Goal: Task Accomplishment & Management: Manage account settings

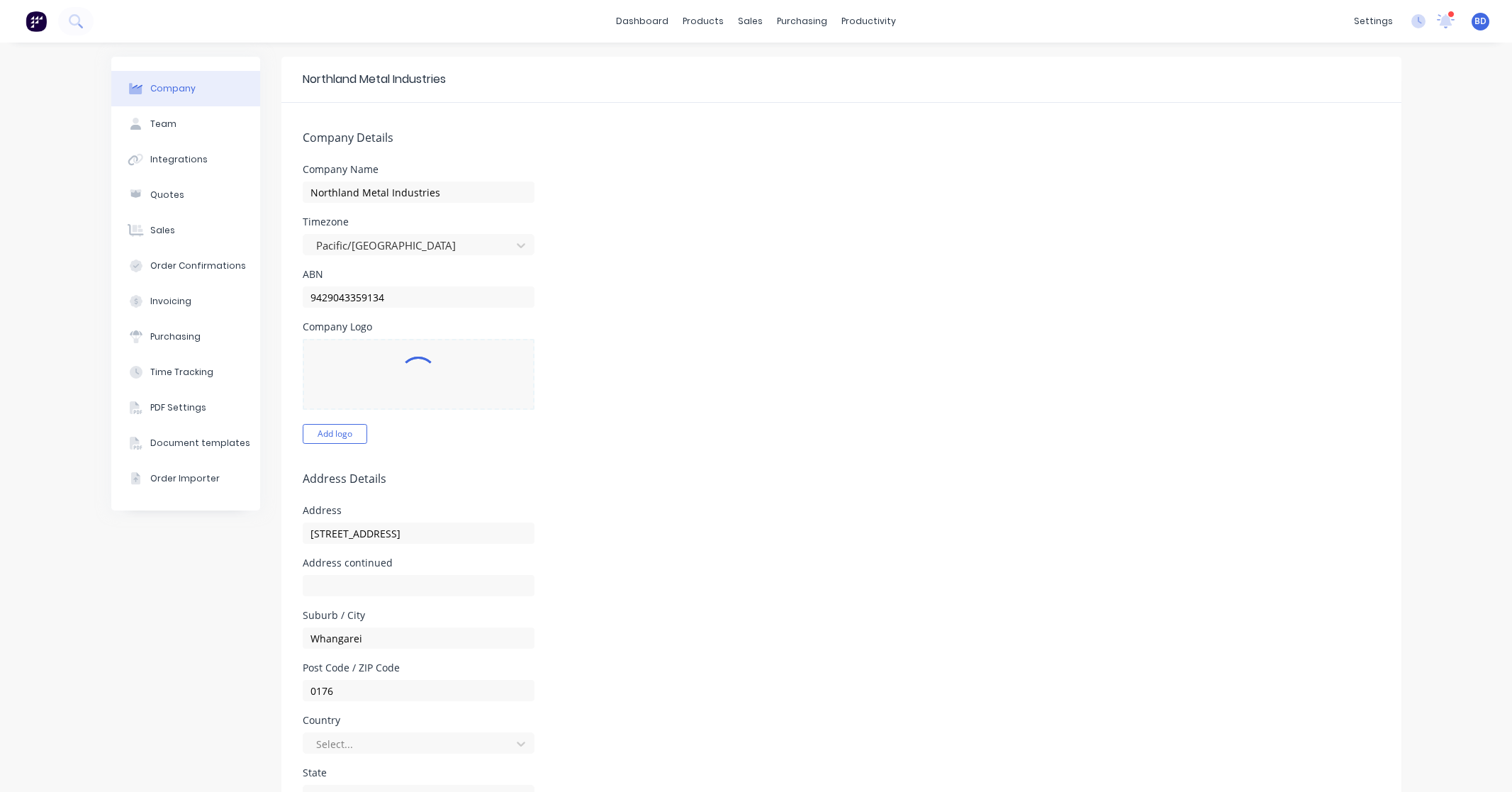
select select "NZ"
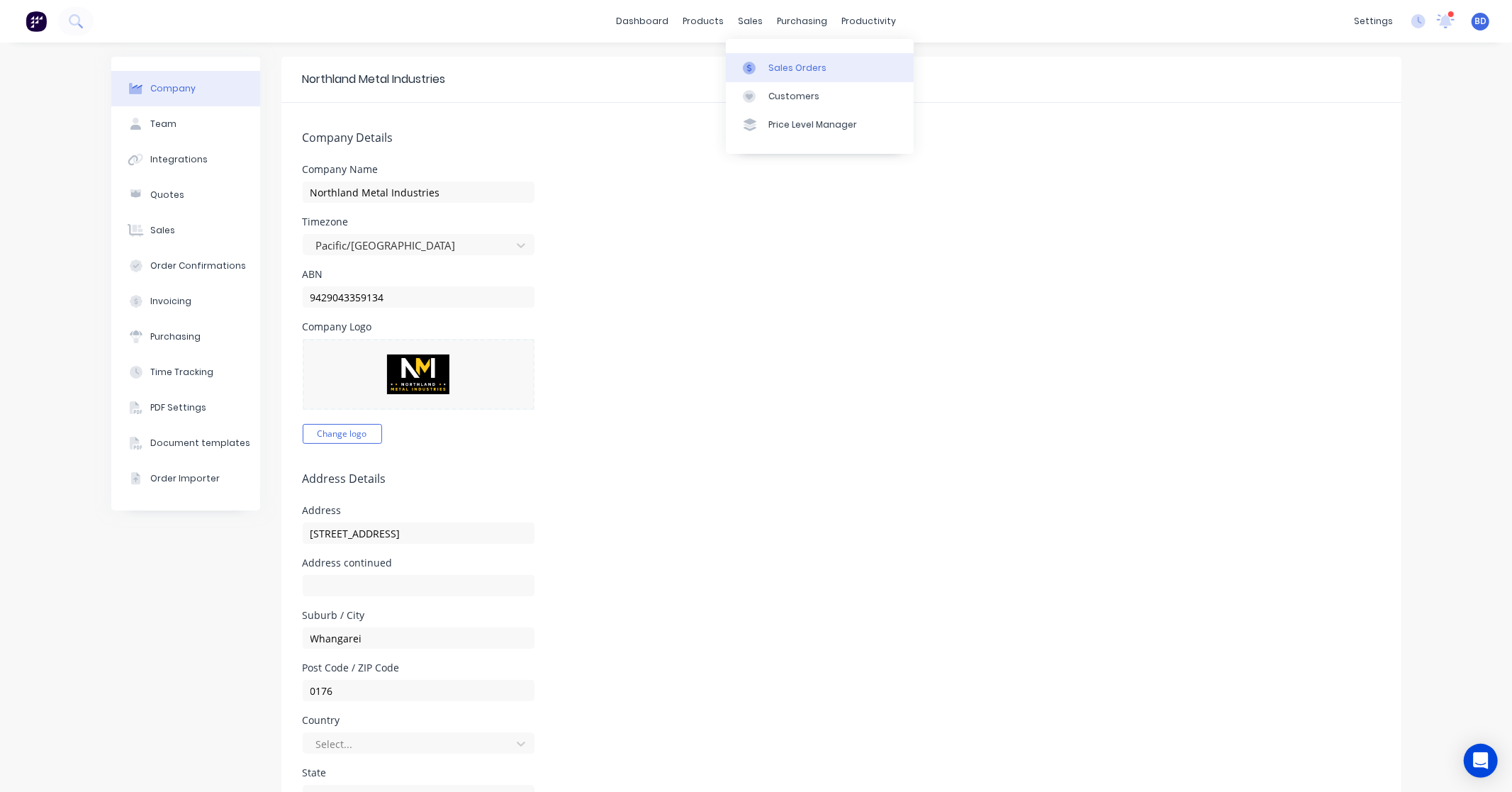
click at [764, 66] on link "Sales Orders" at bounding box center [819, 67] width 188 height 28
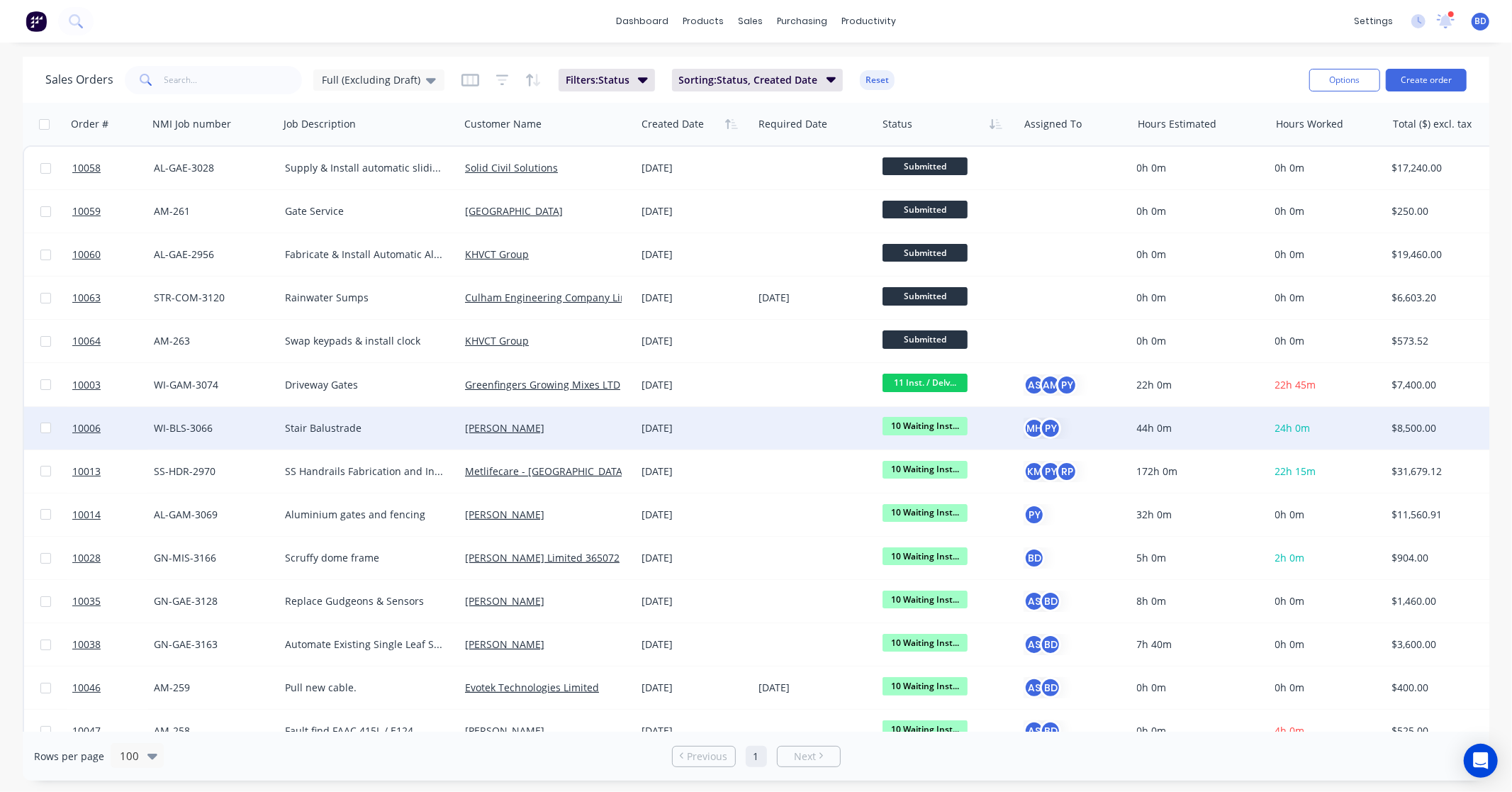
click at [930, 422] on span "10 Waiting Inst..." at bounding box center [925, 426] width 85 height 18
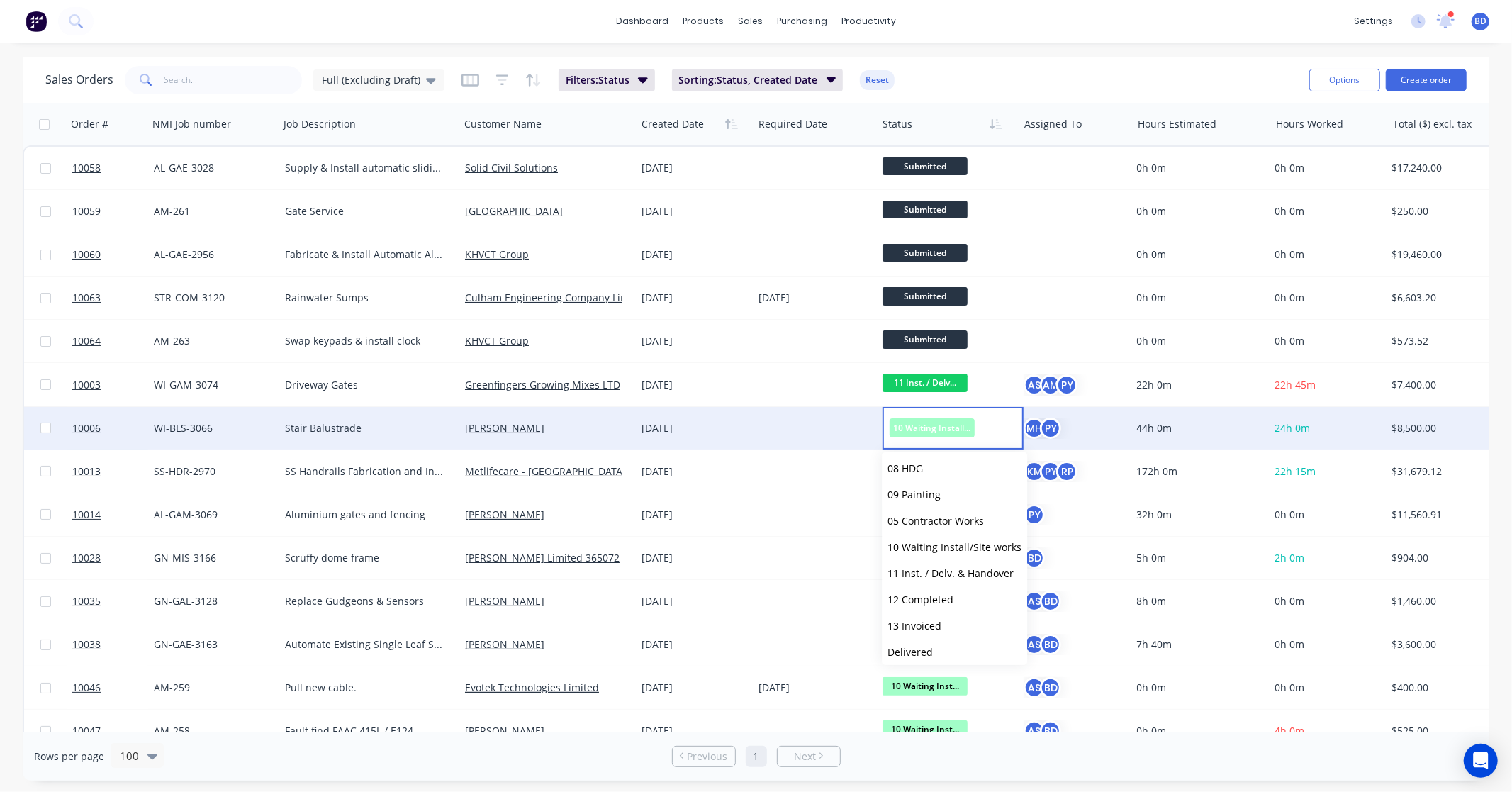
scroll to position [218, 0]
click at [938, 538] on span "11 Inst. / Delv. & Handover" at bounding box center [950, 541] width 126 height 14
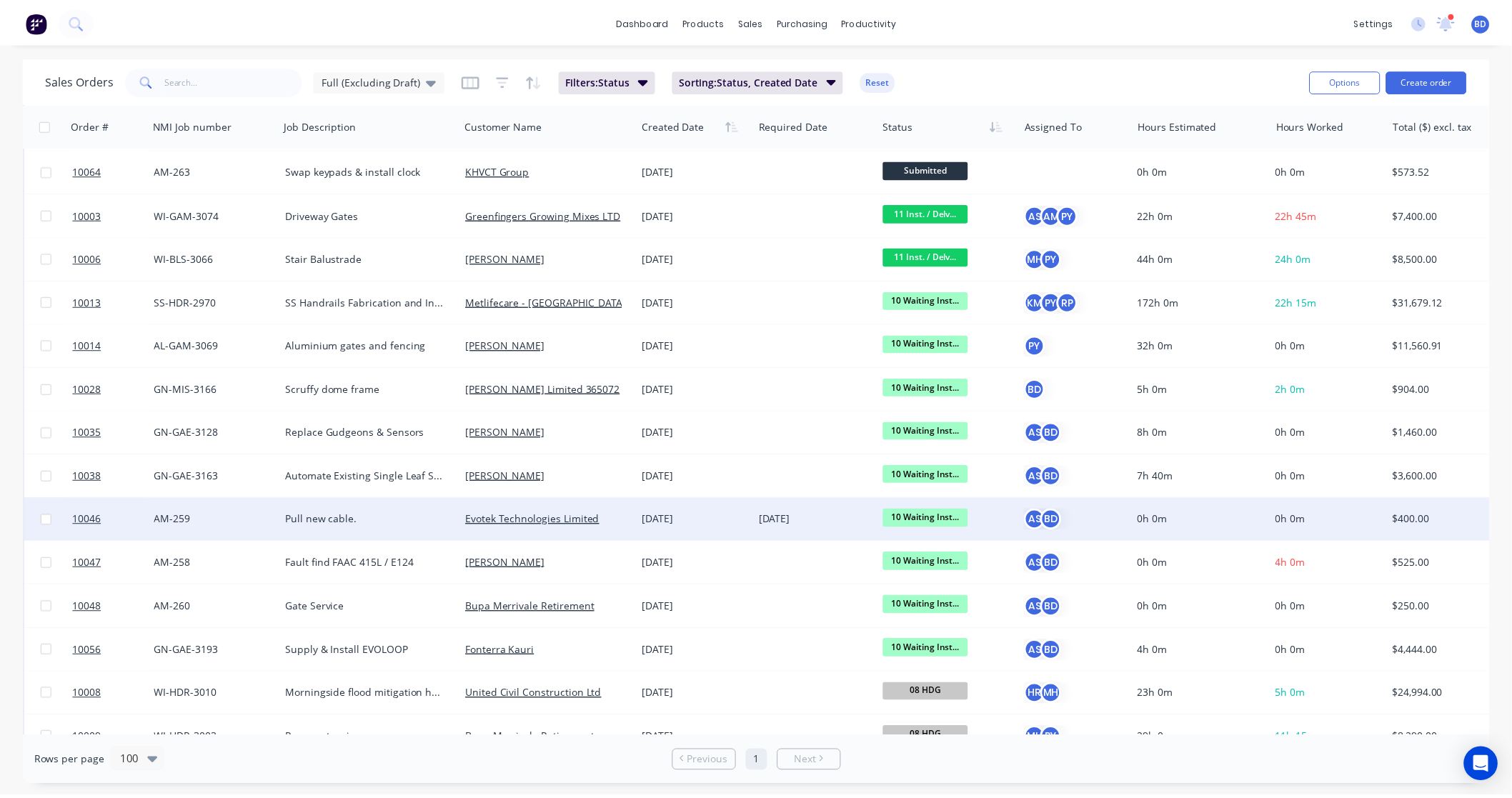
scroll to position [0, 0]
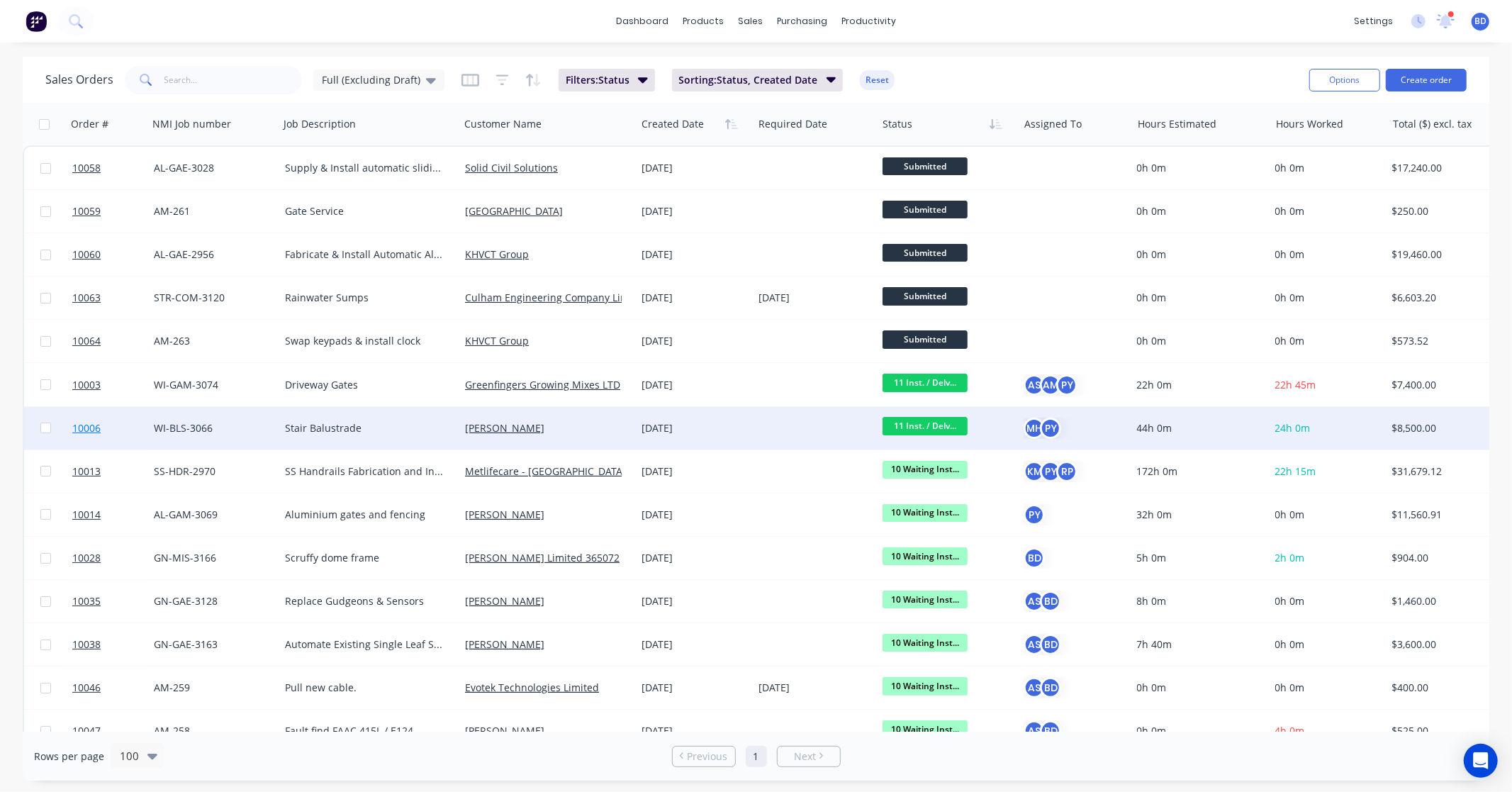
click at [85, 428] on span "10006" at bounding box center [86, 429] width 28 height 15
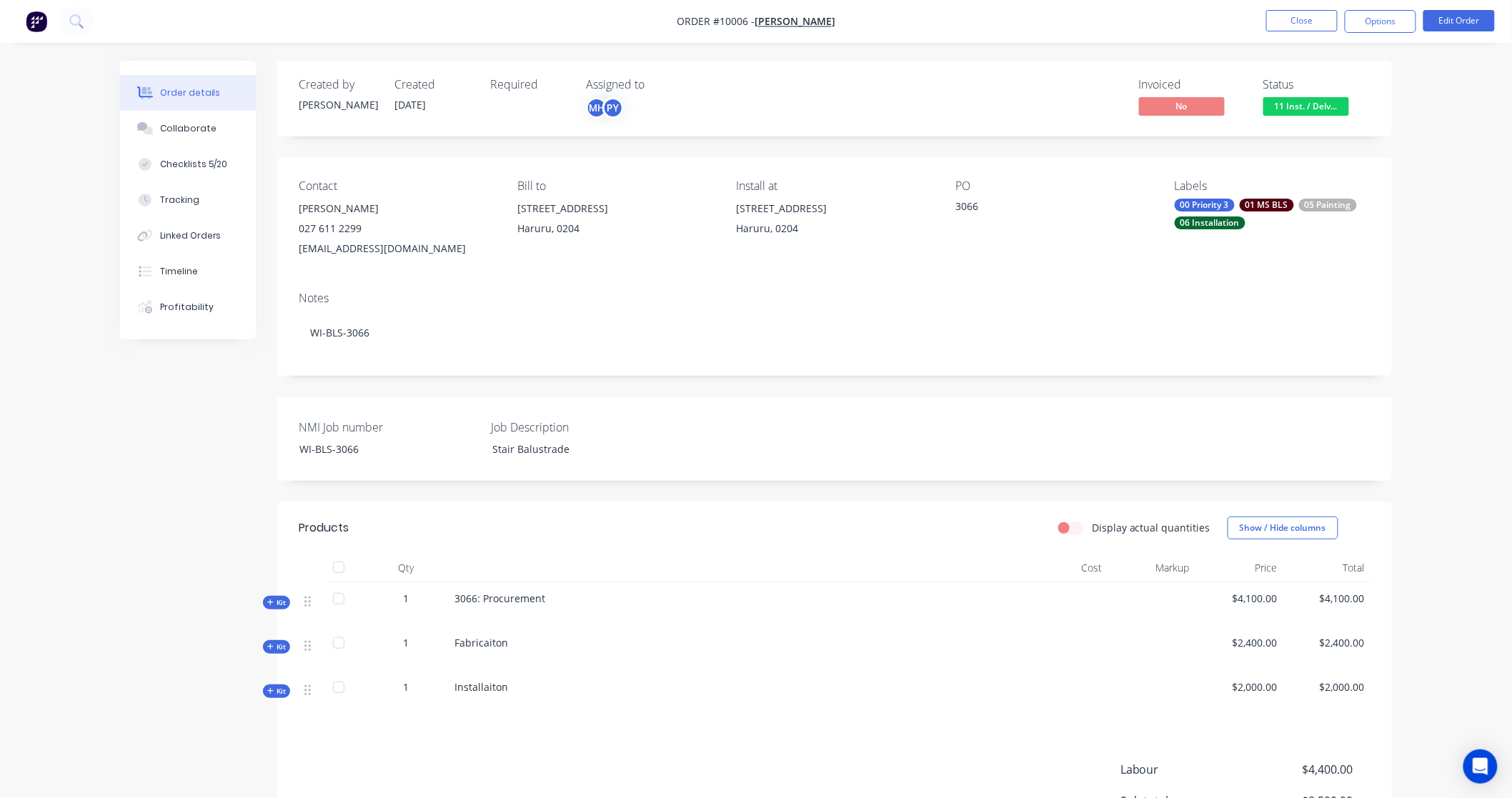
click at [610, 119] on div "Assigned to MH PY" at bounding box center [657, 98] width 143 height 41
click at [612, 115] on div "PY" at bounding box center [612, 107] width 21 height 21
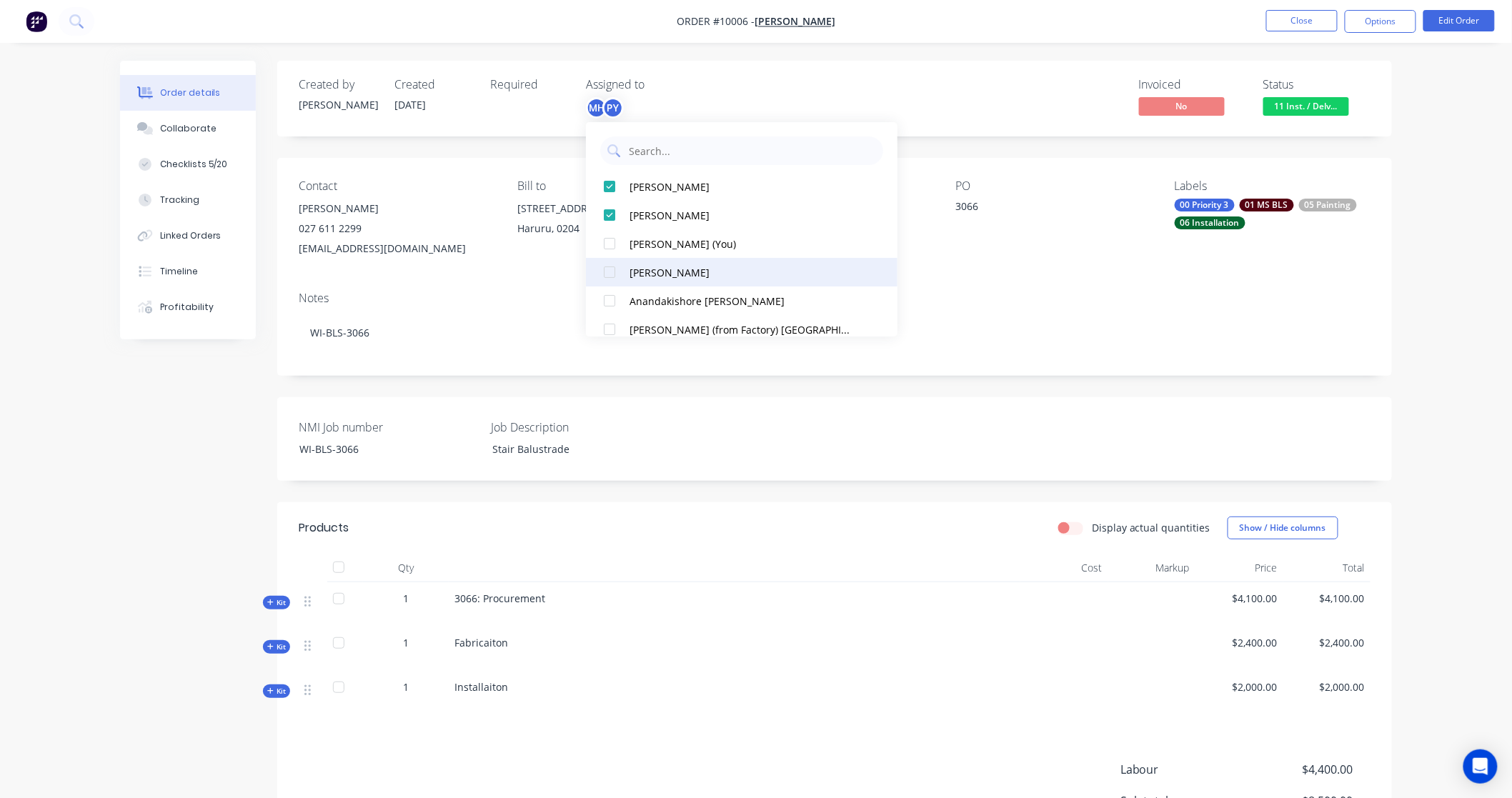
click at [653, 273] on div "Albert Scown" at bounding box center [740, 273] width 221 height 15
click at [182, 437] on div "Created by Brandon Created 18/07/25 Required Assigned to AS MH PY Invoiced No S…" at bounding box center [755, 514] width 1271 height 909
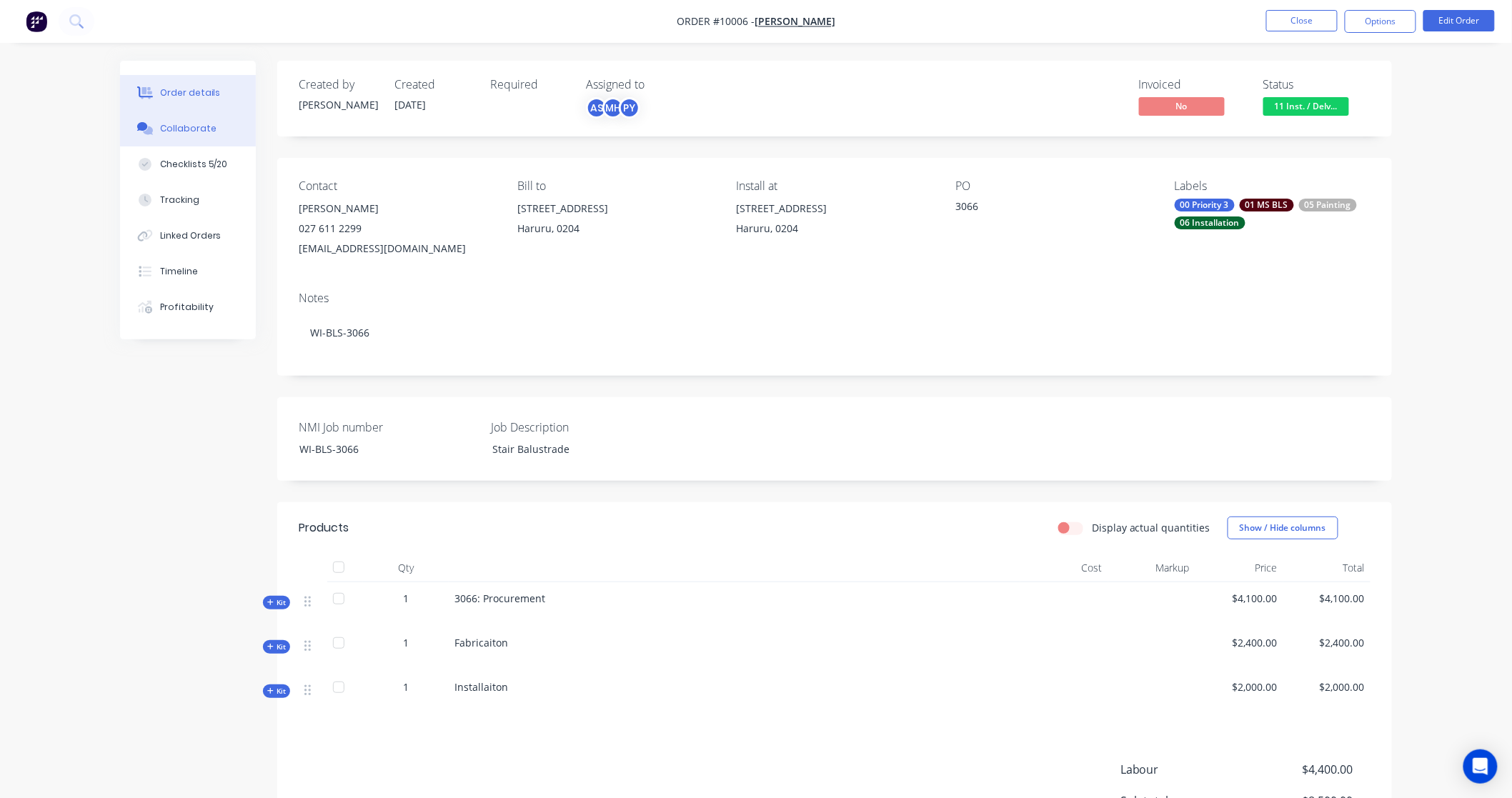
click at [199, 119] on button "Collaborate" at bounding box center [188, 128] width 135 height 36
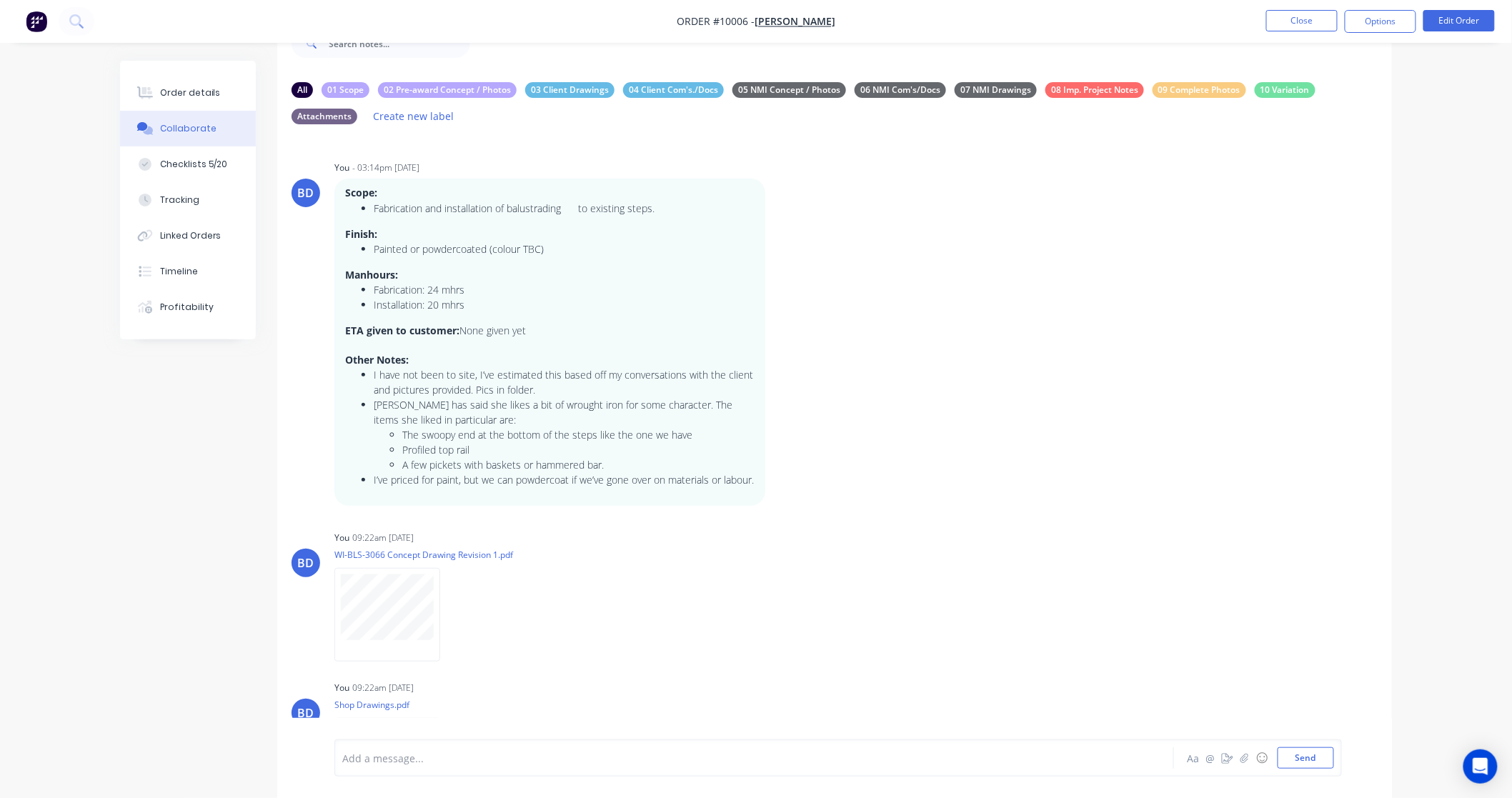
scroll to position [516, 0]
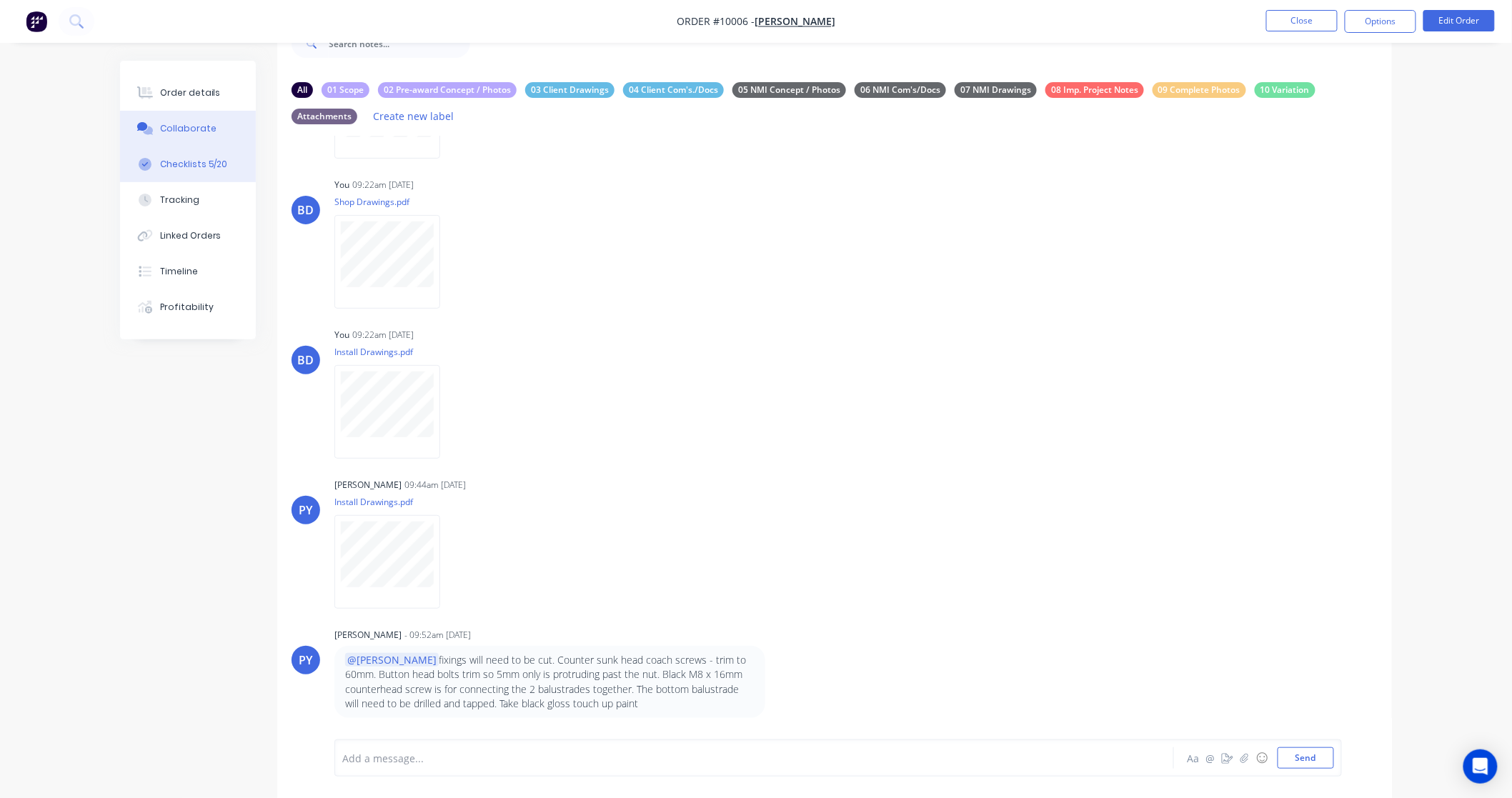
click at [216, 166] on div "Checklists 5/20" at bounding box center [194, 164] width 68 height 13
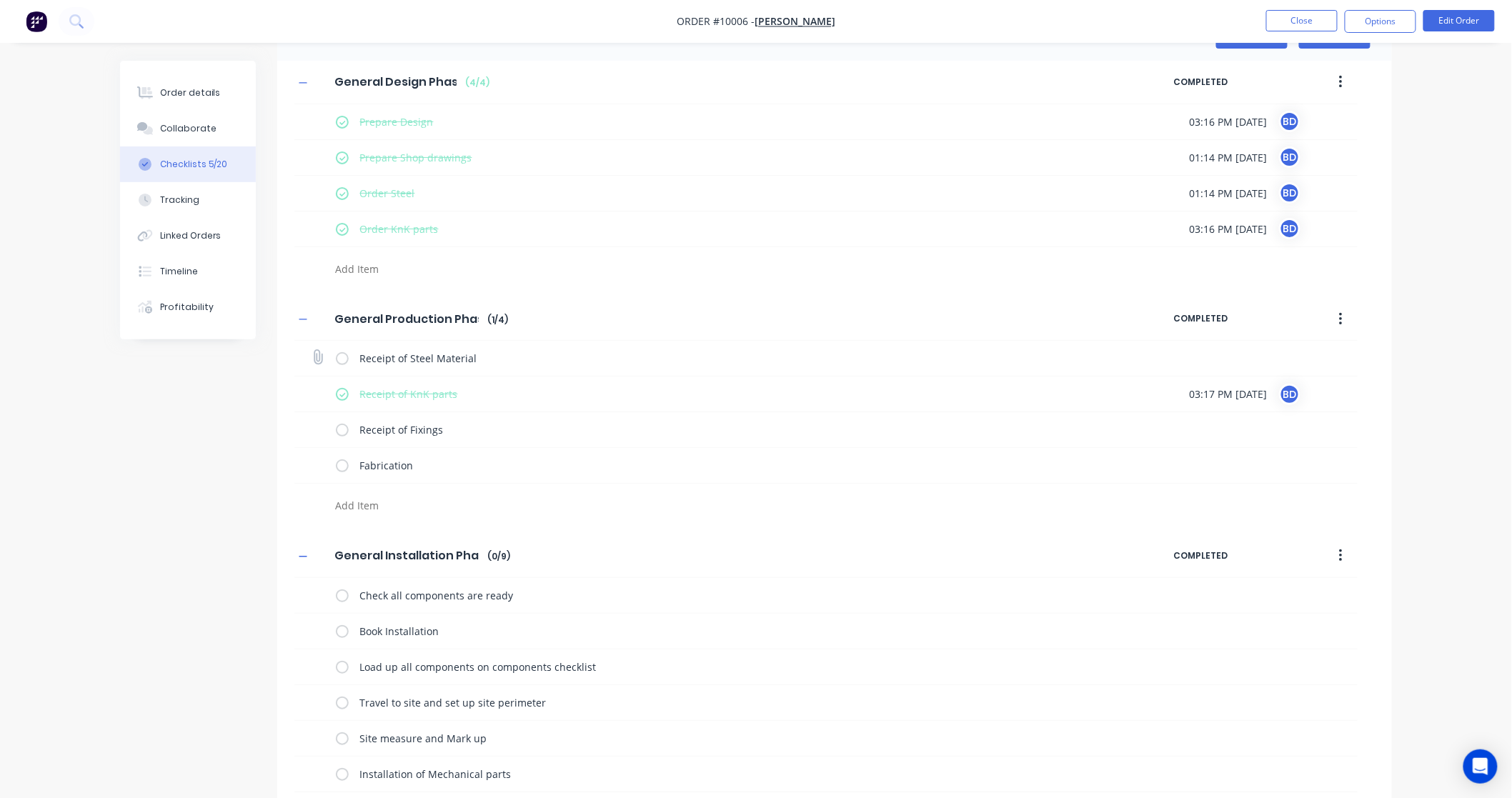
click at [340, 362] on label at bounding box center [342, 358] width 13 height 15
click at [0, 0] on input "checkbox" at bounding box center [0, 0] width 0 height 0
click at [337, 429] on label at bounding box center [342, 429] width 13 height 15
click at [0, 0] on input "checkbox" at bounding box center [0, 0] width 0 height 0
click at [340, 467] on label at bounding box center [342, 465] width 13 height 15
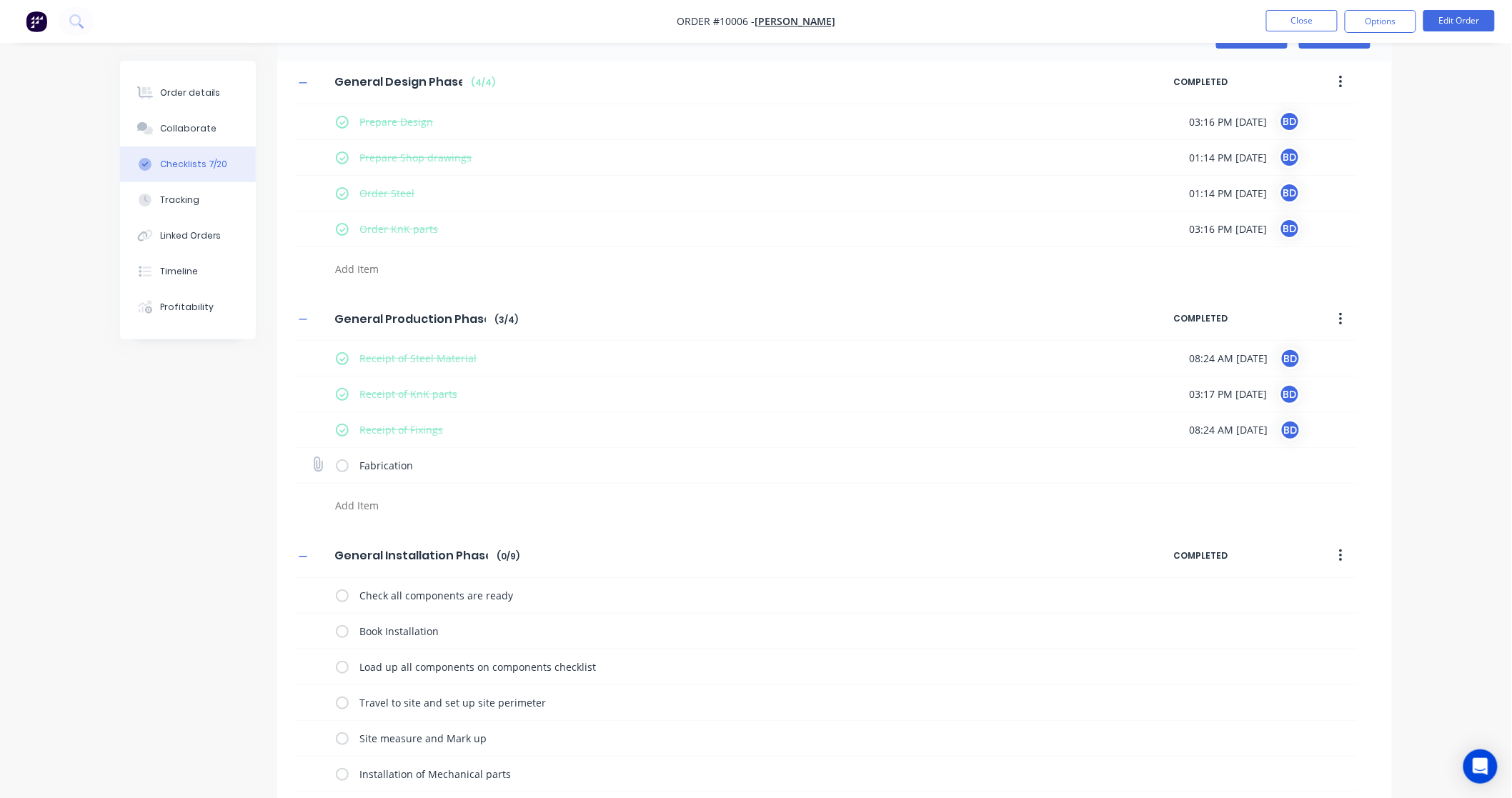
click at [0, 0] on input "checkbox" at bounding box center [0, 0] width 0 height 0
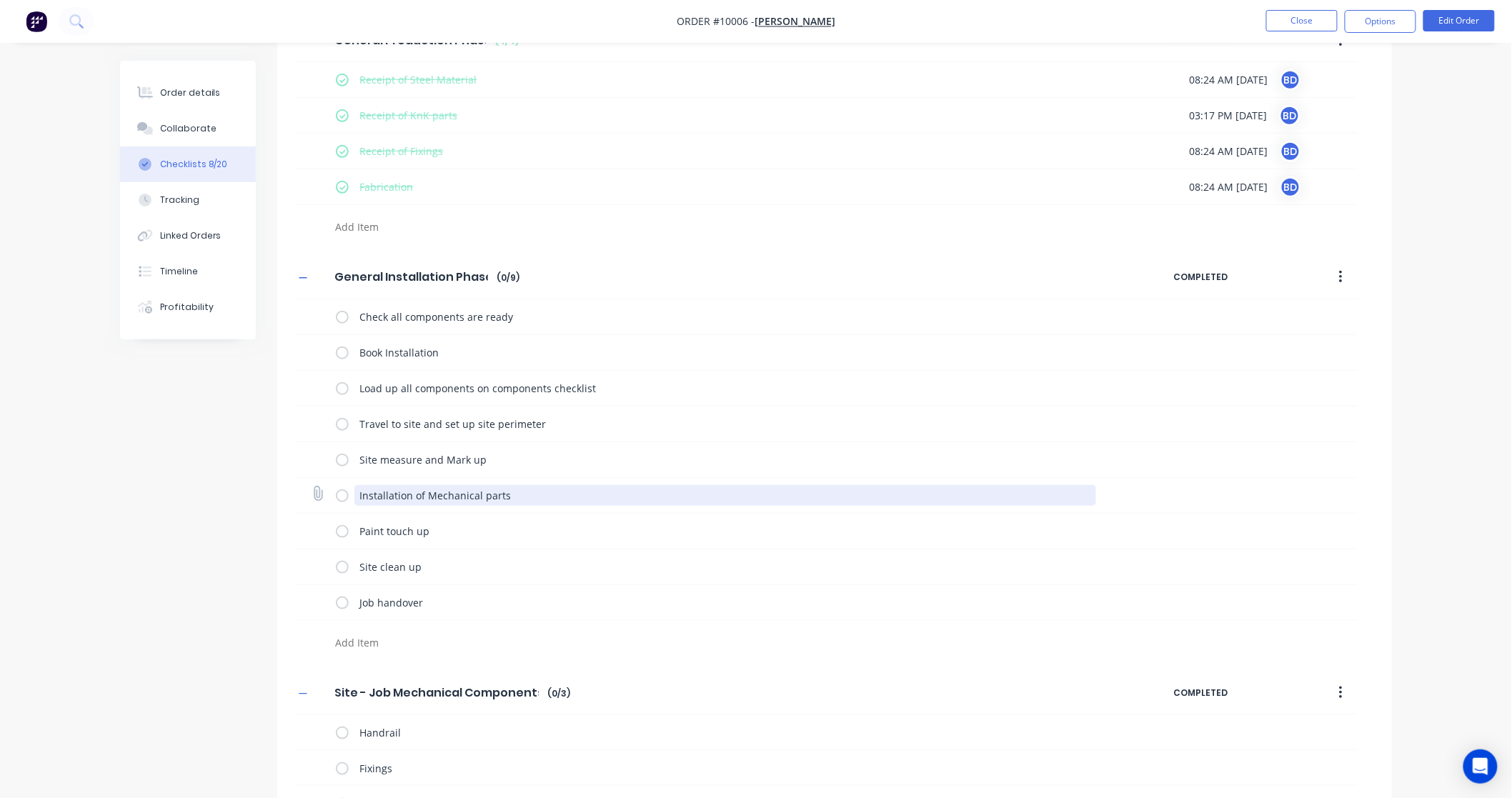
scroll to position [403, 0]
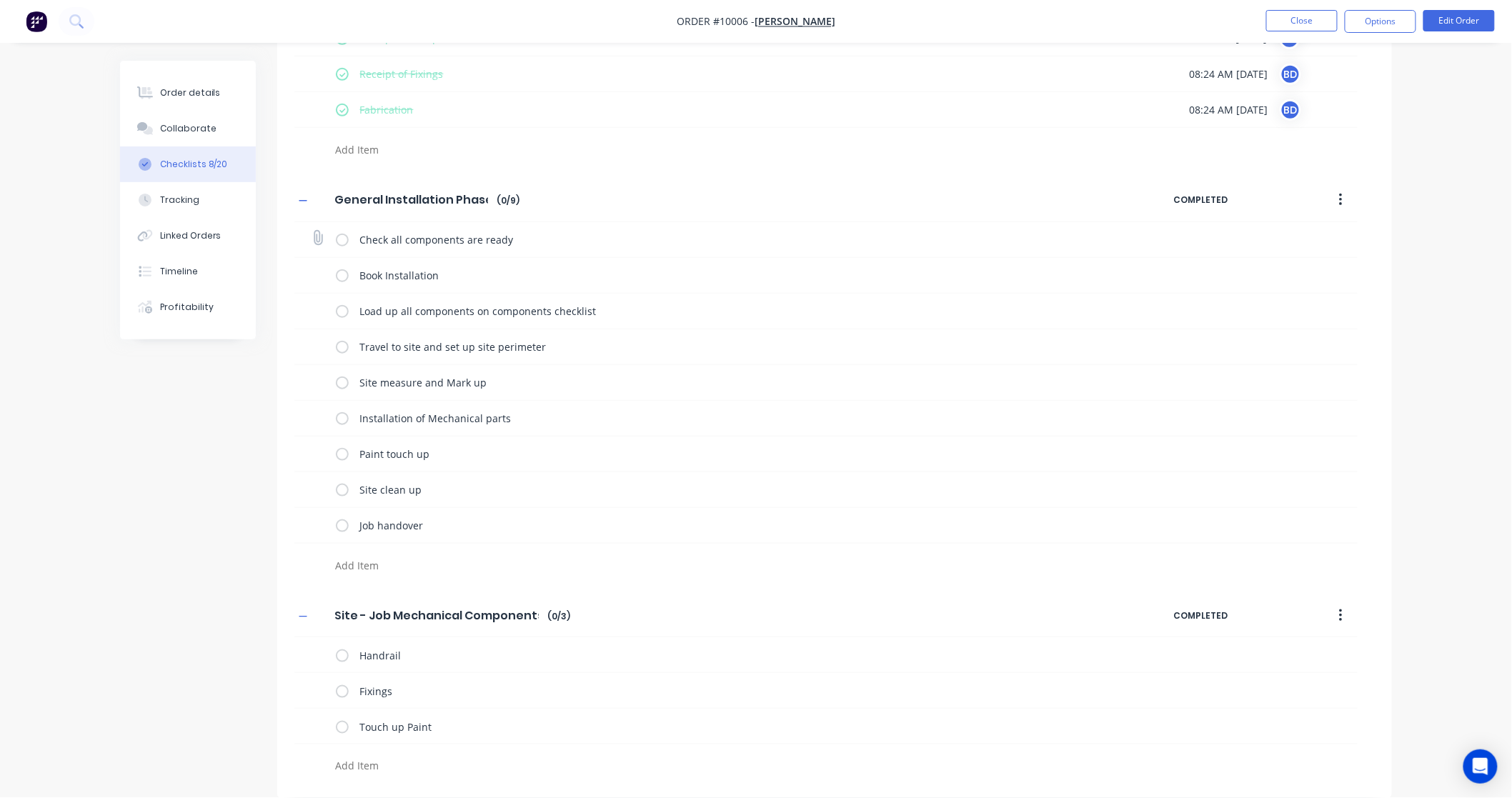
click at [340, 239] on label at bounding box center [342, 240] width 13 height 15
click at [0, 0] on input "checkbox" at bounding box center [0, 0] width 0 height 0
click at [340, 278] on label at bounding box center [342, 275] width 13 height 15
click at [0, 0] on input "checkbox" at bounding box center [0, 0] width 0 height 0
type textarea "x"
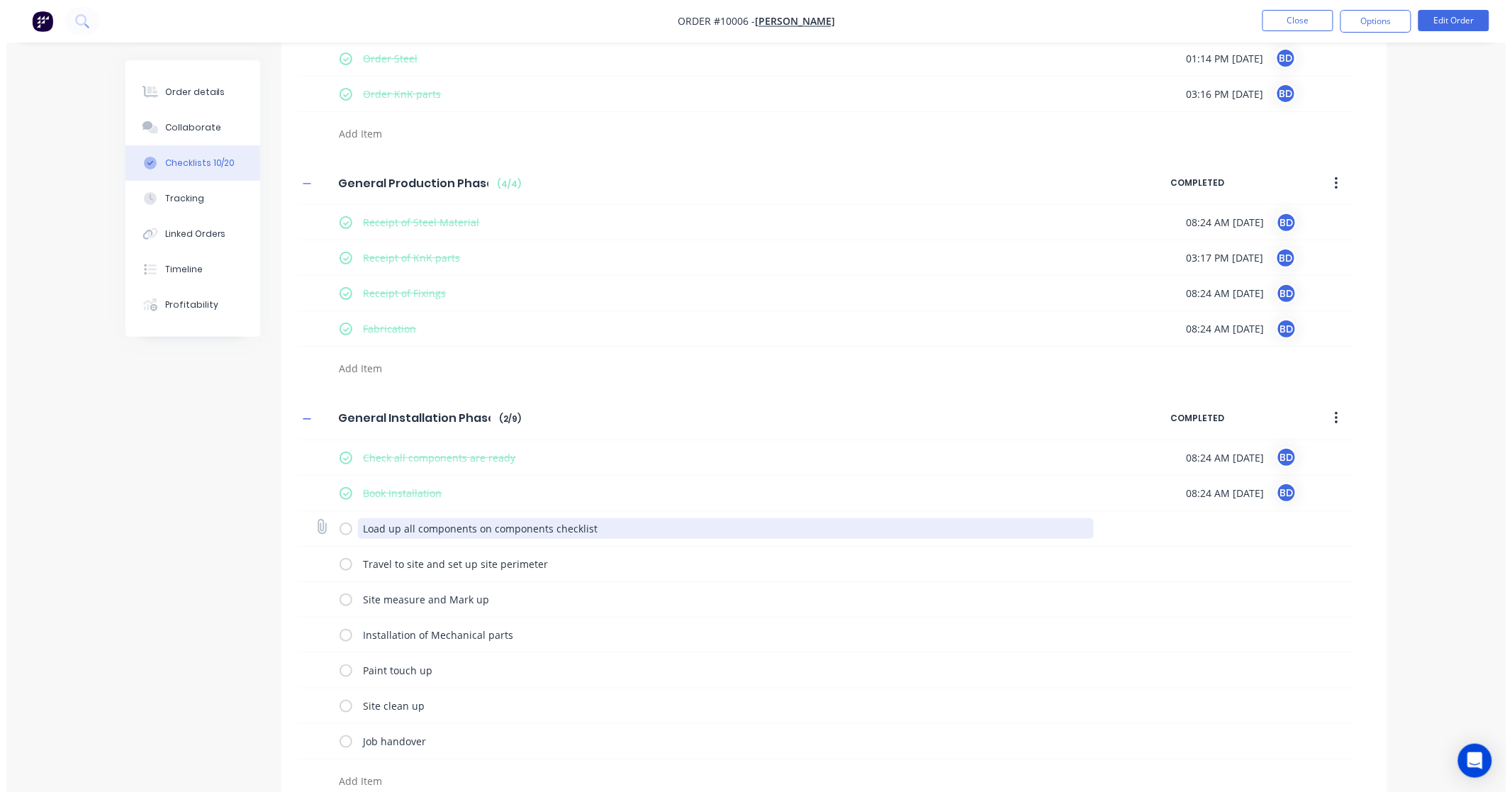
scroll to position [0, 0]
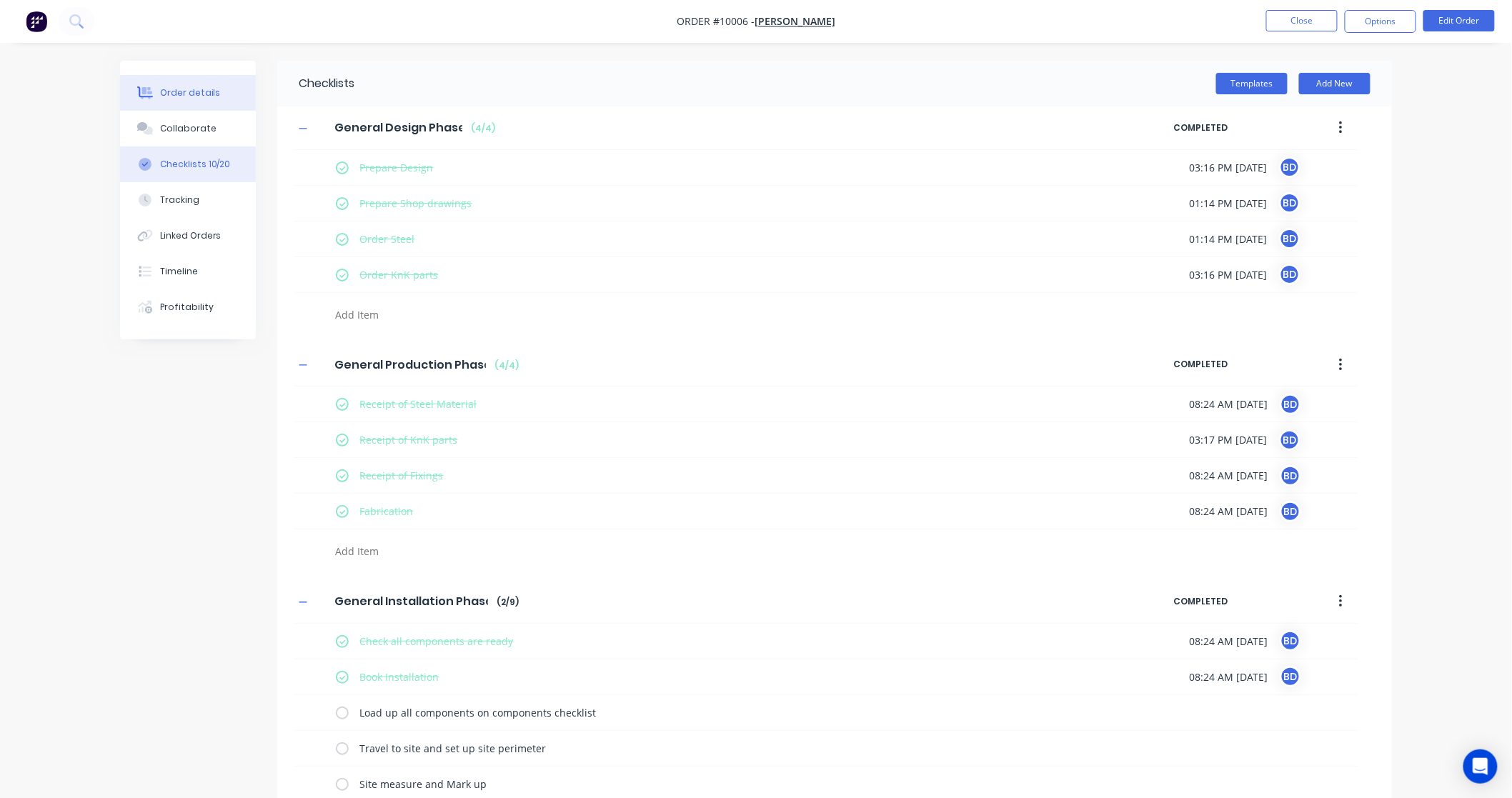
click at [175, 91] on div "Order details" at bounding box center [190, 92] width 60 height 13
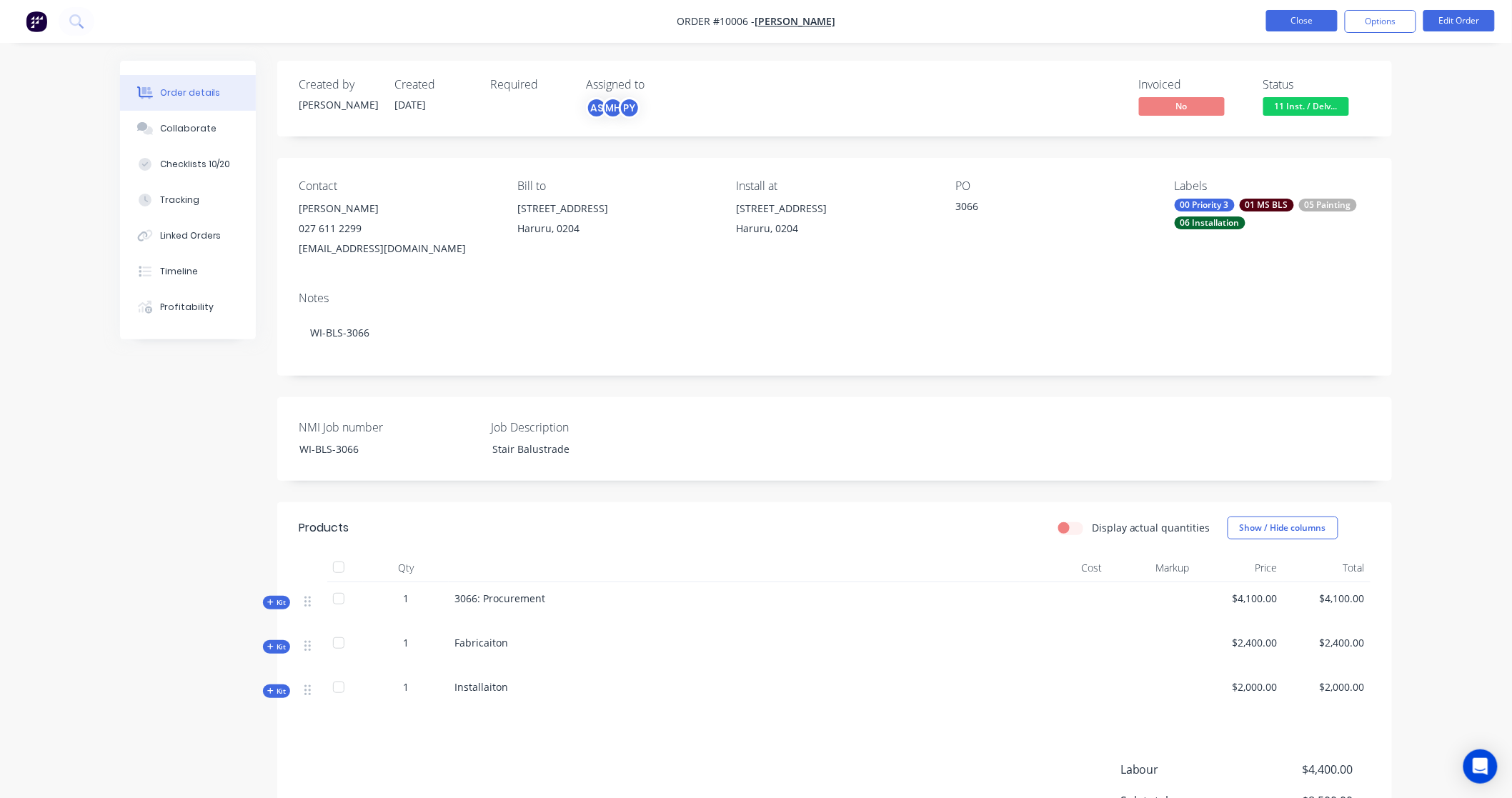
click at [1305, 23] on button "Close" at bounding box center [1301, 20] width 71 height 21
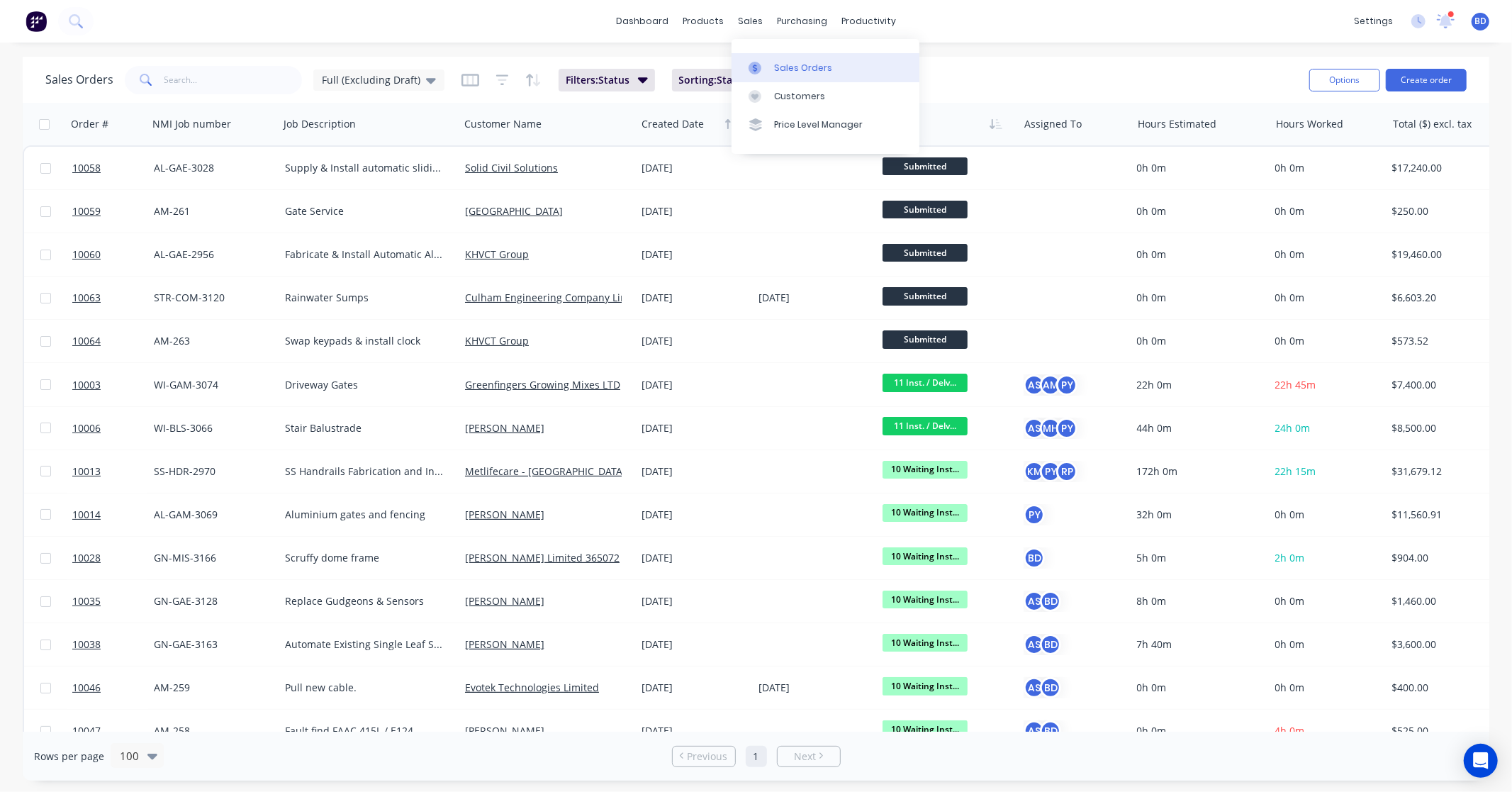
click at [770, 66] on link "Sales Orders" at bounding box center [825, 67] width 188 height 28
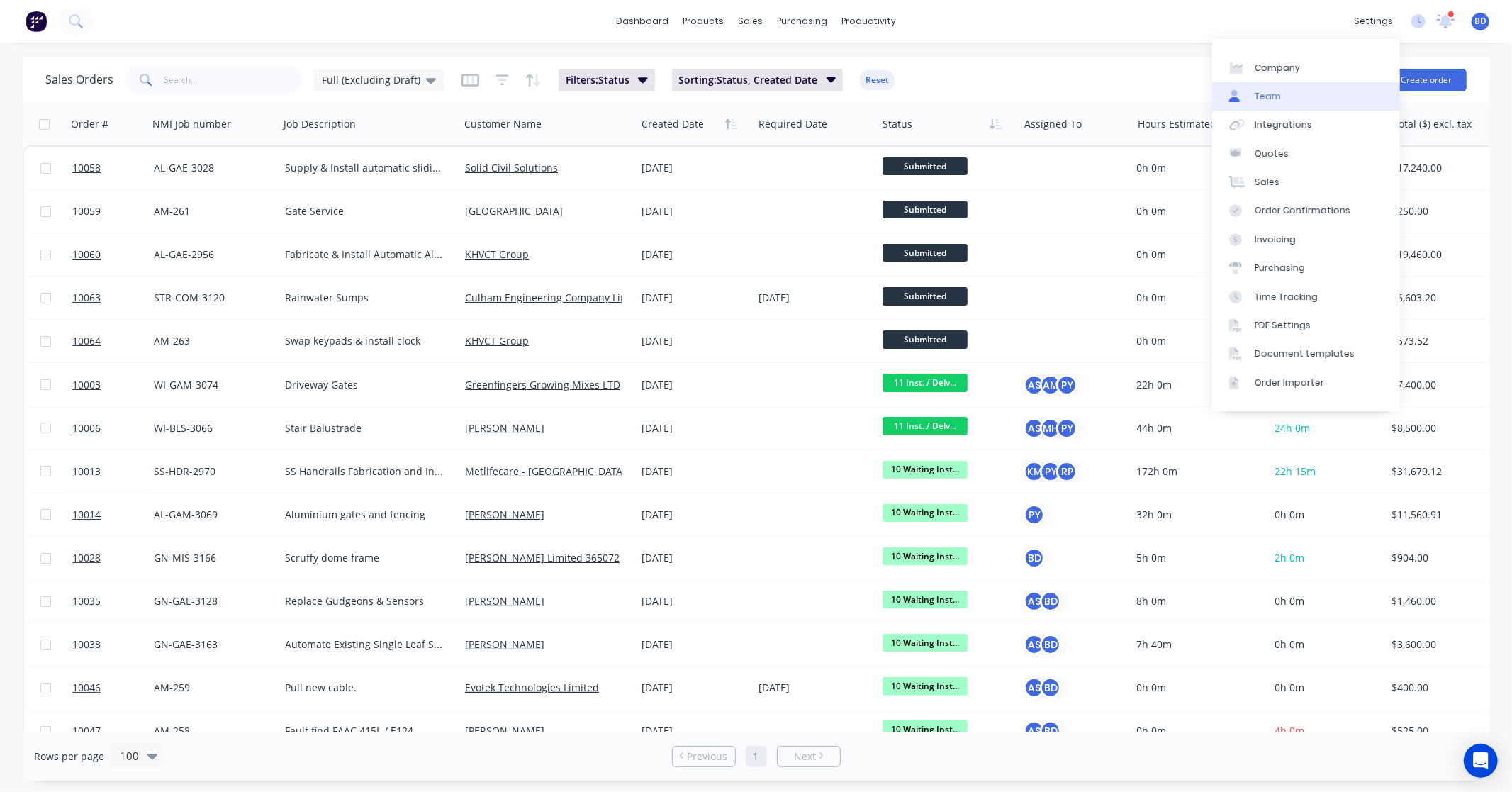
click at [1296, 101] on link "Team" at bounding box center [1306, 96] width 188 height 28
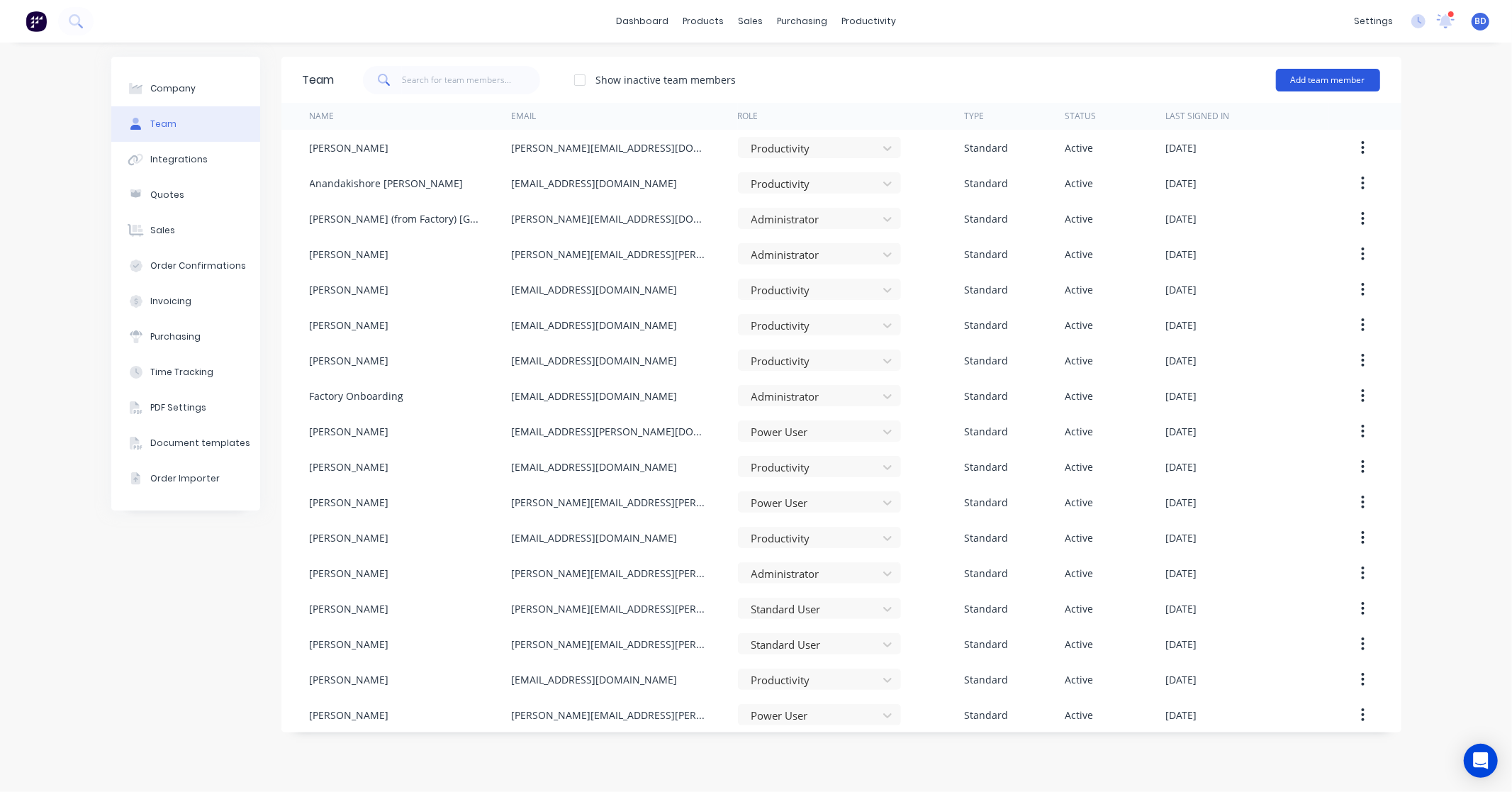
click at [1320, 75] on button "Add team member" at bounding box center [1328, 80] width 104 height 23
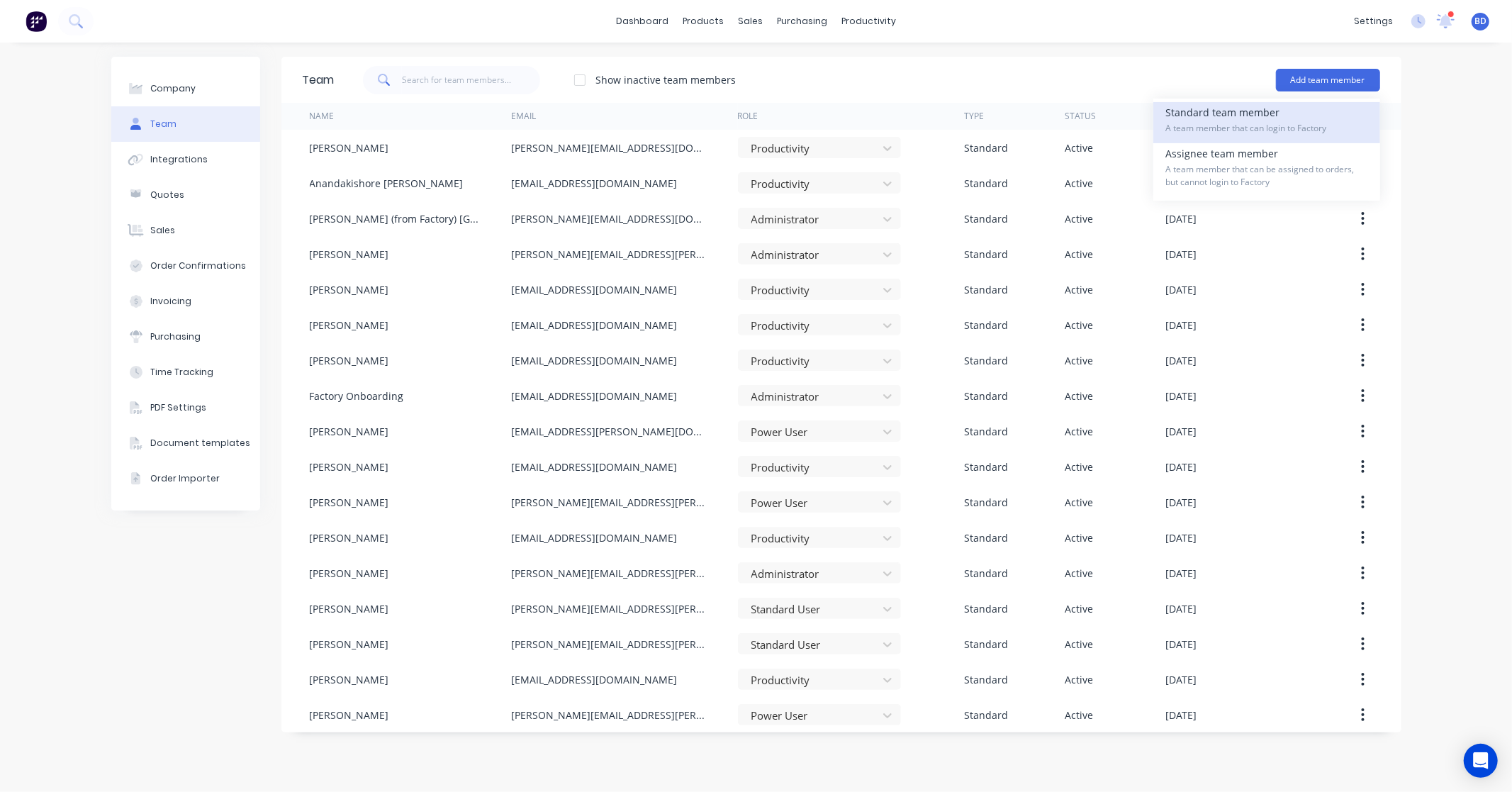
click at [1251, 110] on div "Standard team member A team member that can login to Factory" at bounding box center [1267, 122] width 202 height 41
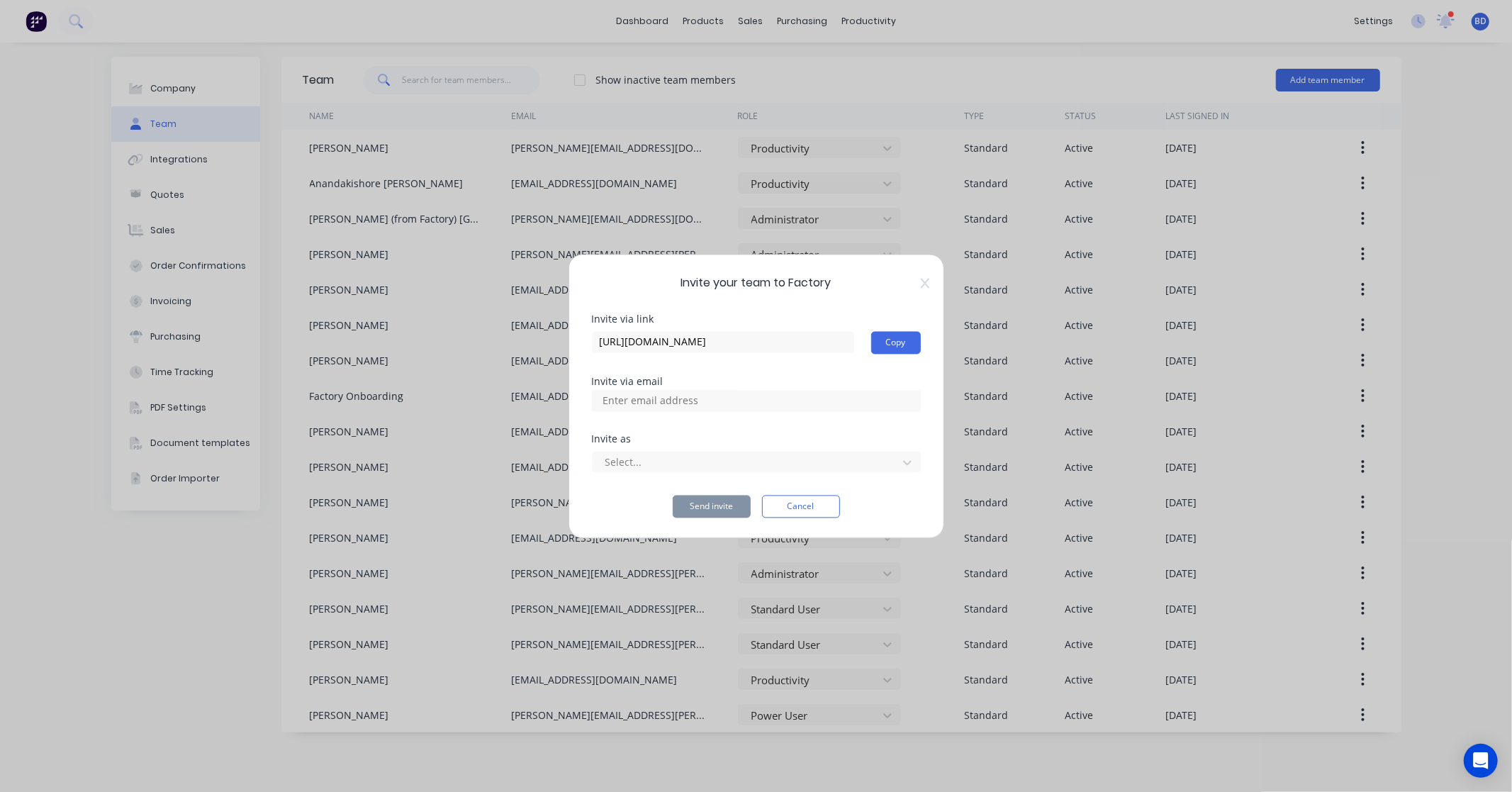
click at [725, 401] on input at bounding box center [666, 400] width 142 height 21
click at [723, 407] on input at bounding box center [666, 400] width 142 height 21
paste input "jettmcconnell@icloud.com"
type input "jettmcconnell@icloud.com"
click at [702, 467] on div at bounding box center [746, 463] width 286 height 18
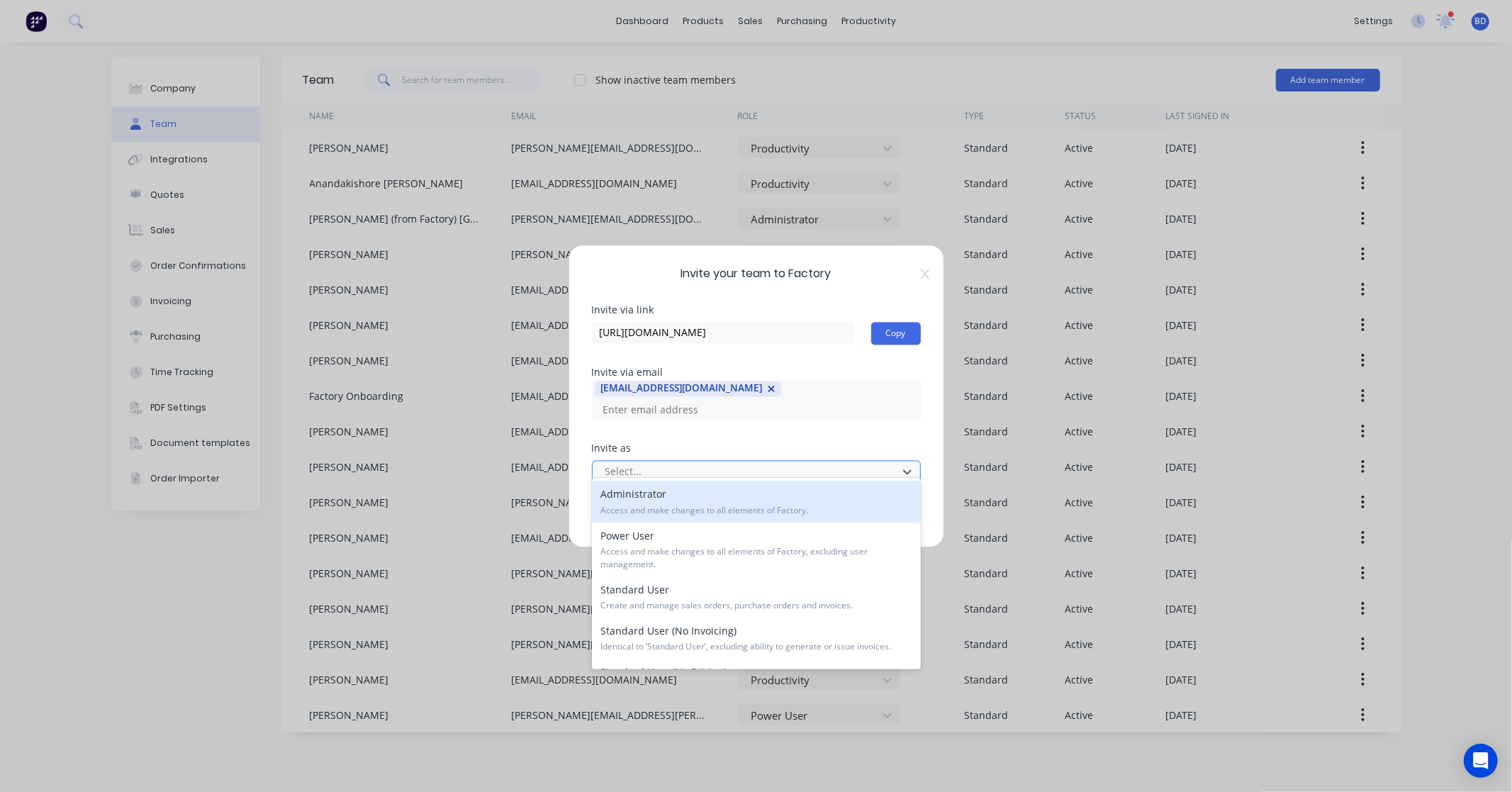
click at [702, 467] on div at bounding box center [746, 472] width 286 height 18
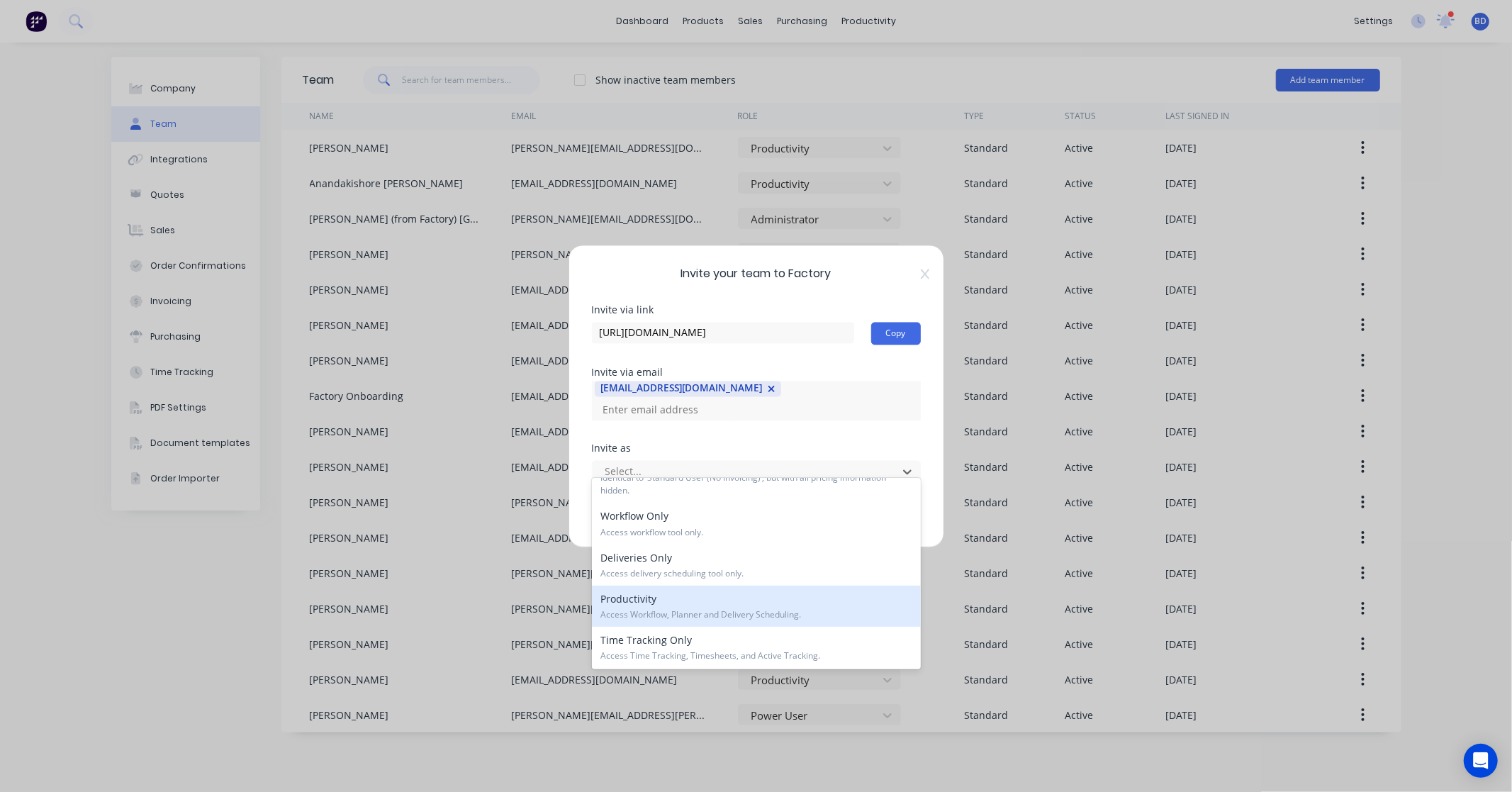
click at [679, 611] on span "Access Workflow, Planner and Delivery Scheduling." at bounding box center [756, 615] width 311 height 13
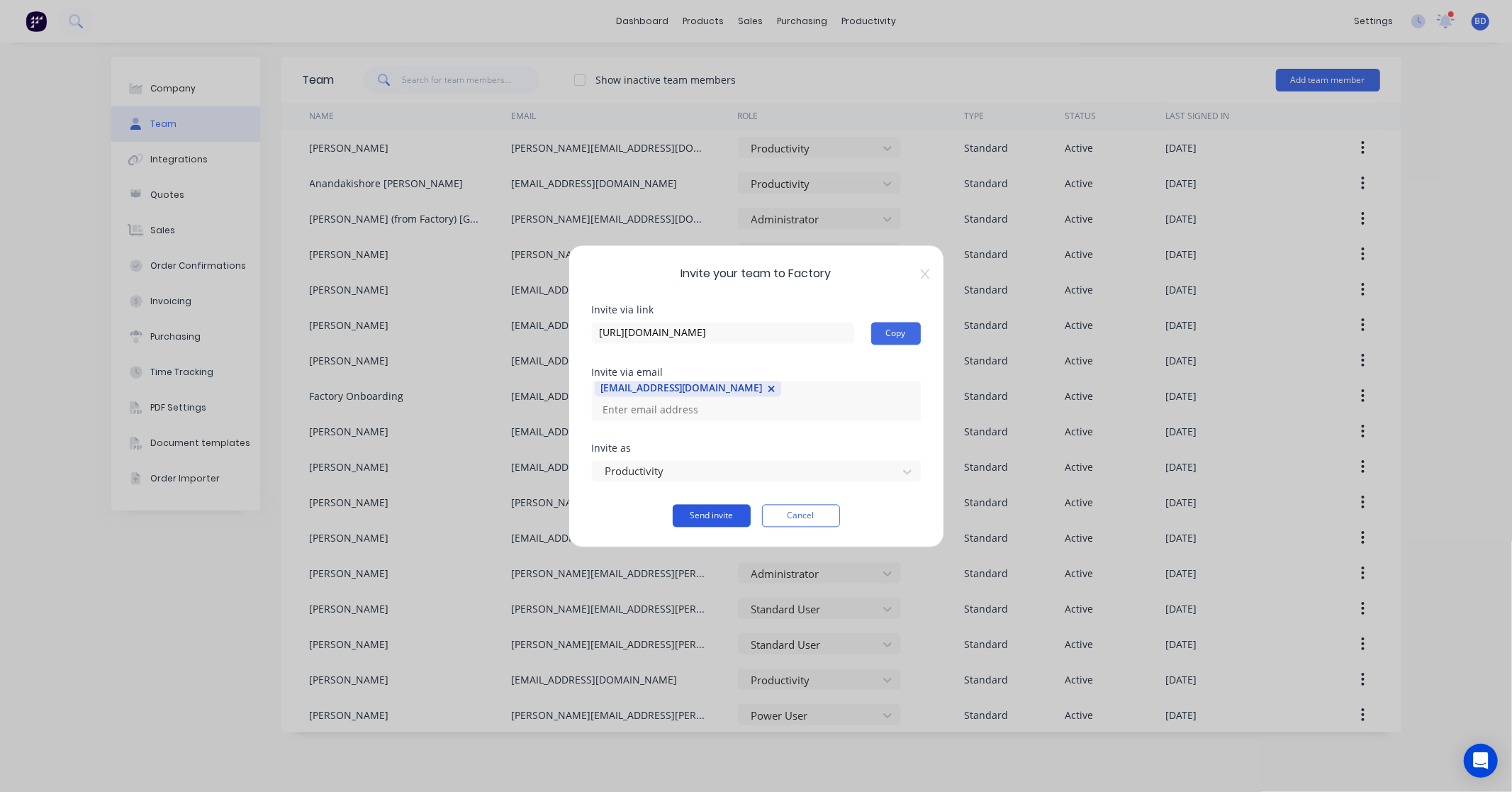
click at [722, 505] on button "Send invite" at bounding box center [712, 515] width 78 height 23
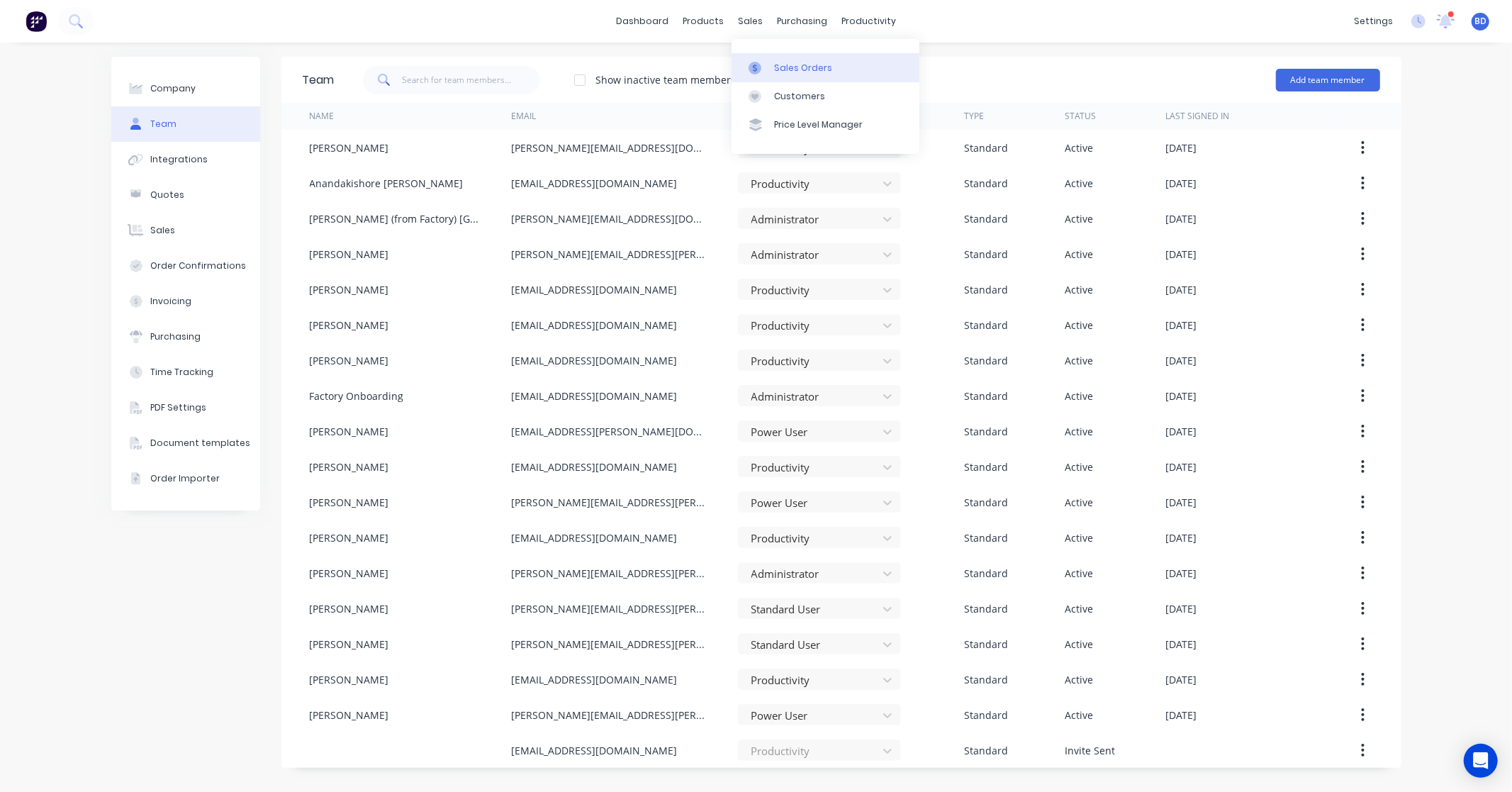
click at [763, 62] on div at bounding box center [758, 68] width 21 height 13
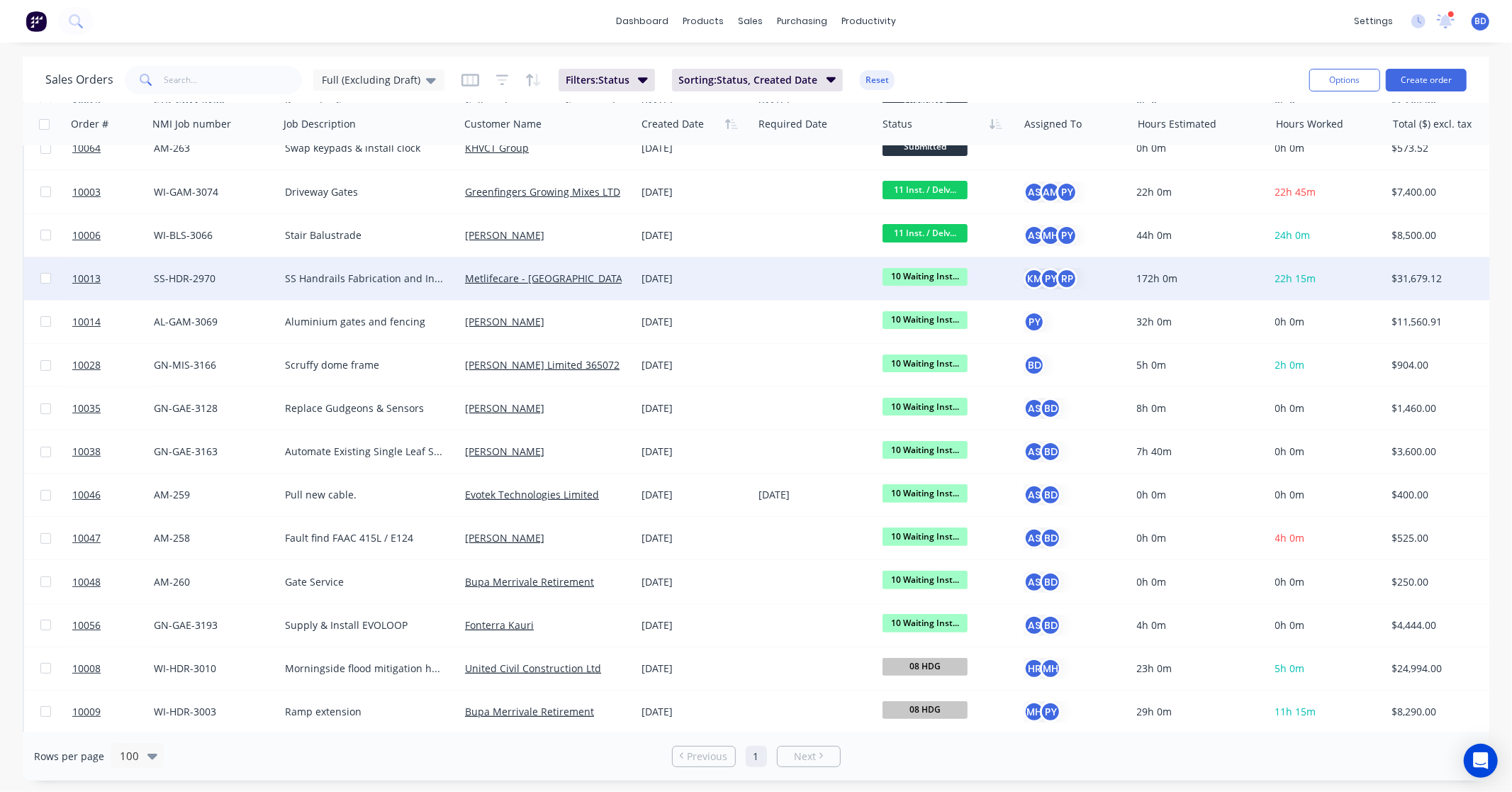
scroll to position [236, 0]
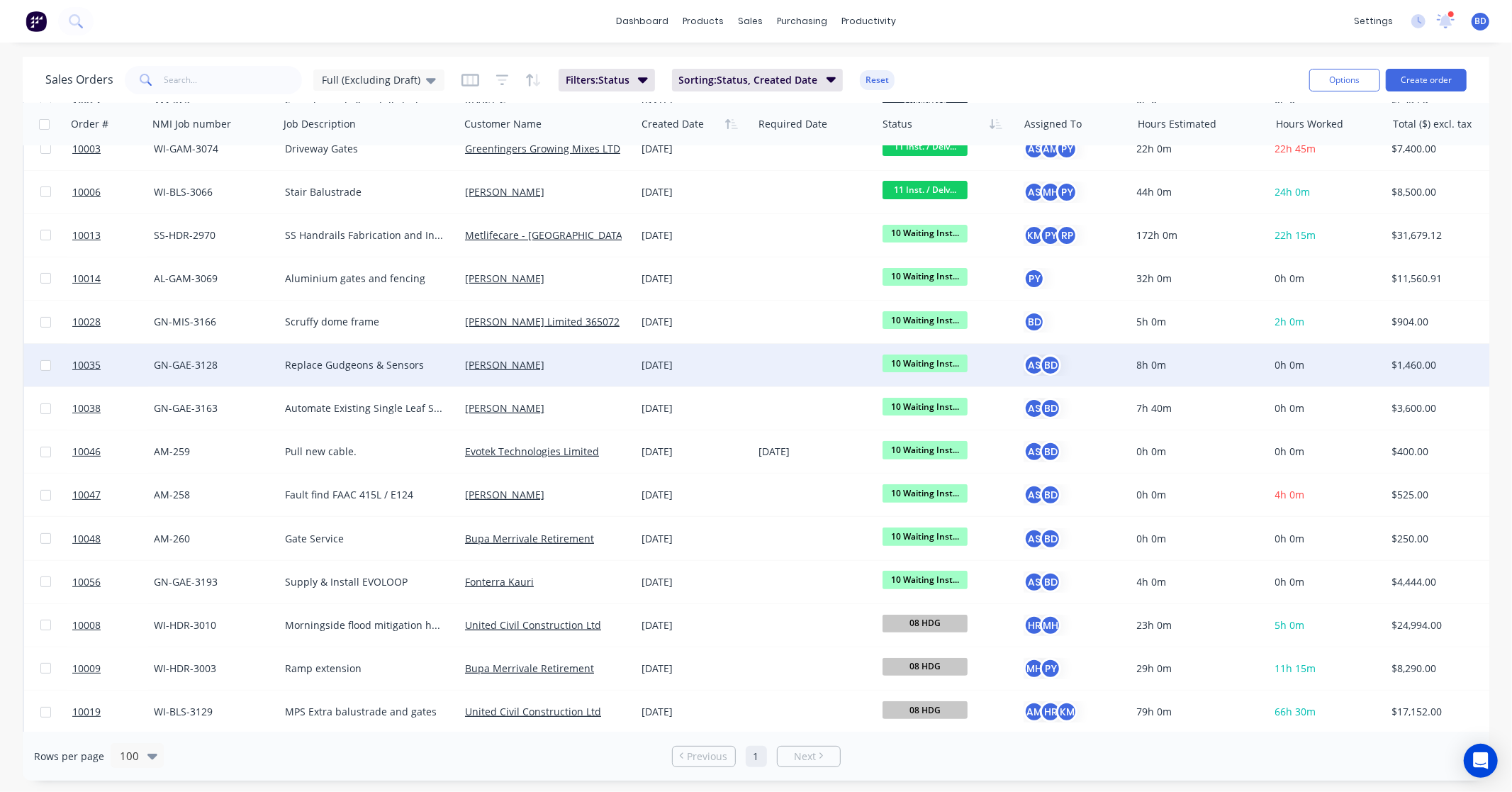
click at [928, 366] on span "10 Waiting Inst..." at bounding box center [925, 363] width 85 height 18
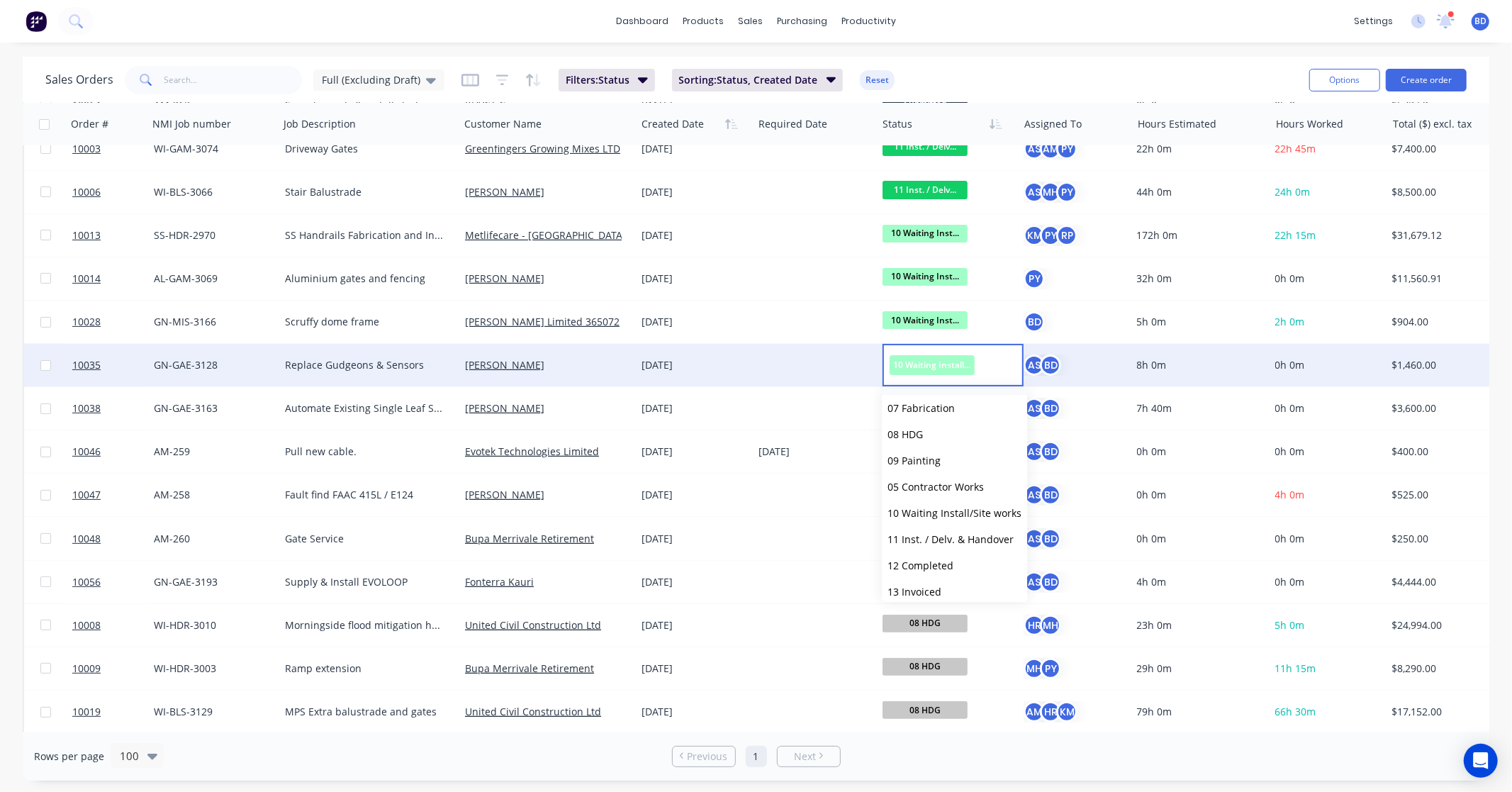
scroll to position [218, 0]
click at [959, 505] on button "12 Completed" at bounding box center [954, 505] width 145 height 26
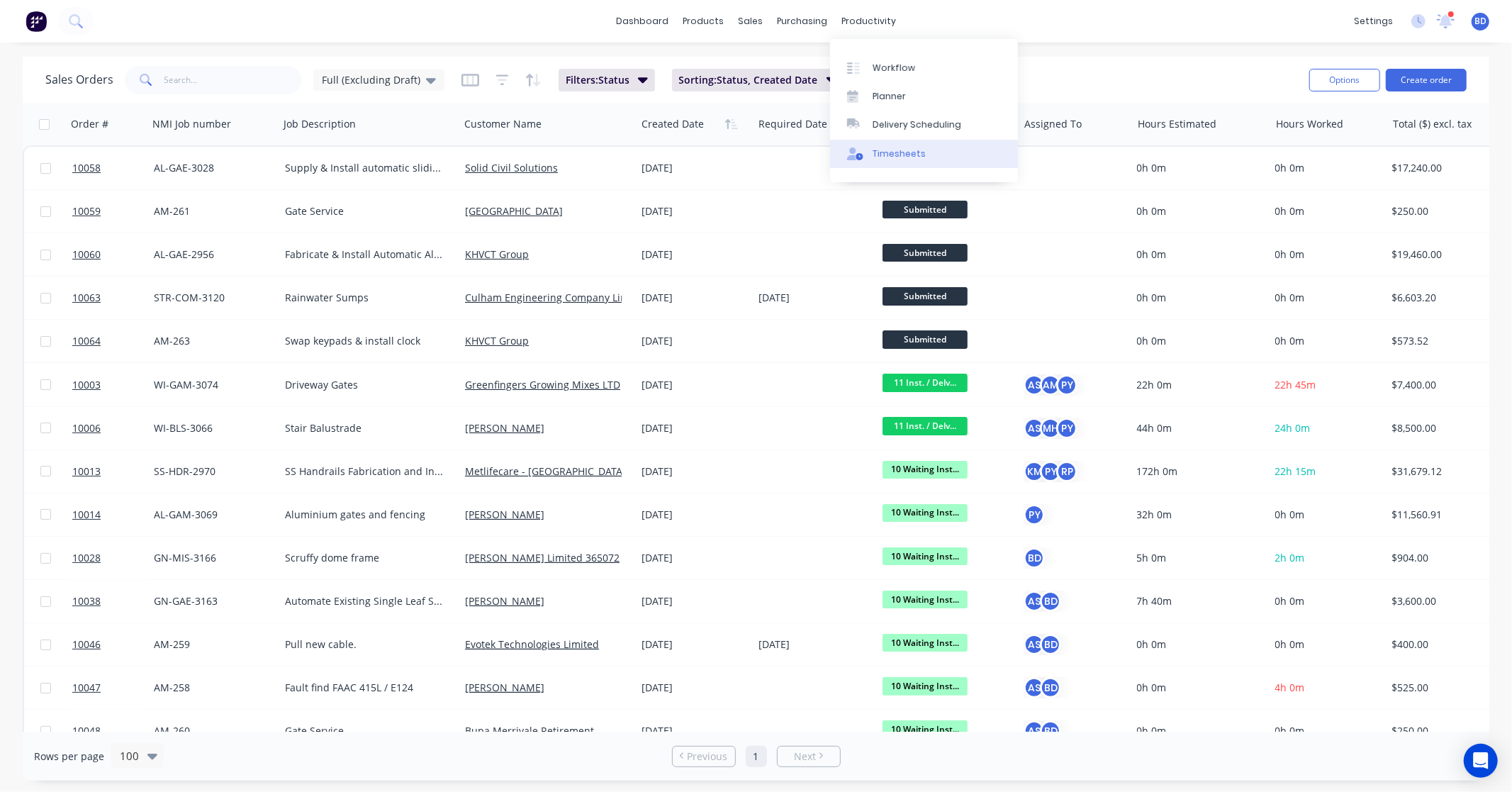
click at [897, 156] on div "Timesheets" at bounding box center [899, 153] width 54 height 13
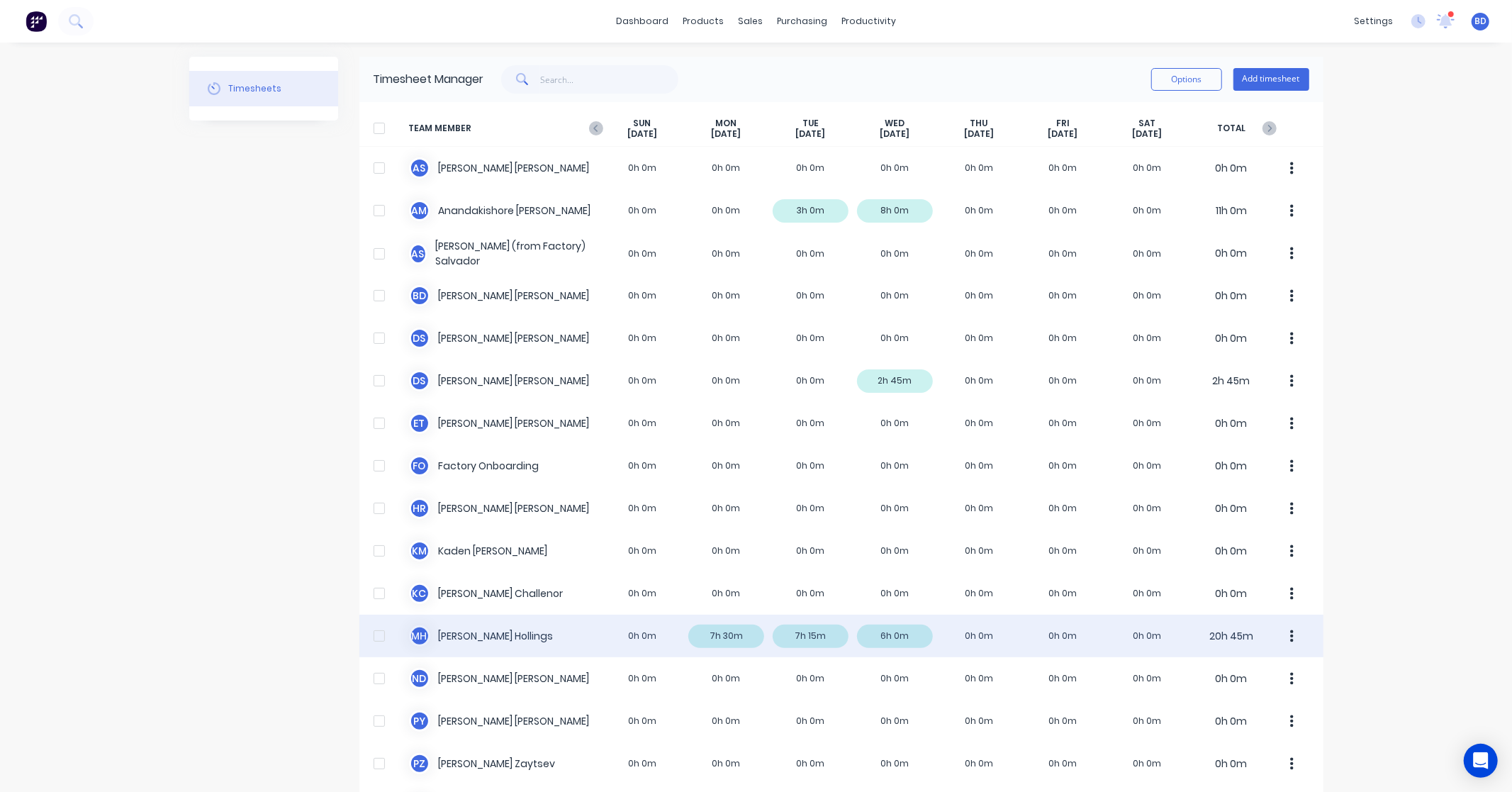
click at [518, 636] on div "M H [PERSON_NAME] 0h 0m 7h 30m 7h 15m 6h 0m 0h 0m 0h 0m 0h 0m 20h 45m" at bounding box center [841, 636] width 964 height 43
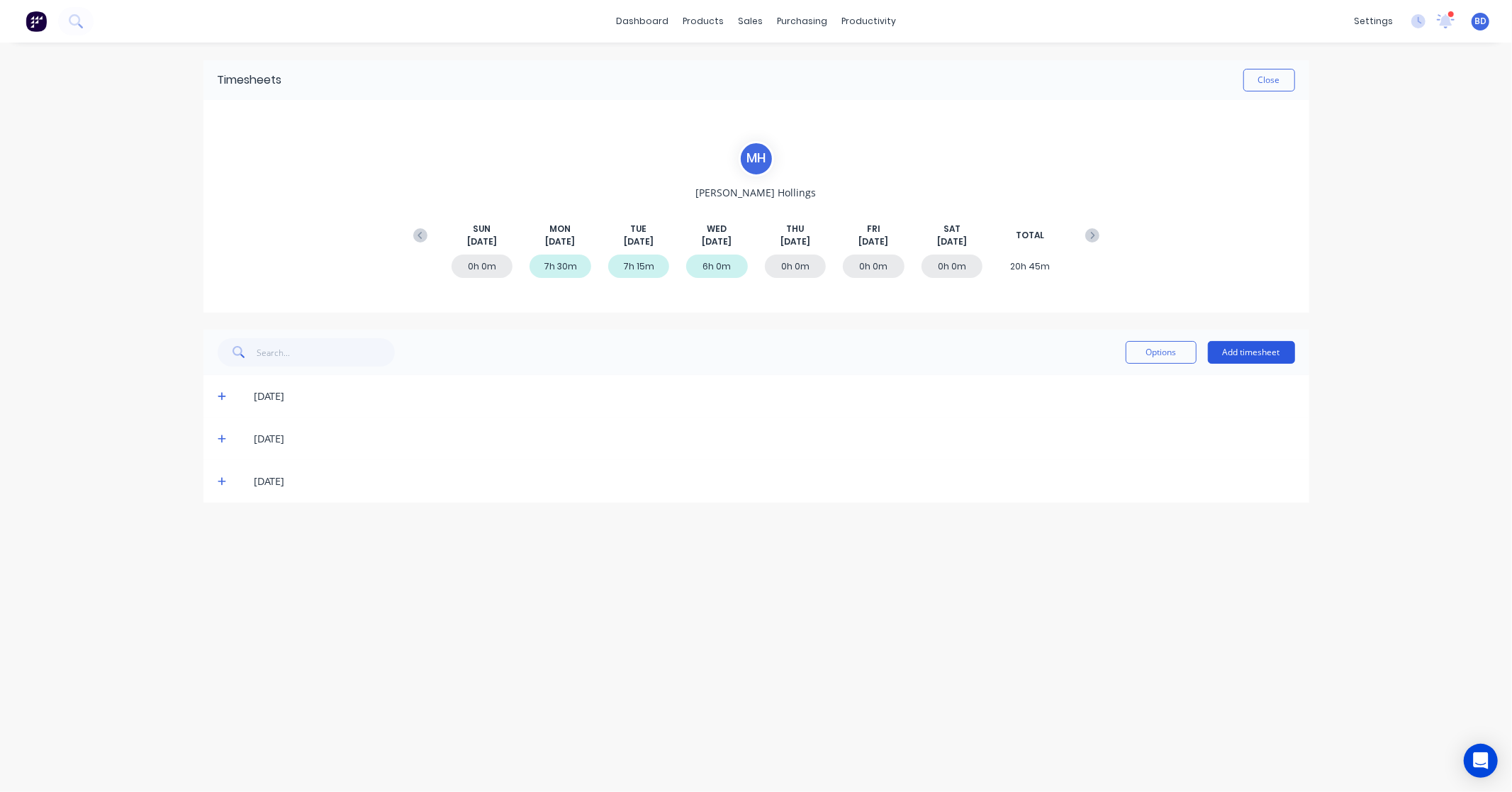
click at [1246, 359] on button "Add timesheet" at bounding box center [1251, 351] width 87 height 23
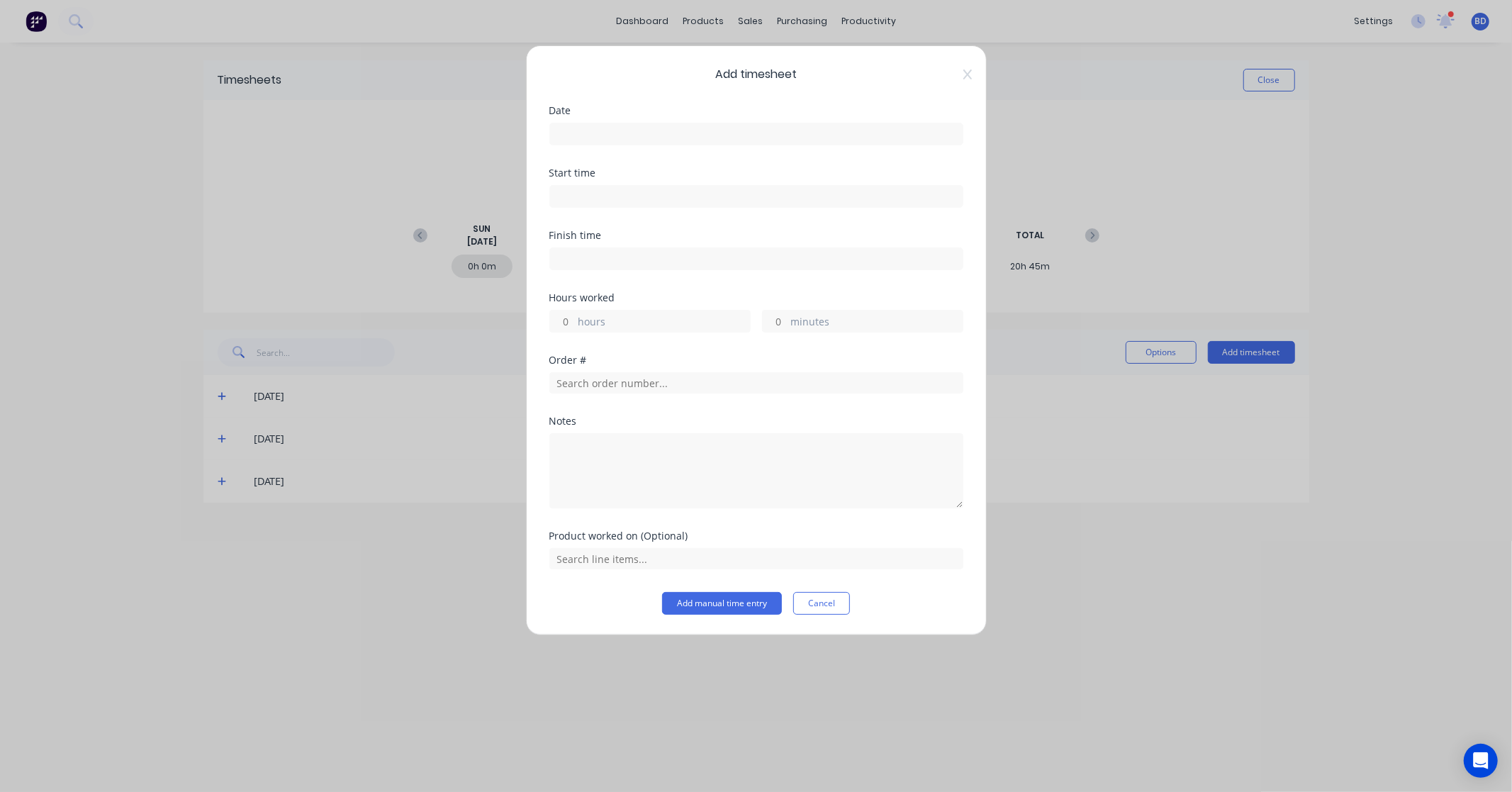
click at [572, 132] on input at bounding box center [756, 134] width 412 height 21
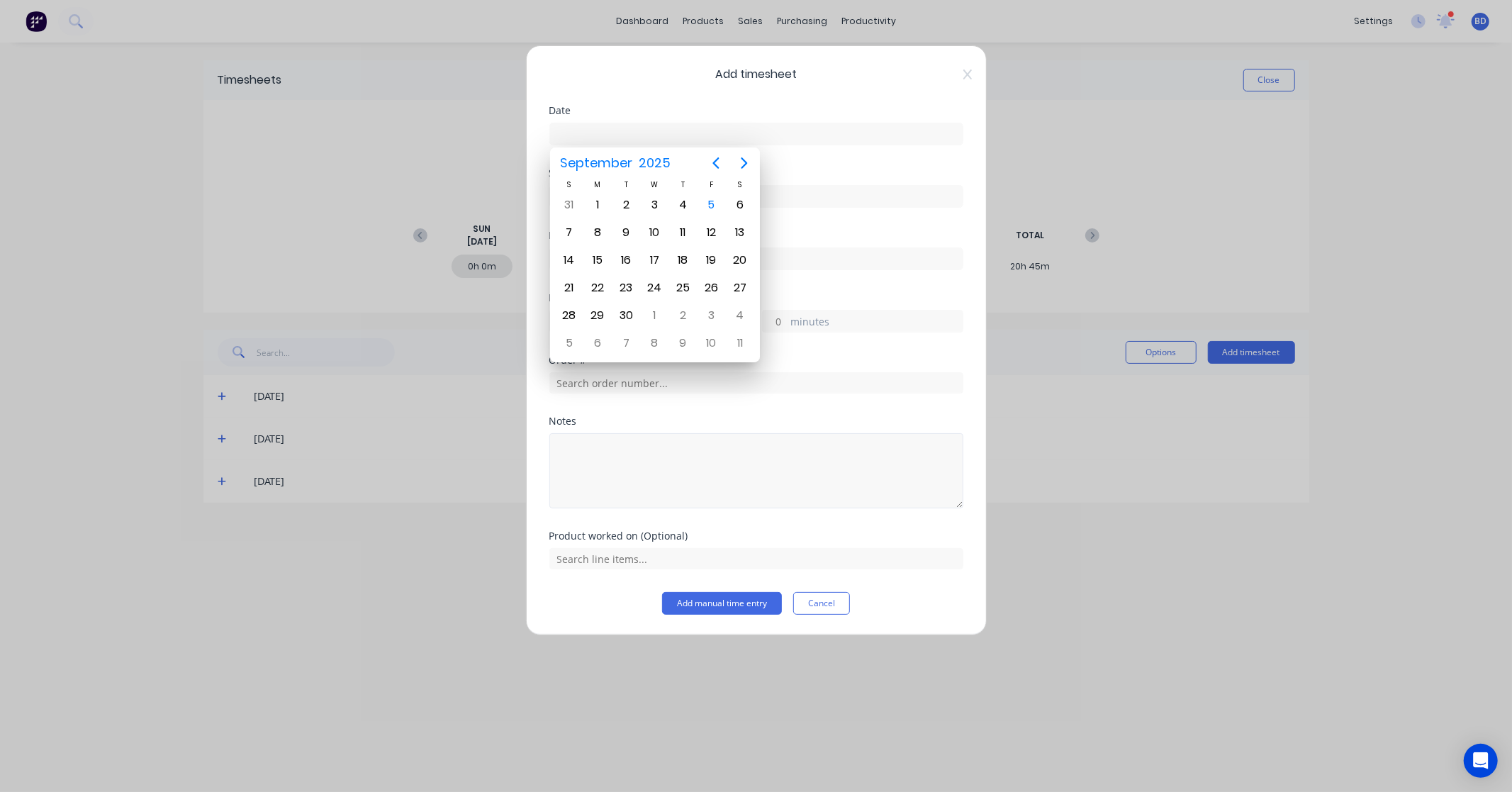
click at [737, 438] on textarea at bounding box center [756, 470] width 414 height 75
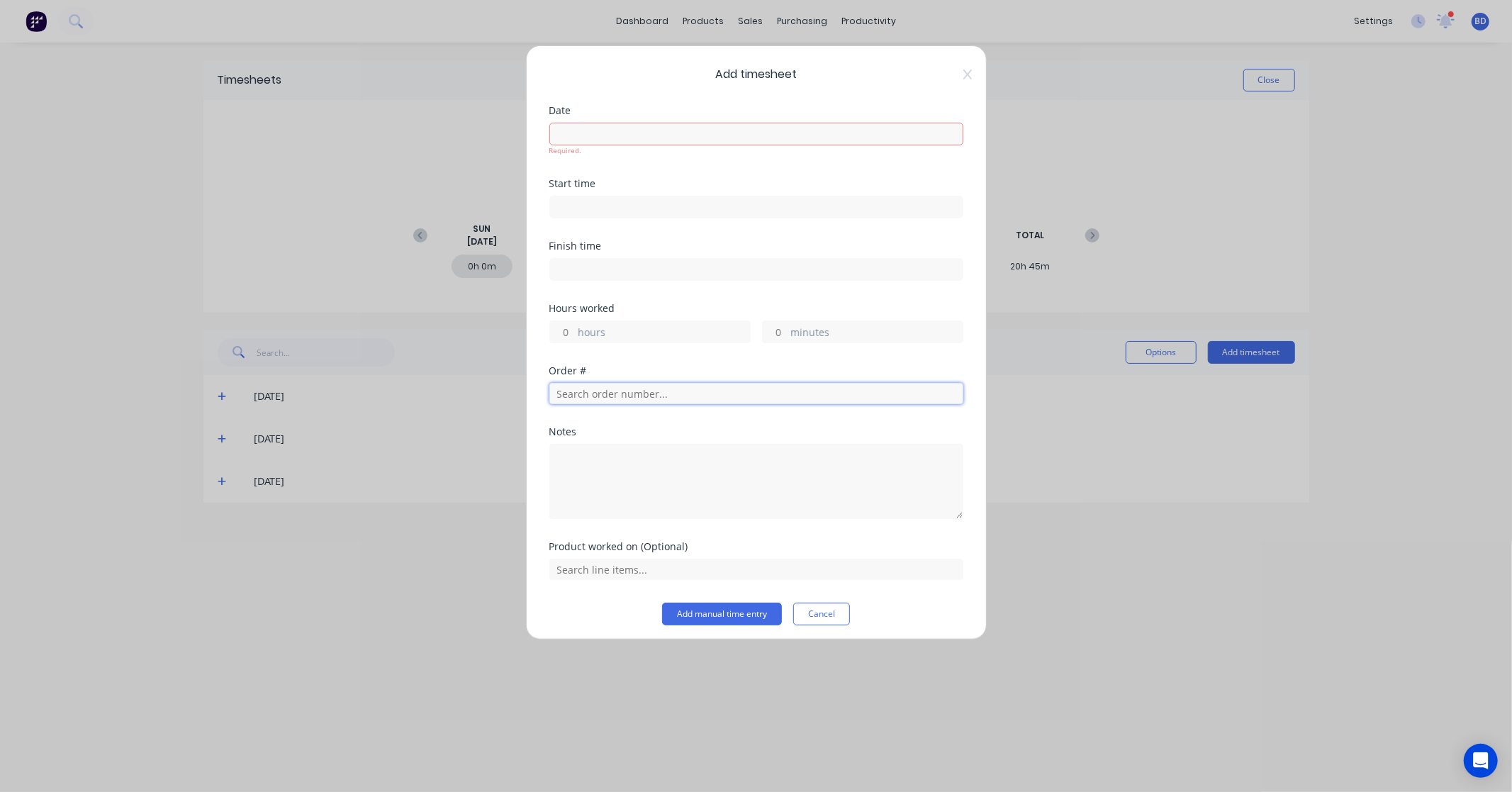
click at [691, 386] on input "text" at bounding box center [756, 392] width 414 height 21
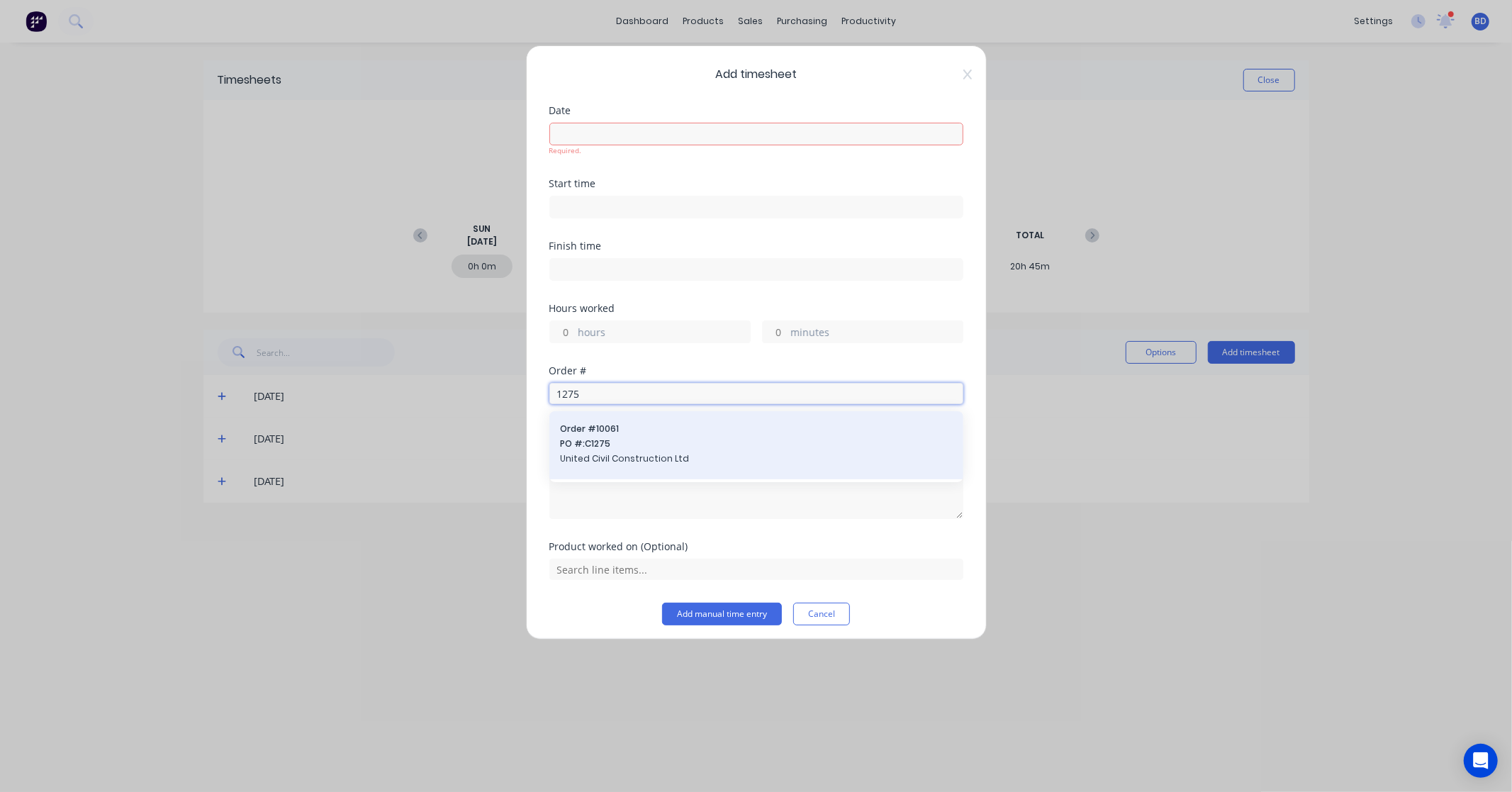
type input "1275"
click at [685, 435] on span "Order # 10061" at bounding box center [756, 429] width 391 height 13
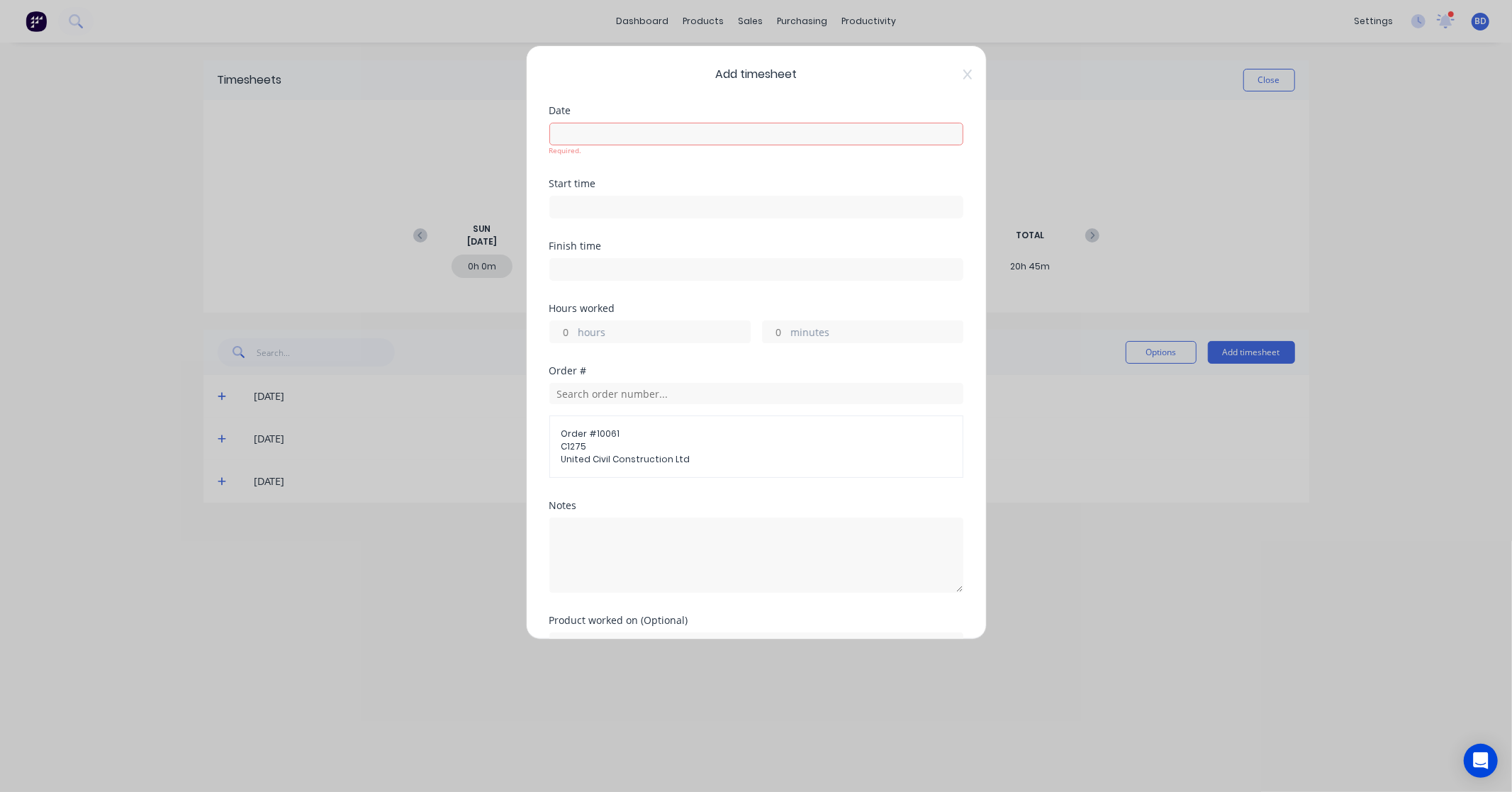
click at [607, 131] on input at bounding box center [756, 134] width 412 height 21
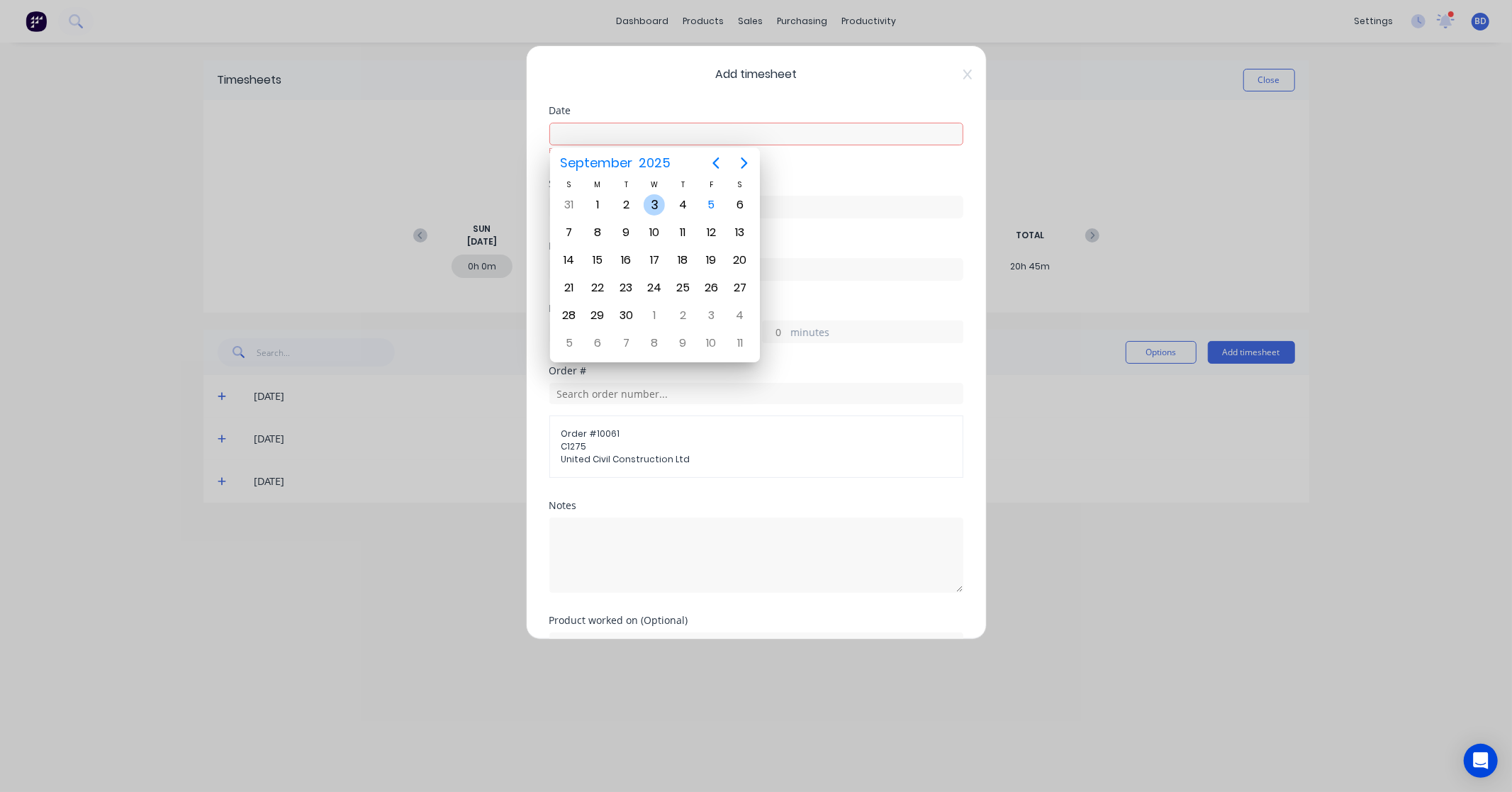
click at [659, 201] on div "3" at bounding box center [654, 204] width 21 height 21
type input "[DATE]"
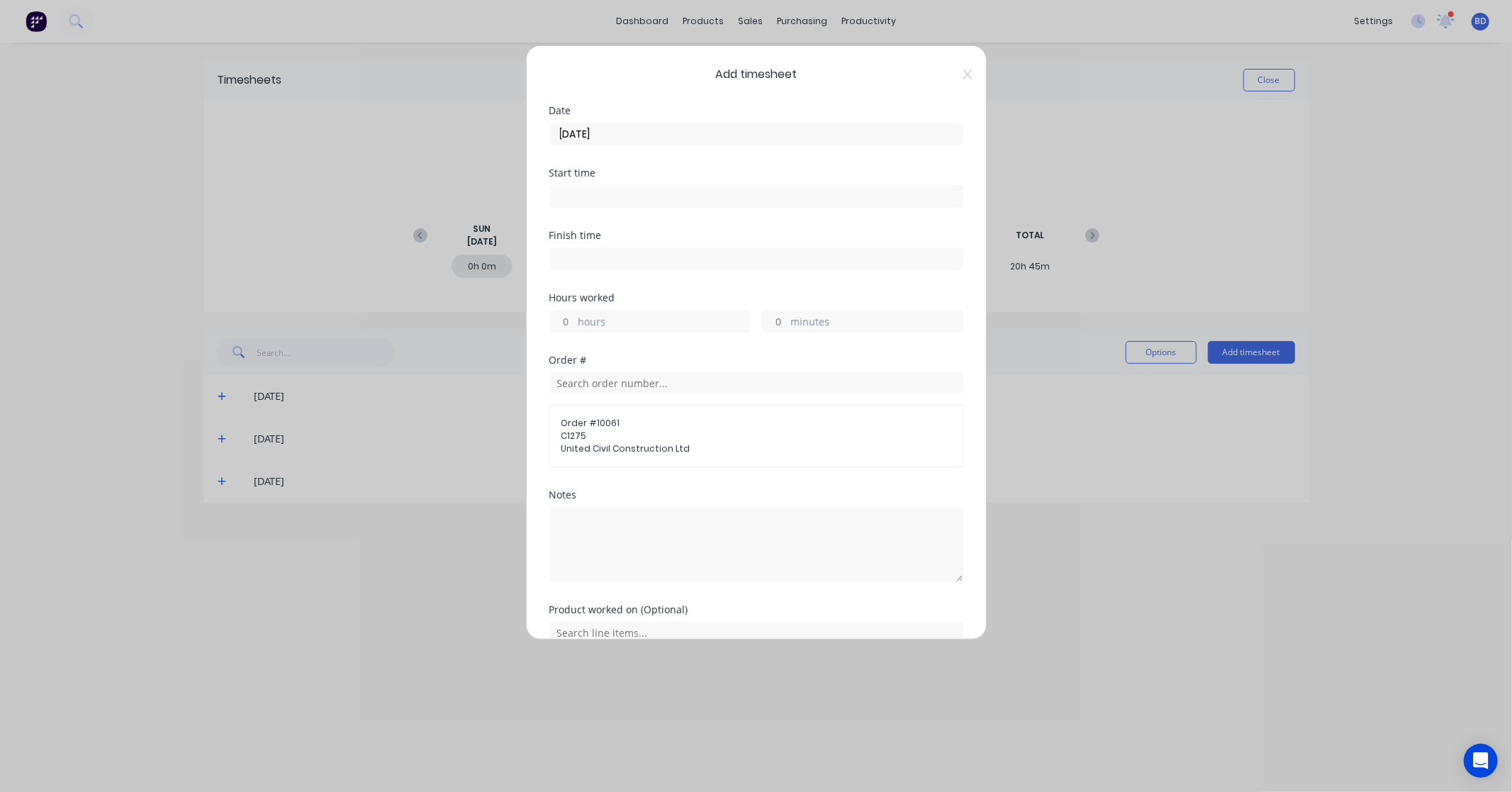
click at [582, 204] on input at bounding box center [756, 195] width 412 height 21
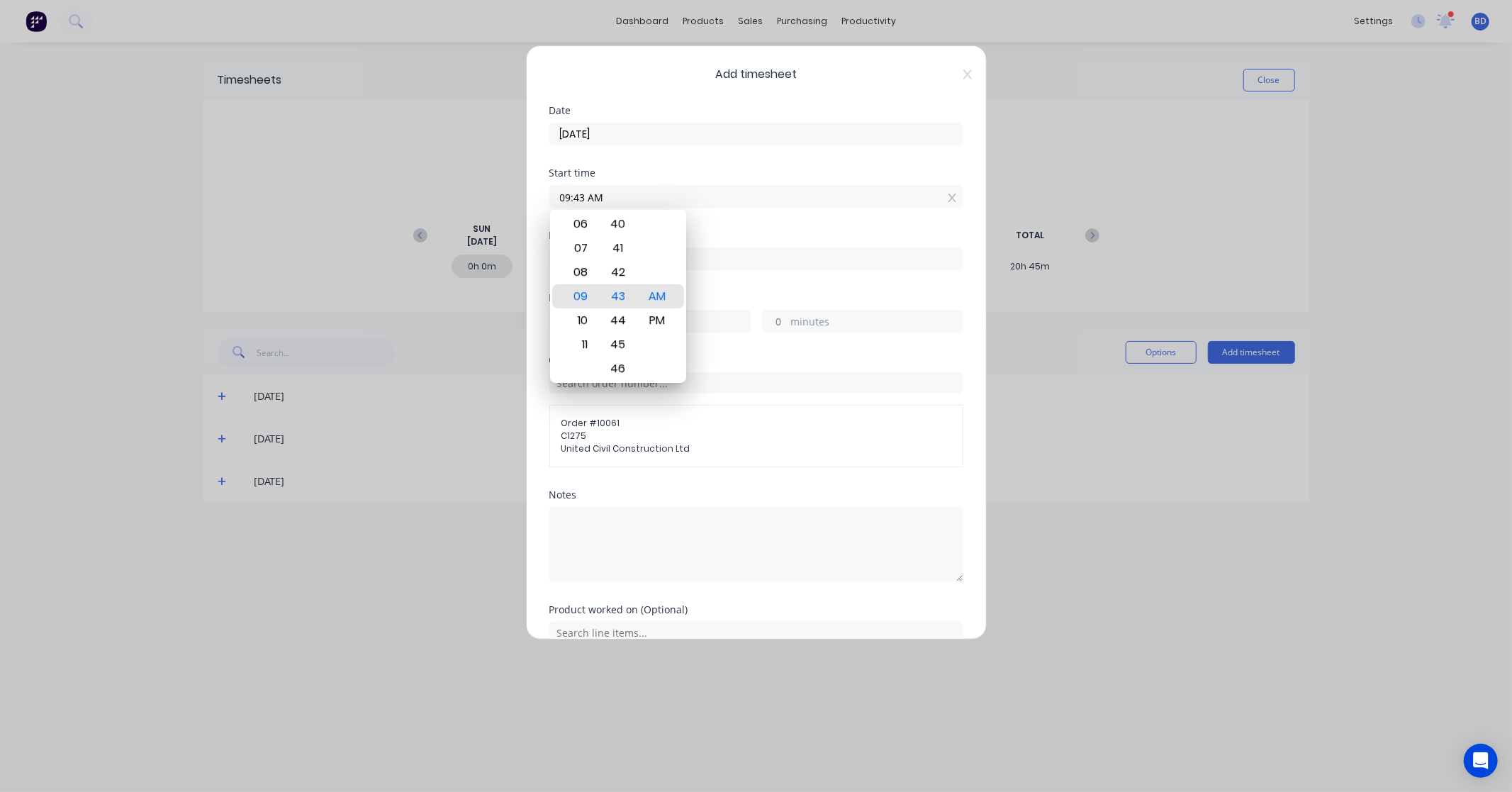
drag, startPoint x: 632, startPoint y: 200, endPoint x: 509, endPoint y: 185, distance: 123.9
click at [509, 185] on div "Add timesheet Date 03/09/2025 Start time 09:43 AM Finish time Hours worked hour…" at bounding box center [756, 396] width 1512 height 792
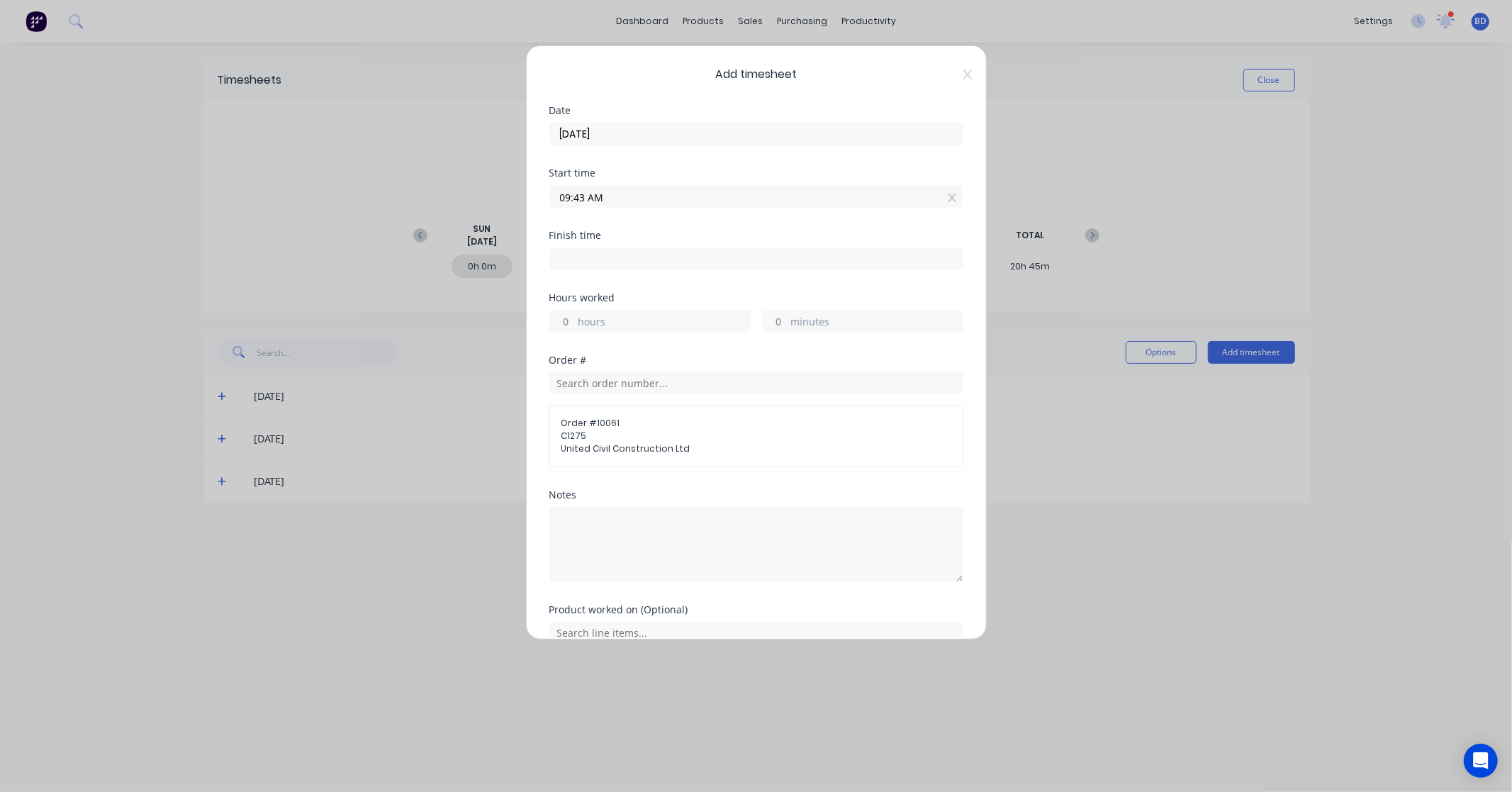
paste input "3:00 P"
type input "03:00 PM"
click at [586, 263] on input at bounding box center [756, 258] width 412 height 21
type input "09:43 AM"
type input "18"
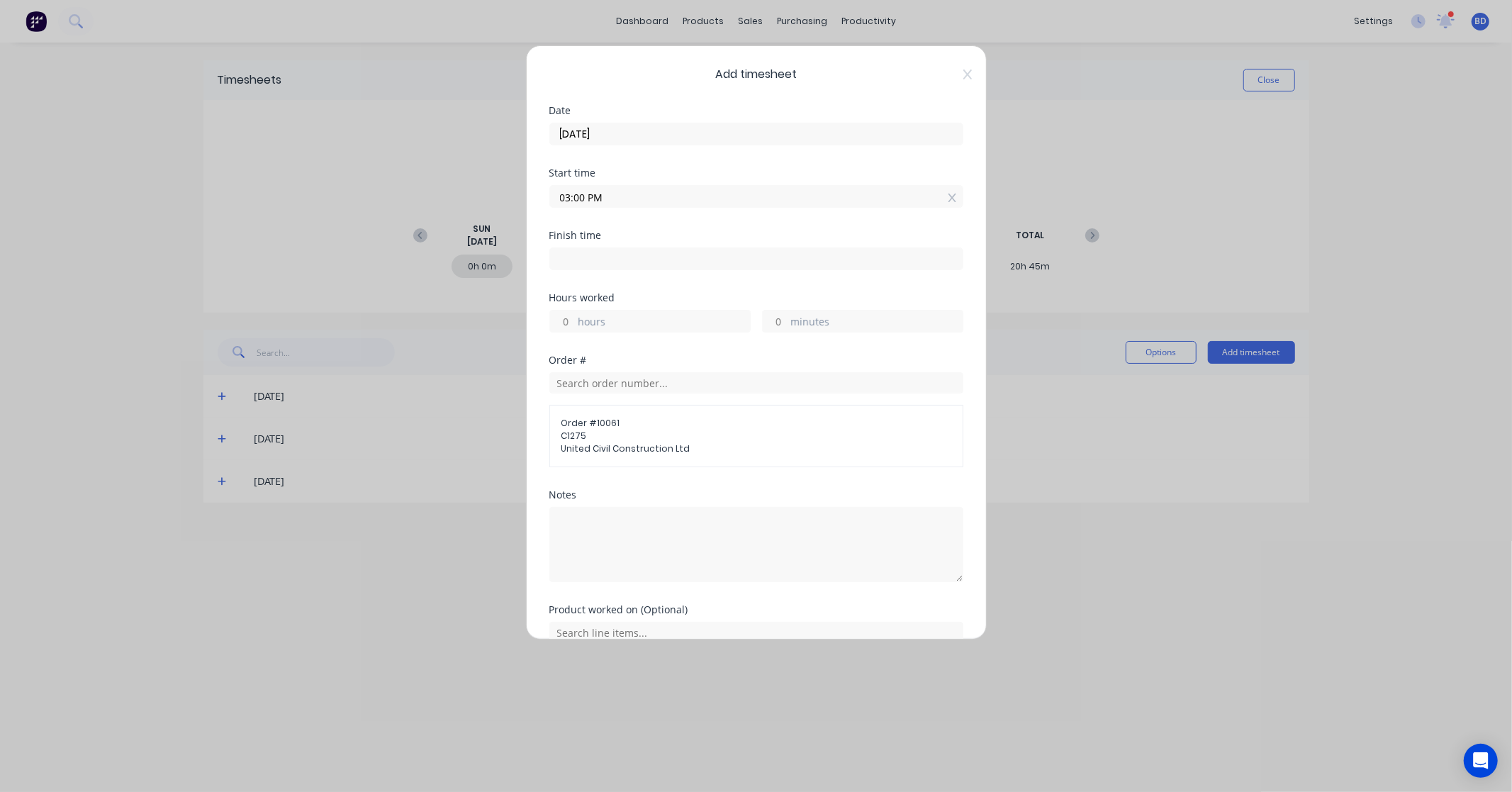
type input "43"
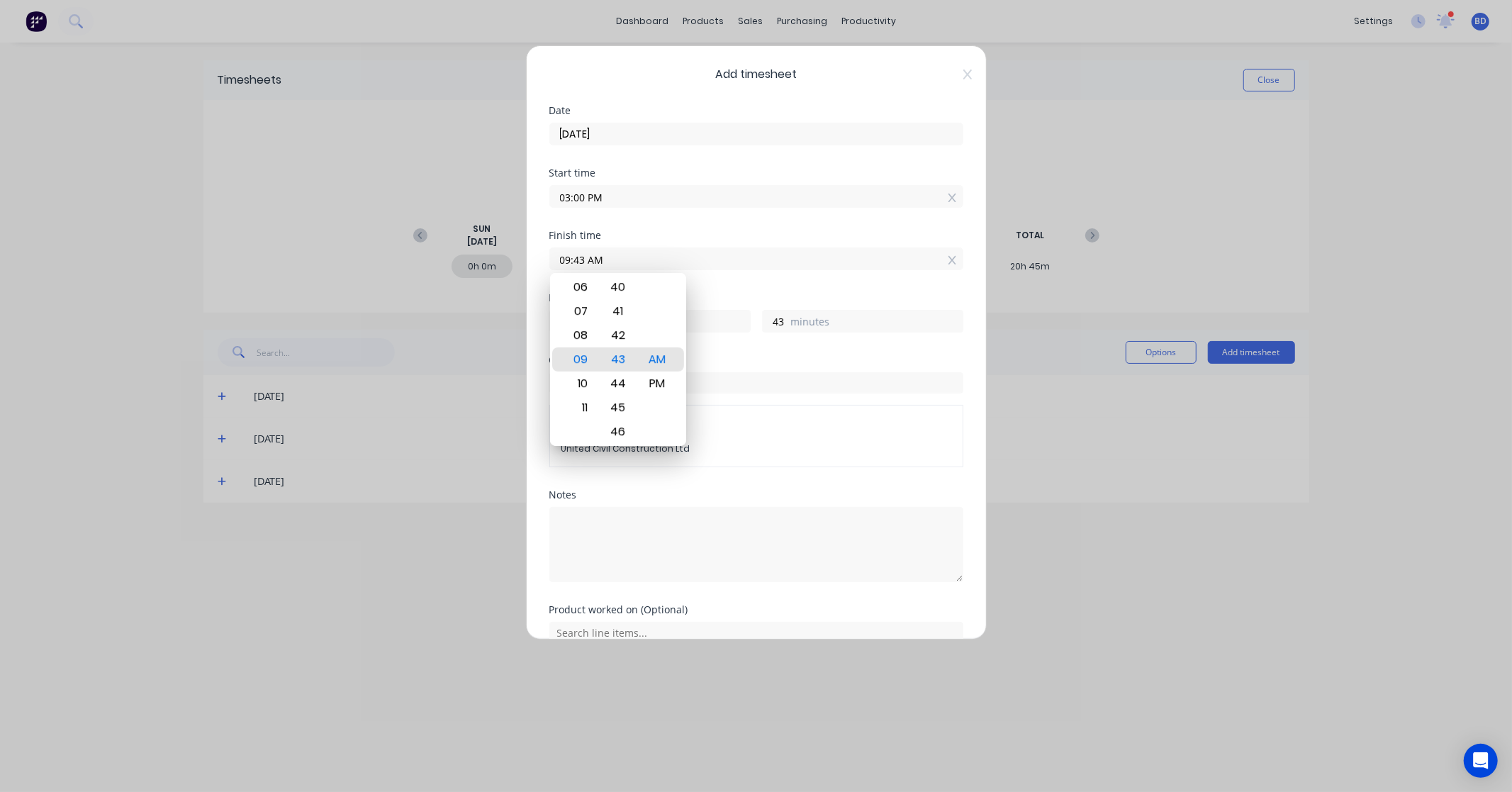
drag, startPoint x: 649, startPoint y: 256, endPoint x: 521, endPoint y: 248, distance: 128.2
click at [521, 248] on div "Add timesheet Date 03/09/2025 Start time 03:00 PM Finish time 09:43 AM Hours wo…" at bounding box center [756, 396] width 1512 height 792
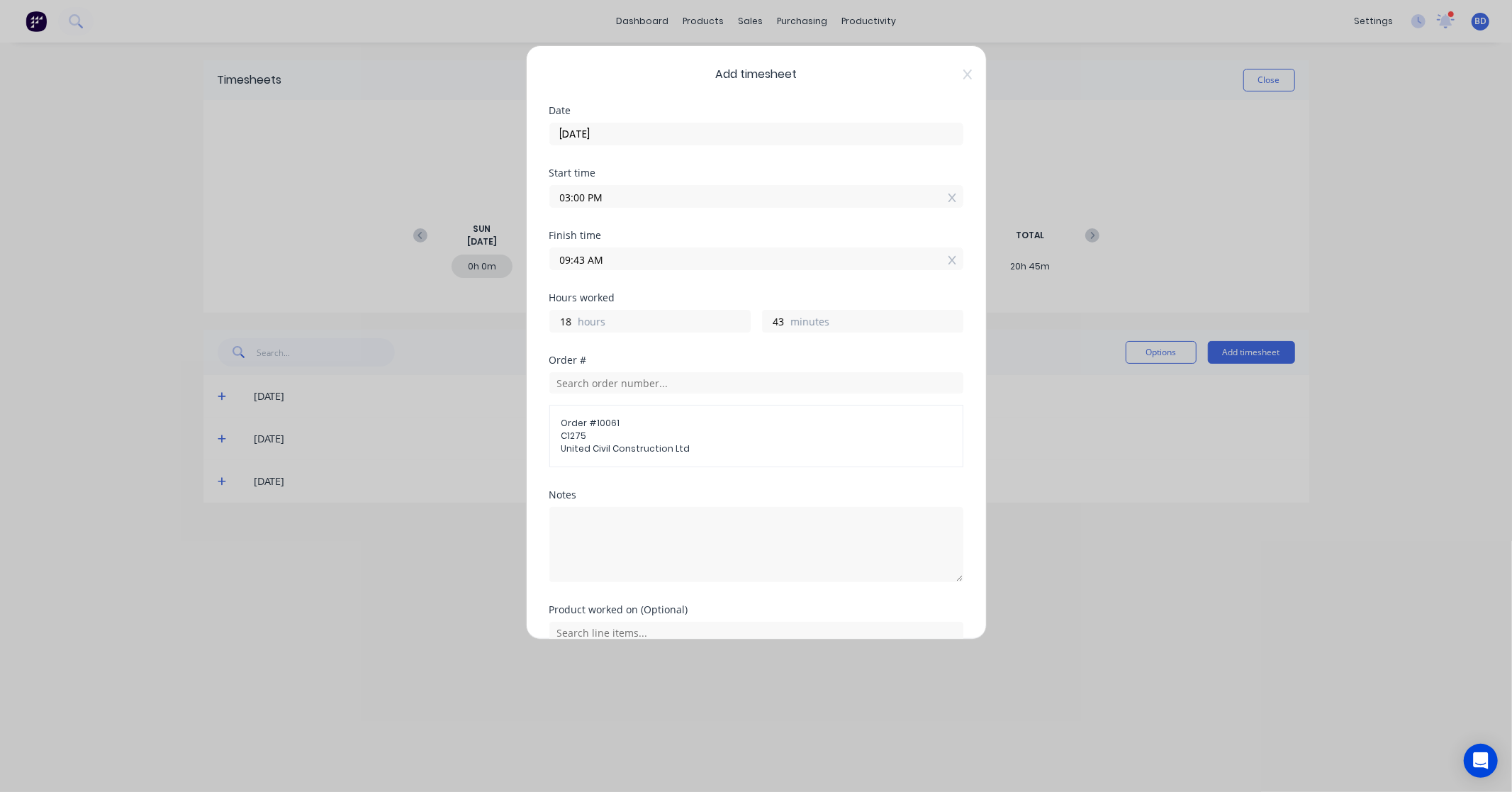
paste input "4:00 P"
type input "04:00 PM"
type input "1"
type input "0"
click at [639, 355] on form "Date 03/09/2025 Start time 03:00 PM Finish time 04:00 PM Hours worked 1 hours 0…" at bounding box center [756, 397] width 414 height 583
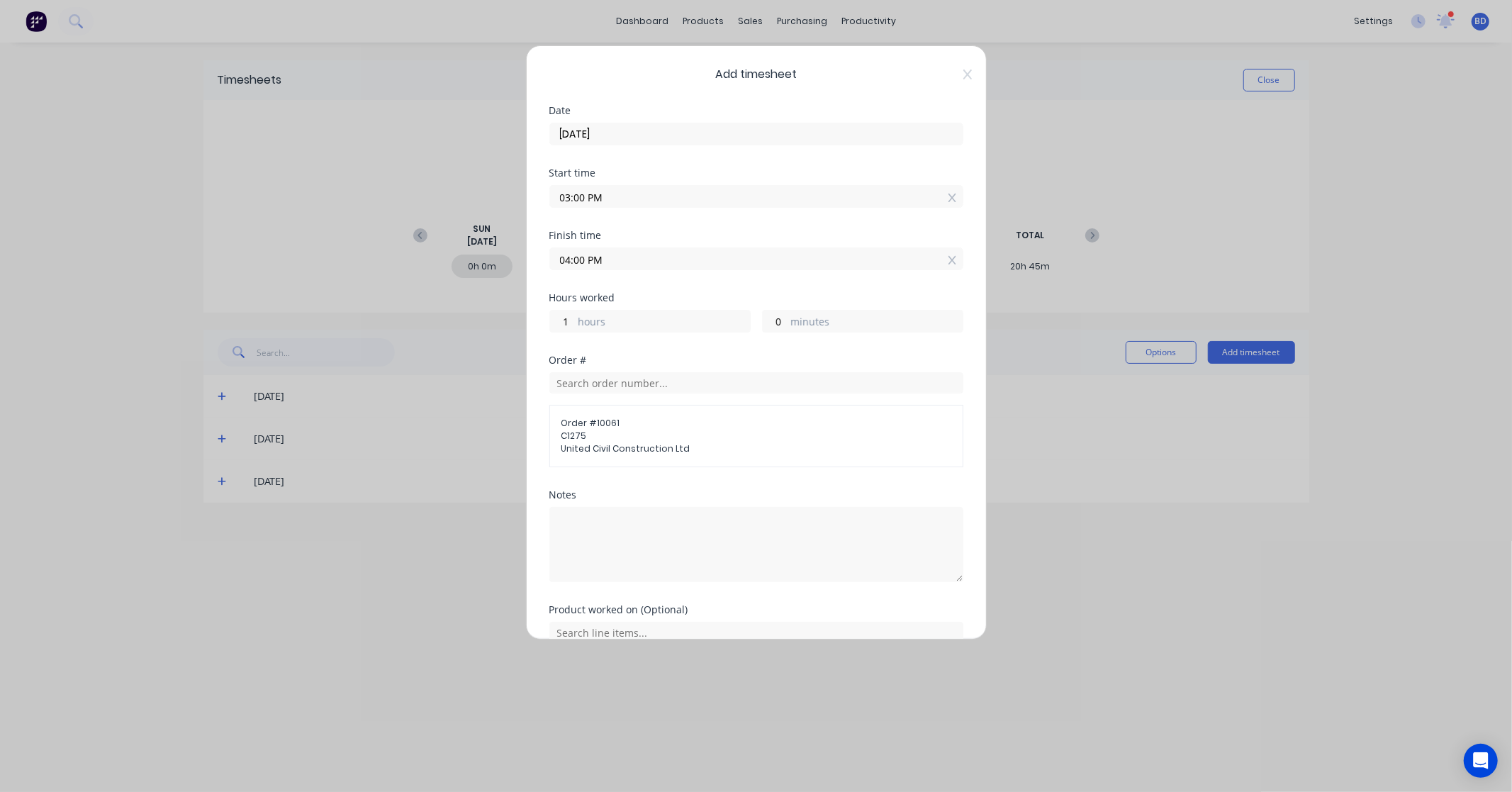
click at [711, 480] on div "Order # Order # 10061 C1275 United Civil Construction Ltd" at bounding box center [756, 422] width 414 height 134
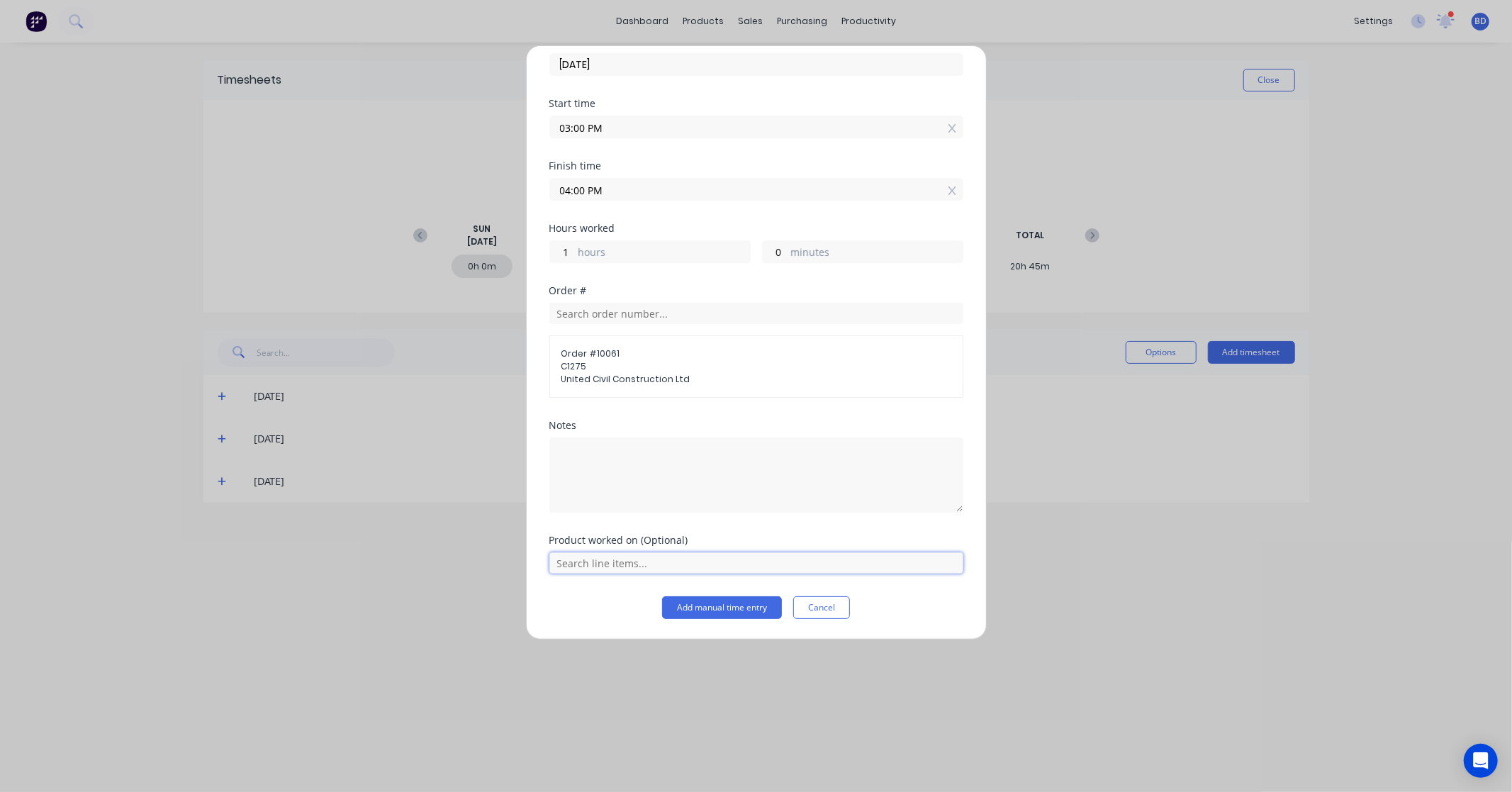
click at [713, 573] on input "text" at bounding box center [756, 562] width 414 height 21
click at [676, 521] on span "Labour Kit" at bounding box center [767, 528] width 369 height 13
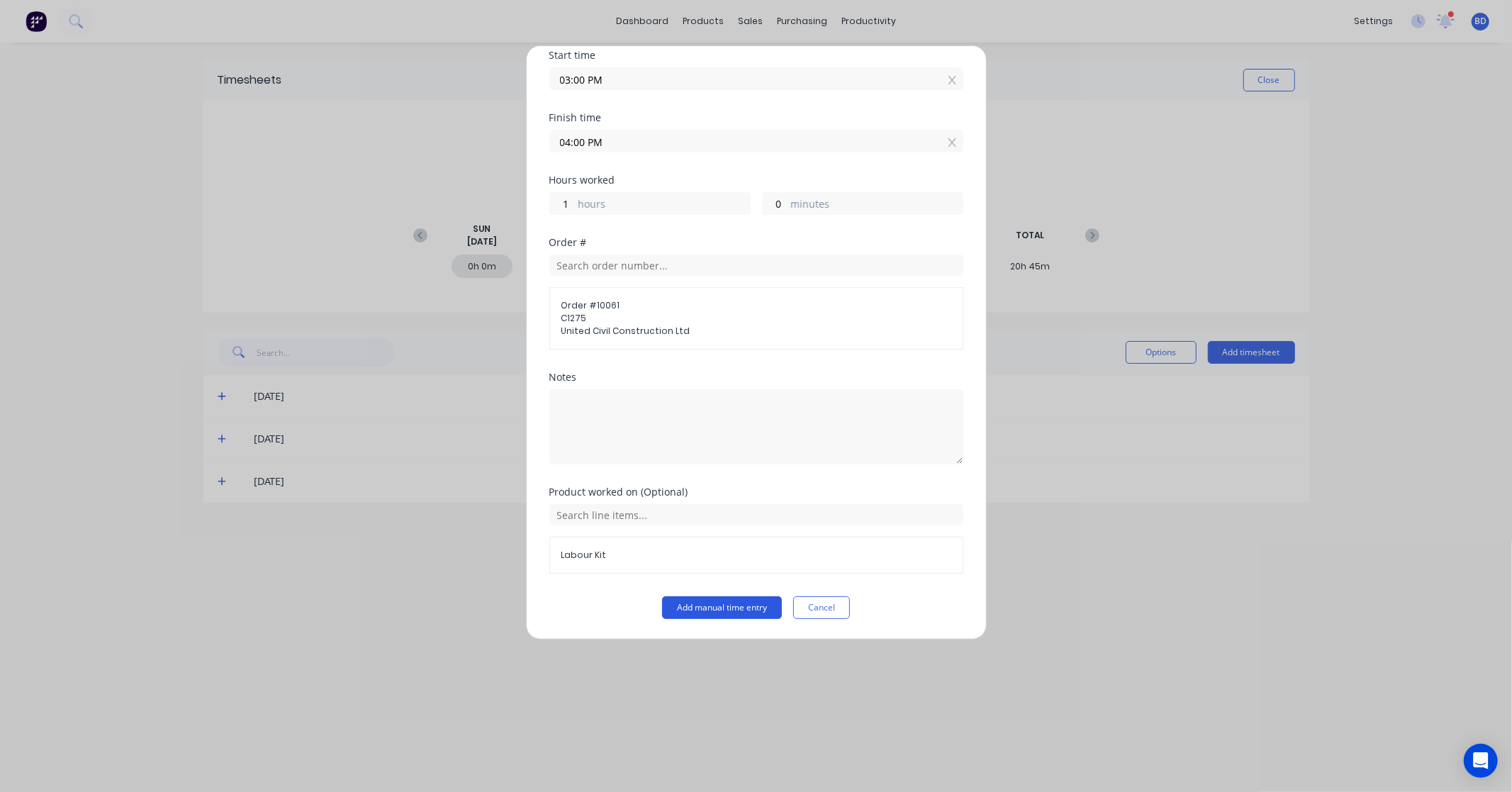
click at [720, 610] on button "Add manual time entry" at bounding box center [722, 607] width 120 height 23
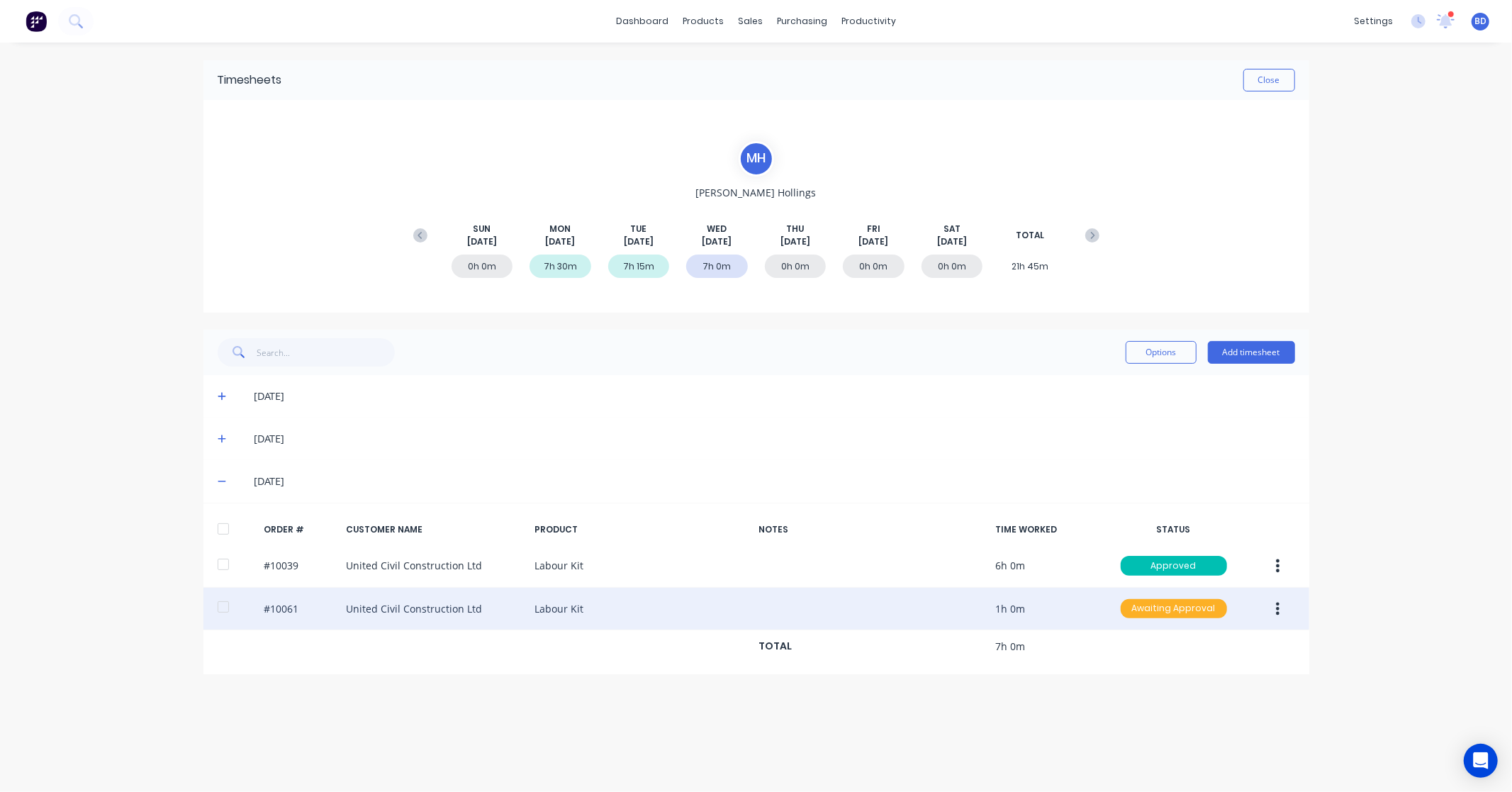
click at [1181, 606] on div "Awaiting Approval" at bounding box center [1173, 609] width 106 height 20
click at [1145, 673] on div "Approved" at bounding box center [1142, 680] width 116 height 20
click at [1262, 357] on button "Add timesheet" at bounding box center [1251, 351] width 87 height 23
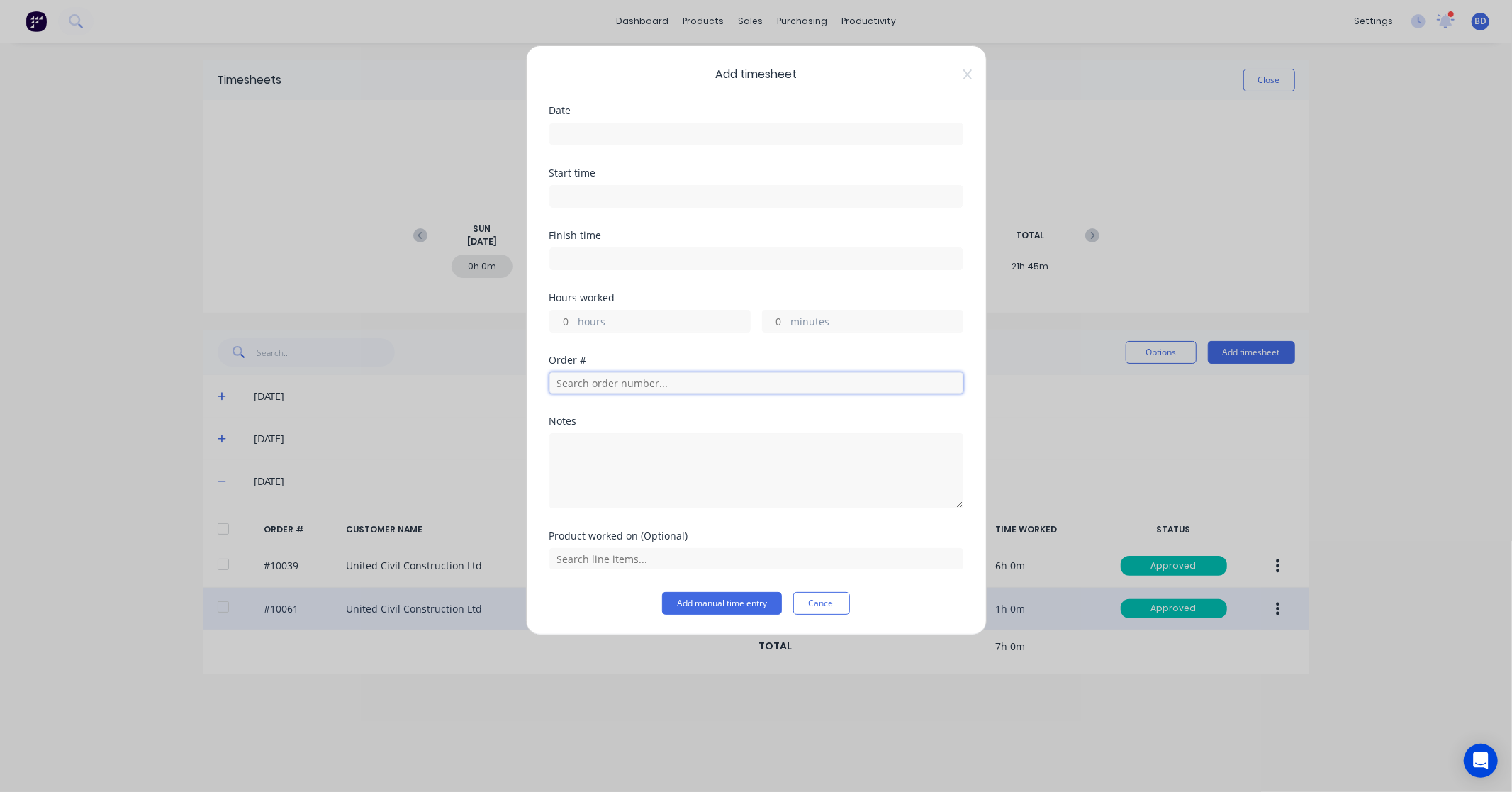
click at [590, 381] on input "text" at bounding box center [756, 382] width 414 height 21
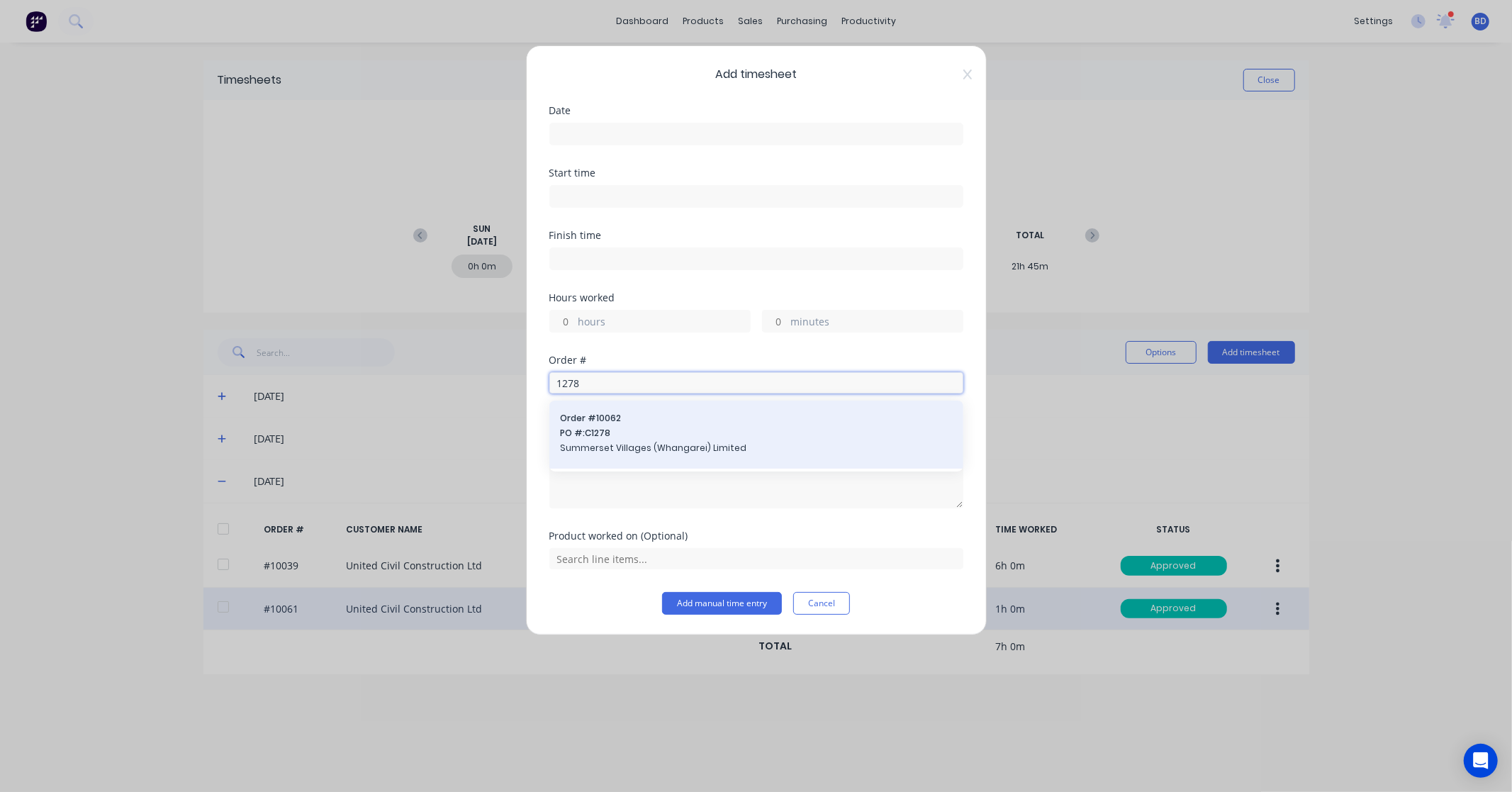
type input "1278"
click at [609, 448] on span "Summerset Villages (Whangarei) Limited" at bounding box center [756, 448] width 391 height 13
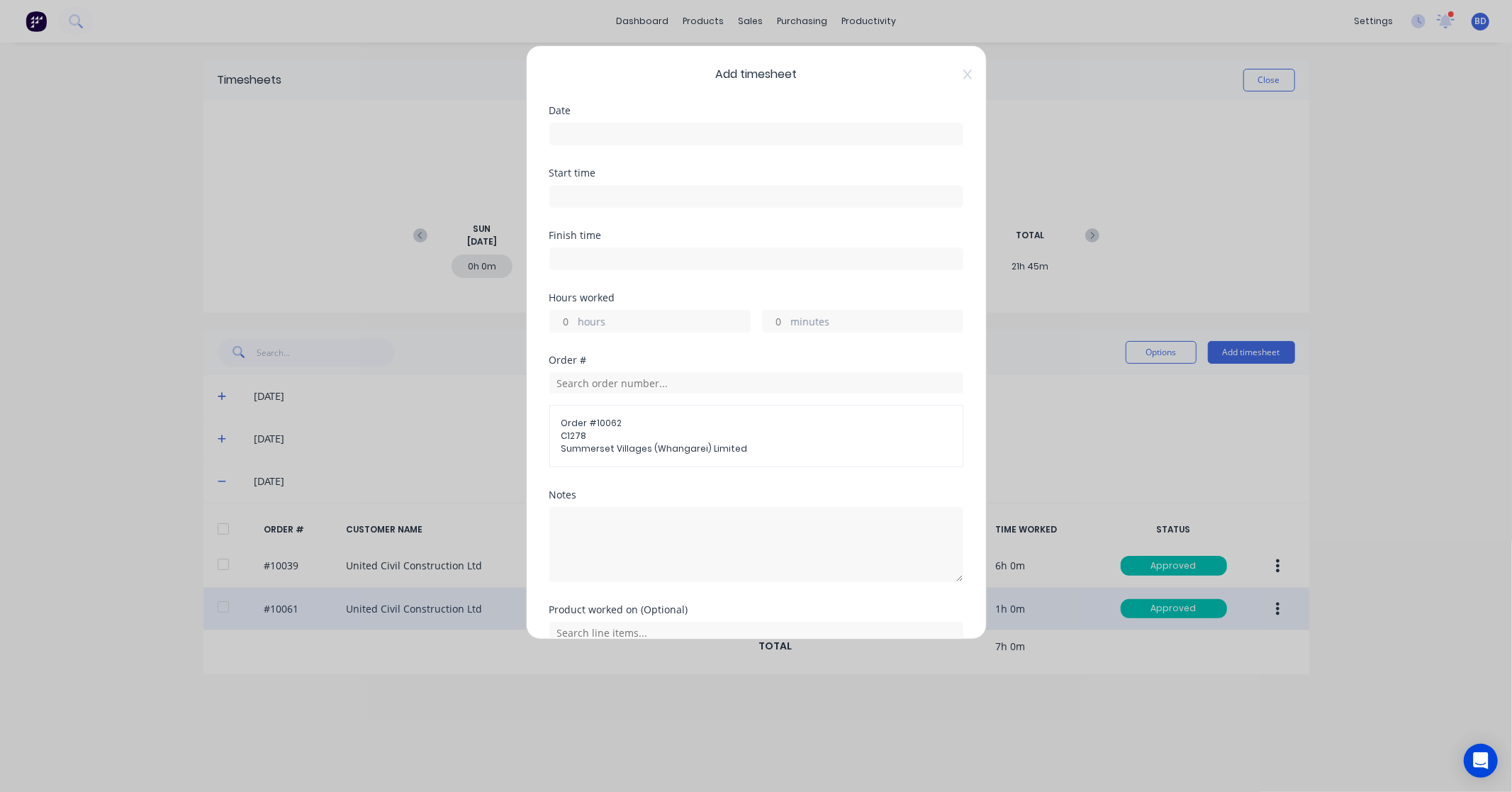
click at [625, 131] on input at bounding box center [756, 134] width 412 height 21
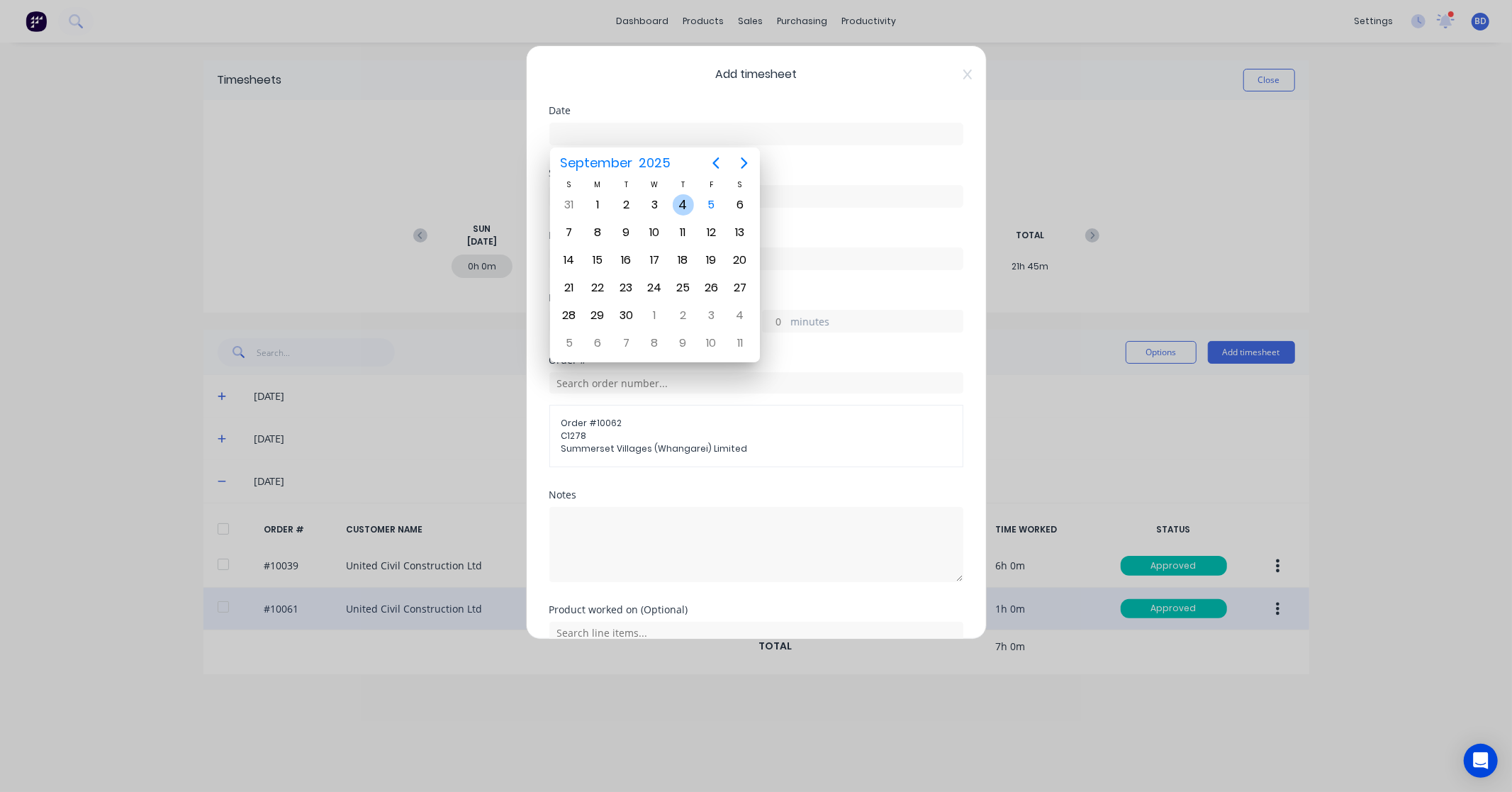
click at [687, 205] on div "4" at bounding box center [683, 204] width 21 height 21
type input "04/09/2025"
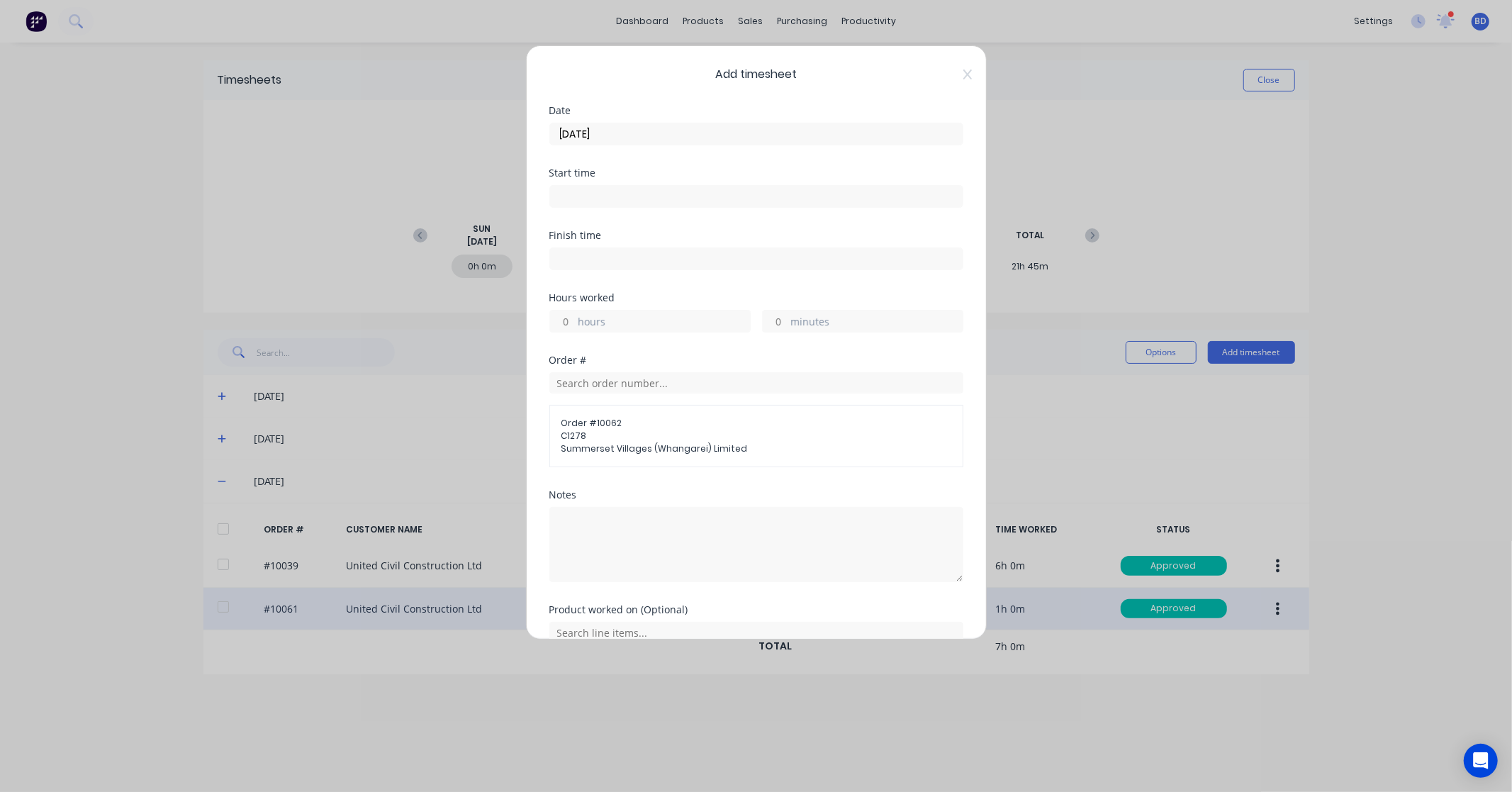
click at [578, 193] on input at bounding box center [756, 195] width 412 height 21
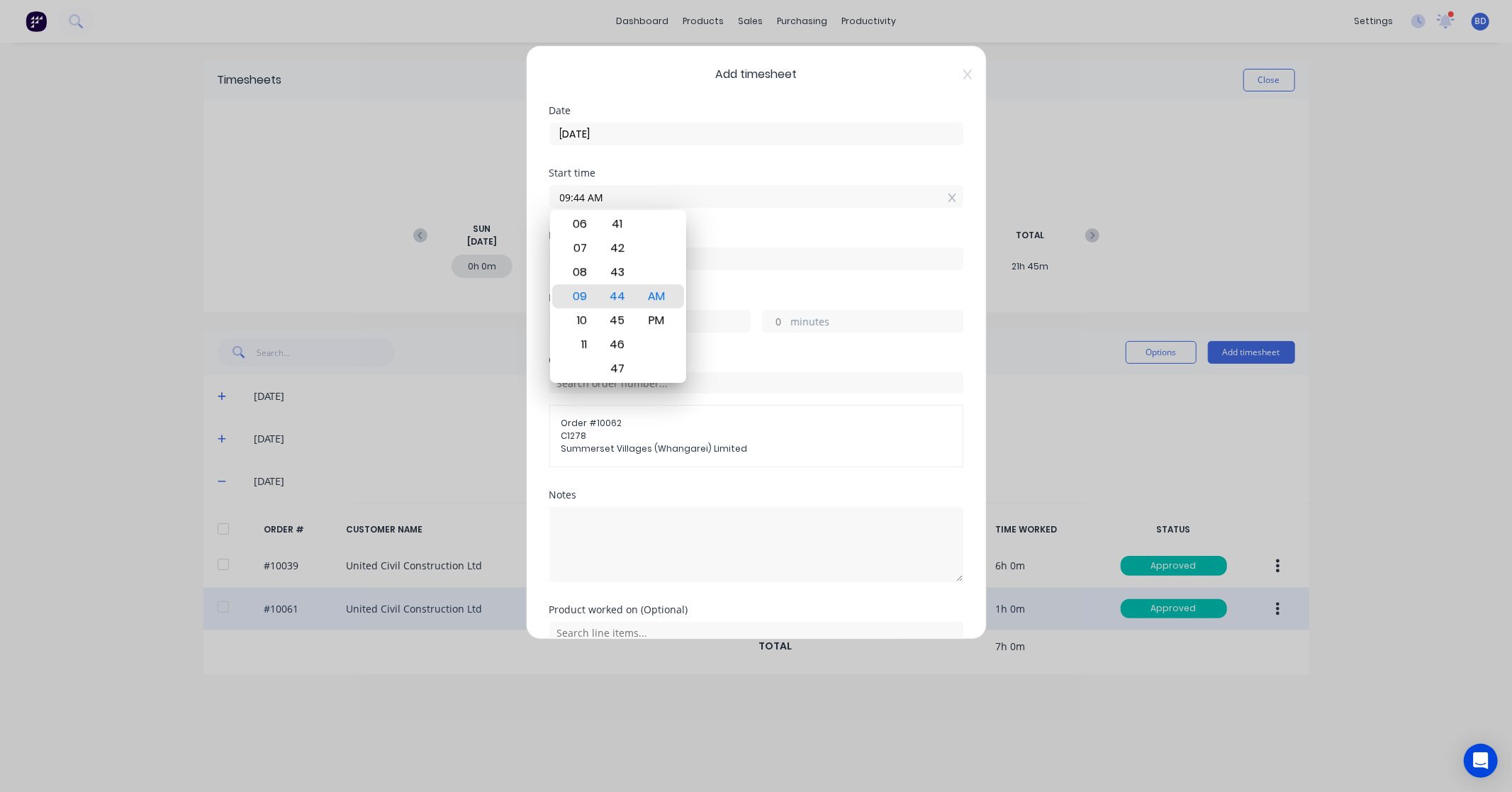
paste input "8:00 AM"
drag, startPoint x: 657, startPoint y: 200, endPoint x: 451, endPoint y: 196, distance: 206.0
click at [451, 196] on div "Add timesheet Date 04/09/2025 Start time 09:44 AM8:00 AM Finish time Hours work…" at bounding box center [756, 396] width 1512 height 792
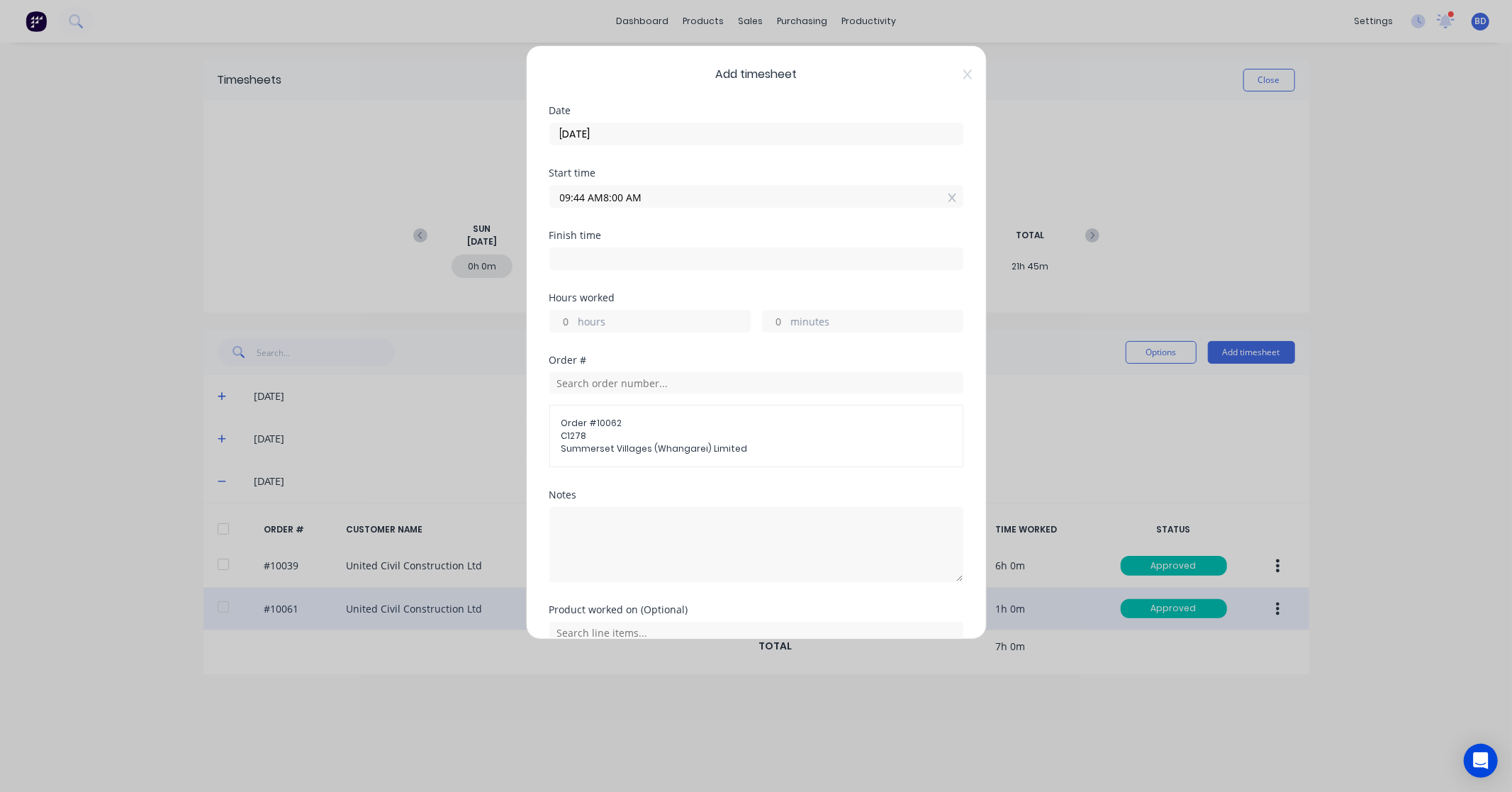
paste input
type input "08:00 AM"
click at [613, 236] on div "Finish time" at bounding box center [756, 235] width 414 height 10
click at [609, 259] on input at bounding box center [756, 258] width 412 height 21
type input "09:44 AM"
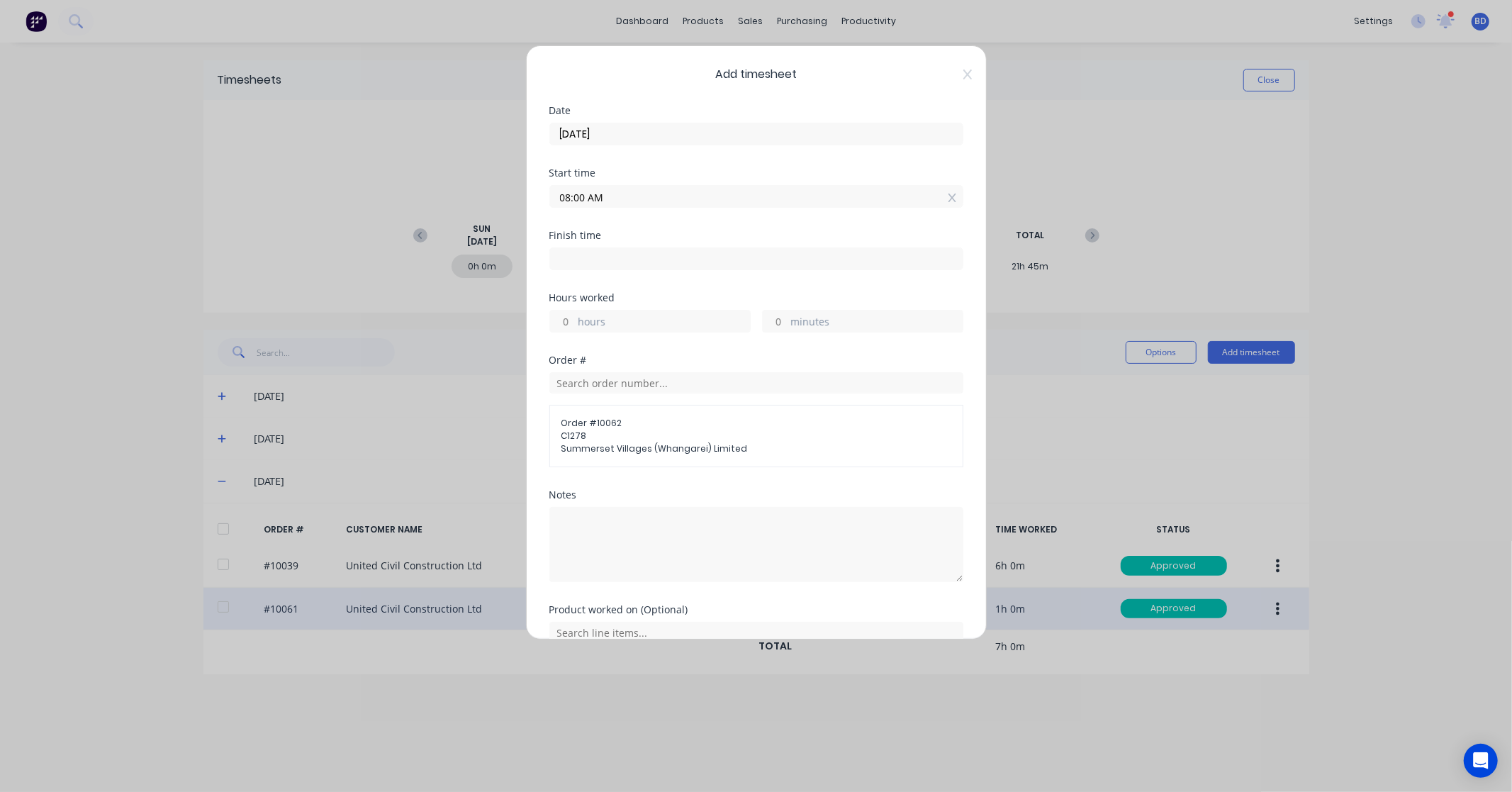
type input "1"
type input "44"
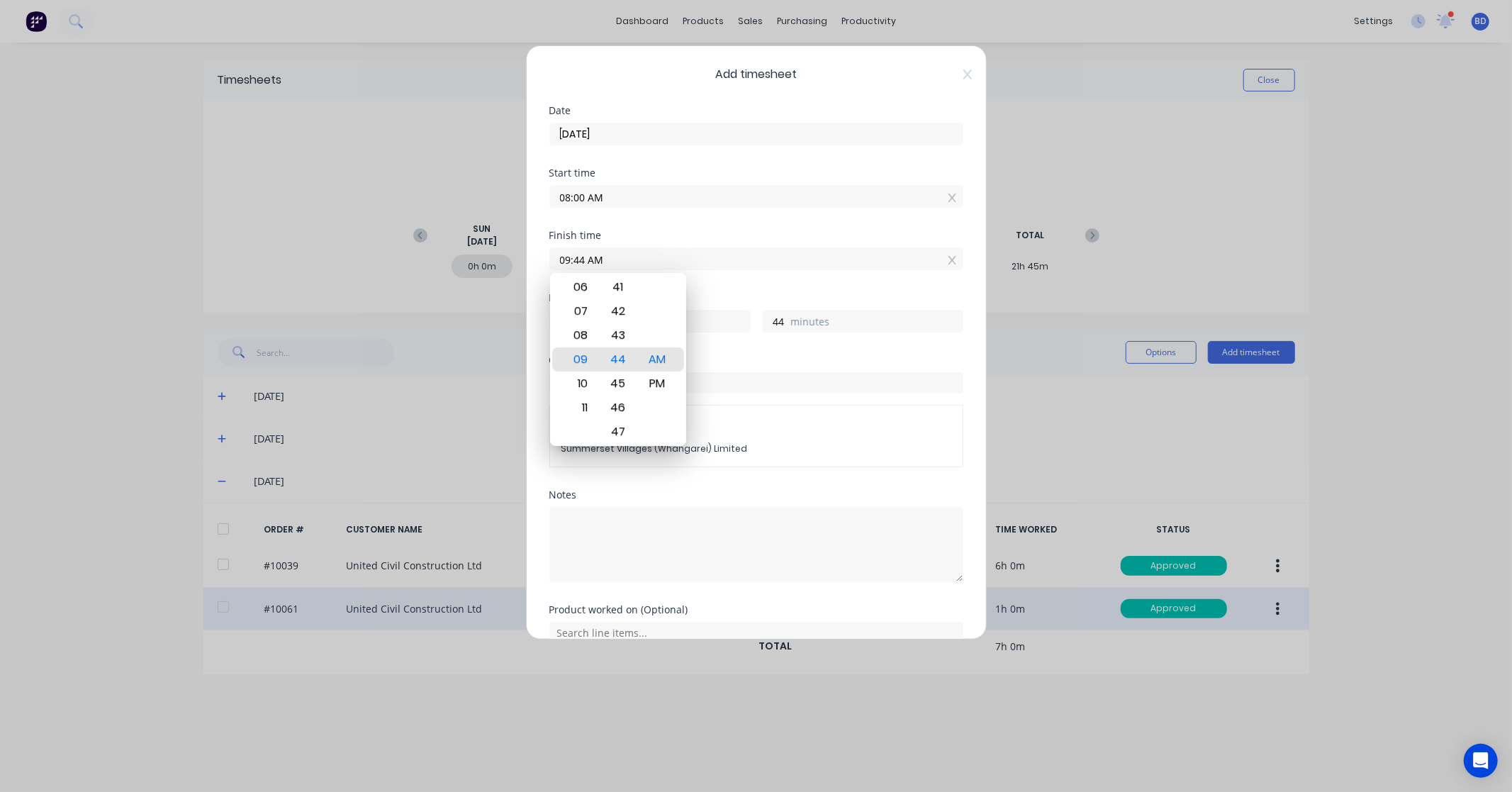
drag, startPoint x: 649, startPoint y: 256, endPoint x: 528, endPoint y: 258, distance: 121.0
click at [528, 258] on div "Add timesheet Date 04/09/2025 Start time 08:00 AM Finish time 09:44 AM Hours wo…" at bounding box center [756, 342] width 460 height 594
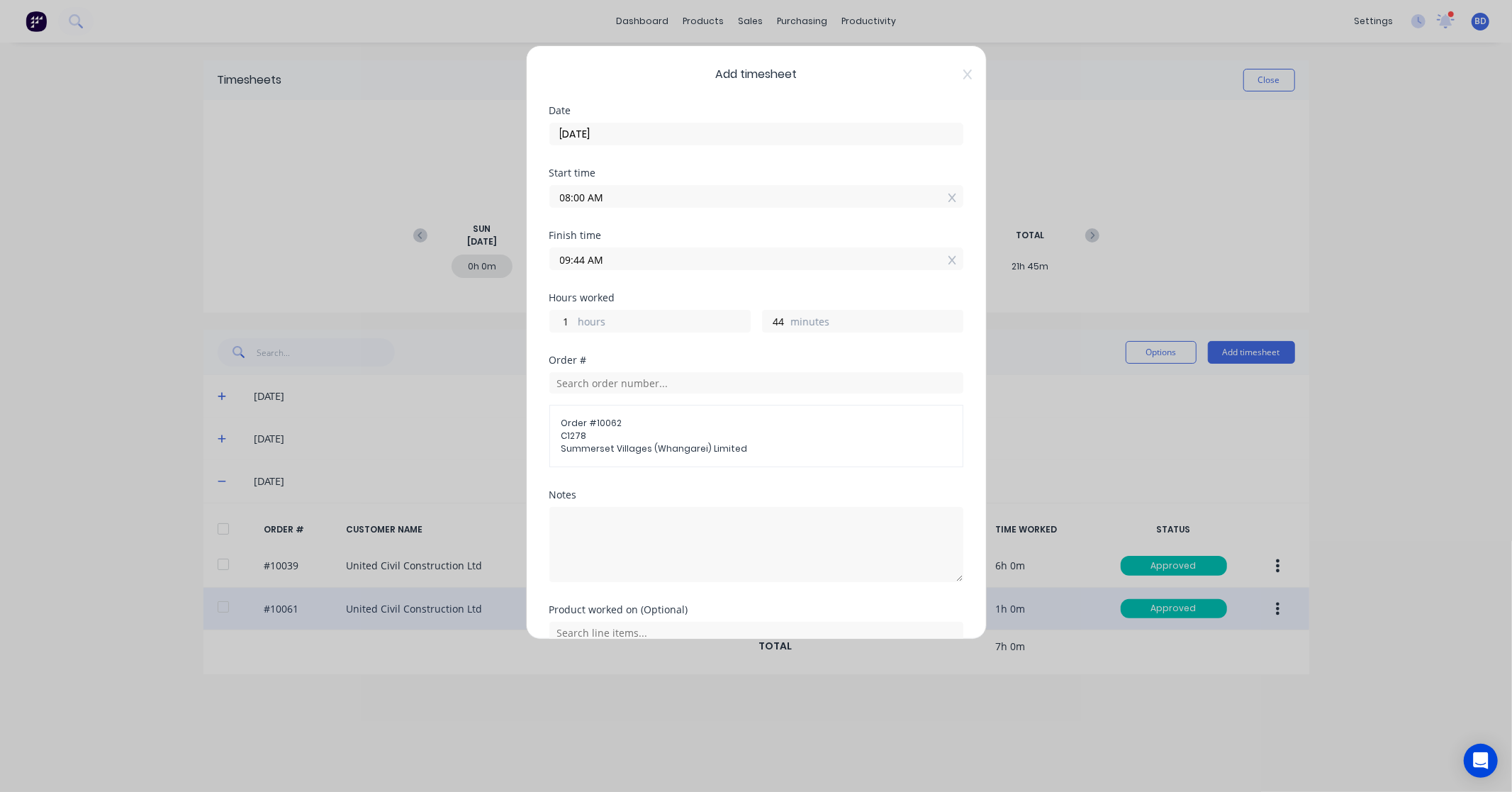
paste input "9:00"
type input "09:00 AM"
type input "0"
click at [672, 291] on div "Finish time 09:00 AM" at bounding box center [756, 262] width 414 height 63
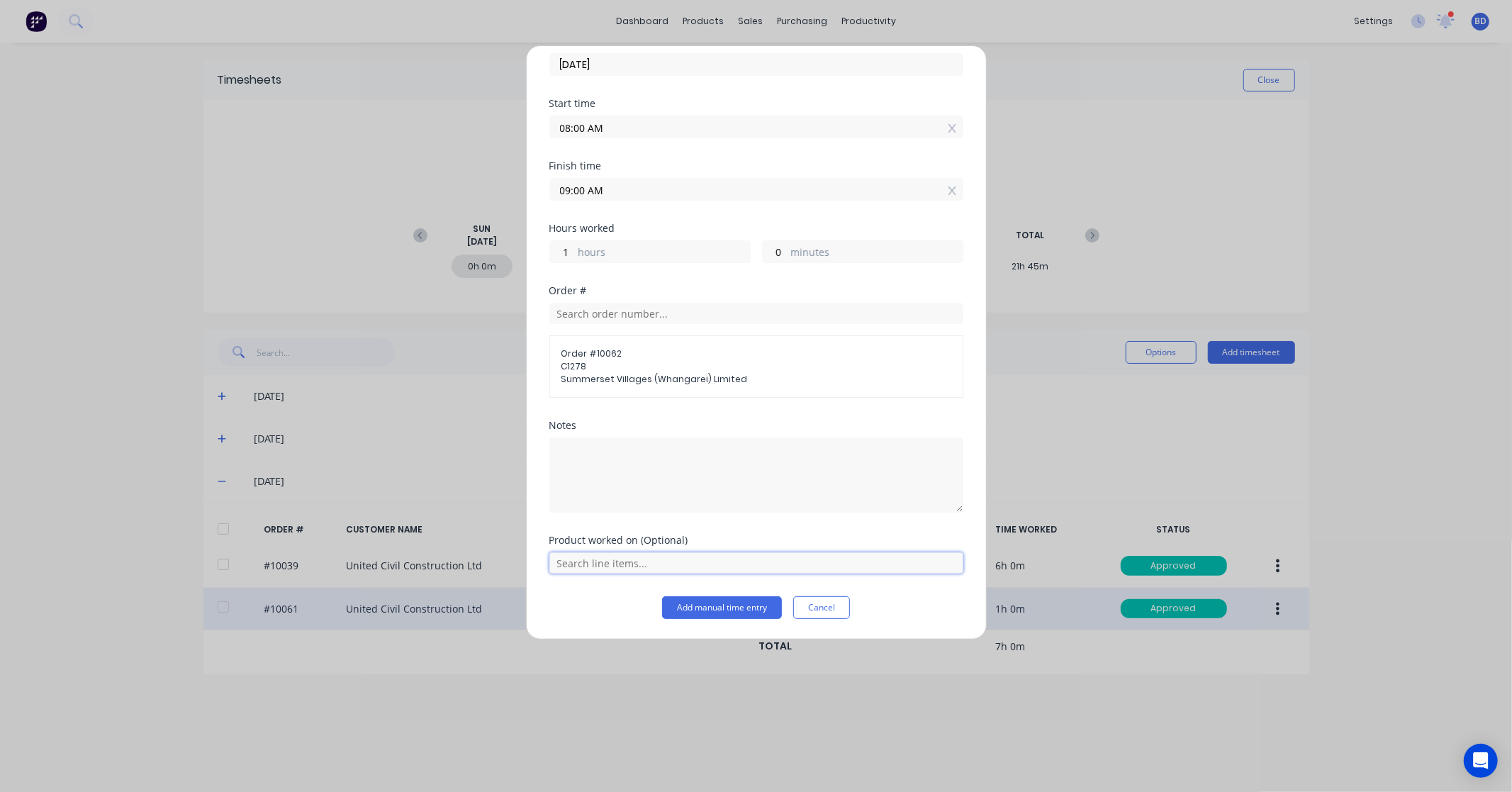
click at [577, 569] on input "text" at bounding box center [756, 562] width 414 height 21
click at [818, 607] on button "Cancel" at bounding box center [821, 607] width 56 height 23
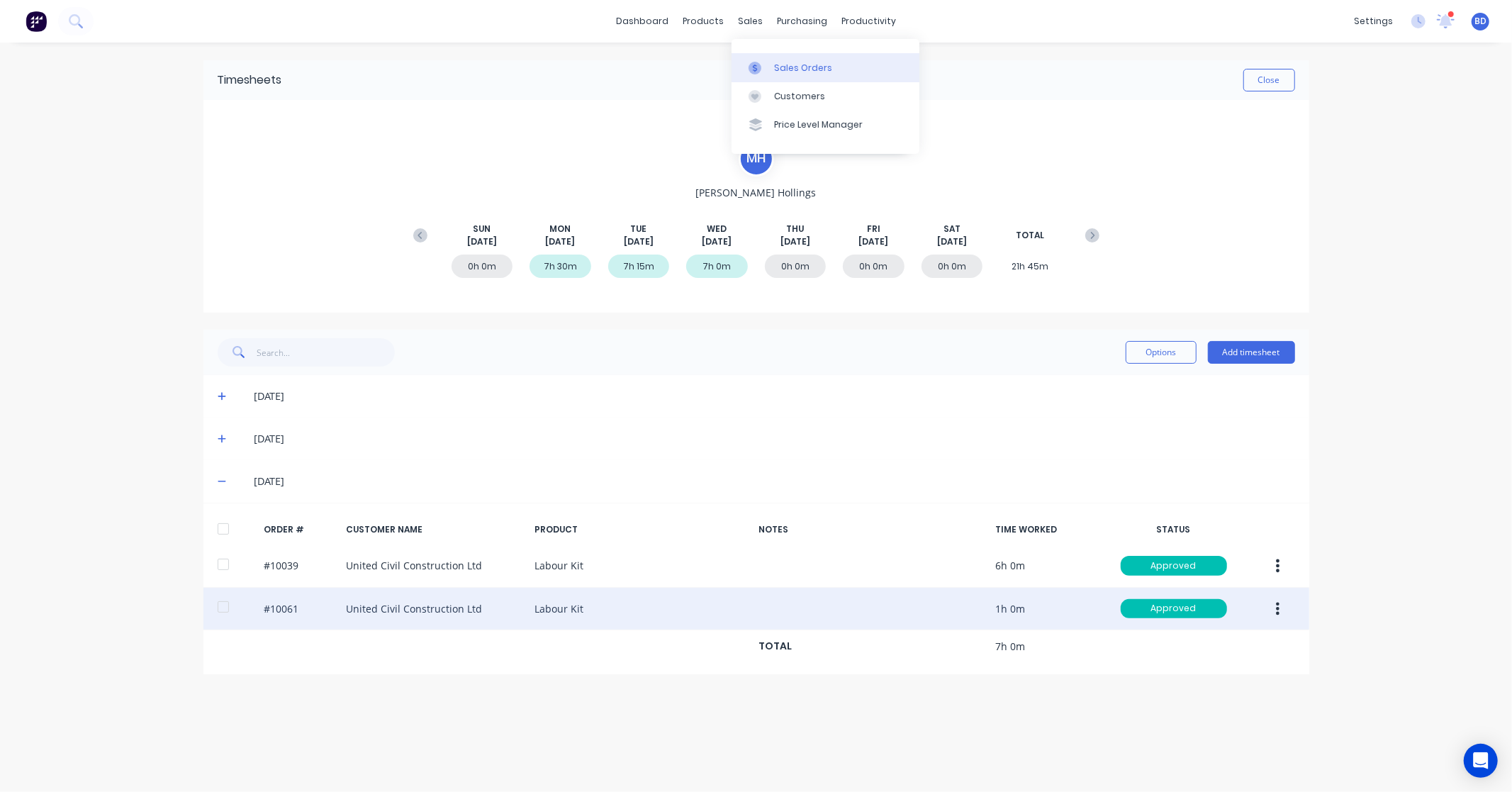
click at [764, 68] on div at bounding box center [758, 68] width 21 height 13
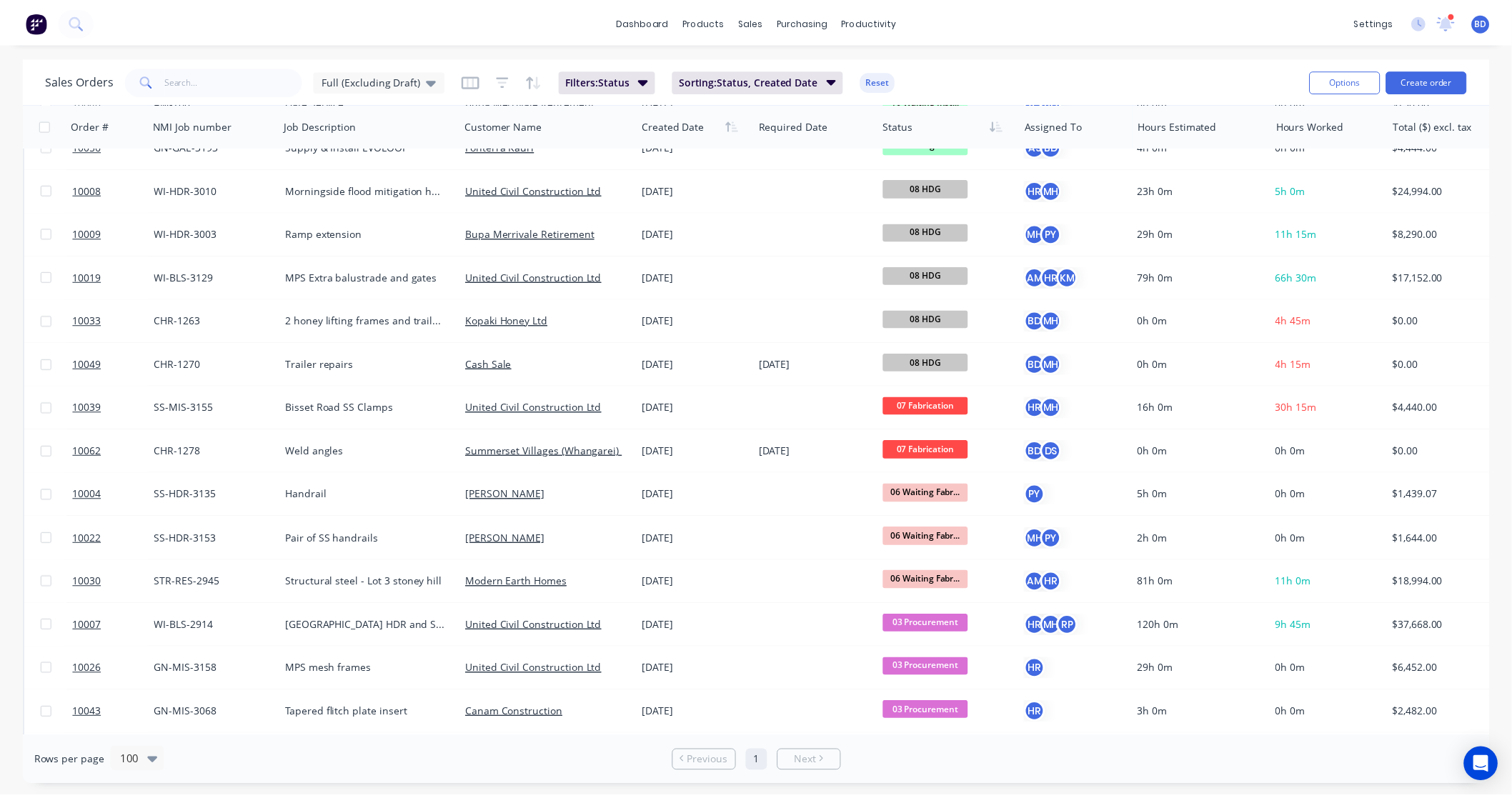
scroll to position [714, 0]
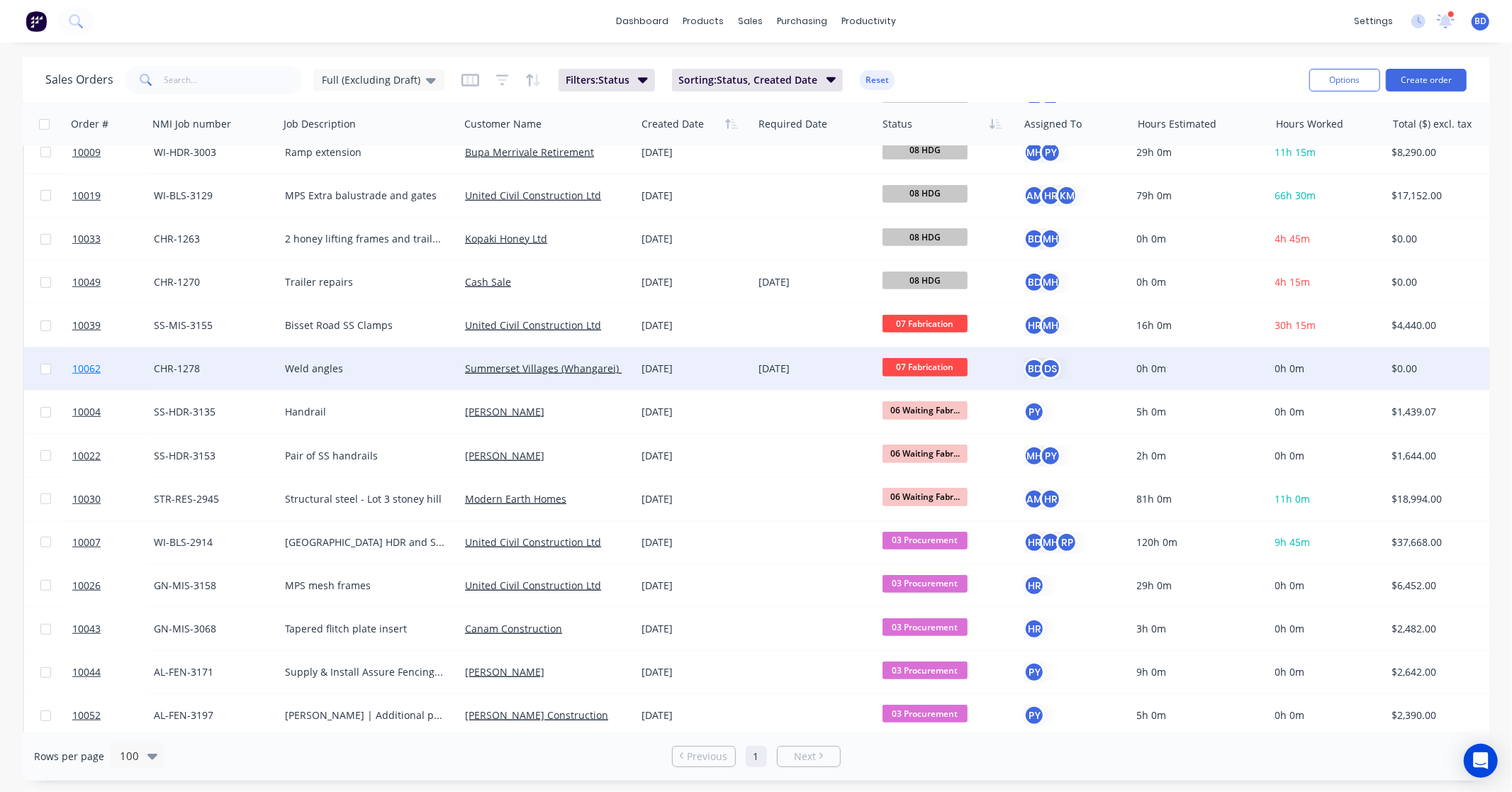
click at [89, 370] on span "10062" at bounding box center [86, 369] width 28 height 15
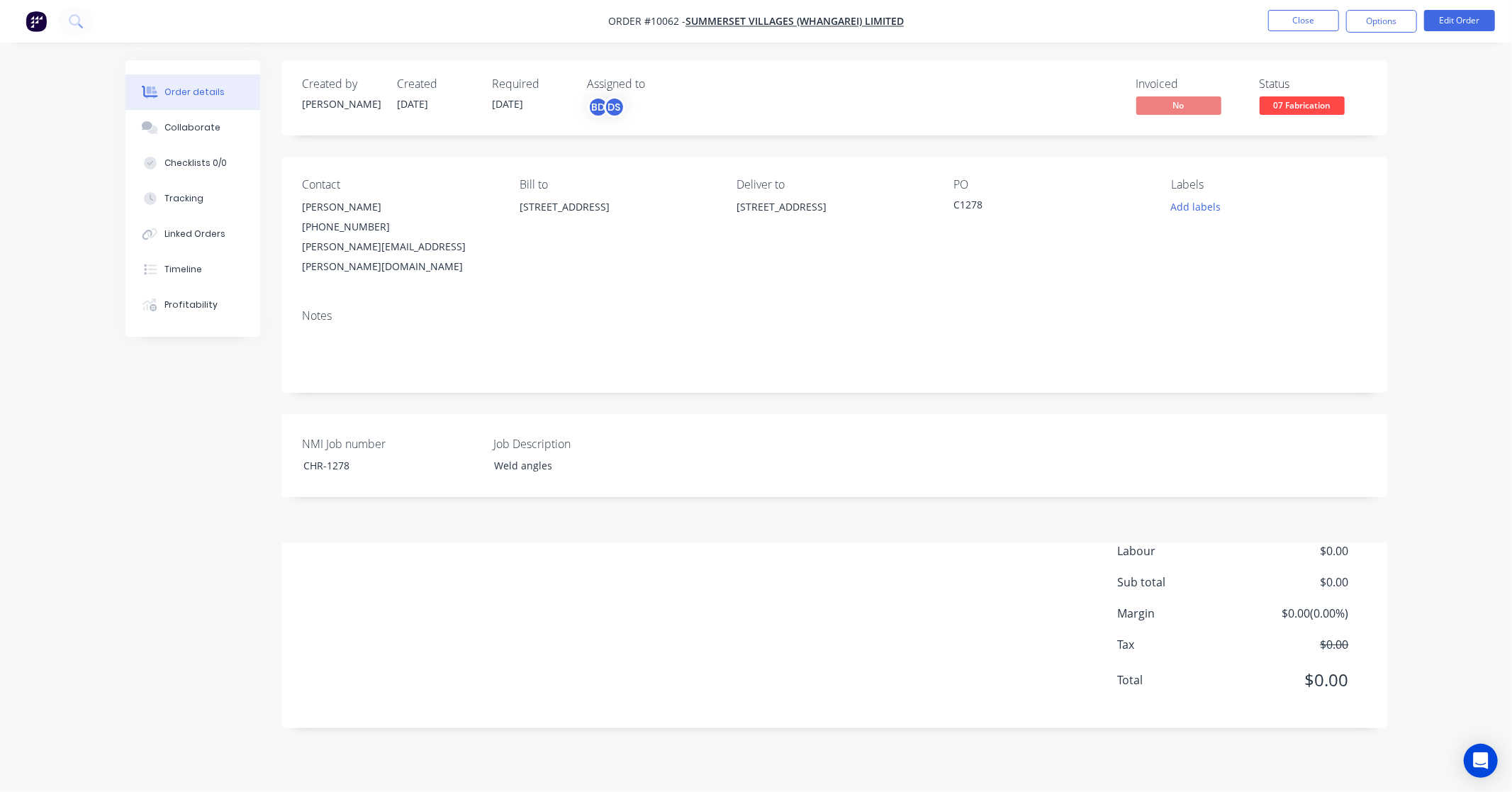
click at [1306, 102] on span "07 Fabrication" at bounding box center [1302, 105] width 85 height 18
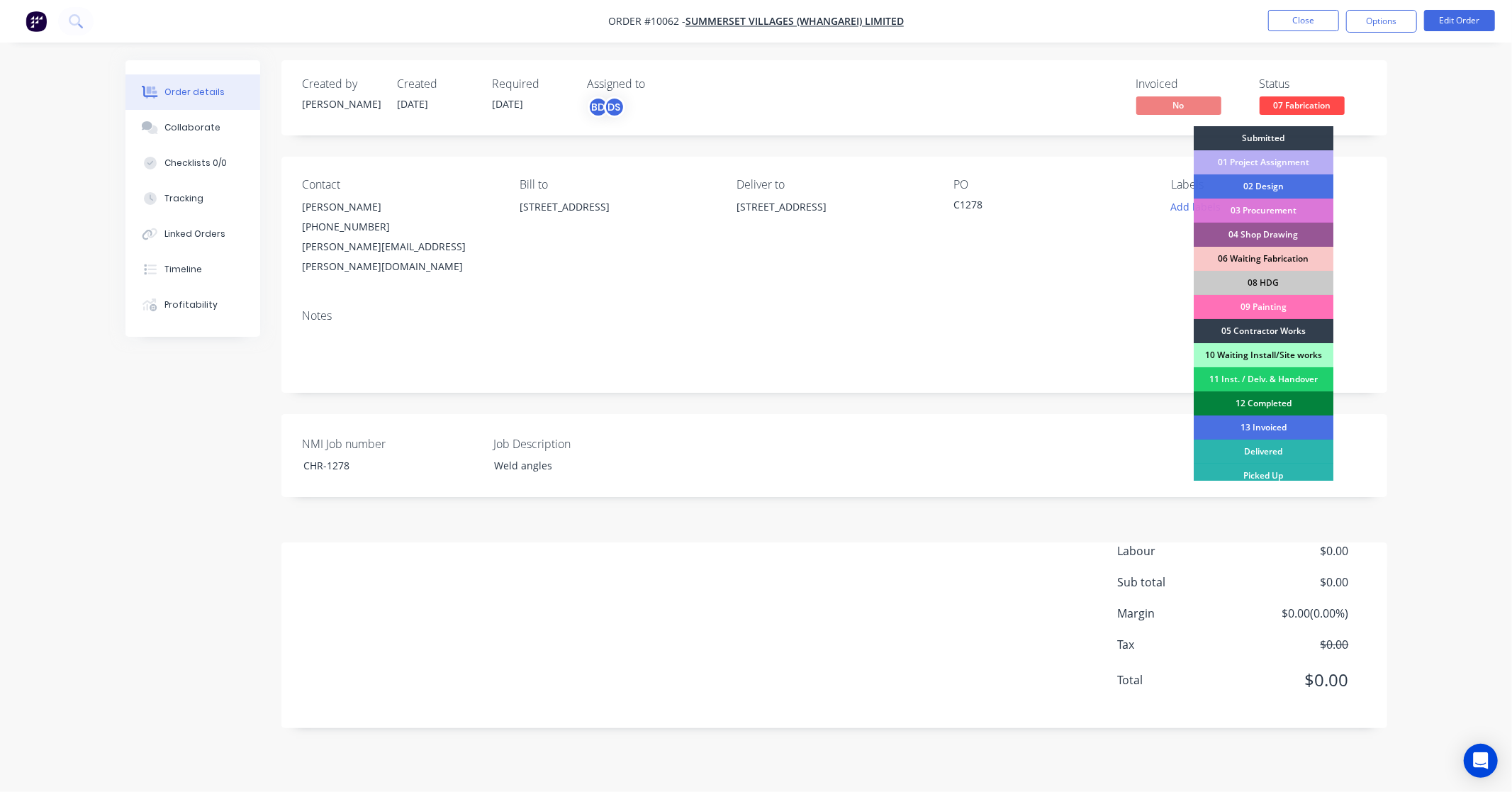
click at [1267, 405] on div "12 Completed" at bounding box center [1263, 403] width 140 height 25
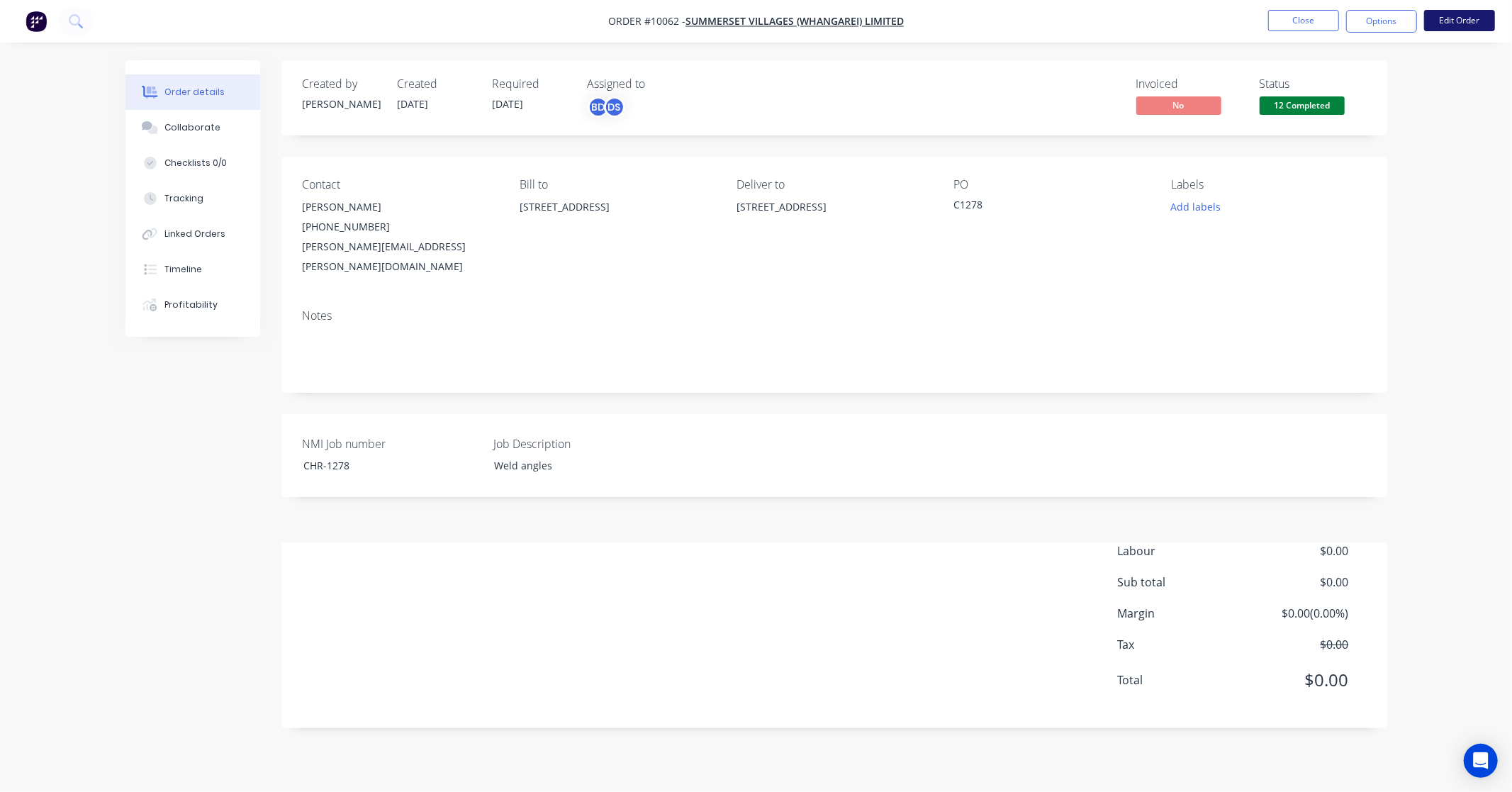
click at [1451, 31] on button "Edit Order" at bounding box center [1459, 20] width 71 height 21
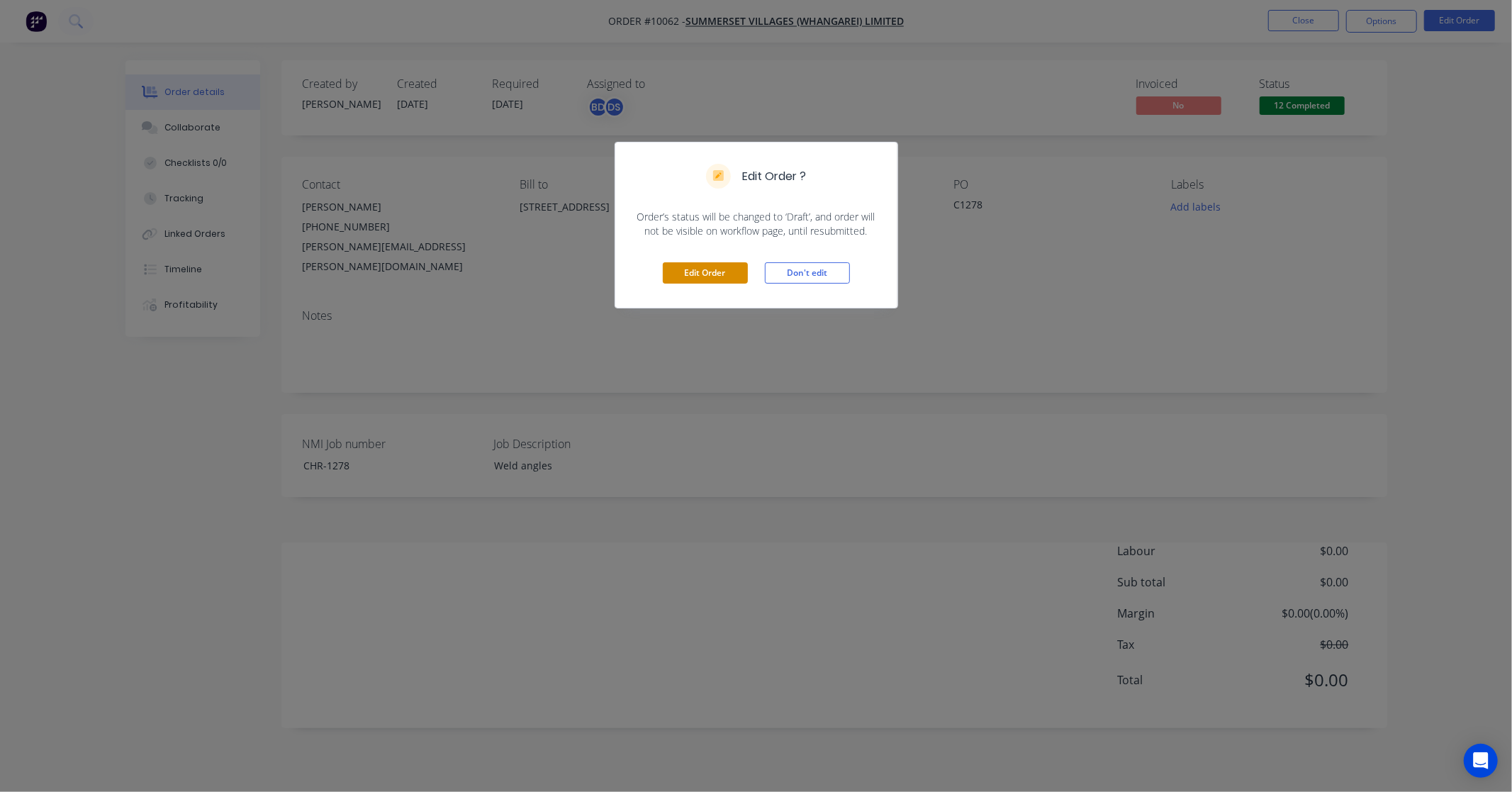
click at [683, 273] on button "Edit Order" at bounding box center [706, 272] width 85 height 21
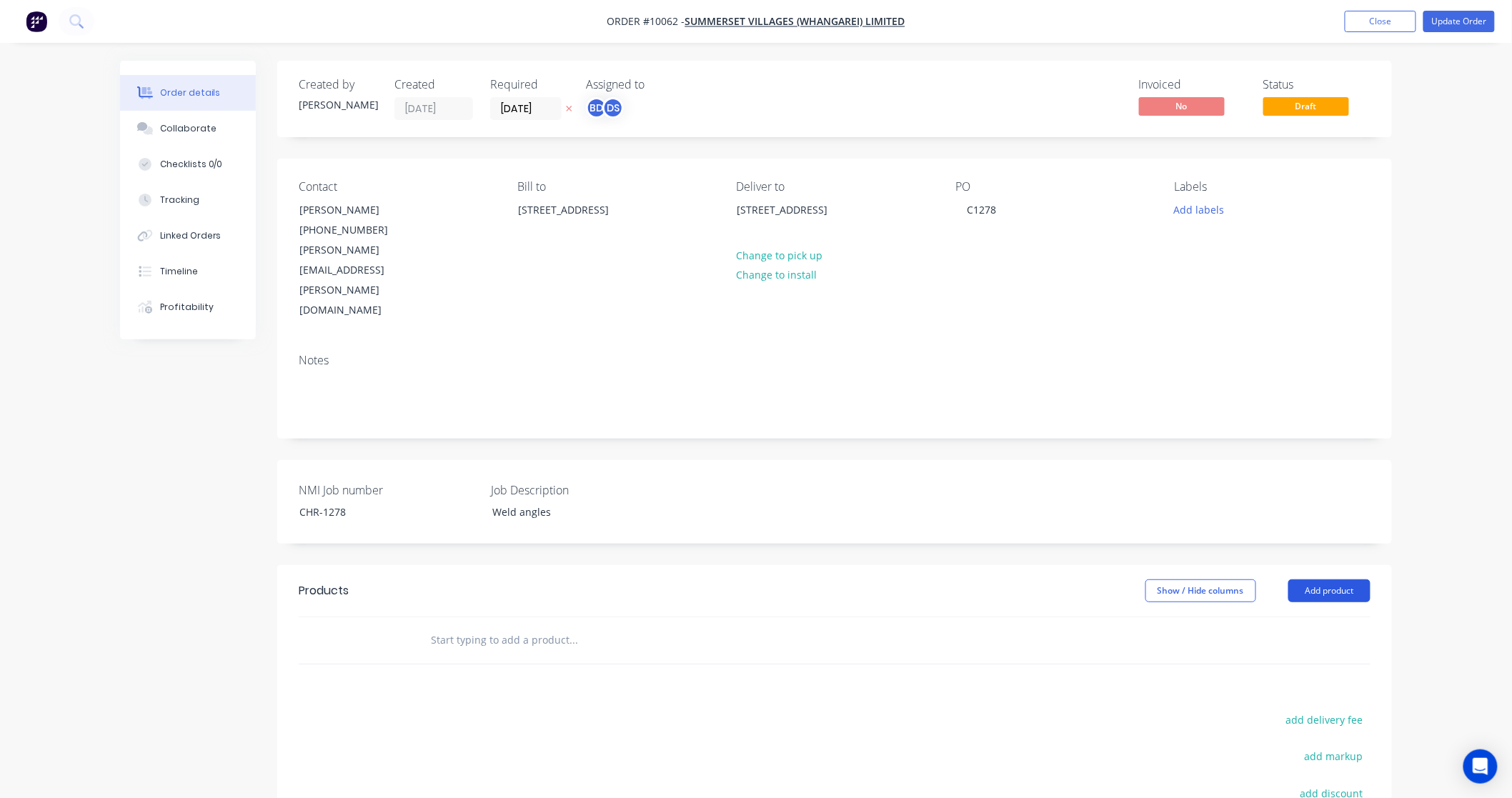
click at [1355, 579] on button "Add product" at bounding box center [1329, 590] width 82 height 23
click at [1316, 617] on div "Product catalogue" at bounding box center [1302, 627] width 110 height 21
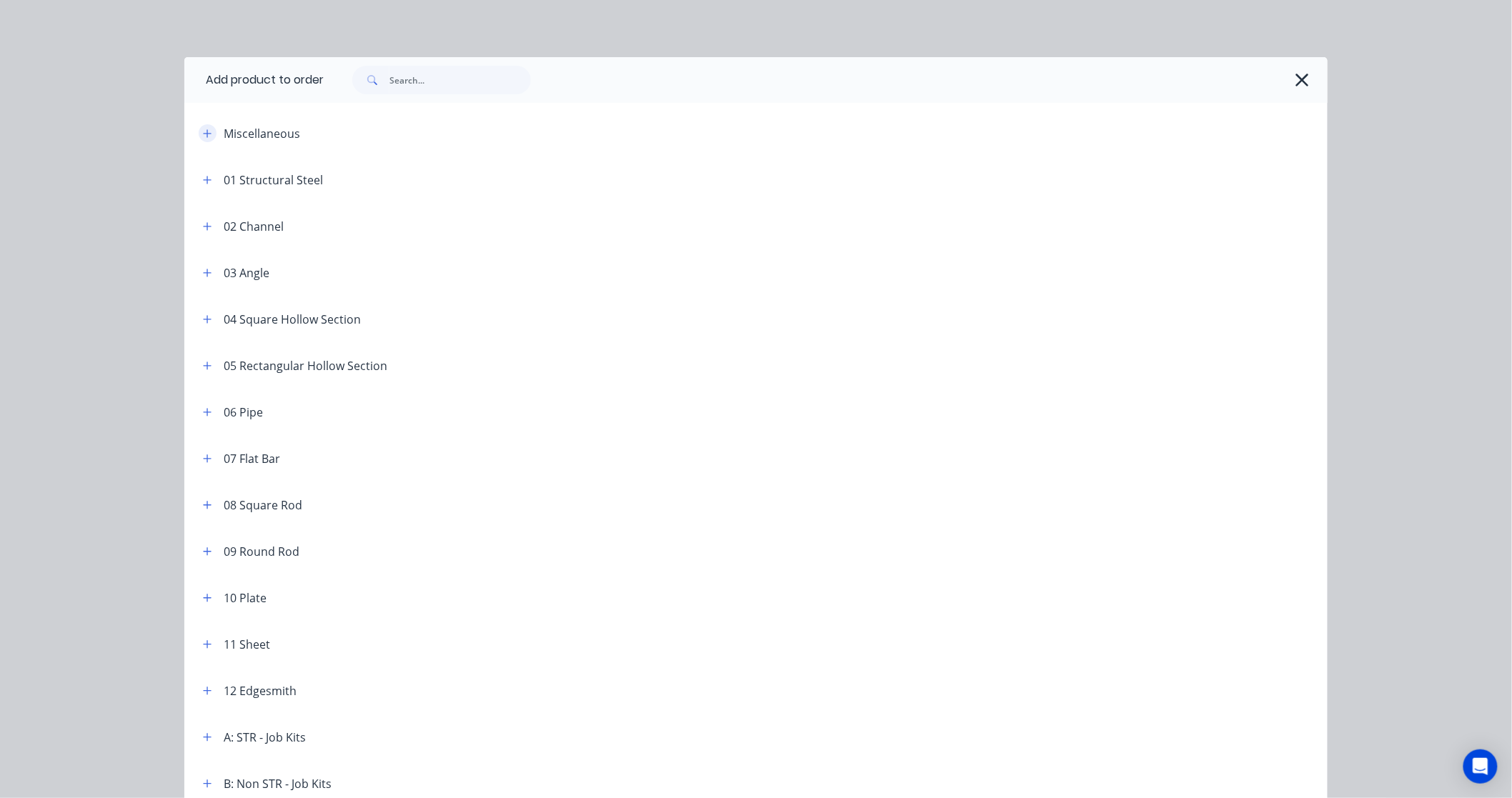
click at [206, 132] on button "button" at bounding box center [208, 134] width 18 height 18
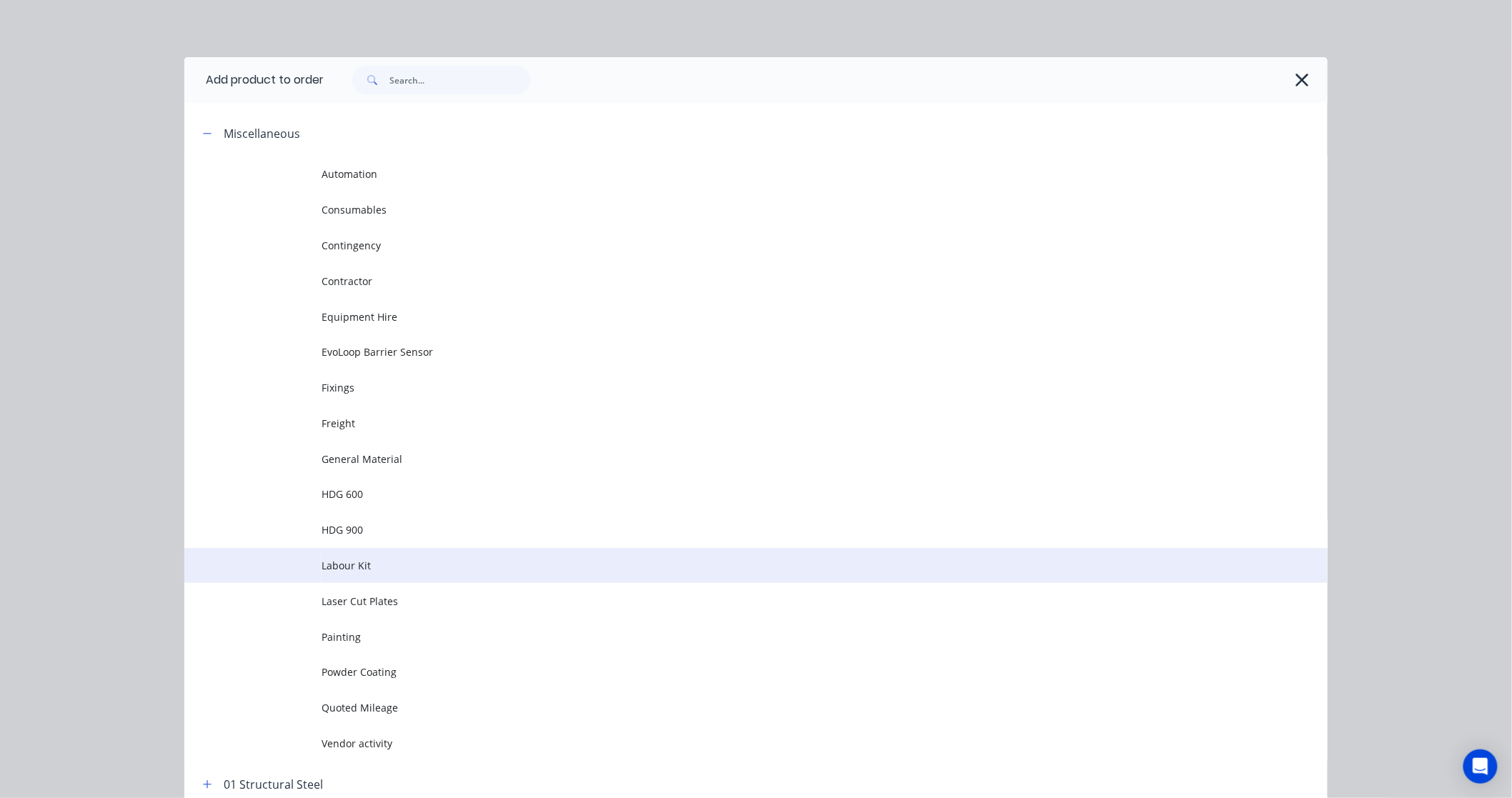
click at [352, 567] on span "Labour Kit" at bounding box center [723, 566] width 805 height 15
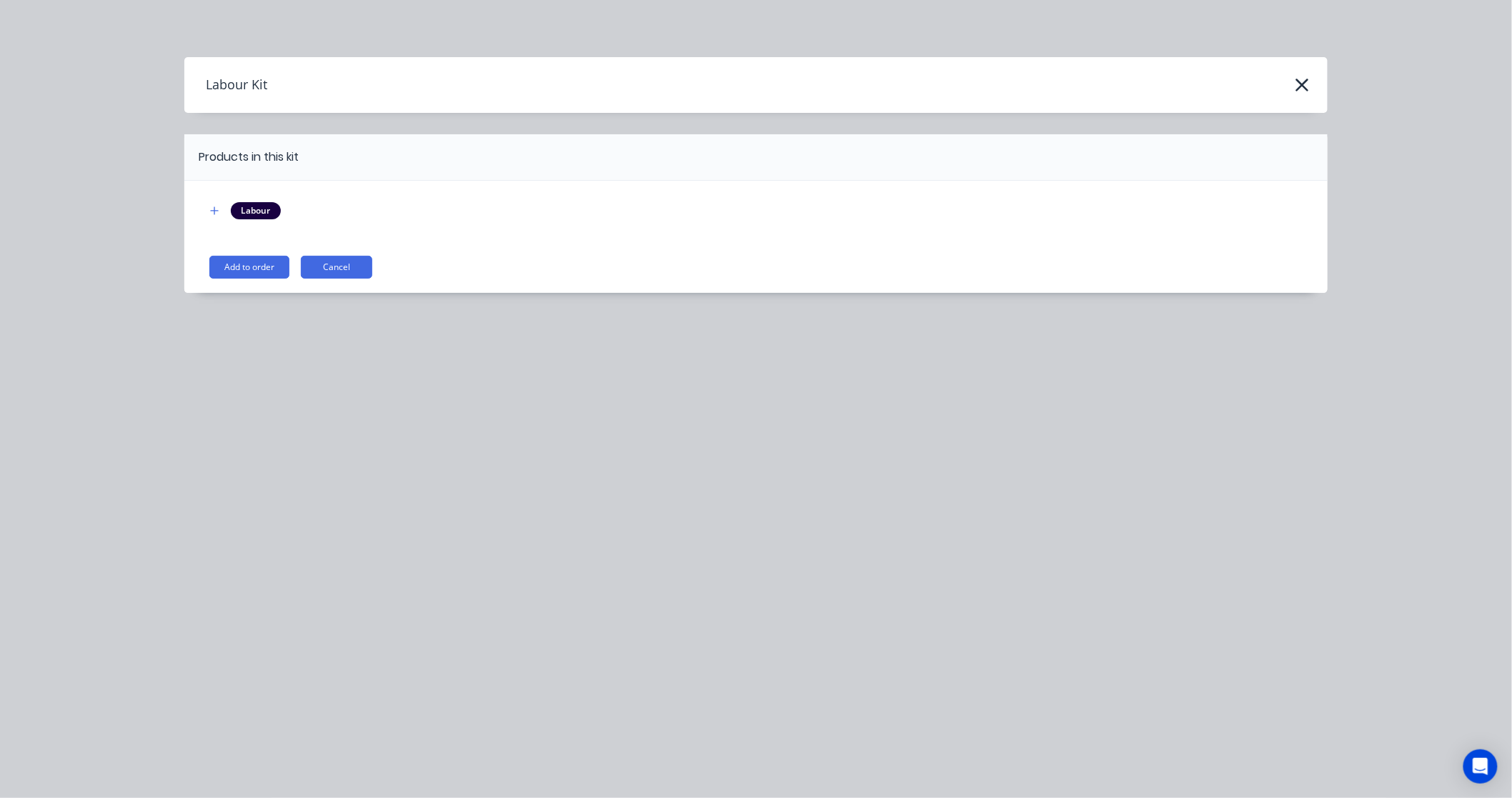
click at [257, 282] on div "Labour Add to order Cancel" at bounding box center [755, 236] width 1143 height 113
click at [259, 276] on button "Add to order" at bounding box center [249, 266] width 80 height 23
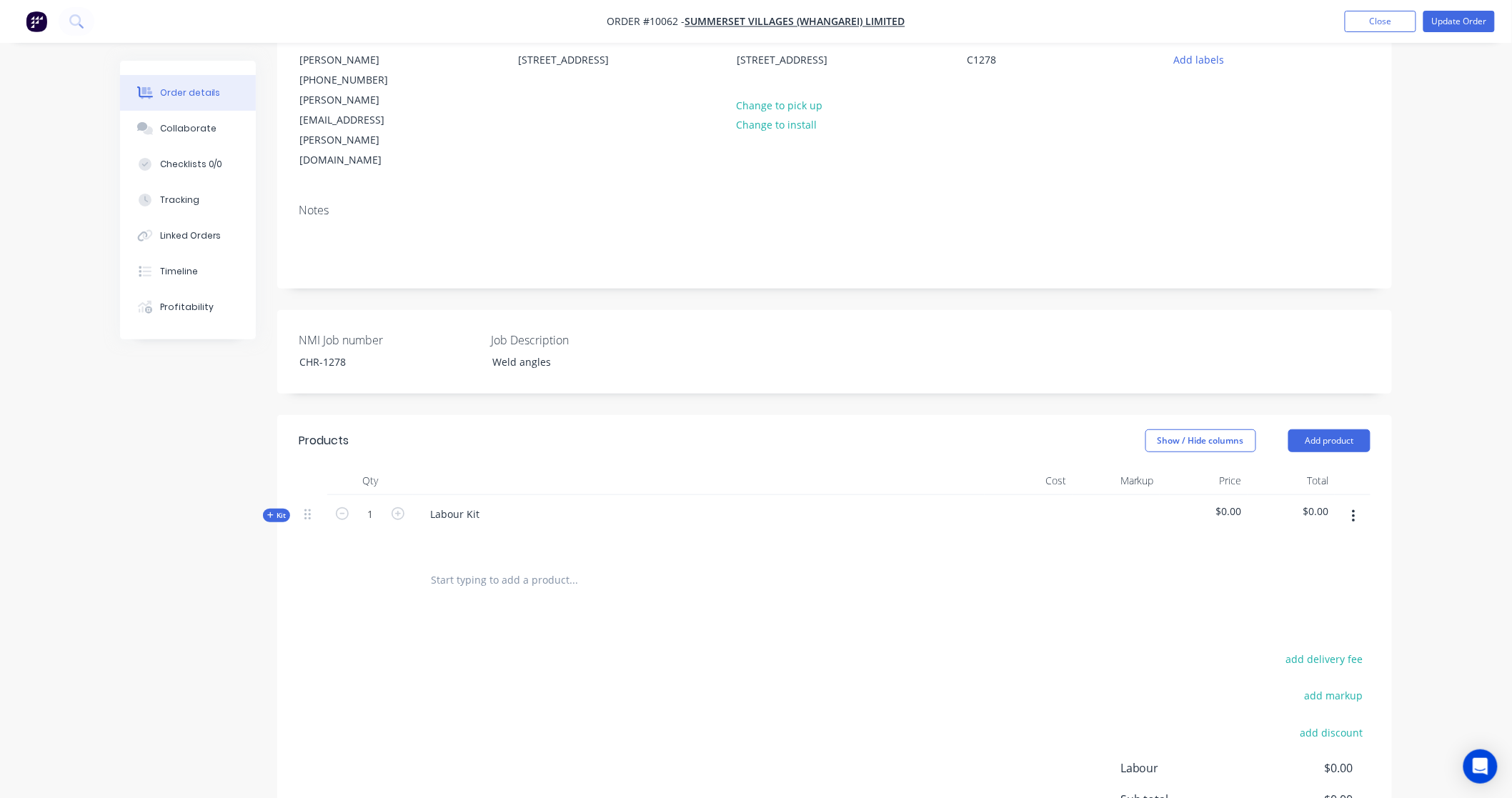
scroll to position [158, 0]
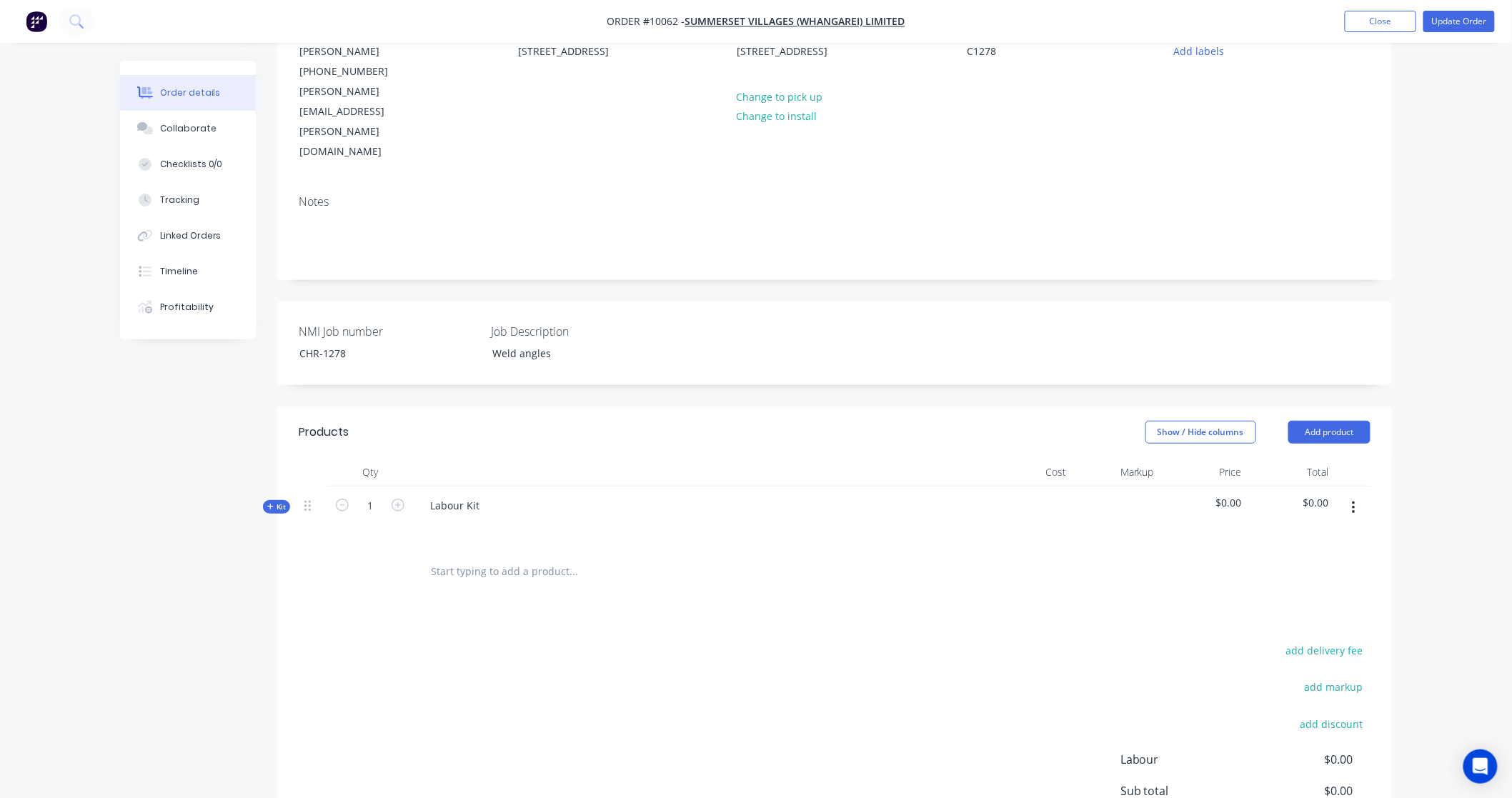
click at [278, 458] on div "Qty Cost Markup Price Total Kit 1 Labour Kit $0.00 $0.00" at bounding box center [835, 526] width 1115 height 137
click at [278, 501] on span "Kit" at bounding box center [276, 507] width 18 height 11
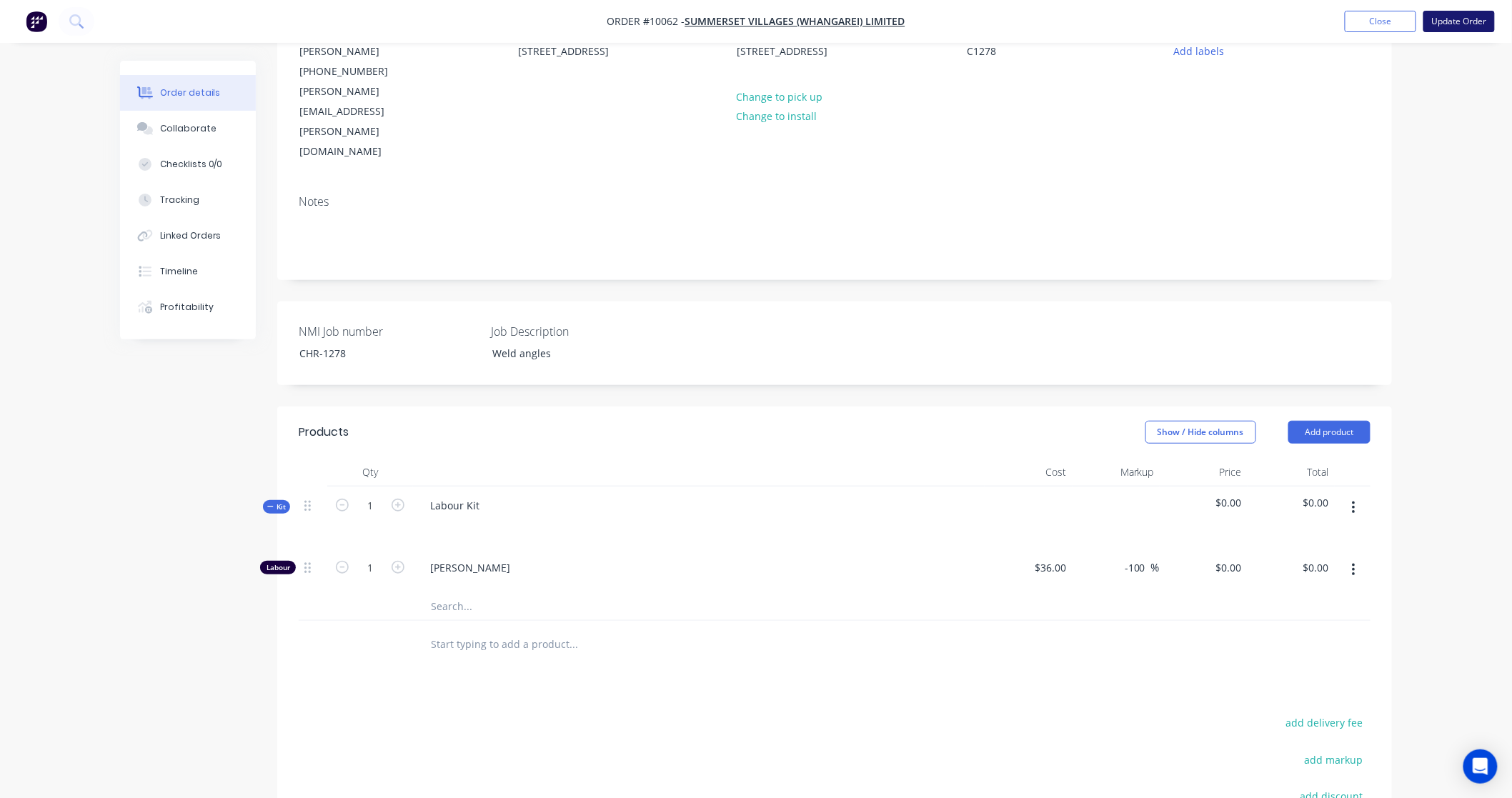
click at [1476, 19] on button "Update Order" at bounding box center [1459, 21] width 71 height 21
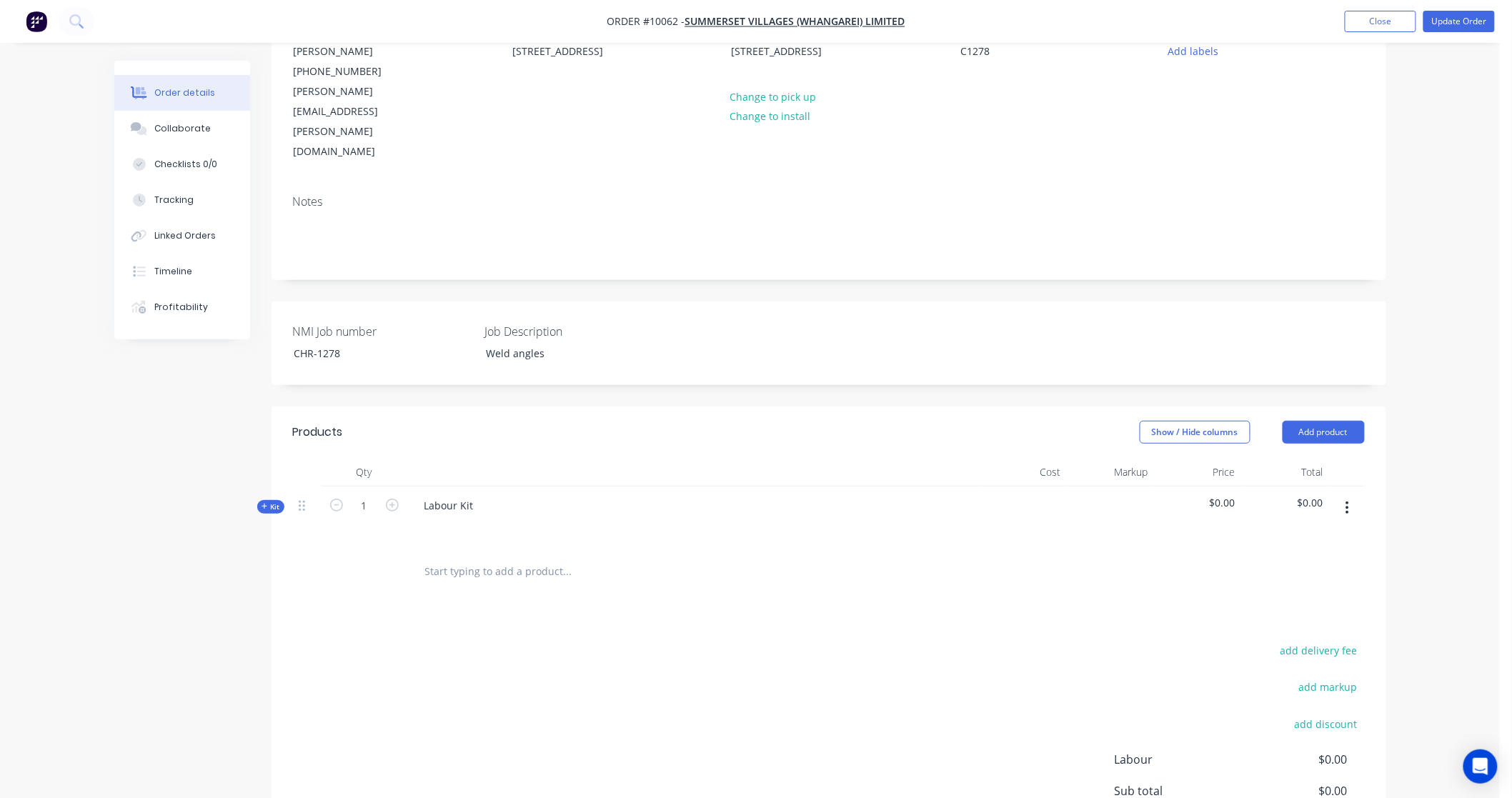
scroll to position [0, 0]
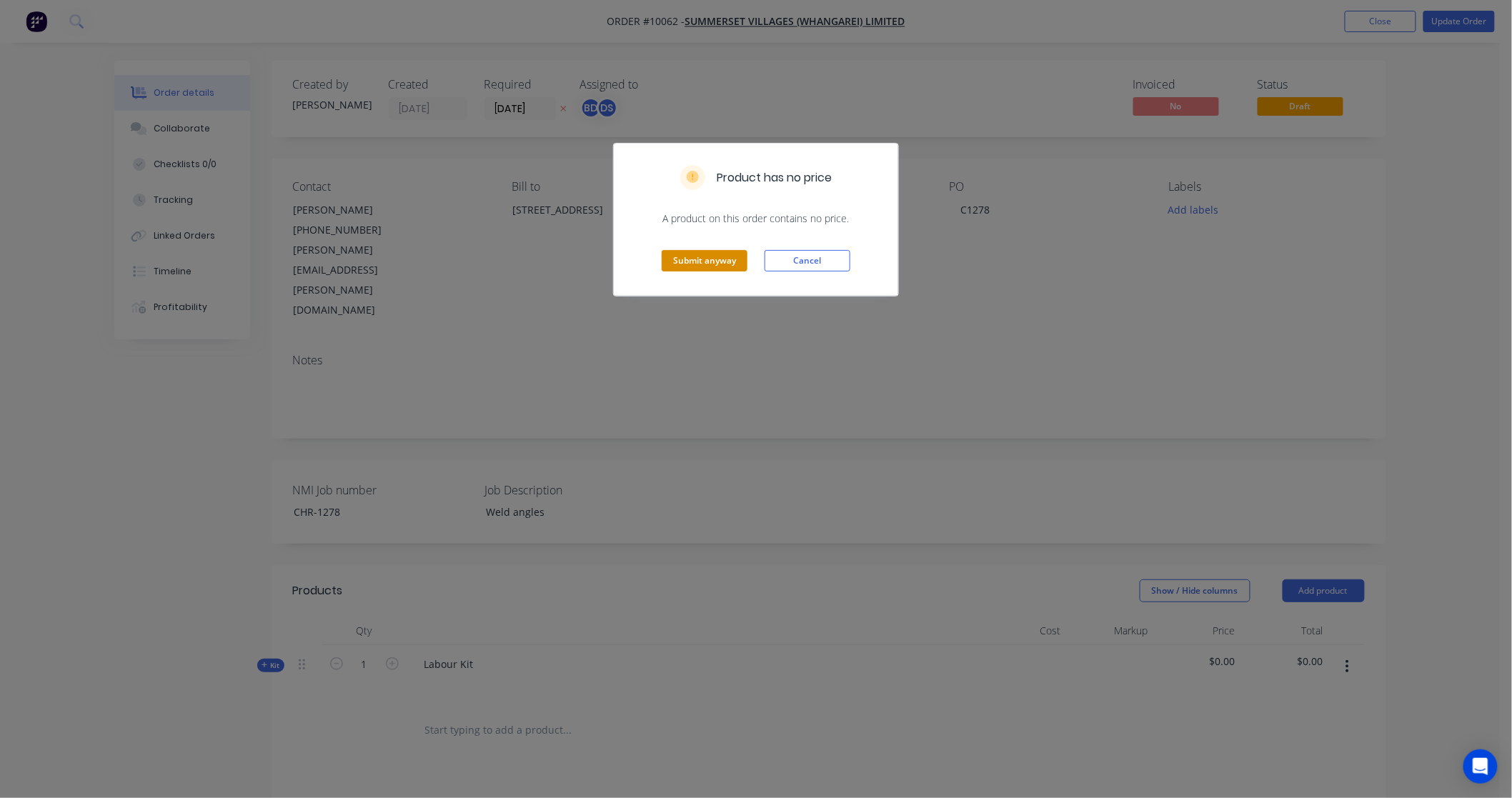
click at [694, 260] on button "Submit anyway" at bounding box center [705, 260] width 86 height 21
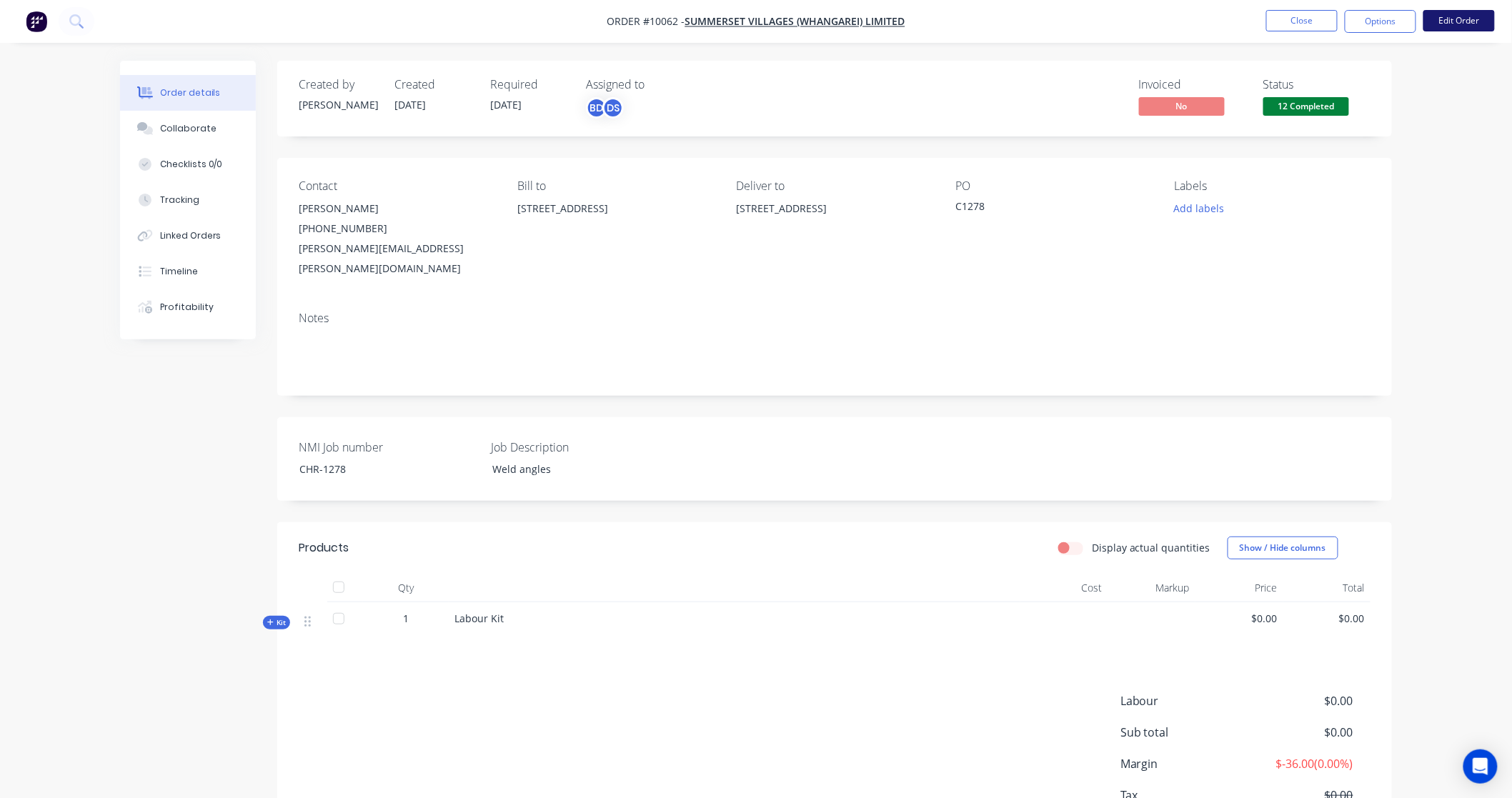
click at [1449, 17] on button "Edit Order" at bounding box center [1459, 20] width 71 height 21
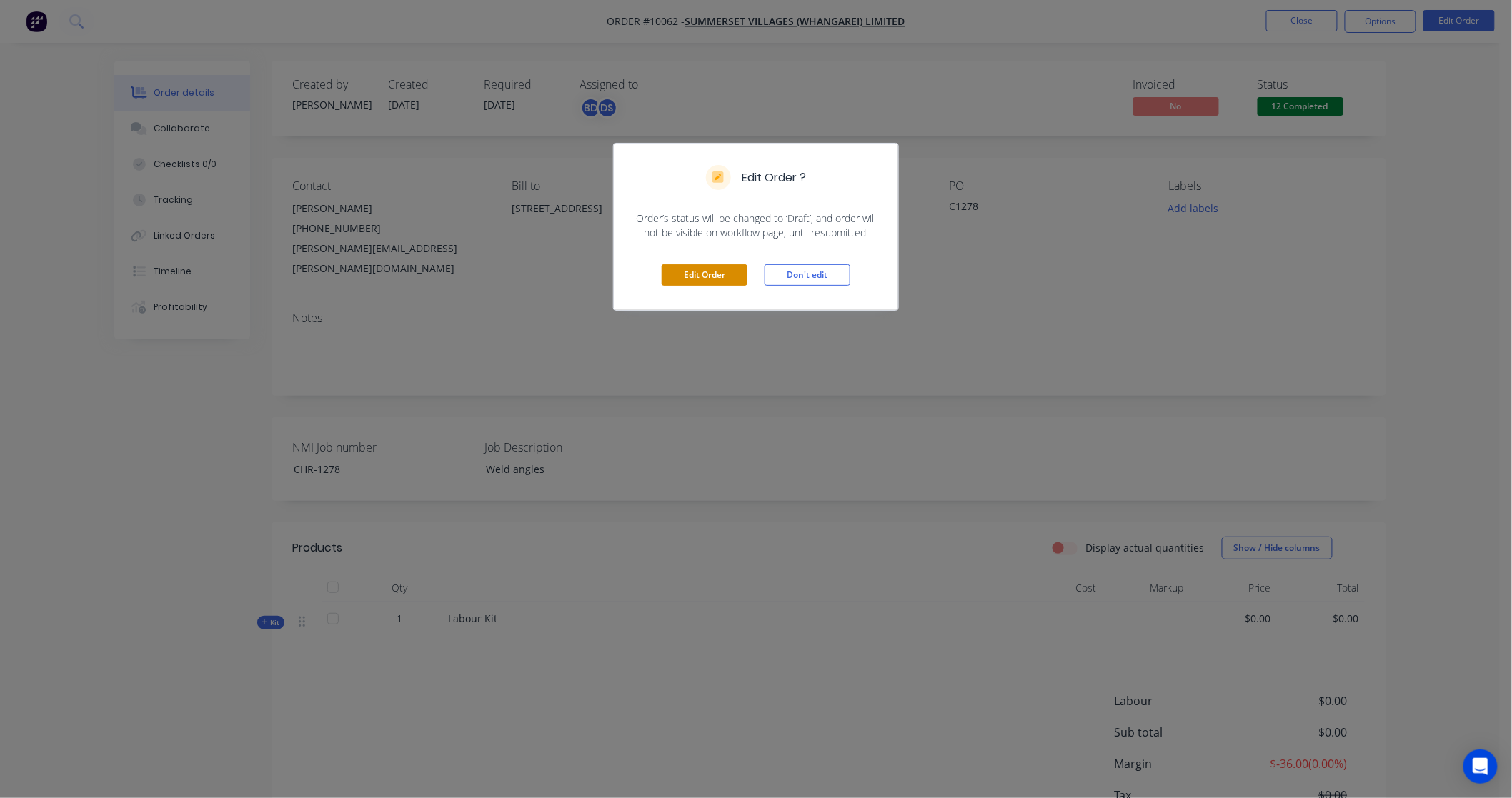
click at [707, 283] on button "Edit Order" at bounding box center [705, 275] width 86 height 21
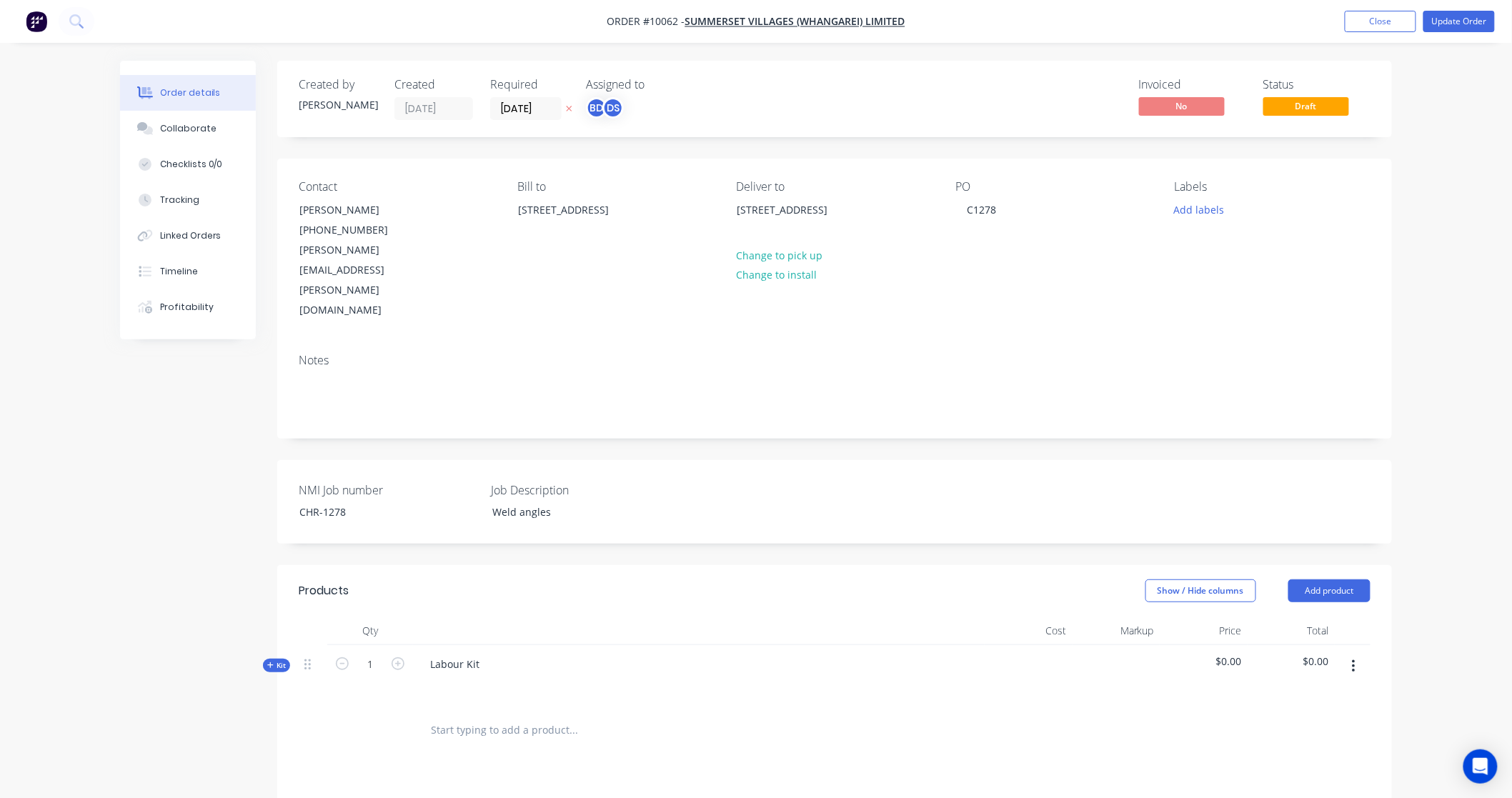
click at [277, 660] on span "Kit" at bounding box center [276, 665] width 18 height 11
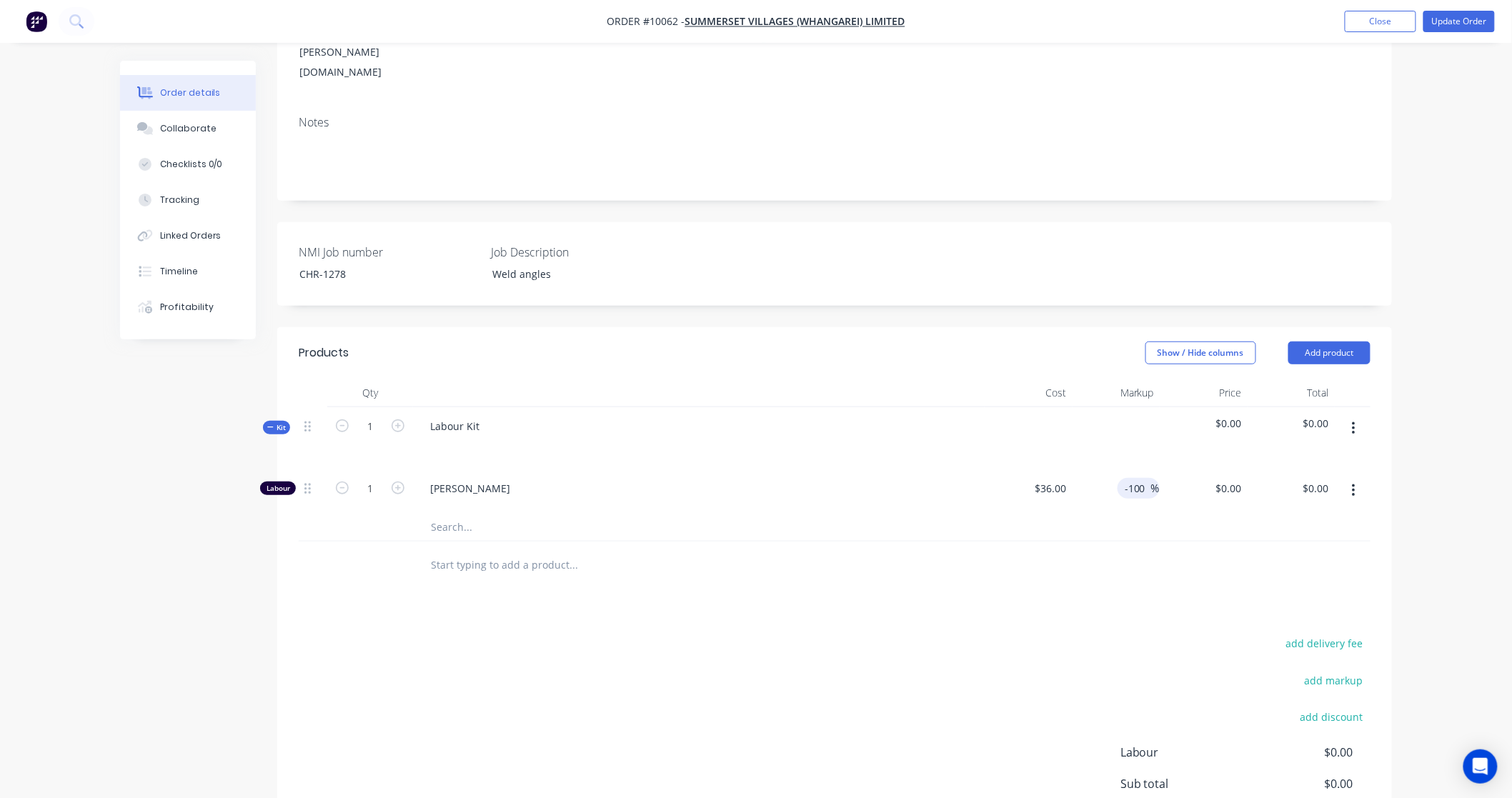
click at [1129, 478] on input "-100" at bounding box center [1137, 488] width 27 height 21
click at [1229, 478] on div "0 $0.00" at bounding box center [1228, 488] width 38 height 21
type input "360"
type input "900"
type input "$360.00"
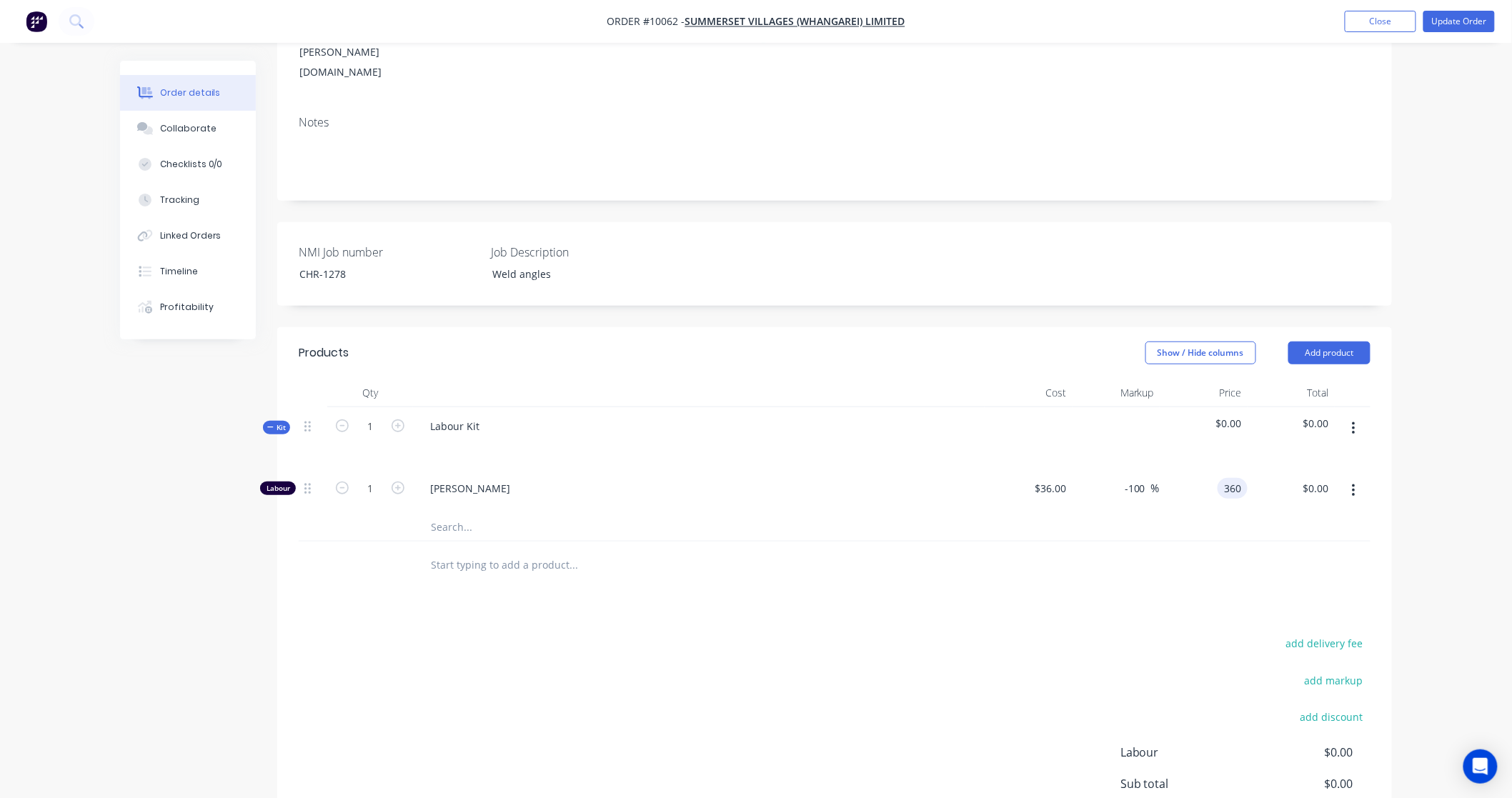
type input "$360.00"
click at [1230, 542] on div at bounding box center [834, 565] width 1072 height 47
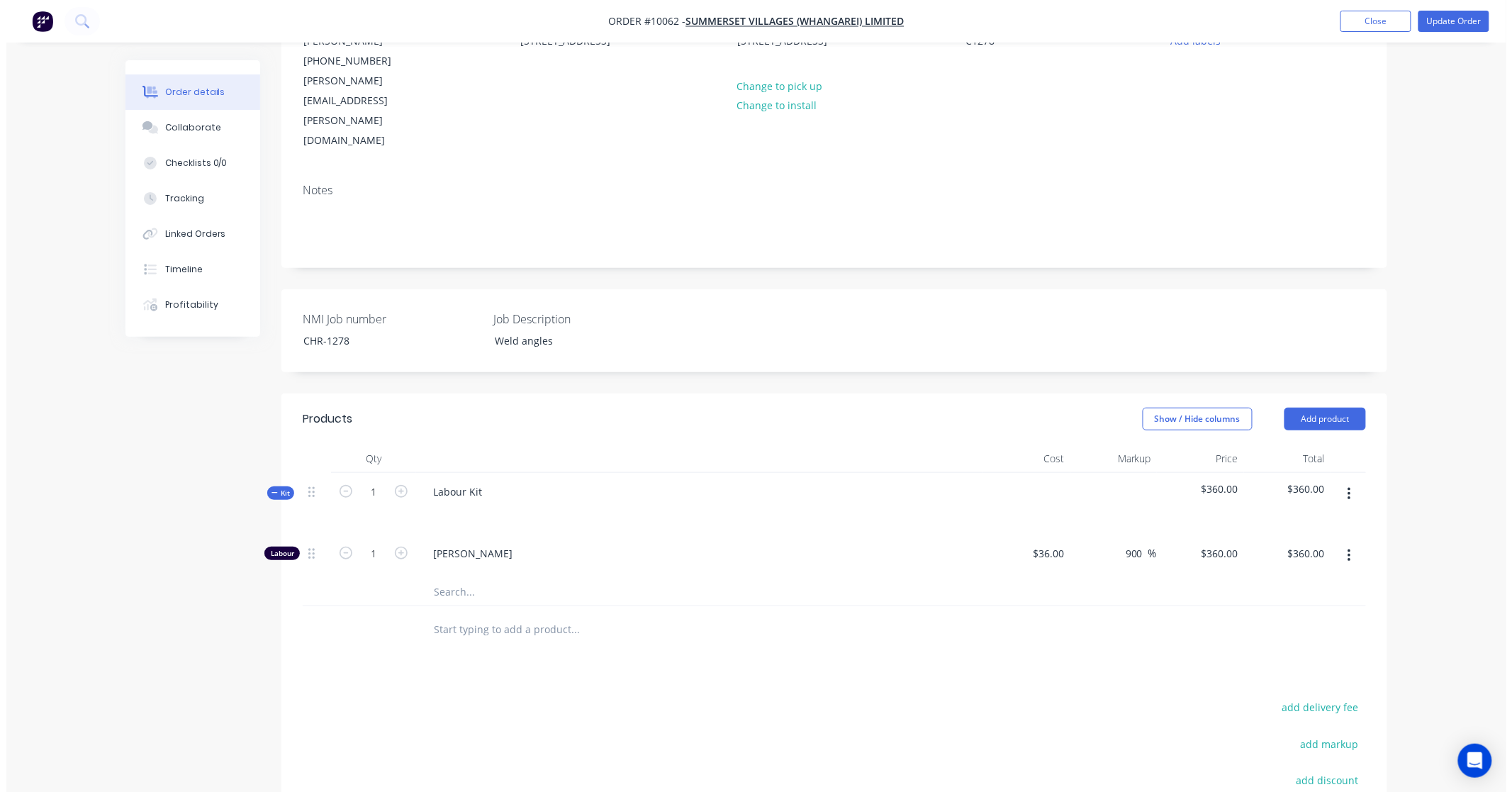
scroll to position [0, 0]
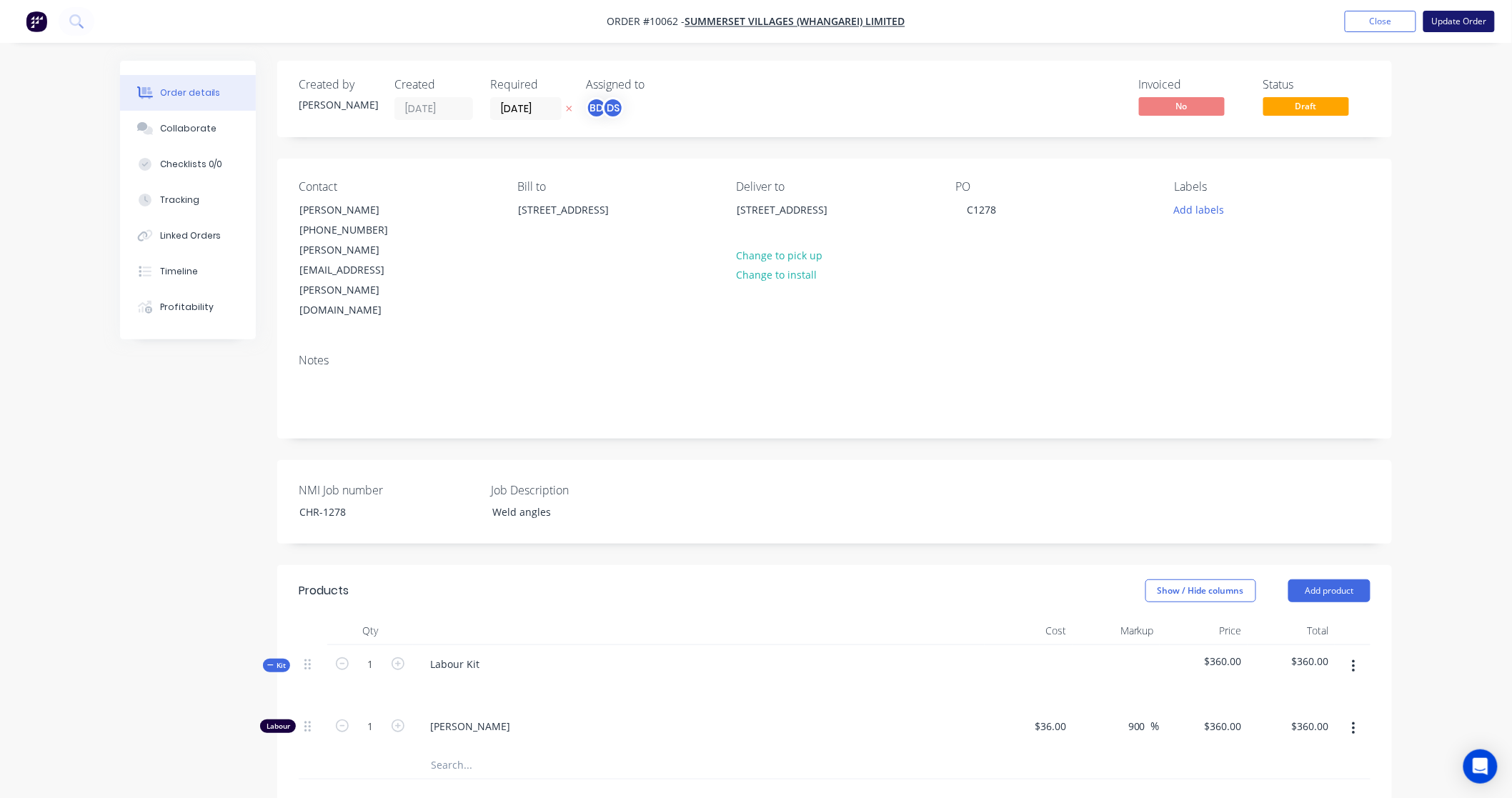
click at [1460, 22] on button "Update Order" at bounding box center [1459, 21] width 71 height 21
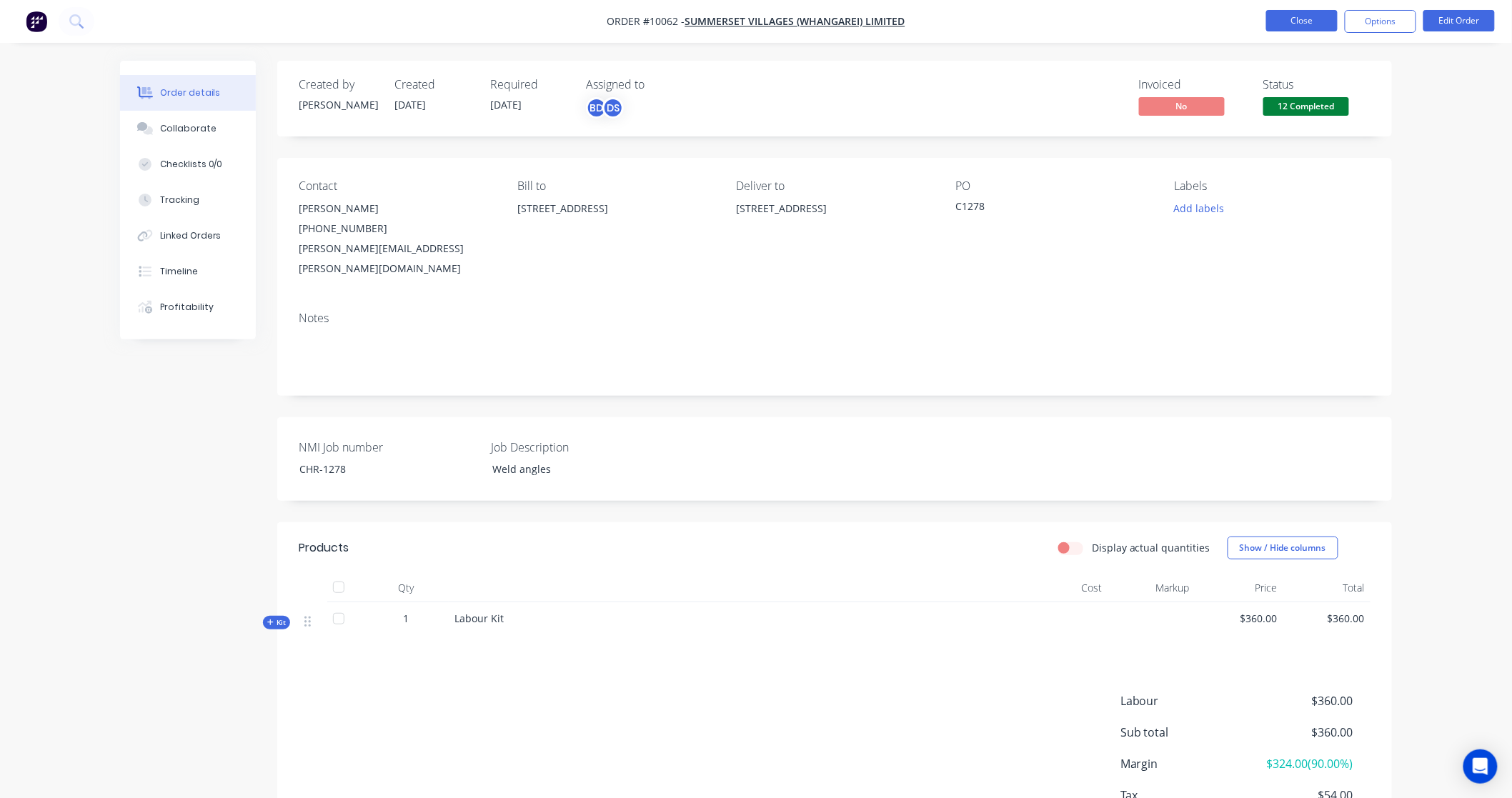
click at [1319, 10] on button "Close" at bounding box center [1301, 20] width 71 height 21
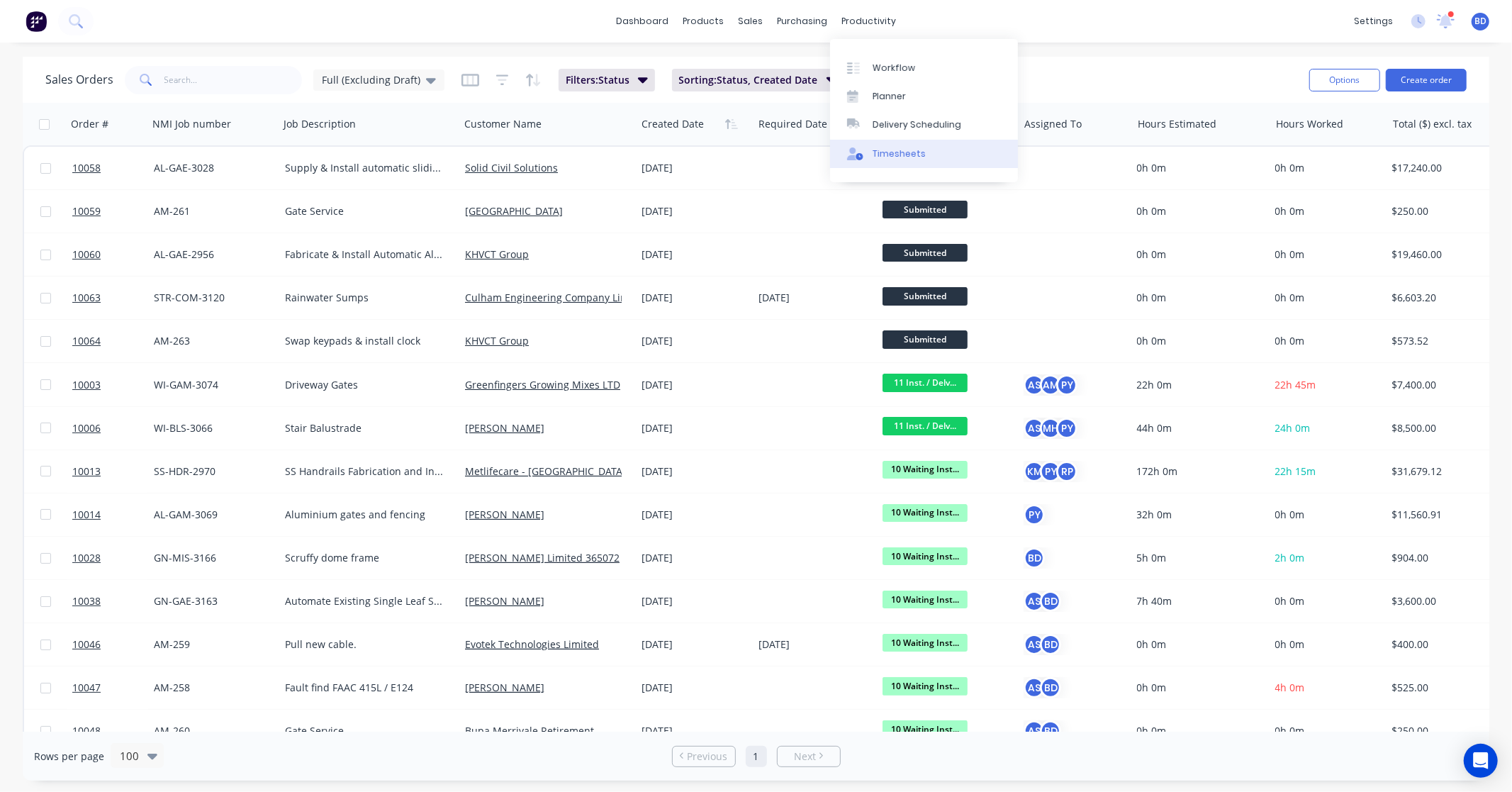
click at [898, 150] on div "Timesheets" at bounding box center [899, 153] width 54 height 13
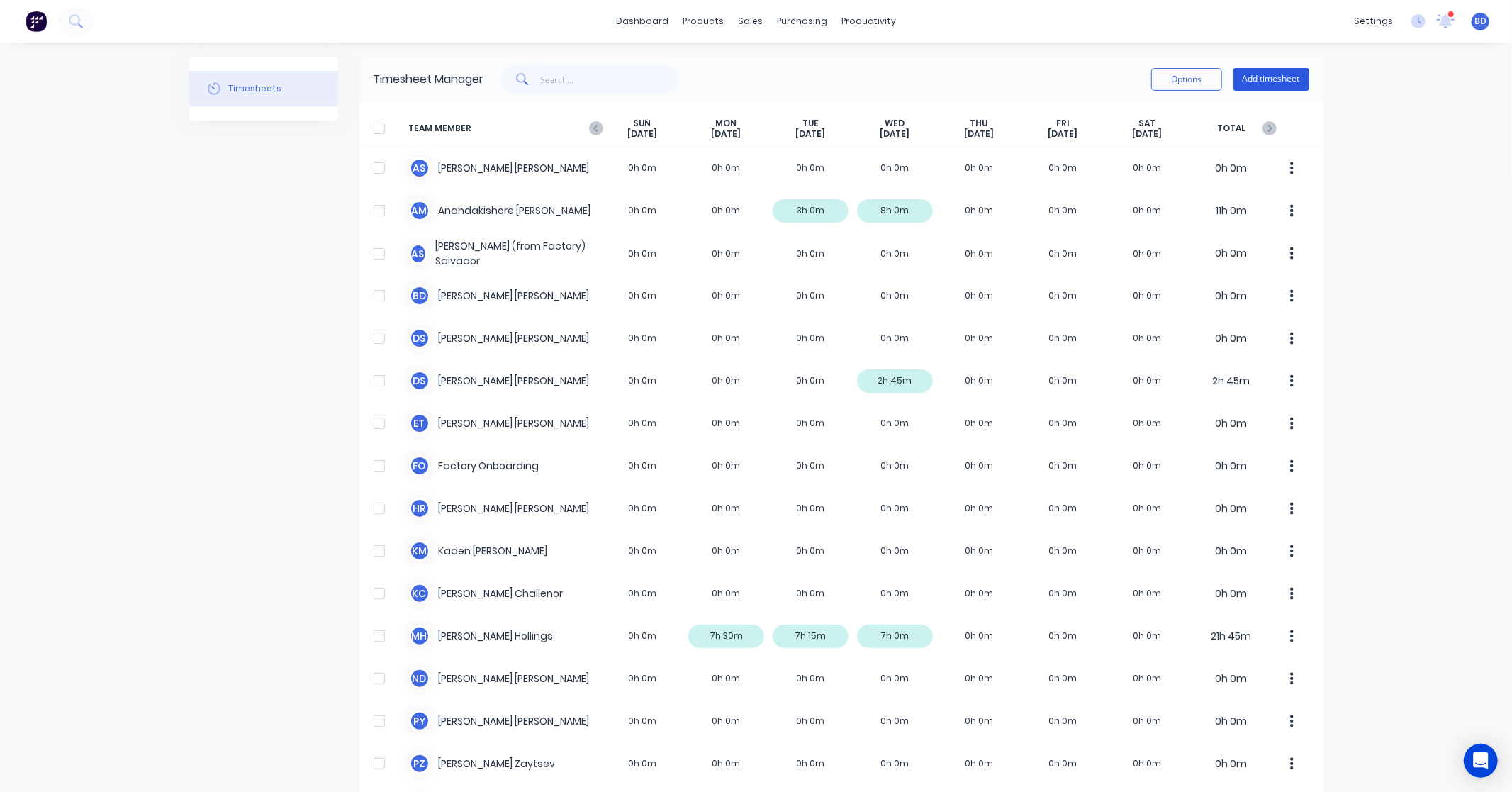
click at [1274, 82] on button "Add timesheet" at bounding box center [1271, 79] width 76 height 23
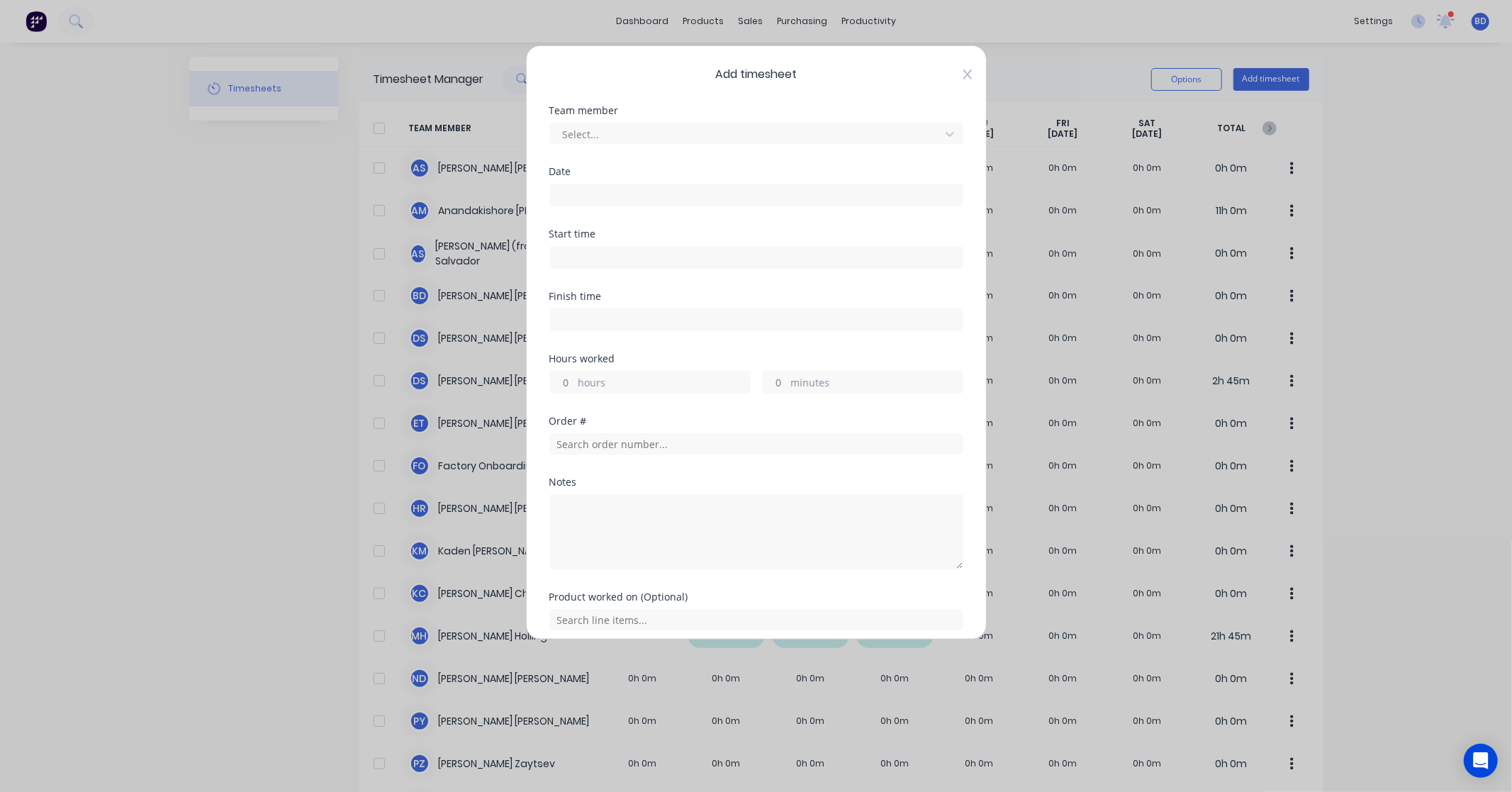
click at [964, 74] on icon at bounding box center [967, 74] width 8 height 11
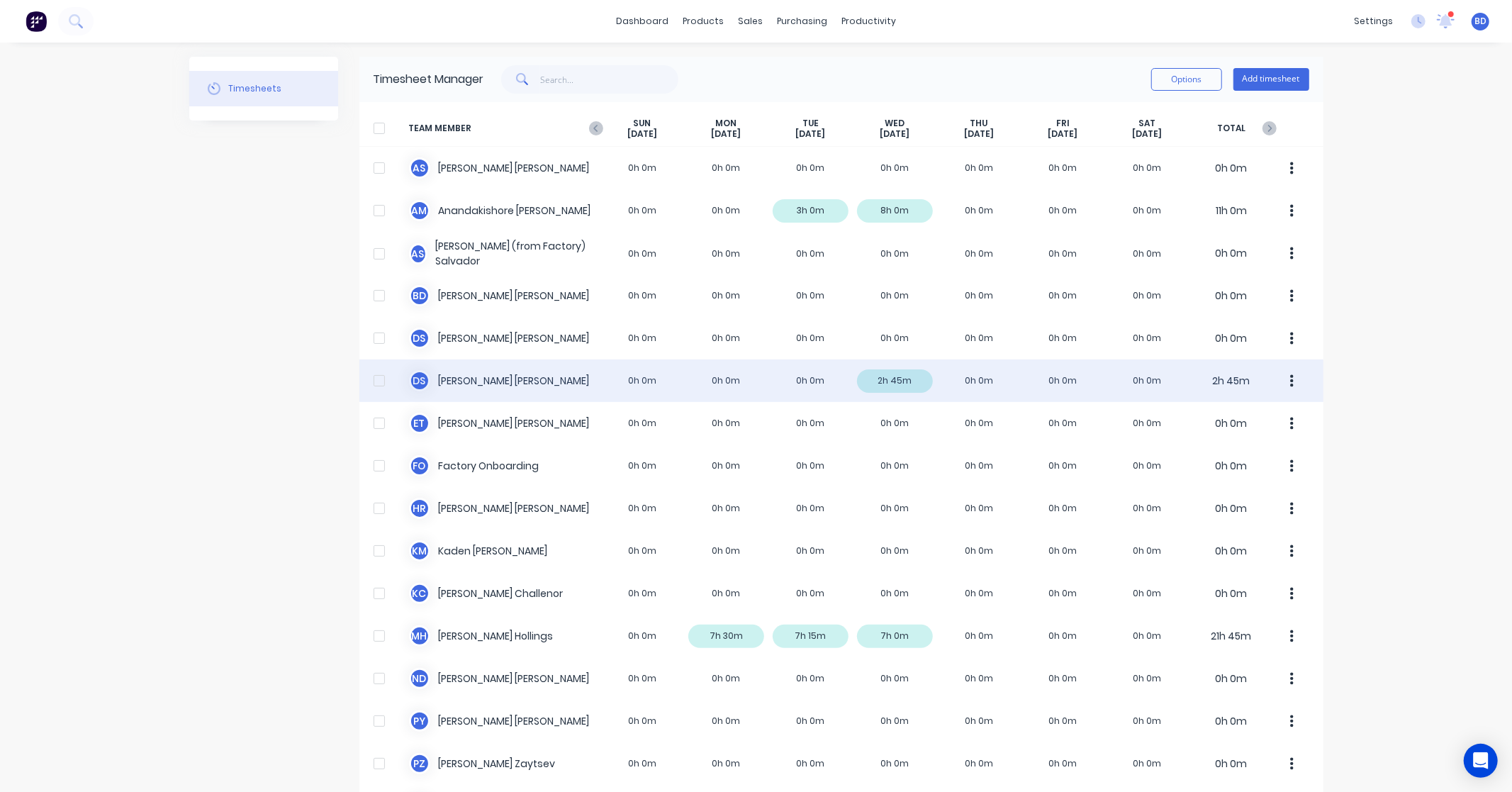
click at [467, 388] on div "D S Duncan Sneddon 0h 0m 0h 0m 0h 0m 2h 45m 0h 0m 0h 0m 0h 0m 2h 45m" at bounding box center [841, 381] width 964 height 43
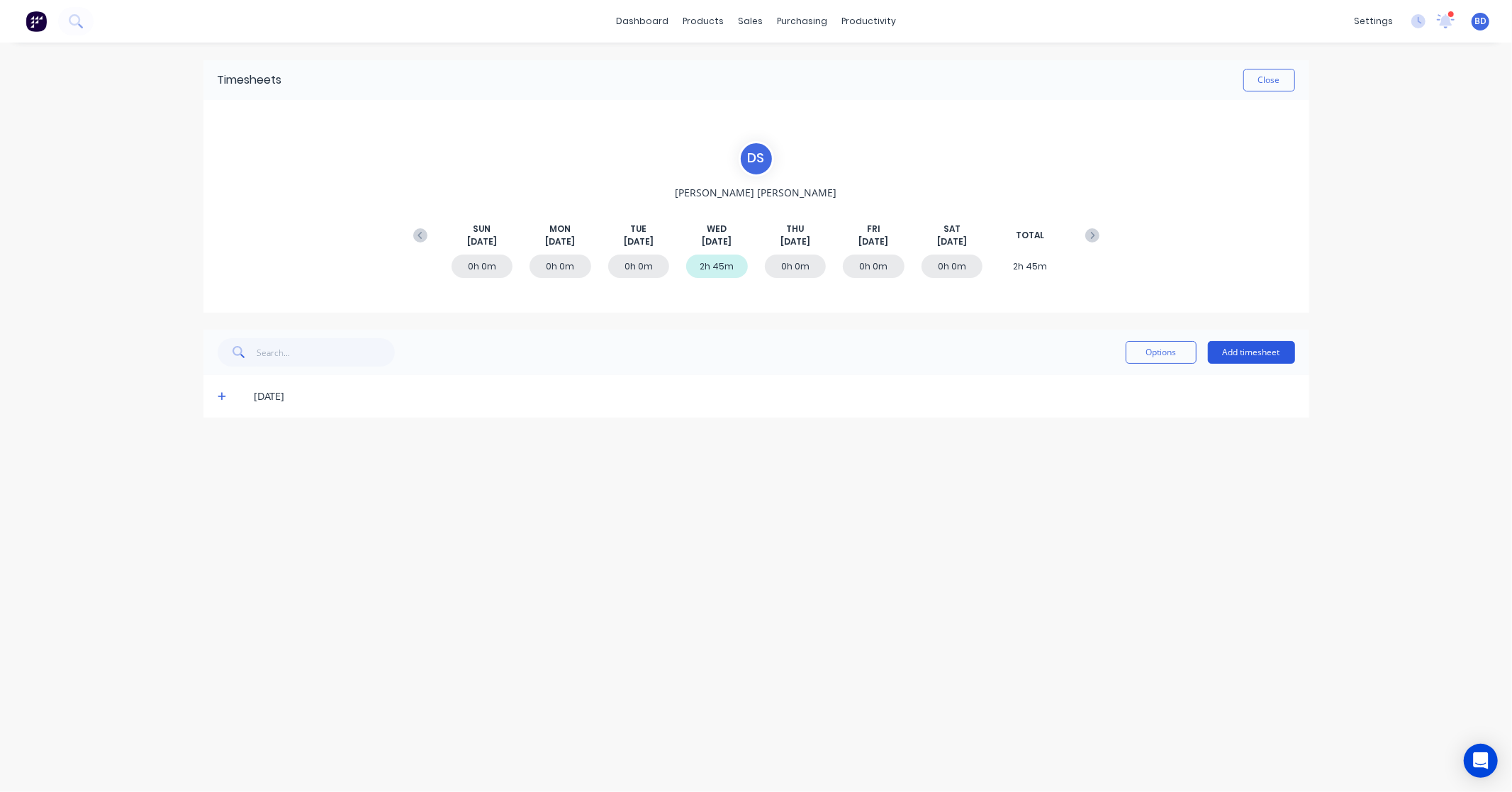
click at [1264, 357] on button "Add timesheet" at bounding box center [1251, 351] width 87 height 23
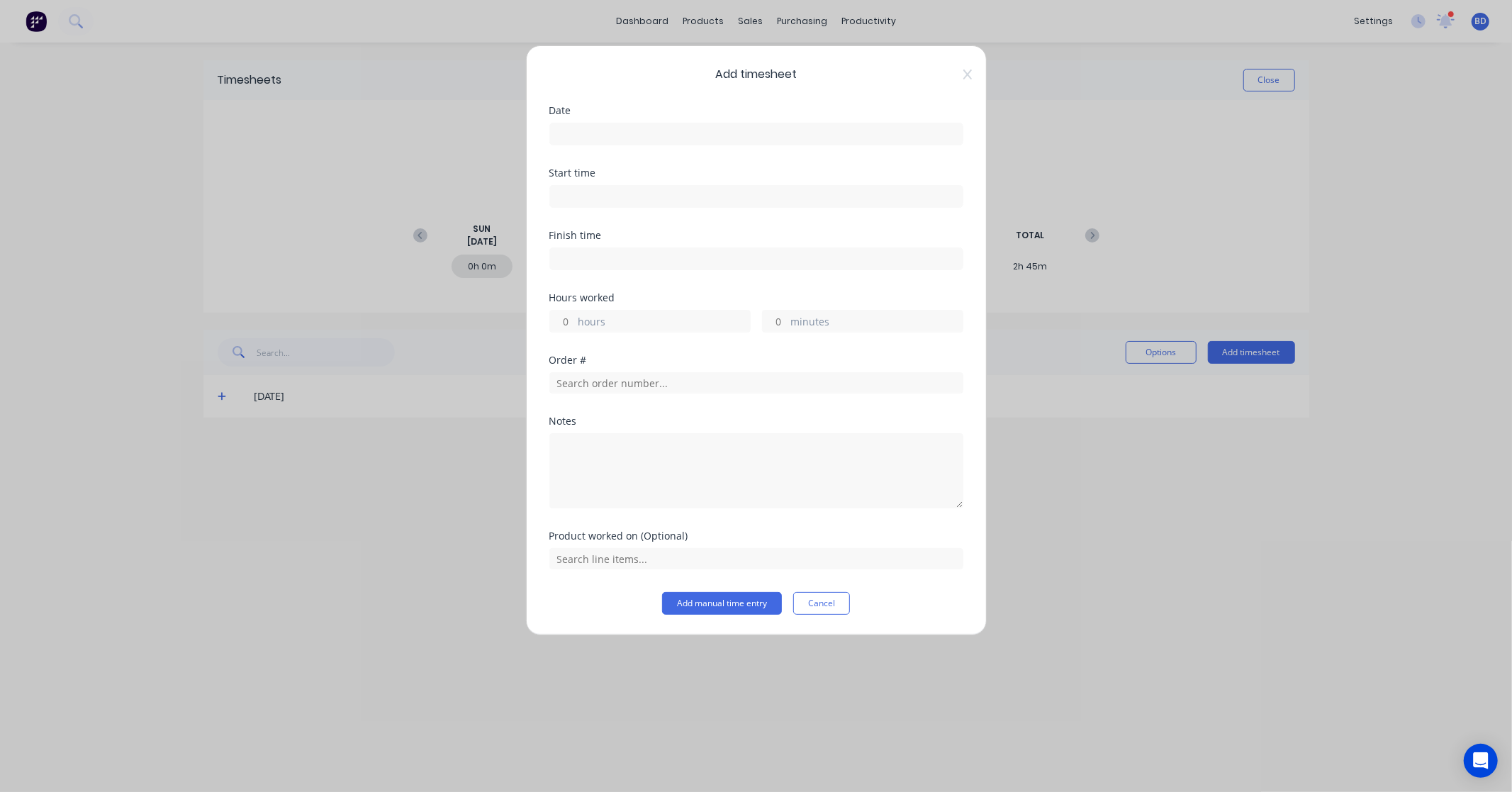
click at [660, 134] on input at bounding box center [756, 134] width 412 height 21
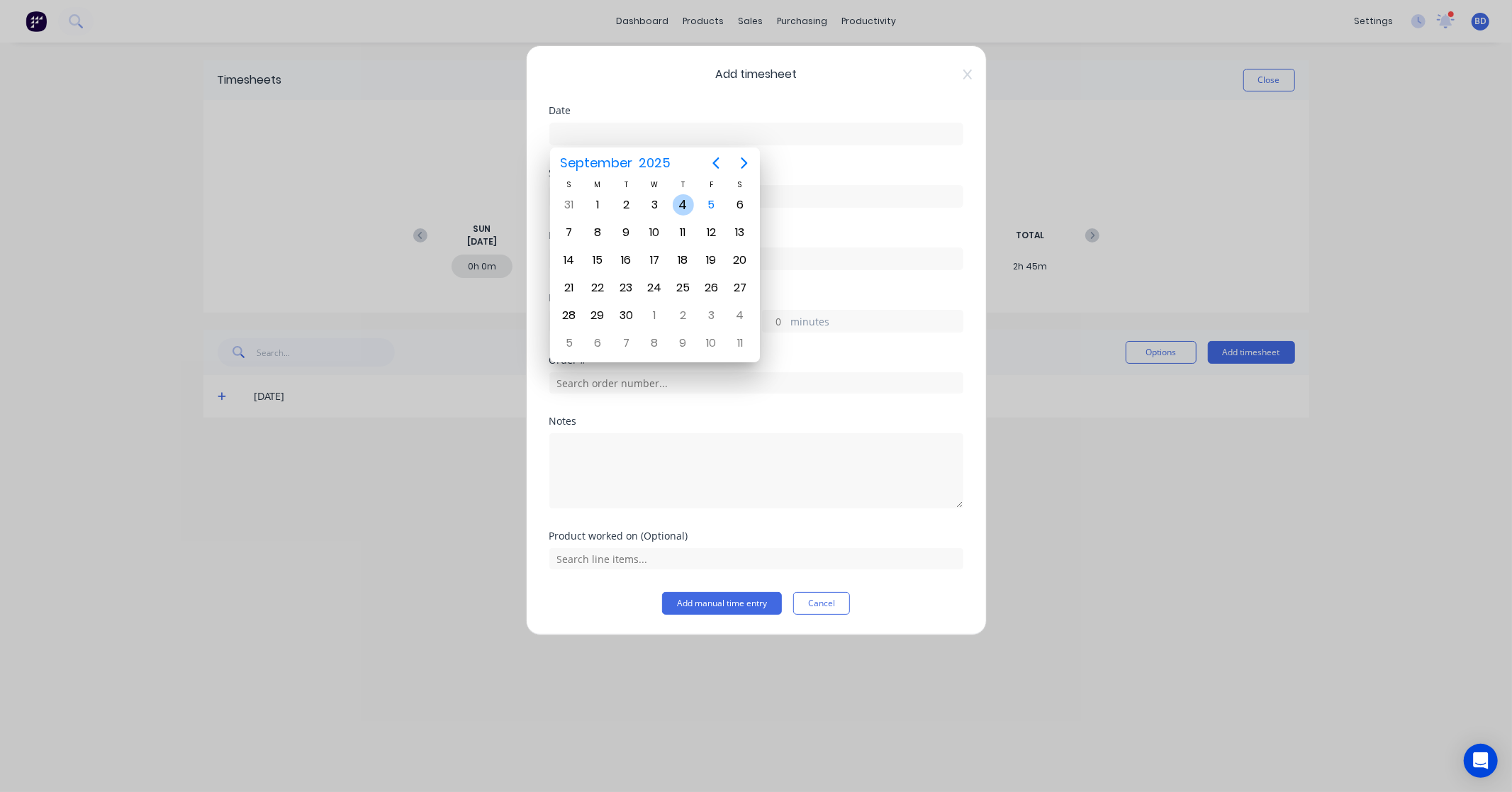
click at [684, 208] on div "4" at bounding box center [683, 204] width 21 height 21
type input "04/09/2025"
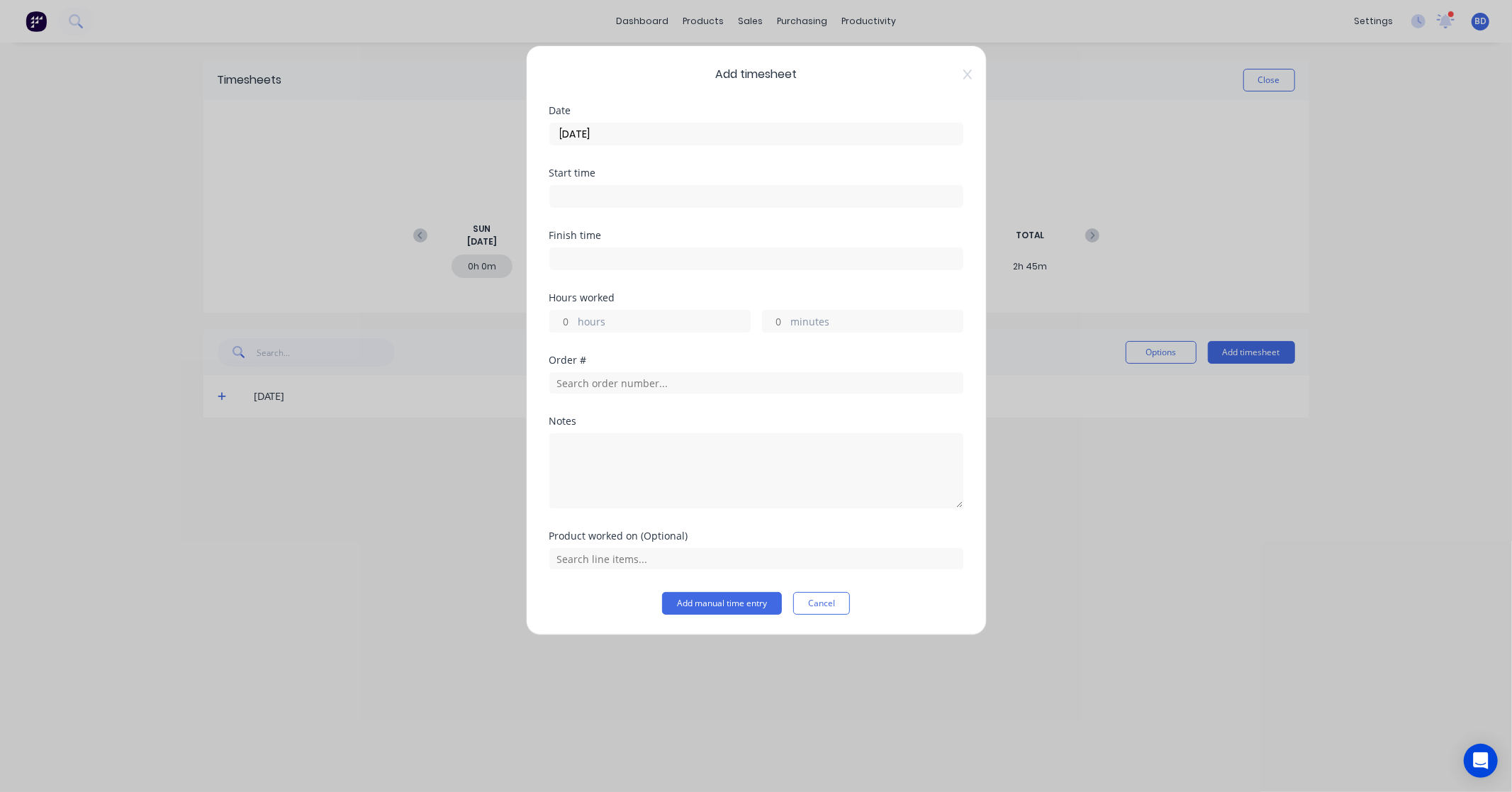
click at [621, 190] on input at bounding box center [756, 195] width 412 height 21
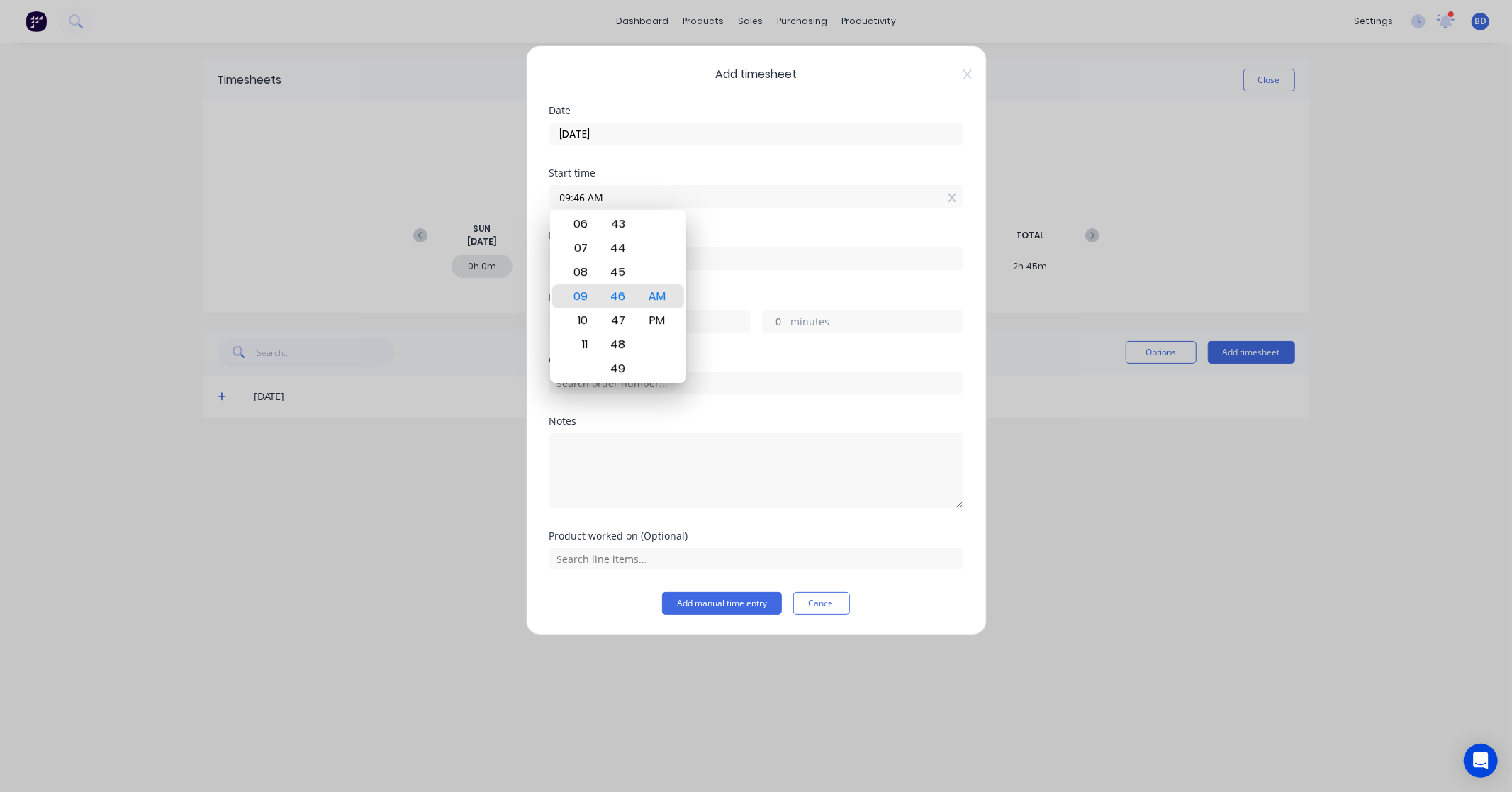
click at [609, 195] on input "09:46 AM" at bounding box center [756, 195] width 412 height 21
drag, startPoint x: 612, startPoint y: 195, endPoint x: 499, endPoint y: 196, distance: 113.0
click at [499, 196] on div "Add timesheet Date 04/09/2025 Start time 09:46 AM Finish time Hours worked hour…" at bounding box center [756, 396] width 1512 height 792
paste input "8:00"
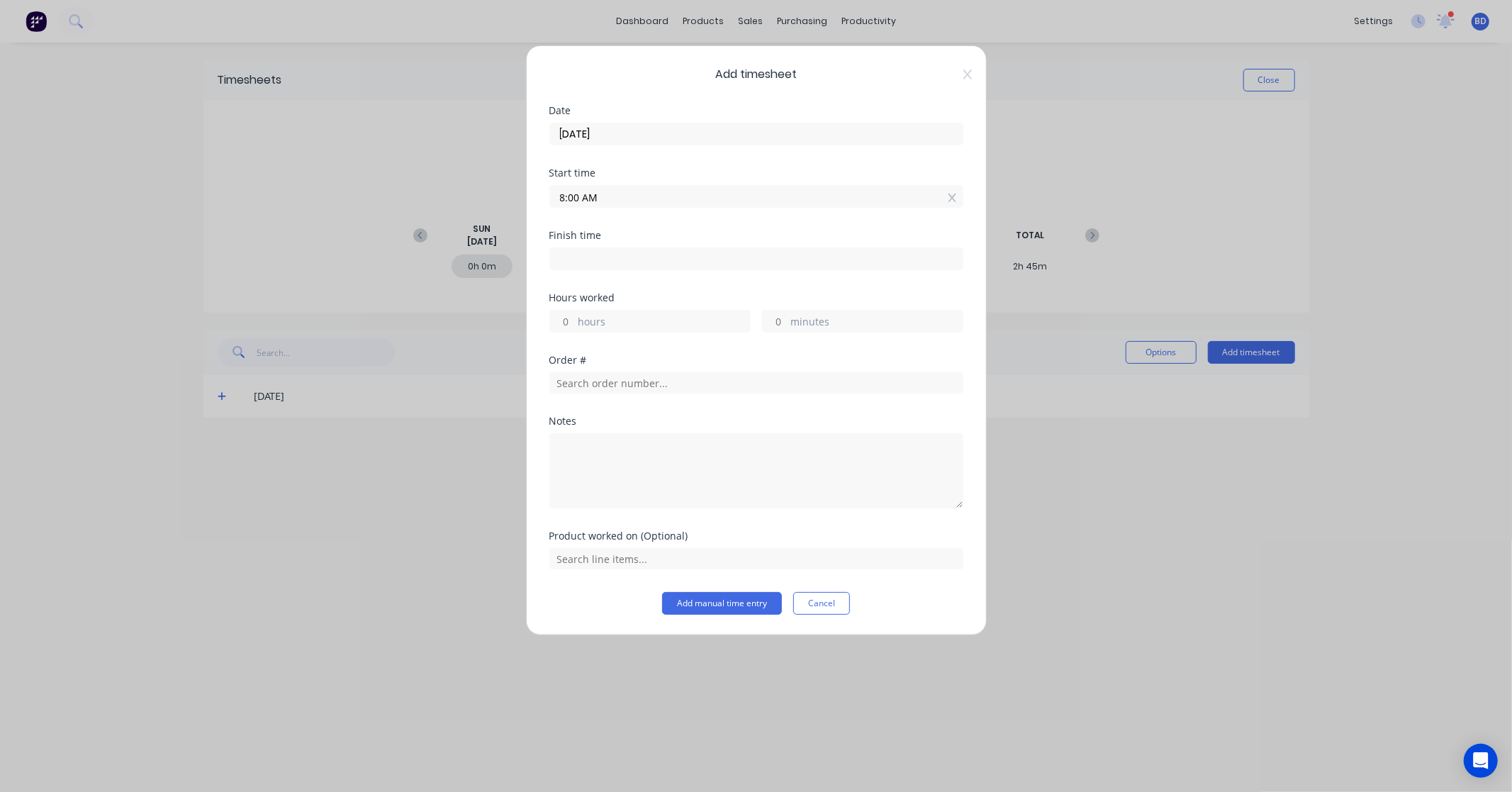
type input "08:00 AM"
click at [606, 256] on input at bounding box center [756, 258] width 412 height 21
type input "09:46 AM"
type input "1"
type input "46"
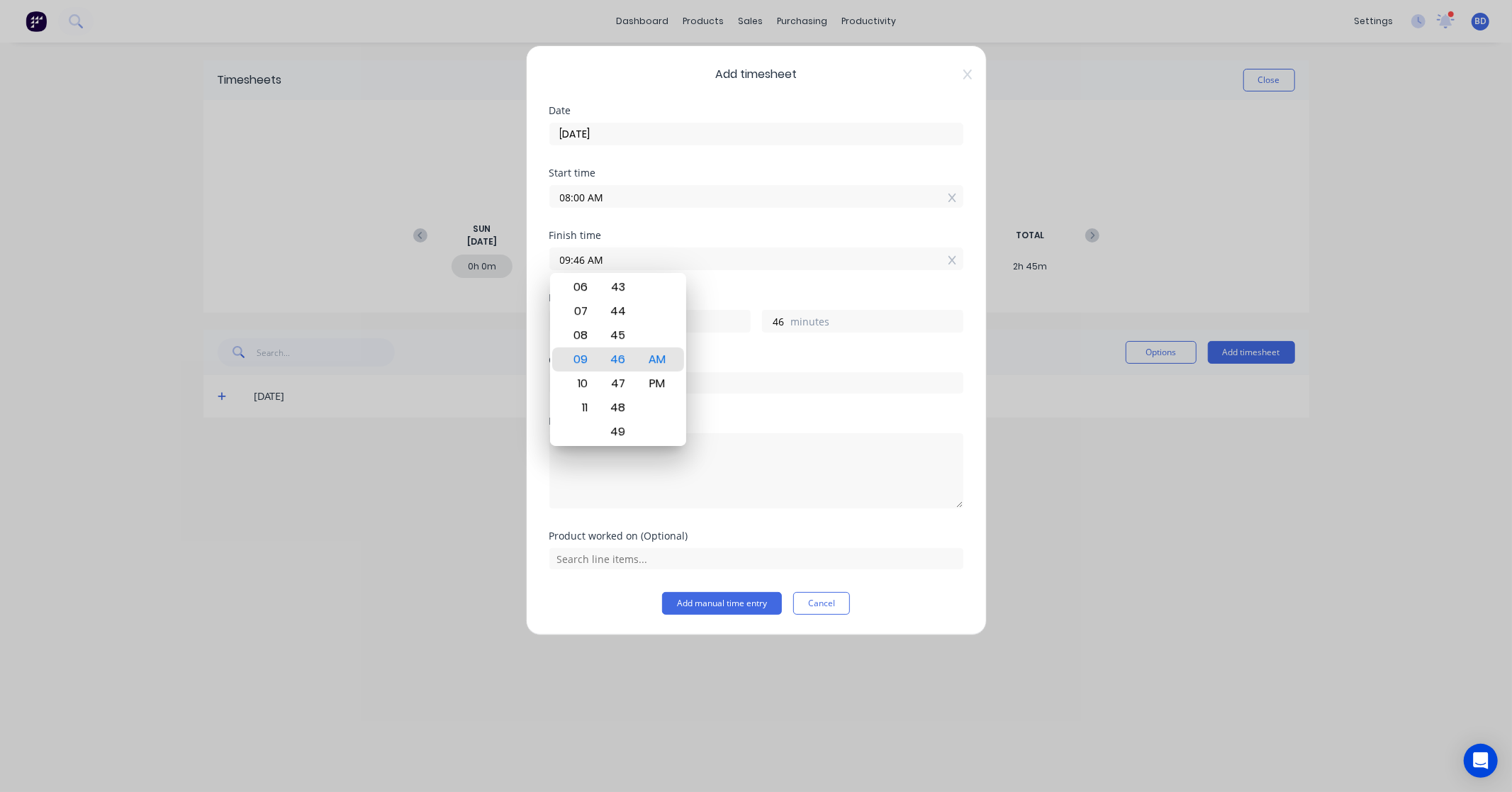
drag, startPoint x: 625, startPoint y: 260, endPoint x: 520, endPoint y: 263, distance: 105.0
click at [520, 263] on div "Add timesheet Date 04/09/2025 Start time 08:00 AM Finish time 09:46 AM Hours wo…" at bounding box center [756, 396] width 1512 height 792
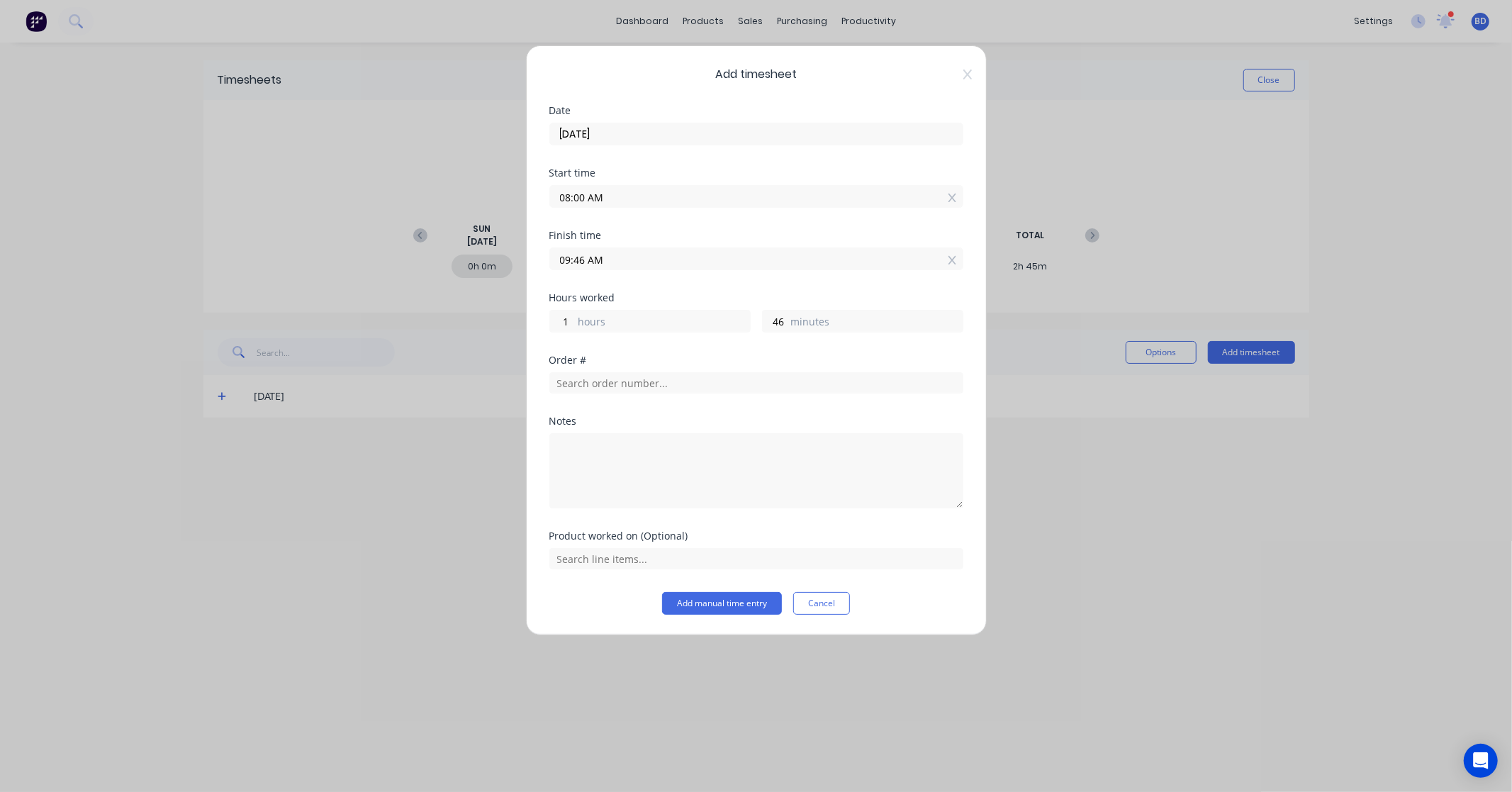
paste input "9:00"
type input "09:00 AM"
type input "0"
click at [605, 285] on div "Finish time 09:00 AM" at bounding box center [756, 262] width 414 height 63
click at [631, 387] on input "text" at bounding box center [756, 382] width 414 height 21
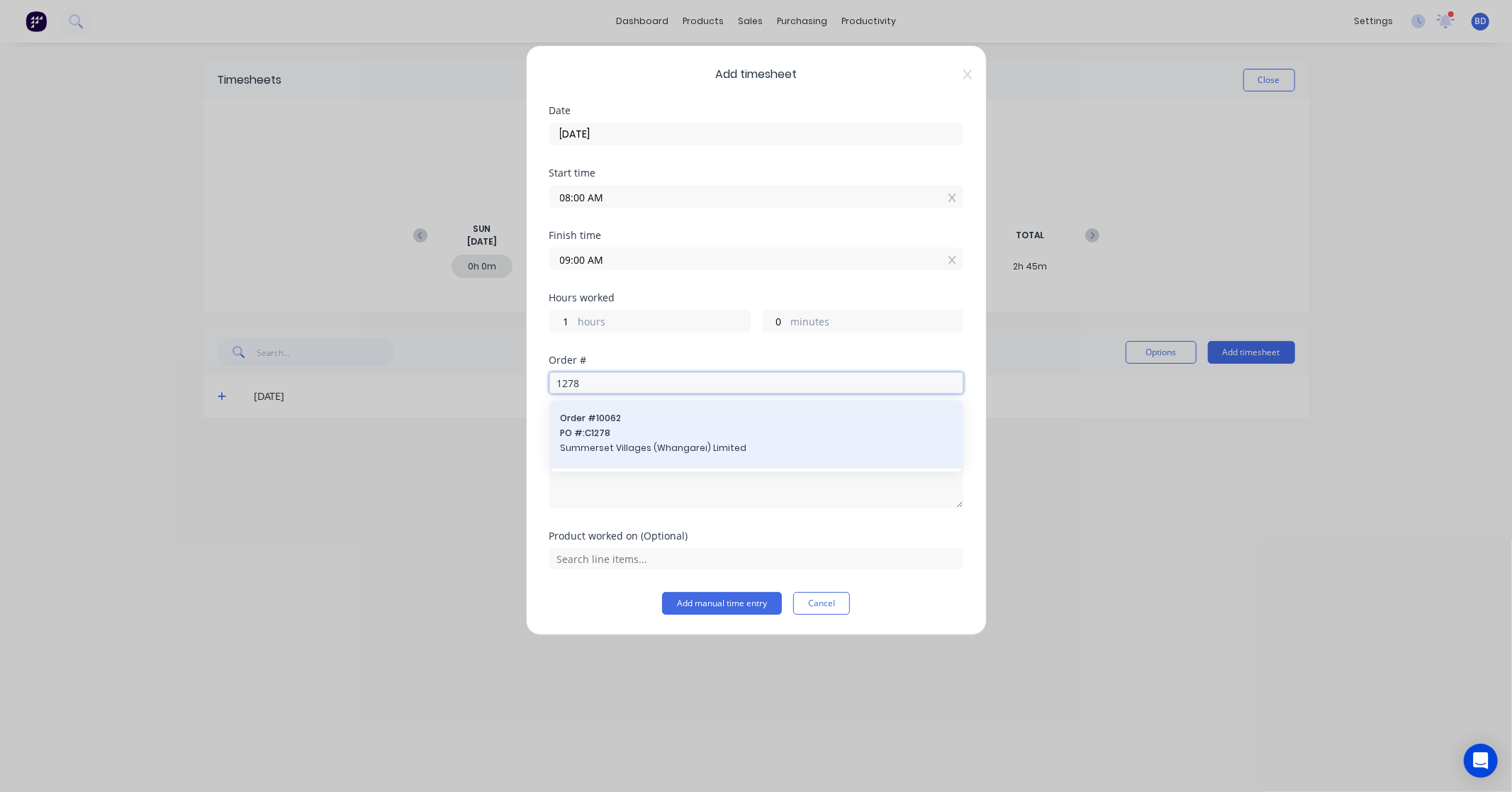
type input "1278"
click at [645, 450] on span "Summerset Villages (Whangarei) Limited" at bounding box center [756, 448] width 391 height 13
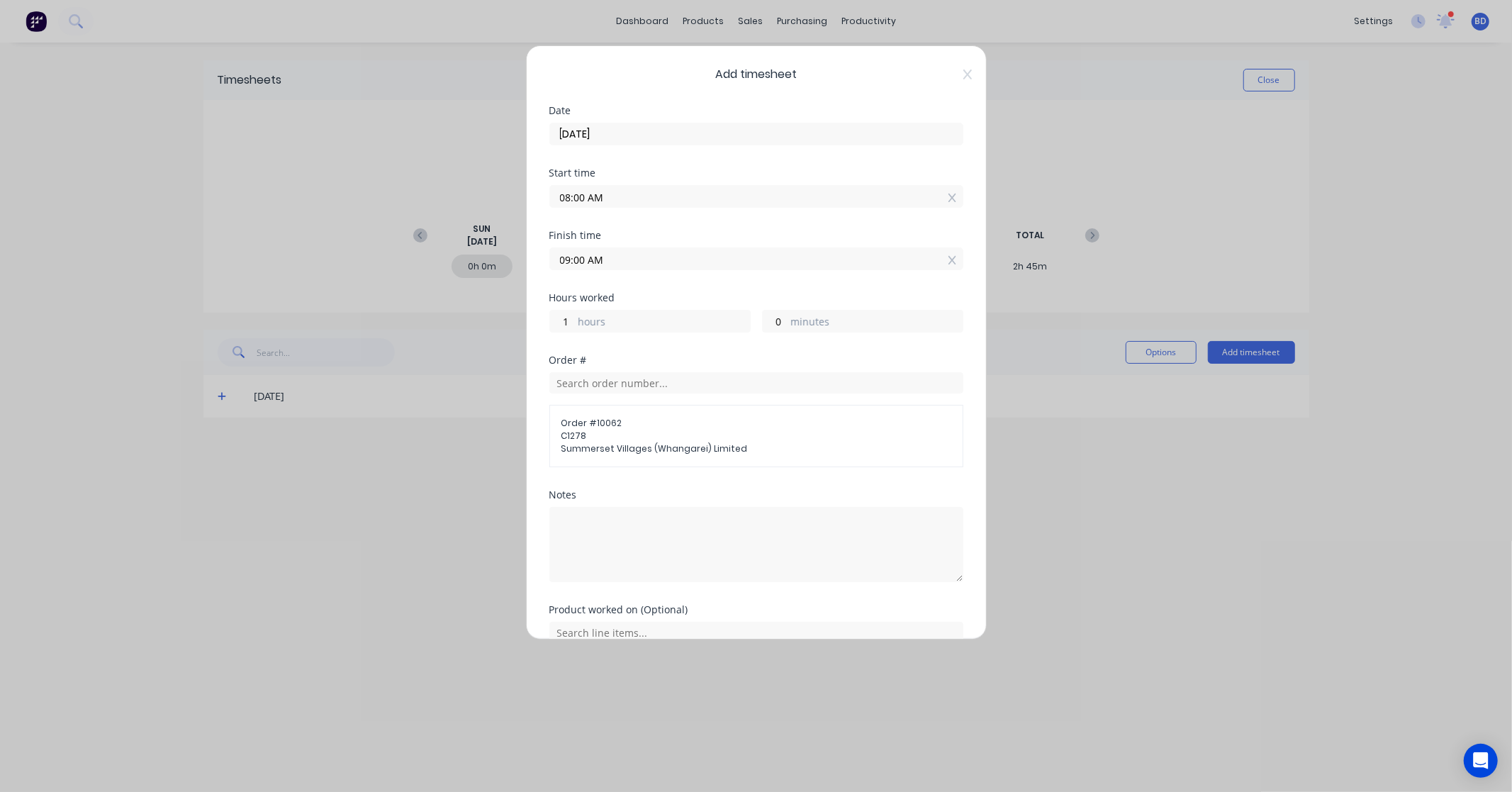
scroll to position [69, 0]
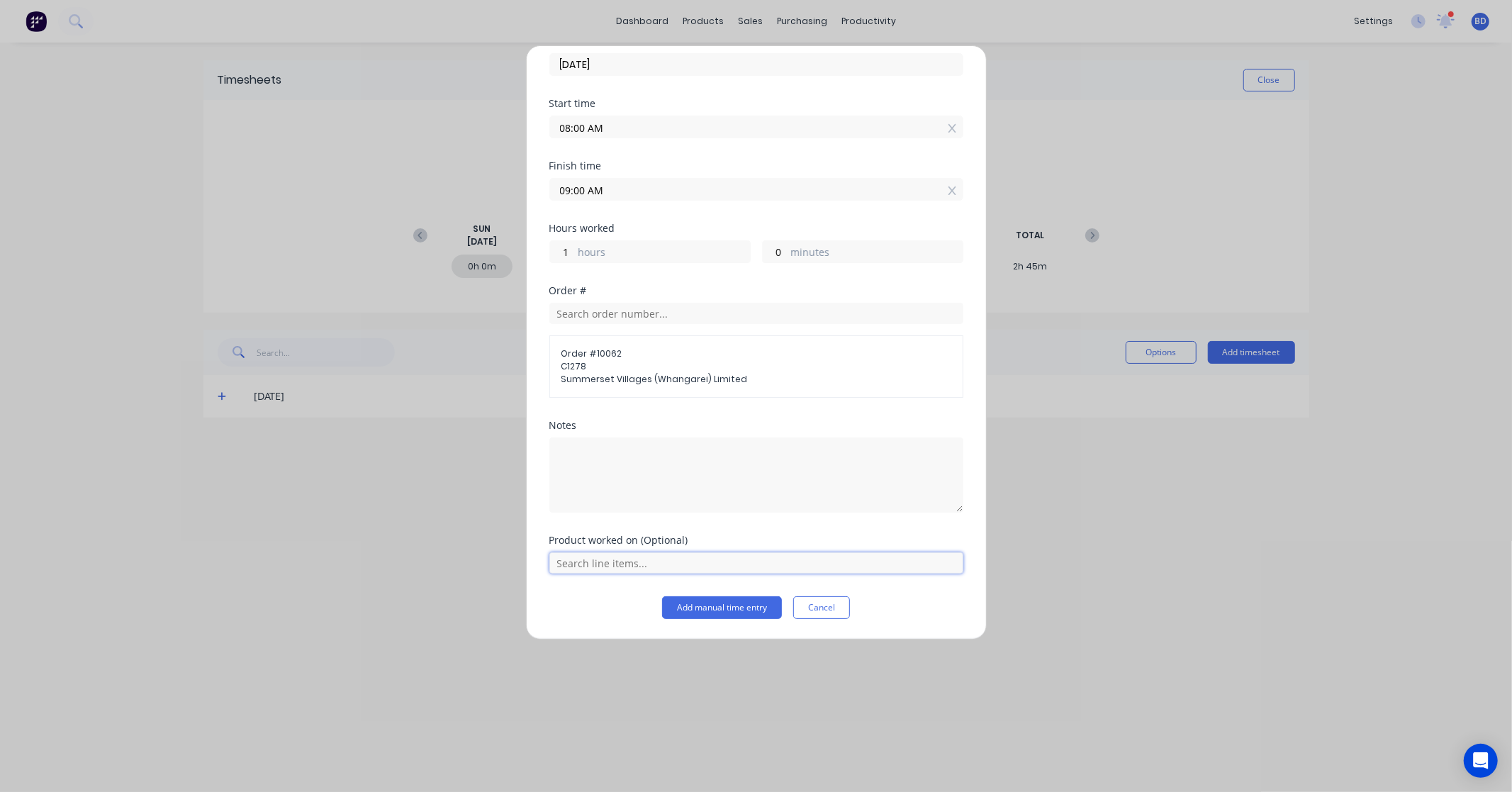
click at [605, 570] on input "text" at bounding box center [756, 562] width 414 height 21
click at [628, 515] on div "Labour Kit" at bounding box center [756, 527] width 414 height 35
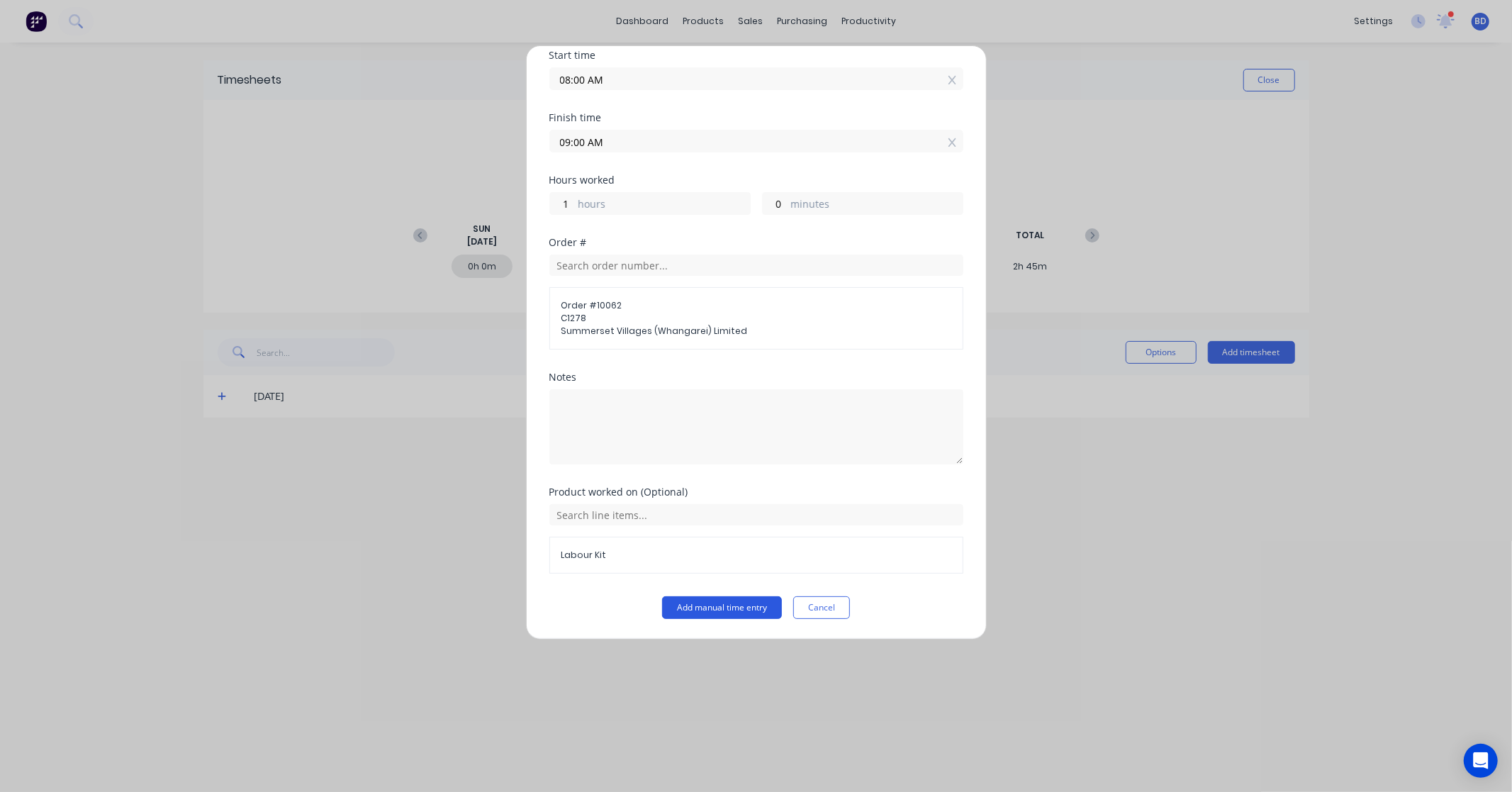
click at [704, 607] on button "Add manual time entry" at bounding box center [722, 607] width 120 height 23
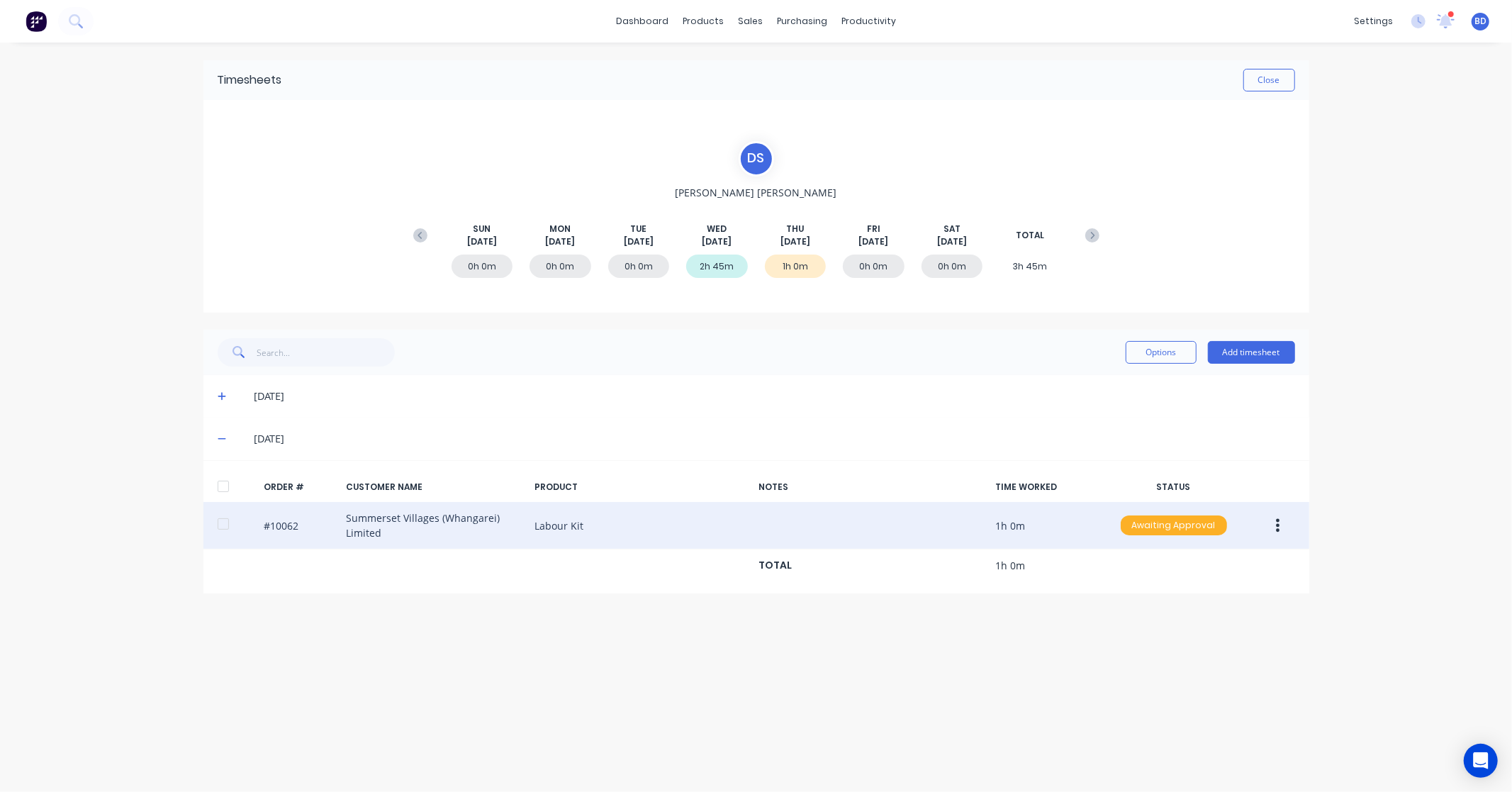
click at [1184, 534] on div "Awaiting Approval" at bounding box center [1173, 525] width 106 height 20
click at [1161, 596] on div "Approved" at bounding box center [1142, 597] width 116 height 20
click at [1263, 353] on button "Add timesheet" at bounding box center [1251, 351] width 87 height 23
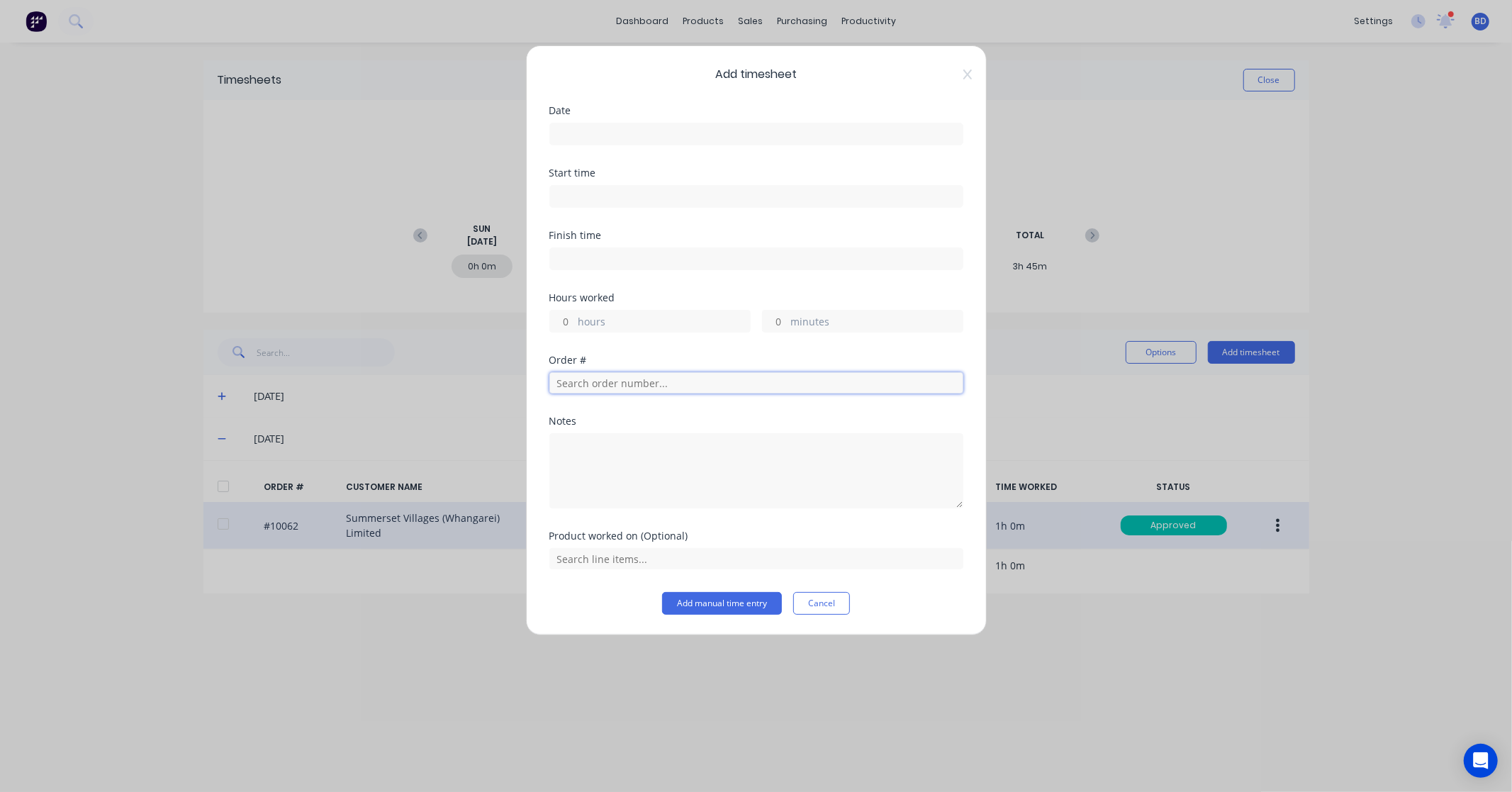
click at [632, 377] on input "text" at bounding box center [756, 382] width 414 height 21
type input "2"
click at [827, 606] on button "Cancel" at bounding box center [821, 603] width 56 height 23
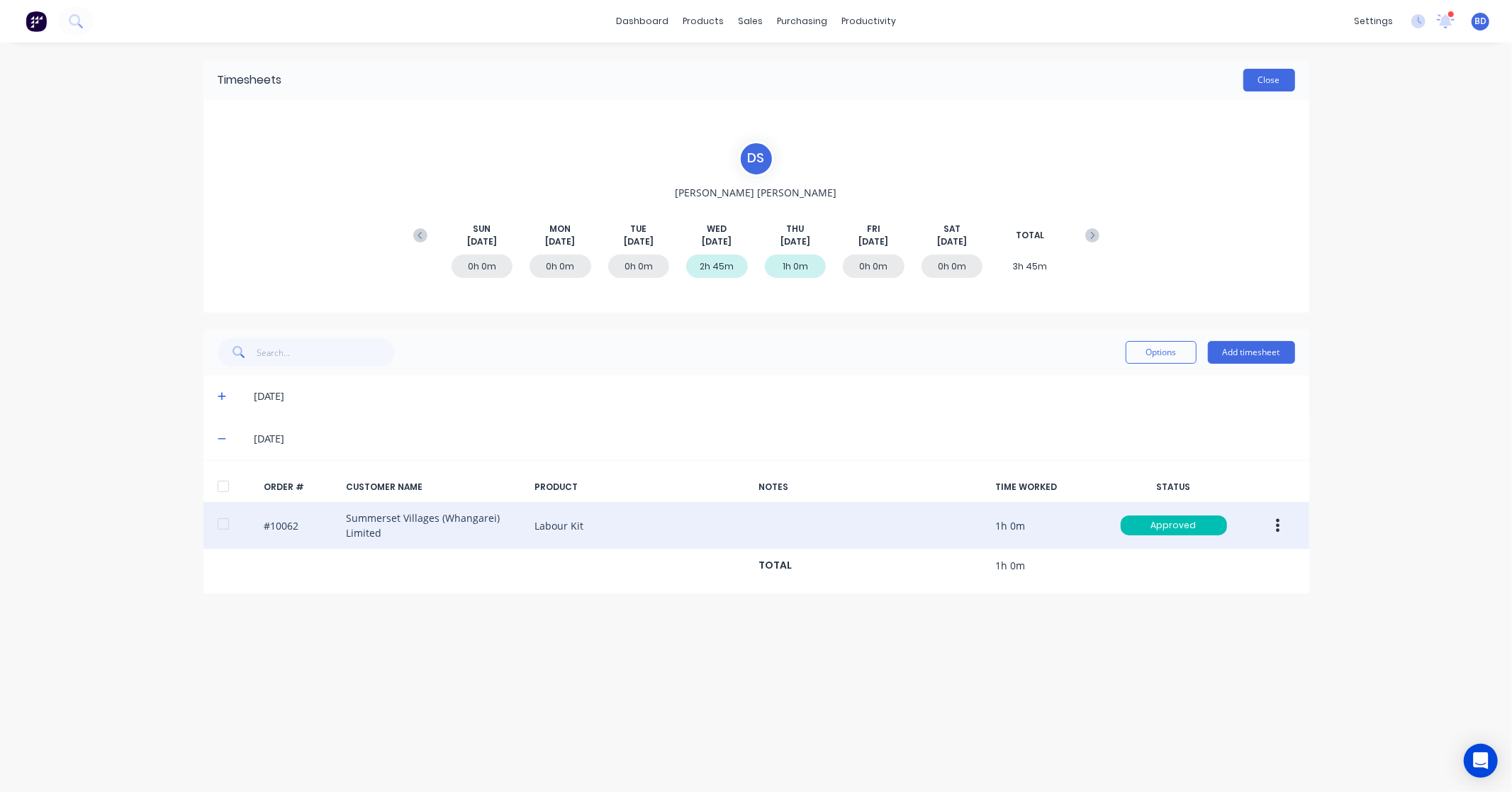
click at [1270, 78] on button "Close" at bounding box center [1269, 80] width 52 height 23
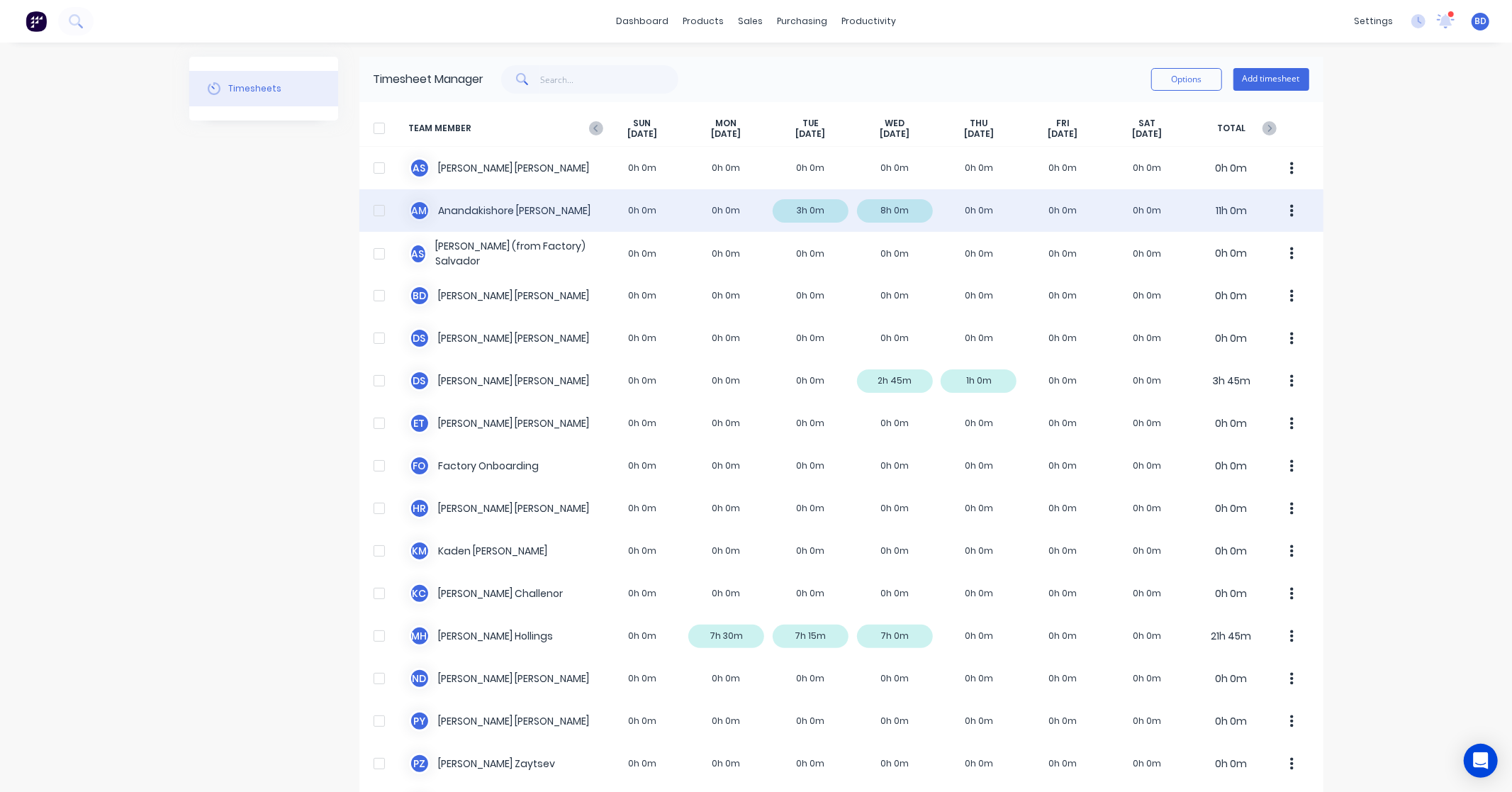
click at [479, 211] on div "A M Anandakishore Marothi 0h 0m 0h 0m 3h 0m 8h 0m 0h 0m 0h 0m 0h 0m 11h 0m" at bounding box center [841, 210] width 964 height 43
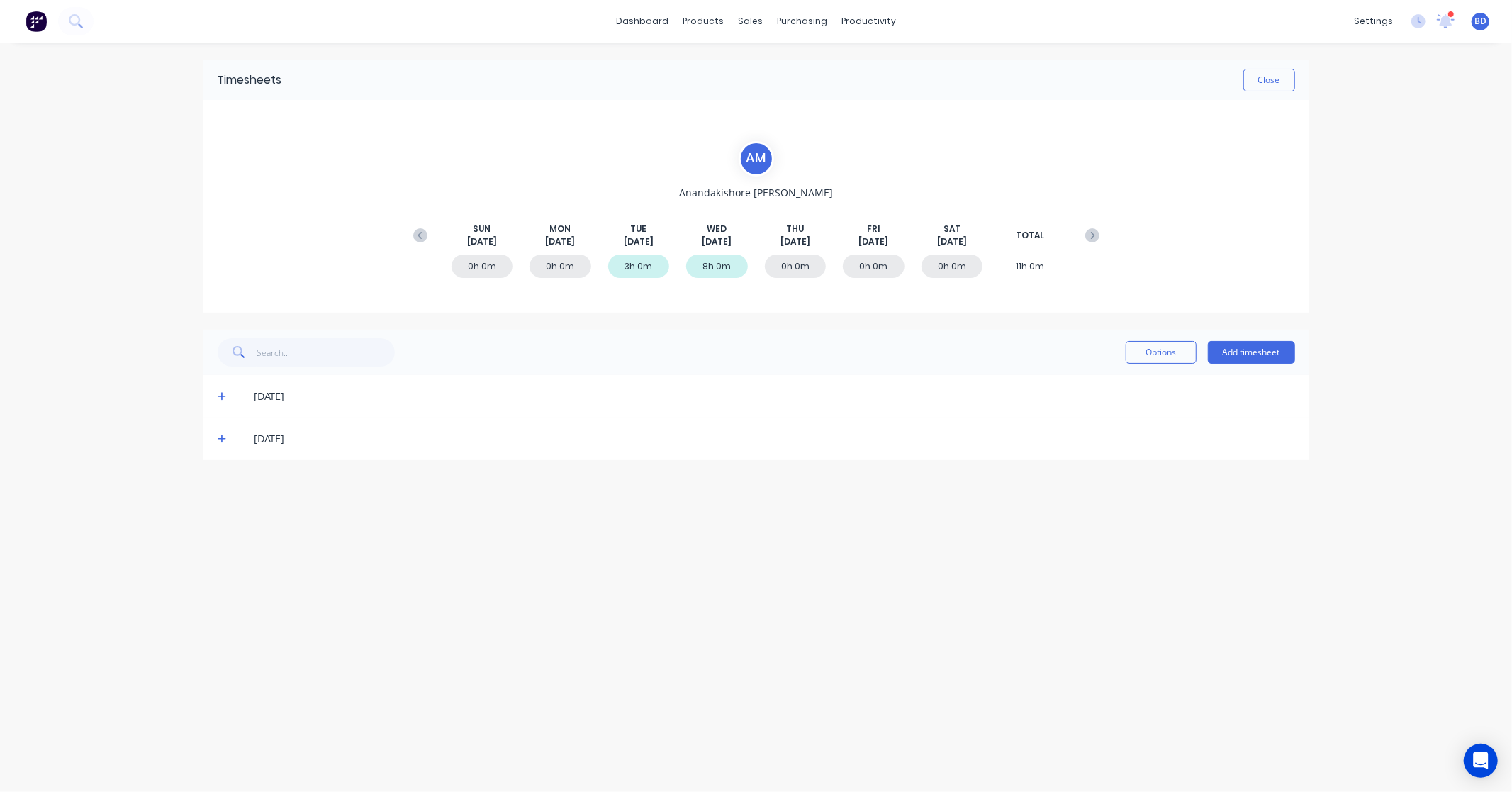
click at [1255, 339] on div "Options Add timesheet" at bounding box center [1210, 351] width 170 height 28
click at [1255, 349] on button "Add timesheet" at bounding box center [1251, 351] width 87 height 23
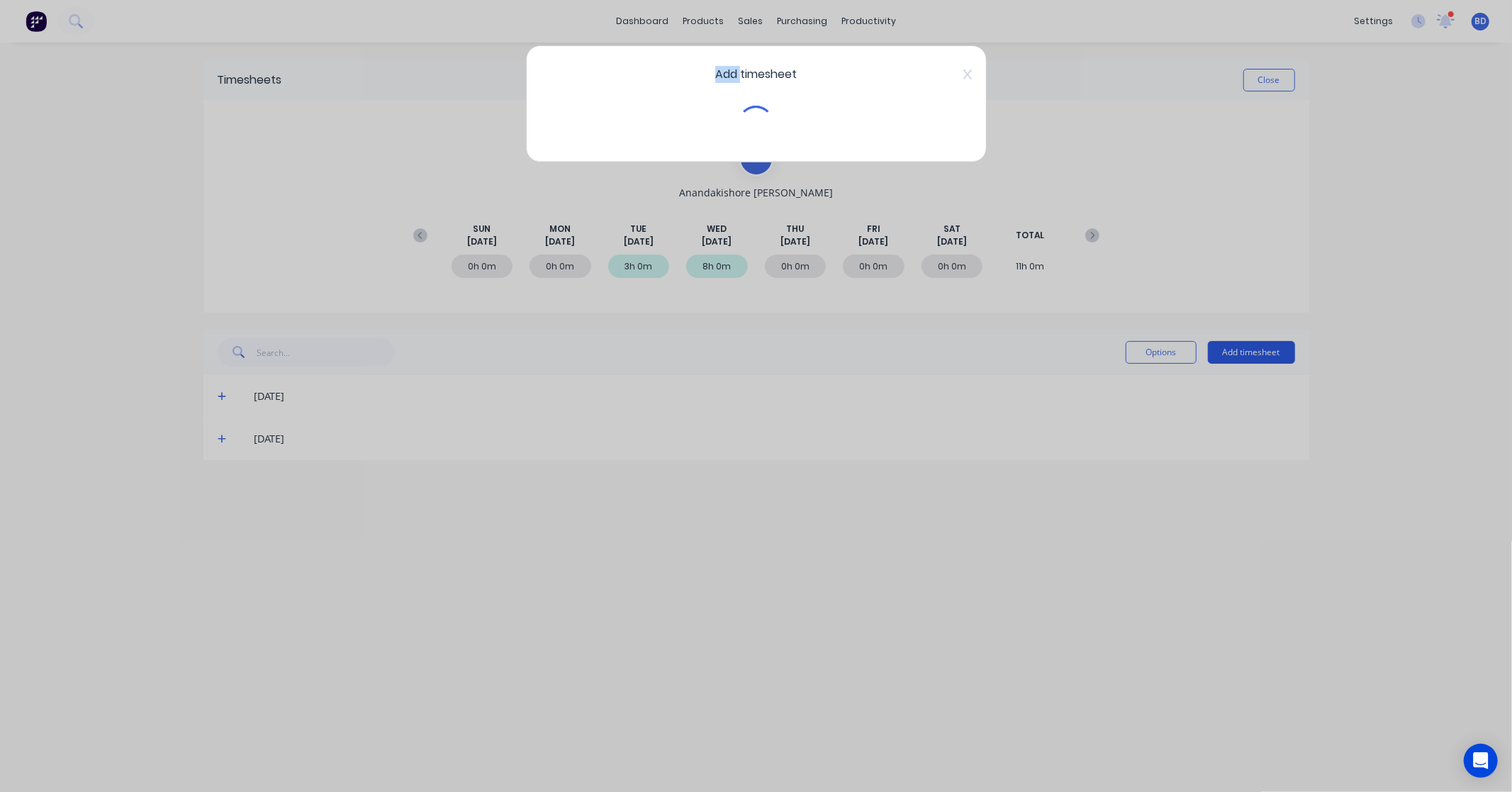
click at [1255, 349] on div "Add timesheet" at bounding box center [756, 396] width 1512 height 792
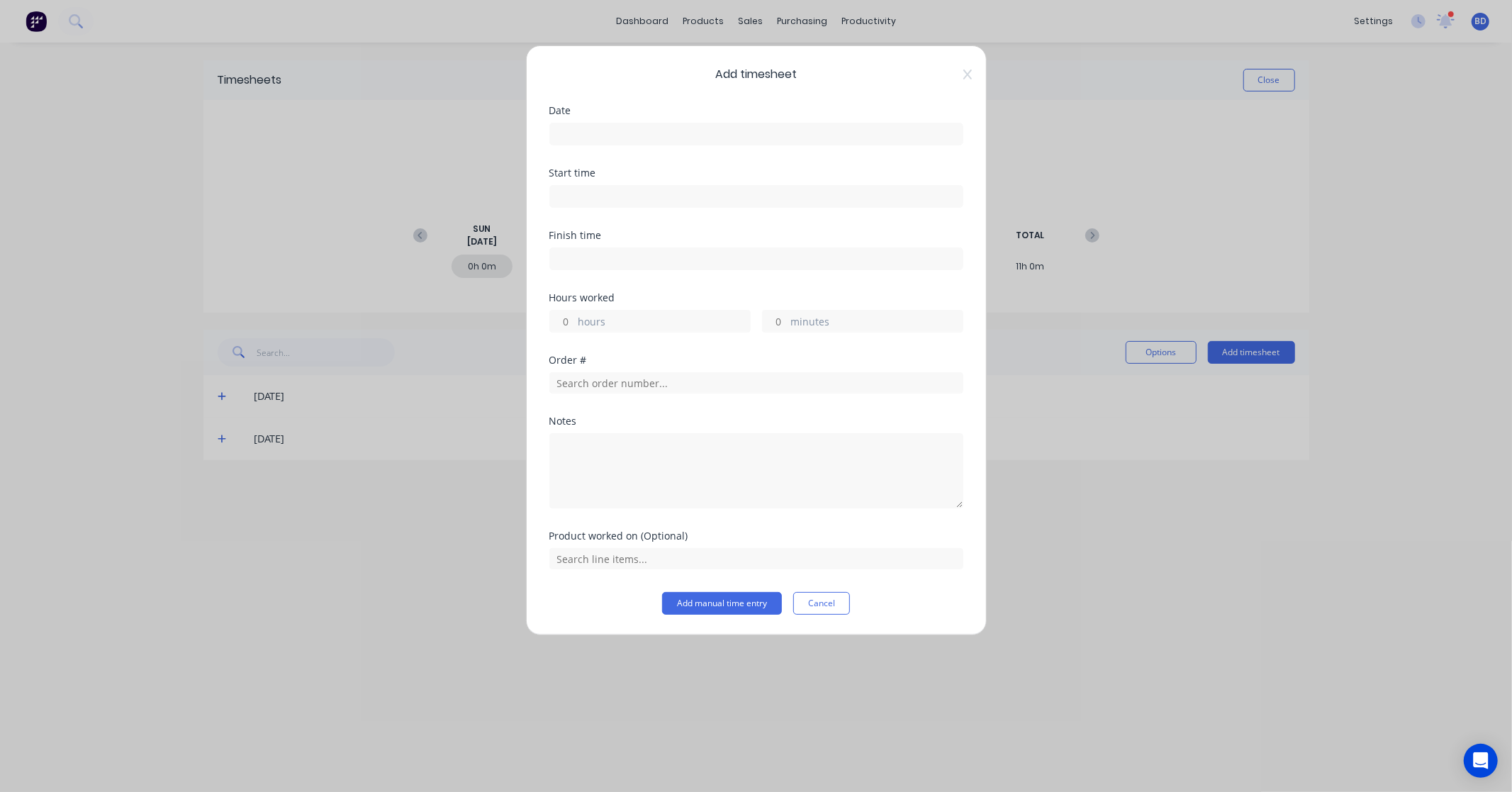
click at [726, 136] on input at bounding box center [756, 134] width 412 height 21
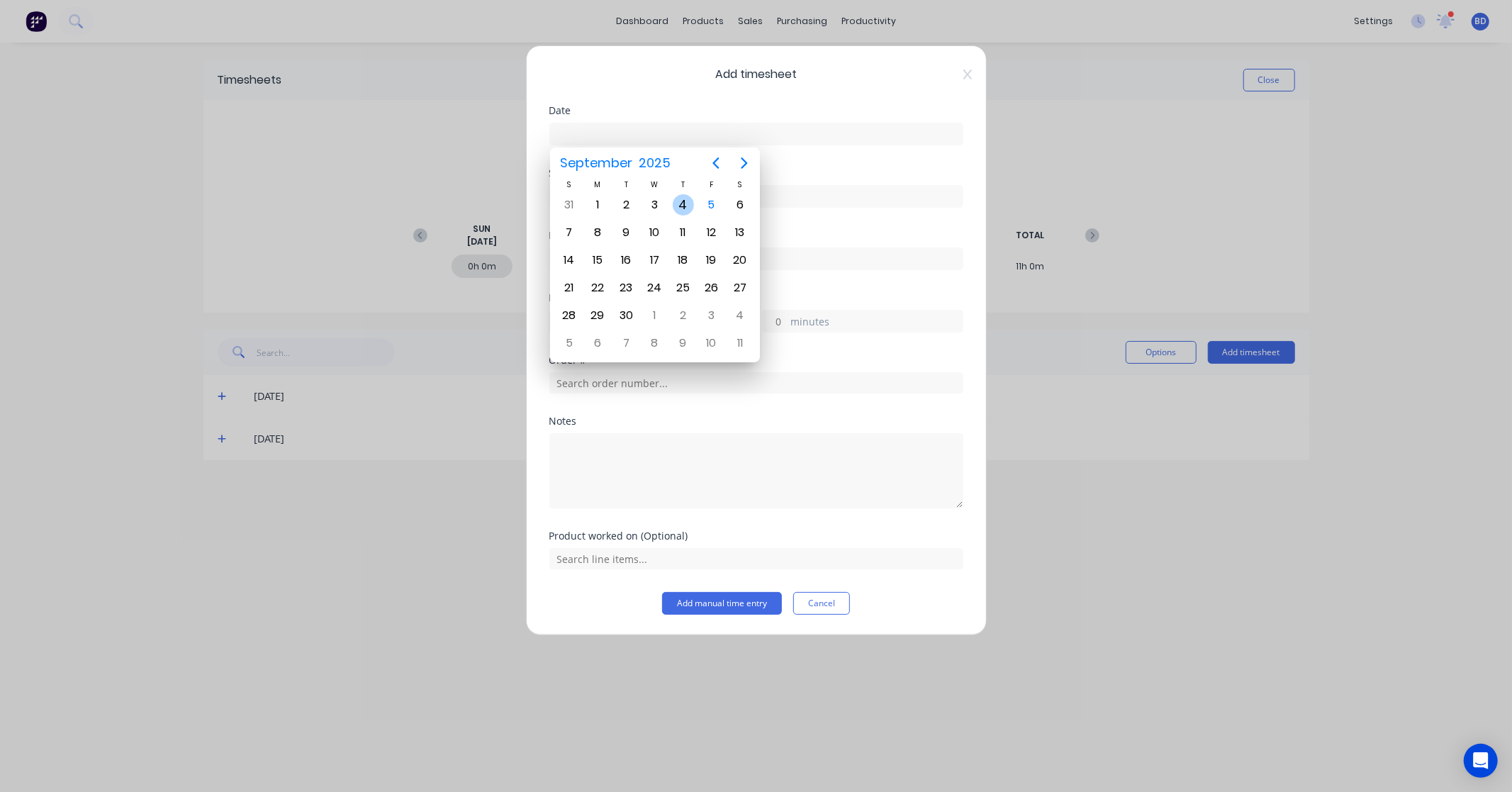
click at [687, 208] on div "4" at bounding box center [683, 204] width 21 height 21
type input "04/09/2025"
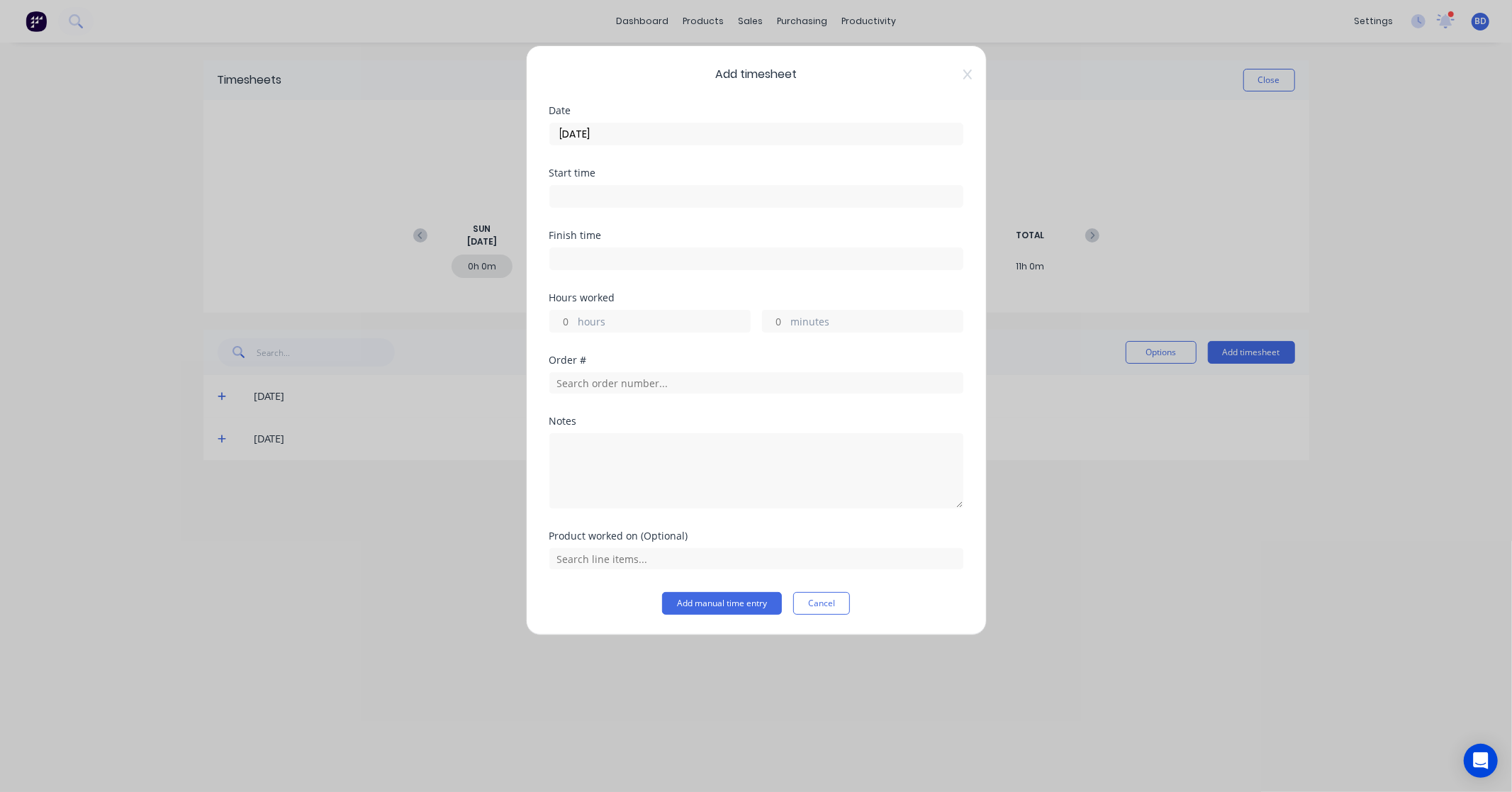
click at [677, 192] on input at bounding box center [756, 195] width 412 height 21
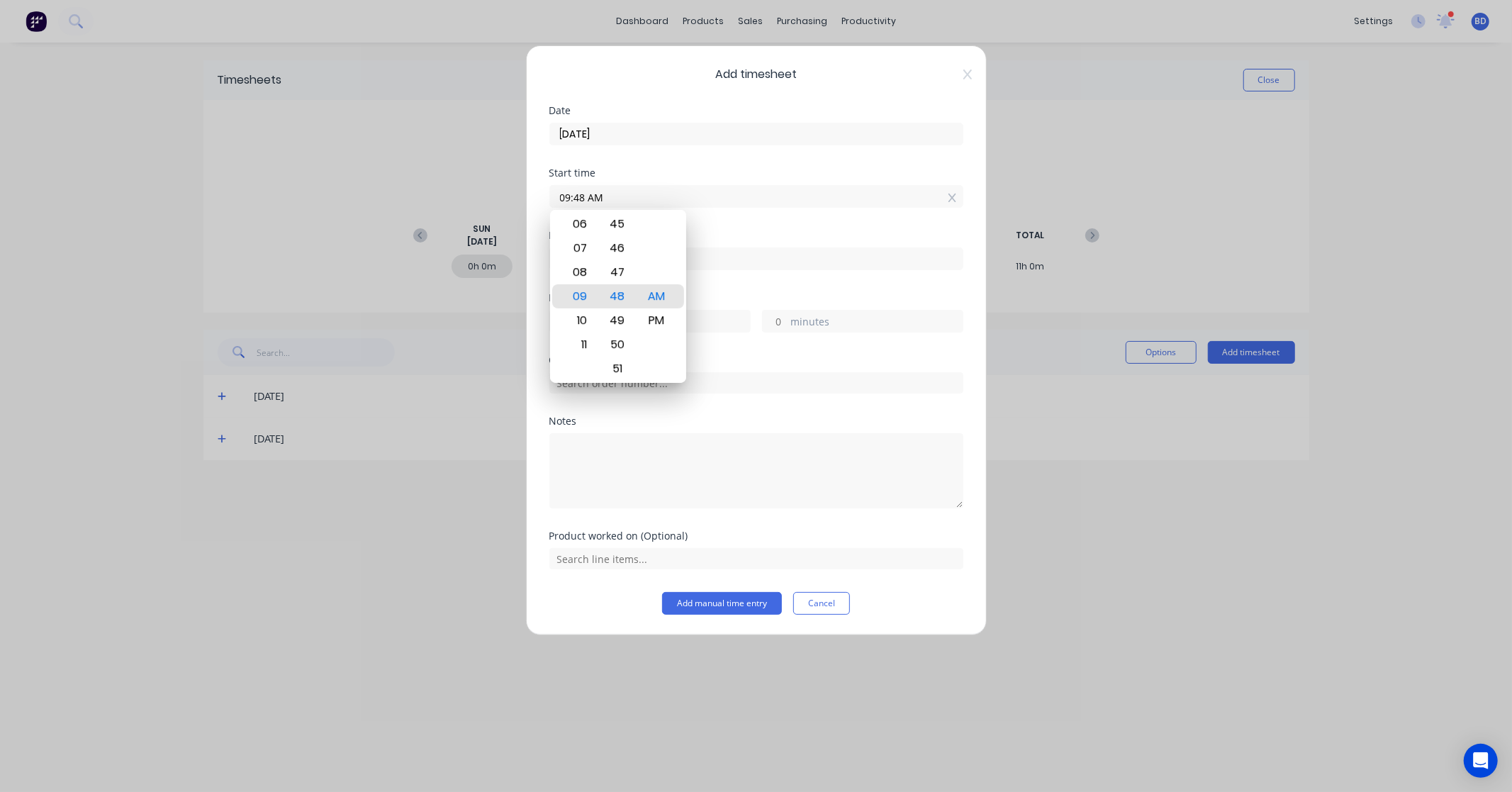
paste input "8:00 AM"
drag, startPoint x: 665, startPoint y: 196, endPoint x: 471, endPoint y: 203, distance: 194.1
click at [471, 203] on div "Add timesheet Date 04/09/2025 Start time 09:48 AM8:00 AM Finish time Hours work…" at bounding box center [756, 396] width 1512 height 792
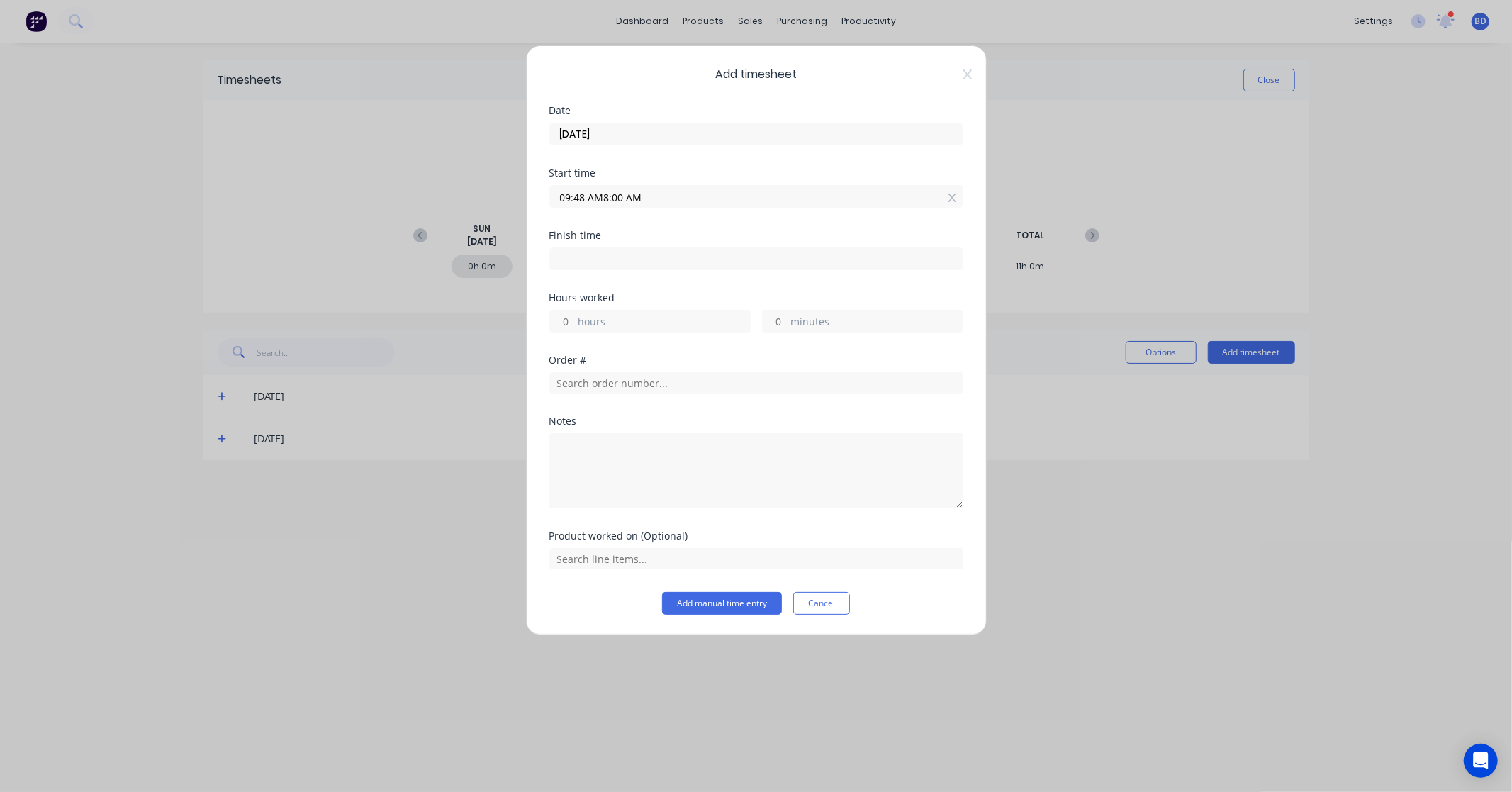
paste input
type input "08:00 AM"
click at [599, 252] on input at bounding box center [756, 258] width 412 height 21
type input "09:48 AM"
type input "1"
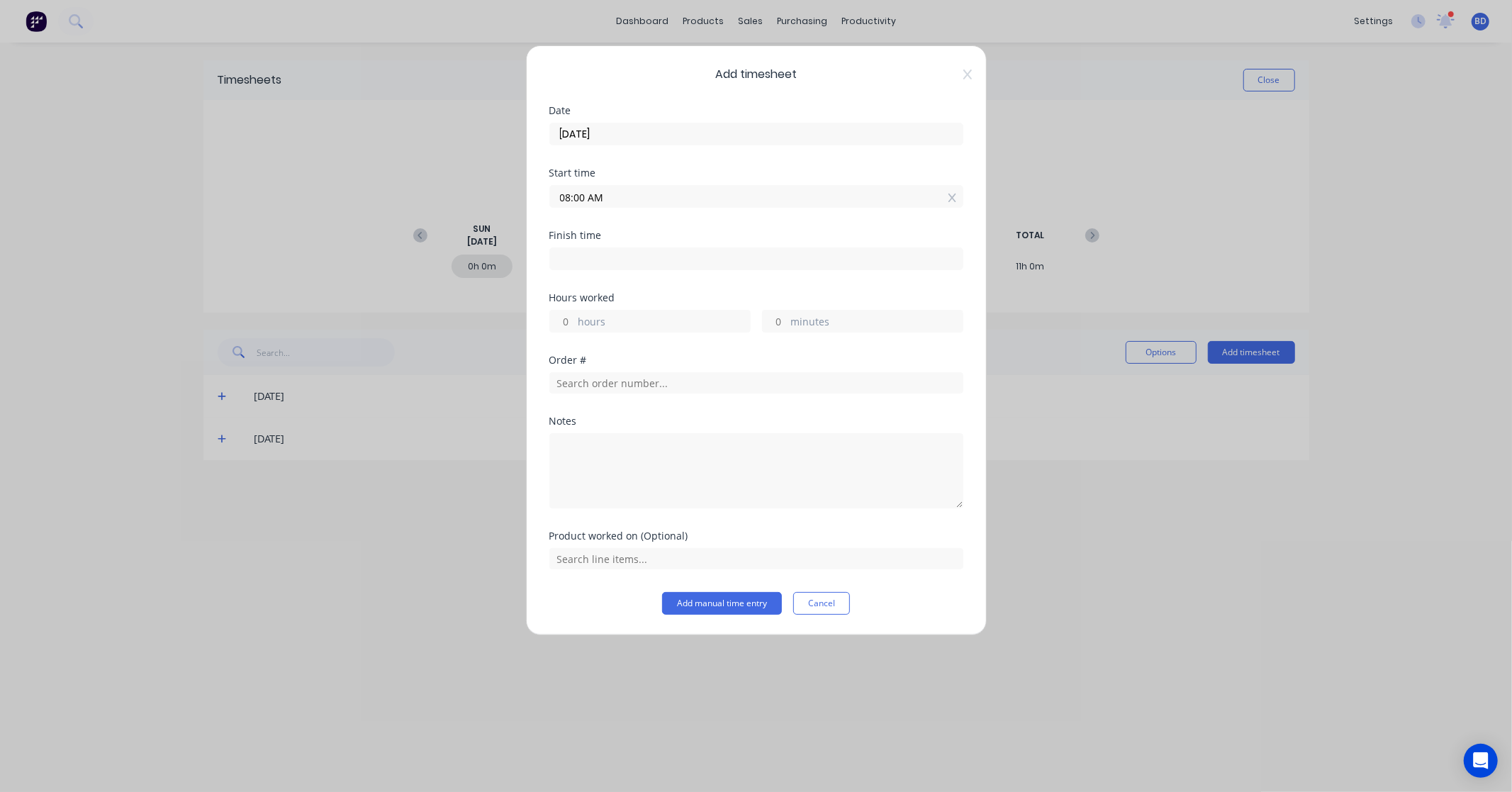
type input "48"
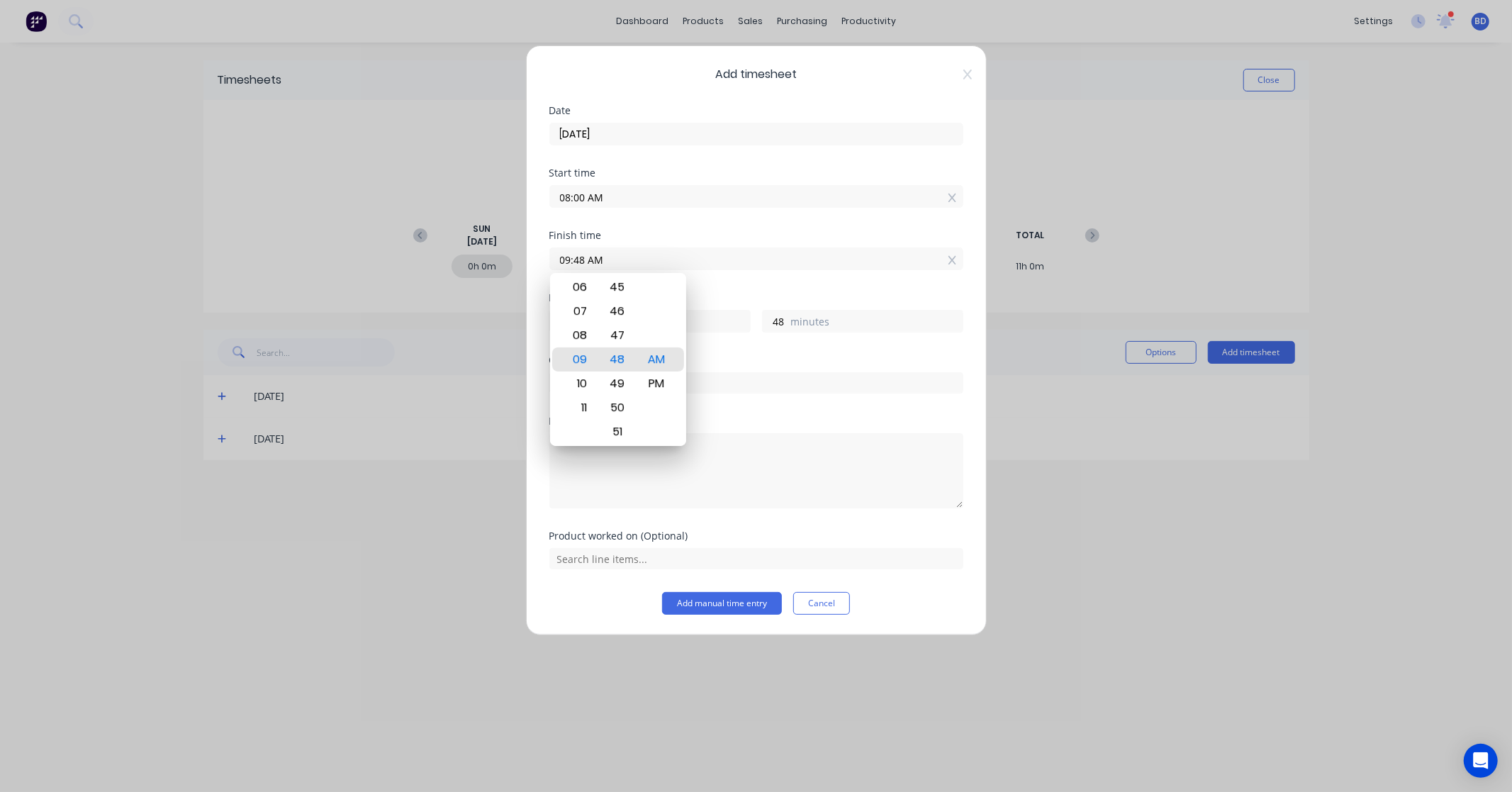
drag, startPoint x: 618, startPoint y: 257, endPoint x: 513, endPoint y: 260, distance: 105.0
click at [513, 260] on div "Add timesheet Date 04/09/2025 Start time 08:00 AM Finish time 09:48 AM Hours wo…" at bounding box center [756, 396] width 1512 height 792
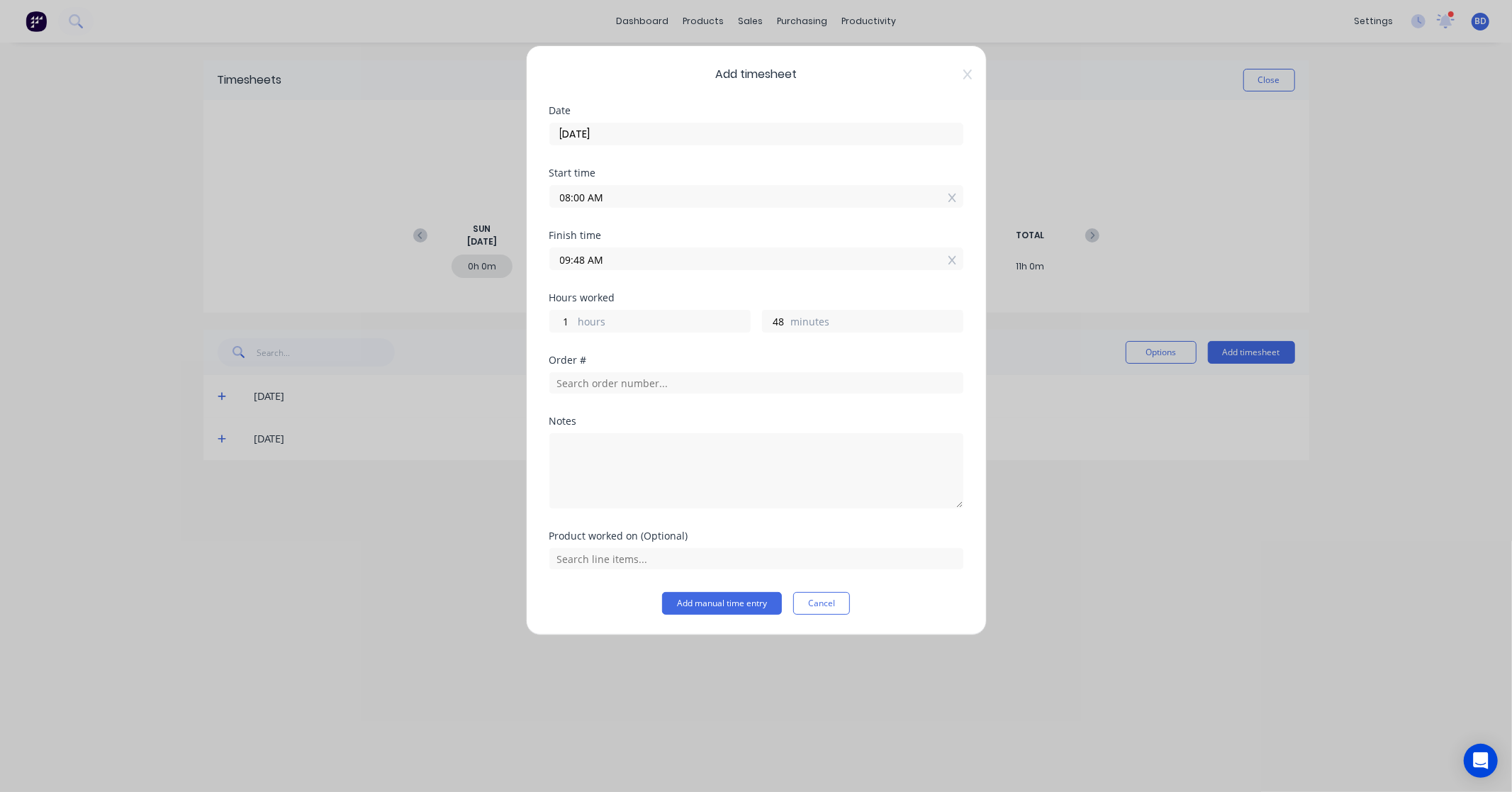
paste input "4:30 P"
click at [569, 257] on input "4:30 PM" at bounding box center [756, 258] width 412 height 21
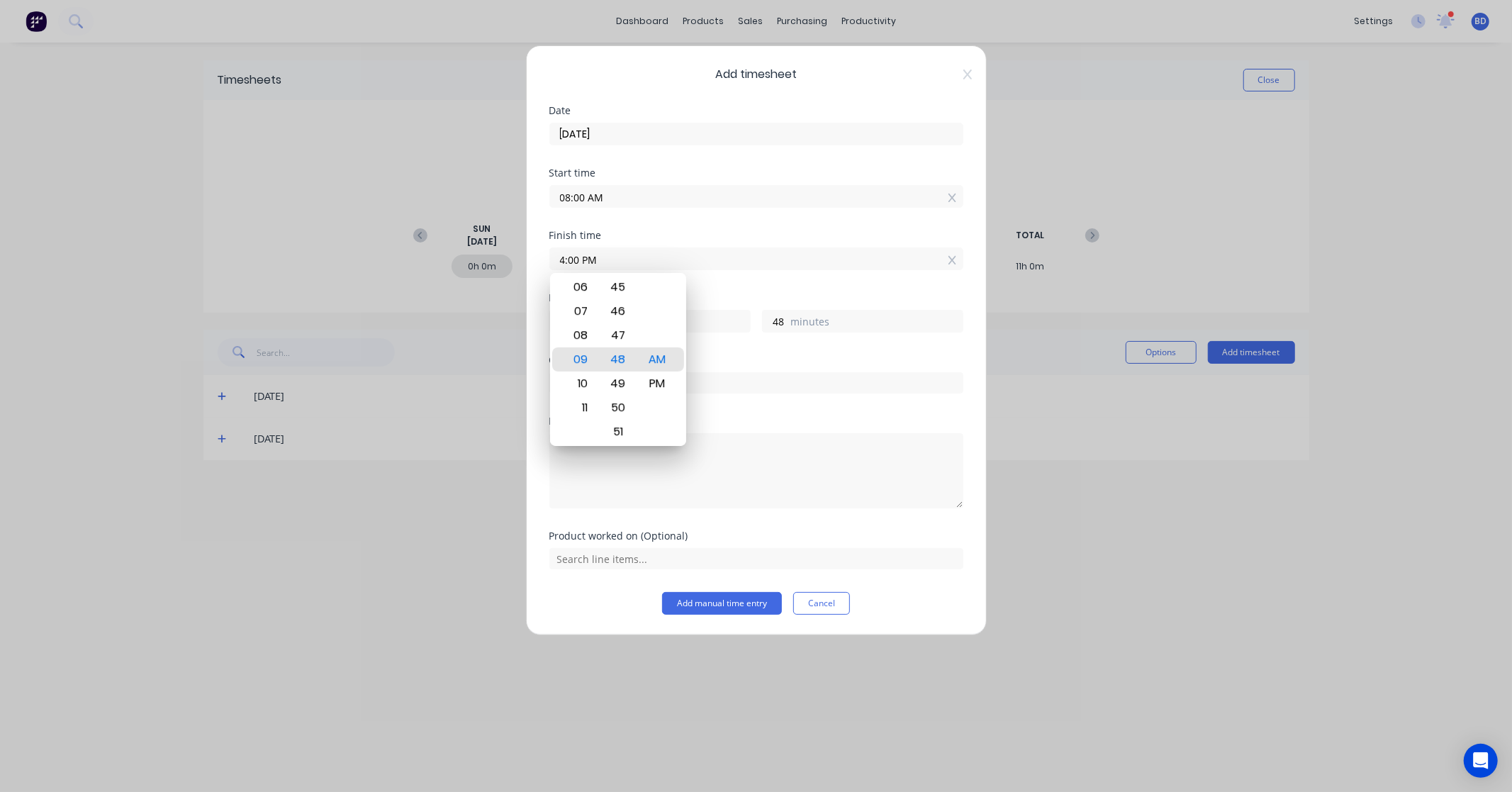
click at [726, 293] on div "Hours worked" at bounding box center [756, 297] width 414 height 10
type input "04:00 PM"
type input "8"
type input "0"
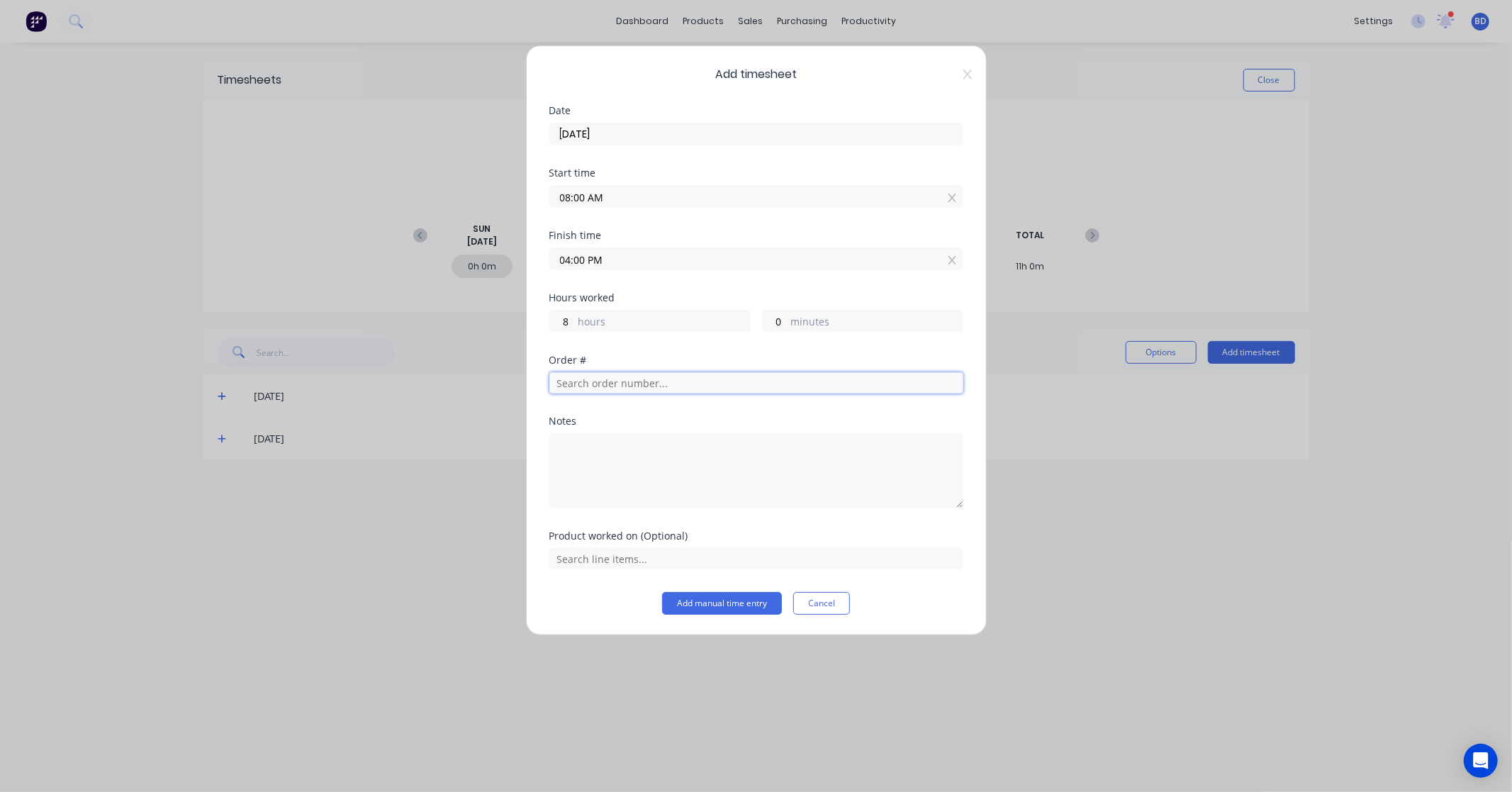
click at [647, 384] on input "text" at bounding box center [756, 382] width 414 height 21
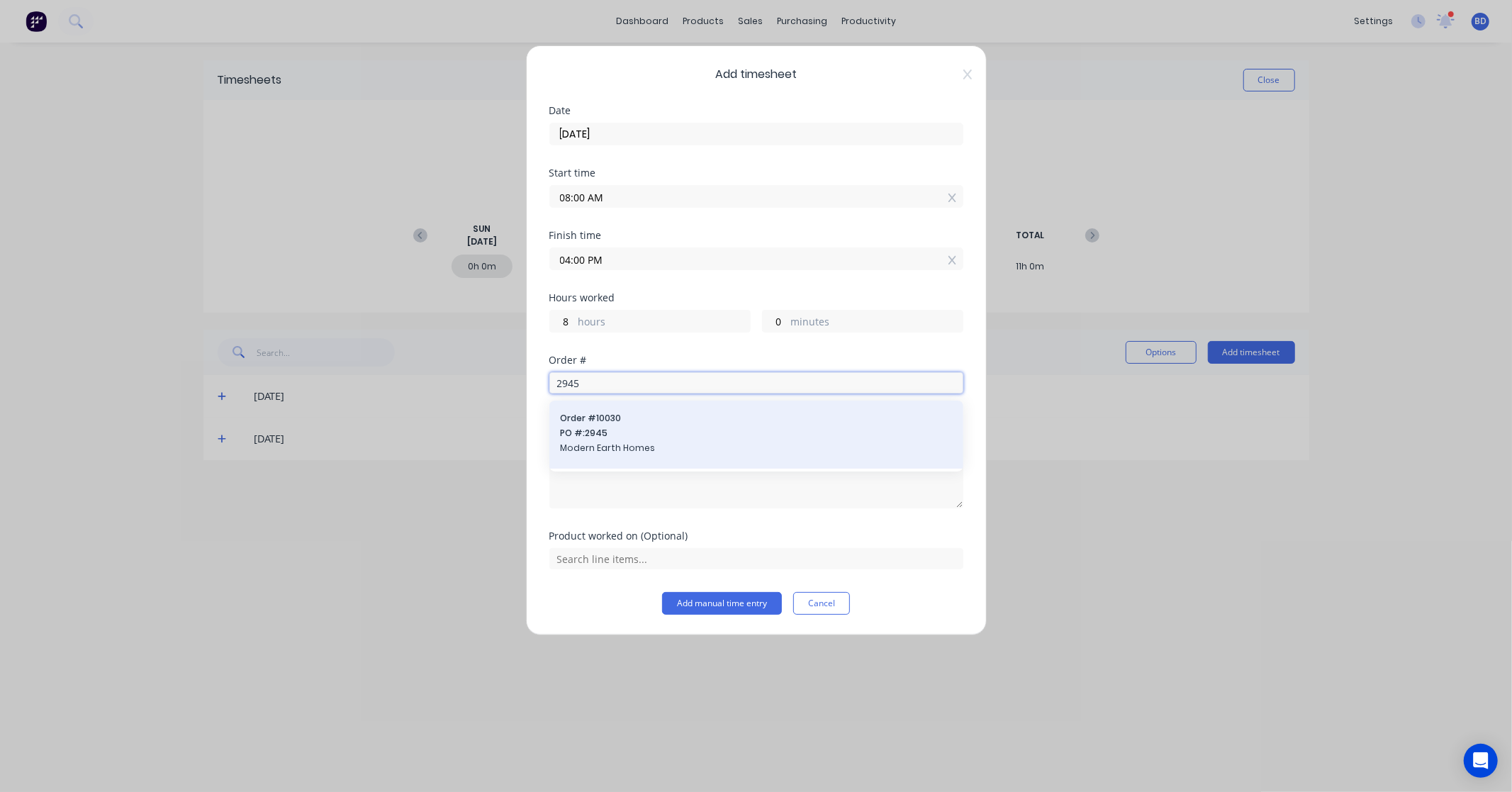
type input "2945"
click at [628, 434] on span "PO #: 2945" at bounding box center [756, 433] width 391 height 13
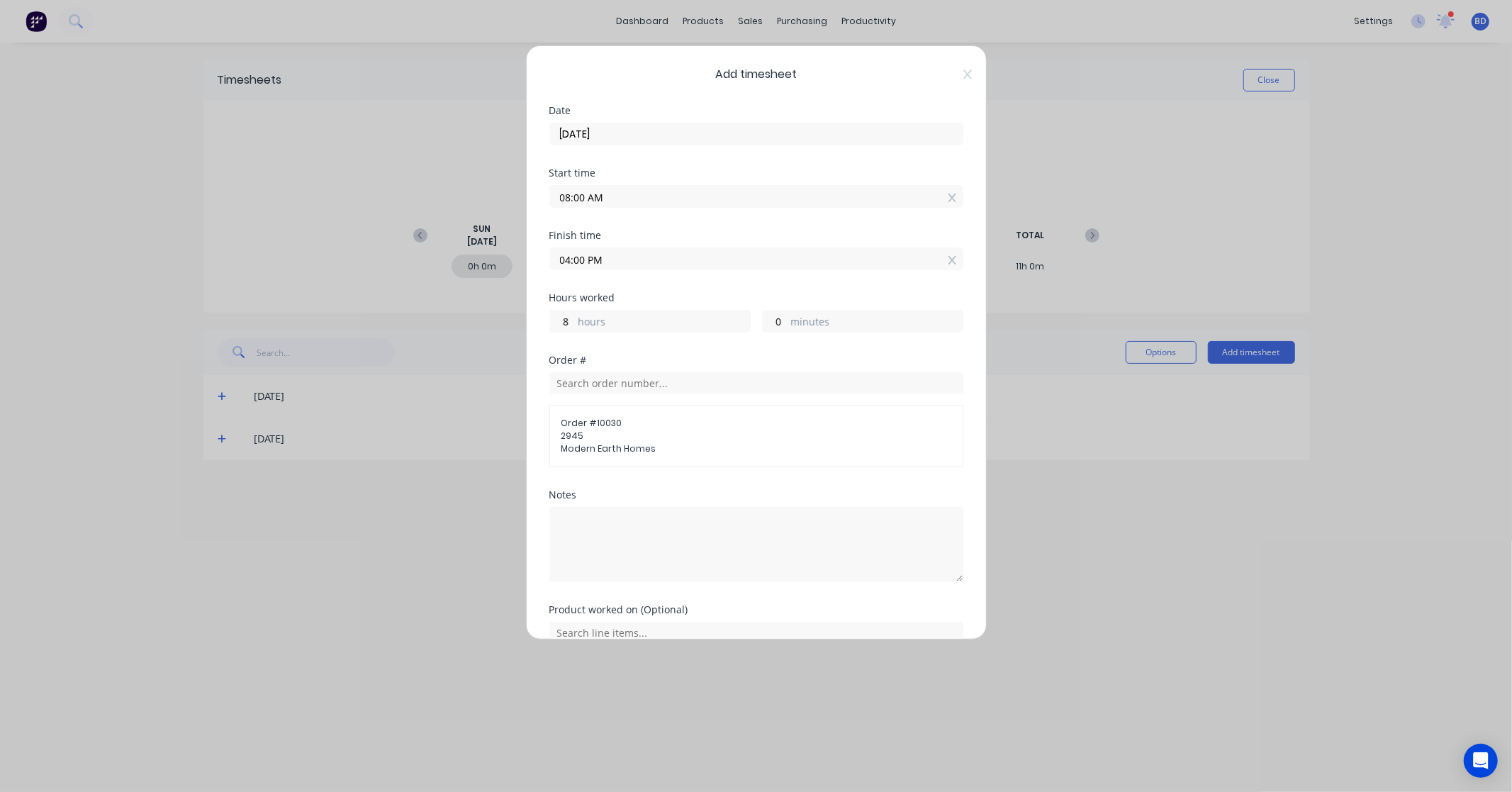
scroll to position [69, 0]
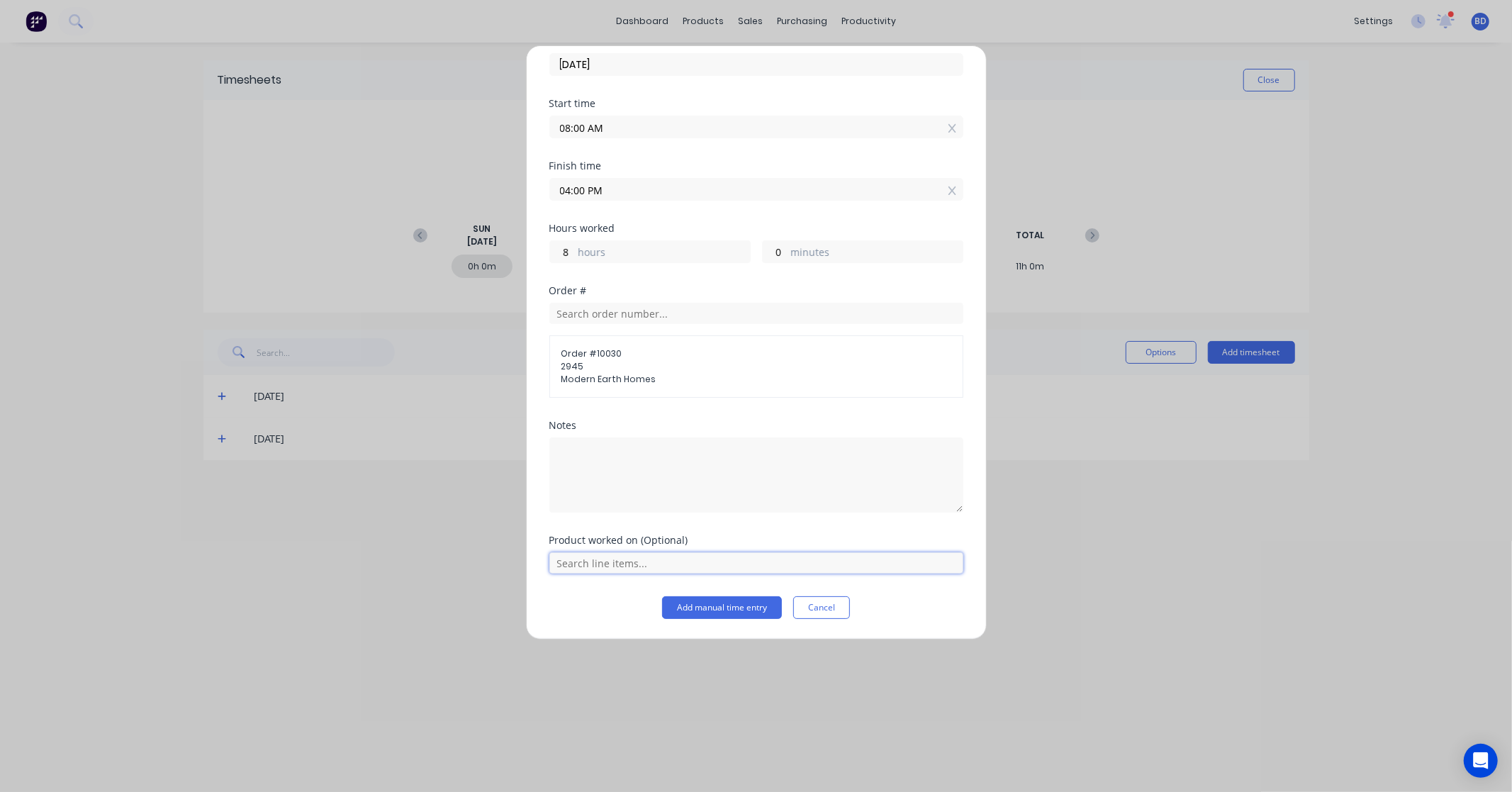
click at [682, 564] on input "text" at bounding box center [756, 562] width 414 height 21
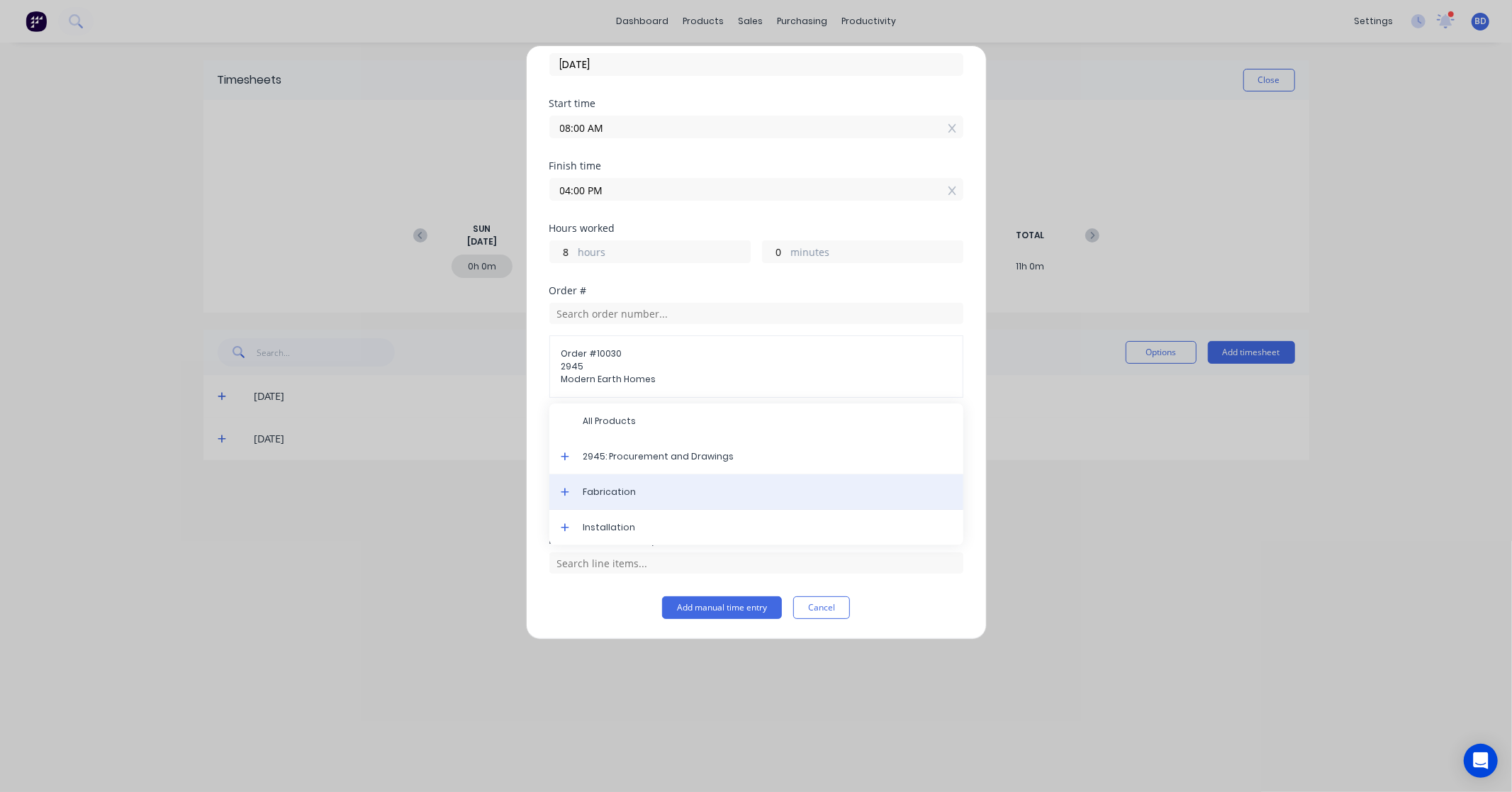
click at [665, 487] on span "Fabrication" at bounding box center [767, 492] width 369 height 13
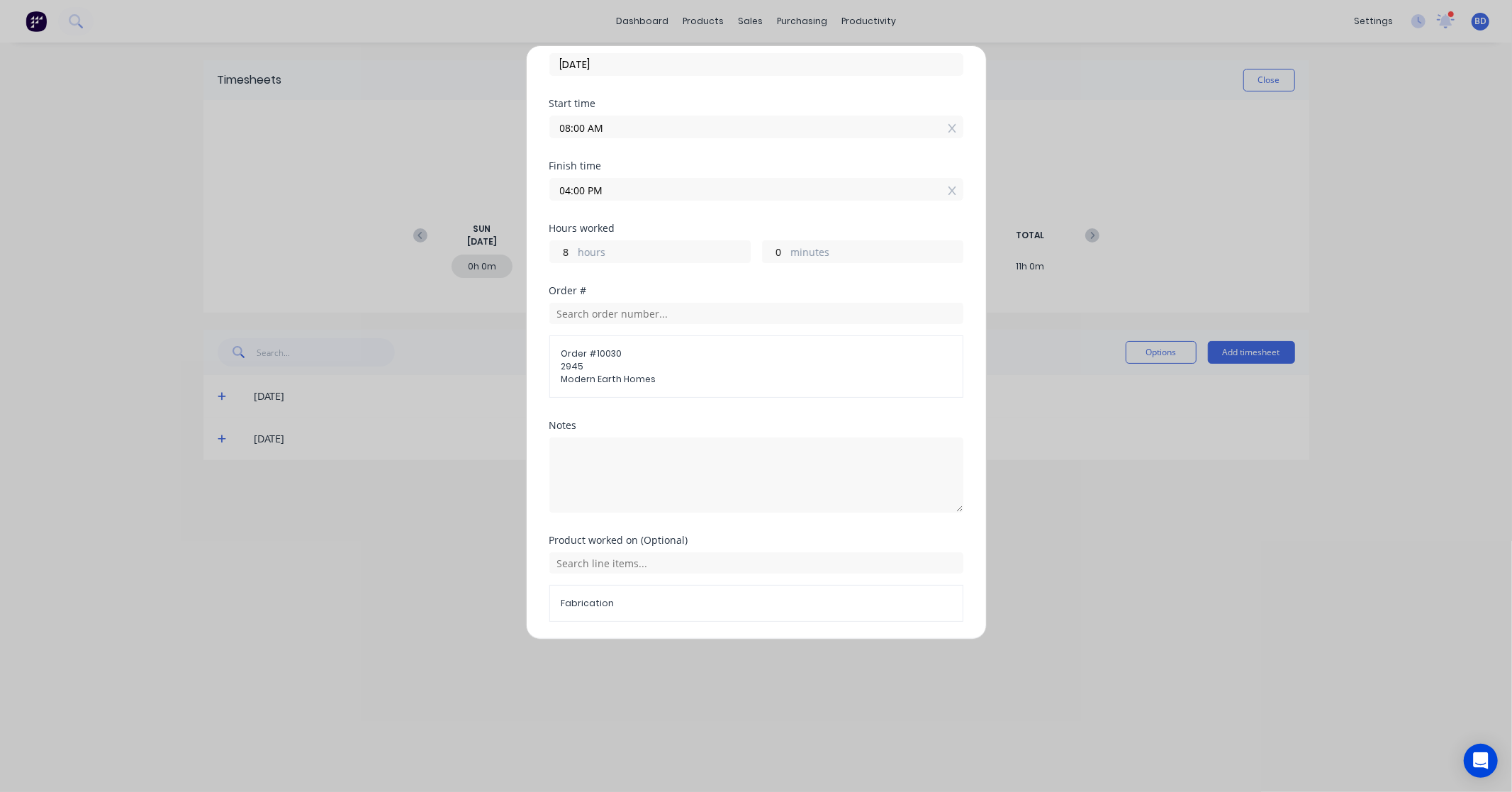
scroll to position [118, 0]
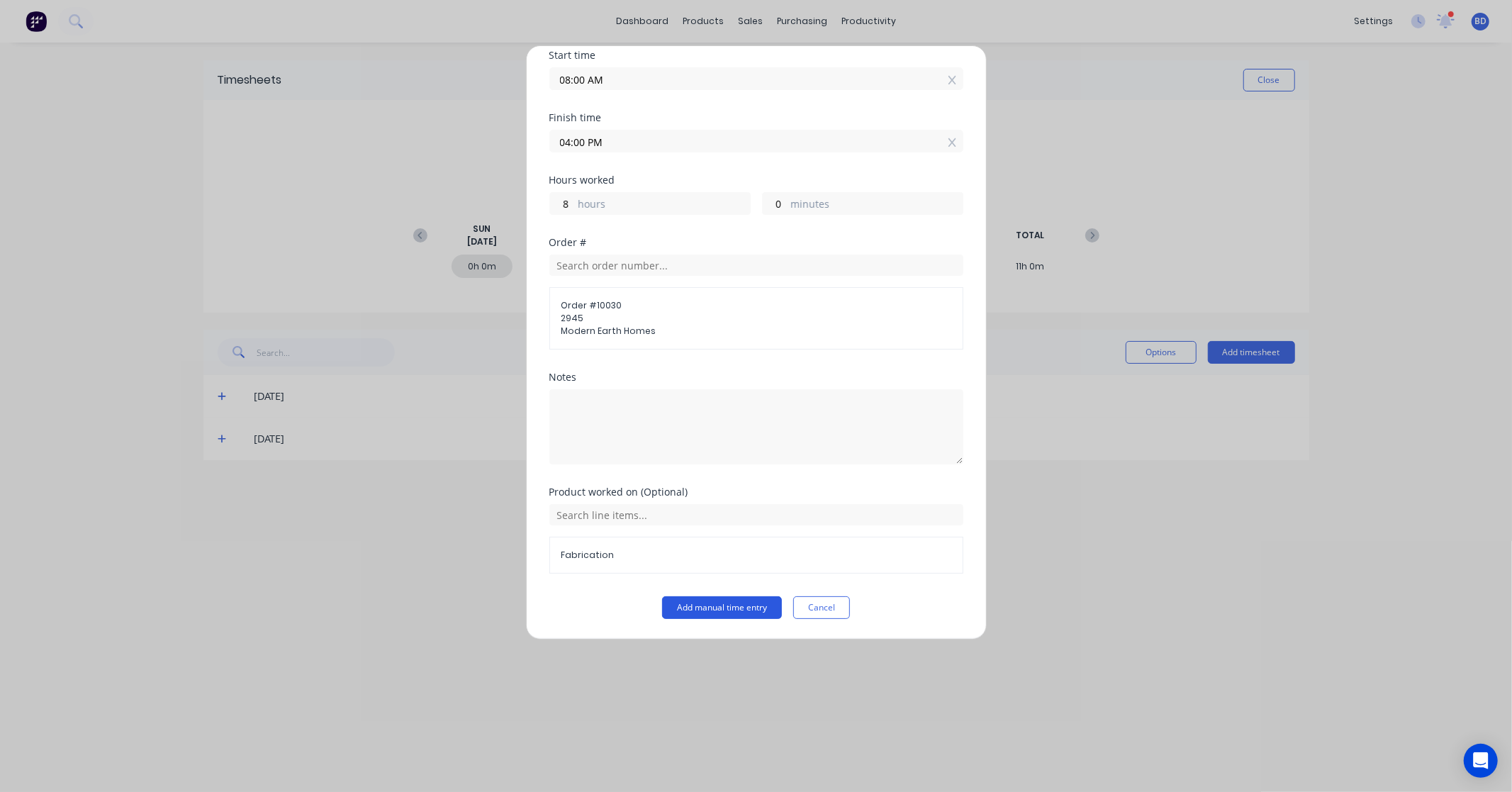
click at [725, 607] on button "Add manual time entry" at bounding box center [722, 607] width 120 height 23
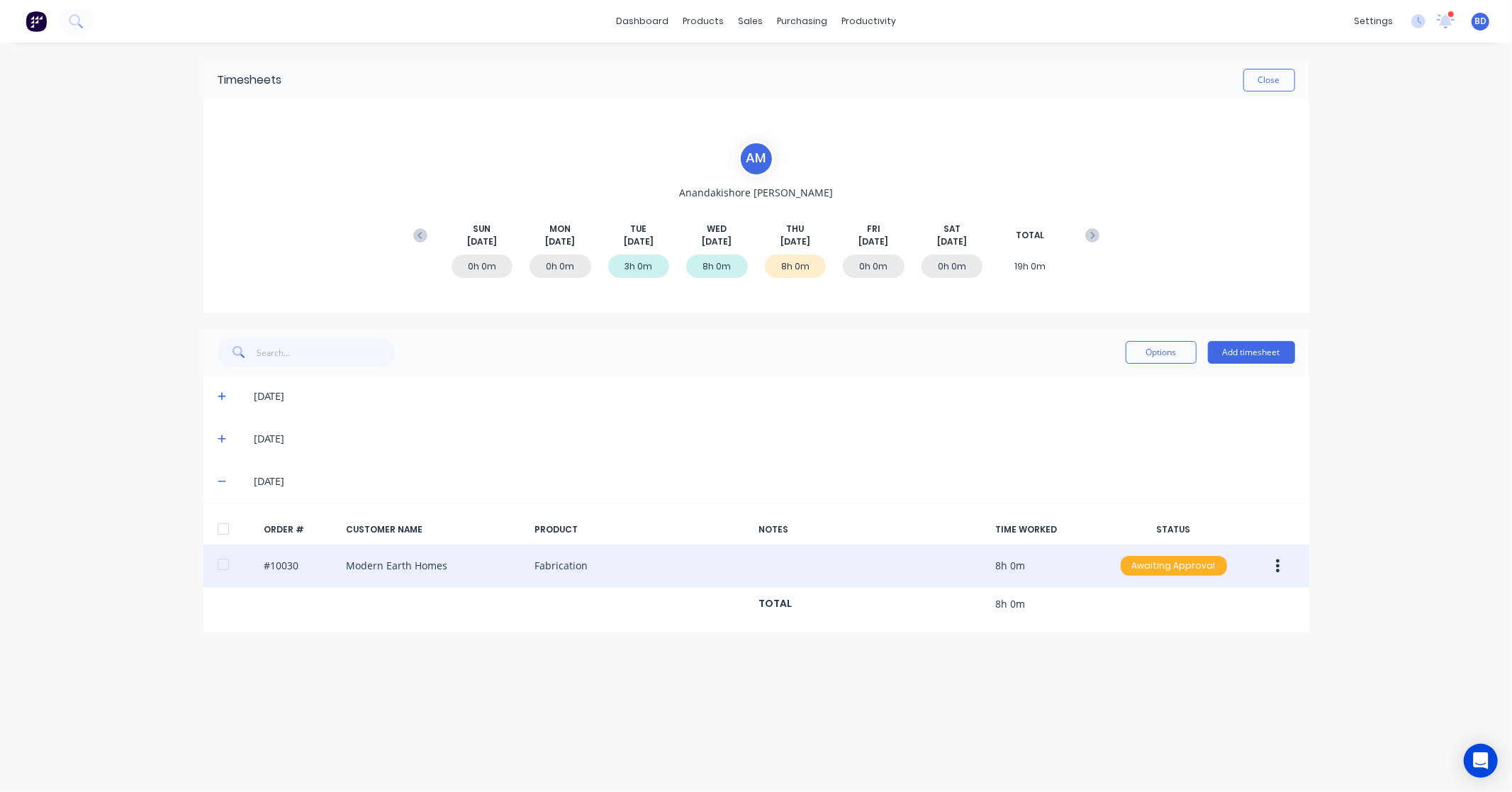
click at [1167, 569] on div "Awaiting Approval" at bounding box center [1173, 566] width 106 height 20
click at [1158, 641] on div "Approved" at bounding box center [1142, 638] width 116 height 20
click at [1286, 81] on button "Close" at bounding box center [1269, 80] width 52 height 23
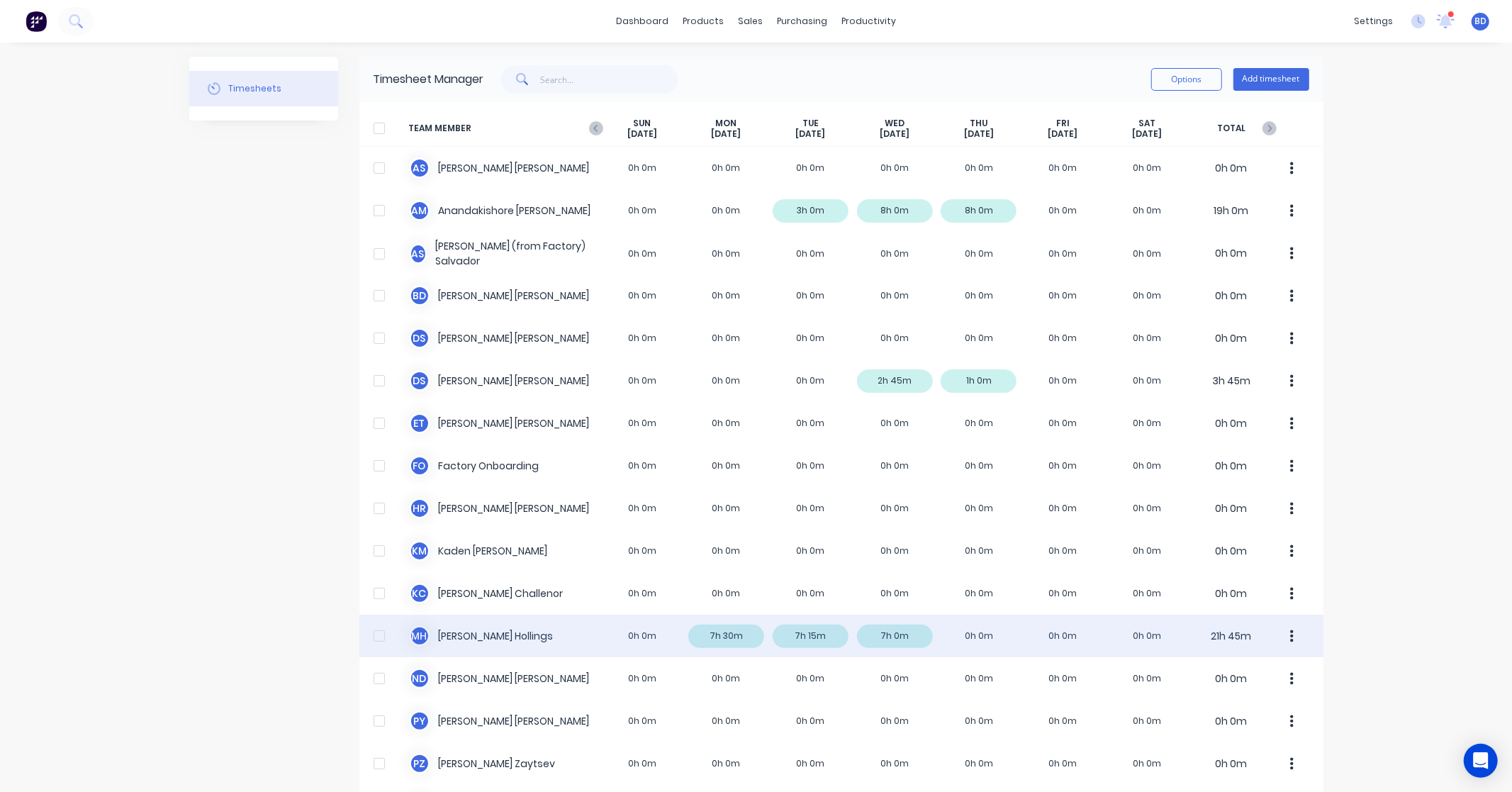
click at [504, 625] on div "M H Matt Hollings 0h 0m 7h 30m 7h 15m 7h 0m 0h 0m 0h 0m 0h 0m 21h 45m" at bounding box center [841, 636] width 964 height 43
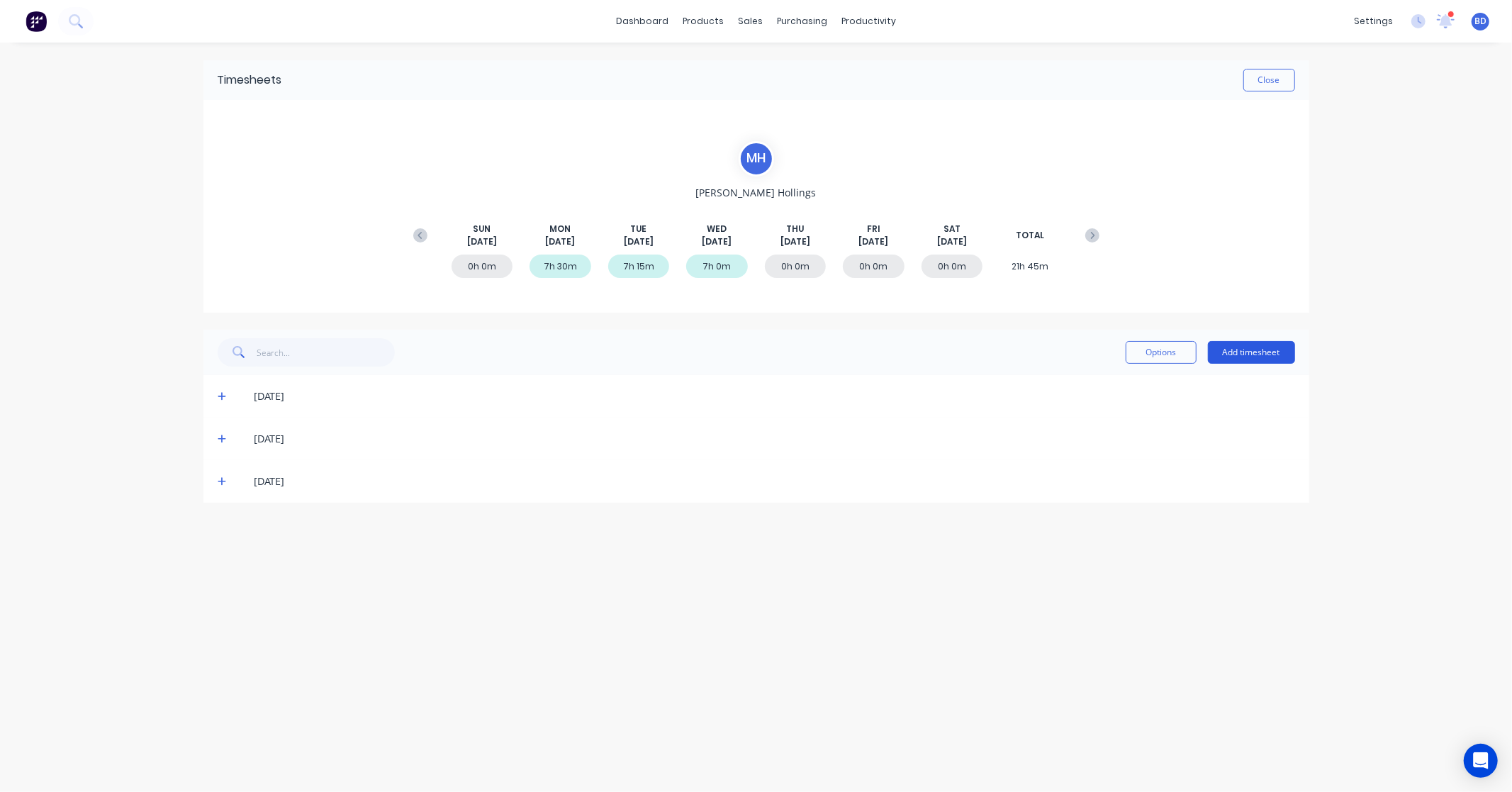
click at [1270, 342] on button "Add timesheet" at bounding box center [1251, 351] width 87 height 23
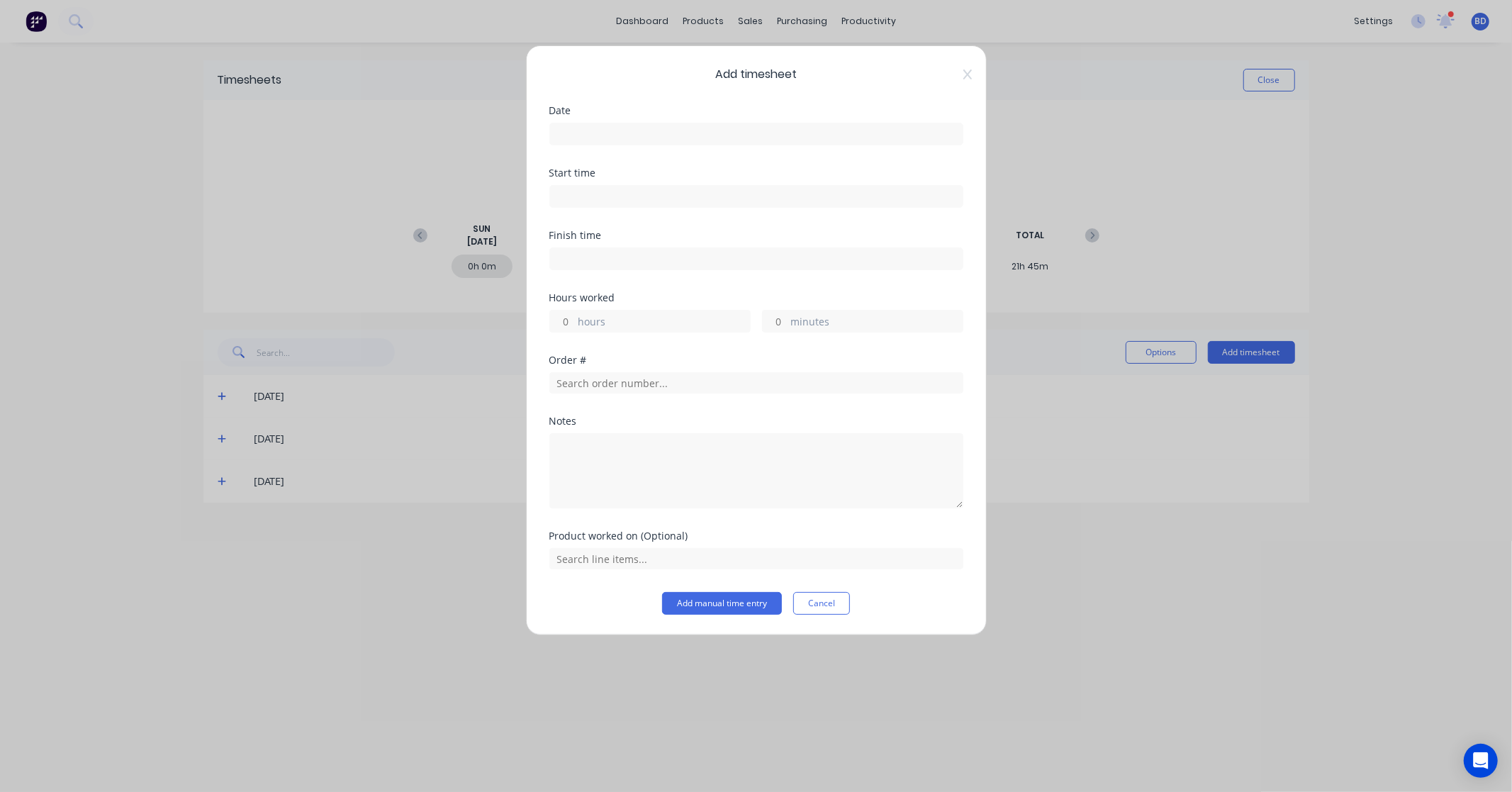
click at [600, 144] on label at bounding box center [756, 134] width 414 height 23
click at [600, 144] on input at bounding box center [756, 134] width 412 height 21
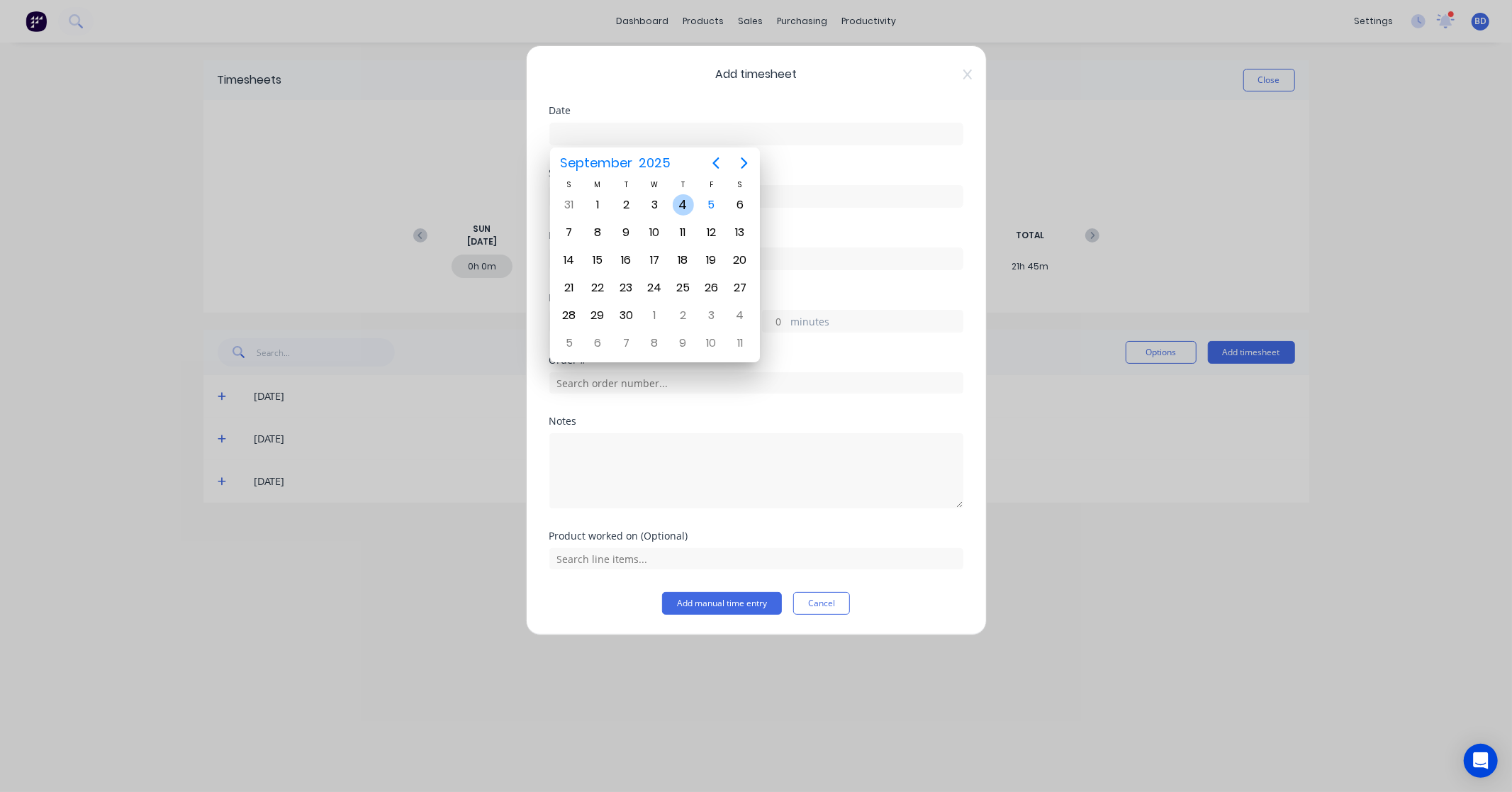
click at [689, 207] on div "4" at bounding box center [683, 204] width 21 height 21
type input "04/09/2025"
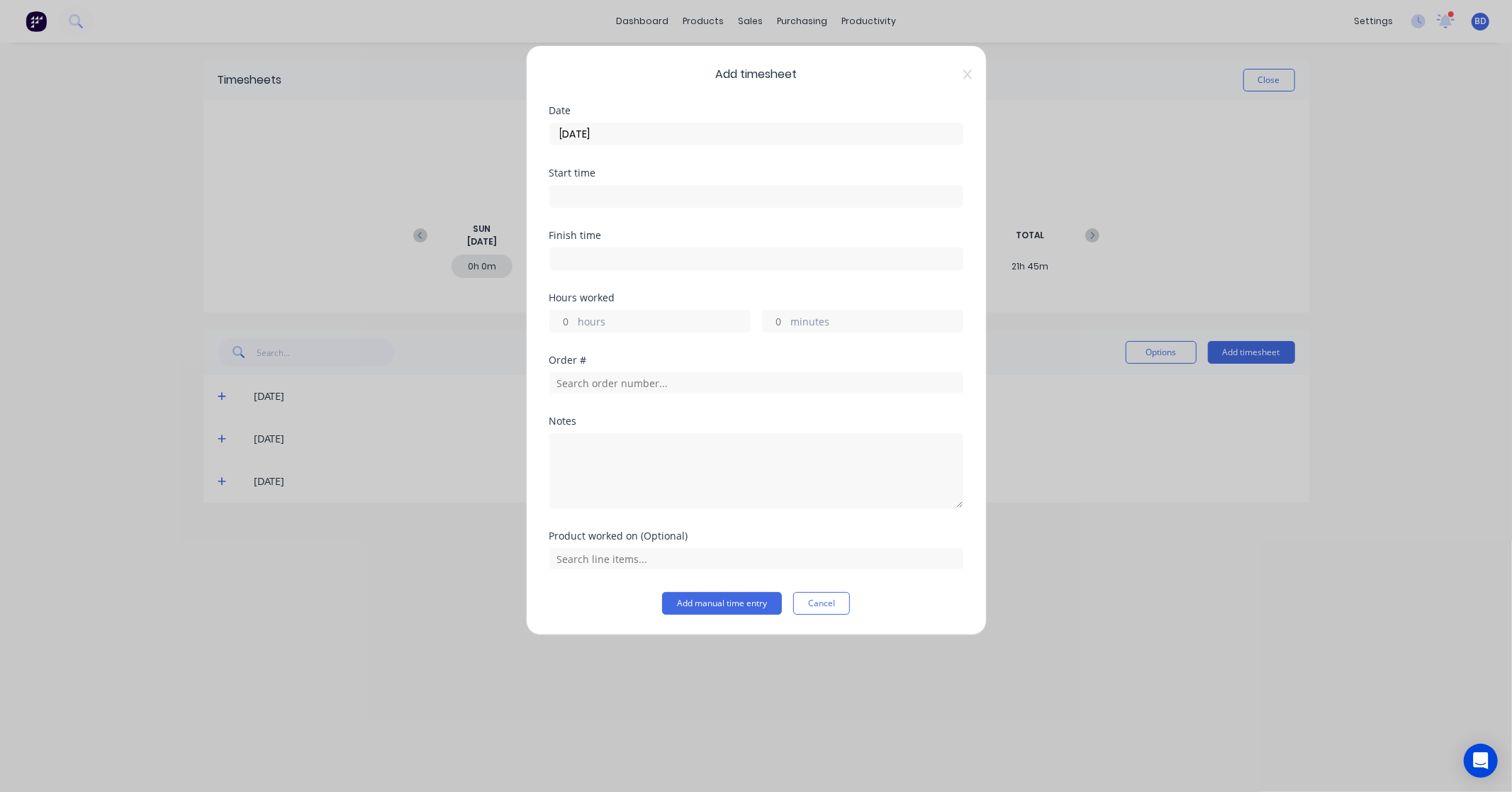
drag, startPoint x: 628, startPoint y: 138, endPoint x: 558, endPoint y: 138, distance: 70.0
click at [558, 138] on input "04/09/2025" at bounding box center [756, 134] width 412 height 21
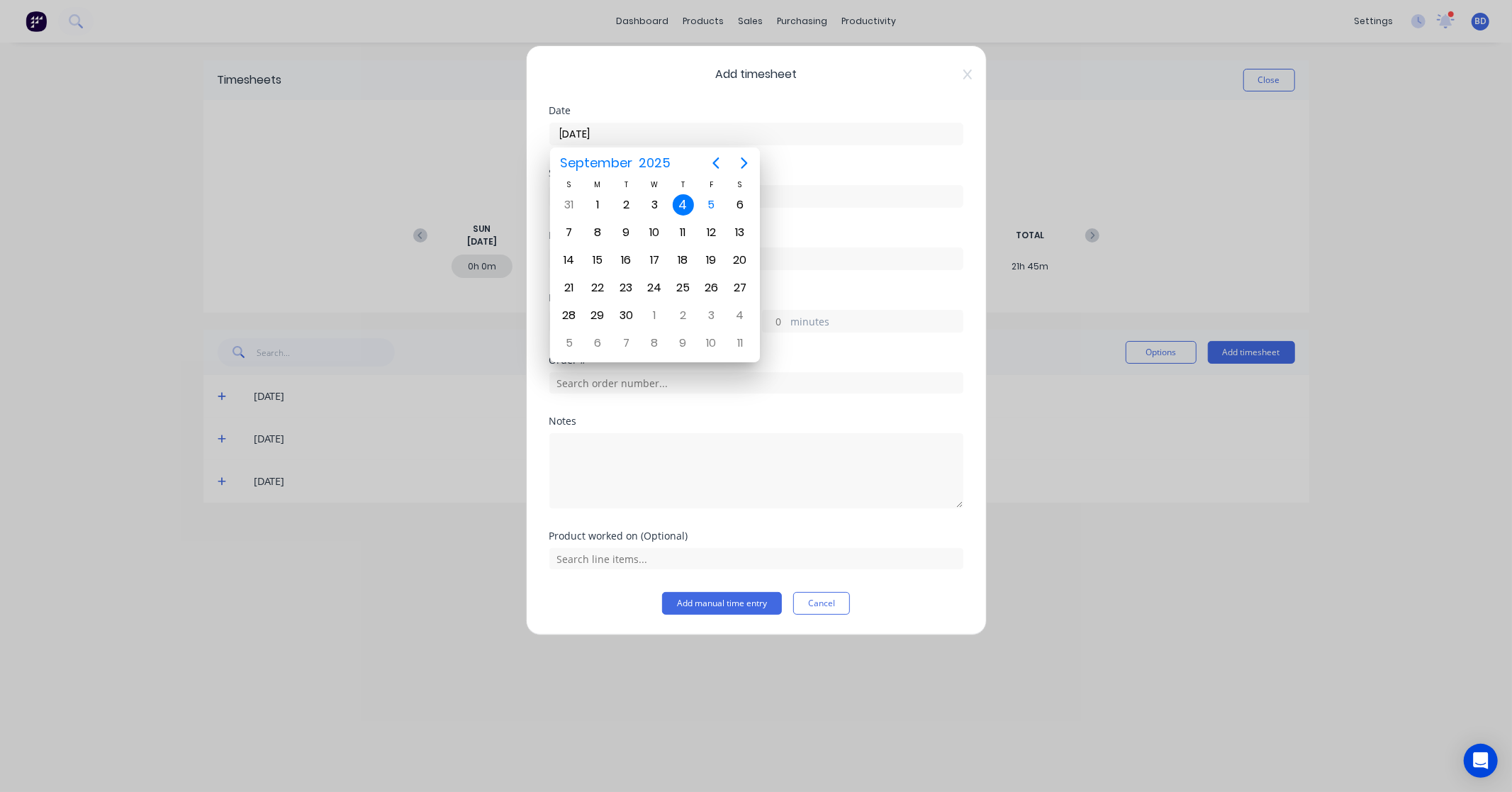
click at [532, 203] on div "Add timesheet Date 04/09/2025 Start time Finish time Hours worked hours minutes…" at bounding box center [756, 340] width 460 height 589
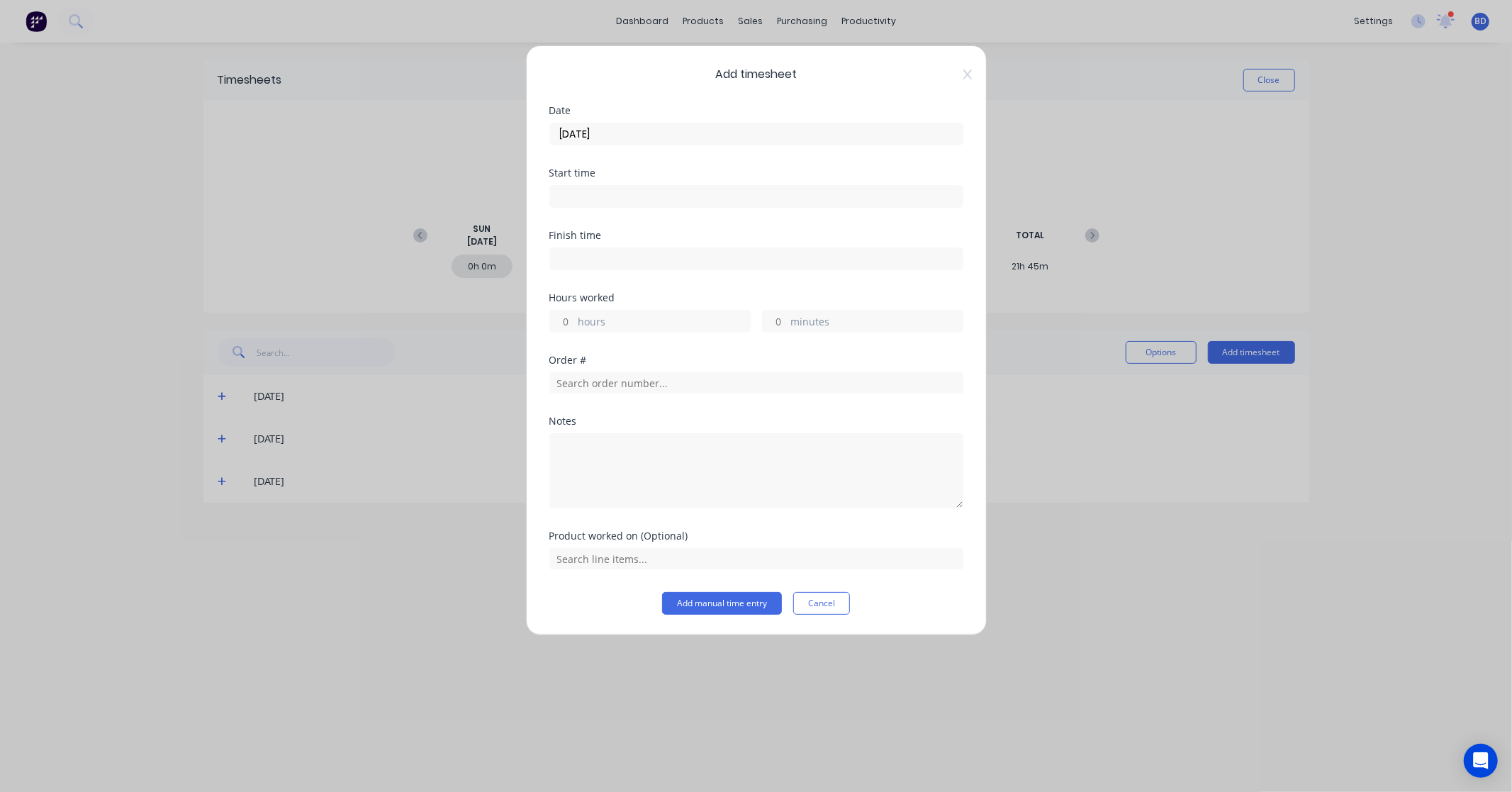
click at [584, 202] on input at bounding box center [756, 195] width 412 height 21
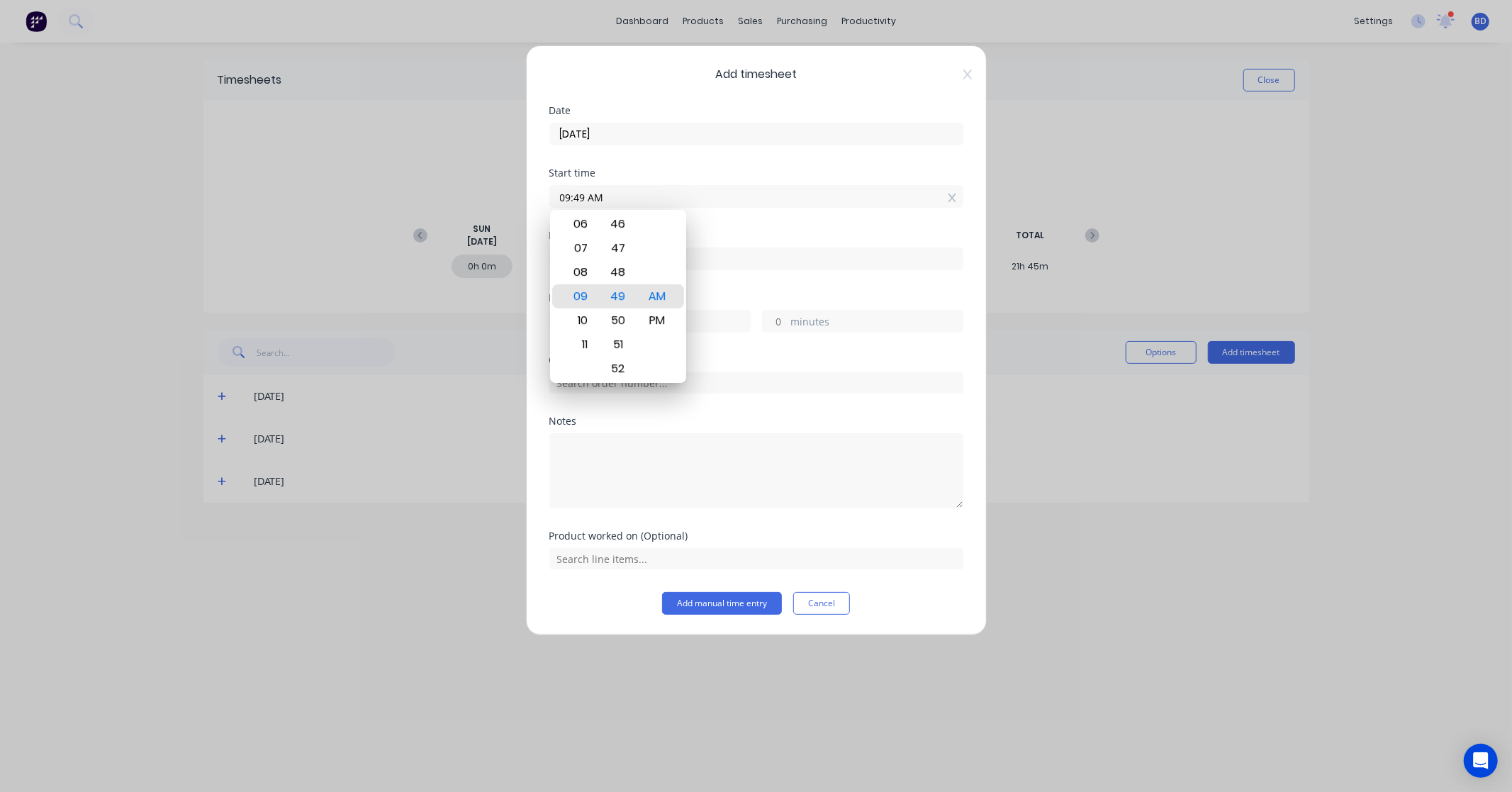
drag, startPoint x: 608, startPoint y: 193, endPoint x: 514, endPoint y: 193, distance: 94.0
click at [514, 193] on div "Add timesheet Date 04/09/2025 Start time 09:49 AM Finish time Hours worked hour…" at bounding box center [756, 396] width 1512 height 792
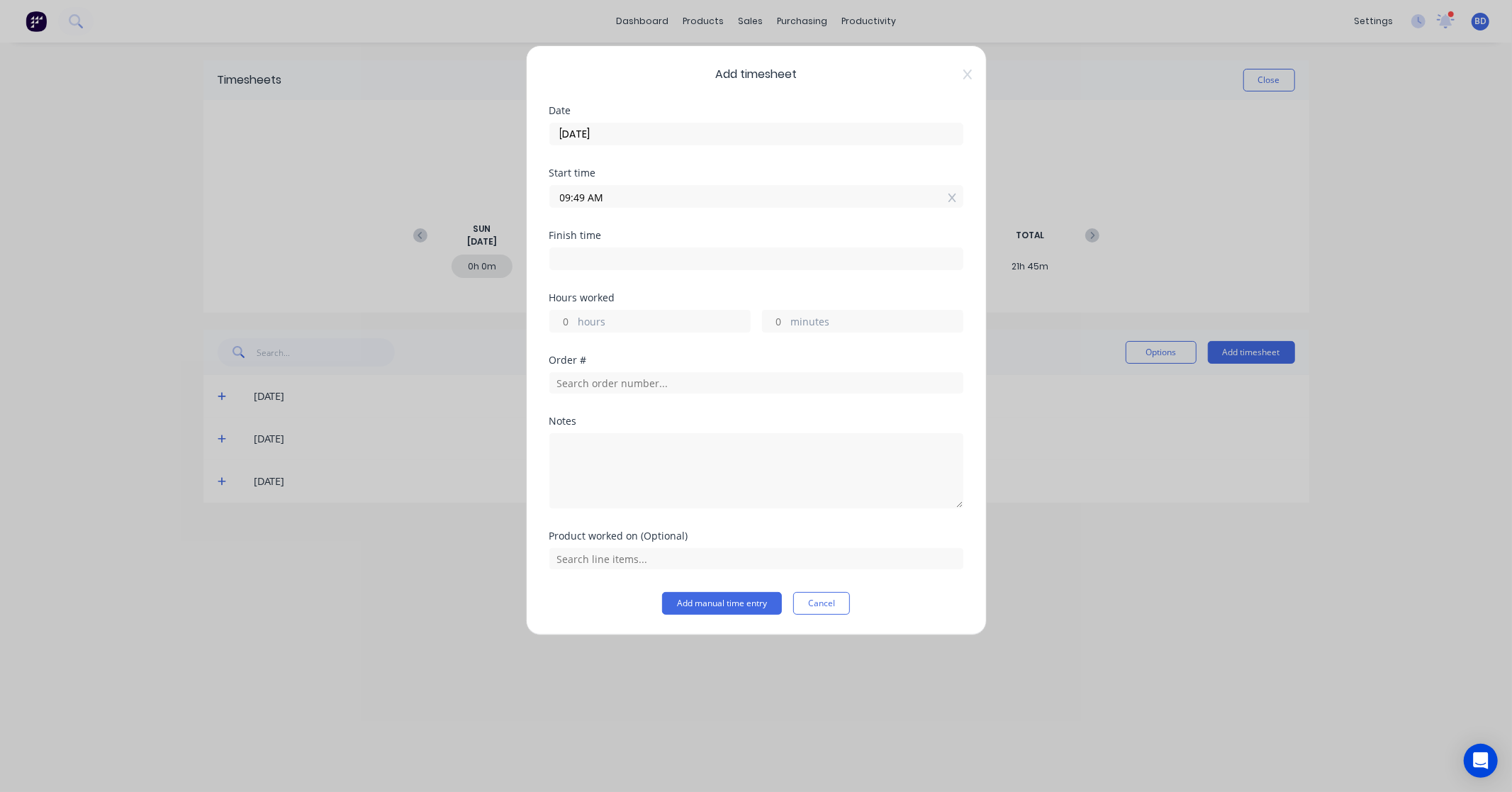
paste input "8:15"
type input "08:15 AM"
click at [637, 262] on input at bounding box center [756, 258] width 412 height 21
type input "09:49 AM"
type input "1"
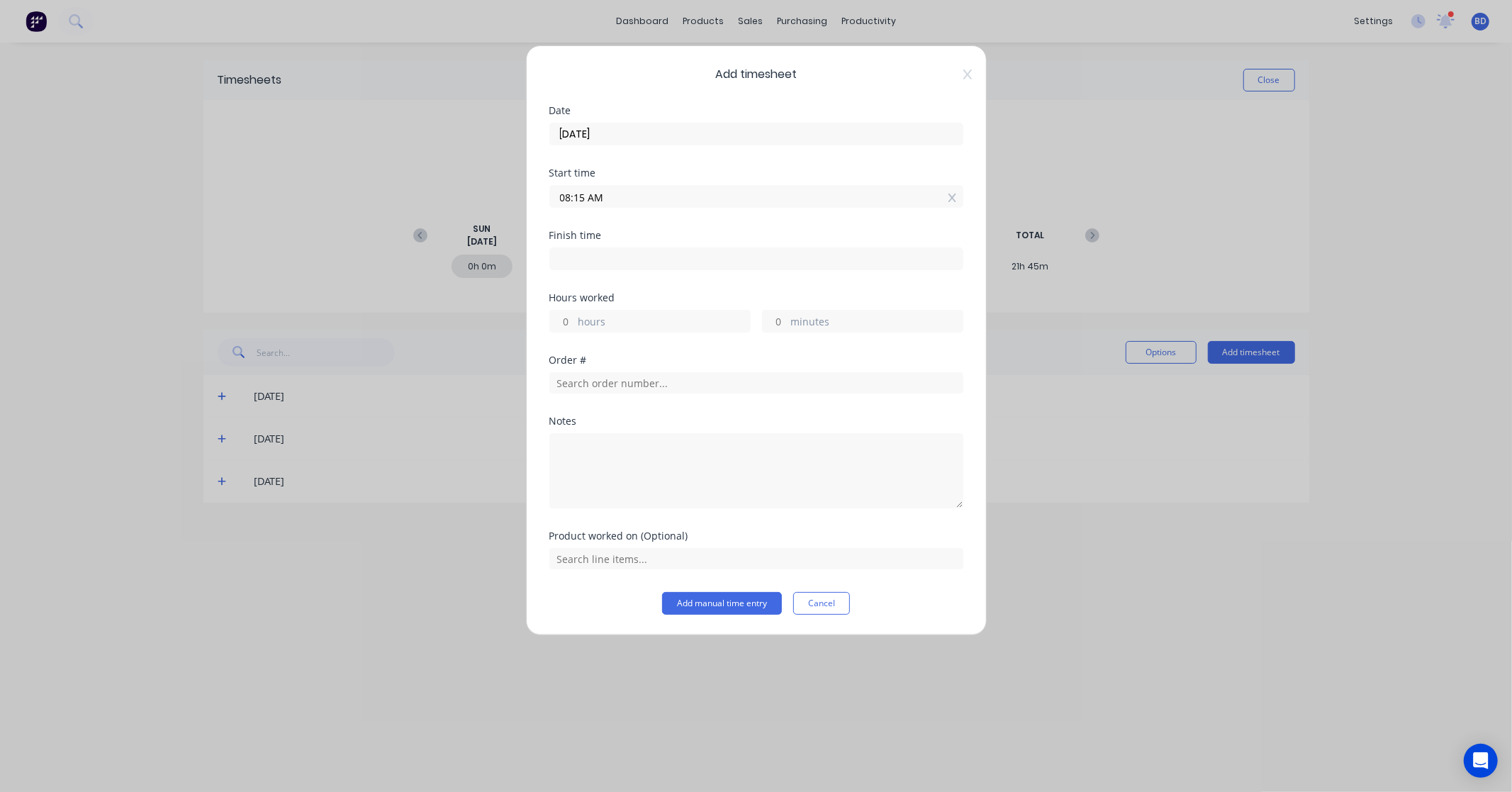
type input "34"
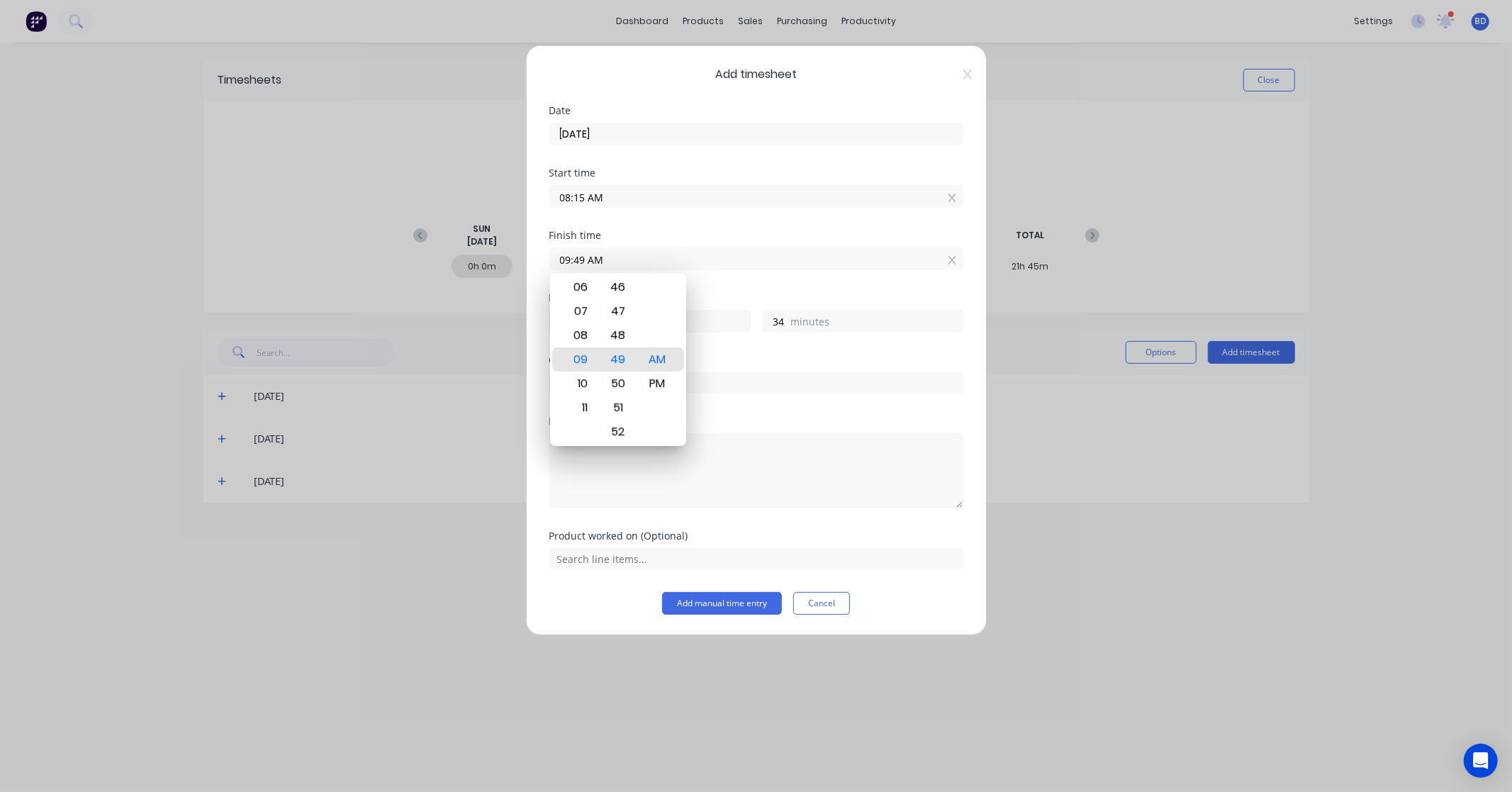
drag, startPoint x: 644, startPoint y: 259, endPoint x: 527, endPoint y: 260, distance: 117.0
click at [527, 260] on div "Add timesheet Date 04/09/2025 Start time 08:15 AM Finish time 09:49 AM Hours wo…" at bounding box center [756, 340] width 460 height 589
type input "03:30 AM"
type input "19"
type input "15"
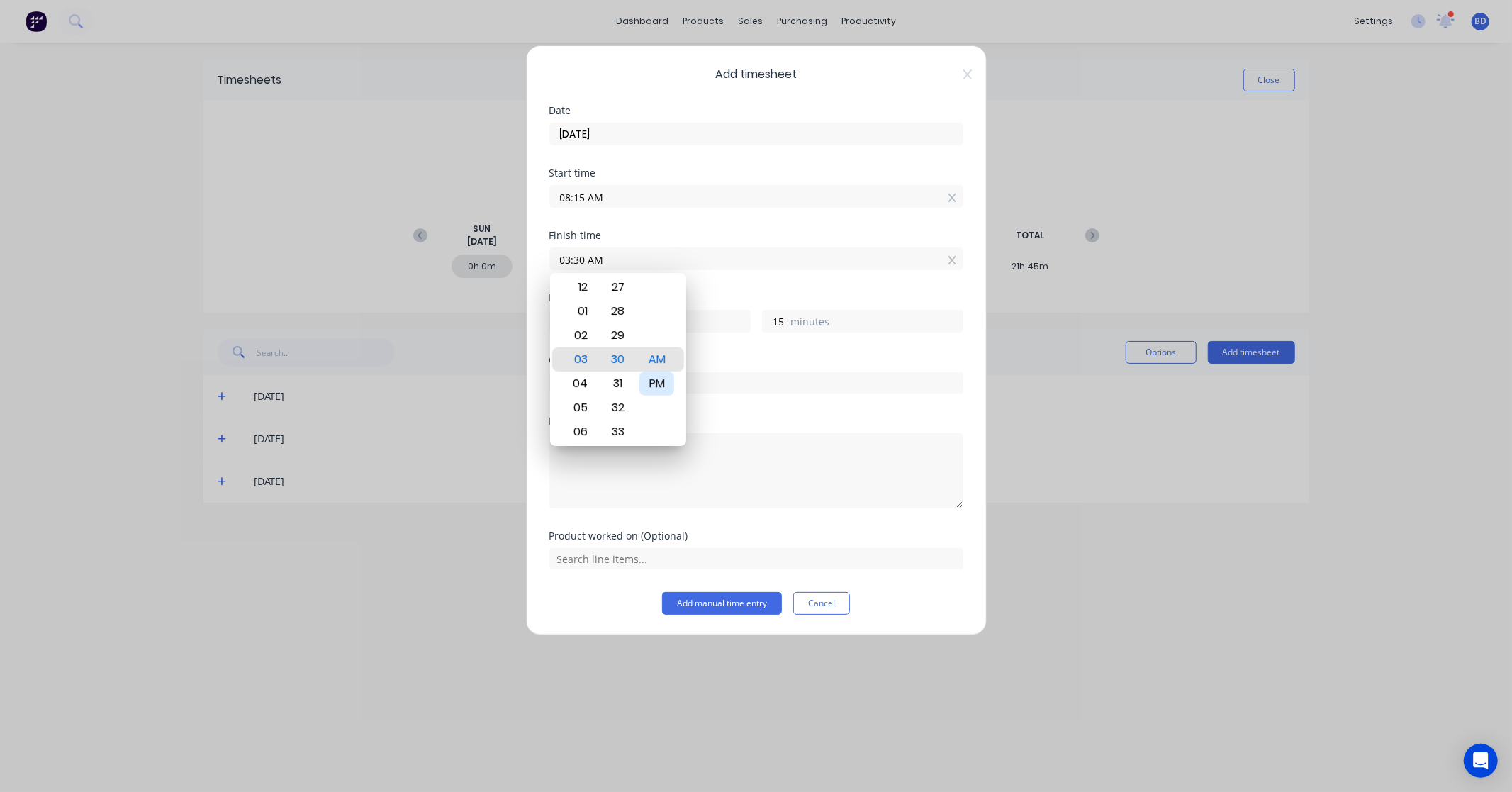
click at [657, 381] on div "PM" at bounding box center [657, 383] width 35 height 25
type input "03:30 PM"
type input "7"
click at [731, 296] on div "Hours worked" at bounding box center [756, 297] width 414 height 10
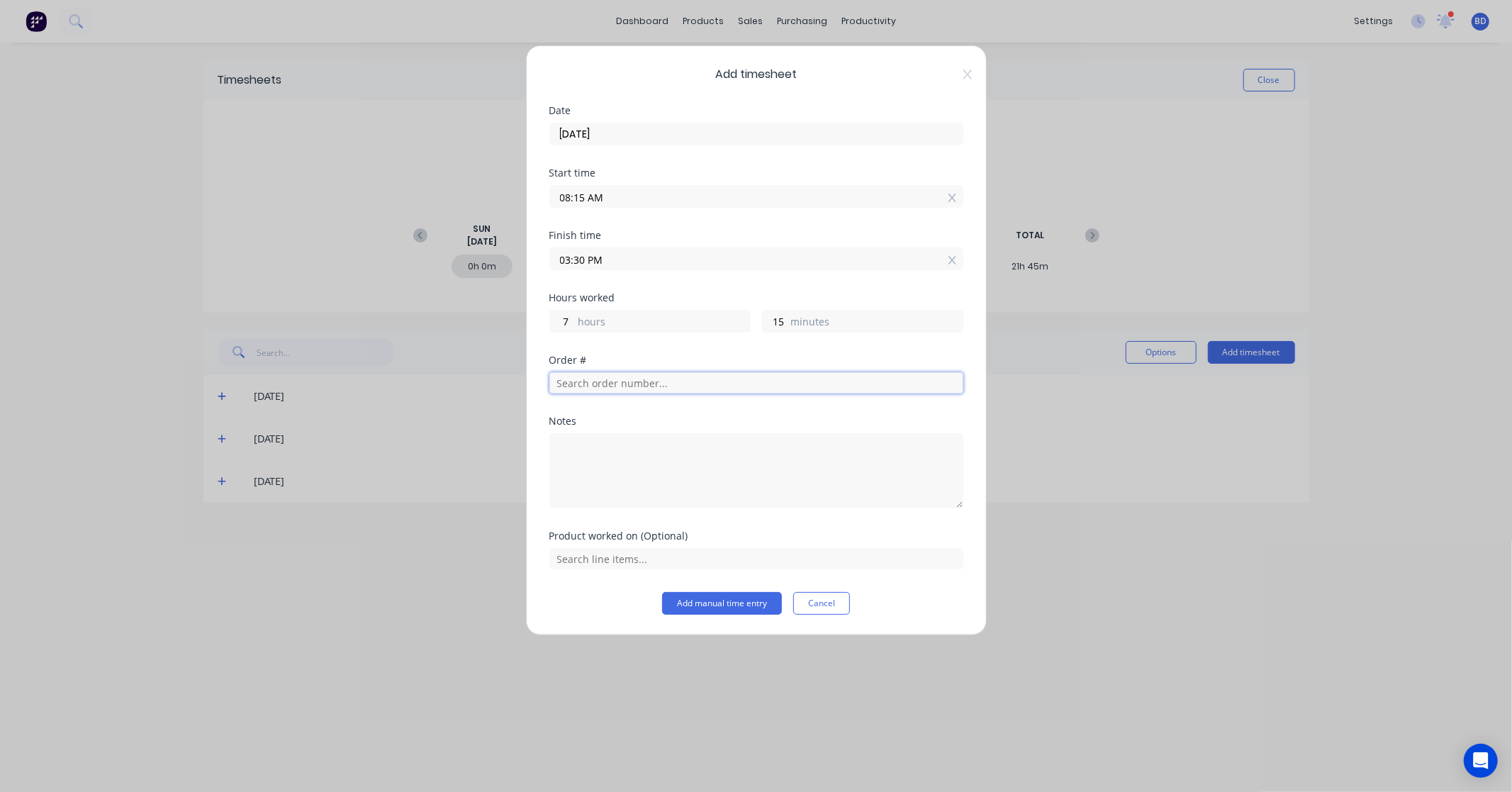
click at [677, 391] on input "text" at bounding box center [756, 382] width 414 height 21
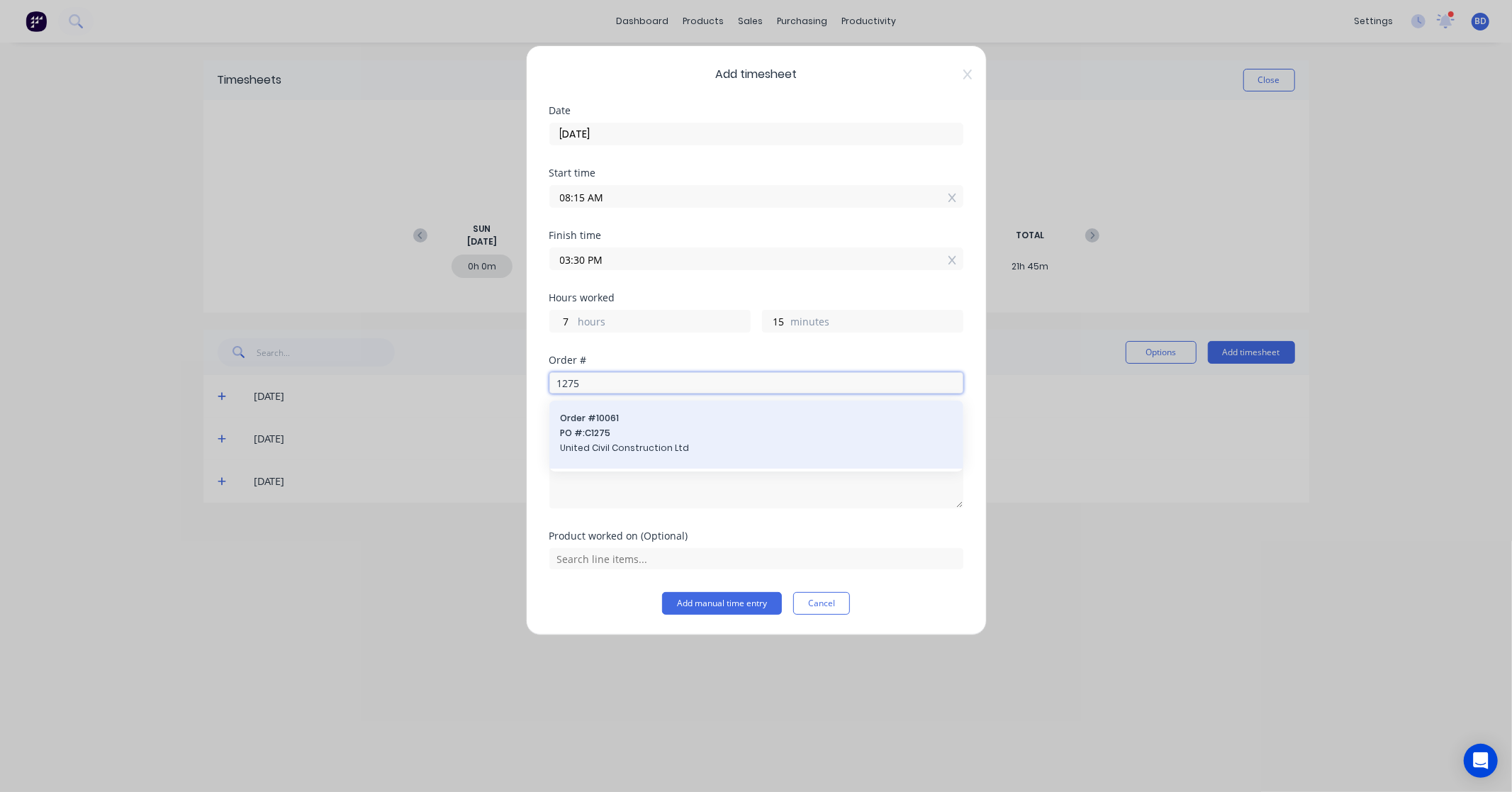
type input "1275"
click at [677, 448] on span "United Civil Construction Ltd" at bounding box center [756, 448] width 391 height 13
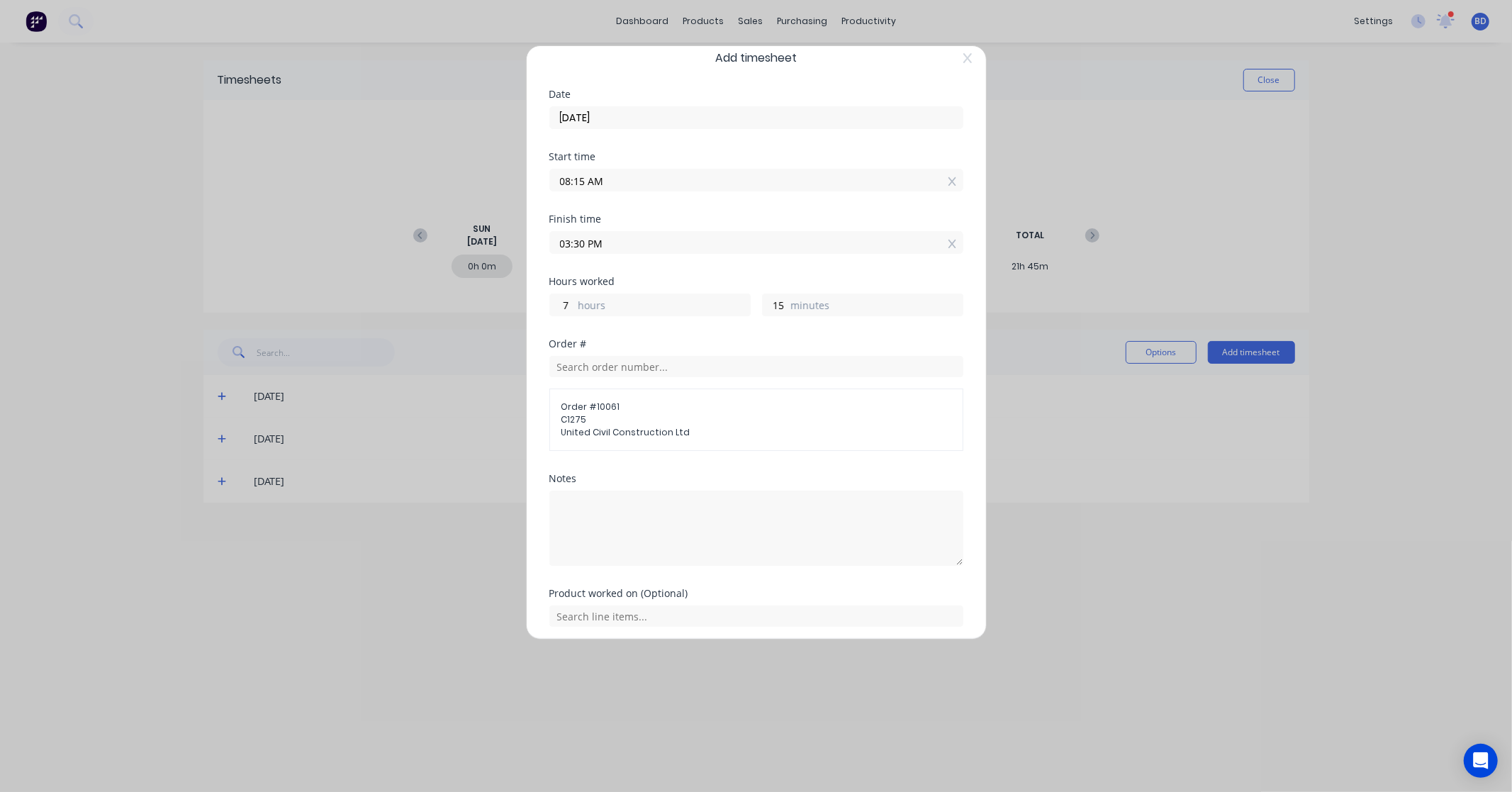
scroll to position [69, 0]
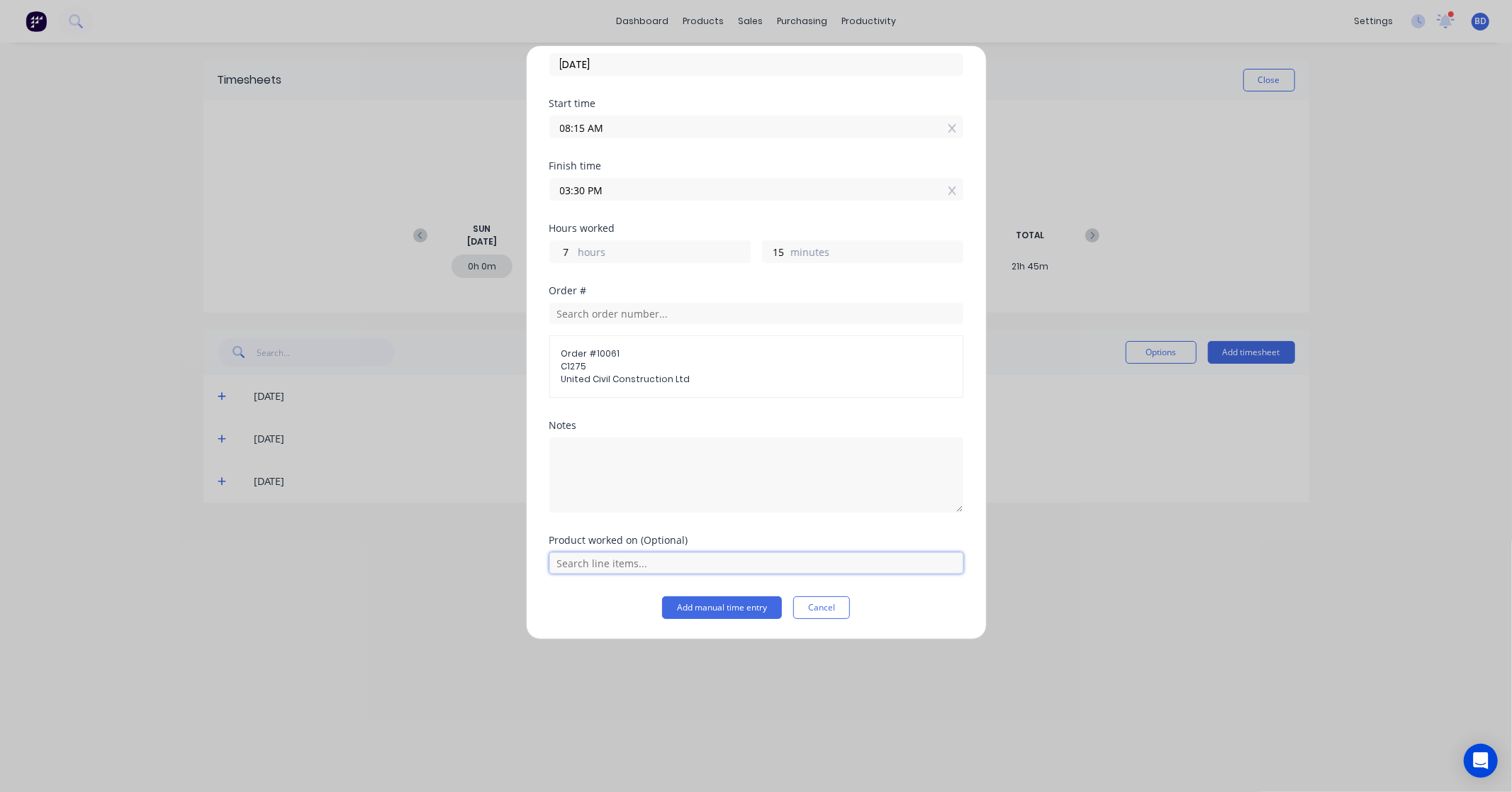
click at [664, 564] on input "text" at bounding box center [756, 562] width 414 height 21
click at [667, 521] on span "Labour Kit" at bounding box center [767, 528] width 369 height 13
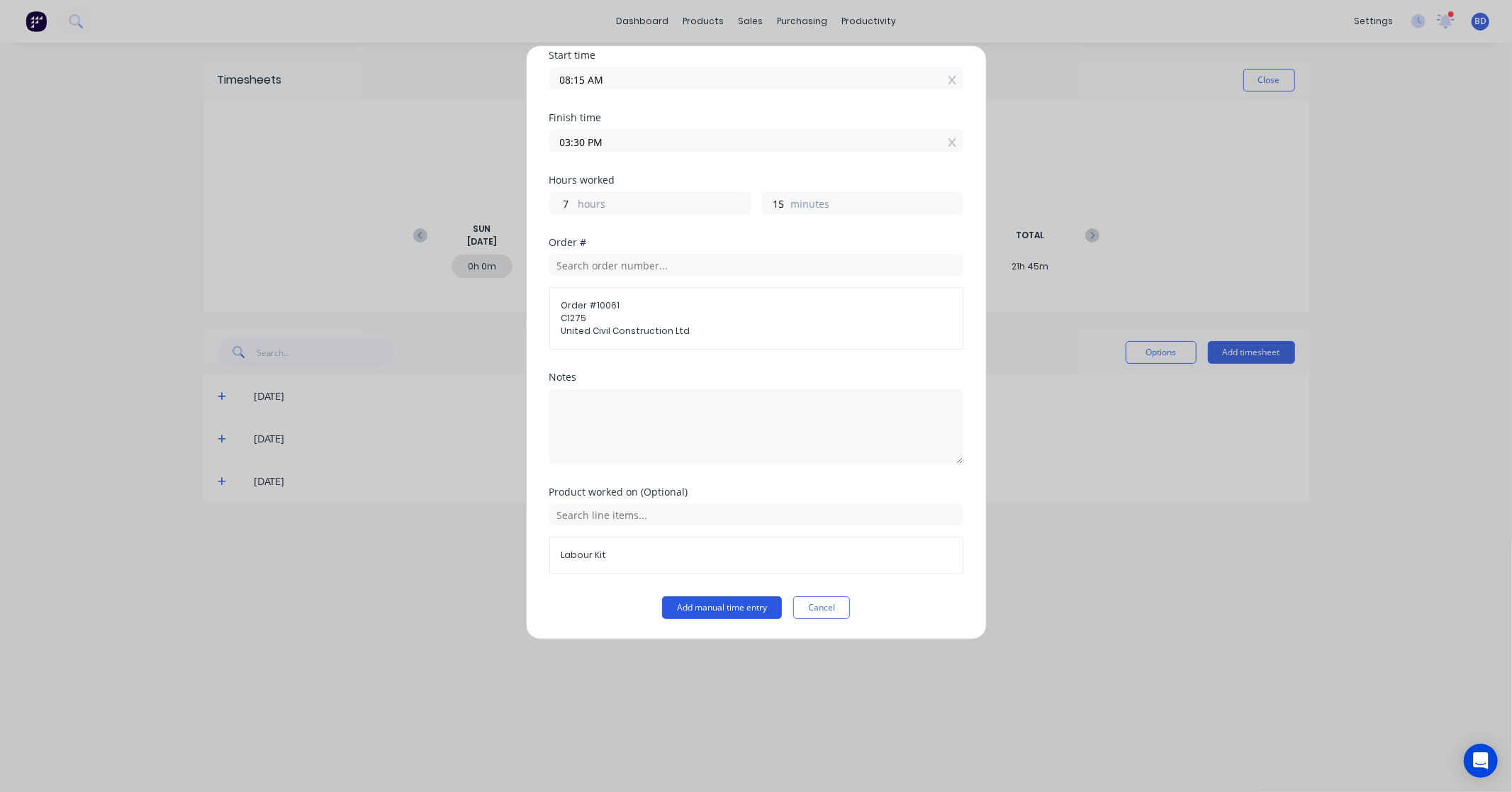
click at [731, 603] on button "Add manual time entry" at bounding box center [722, 607] width 120 height 23
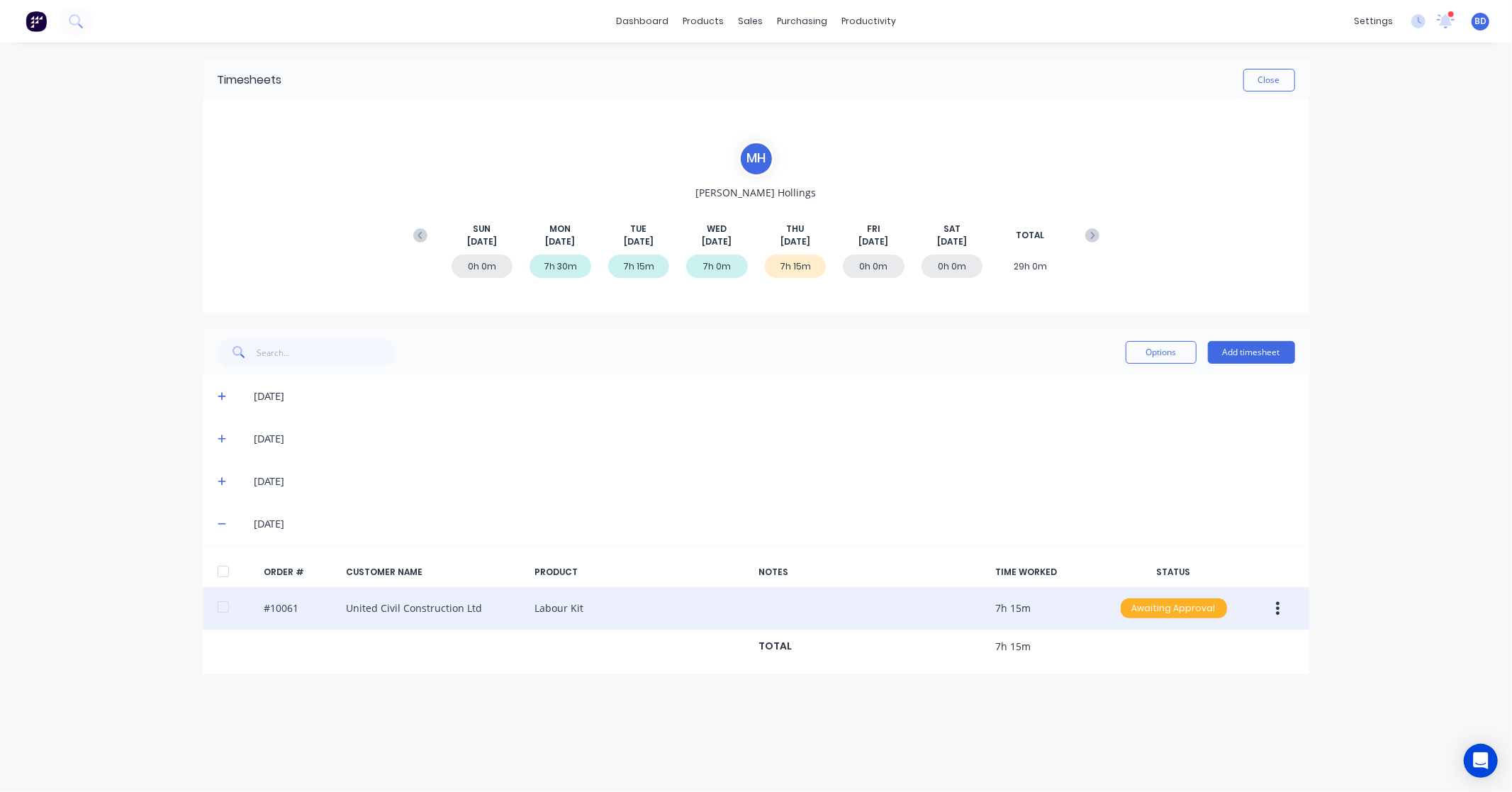
click at [1191, 607] on div "Awaiting Approval" at bounding box center [1173, 609] width 106 height 20
click at [1164, 680] on div "Approved" at bounding box center [1142, 680] width 116 height 20
click at [1269, 83] on button "Close" at bounding box center [1269, 80] width 52 height 23
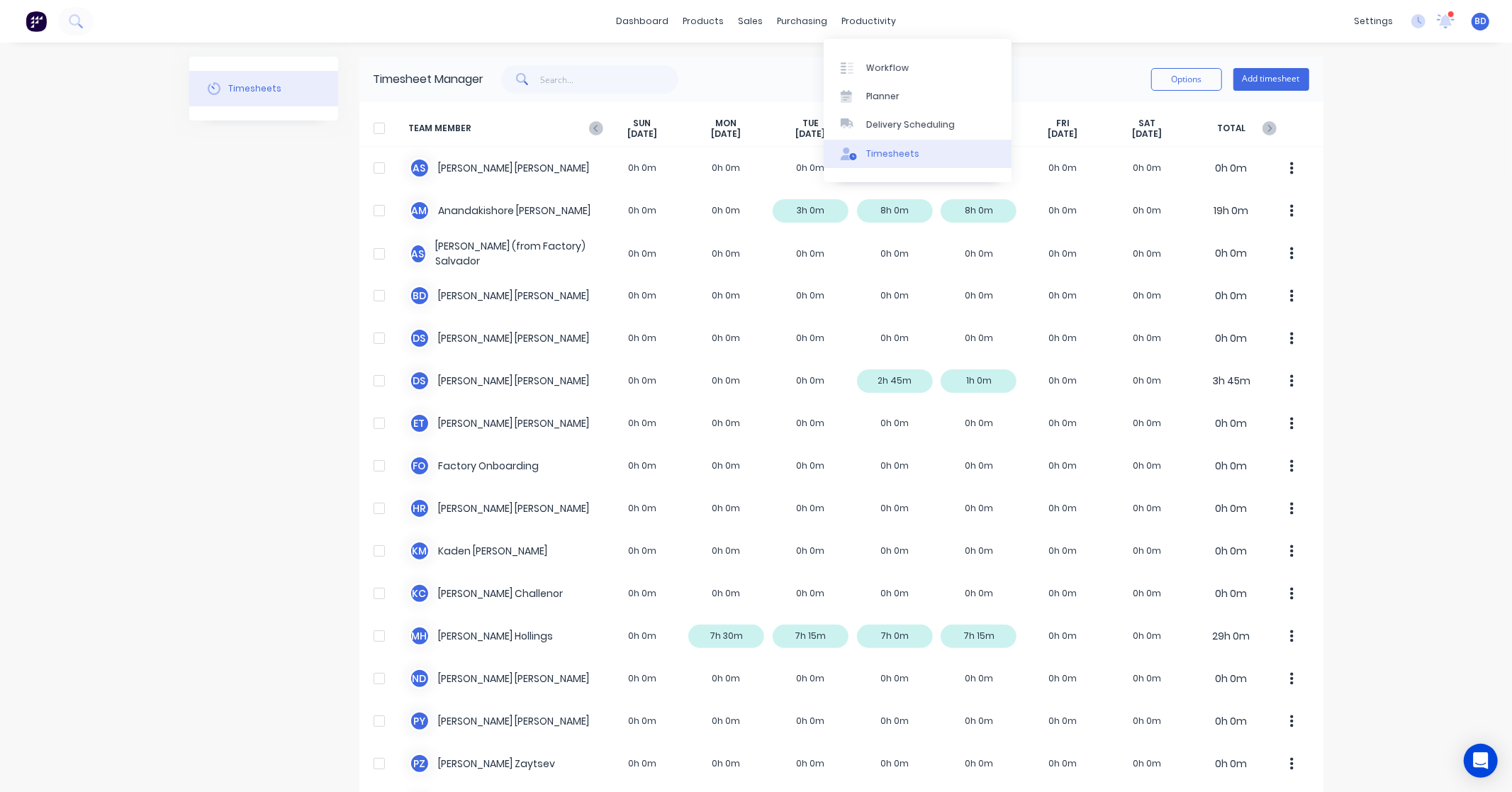
click at [900, 150] on div "Timesheets" at bounding box center [893, 153] width 54 height 13
click at [628, 83] on input "text" at bounding box center [609, 79] width 138 height 28
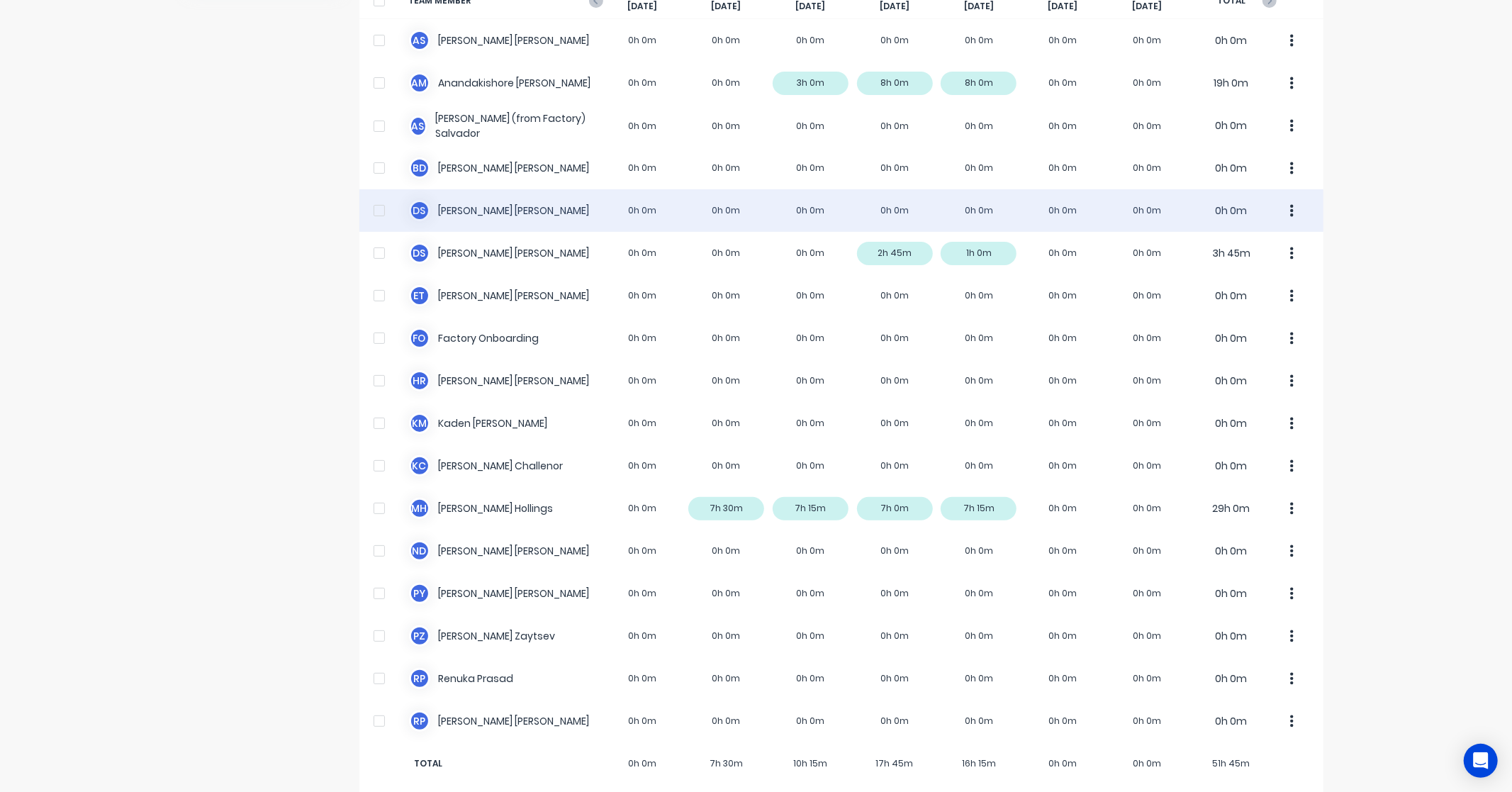
scroll to position [144, 0]
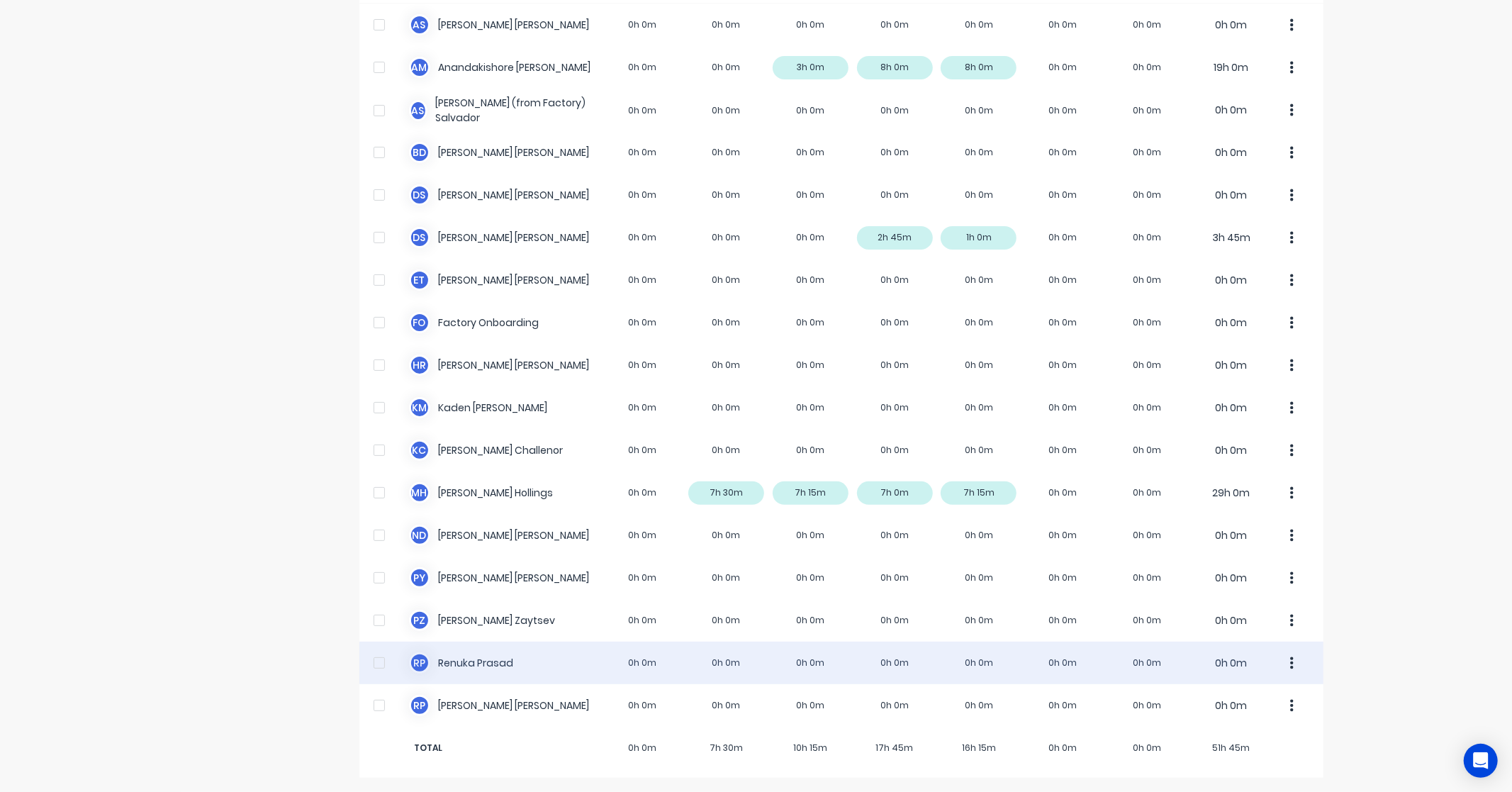
click at [489, 660] on div "R P Renuka Prasad 0h 0m 0h 0m 0h 0m 0h 0m 0h 0m 0h 0m 0h 0m 0h 0m" at bounding box center [841, 662] width 964 height 43
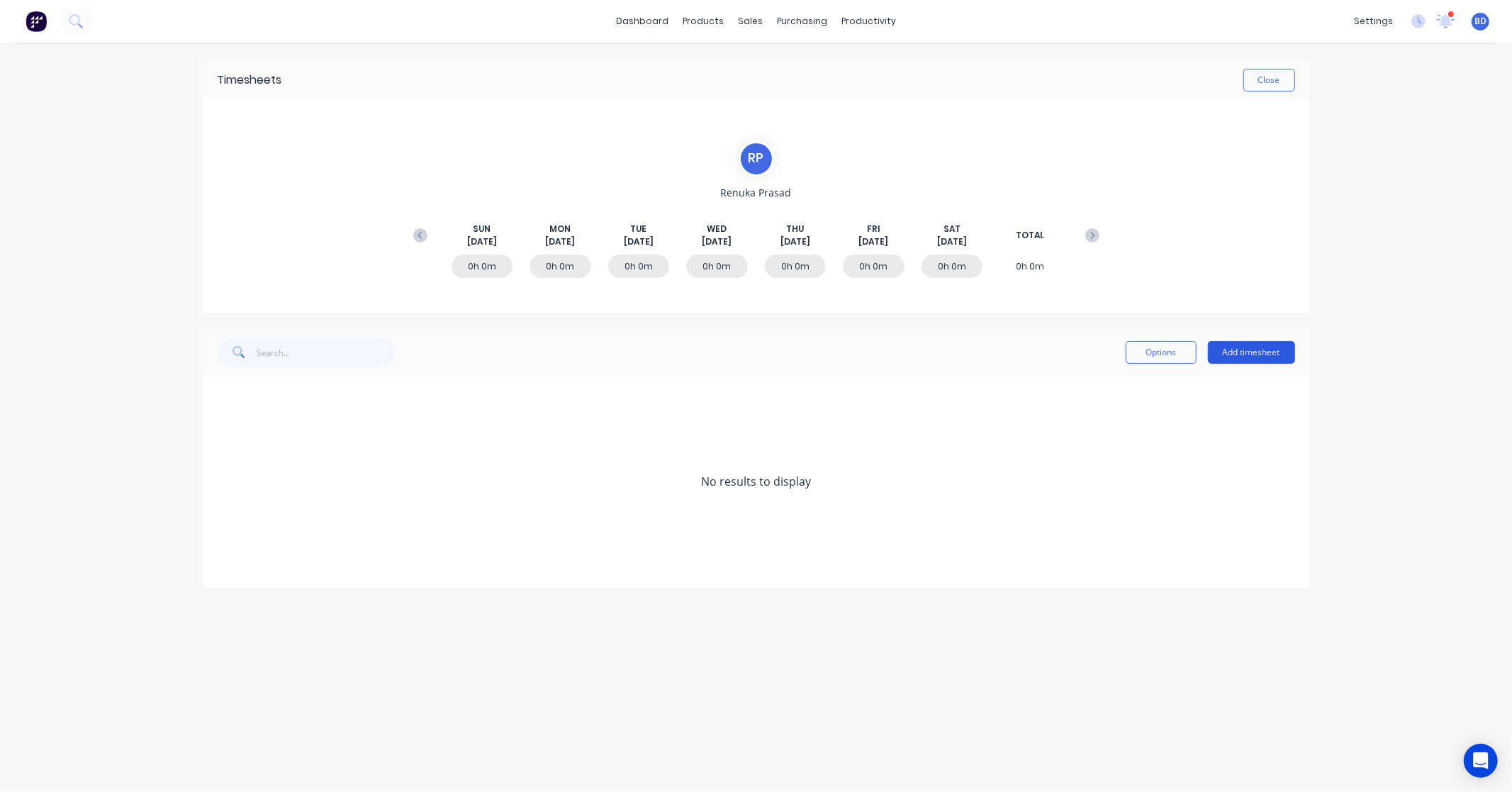
click at [1265, 350] on button "Add timesheet" at bounding box center [1251, 351] width 87 height 23
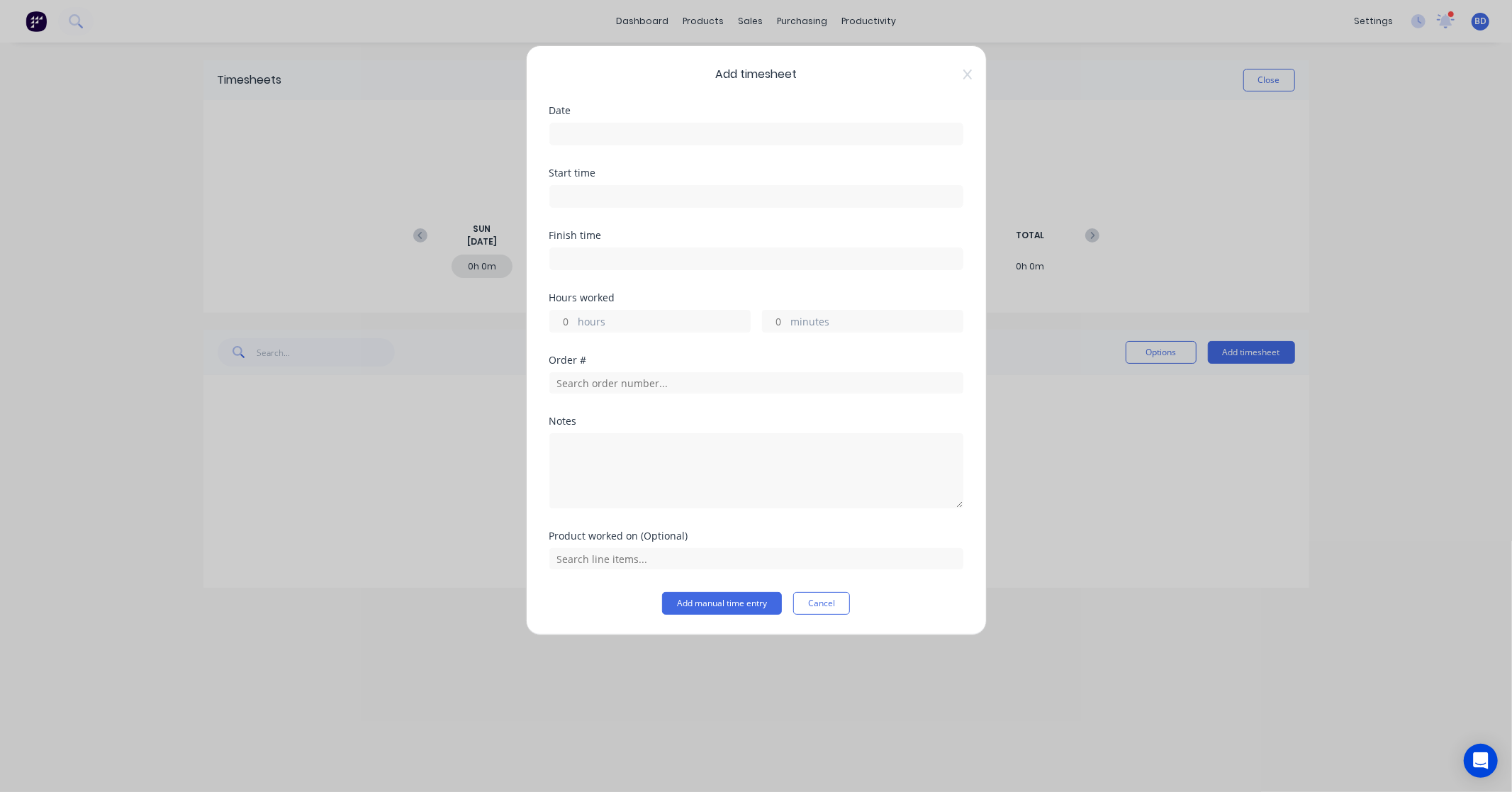
click at [621, 136] on input at bounding box center [756, 134] width 412 height 21
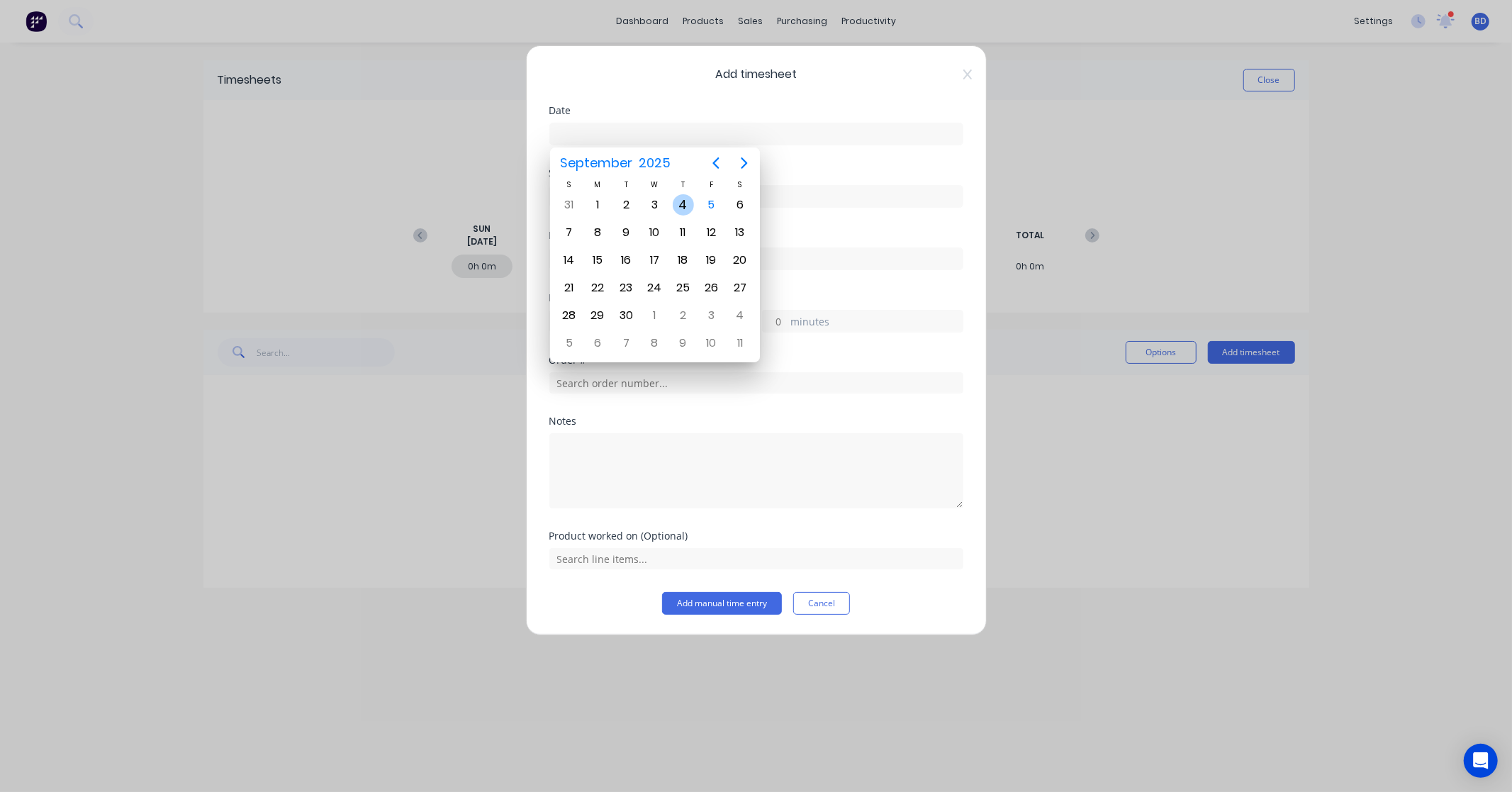
click at [686, 195] on div "4" at bounding box center [683, 204] width 21 height 21
type input "04/09/2025"
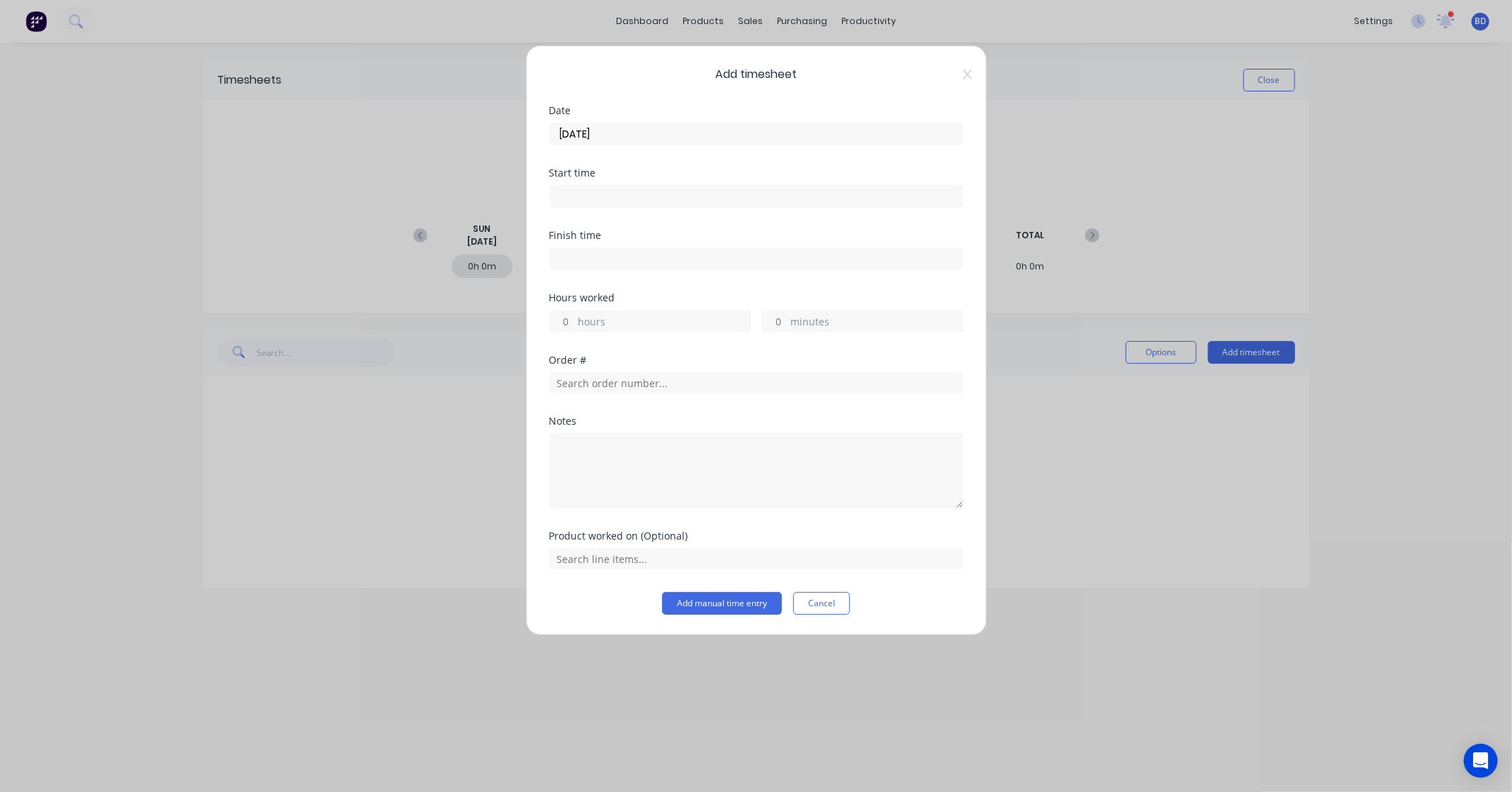
click at [625, 189] on input at bounding box center [756, 195] width 412 height 21
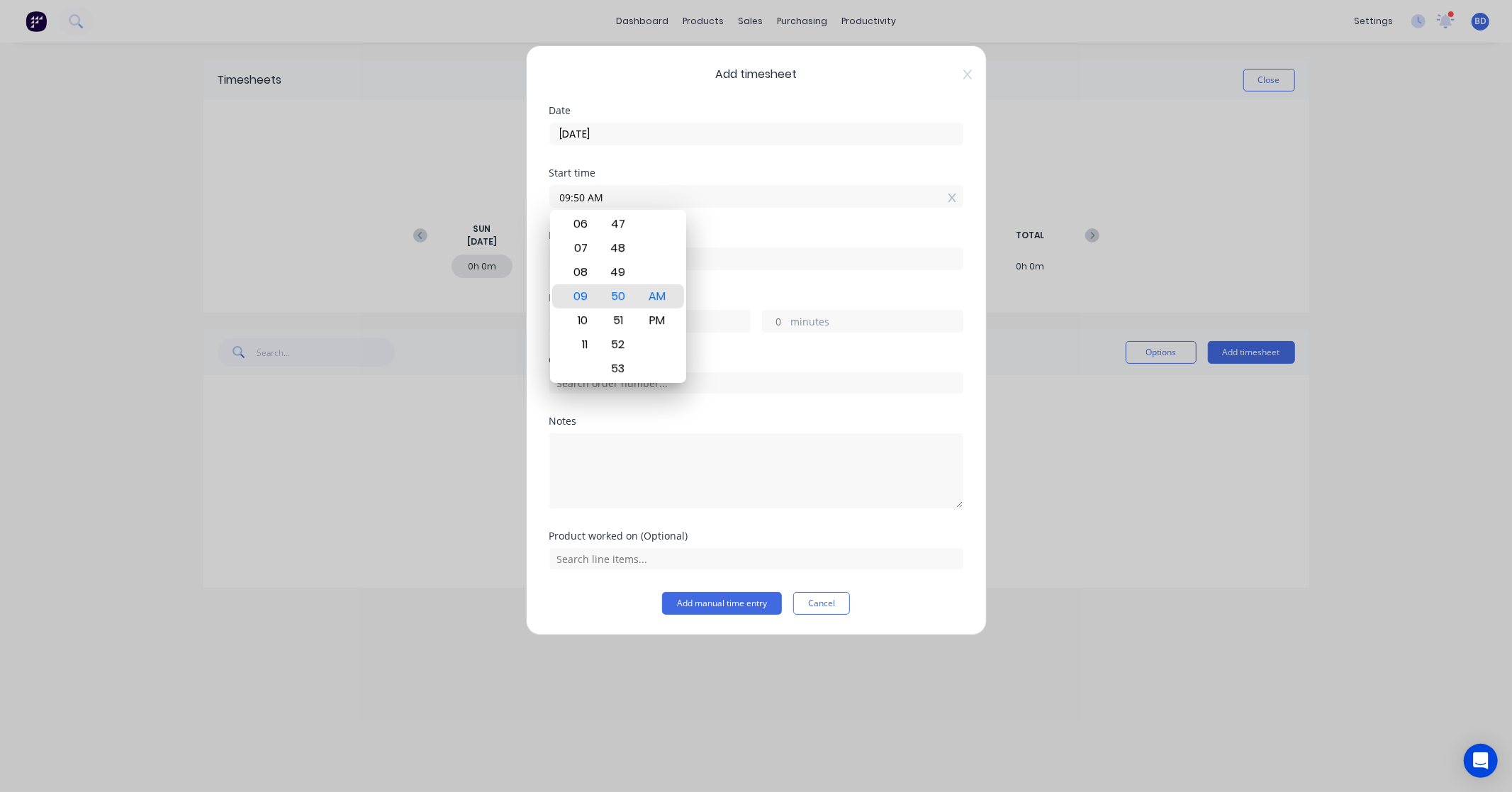
click at [690, 153] on div "Date 04/09/2025" at bounding box center [756, 136] width 414 height 63
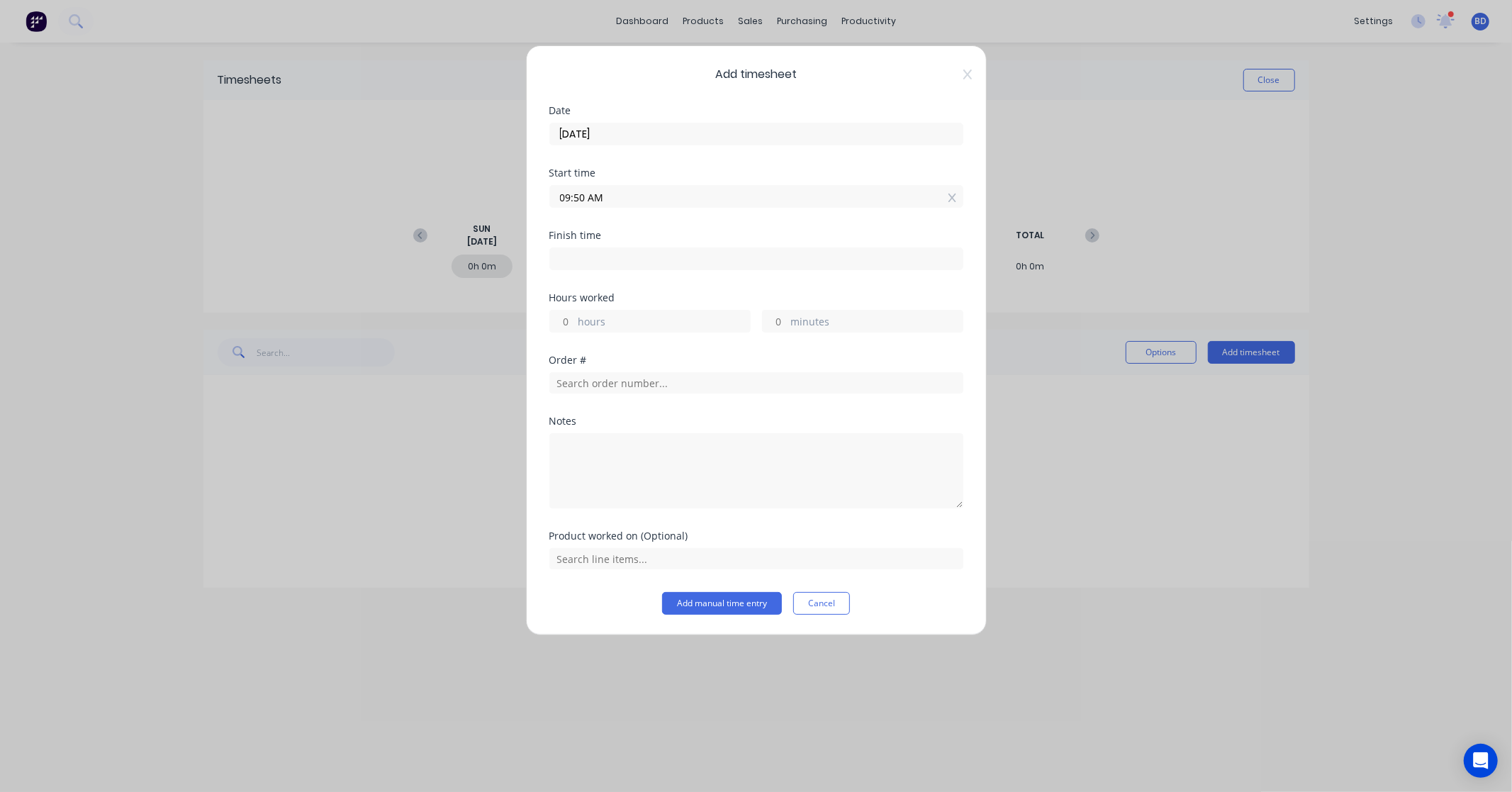
click at [599, 208] on label "09:50 AM" at bounding box center [756, 196] width 414 height 23
click at [599, 207] on input "09:50 AM" at bounding box center [756, 195] width 412 height 21
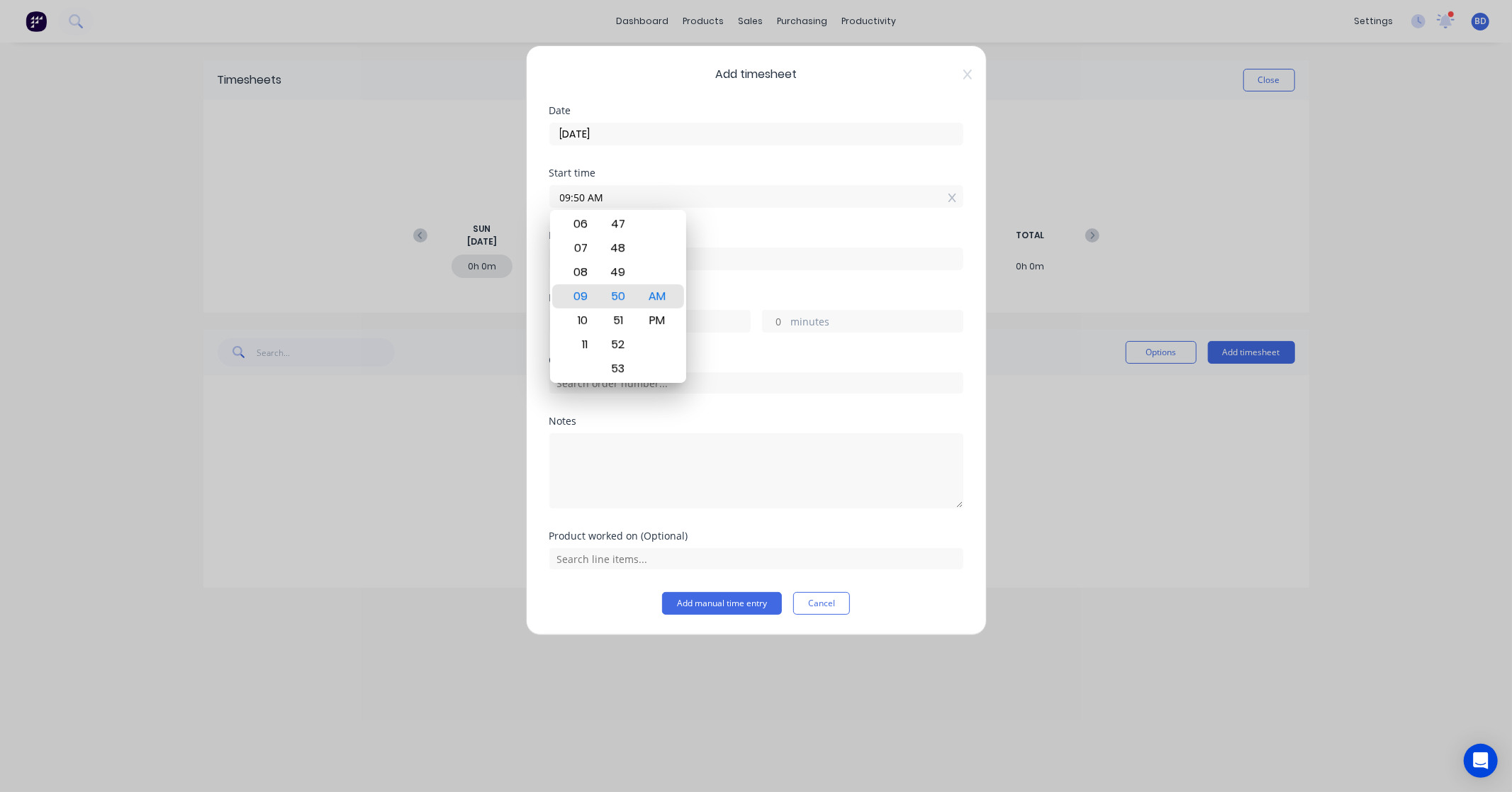
drag, startPoint x: 637, startPoint y: 195, endPoint x: 499, endPoint y: 195, distance: 138.0
click at [499, 195] on div "Add timesheet Date 04/09/2025 Start time 09:50 AM Finish time Hours worked hour…" at bounding box center [756, 396] width 1512 height 792
paste input "3:00 P"
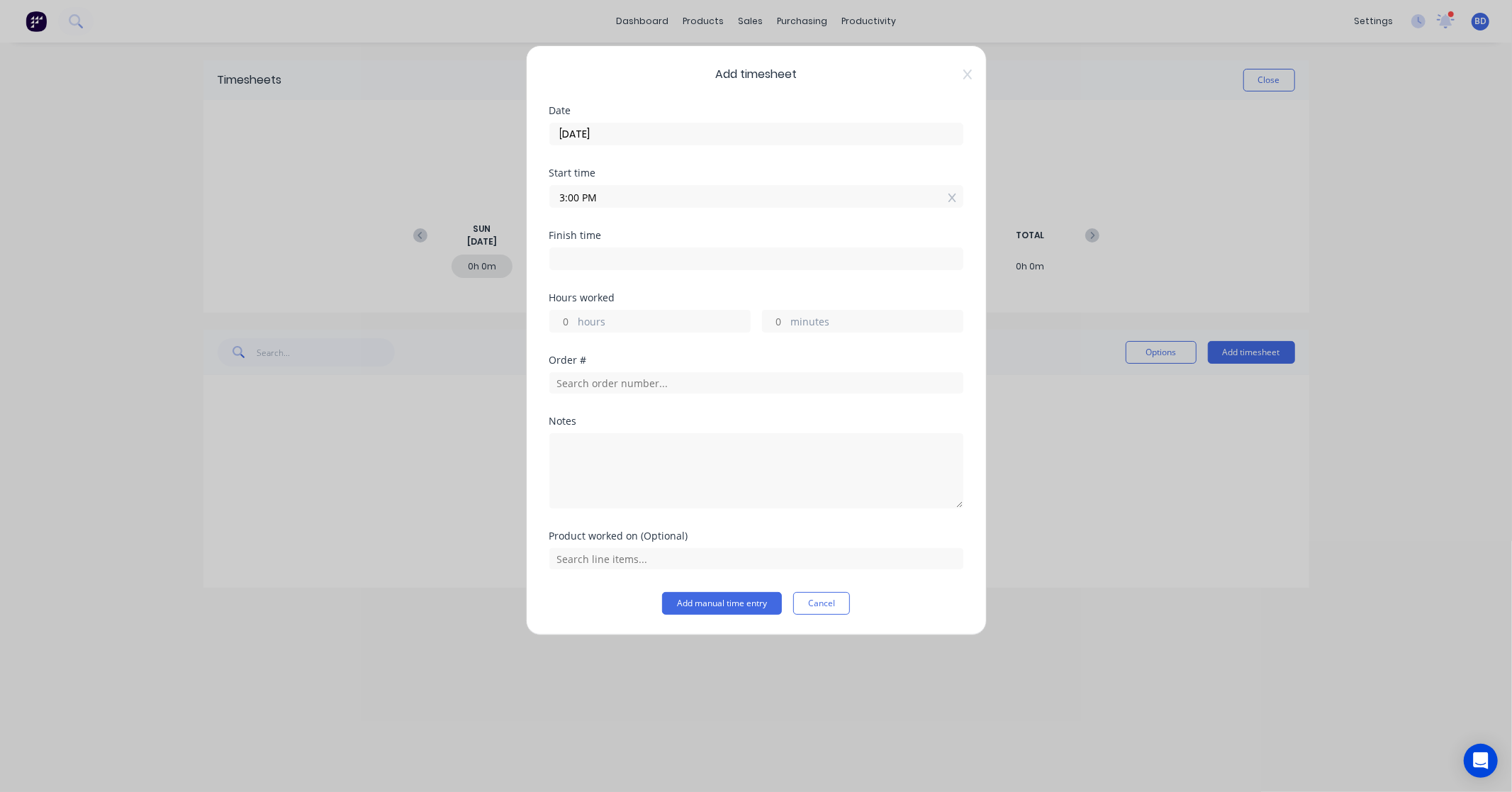
type input "03:00 PM"
click at [633, 265] on input at bounding box center [756, 258] width 412 height 21
type input "09:50 AM"
type input "18"
type input "50"
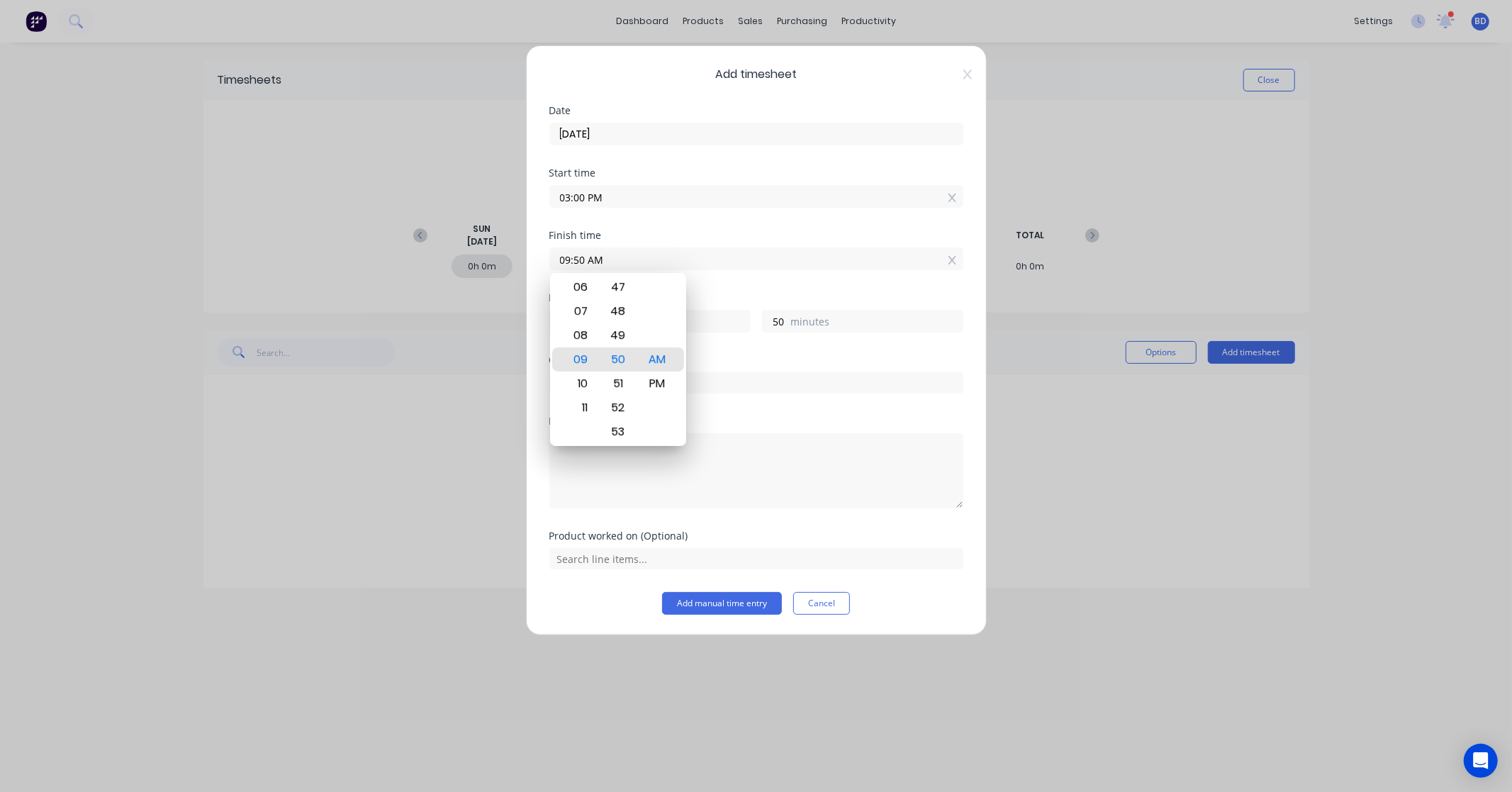
drag, startPoint x: 647, startPoint y: 256, endPoint x: 511, endPoint y: 257, distance: 136.0
click at [511, 257] on div "Add timesheet Date 04/09/2025 Start time 03:00 PM Finish time 09:50 AM Hours wo…" at bounding box center [756, 396] width 1512 height 792
paste input "4:30 P"
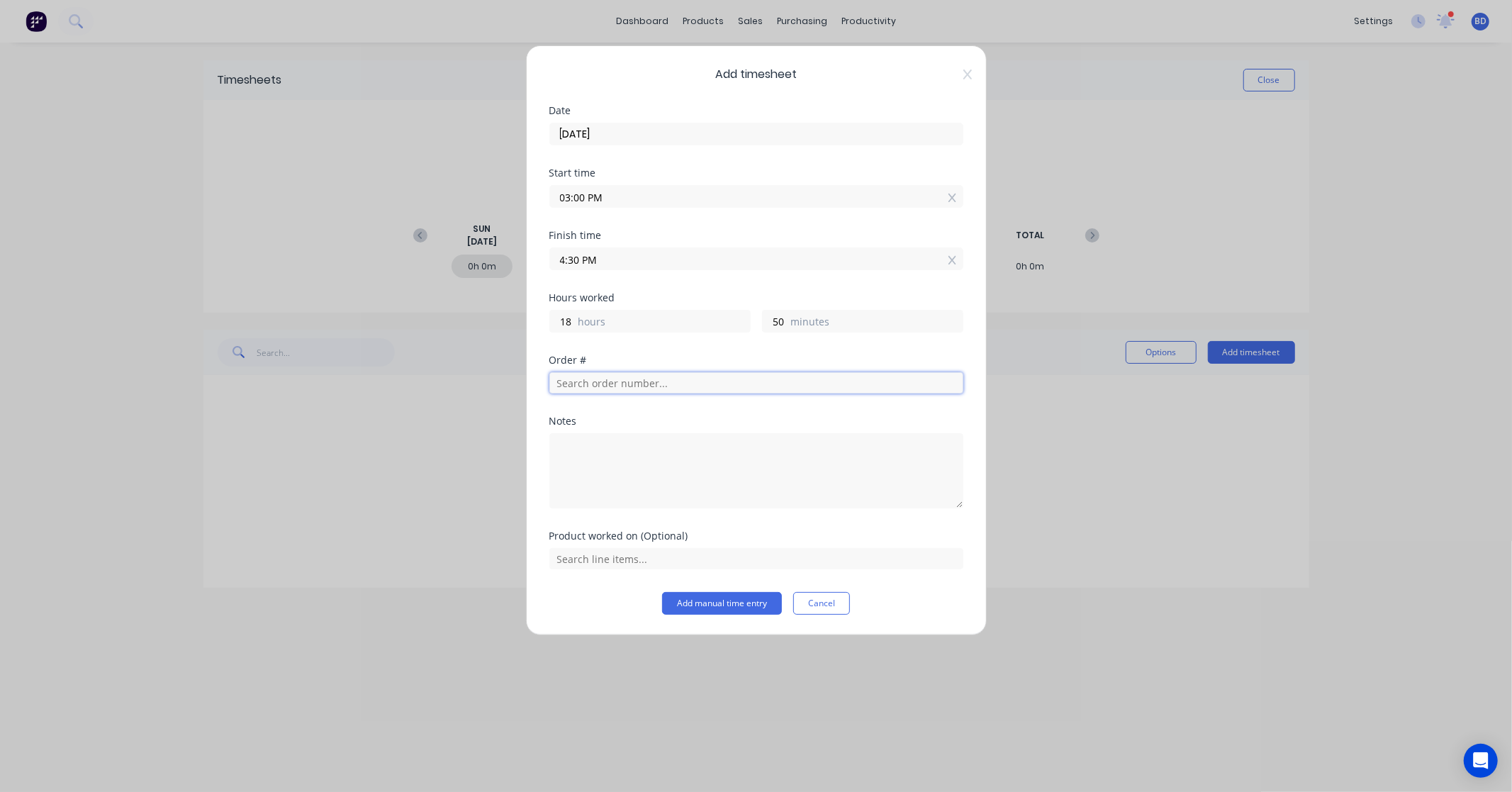
type input "04:30 PM"
type input "1"
type input "30"
click at [625, 383] on input "text" at bounding box center [756, 382] width 414 height 21
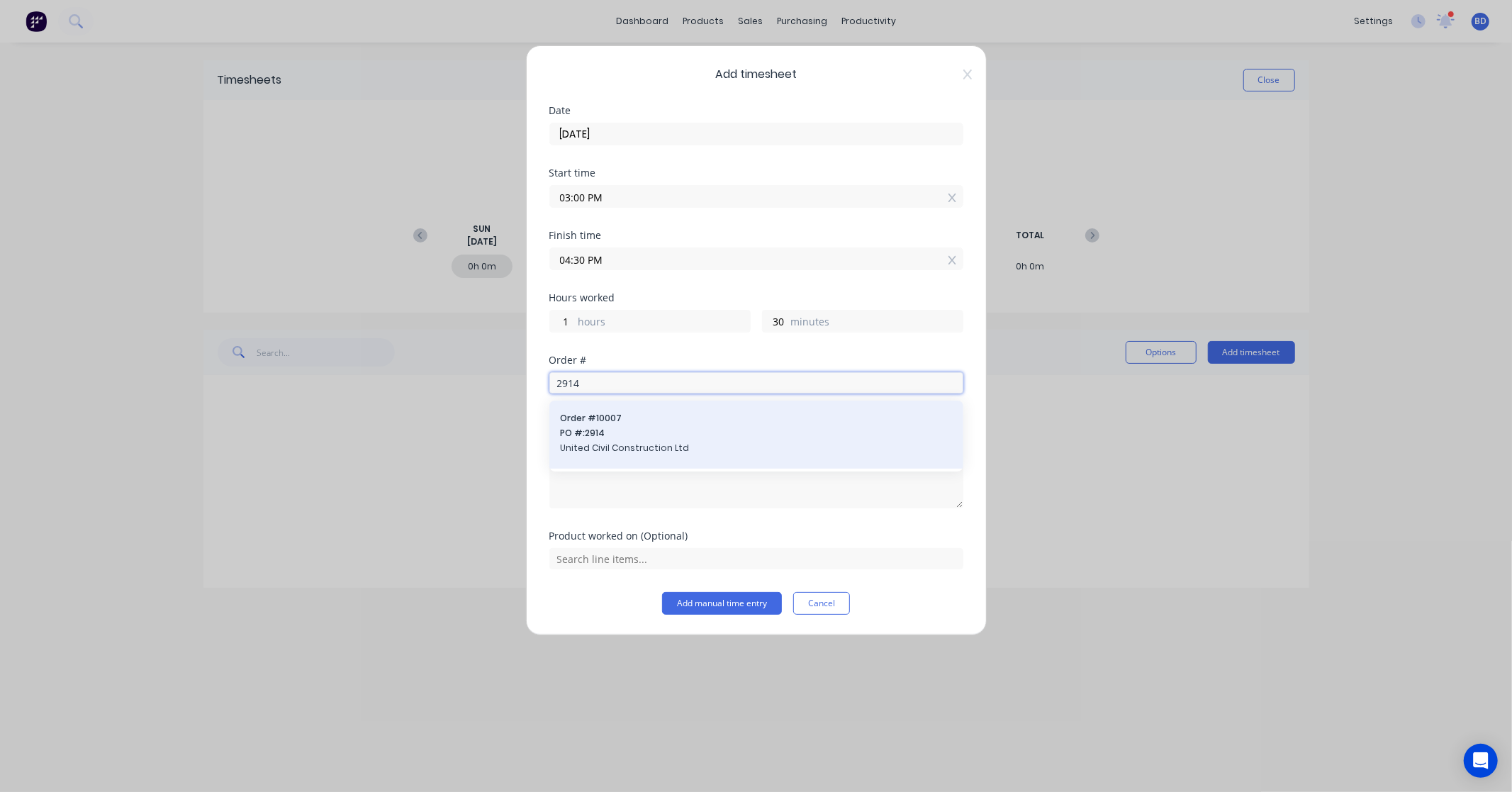
type input "2914"
click at [650, 423] on span "Order # 10007" at bounding box center [756, 418] width 391 height 13
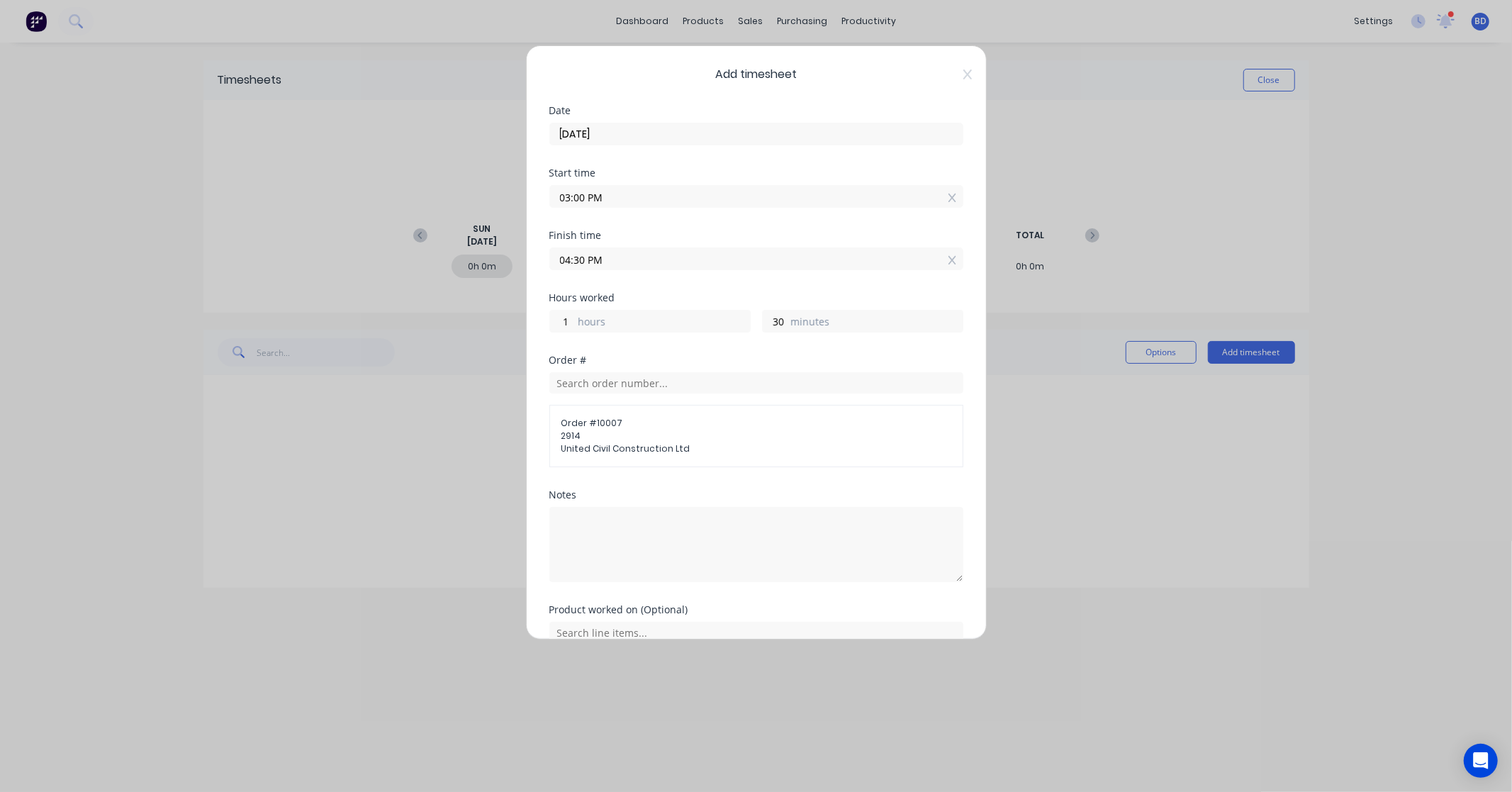
scroll to position [69, 0]
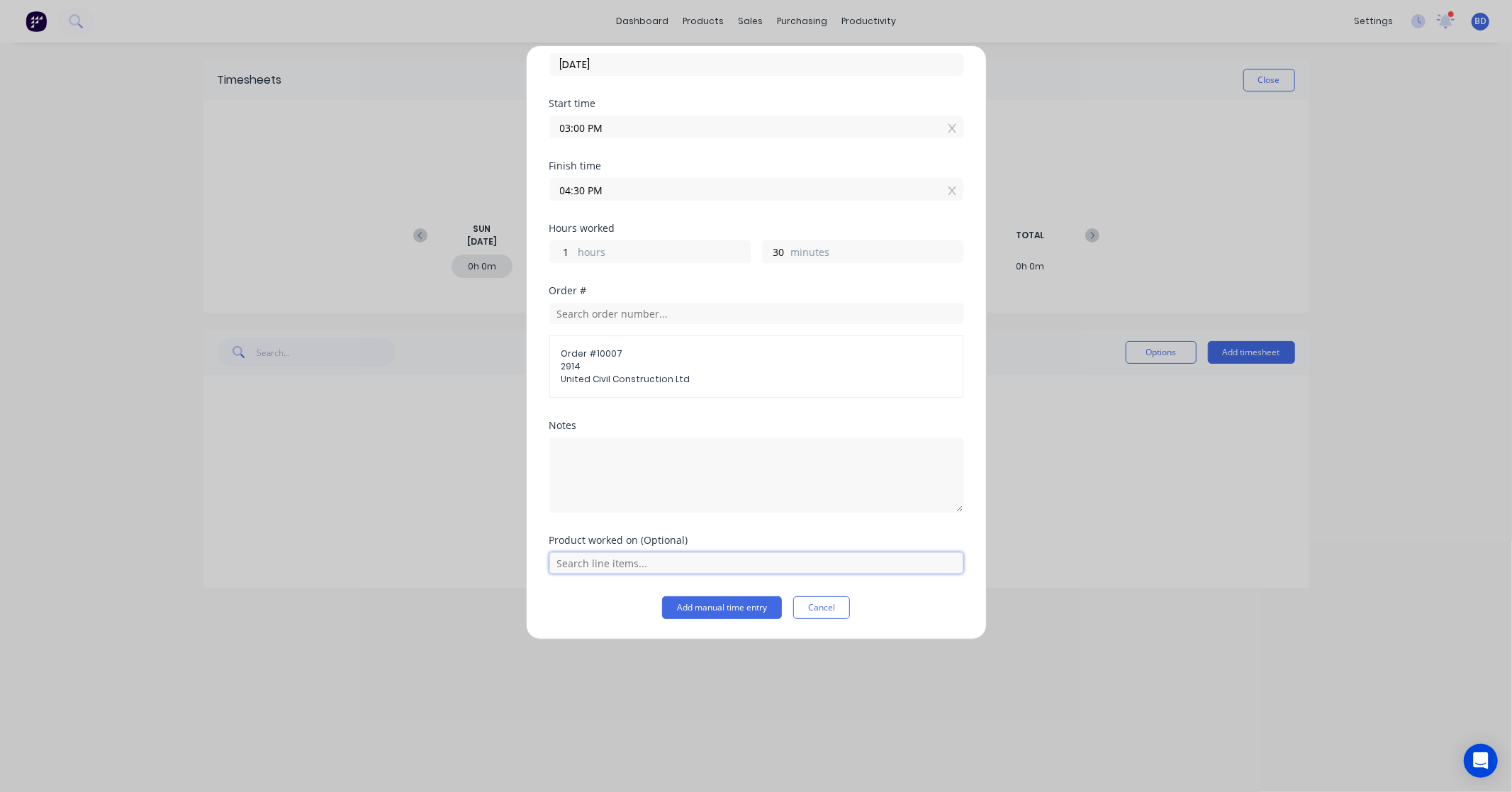
click at [618, 570] on input "text" at bounding box center [756, 562] width 414 height 21
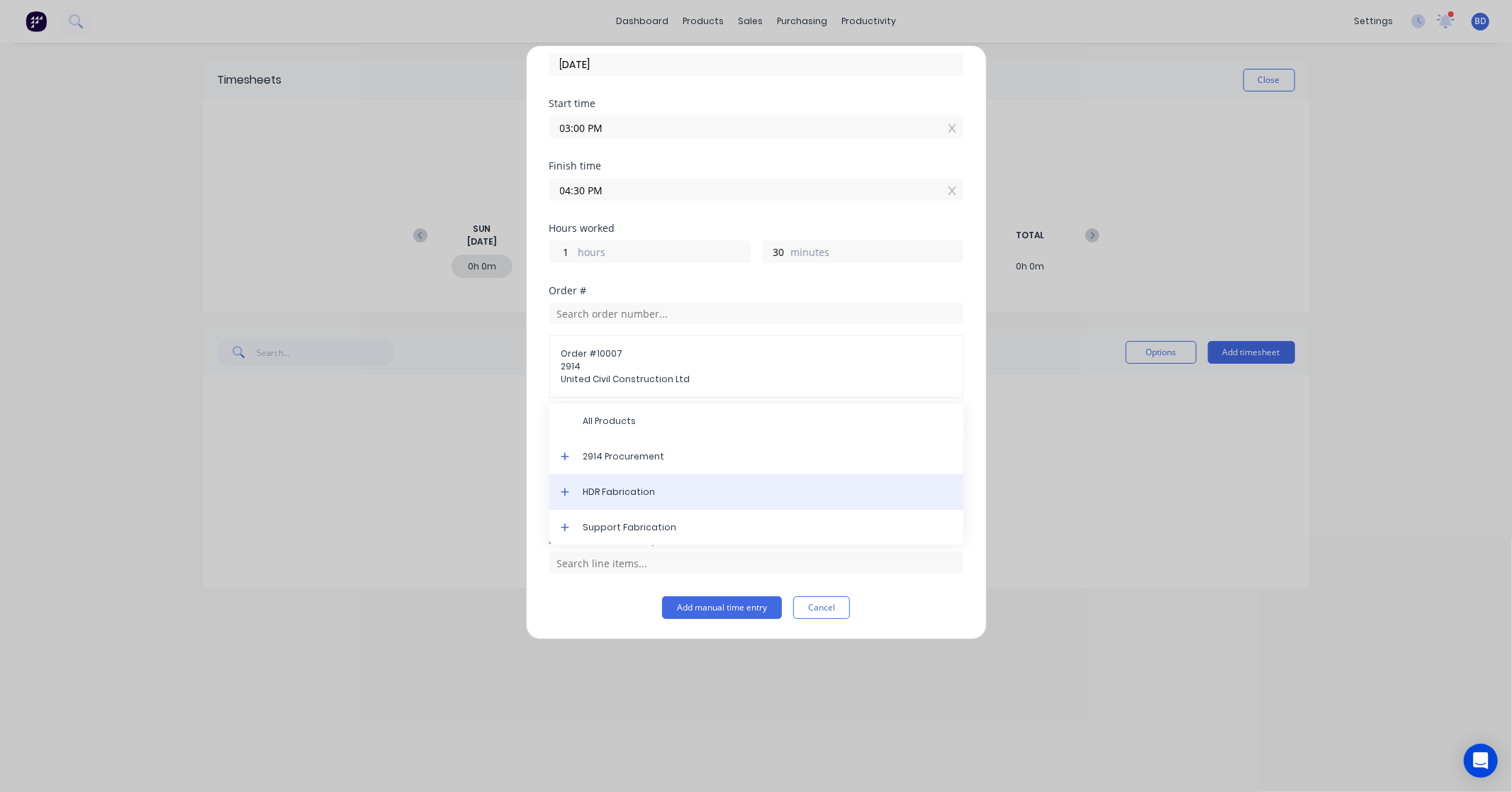
click at [644, 497] on span "HDR Fabrication" at bounding box center [767, 492] width 369 height 13
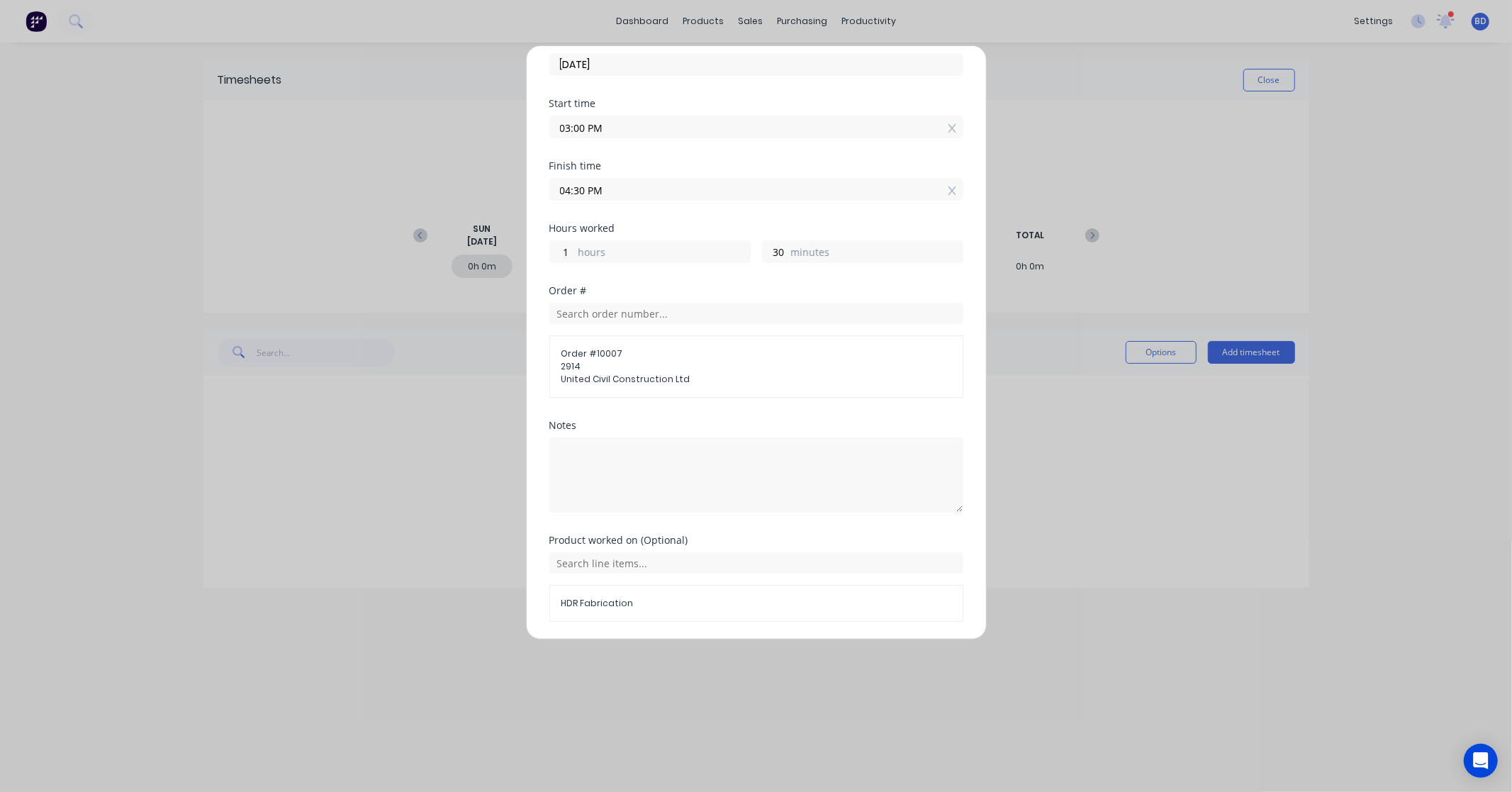
click at [667, 590] on div "HDR Fabrication" at bounding box center [756, 603] width 414 height 37
click at [631, 609] on span "HDR Fabrication" at bounding box center [756, 603] width 390 height 13
click at [606, 601] on span "HDR Fabrication" at bounding box center [756, 603] width 390 height 13
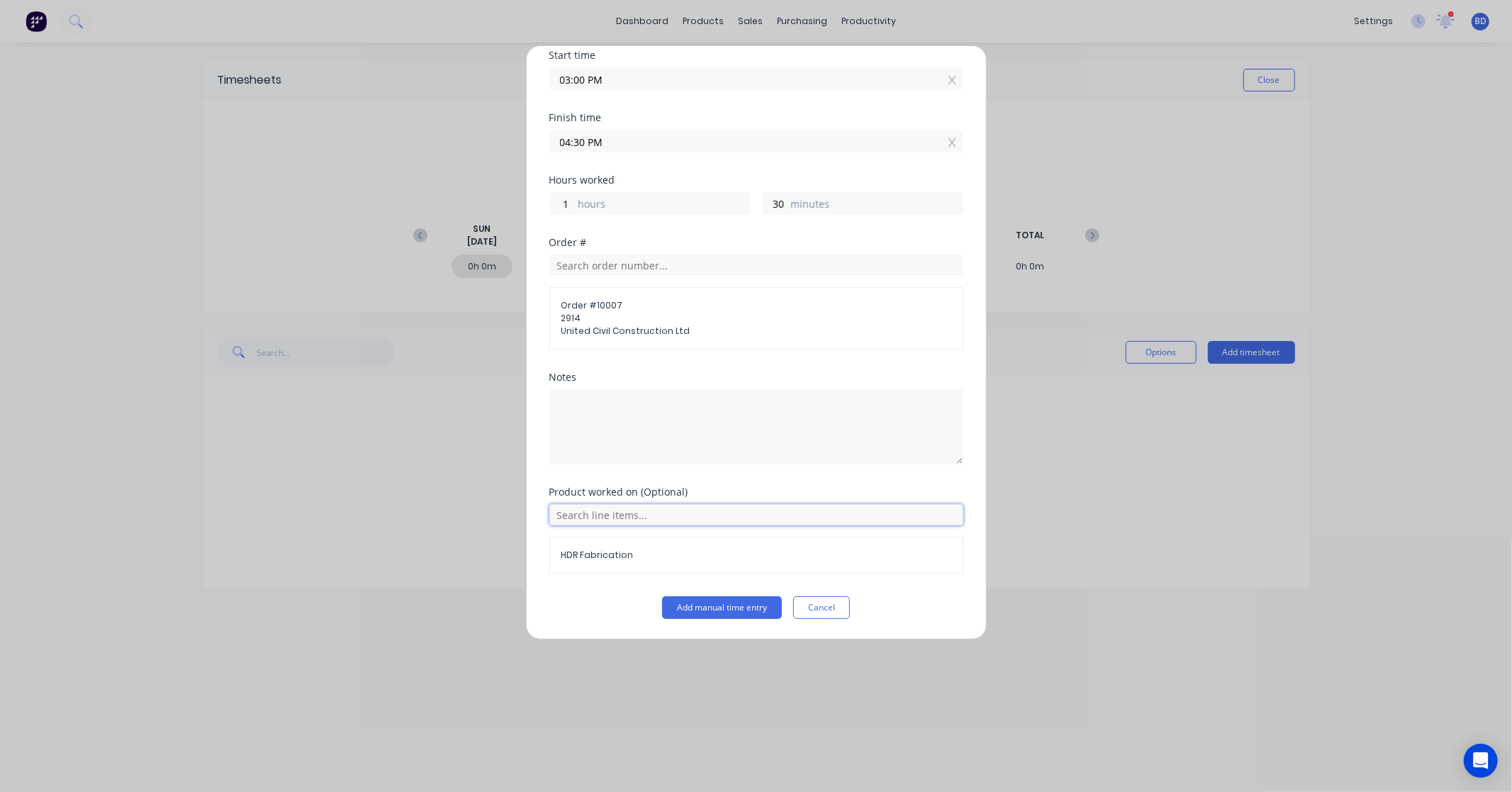
click at [654, 510] on input "text" at bounding box center [756, 514] width 414 height 21
click at [645, 483] on span "Support Fabrication" at bounding box center [767, 480] width 369 height 13
click at [725, 614] on button "Add manual time entry" at bounding box center [722, 607] width 120 height 23
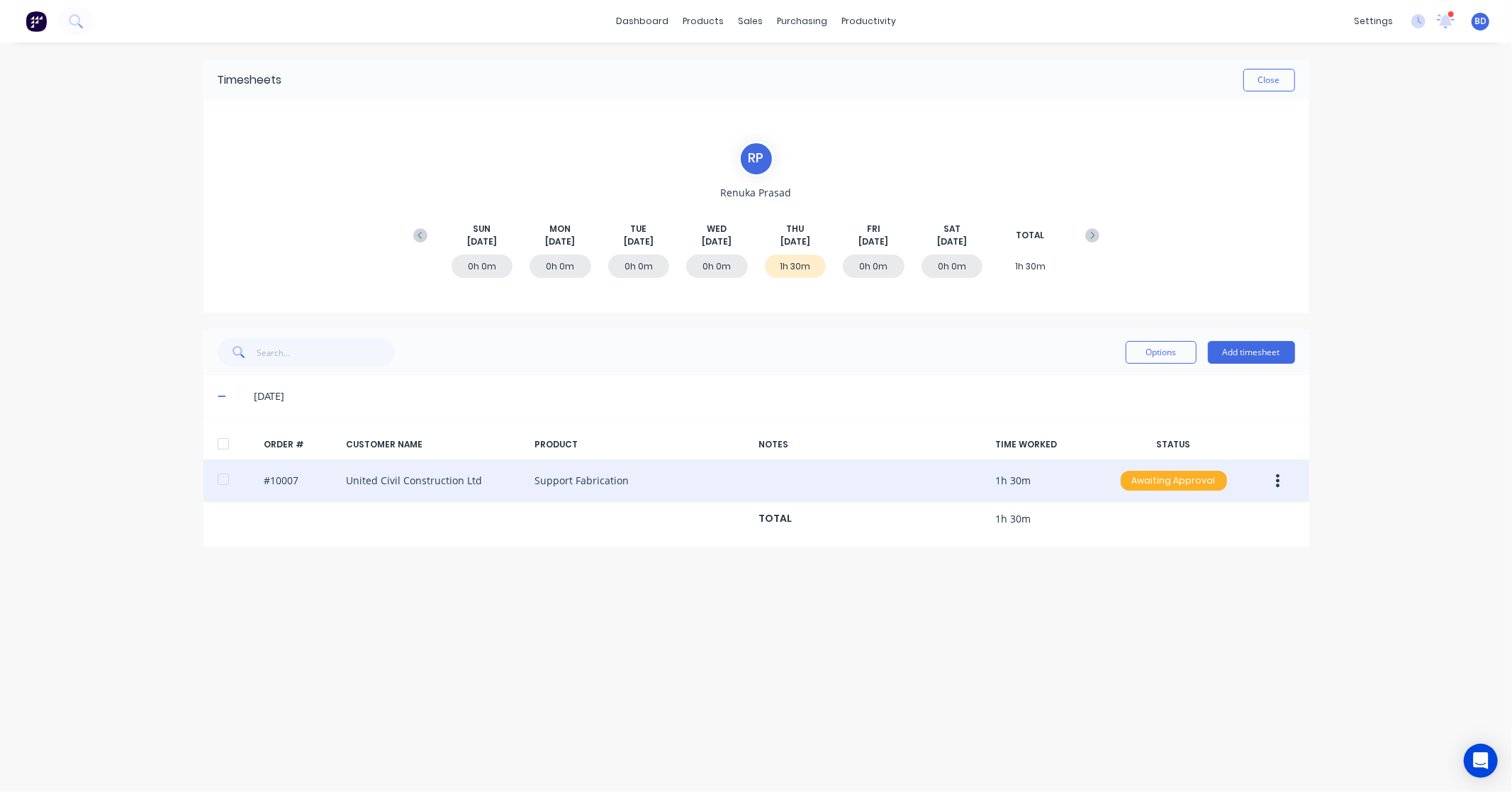
click at [1196, 486] on div "Awaiting Approval" at bounding box center [1173, 480] width 106 height 20
click at [1159, 551] on div "Approved" at bounding box center [1142, 552] width 116 height 20
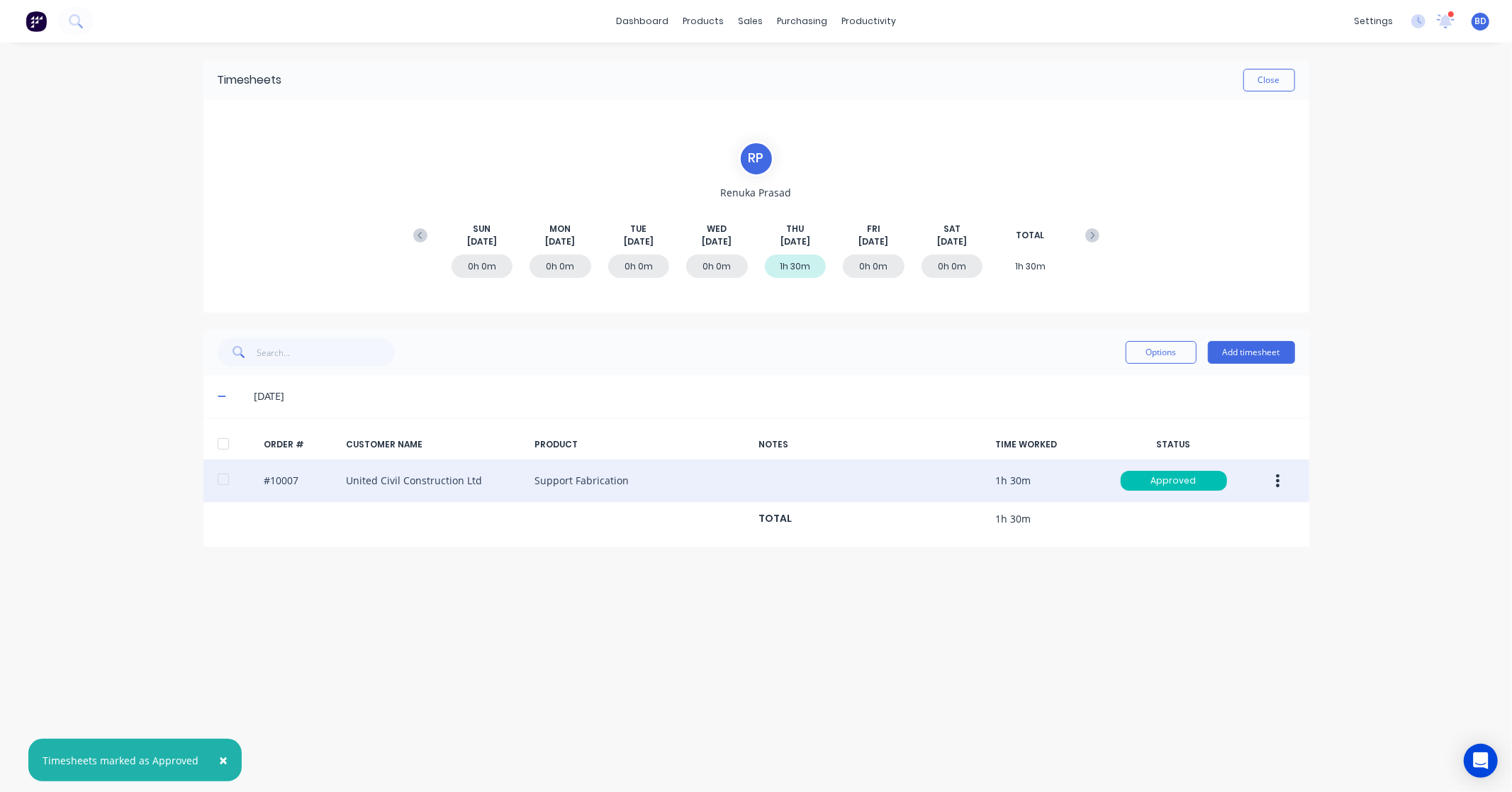
click at [1023, 664] on div "Timesheets Close R P Renuka Prasad SUN Aug 31st MON Sep 1st TUE Sep 2nd WED Sep…" at bounding box center [756, 403] width 1134 height 721
click at [894, 158] on div "Timesheets" at bounding box center [899, 153] width 54 height 13
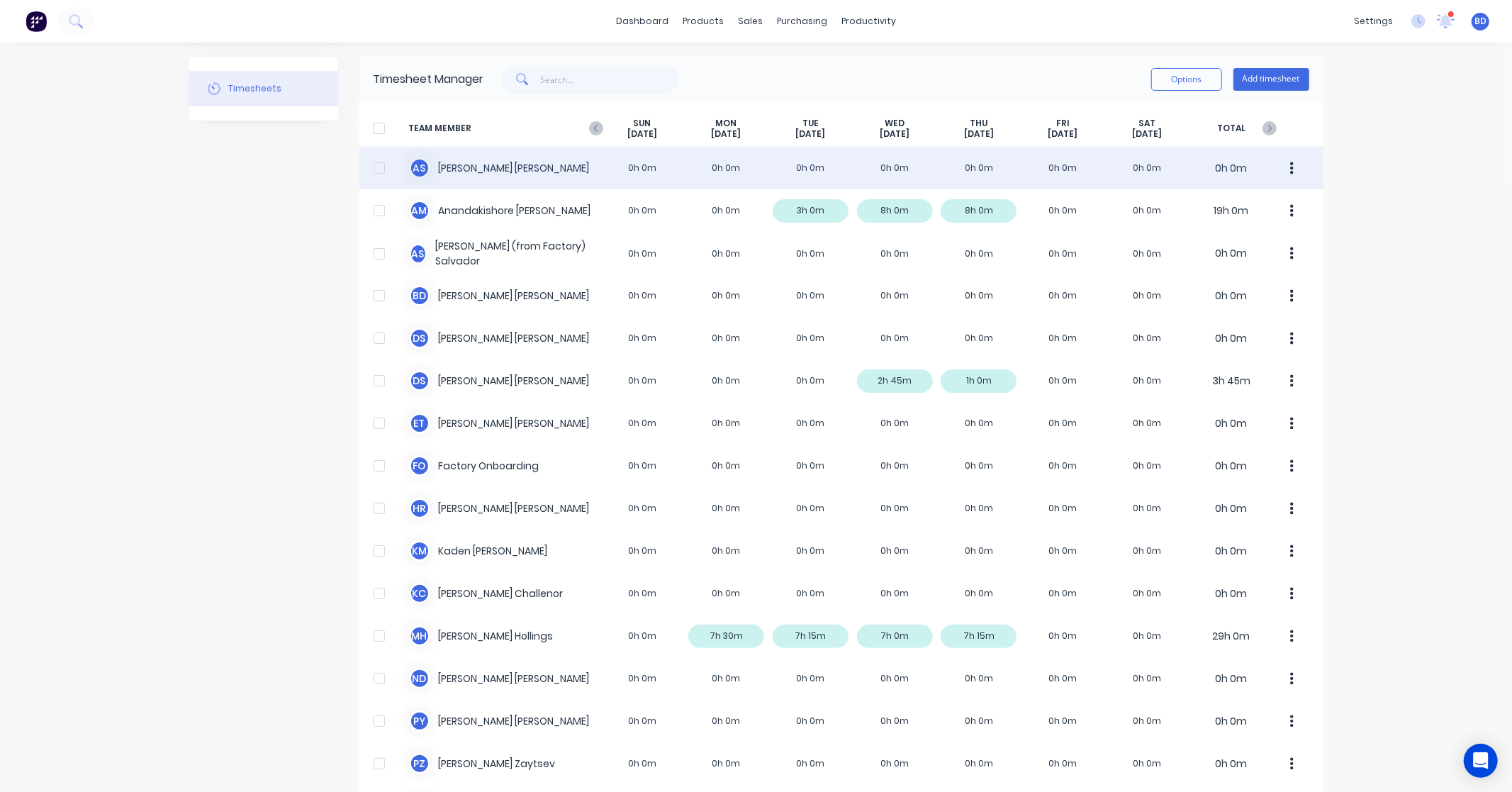
click at [506, 165] on div "A S Albert Scown 0h 0m 0h 0m 0h 0m 0h 0m 0h 0m 0h 0m 0h 0m 0h 0m" at bounding box center [841, 168] width 964 height 43
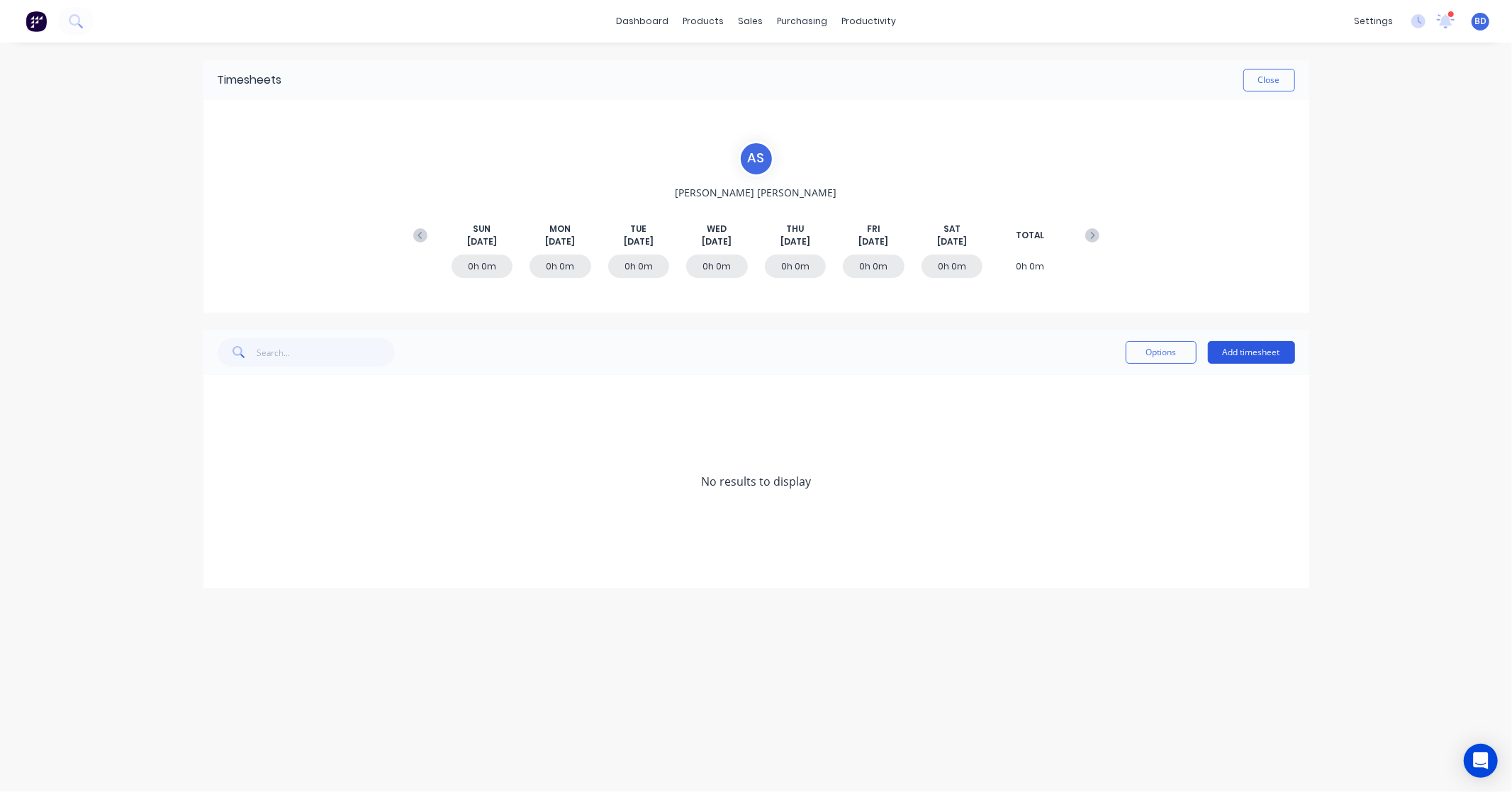
click at [1271, 352] on button "Add timesheet" at bounding box center [1251, 351] width 87 height 23
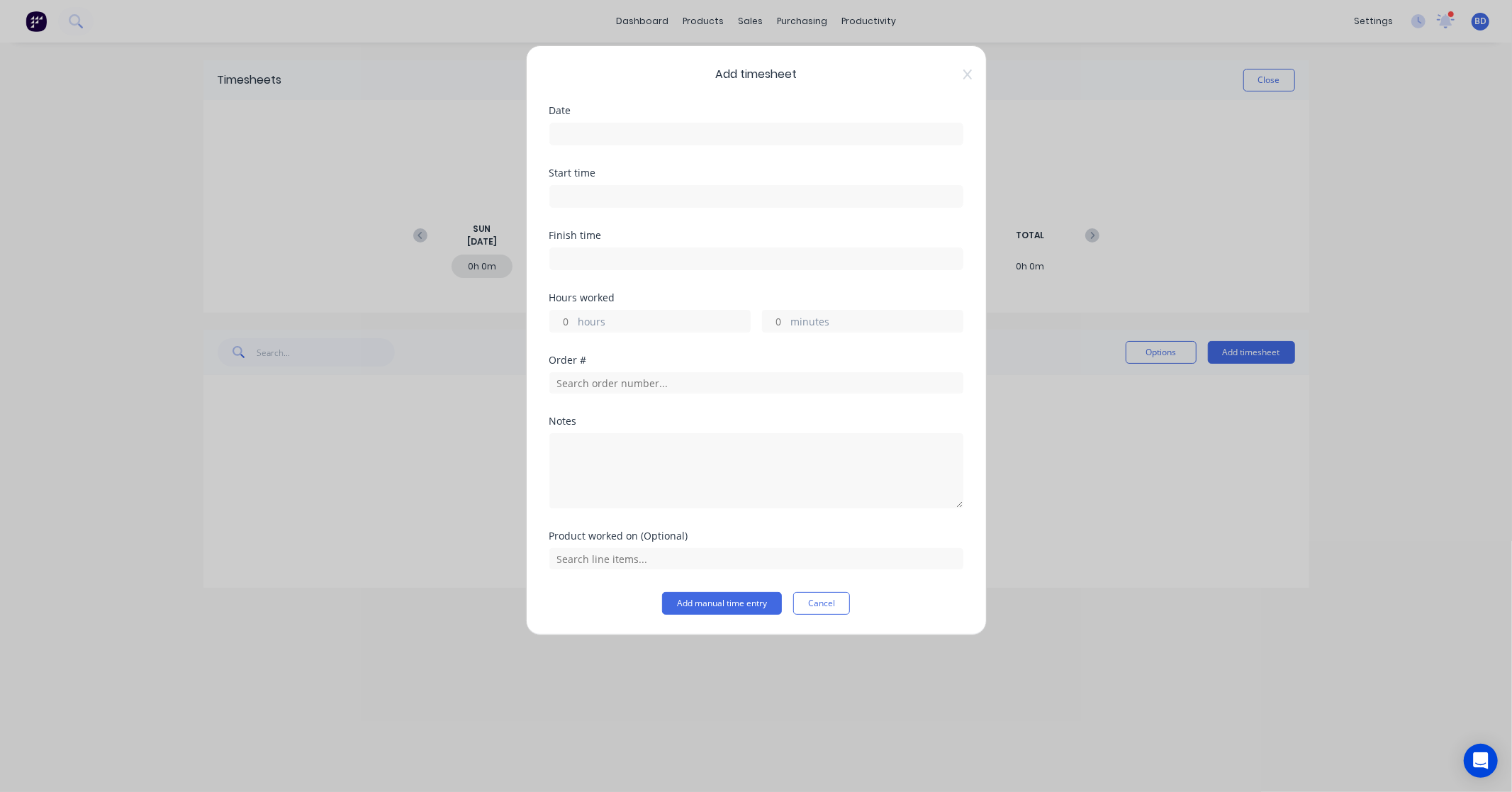
click at [629, 138] on input at bounding box center [756, 134] width 412 height 21
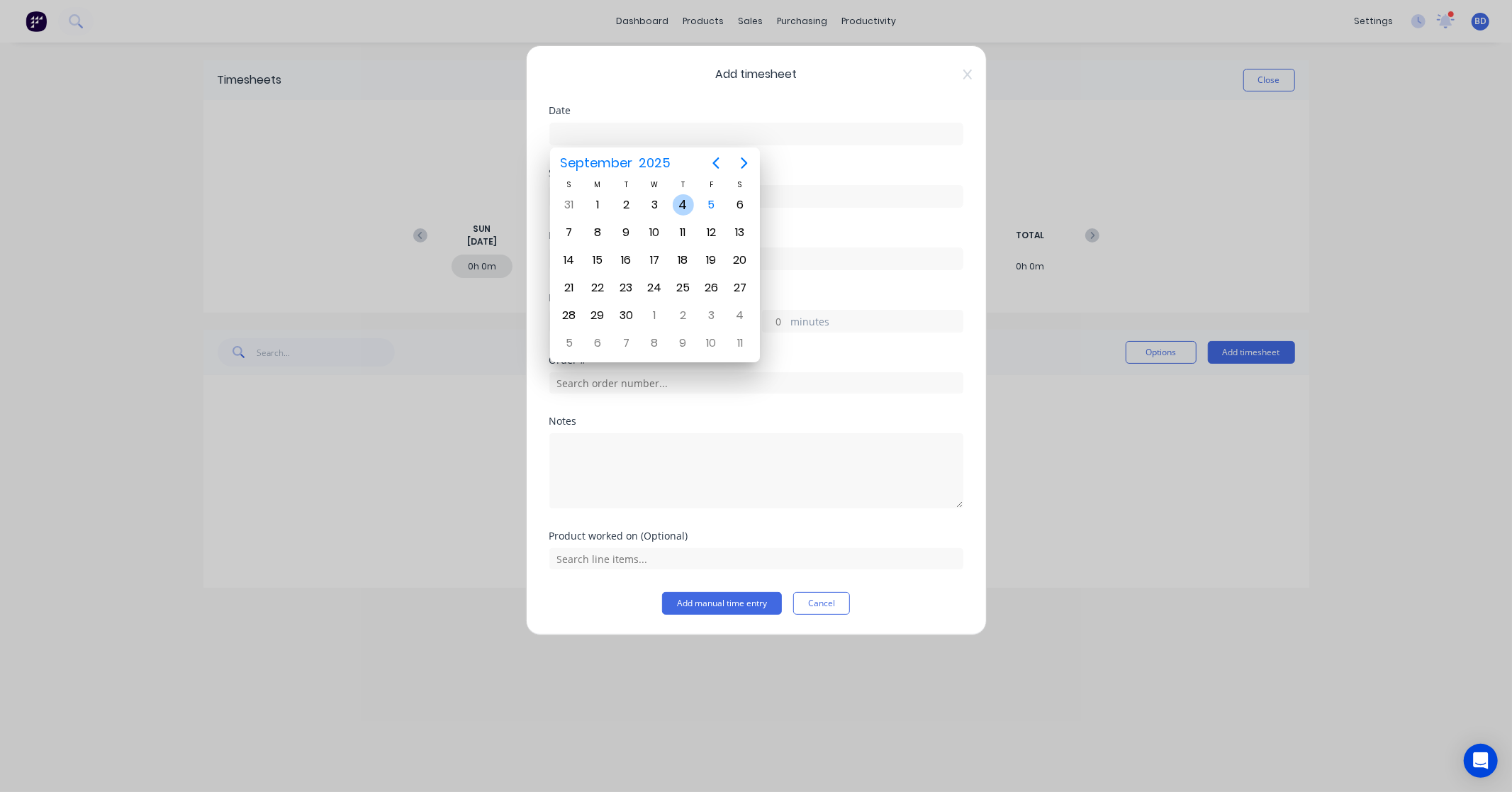
click at [678, 211] on div "4" at bounding box center [683, 204] width 21 height 21
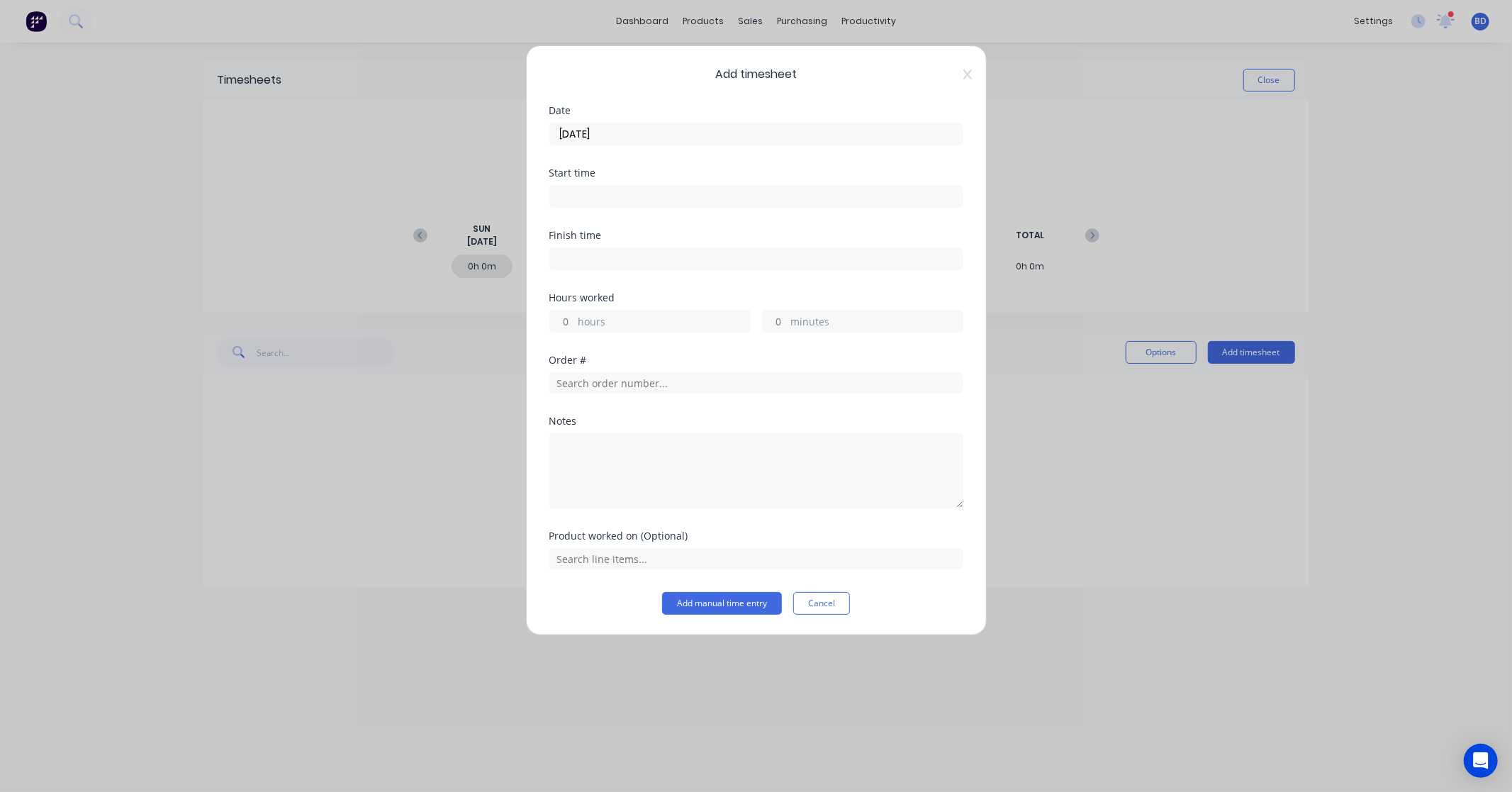
type input "04/09/2025"
click at [618, 199] on input at bounding box center [756, 195] width 412 height 21
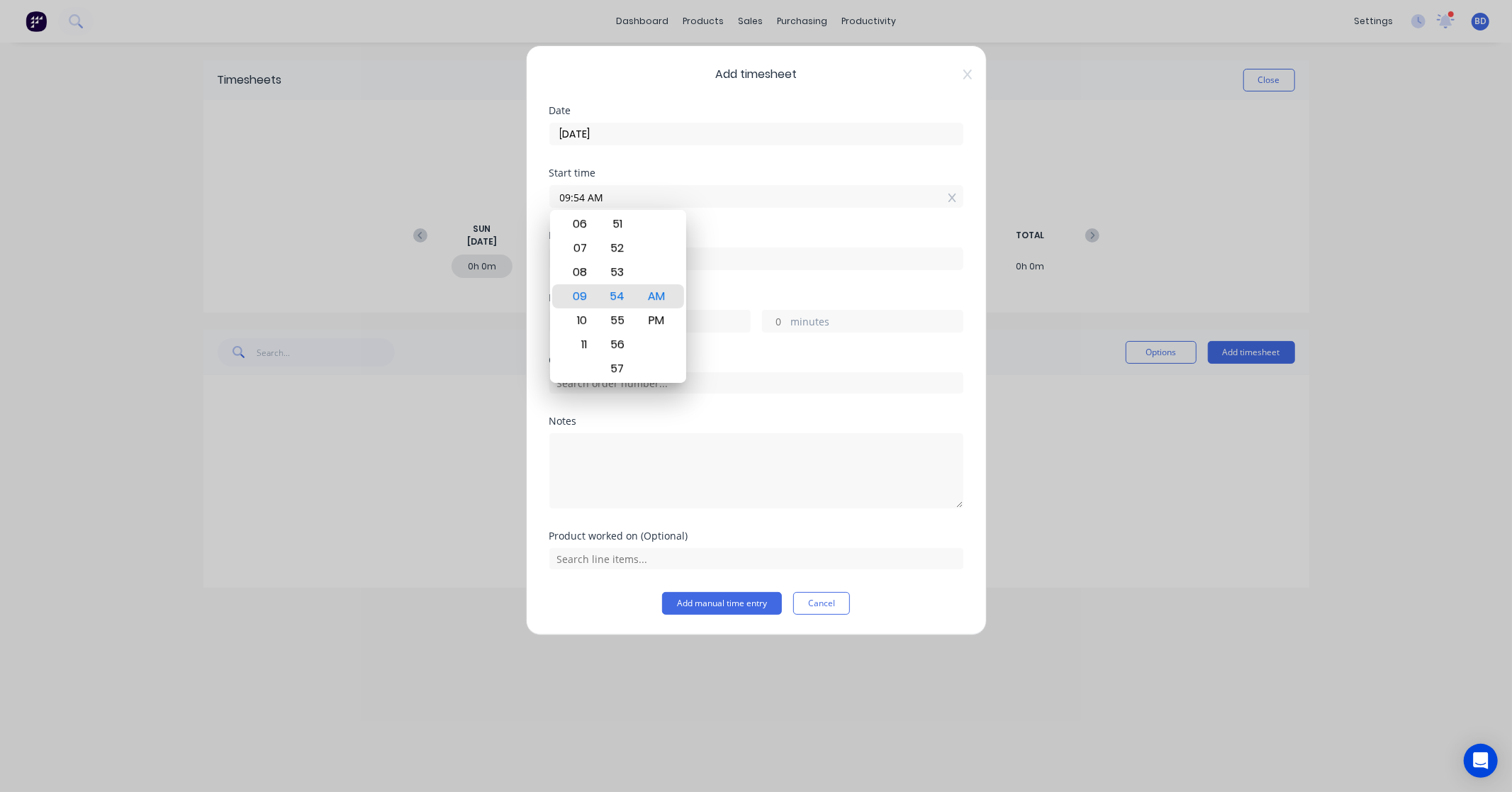
drag, startPoint x: 656, startPoint y: 199, endPoint x: 495, endPoint y: 201, distance: 161.0
click at [495, 201] on div "Add timesheet Date 04/09/2025 Start time 09:54 AM Finish time Hours worked hour…" at bounding box center [756, 396] width 1512 height 792
paste input "10:30"
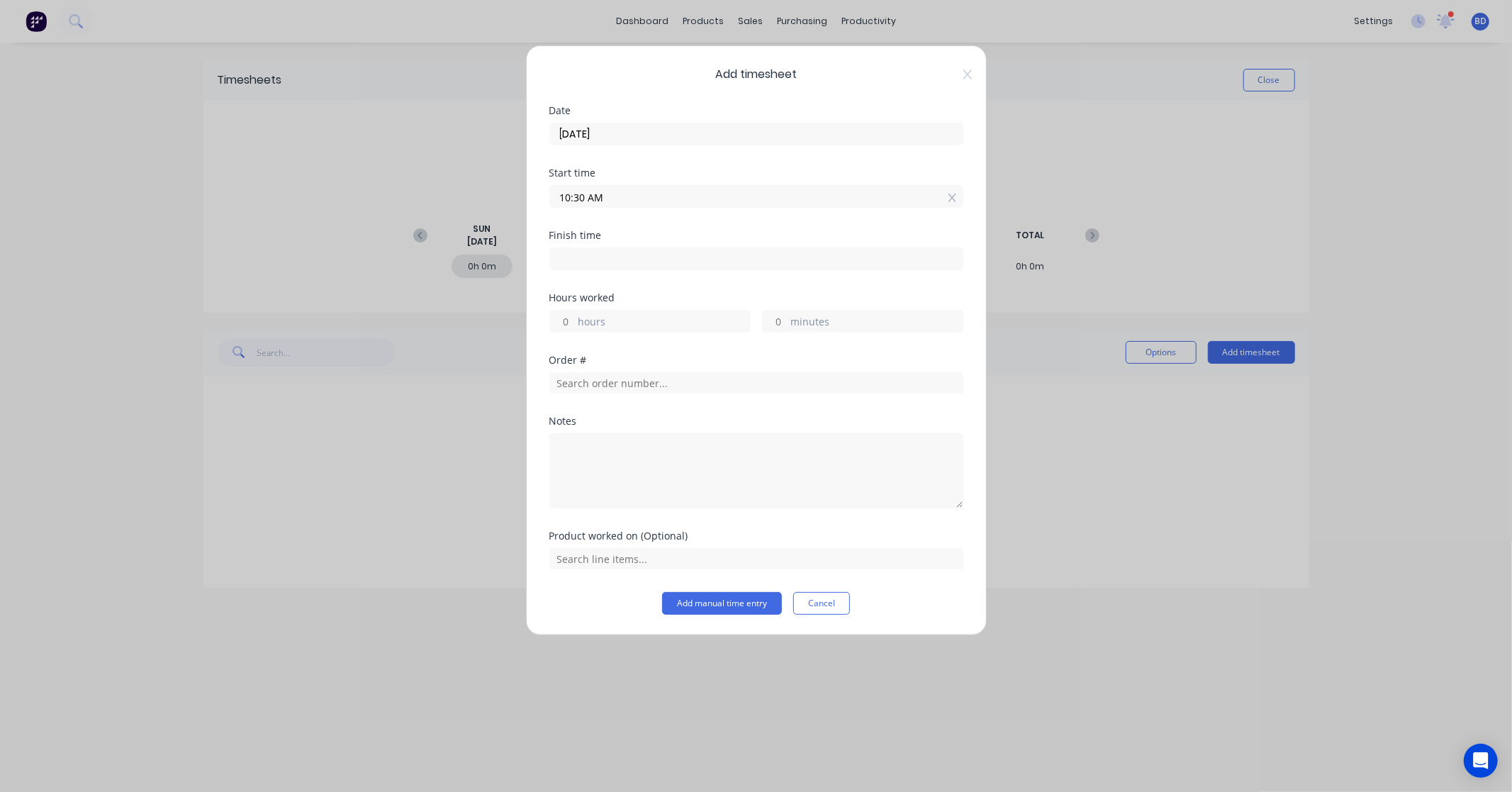
type input "10:30 AM"
click at [610, 263] on input at bounding box center [756, 258] width 412 height 21
type input "09:54 AM"
type input "23"
type input "24"
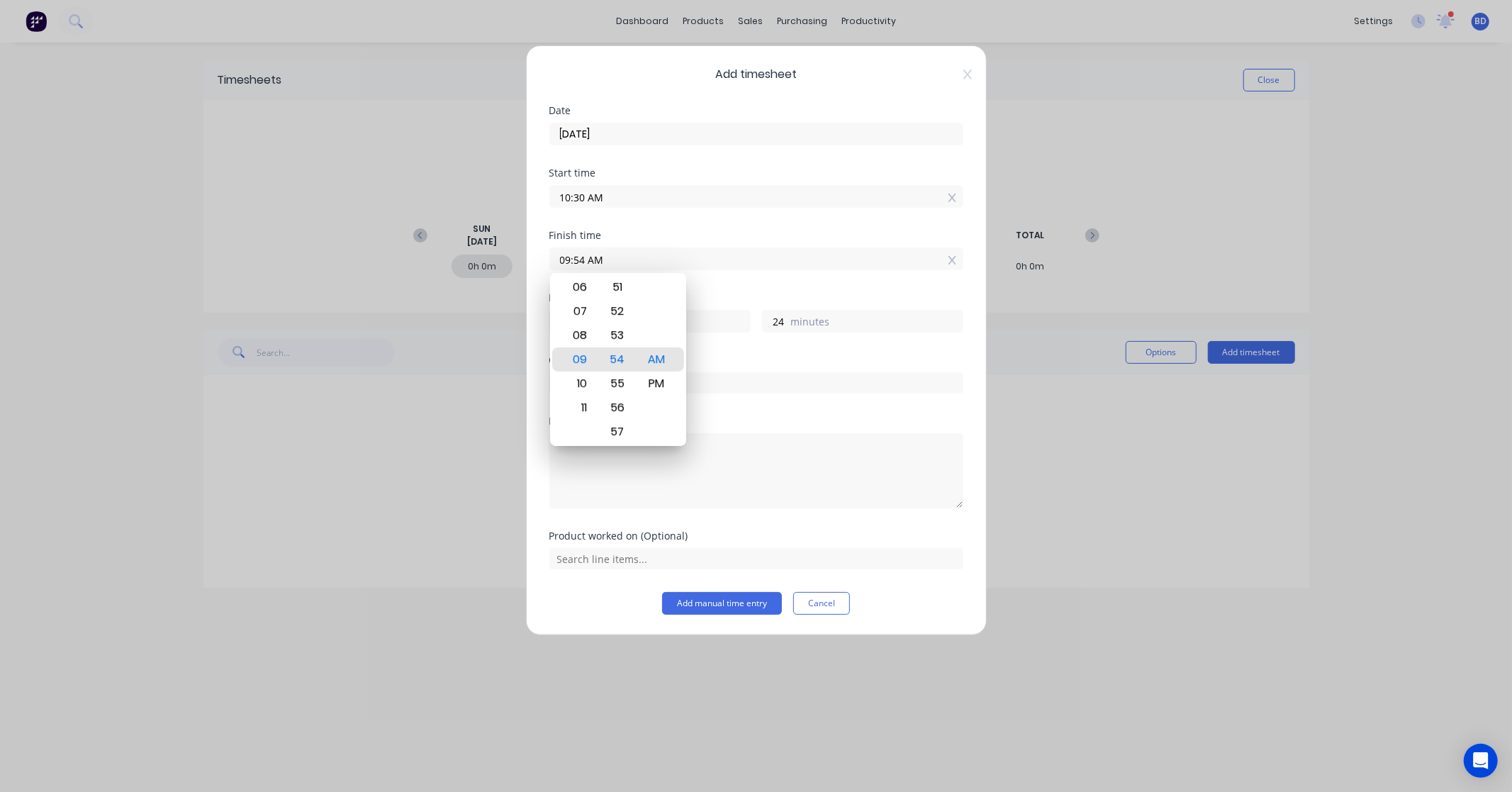
drag, startPoint x: 638, startPoint y: 263, endPoint x: 543, endPoint y: 260, distance: 95.0
click at [543, 260] on div "Add timesheet Date 04/09/2025 Start time 10:30 AM Finish time 09:54 AM Hours wo…" at bounding box center [756, 340] width 460 height 589
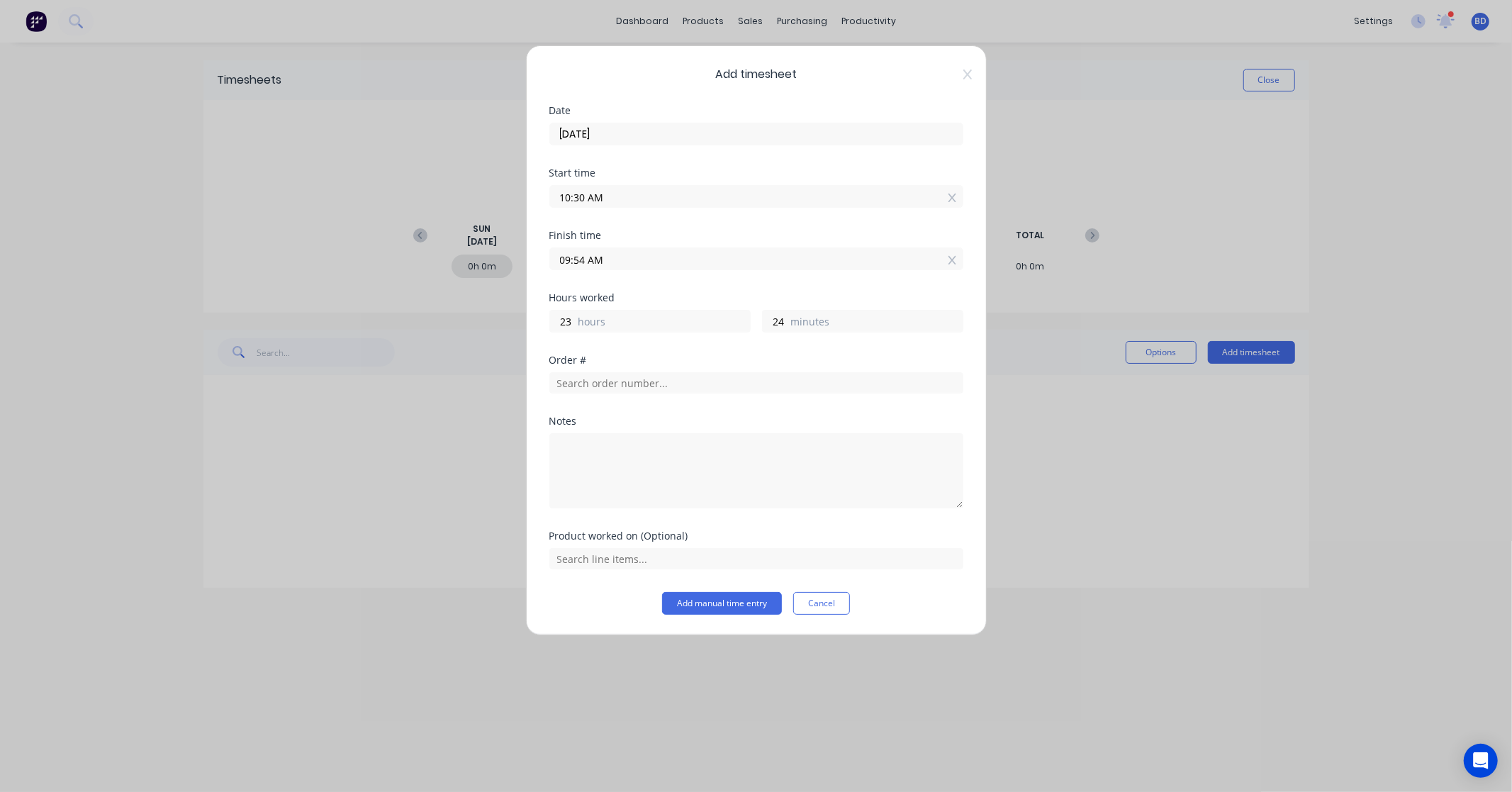
paste input "5:45 P"
type input "05:45 PM"
type input "7"
type input "15"
click at [604, 386] on input "text" at bounding box center [756, 382] width 414 height 21
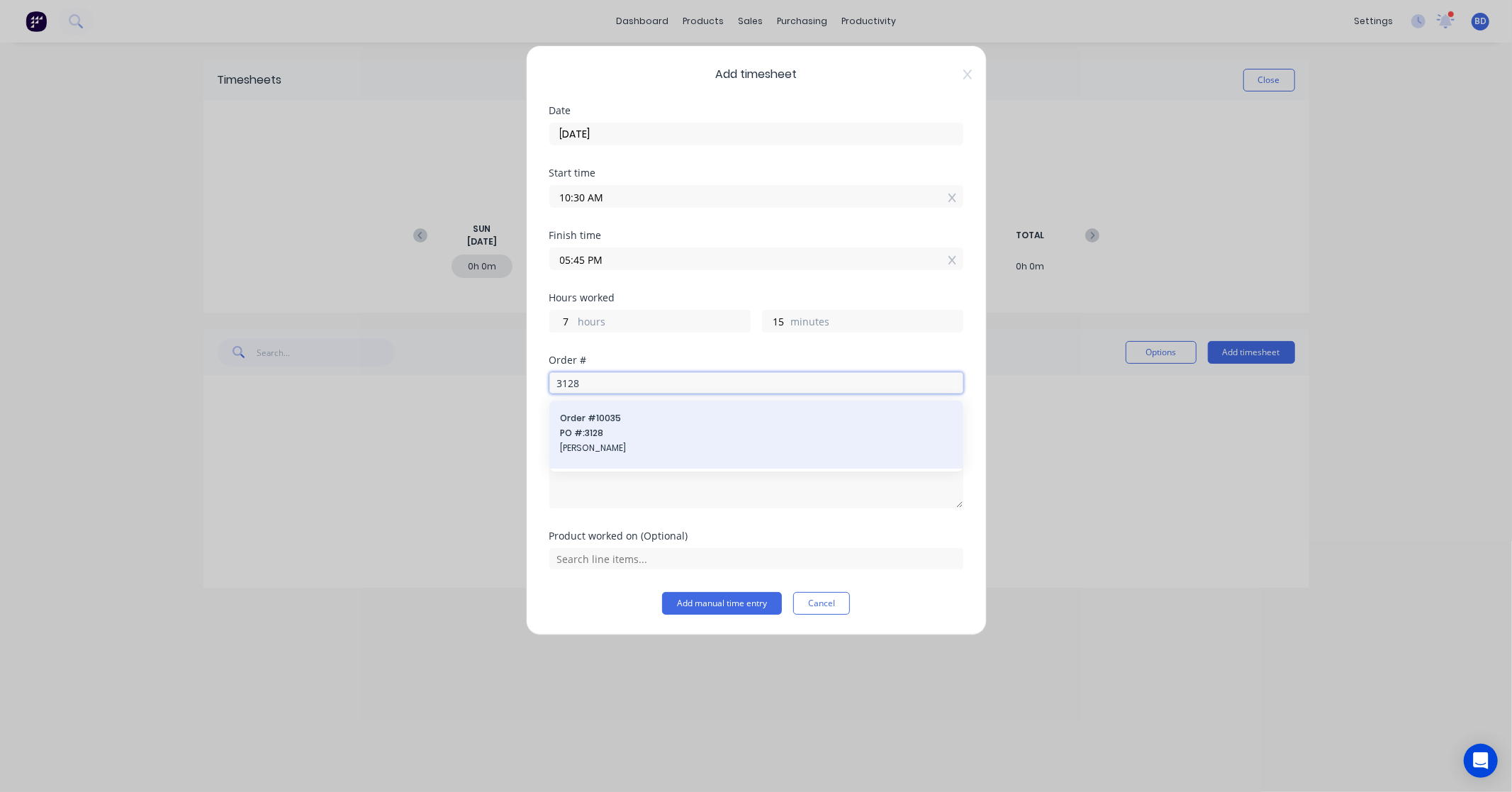
type input "3128"
click at [609, 425] on div "Order # 10035 PO #: 3128 Geoff Williamson" at bounding box center [756, 434] width 391 height 45
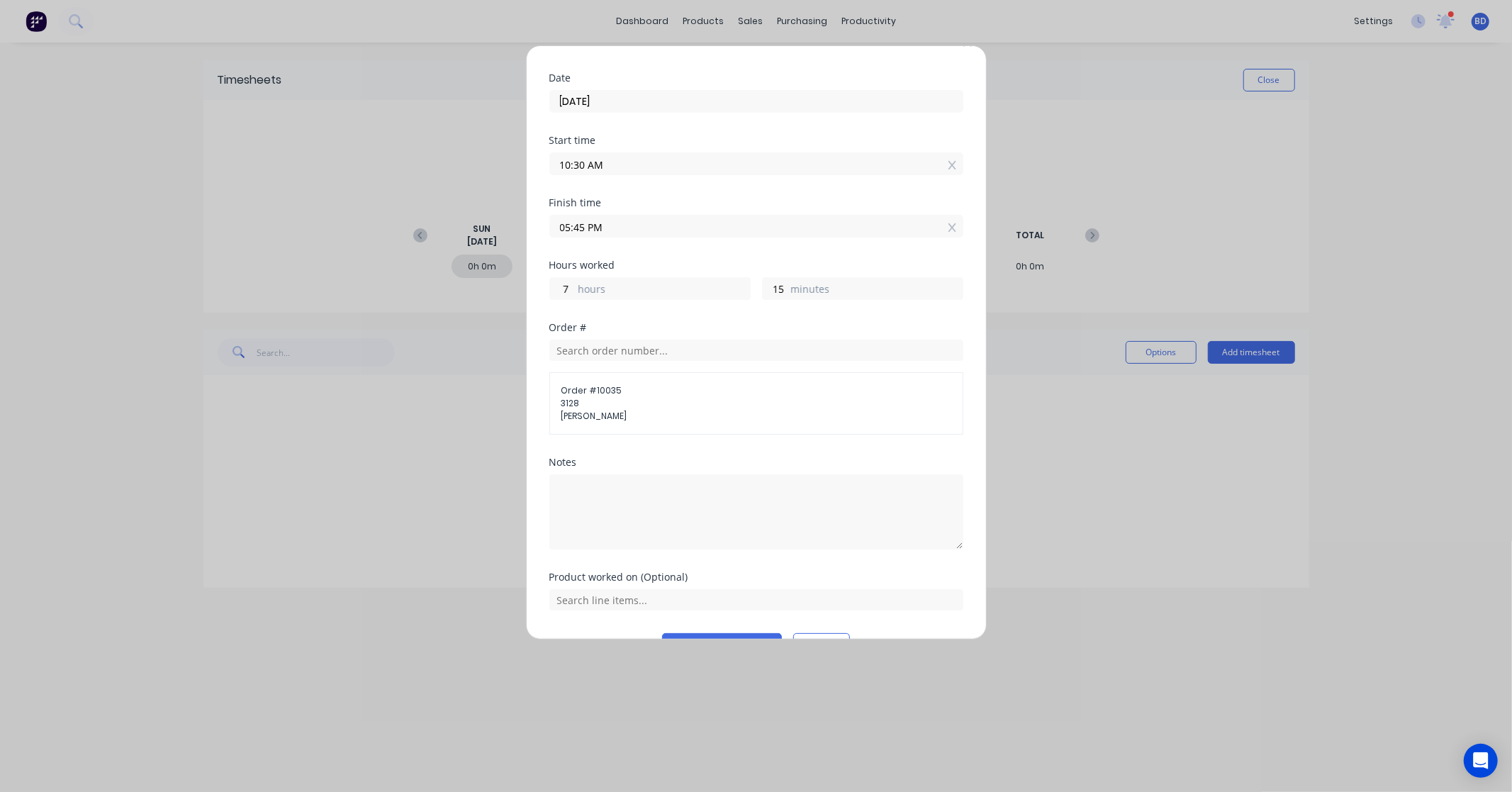
scroll to position [69, 0]
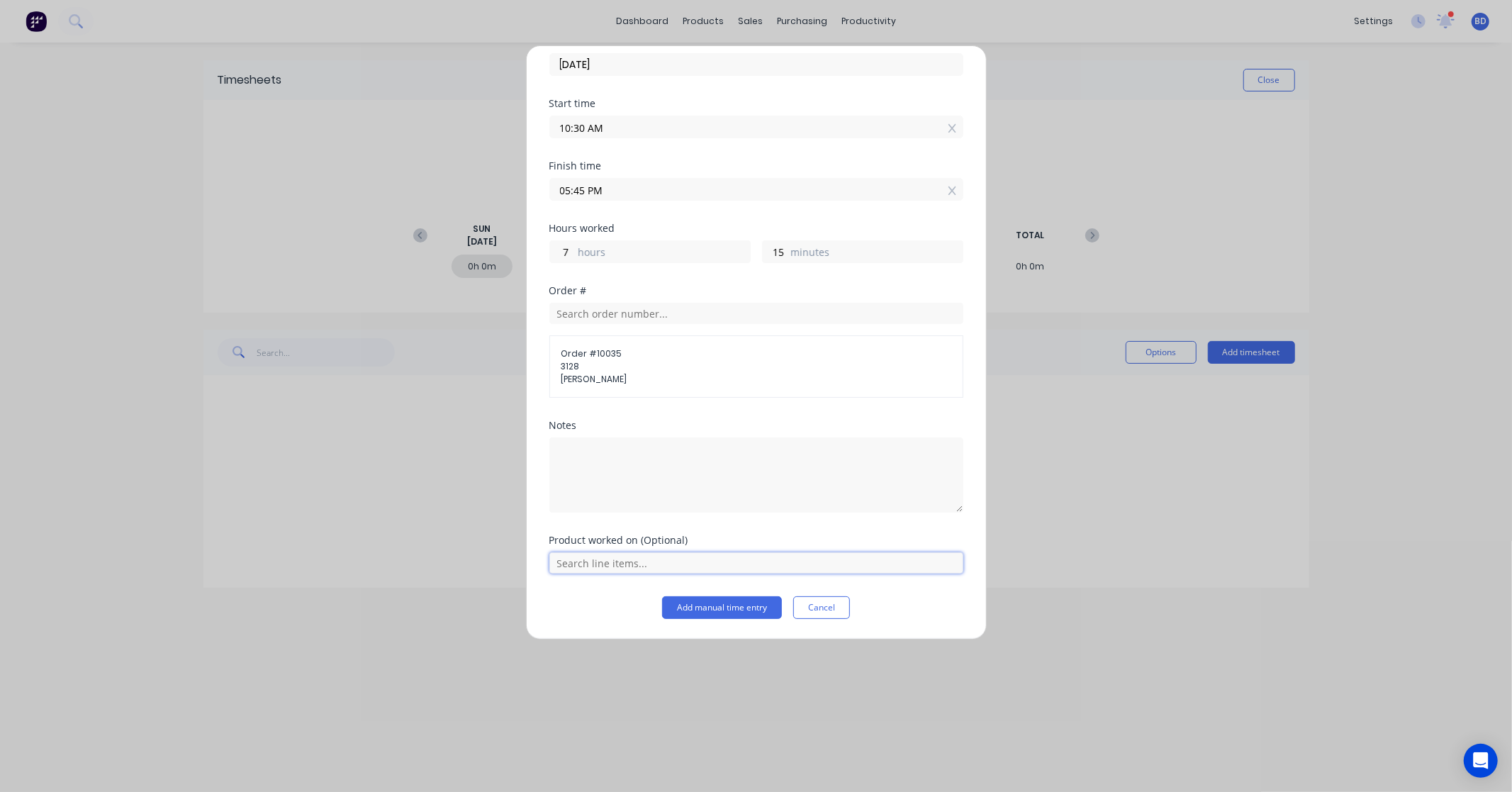
click at [641, 563] on input "text" at bounding box center [756, 562] width 414 height 21
click at [644, 521] on span "Labour Kit" at bounding box center [767, 528] width 369 height 13
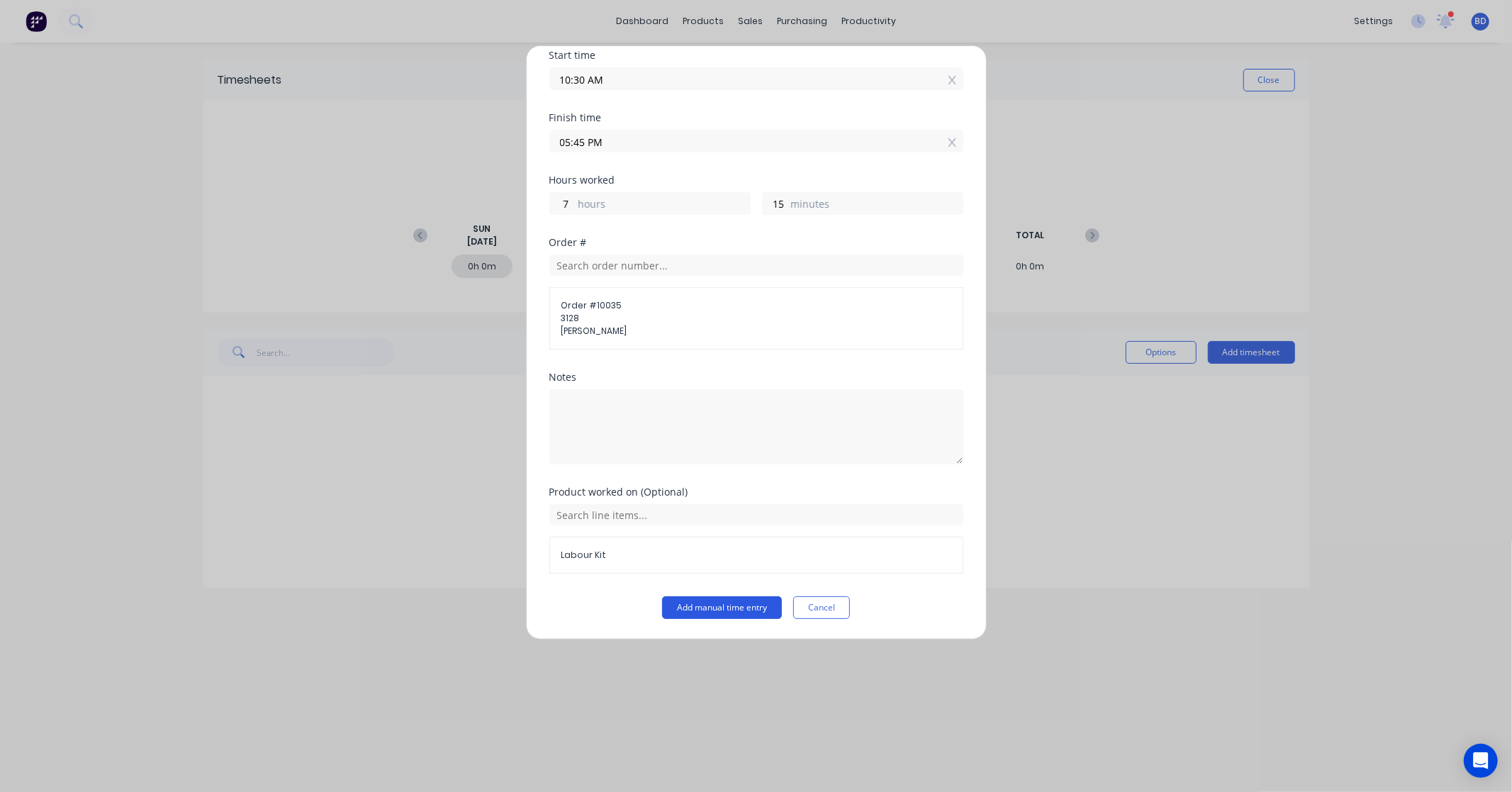
click at [741, 601] on button "Add manual time entry" at bounding box center [722, 607] width 120 height 23
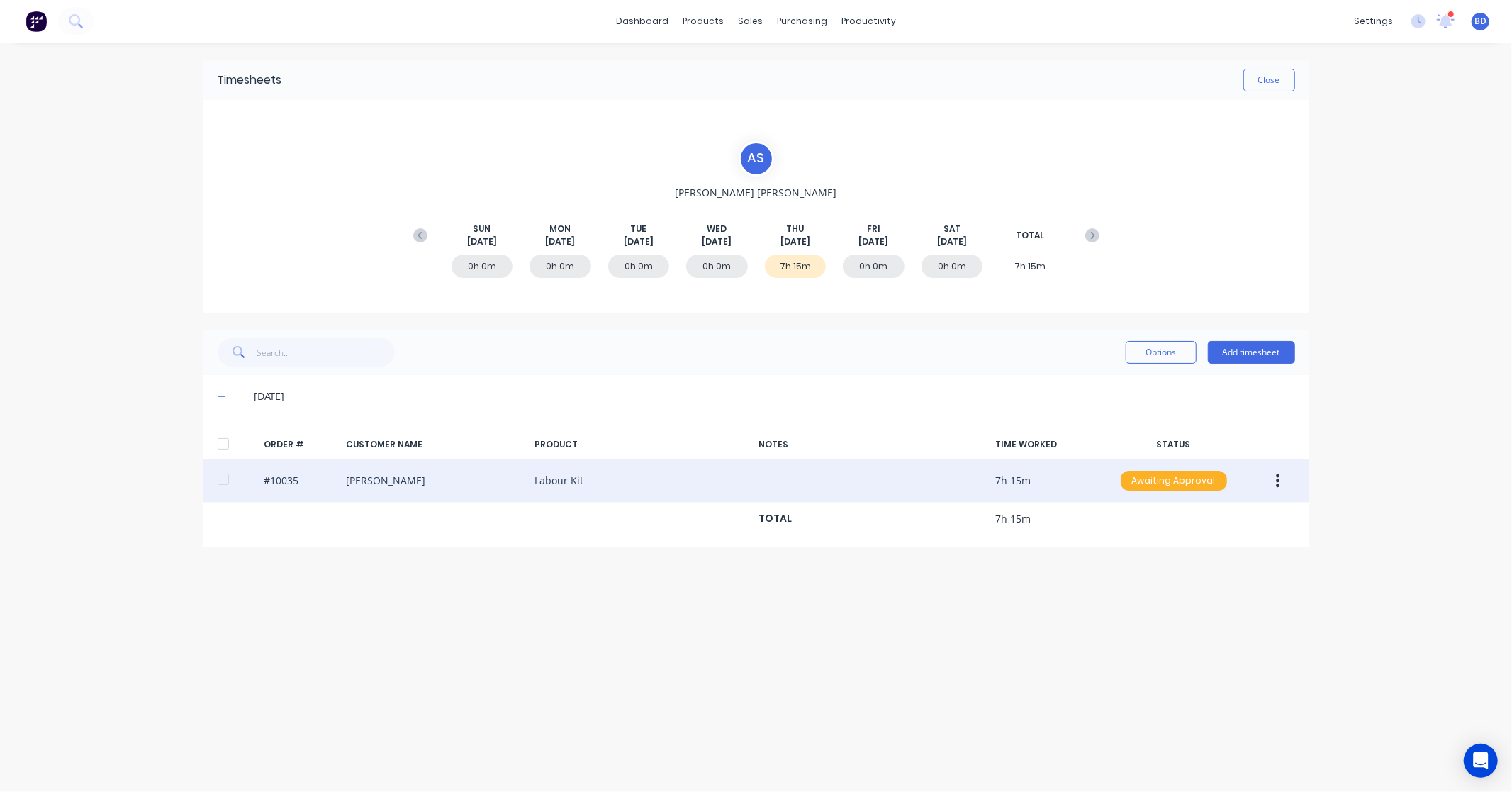
click at [1180, 490] on div "Awaiting Approval" at bounding box center [1173, 480] width 106 height 20
click at [1145, 559] on div "Approved" at bounding box center [1142, 552] width 116 height 20
click at [1272, 82] on button "Close" at bounding box center [1269, 80] width 52 height 23
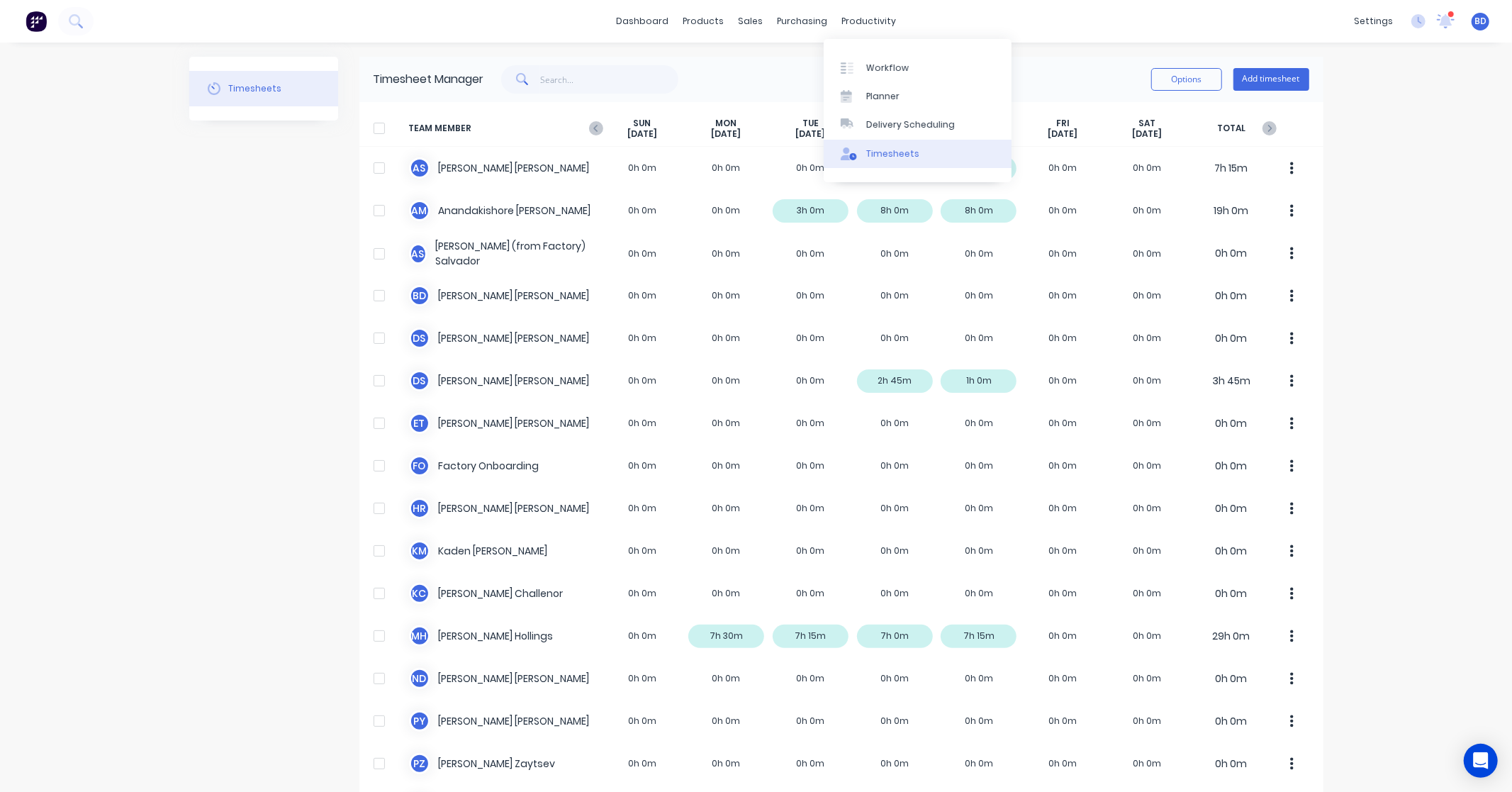
click at [903, 144] on link "Timesheets" at bounding box center [917, 153] width 188 height 28
click at [1335, 156] on div "dashboard products sales purchasing productivity dashboard products Product Cat…" at bounding box center [756, 396] width 1512 height 792
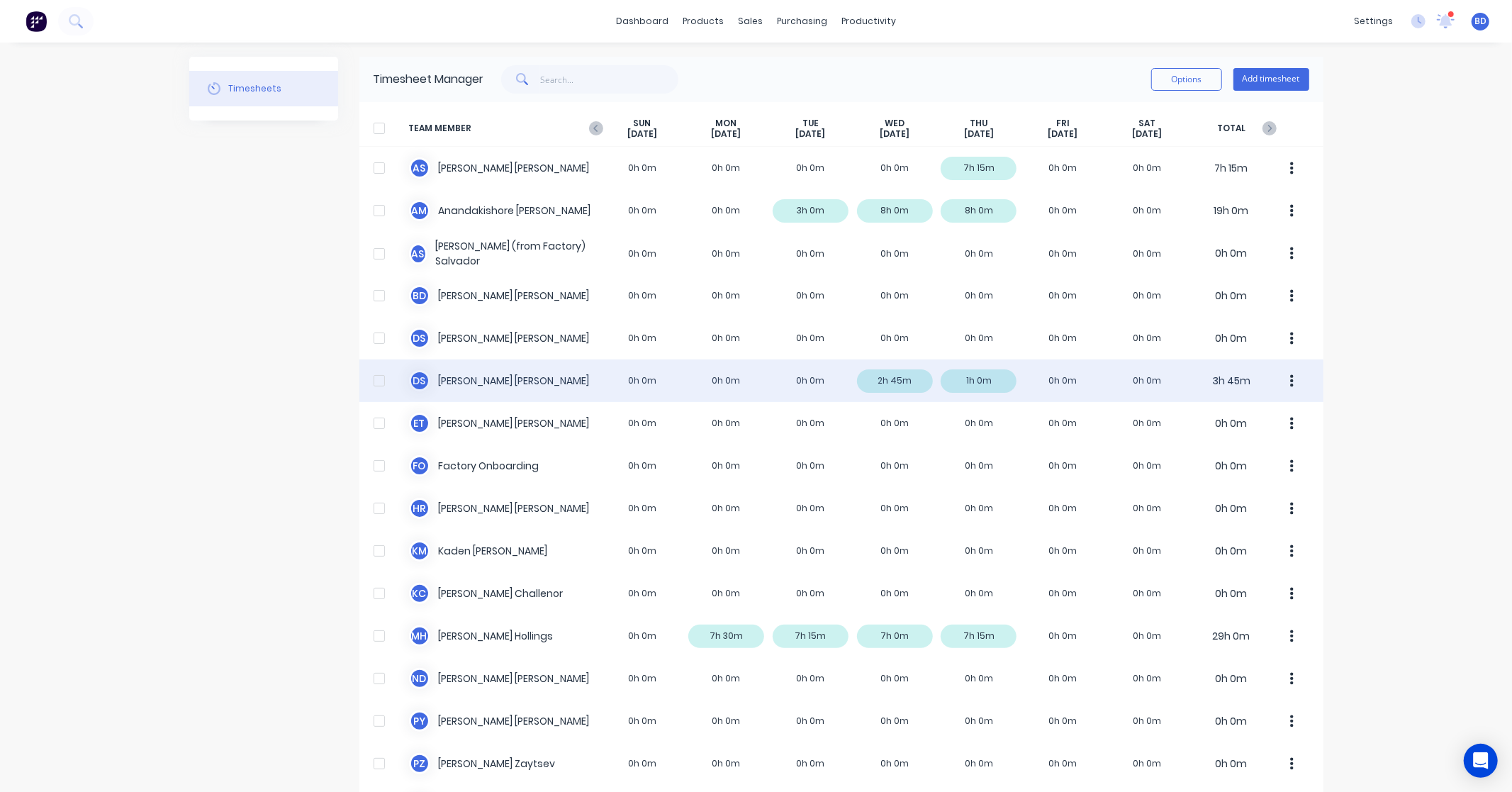
click at [494, 374] on div "D S Duncan Sneddon 0h 0m 0h 0m 0h 0m 2h 45m 1h 0m 0h 0m 0h 0m 3h 45m" at bounding box center [841, 381] width 964 height 43
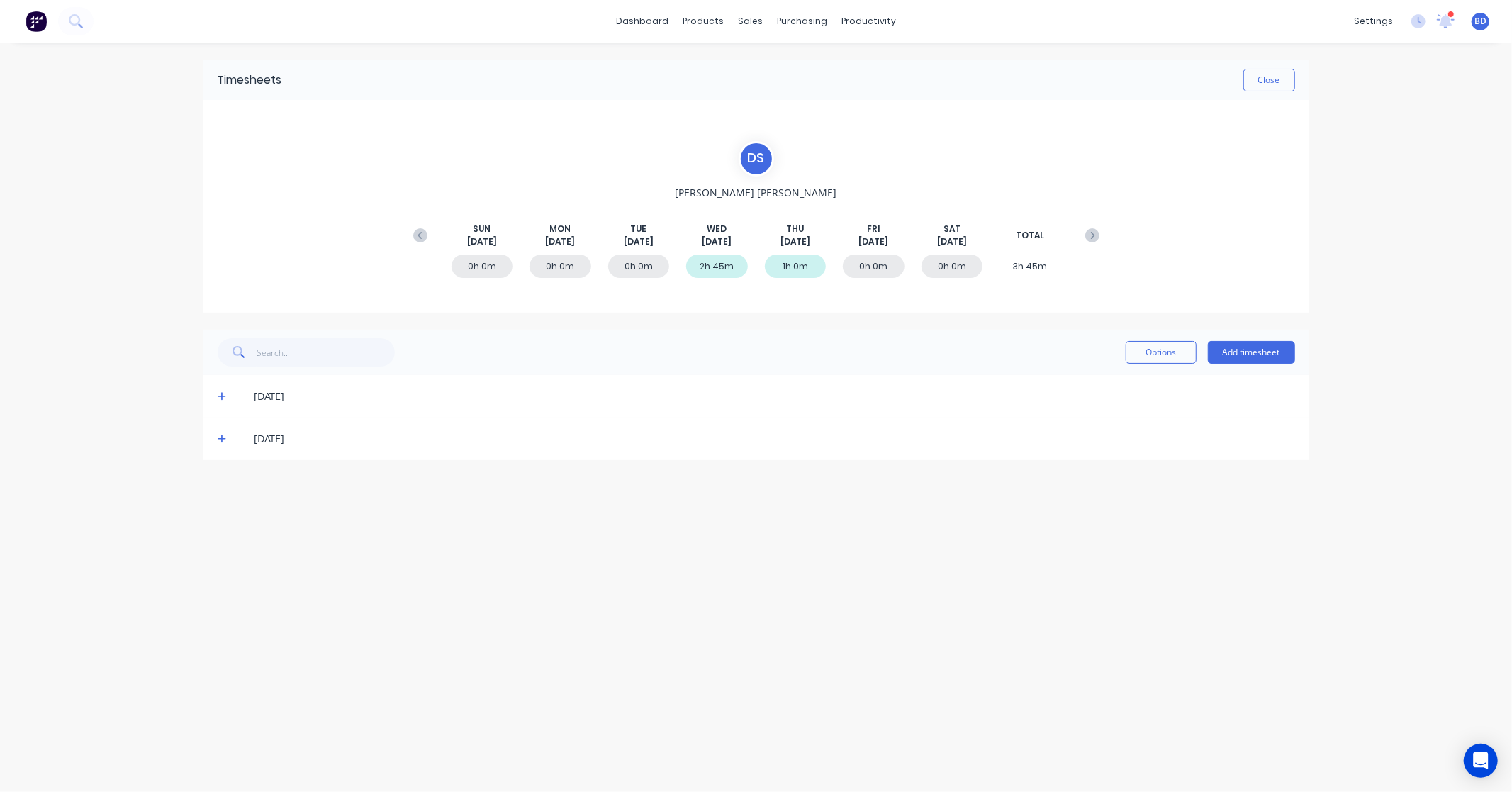
click at [218, 438] on icon at bounding box center [222, 439] width 8 height 8
click at [1269, 353] on button "Add timesheet" at bounding box center [1251, 351] width 87 height 23
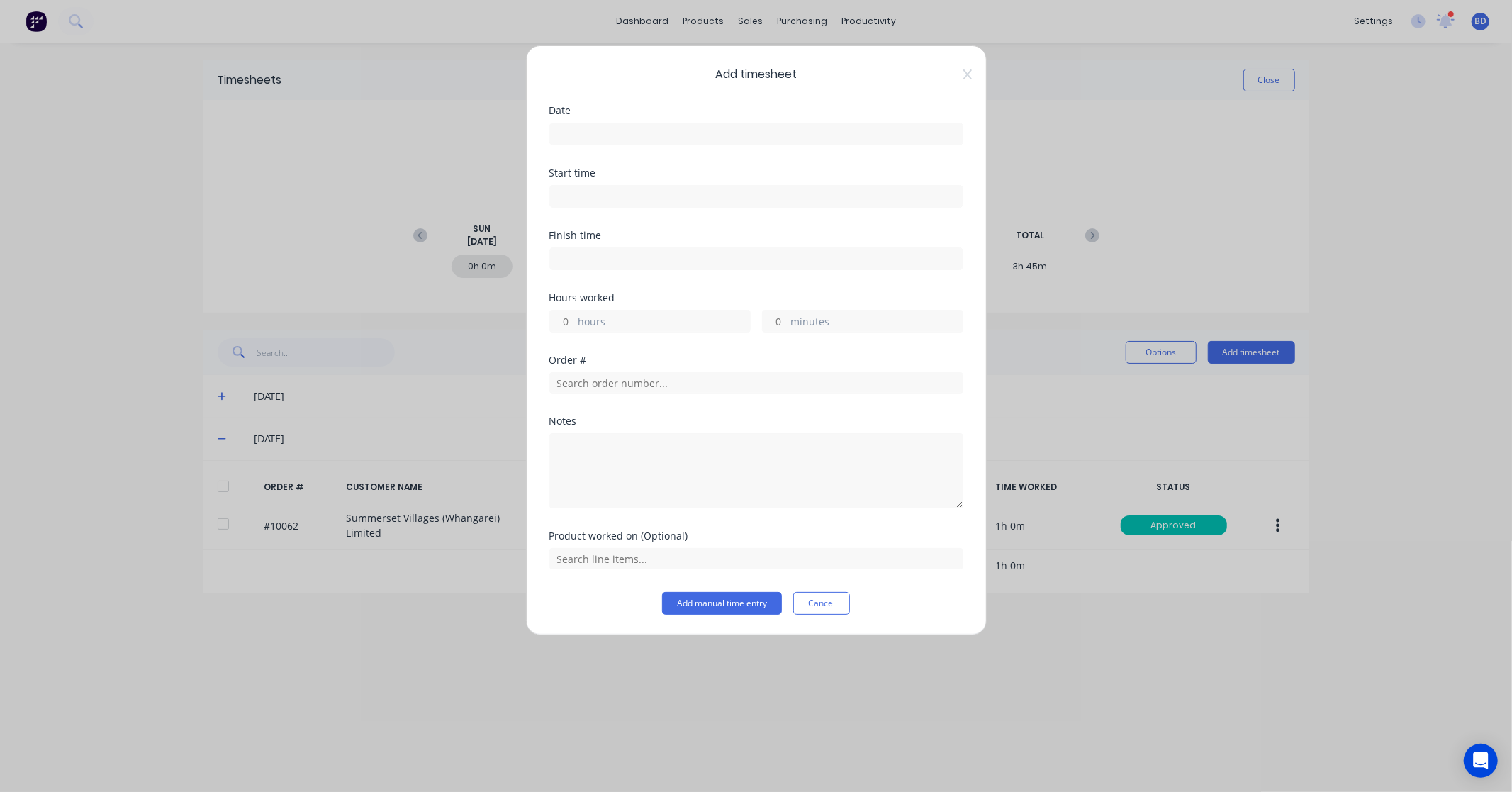
click at [647, 138] on input at bounding box center [756, 134] width 412 height 21
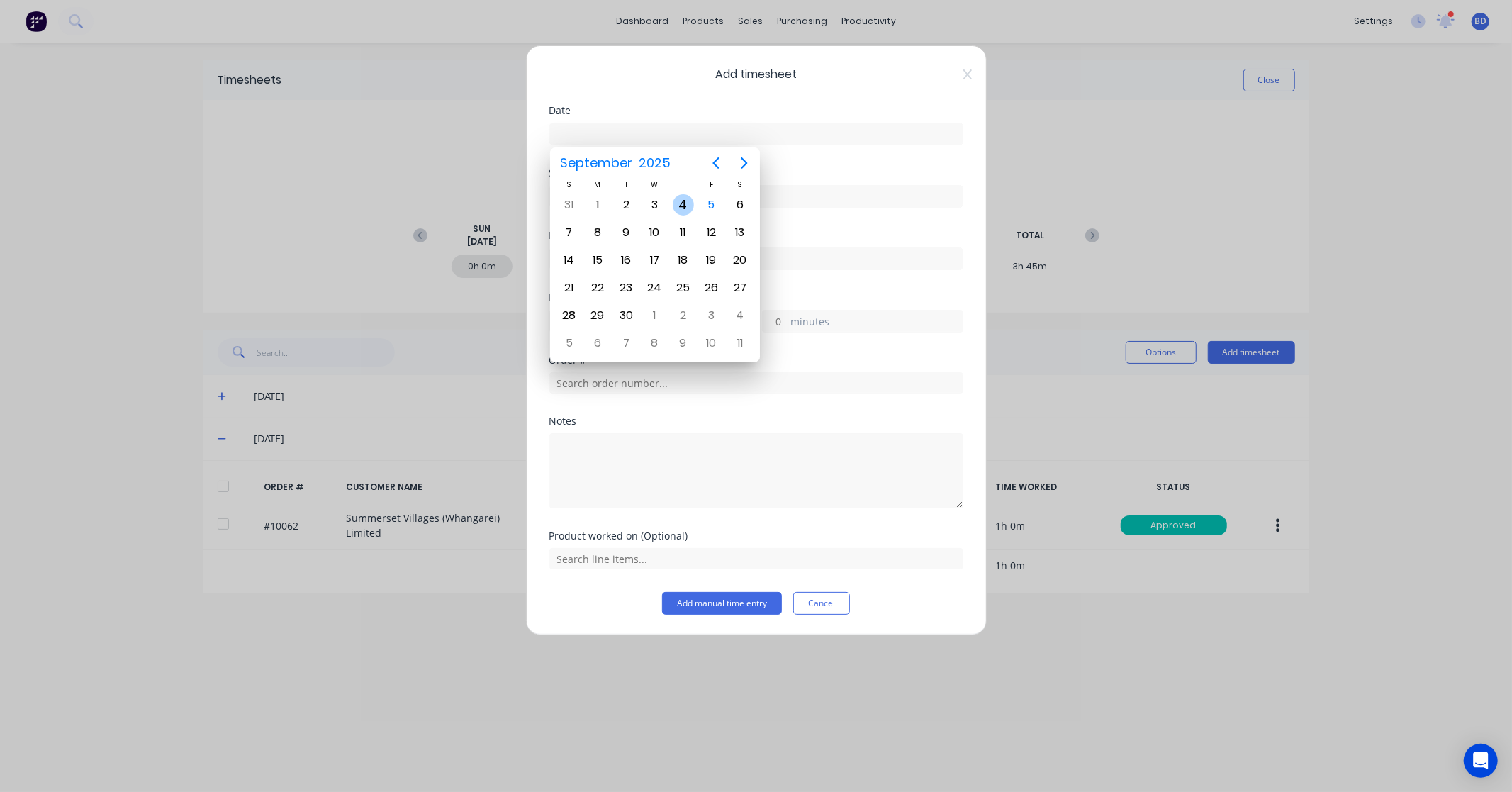
click at [683, 205] on div "4" at bounding box center [683, 204] width 21 height 21
type input "04/09/2025"
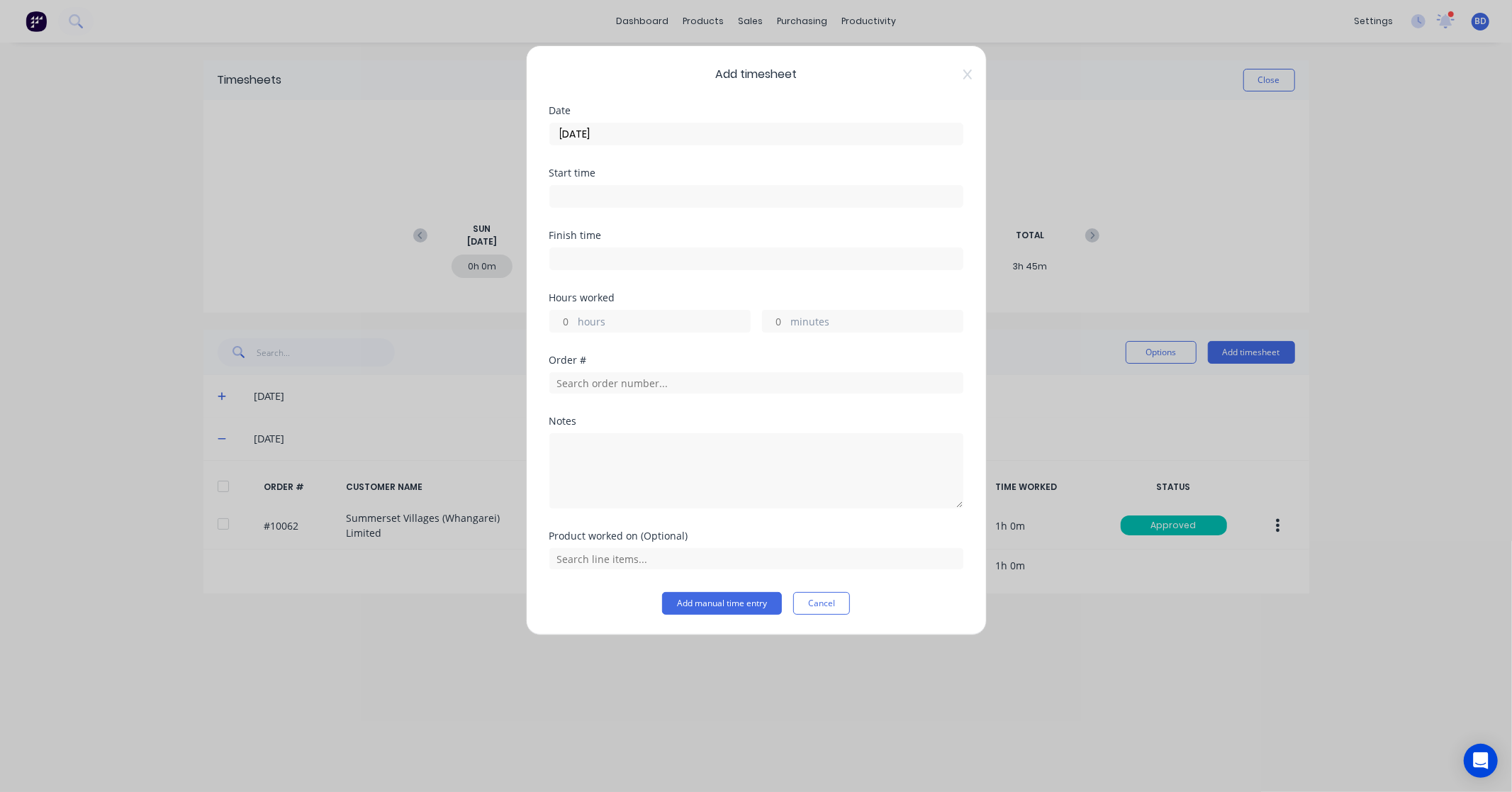
click at [583, 187] on input at bounding box center [756, 195] width 412 height 21
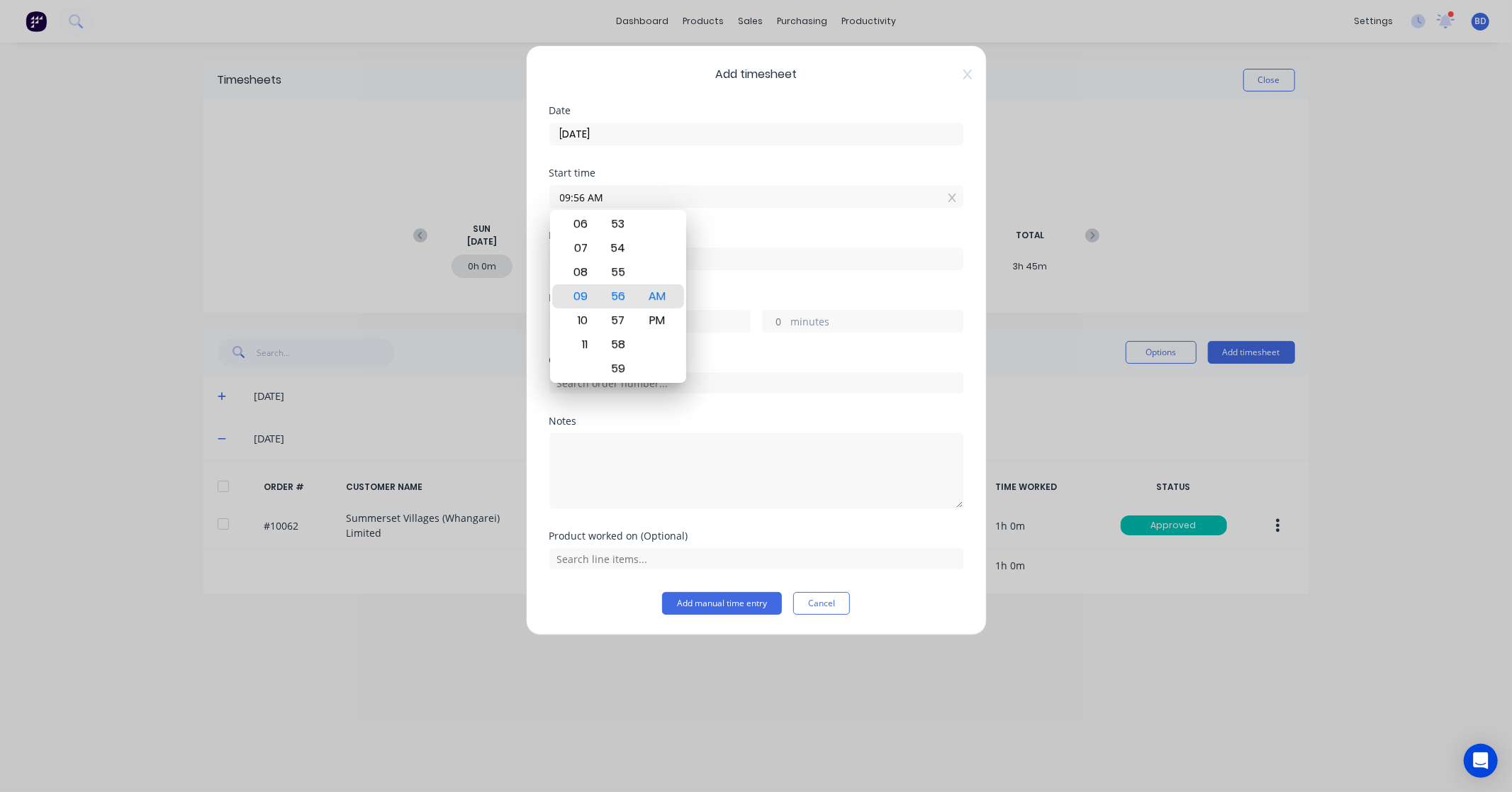
drag, startPoint x: 620, startPoint y: 199, endPoint x: 547, endPoint y: 202, distance: 73.1
click at [547, 202] on div "Add timesheet Date 04/09/2025 Start time 09:56 AM Finish time Hours worked hour…" at bounding box center [756, 340] width 460 height 589
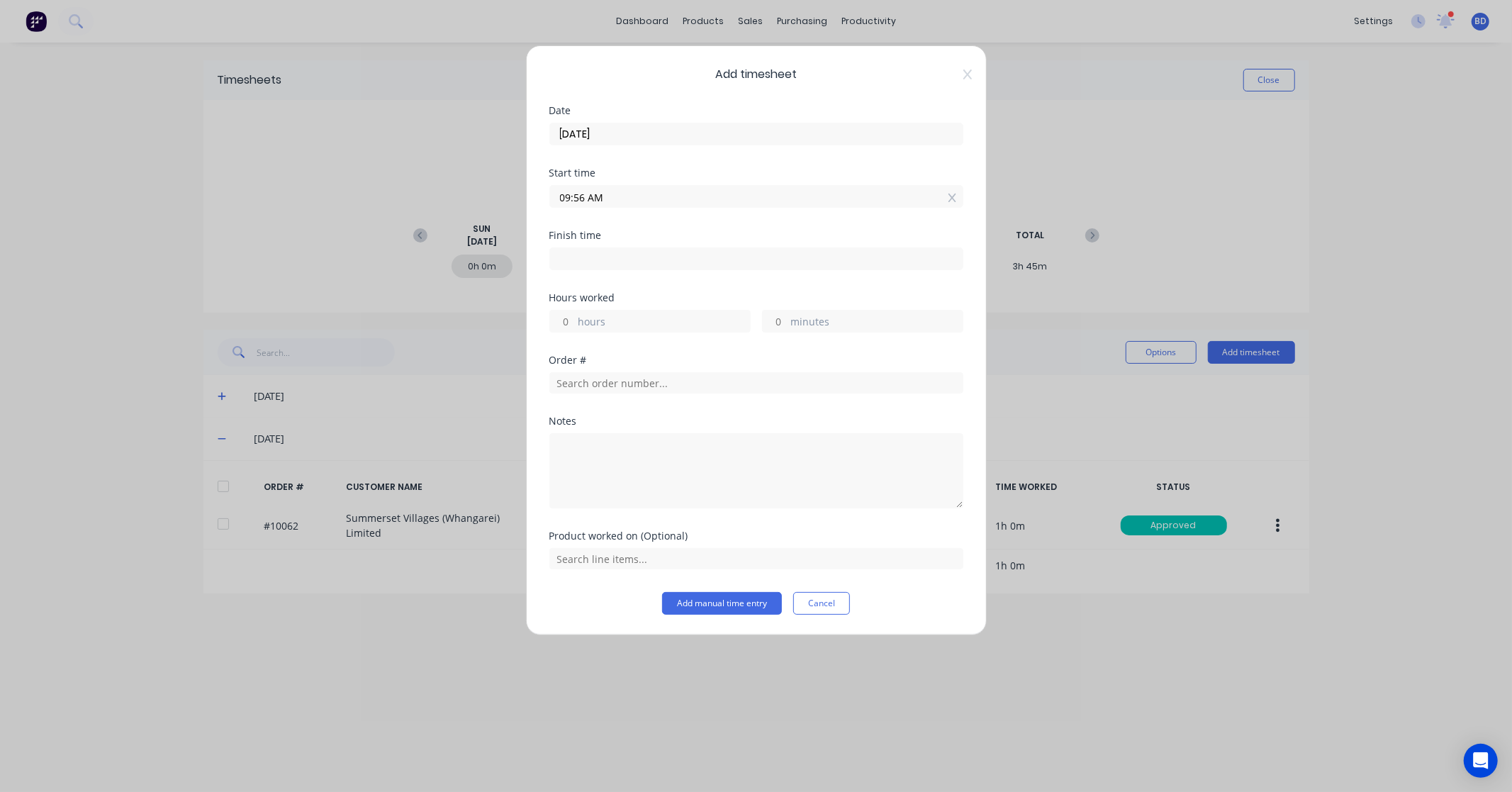
paste input "10:30"
type input "10:30 AM"
click at [625, 261] on input at bounding box center [756, 258] width 412 height 21
type input "09:56 AM"
type input "23"
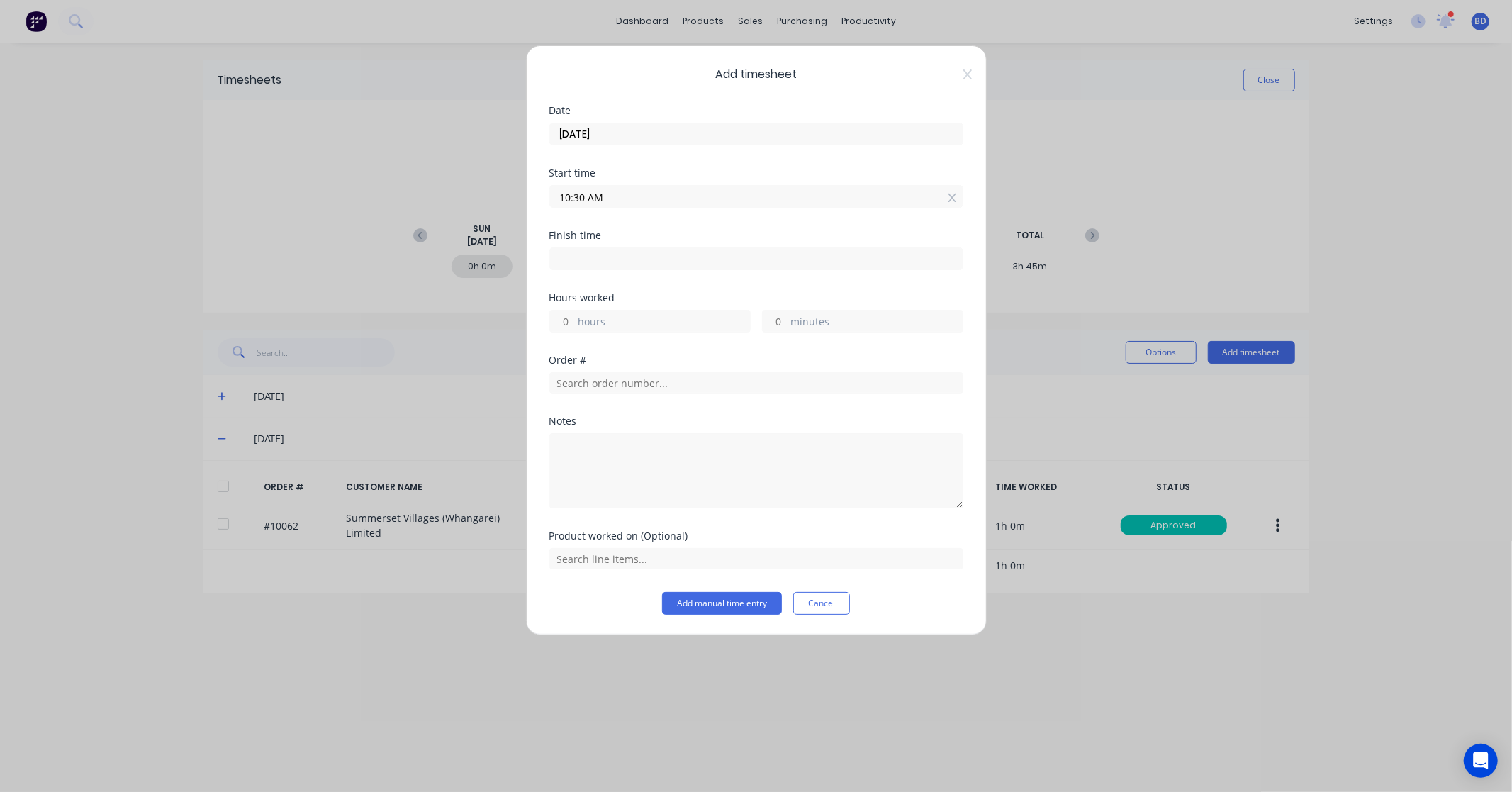
type input "26"
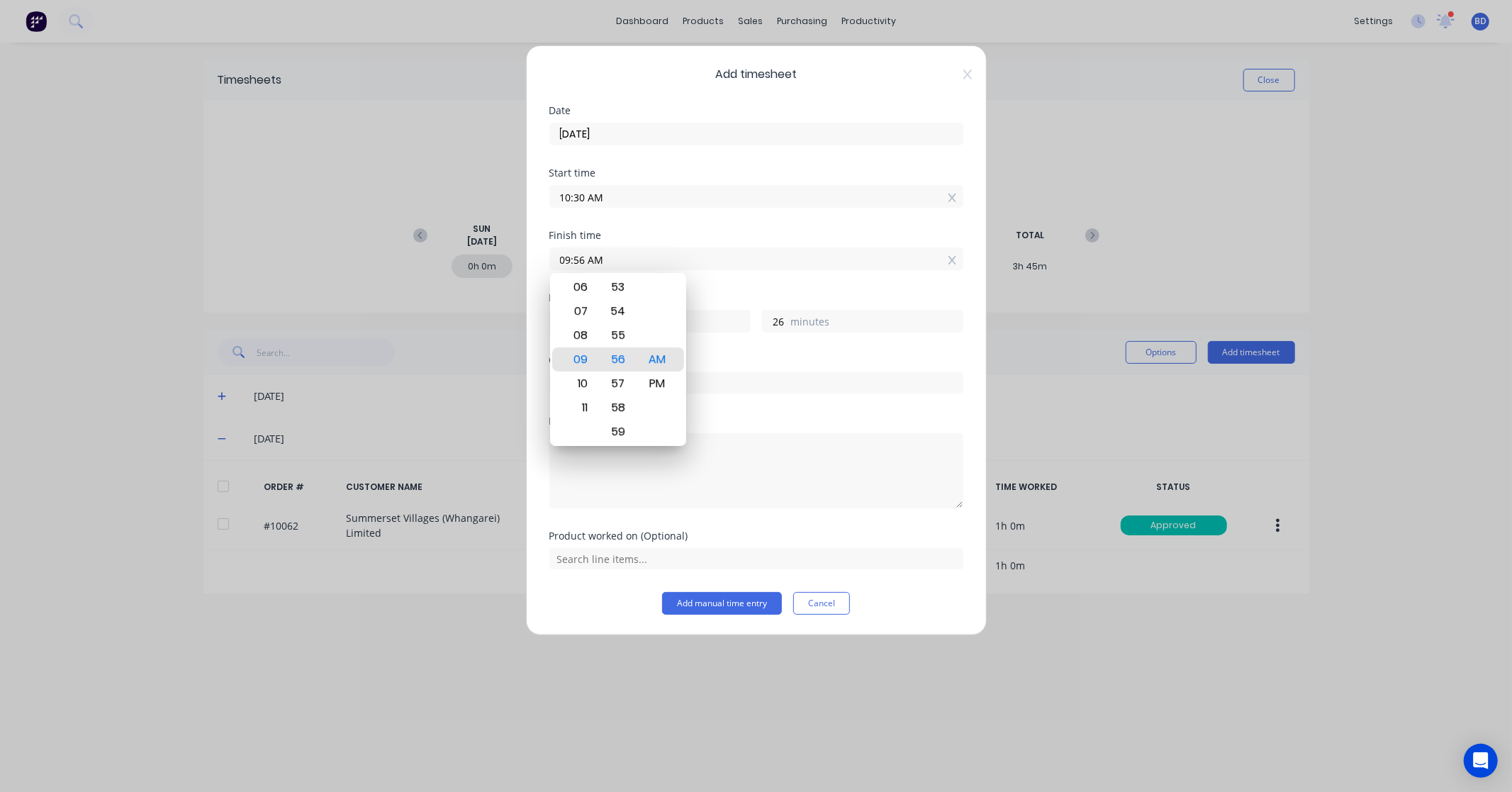
drag, startPoint x: 636, startPoint y: 260, endPoint x: 520, endPoint y: 257, distance: 116.0
click at [520, 257] on div "Add timesheet Date 04/09/2025 Start time 10:30 AM Finish time 09:56 AM Hours wo…" at bounding box center [756, 396] width 1512 height 792
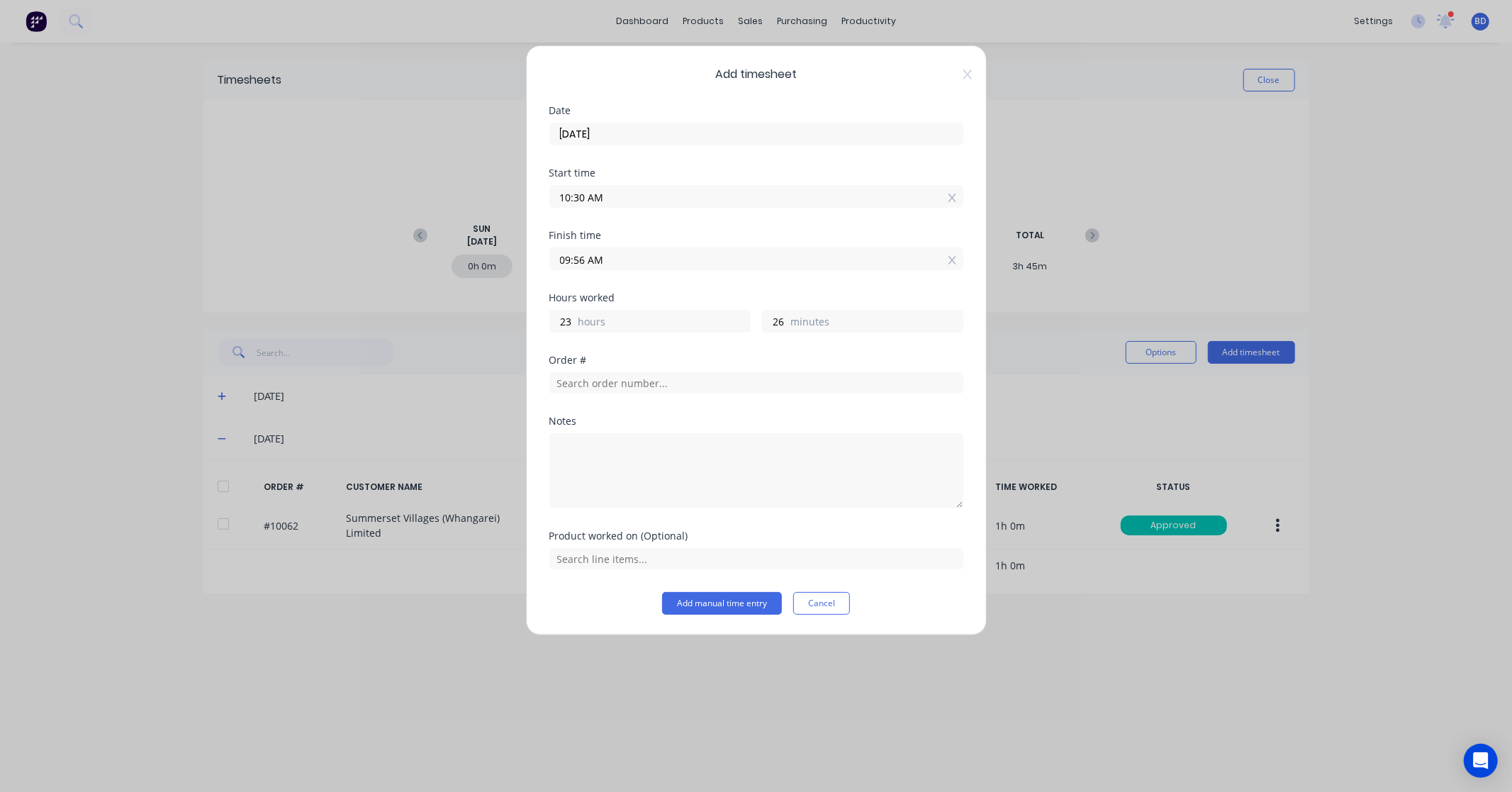
paste input "12:45 P"
type input "12:45 PM"
type input "2"
type input "15"
click at [789, 294] on div "Hours worked" at bounding box center [756, 297] width 414 height 10
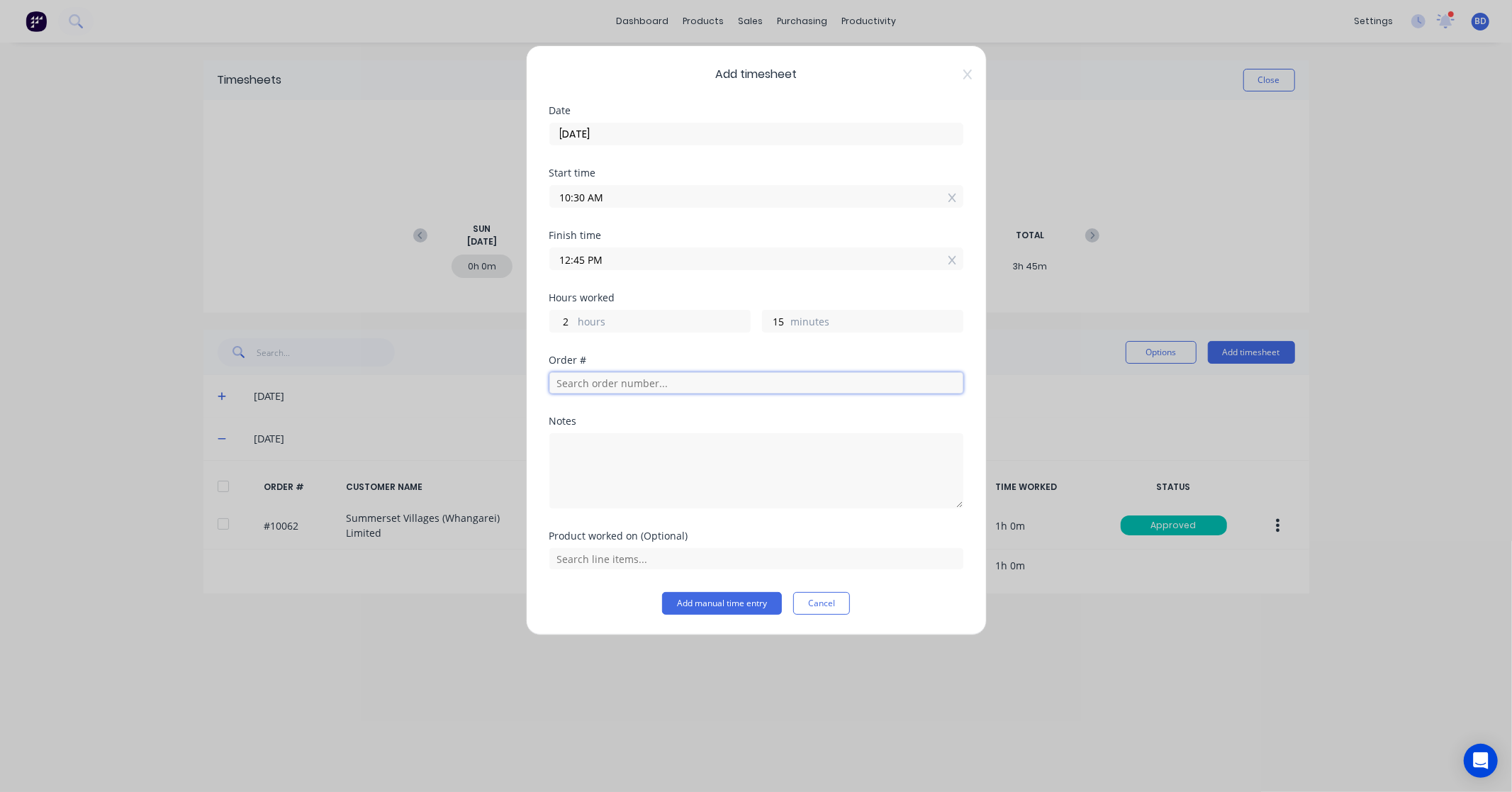
click at [648, 386] on input "text" at bounding box center [756, 382] width 414 height 21
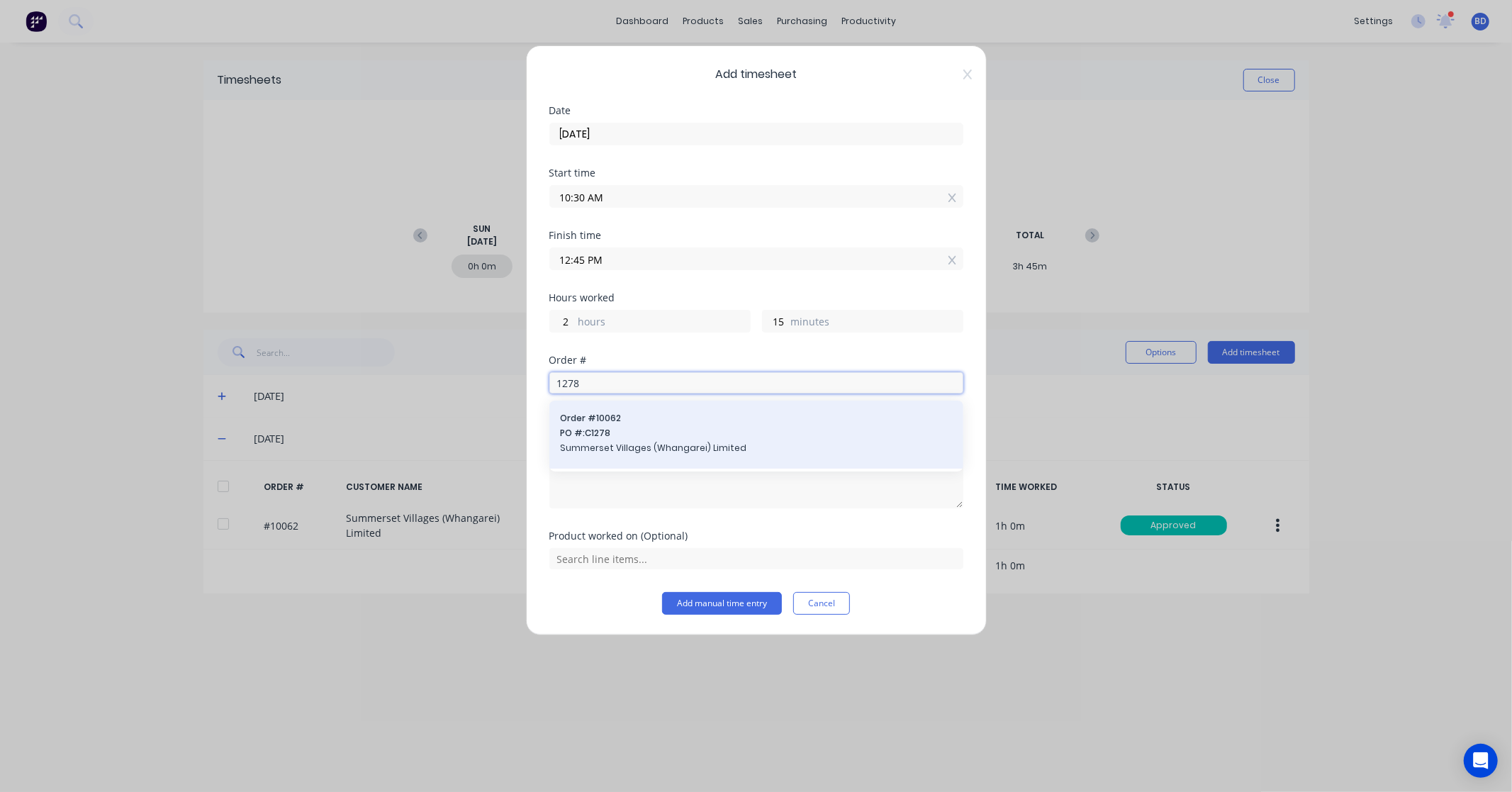
type input "1278"
click at [738, 434] on span "PO #: C1278" at bounding box center [756, 433] width 391 height 13
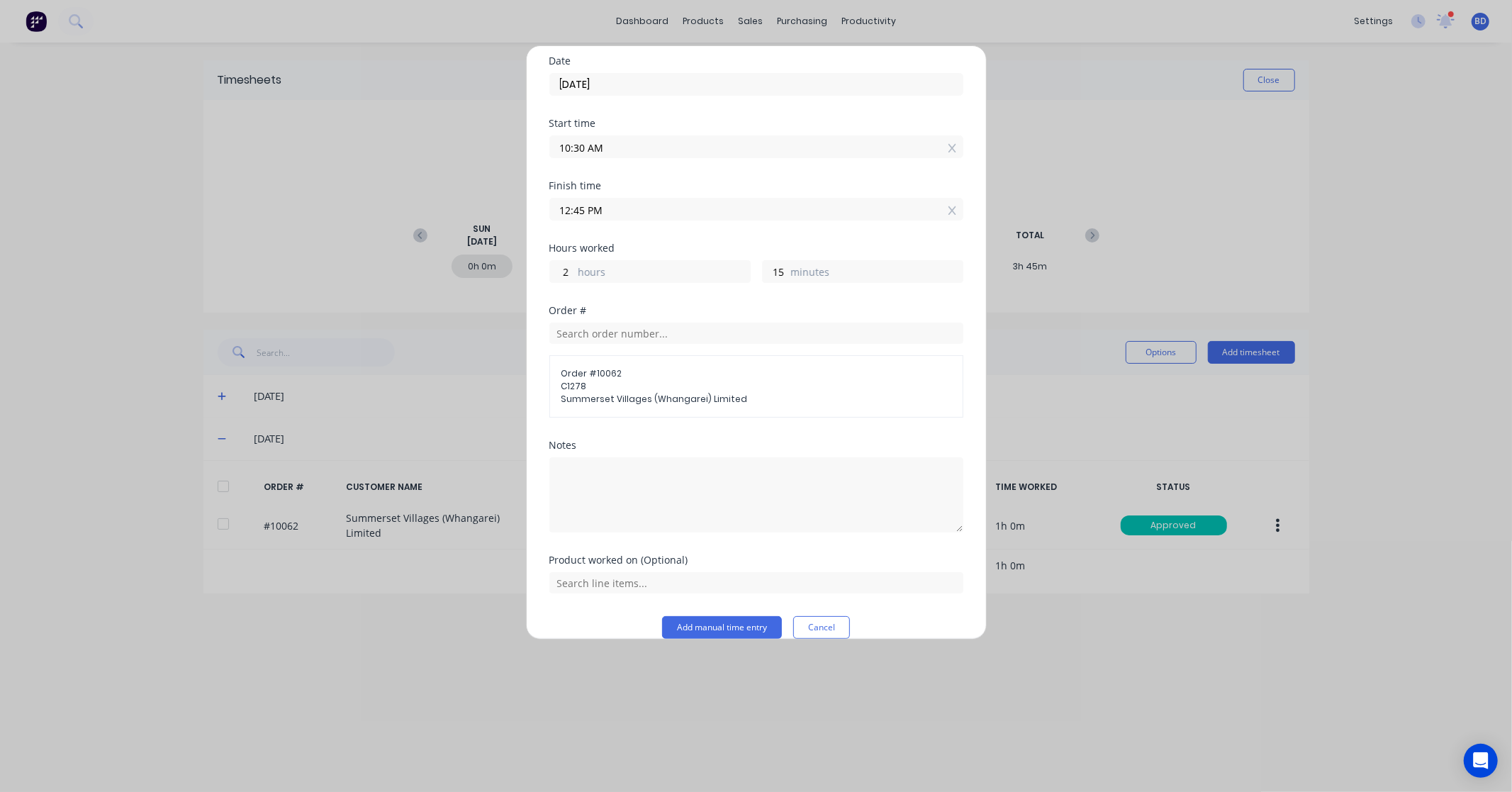
scroll to position [69, 0]
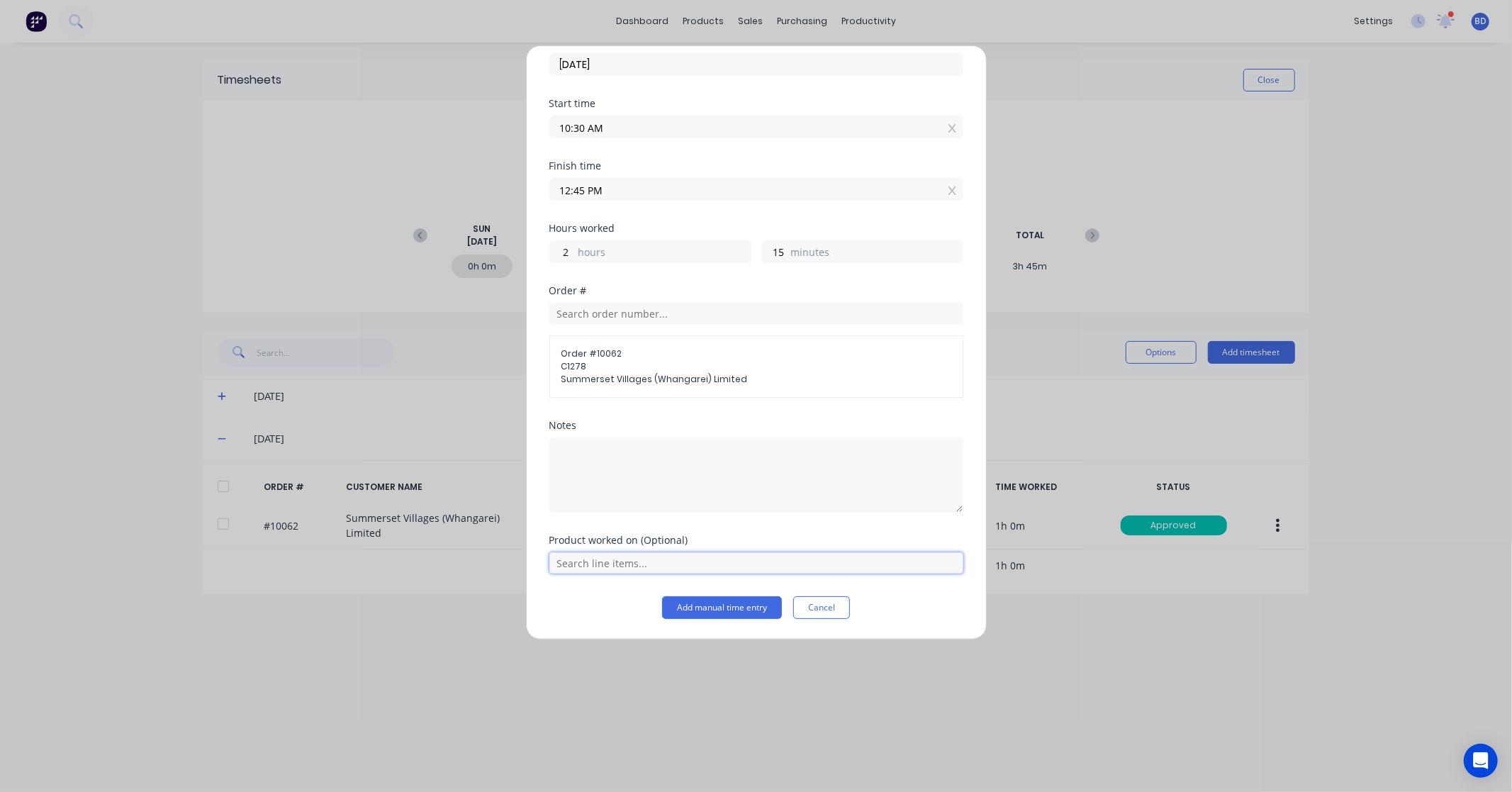
click at [612, 567] on input "text" at bounding box center [756, 562] width 414 height 21
click at [621, 535] on div "Labour Kit" at bounding box center [756, 527] width 414 height 35
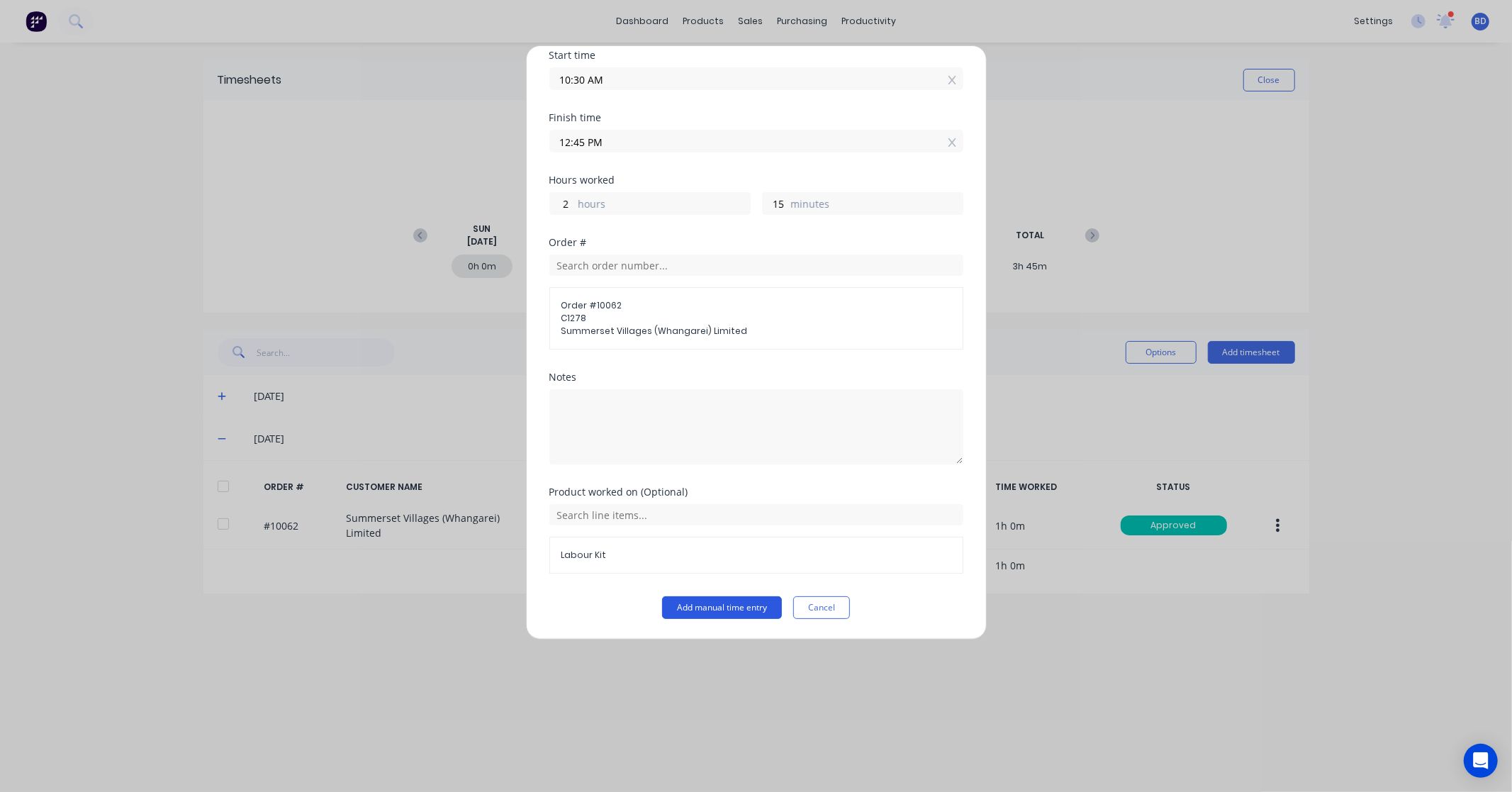
click at [721, 606] on button "Add manual time entry" at bounding box center [722, 607] width 120 height 23
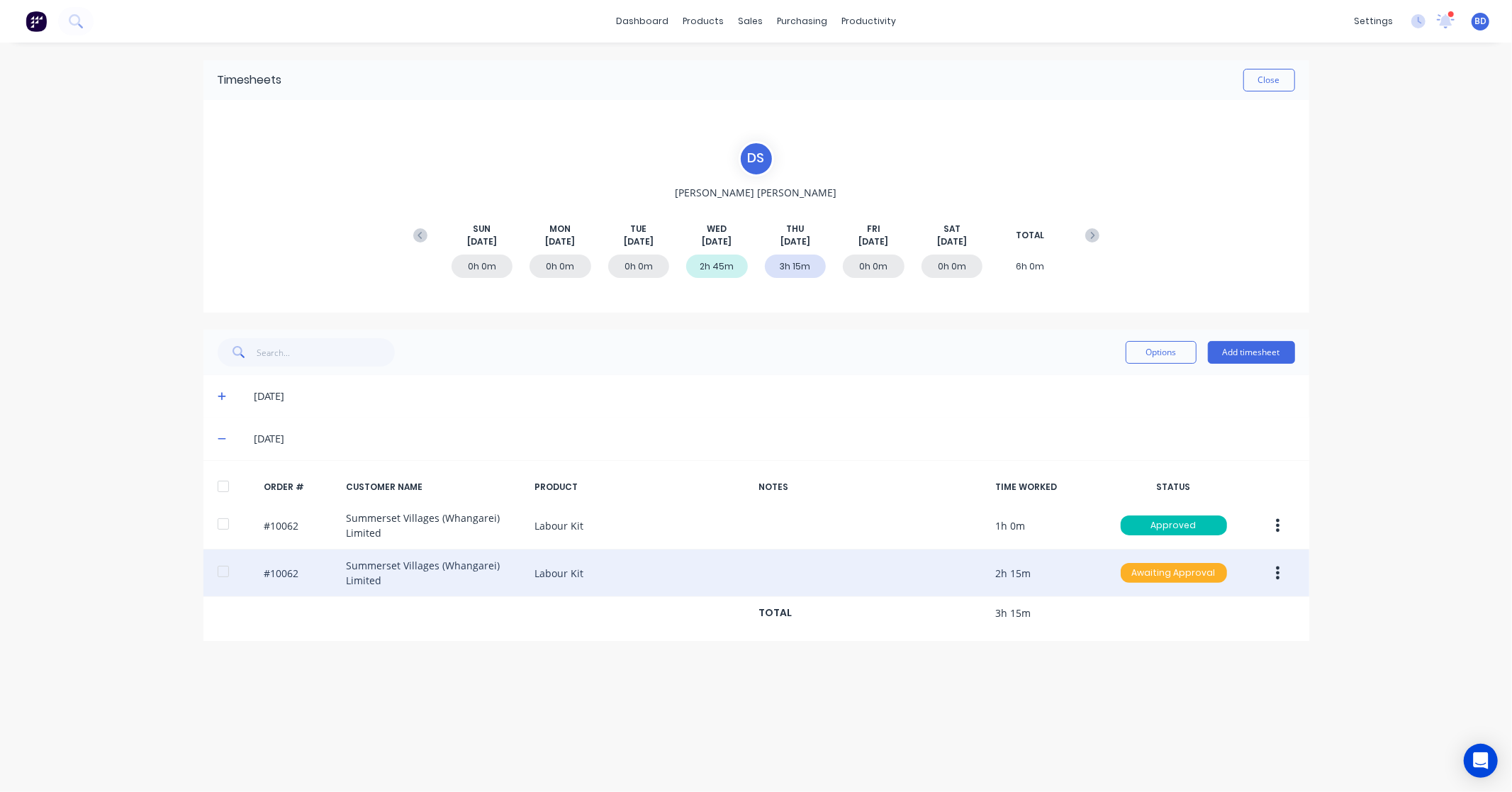
click at [1168, 565] on div "Awaiting Approval" at bounding box center [1173, 573] width 106 height 20
click at [1138, 648] on div "Approved" at bounding box center [1142, 645] width 116 height 20
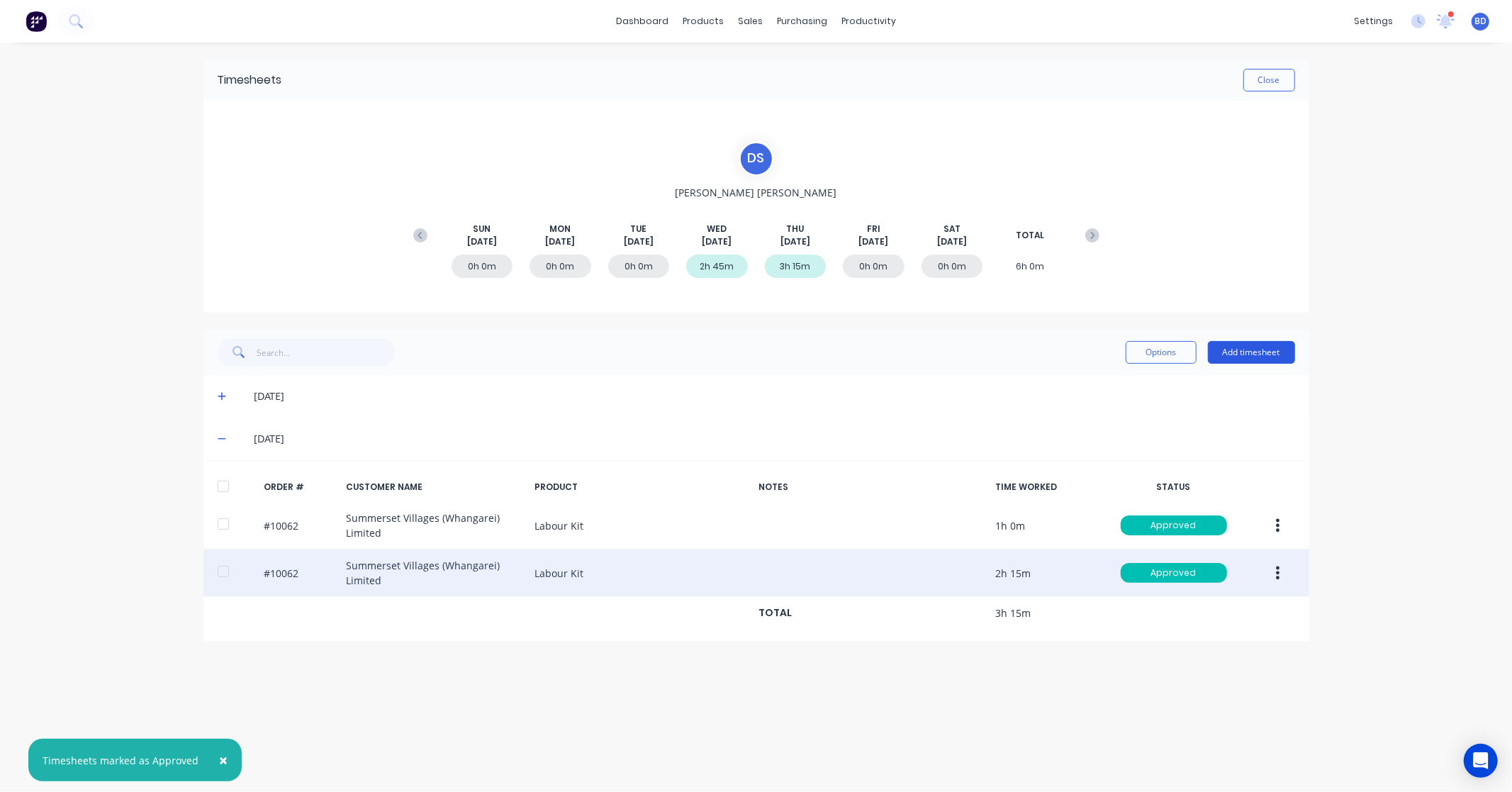
click at [1255, 351] on button "Add timesheet" at bounding box center [1251, 351] width 87 height 23
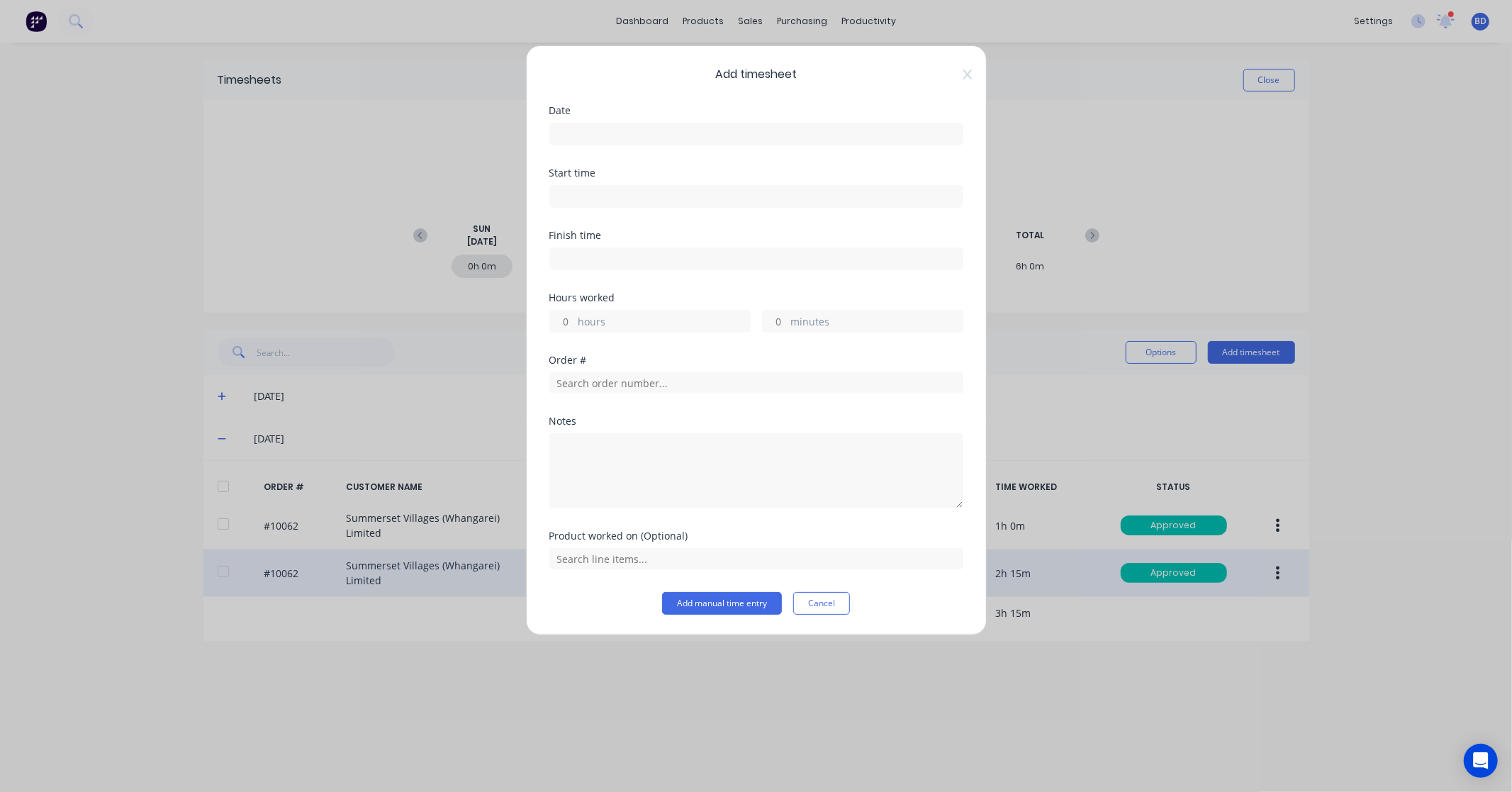
click at [647, 139] on input at bounding box center [756, 134] width 412 height 21
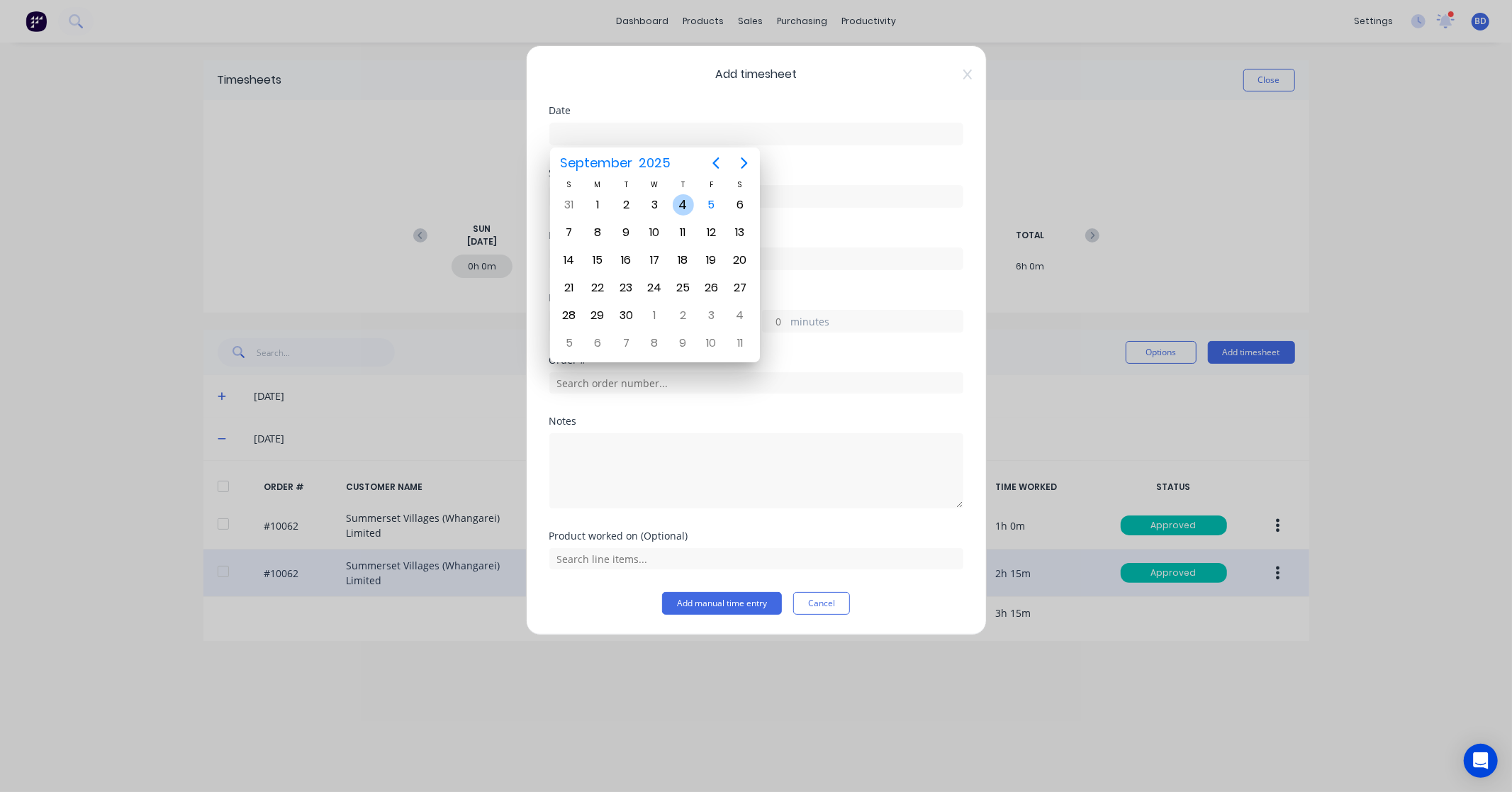
click at [693, 199] on div "4" at bounding box center [682, 205] width 28 height 27
type input "04/09/2025"
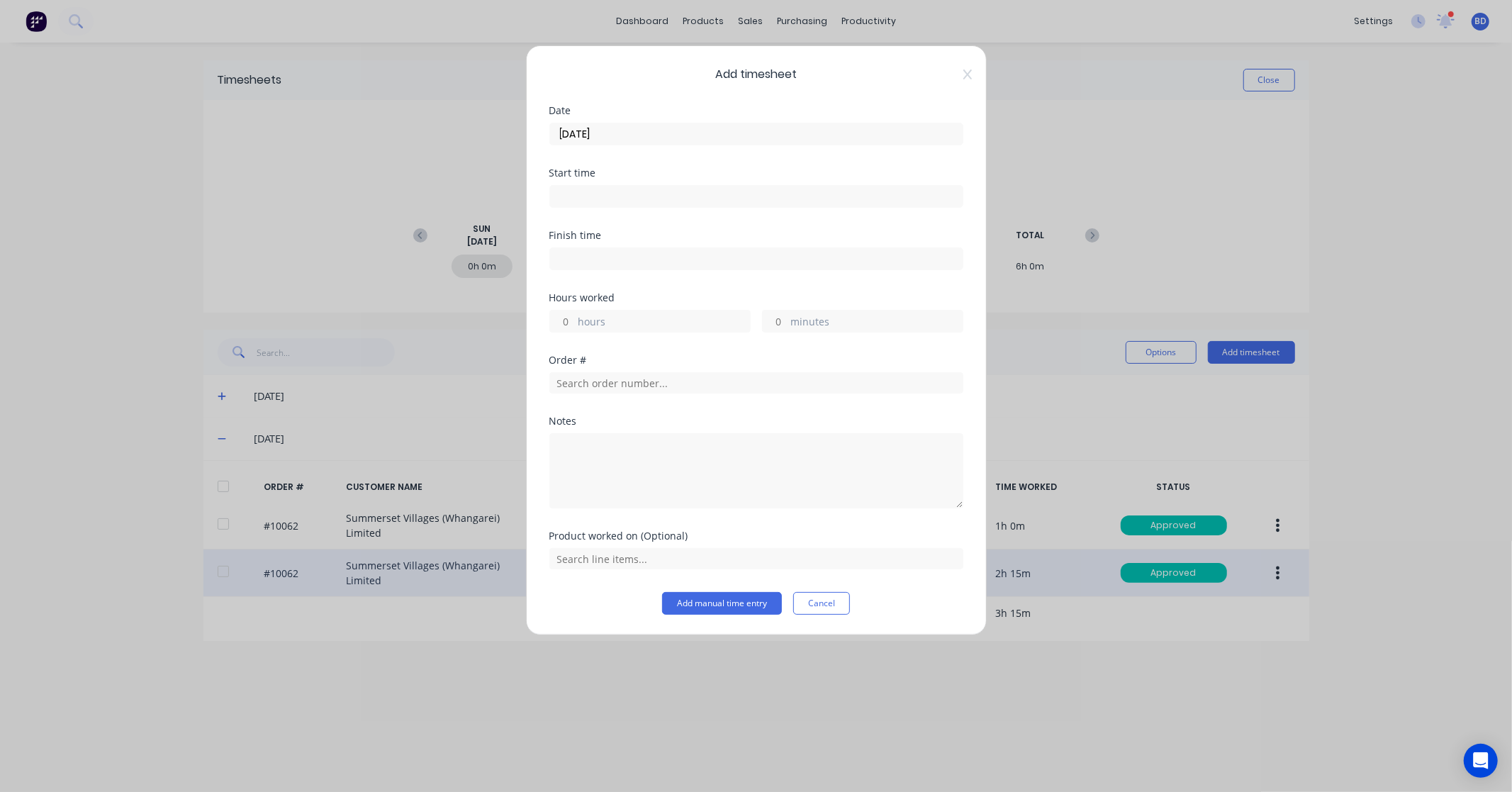
click at [598, 193] on input at bounding box center [756, 195] width 412 height 21
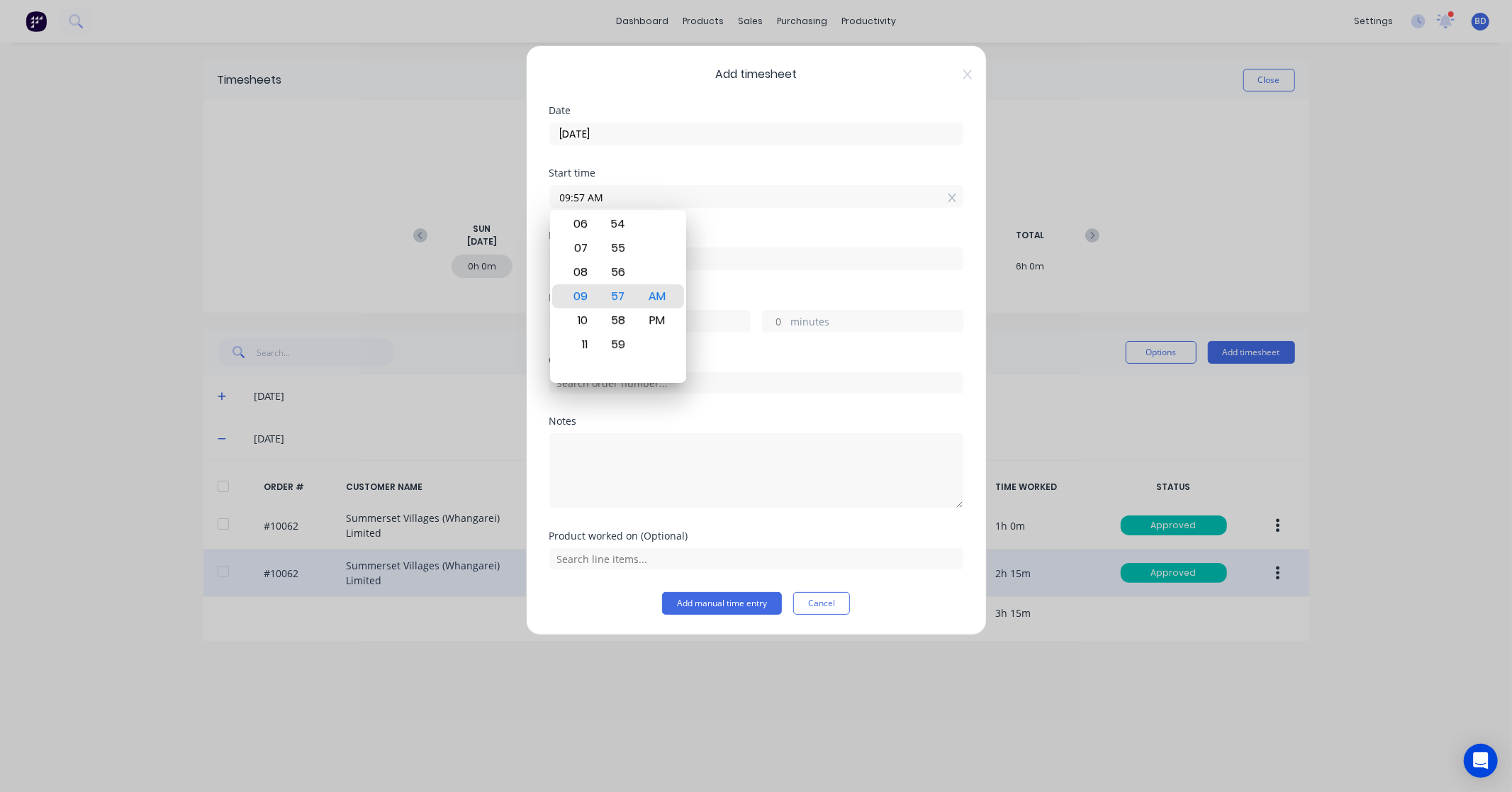
drag, startPoint x: 635, startPoint y: 193, endPoint x: 550, endPoint y: 196, distance: 85.1
click at [550, 196] on input "09:57 AM" at bounding box center [756, 195] width 412 height 21
paste input "12:45 P"
type input "12:45 PM"
click at [733, 228] on div "Start time 12:45 PM" at bounding box center [756, 199] width 414 height 63
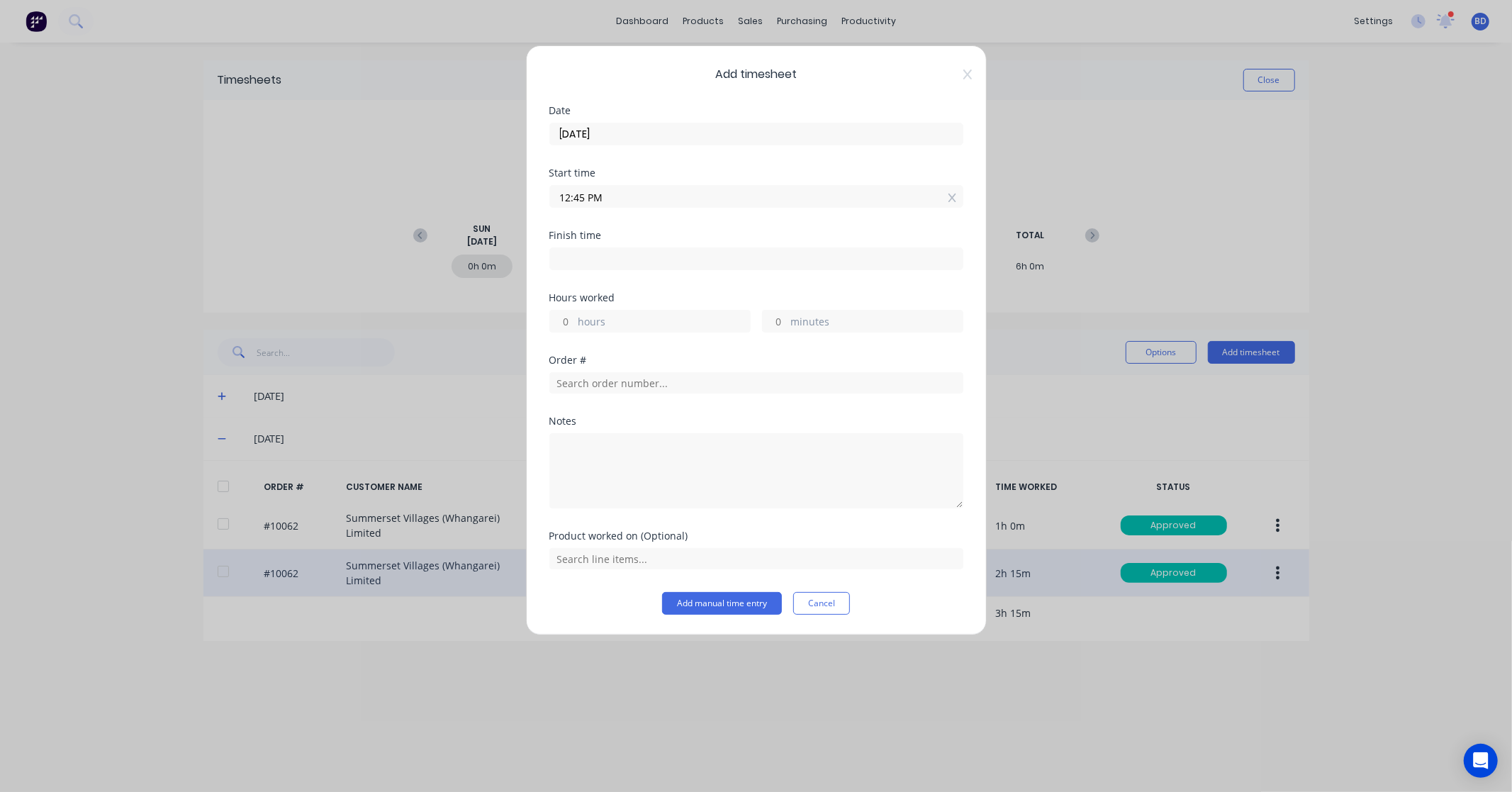
click at [631, 257] on input at bounding box center [756, 258] width 412 height 21
type input "09:58 AM"
type input "21"
type input "13"
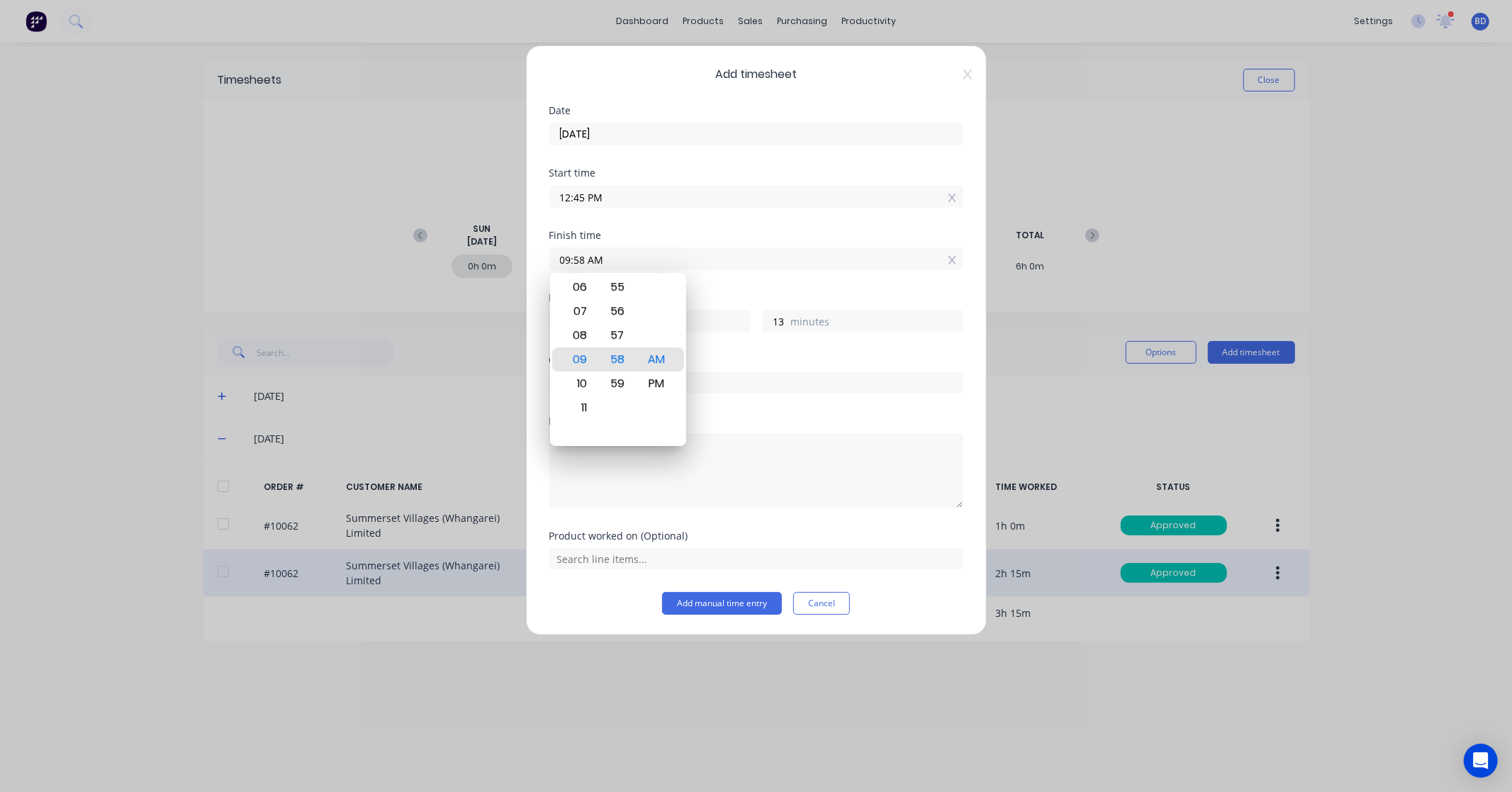
drag, startPoint x: 652, startPoint y: 253, endPoint x: 528, endPoint y: 251, distance: 124.0
click at [528, 251] on div "Add timesheet Date 04/09/2025 Start time 12:45 PM Finish time 09:58 AM Hours wo…" at bounding box center [756, 340] width 460 height 589
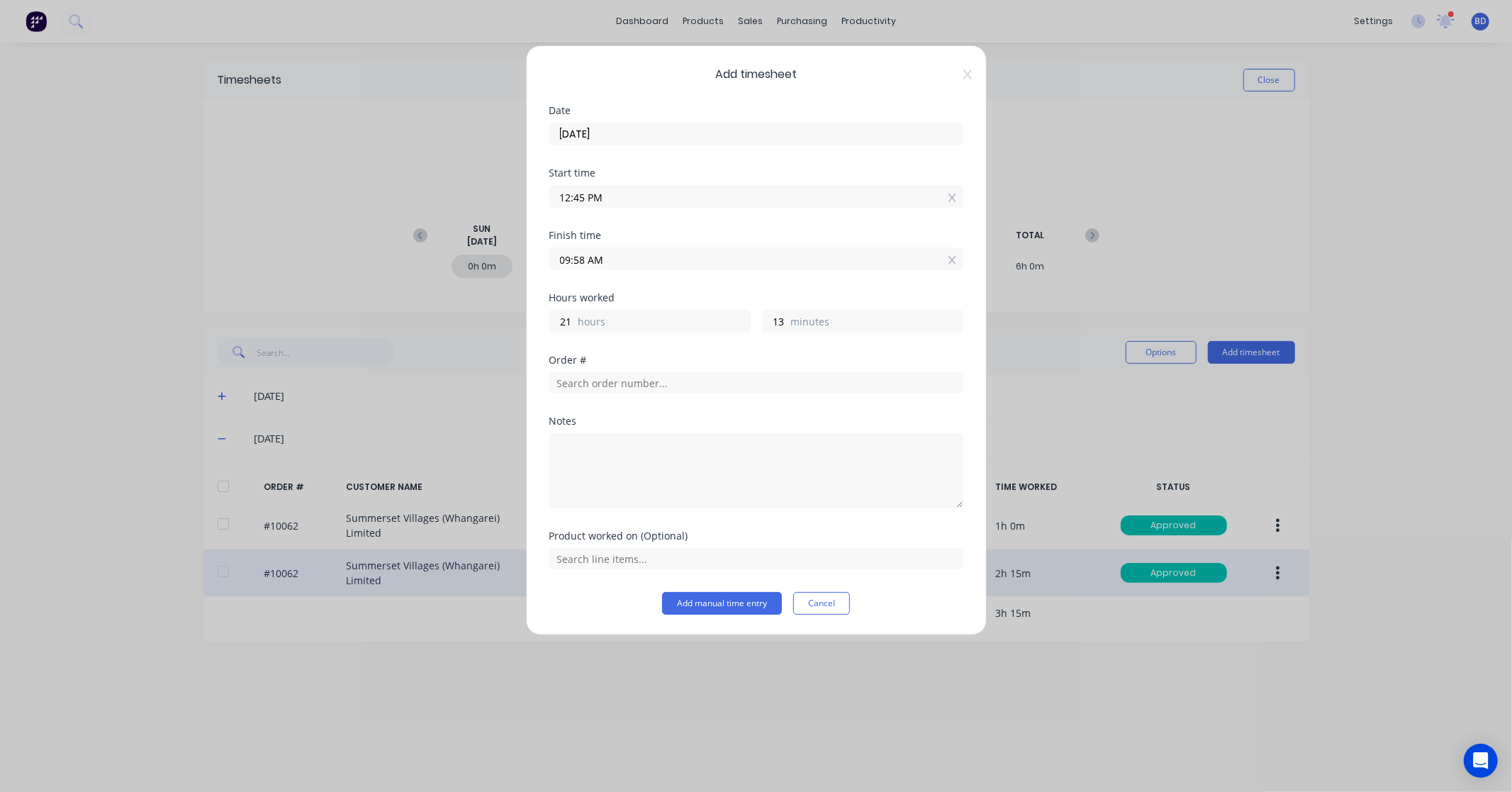
paste input "2:00 P"
type input "02:00 PM"
type input "1"
type input "15"
click at [697, 282] on div "Finish time 02:00 PM" at bounding box center [756, 262] width 414 height 63
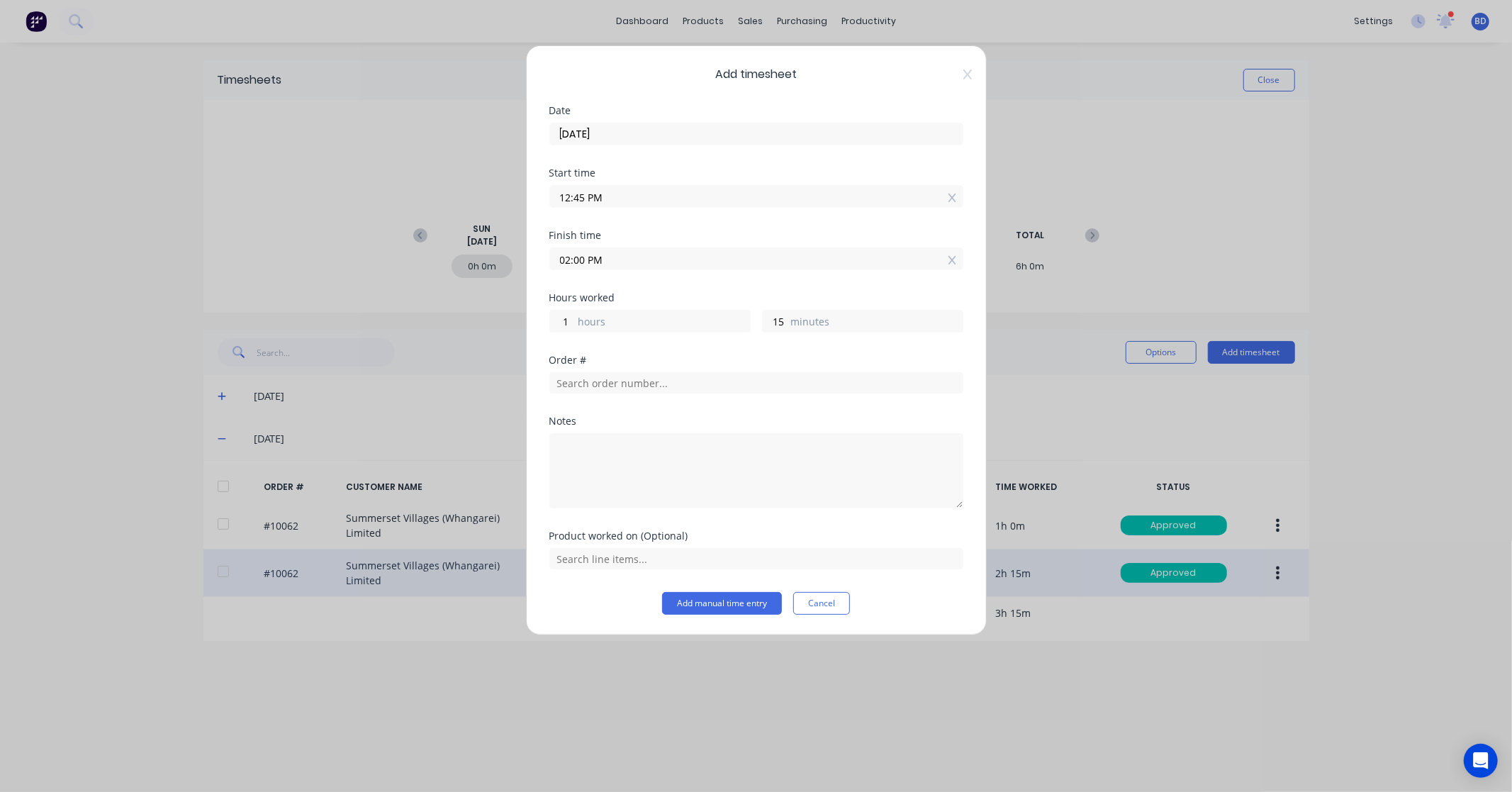
click at [702, 370] on div at bounding box center [756, 381] width 414 height 25
click at [697, 384] on input "text" at bounding box center [756, 382] width 414 height 21
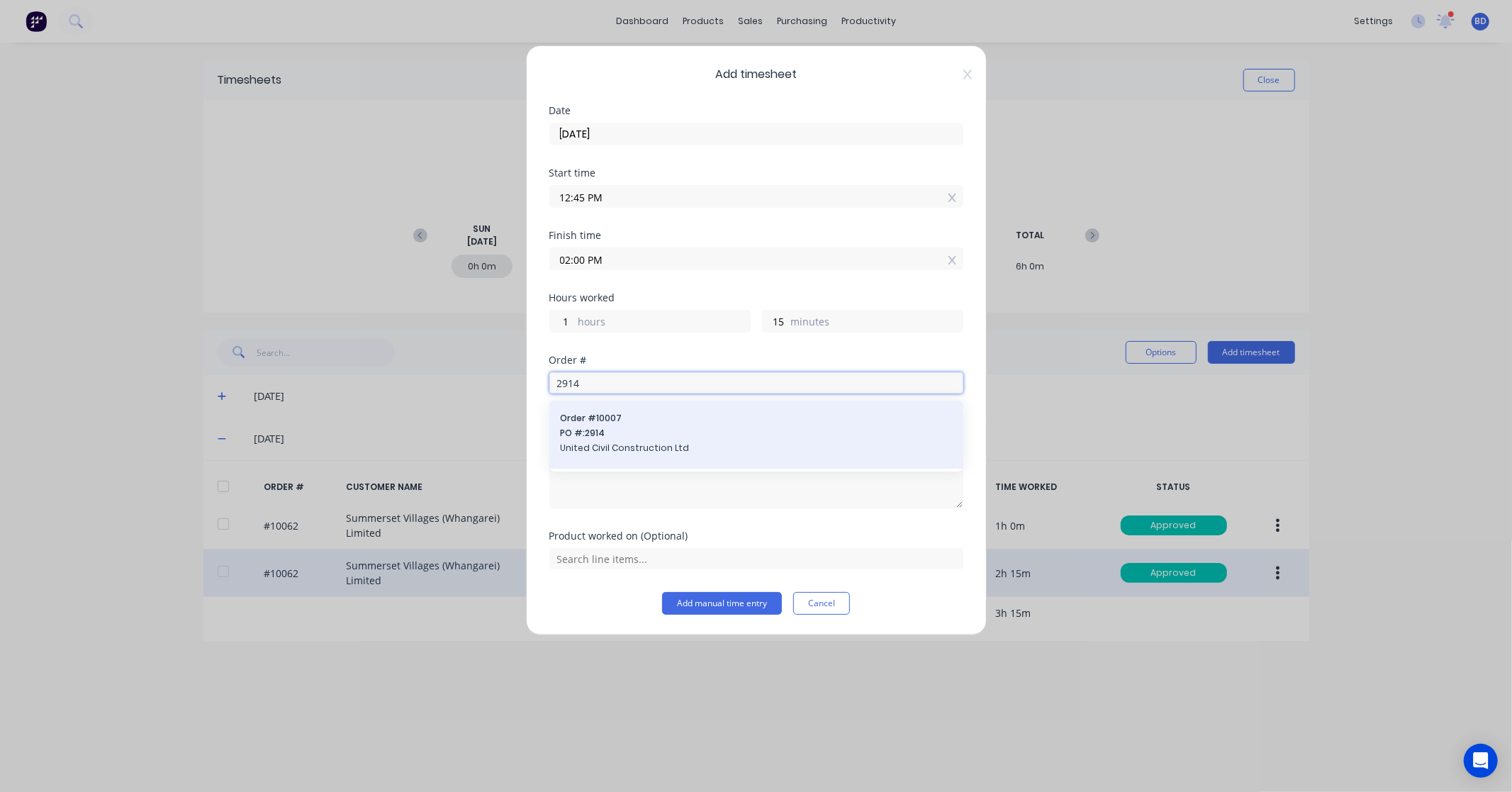
type input "2914"
click at [698, 438] on span "PO #: 2914" at bounding box center [756, 433] width 391 height 13
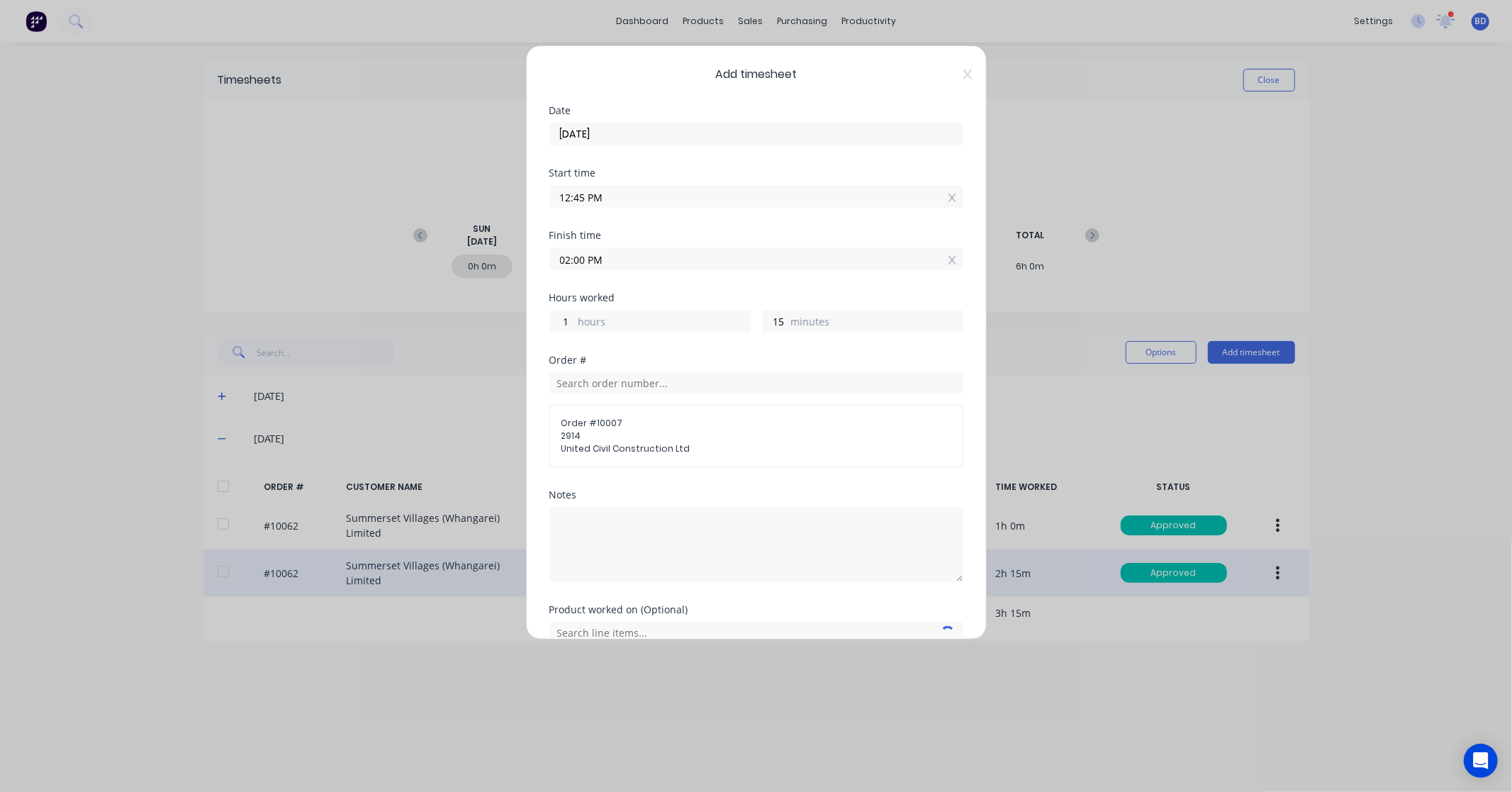
scroll to position [69, 0]
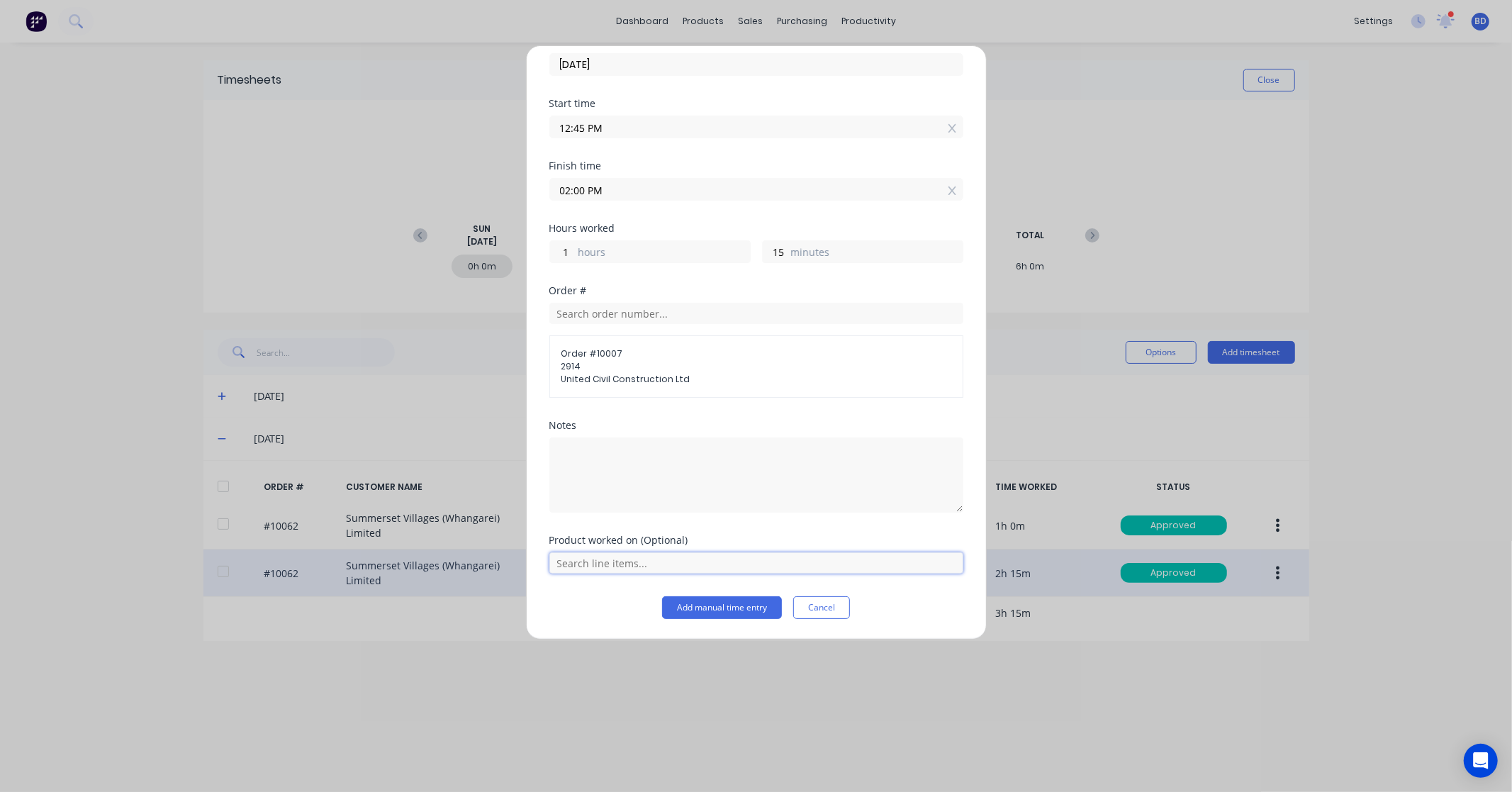
click at [773, 568] on input "text" at bounding box center [756, 562] width 414 height 21
click at [713, 521] on span "Support Fabrication" at bounding box center [767, 528] width 369 height 13
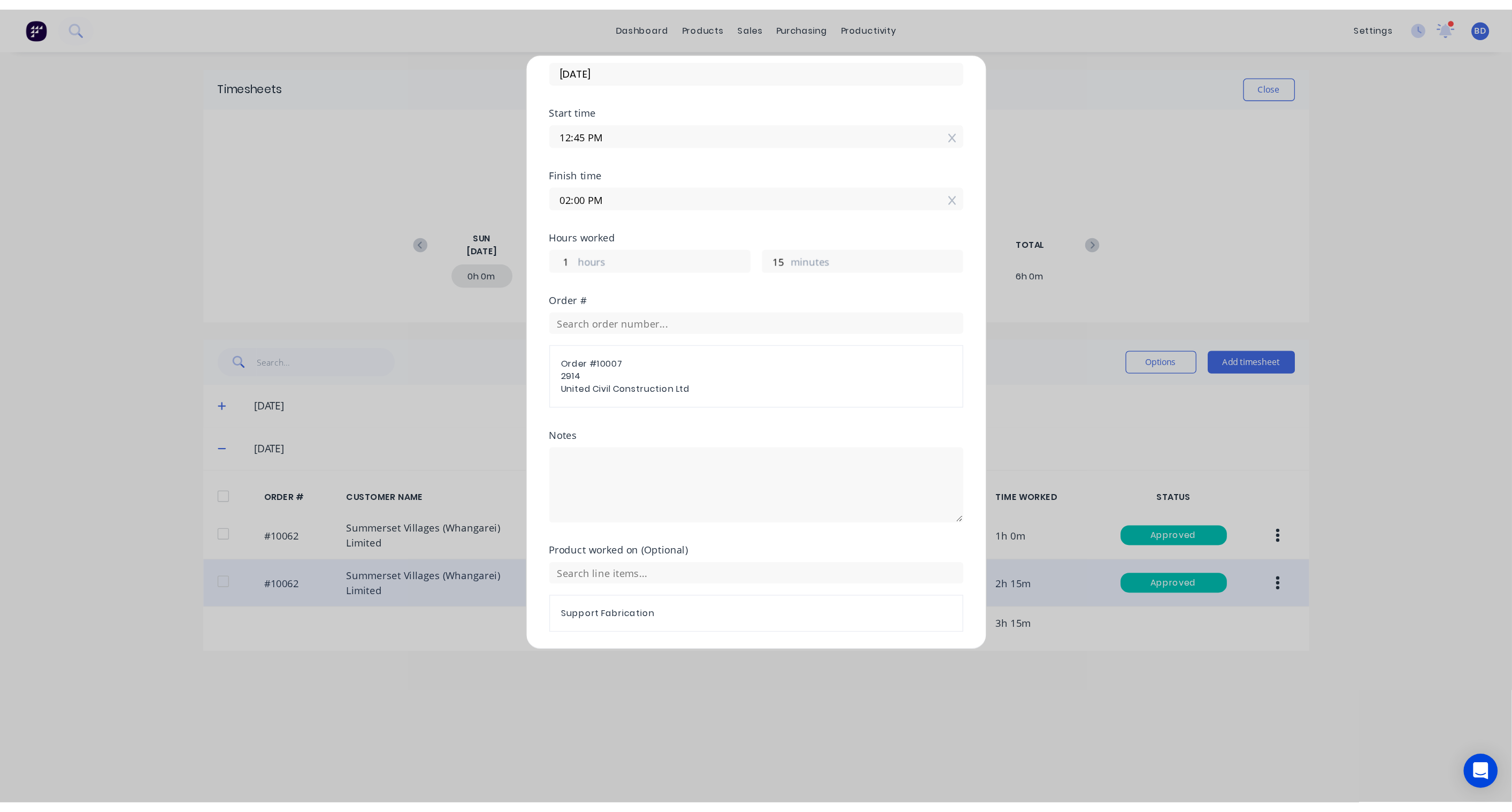
scroll to position [89, 0]
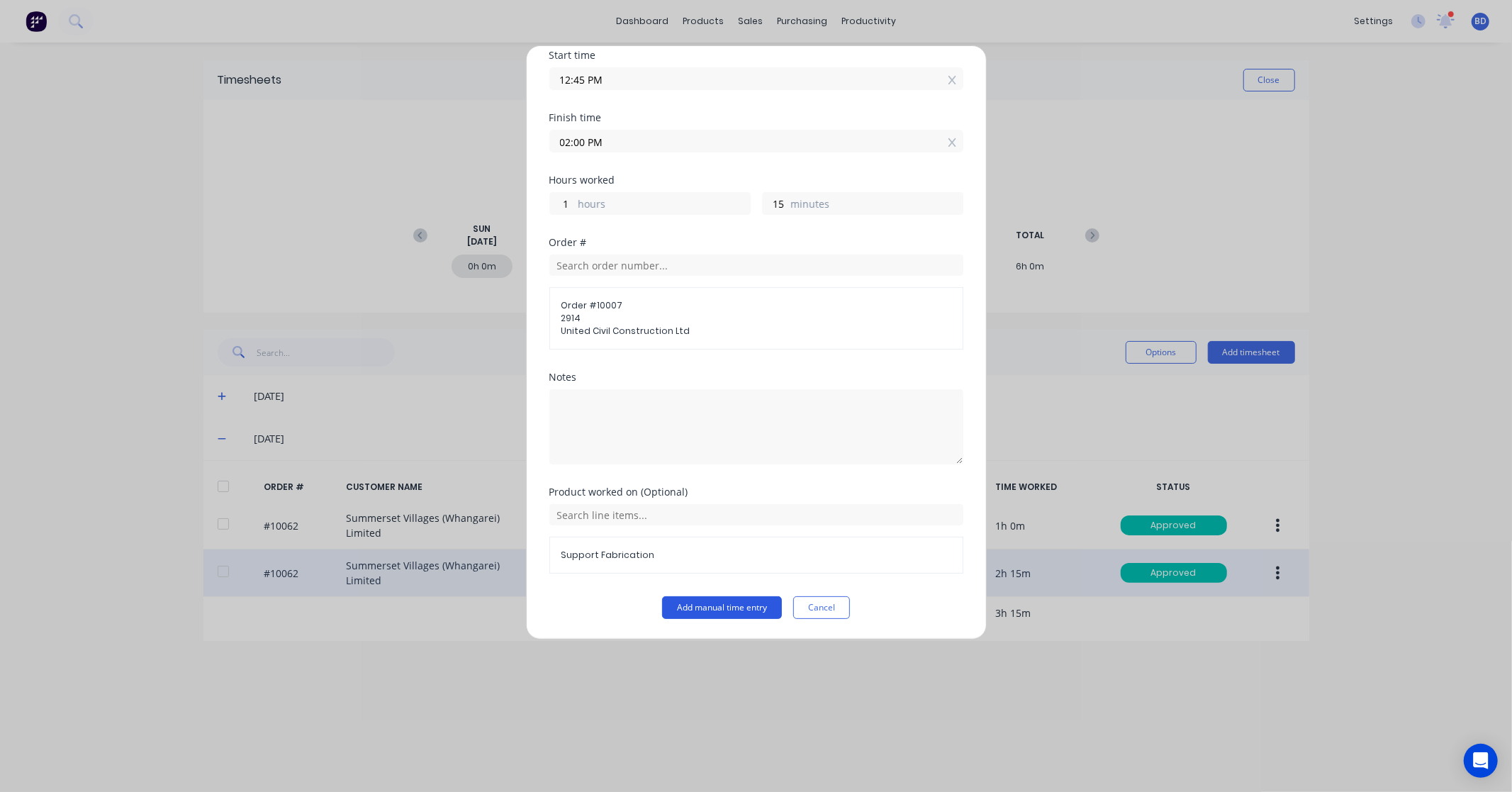
click at [728, 615] on button "Add manual time entry" at bounding box center [722, 607] width 120 height 23
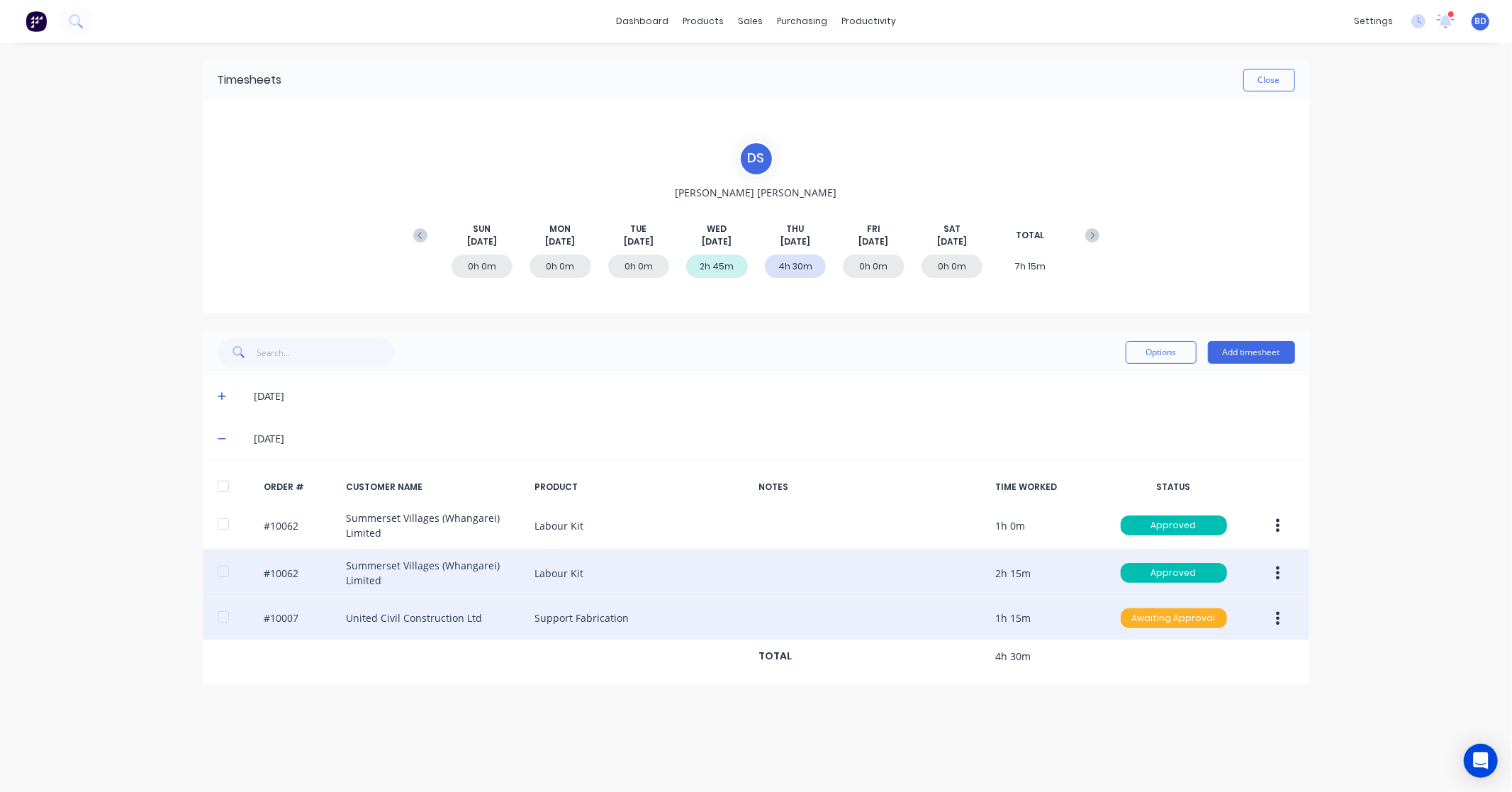
click at [1199, 621] on div "Awaiting Approval" at bounding box center [1173, 619] width 106 height 20
click at [1134, 696] on div "Approved" at bounding box center [1142, 689] width 116 height 20
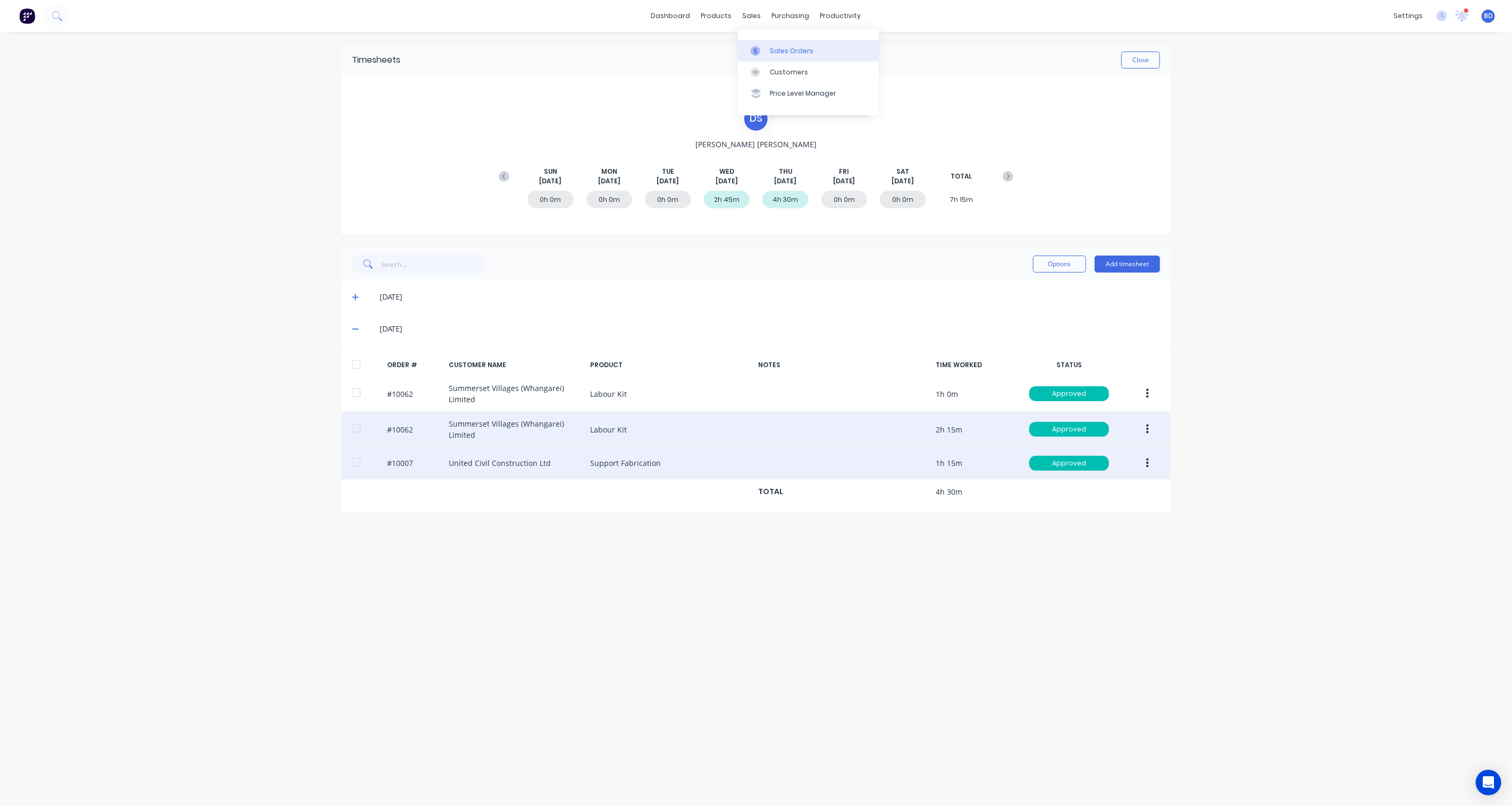
click at [757, 40] on link "Sales Orders" at bounding box center [808, 50] width 141 height 21
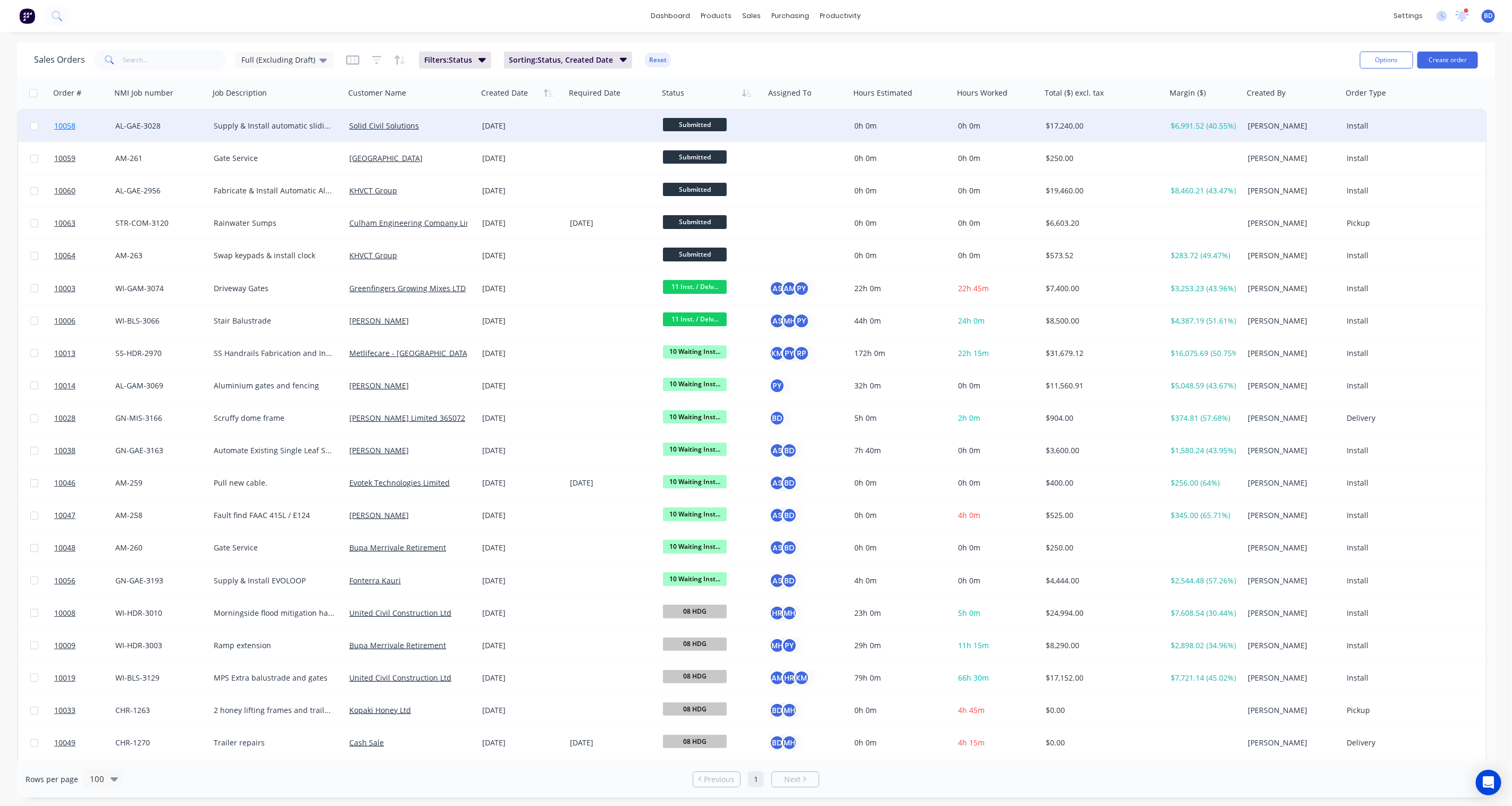
click at [68, 121] on span "10058" at bounding box center [65, 126] width 21 height 11
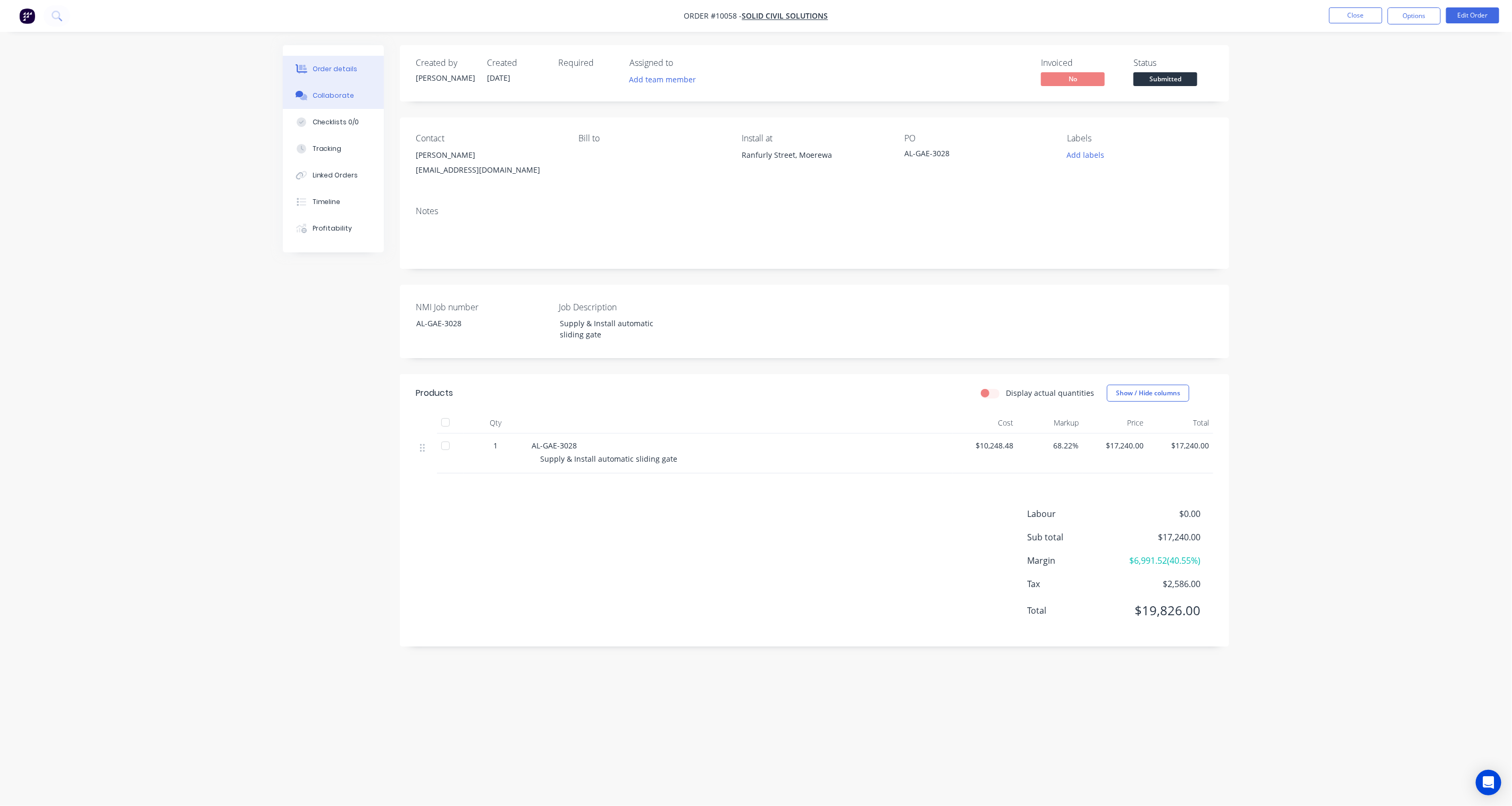
click at [315, 97] on div "Collaborate" at bounding box center [334, 95] width 42 height 10
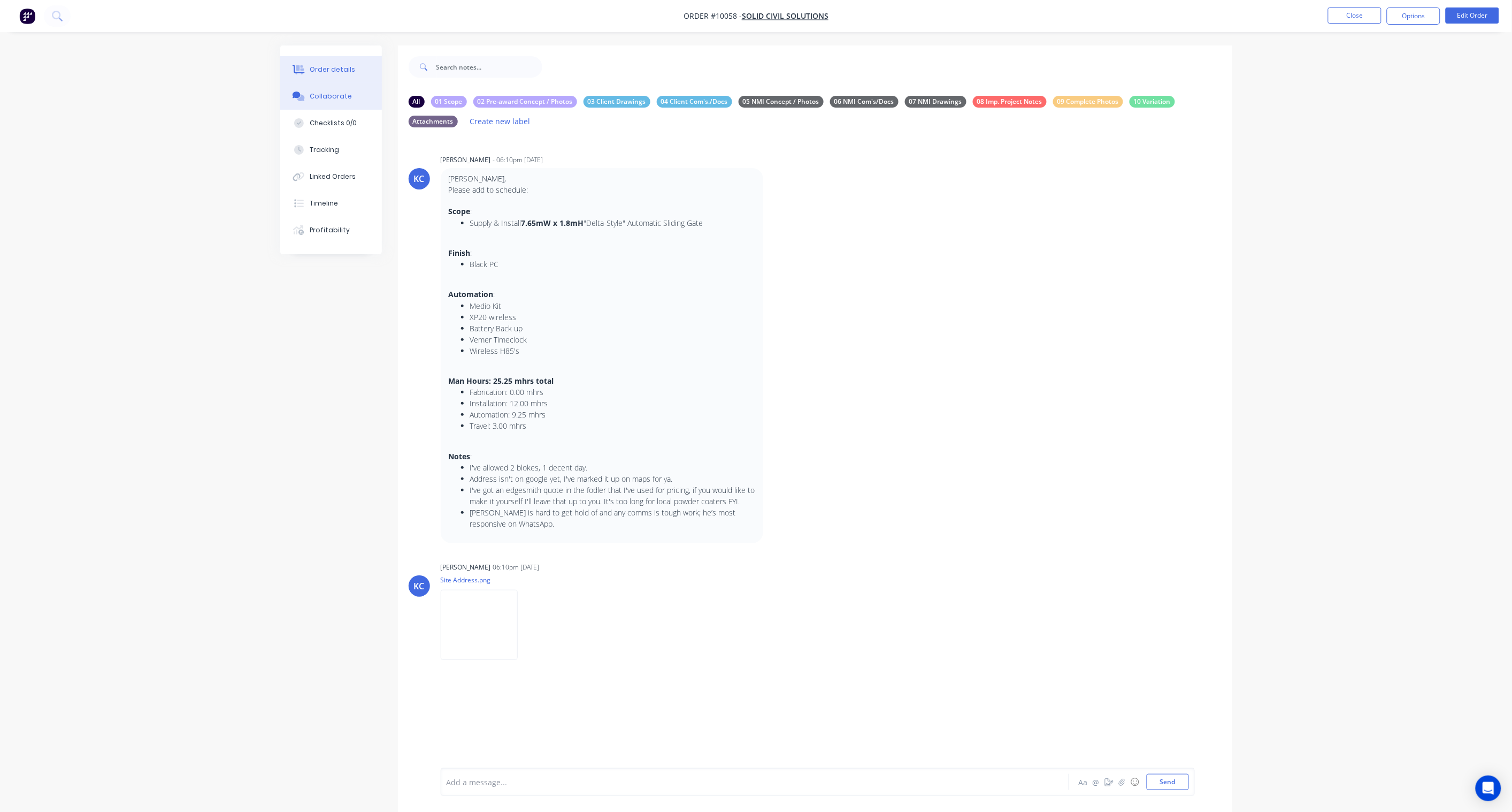
click at [350, 73] on div "Order details" at bounding box center [332, 69] width 45 height 10
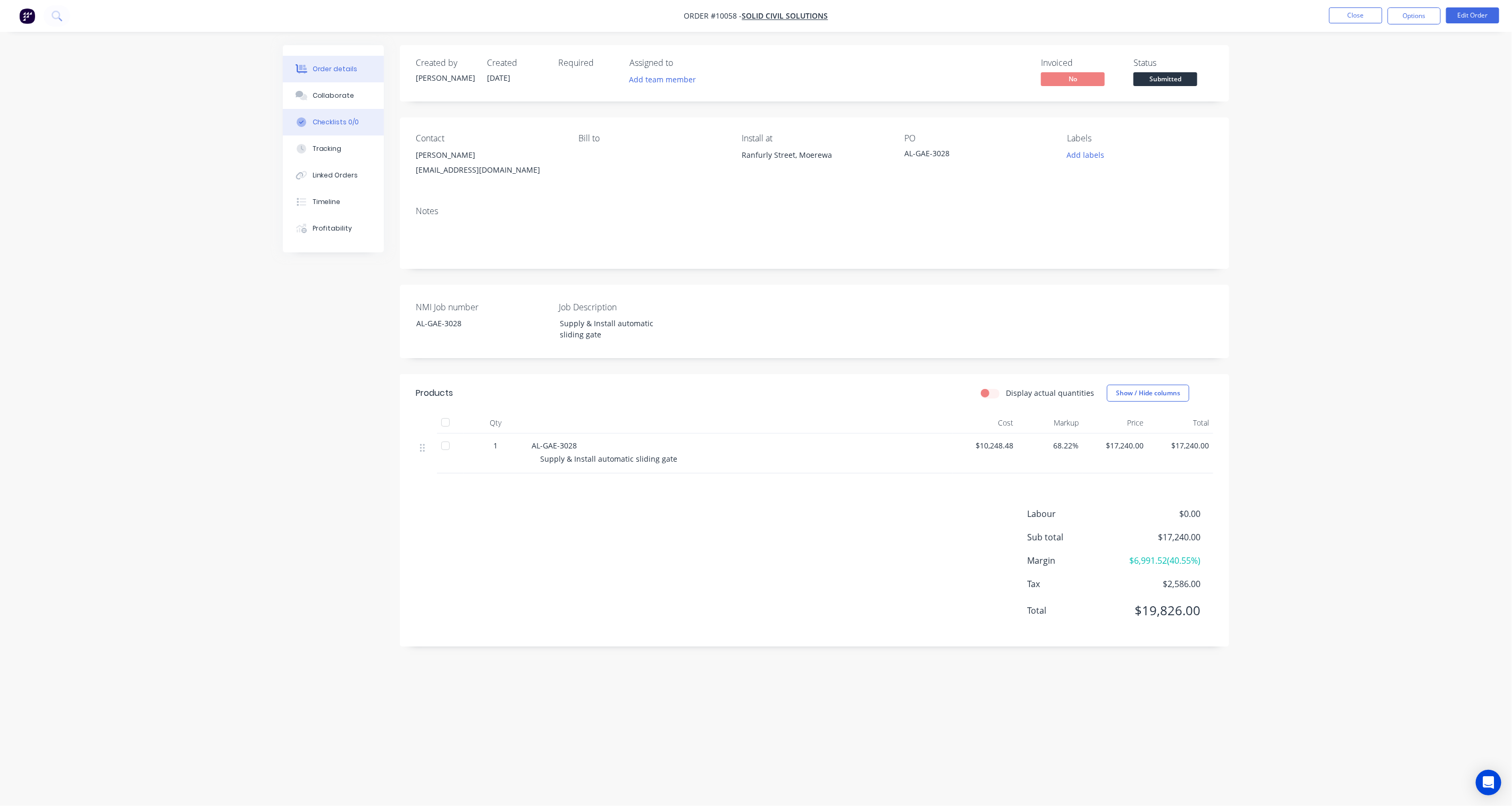
click at [324, 123] on div "Checklists 0/0" at bounding box center [336, 122] width 47 height 10
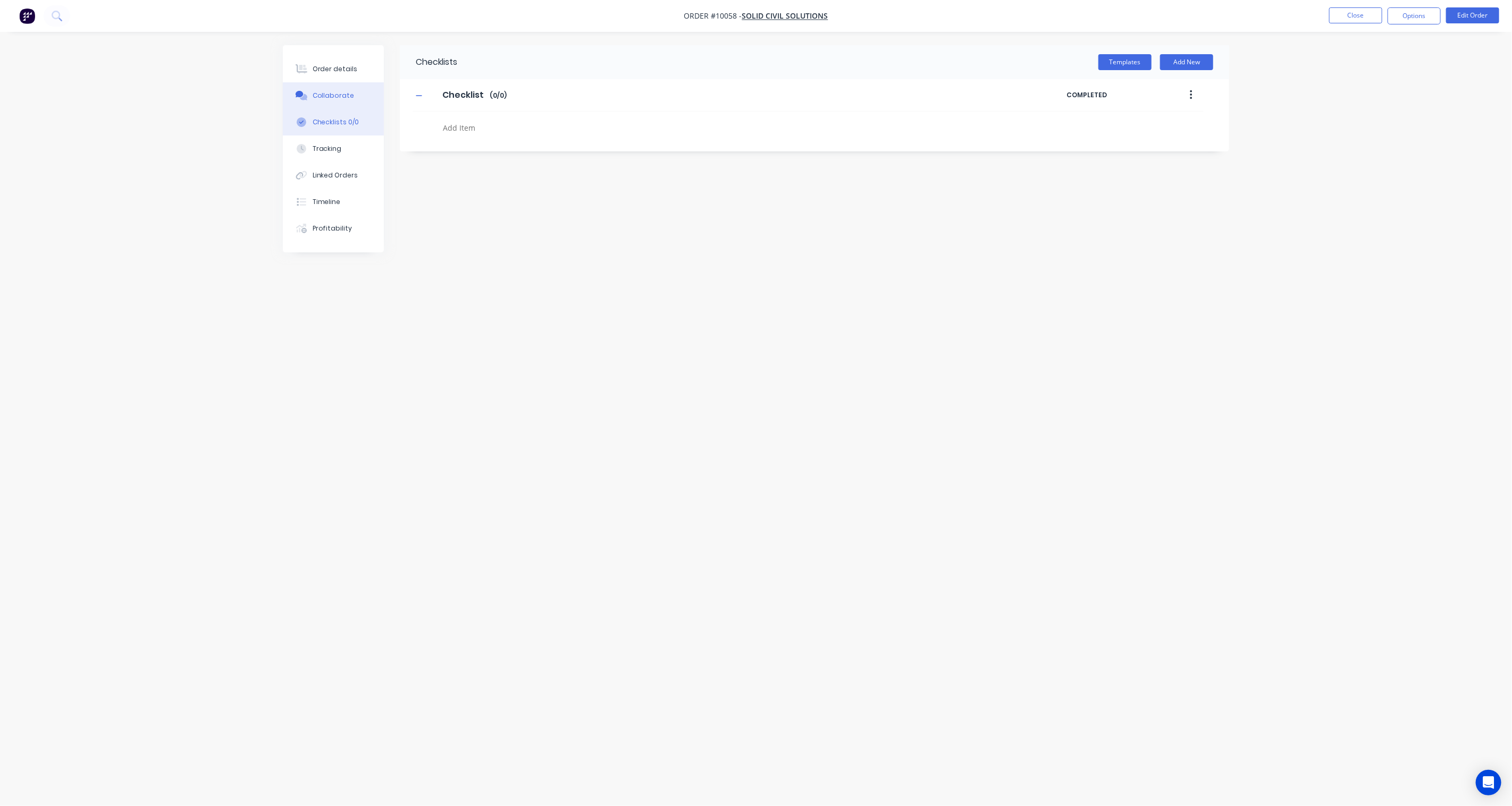
click at [333, 100] on div "Collaborate" at bounding box center [334, 95] width 42 height 10
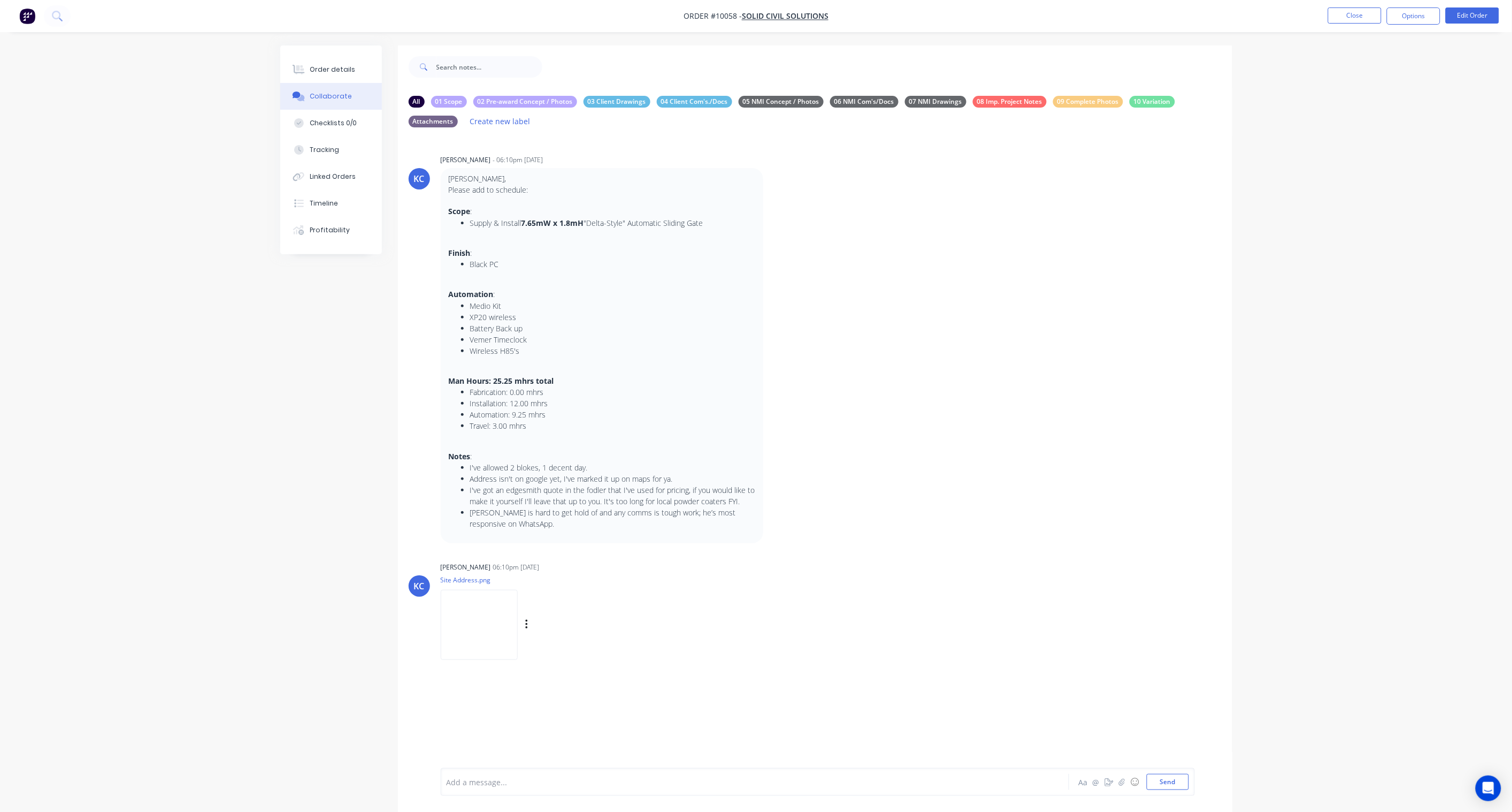
scroll to position [34, 0]
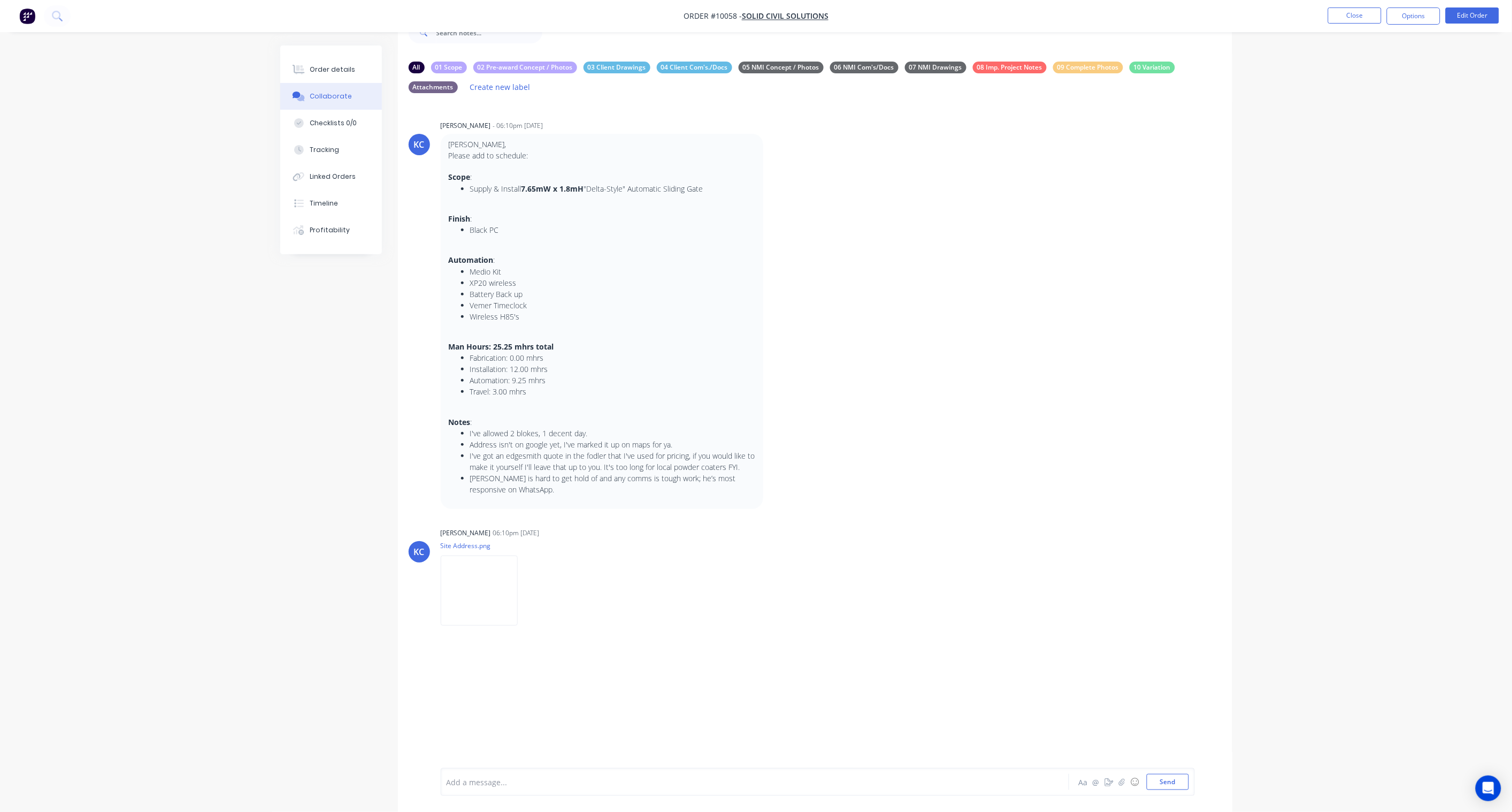
click at [479, 597] on div at bounding box center [725, 782] width 557 height 11
click at [496, 597] on div "@Karl" at bounding box center [725, 782] width 557 height 11
click at [525, 597] on div "@Karl Do you" at bounding box center [725, 782] width 557 height 11
drag, startPoint x: 681, startPoint y: 780, endPoint x: 644, endPoint y: 780, distance: 37.0
click at [644, 597] on div "@Karl Do you a picture of a Mercury sliding gate looks? I cannot" at bounding box center [725, 782] width 557 height 11
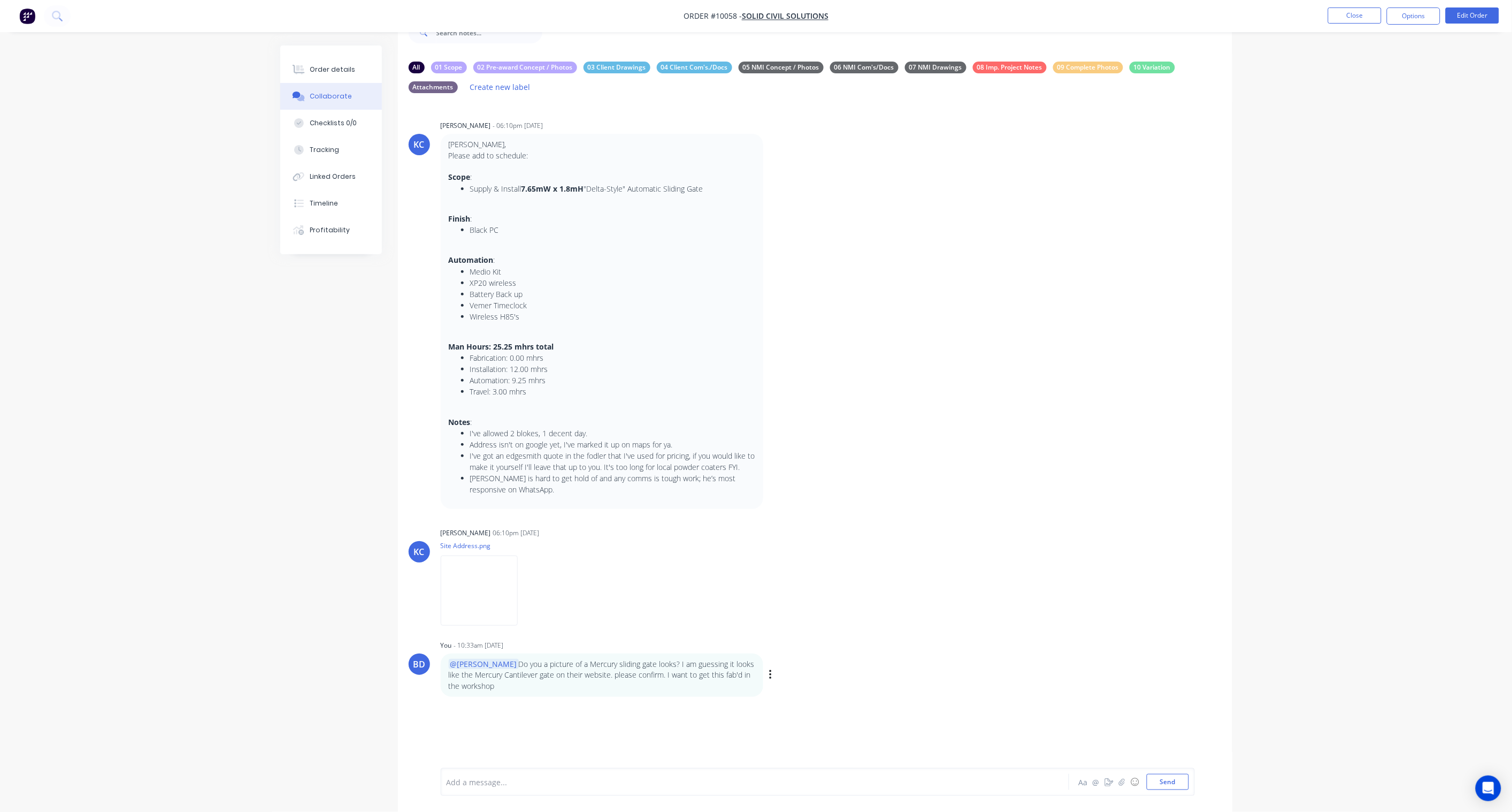
click at [773, 597] on div "Labels Edit Delete" at bounding box center [772, 675] width 6 height 16
click at [771, 597] on icon "button" at bounding box center [770, 676] width 3 height 12
click at [791, 597] on button "Edit" at bounding box center [809, 695] width 67 height 18
click at [493, 597] on span "Do you a picture of a Mercury sliding gate looks? I am guessing it looks like t…" at bounding box center [726, 778] width 559 height 21
click at [1141, 597] on button "Send" at bounding box center [1168, 782] width 42 height 16
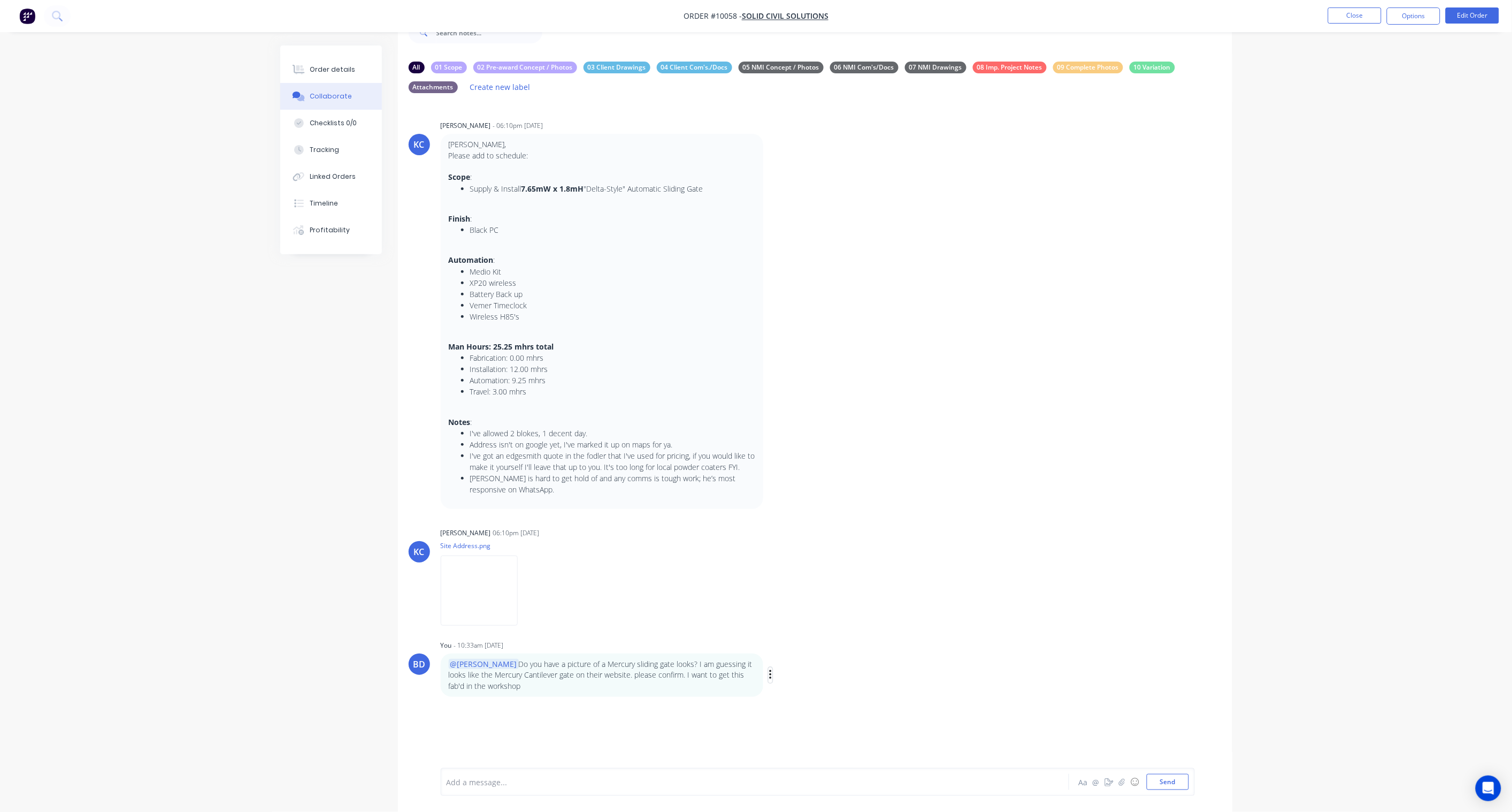
click at [769, 597] on button "button" at bounding box center [771, 675] width 4 height 16
click at [790, 597] on button "Edit" at bounding box center [809, 695] width 67 height 18
drag, startPoint x: 653, startPoint y: 774, endPoint x: 692, endPoint y: 765, distance: 40.0
click at [653, 597] on span "Do you have a picture of a Mercury sliding gate looks? I am guessing it looks l…" at bounding box center [720, 778] width 546 height 21
click at [1141, 597] on button "Send" at bounding box center [1168, 782] width 42 height 16
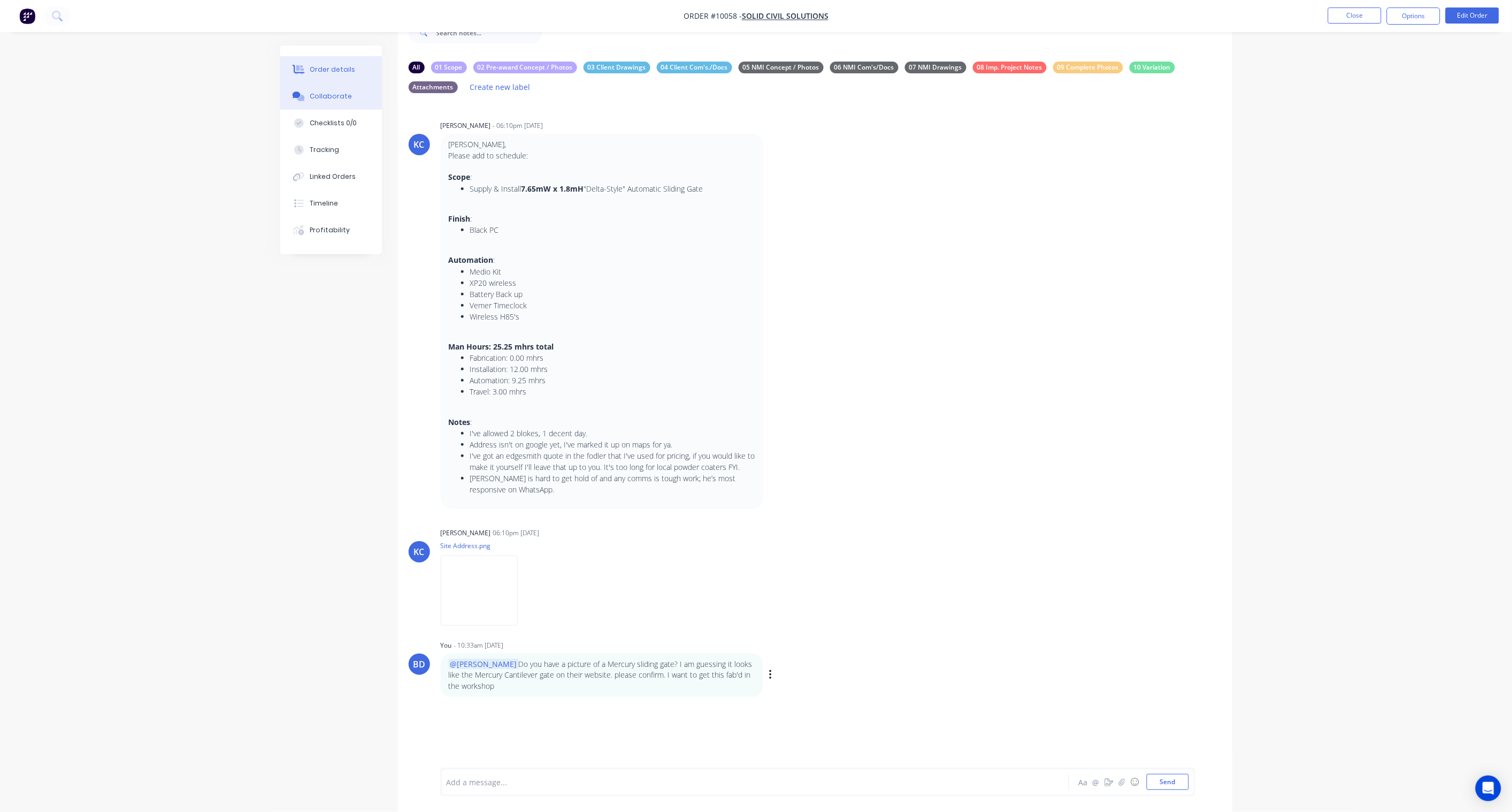
click at [330, 66] on div "Order details" at bounding box center [332, 69] width 45 height 10
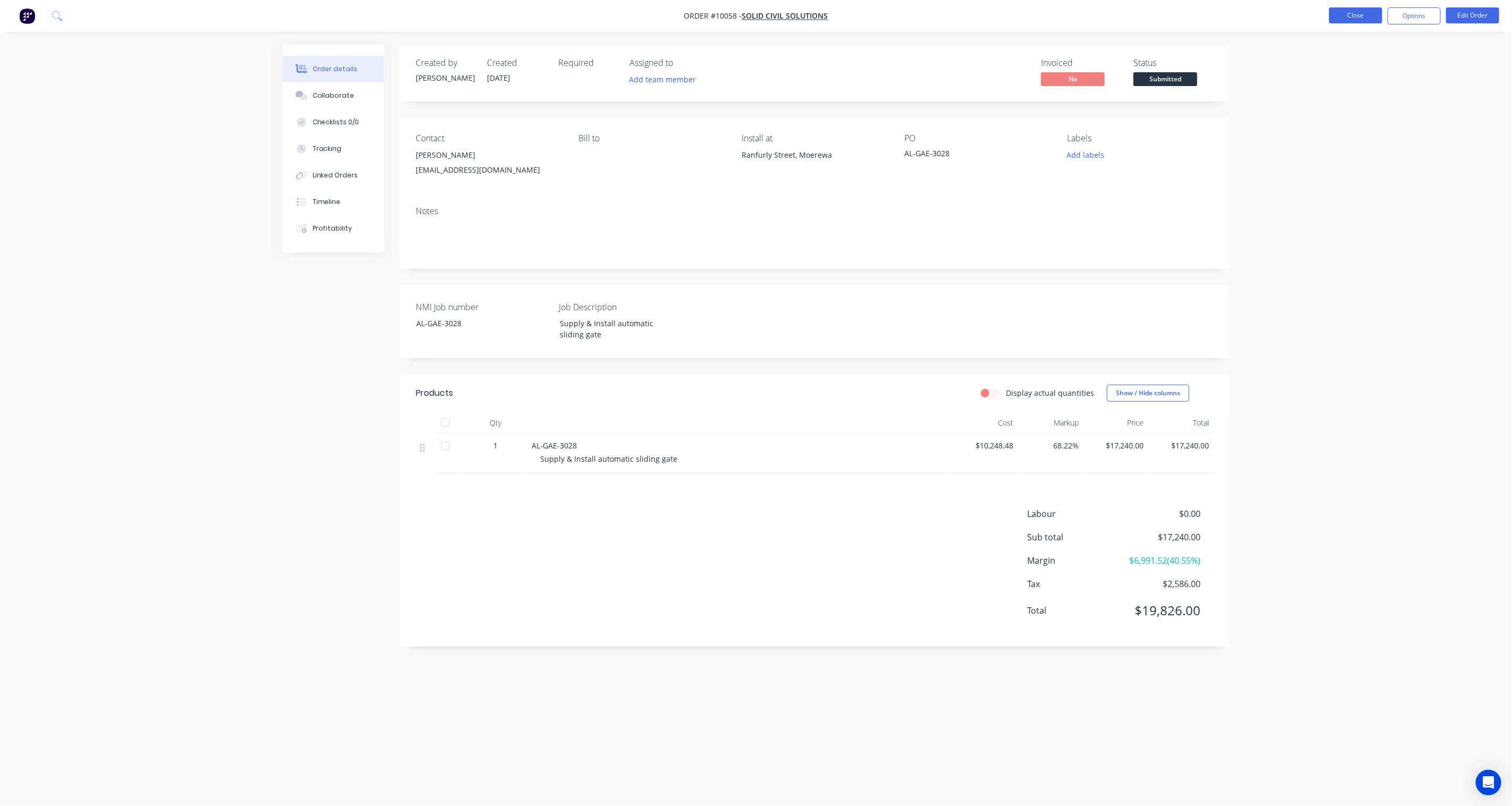
click at [1133, 15] on button "Close" at bounding box center [1355, 15] width 53 height 16
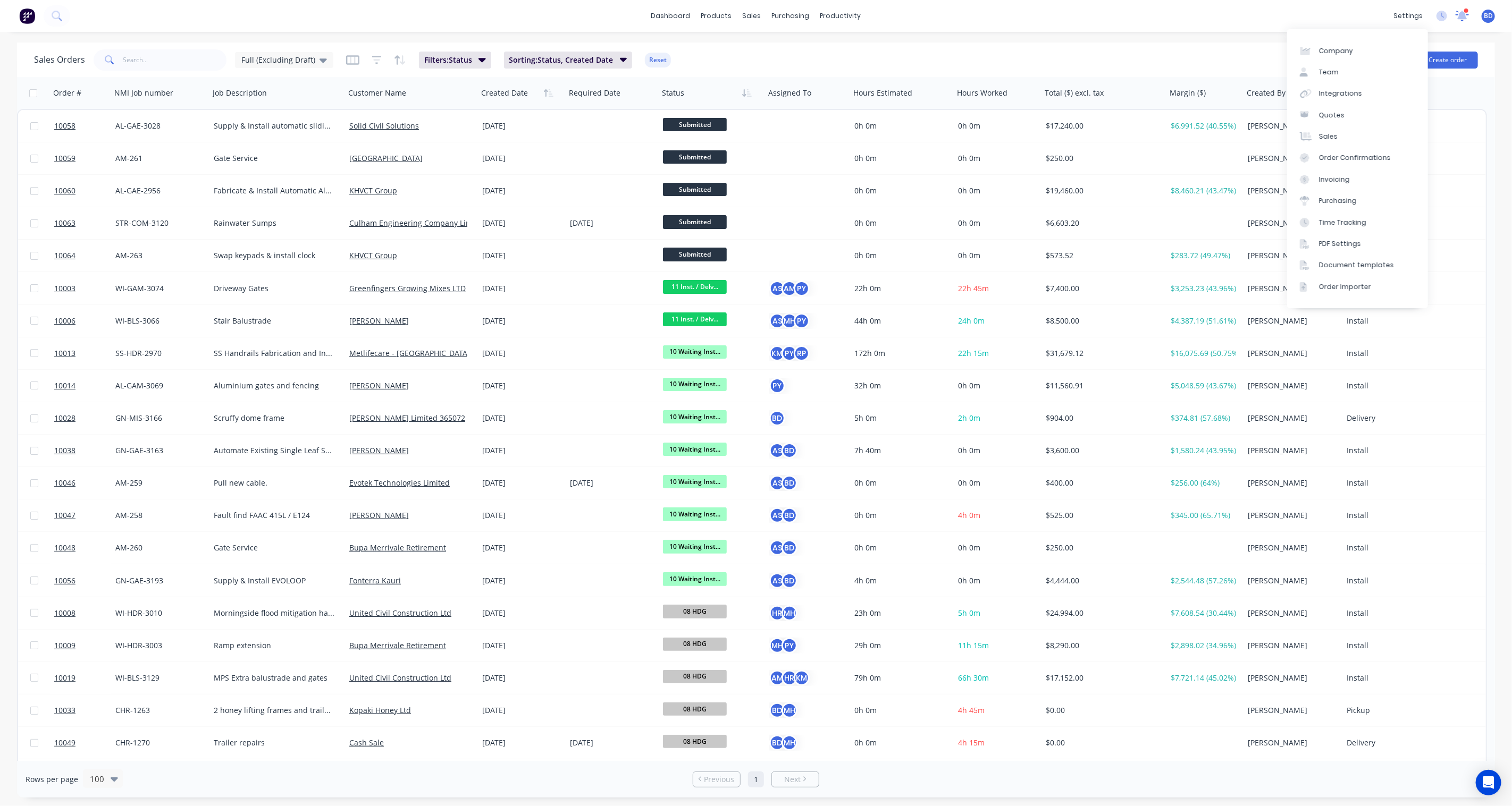
click at [1133, 15] on icon at bounding box center [1462, 14] width 10 height 9
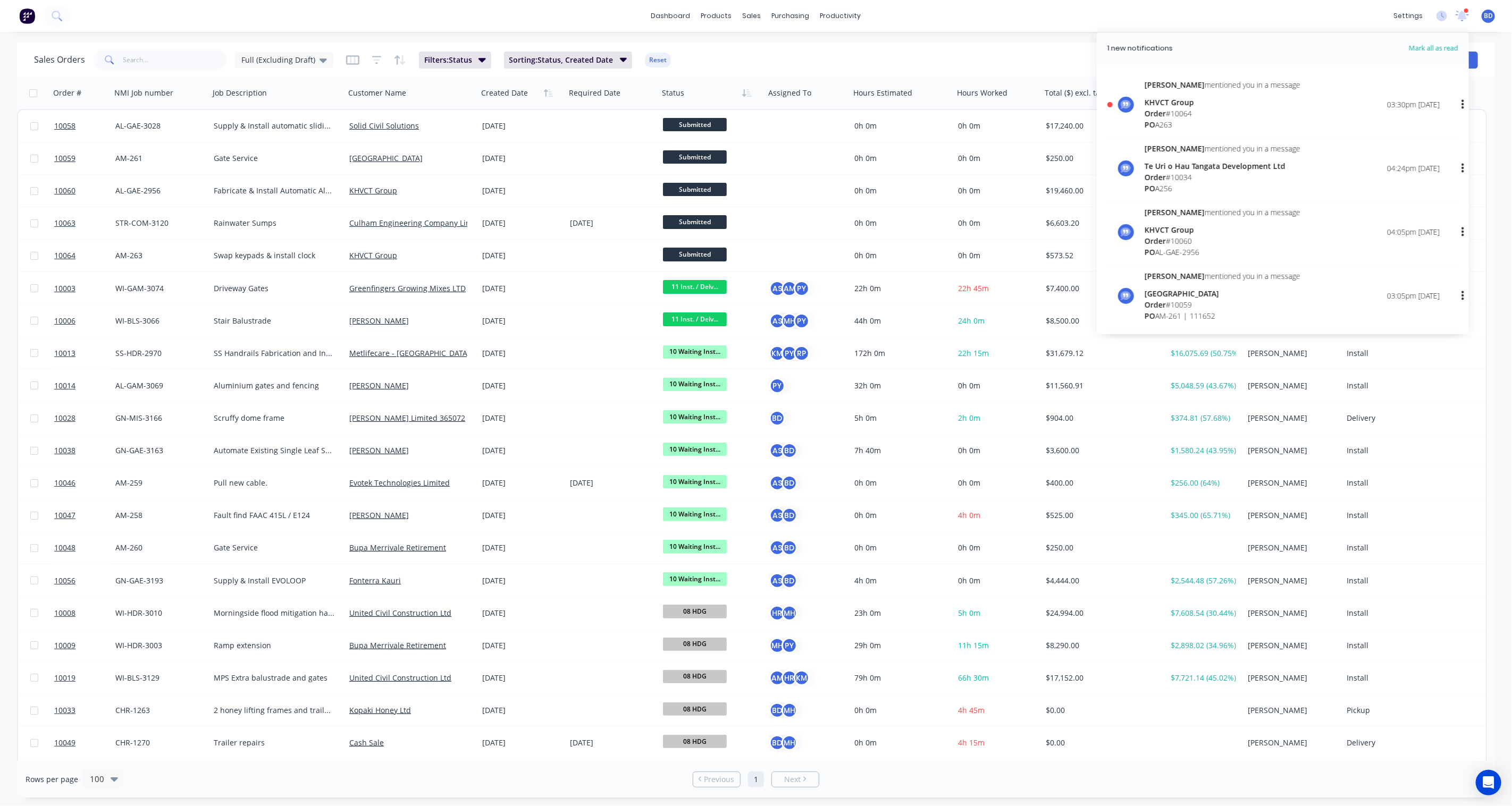
click at [1133, 167] on div "Te Uri o Hau Tangata Development Ltd" at bounding box center [1222, 166] width 156 height 11
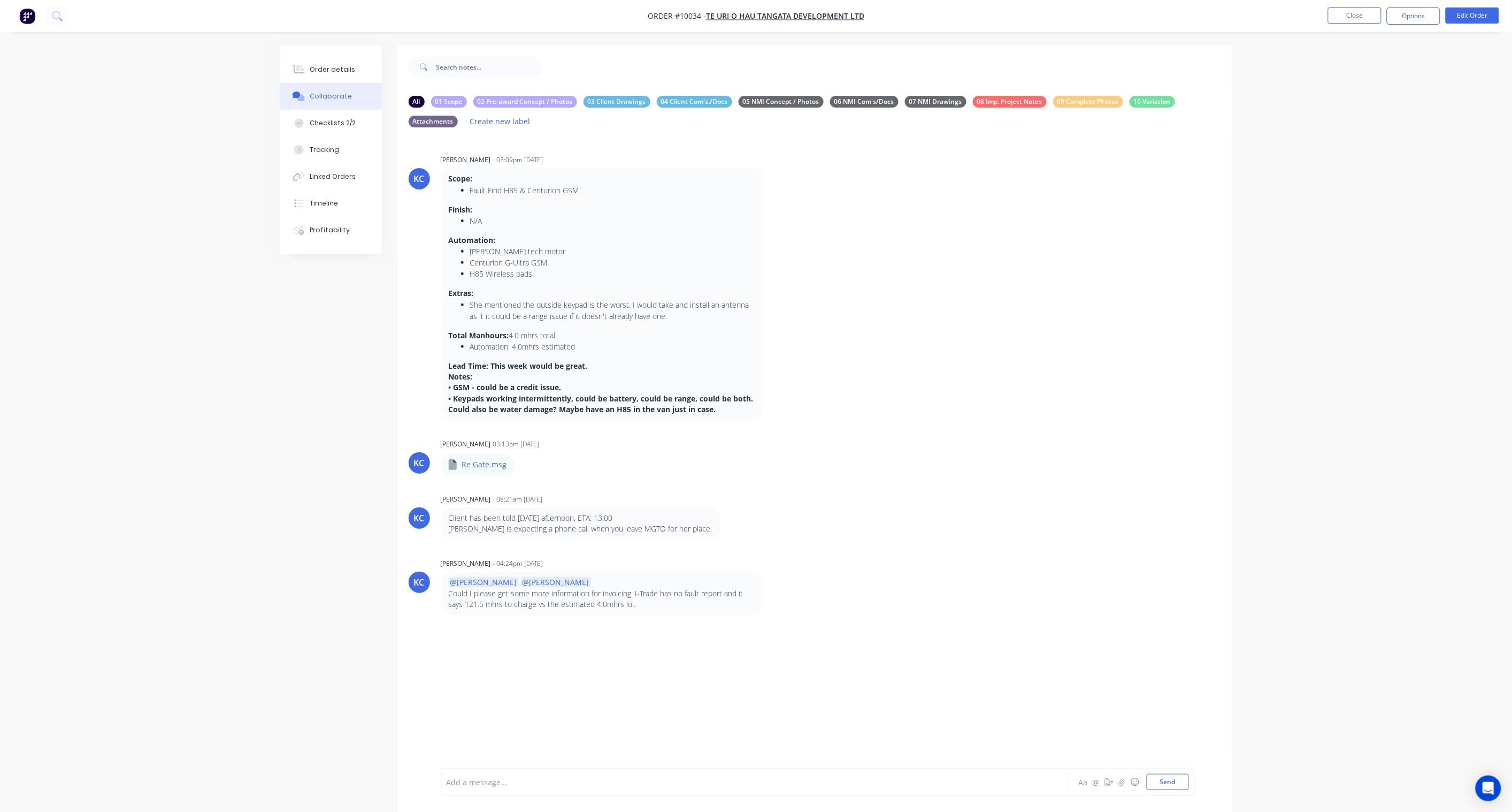
click at [520, 597] on div at bounding box center [725, 782] width 557 height 11
click at [1141, 597] on button "Send" at bounding box center [1168, 782] width 42 height 16
click at [1141, 14] on button "Close" at bounding box center [1355, 15] width 53 height 16
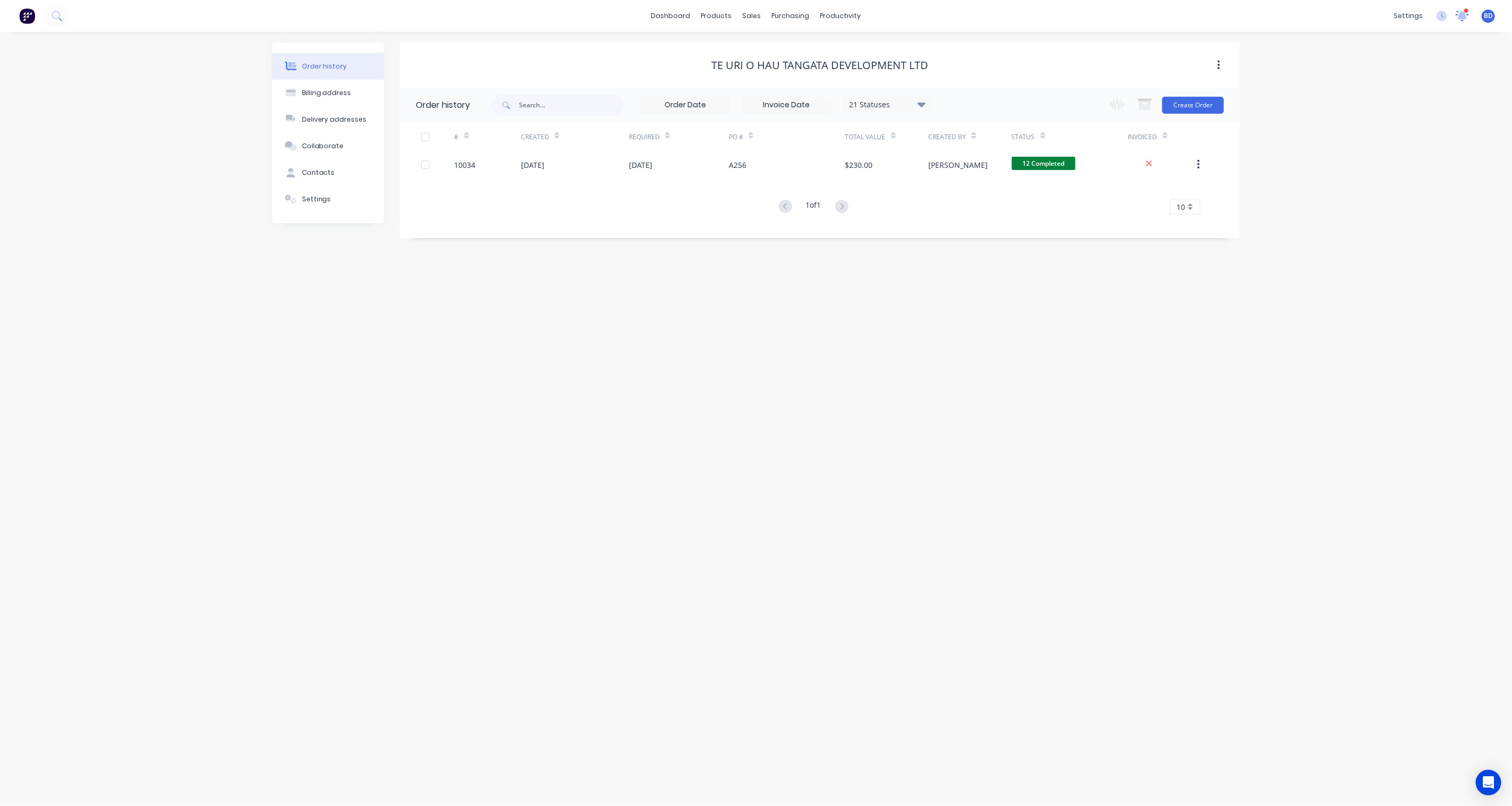
click at [1133, 18] on icon at bounding box center [1462, 15] width 10 height 10
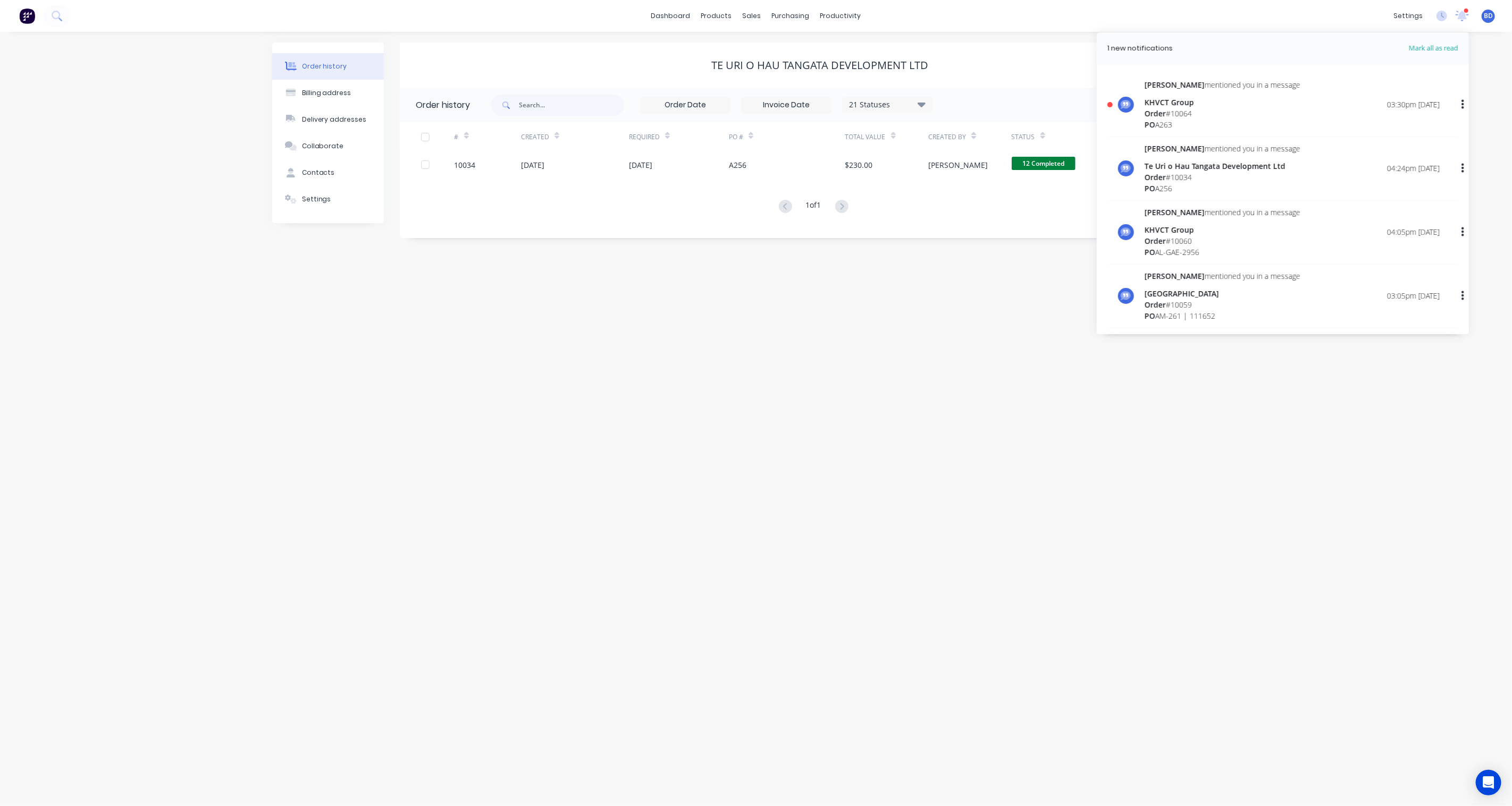
click at [1133, 117] on div "Order # 10064" at bounding box center [1222, 113] width 156 height 11
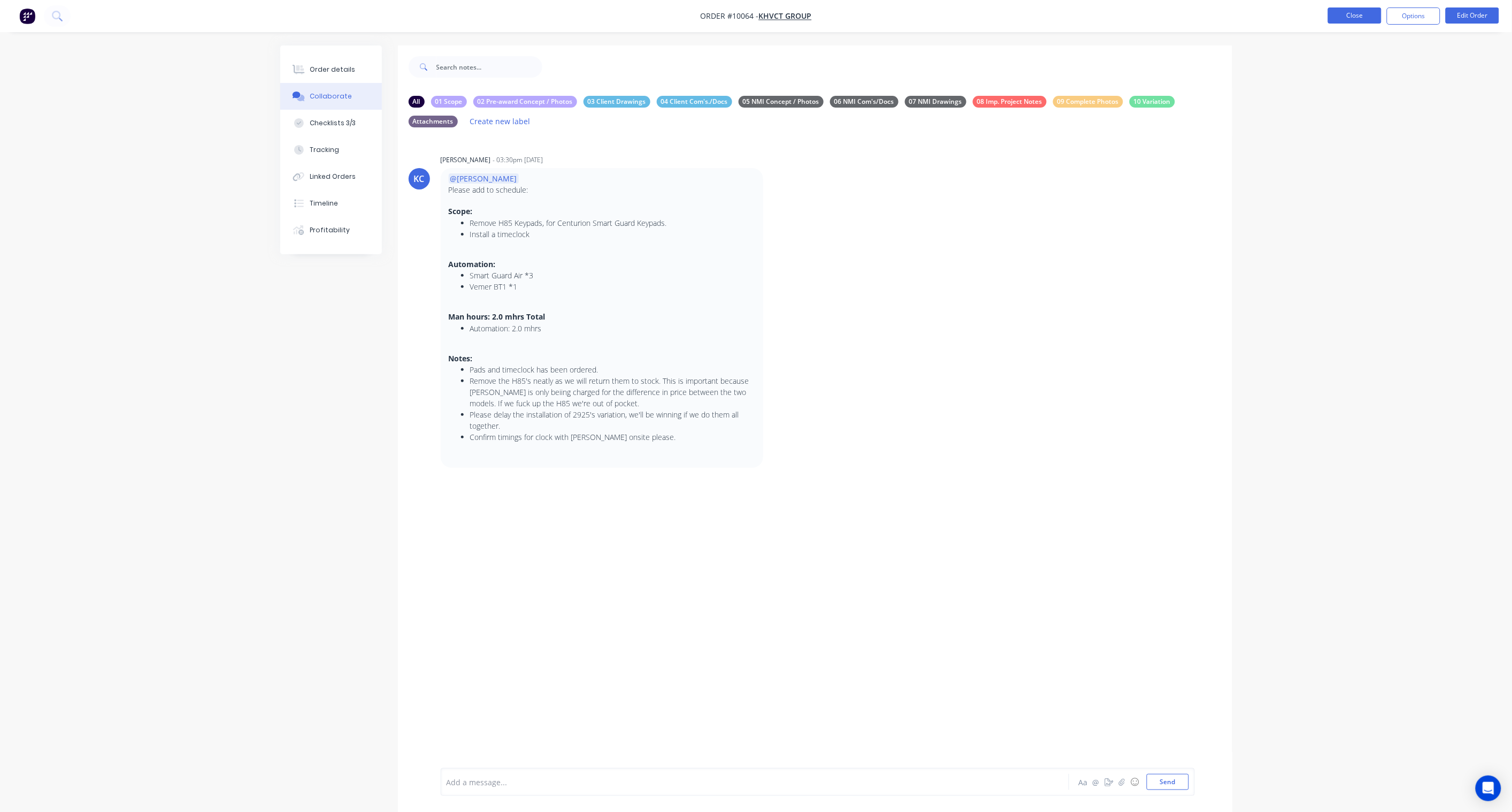
click at [1141, 14] on button "Close" at bounding box center [1355, 15] width 53 height 16
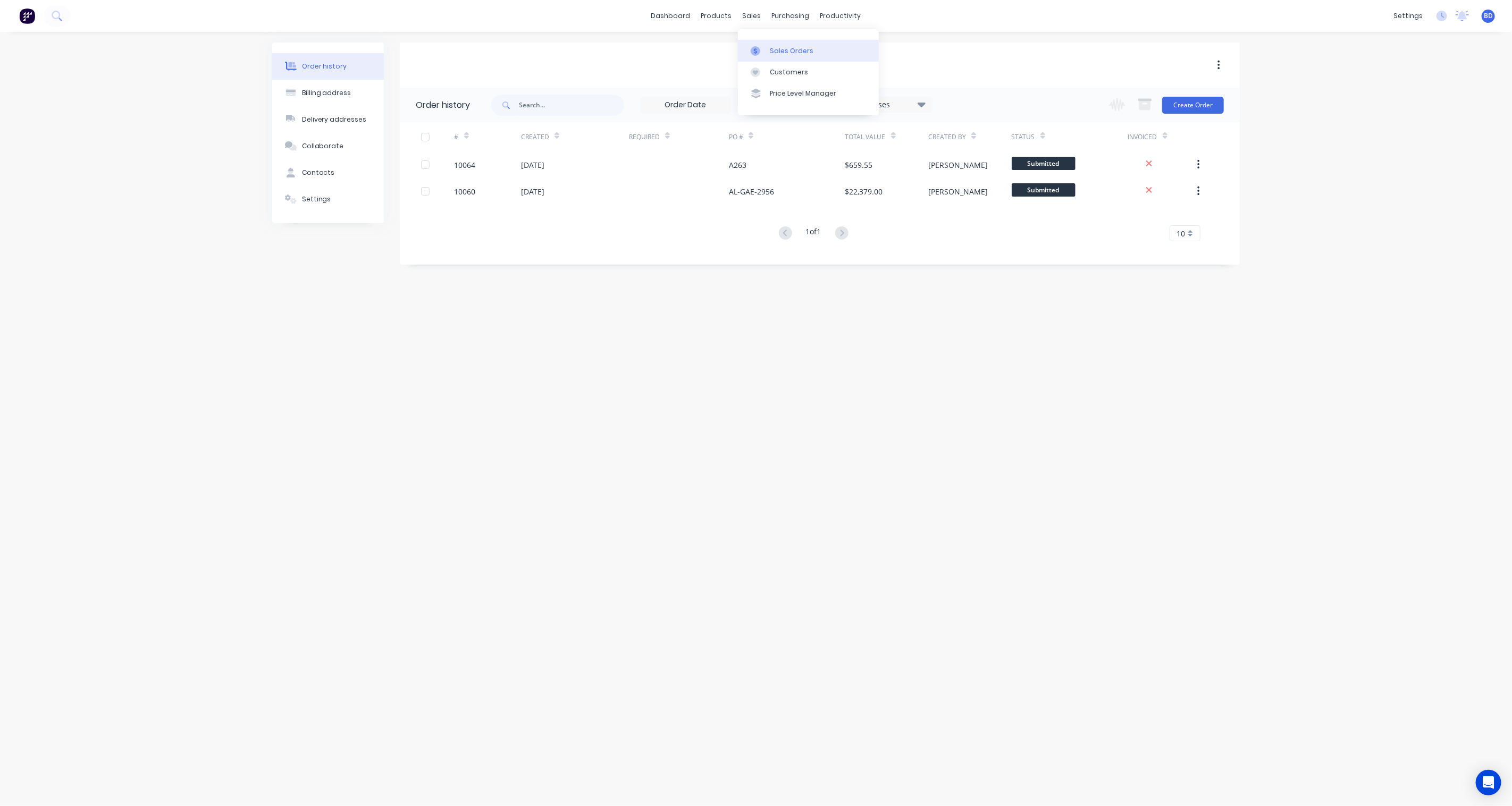
click at [771, 46] on div "Sales Orders" at bounding box center [791, 51] width 44 height 10
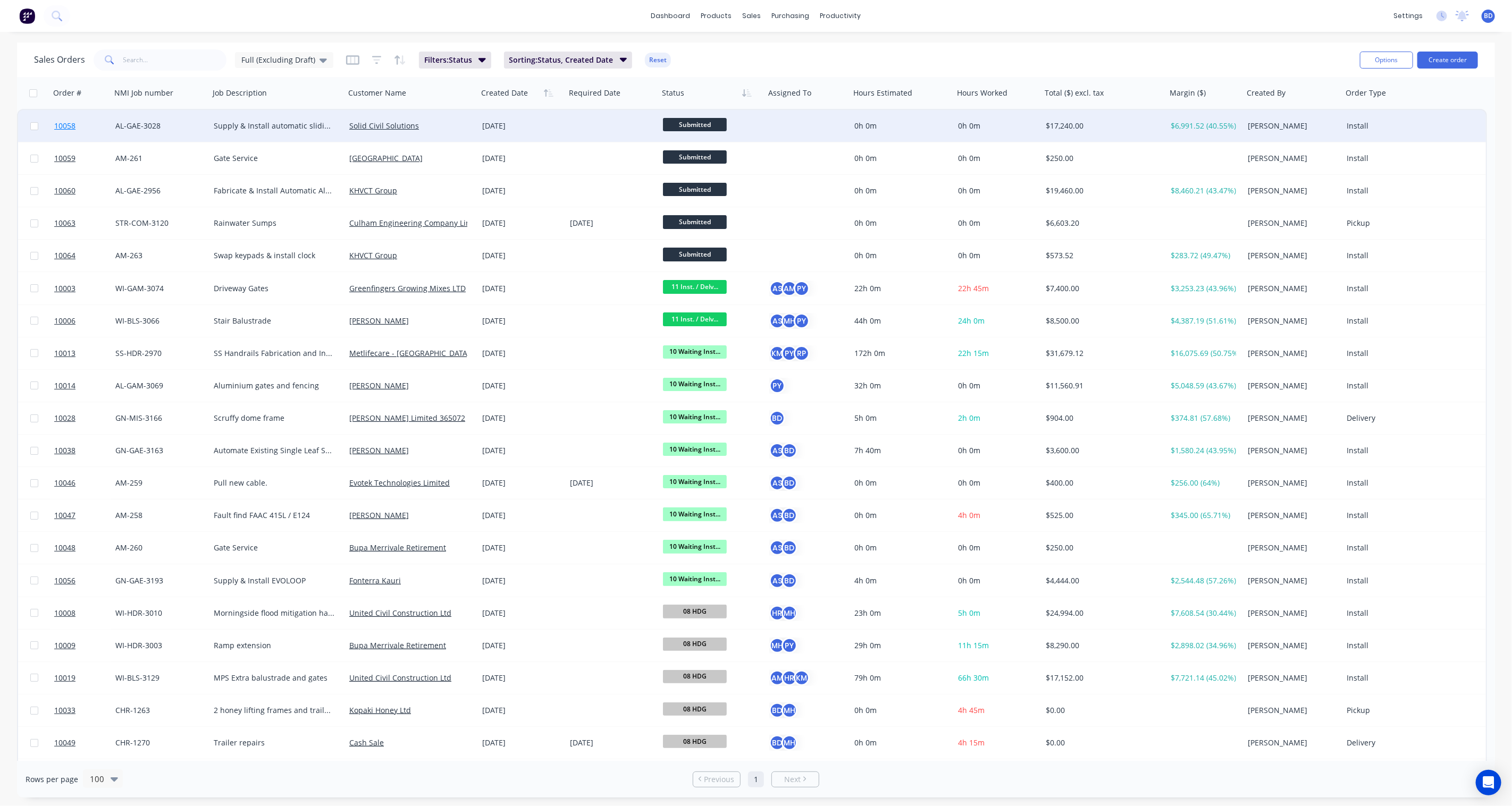
click at [69, 123] on span "10058" at bounding box center [65, 126] width 21 height 11
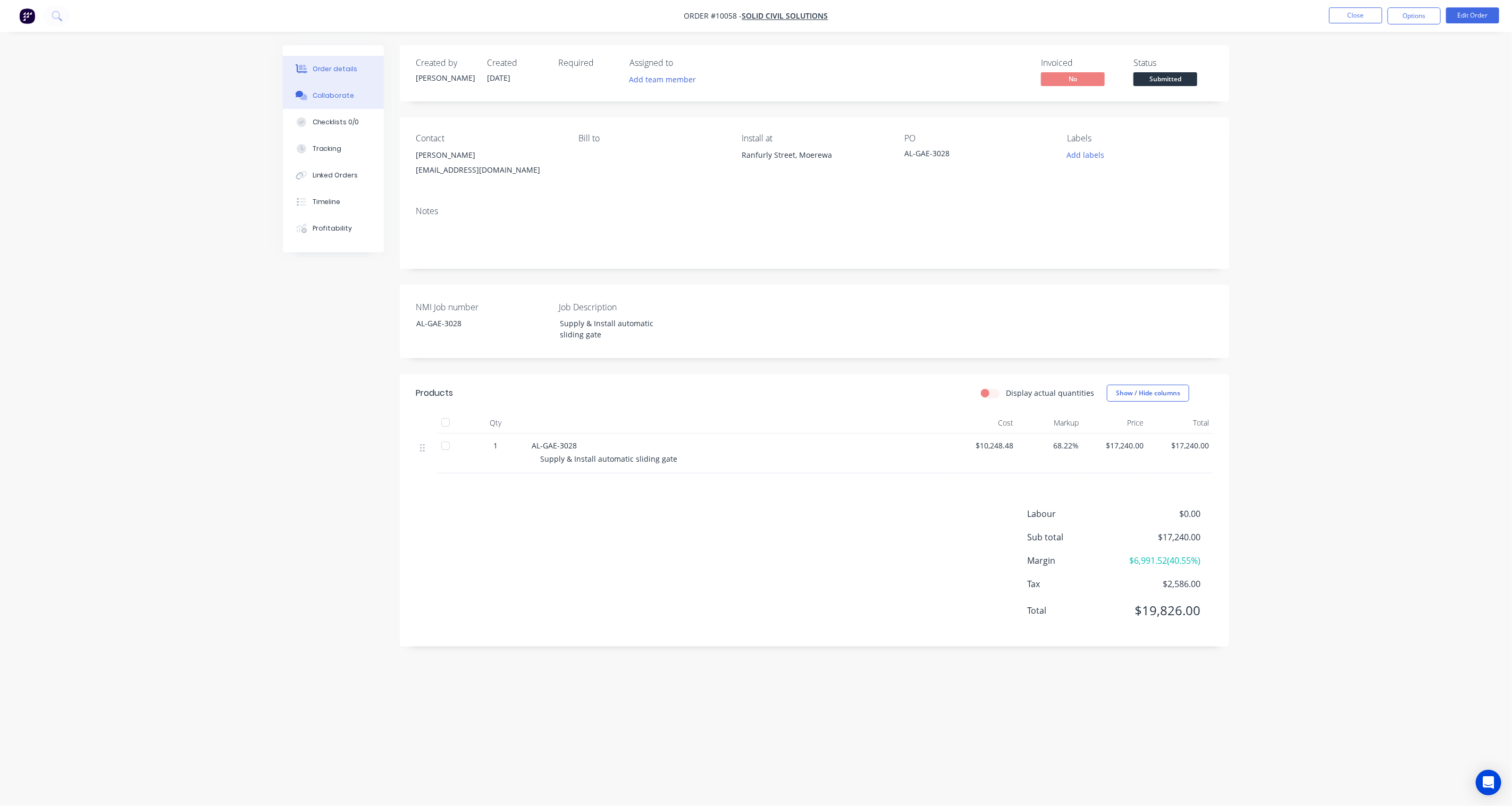
click at [326, 86] on button "Collaborate" at bounding box center [333, 95] width 101 height 27
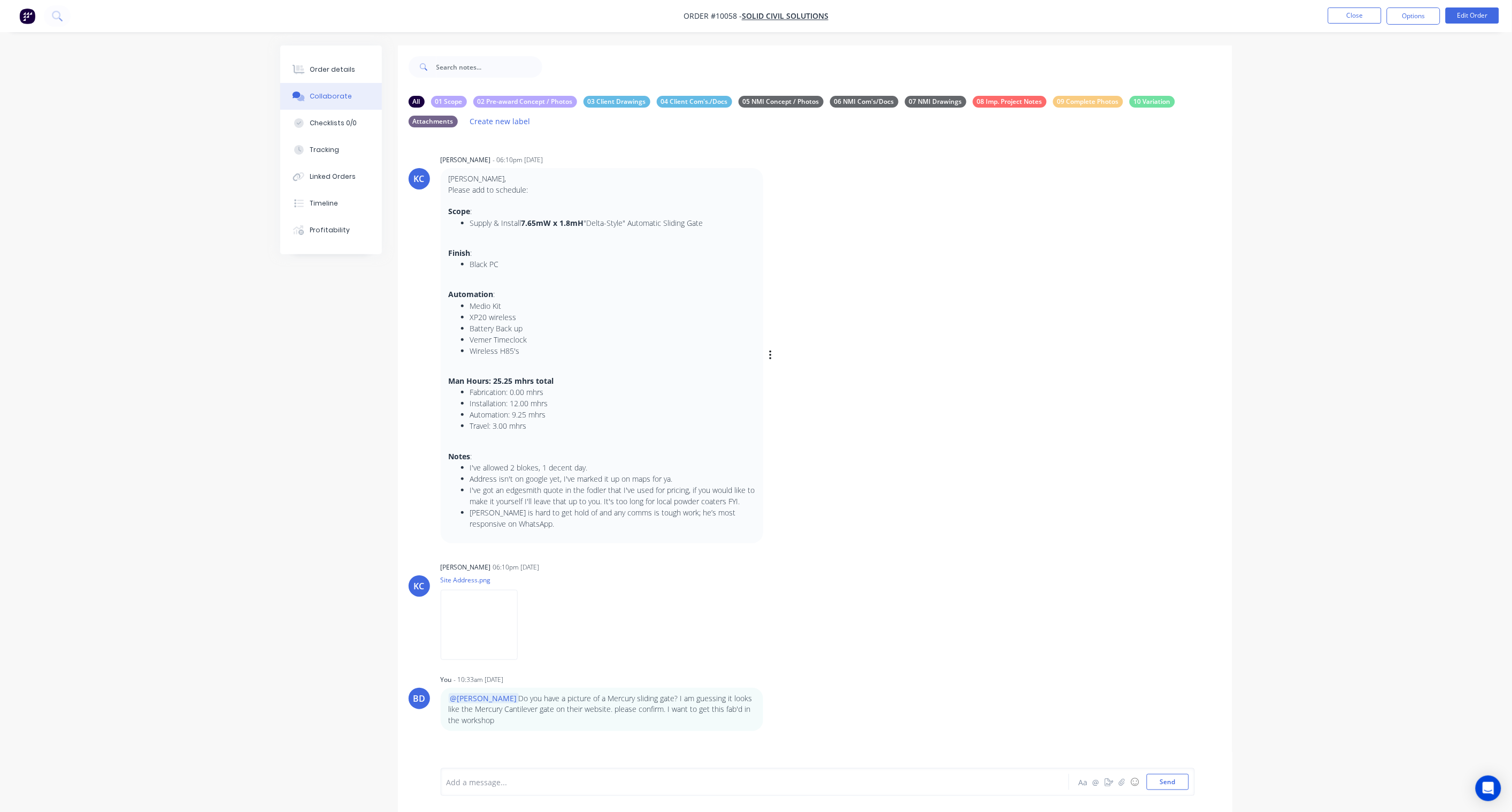
scroll to position [34, 0]
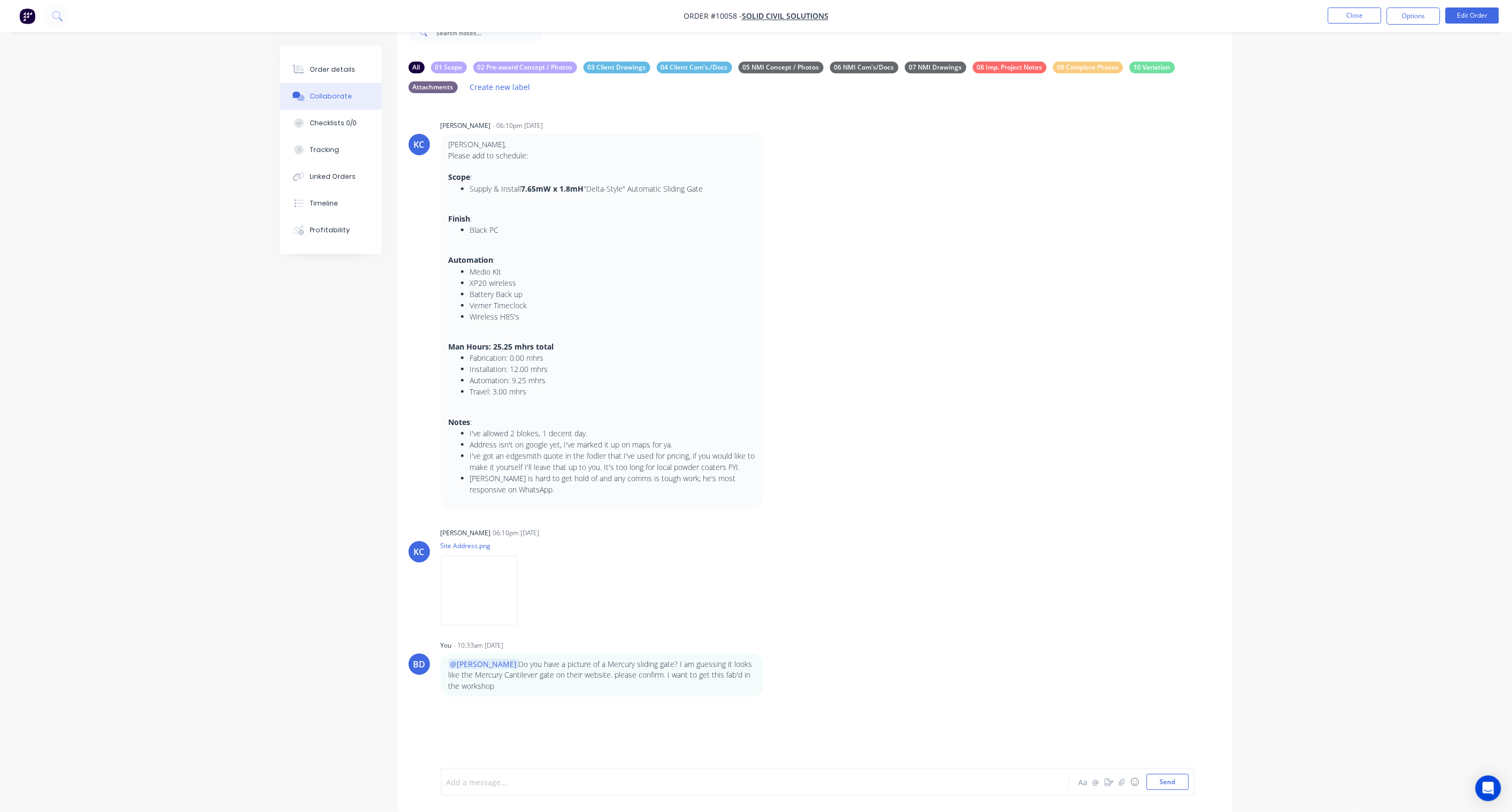
click at [489, 597] on div at bounding box center [725, 782] width 557 height 11
click at [661, 597] on span "We will buy Panels with Double top (rest of the design like Delta Panel in" at bounding box center [648, 782] width 260 height 10
click at [751, 597] on div "@Paul We will buy Panels with Double top (rest of the design is like Delta Pane…" at bounding box center [725, 782] width 557 height 11
drag, startPoint x: 831, startPoint y: 788, endPoint x: 476, endPoint y: 769, distance: 355.5
click at [476, 597] on div "@Paul We will buy Panels with Double top (rest of the design is like Delta Pane…" at bounding box center [725, 778] width 557 height 23
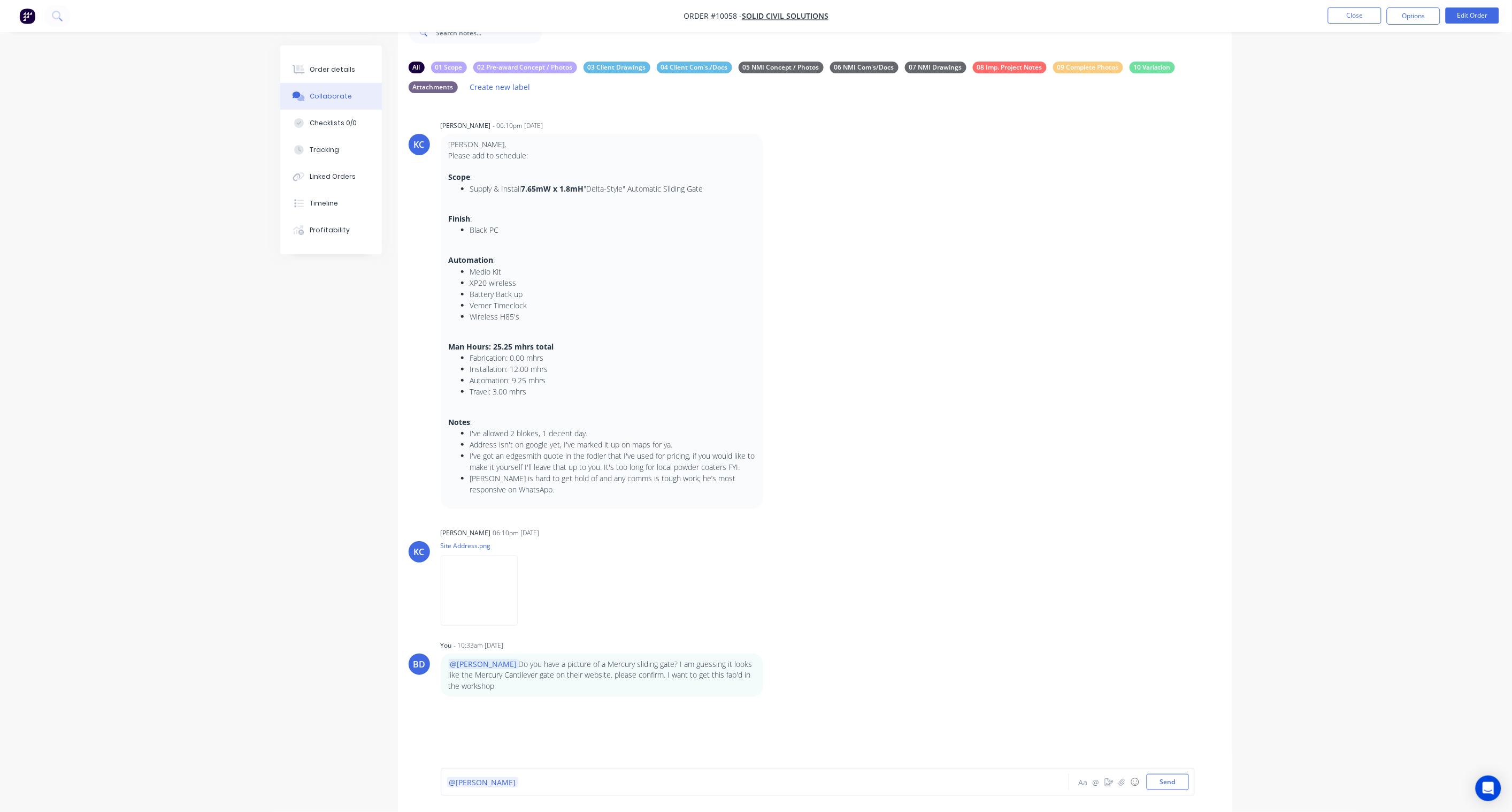
click at [522, 597] on div "@Paul" at bounding box center [725, 782] width 557 height 11
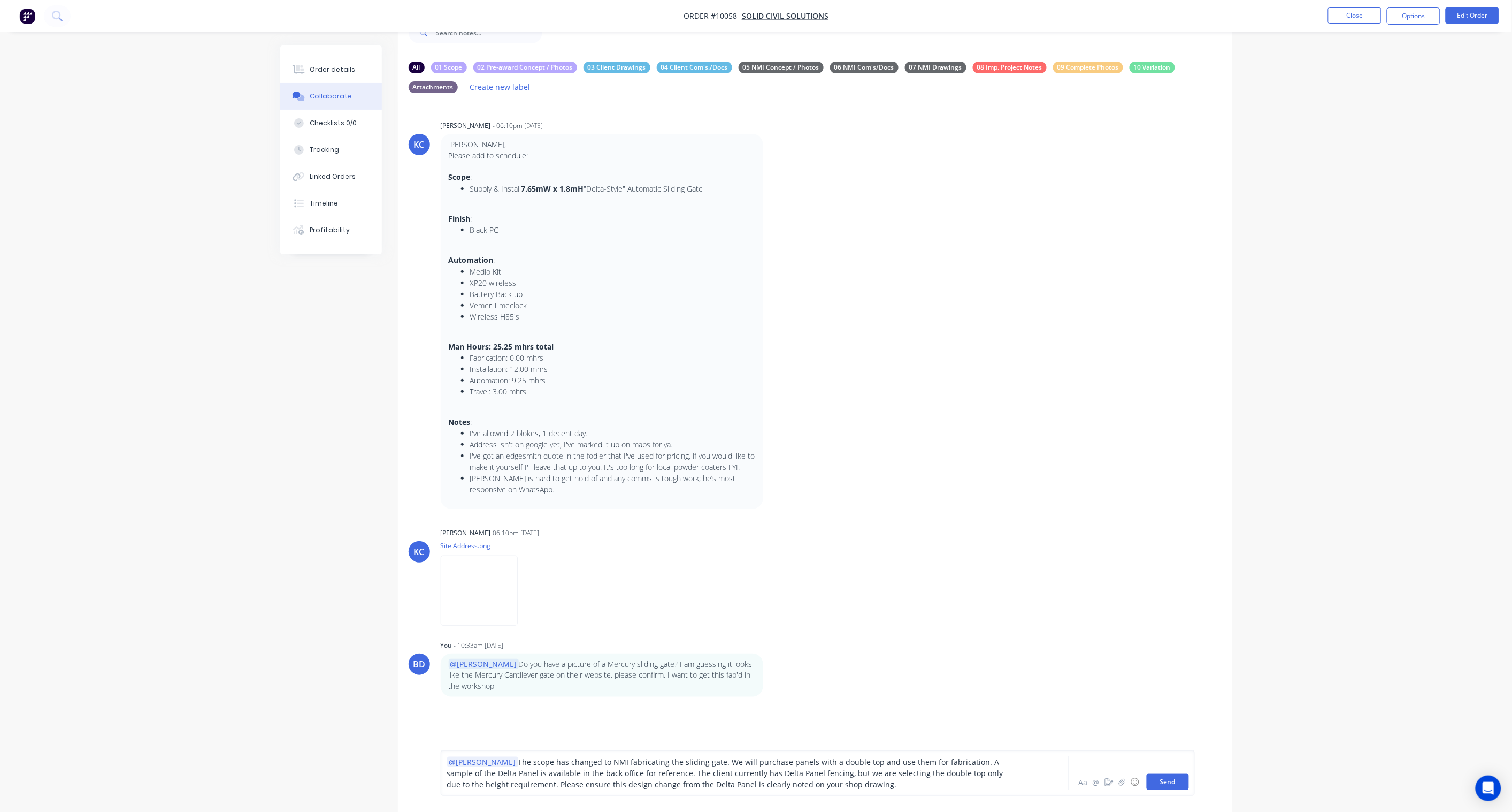
click at [1141, 597] on button "Send" at bounding box center [1168, 782] width 42 height 16
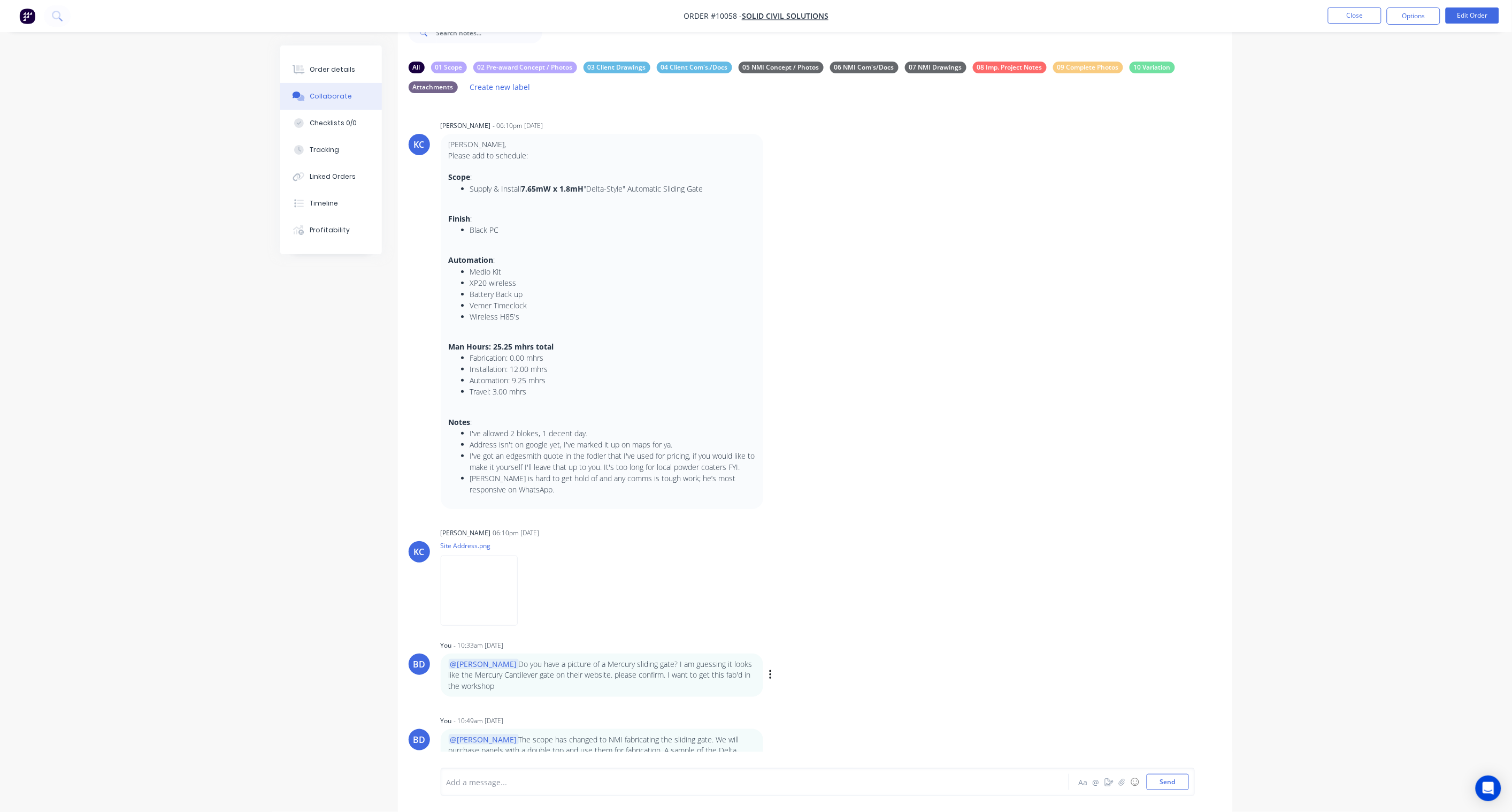
scroll to position [40, 0]
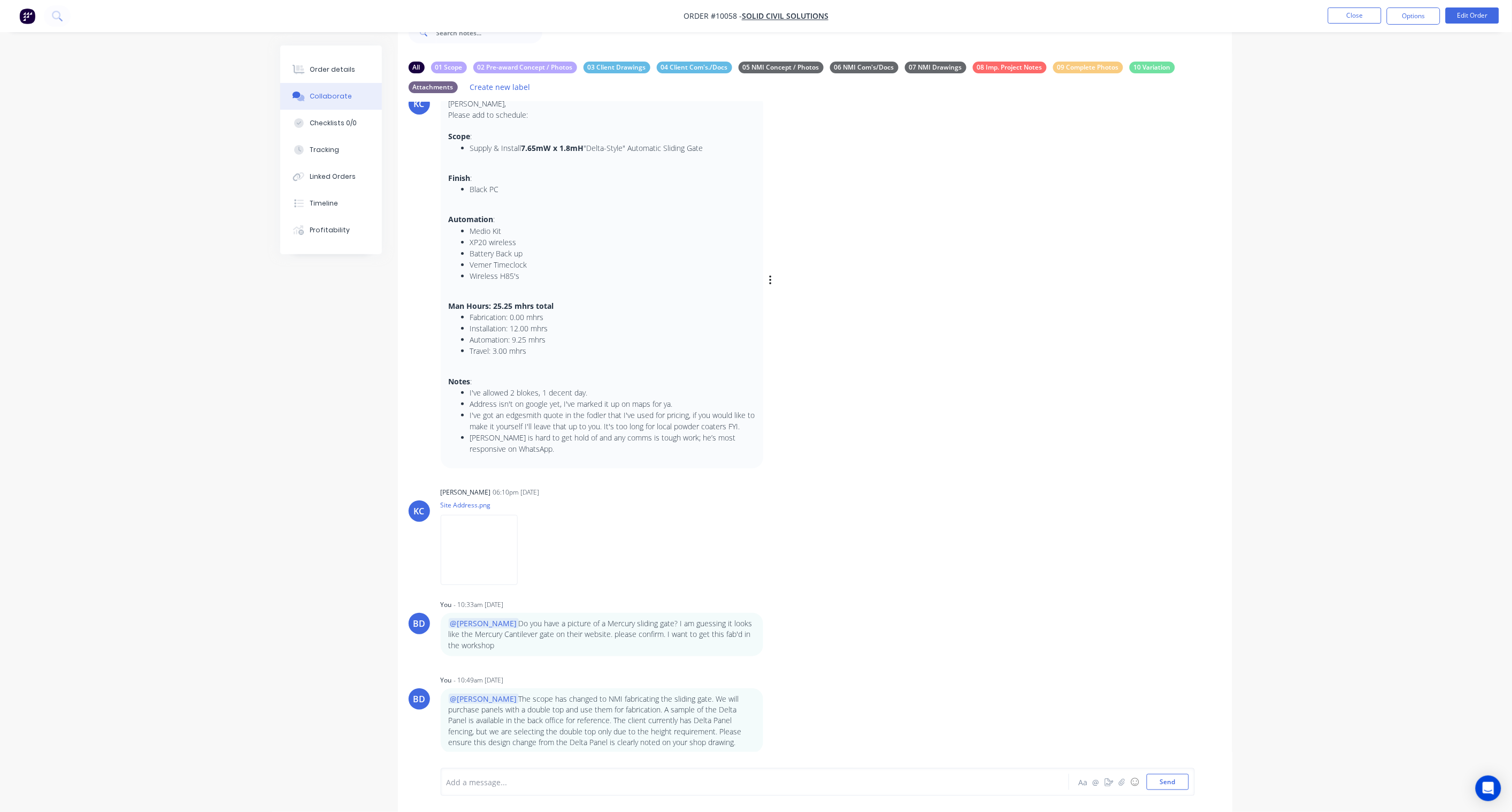
click at [783, 279] on div "KC Karl Challenor - 06:10pm 29/08/25 Brandon, Please add to schedule: Scope : S…" at bounding box center [816, 272] width 835 height 392
click at [769, 281] on icon "button" at bounding box center [770, 280] width 3 height 12
click at [807, 296] on button "Edit" at bounding box center [809, 300] width 67 height 18
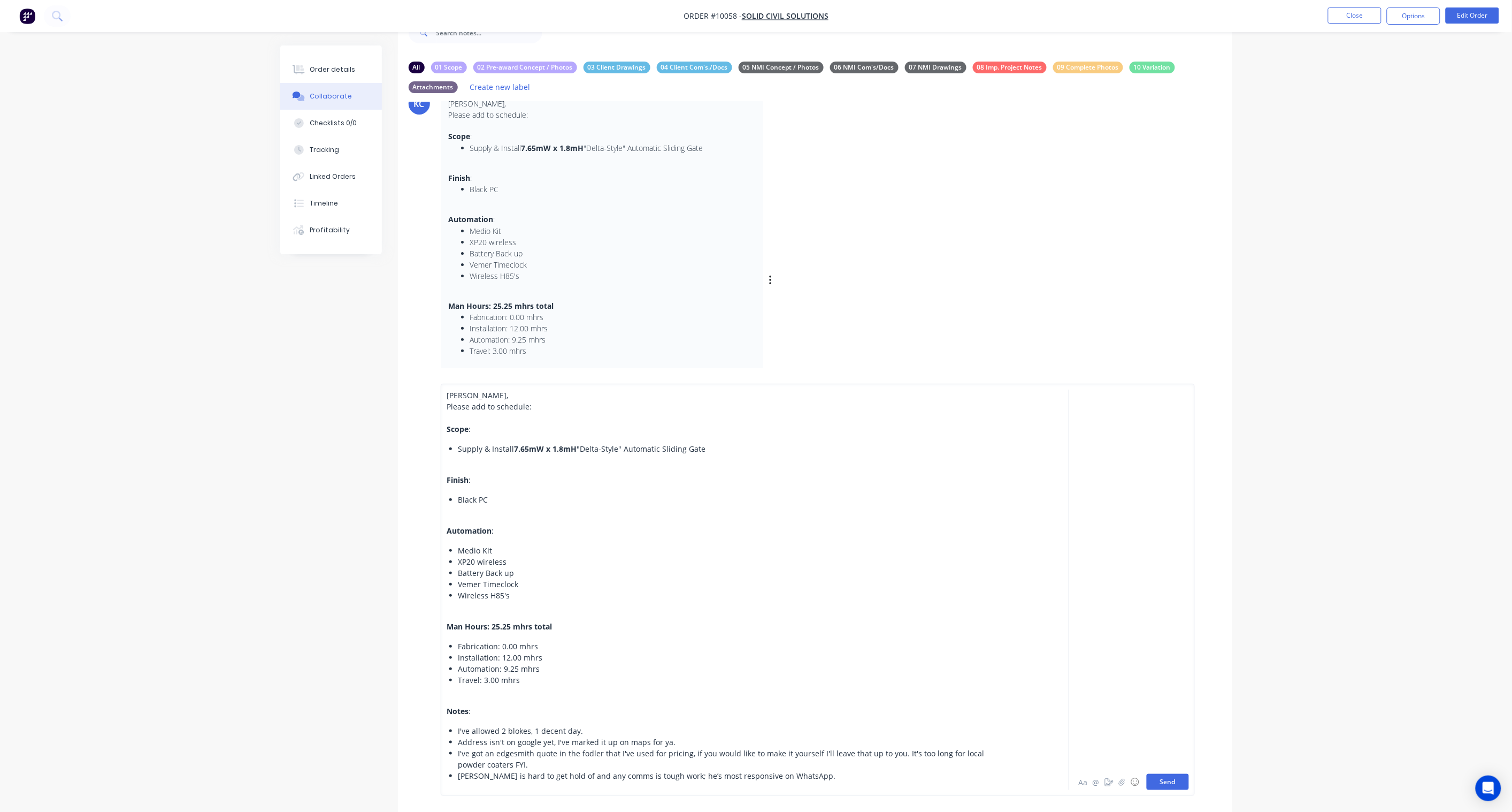
click at [1141, 597] on button "Send" at bounding box center [1168, 782] width 42 height 16
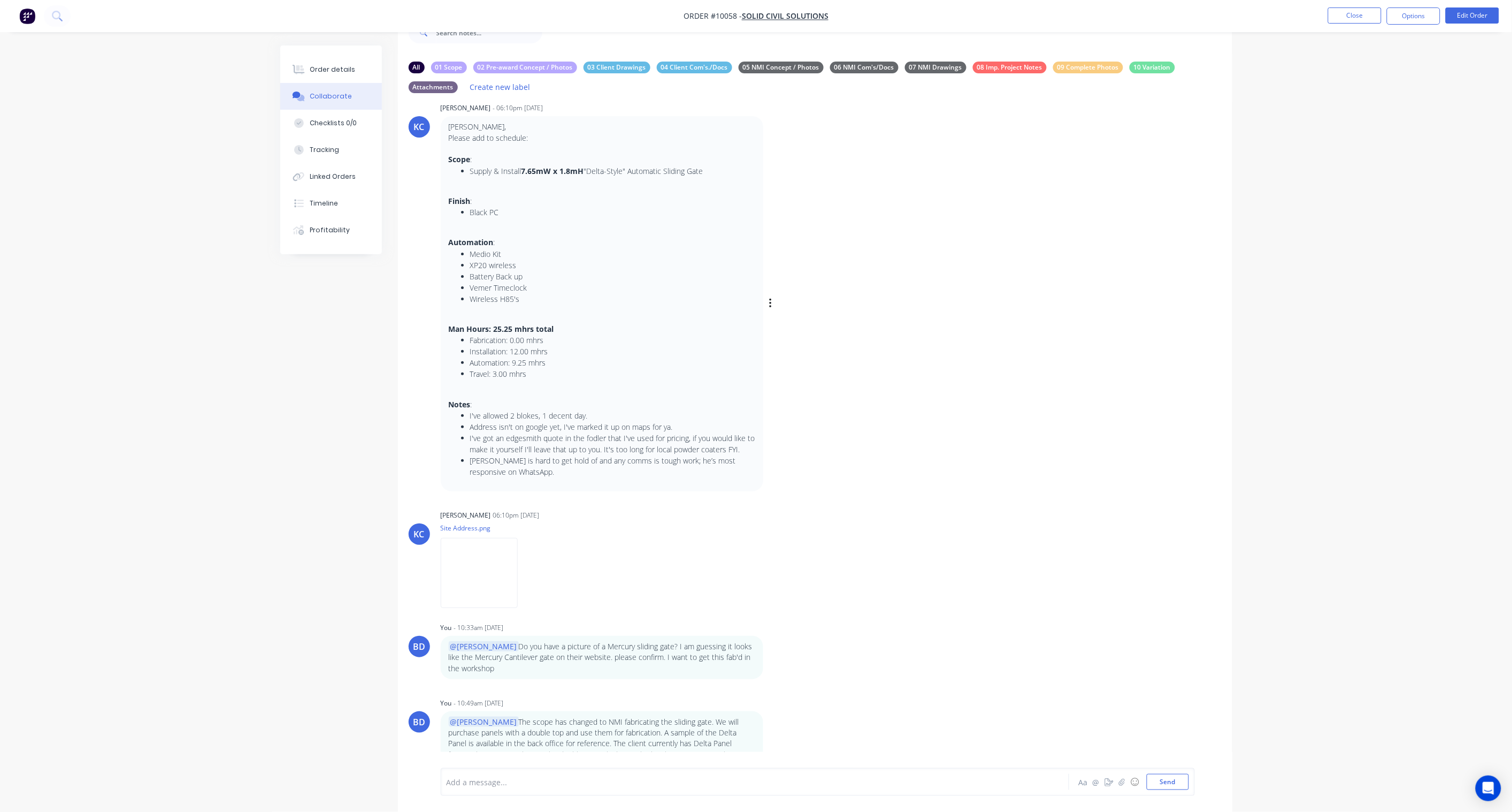
scroll to position [0, 0]
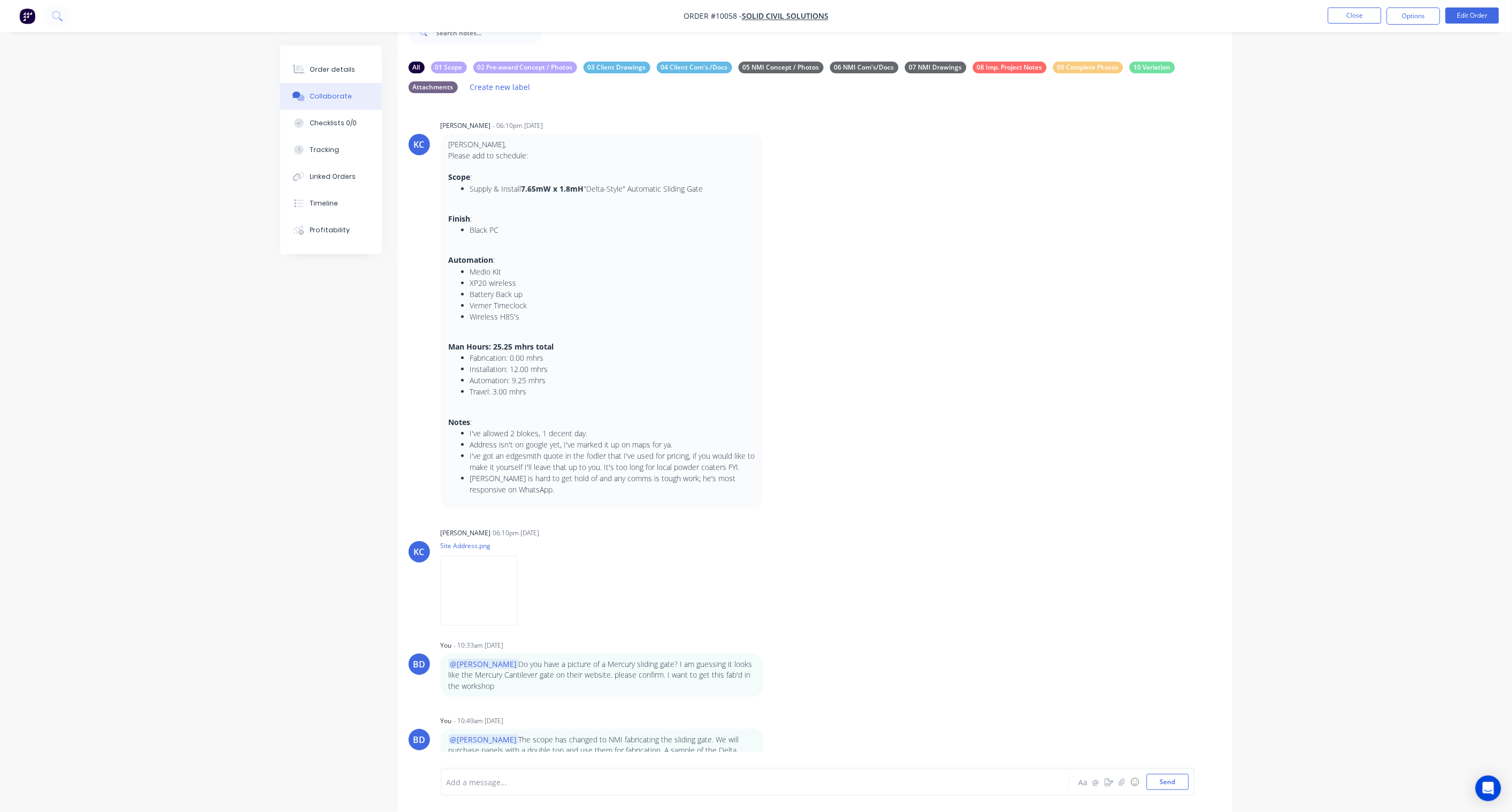
click at [0, 0] on icon "button" at bounding box center [0, 0] width 0 height 0
click at [0, 0] on button "Edit" at bounding box center [0, 0] width 0 height 0
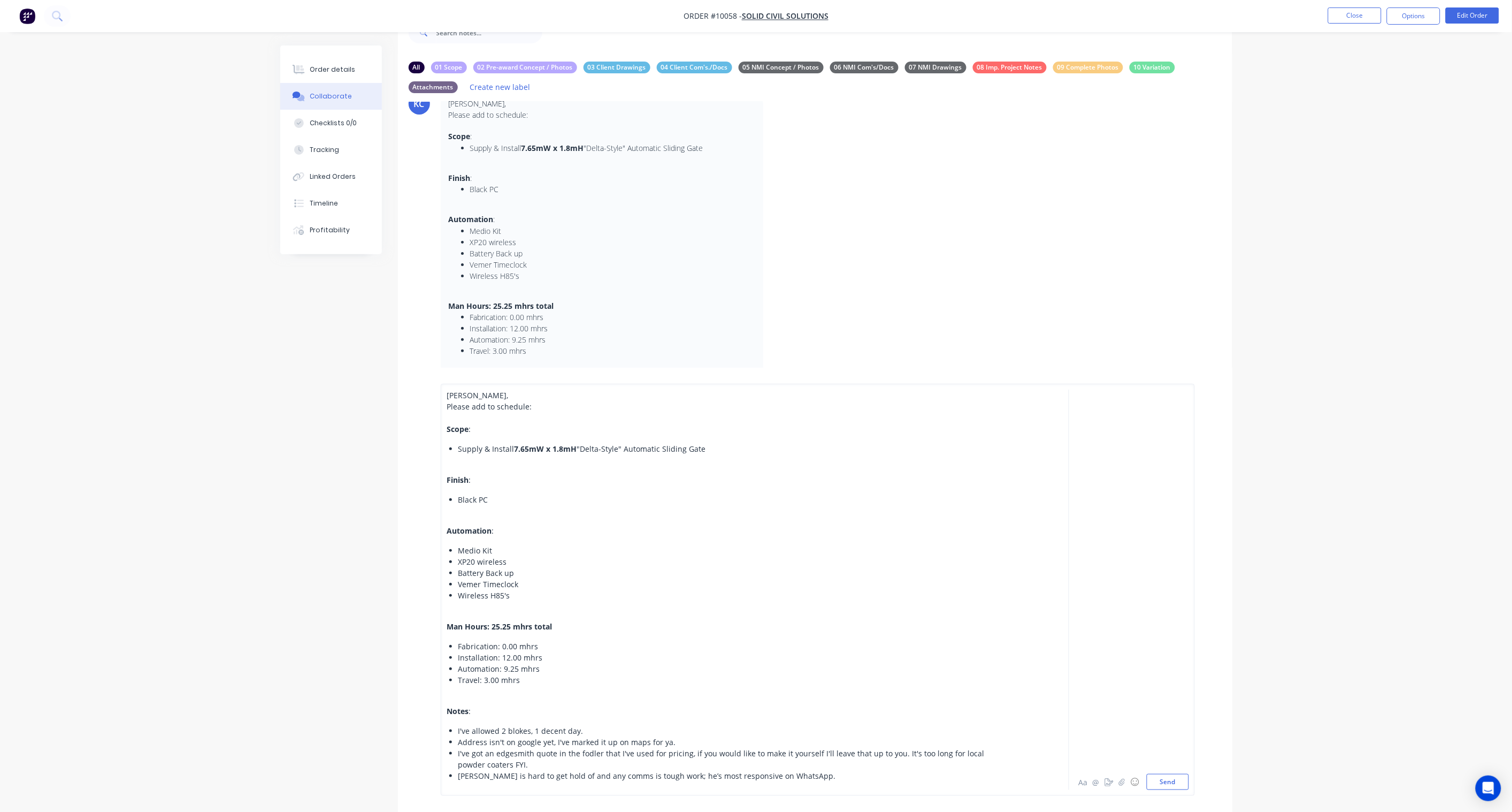
drag, startPoint x: 445, startPoint y: 426, endPoint x: 437, endPoint y: 381, distance: 45.7
click at [437, 381] on div "Brandon, Please add to schedule: Scope : Supply & Install 7.65mW x 1.8mH "Delta…" at bounding box center [816, 590] width 835 height 444
drag, startPoint x: 447, startPoint y: 420, endPoint x: 435, endPoint y: 378, distance: 43.7
click at [435, 378] on div "Brandon, Please add to schedule: Scope : Supply & Install 7.65mW x 1.8mH "Delta…" at bounding box center [816, 590] width 835 height 444
click at [1141, 597] on button "Send" at bounding box center [1168, 782] width 42 height 16
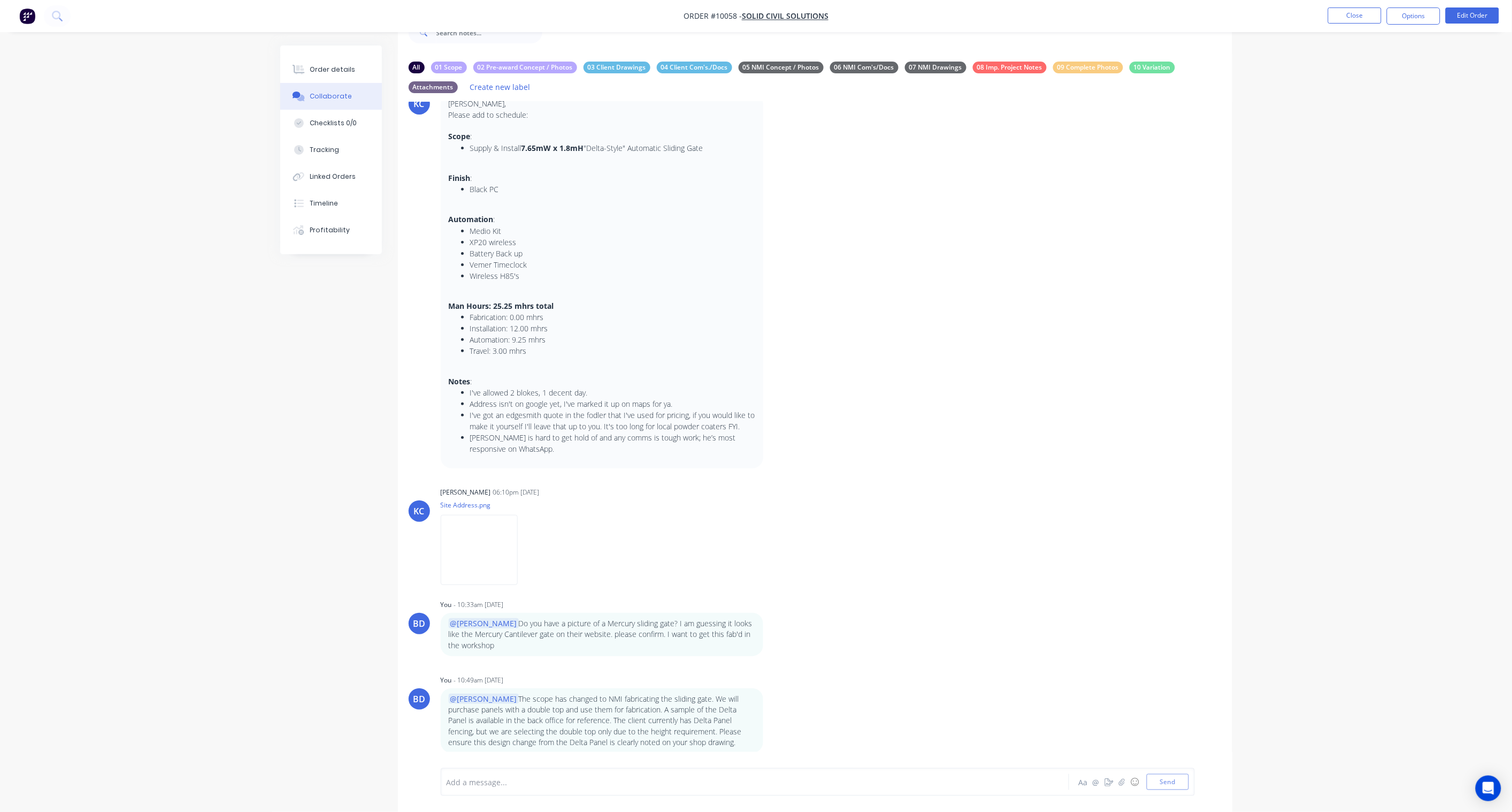
scroll to position [8, 0]
click at [773, 297] on div "Labels Edit Delete" at bounding box center [772, 297] width 6 height 0
click at [0, 0] on icon "button" at bounding box center [0, 0] width 0 height 0
click at [0, 0] on button "Labels" at bounding box center [0, 0] width 0 height 0
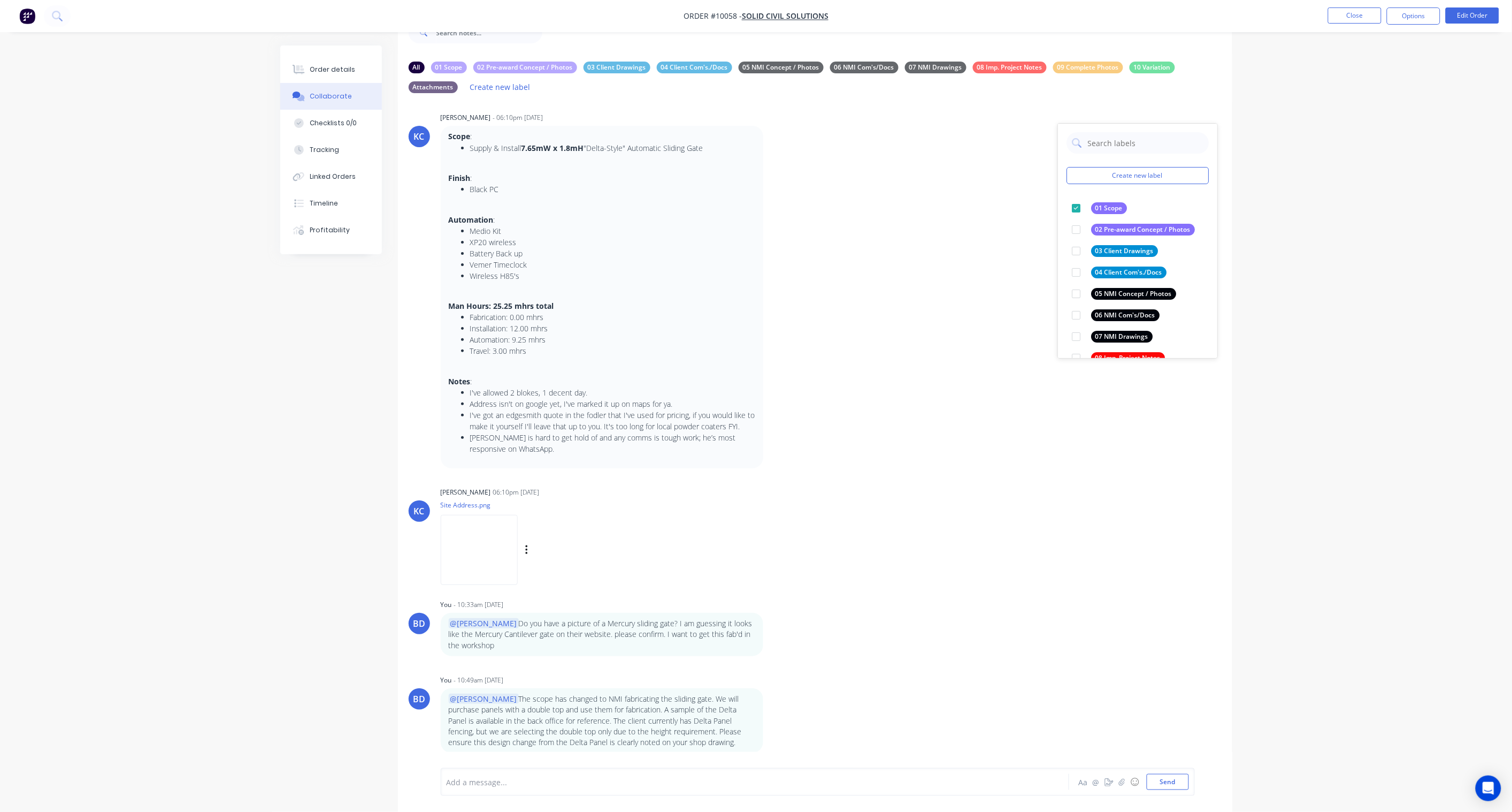
click at [1034, 486] on div "KC Karl Challenor 06:10pm 29/08/25 Site Address.png Labels Download Delete" at bounding box center [816, 532] width 835 height 96
click at [525, 550] on button "button" at bounding box center [527, 550] width 4 height 16
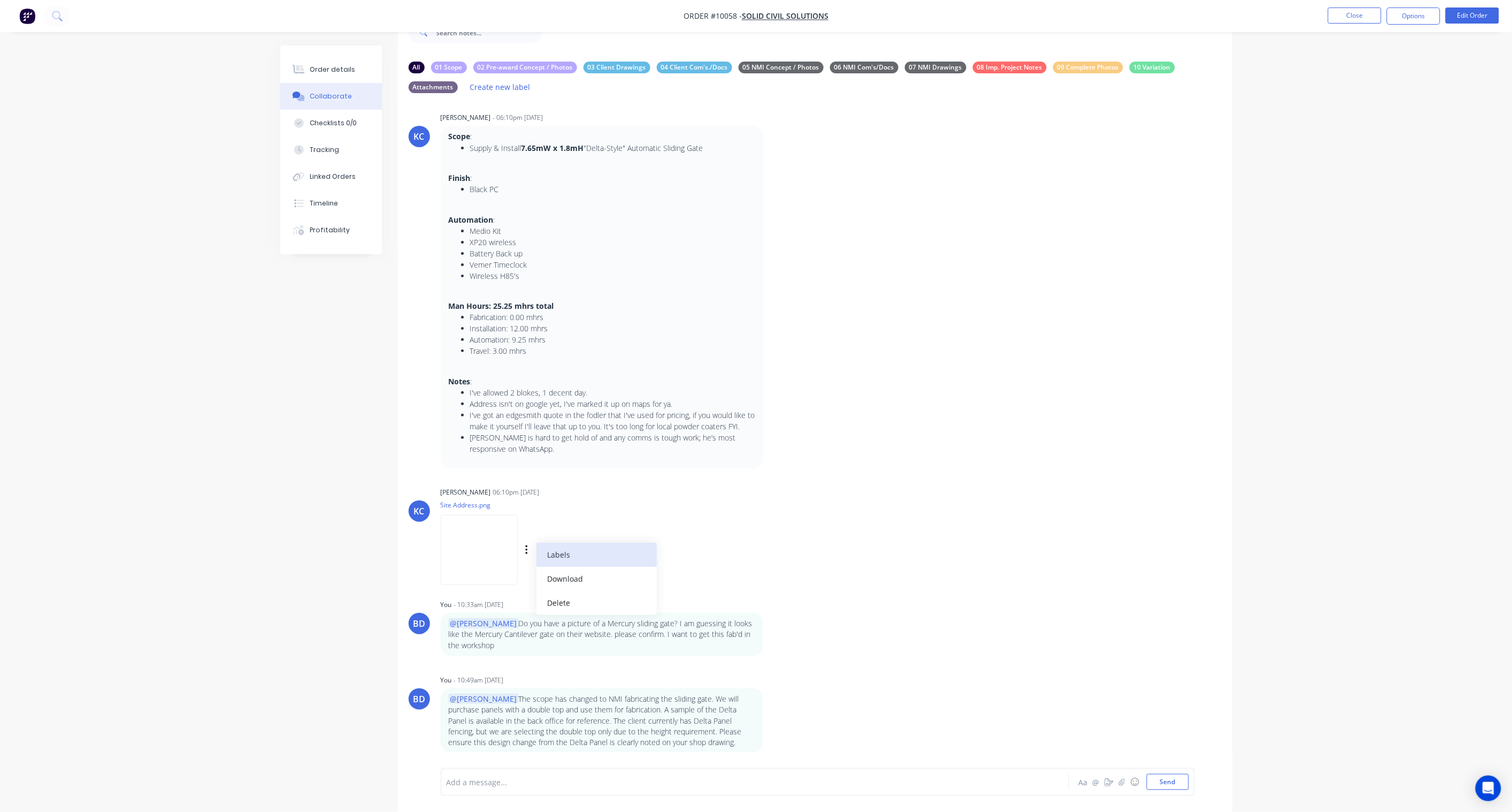
click at [564, 556] on button "Labels" at bounding box center [597, 554] width 121 height 24
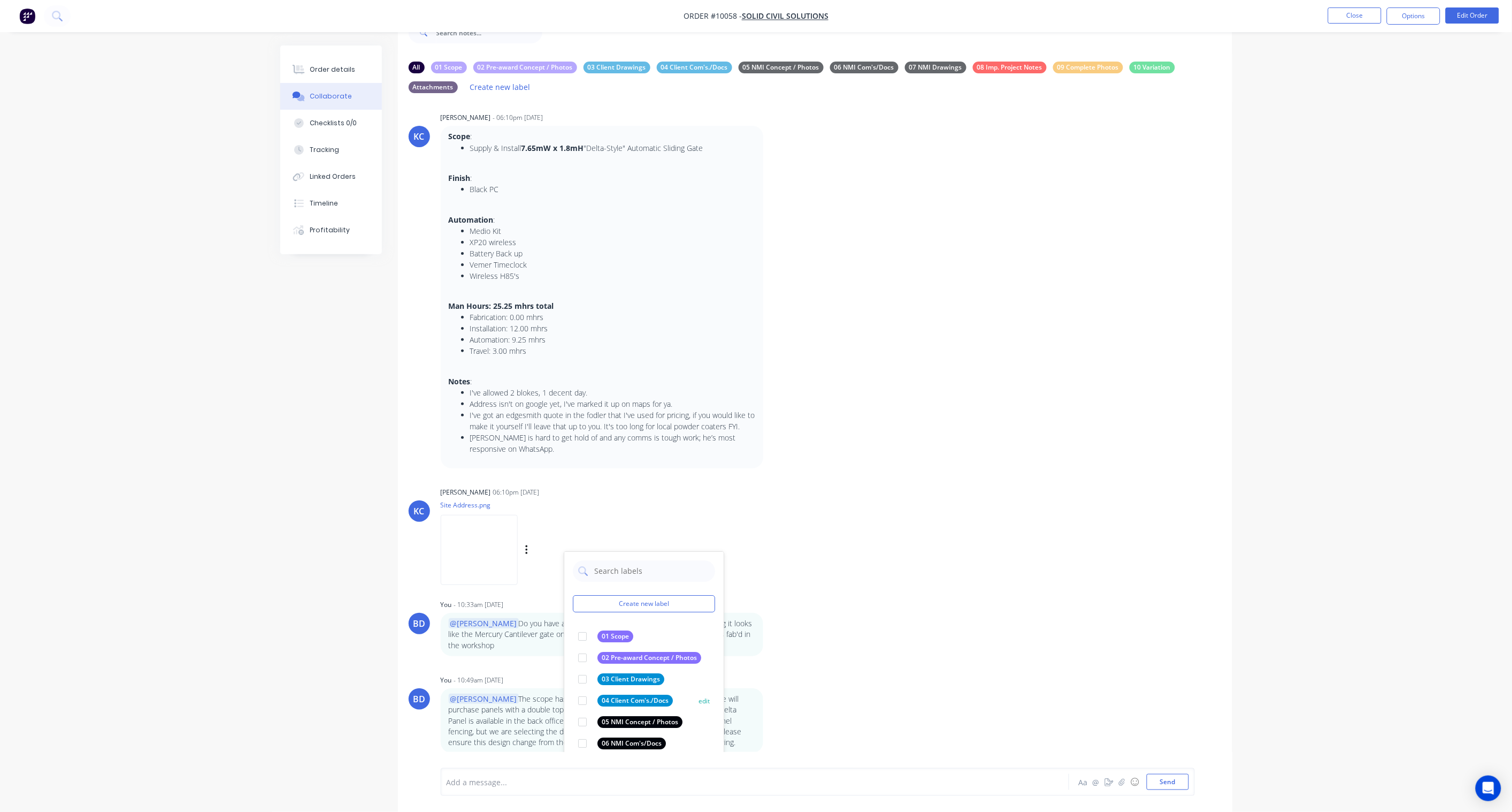
click at [617, 597] on div "04 Client Com's./Docs" at bounding box center [635, 700] width 75 height 12
click at [860, 562] on div "KC Karl Challenor 06:10pm 29/08/25 Site Address.png Labels Download Delete Crea…" at bounding box center [816, 532] width 835 height 96
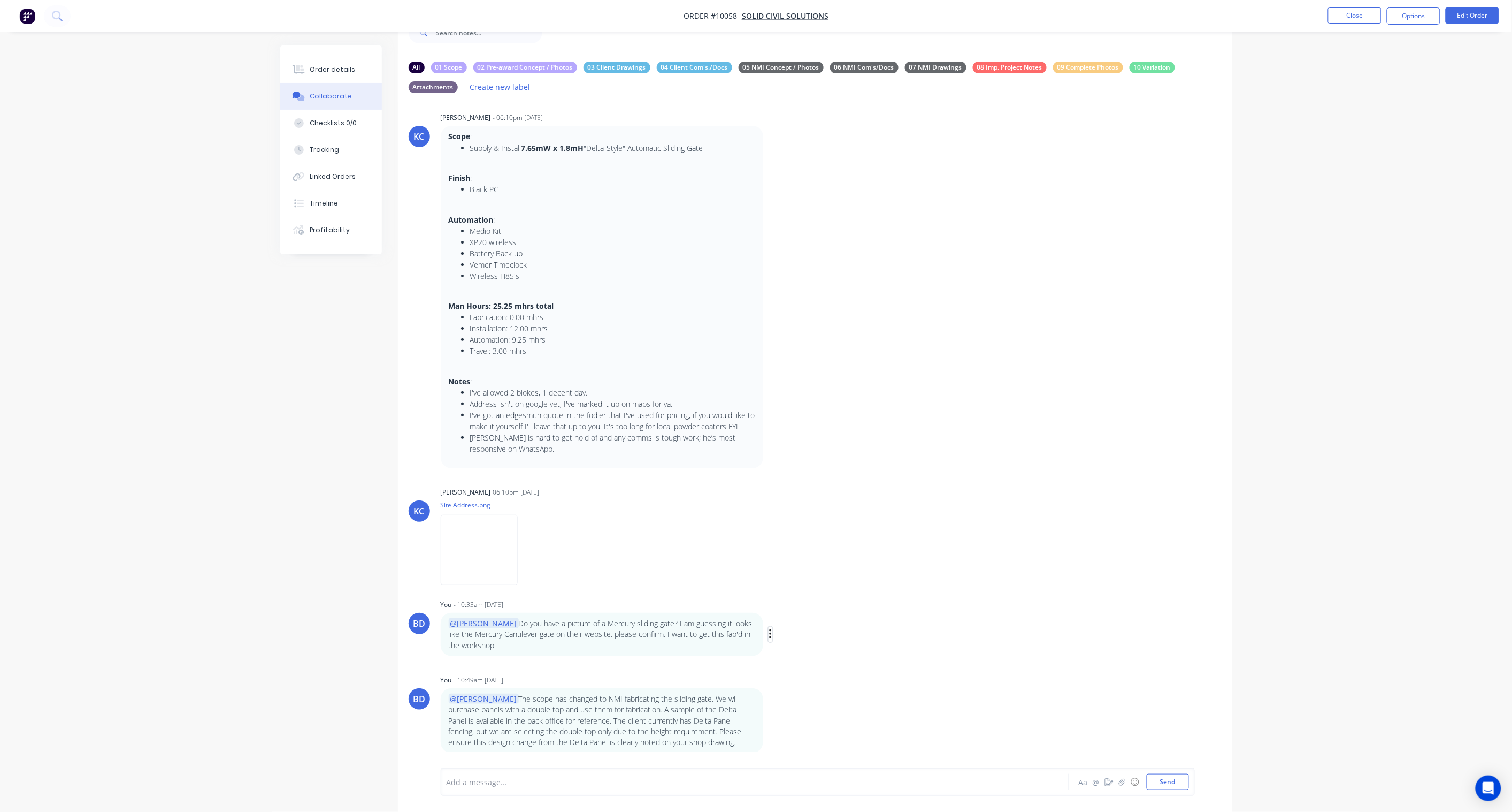
click at [771, 597] on icon "button" at bounding box center [770, 634] width 2 height 10
click at [815, 597] on button "Edit" at bounding box center [809, 654] width 67 height 18
click at [1141, 597] on button "Send" at bounding box center [1168, 782] width 42 height 16
click at [770, 597] on icon "button" at bounding box center [770, 634] width 2 height 10
click at [793, 597] on button "Delete" at bounding box center [809, 671] width 67 height 18
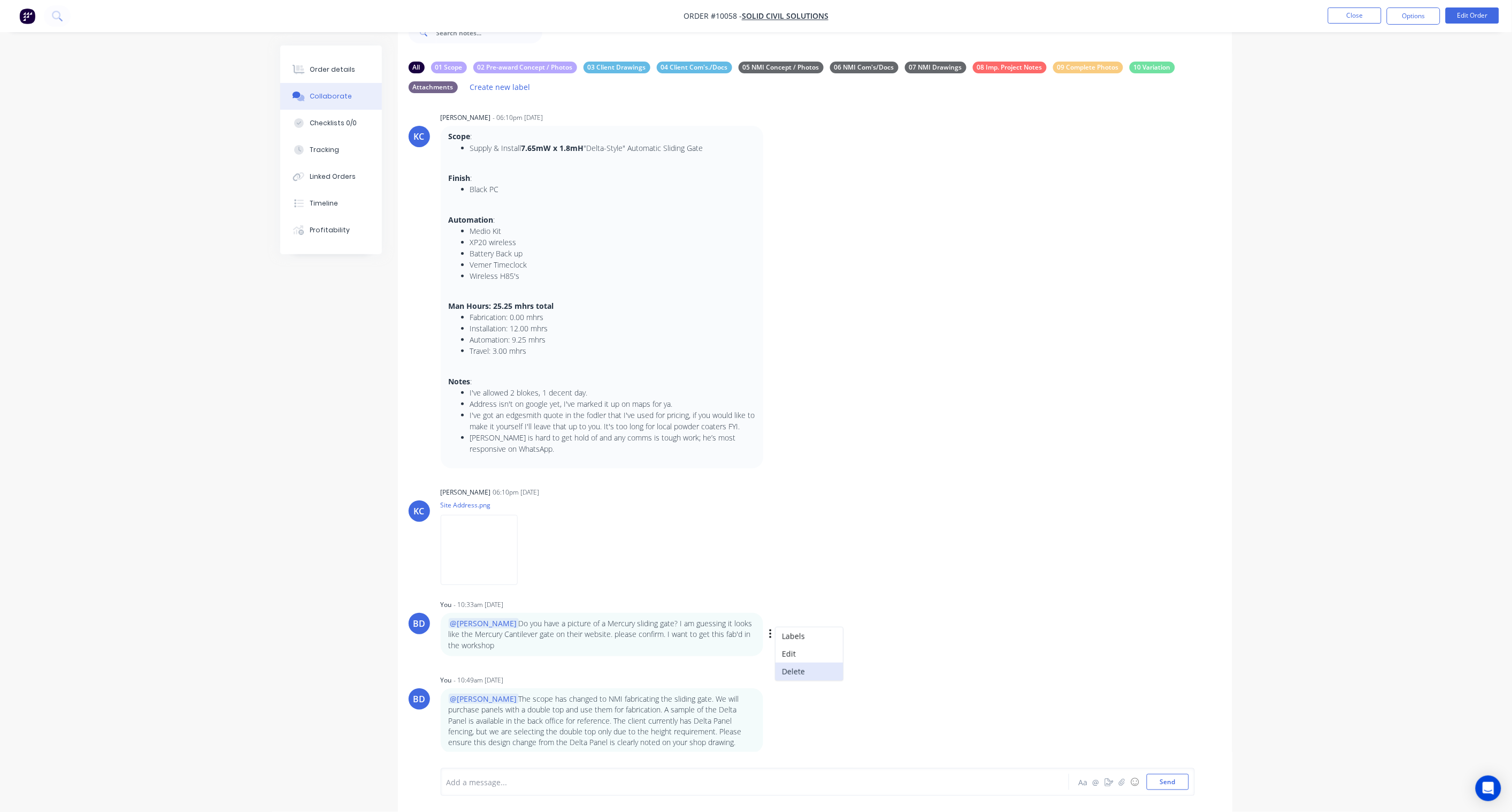
scroll to position [0, 0]
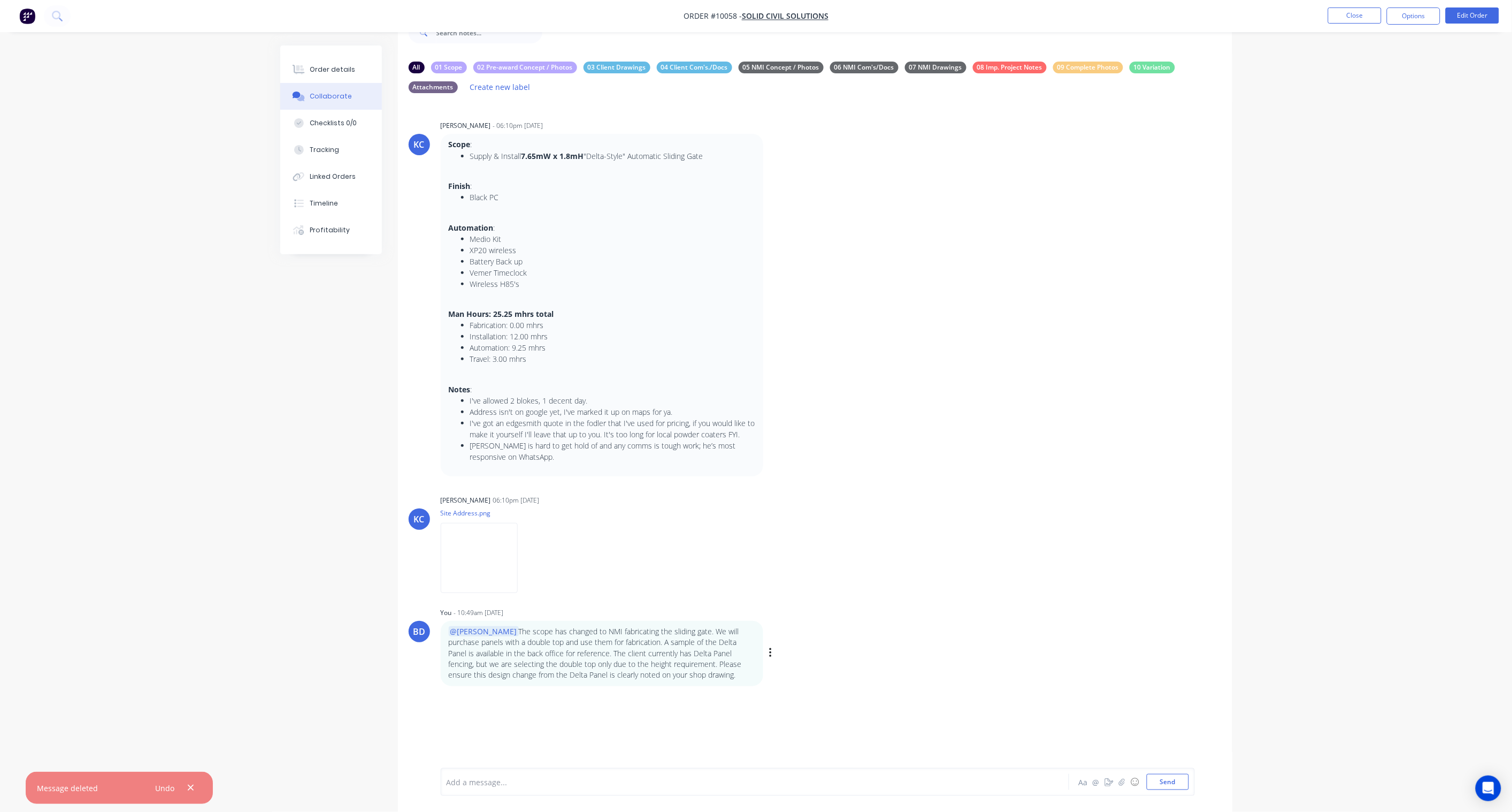
click at [767, 597] on div "@Paul The scope has changed to NMI fabricating the sliding gate. We will purcha…" at bounding box center [608, 653] width 334 height 64
click at [772, 597] on button "button" at bounding box center [771, 653] width 4 height 16
click at [806, 597] on button "Labels" at bounding box center [809, 655] width 67 height 18
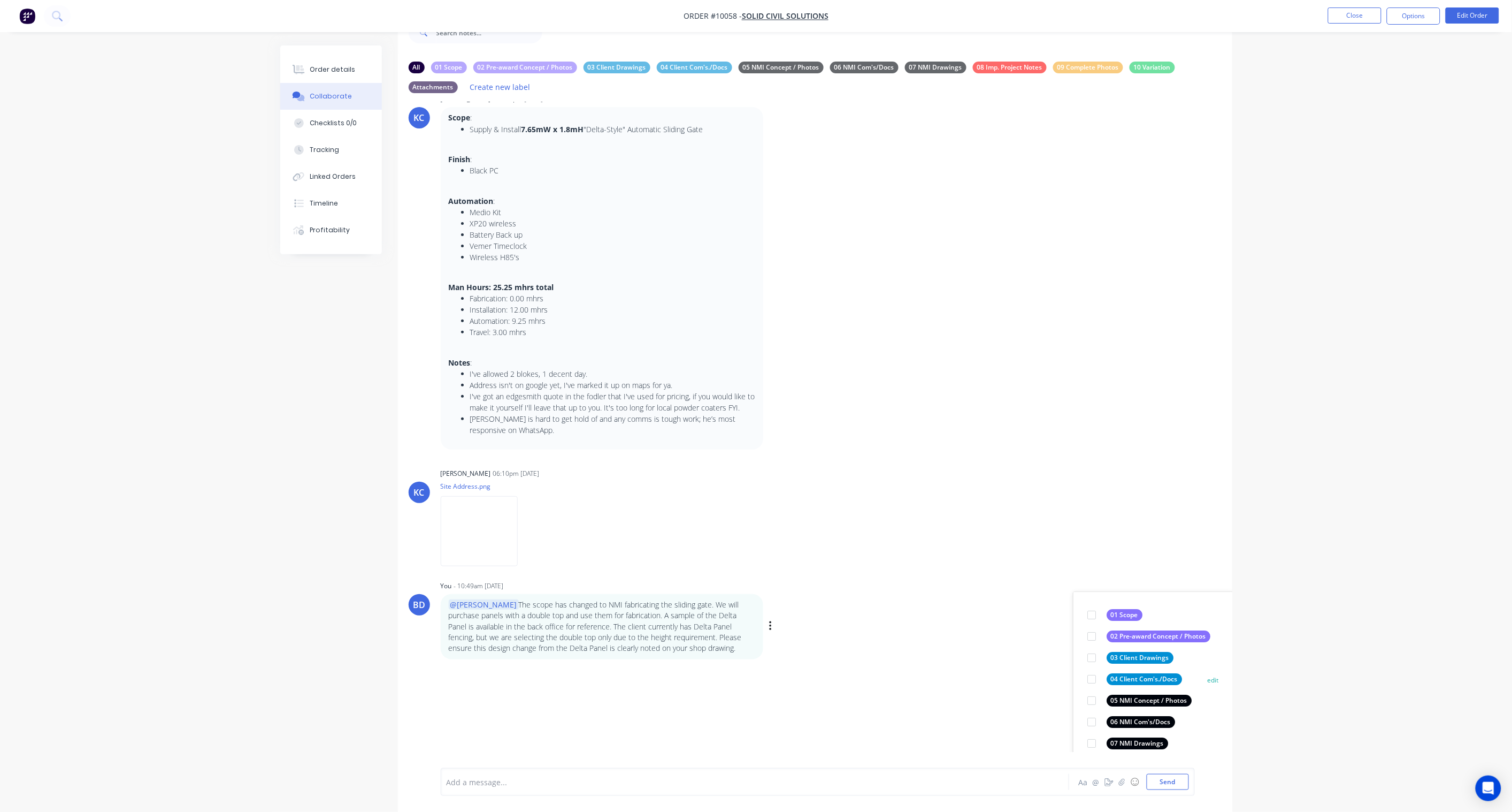
scroll to position [60, 0]
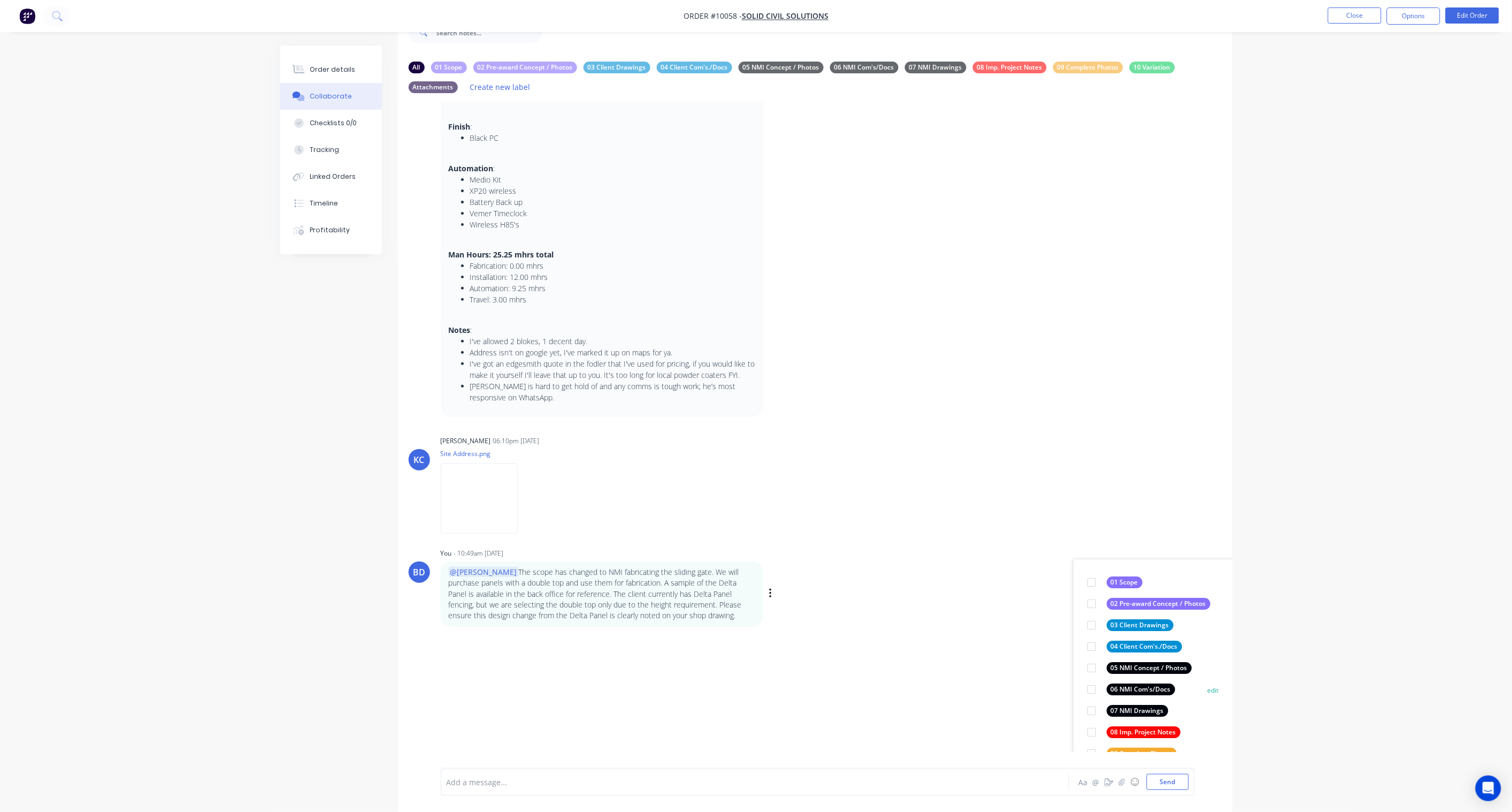
click at [1131, 597] on div "06 NMI Com's/Docs" at bounding box center [1141, 689] width 69 height 12
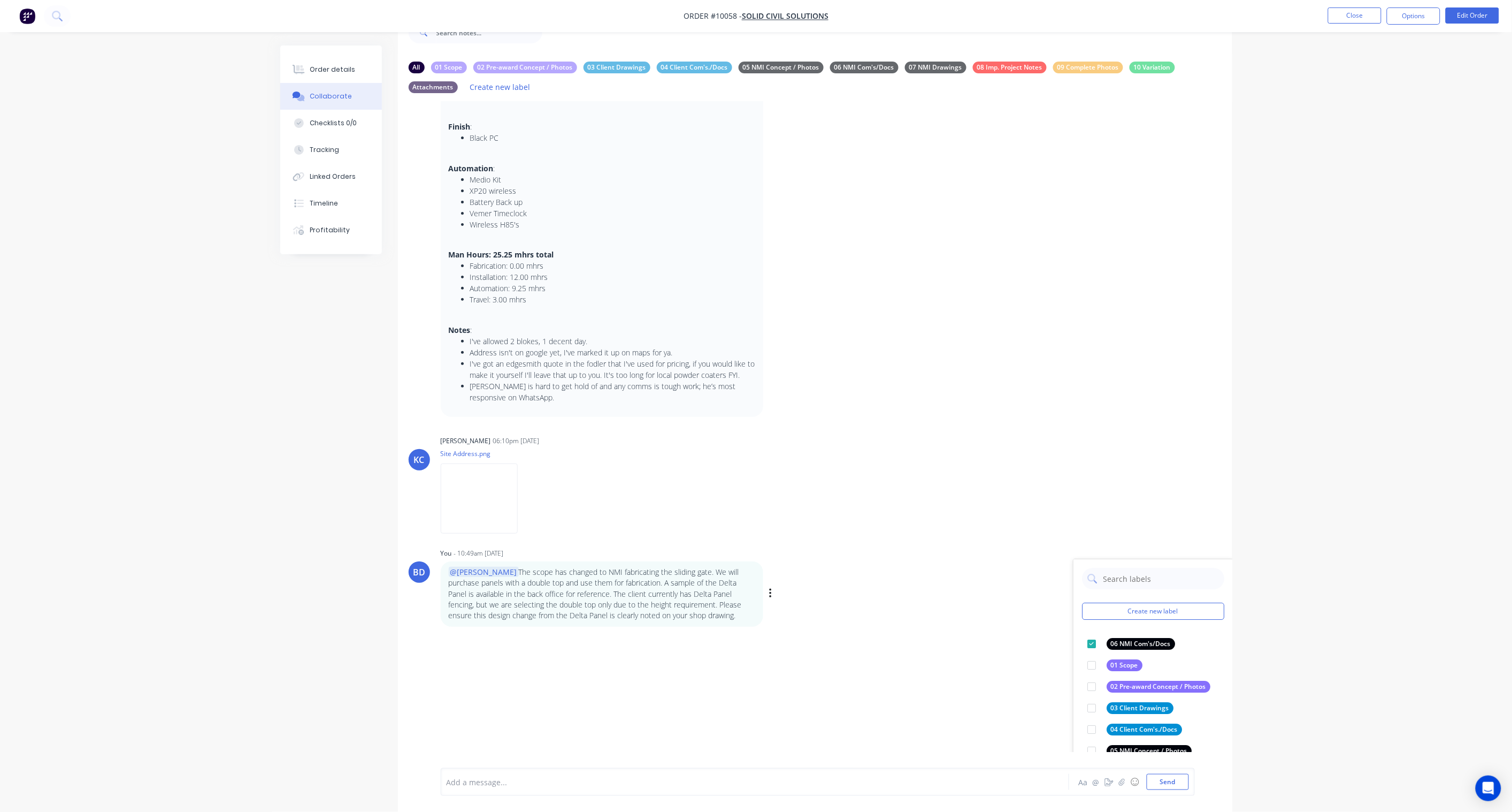
click at [996, 596] on div "BD You - 10:49am 05/09/25 Create new label 06 NMI Com's/Docs edit 01 Scope edit…" at bounding box center [816, 586] width 835 height 81
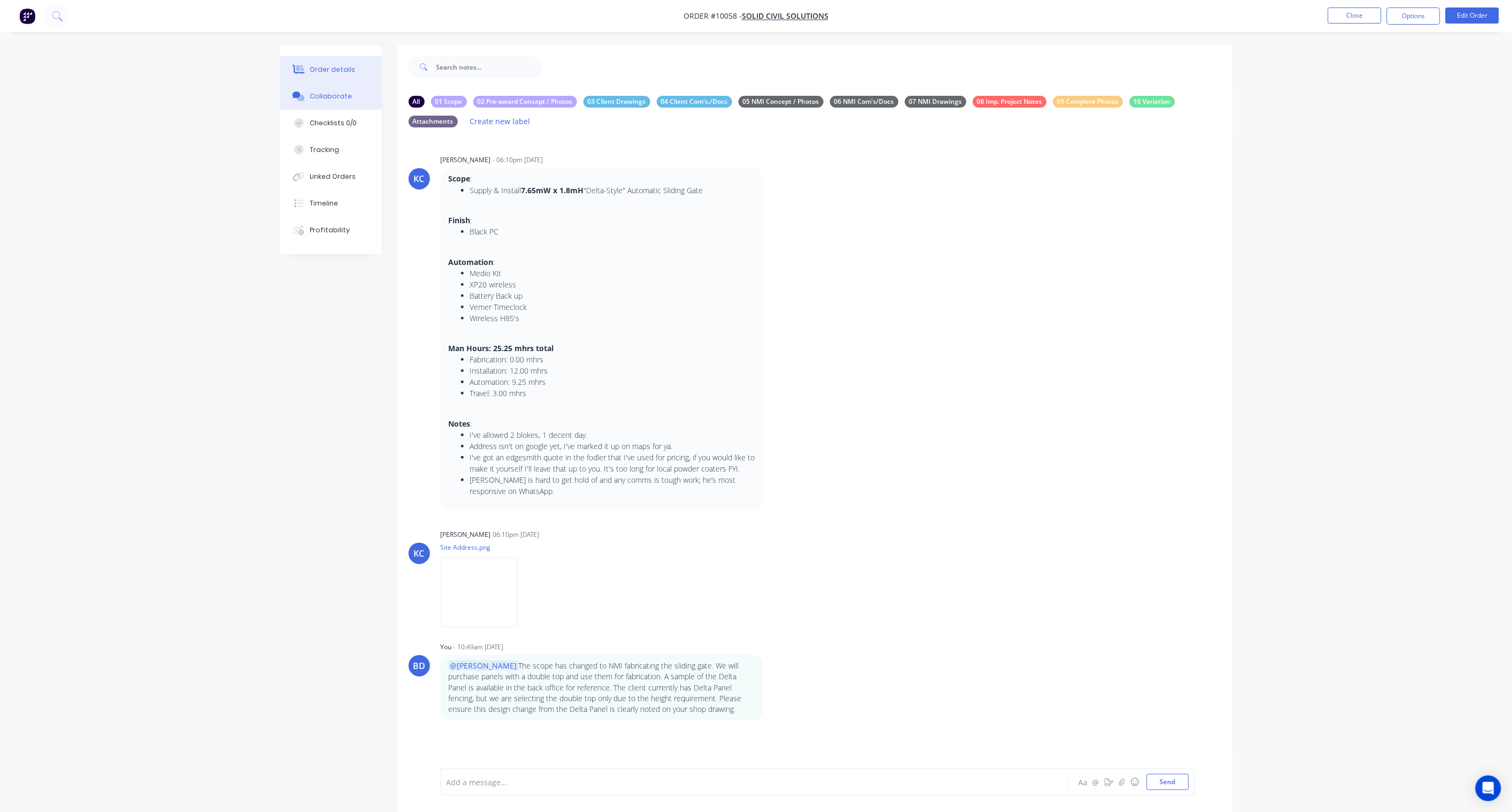
click at [326, 68] on div "Order details" at bounding box center [332, 69] width 45 height 10
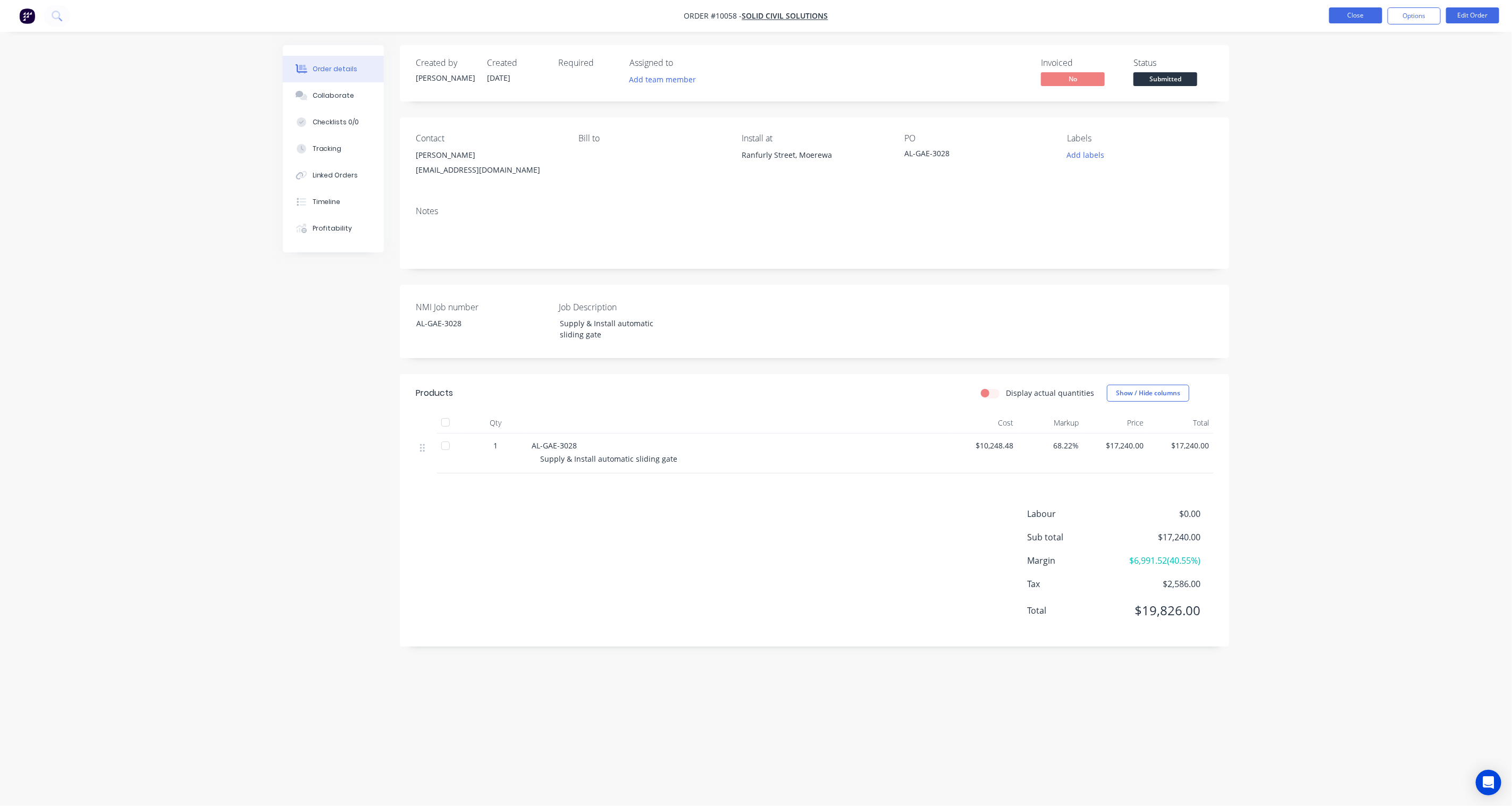
click at [1133, 14] on button "Close" at bounding box center [1355, 15] width 53 height 16
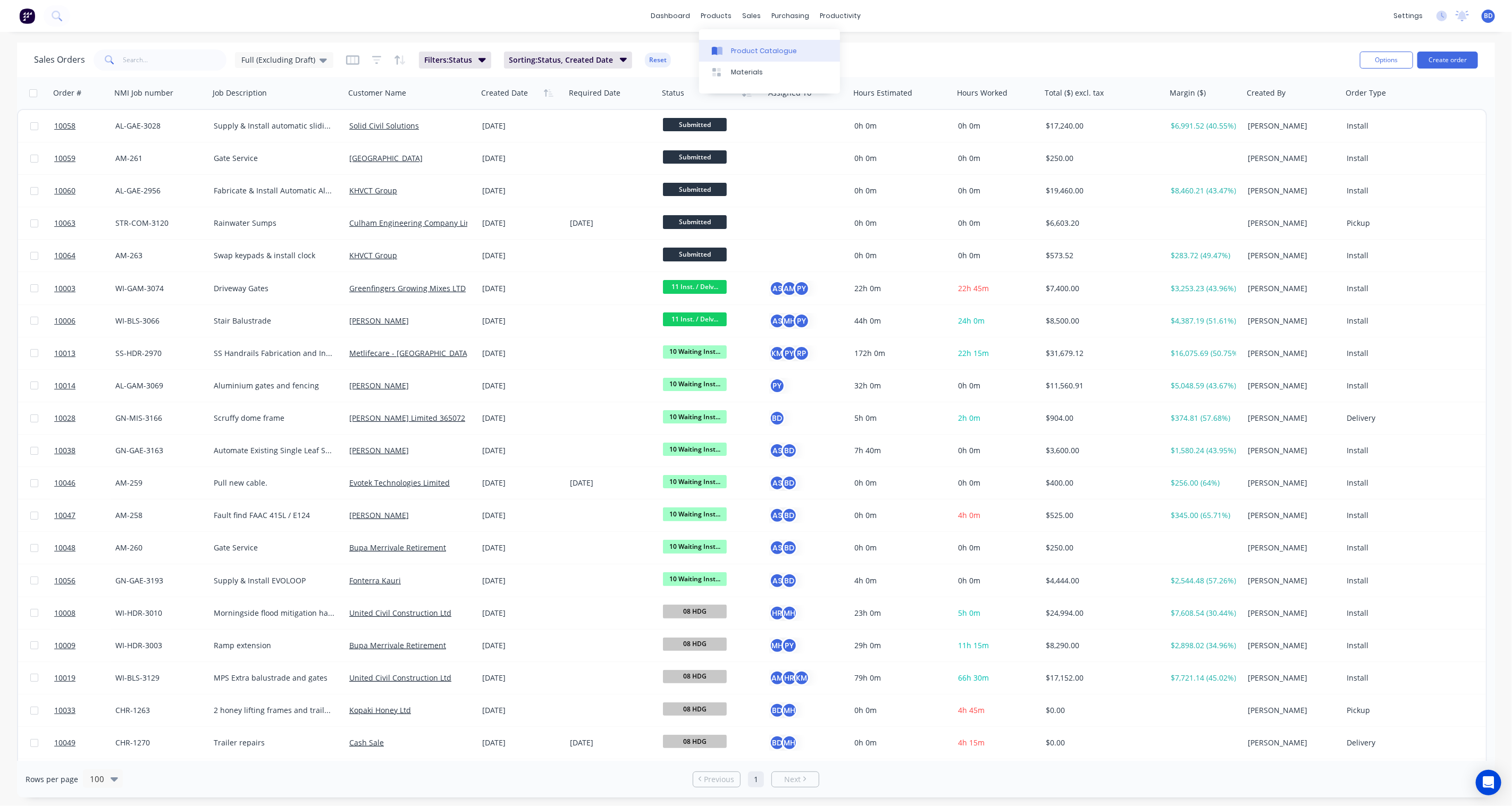
click at [738, 49] on div "Product Catalogue" at bounding box center [763, 51] width 66 height 10
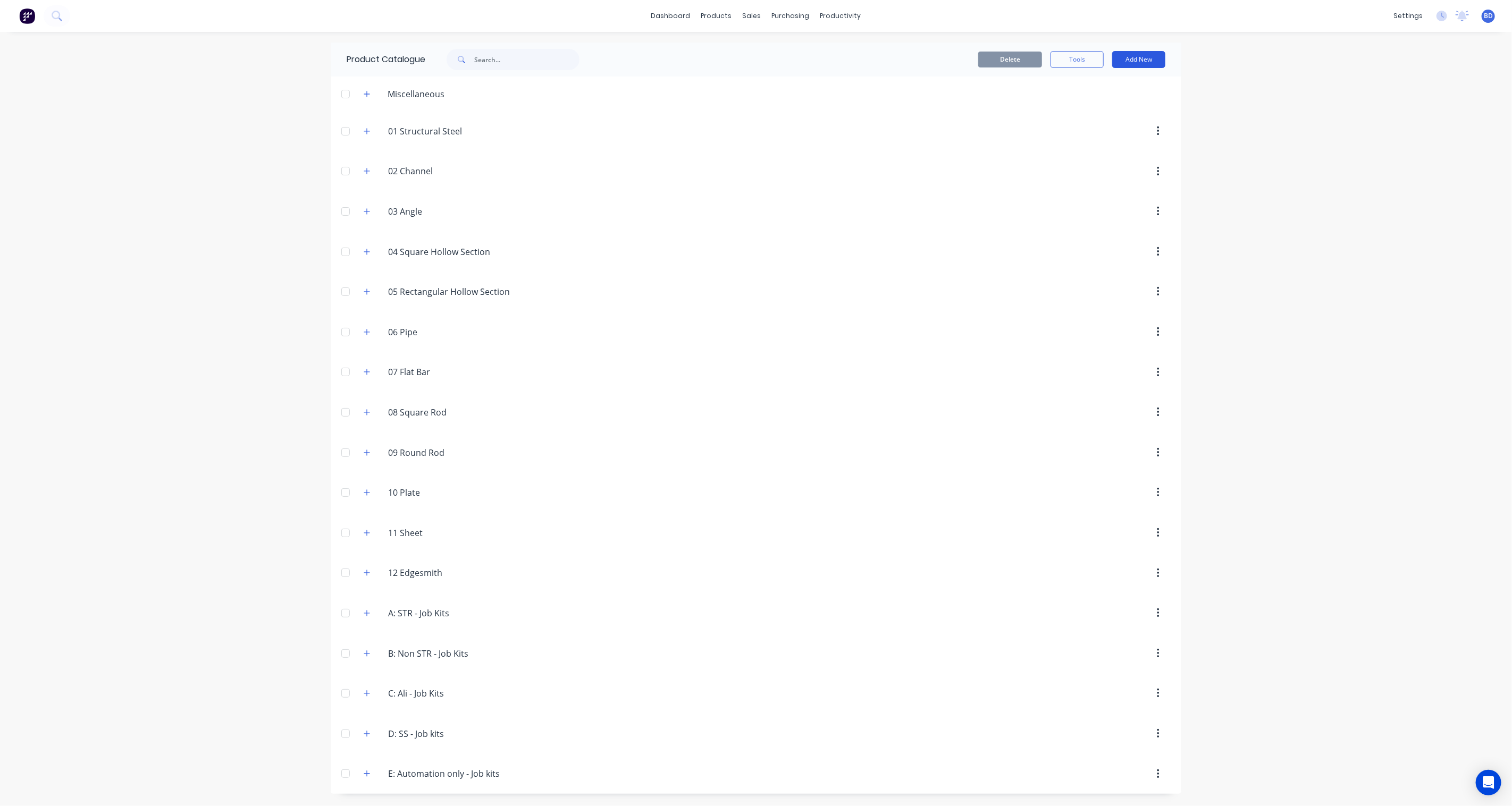
click at [1133, 52] on button "Add New" at bounding box center [1139, 59] width 53 height 17
click at [1133, 167] on div "dashboard products sales purchasing productivity dashboard products Product Cat…" at bounding box center [756, 403] width 1512 height 806
click at [768, 48] on link "Sales Orders" at bounding box center [808, 50] width 141 height 21
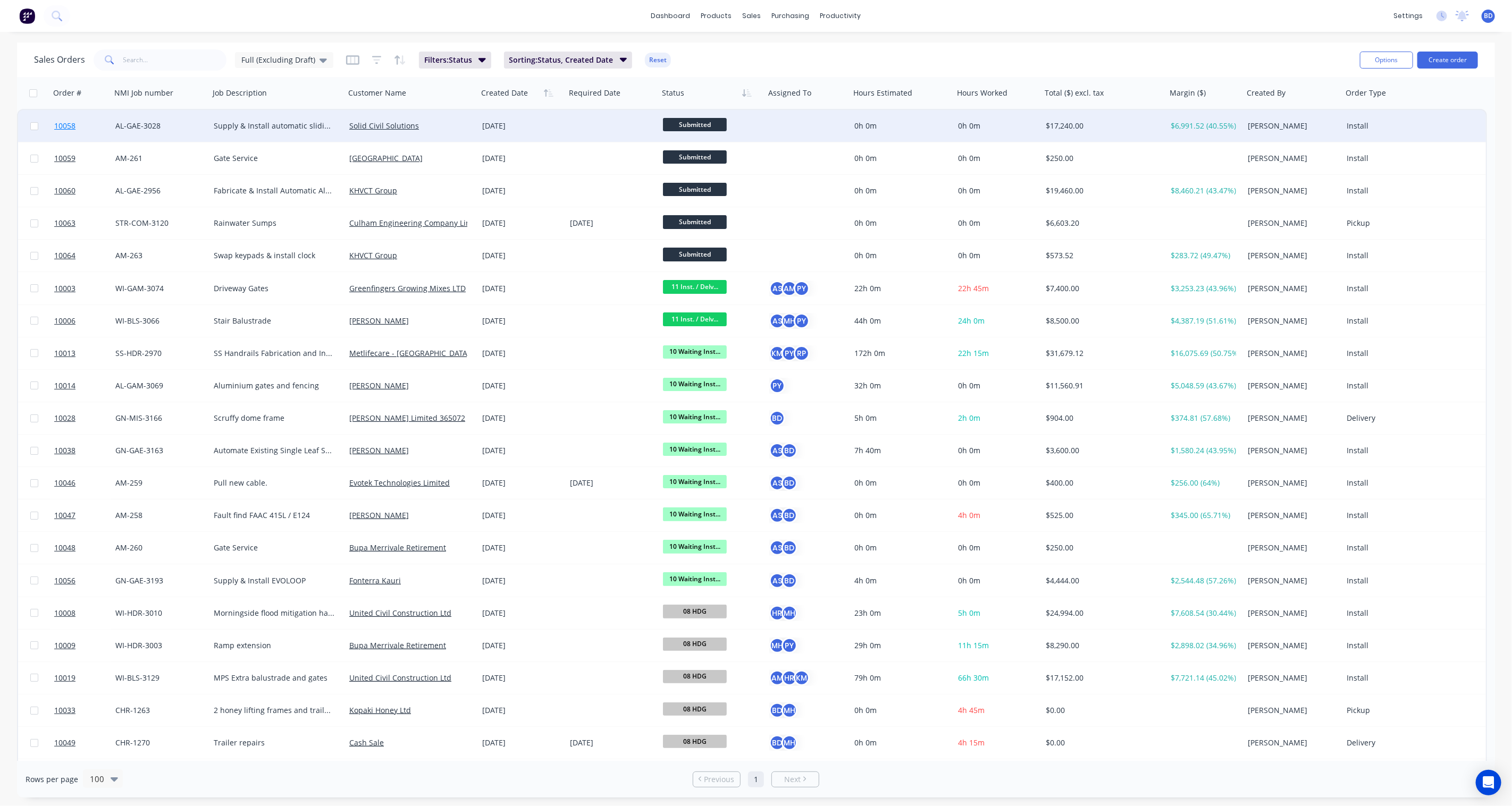
click at [57, 124] on span "10058" at bounding box center [65, 126] width 21 height 11
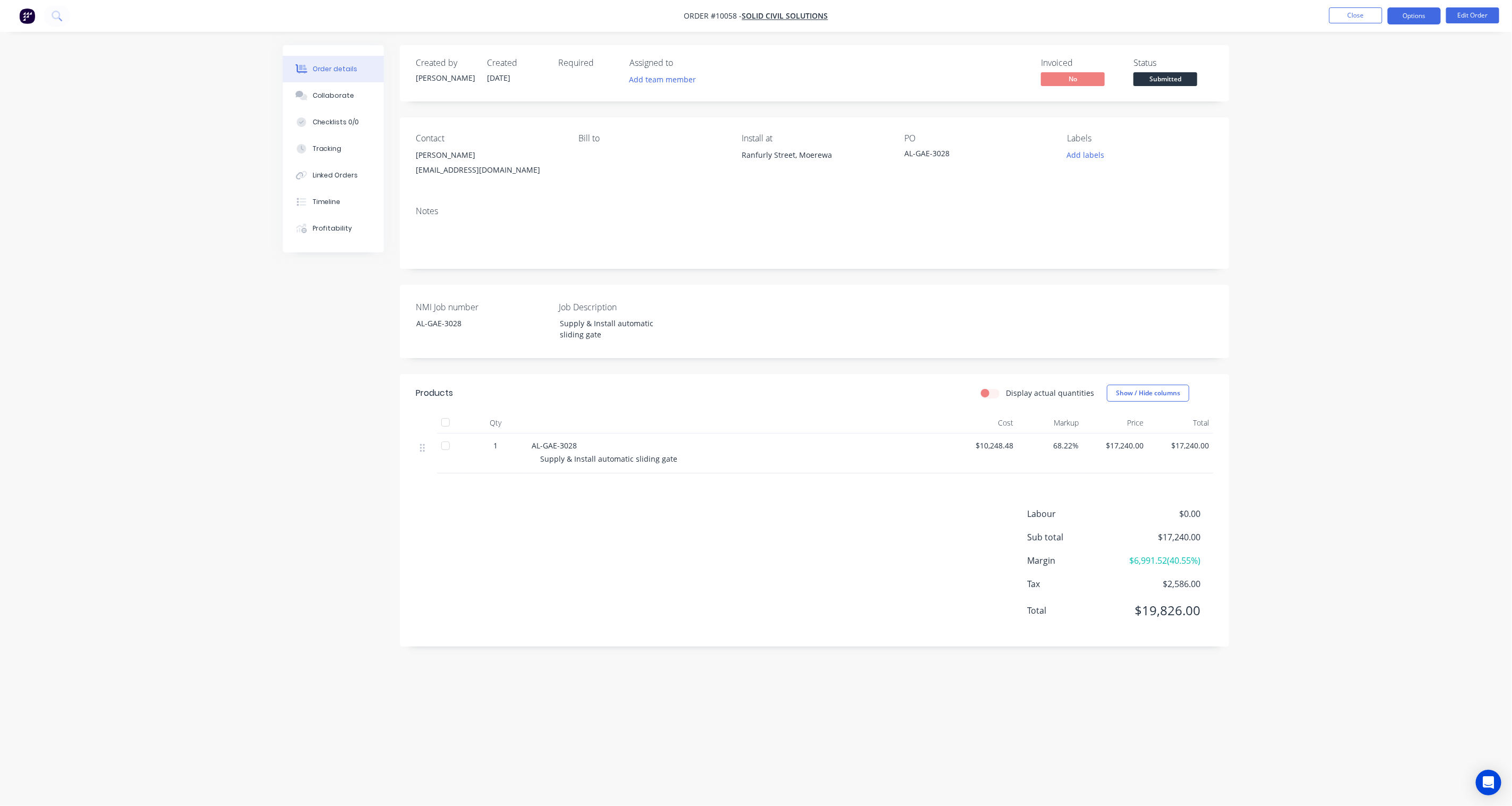
click at [1133, 15] on button "Options" at bounding box center [1414, 16] width 53 height 17
click at [1133, 12] on ul "Close Options EMAIL / PRINT Invoice Partial Invoice Order Confirmation Work Ord…" at bounding box center [1414, 16] width 195 height 17
click at [1133, 15] on button "Edit Order" at bounding box center [1472, 15] width 53 height 16
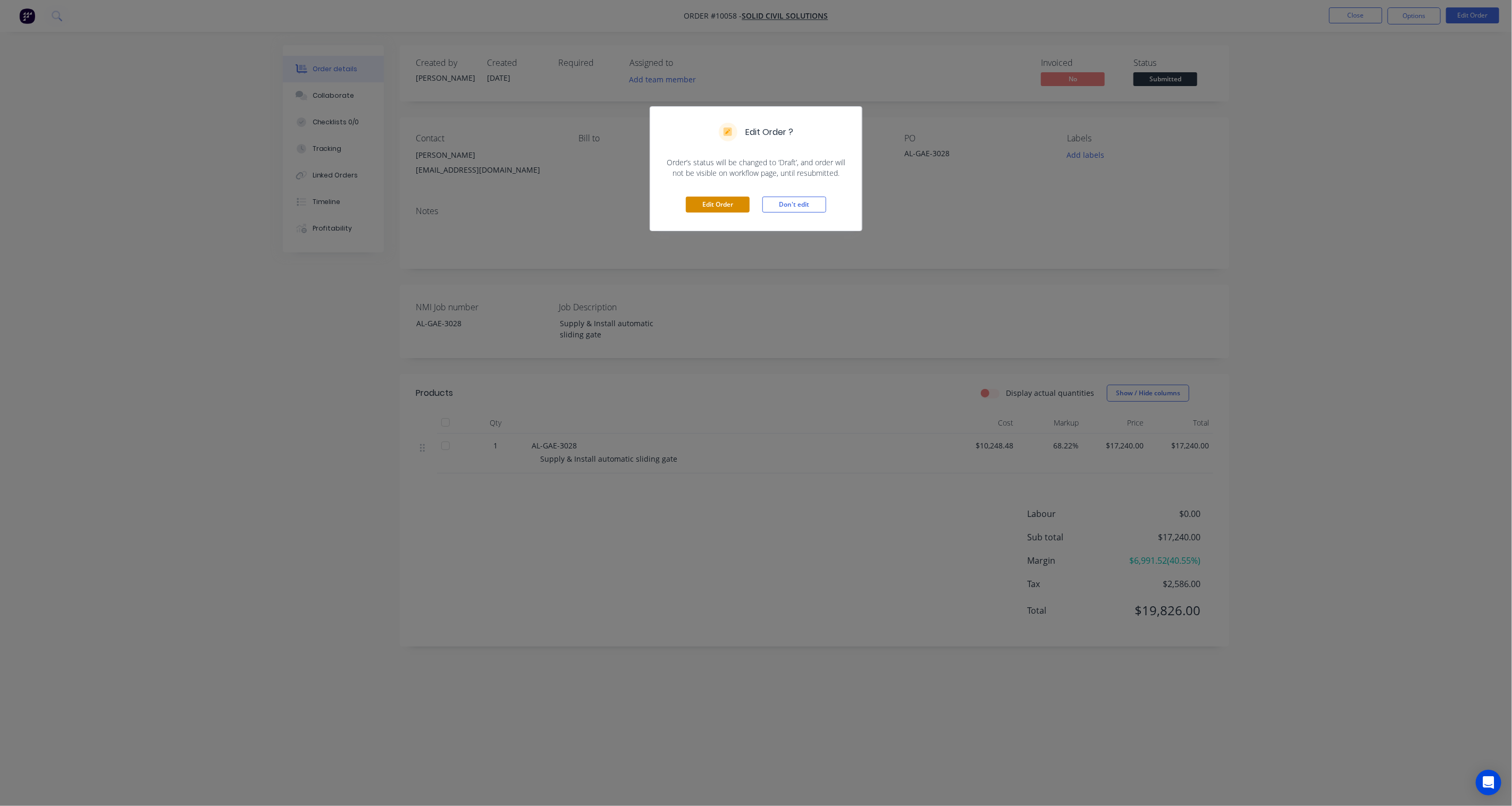
click at [727, 204] on button "Edit Order" at bounding box center [718, 204] width 64 height 16
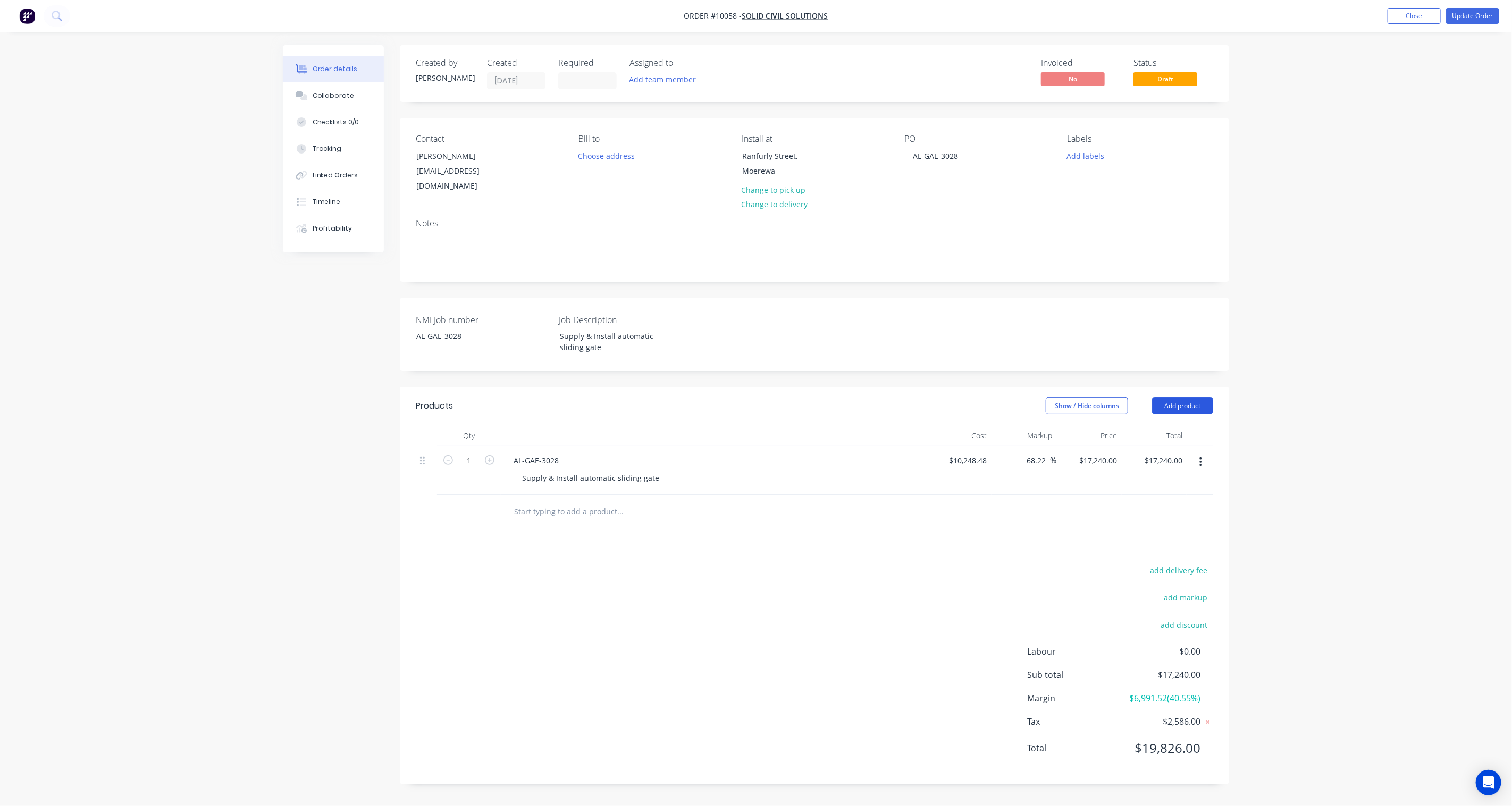
click at [1133, 398] on button "Add product" at bounding box center [1182, 406] width 61 height 17
click at [1133, 468] on div "Product Kit" at bounding box center [1163, 475] width 82 height 16
click at [1133, 447] on div "Standard pricing" at bounding box center [1163, 454] width 82 height 16
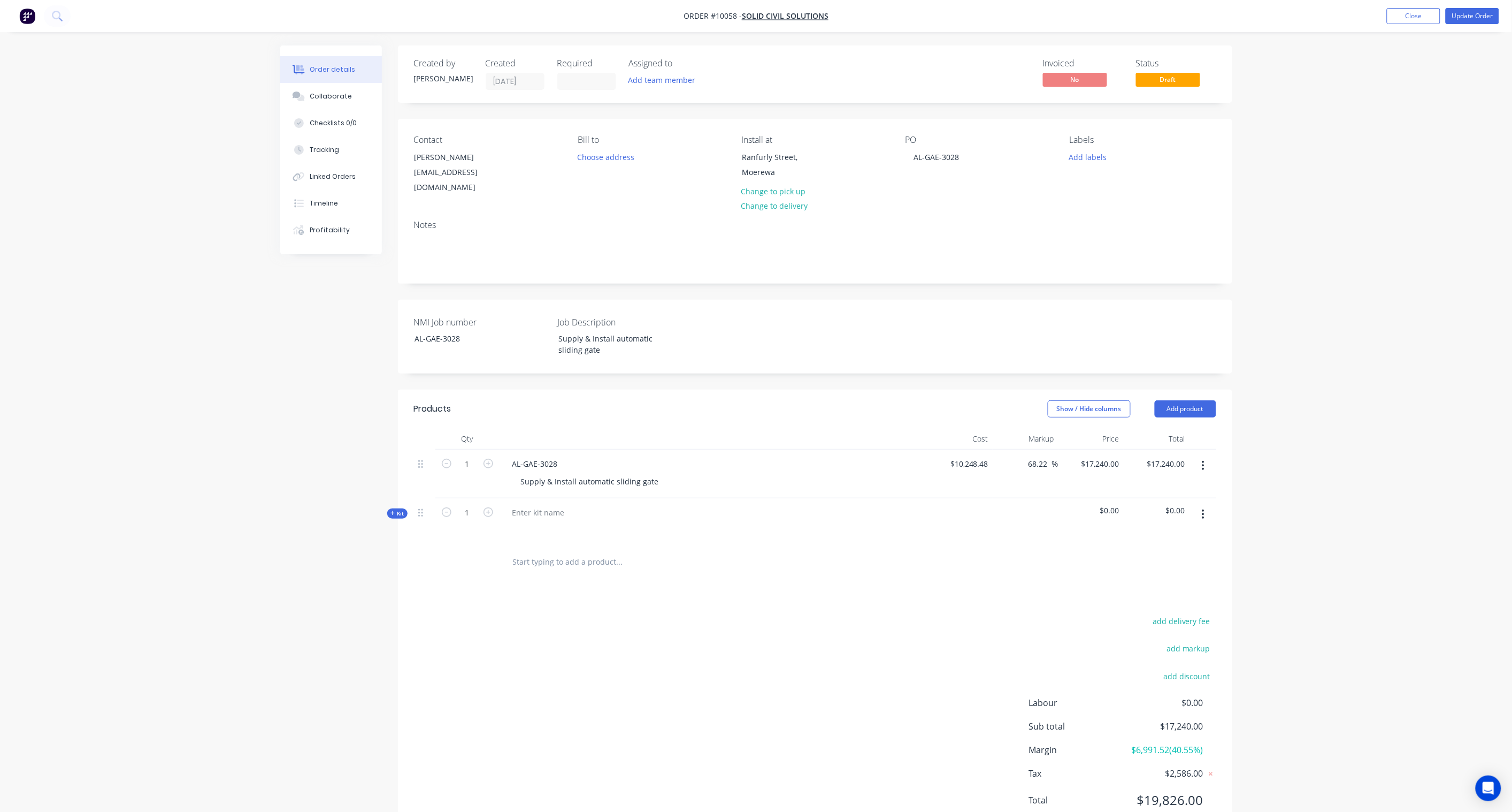
click at [398, 510] on span "Kit" at bounding box center [398, 514] width 14 height 8
click at [396, 510] on span "Kit" at bounding box center [398, 514] width 14 height 8
click at [540, 505] on div at bounding box center [538, 512] width 69 height 16
click at [334, 571] on div "Created by Karl Created 29/08/25 Required Assigned to Add team member Invoiced …" at bounding box center [756, 449] width 952 height 807
click at [1141, 505] on button "button" at bounding box center [1203, 514] width 25 height 19
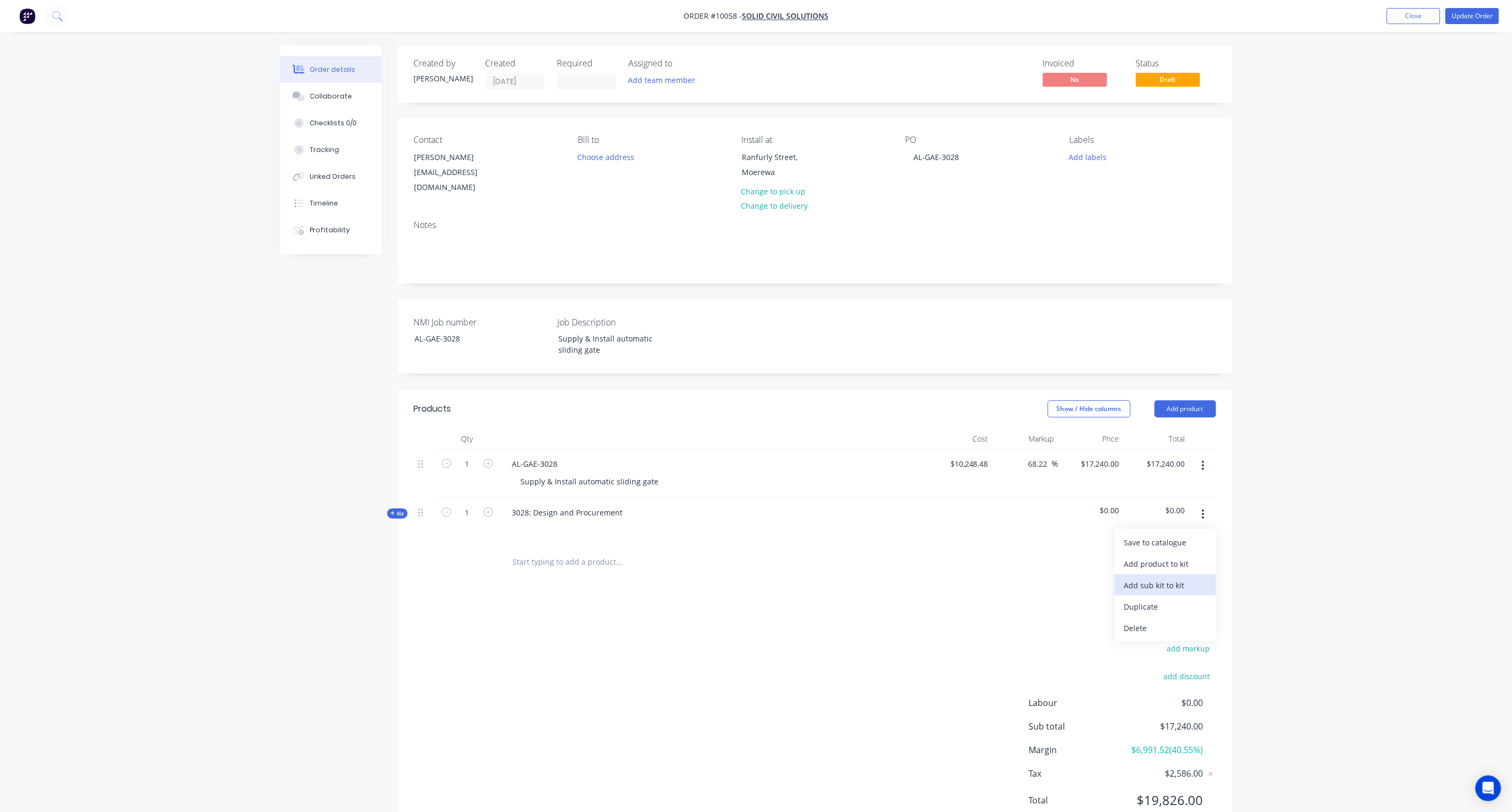
click at [1141, 577] on div "Add sub kit to kit" at bounding box center [1166, 585] width 82 height 16
click at [400, 510] on span "Kit" at bounding box center [398, 514] width 14 height 8
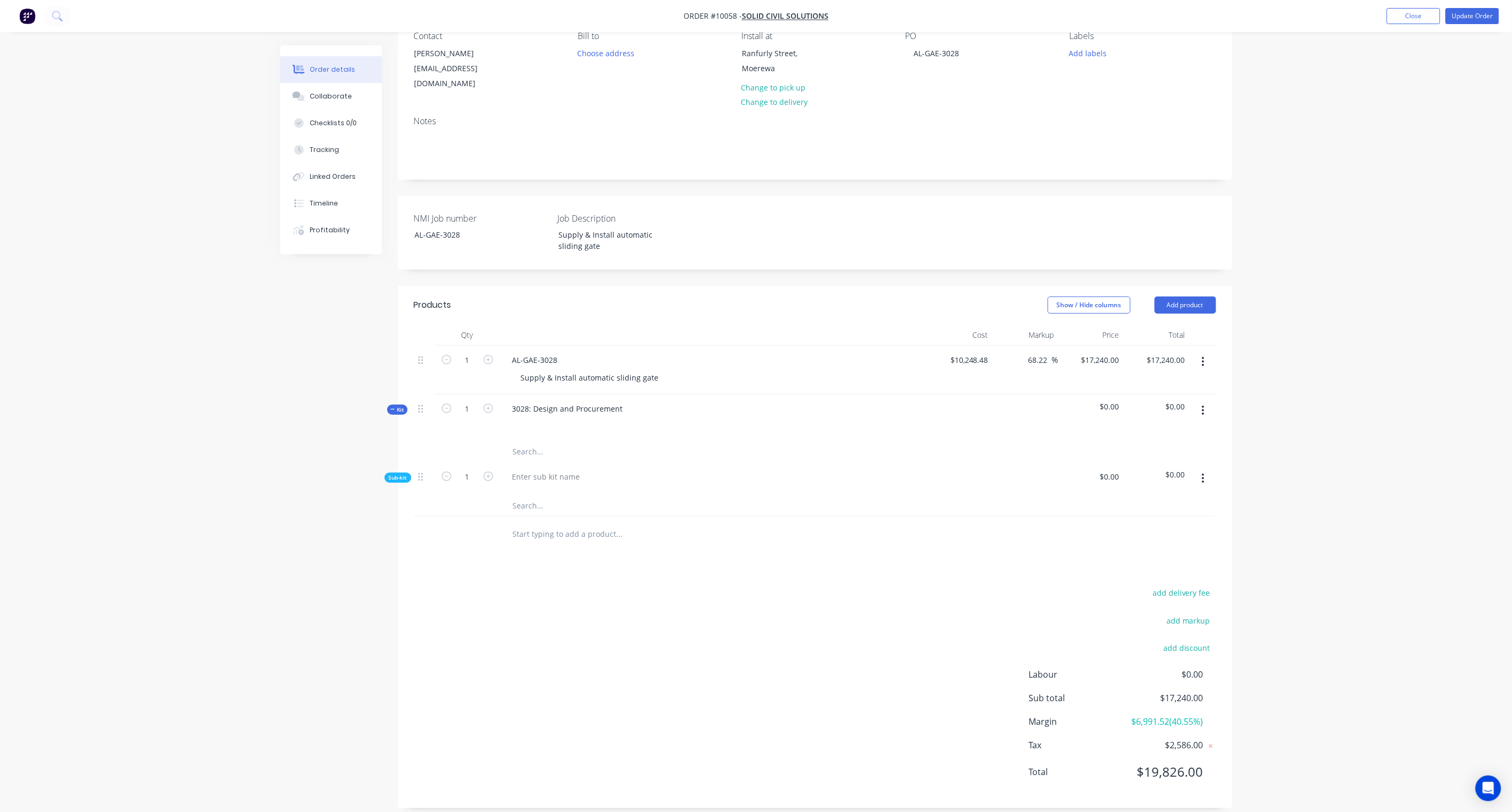
scroll to position [104, 0]
click at [526, 440] on input "text" at bounding box center [620, 451] width 214 height 21
click at [533, 468] on div at bounding box center [546, 476] width 85 height 16
click at [354, 522] on div "Created by Karl Created 29/08/25 Required Assigned to Add team member Invoiced …" at bounding box center [756, 382] width 952 height 883
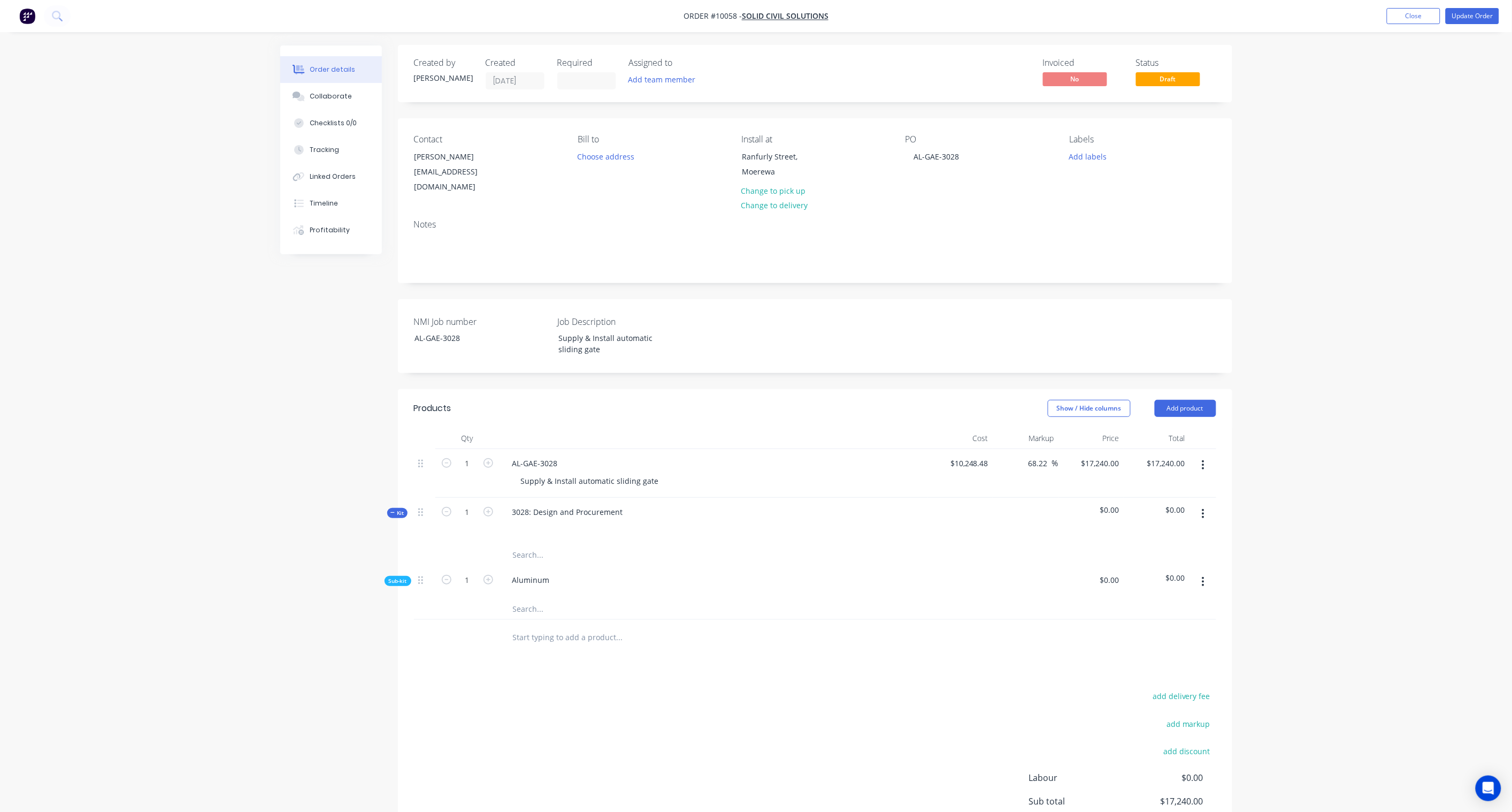
scroll to position [0, 0]
click at [1141, 14] on button "Update Order" at bounding box center [1473, 16] width 53 height 16
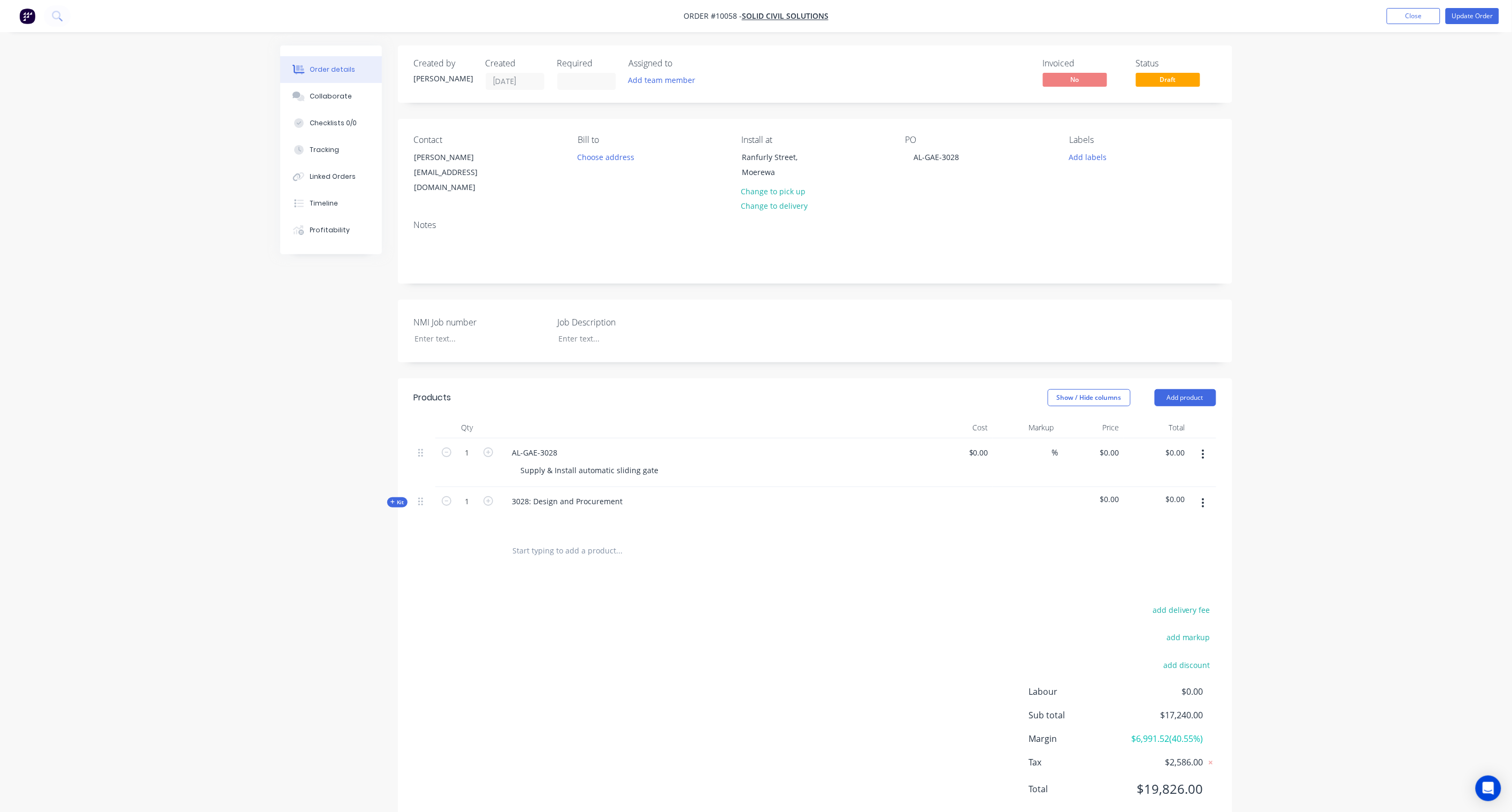
type input "$10,248.48"
type input "68.22"
type input "$17,240.00"
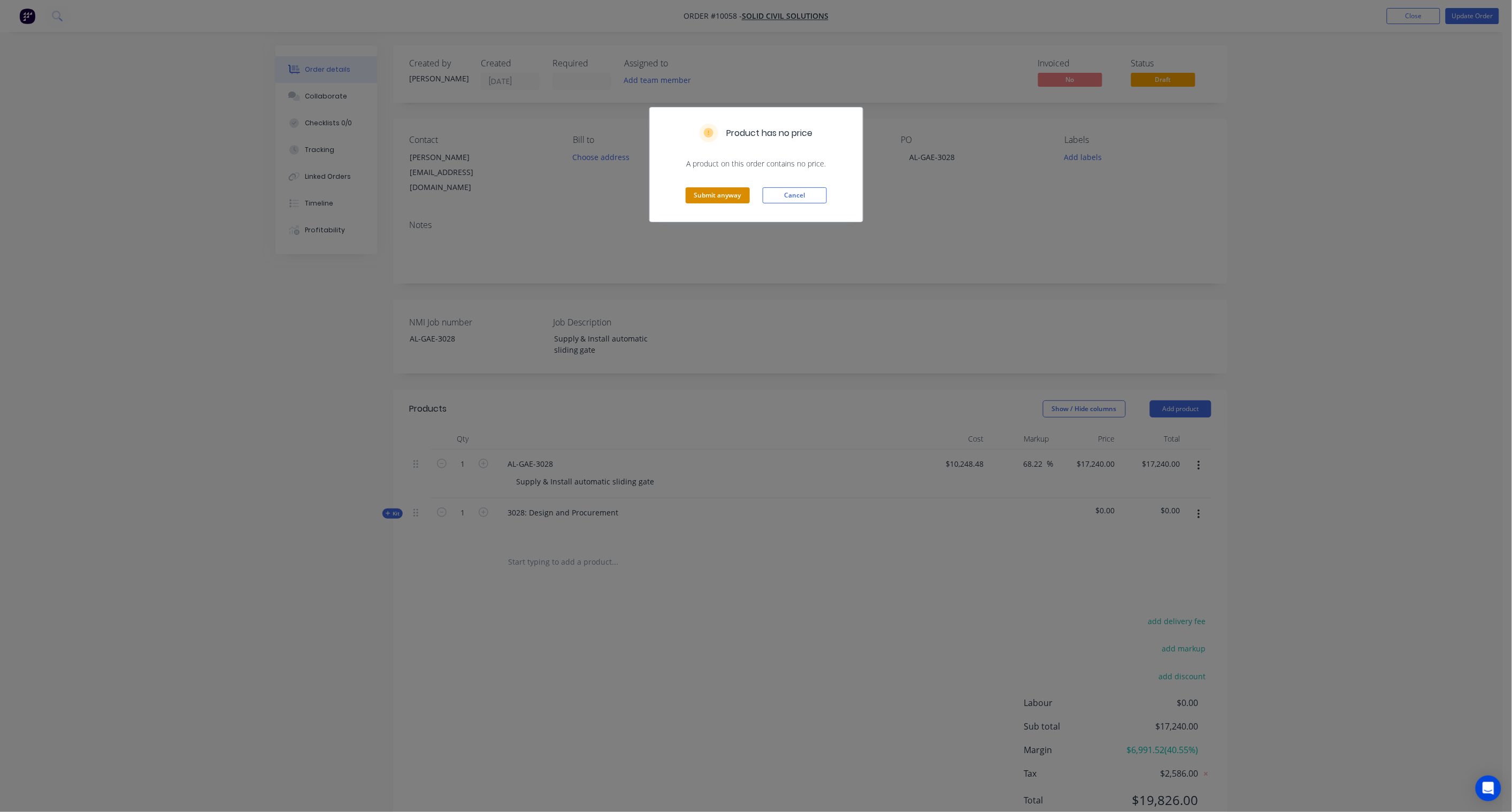
click at [724, 191] on button "Submit anyway" at bounding box center [718, 195] width 64 height 16
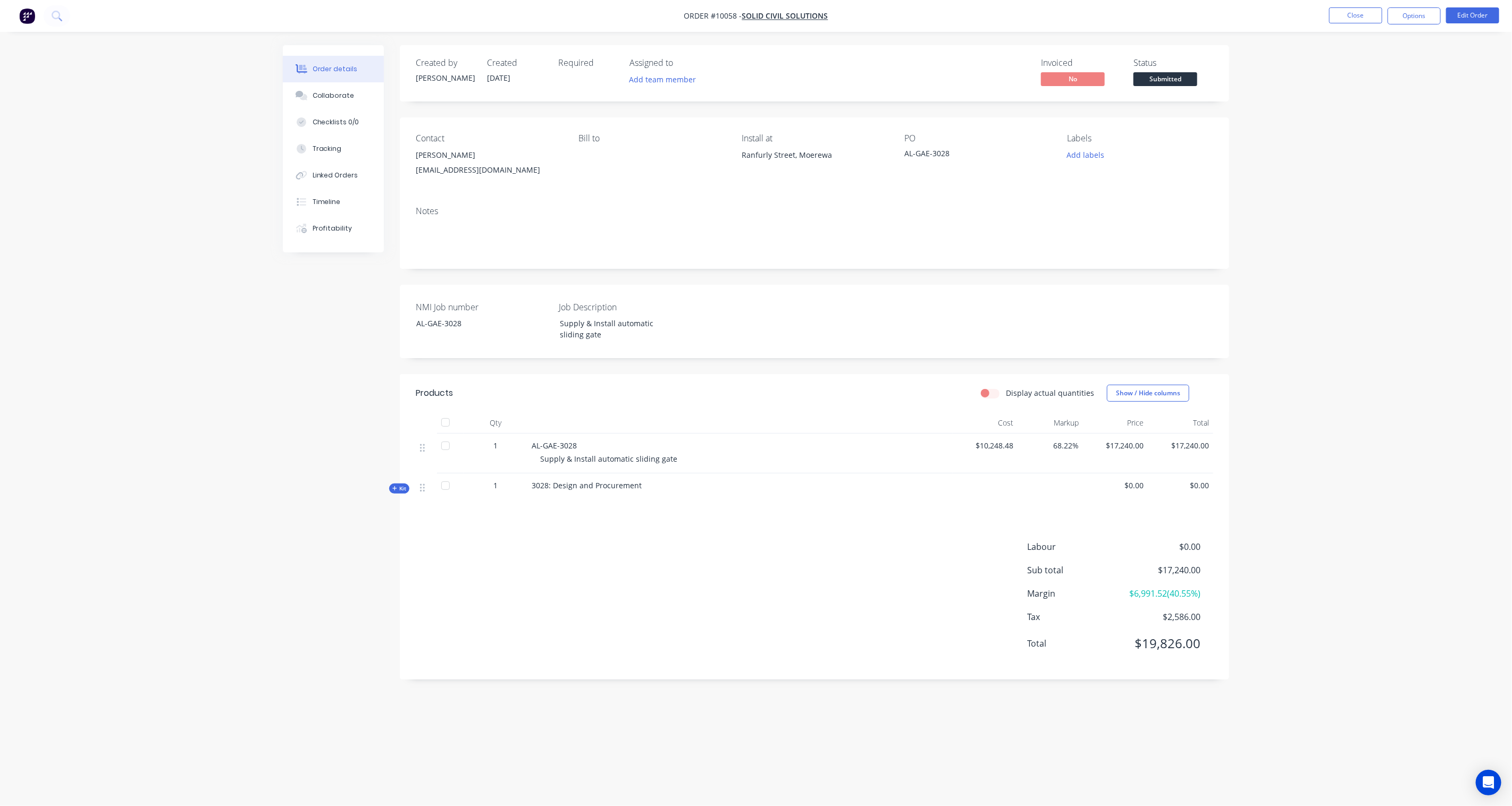
click at [394, 490] on icon at bounding box center [394, 488] width 4 height 4
click at [1133, 16] on button "Close" at bounding box center [1355, 15] width 53 height 16
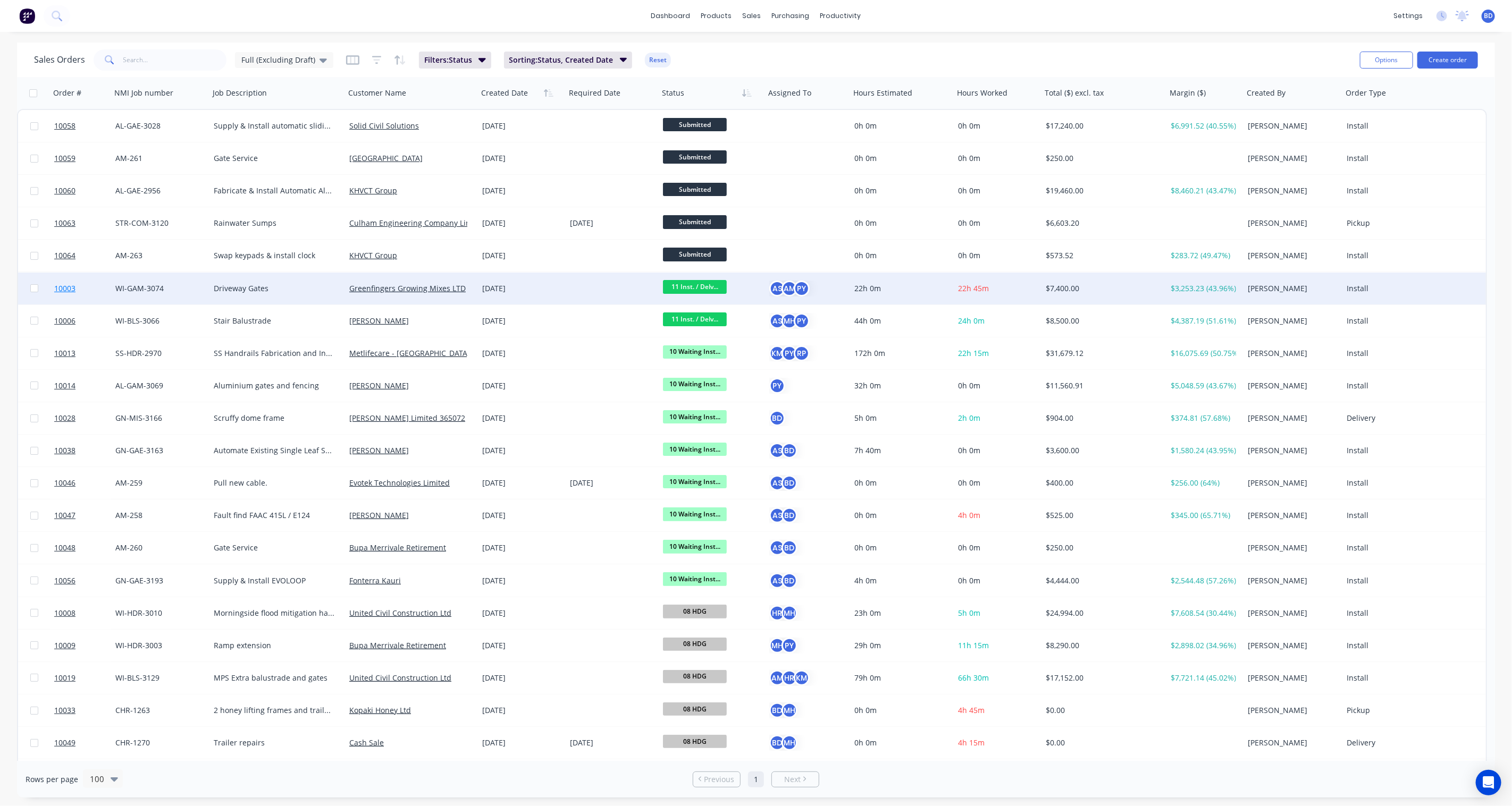
click at [67, 282] on link "10003" at bounding box center [85, 288] width 61 height 32
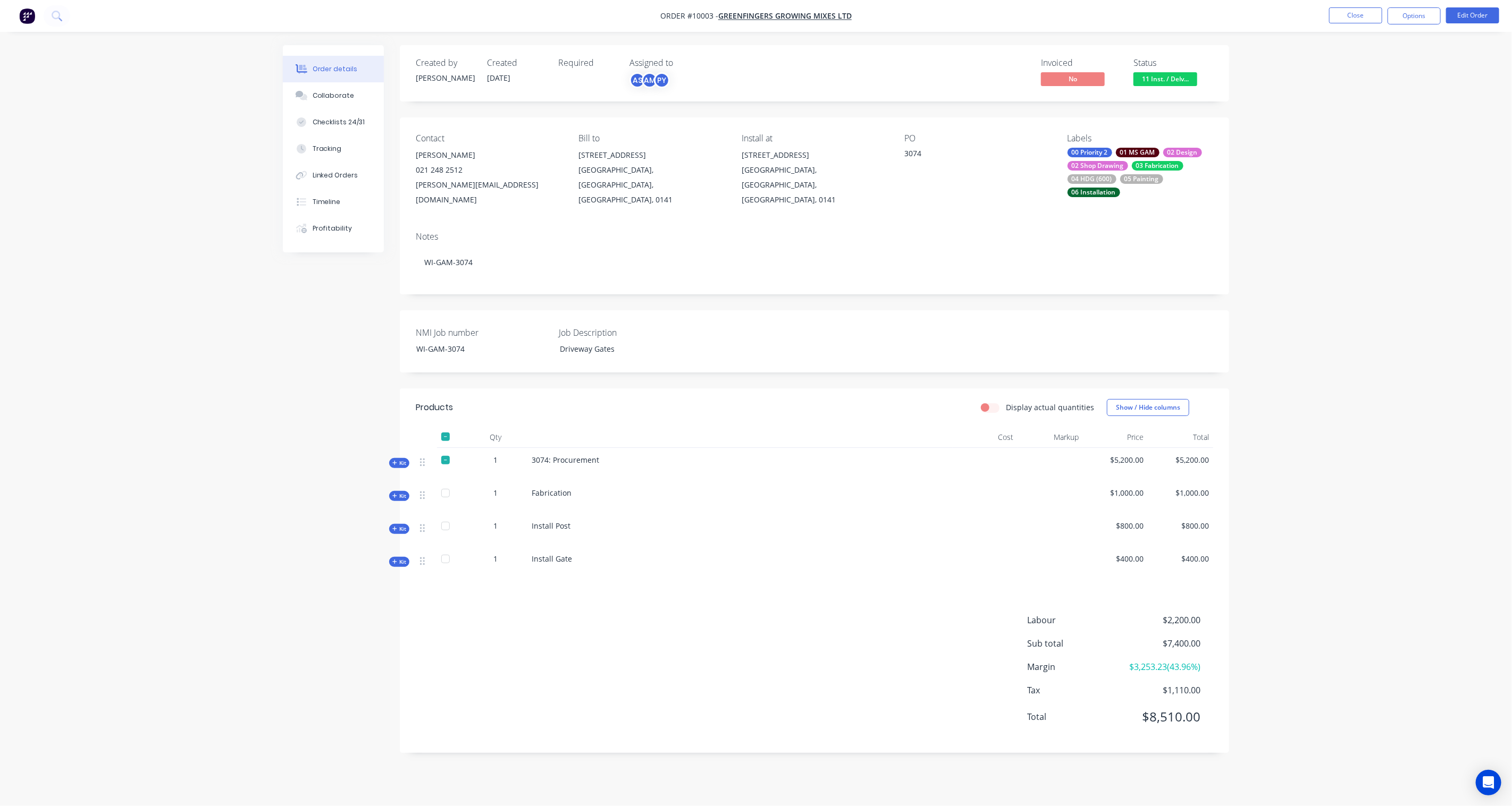
click at [399, 459] on span "Kit" at bounding box center [399, 463] width 14 height 8
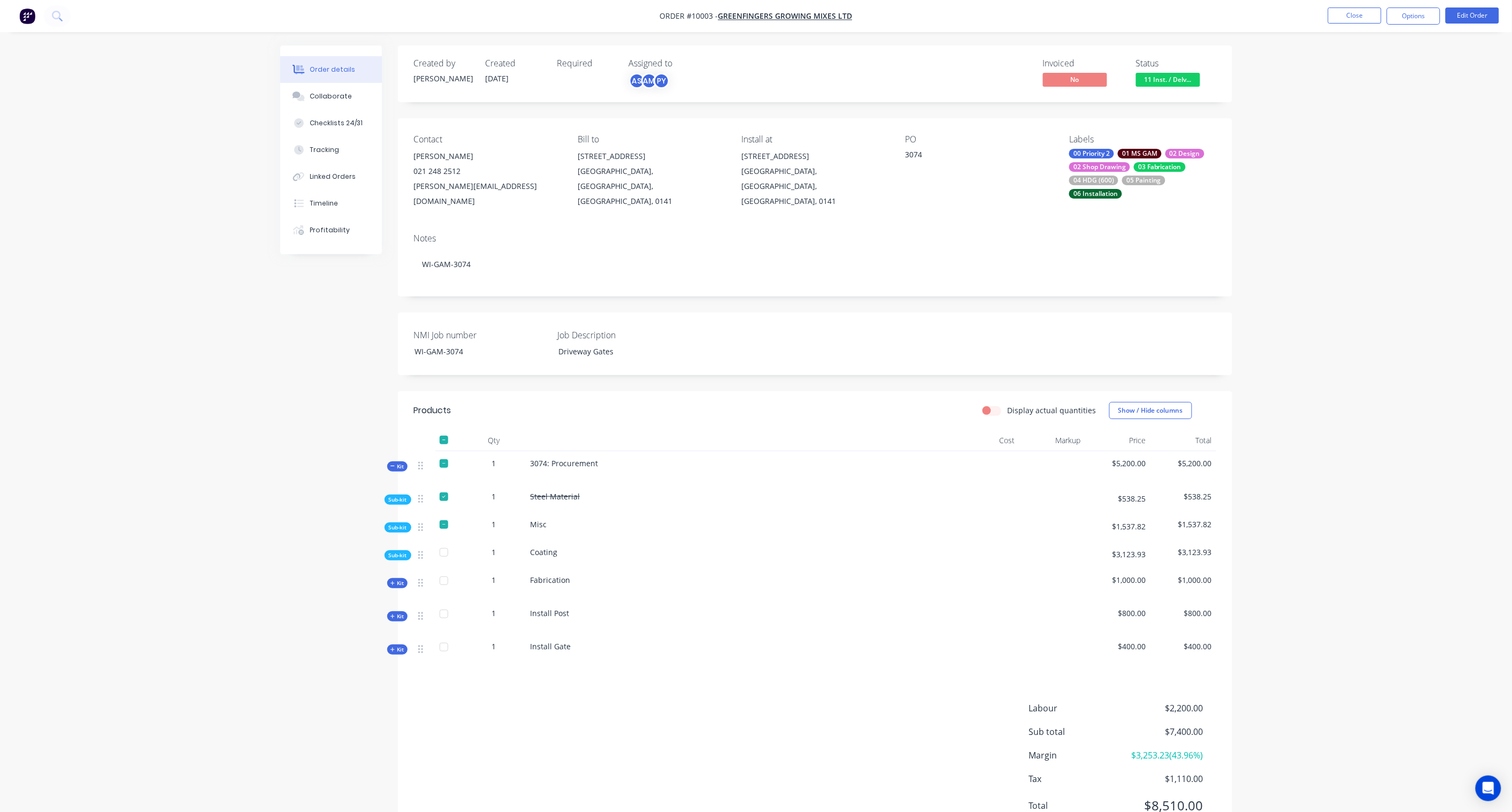
click at [401, 462] on span "Kit" at bounding box center [398, 466] width 14 height 8
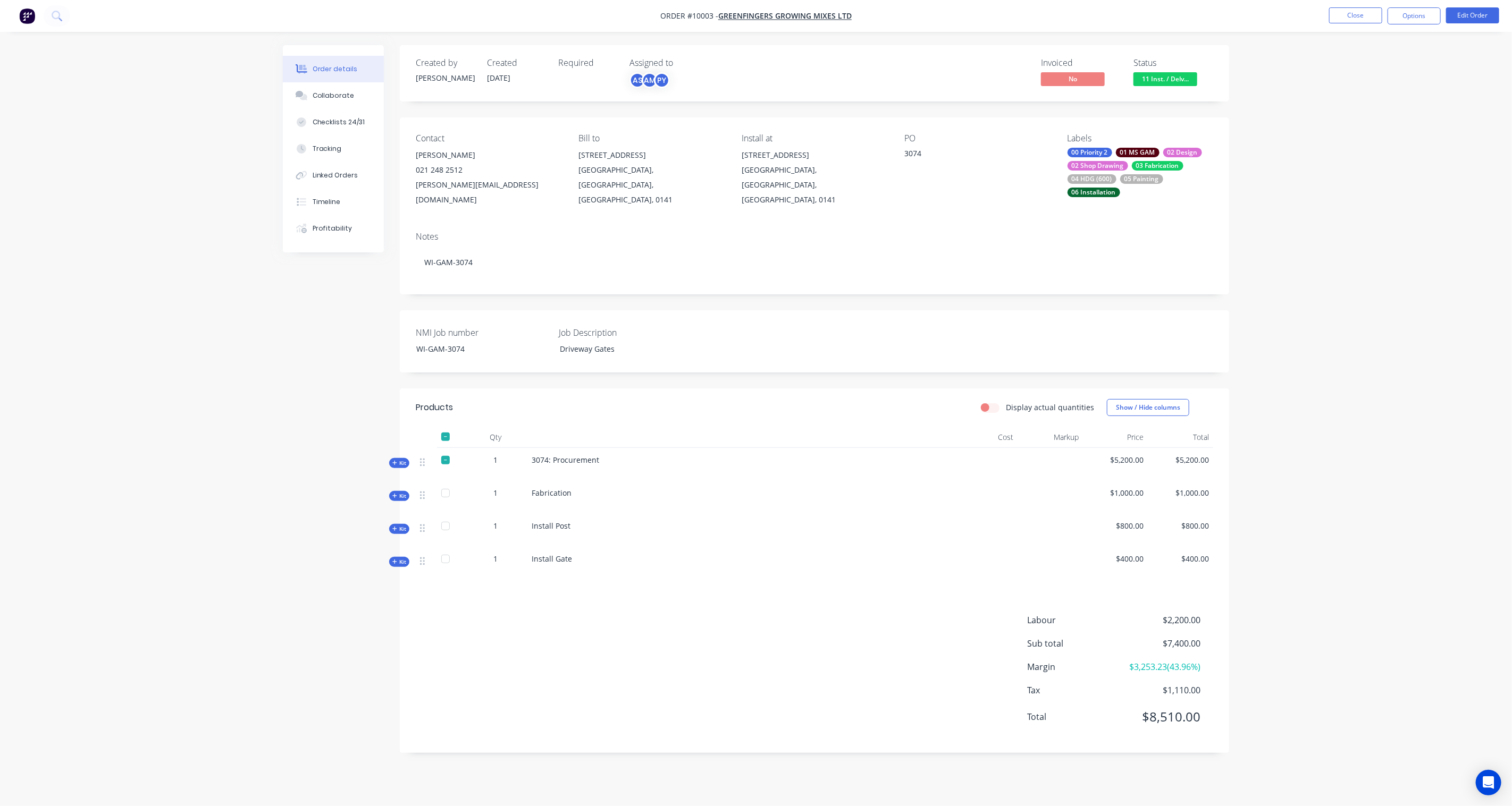
click at [398, 459] on span "Kit" at bounding box center [399, 463] width 14 height 8
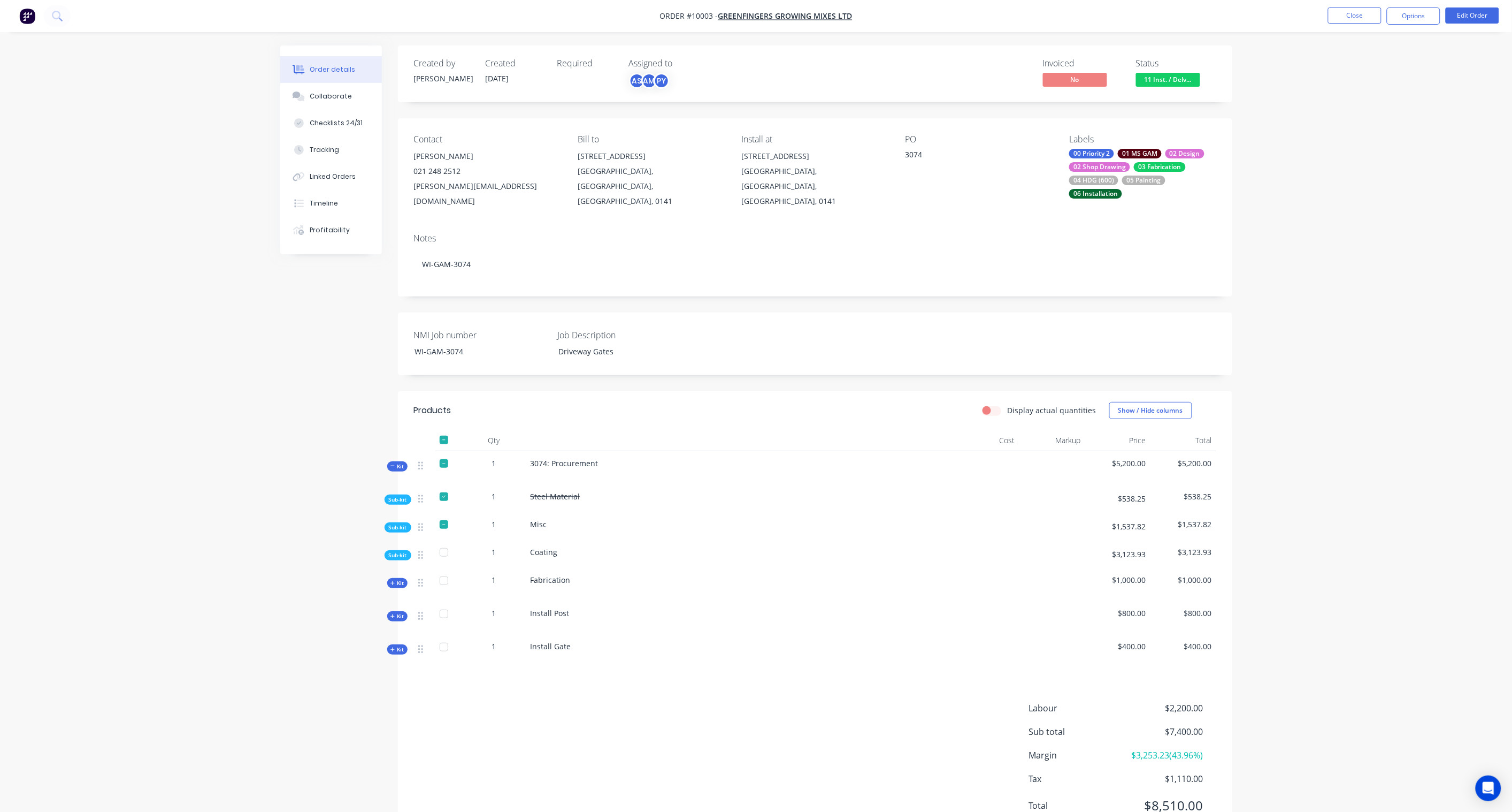
click at [401, 462] on span "Kit" at bounding box center [398, 466] width 14 height 8
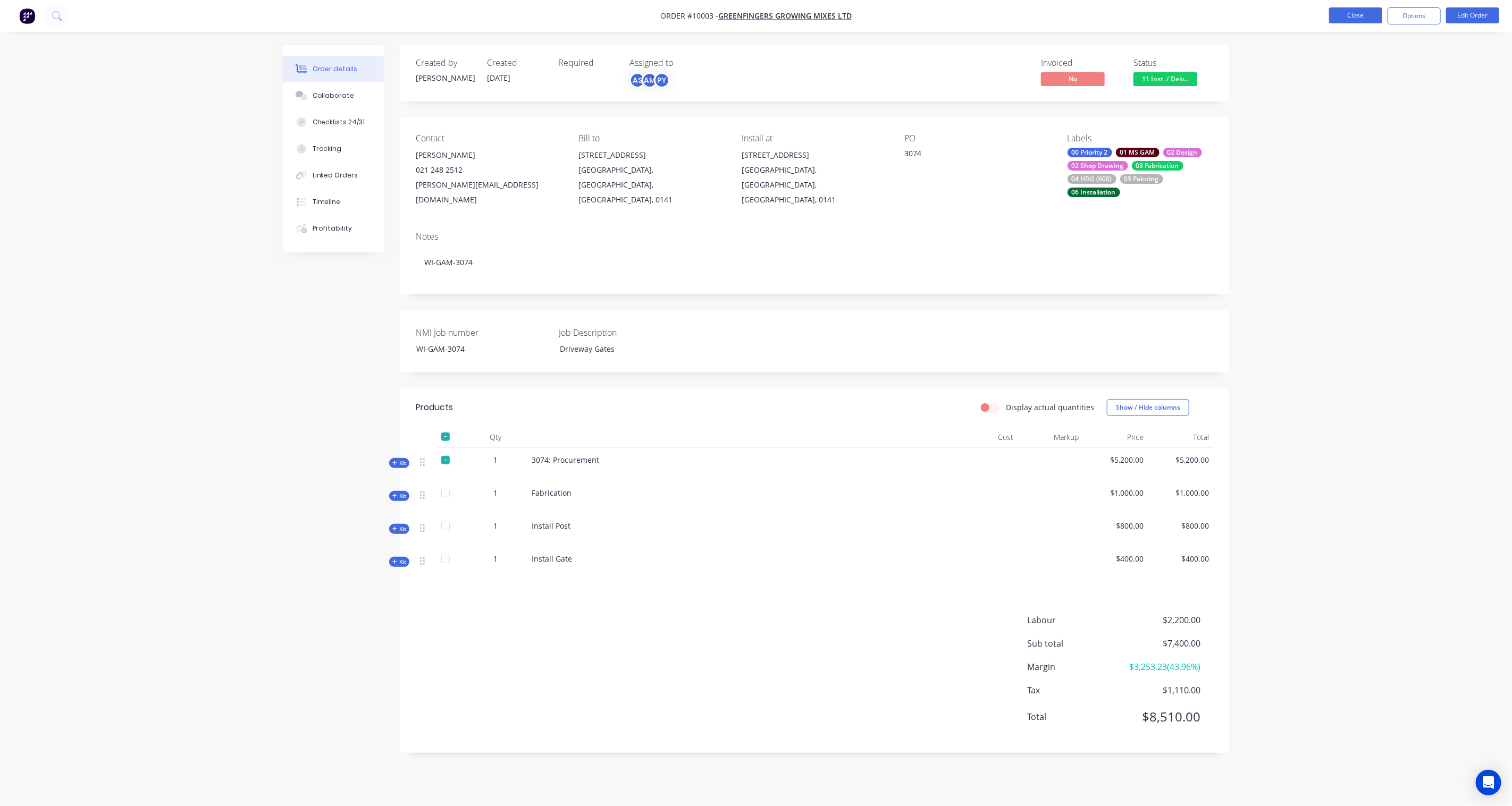
click at [1133, 18] on button "Close" at bounding box center [1355, 15] width 53 height 16
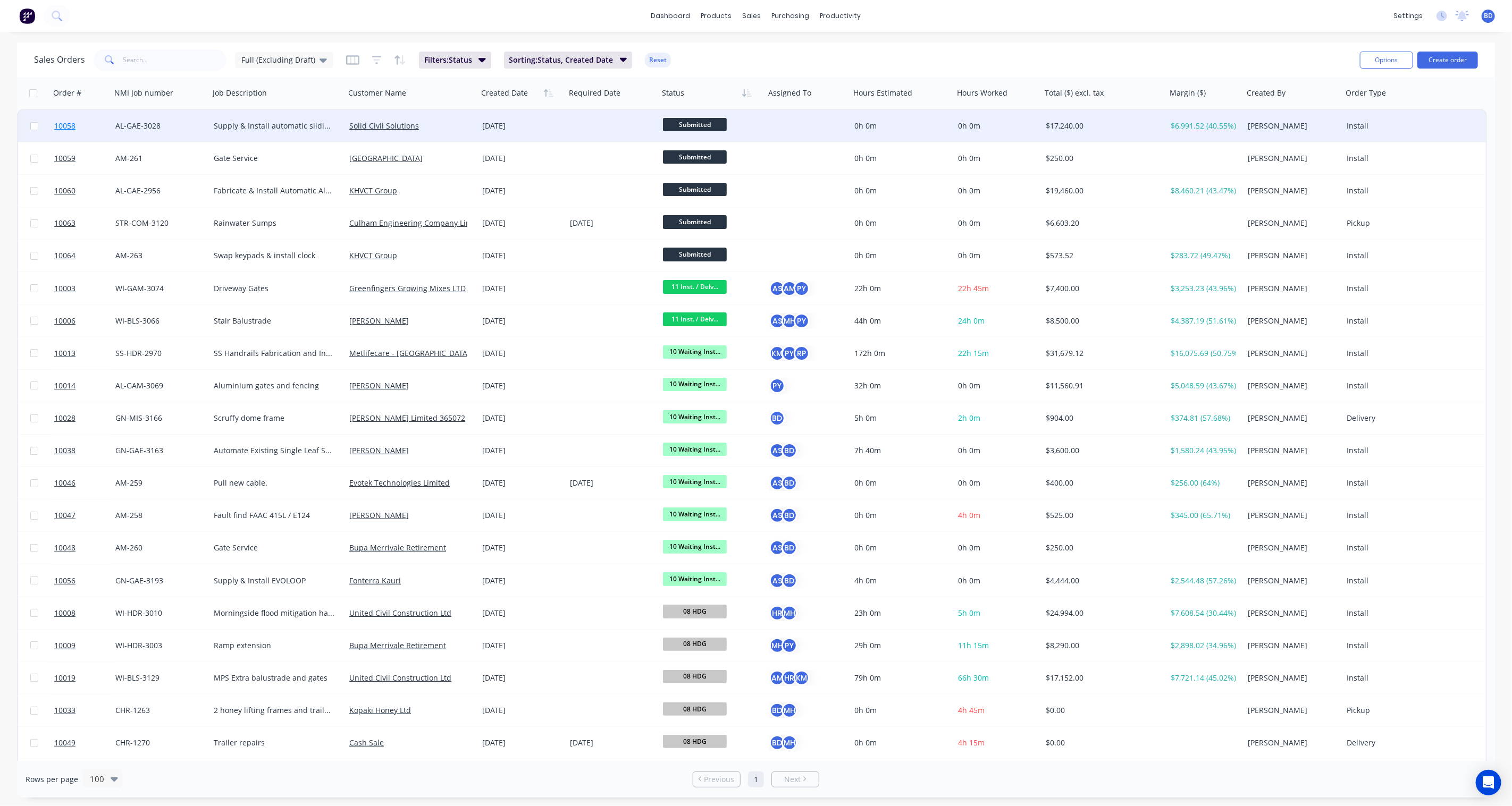
click at [67, 120] on link "10058" at bounding box center [85, 126] width 61 height 32
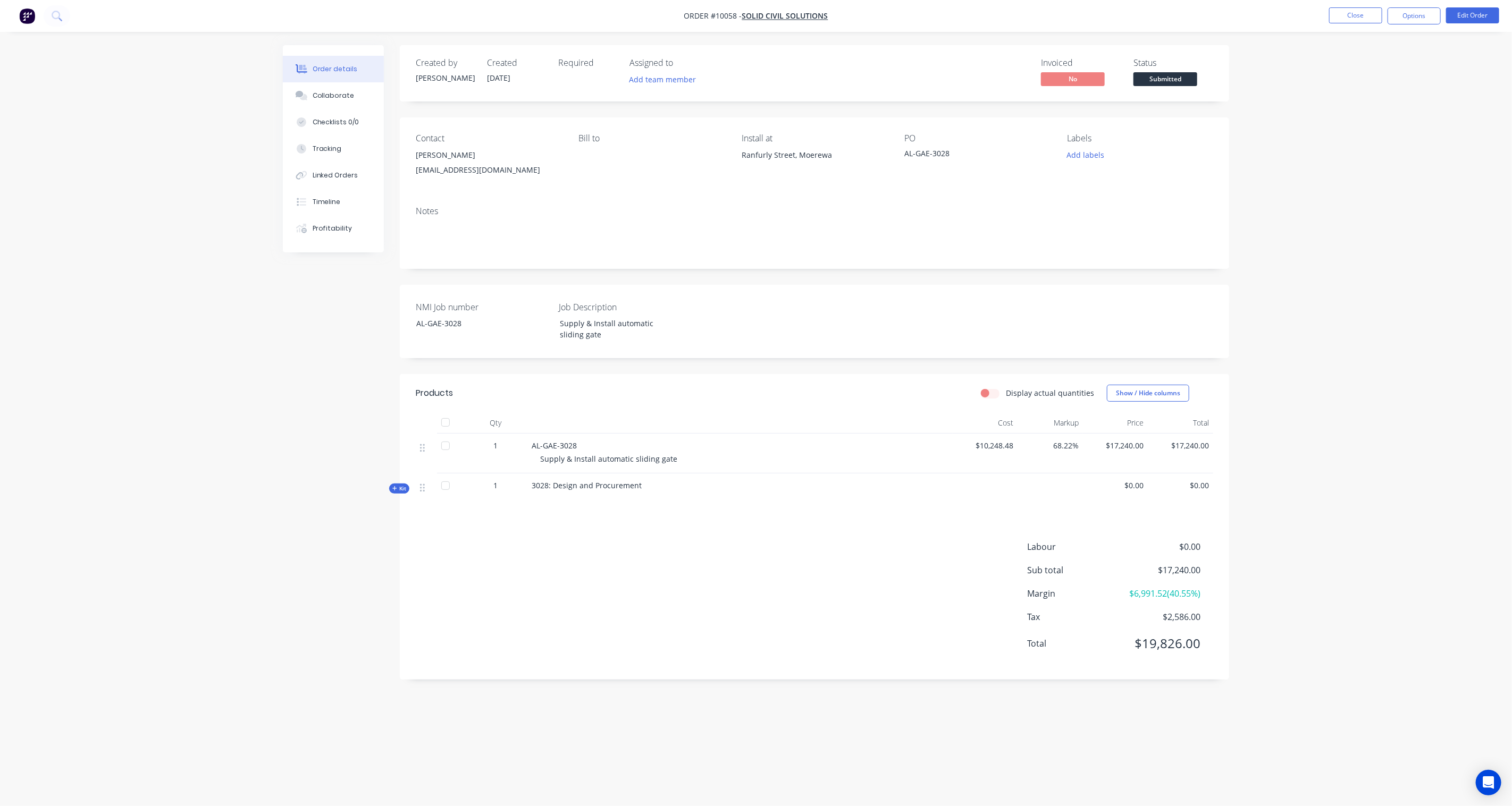
click at [397, 489] on span "Kit" at bounding box center [399, 489] width 14 height 8
click at [1133, 20] on button "Edit Order" at bounding box center [1472, 15] width 53 height 16
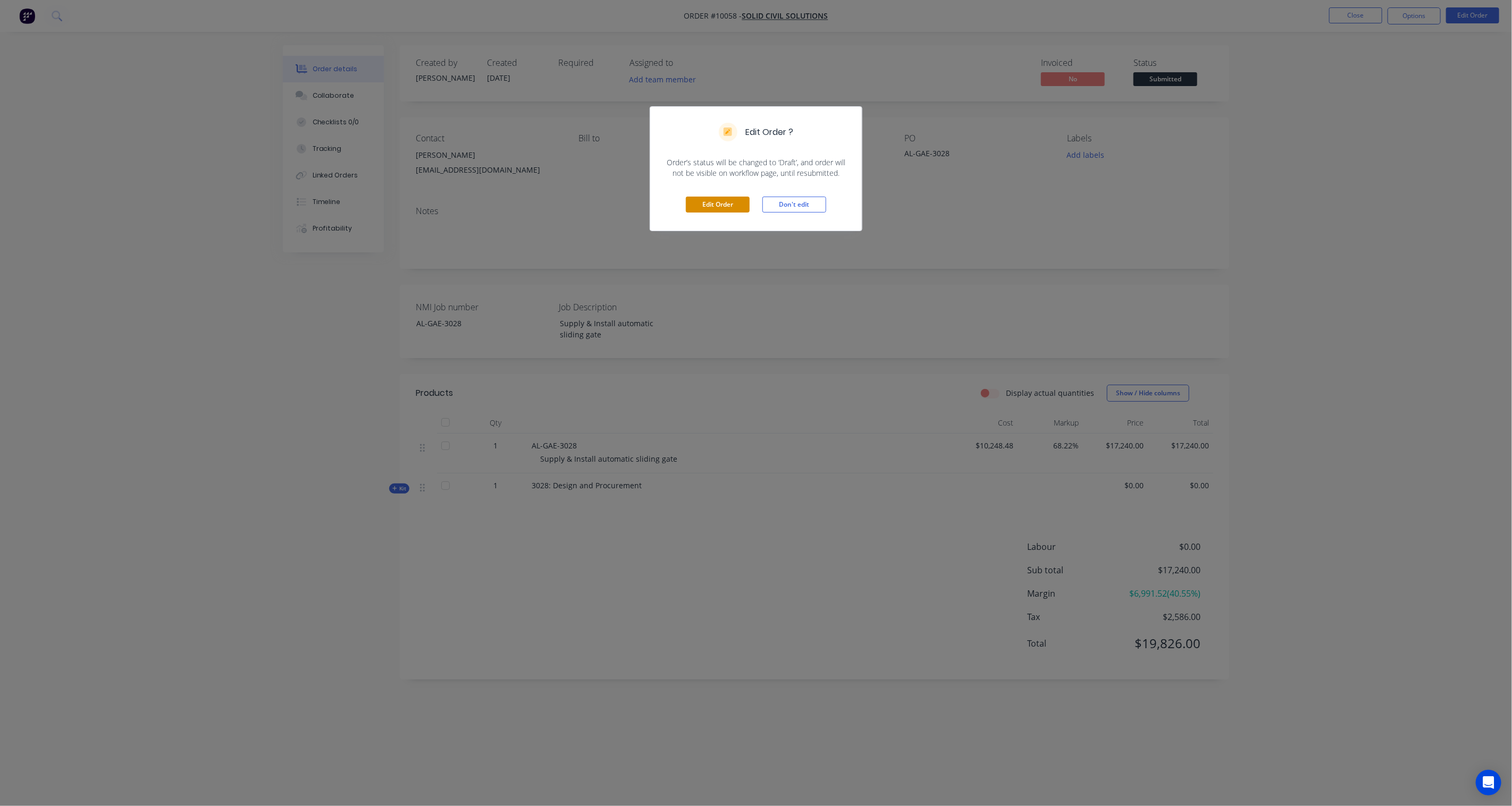
click at [709, 208] on button "Edit Order" at bounding box center [718, 204] width 64 height 16
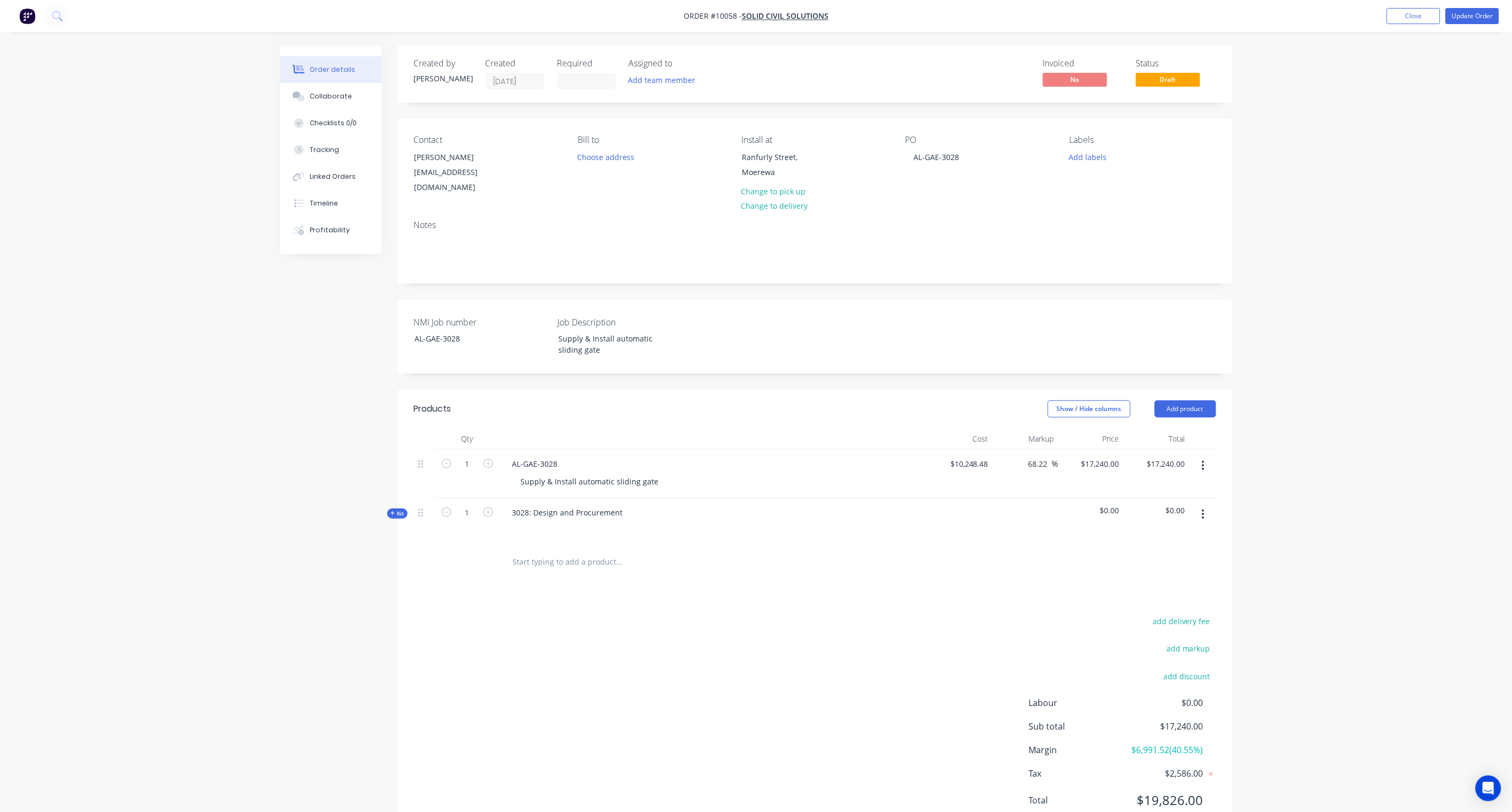
click at [398, 510] on span "Kit" at bounding box center [398, 514] width 14 height 8
click at [518, 545] on input "text" at bounding box center [620, 556] width 214 height 21
click at [523, 545] on input "text" at bounding box center [620, 556] width 214 height 21
type input "a"
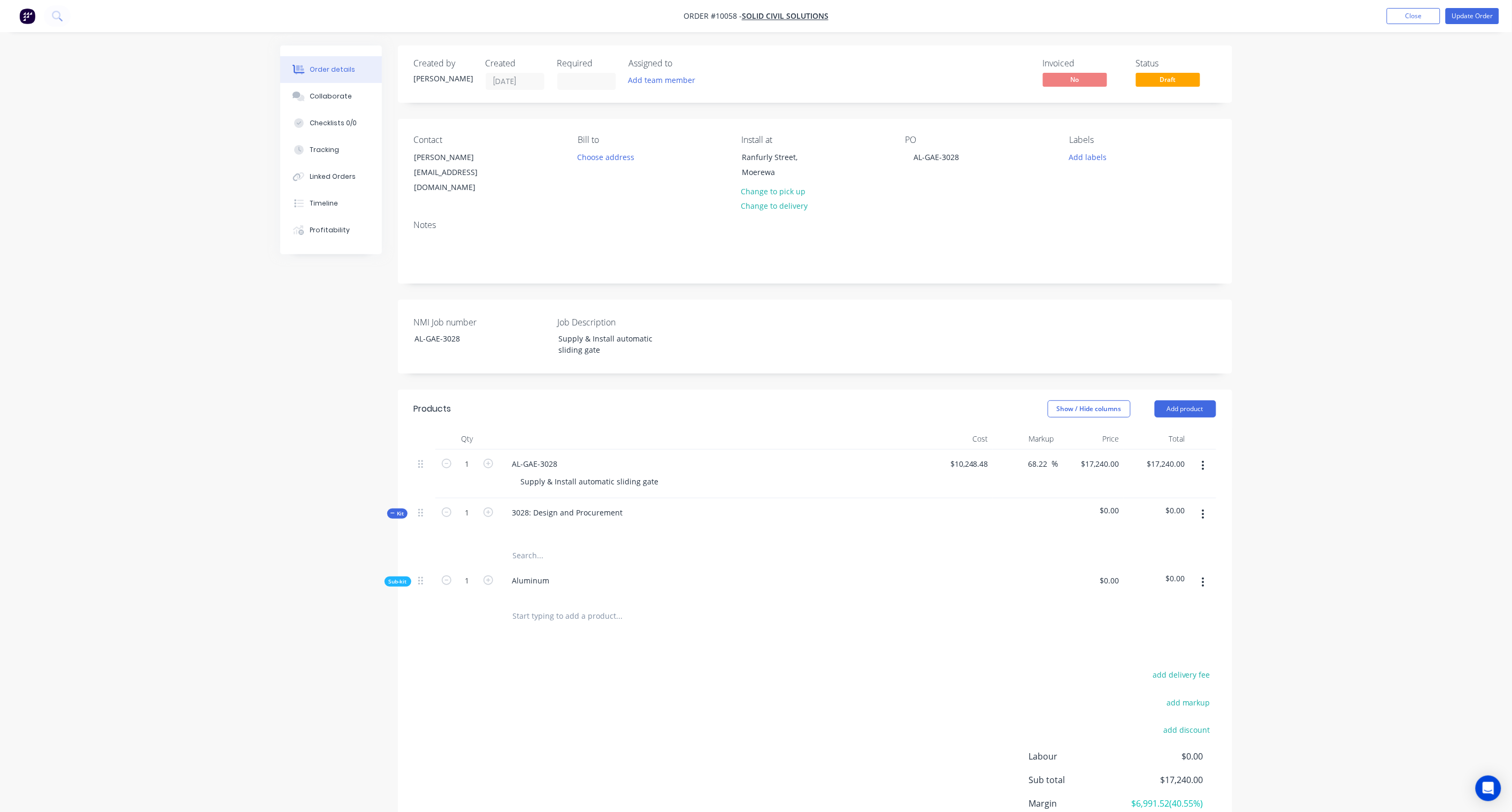
click at [350, 597] on div "Created by Karl Created 29/08/25 Required Assigned to Add team member Invoiced …" at bounding box center [756, 475] width 952 height 861
click at [536, 547] on input "text" at bounding box center [620, 556] width 214 height 21
click at [550, 528] on div "3028: Design and Procurement" at bounding box center [714, 522] width 428 height 47
click at [551, 521] on div at bounding box center [714, 528] width 419 height 16
click at [531, 548] on input "text" at bounding box center [620, 556] width 214 height 21
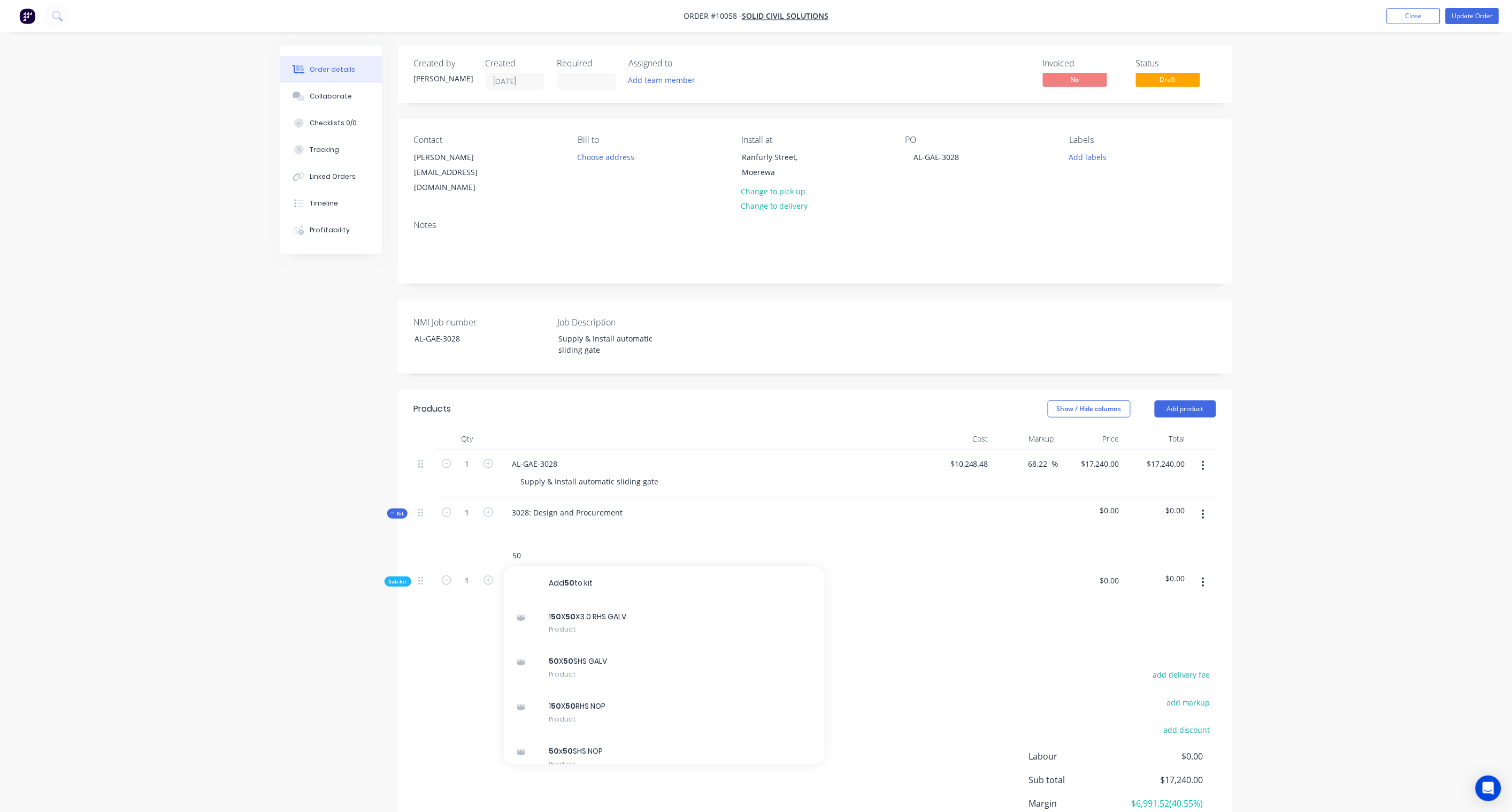
type input "5"
click at [291, 532] on div "Created by Karl Created 29/08/25 Required Assigned to Add team member Invoiced …" at bounding box center [756, 475] width 952 height 861
click at [535, 573] on div "Aluminum" at bounding box center [531, 580] width 55 height 16
click at [374, 597] on div "Created by Karl Created 29/08/25 Required Assigned to Add team member Invoiced …" at bounding box center [756, 475] width 952 height 861
click at [598, 597] on input "text" at bounding box center [620, 615] width 214 height 21
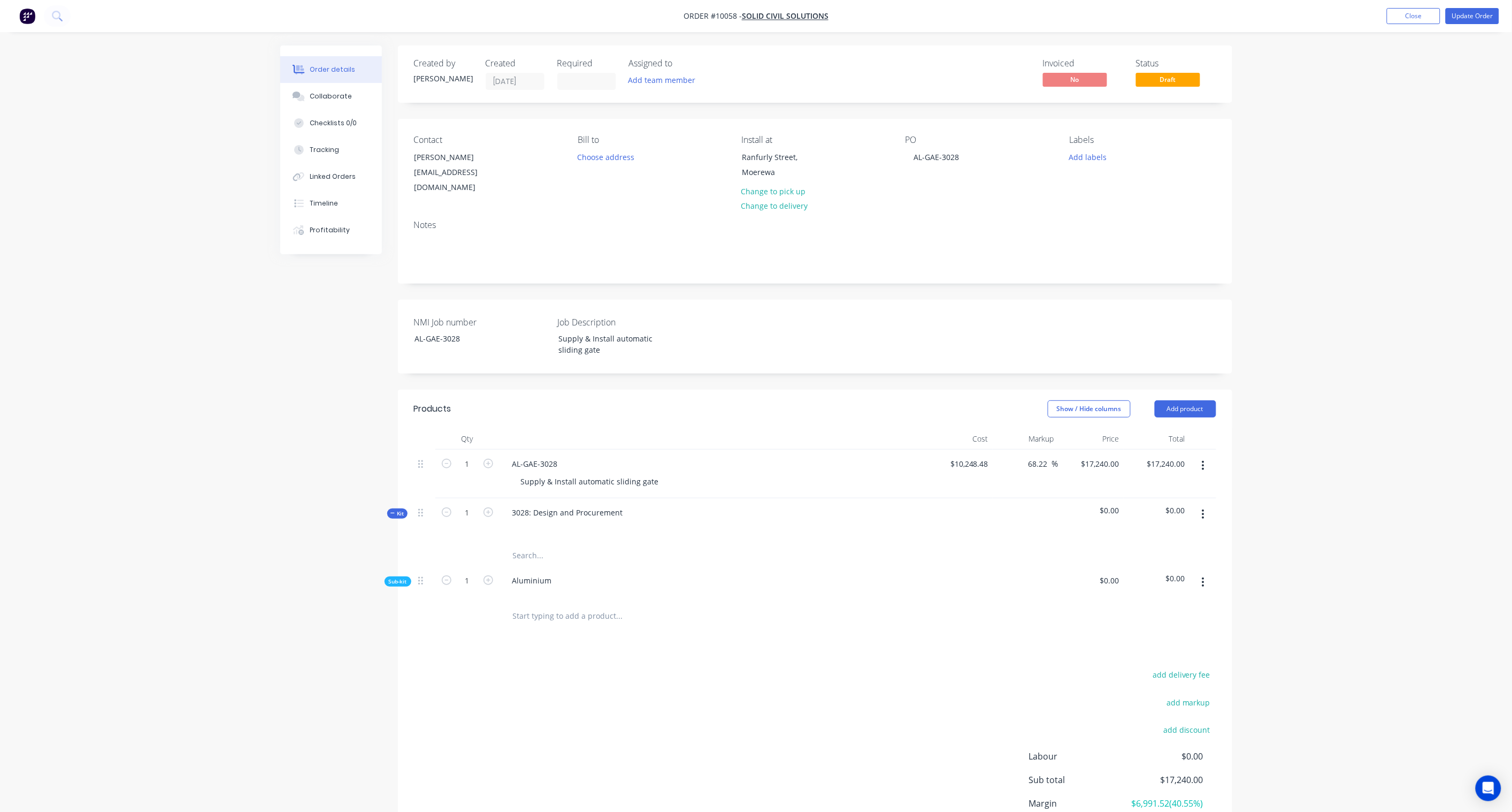
click at [1141, 505] on button "button" at bounding box center [1203, 514] width 25 height 19
click at [1141, 577] on div "Add sub kit to kit" at bounding box center [1166, 585] width 82 height 16
click at [391, 577] on span "Sub-kit" at bounding box center [398, 582] width 19 height 8
click at [538, 597] on div at bounding box center [546, 634] width 85 height 16
click at [317, 597] on div "Created by Karl Created 29/08/25 Required Assigned to Add team member Invoiced …" at bounding box center [756, 514] width 952 height 937
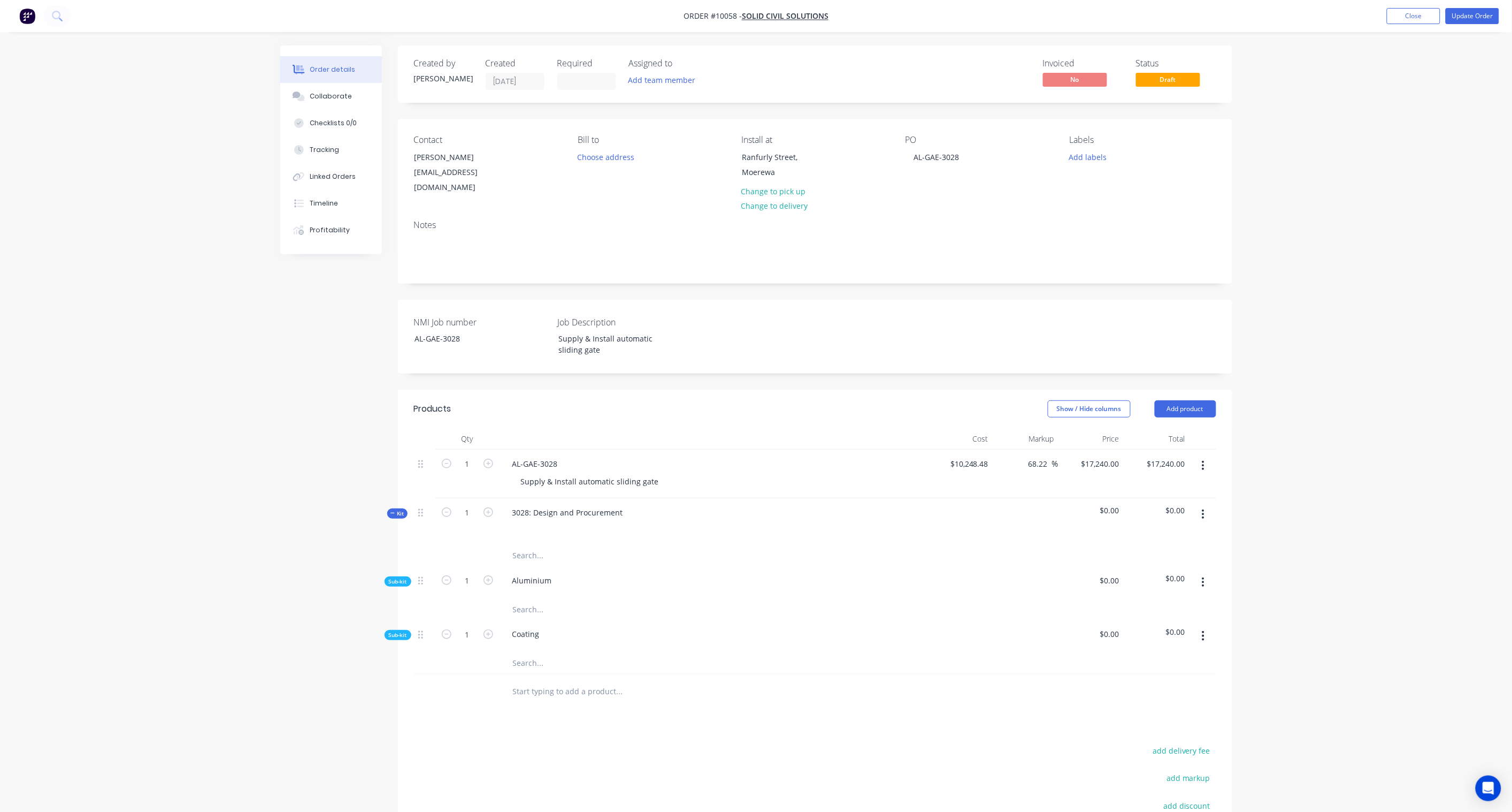
click at [1141, 508] on icon "button" at bounding box center [1204, 514] width 3 height 12
click at [1141, 556] on div "Add product to kit" at bounding box center [1166, 564] width 82 height 16
click at [1141, 523] on div "Order details Collaborate Checklists 0/0 Tracking Linked Orders Timeline Profit…" at bounding box center [756, 491] width 1512 height 982
click at [1141, 508] on icon "button" at bounding box center [1204, 514] width 3 height 12
click at [1141, 380] on div "Order details Collaborate Checklists 0/0 Tracking Linked Orders Timeline Profit…" at bounding box center [756, 491] width 1512 height 982
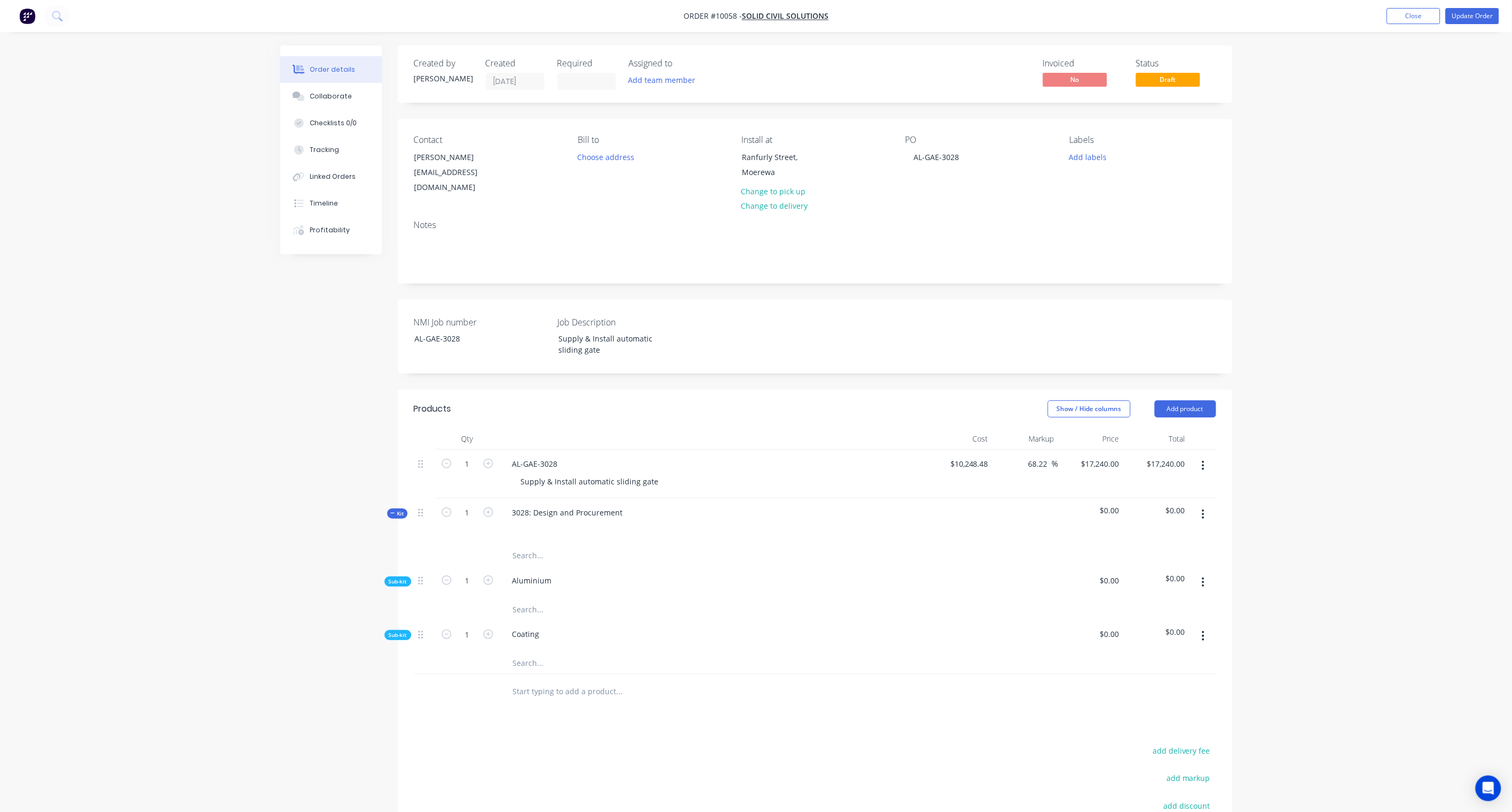
click at [1141, 505] on button "button" at bounding box center [1203, 514] width 25 height 19
click at [1141, 577] on div "Add sub kit to kit" at bounding box center [1166, 585] width 82 height 16
click at [533, 597] on div at bounding box center [546, 688] width 85 height 16
click at [332, 597] on div "Created by Karl Created 29/08/25 Required Assigned to Add team member Invoiced …" at bounding box center [756, 540] width 952 height 990
click at [1141, 508] on icon "button" at bounding box center [1204, 514] width 3 height 12
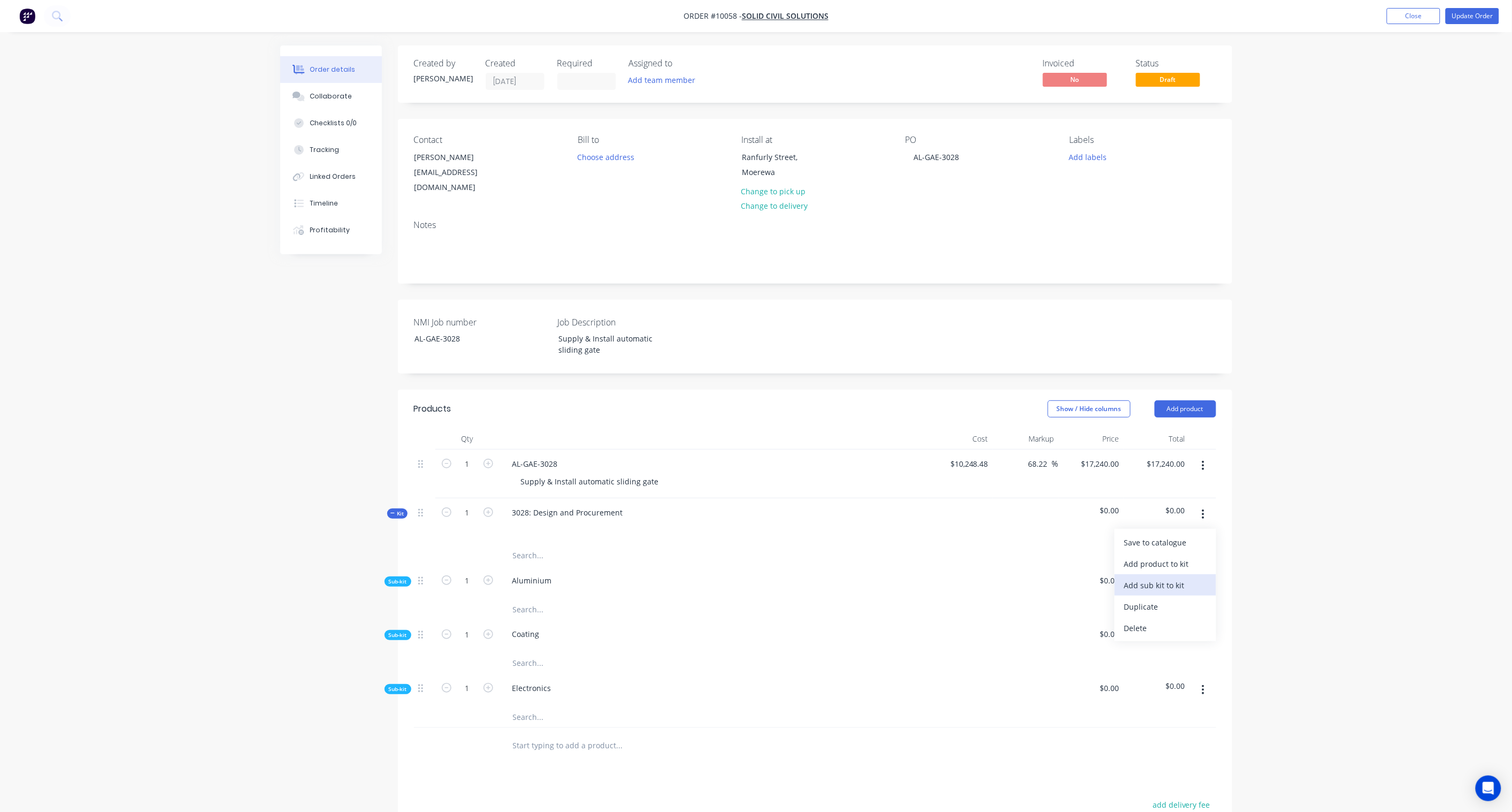
click at [1141, 577] on div "Add sub kit to kit" at bounding box center [1166, 585] width 82 height 16
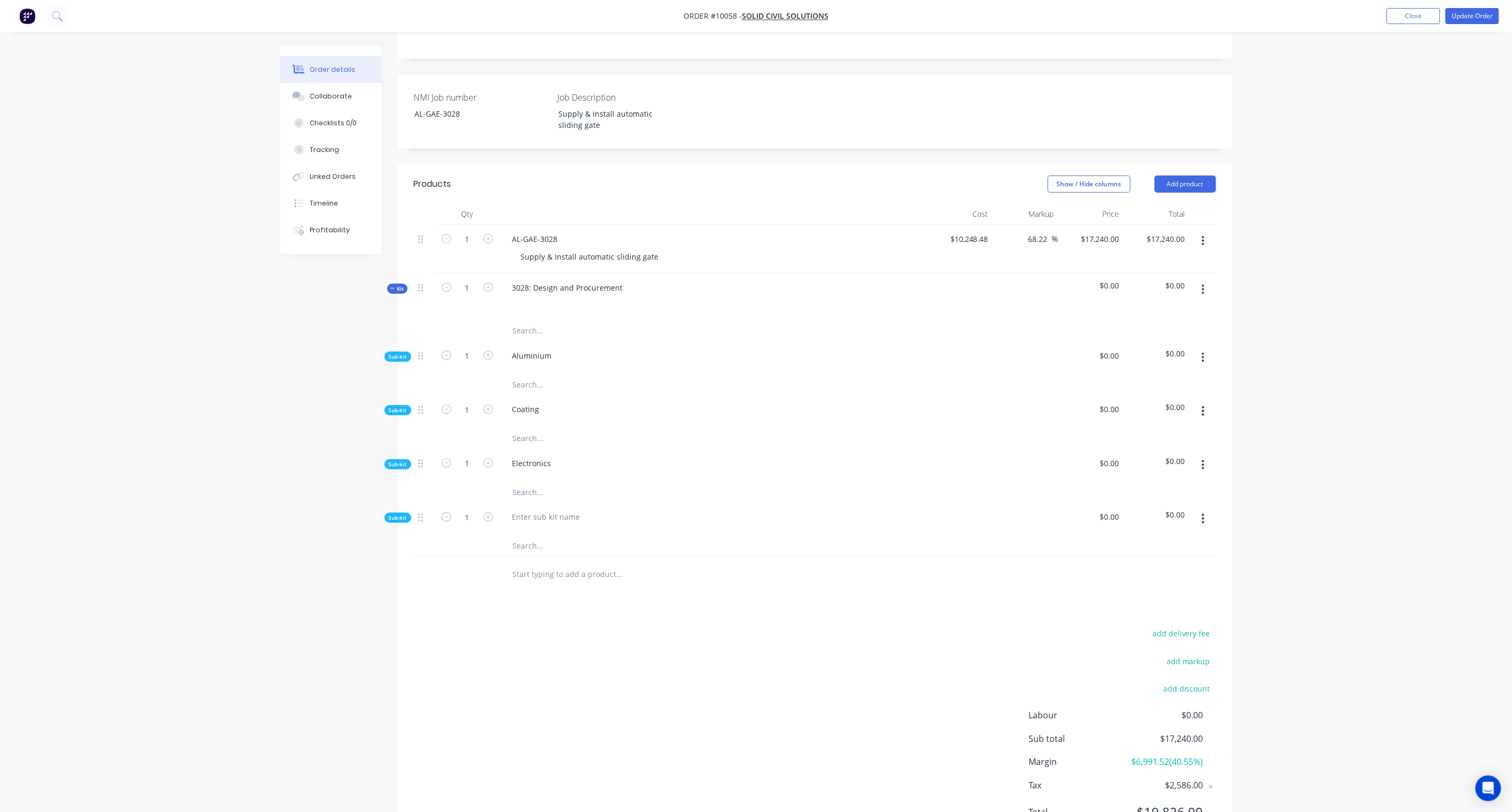
scroll to position [266, 0]
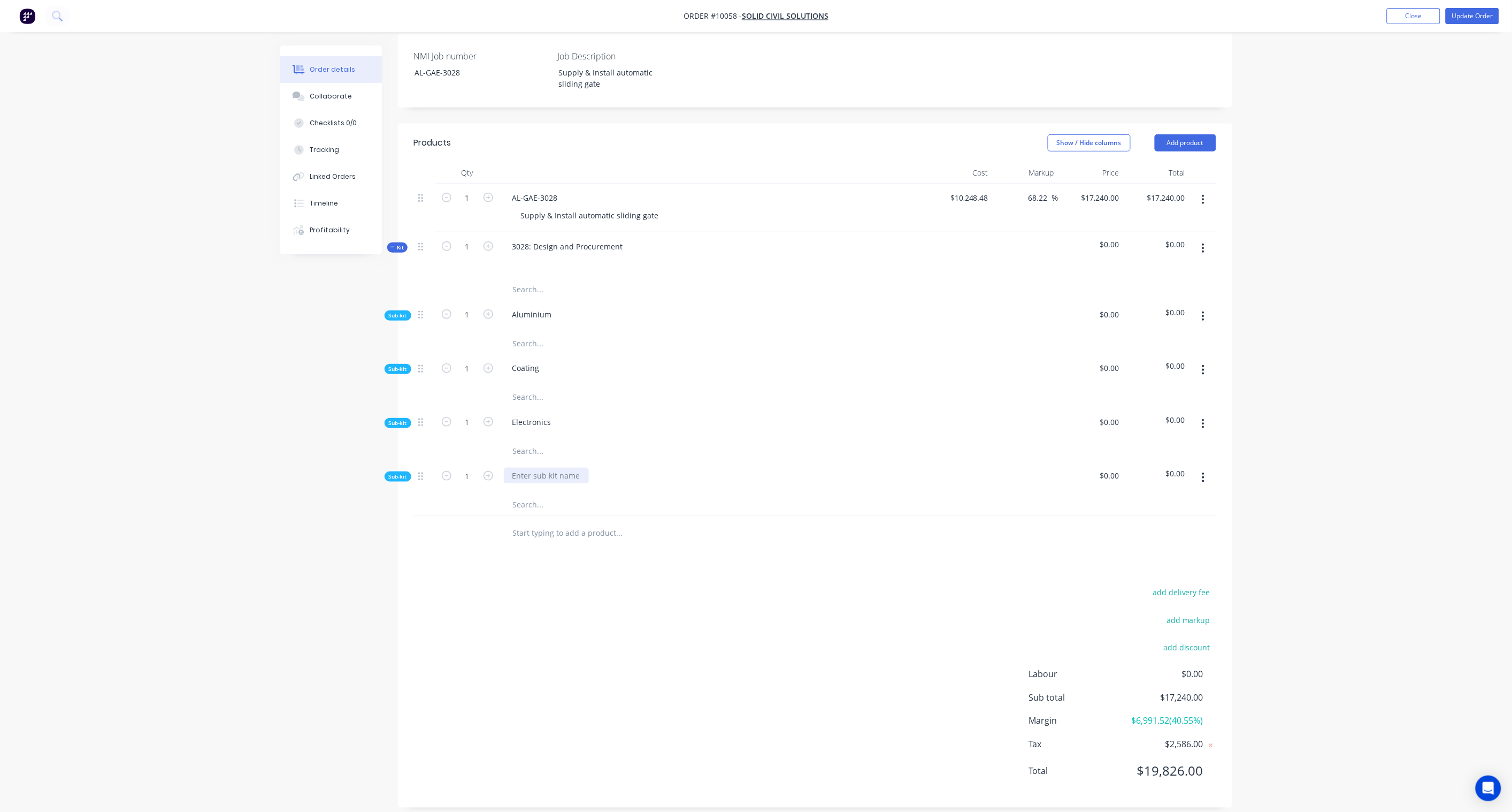
click at [530, 468] on div at bounding box center [546, 475] width 85 height 16
click at [378, 532] on div "Created by Karl Created 29/08/25 Required Assigned to Add team member Invoiced …" at bounding box center [756, 301] width 952 height 1044
click at [530, 333] on input "text" at bounding box center [620, 343] width 214 height 21
click at [332, 99] on div "Collaborate" at bounding box center [331, 96] width 42 height 10
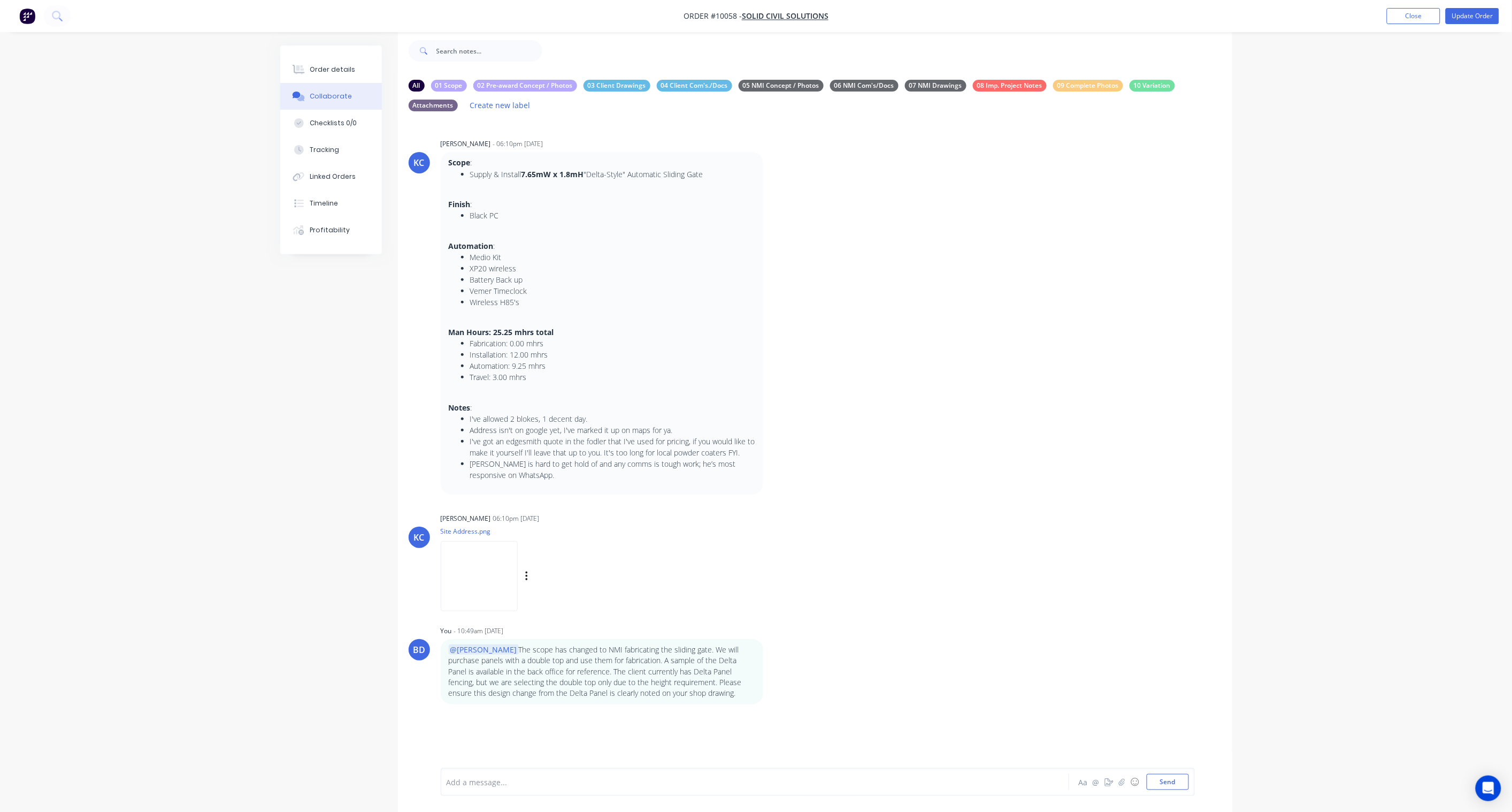
scroll to position [34, 0]
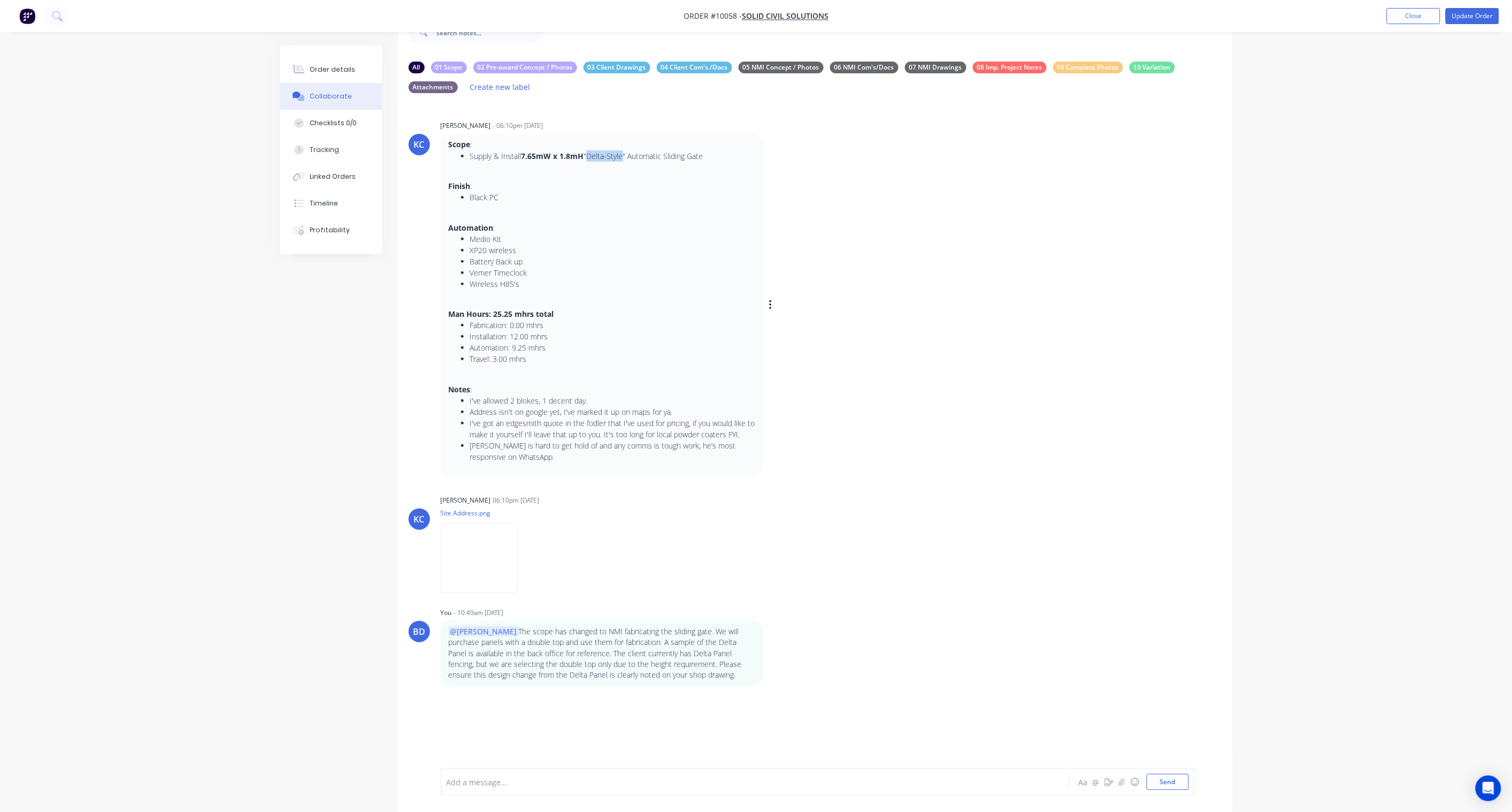
drag, startPoint x: 591, startPoint y: 153, endPoint x: 625, endPoint y: 159, distance: 34.5
click at [625, 159] on li "Supply & Install 7.65mW x 1.8mH "Delta-Style" Automatic Sliding Gate" at bounding box center [613, 156] width 285 height 11
click at [770, 597] on icon "button" at bounding box center [770, 653] width 2 height 10
click at [799, 597] on button "Edit" at bounding box center [809, 673] width 67 height 18
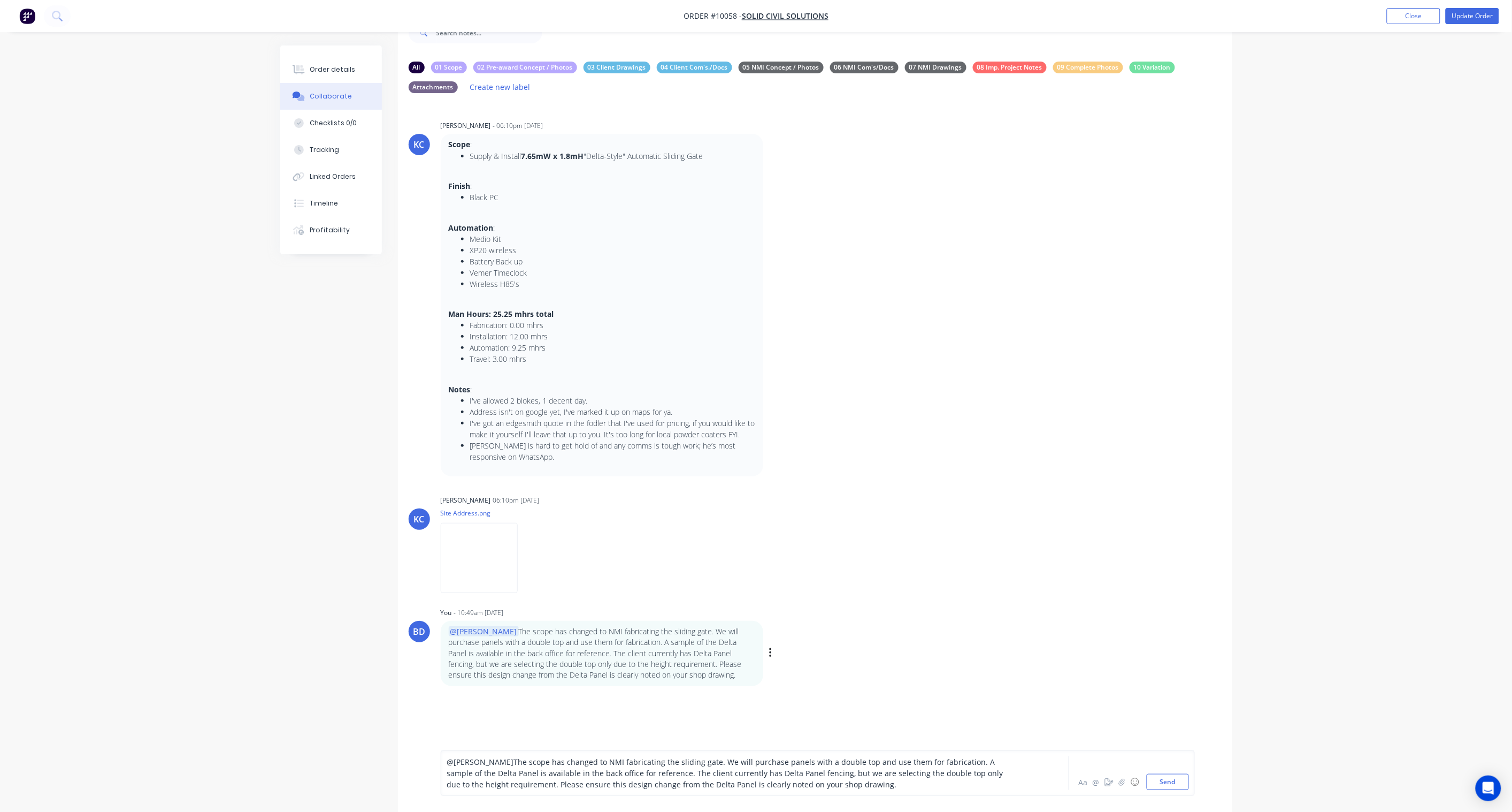
click at [1069, 597] on div "BD You - 10:49am 05/09/25 @Paul The scope has changed to NMI fabricating the sl…" at bounding box center [816, 645] width 835 height 81
click at [0, 0] on icon "button" at bounding box center [0, 0] width 0 height 0
click at [0, 0] on button "Delete" at bounding box center [0, 0] width 0 height 0
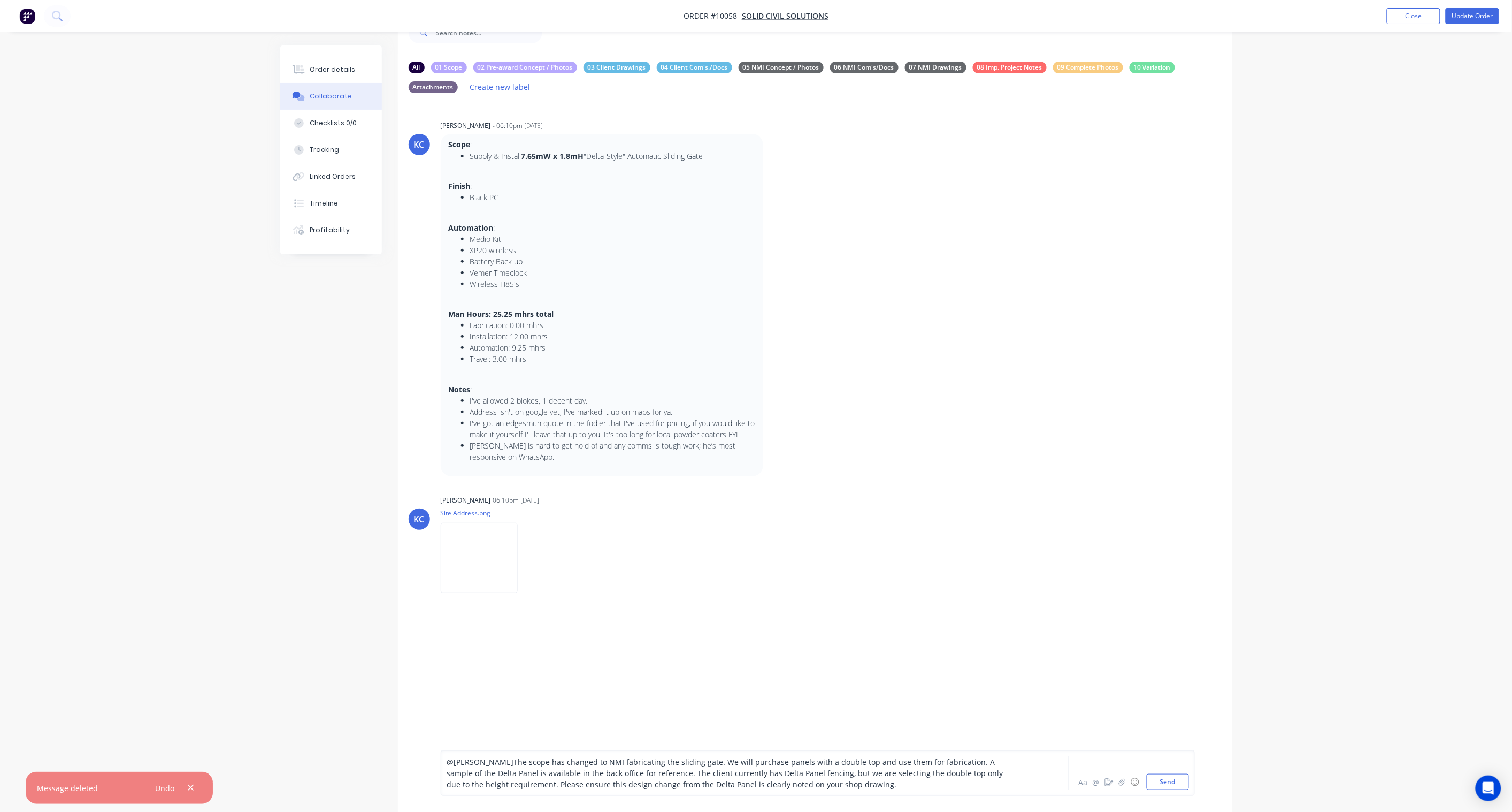
drag, startPoint x: 847, startPoint y: 783, endPoint x: 347, endPoint y: 710, distance: 505.3
click at [347, 597] on div "All 01 Scope 02 Pre-award Concept / Photos 03 Client Drawings 04 Client Com's./…" at bounding box center [756, 420] width 952 height 818
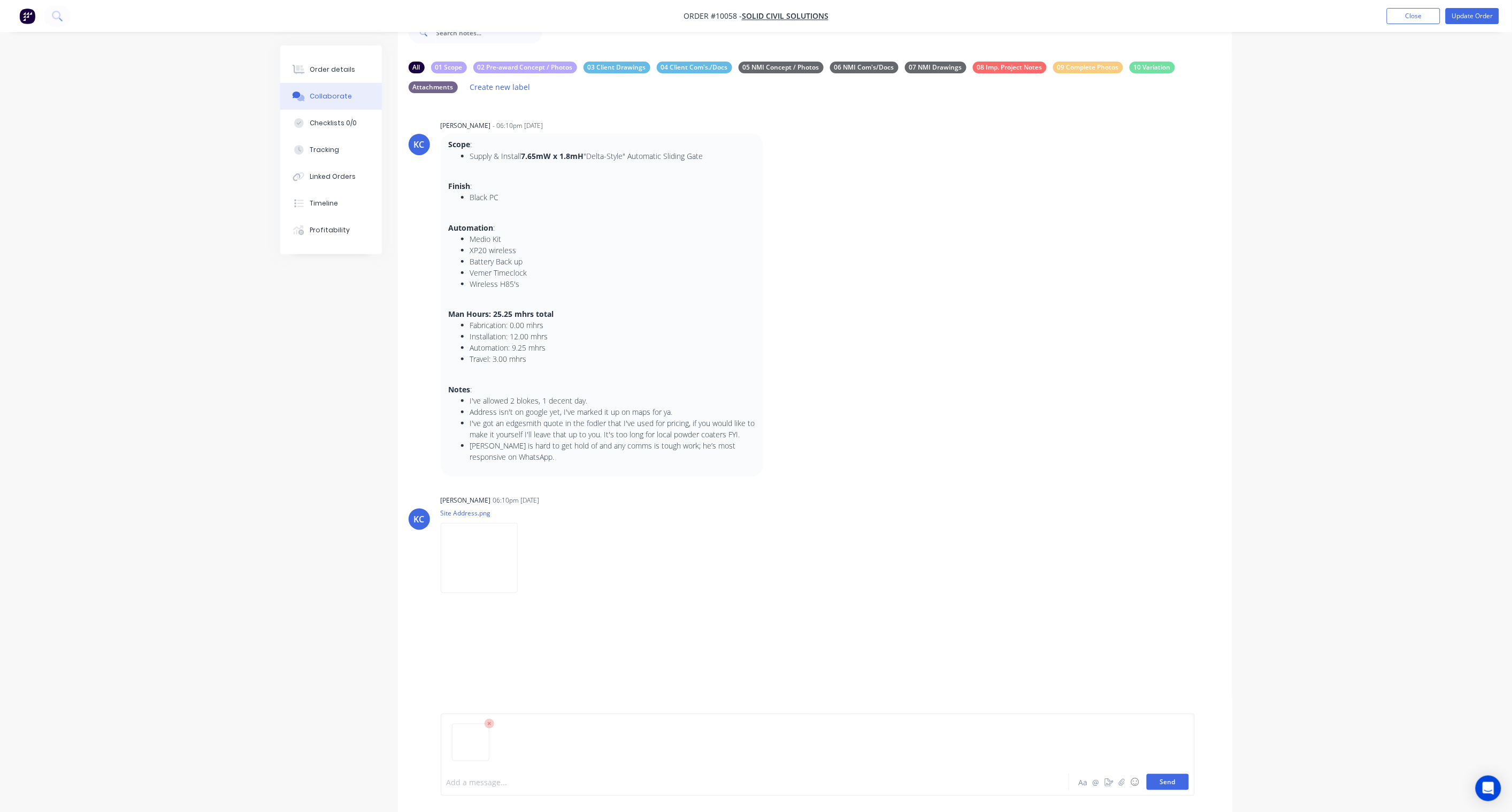
click at [1141, 597] on button "Send" at bounding box center [1168, 782] width 42 height 16
click at [498, 597] on div at bounding box center [725, 782] width 557 height 11
click at [547, 597] on div "Labels Download Delete" at bounding box center [583, 671] width 121 height 16
click at [546, 597] on div "Labels Download Delete" at bounding box center [583, 671] width 121 height 16
click at [528, 597] on icon "button" at bounding box center [526, 671] width 3 height 12
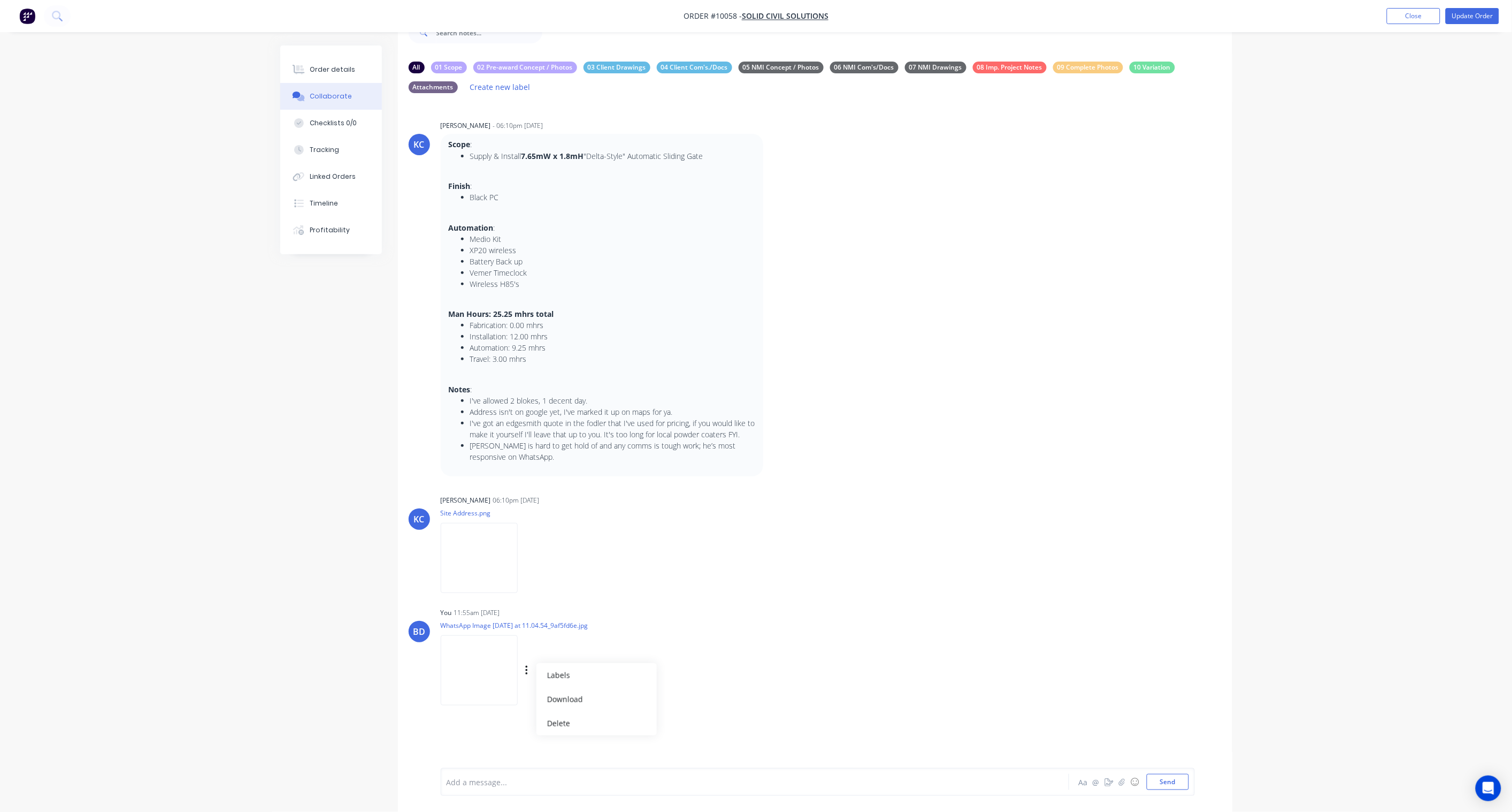
click at [742, 597] on div "You 11:55am 05/09/25 WhatsApp Image 2025-09-05 at 11.04.54_9af5fd6e.jpg Labels …" at bounding box center [608, 653] width 334 height 96
click at [468, 597] on div at bounding box center [725, 782] width 557 height 11
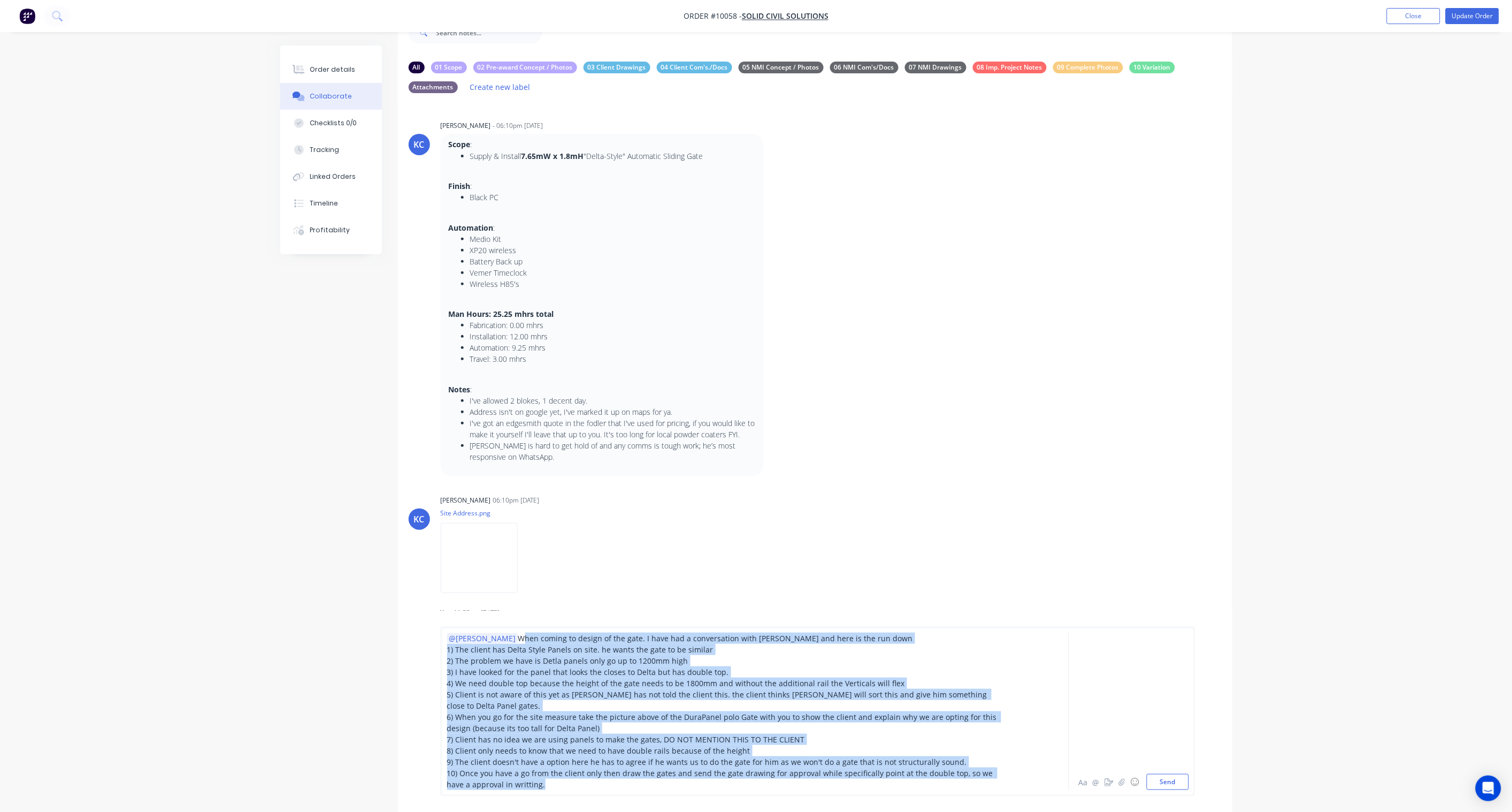
drag, startPoint x: 531, startPoint y: 787, endPoint x: 476, endPoint y: 652, distance: 145.8
click at [476, 597] on div "@Paul When coming to design of the gate. I have had a conversation with Karl an…" at bounding box center [725, 711] width 557 height 157
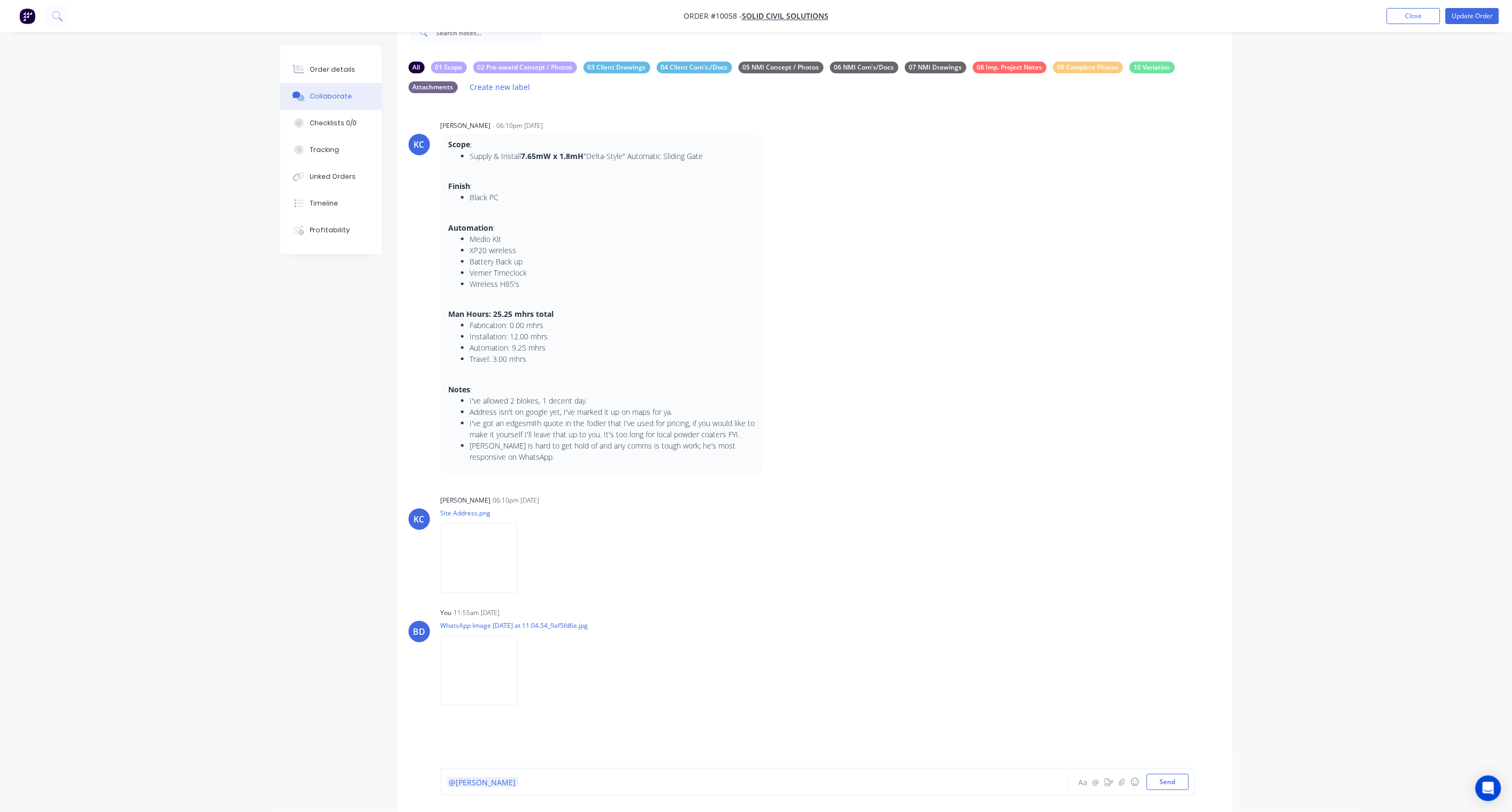
click at [516, 597] on div "@Paul" at bounding box center [725, 782] width 557 height 11
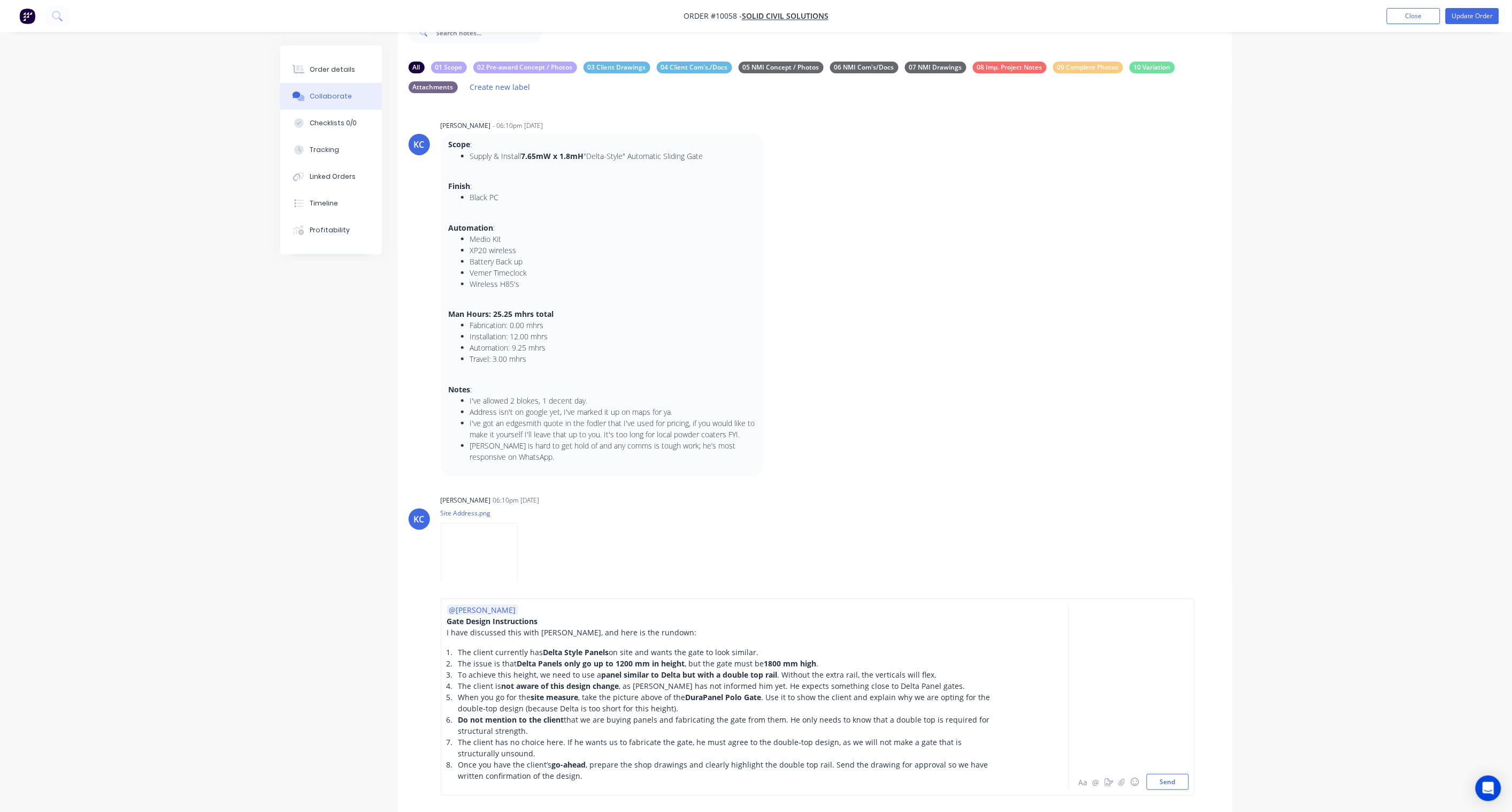
click at [537, 597] on span "I have discussed this with Karl, and here is the rundown:" at bounding box center [572, 632] width 249 height 10
click at [611, 597] on span "Karl, and here is the rundown:" at bounding box center [688, 632] width 155 height 10
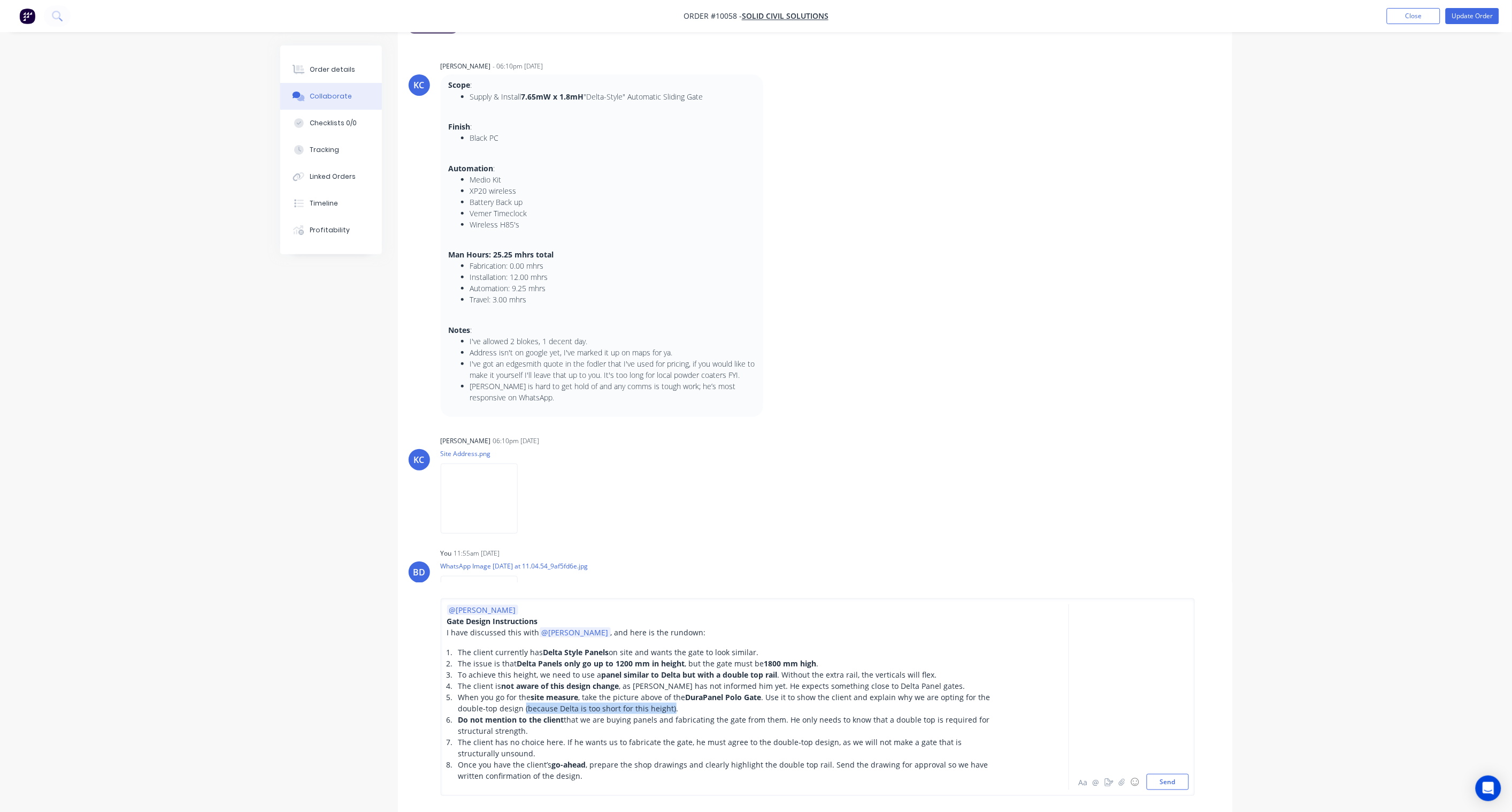
drag, startPoint x: 669, startPoint y: 708, endPoint x: 523, endPoint y: 706, distance: 146.0
click at [523, 597] on span ". Use it to show the client and explain why we are opting for the double-top de…" at bounding box center [726, 702] width 535 height 21
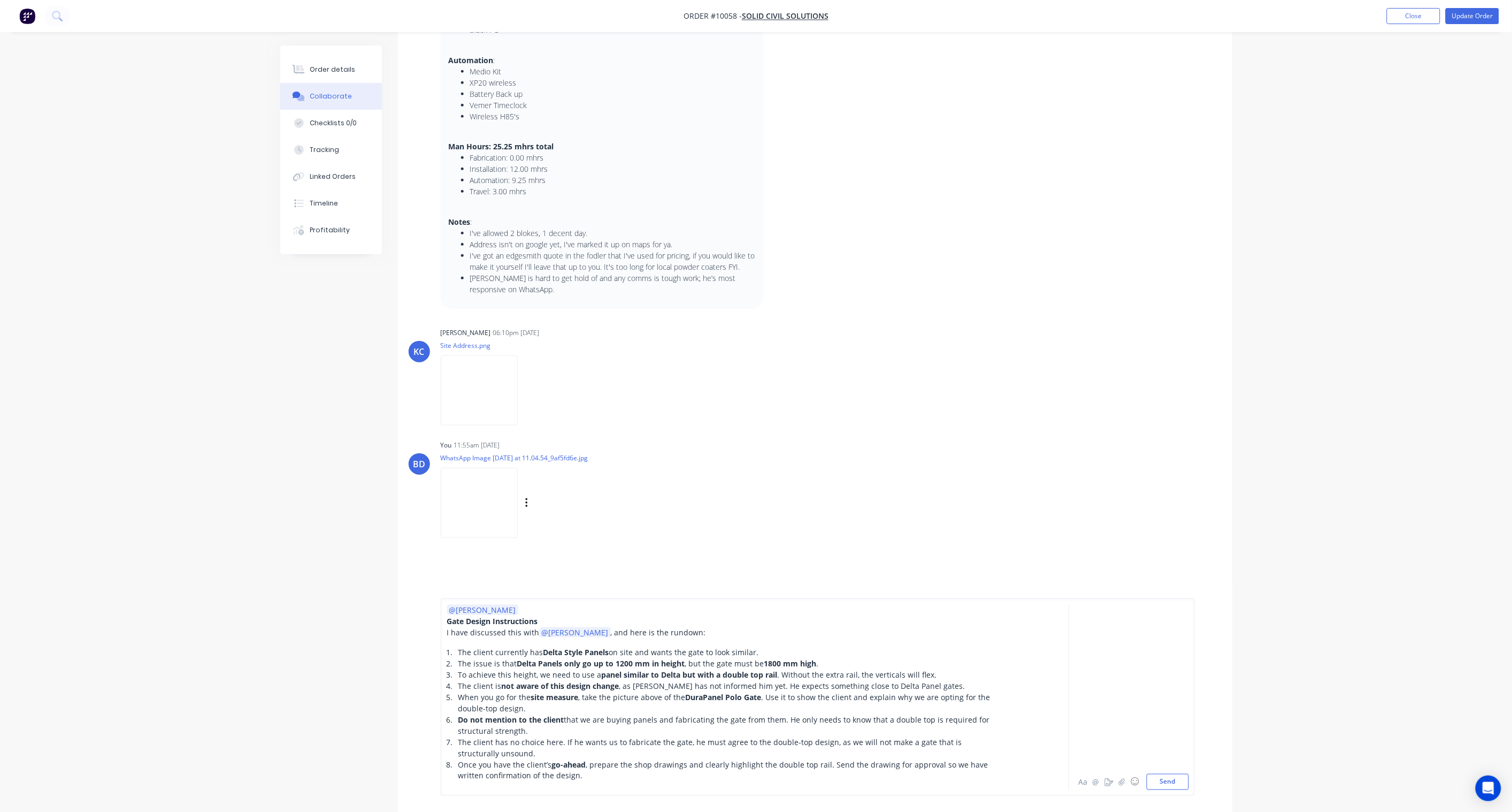
scroll to position [204, 0]
click at [1141, 597] on button "Send" at bounding box center [1168, 782] width 42 height 16
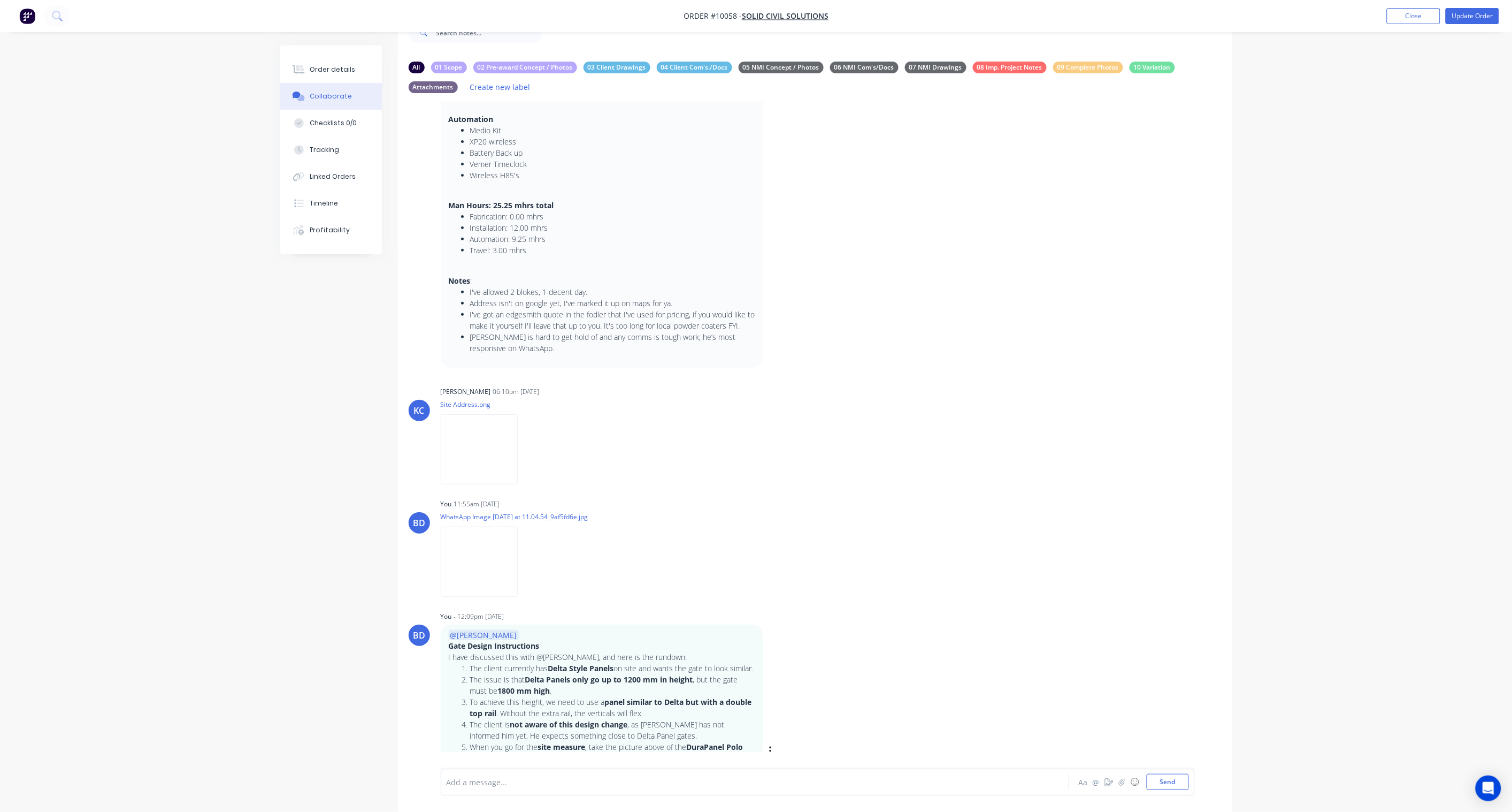
scroll to position [245, 0]
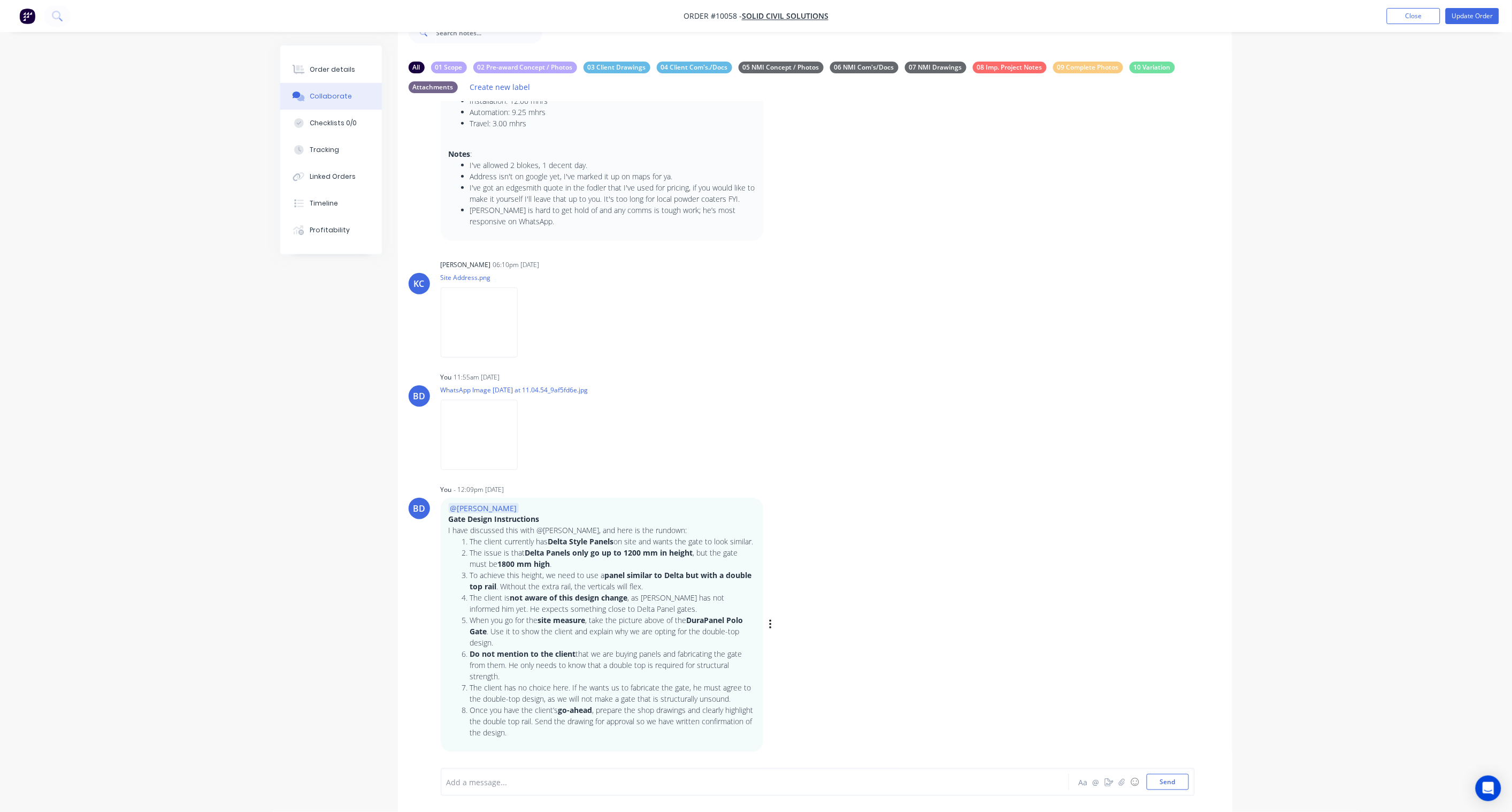
click at [546, 525] on p "I have discussed this with @Karl, and here is the rundown:" at bounding box center [602, 531] width 306 height 11
click at [461, 503] on span "@Paul" at bounding box center [484, 508] width 70 height 10
click at [771, 597] on icon "button" at bounding box center [770, 625] width 2 height 10
click at [794, 597] on button "Edit" at bounding box center [809, 644] width 67 height 18
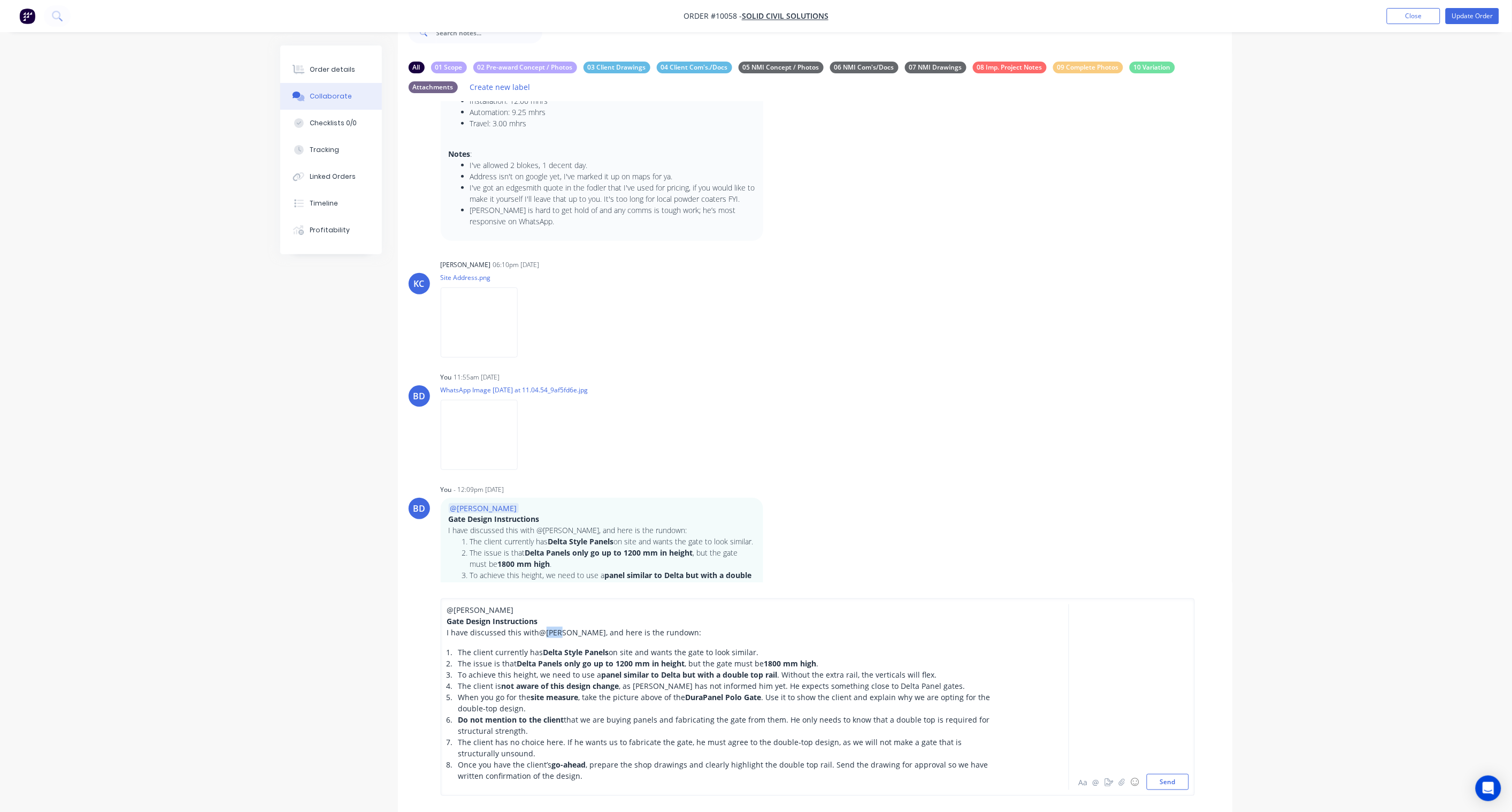
drag, startPoint x: 557, startPoint y: 632, endPoint x: 537, endPoint y: 632, distance: 20.0
click at [540, 597] on span "@Karl" at bounding box center [574, 632] width 67 height 10
click at [483, 597] on div "@Paul" at bounding box center [725, 610] width 557 height 11
click at [1141, 597] on button "Send" at bounding box center [1168, 782] width 42 height 16
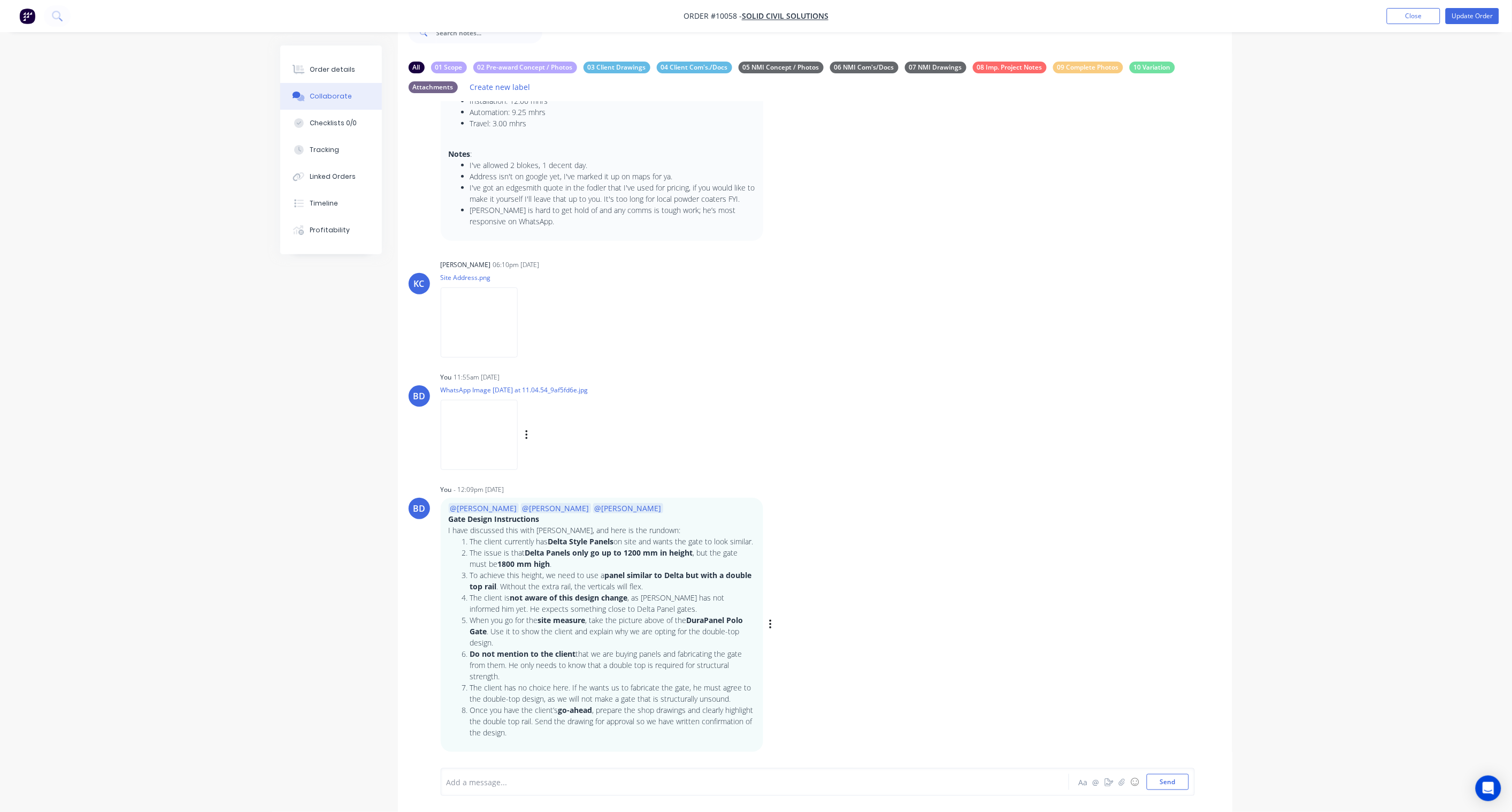
click at [481, 425] on img at bounding box center [479, 435] width 77 height 70
click at [772, 597] on icon "button" at bounding box center [770, 625] width 3 height 12
click at [801, 597] on button "Edit" at bounding box center [809, 644] width 67 height 18
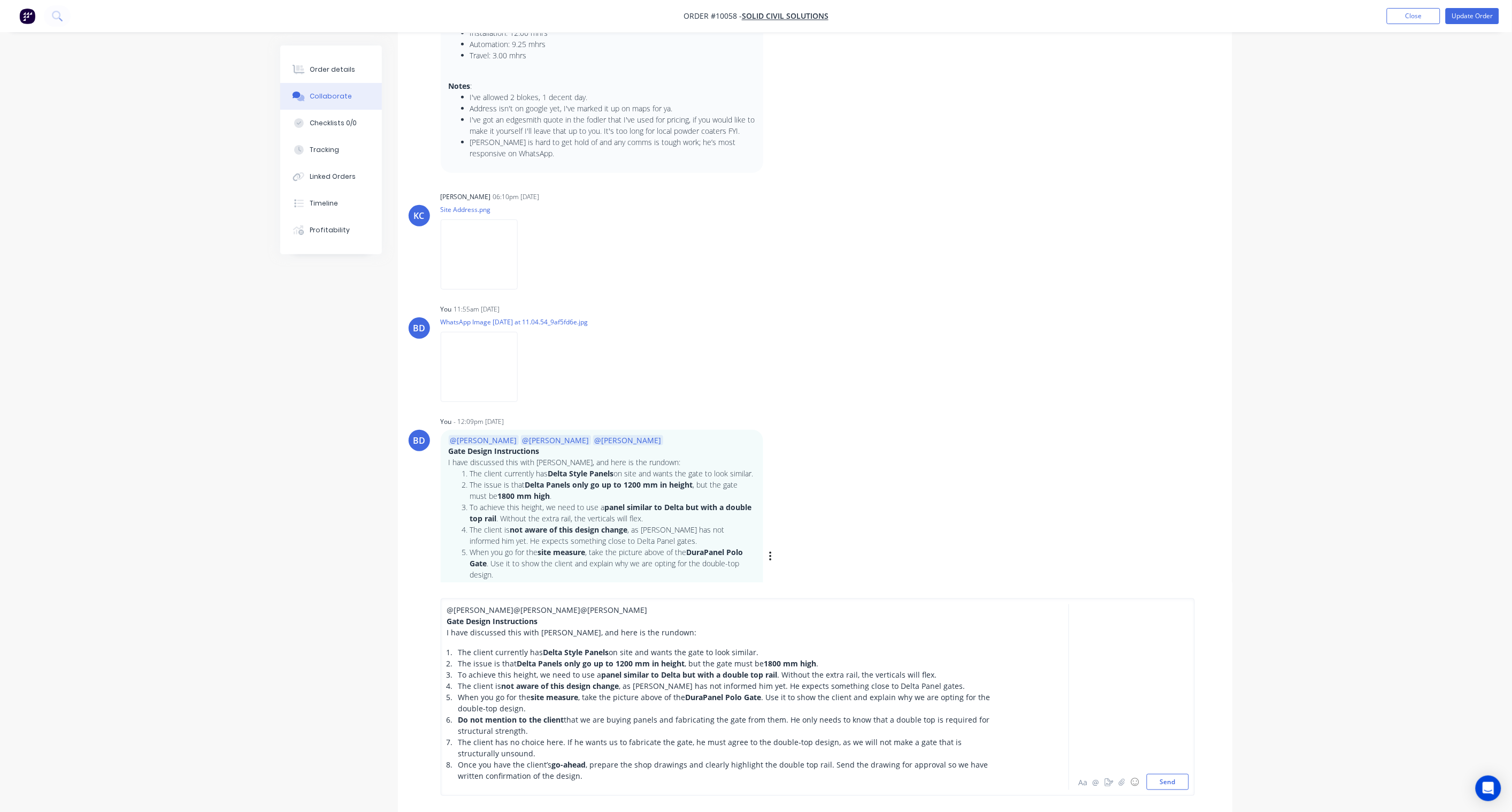
scroll to position [204, 0]
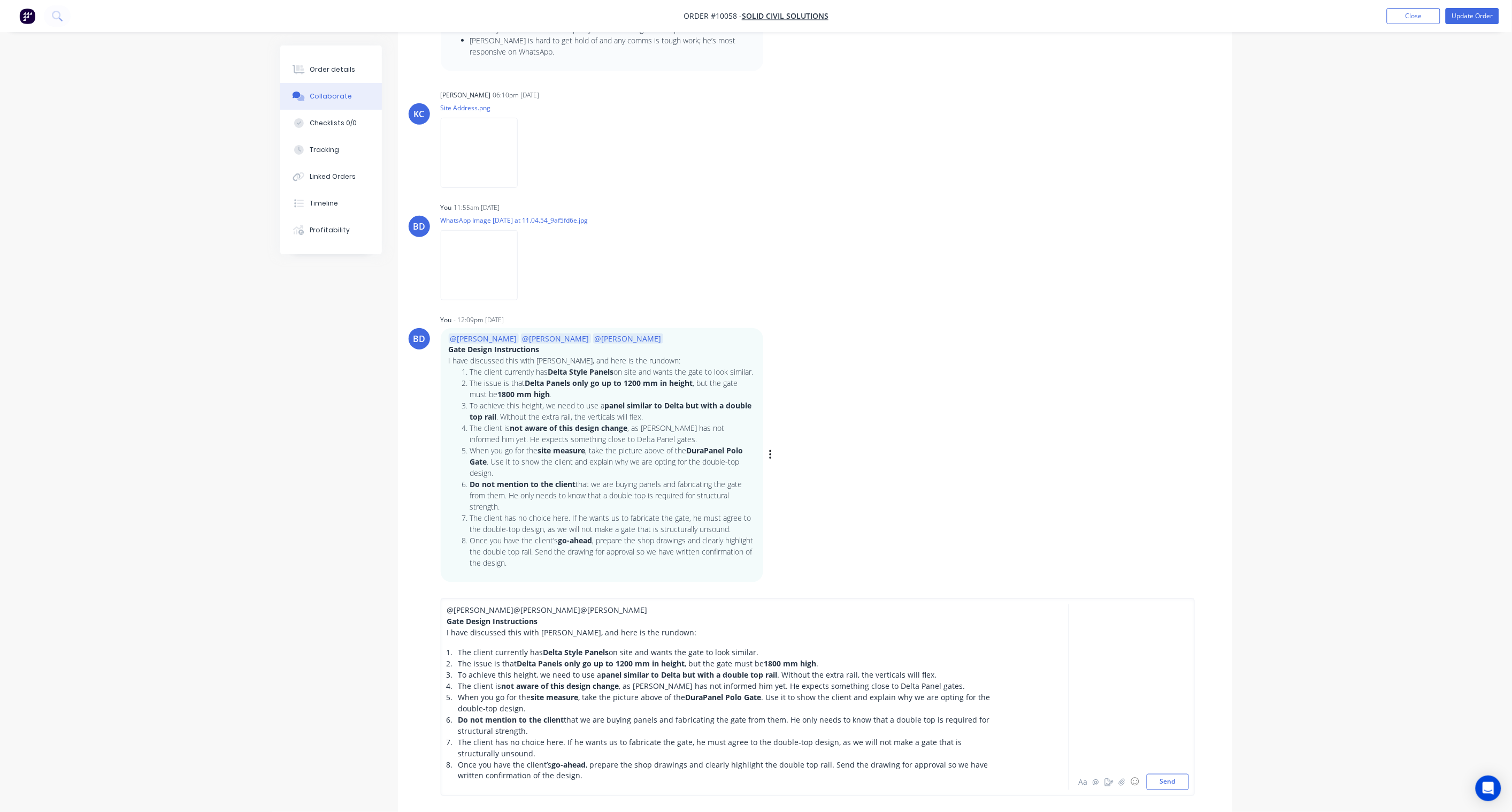
click at [568, 597] on div "Once you have the client’s go-ahead , prepare the shop drawings and clearly hig…" at bounding box center [731, 770] width 545 height 23
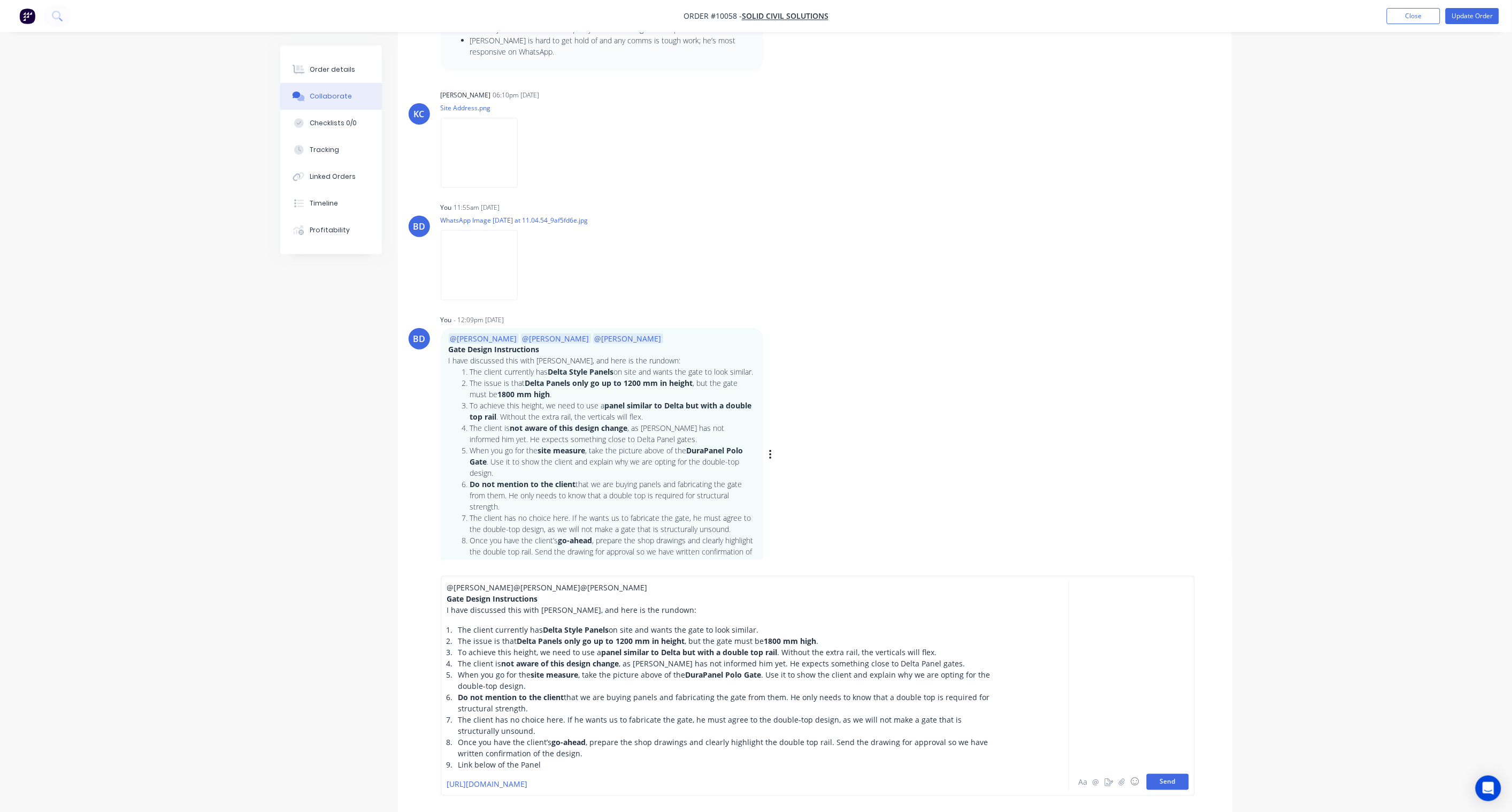
click at [1141, 597] on button "Send" at bounding box center [1168, 782] width 42 height 16
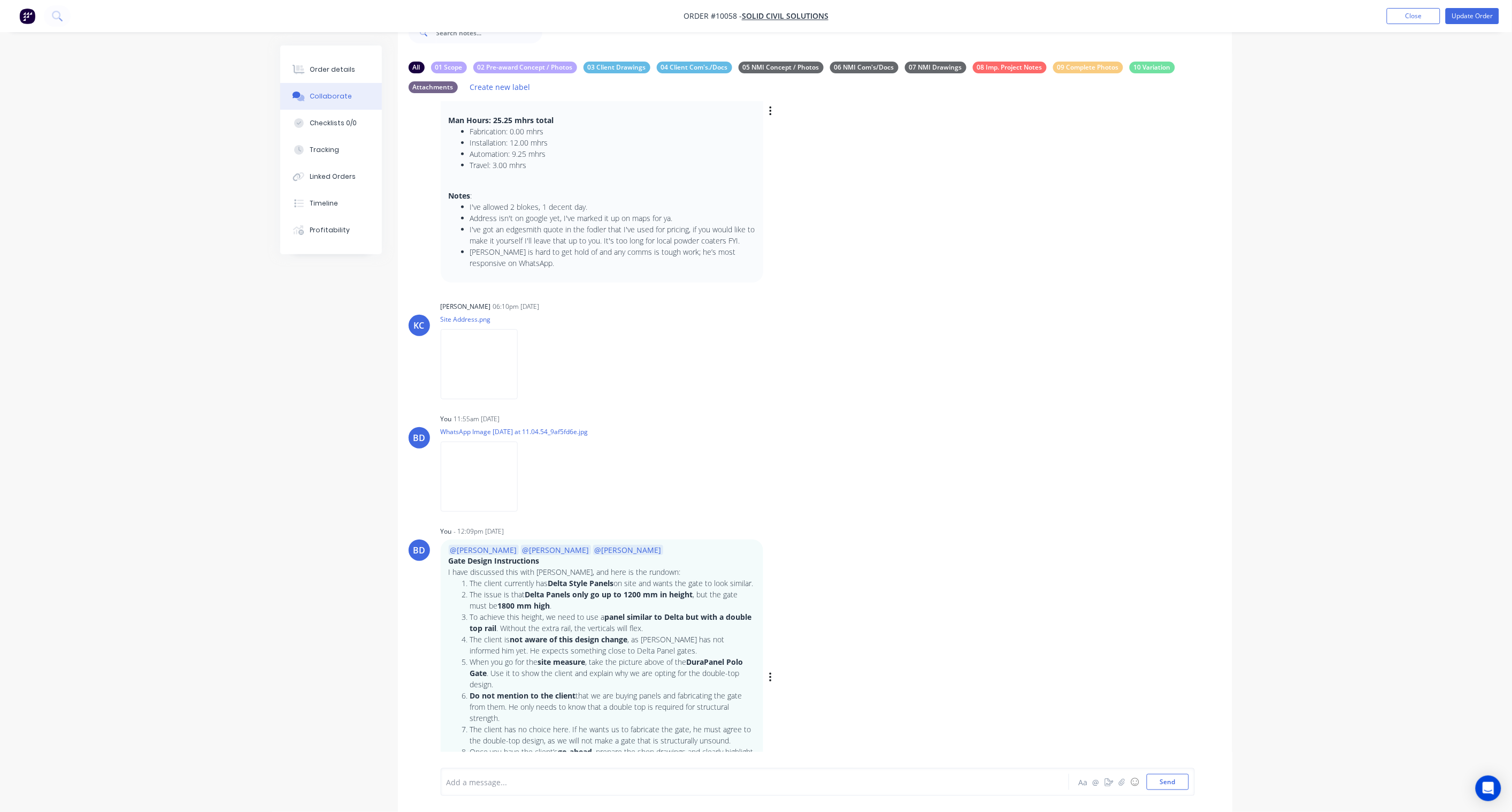
scroll to position [267, 0]
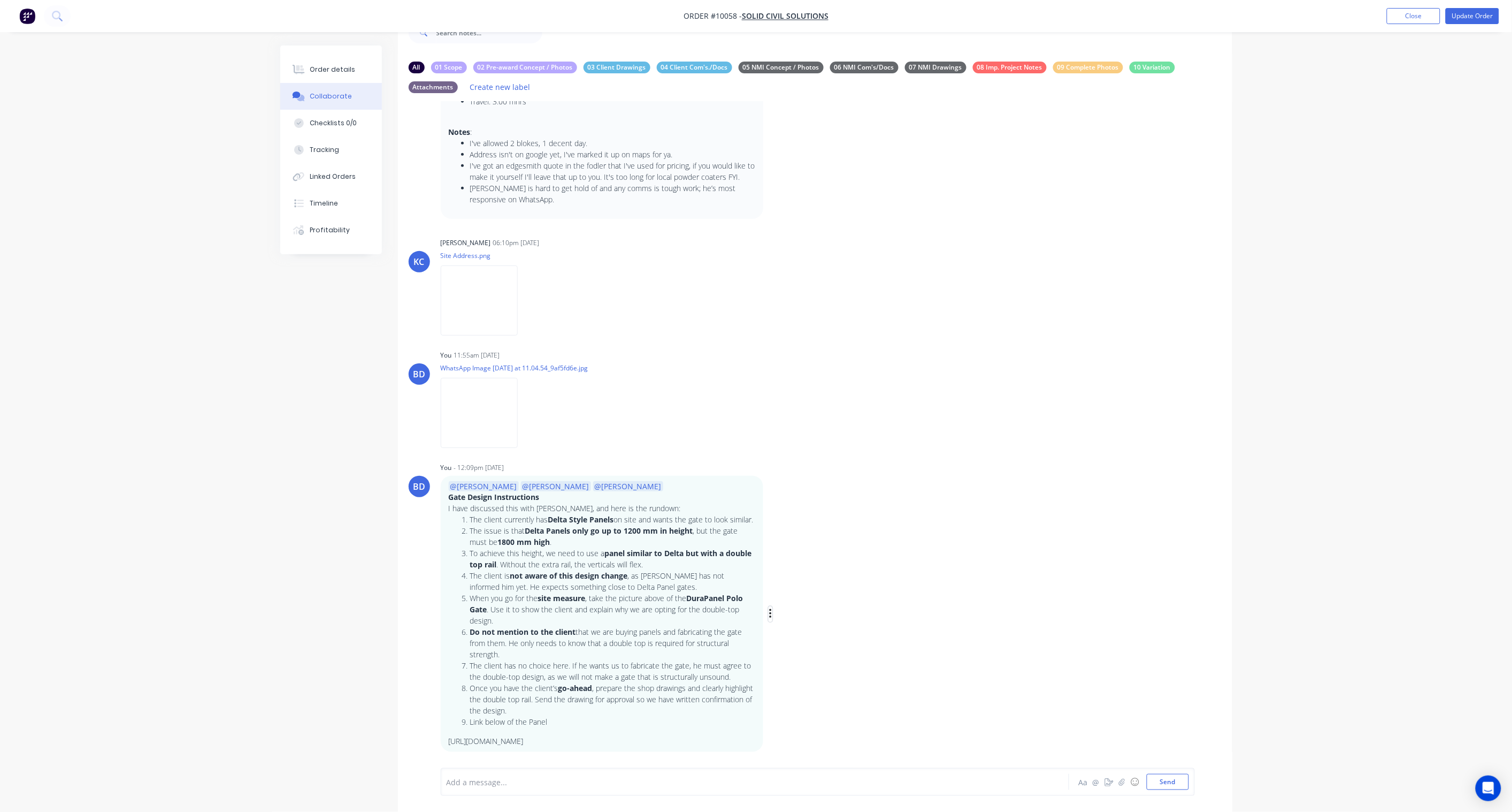
click at [771, 597] on icon "button" at bounding box center [770, 614] width 2 height 10
click at [805, 597] on button "Edit" at bounding box center [809, 634] width 67 height 18
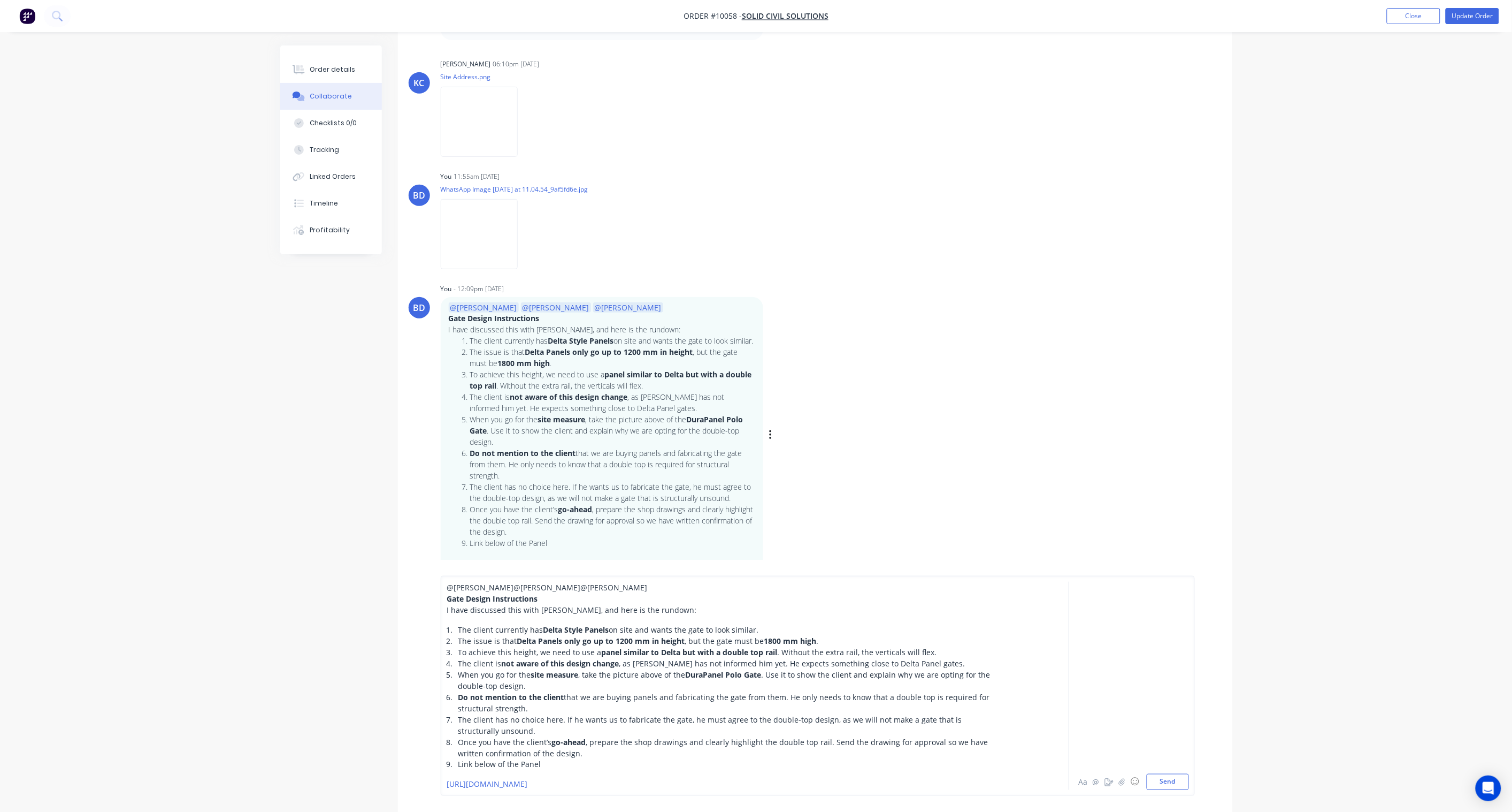
scroll to position [226, 0]
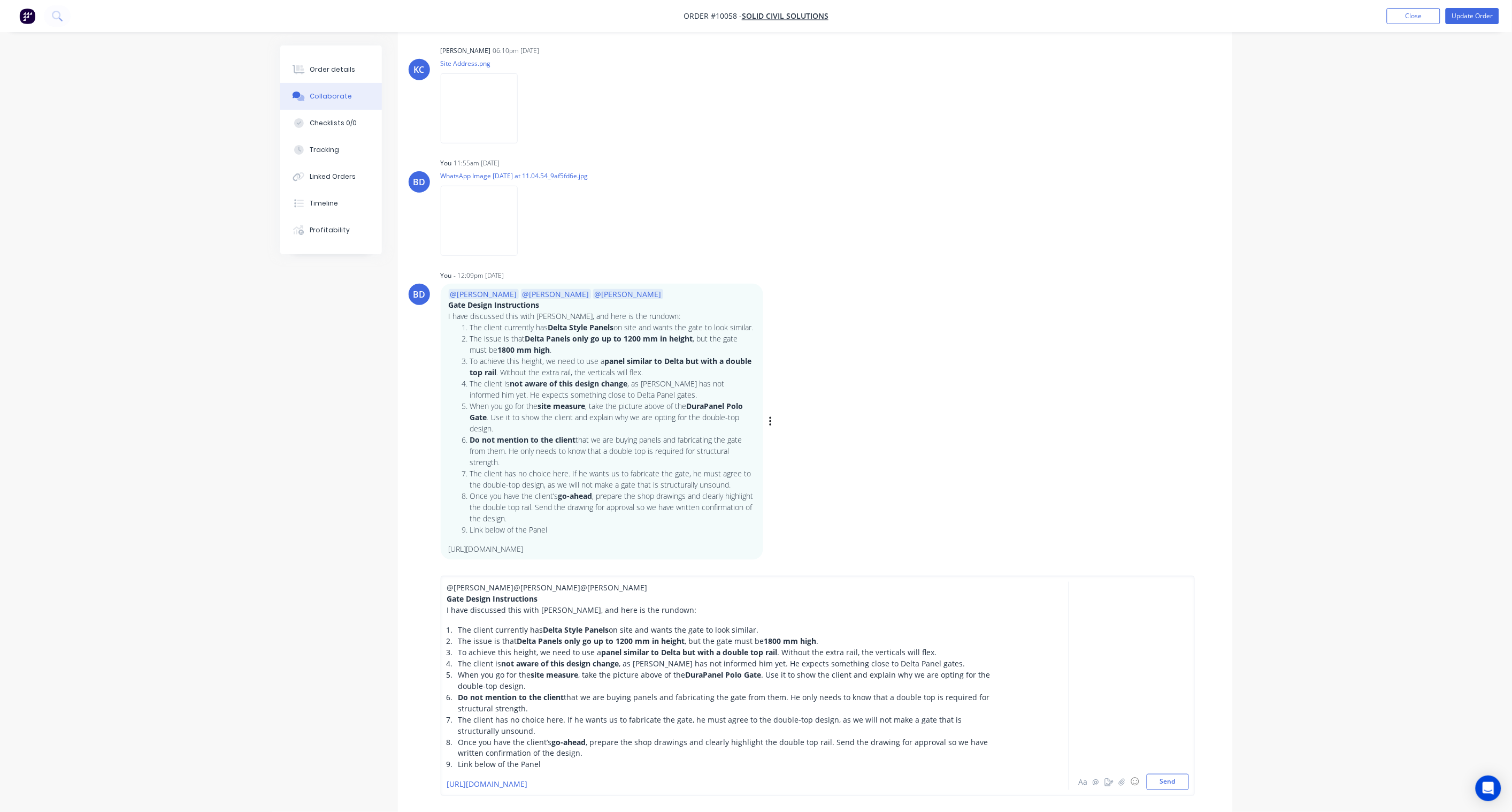
click at [564, 597] on div "Once you have the client’s go-ahead , prepare the shop drawings and clearly hig…" at bounding box center [731, 748] width 545 height 23
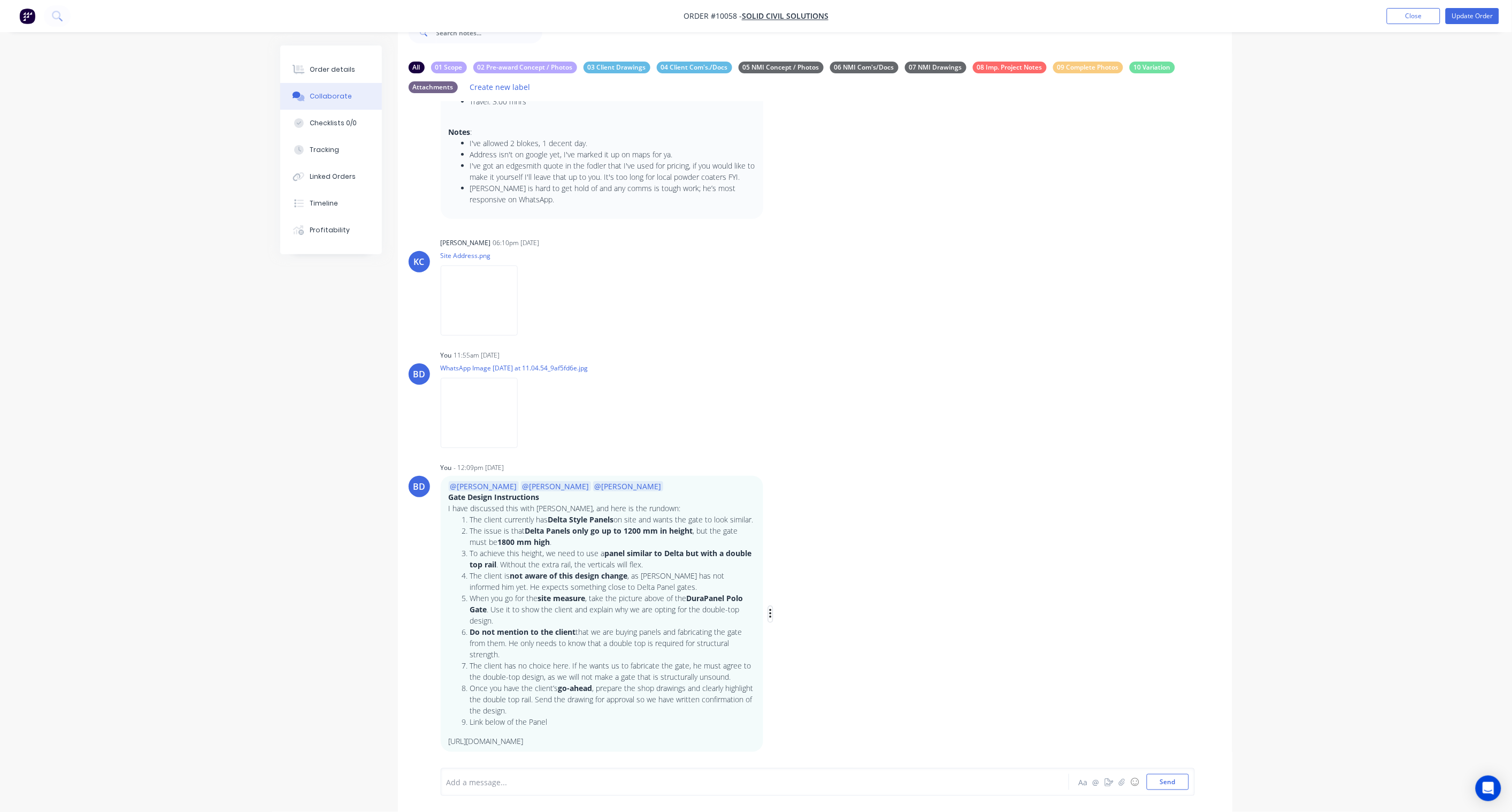
click at [769, 597] on icon "button" at bounding box center [770, 614] width 3 height 12
click at [794, 597] on button "Edit" at bounding box center [809, 634] width 67 height 18
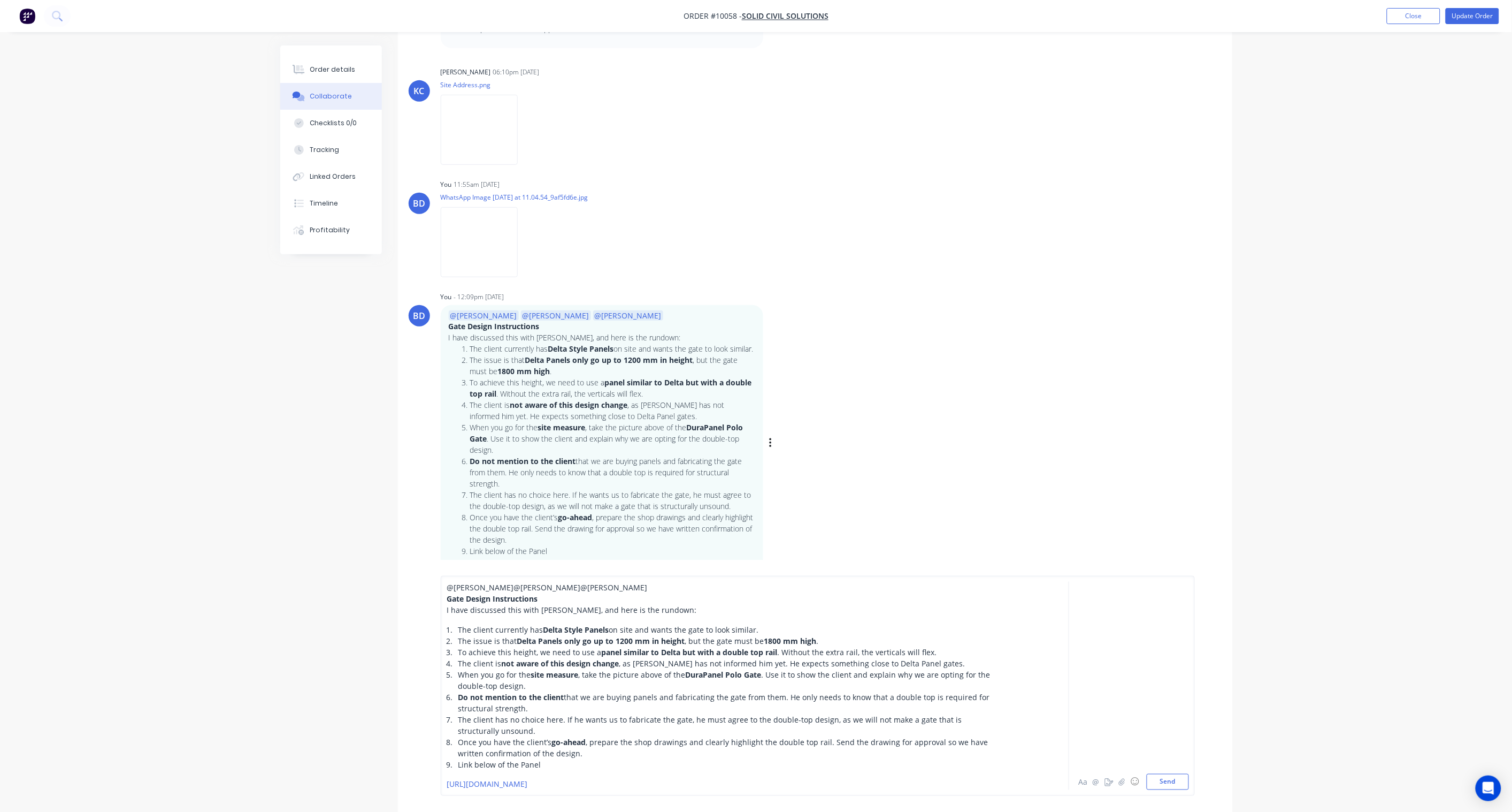
scroll to position [226, 0]
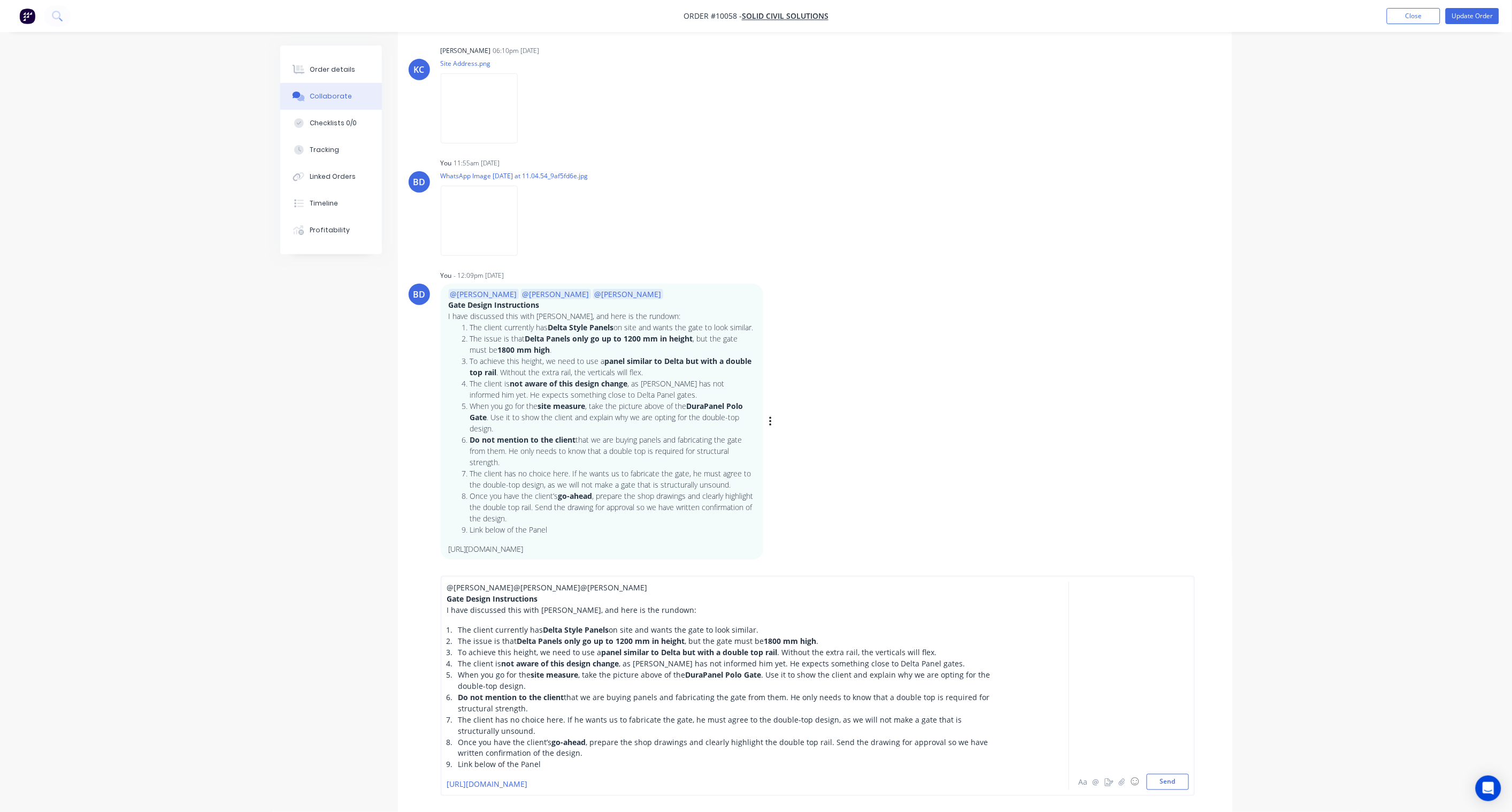
click at [569, 597] on div "Once you have the client’s go-ahead , prepare the shop drawings and clearly hig…" at bounding box center [731, 748] width 545 height 23
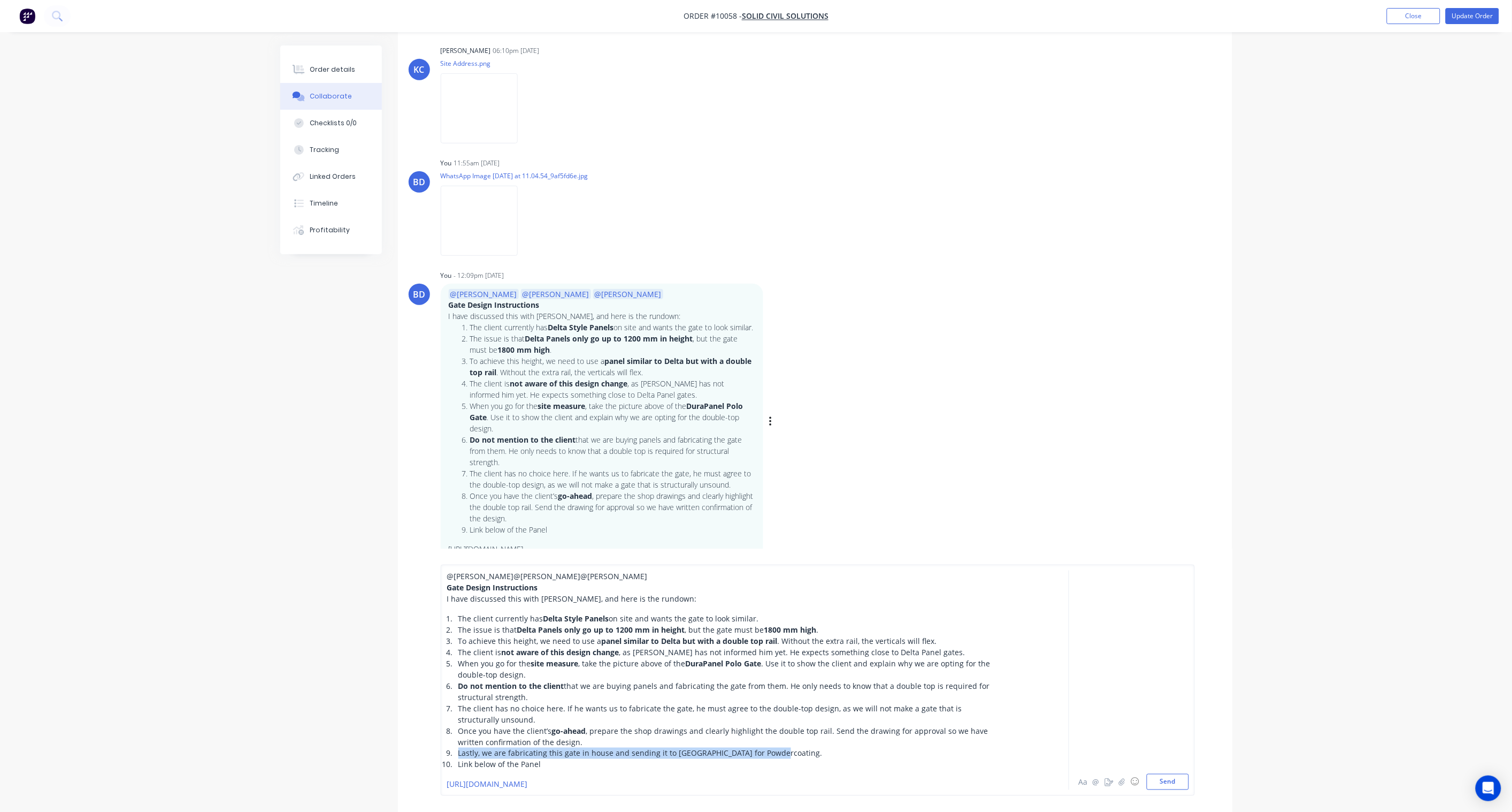
drag, startPoint x: 459, startPoint y: 751, endPoint x: 775, endPoint y: 753, distance: 316.0
click at [775, 597] on div "Lastly, we are fabricating this gate in house and sending it to Auckland for Po…" at bounding box center [731, 753] width 545 height 11
click at [1141, 597] on button "Send" at bounding box center [1168, 782] width 42 height 16
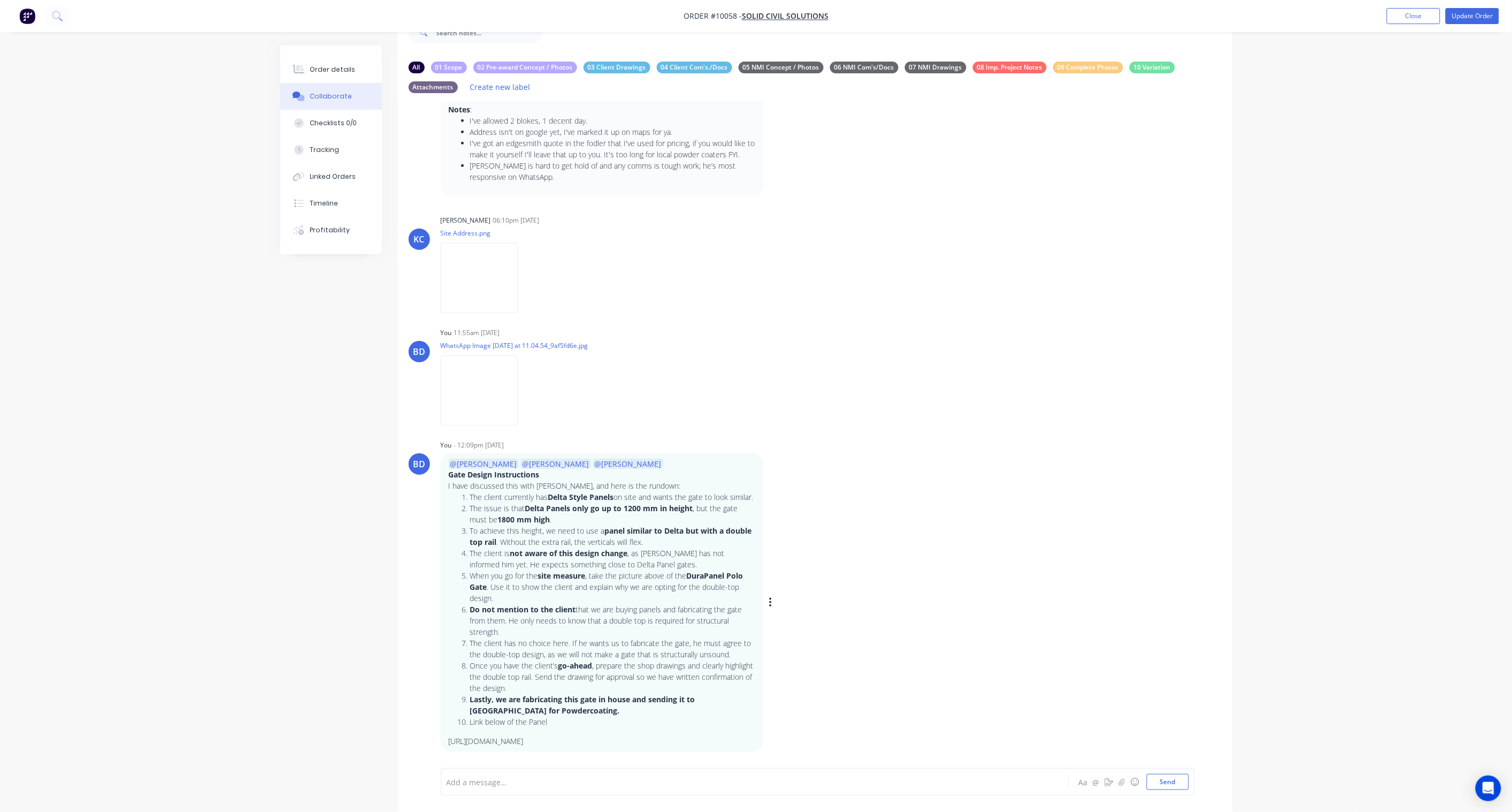
scroll to position [290, 0]
click at [0, 0] on icon "button" at bounding box center [0, 0] width 0 height 0
click at [0, 0] on button "Edit" at bounding box center [0, 0] width 0 height 0
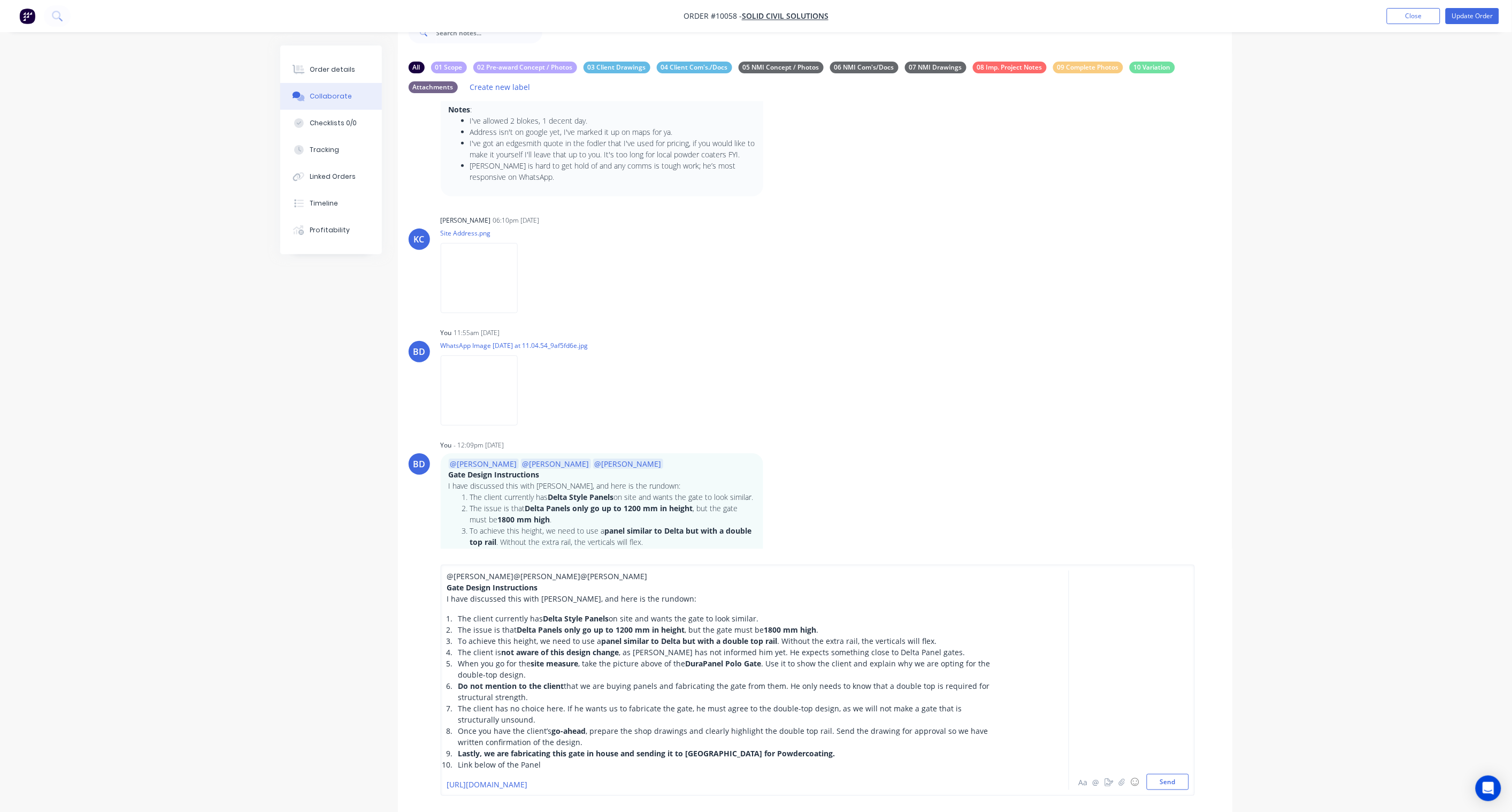
click at [598, 597] on span "Lastly, we are fabricating this gate in house and sending it to Auckland for Po…" at bounding box center [647, 753] width 377 height 10
click at [1141, 597] on button "Send" at bounding box center [1168, 782] width 42 height 16
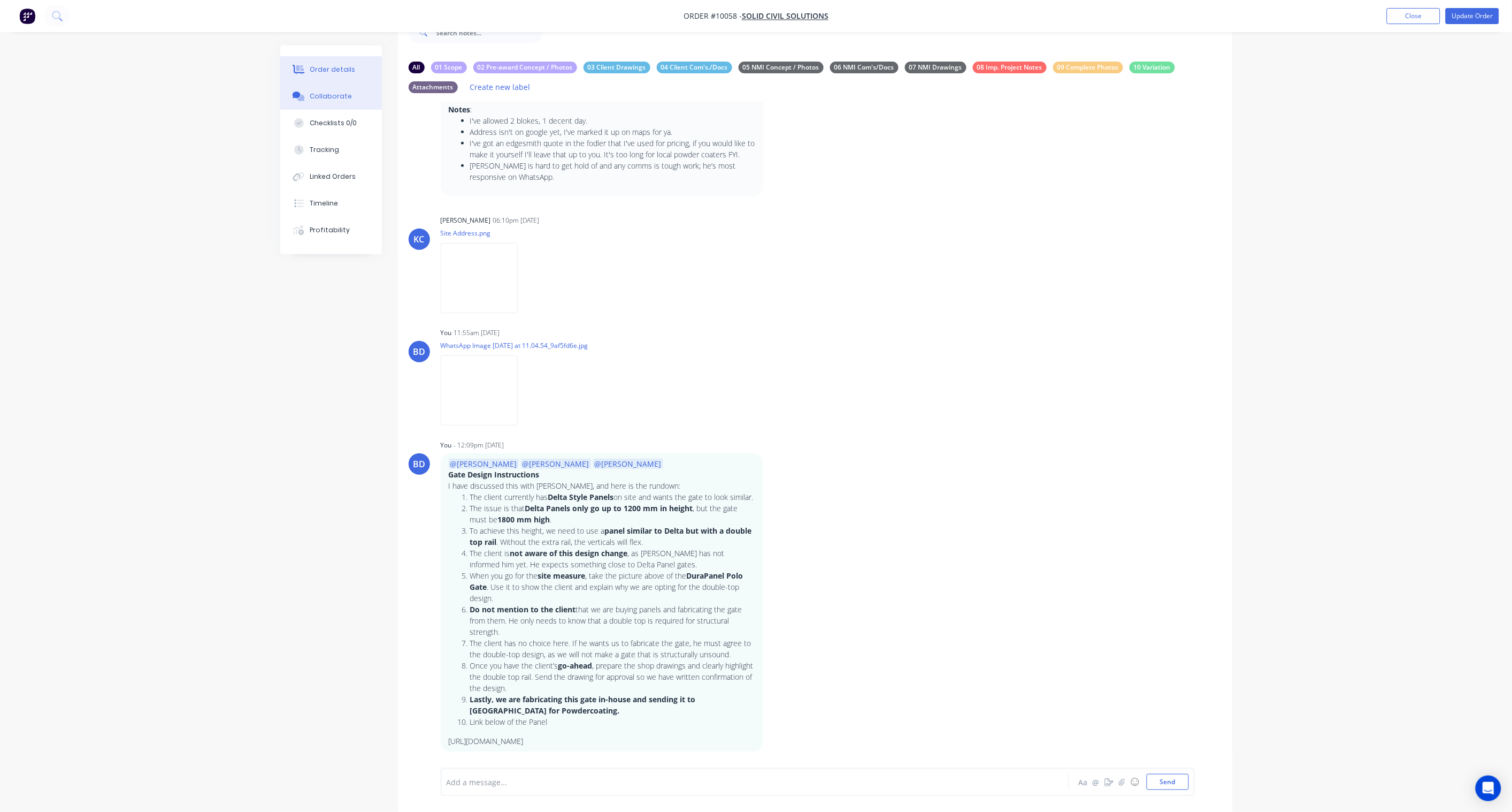
click at [327, 64] on div "Order details" at bounding box center [332, 69] width 45 height 10
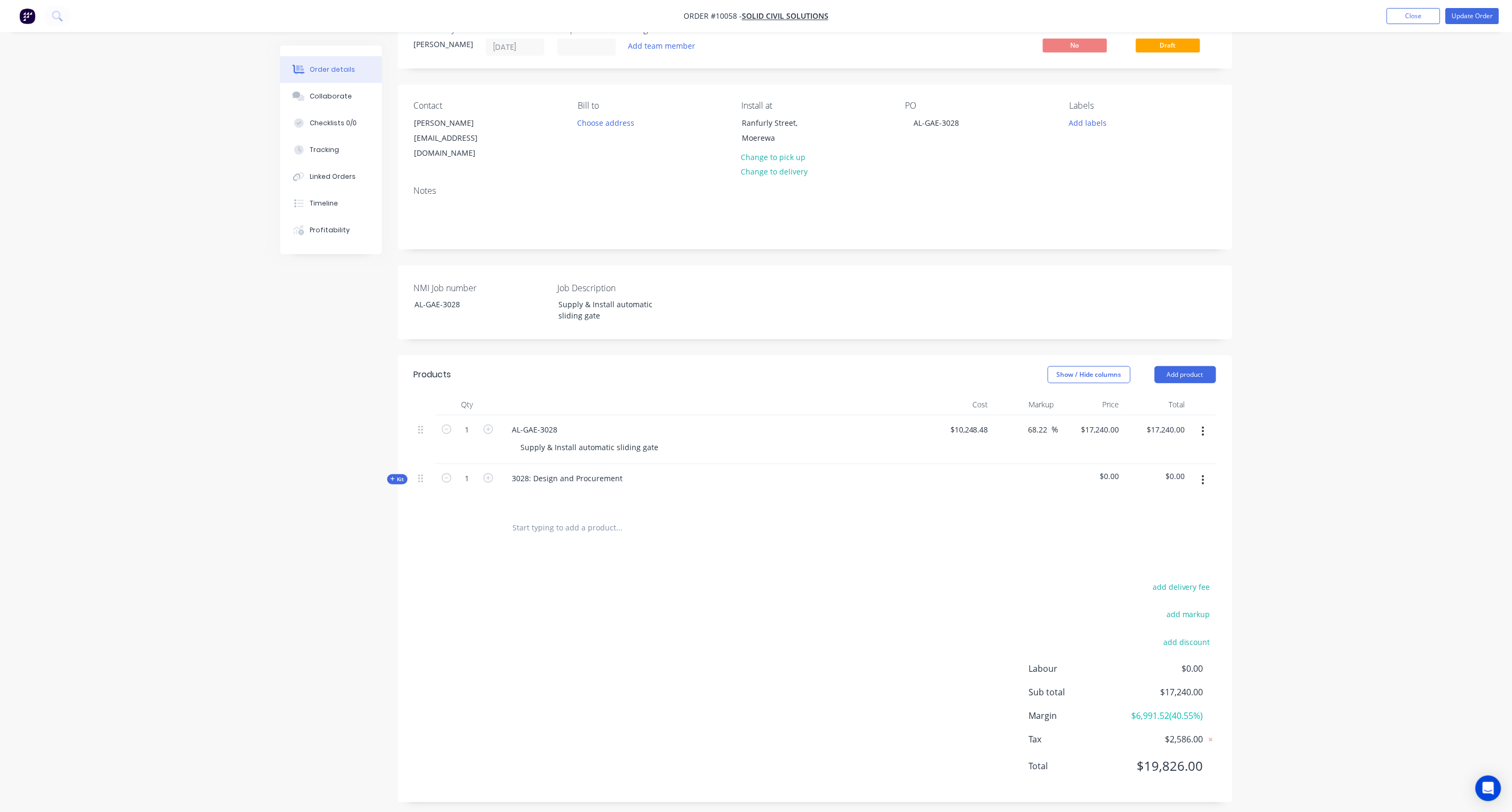
scroll to position [17, 0]
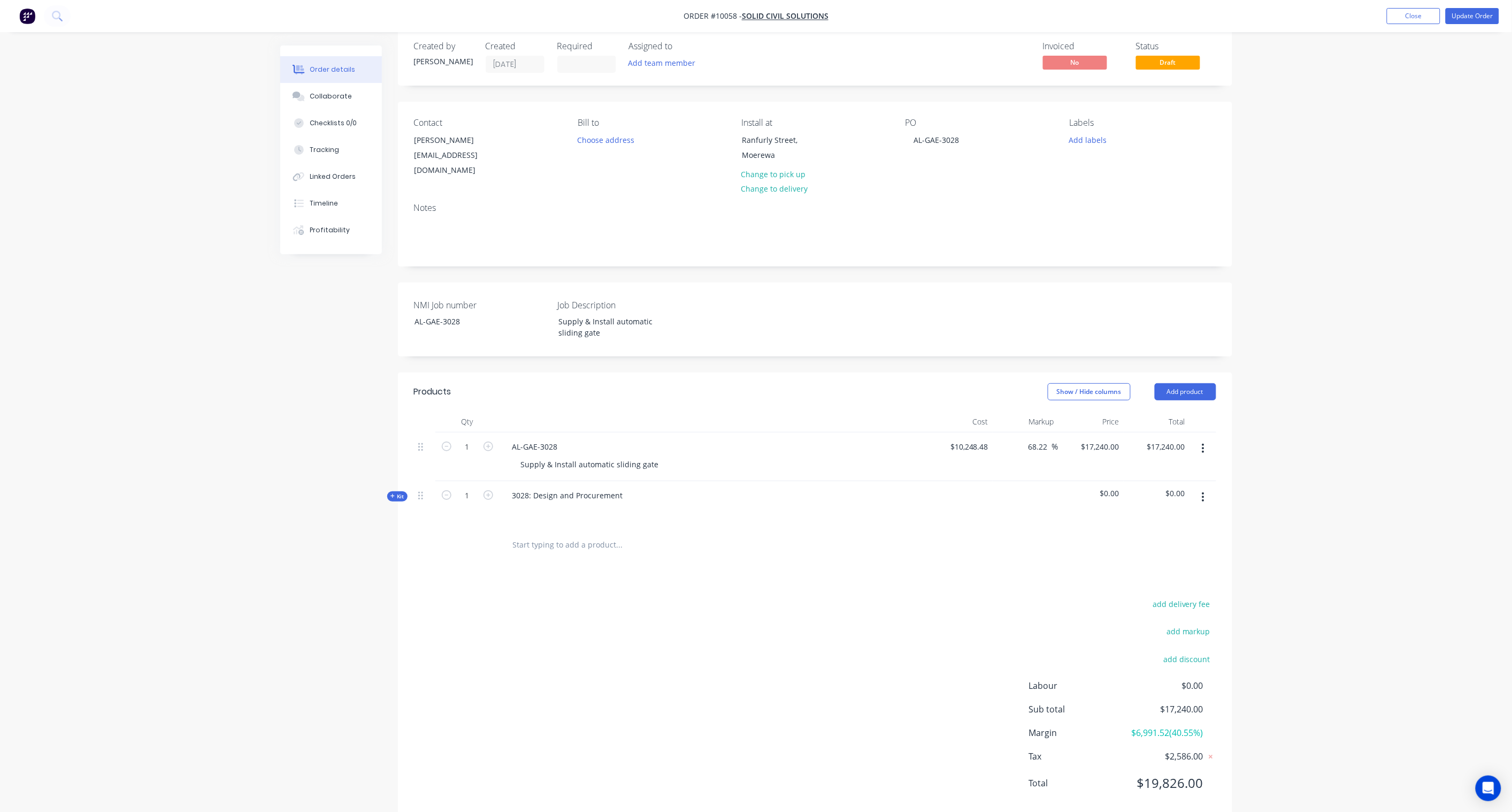
click at [403, 492] on span "Kit" at bounding box center [398, 497] width 14 height 8
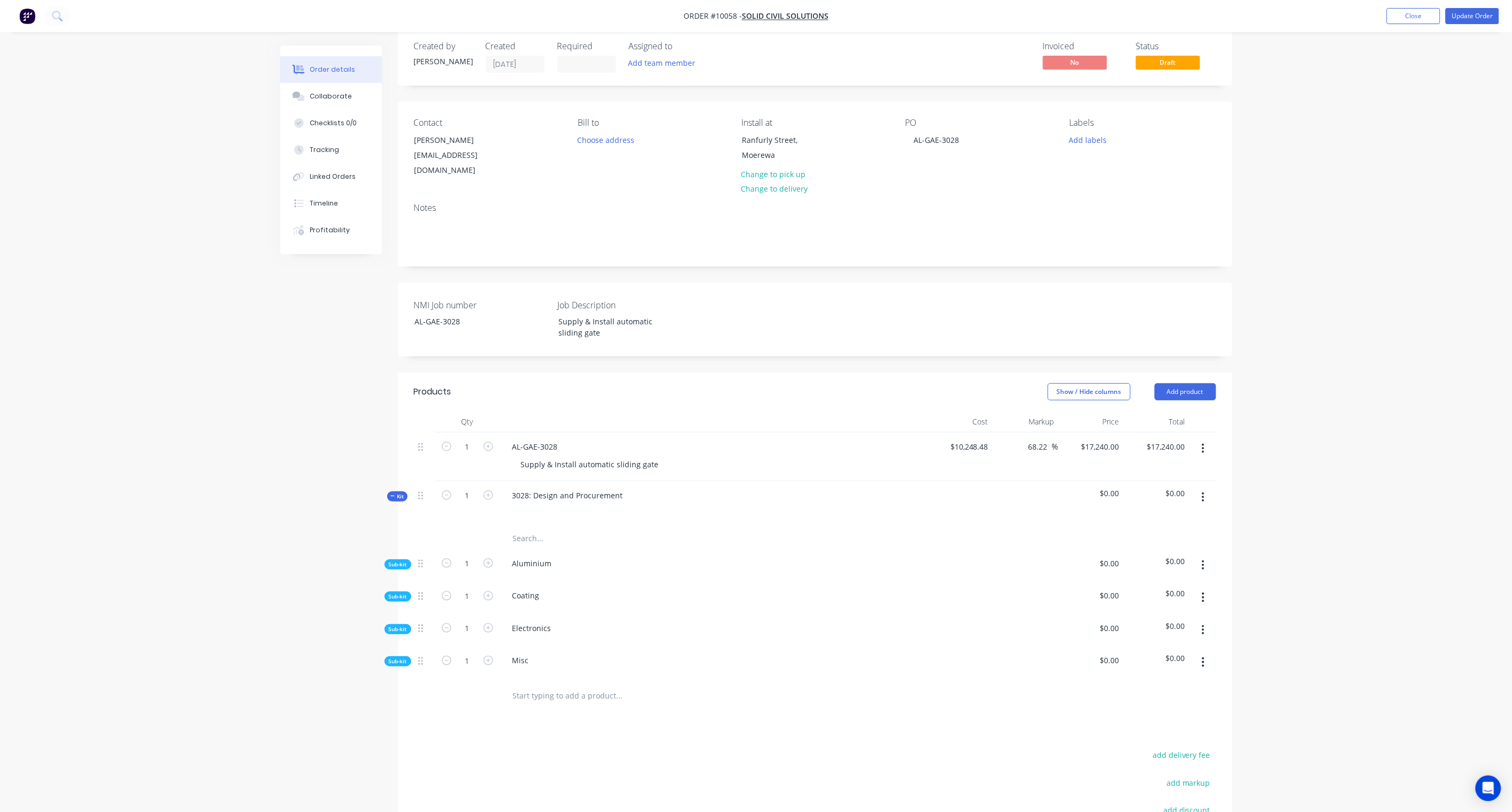
click at [398, 560] on span "Sub-kit" at bounding box center [398, 564] width 19 height 8
drag, startPoint x: 525, startPoint y: 582, endPoint x: 535, endPoint y: 582, distance: 10.0
click at [525, 582] on input "text" at bounding box center [620, 592] width 214 height 21
click at [1141, 560] on icon "button" at bounding box center [1204, 565] width 3 height 12
click at [1141, 586] on div "Add product to kit" at bounding box center [1166, 593] width 82 height 16
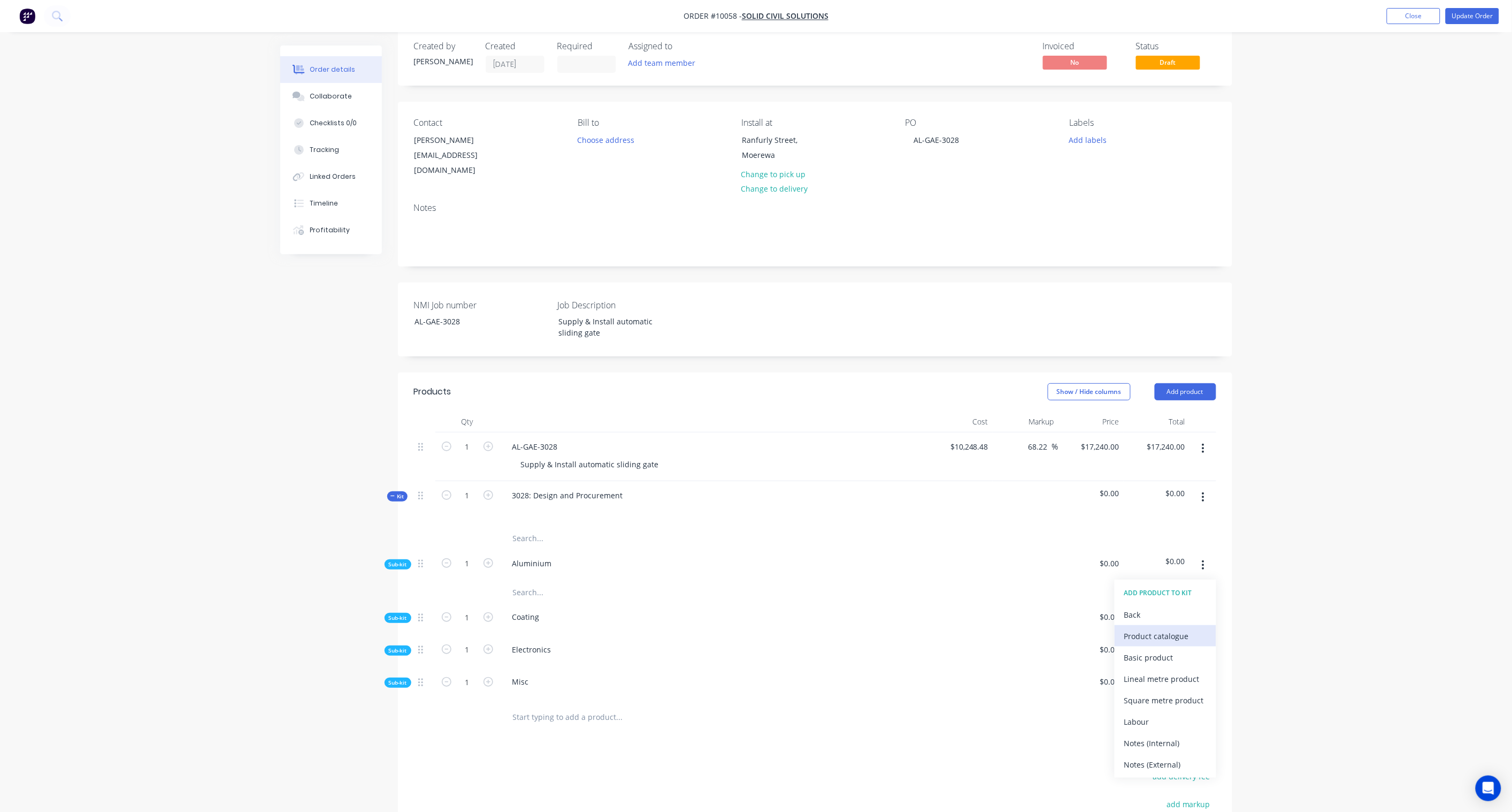
click at [1141, 597] on div "Product catalogue" at bounding box center [1166, 636] width 82 height 16
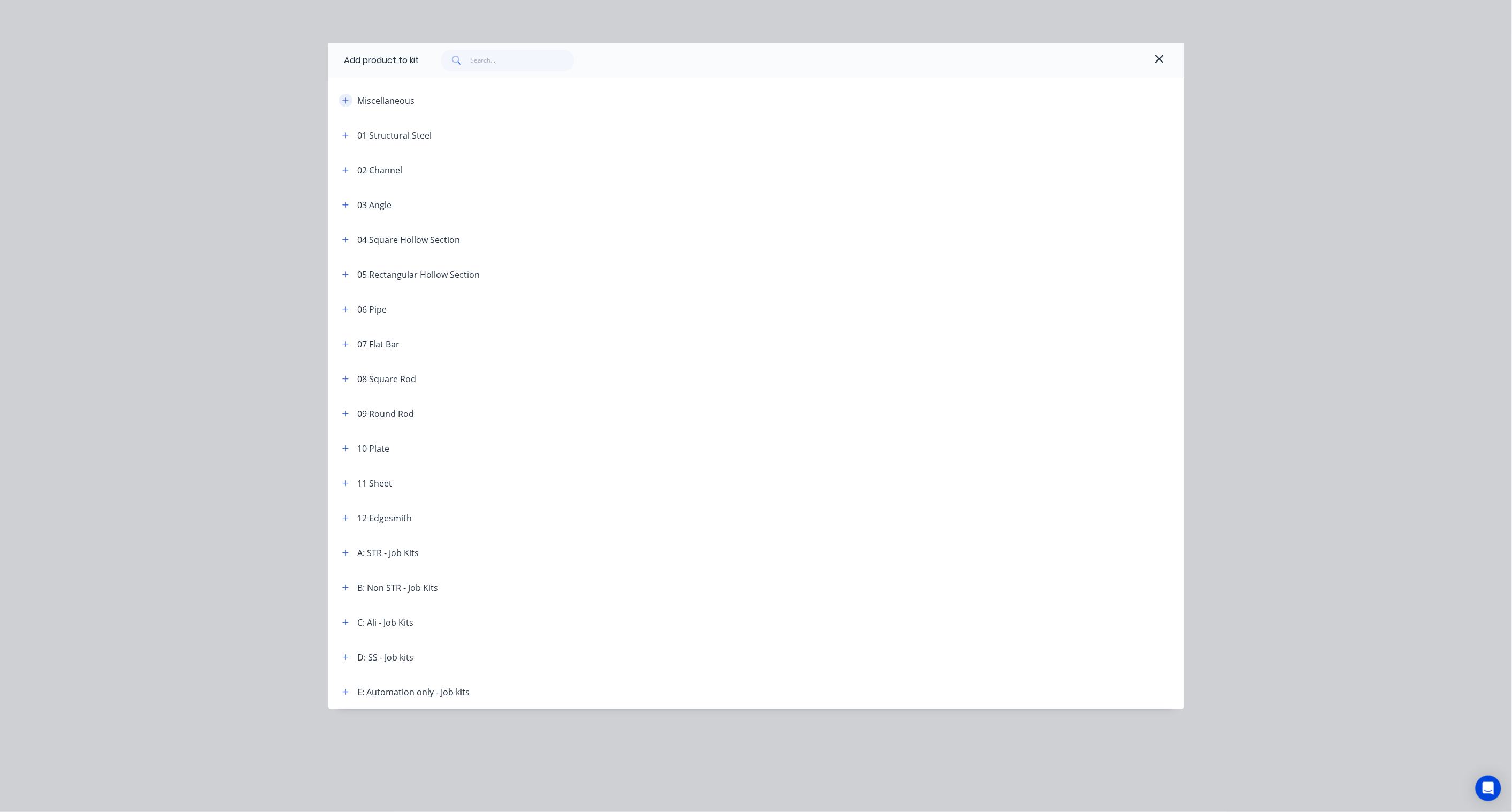
click at [345, 102] on icon "button" at bounding box center [345, 100] width 6 height 6
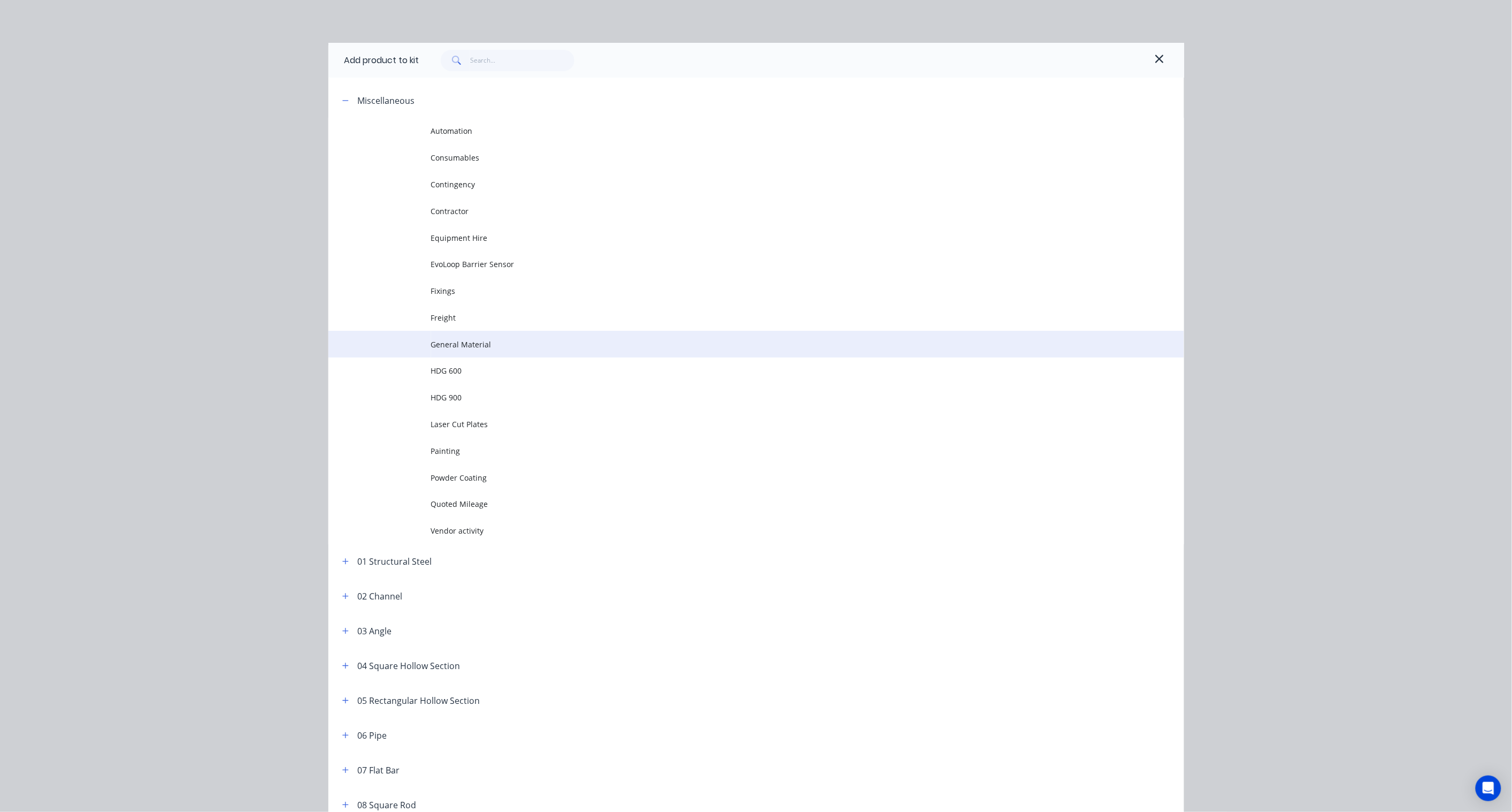
click at [469, 346] on span "General Material" at bounding box center [732, 344] width 602 height 11
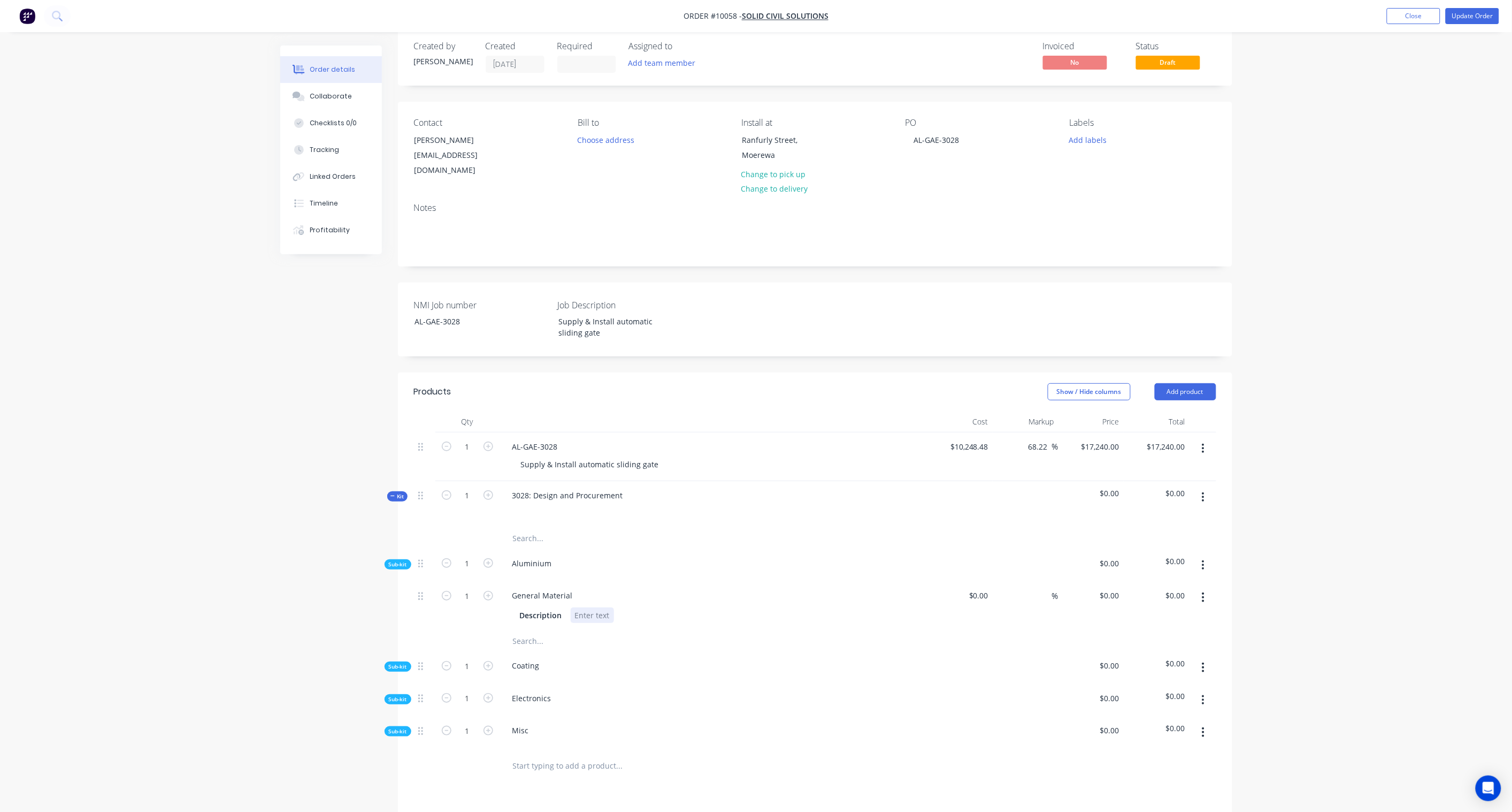
click at [589, 597] on div at bounding box center [592, 615] width 43 height 16
click at [286, 577] on div "Created by Karl Created 29/08/25 Required Assigned to Add team member Invoiced …" at bounding box center [756, 542] width 952 height 1028
click at [977, 588] on div "$0.00" at bounding box center [978, 595] width 29 height 16
type input "$1,670.00"
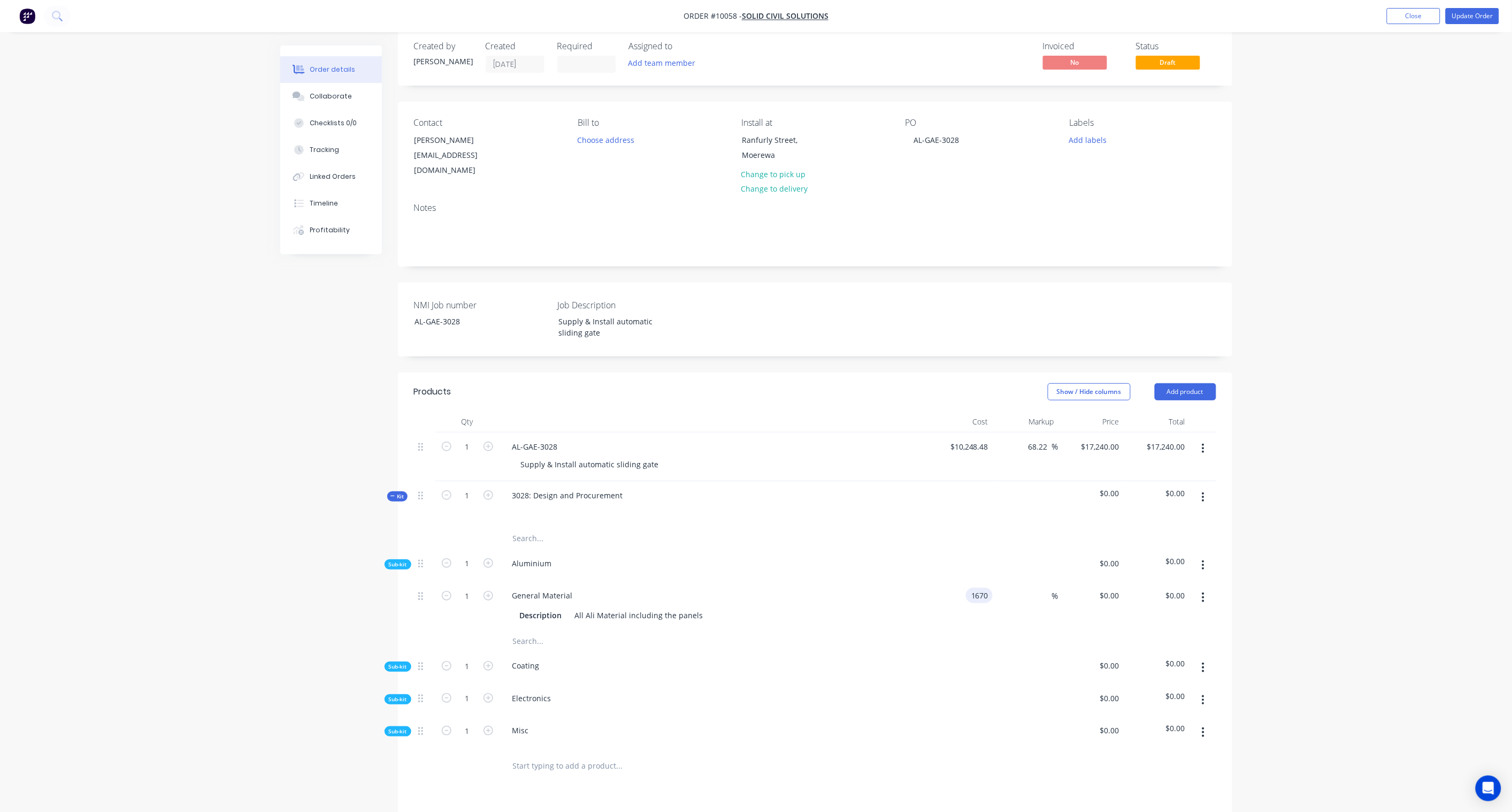
type input "$1,670.00"
click at [1141, 578] on div "Order details Collaborate Checklists 0/0 Tracking Linked Orders Timeline Profit…" at bounding box center [756, 520] width 1512 height 1074
click at [334, 93] on div "Collaborate" at bounding box center [331, 96] width 42 height 10
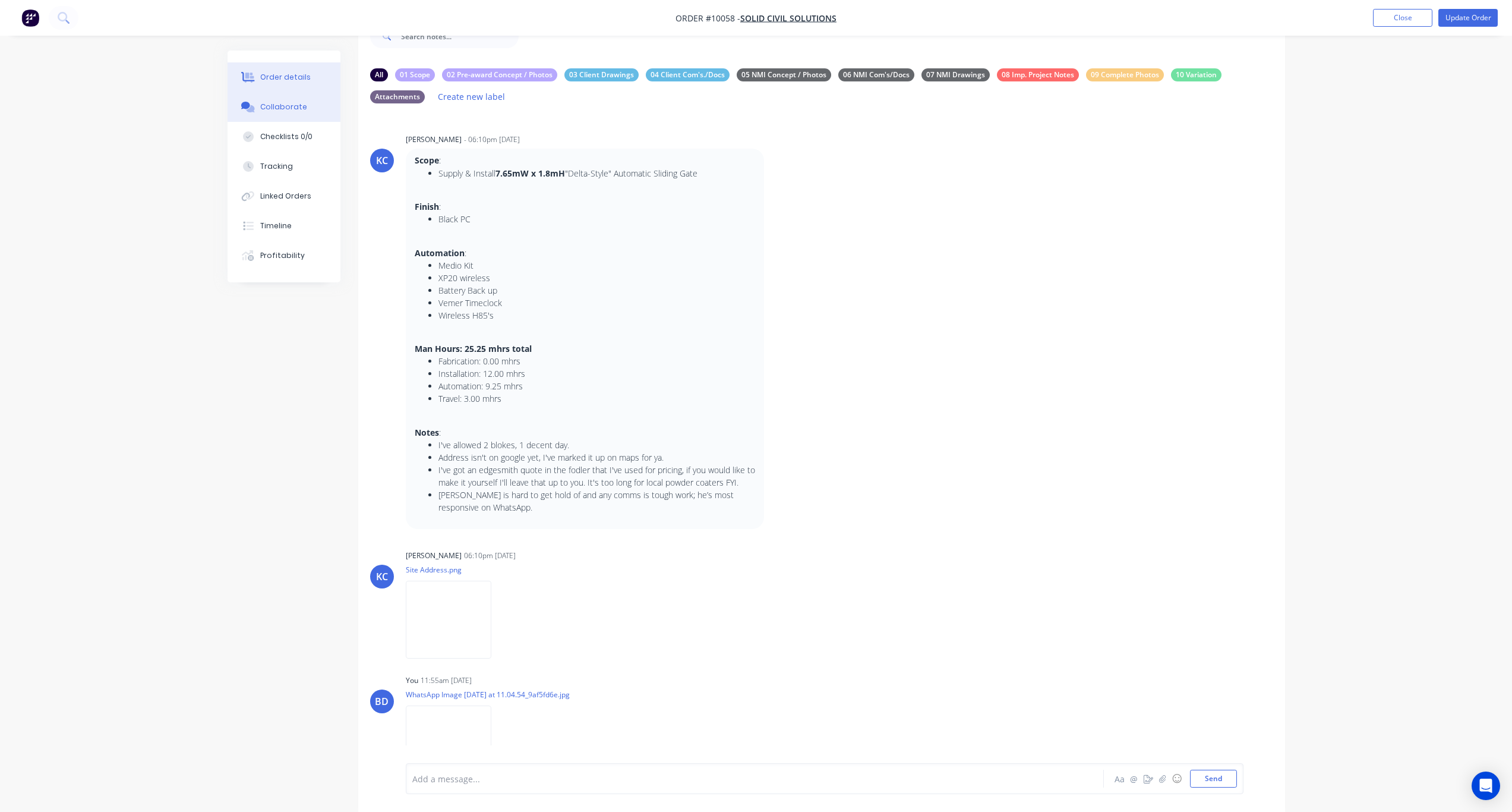
click at [283, 77] on div "Order details" at bounding box center [285, 77] width 50 height 11
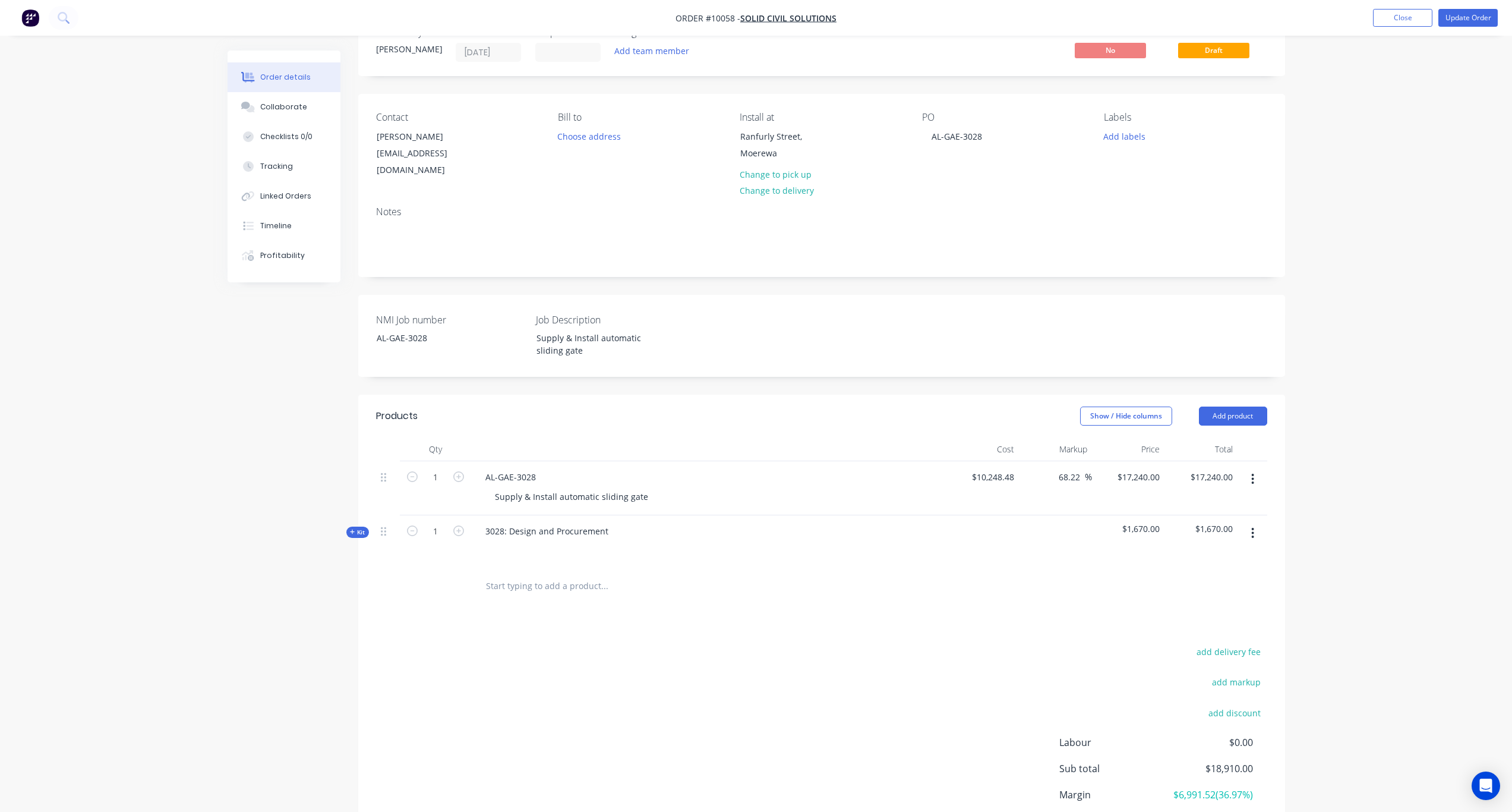
click at [350, 529] on icon at bounding box center [352, 532] width 5 height 6
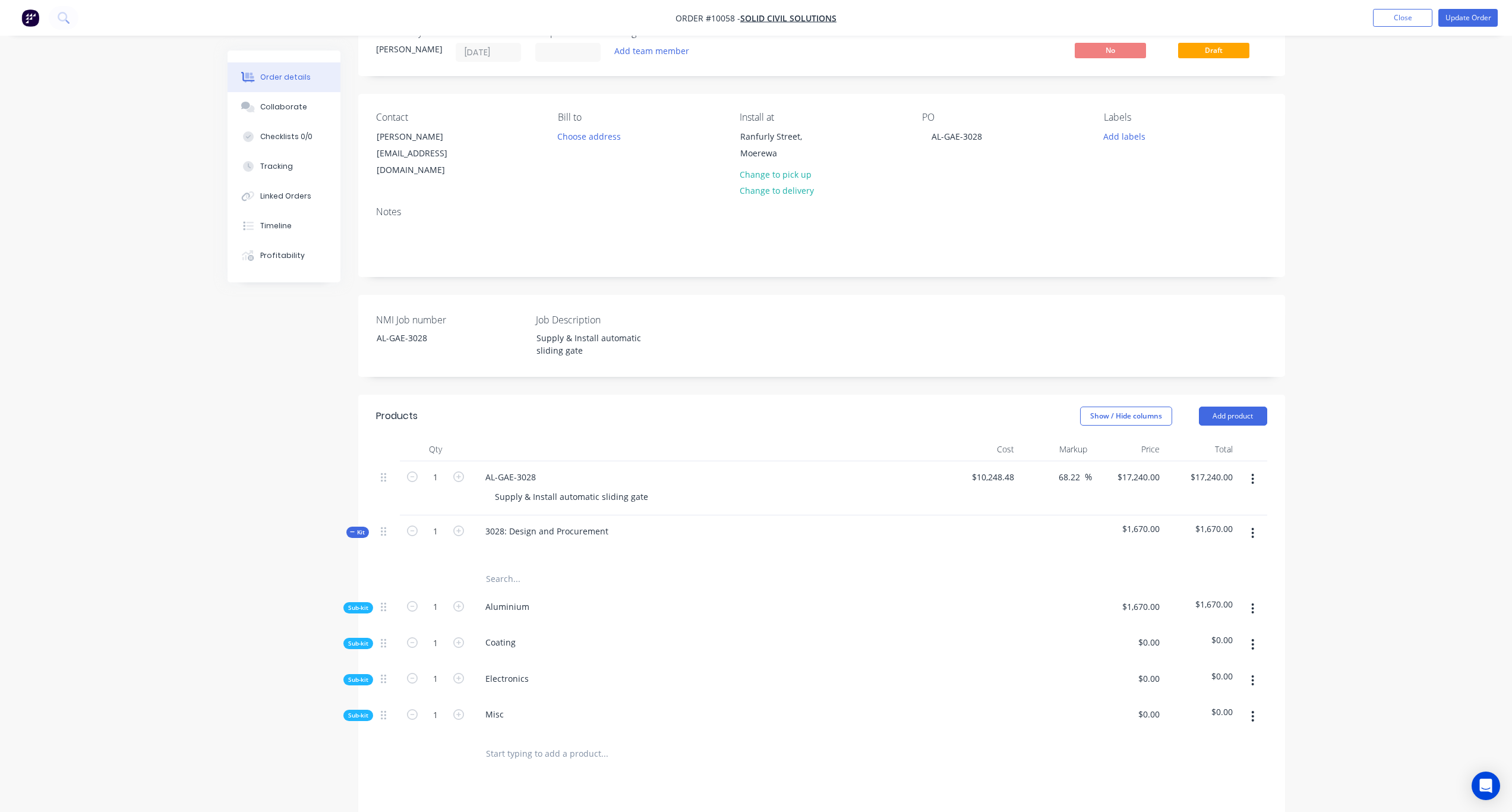
click at [362, 603] on span "Sub-kit" at bounding box center [358, 608] width 21 height 9
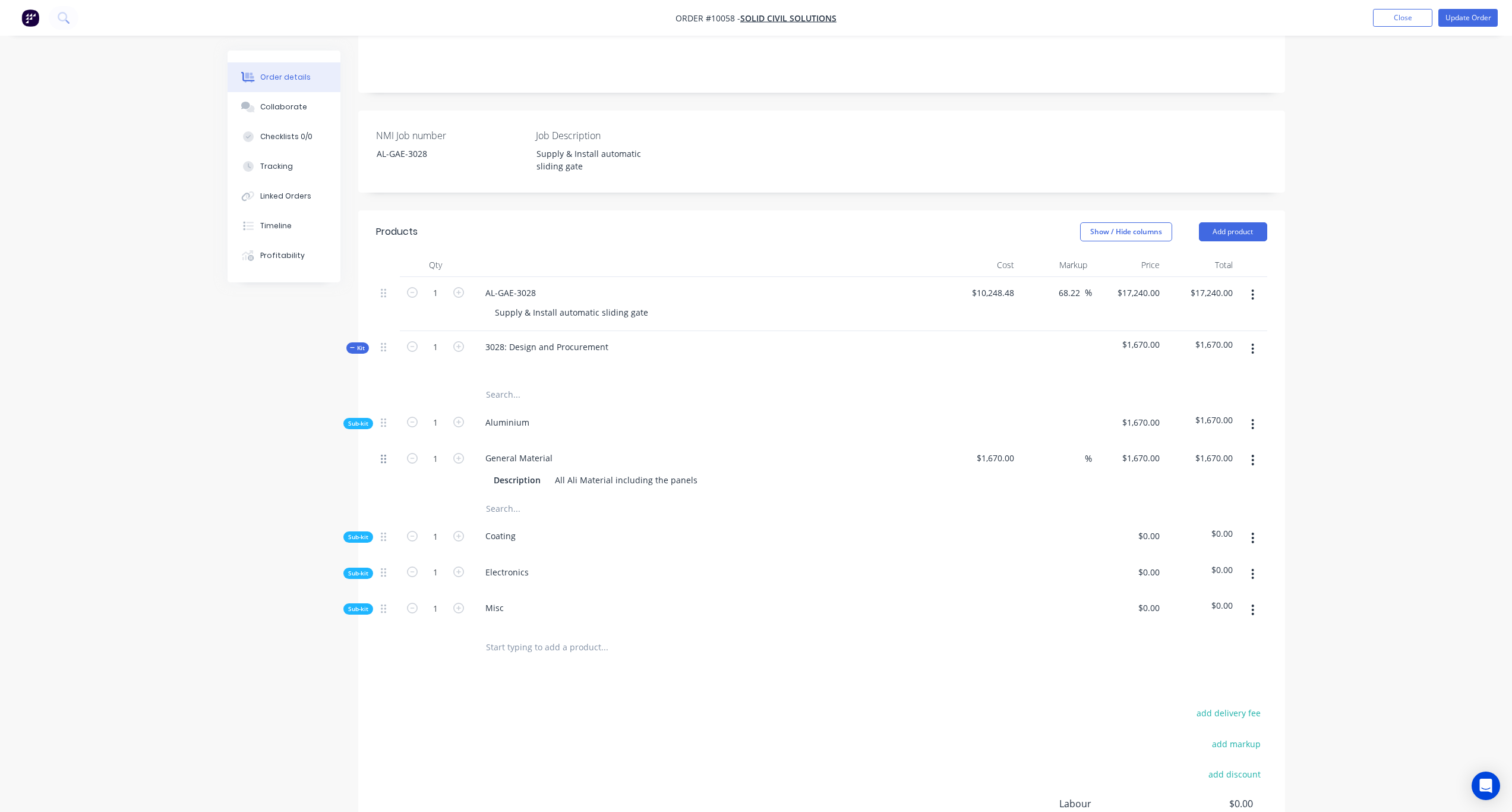
scroll to position [276, 0]
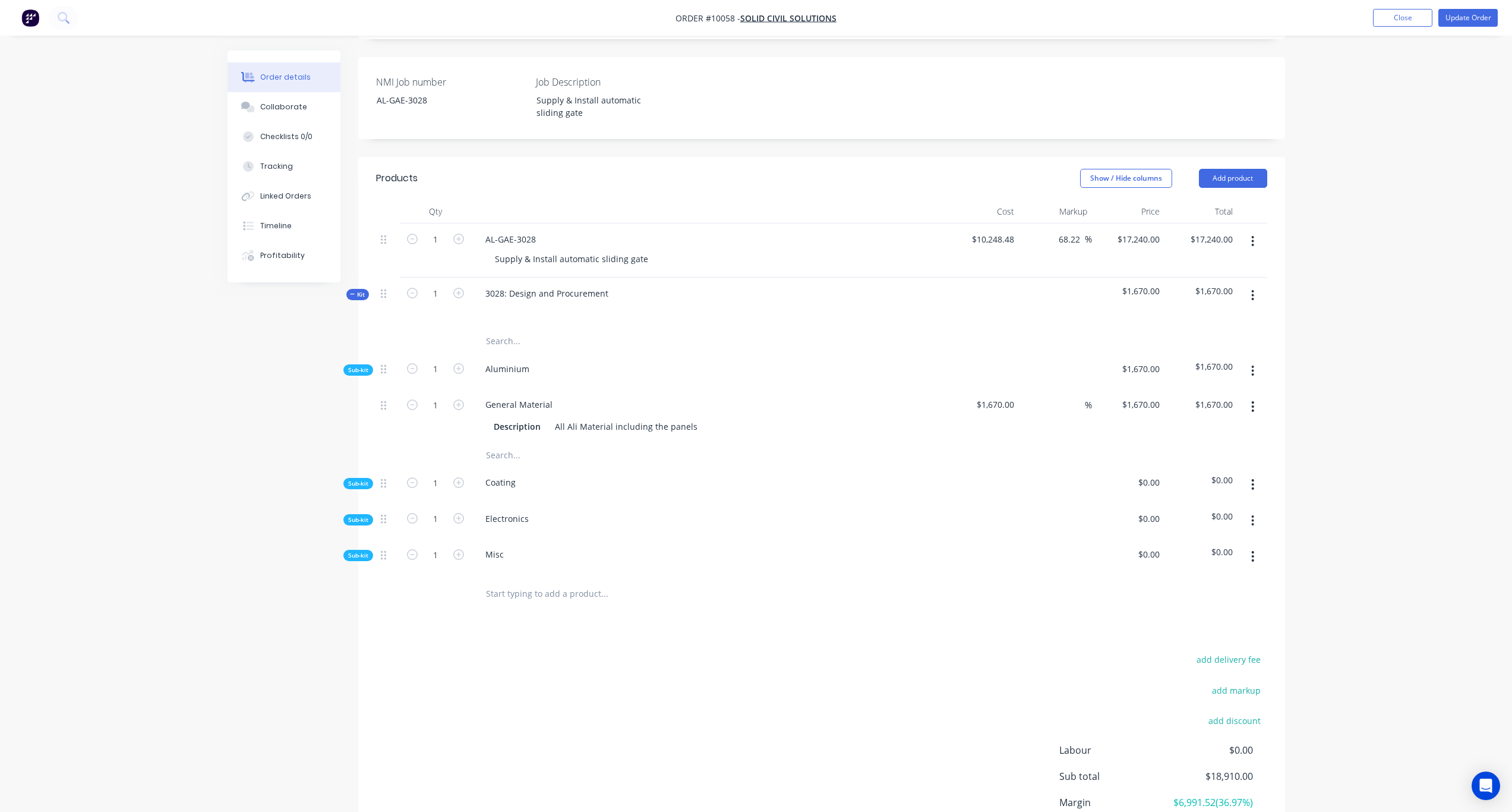
click at [362, 479] on span "Sub-kit" at bounding box center [358, 484] width 21 height 9
click at [364, 575] on span "Sub-kit" at bounding box center [358, 580] width 21 height 9
click at [362, 539] on span "Sub-kit" at bounding box center [358, 544] width 21 height 9
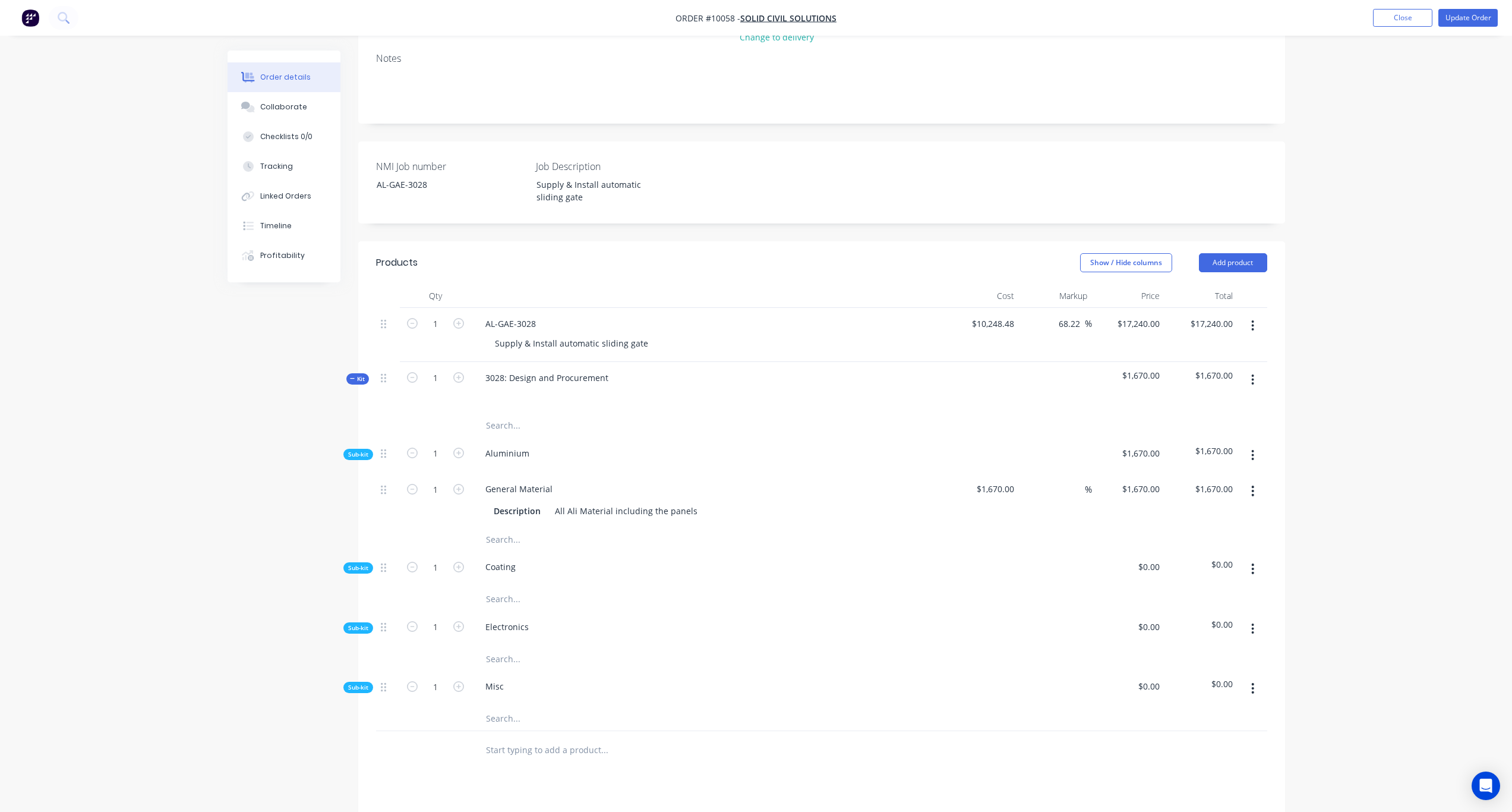
scroll to position [157, 0]
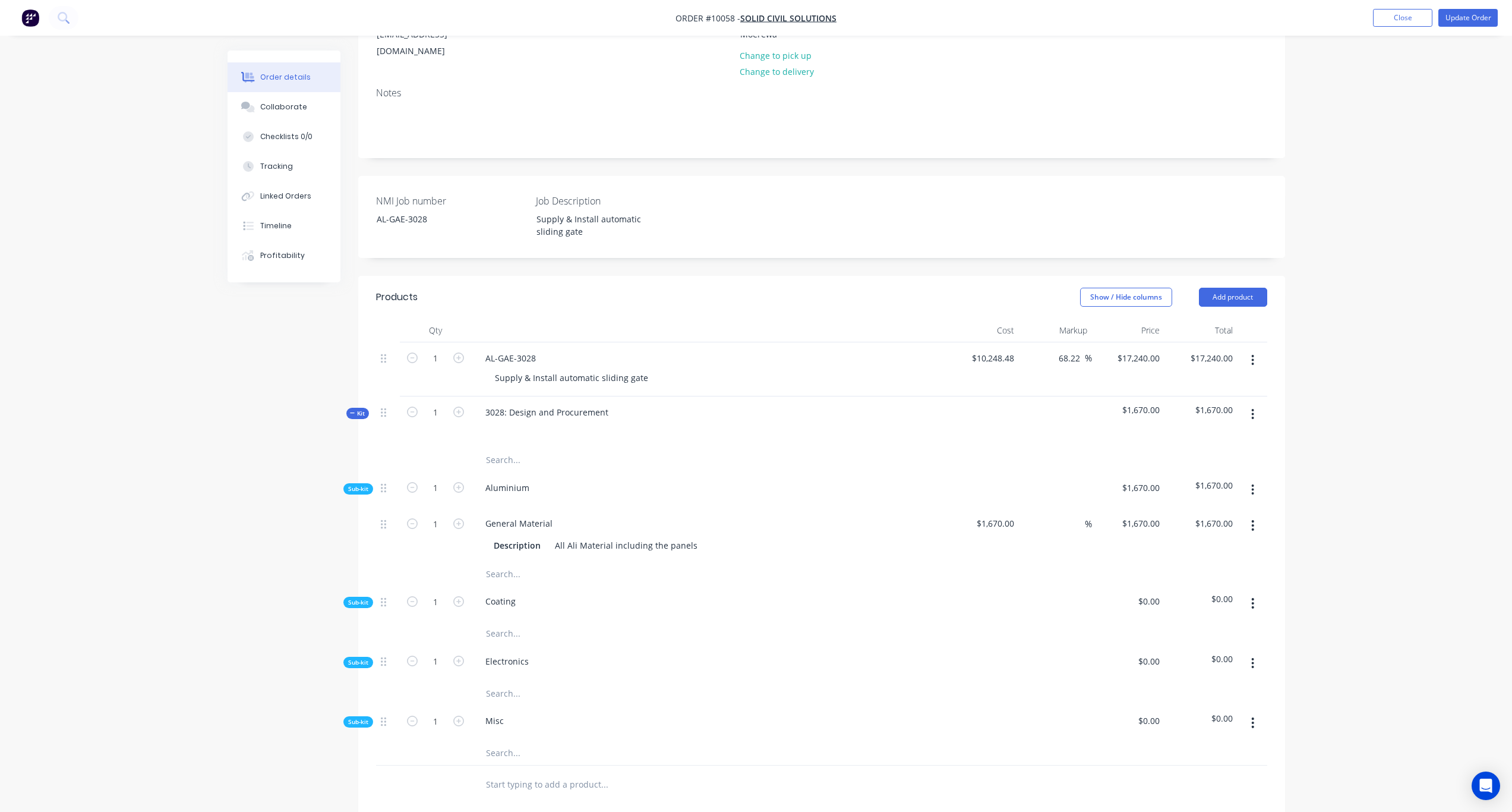
click at [511, 622] on input "text" at bounding box center [604, 633] width 238 height 24
click at [1250, 593] on button "button" at bounding box center [1252, 603] width 28 height 21
click at [1198, 626] on div "Add product to kit" at bounding box center [1211, 635] width 91 height 18
click at [1198, 663] on div "Product catalogue" at bounding box center [1211, 682] width 91 height 18
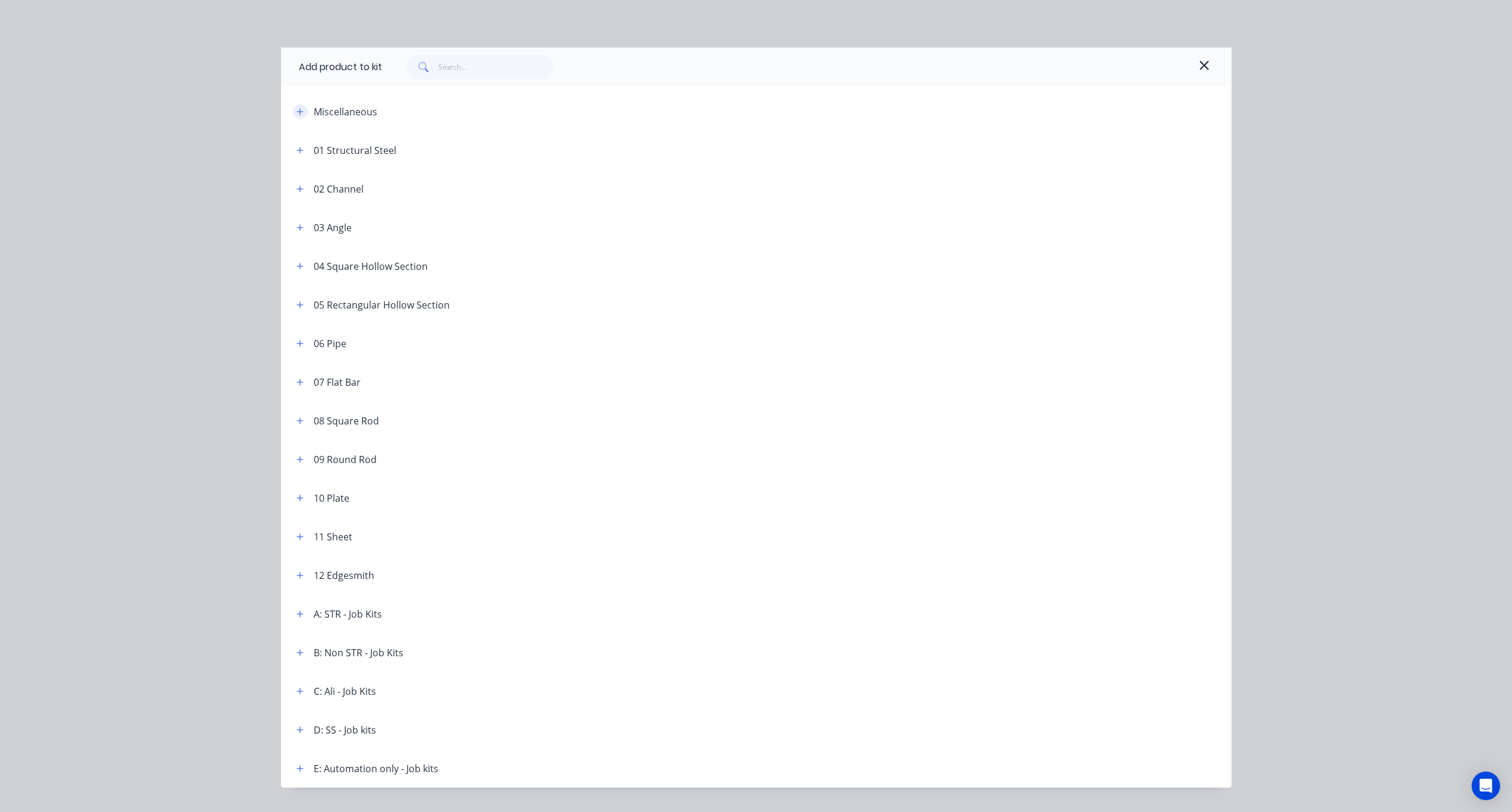
click at [299, 110] on icon "button" at bounding box center [299, 111] width 7 height 8
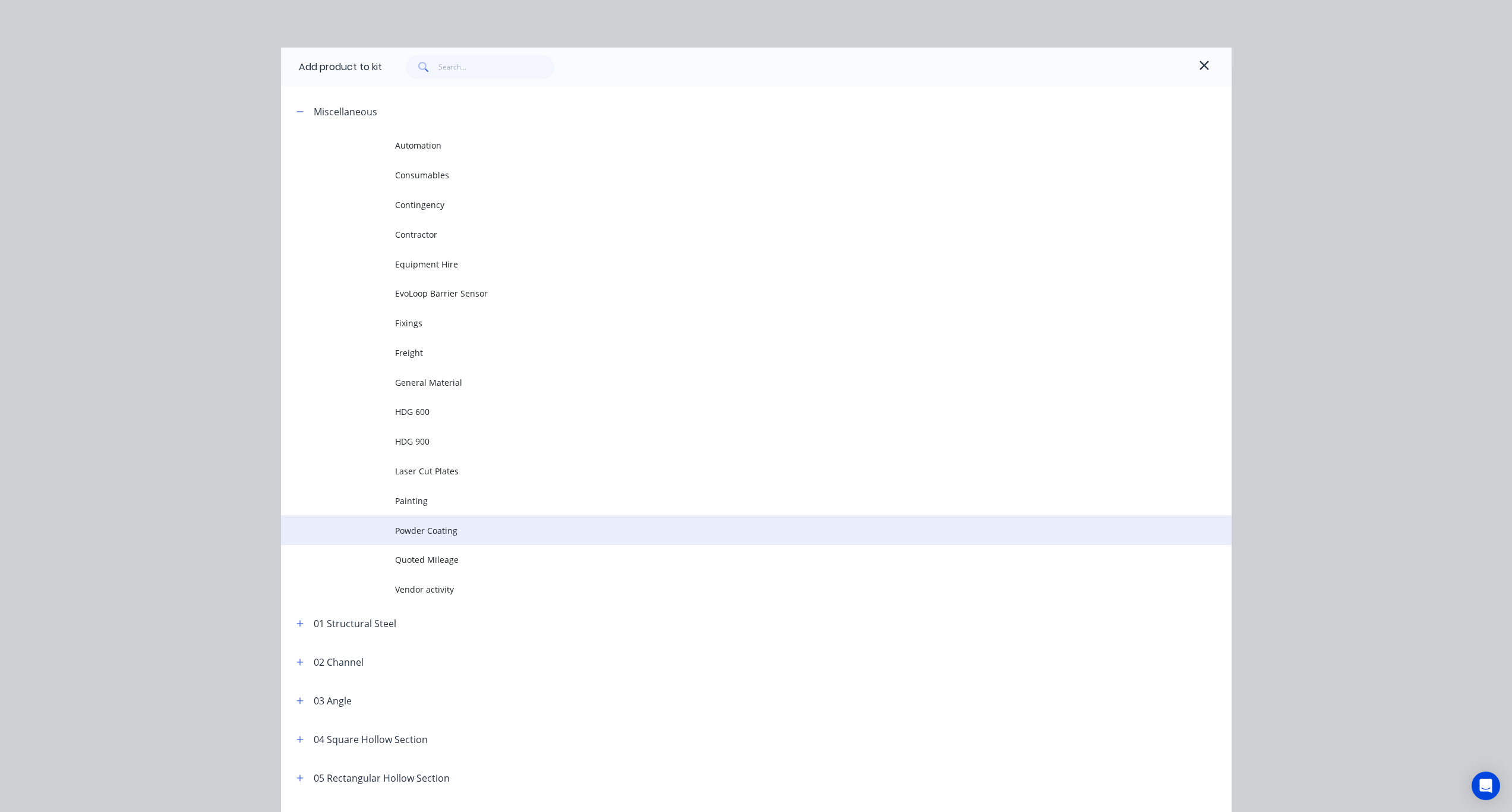
click at [433, 532] on span "Powder Coating" at bounding box center [729, 530] width 669 height 12
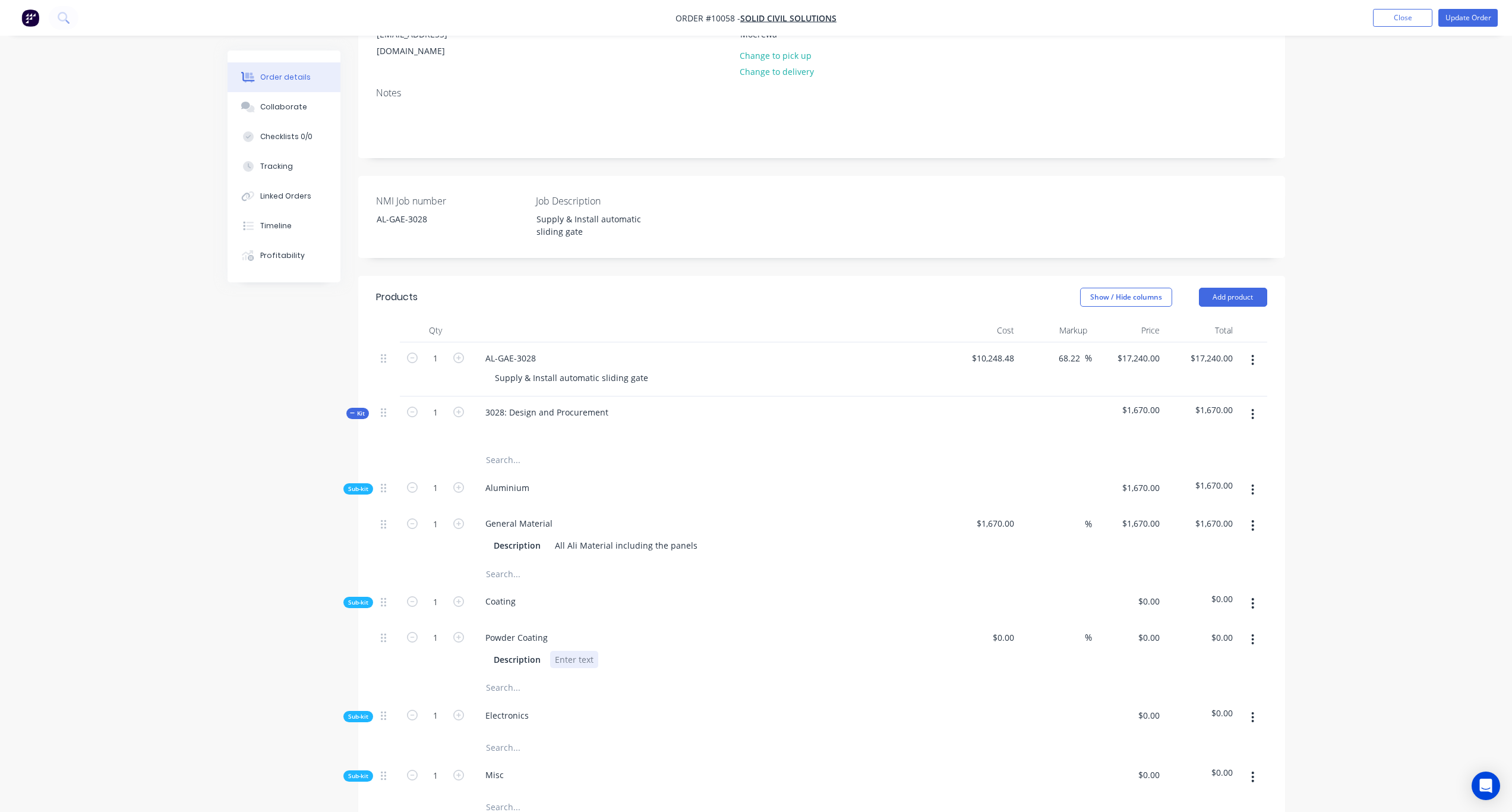
click at [573, 651] on div at bounding box center [574, 660] width 48 height 18
click at [327, 647] on div "Created by Karl Created 29/08/25 Required Assigned to Add team member Invoiced …" at bounding box center [756, 527] width 1057 height 1268
click at [578, 651] on div "Black" at bounding box center [566, 660] width 30 height 18
click at [1011, 629] on input at bounding box center [1006, 638] width 27 height 18
type input "$1,382.00"
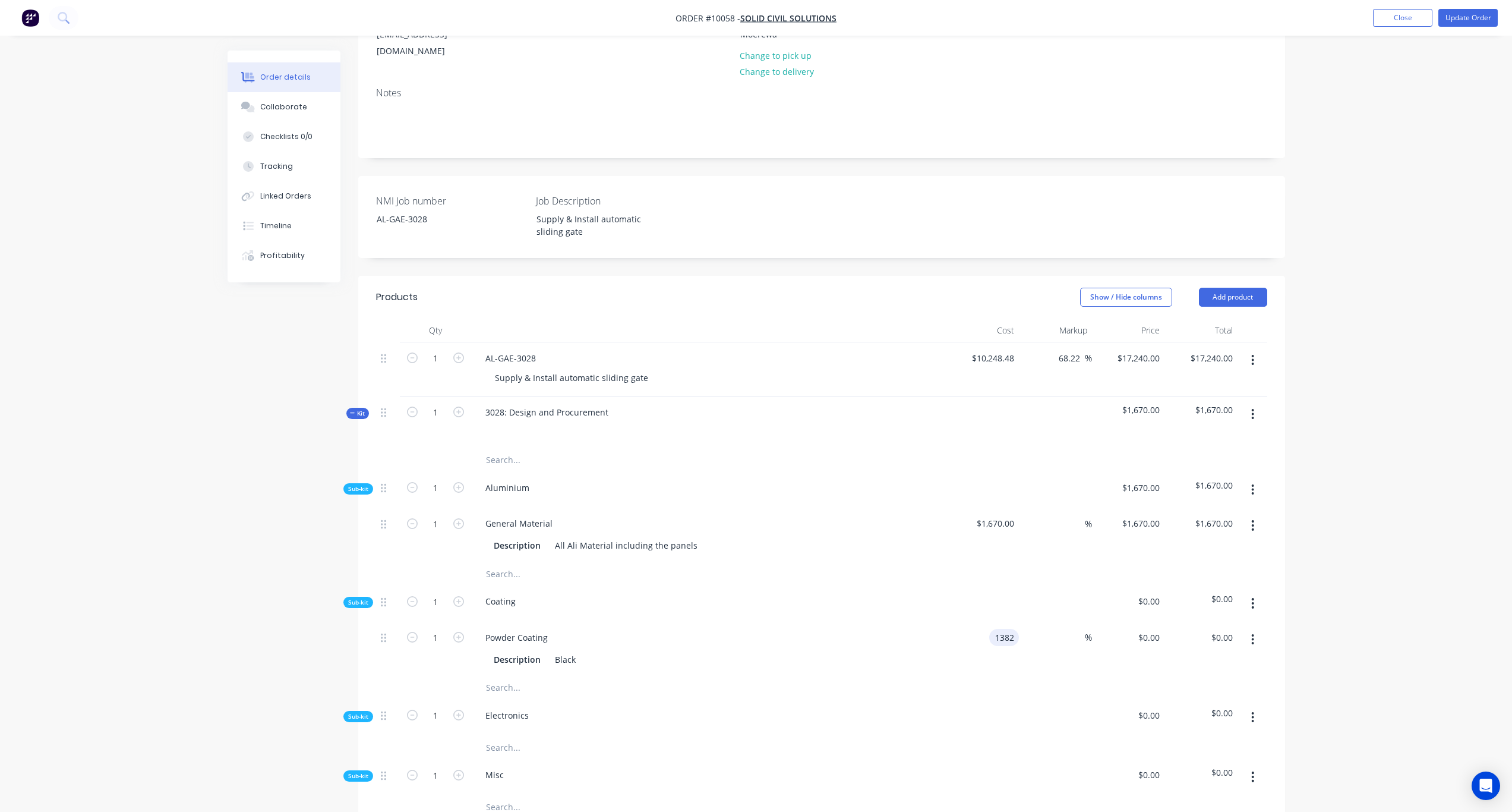
type input "$1,382.00"
click at [1267, 618] on div "Order details Collaborate Checklists 0/0 Tracking Linked Orders Timeline Profit…" at bounding box center [756, 502] width 1512 height 1319
click at [1220, 629] on input "1382.00" at bounding box center [1216, 638] width 43 height 18
paste input "2126.15"
type input "2126.15"
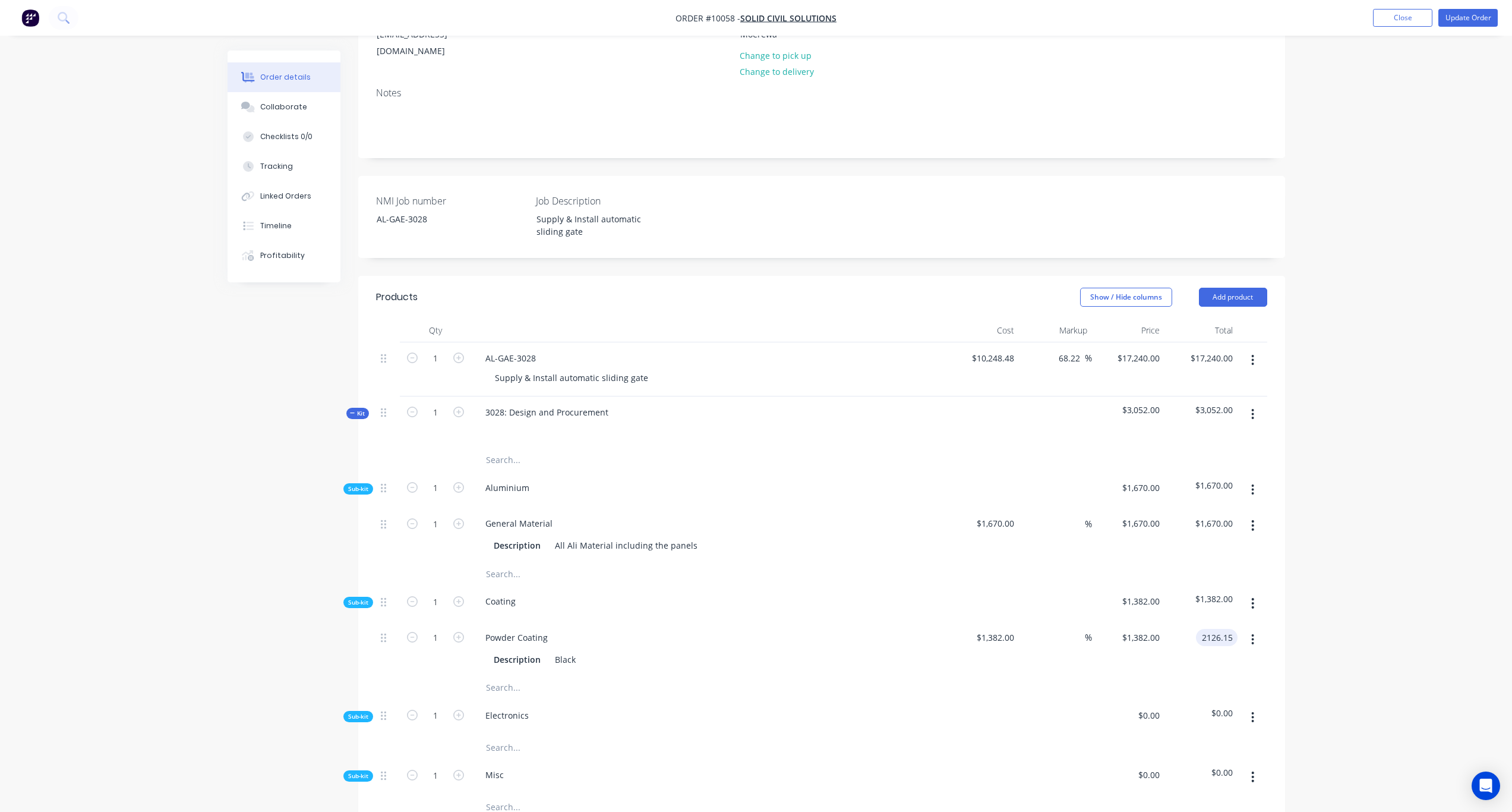
click at [1267, 607] on div "Order details Collaborate Checklists 0/0 Tracking Linked Orders Timeline Profit…" at bounding box center [756, 502] width 1512 height 1319
type input "53.85"
type input "$2,126.15"
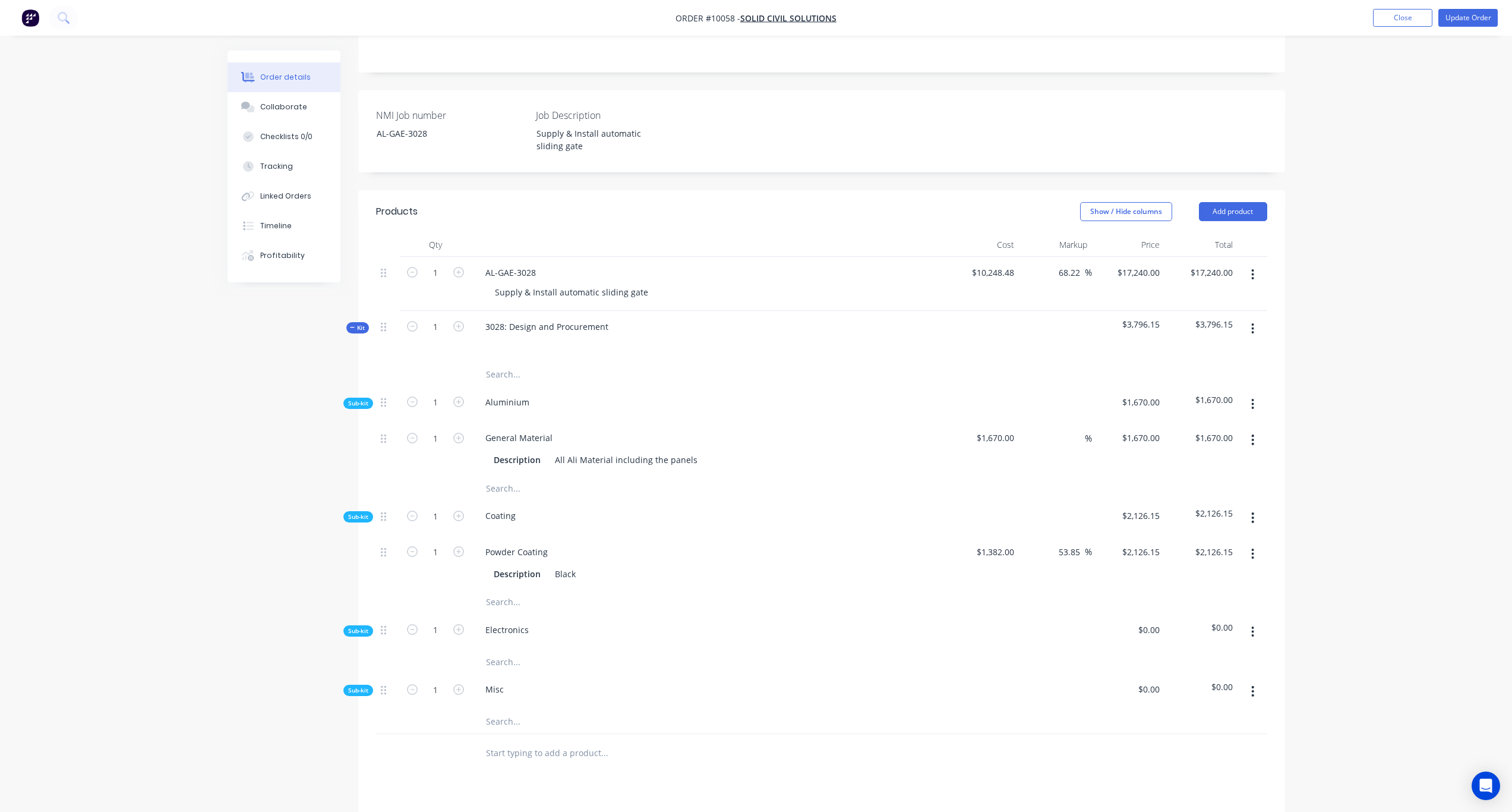
scroll to position [216, 0]
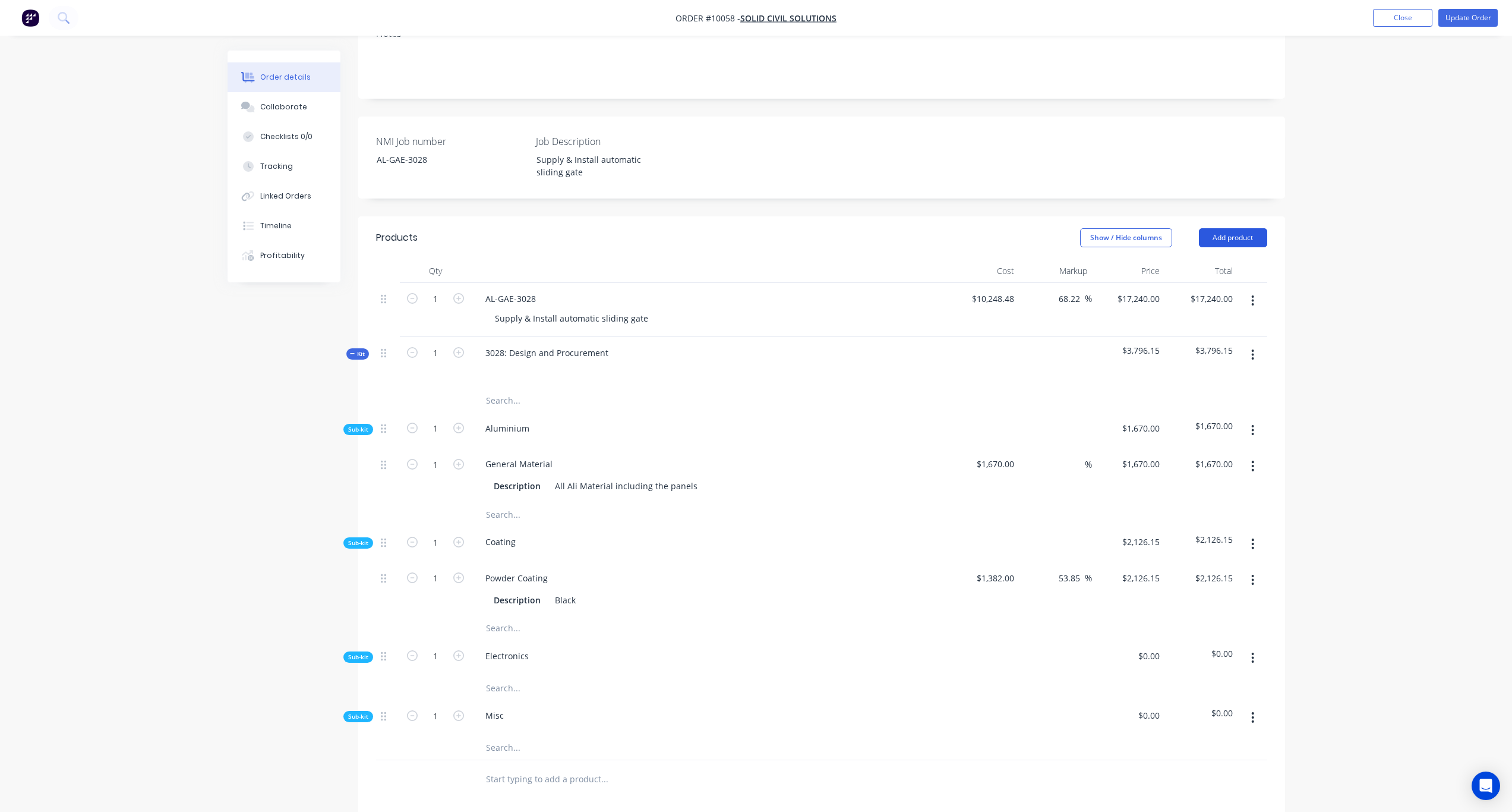
click at [1240, 229] on button "Add product" at bounding box center [1233, 238] width 69 height 19
click at [1205, 307] on div "Product Kit" at bounding box center [1211, 315] width 91 height 18
click at [1206, 283] on div "Standard pricing" at bounding box center [1211, 292] width 91 height 18
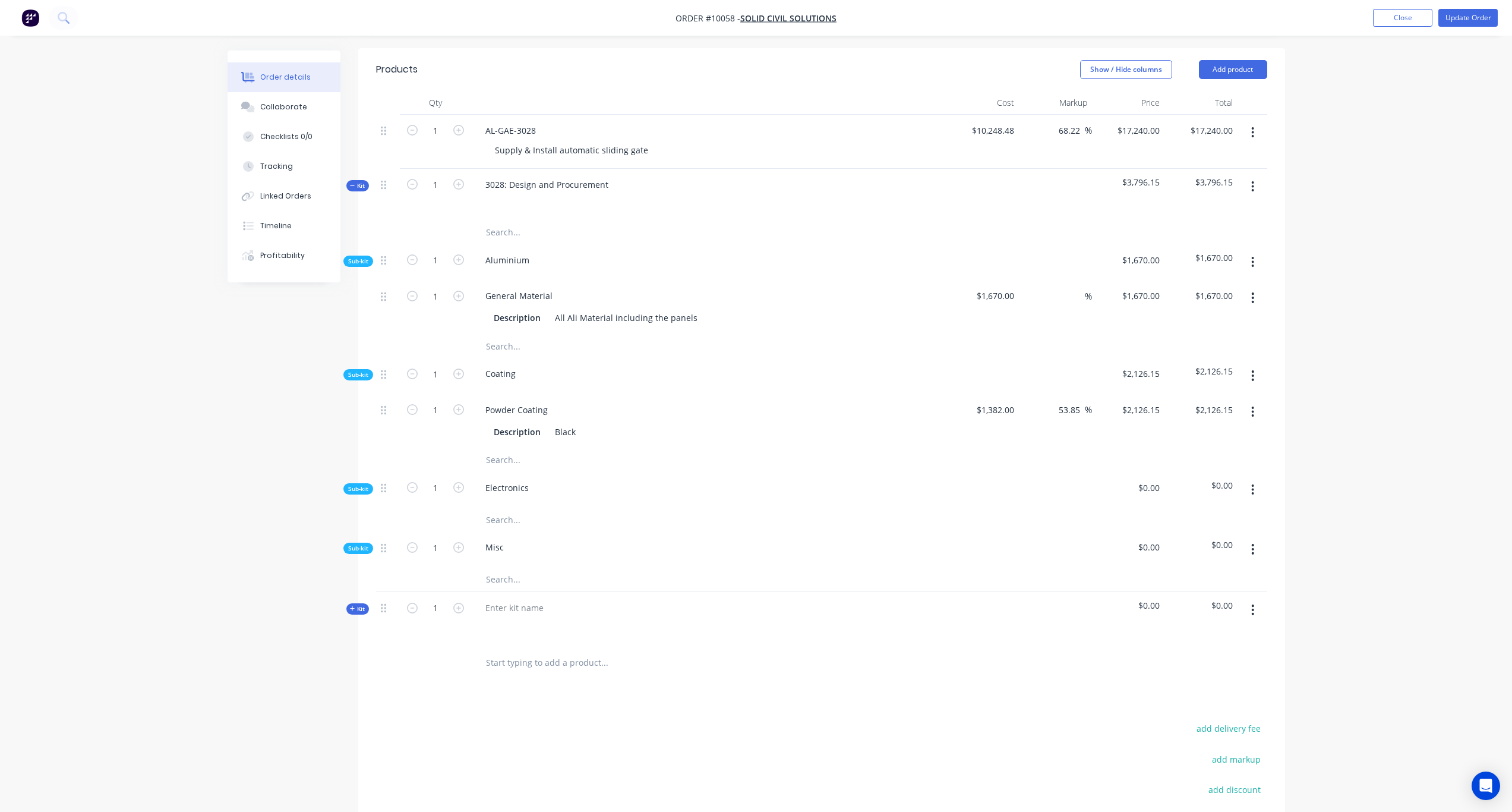
scroll to position [454, 0]
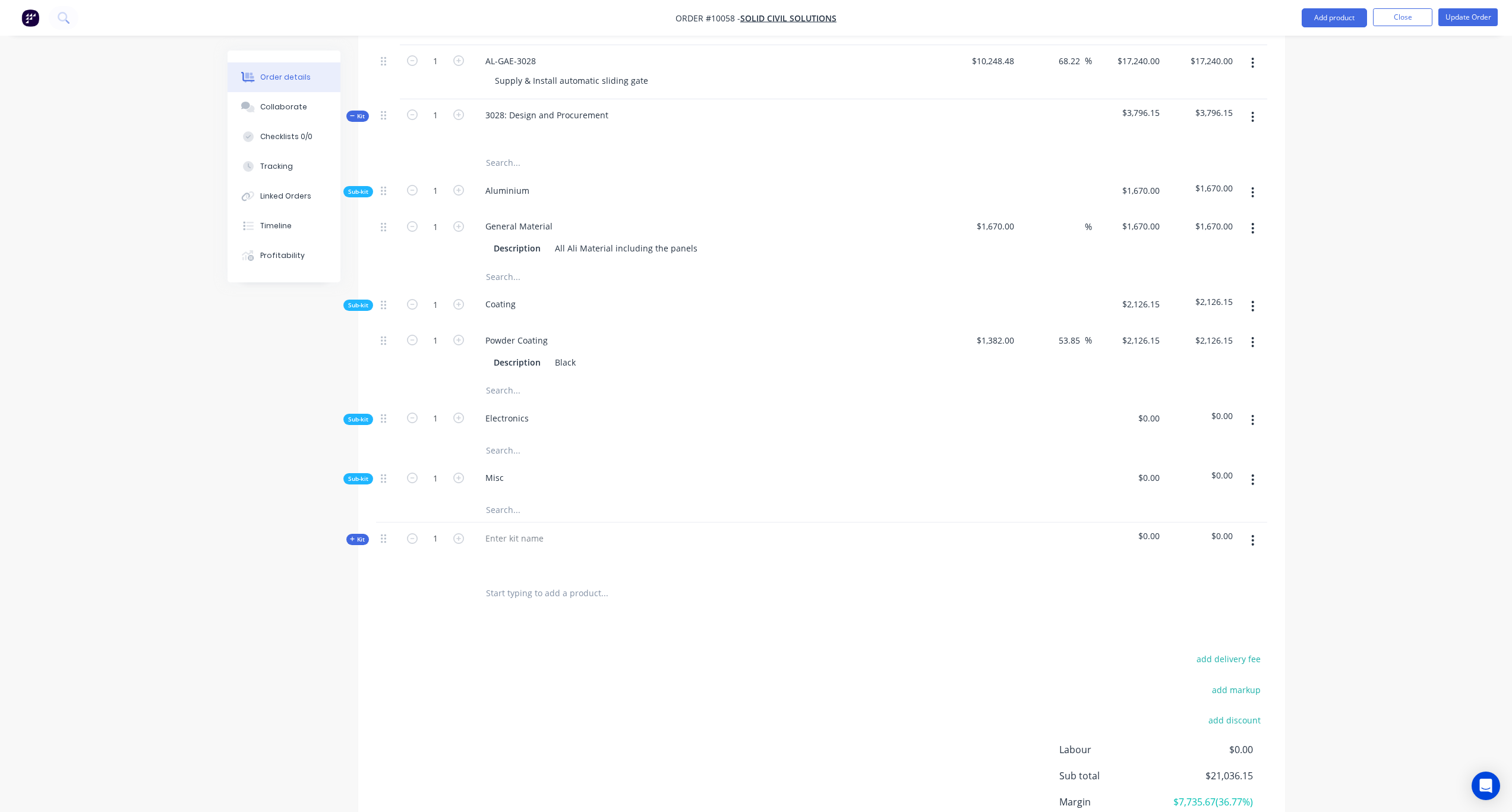
click at [1252, 534] on icon "button" at bounding box center [1253, 540] width 3 height 13
click at [1179, 658] on div "Delete" at bounding box center [1211, 667] width 91 height 18
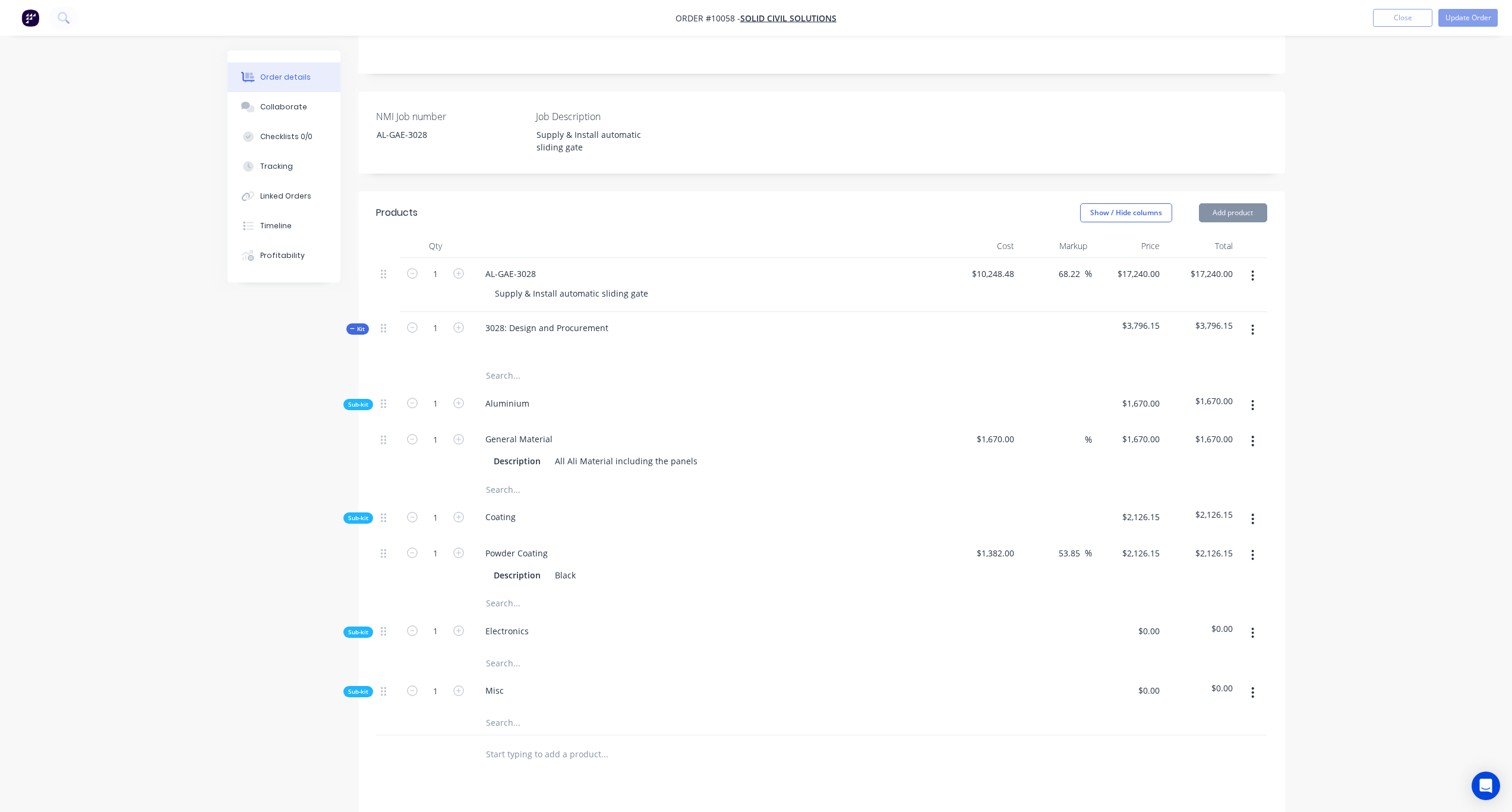
scroll to position [98, 0]
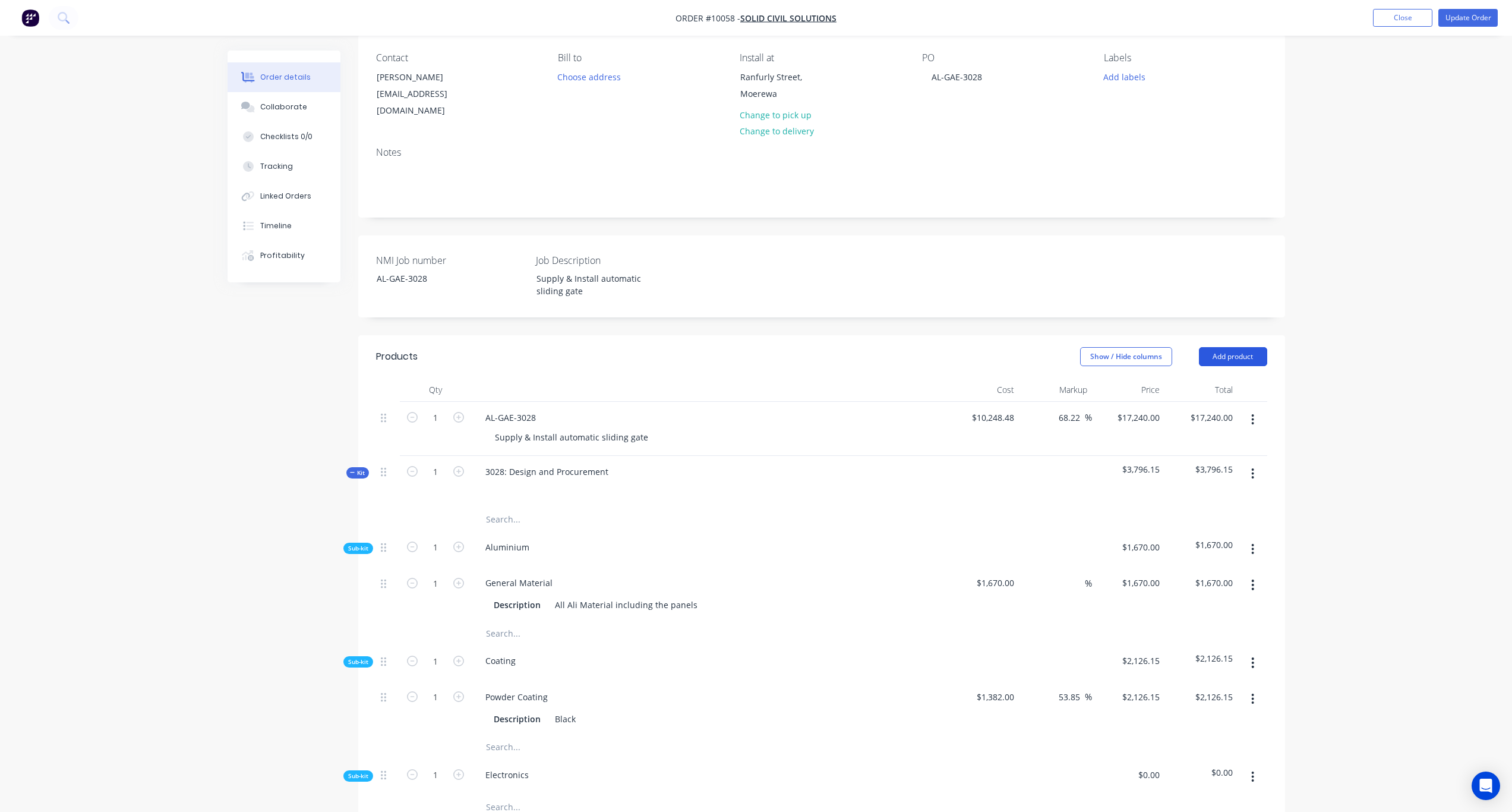
click at [1232, 347] on button "Add product" at bounding box center [1233, 356] width 69 height 19
click at [1219, 378] on div "Product catalogue" at bounding box center [1211, 386] width 91 height 18
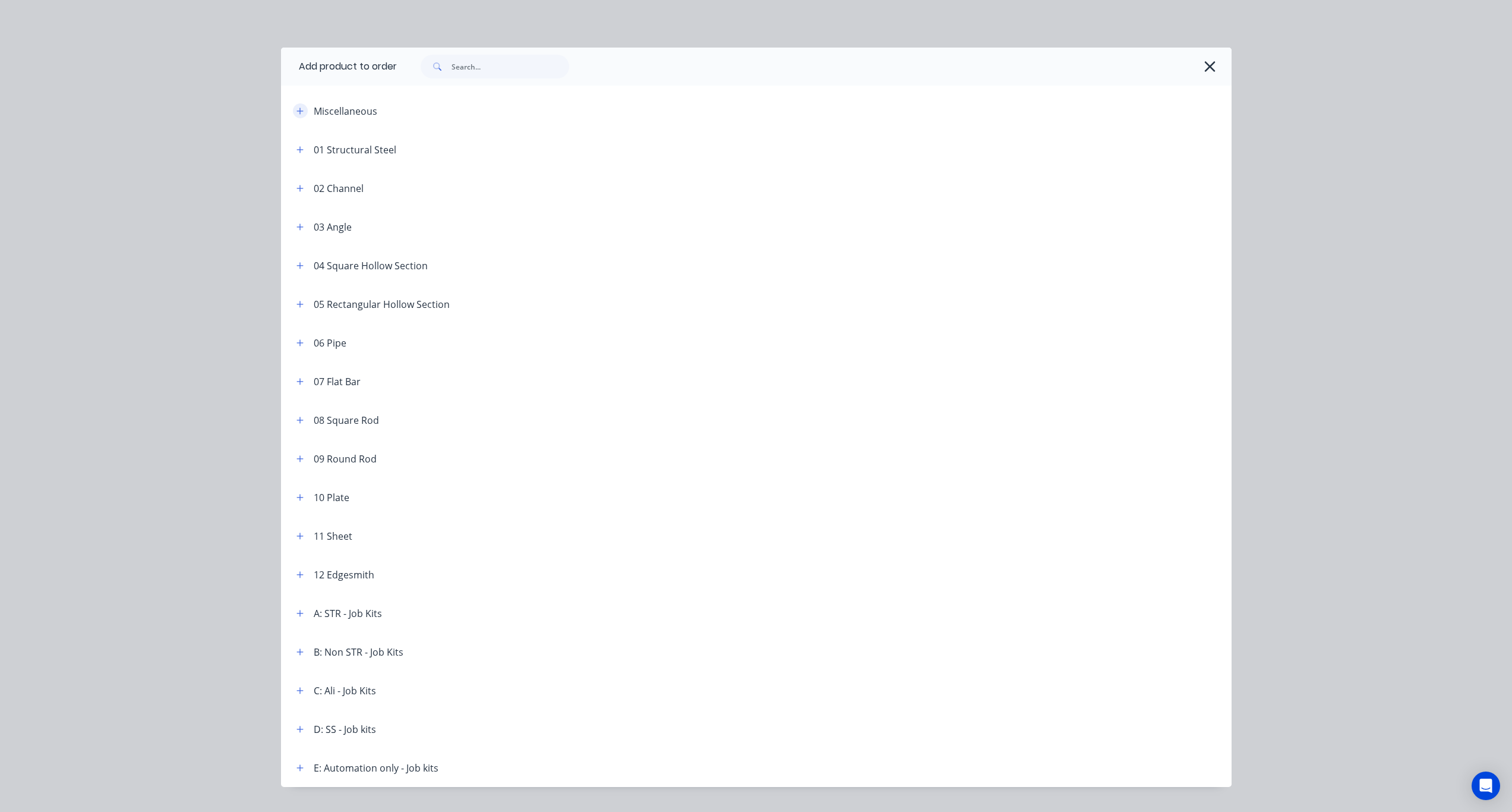
click at [300, 110] on button "button" at bounding box center [301, 111] width 15 height 15
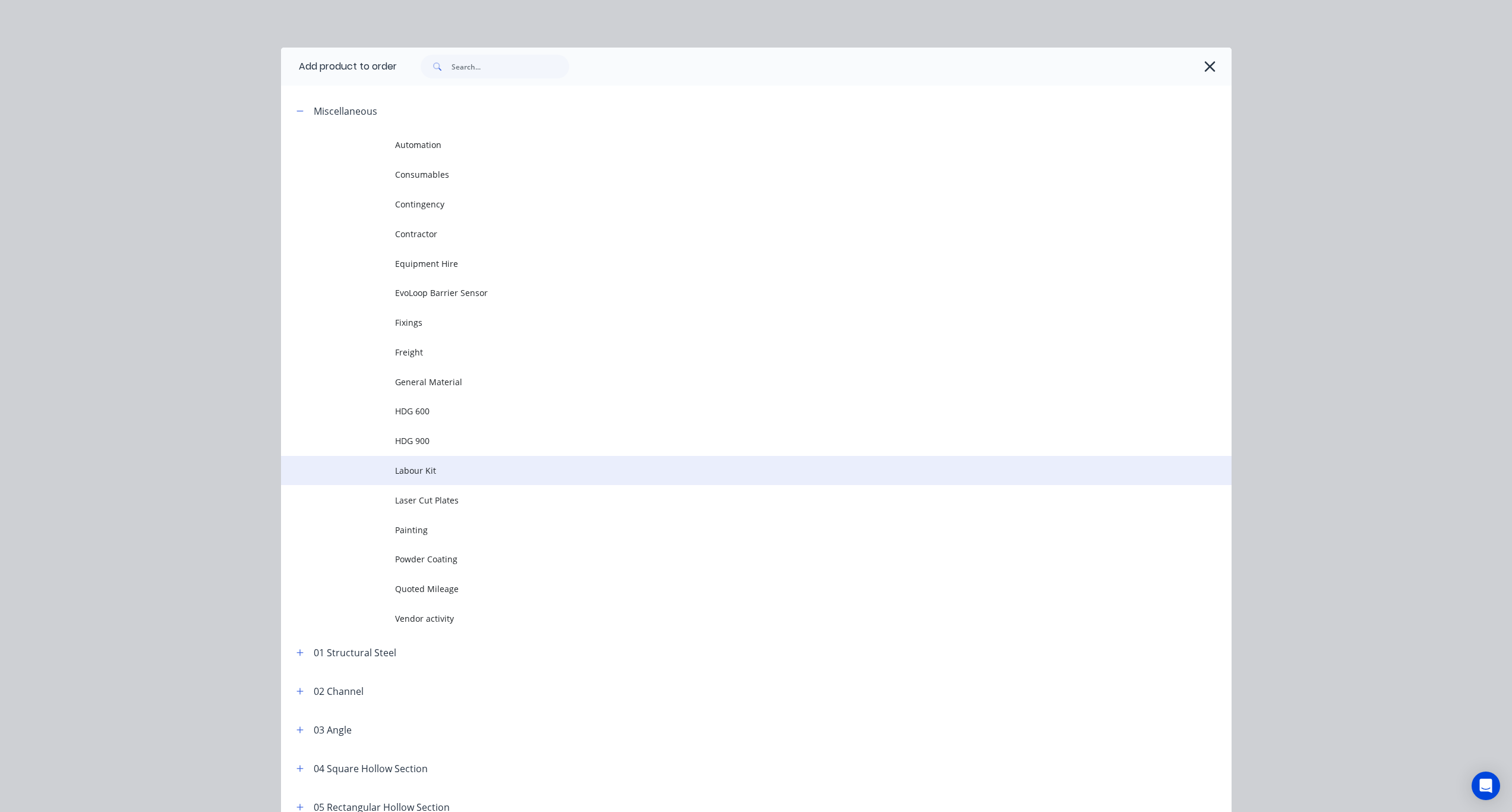
click at [429, 467] on span "Labour Kit" at bounding box center [729, 471] width 669 height 12
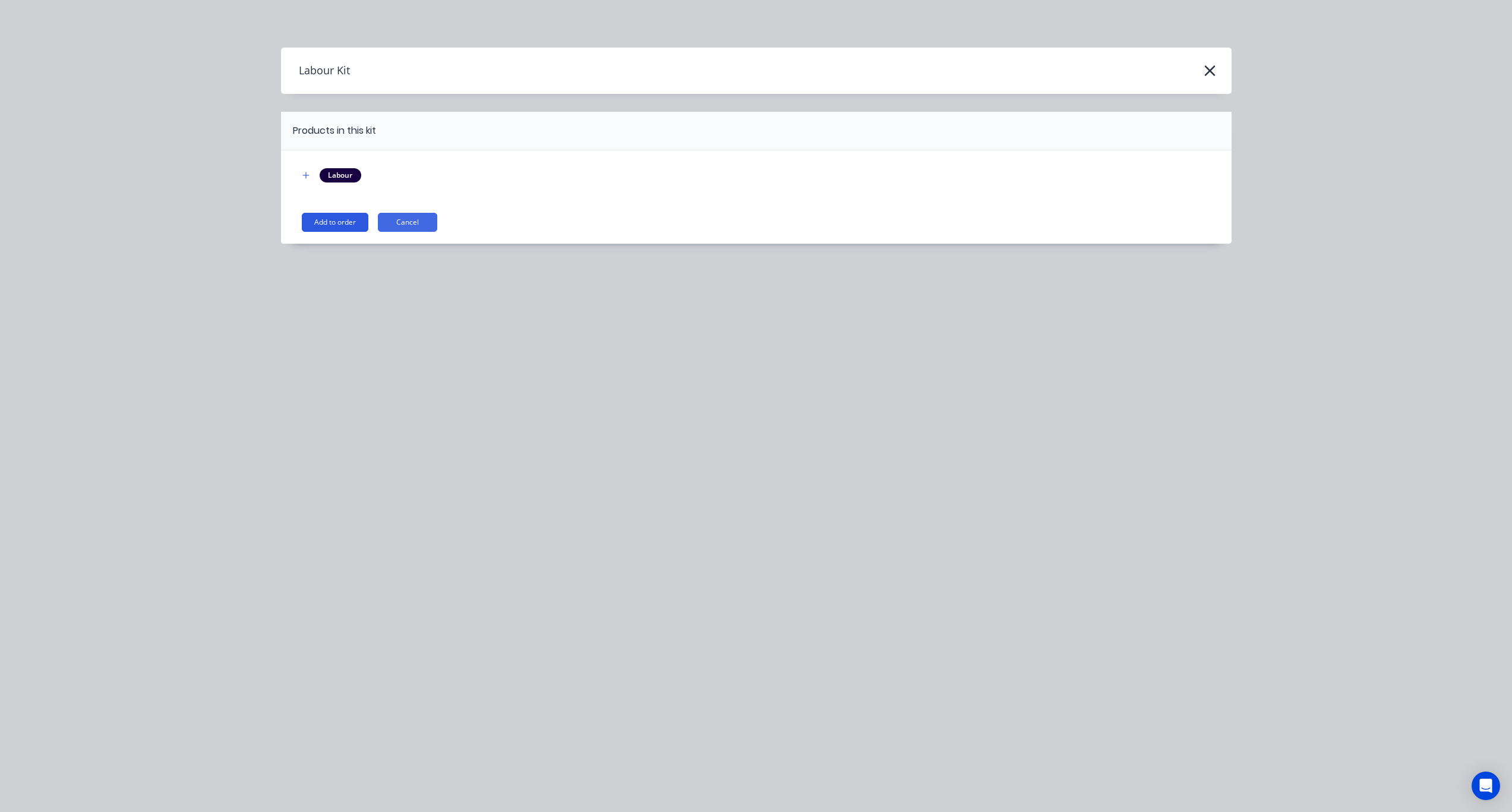
click at [336, 217] on button "Add to order" at bounding box center [334, 222] width 66 height 19
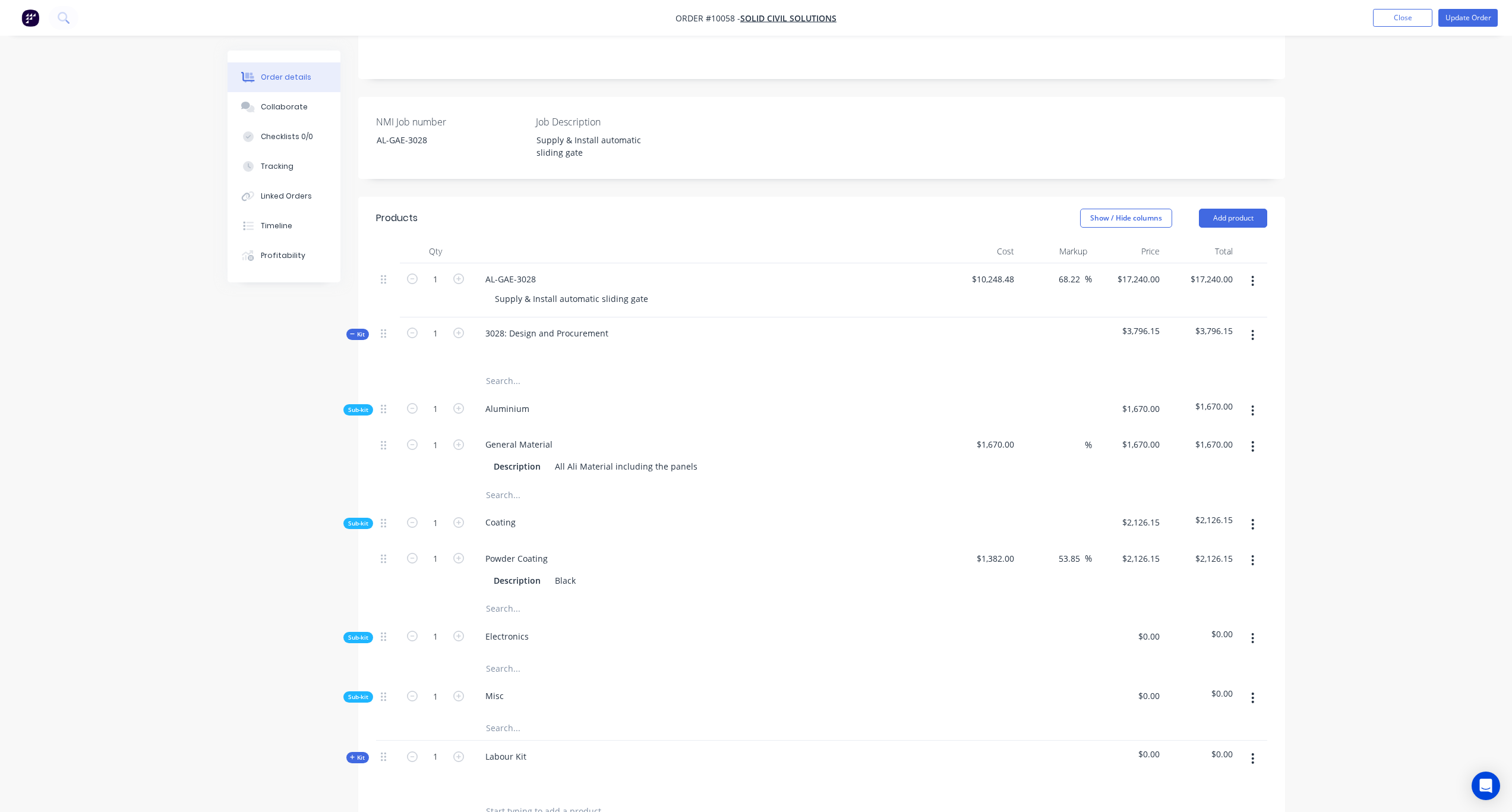
scroll to position [513, 0]
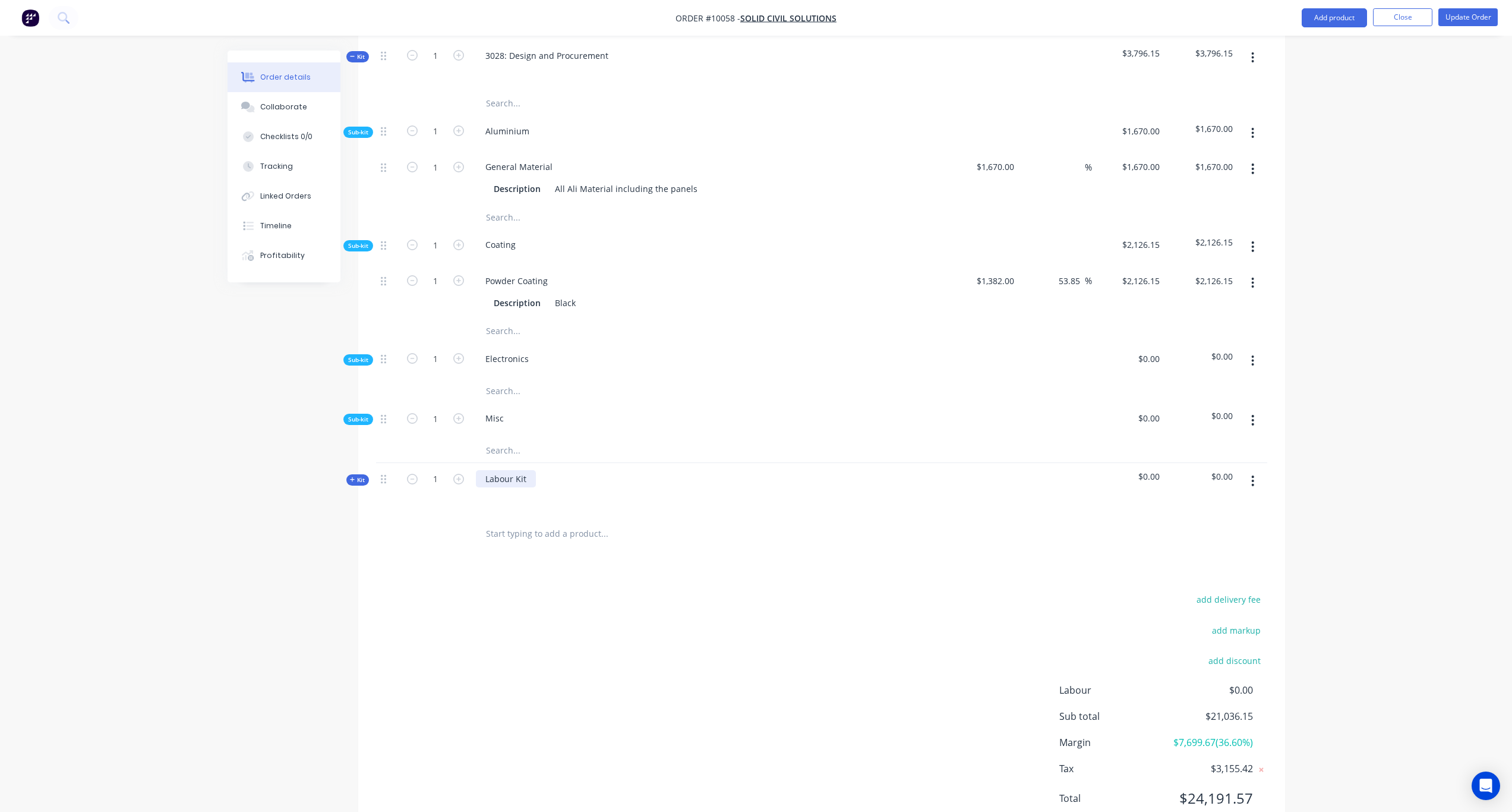
click at [522, 472] on div "Labour Kit" at bounding box center [506, 478] width 60 height 18
drag, startPoint x: 529, startPoint y: 467, endPoint x: 483, endPoint y: 465, distance: 46.0
click at [483, 470] on div "Labour Kit" at bounding box center [506, 478] width 60 height 18
click at [486, 625] on div "add delivery fee add markup add discount Labour $0.00 Sub total $21,036.15 Marg…" at bounding box center [821, 706] width 892 height 229
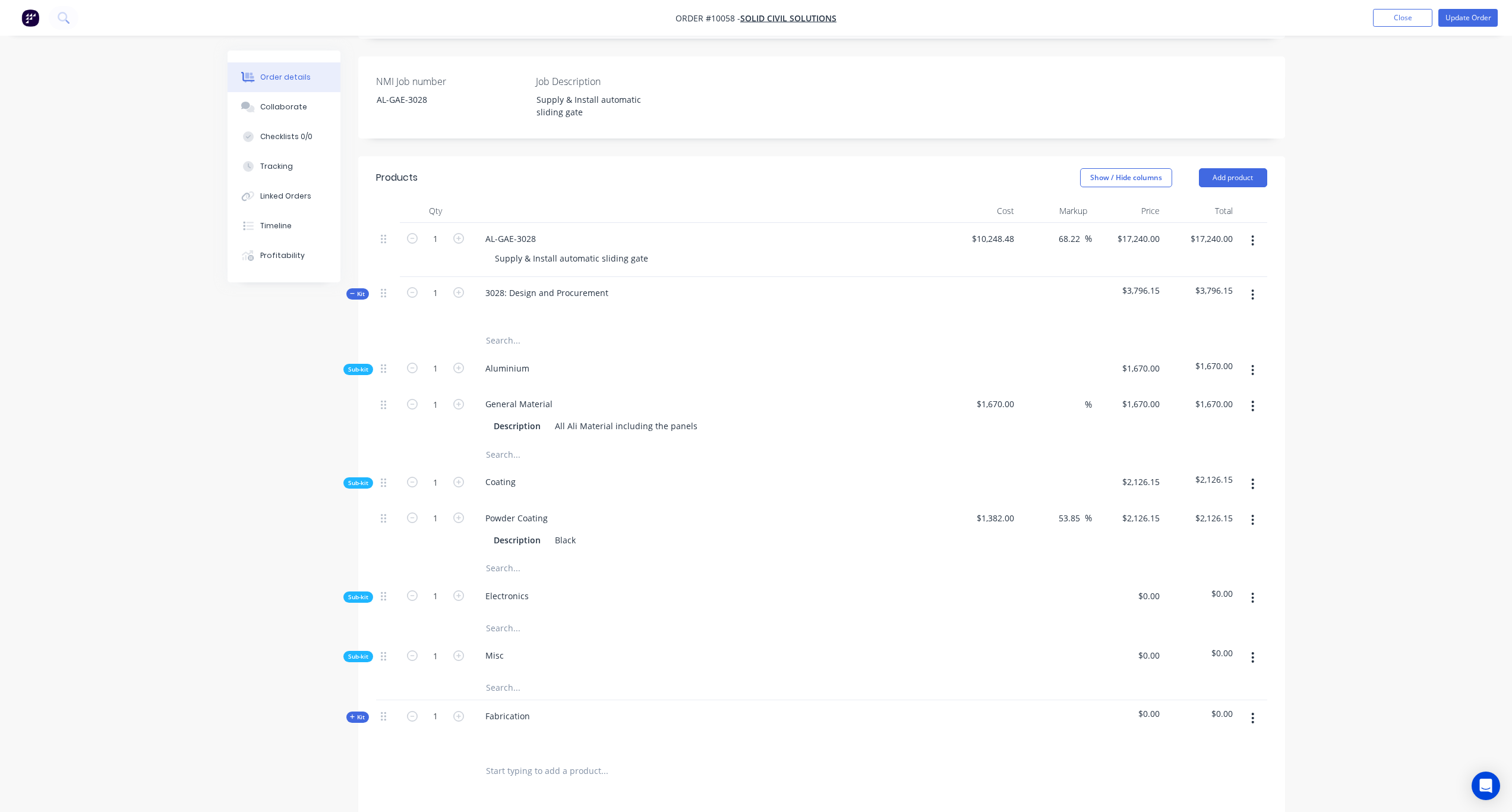
scroll to position [276, 0]
click at [1254, 169] on button "Add product" at bounding box center [1233, 178] width 69 height 19
click at [1198, 200] on div "Product catalogue" at bounding box center [1211, 208] width 91 height 18
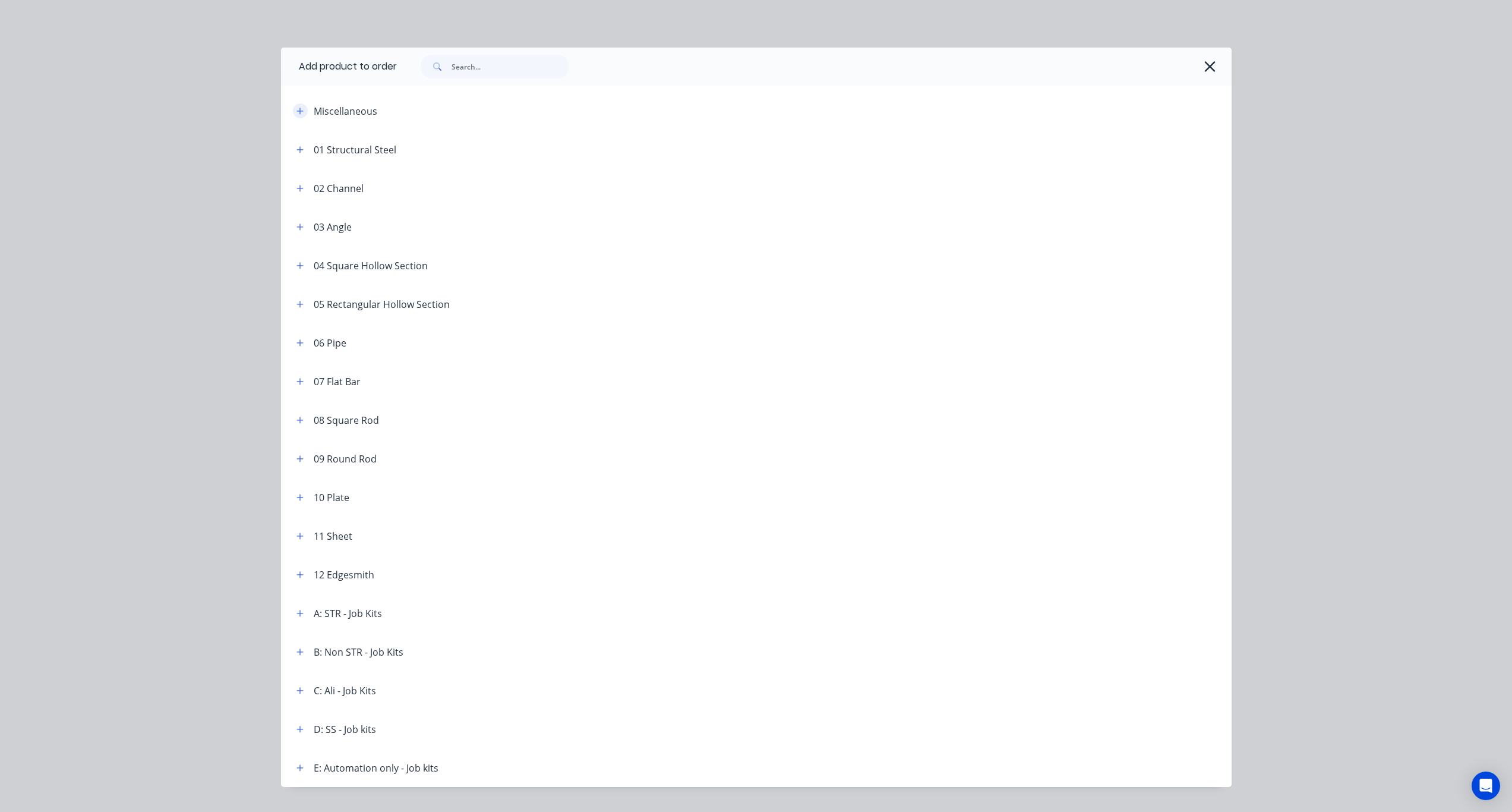
click at [299, 107] on icon "button" at bounding box center [299, 110] width 7 height 8
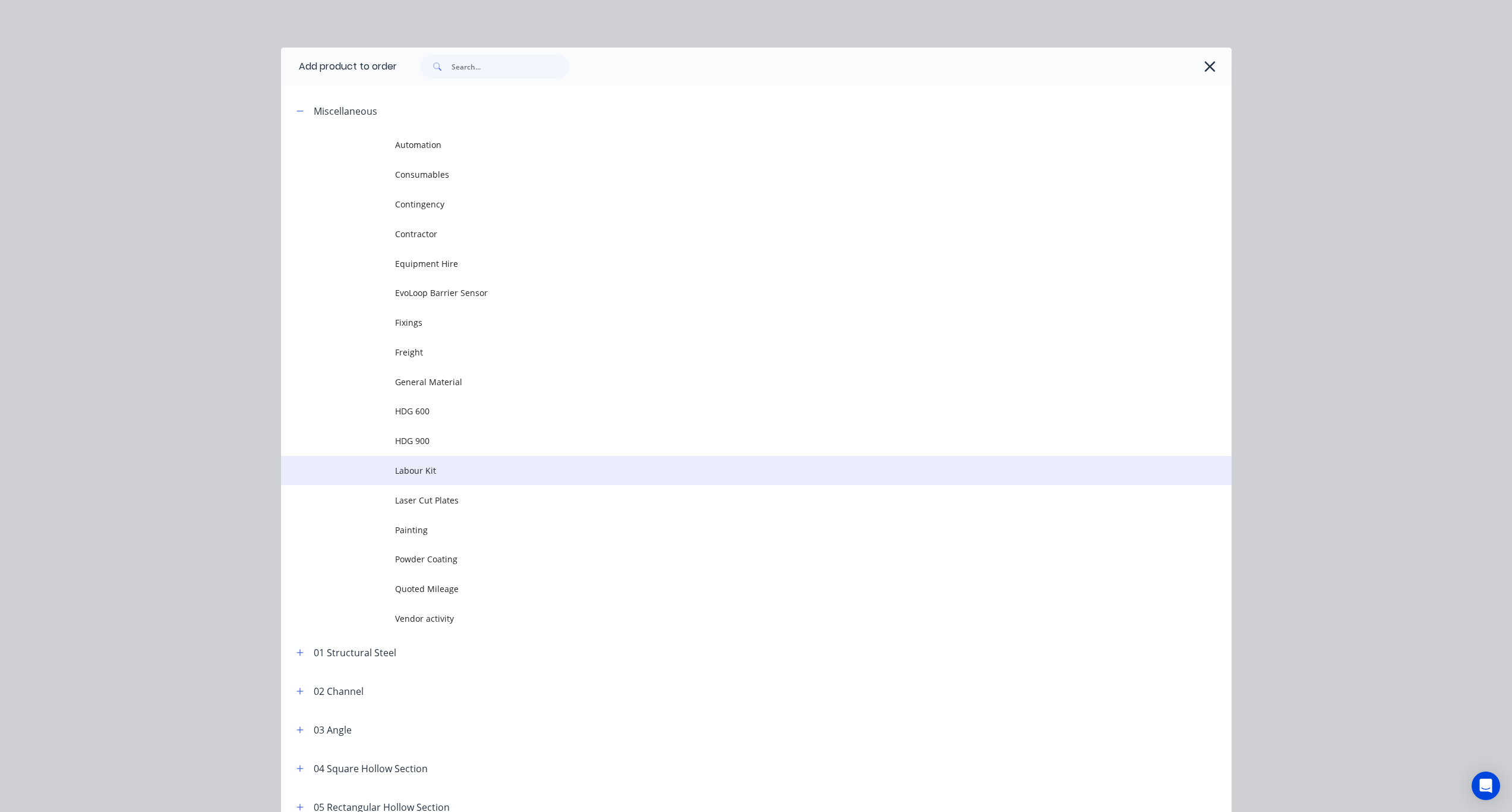
click at [418, 461] on td "Labour Kit" at bounding box center [813, 471] width 837 height 30
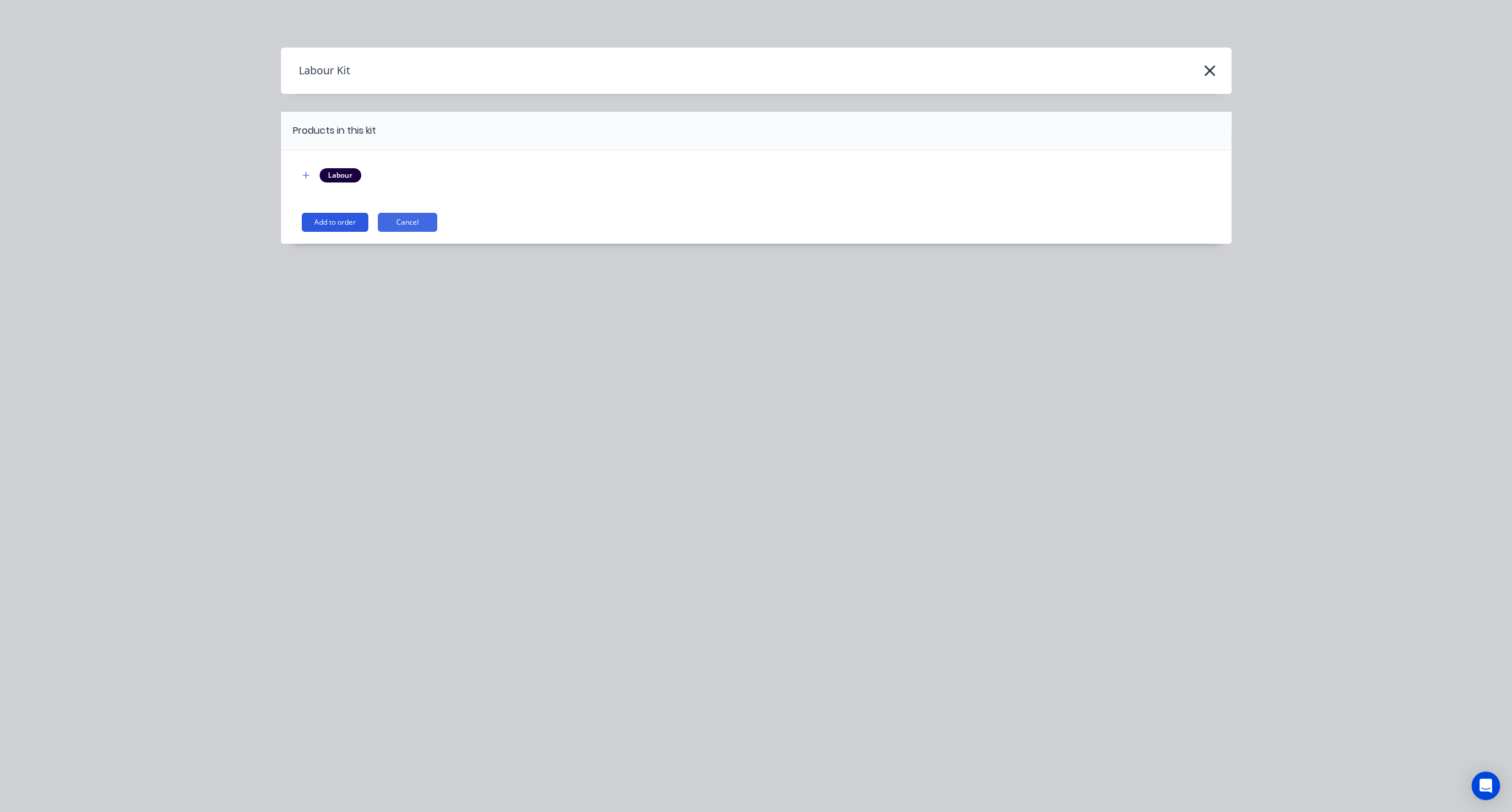
click at [327, 229] on button "Add to order" at bounding box center [334, 222] width 66 height 19
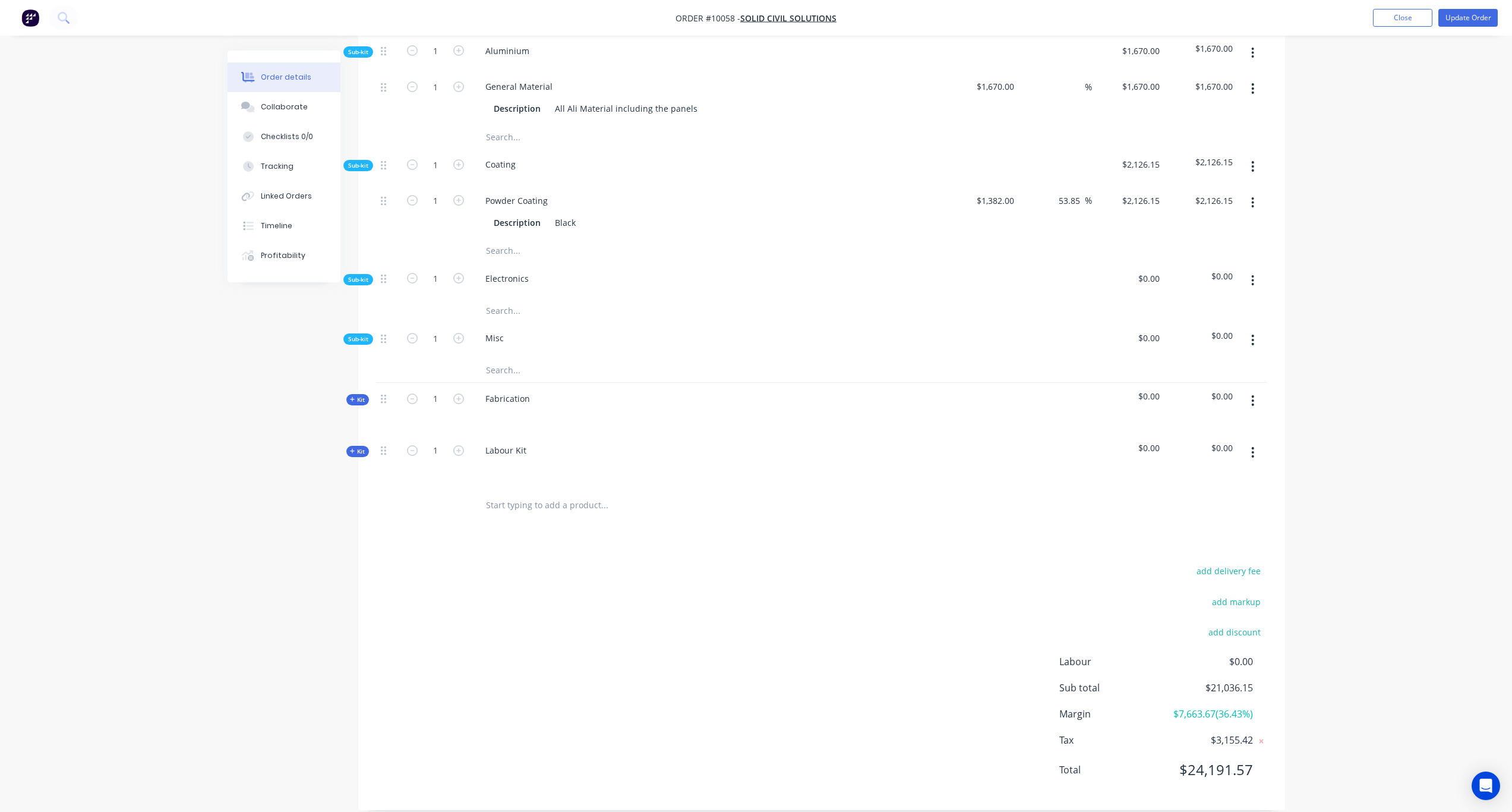
scroll to position [597, 0]
drag, startPoint x: 529, startPoint y: 436, endPoint x: 465, endPoint y: 426, distance: 64.8
click at [465, 432] on div "Kit 1 Labour Kit $0.00 $0.00" at bounding box center [821, 458] width 892 height 52
click at [276, 562] on div "Created by Karl Created 29/08/25 Required Assigned to Add team member Invoiced …" at bounding box center [756, 139] width 1057 height 1372
click at [435, 439] on input "1" at bounding box center [435, 447] width 31 height 18
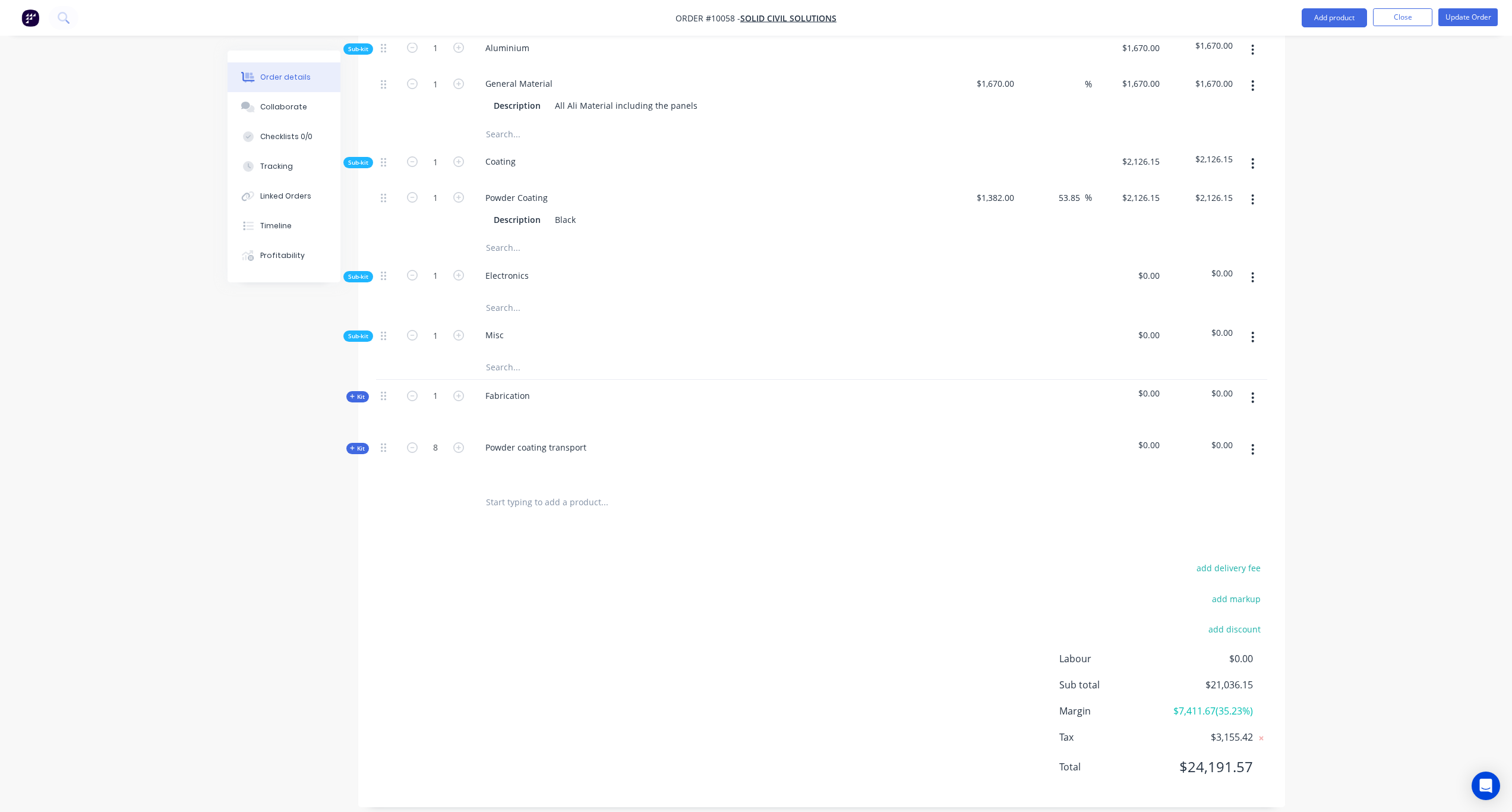
click at [255, 521] on div "Created by Karl Created 29/08/25 Required Assigned to Add team member Invoiced …" at bounding box center [756, 139] width 1057 height 1372
click at [1156, 439] on span "$0.00" at bounding box center [1129, 445] width 64 height 12
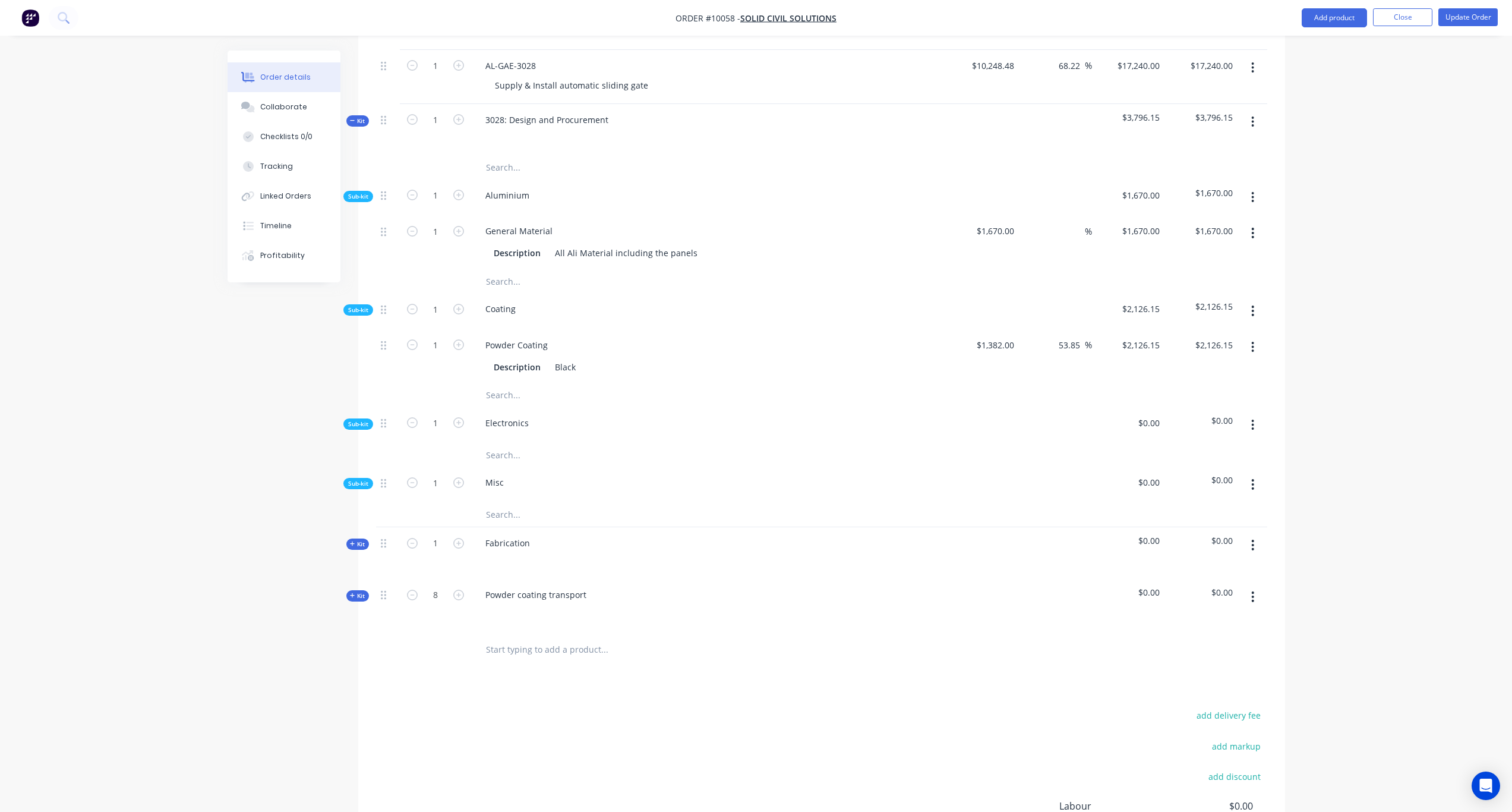
scroll to position [418, 0]
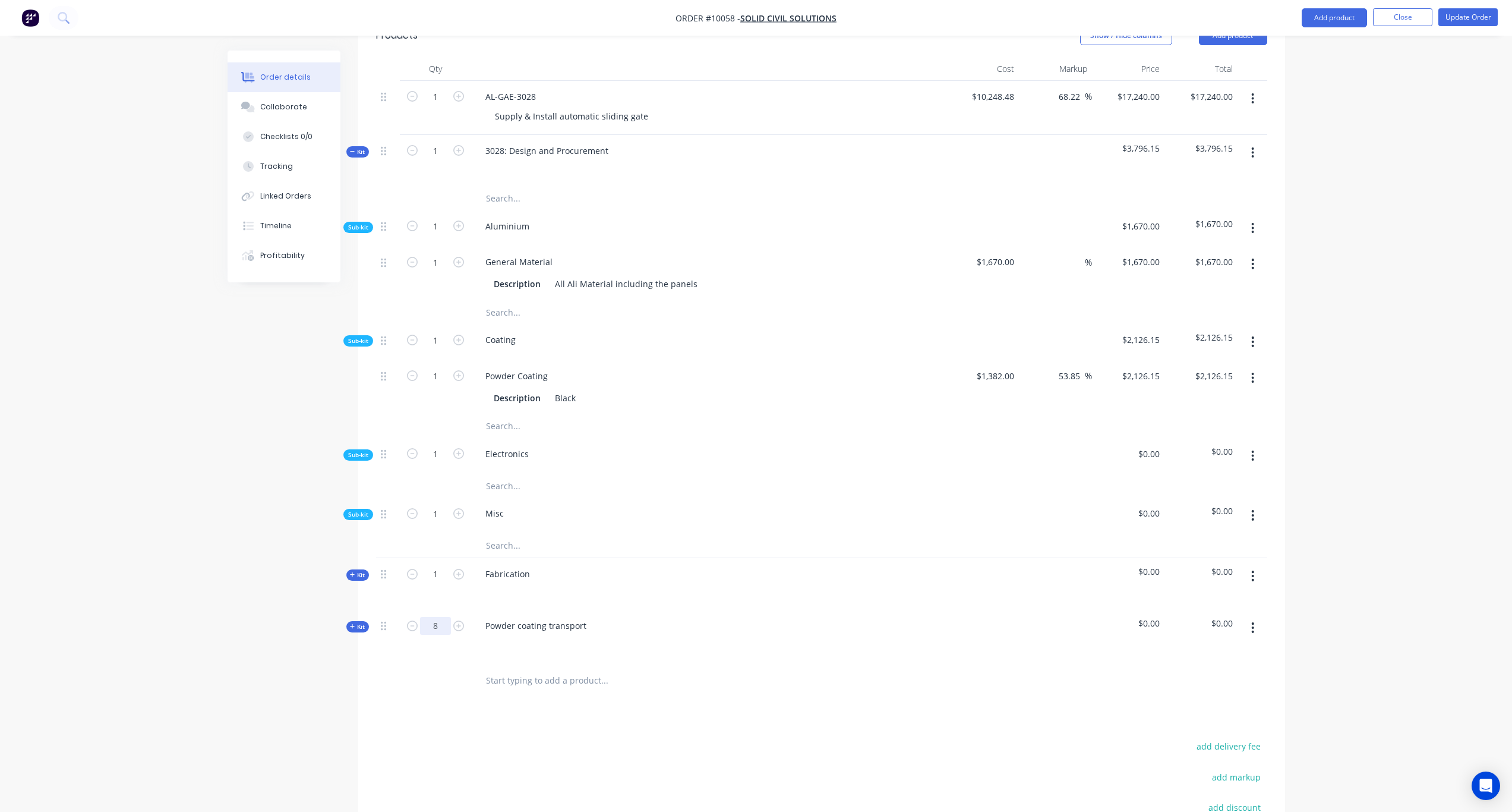
click at [440, 617] on input "8" at bounding box center [435, 625] width 31 height 18
type input "1"
click at [268, 663] on div "Created by Karl Created 29/08/25 Required Assigned to Add team member Invoiced …" at bounding box center [756, 318] width 1057 height 1372
click at [345, 609] on div "Created by Karl Created 29/08/25 Required Assigned to Add team member Invoiced …" at bounding box center [756, 318] width 1057 height 1372
click at [354, 624] on icon at bounding box center [352, 627] width 5 height 6
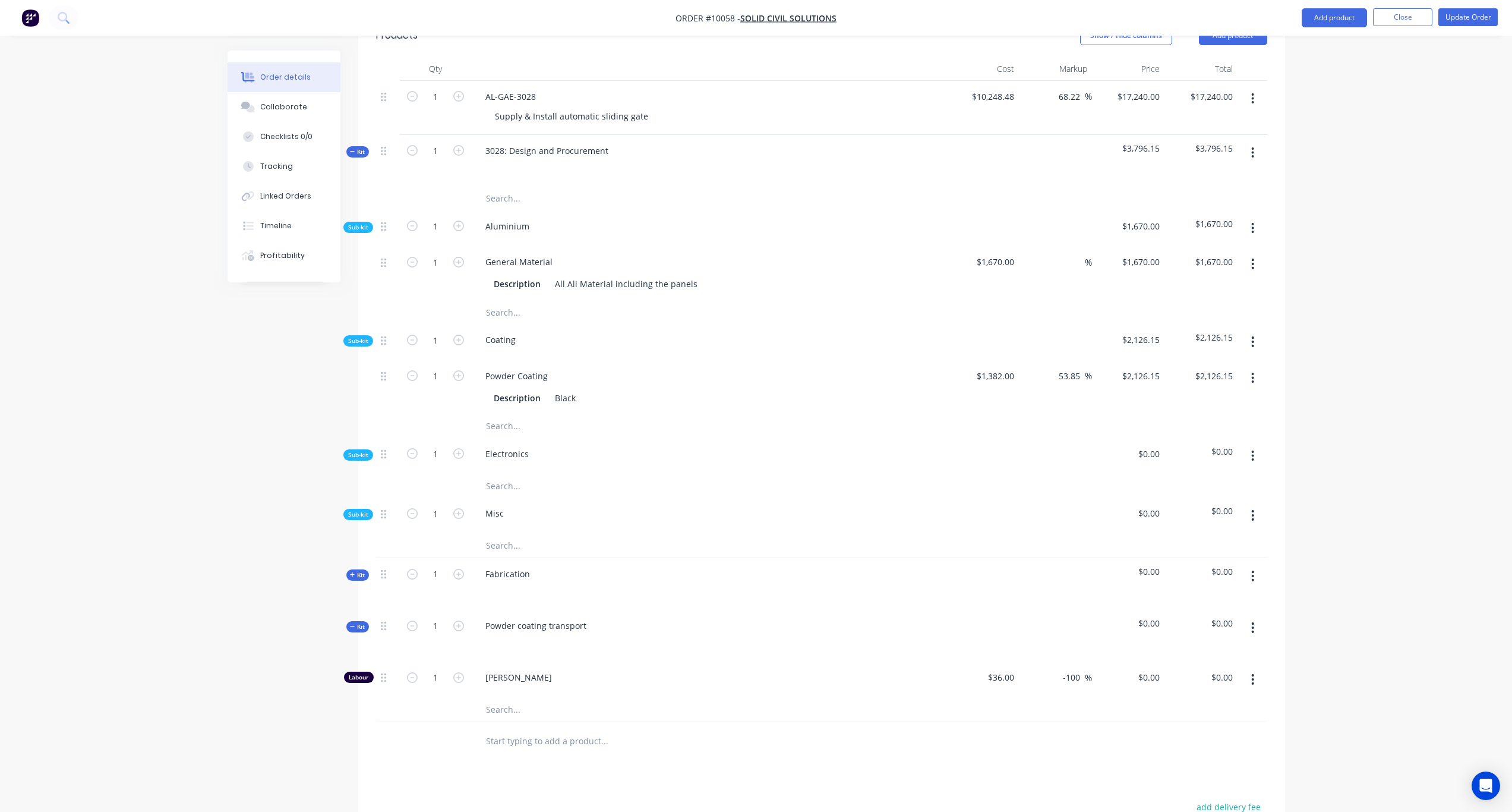
click at [368, 561] on div "Qty Cost Markup Price Total 1 AL-GAE-3028 Supply & Install automatic sliding ga…" at bounding box center [822, 409] width 927 height 704
click at [364, 571] on span "Kit" at bounding box center [358, 575] width 15 height 9
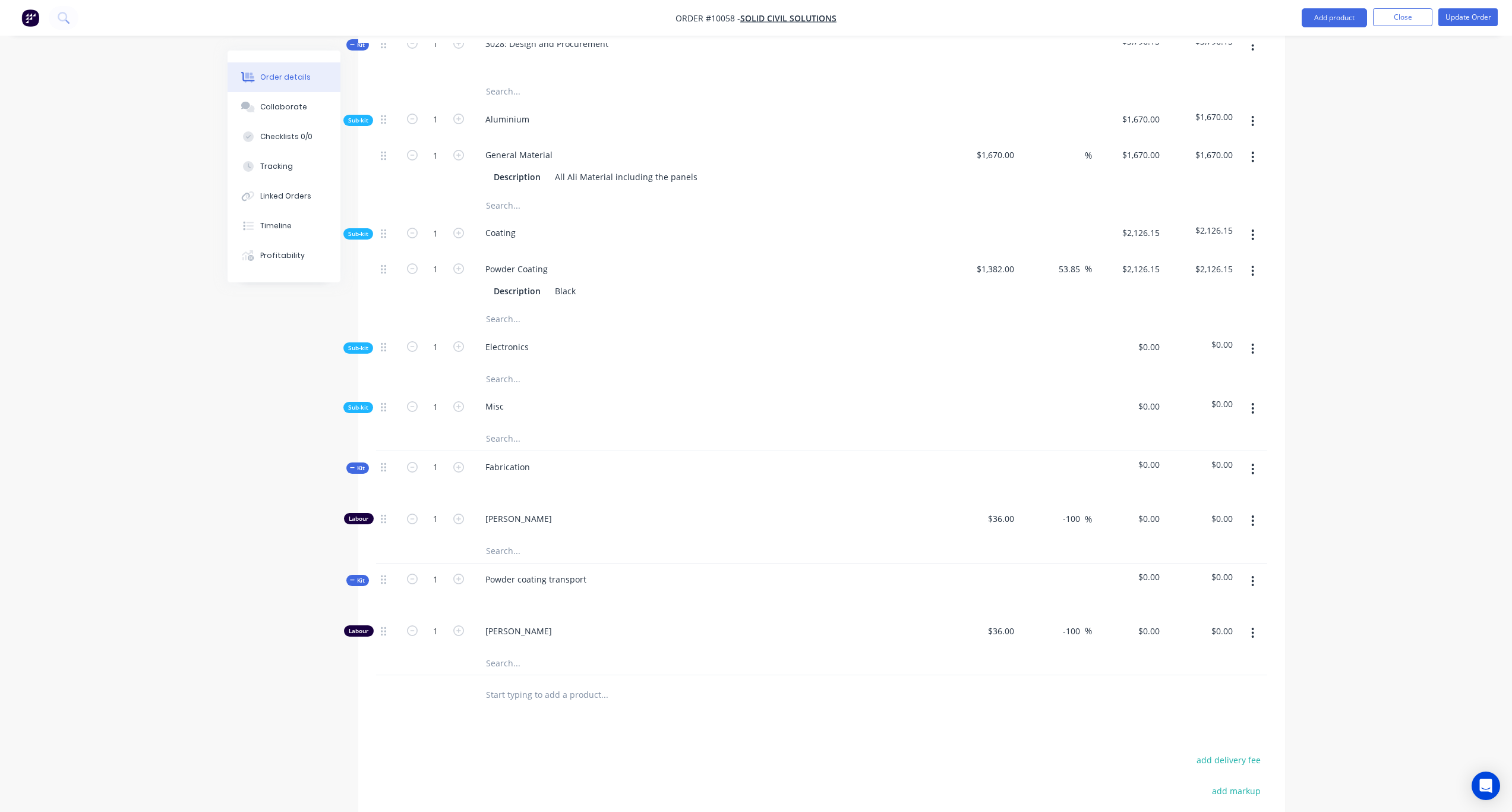
scroll to position [538, 0]
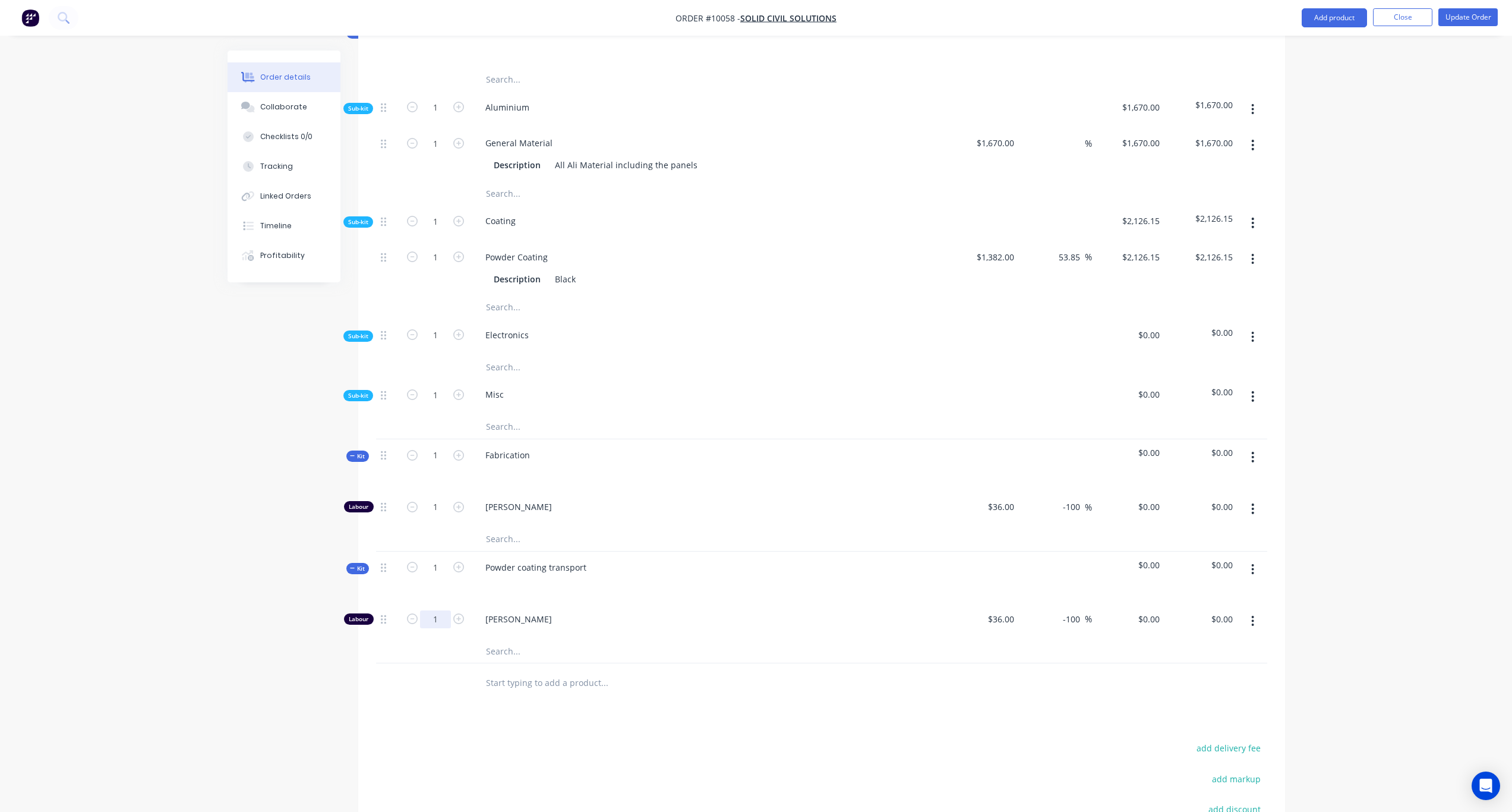
drag, startPoint x: 435, startPoint y: 605, endPoint x: 451, endPoint y: 602, distance: 16.3
click at [435, 611] on input "1" at bounding box center [435, 619] width 31 height 18
type input "8"
drag, startPoint x: 261, startPoint y: 724, endPoint x: 270, endPoint y: 727, distance: 9.5
click at [261, 663] on div "Created by Karl Created 29/08/25 Required Assigned to Add team member Invoiced …" at bounding box center [756, 259] width 1057 height 1492
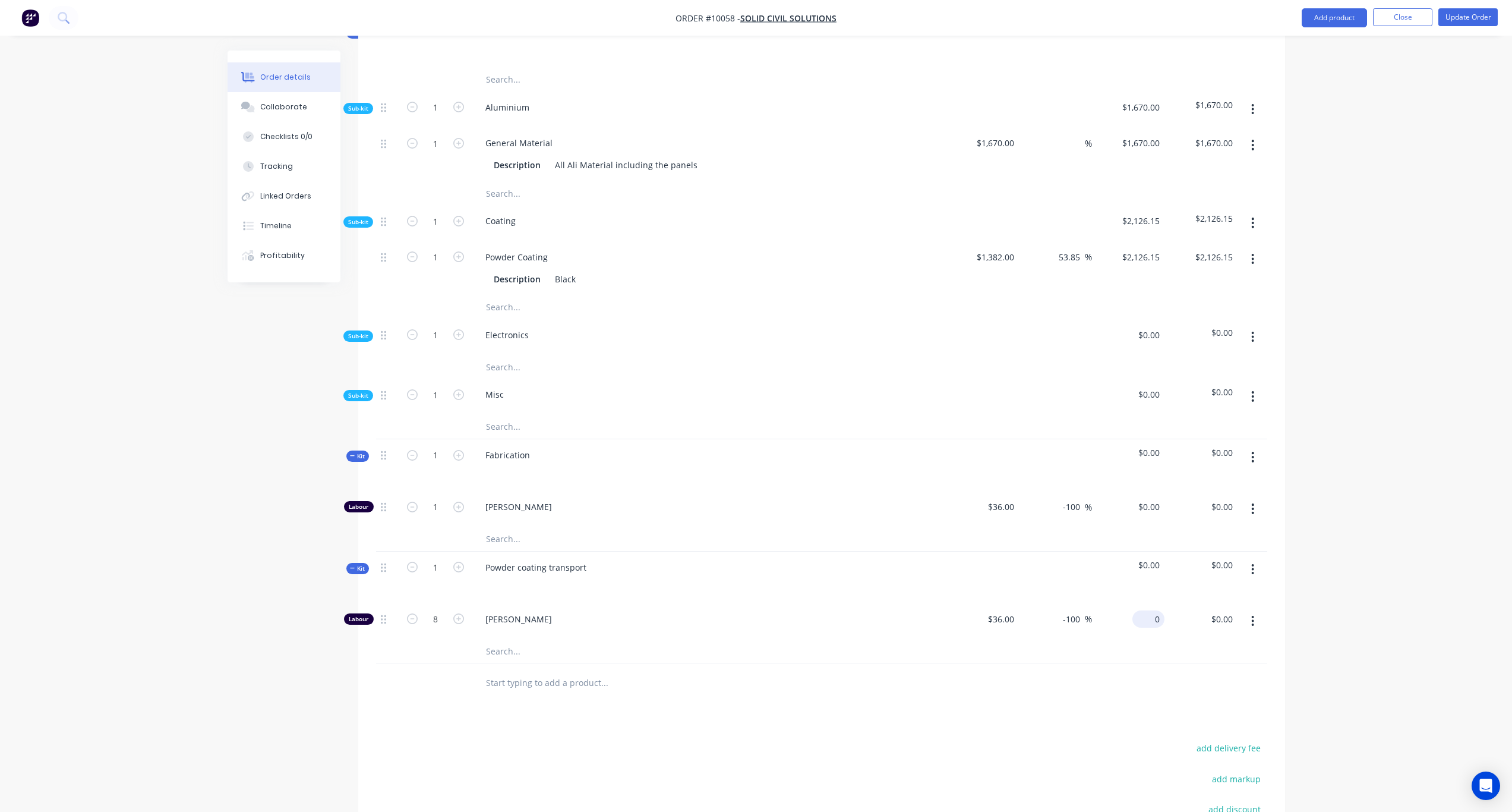
click at [1160, 611] on input "0" at bounding box center [1151, 619] width 27 height 18
type input "100"
type input "177.78"
type input "$100.00"
type input "$800.00"
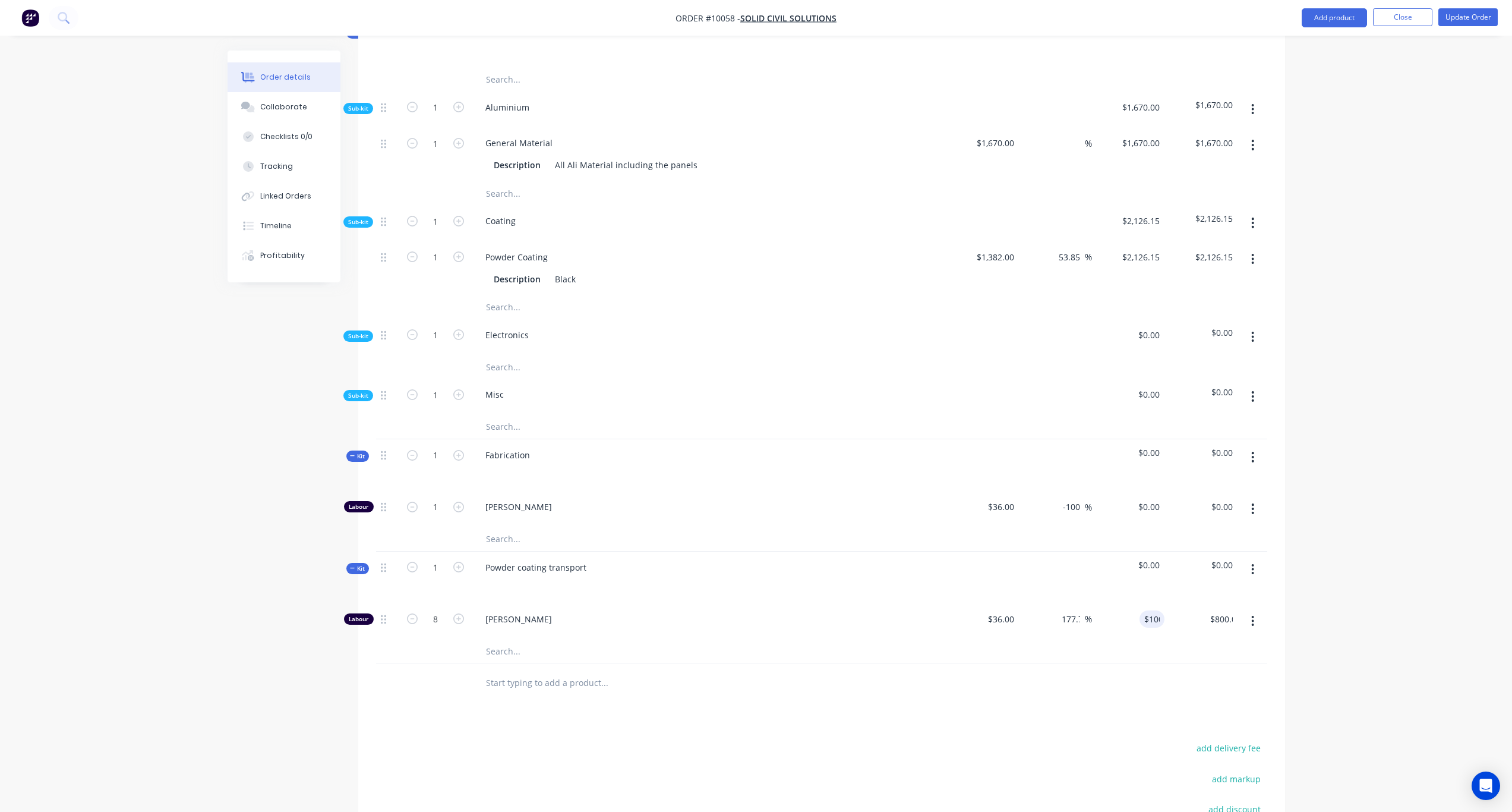
click at [272, 663] on div "Created by Karl Created 29/08/25 Required Assigned to Add team member Invoiced …" at bounding box center [756, 259] width 1057 height 1492
click at [363, 452] on span "Kit" at bounding box center [358, 456] width 15 height 9
click at [439, 498] on input "1" at bounding box center [435, 507] width 31 height 18
type input "8"
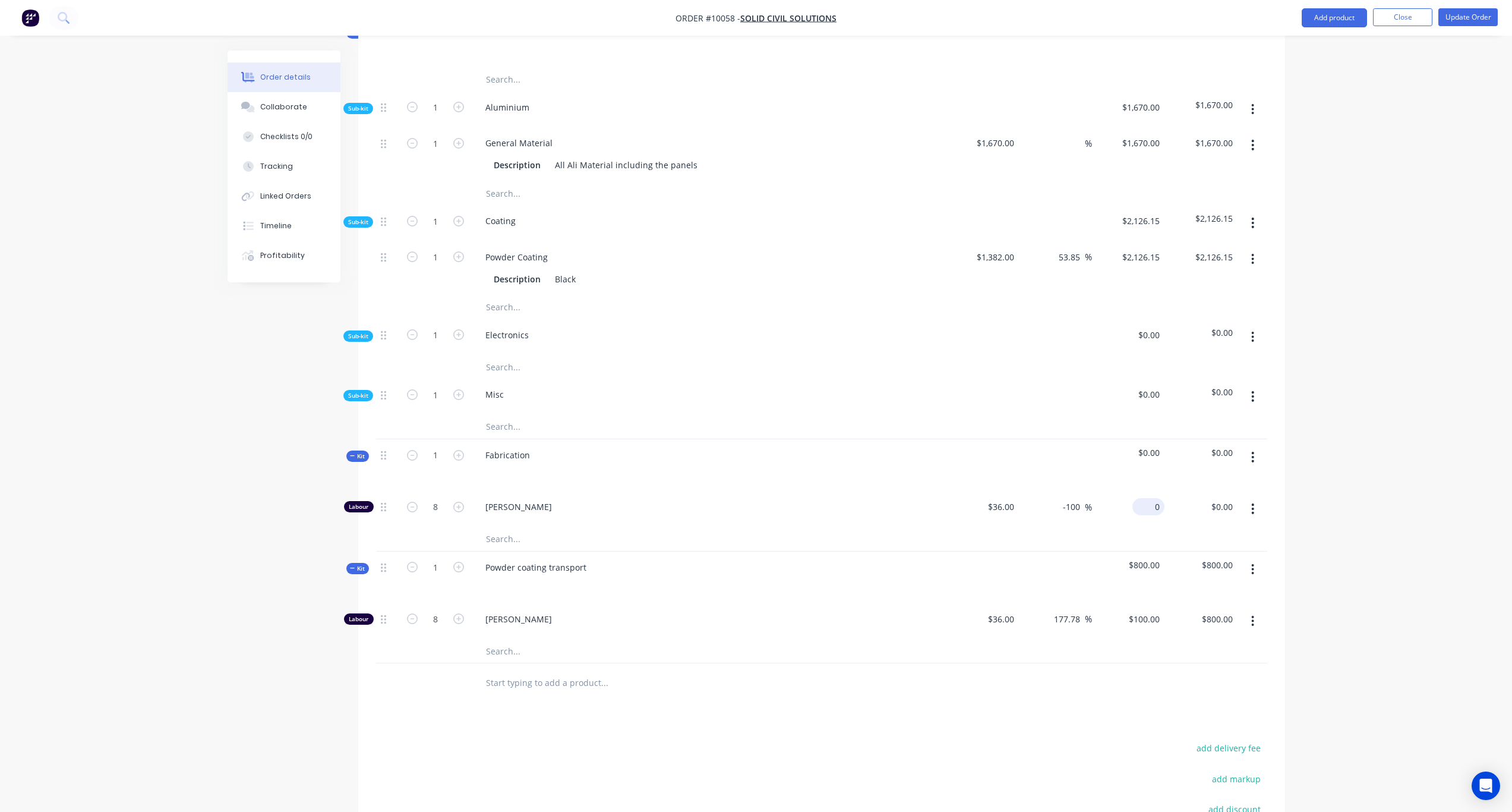
click at [1147, 498] on div "0 $0.00" at bounding box center [1149, 507] width 32 height 18
type input "100"
type input "177.78"
type input "$100.00"
type input "$800.00"
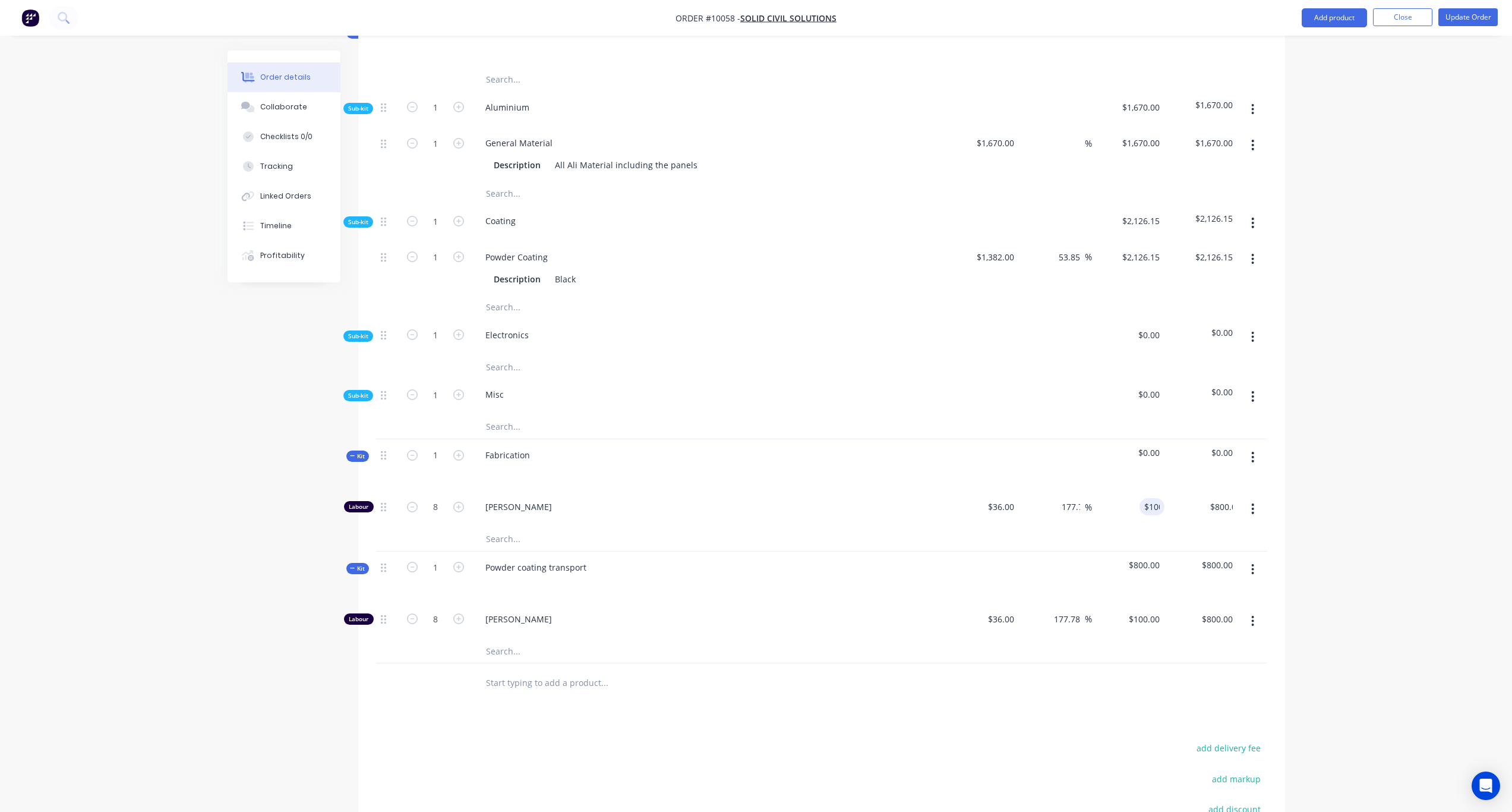
click at [1267, 491] on div "Order details Collaborate Checklists 0/0 Tracking Linked Orders Timeline Profit…" at bounding box center [756, 233] width 1512 height 1542
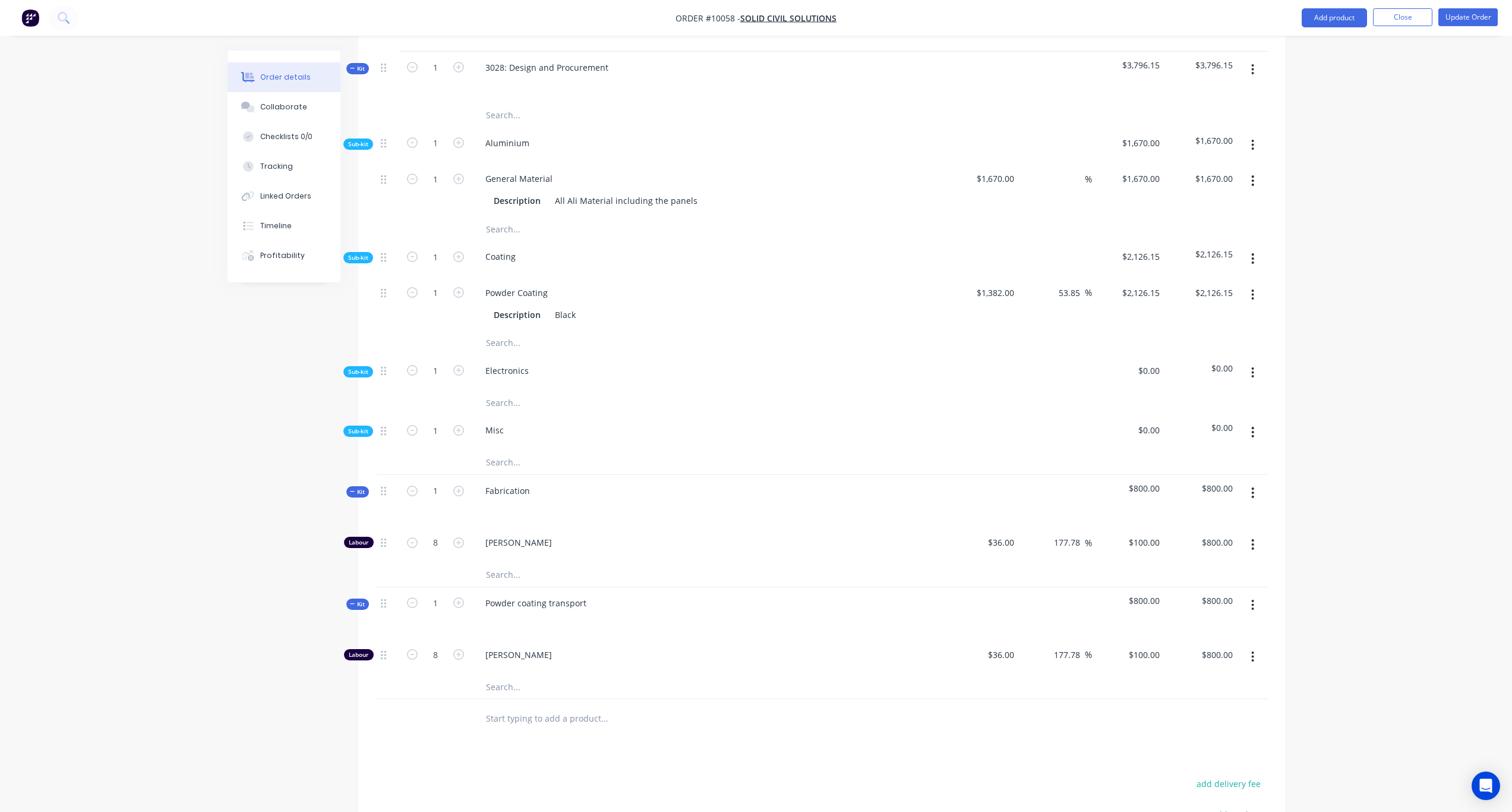
scroll to position [478, 0]
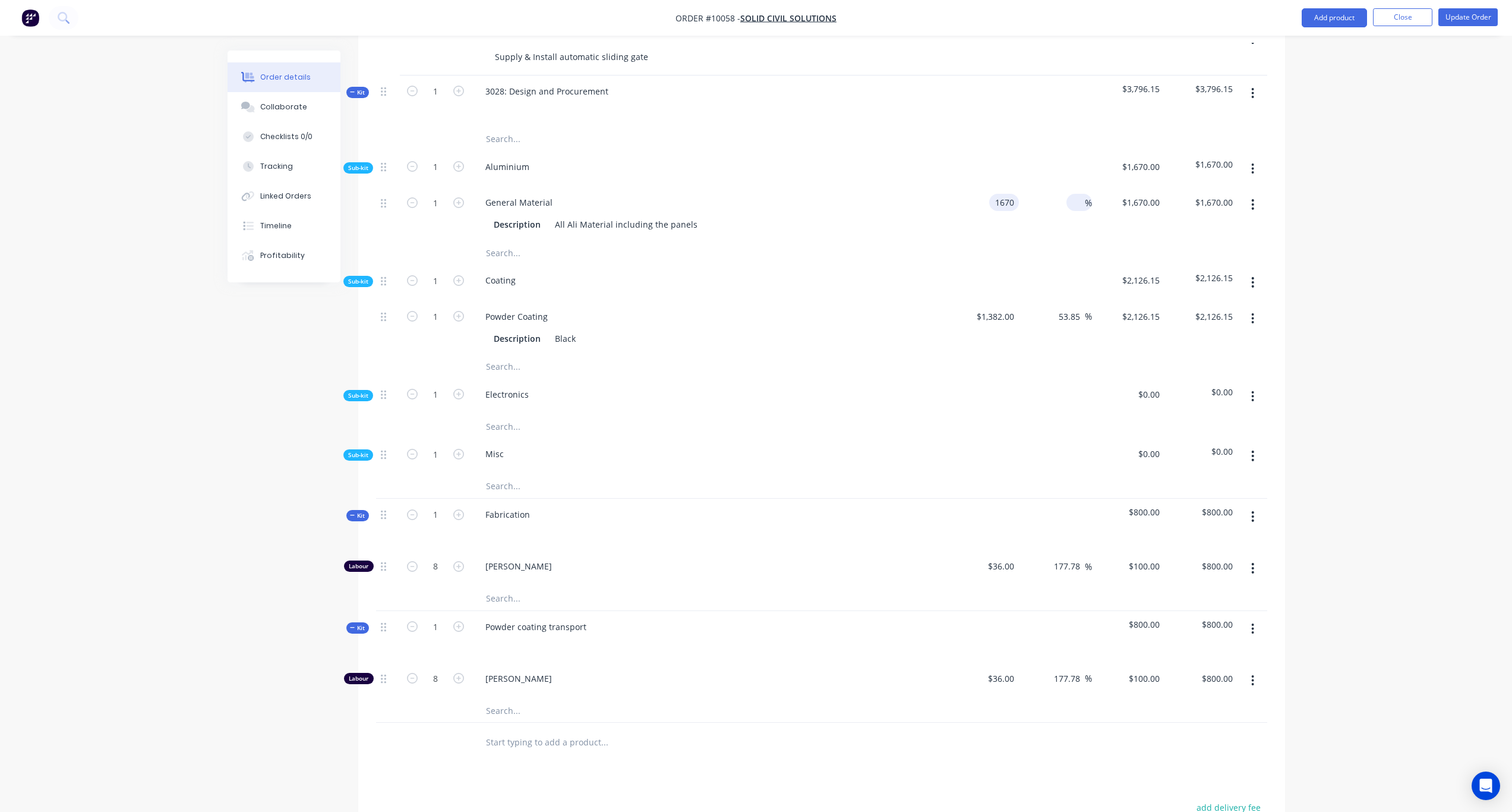
drag, startPoint x: 979, startPoint y: 189, endPoint x: 1068, endPoint y: 190, distance: 89.0
click at [1068, 190] on div "1 General Material Description All Ali Material including the panels 1670 1670 …" at bounding box center [821, 213] width 892 height 54
type input "$0.00"
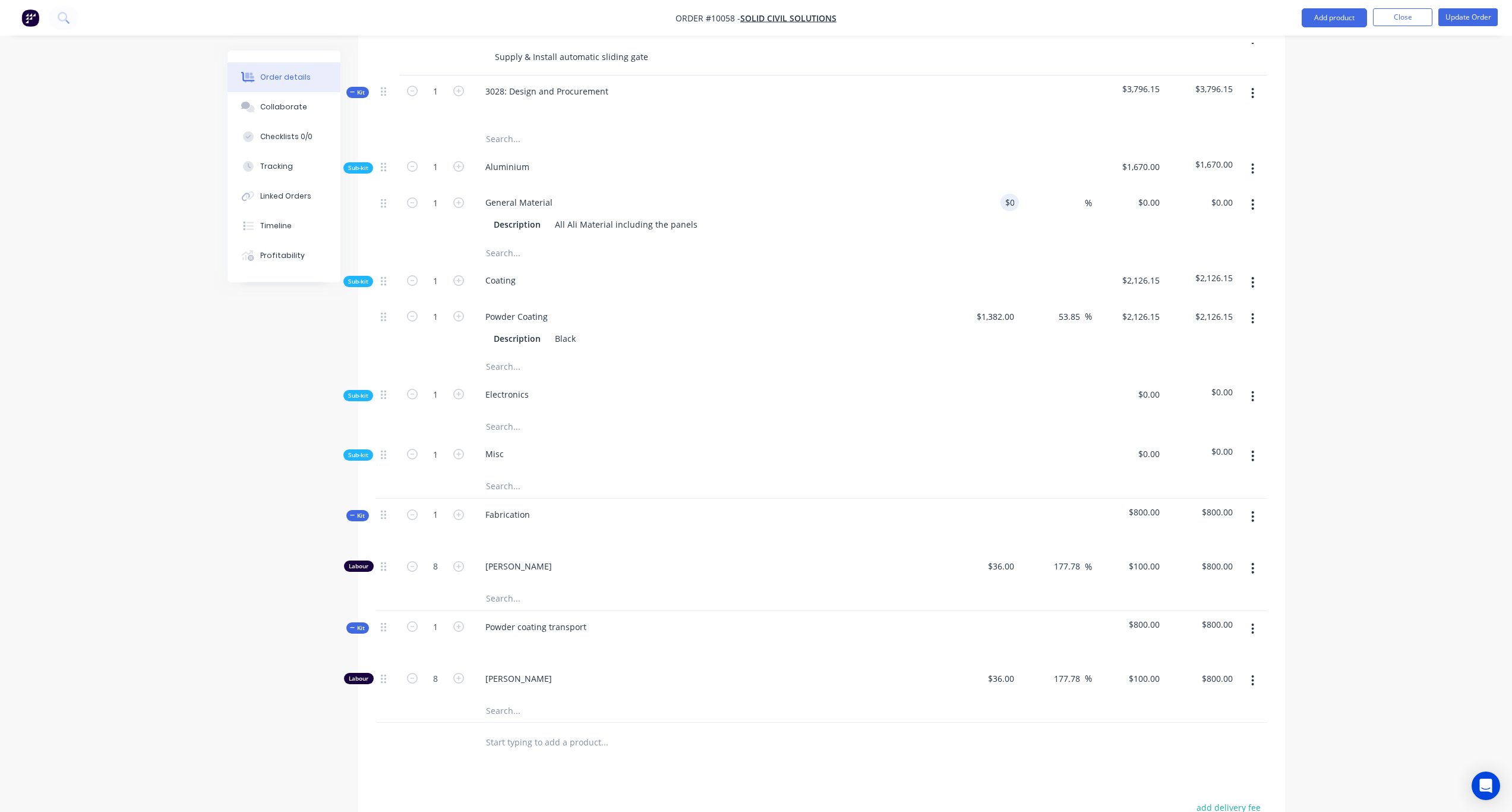
click at [1267, 201] on div "Order details Collaborate Checklists 0/0 Tracking Linked Orders Timeline Profit…" at bounding box center [756, 293] width 1512 height 1542
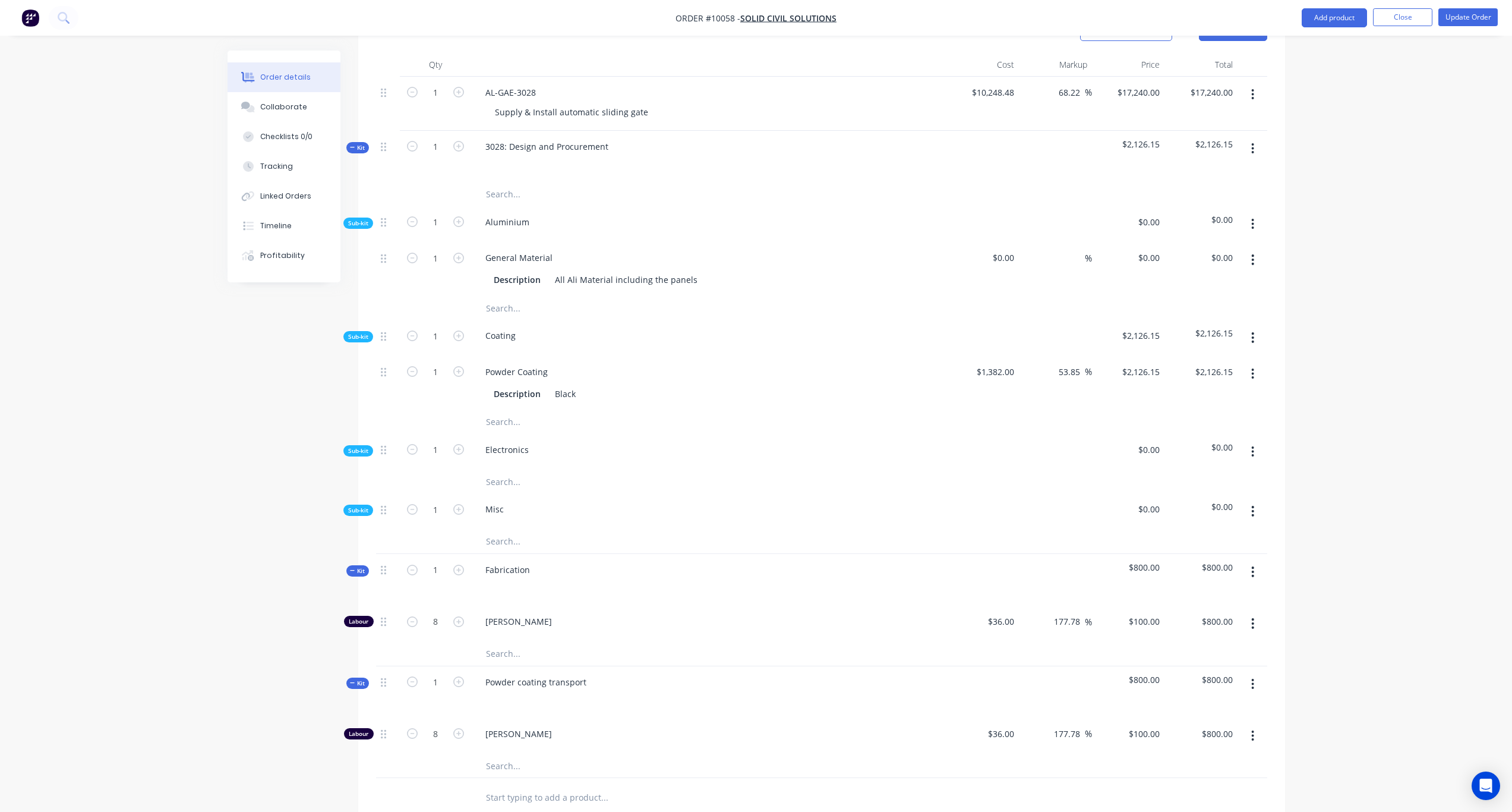
scroll to position [418, 0]
click at [560, 275] on div "All Ali Material including the panels" at bounding box center [627, 283] width 152 height 18
drag, startPoint x: 553, startPoint y: 267, endPoint x: 745, endPoint y: 270, distance: 192.0
click at [745, 275] on div "Description All Ali Material including the panels" at bounding box center [706, 283] width 435 height 18
click at [1009, 253] on input "0" at bounding box center [1006, 261] width 27 height 18
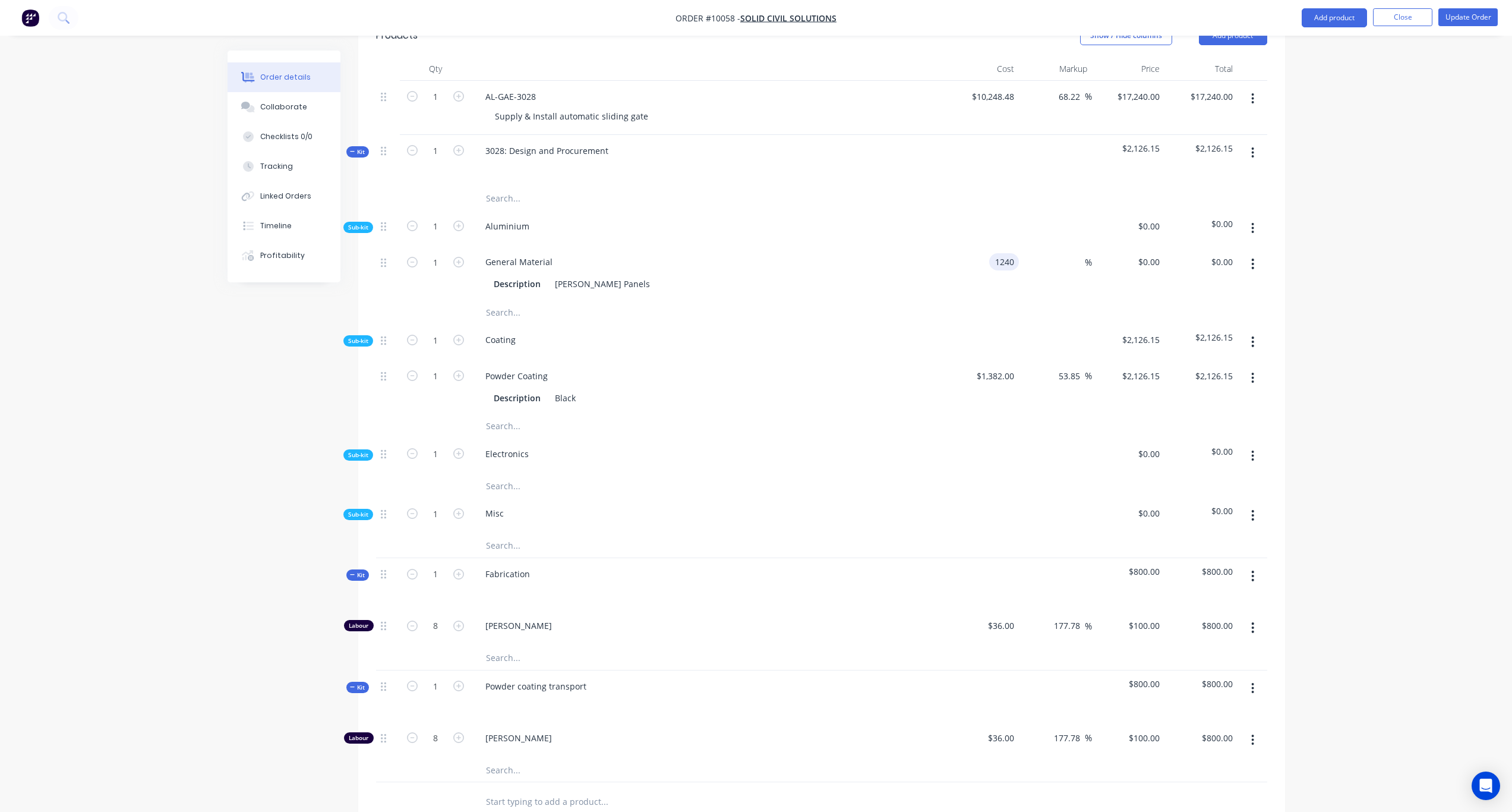
type input "$1,240.00"
click at [1267, 261] on div "Order details Collaborate Checklists 0/0 Tracking Linked Orders Timeline Profit…" at bounding box center [756, 353] width 1512 height 1542
click at [1211, 253] on input "1240.00" at bounding box center [1219, 261] width 37 height 18
paste input "907.69"
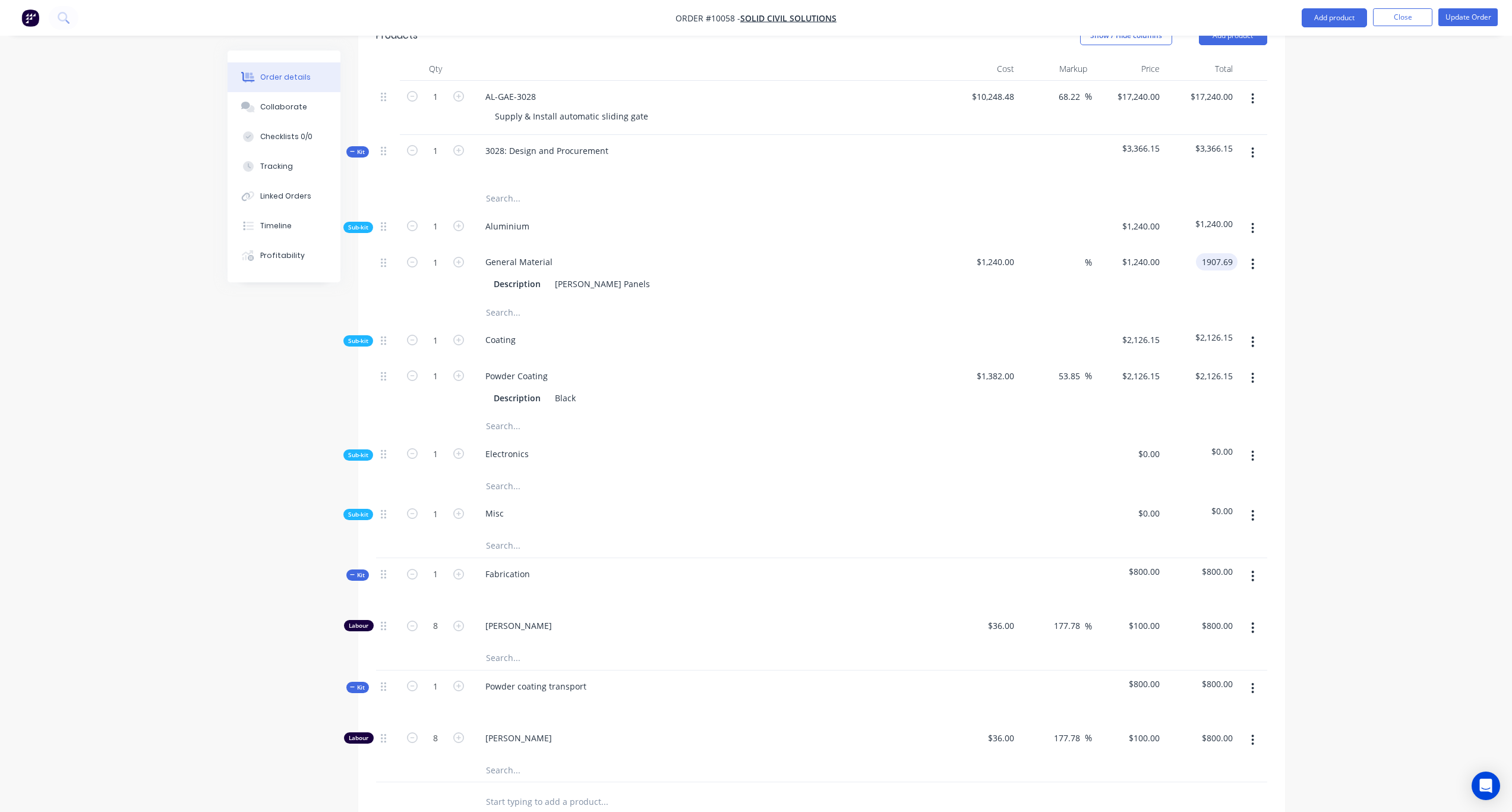
type input "1907.69"
type input "53.85"
type input "$1,907.69"
click at [1267, 261] on div "Order details Collaborate Checklists 0/0 Tracking Linked Orders Timeline Profit…" at bounding box center [756, 353] width 1512 height 1542
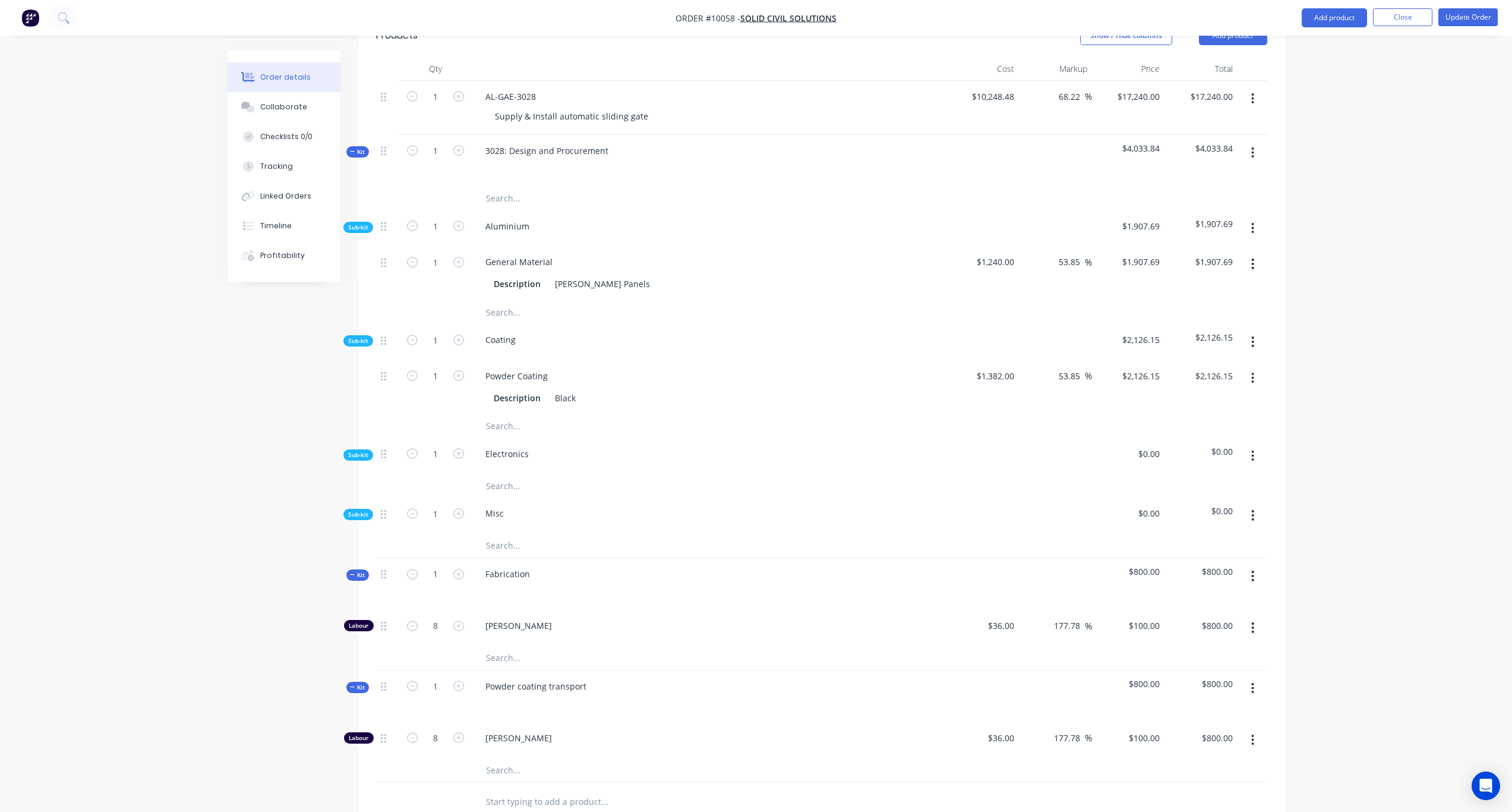
click at [1252, 223] on icon "button" at bounding box center [1253, 229] width 2 height 11
click at [1222, 251] on div "Add product to kit" at bounding box center [1211, 259] width 91 height 18
click at [1204, 299] on div "Product catalogue" at bounding box center [1211, 307] width 91 height 18
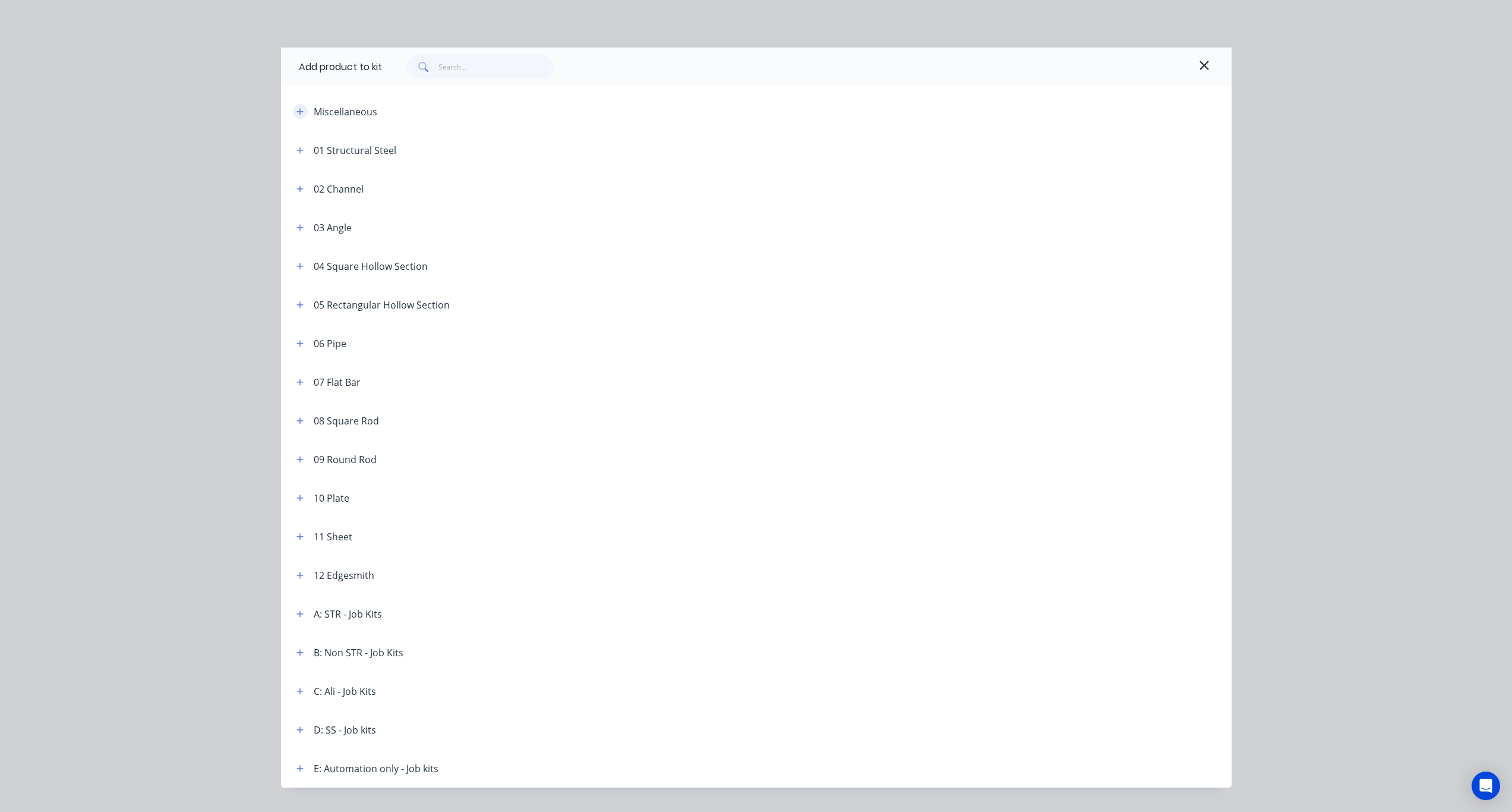
click at [296, 111] on icon "button" at bounding box center [299, 111] width 7 height 7
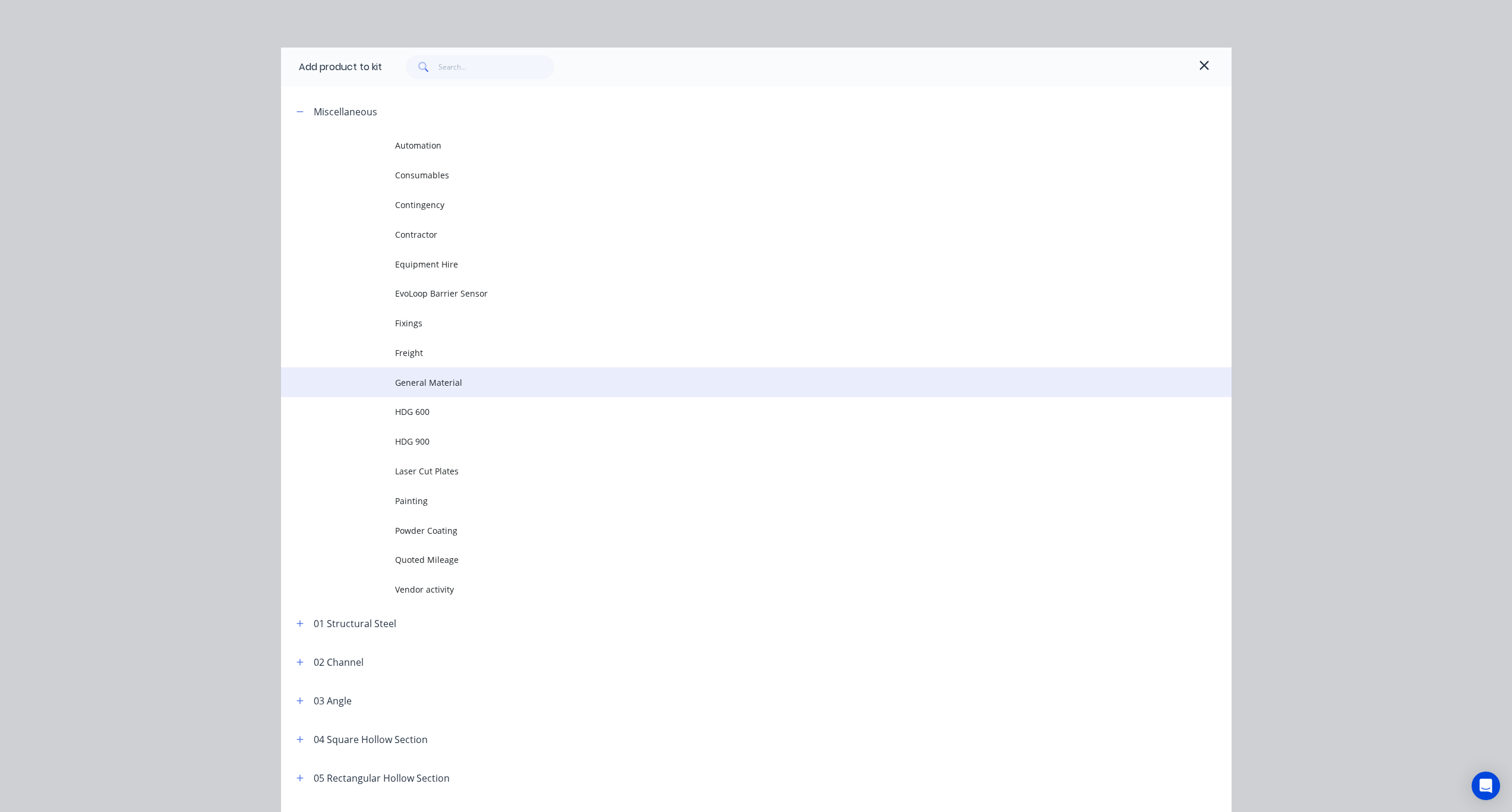
click at [433, 386] on span "General Material" at bounding box center [729, 382] width 669 height 12
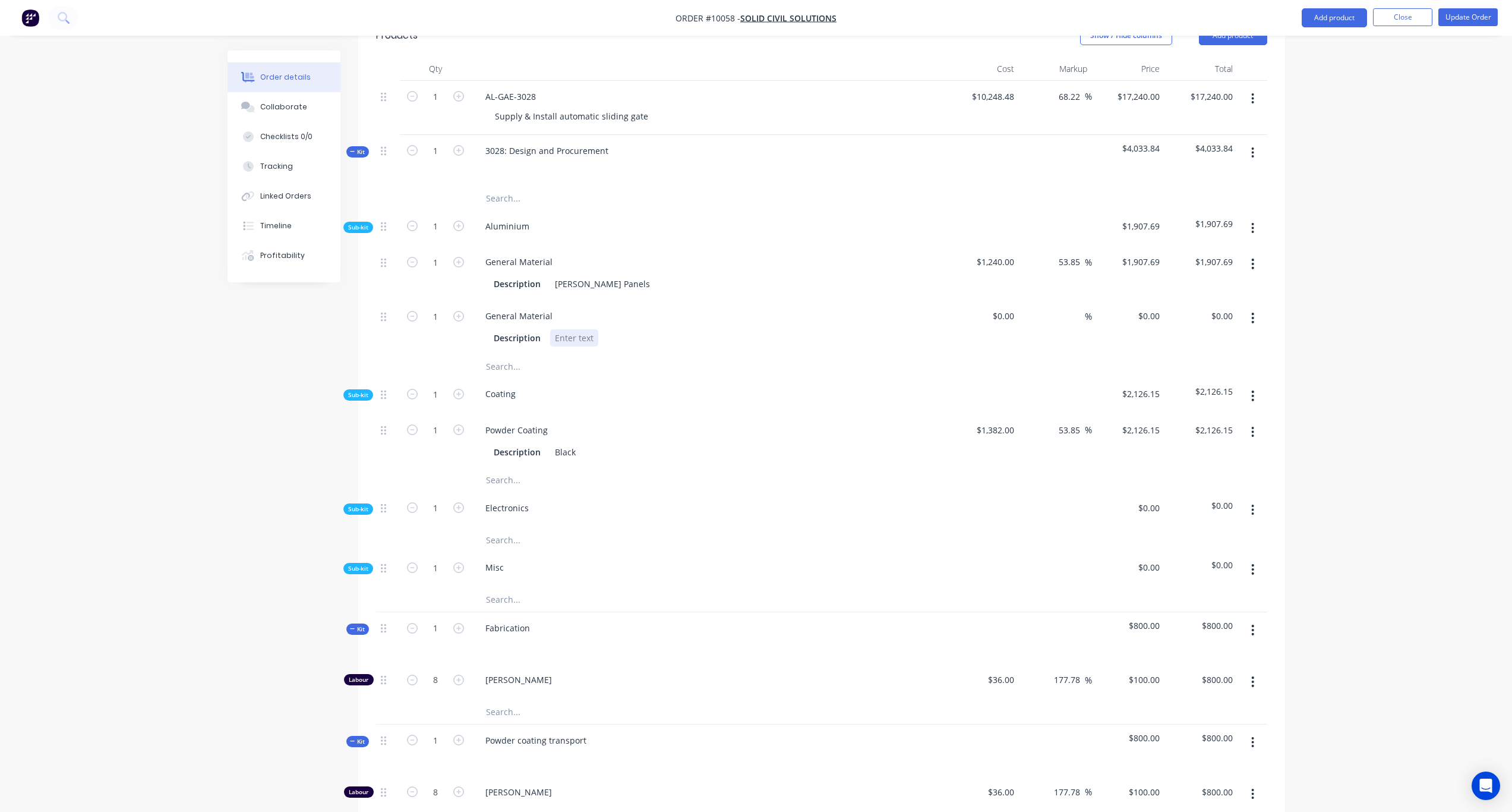
click at [568, 329] on div at bounding box center [574, 337] width 48 height 18
click at [1267, 308] on div "Order details Collaborate Checklists 0/0 Tracking Linked Orders Timeline Profit…" at bounding box center [756, 380] width 1512 height 1597
click at [1011, 308] on input at bounding box center [1006, 316] width 27 height 18
type input "$2,000.00"
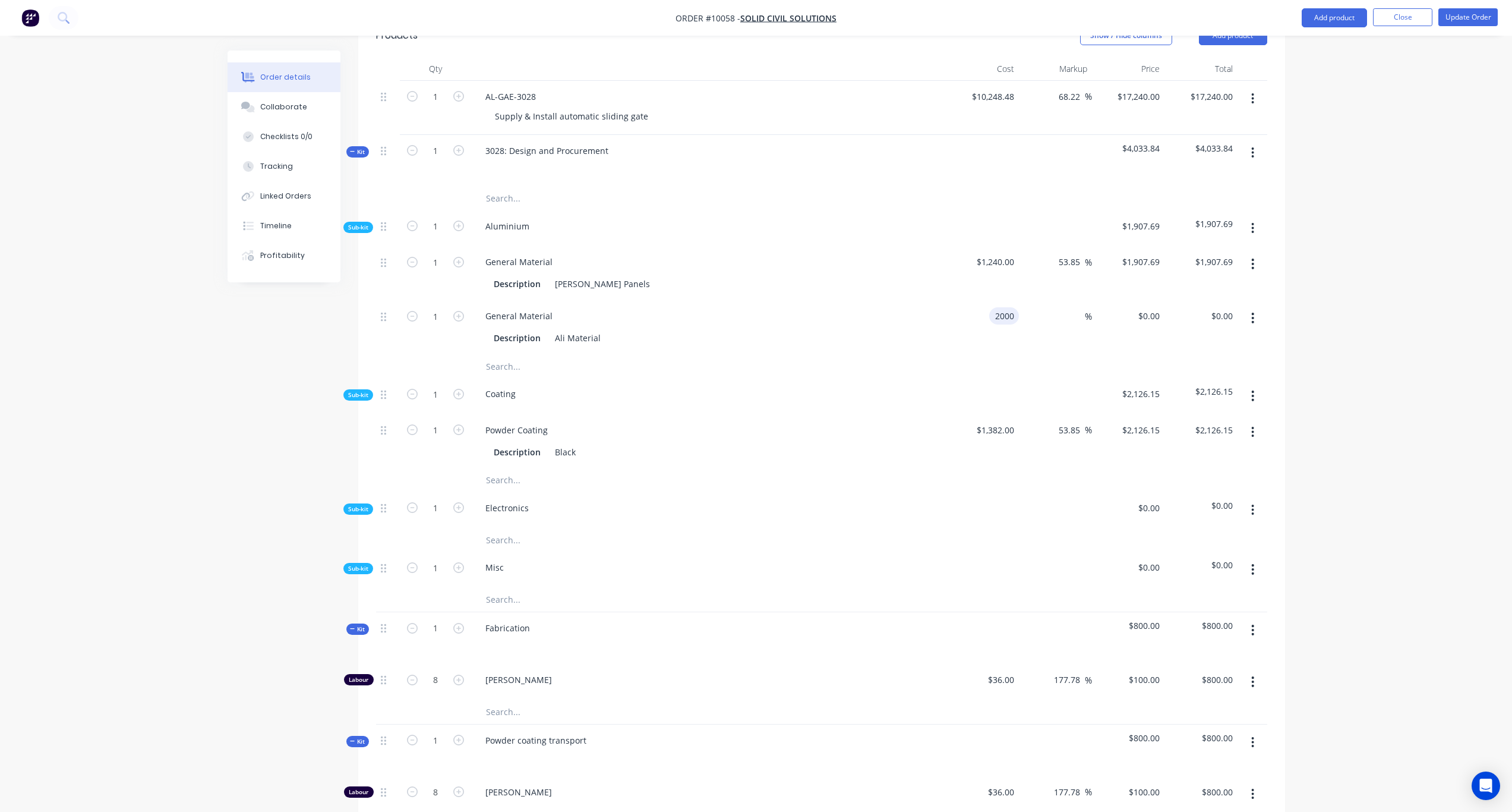
type input "$2,000.00"
click at [1267, 381] on div "Order details Collaborate Checklists 0/0 Tracking Linked Orders Timeline Profit…" at bounding box center [756, 380] width 1512 height 1597
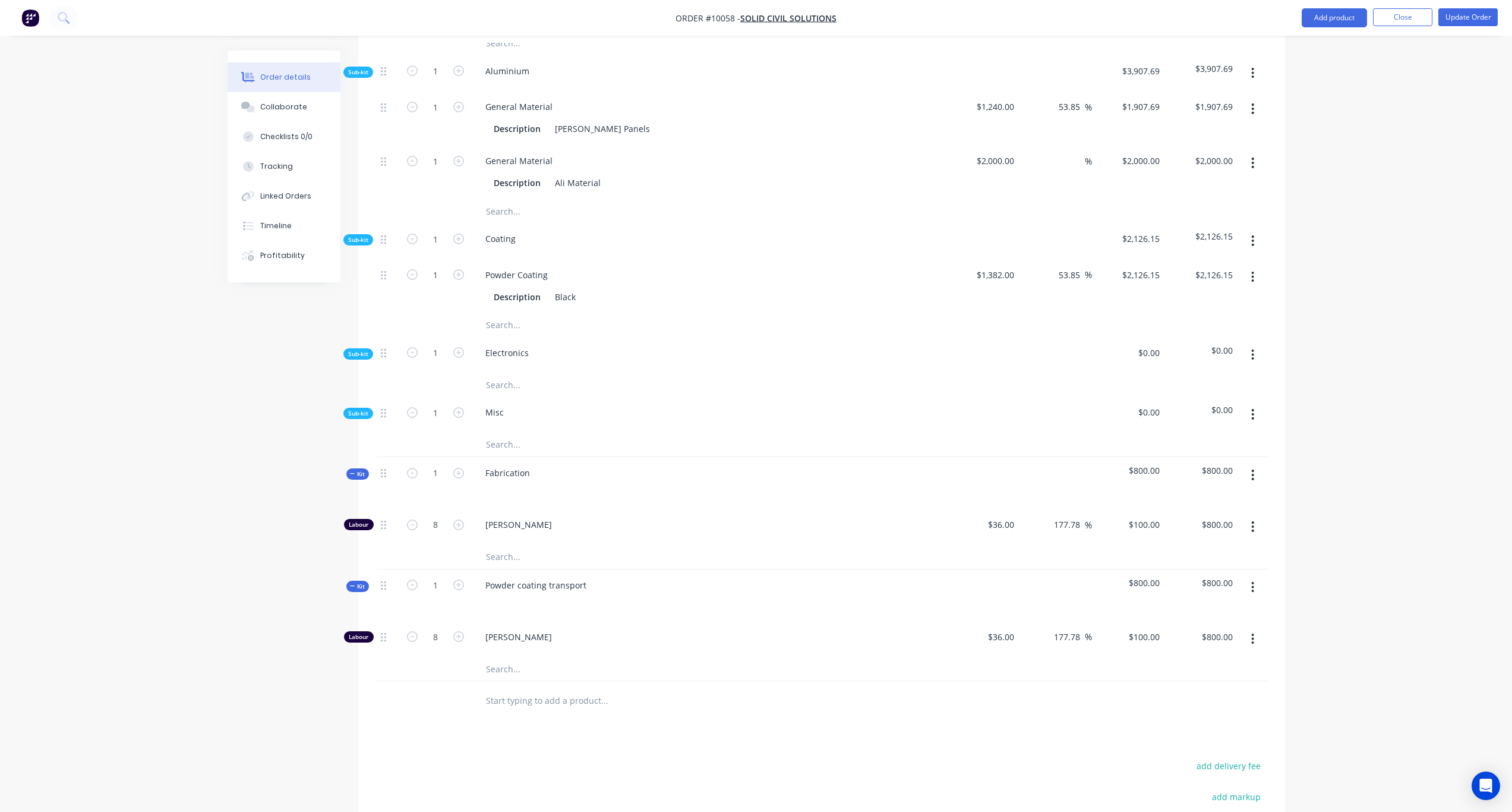
scroll to position [597, 0]
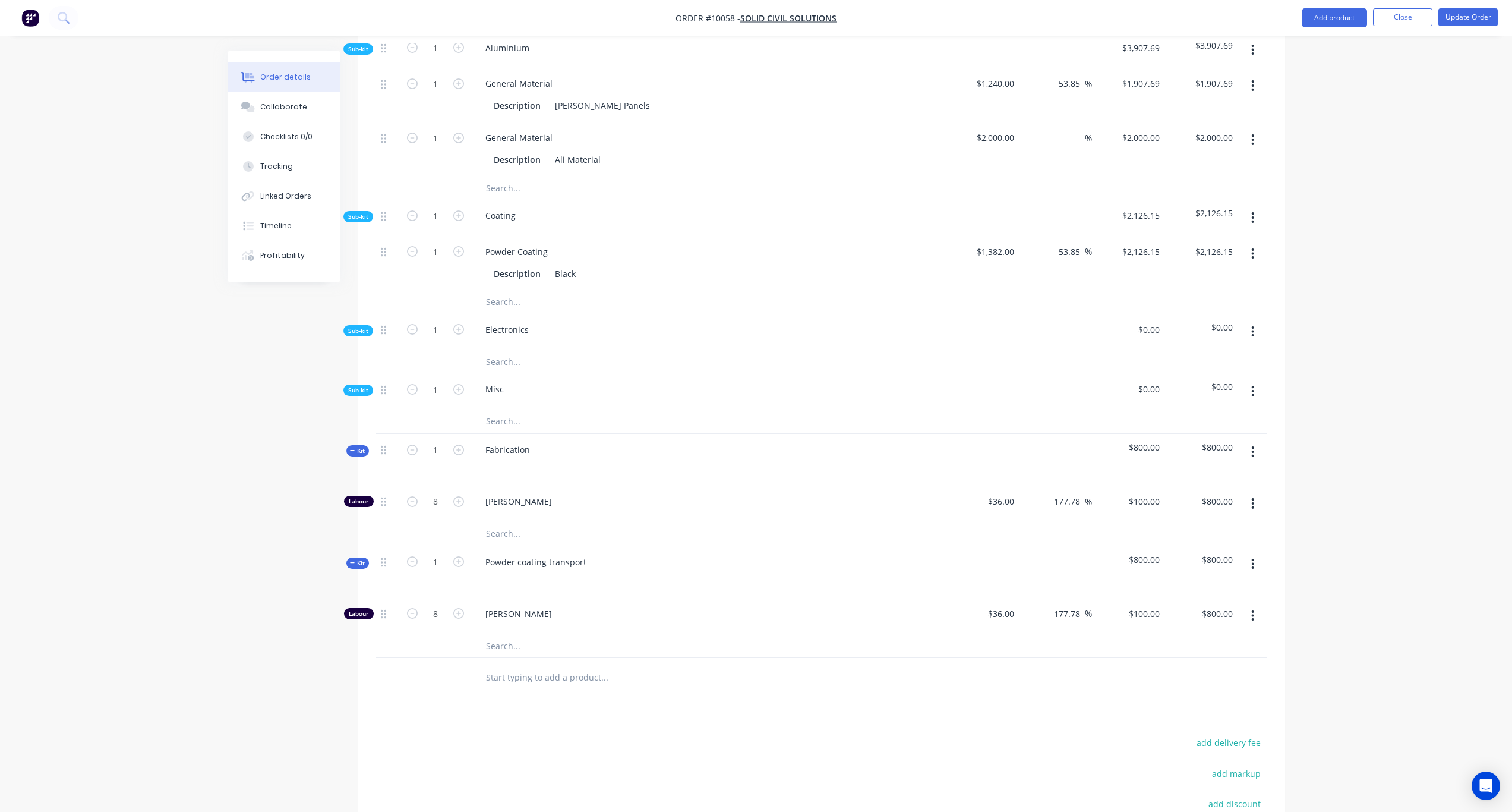
click at [1253, 385] on icon "button" at bounding box center [1253, 391] width 3 height 13
click at [1198, 414] on div "Add product to kit" at bounding box center [1211, 422] width 91 height 18
click at [1200, 464] on div "Product catalogue" at bounding box center [1211, 470] width 91 height 18
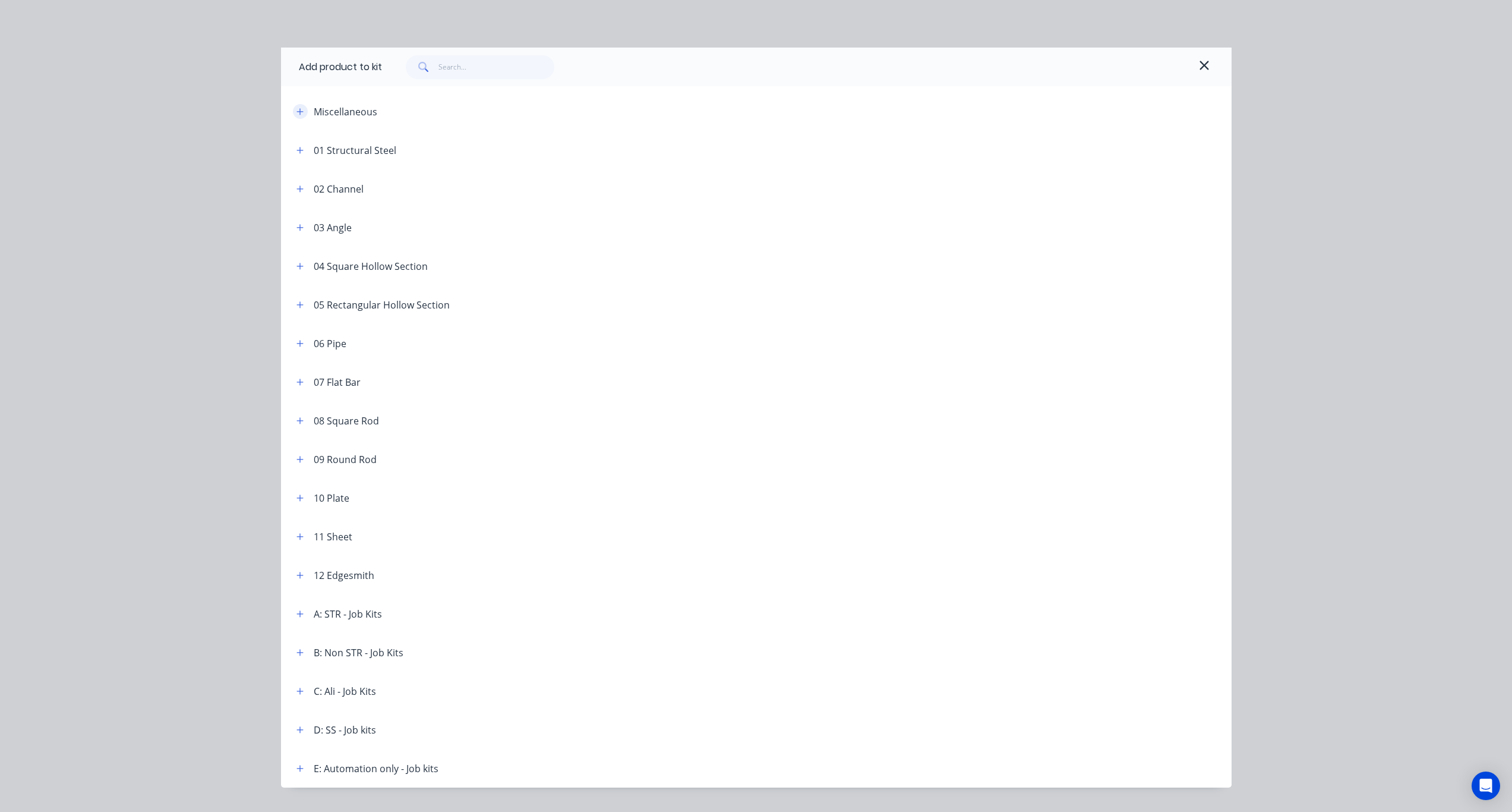
click at [298, 113] on icon "button" at bounding box center [299, 111] width 7 height 8
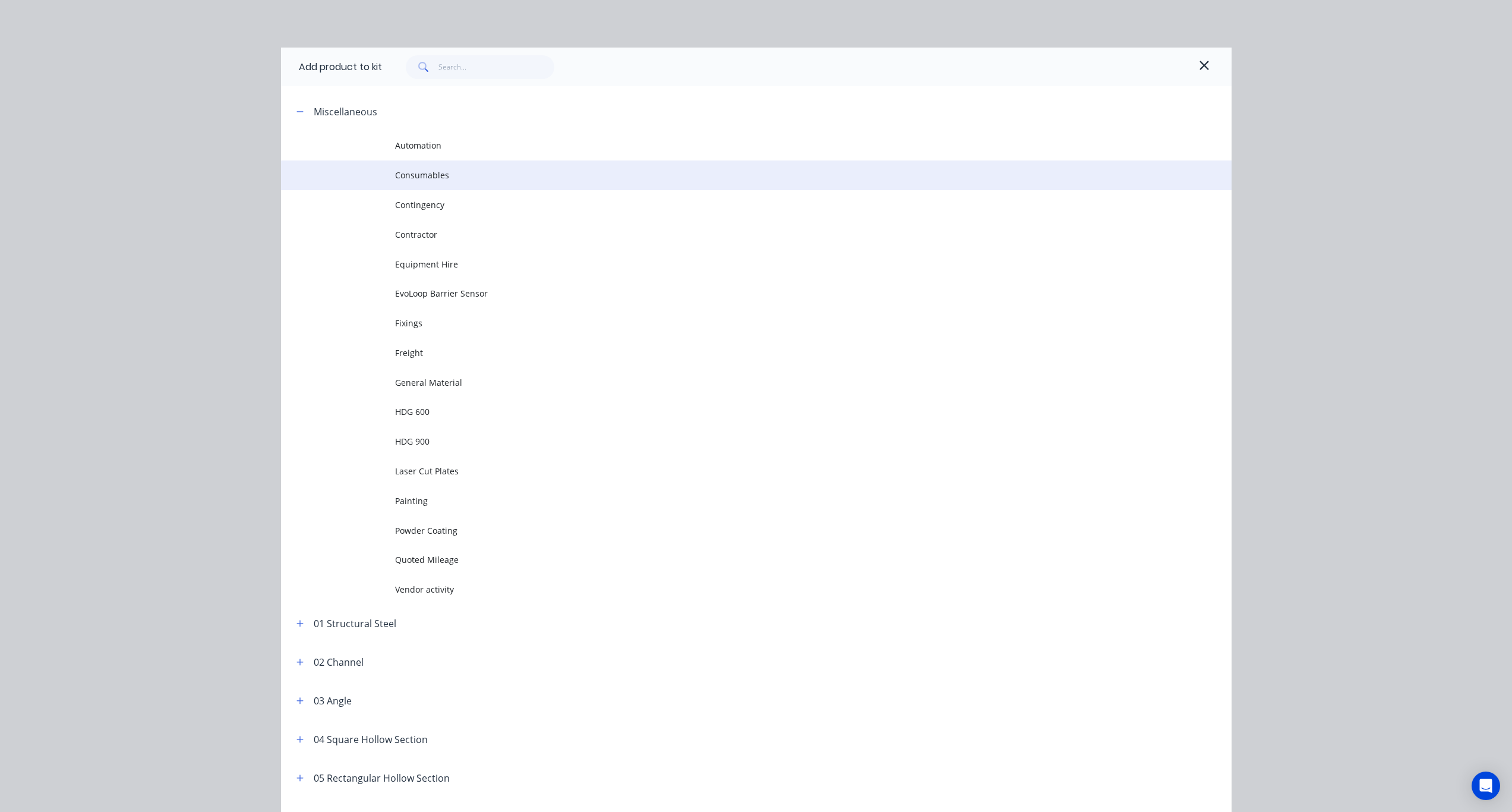
click at [440, 180] on span "Consumables" at bounding box center [729, 175] width 669 height 12
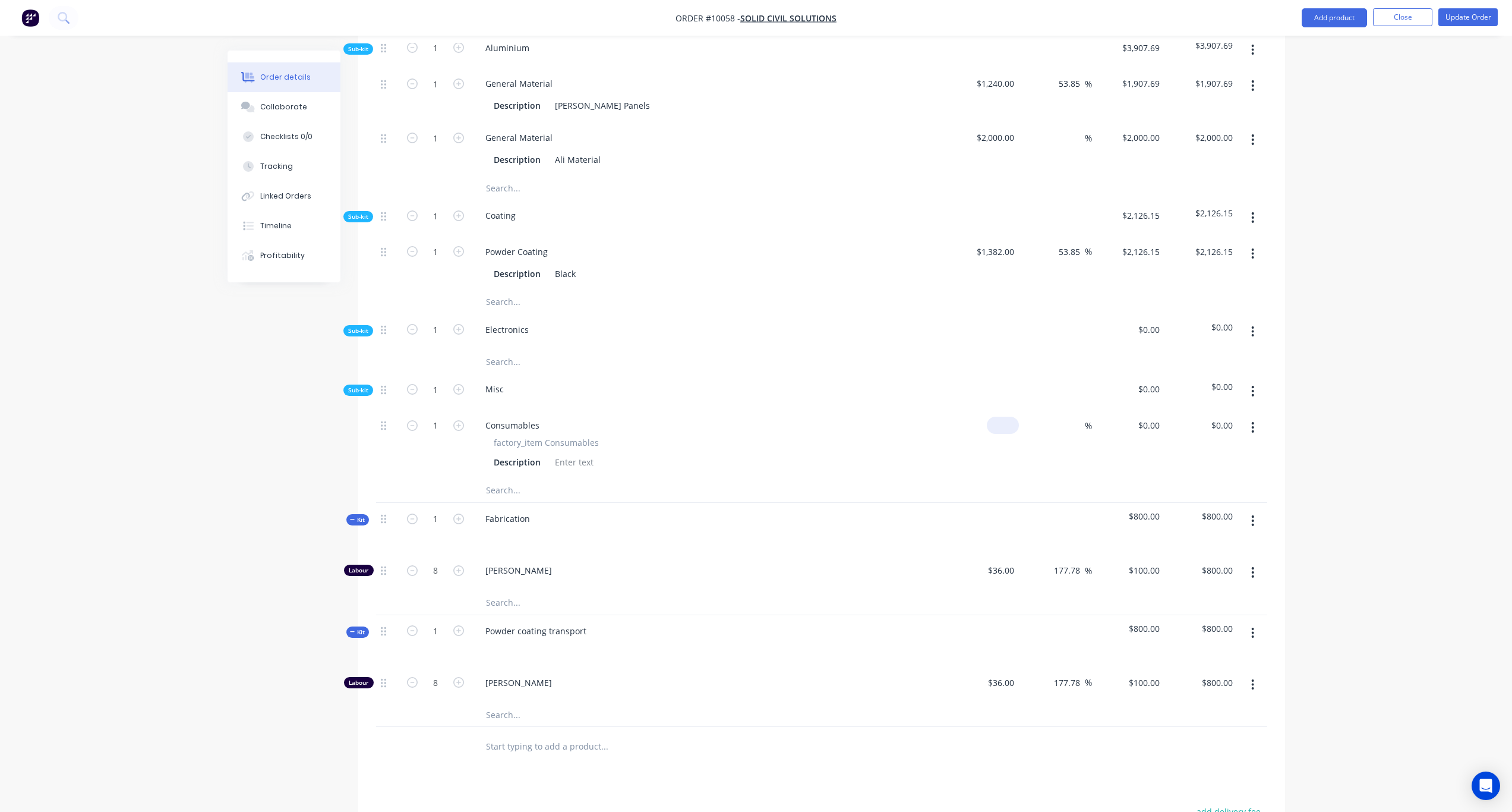
click at [1009, 417] on input at bounding box center [1006, 425] width 27 height 18
click at [1267, 412] on div "Order details Collaborate Checklists 0/0 Tracking Linked Orders Timeline Profit…" at bounding box center [756, 235] width 1512 height 1666
type input "$692.00"
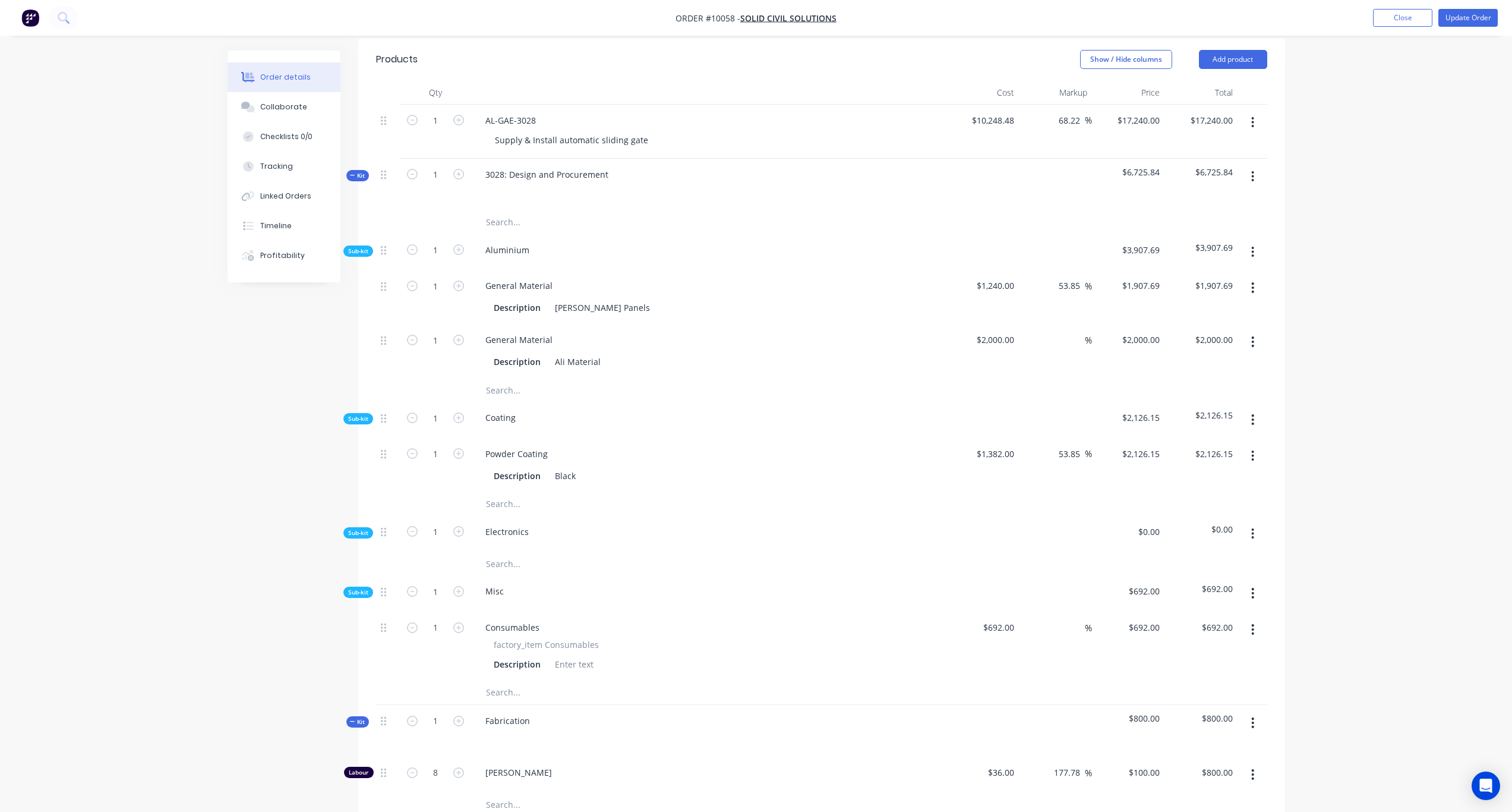
scroll to position [418, 0]
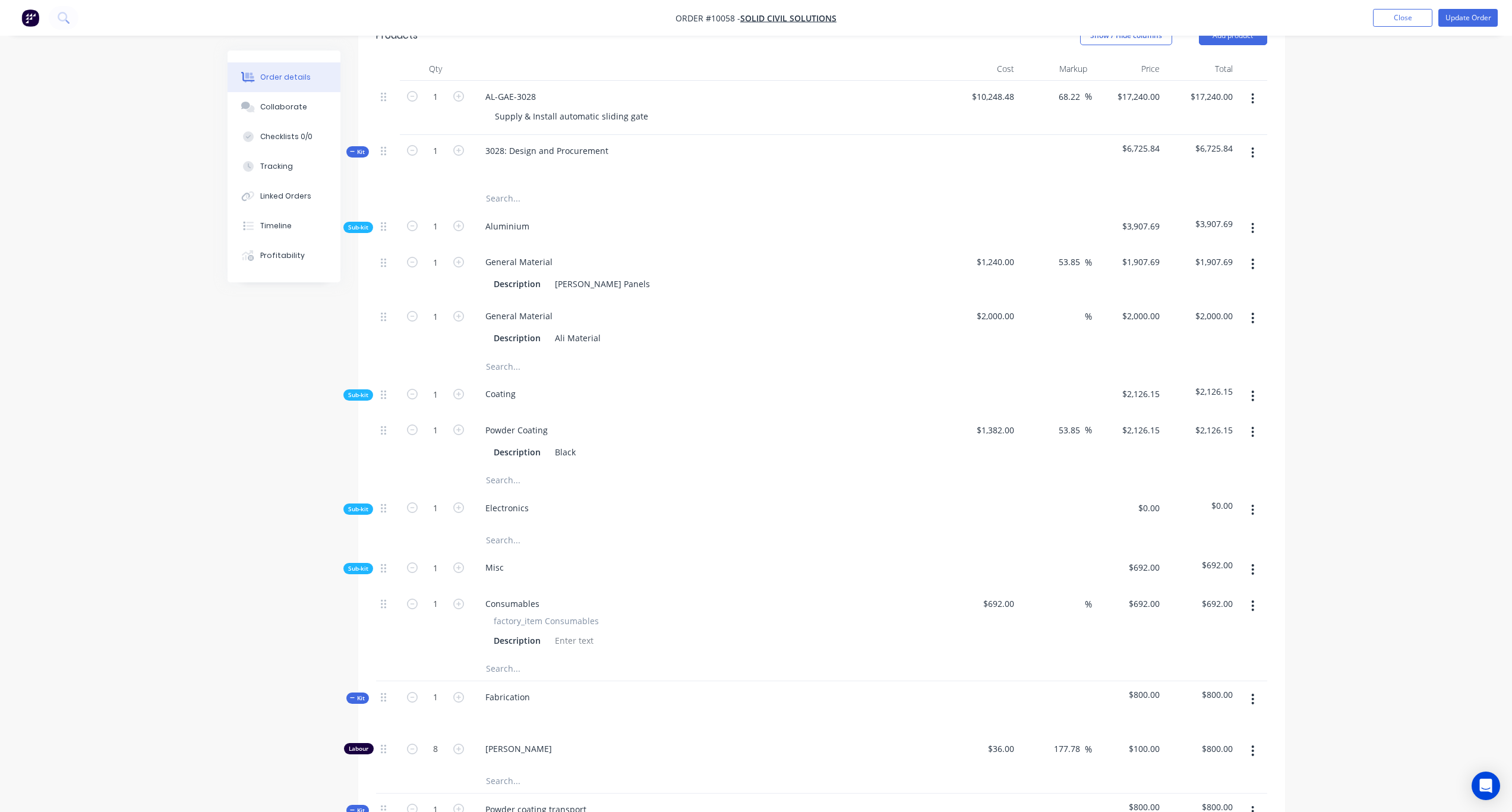
click at [350, 223] on span "Sub-kit" at bounding box center [358, 228] width 21 height 9
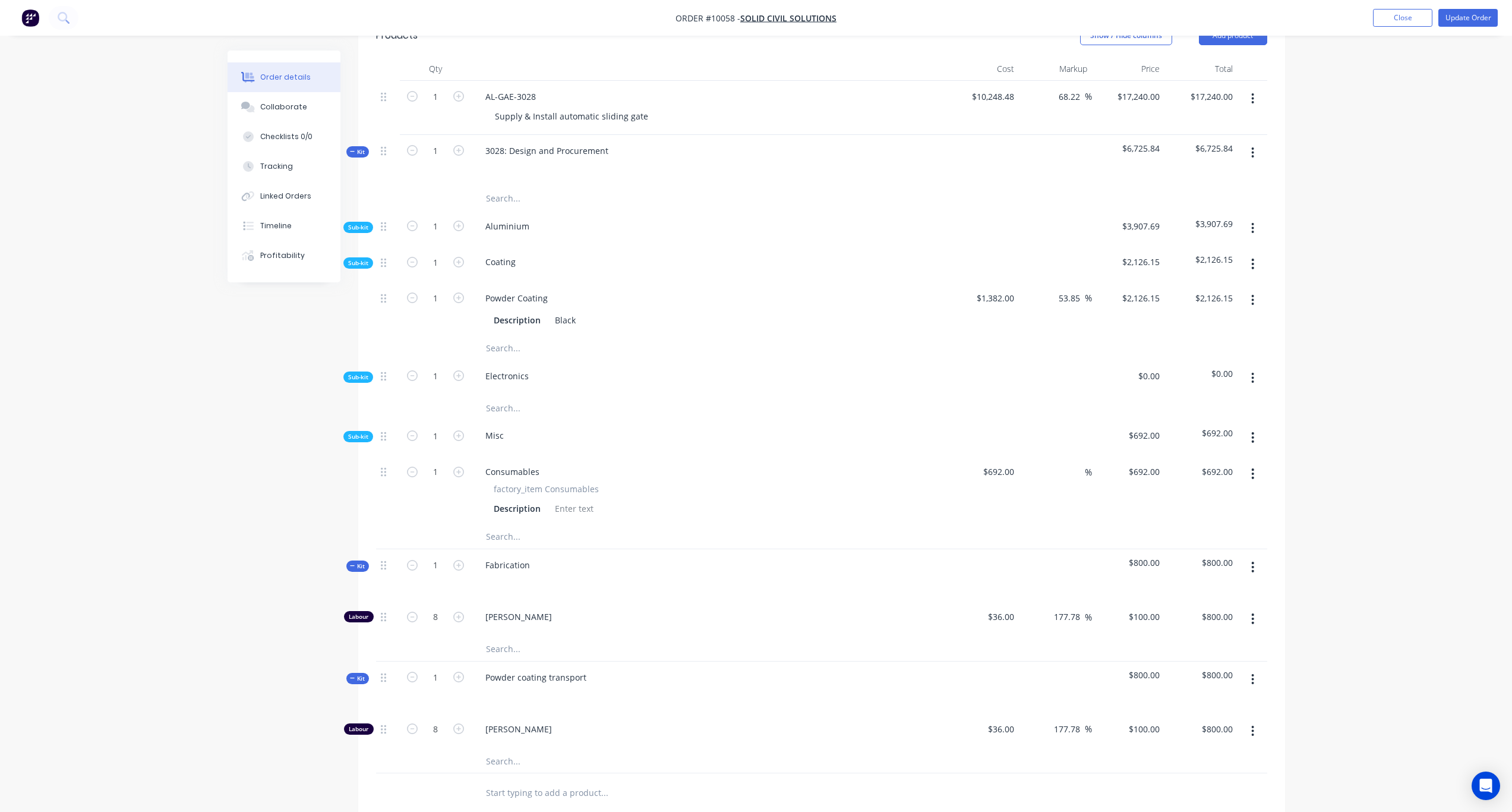
click at [362, 259] on span "Sub-kit" at bounding box center [358, 264] width 21 height 9
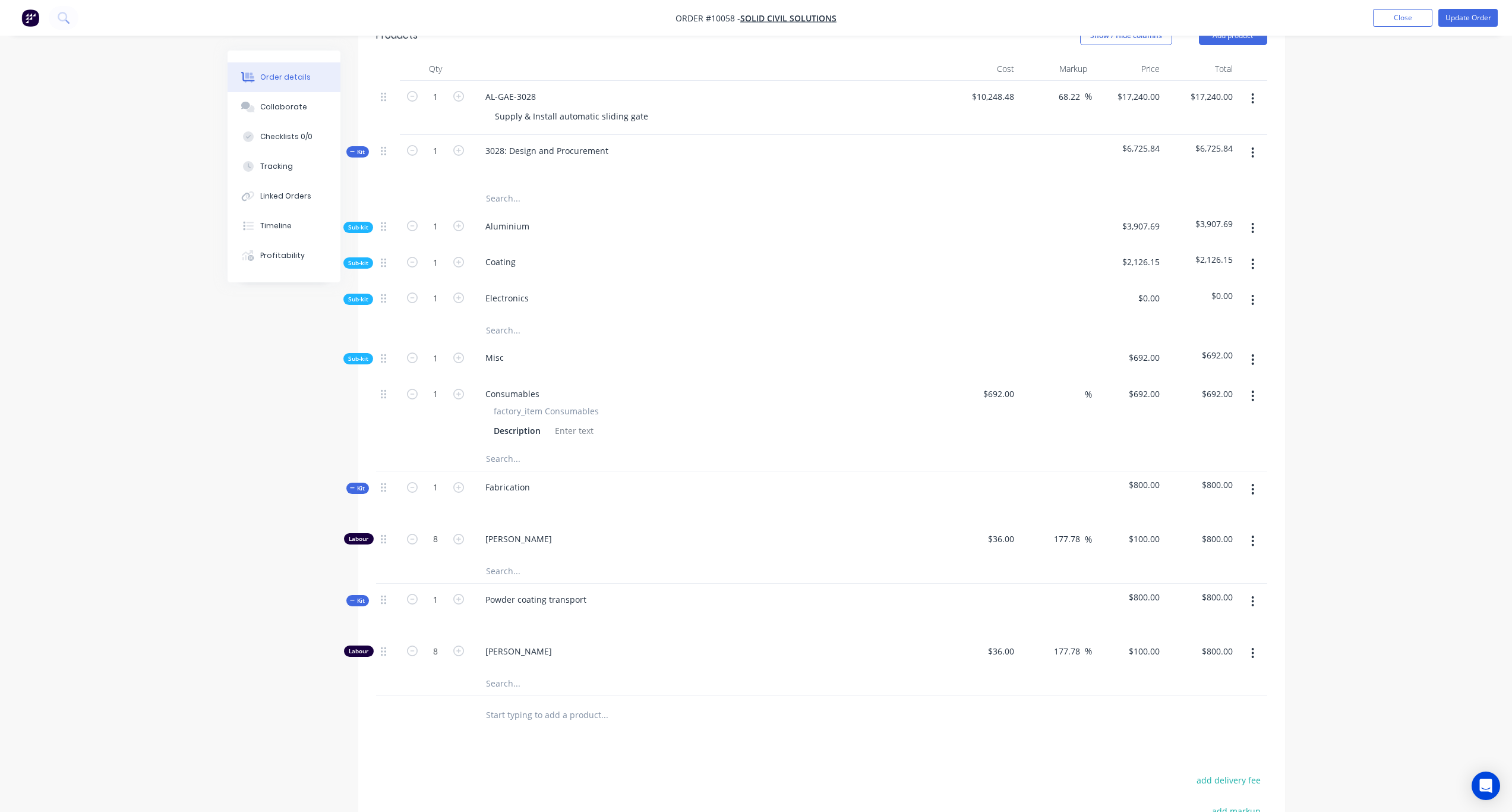
click at [362, 295] on span "Sub-kit" at bounding box center [358, 299] width 21 height 9
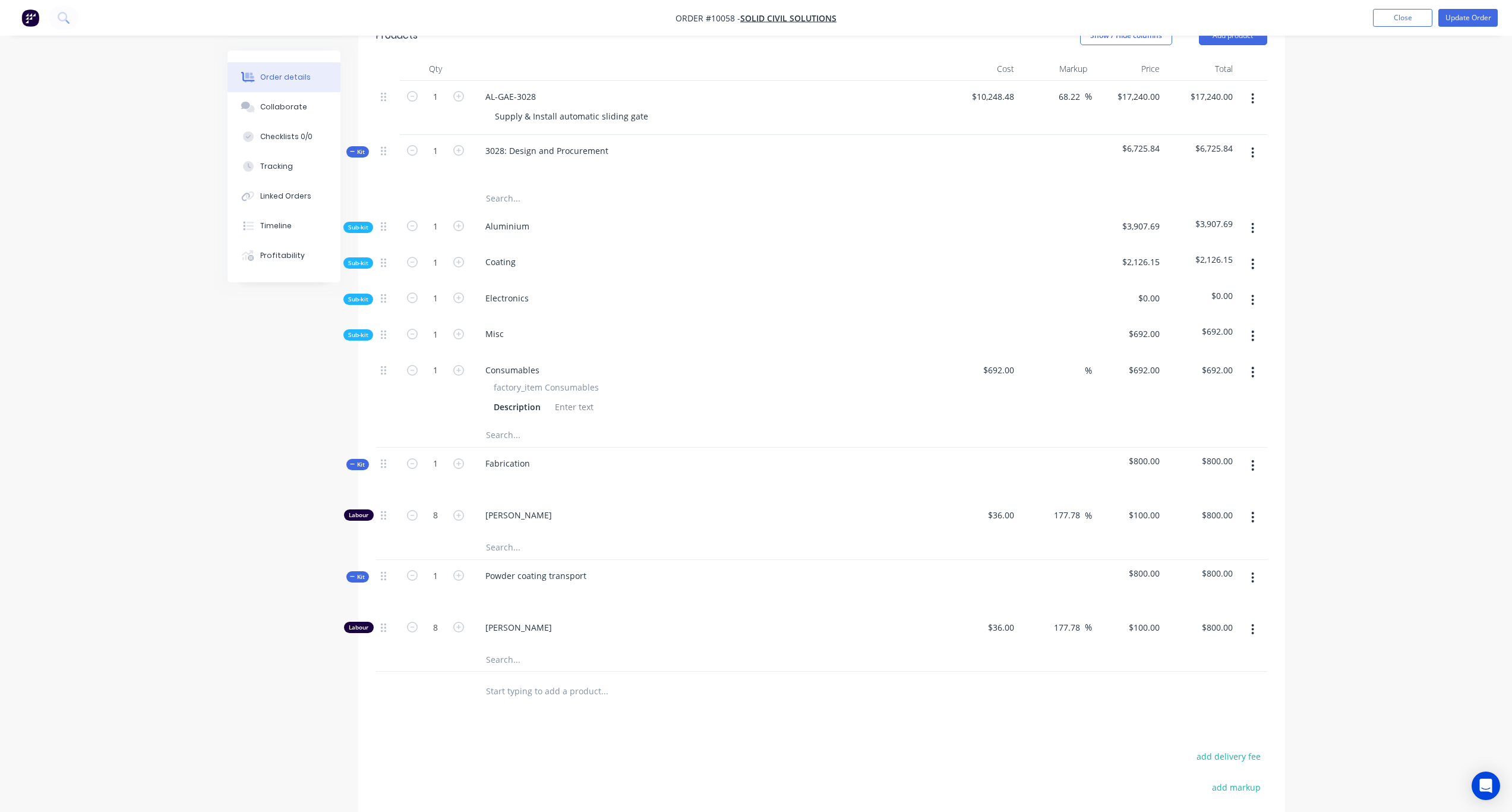
click at [358, 331] on span "Sub-kit" at bounding box center [358, 335] width 21 height 9
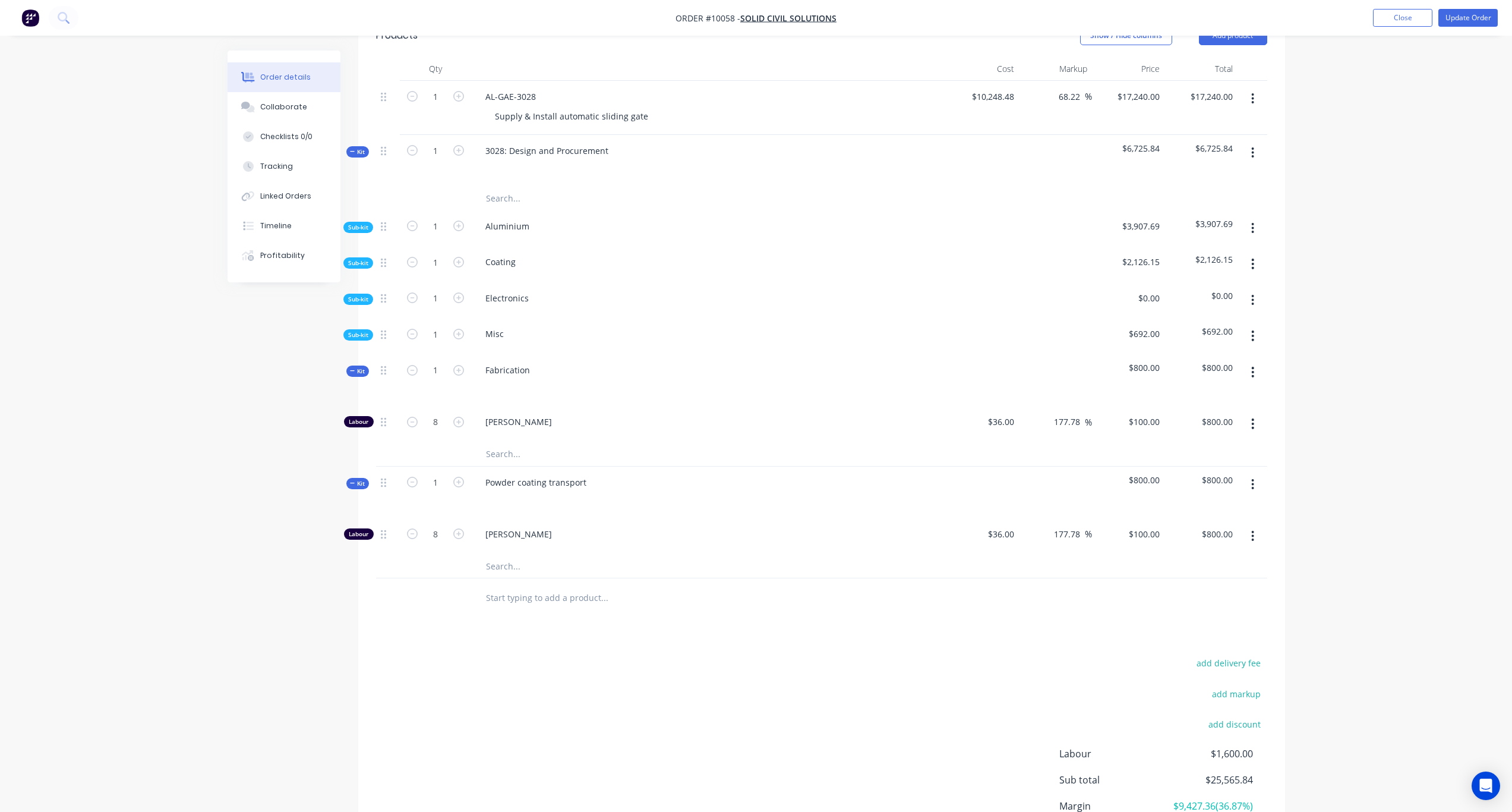
click at [359, 367] on span "Kit" at bounding box center [358, 372] width 15 height 9
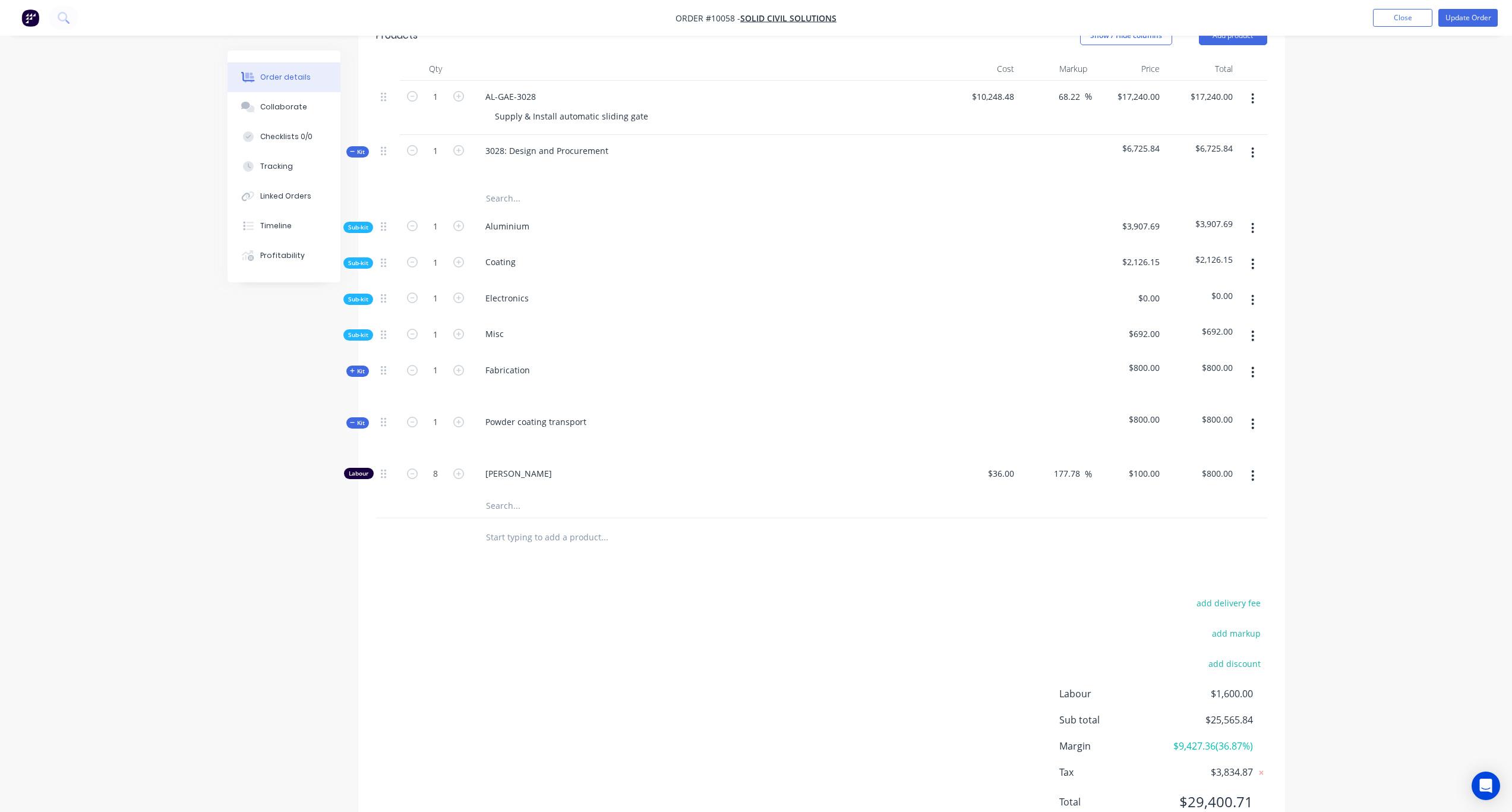
click at [359, 418] on span "Kit" at bounding box center [358, 423] width 15 height 9
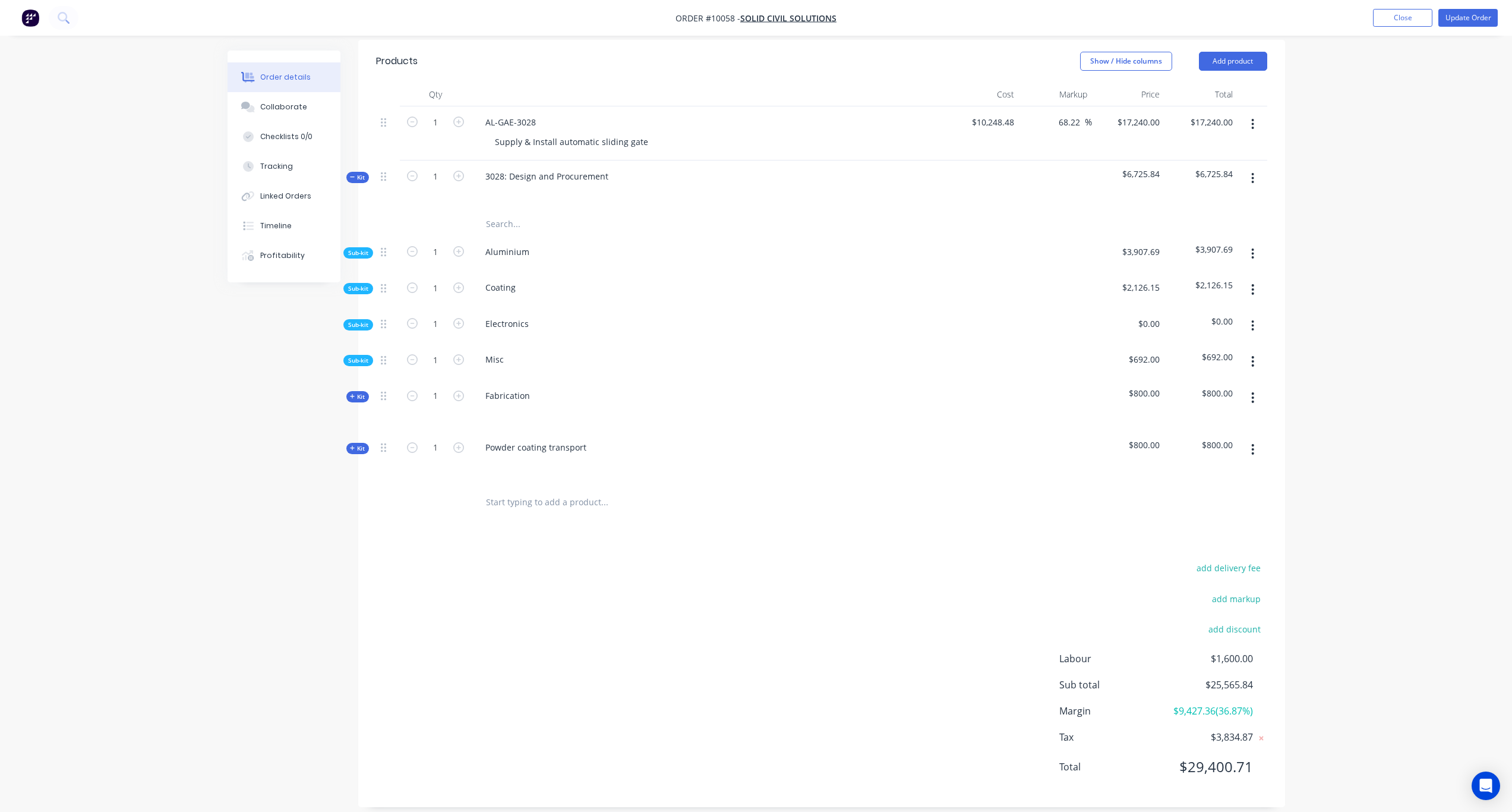
click at [354, 174] on icon at bounding box center [352, 177] width 5 height 6
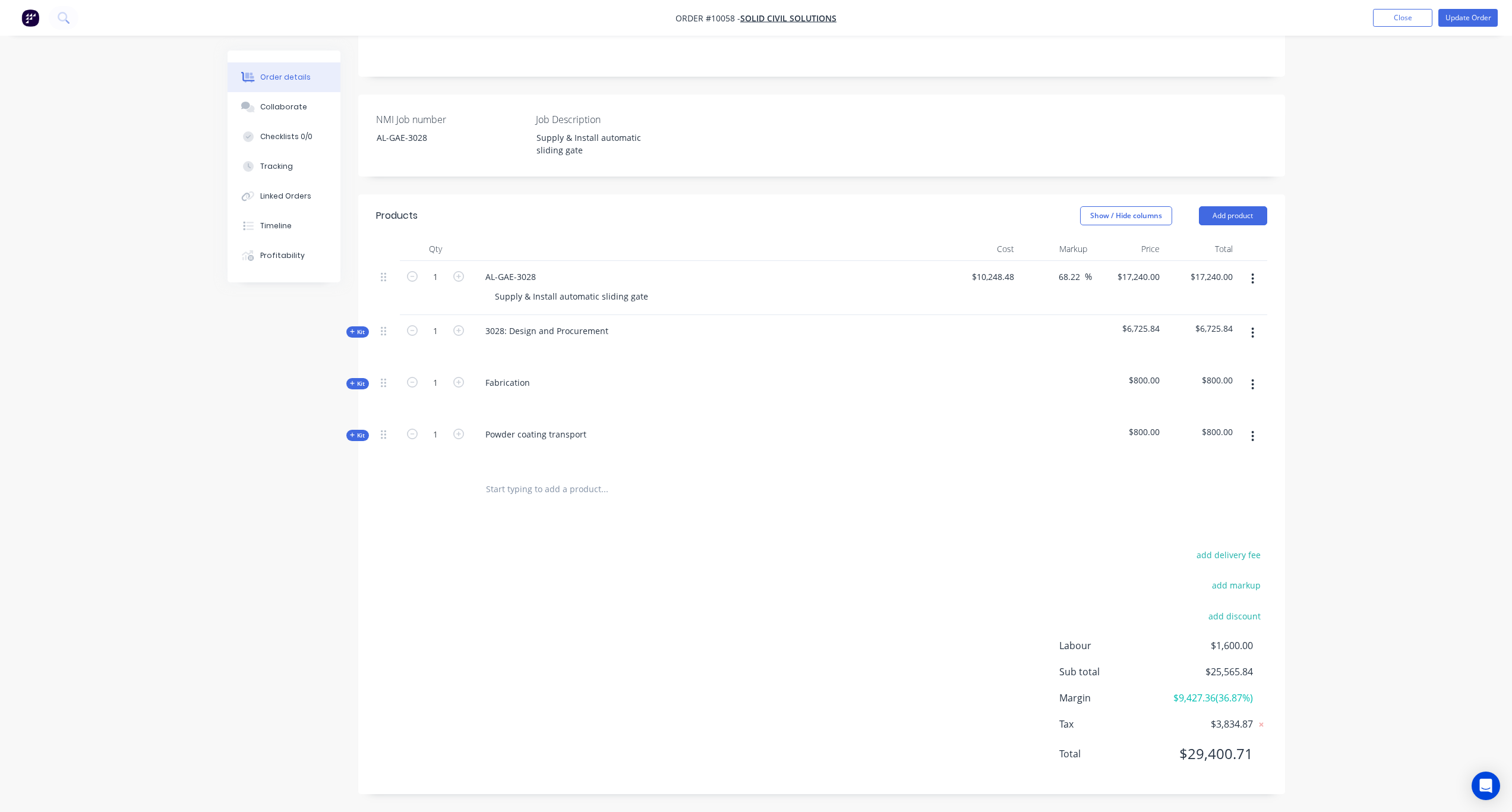
scroll to position [225, 0]
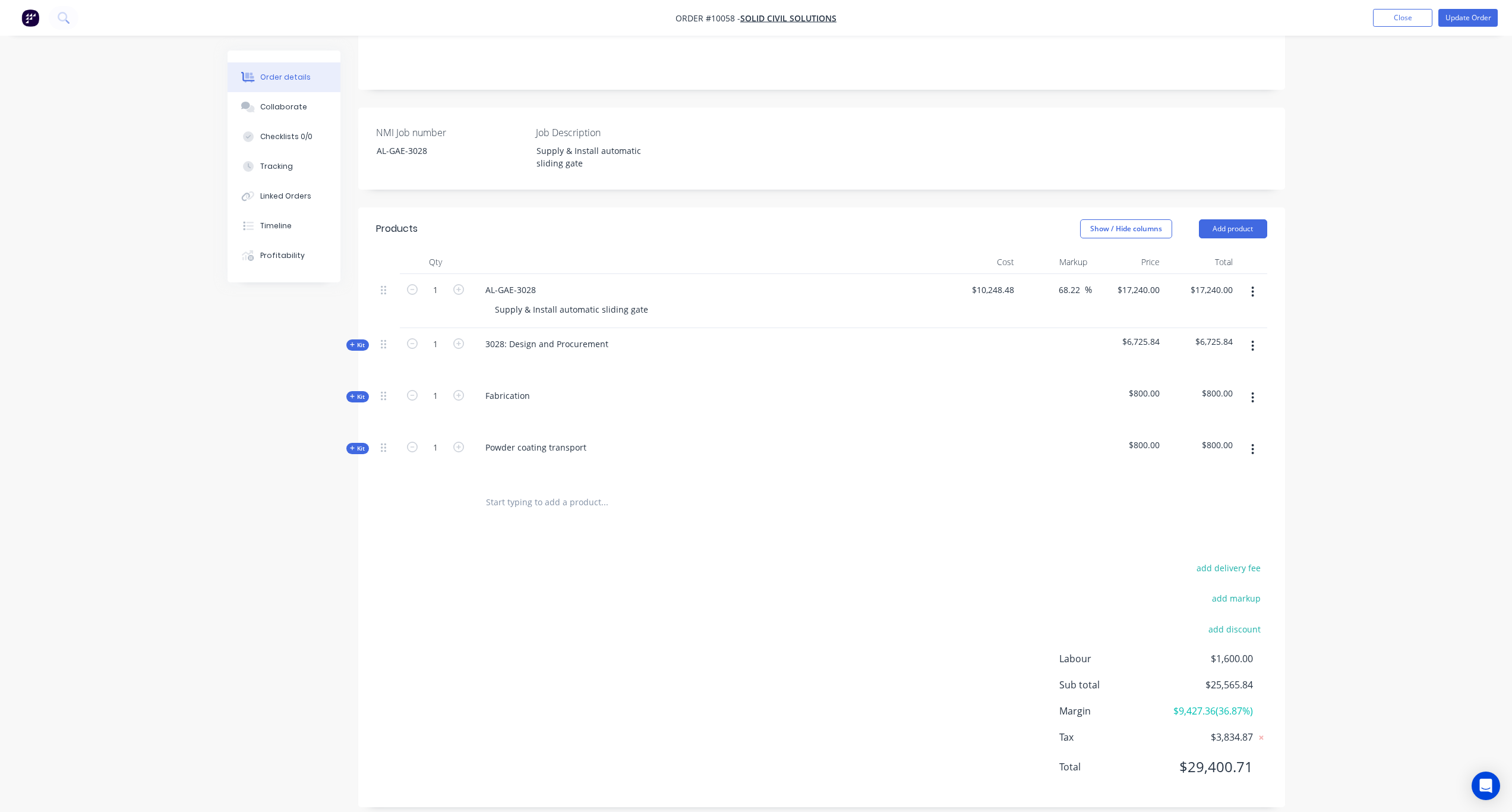
click at [362, 340] on span "Kit" at bounding box center [358, 345] width 15 height 9
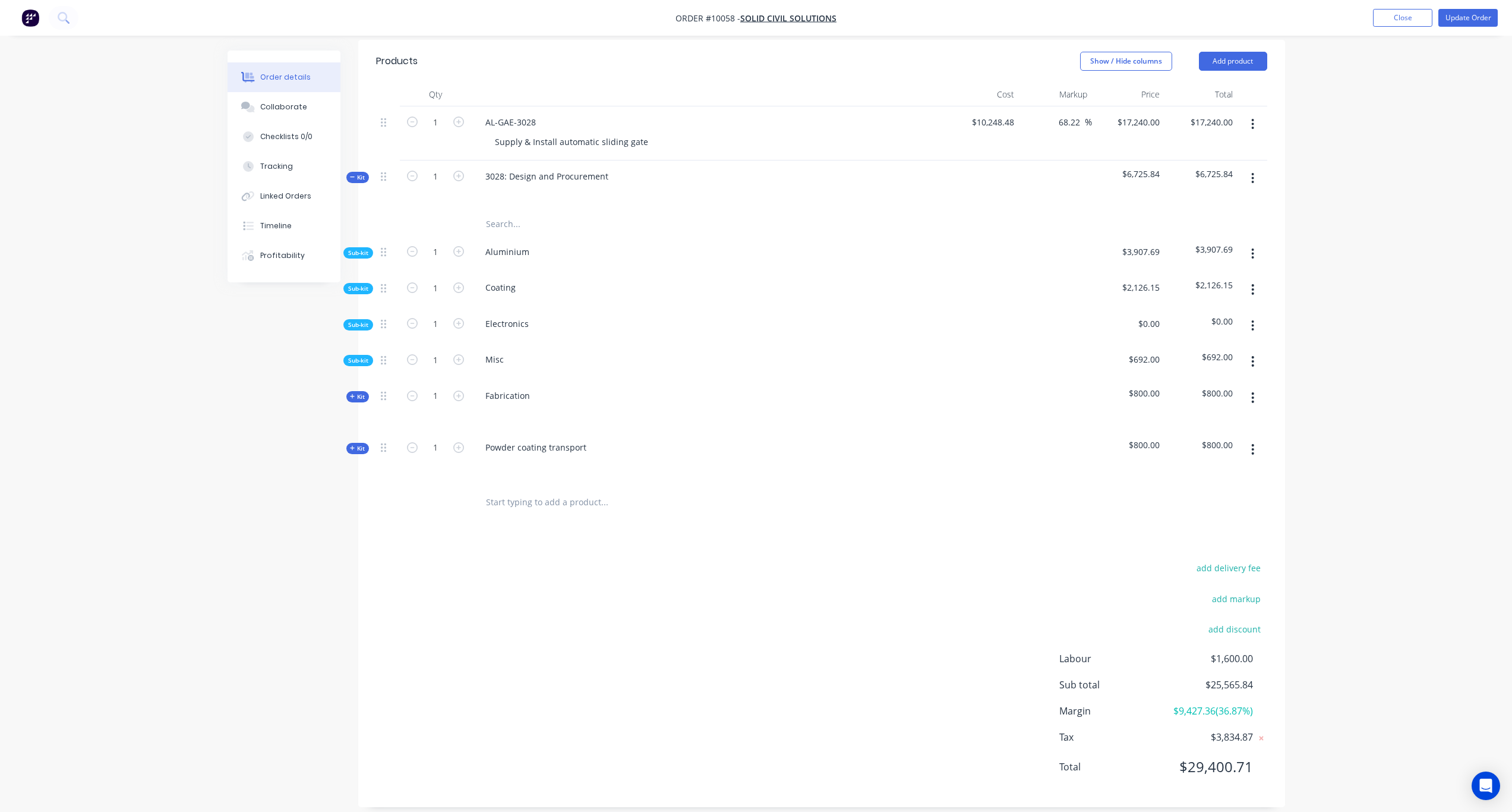
click at [363, 284] on span "Sub-kit" at bounding box center [358, 289] width 21 height 9
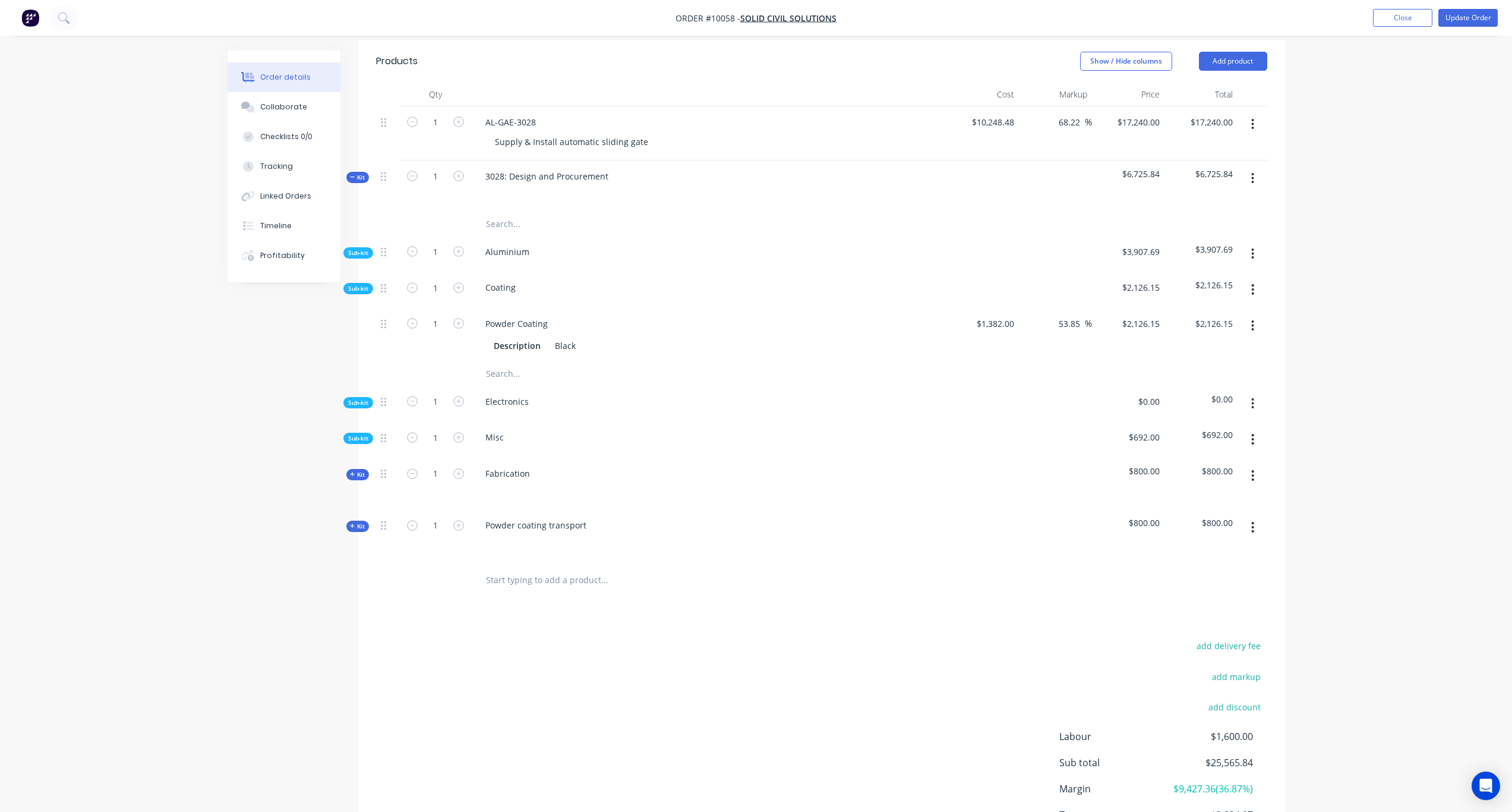
click at [363, 248] on span "Sub-kit" at bounding box center [358, 253] width 21 height 9
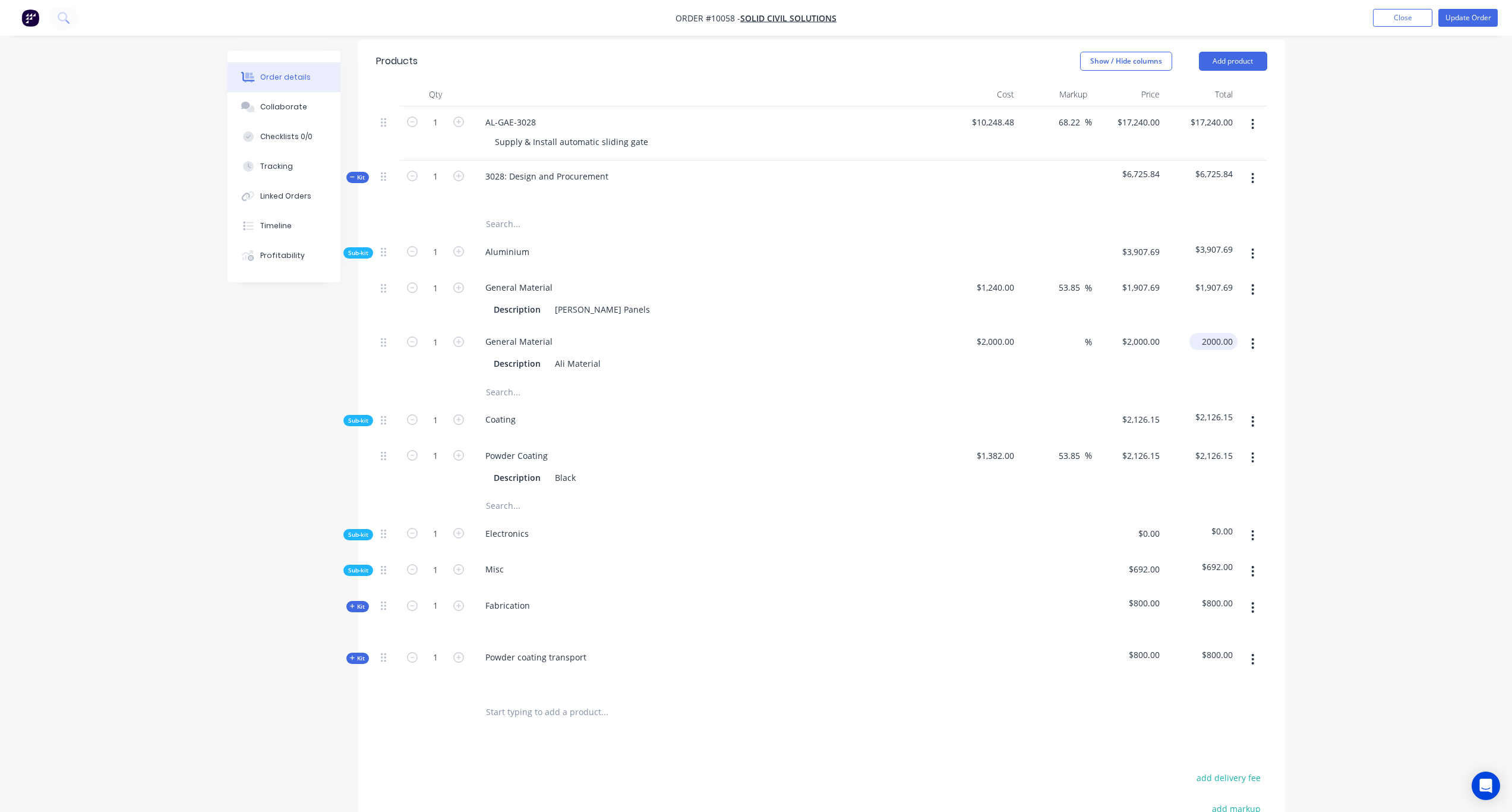
click at [1201, 333] on input "2000.00" at bounding box center [1216, 341] width 43 height 18
paste input "3076.92"
type input "3076.92"
type input "53.85"
type input "$3,076.92"
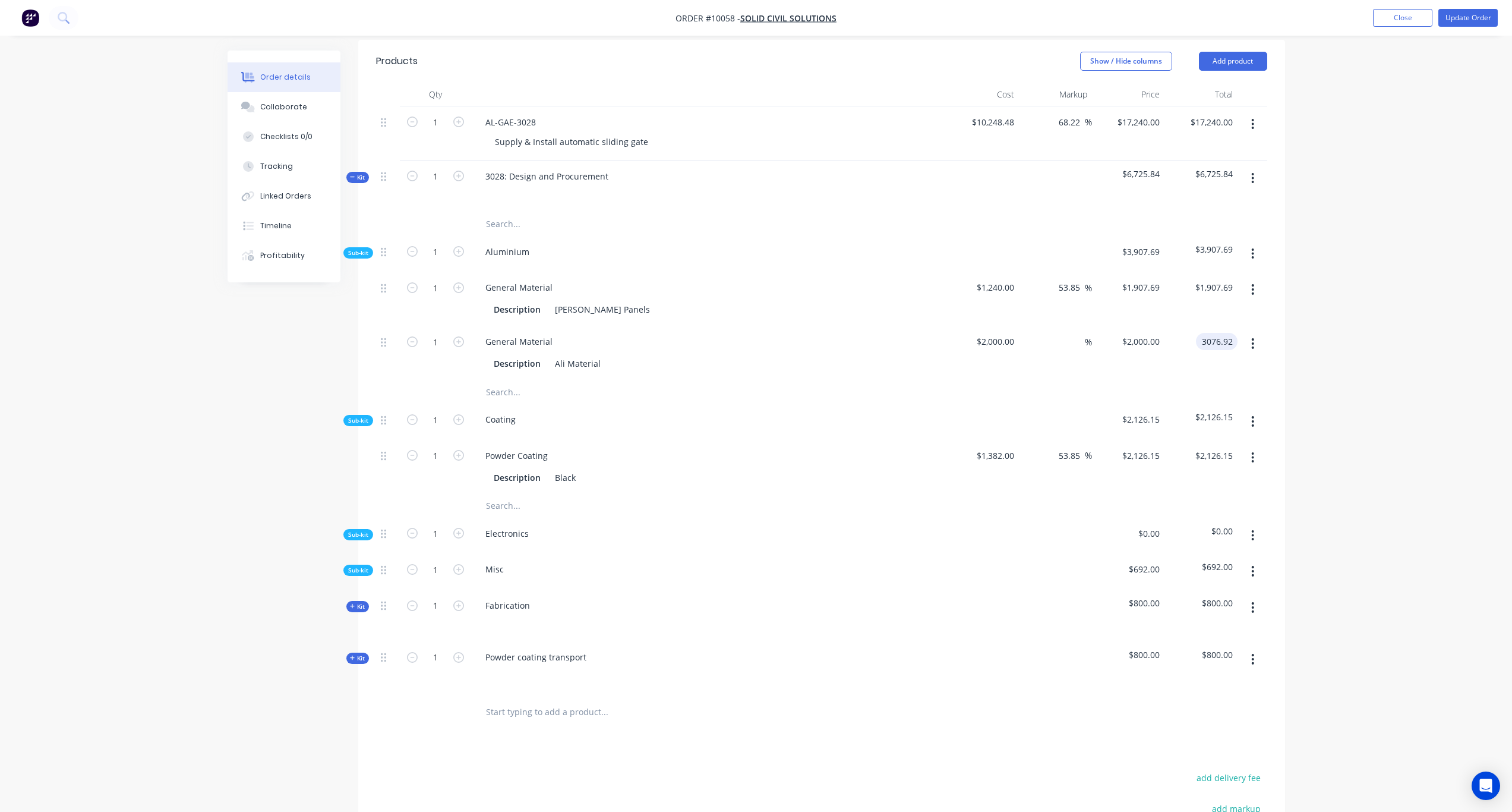
type input "$3,076.92"
click at [1267, 327] on div "Order details Collaborate Checklists 0/0 Tracking Linked Orders Timeline Profit…" at bounding box center [756, 321] width 1512 height 1428
click at [362, 173] on span "Kit" at bounding box center [358, 177] width 15 height 9
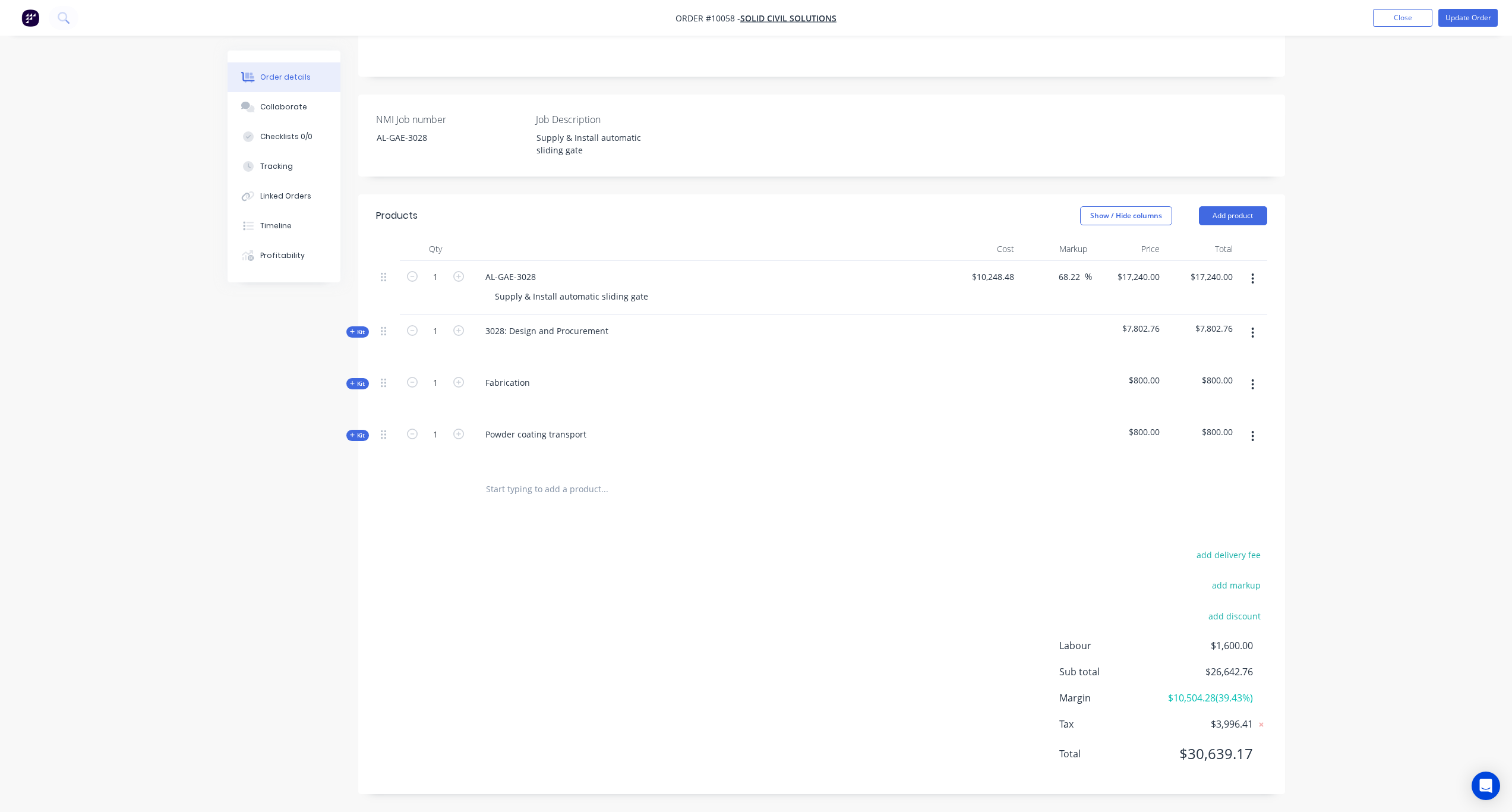
scroll to position [240, 0]
click at [364, 328] on span "Kit" at bounding box center [358, 332] width 15 height 9
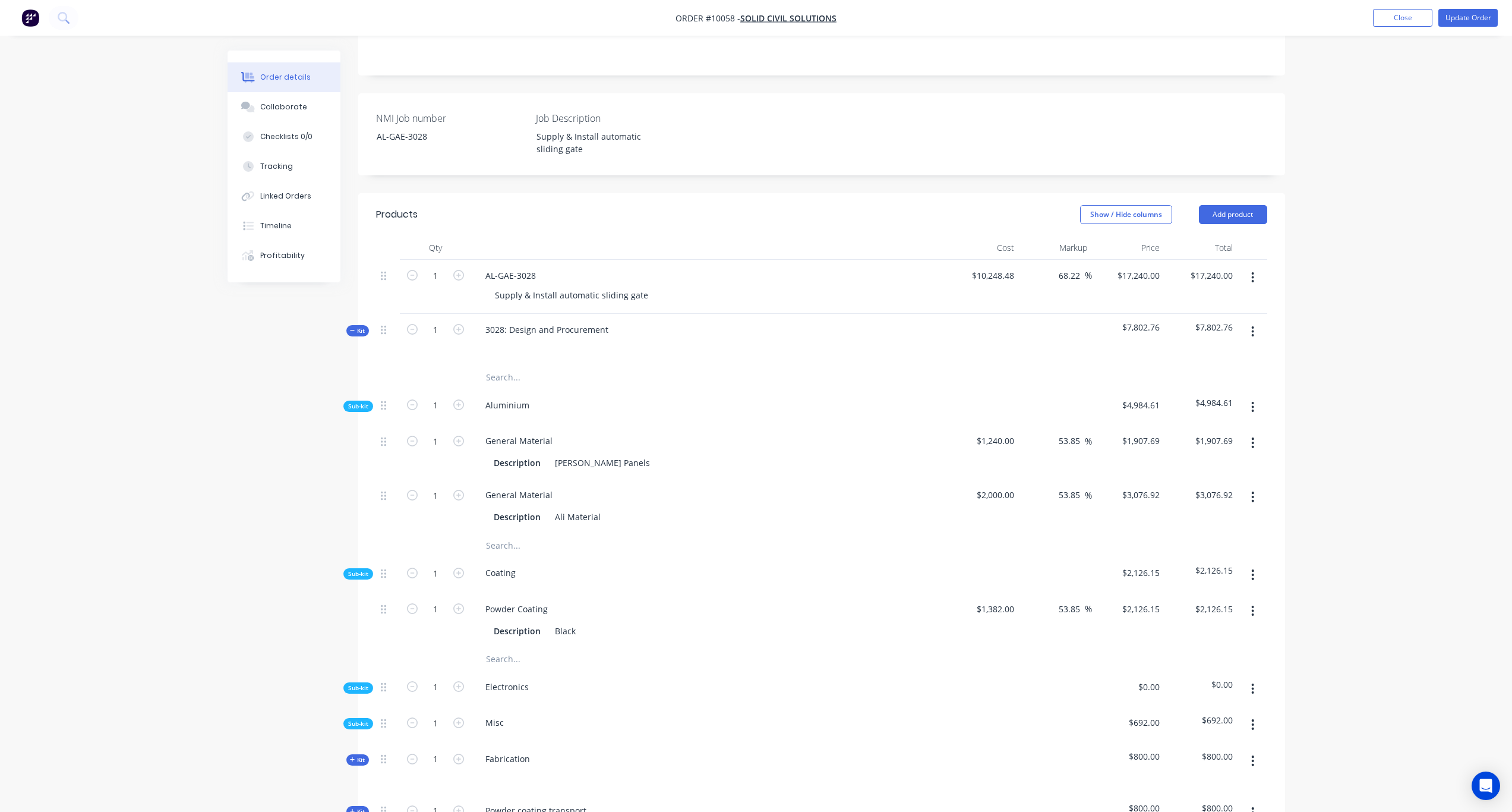
scroll to position [393, 0]
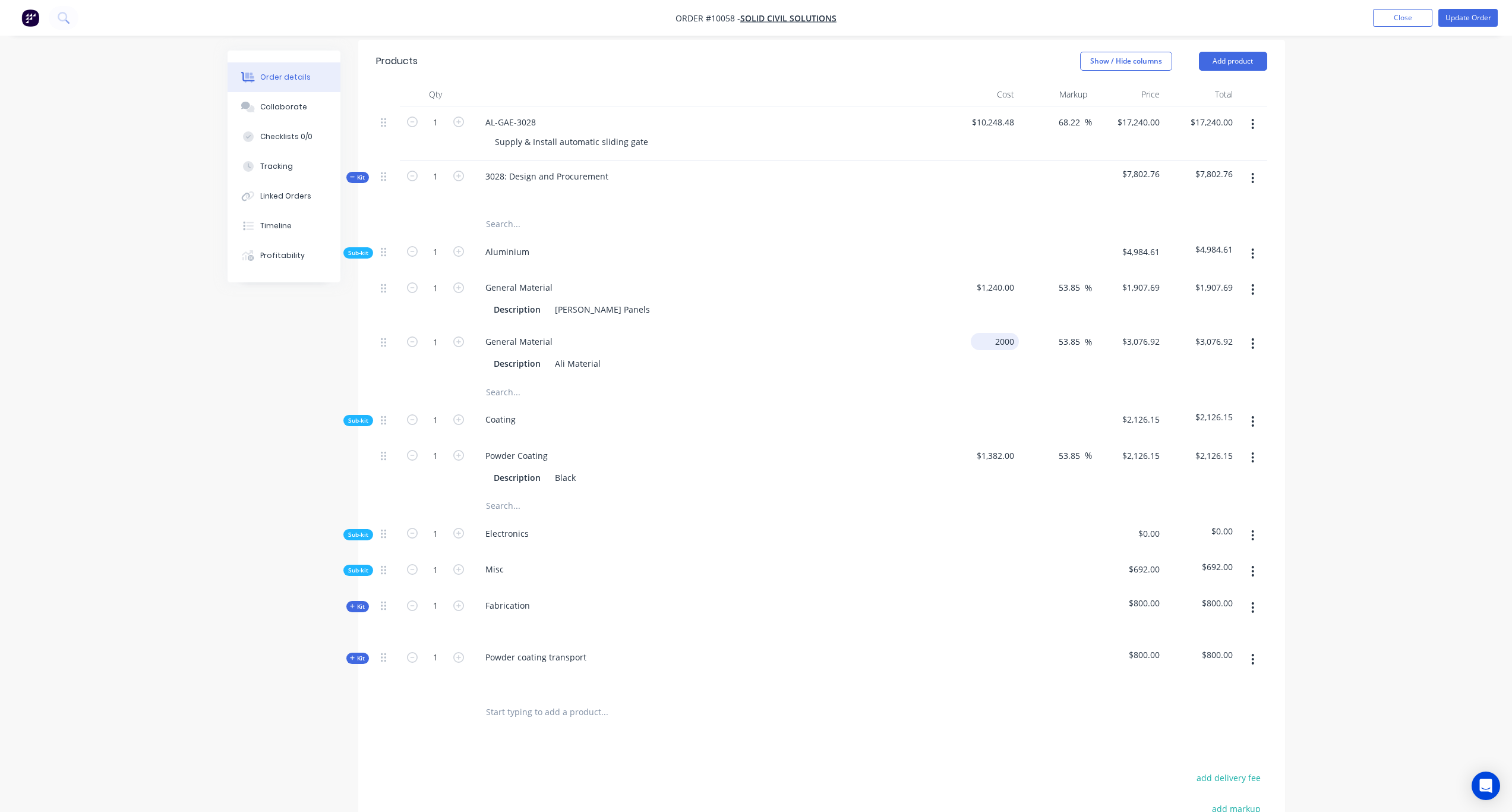
click at [1010, 333] on input "2000" at bounding box center [997, 341] width 43 height 18
click at [1267, 310] on div "Order details Collaborate Checklists 0/0 Tracking Linked Orders Timeline Profit…" at bounding box center [756, 321] width 1512 height 1428
type input "$1,778.99"
type input "$2,736.905"
type input "$2,736.91"
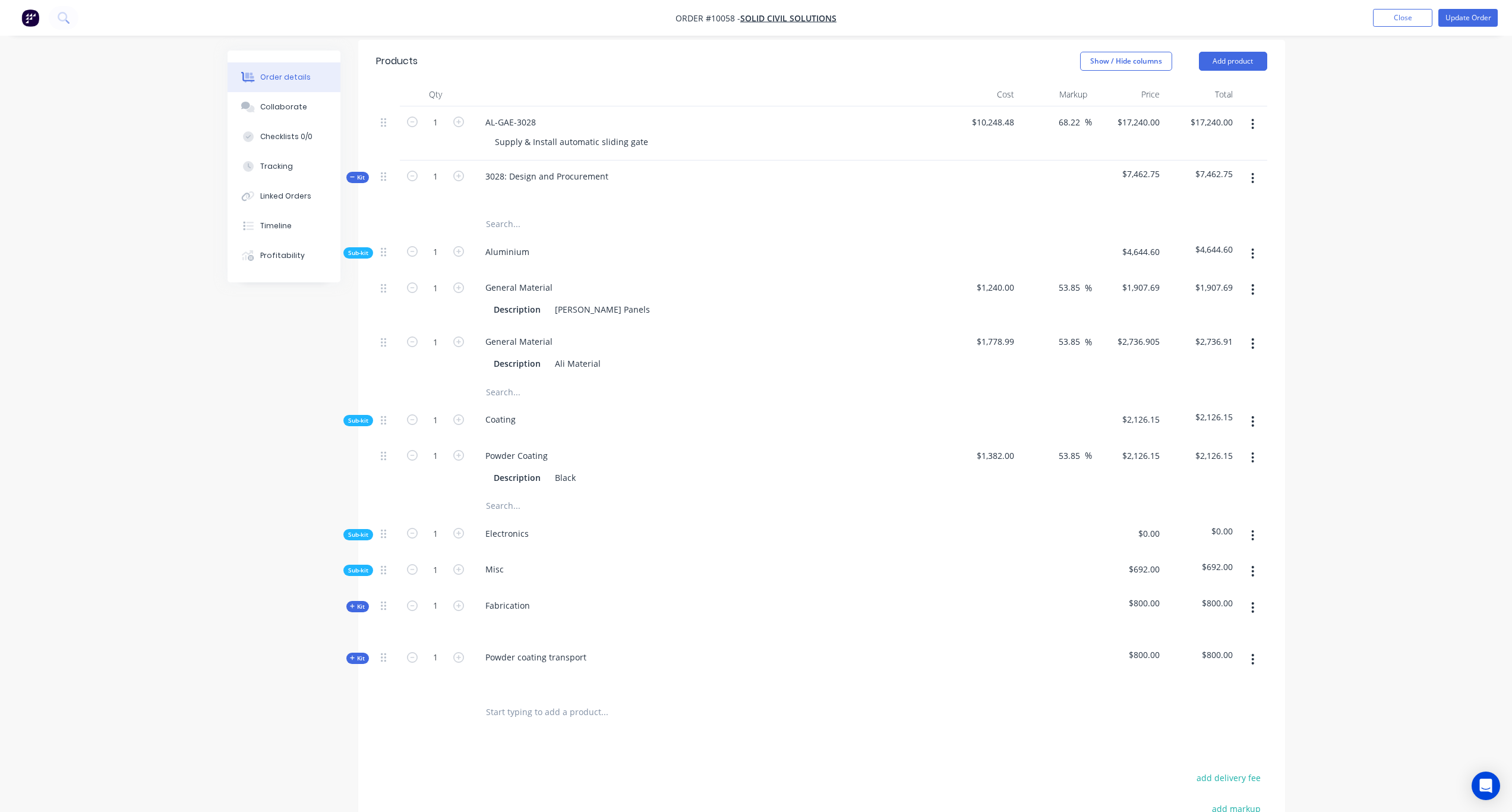
click at [362, 173] on span "Kit" at bounding box center [358, 177] width 15 height 9
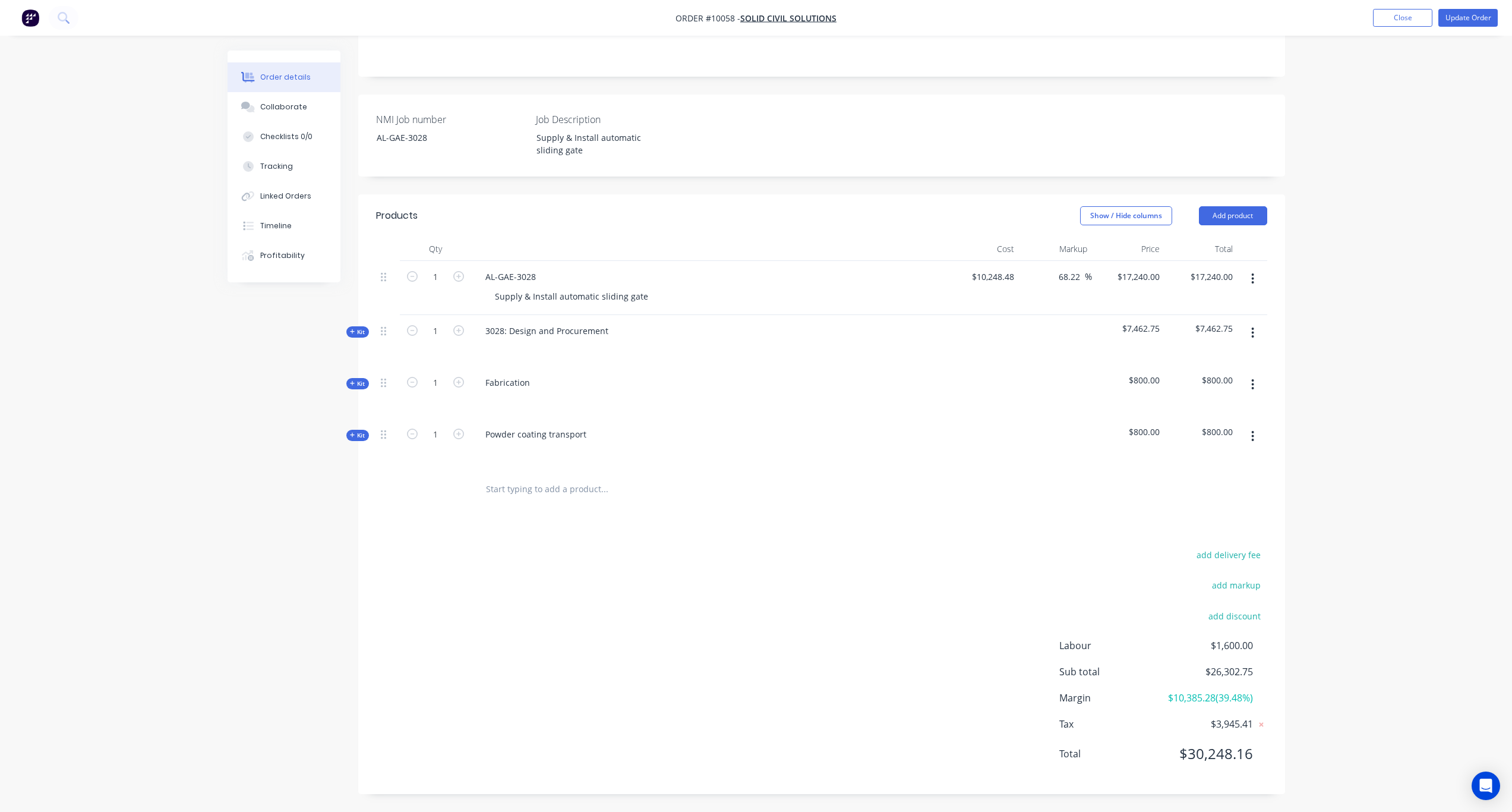
click at [359, 379] on span "Kit" at bounding box center [358, 384] width 15 height 9
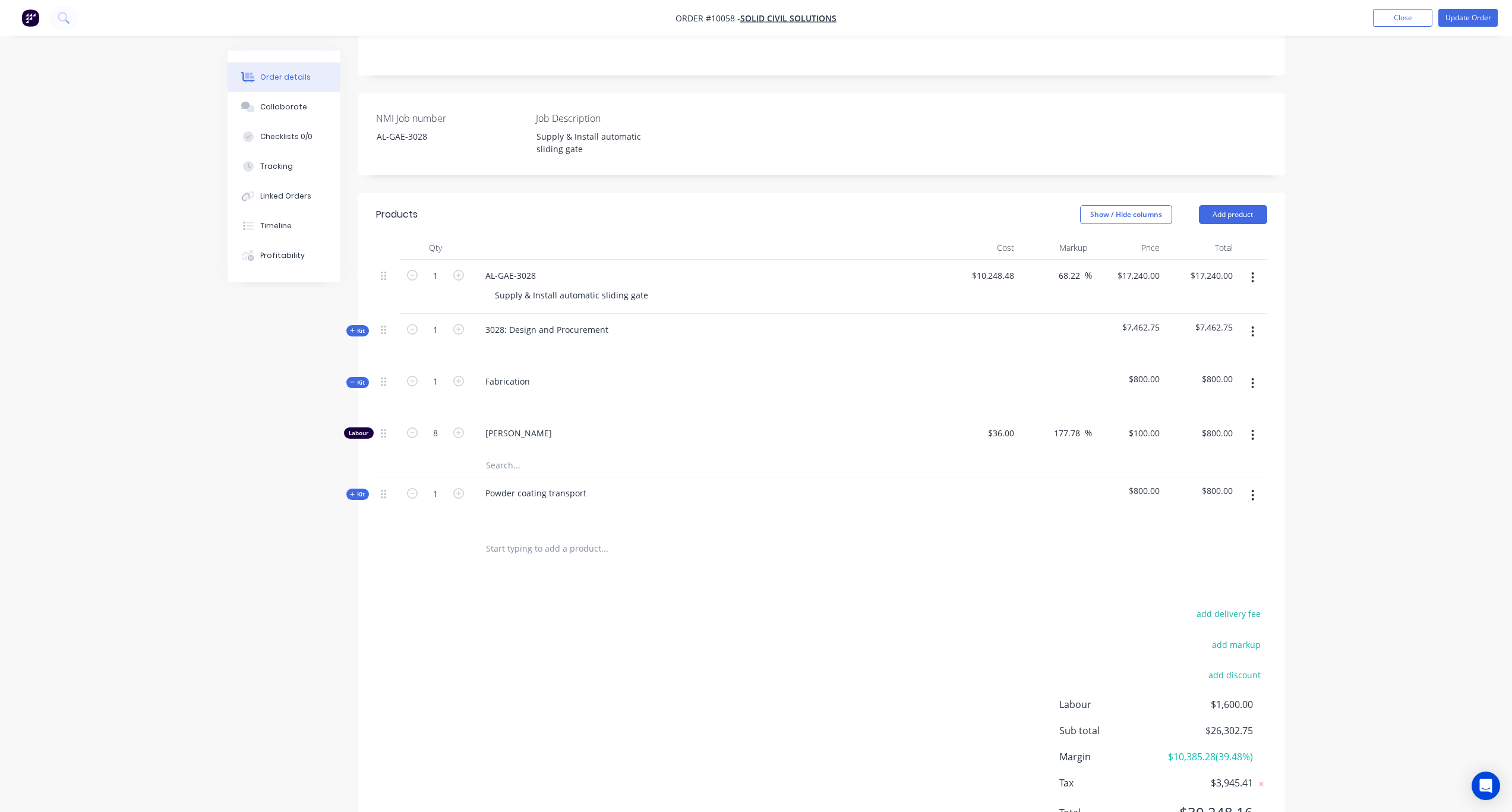
click at [353, 379] on icon at bounding box center [352, 382] width 5 height 6
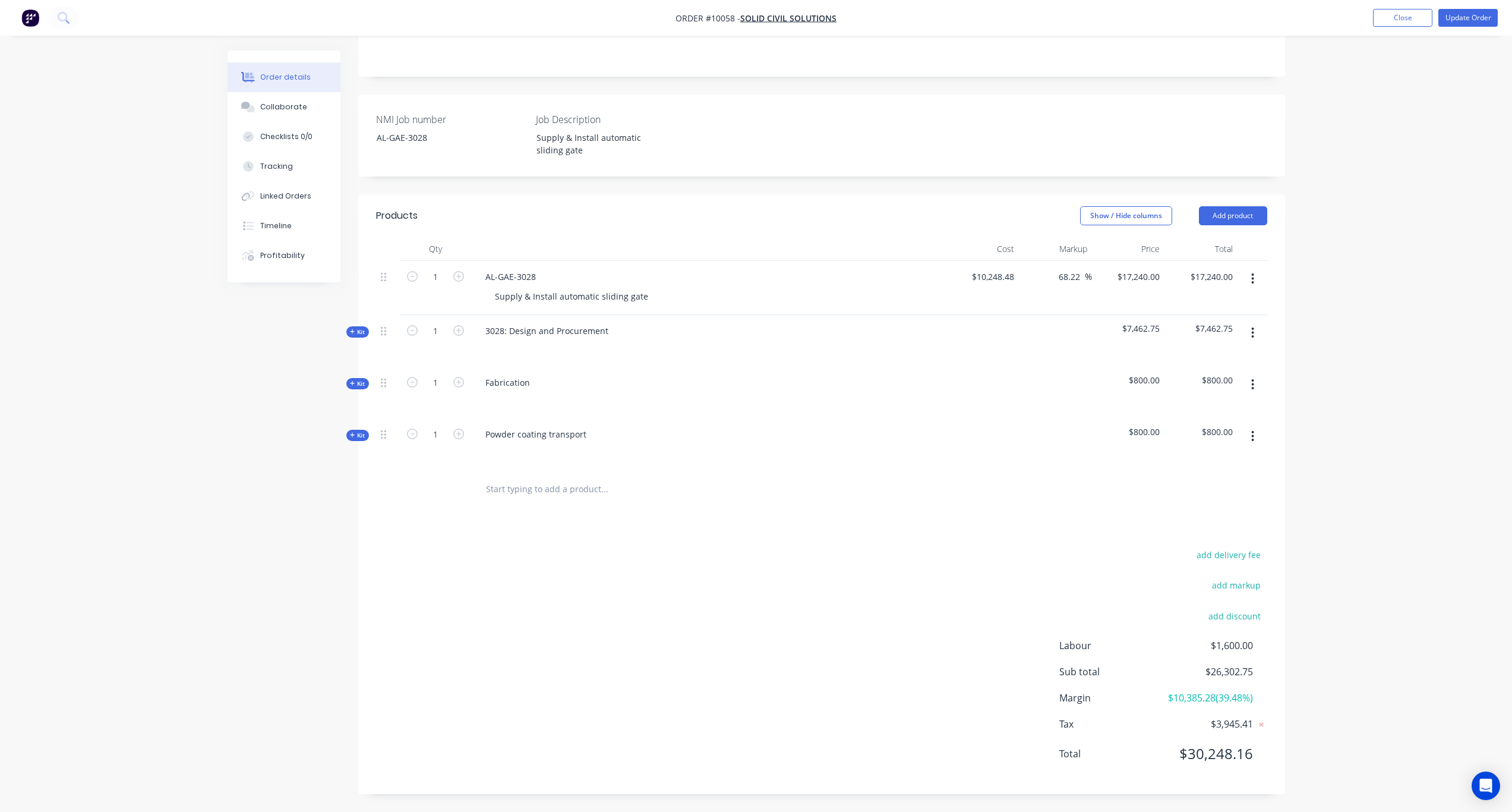
click at [353, 381] on icon at bounding box center [352, 384] width 5 height 6
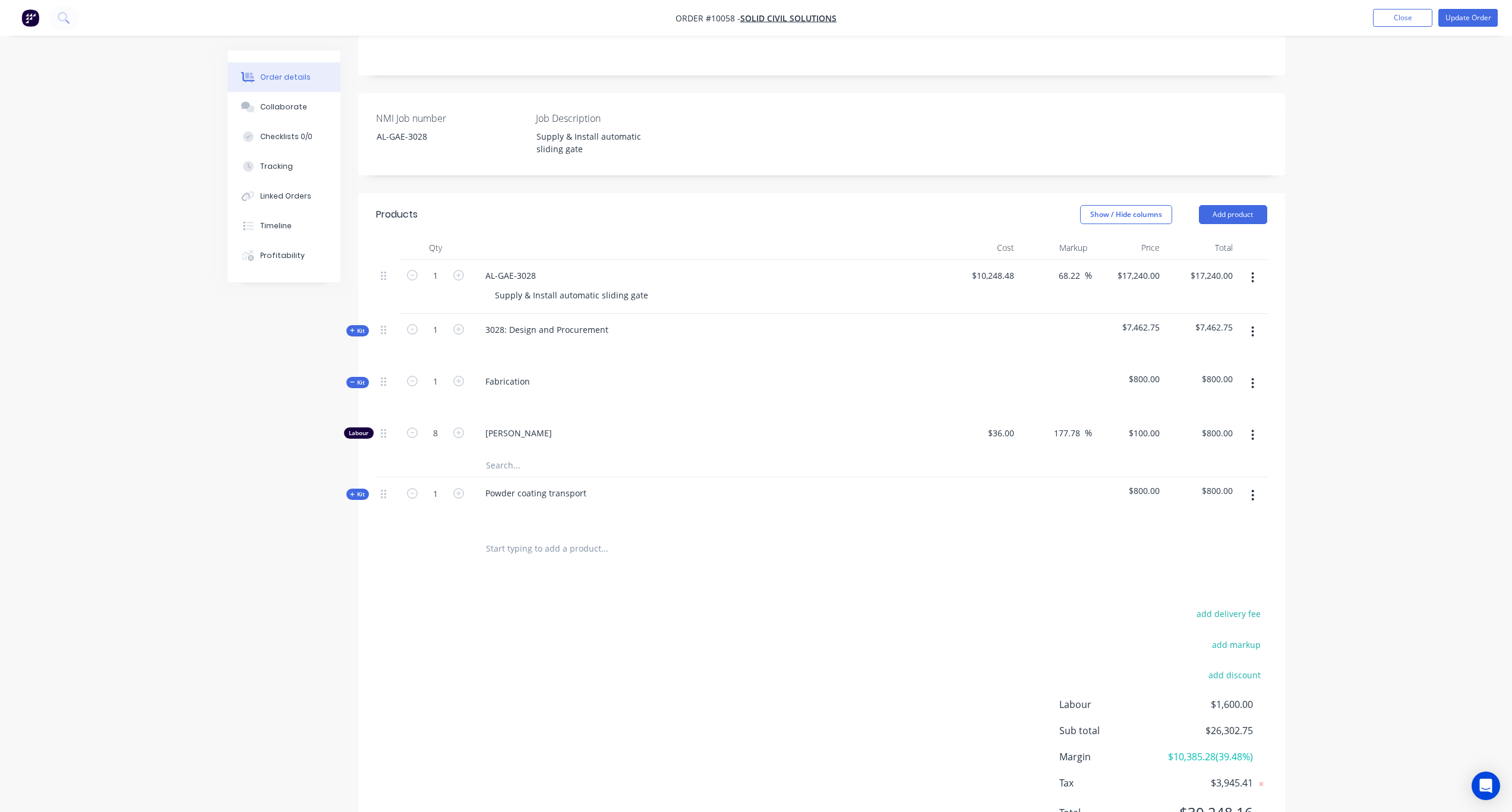
click at [356, 326] on span "Kit" at bounding box center [358, 331] width 15 height 9
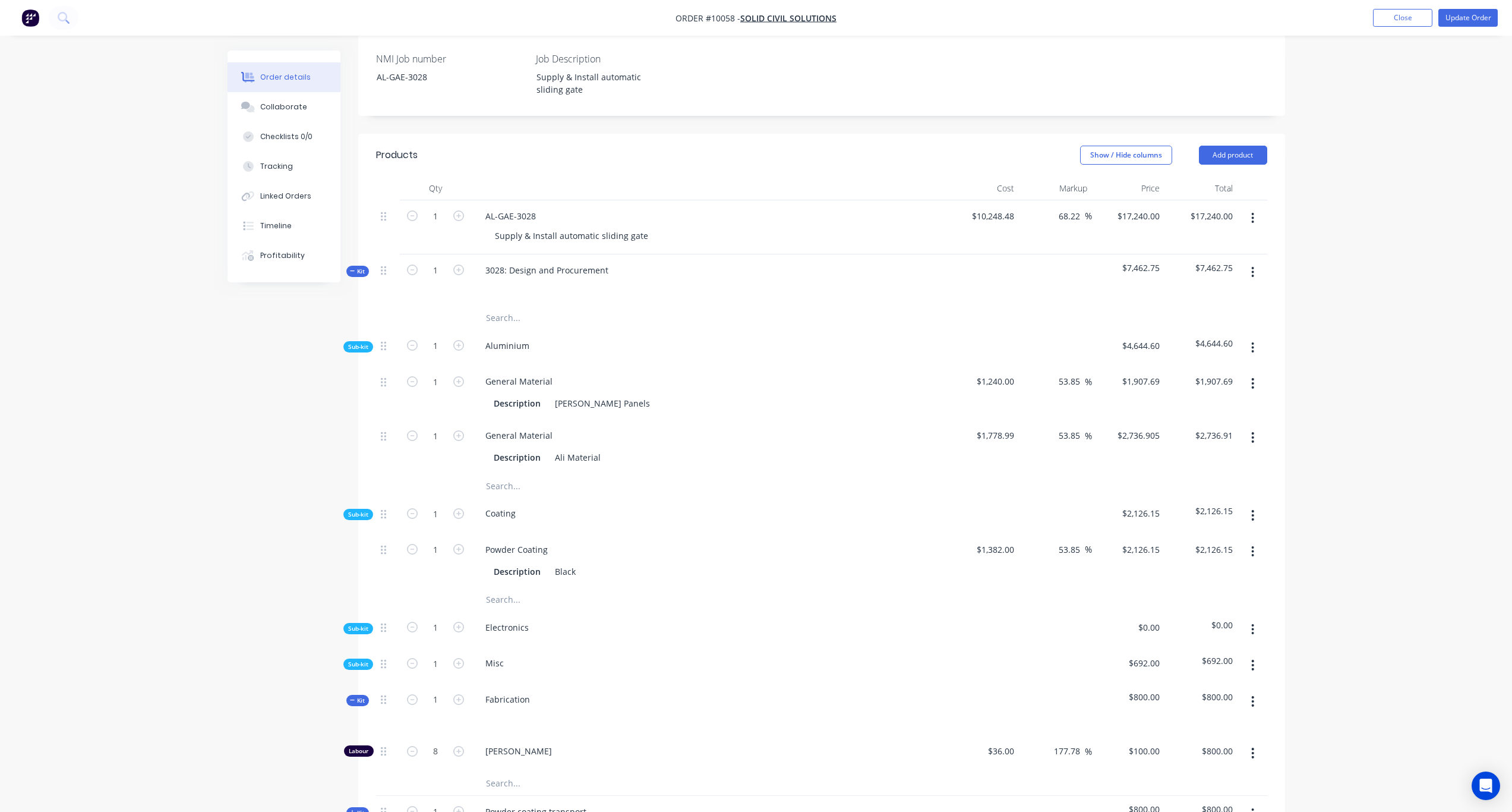
scroll to position [359, 0]
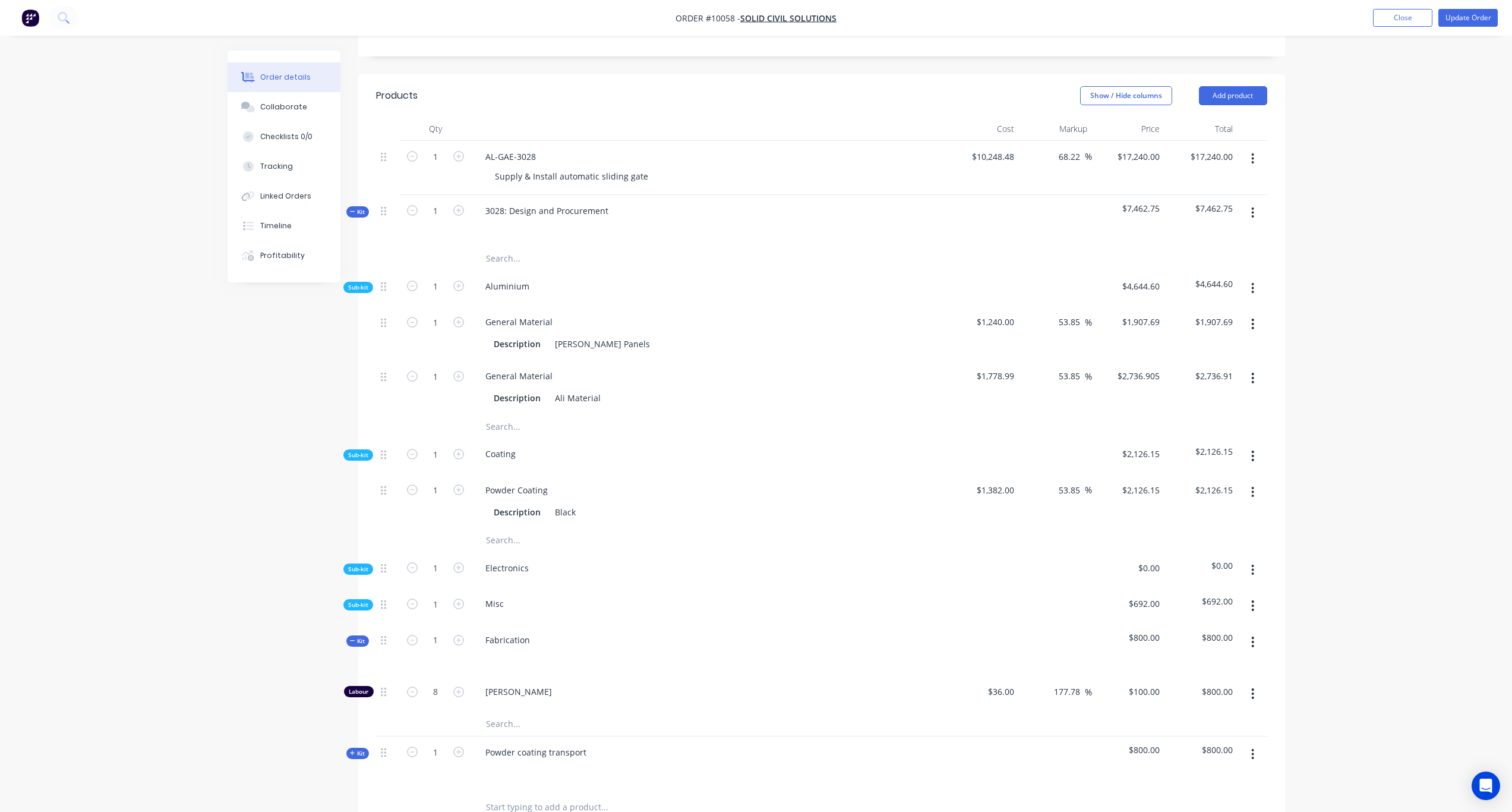
click at [1255, 595] on button "button" at bounding box center [1252, 606] width 28 height 21
click at [1195, 628] on div "Add product to kit" at bounding box center [1211, 637] width 91 height 18
click at [1200, 663] on div "Product catalogue" at bounding box center [1211, 684] width 91 height 18
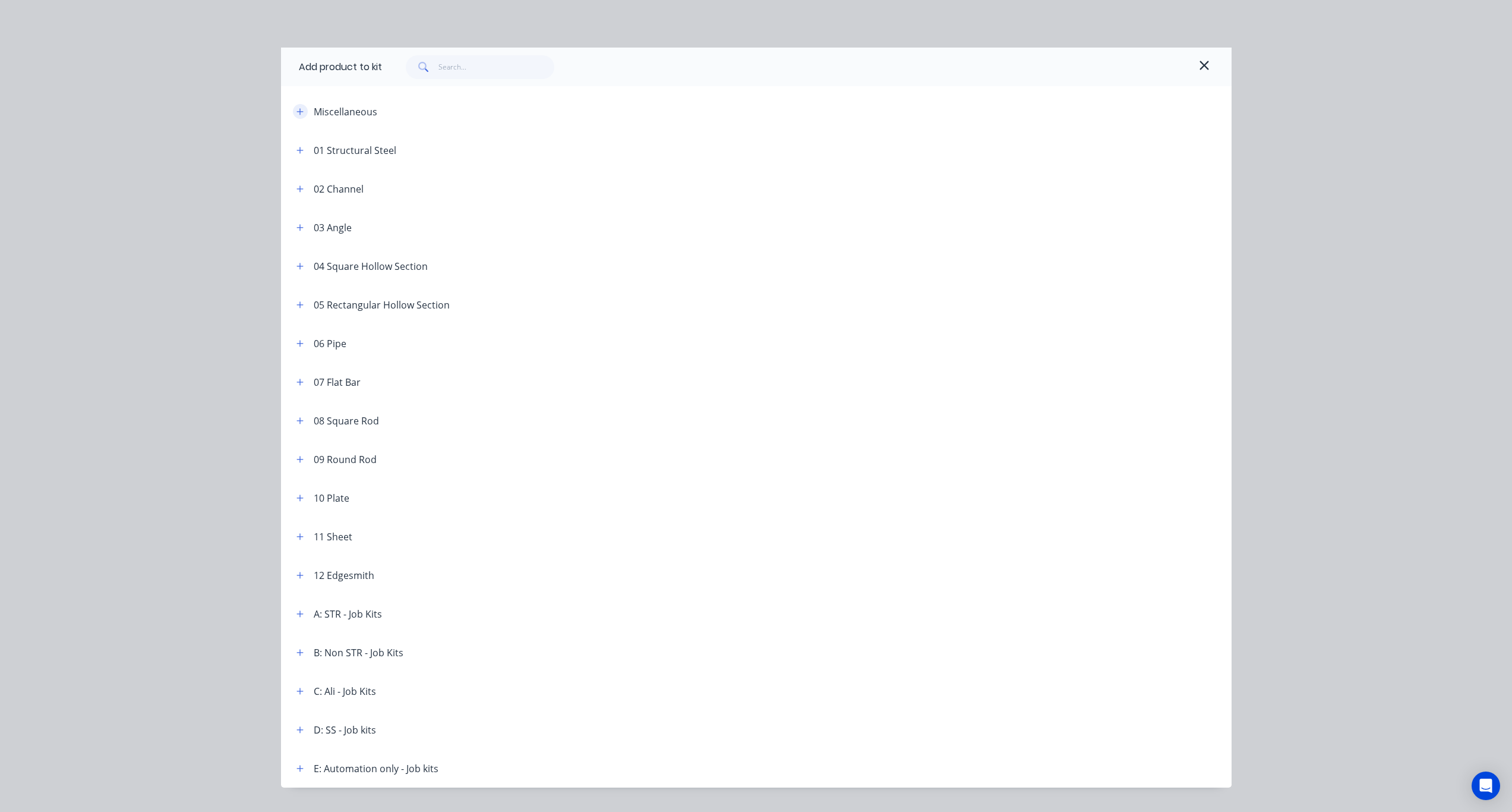
click at [296, 114] on icon "button" at bounding box center [299, 111] width 7 height 7
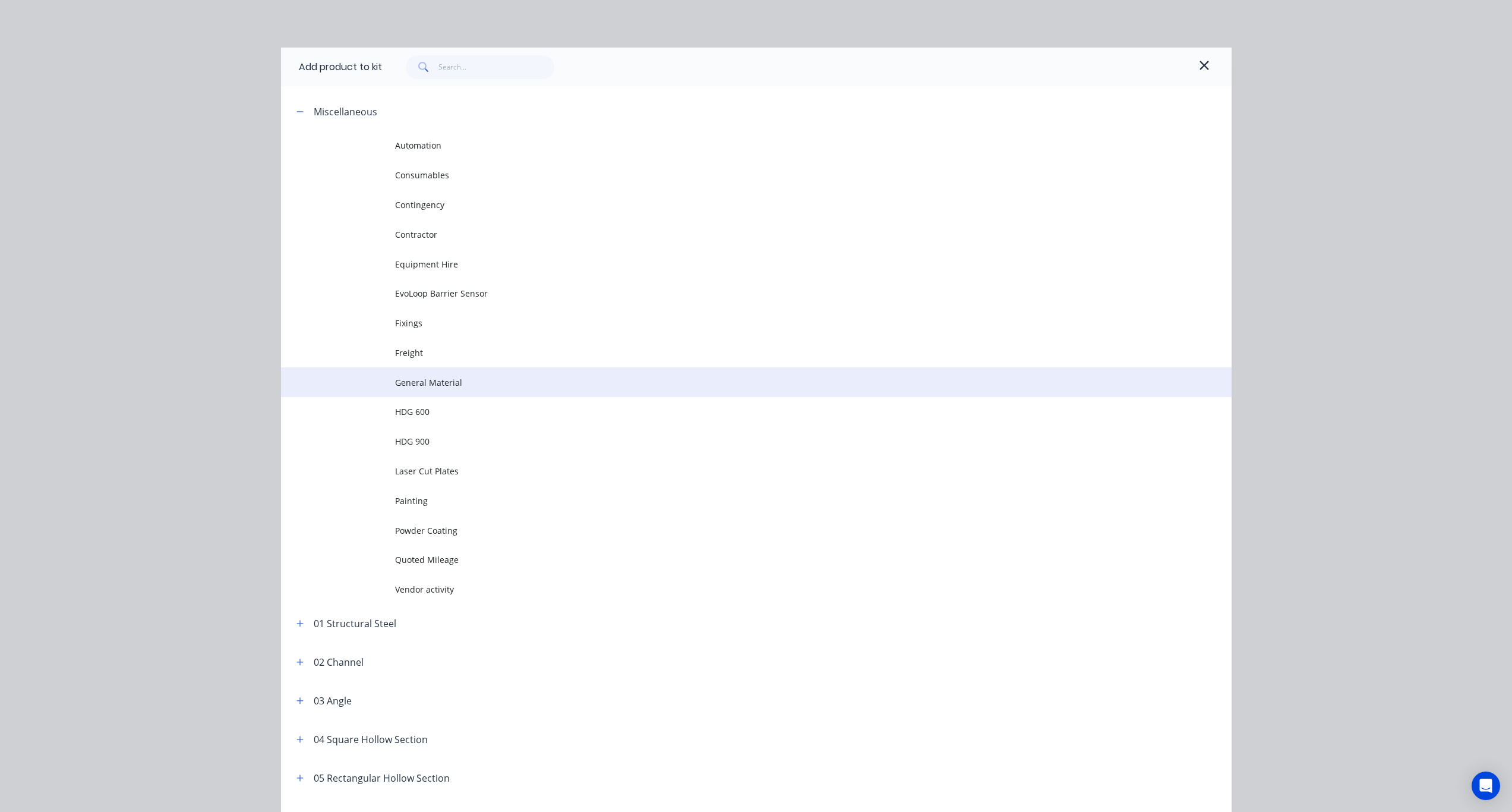
click at [432, 375] on td "General Material" at bounding box center [813, 382] width 837 height 30
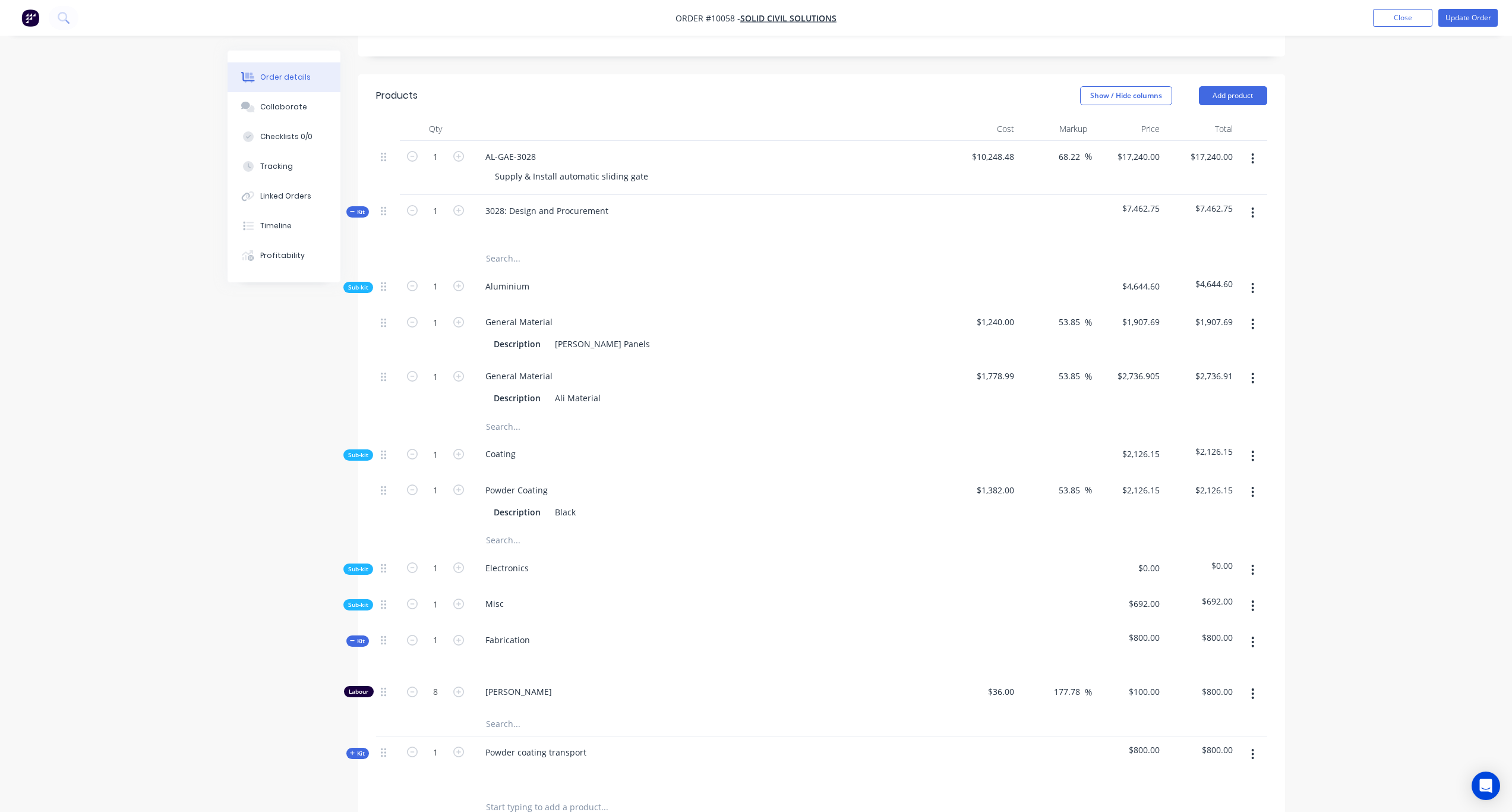
click at [359, 600] on span "Sub-kit" at bounding box center [358, 605] width 21 height 9
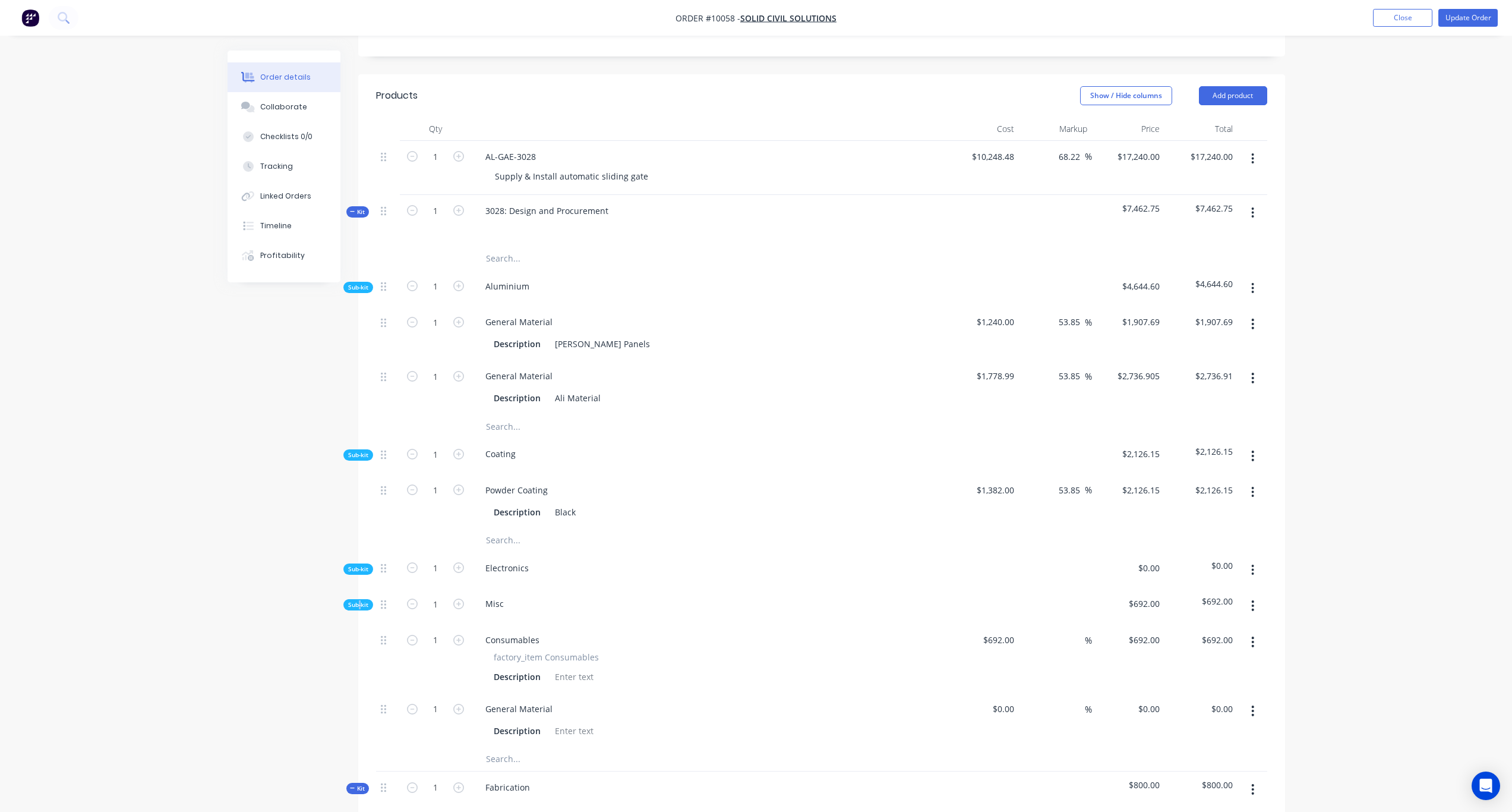
click at [359, 600] on span "Sub-kit" at bounding box center [358, 605] width 21 height 9
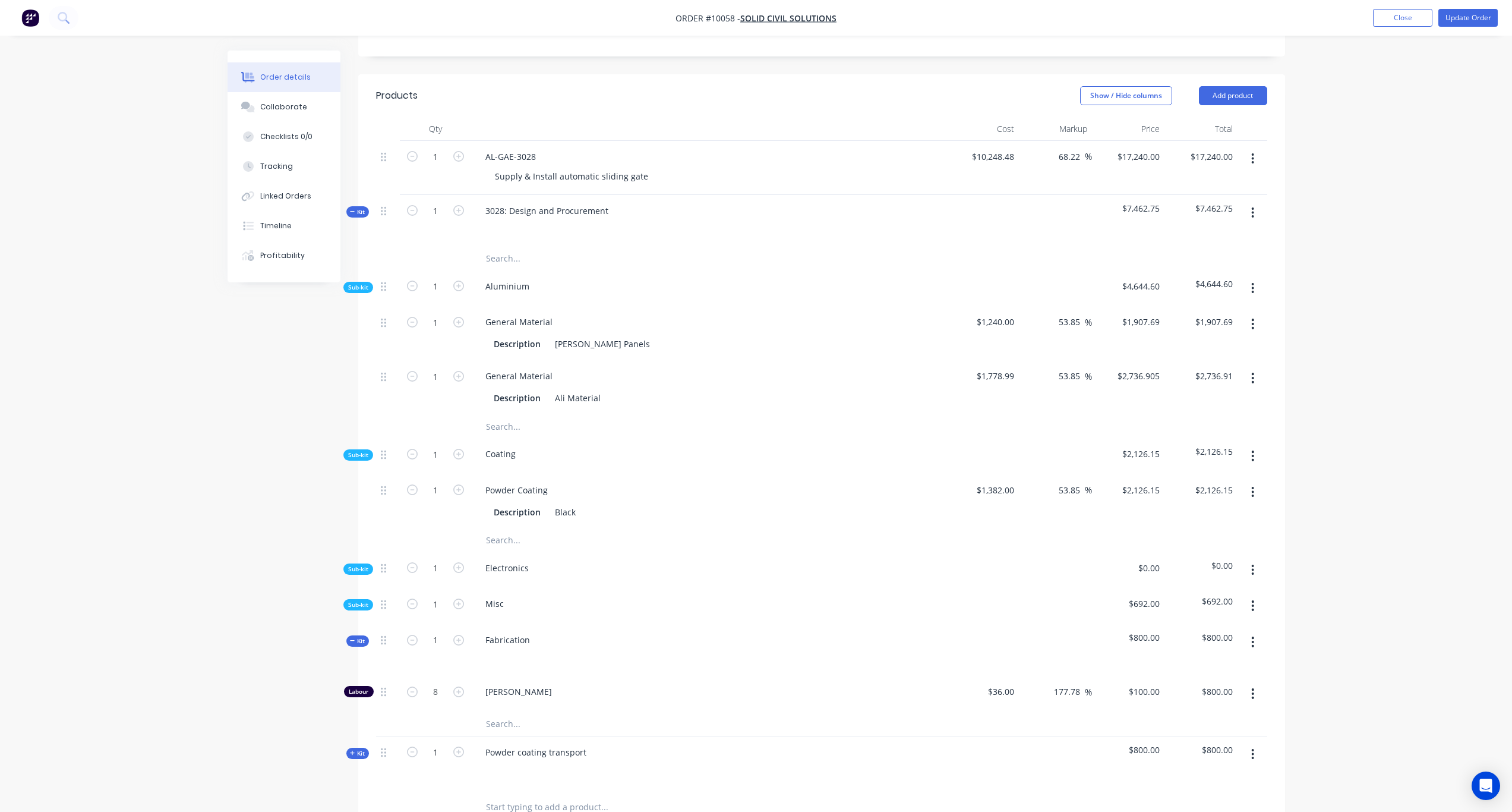
click at [372, 599] on div "Sub-kit" at bounding box center [358, 605] width 30 height 11
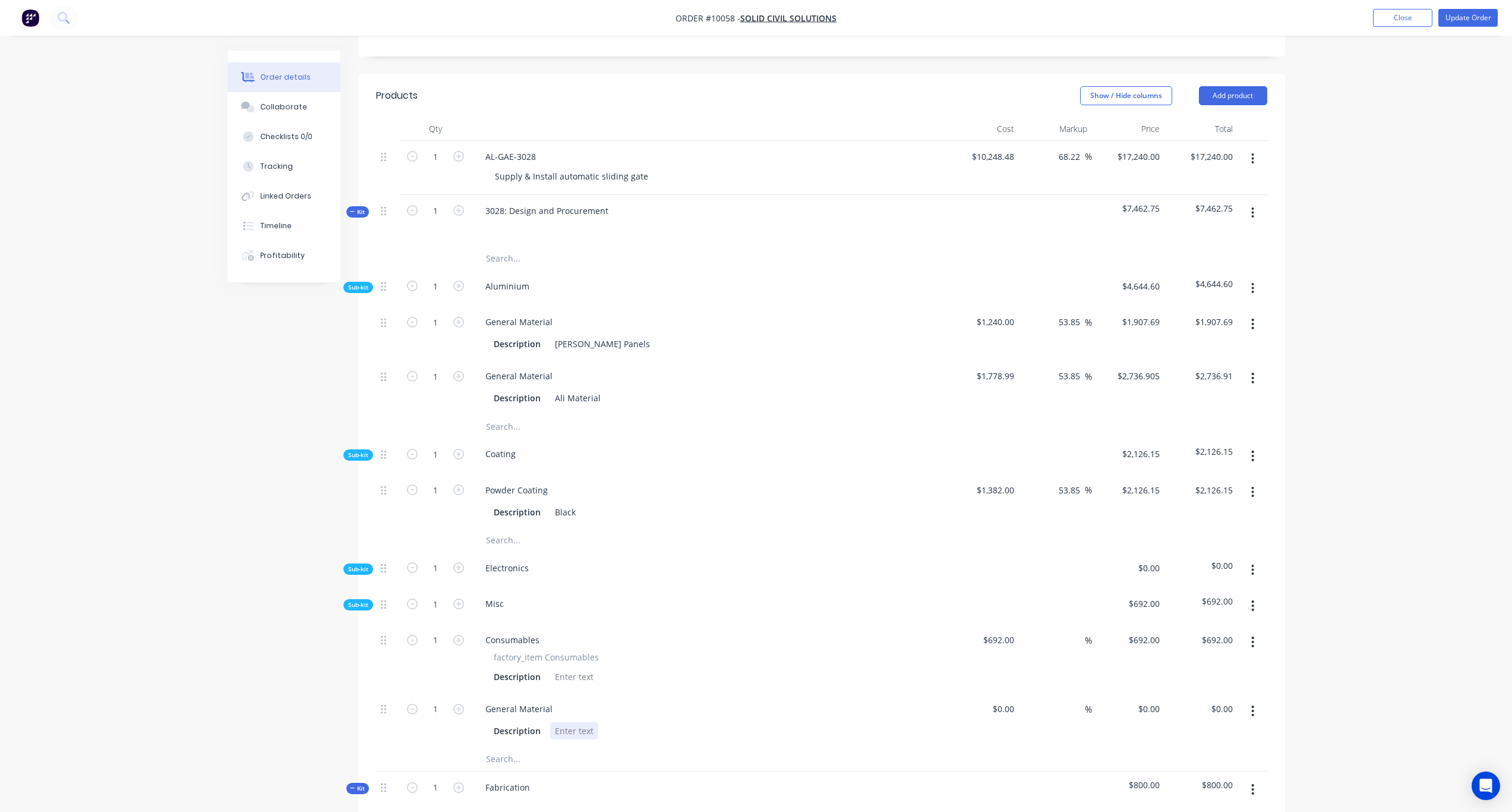
click at [572, 663] on div at bounding box center [574, 730] width 48 height 18
click at [311, 663] on div "Created by Karl Created 29/08/25 Required Assigned to Add team member Invoiced …" at bounding box center [756, 485] width 1057 height 1586
click at [999, 663] on div "$0.00" at bounding box center [983, 720] width 73 height 54
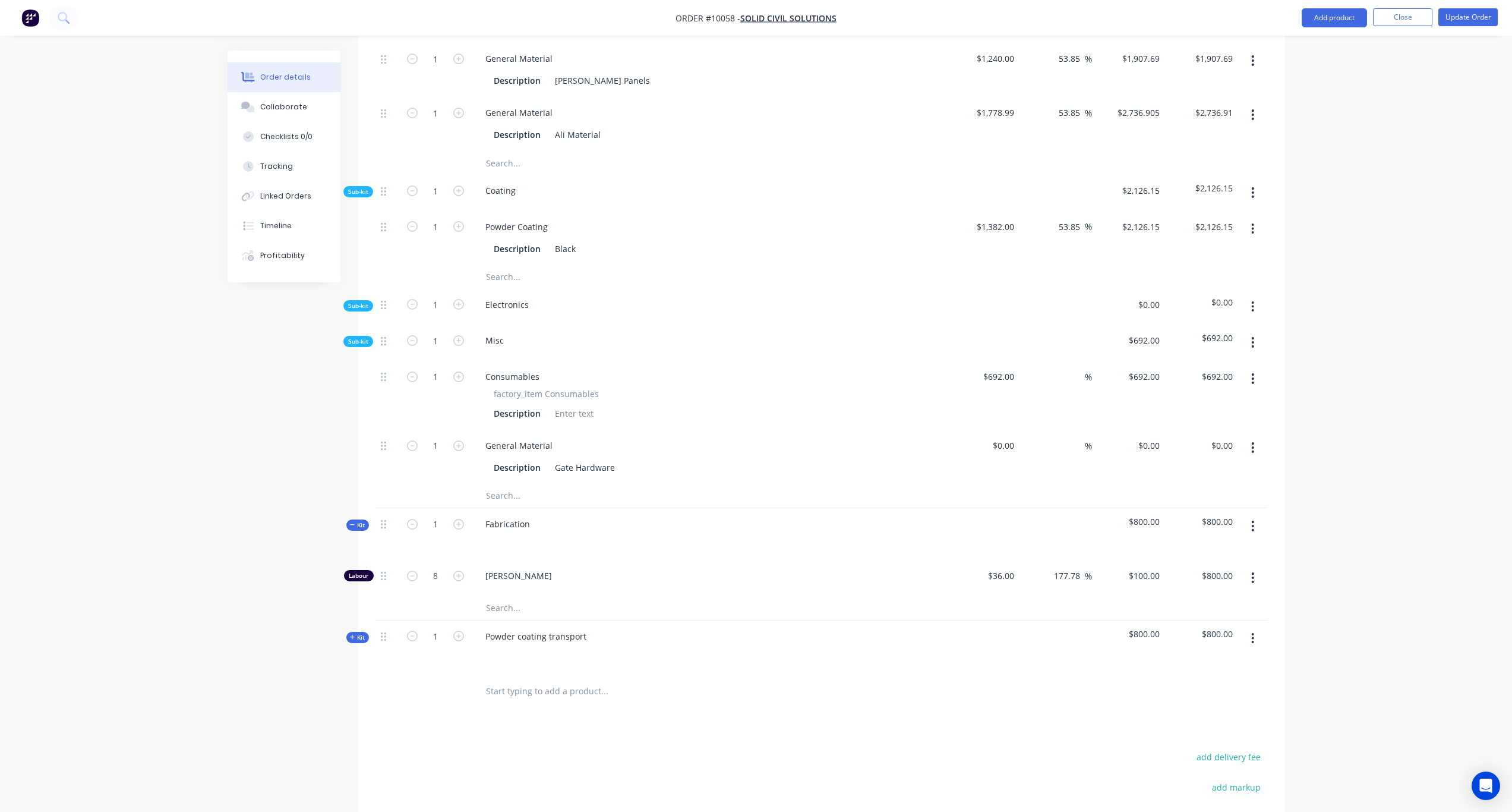
scroll to position [596, 0]
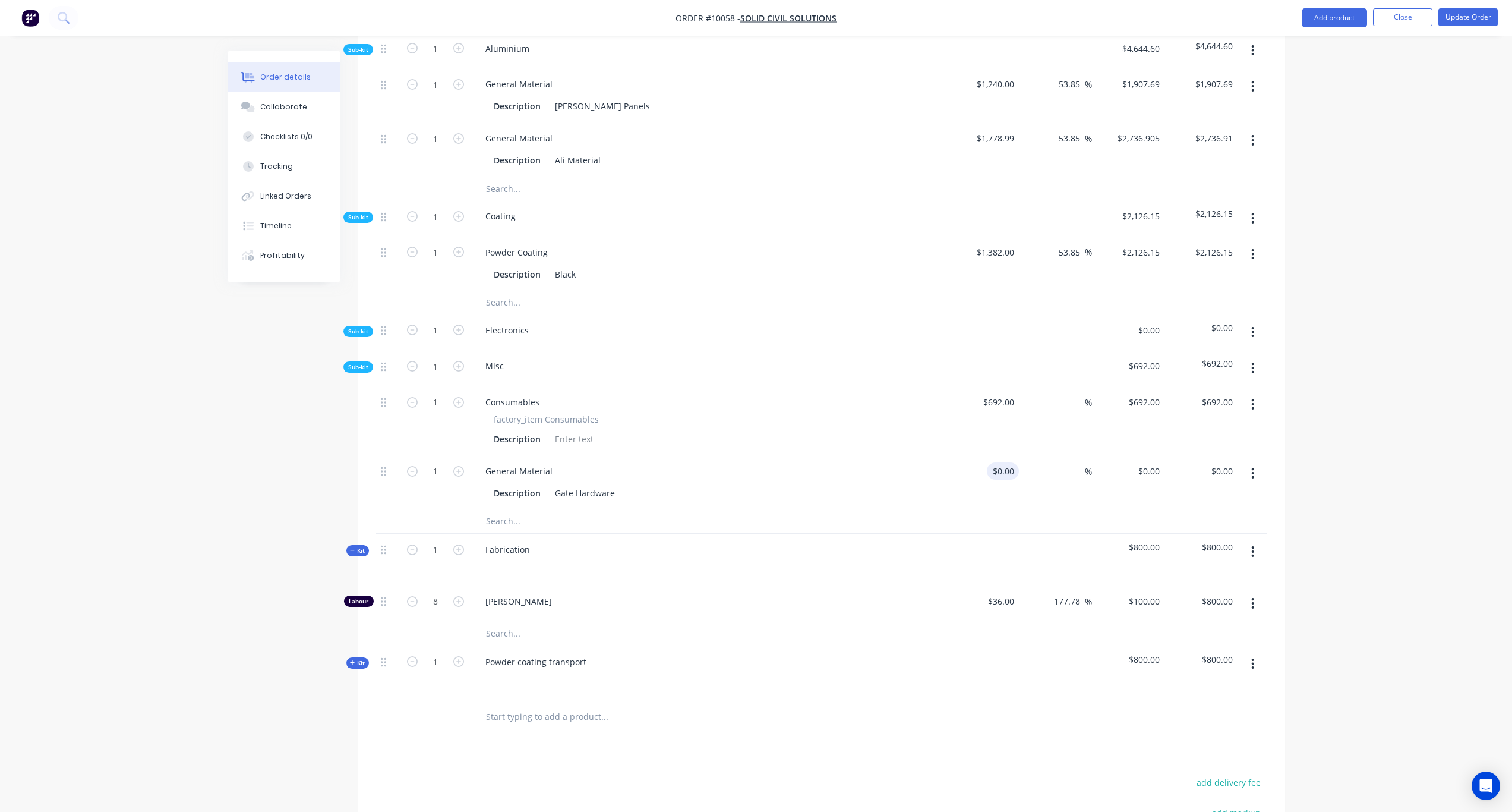
click at [992, 456] on div "$0.00 $0.00" at bounding box center [983, 482] width 73 height 54
type input "$352.37"
click at [1267, 418] on div "Order details Collaborate Checklists 0/0 Tracking Linked Orders Timeline Profit…" at bounding box center [756, 222] width 1512 height 1636
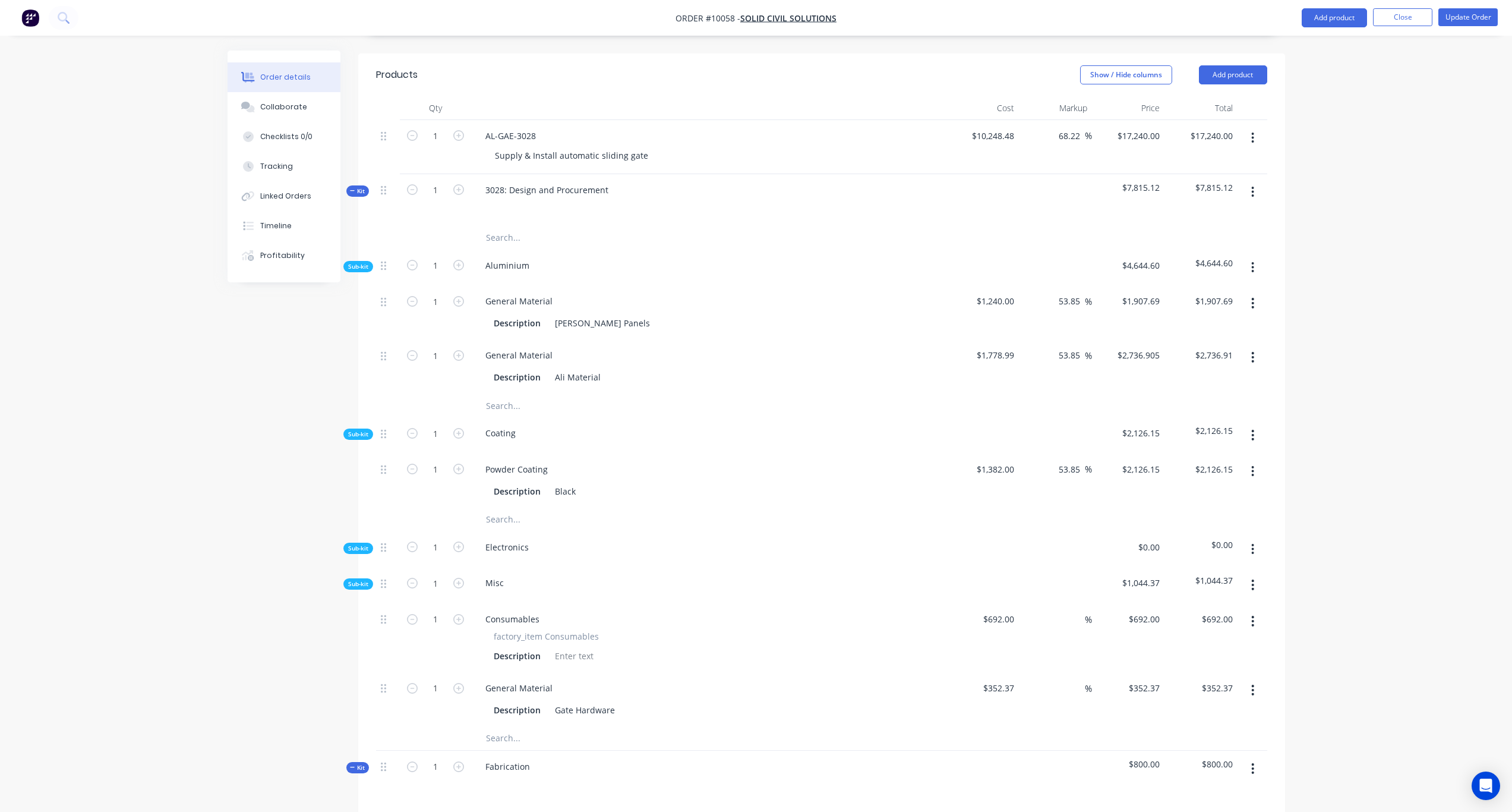
scroll to position [359, 0]
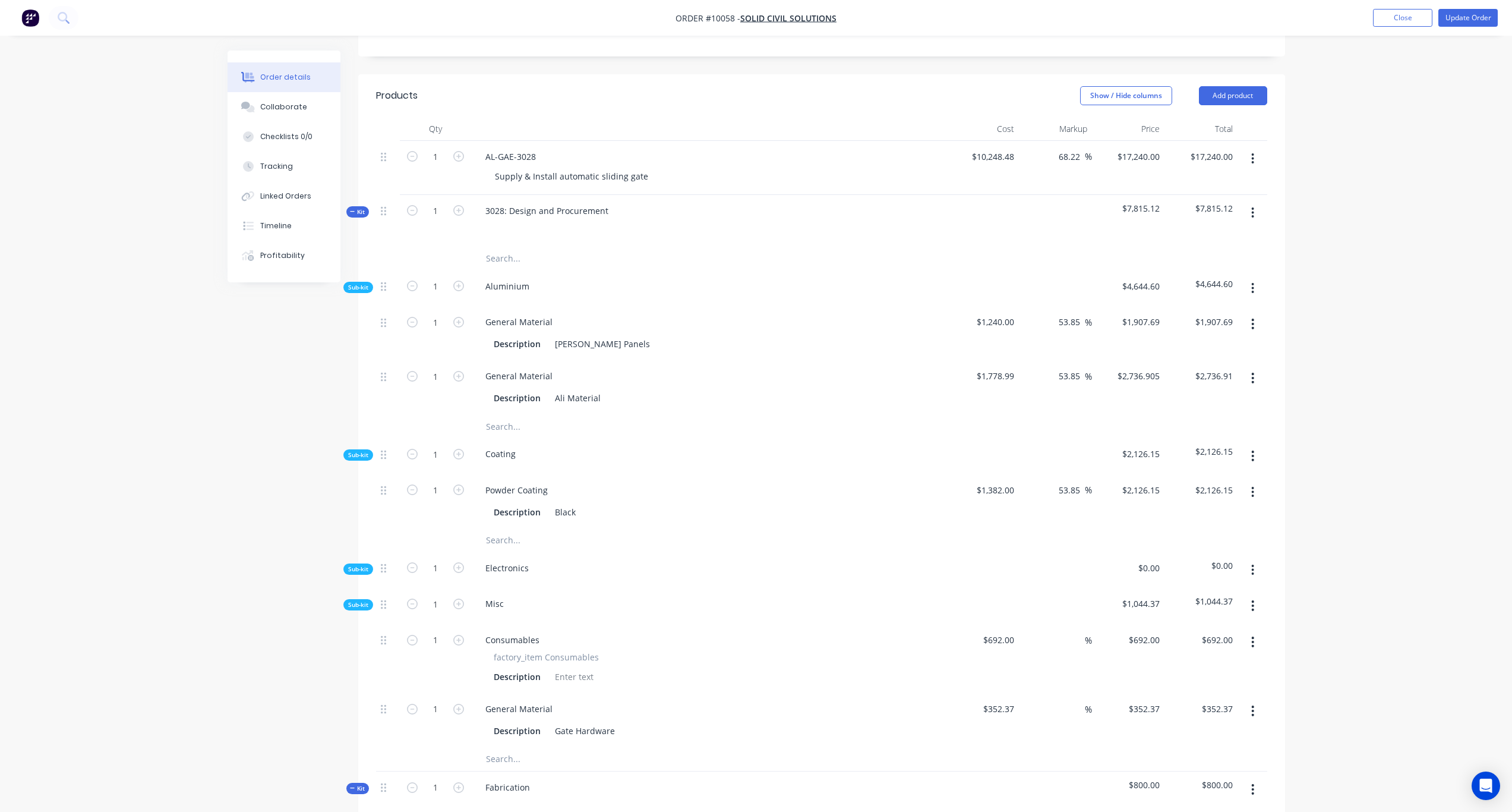
click at [1001, 344] on div "$1,240.00 $1,240.00" at bounding box center [983, 333] width 73 height 54
click at [1005, 367] on input "1778.99" at bounding box center [1000, 376] width 37 height 18
type input "$1,426.62"
type input "$2,194.7978"
type input "$2,194.80"
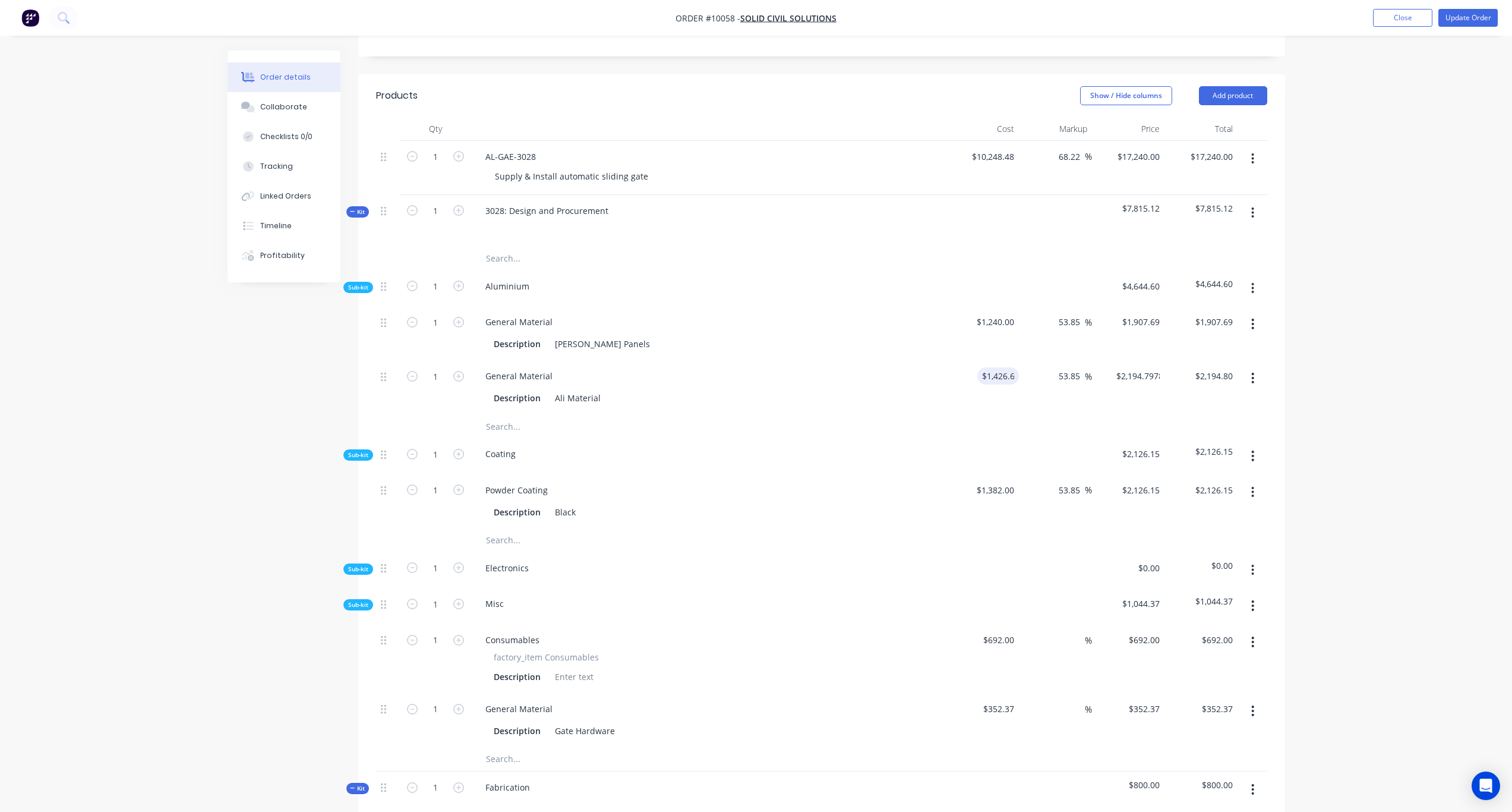
click at [1267, 369] on div "Order details Collaborate Checklists 0/0 Tracking Linked Orders Timeline Profit…" at bounding box center [756, 459] width 1512 height 1636
drag, startPoint x: 533, startPoint y: 273, endPoint x: 448, endPoint y: 265, distance: 85.4
click at [448, 270] on div "Sub-kit 1 Aluminium $4,102.49 $4,102.49" at bounding box center [821, 289] width 892 height 37
click at [293, 380] on div "Created by Karl Created 29/08/25 Required Assigned to Add team member Invoiced …" at bounding box center [756, 485] width 1057 height 1586
click at [1252, 282] on icon "button" at bounding box center [1253, 288] width 3 height 13
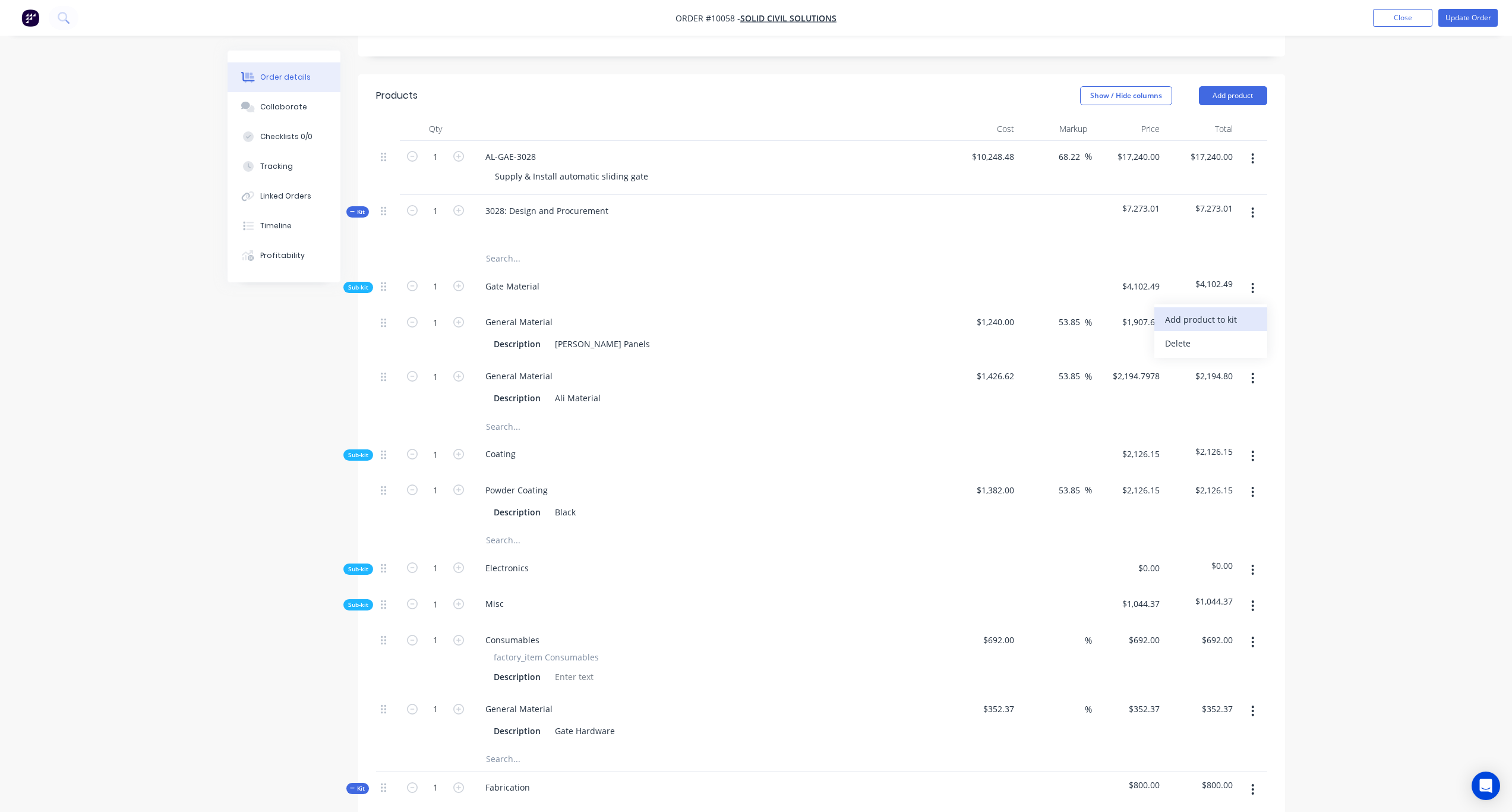
click at [1219, 311] on div "Add product to kit" at bounding box center [1211, 319] width 91 height 18
click at [1201, 359] on div "Product catalogue" at bounding box center [1211, 367] width 91 height 18
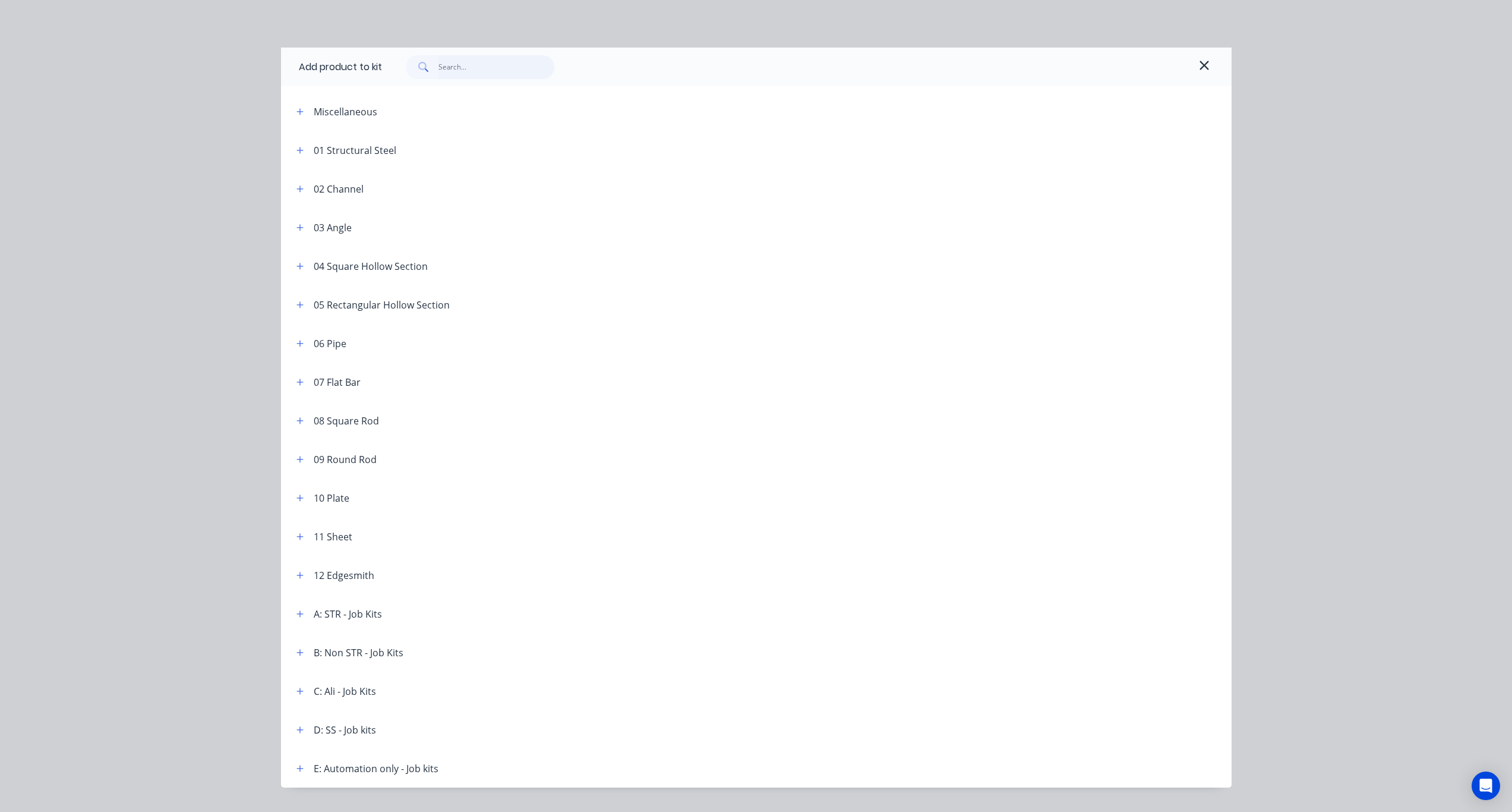
click at [468, 72] on input "text" at bounding box center [496, 67] width 116 height 24
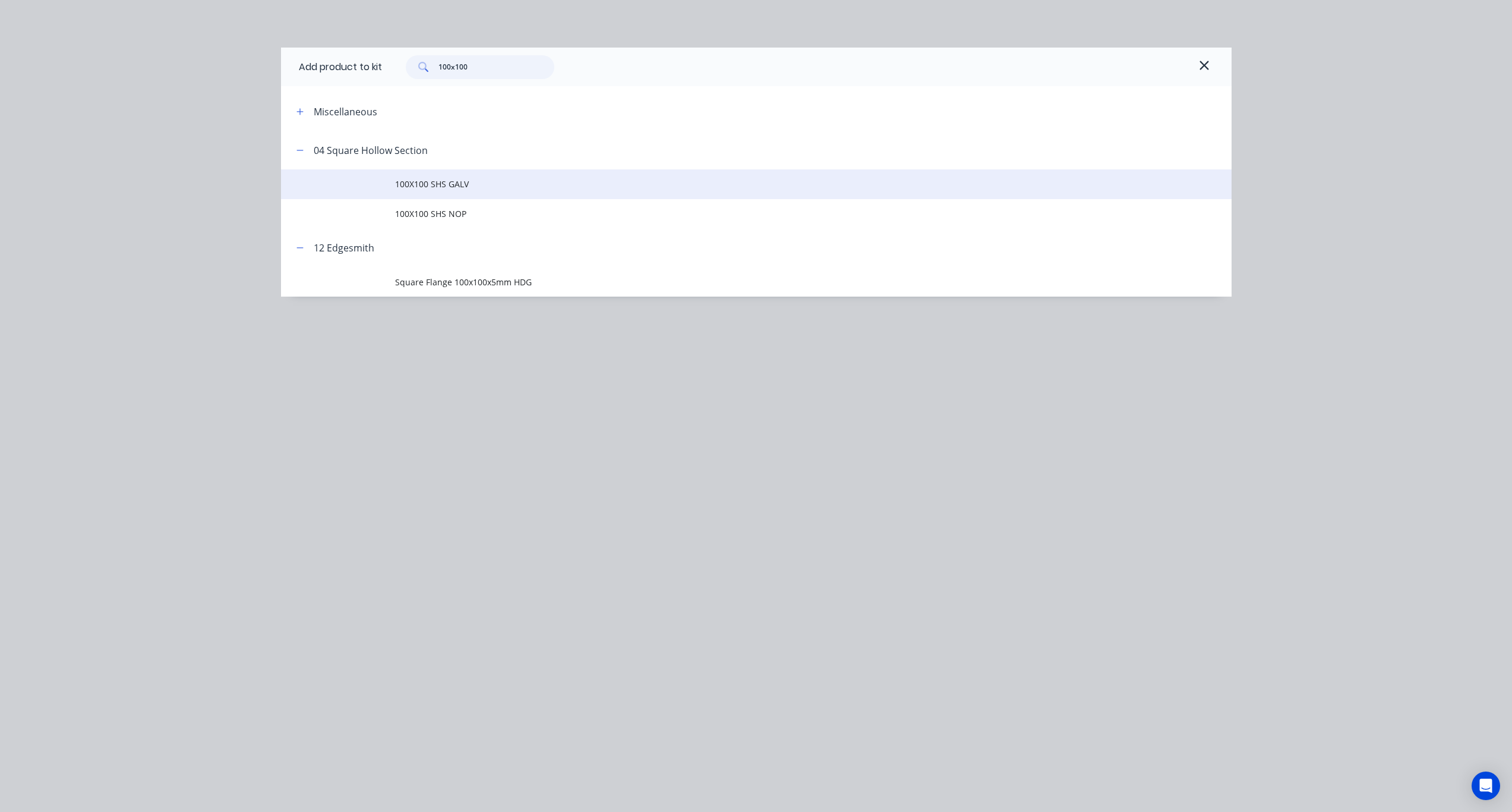
type input "100x100"
click at [435, 181] on span "100X100 SHS GALV" at bounding box center [729, 184] width 669 height 12
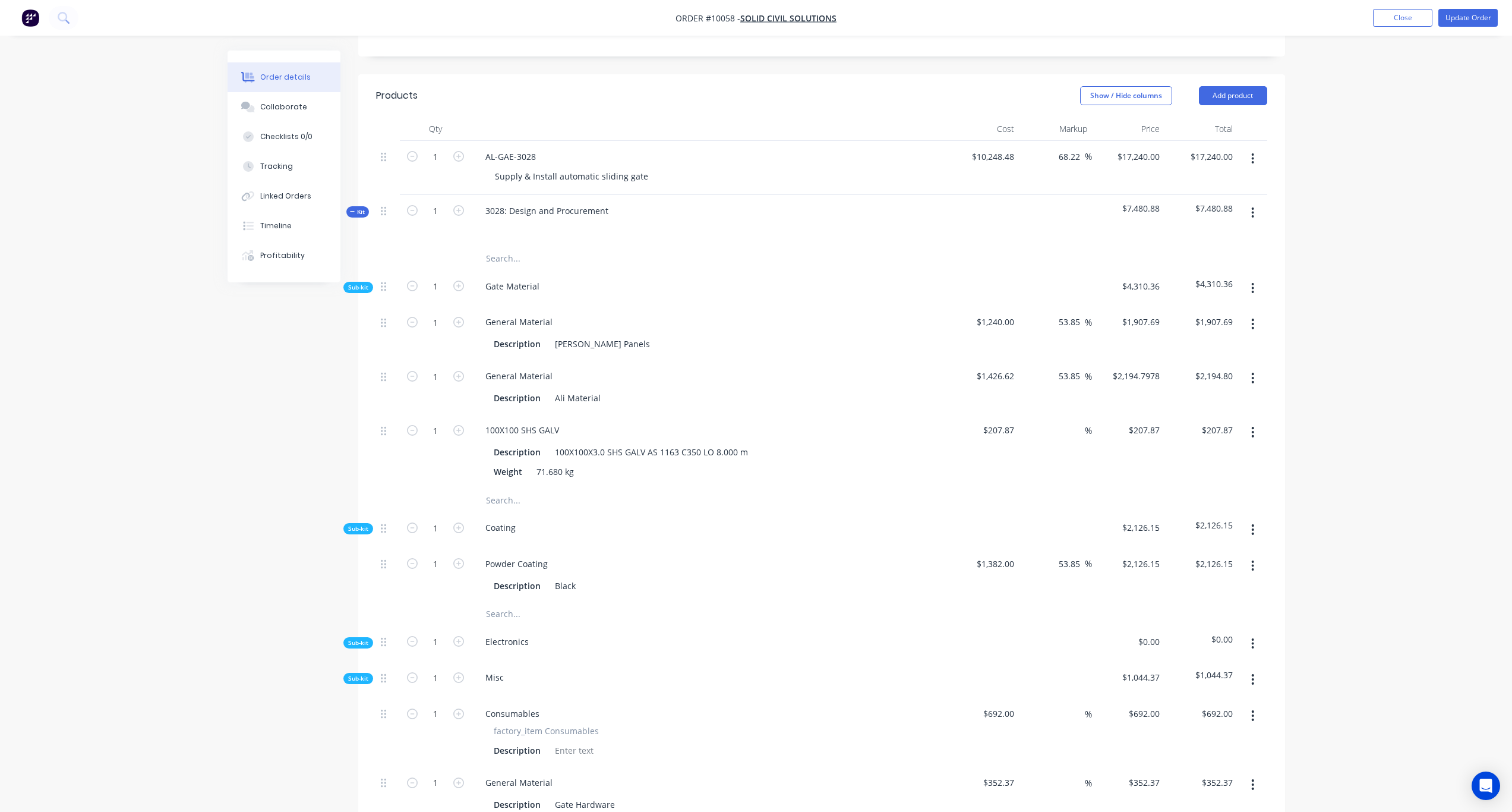
drag, startPoint x: 1081, startPoint y: 364, endPoint x: 1041, endPoint y: 364, distance: 40.0
click at [1041, 364] on div "53.85 53.85 %" at bounding box center [1056, 387] width 73 height 54
type input "$2,194.8549"
type input "$2,194.85"
click at [1082, 424] on input at bounding box center [1078, 430] width 14 height 18
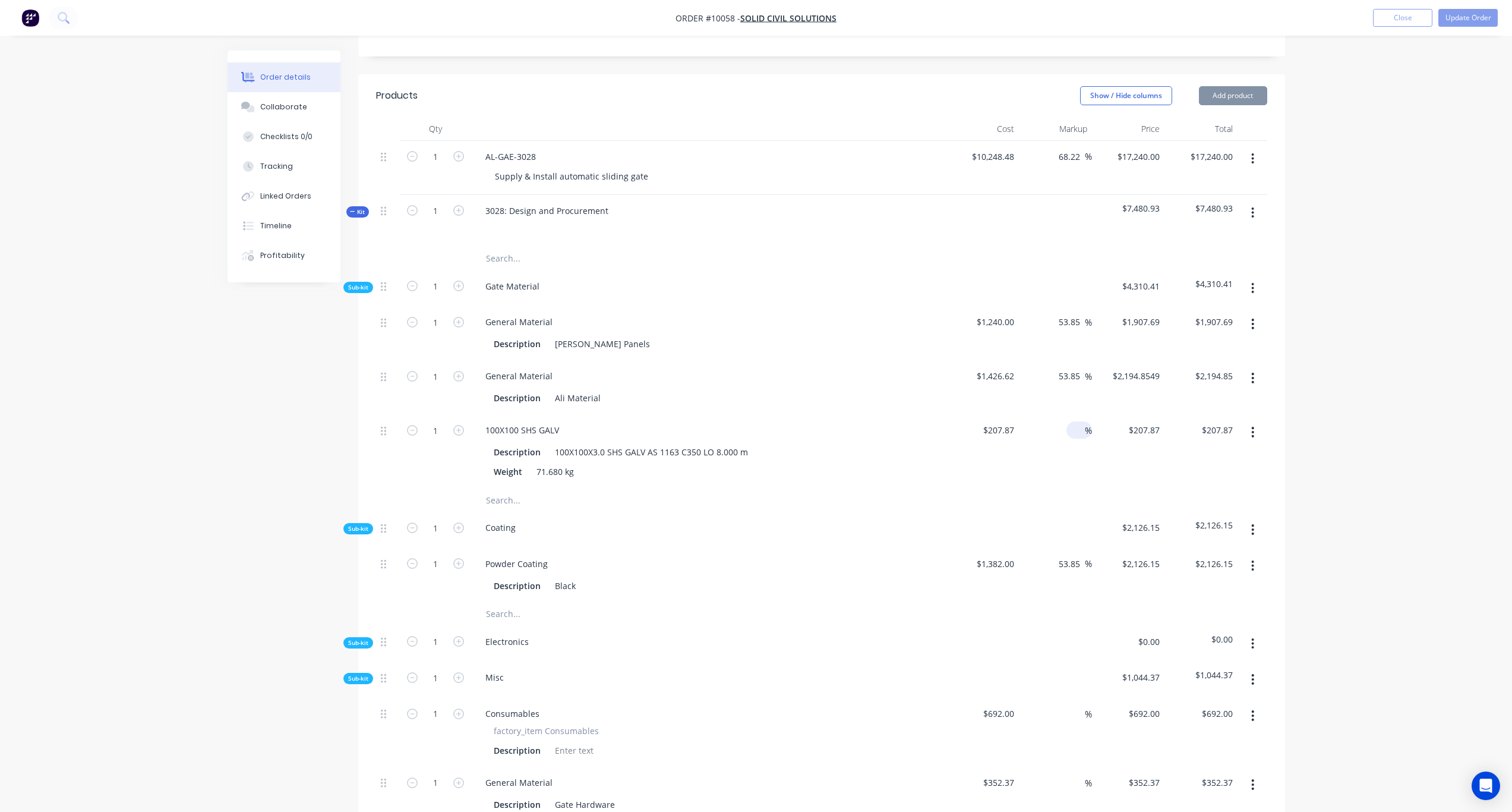
paste input "53.85"
type input "53.85"
type input "$319.808"
type input "$319.81"
click at [1267, 406] on div "Order details Collaborate Checklists 0/0 Tracking Linked Orders Timeline Profit…" at bounding box center [756, 496] width 1512 height 1710
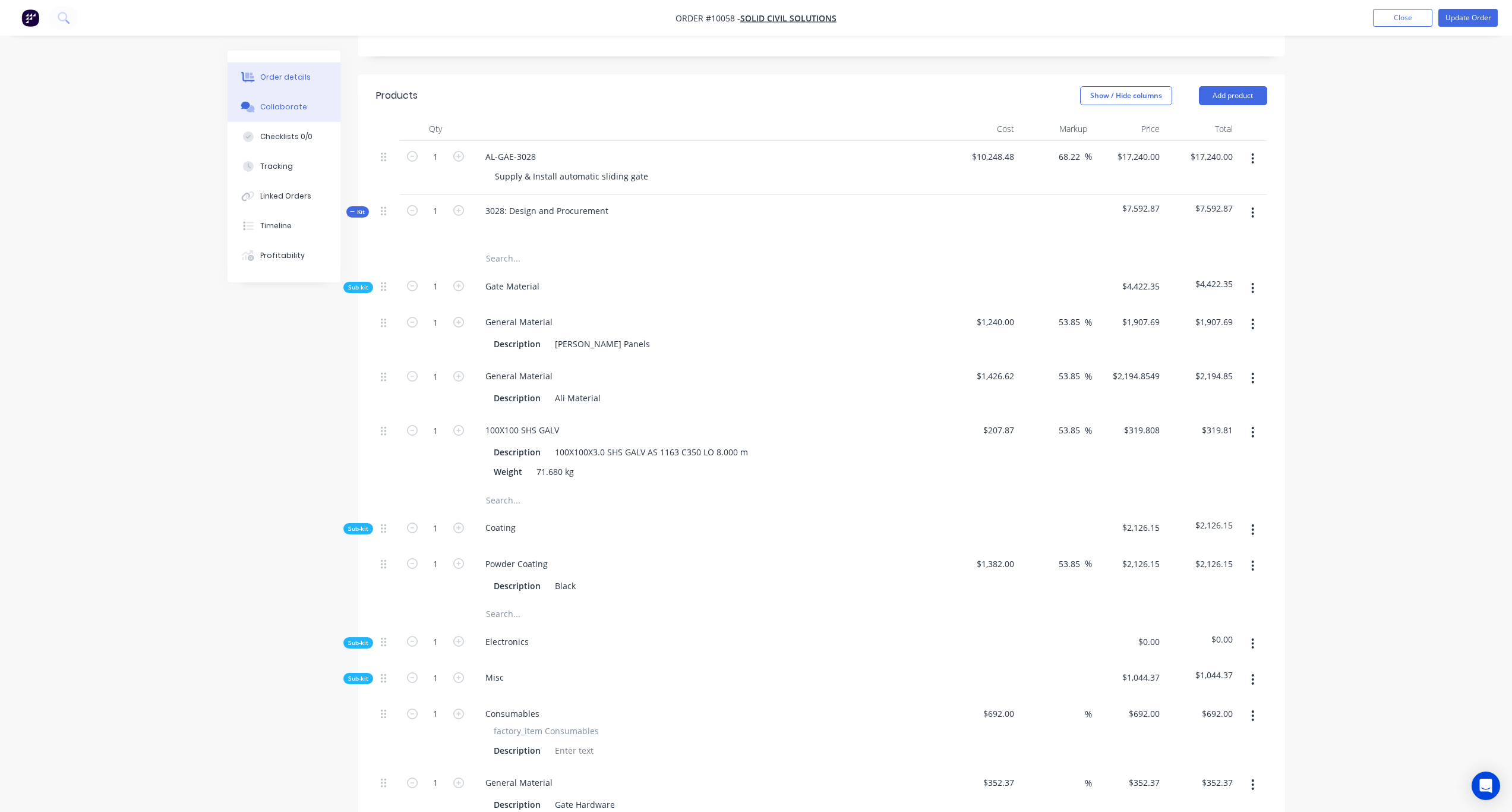
click at [288, 113] on button "Collaborate" at bounding box center [284, 107] width 113 height 30
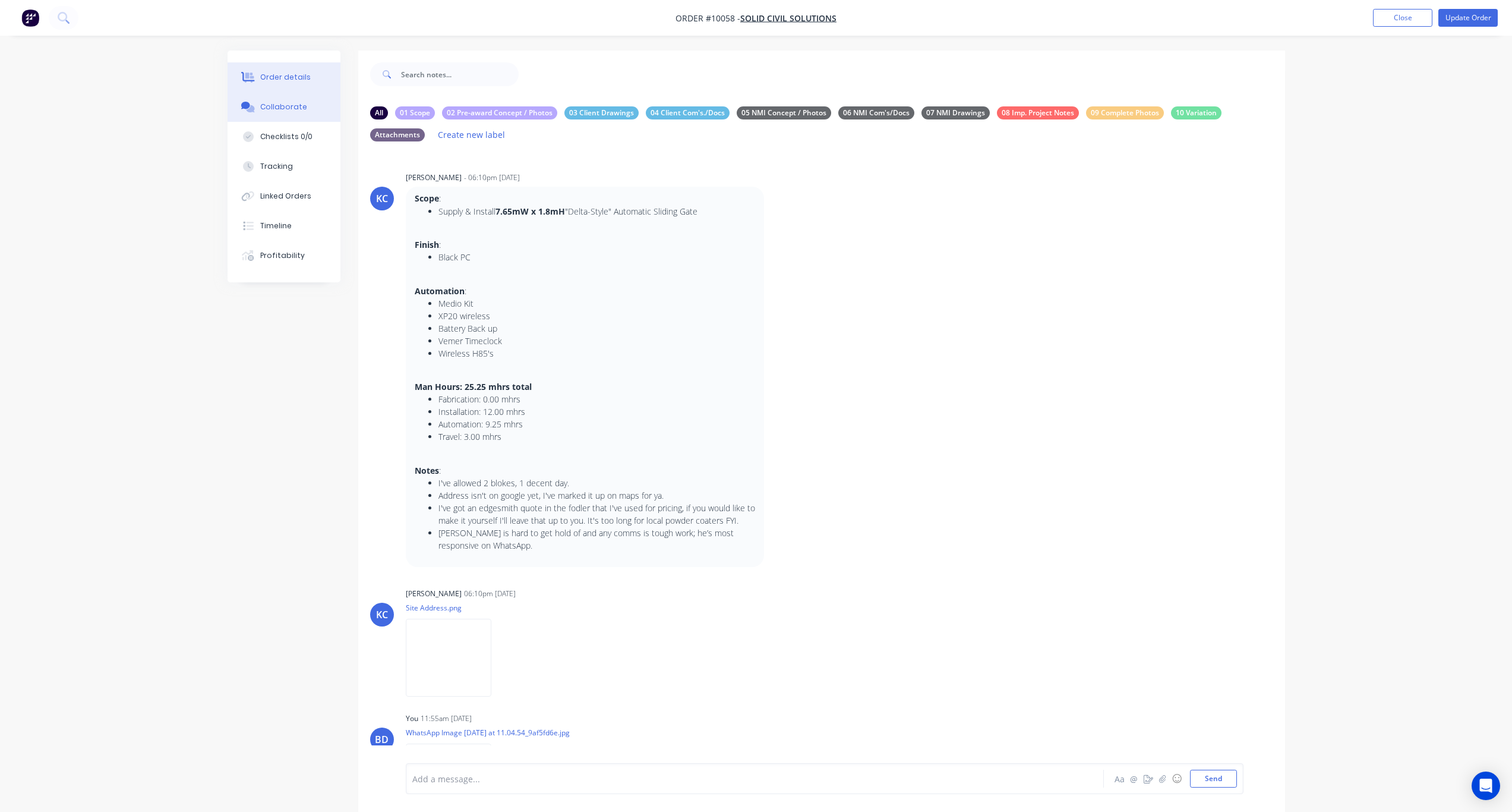
click at [290, 77] on div "Order details" at bounding box center [285, 77] width 50 height 11
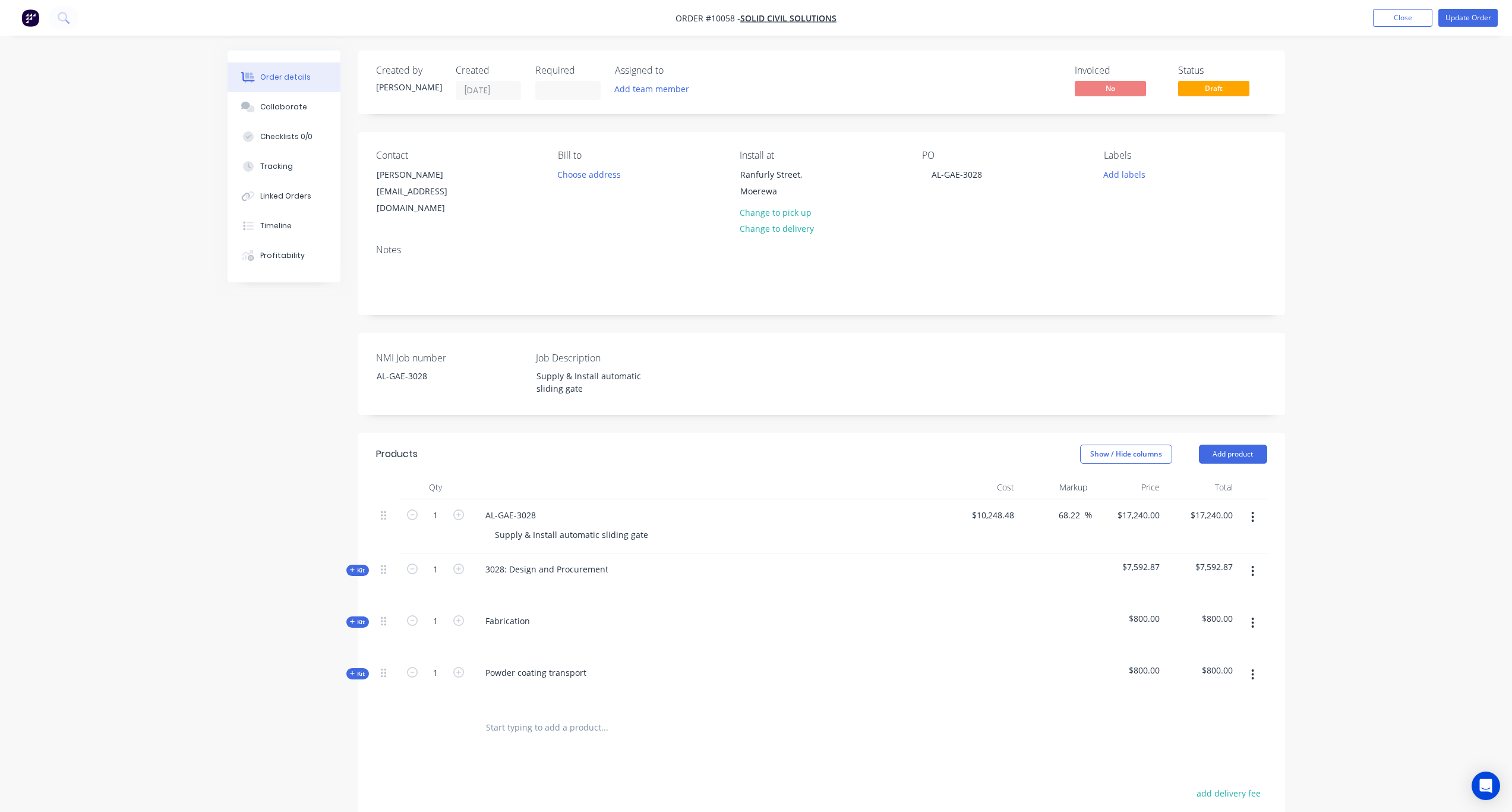
click at [368, 564] on div "Kit" at bounding box center [358, 570] width 23 height 11
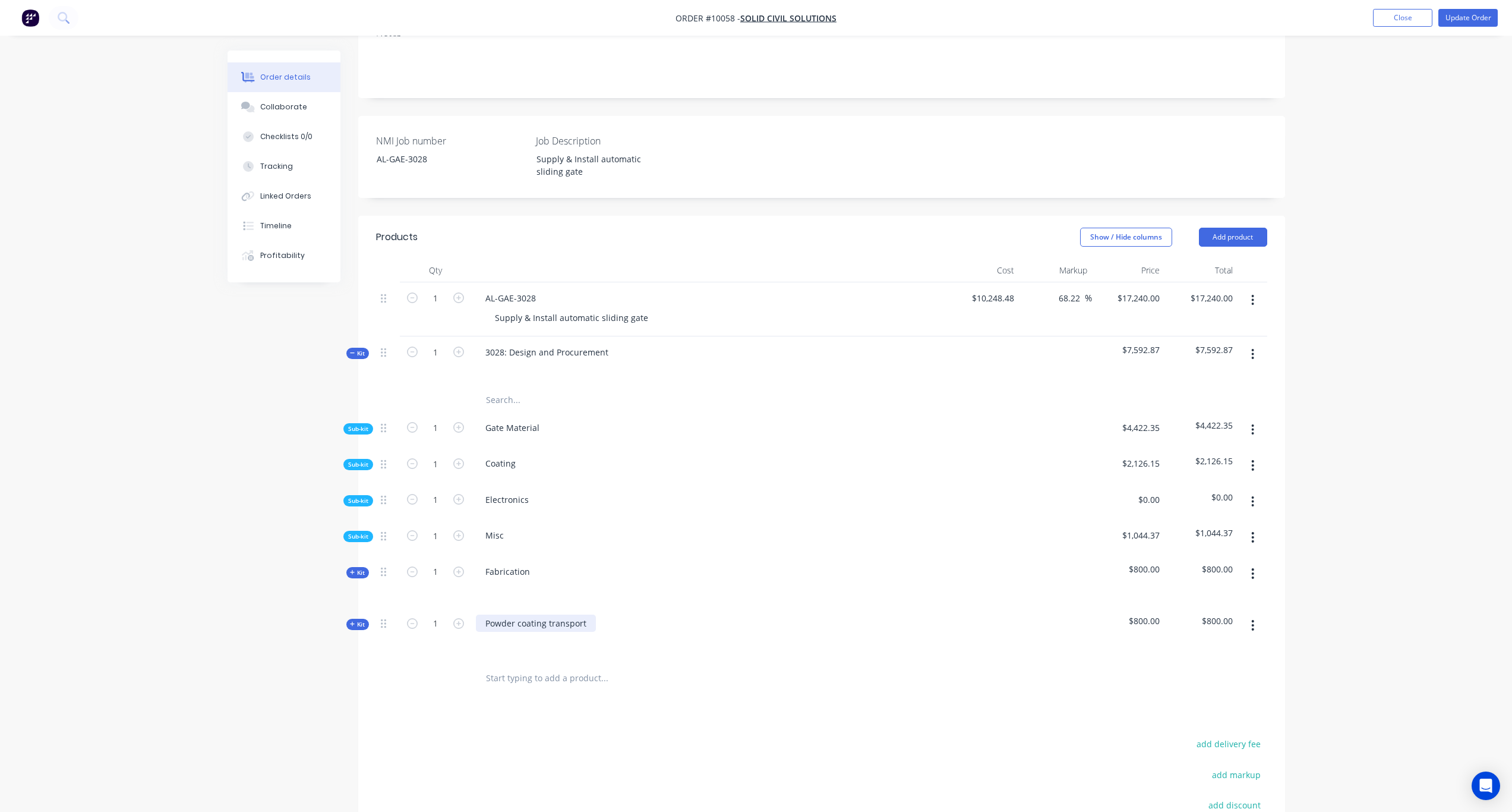
scroll to position [238, 0]
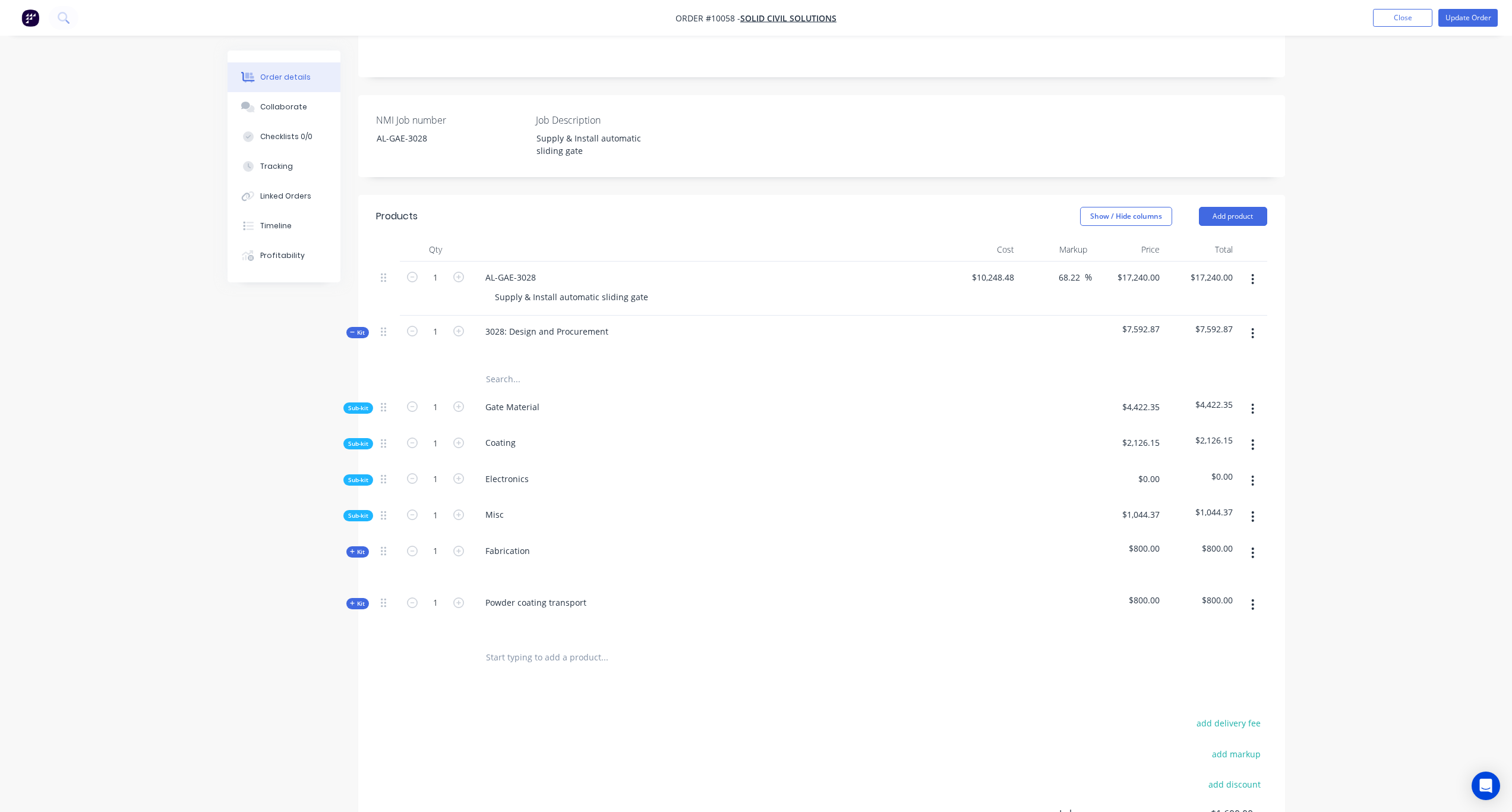
click at [352, 511] on span "Sub-kit" at bounding box center [358, 516] width 21 height 9
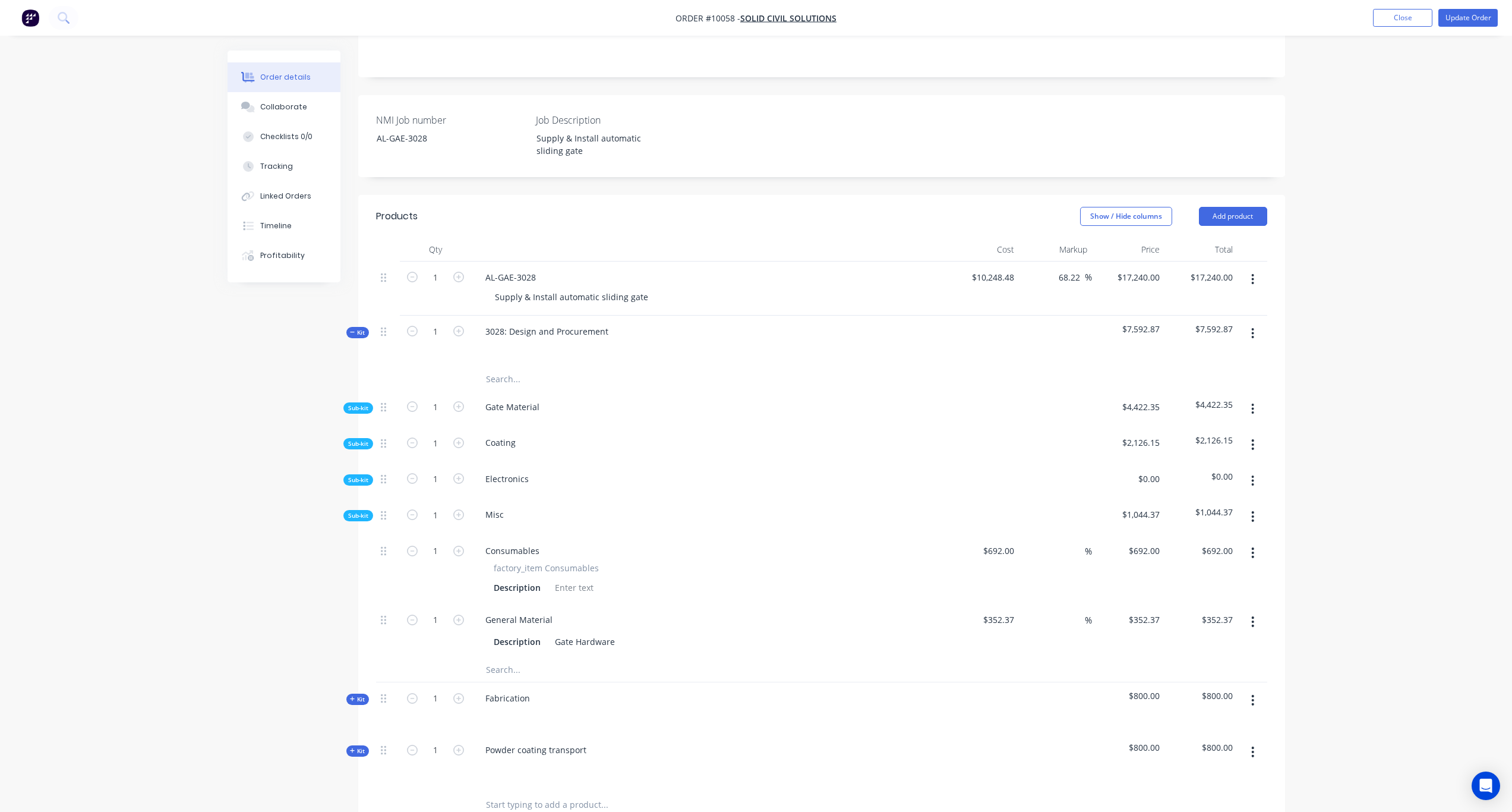
click at [363, 475] on span "Sub-kit" at bounding box center [358, 480] width 21 height 9
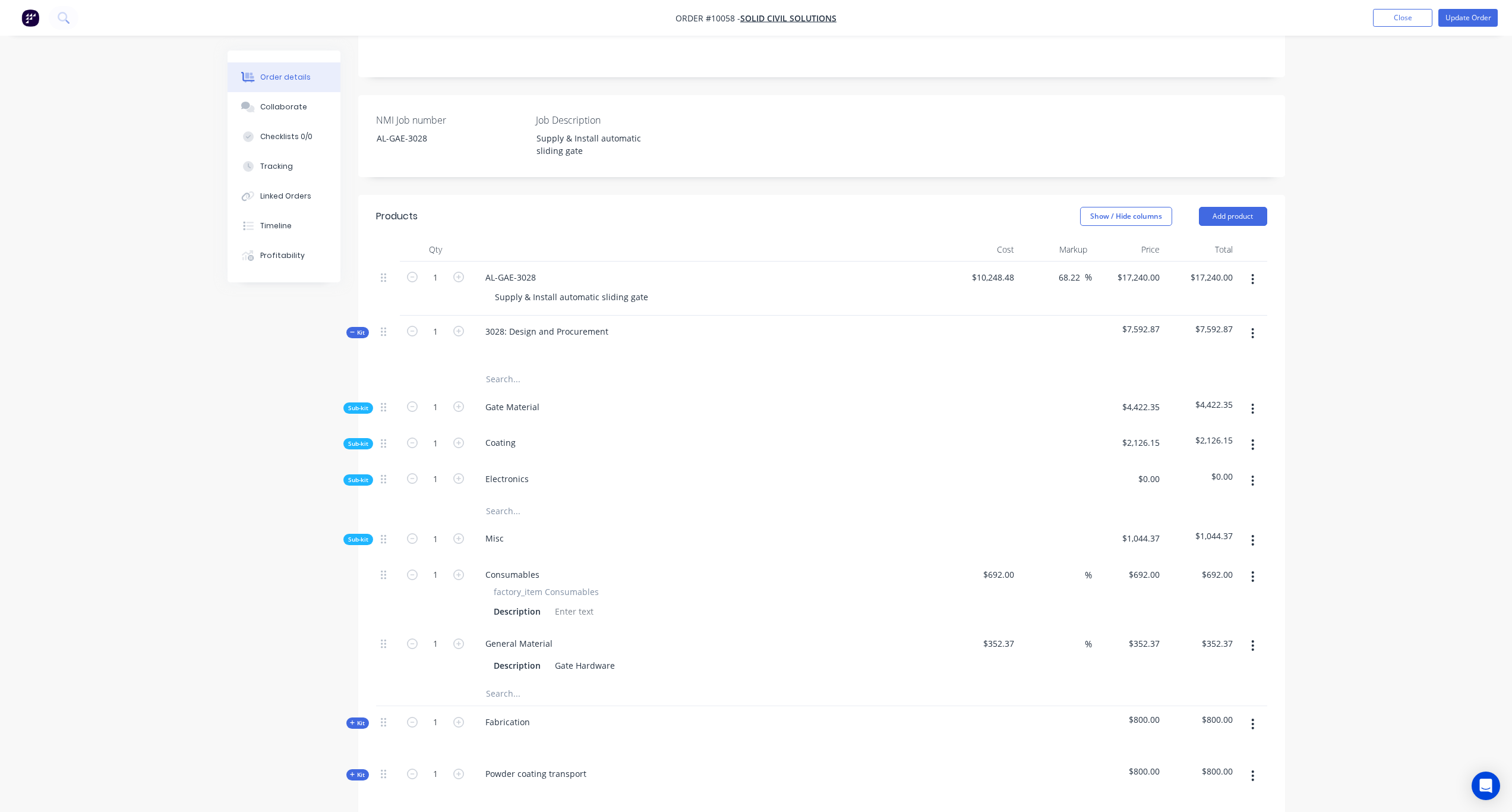
click at [360, 440] on span "Sub-kit" at bounding box center [358, 444] width 21 height 9
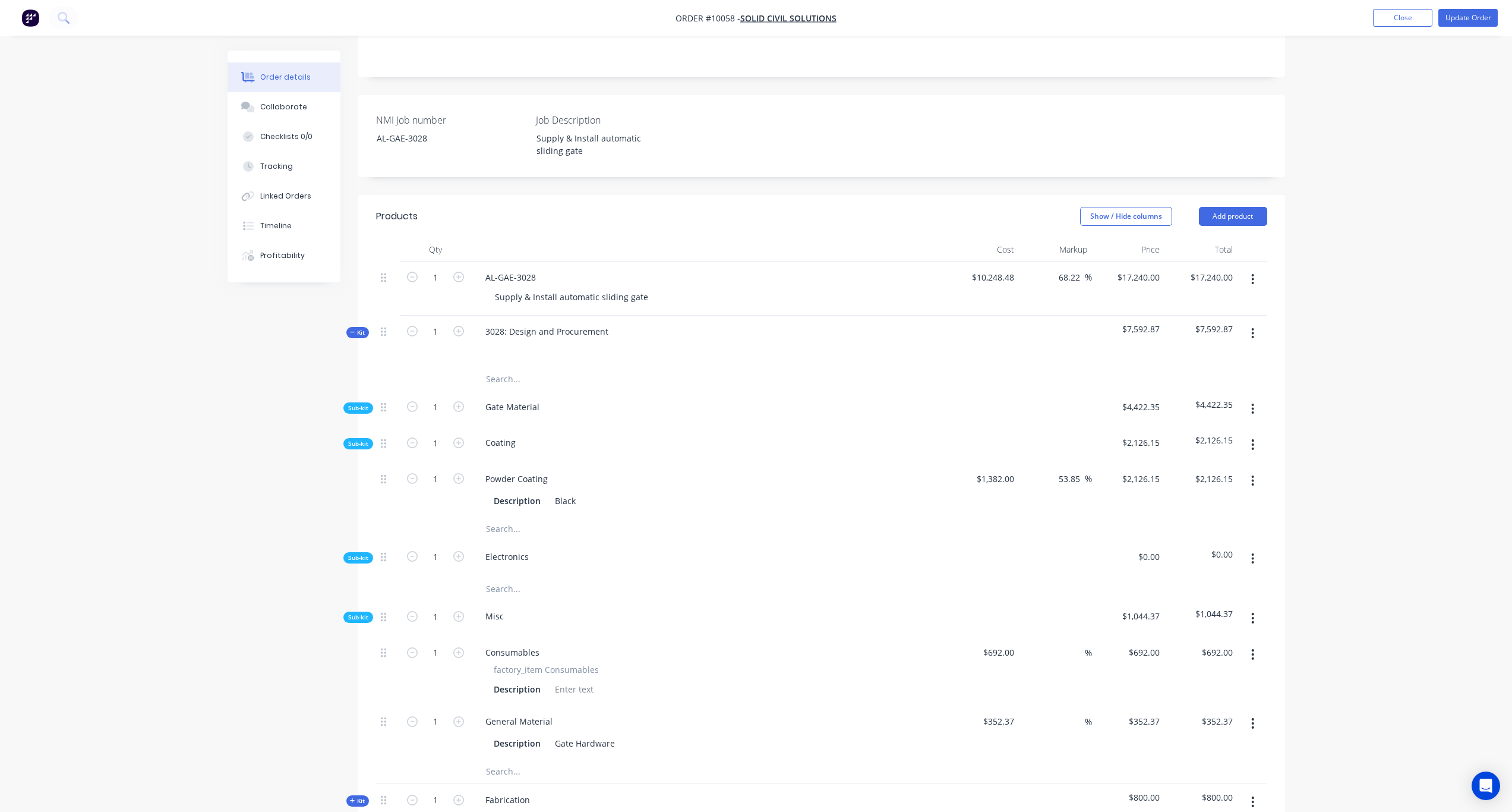
click at [362, 404] on span "Sub-kit" at bounding box center [358, 408] width 21 height 9
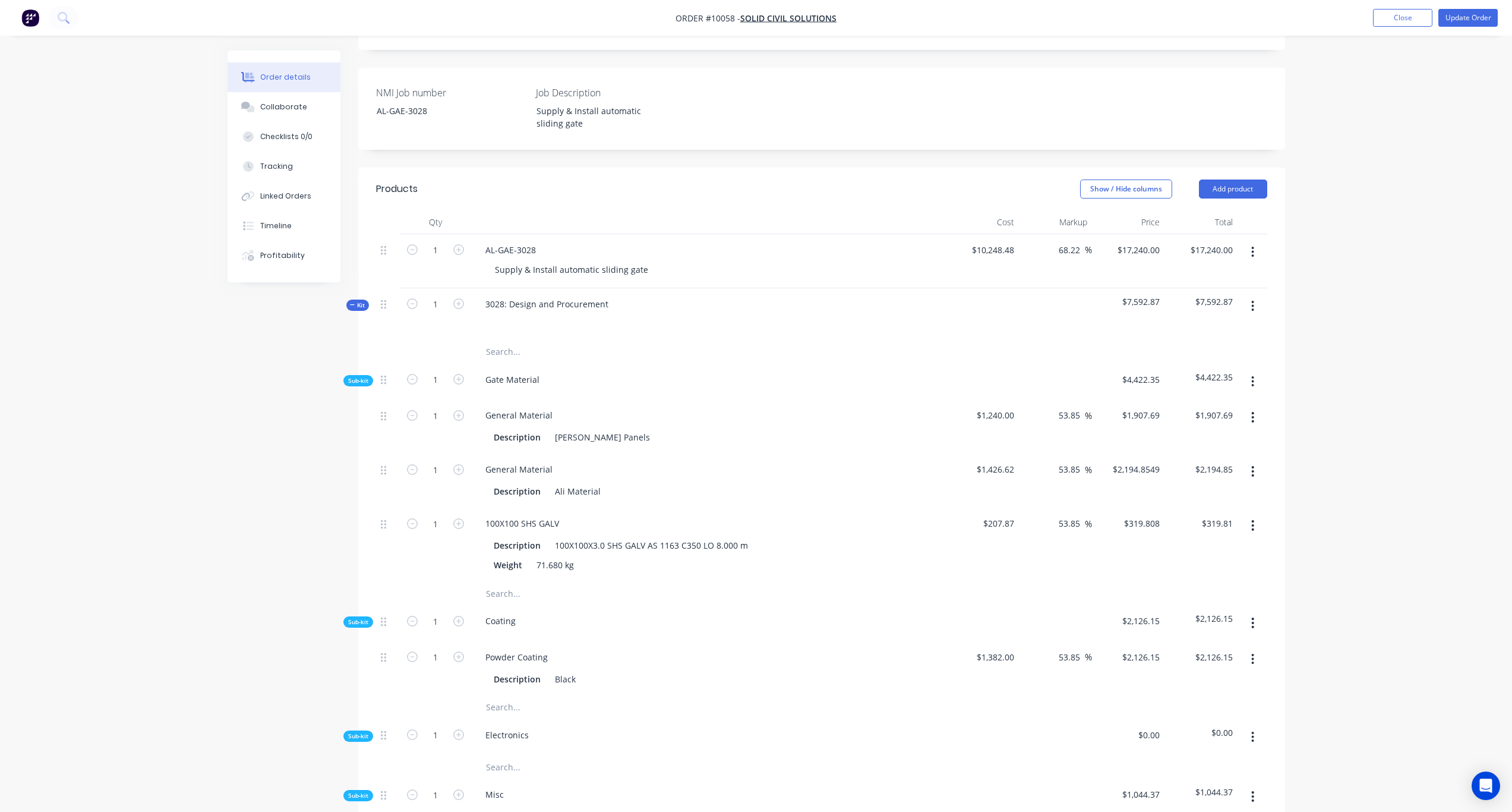
scroll to position [297, 0]
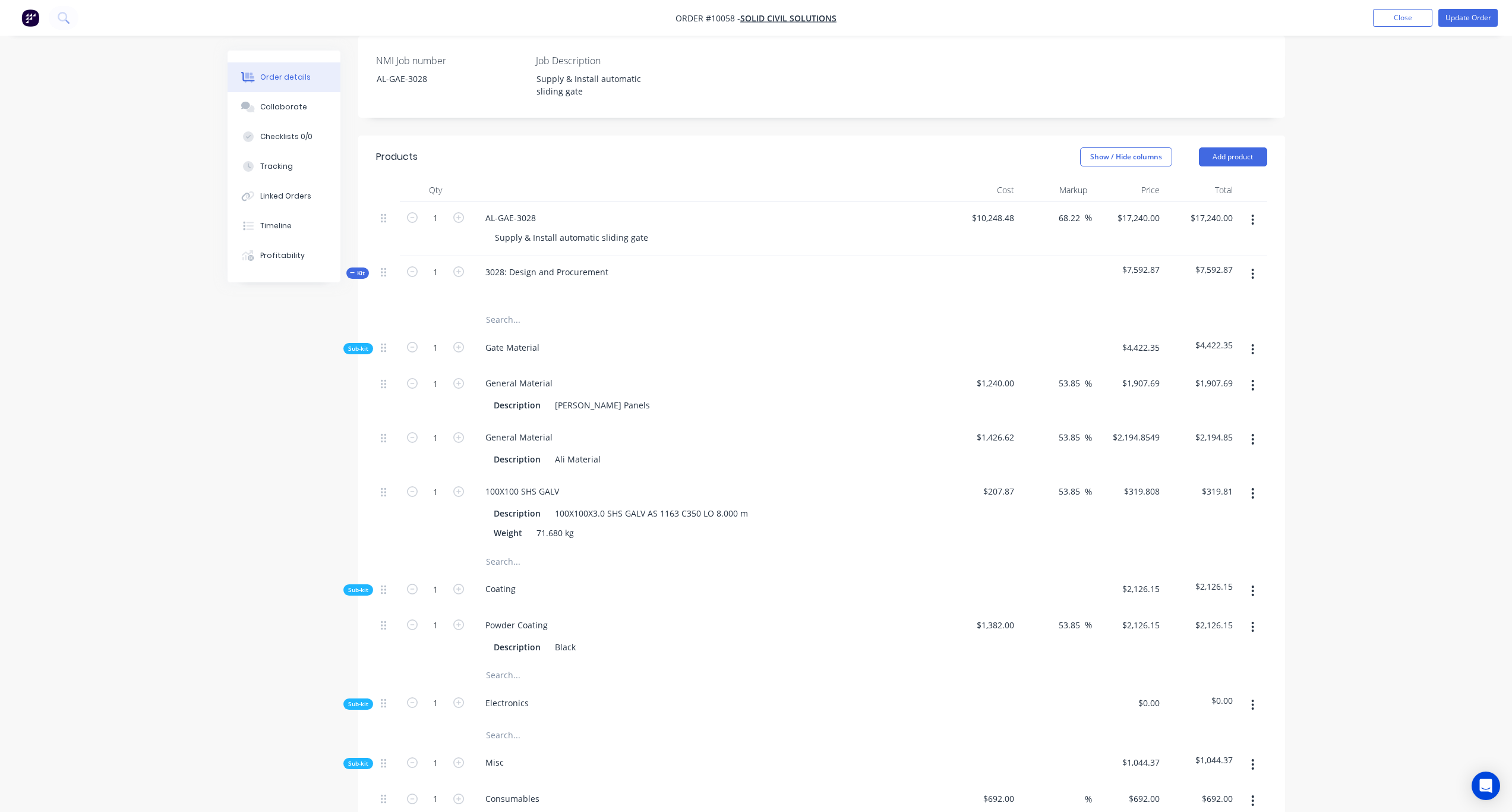
click at [1006, 433] on div "$1,426.62 $1,426.62" at bounding box center [983, 448] width 73 height 54
click at [1008, 429] on input "1426.62" at bounding box center [997, 437] width 43 height 18
click at [1267, 416] on div "Order details Collaborate Checklists 0/0 Tracking Linked Orders Timeline Profit…" at bounding box center [756, 539] width 1512 height 1673
type input "$1,218.75"
type input "$1,875.0469"
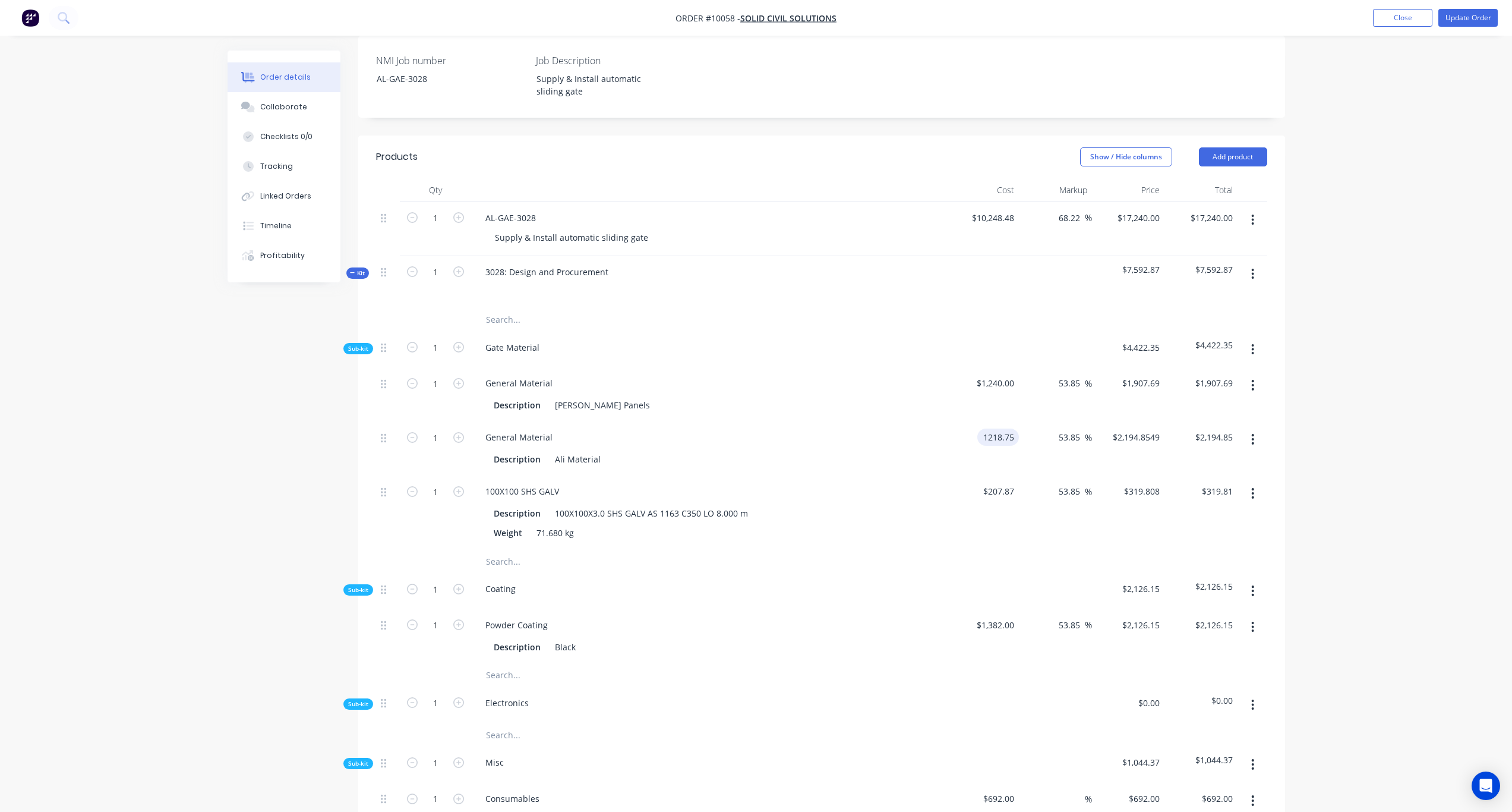
type input "$1,875.05"
click at [359, 344] on span "Sub-kit" at bounding box center [358, 349] width 21 height 9
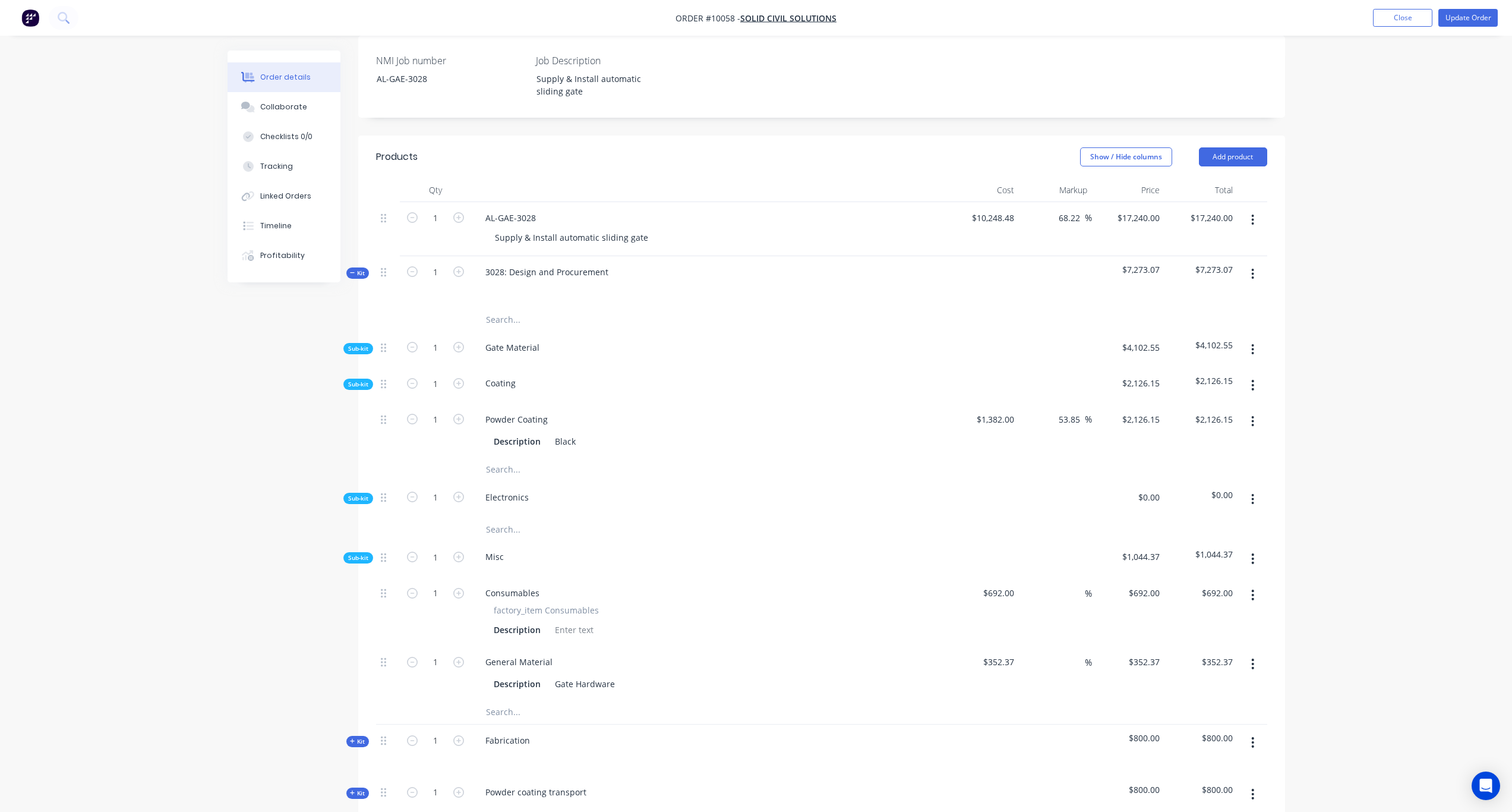
click at [357, 380] on span "Sub-kit" at bounding box center [358, 385] width 21 height 9
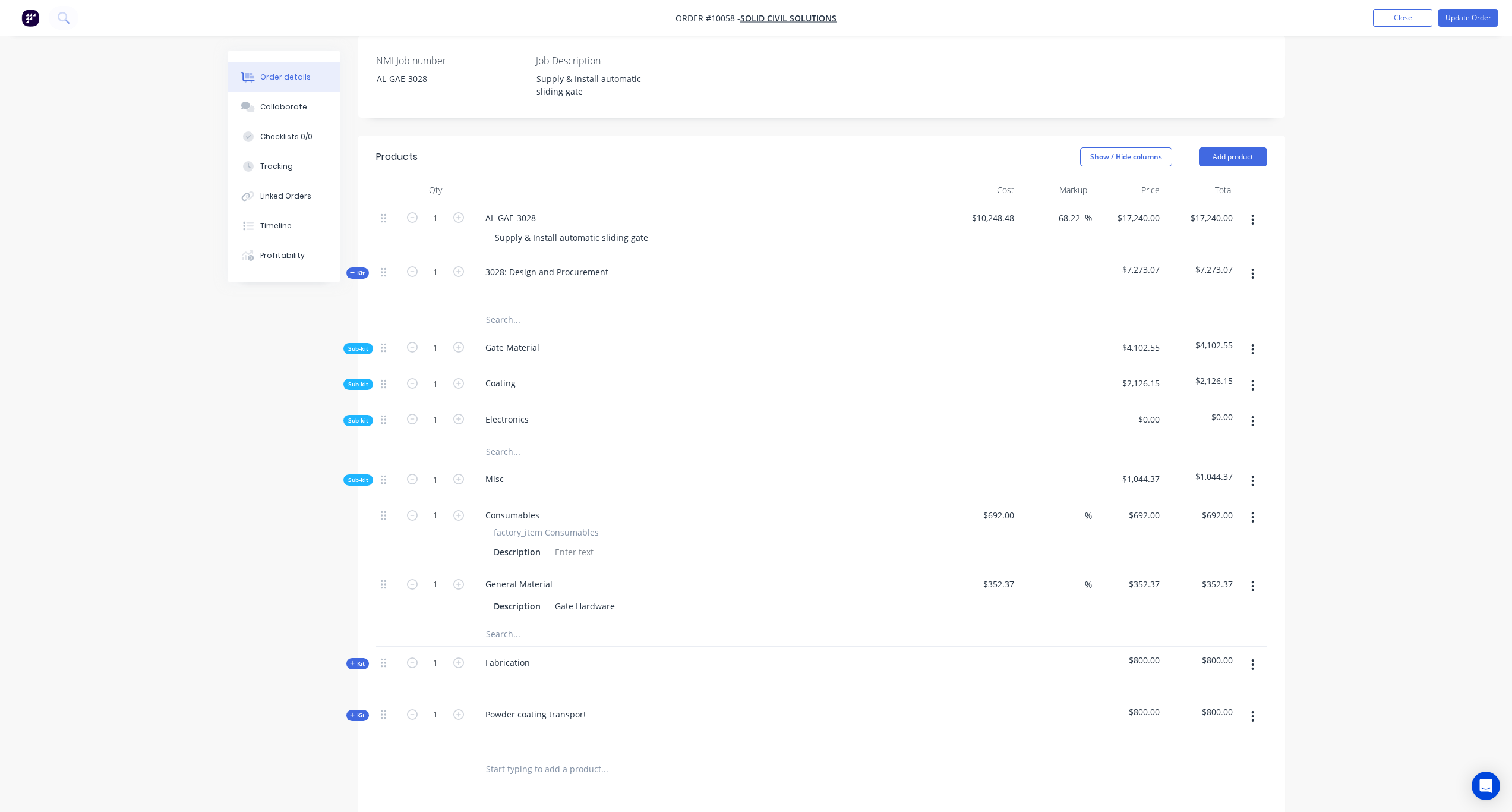
click at [362, 416] on span "Sub-kit" at bounding box center [358, 420] width 21 height 9
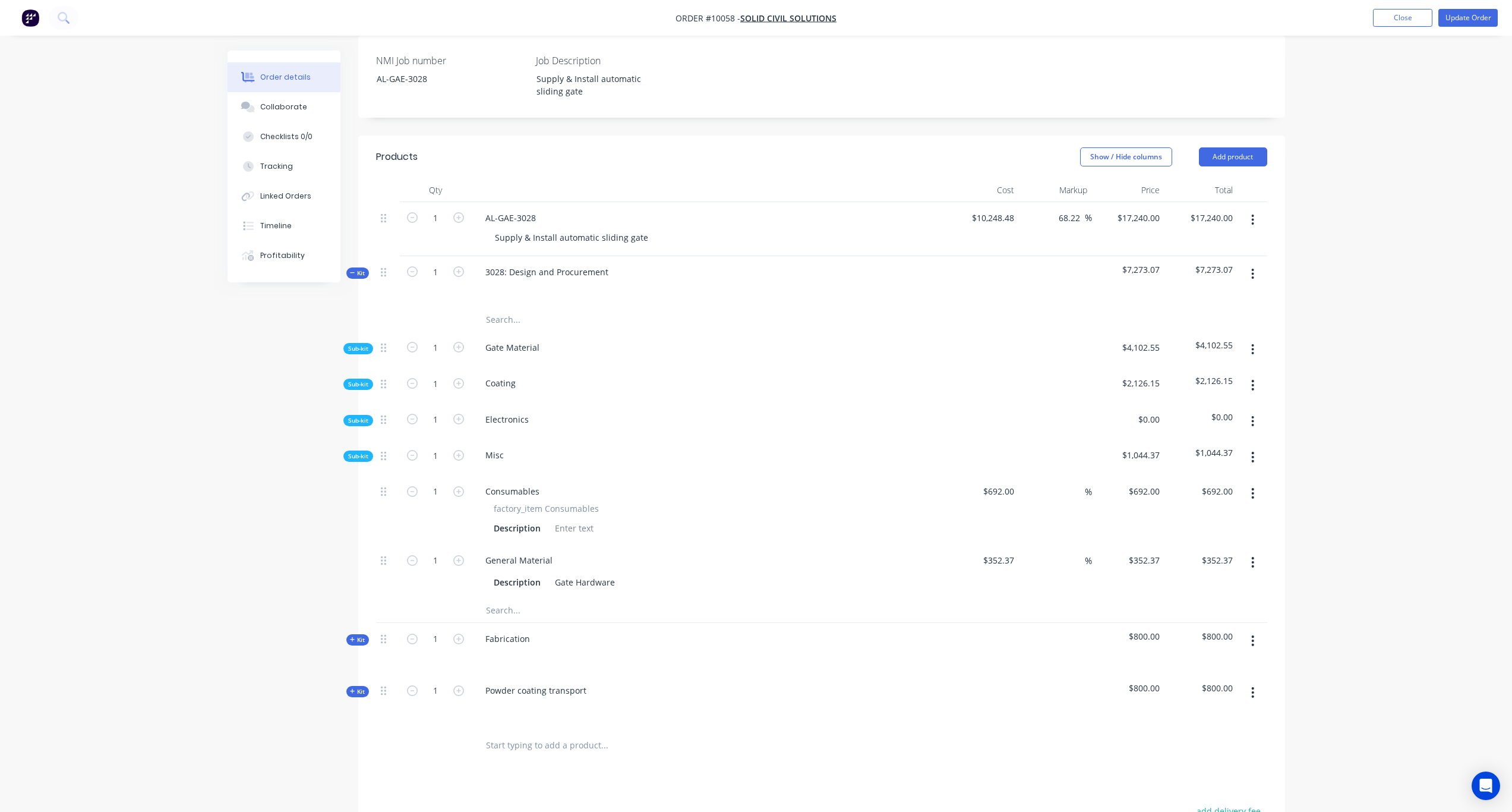
click at [359, 452] on span "Sub-kit" at bounding box center [358, 456] width 21 height 9
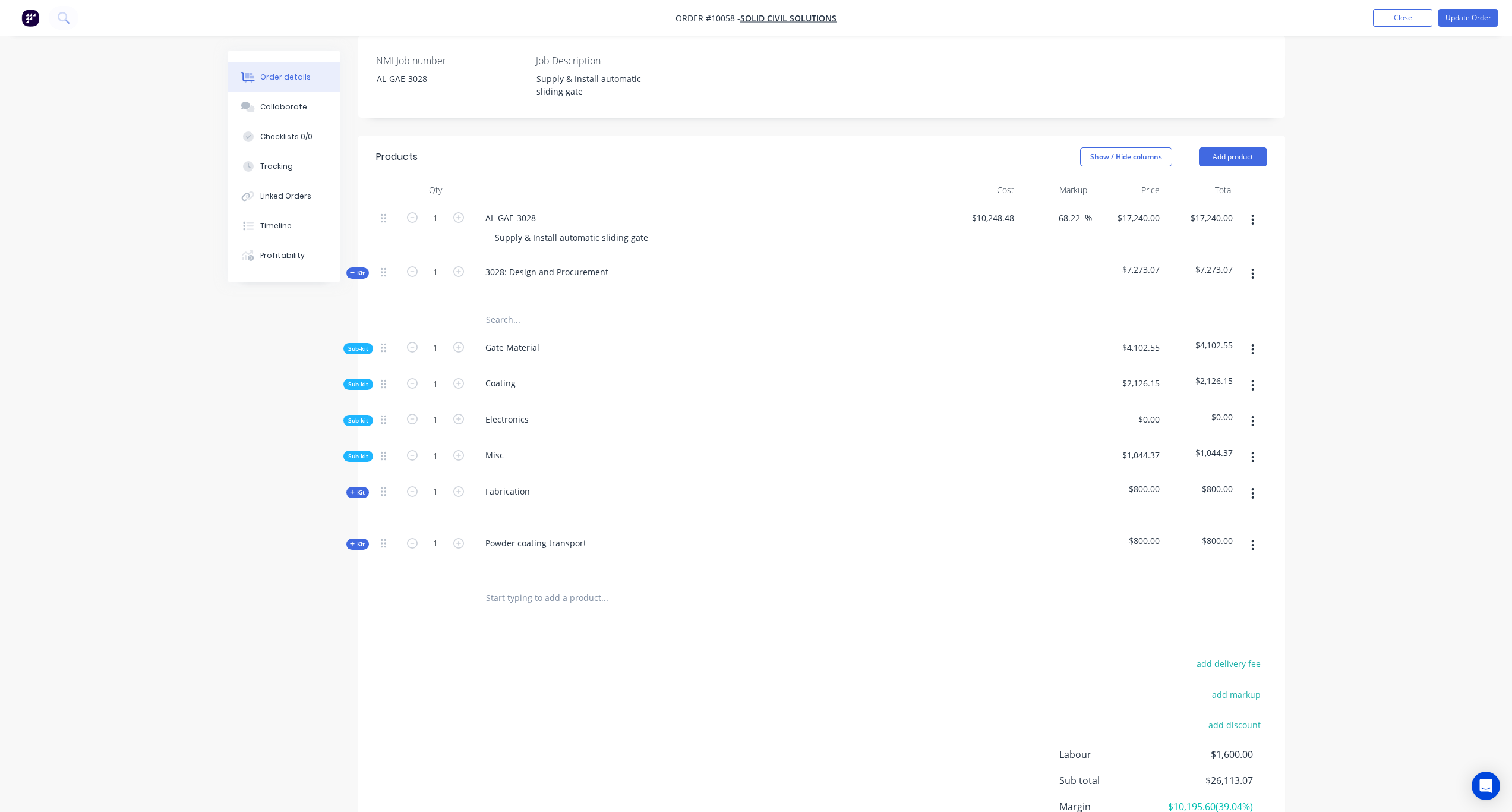
click at [364, 380] on span "Sub-kit" at bounding box center [358, 385] width 21 height 9
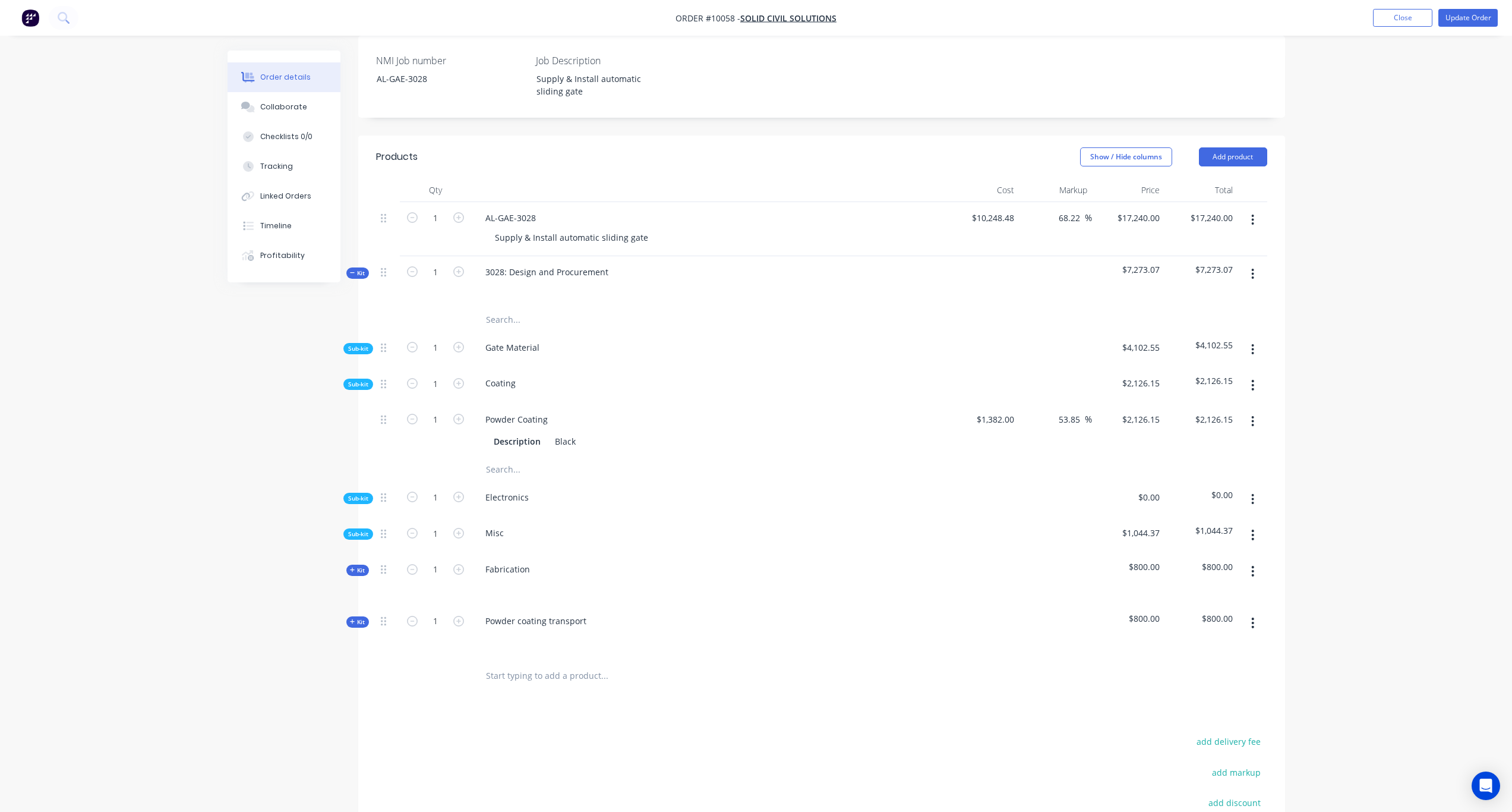
click at [363, 344] on span "Sub-kit" at bounding box center [358, 349] width 21 height 9
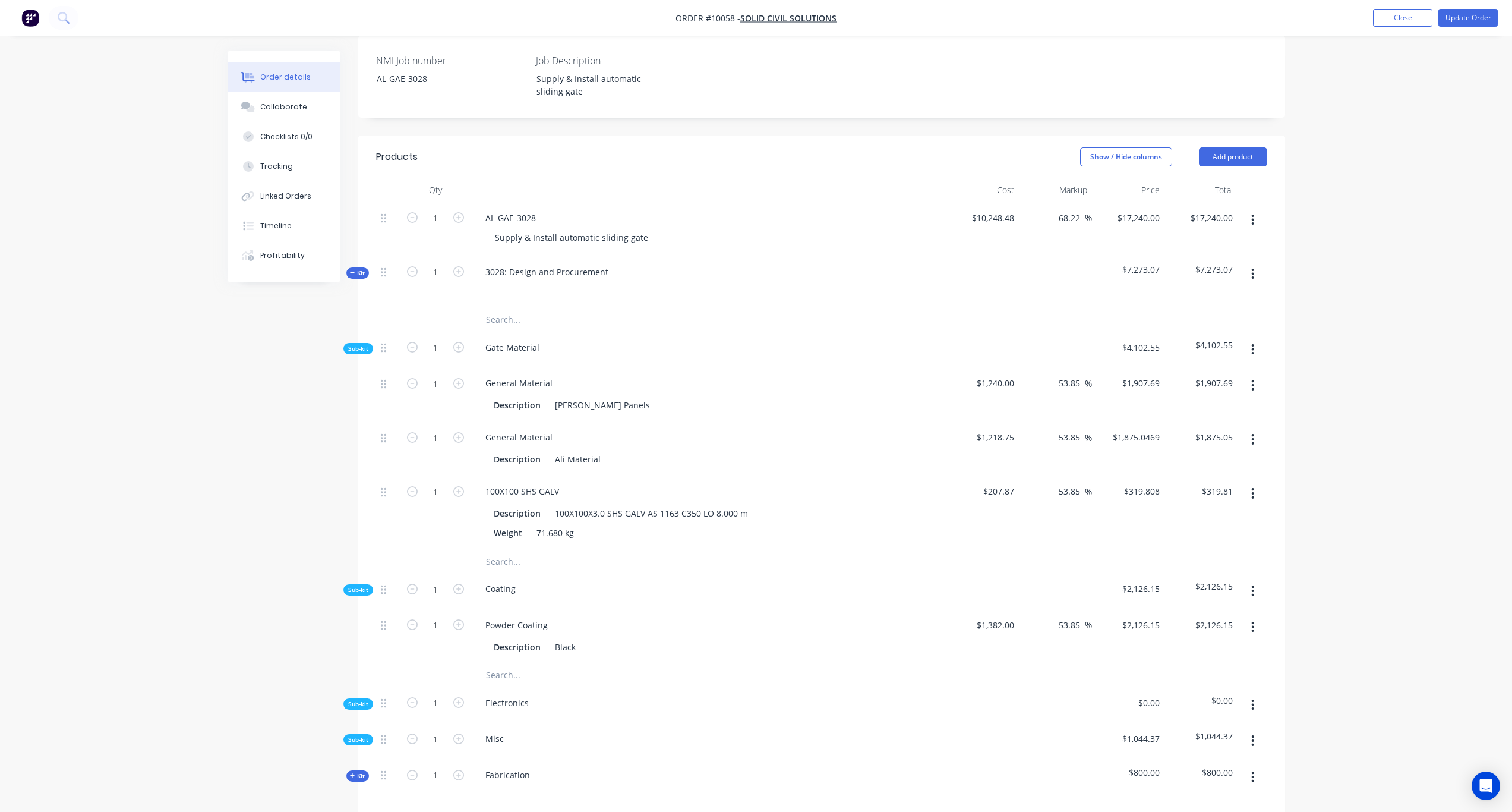
click at [356, 663] on span "Sub-kit" at bounding box center [358, 740] width 21 height 9
click at [366, 663] on span "Sub-kit" at bounding box center [358, 705] width 21 height 9
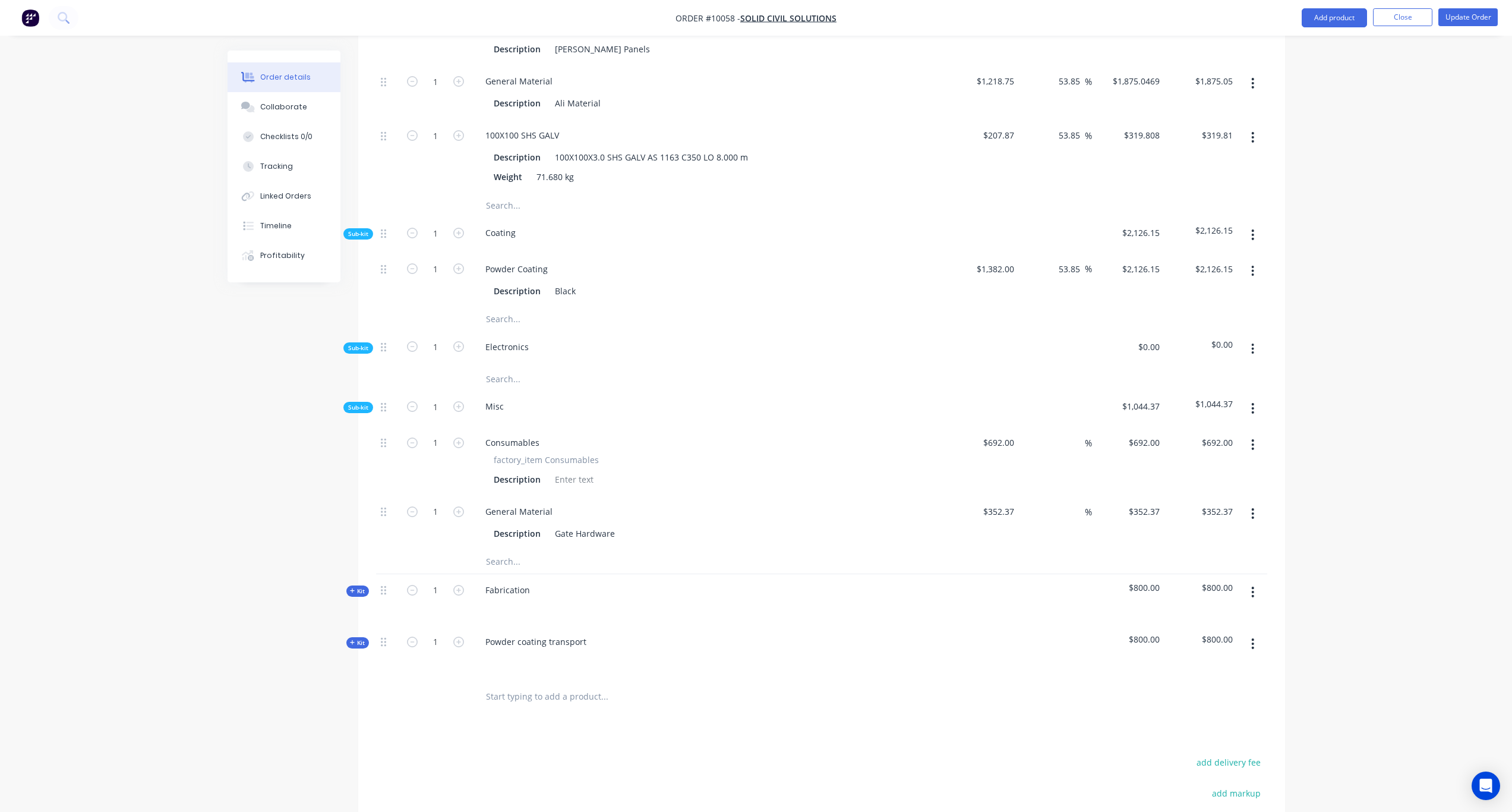
scroll to position [654, 0]
click at [1070, 260] on input "53.85" at bounding box center [1071, 268] width 27 height 18
drag, startPoint x: 1080, startPoint y: 254, endPoint x: 1038, endPoint y: 256, distance: 42.0
click at [1038, 256] on div "53.85 53.85 %" at bounding box center [1056, 280] width 73 height 54
type input "$2,126.207"
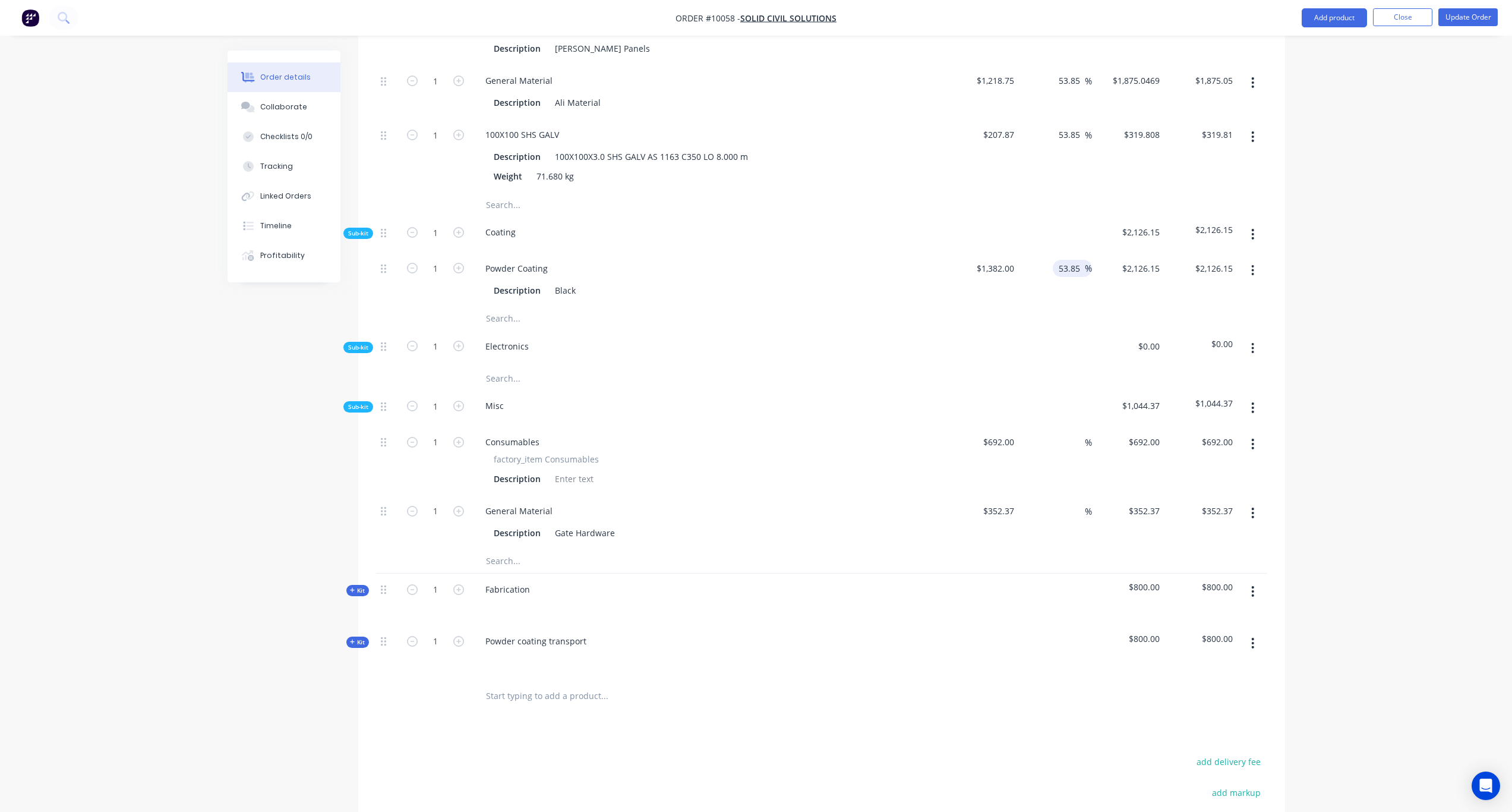
type input "$2,126.21"
click at [1067, 433] on div "%" at bounding box center [1056, 461] width 73 height 69
click at [1075, 433] on input at bounding box center [1078, 442] width 14 height 18
paste input "53.85"
type input "53.85"
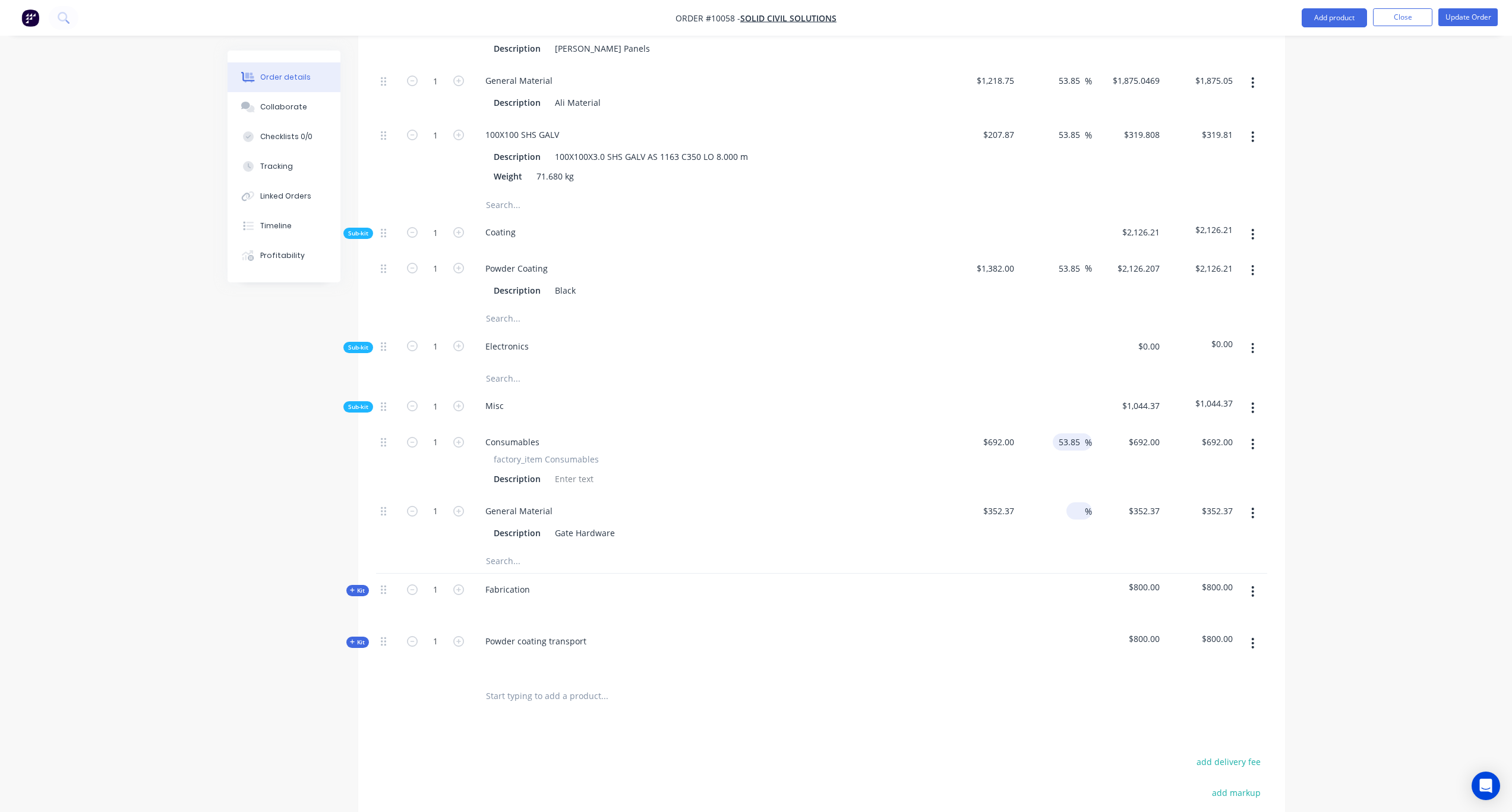
type input "$1,064.642"
type input "$1,064.64"
click at [1069, 504] on div "%" at bounding box center [1080, 511] width 26 height 18
paste input "53.85"
type input "53.85"
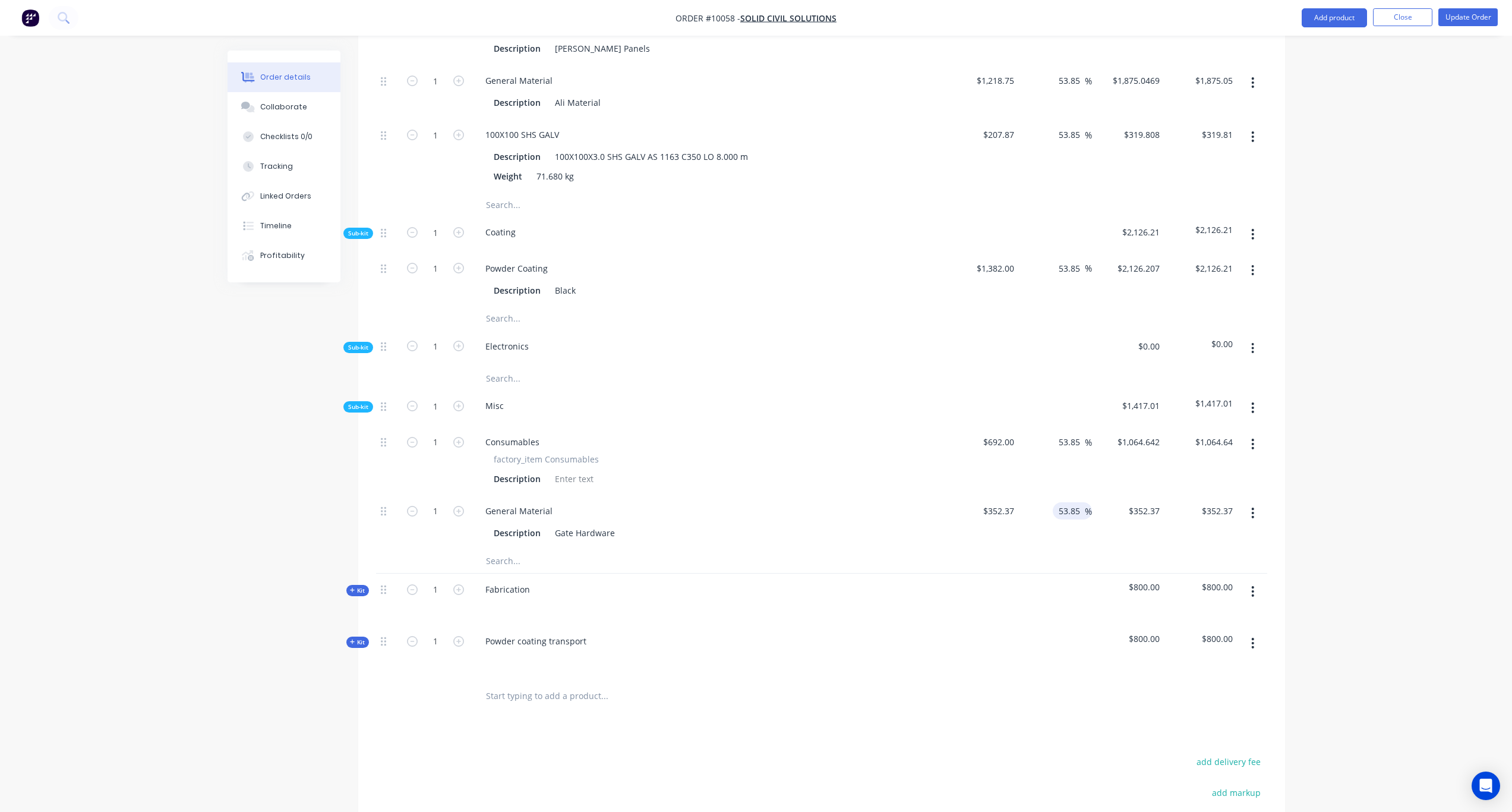
type input "$542.1212"
type input "$542.12"
click at [1267, 497] on div "Order details Collaborate Checklists 0/0 Tracking Linked Orders Timeline Profit…" at bounding box center [756, 182] width 1512 height 1673
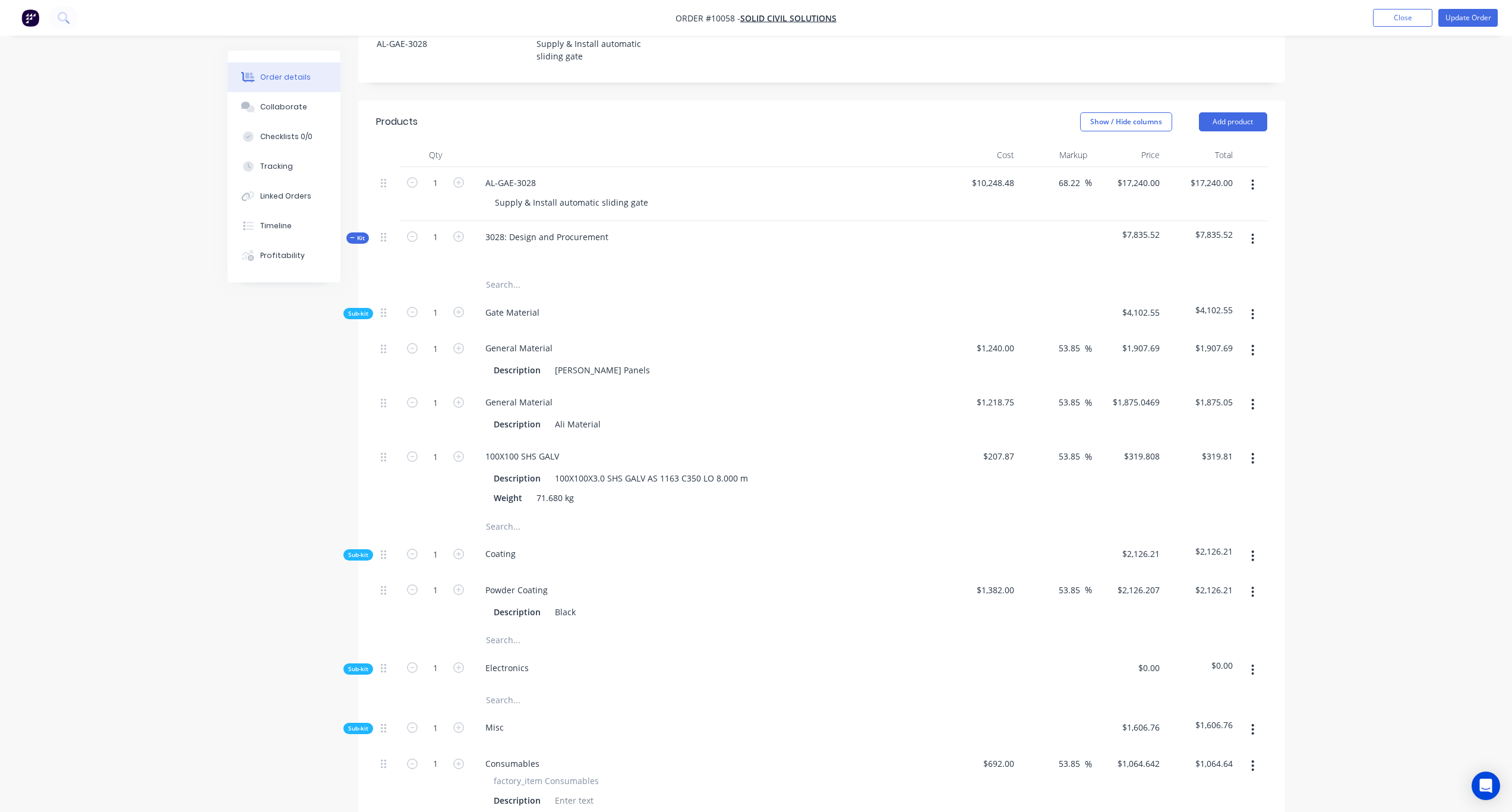
scroll to position [297, 0]
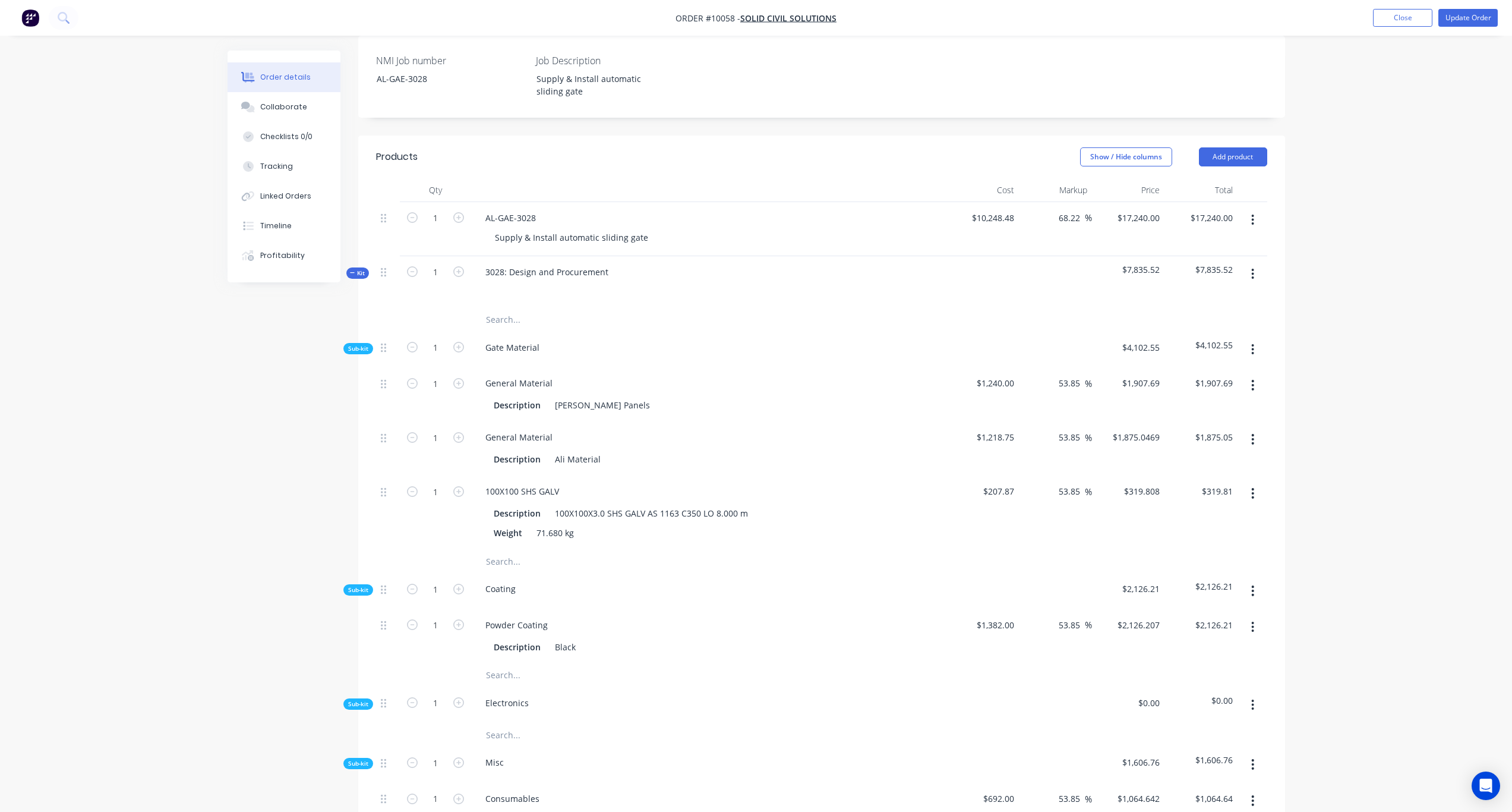
click at [361, 344] on span "Sub-kit" at bounding box center [358, 349] width 21 height 9
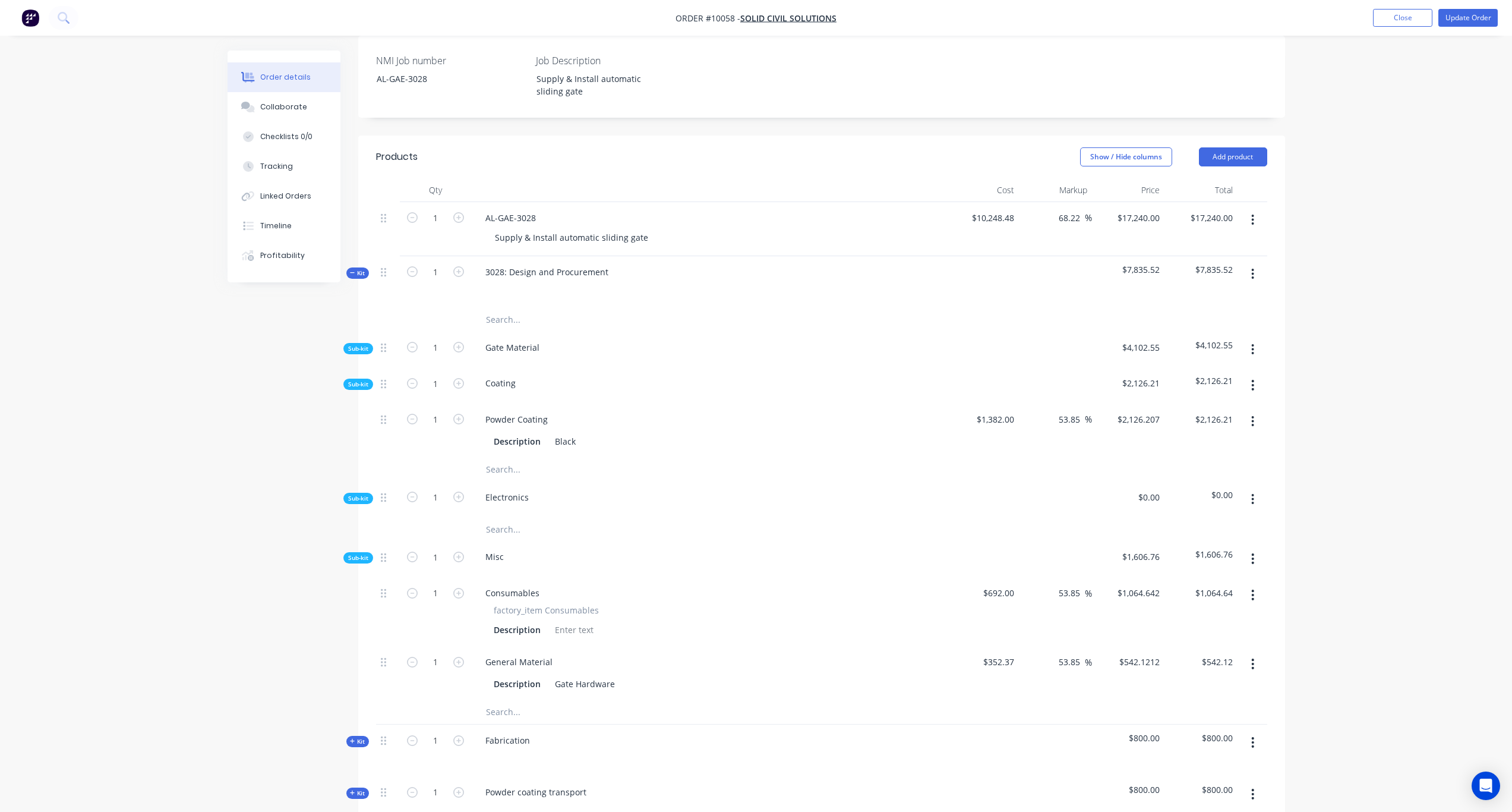
click at [361, 380] on span "Sub-kit" at bounding box center [358, 385] width 21 height 9
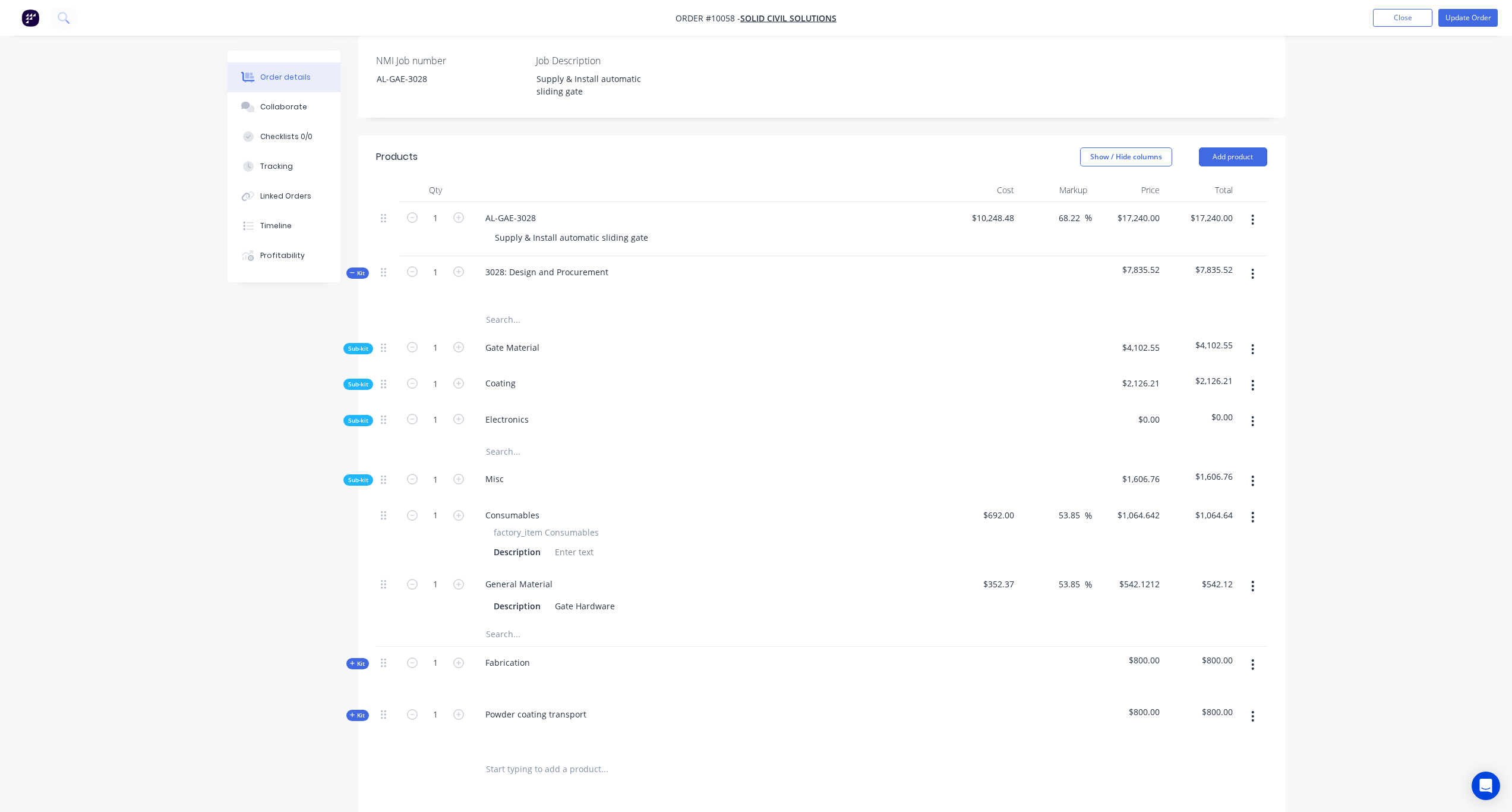
click at [361, 416] on span "Sub-kit" at bounding box center [358, 420] width 21 height 9
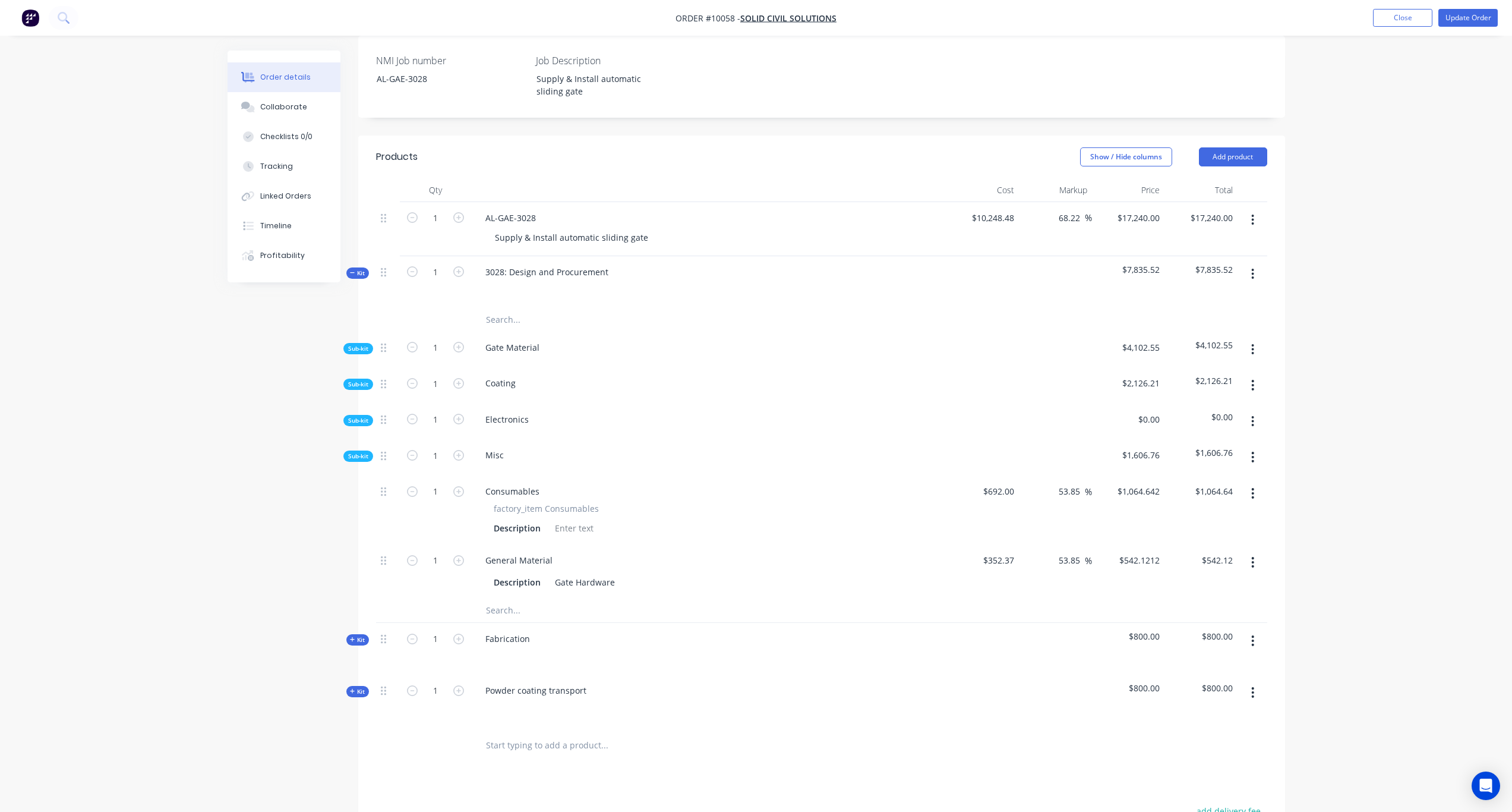
click at [363, 452] on span "Sub-kit" at bounding box center [358, 456] width 21 height 9
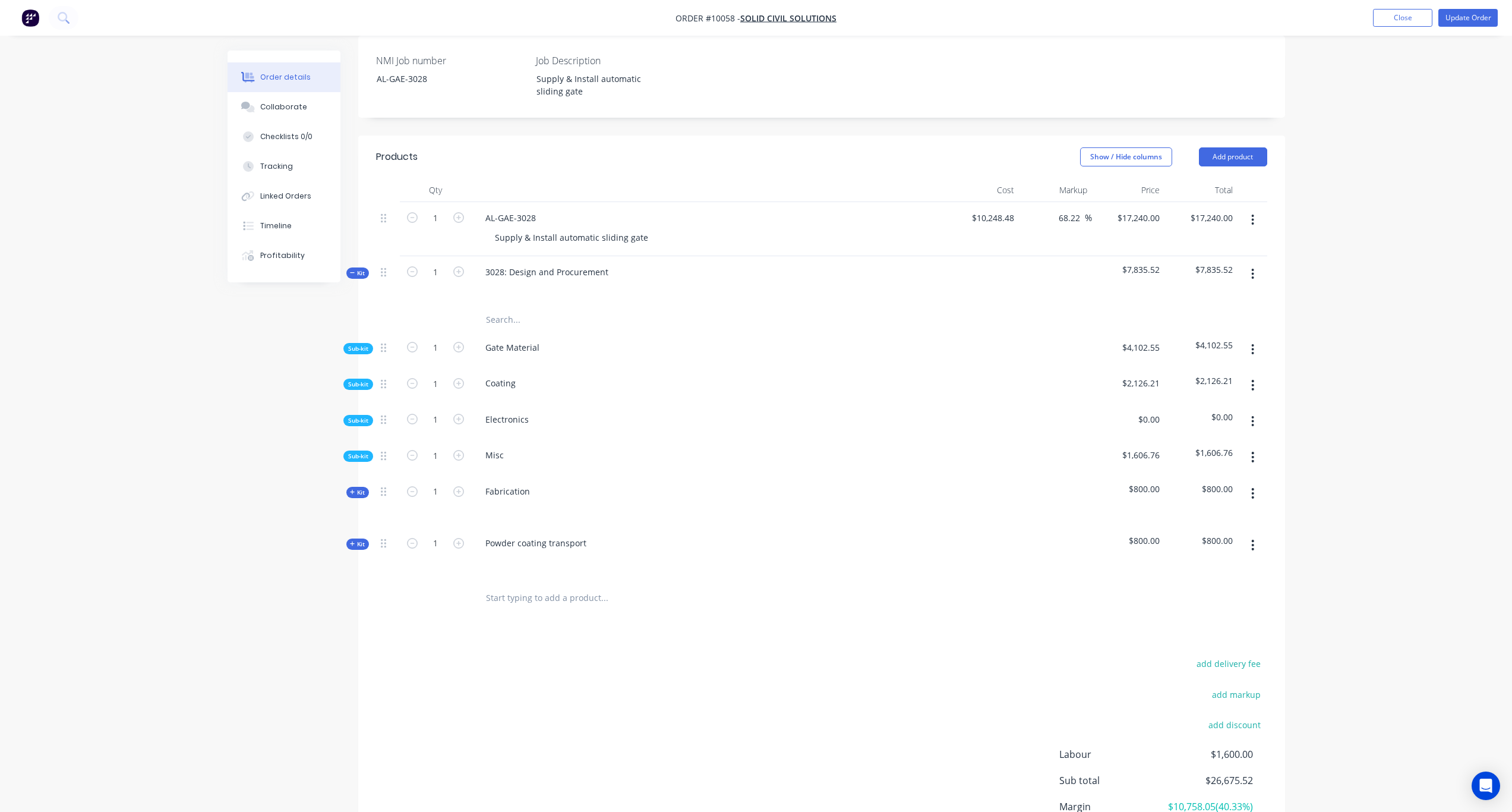
click at [362, 344] on span "Sub-kit" at bounding box center [358, 349] width 21 height 9
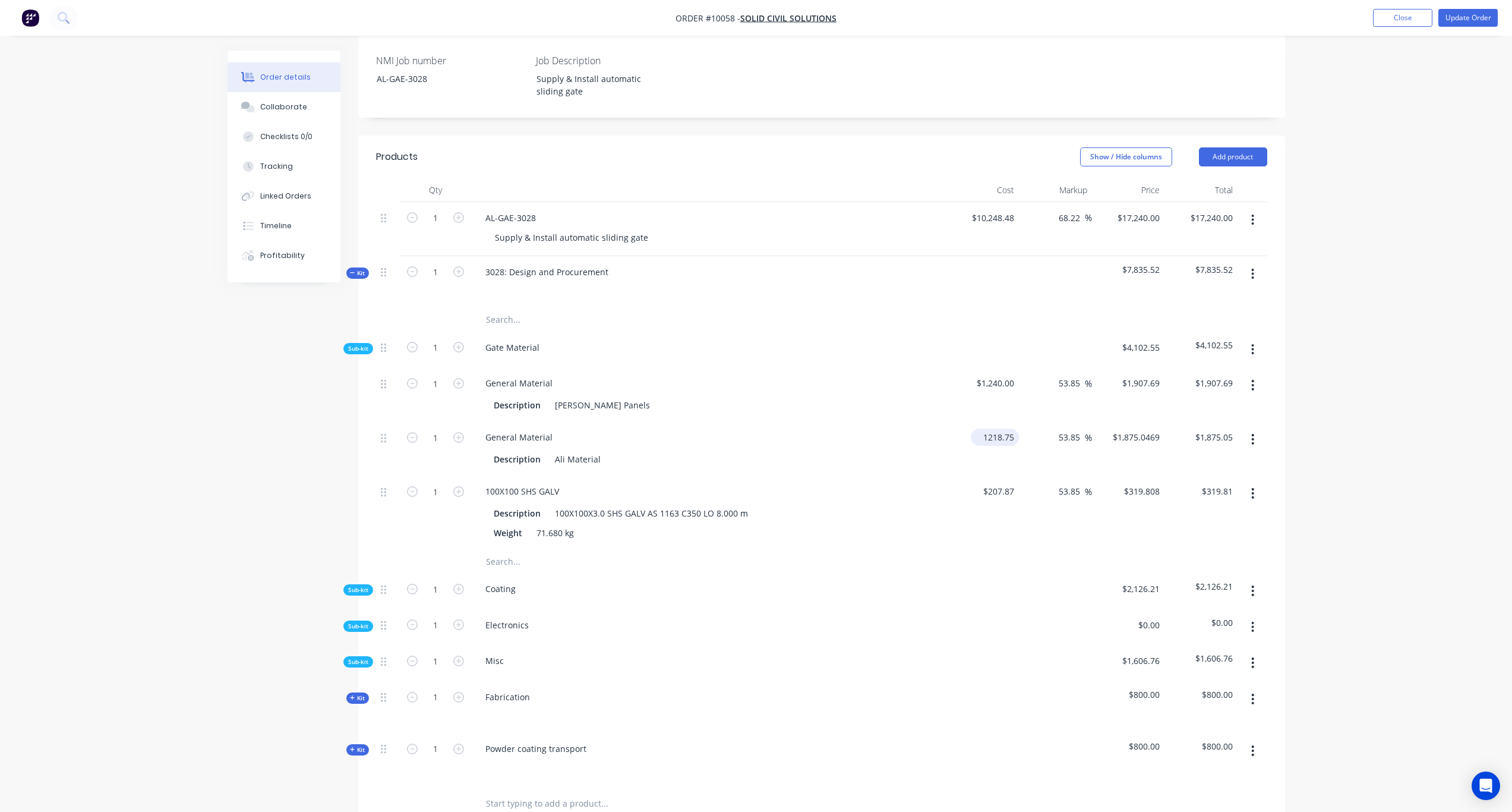
click at [1006, 429] on input "1218.75" at bounding box center [997, 437] width 43 height 18
type input "$976.45"
type input "$1,502.2683"
type input "$1,502.27"
click at [1267, 469] on div "Order details Collaborate Checklists 0/0 Tracking Linked Orders Timeline Profit…" at bounding box center [756, 414] width 1512 height 1424
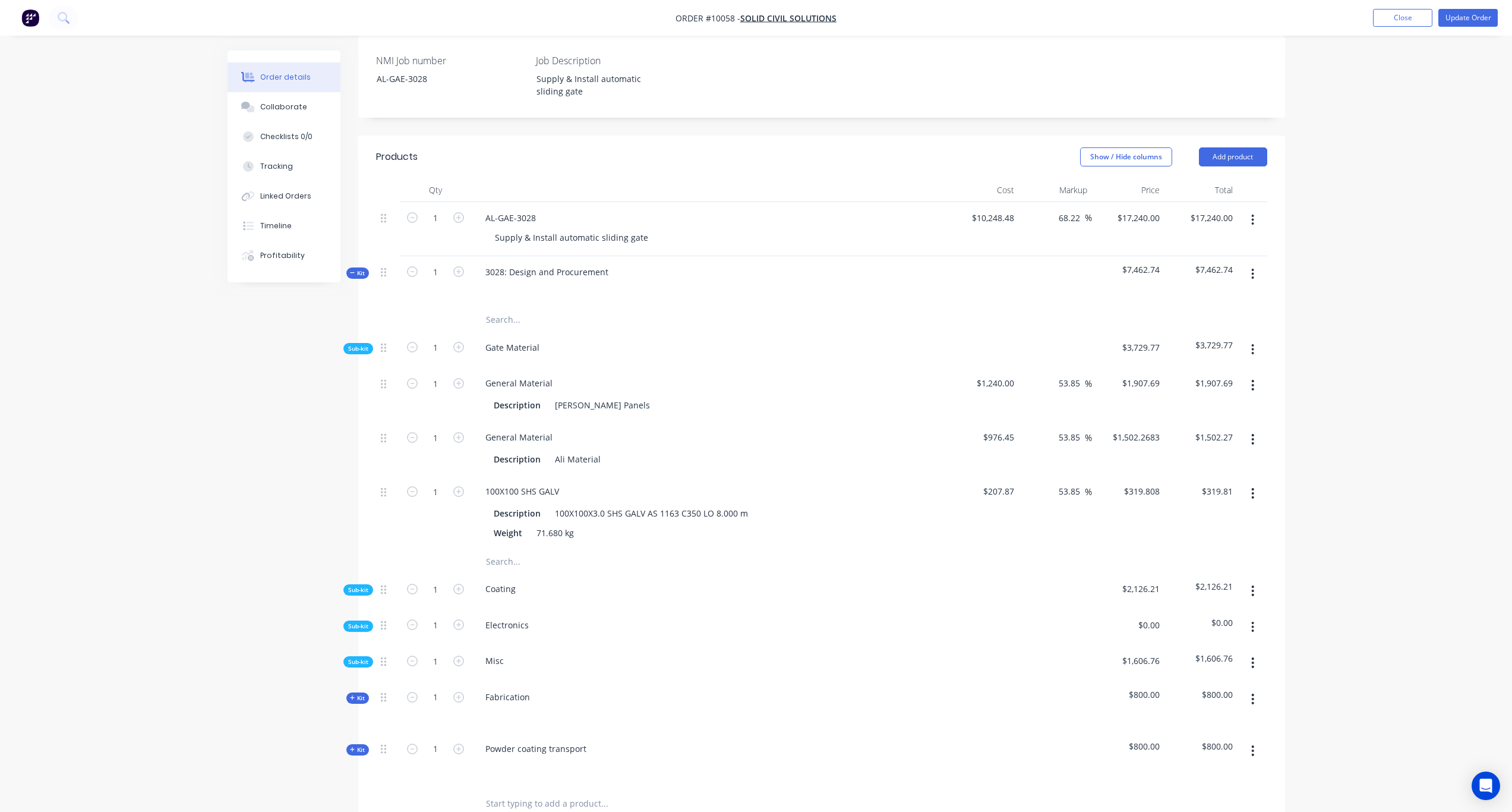
click at [362, 344] on span "Sub-kit" at bounding box center [358, 349] width 21 height 9
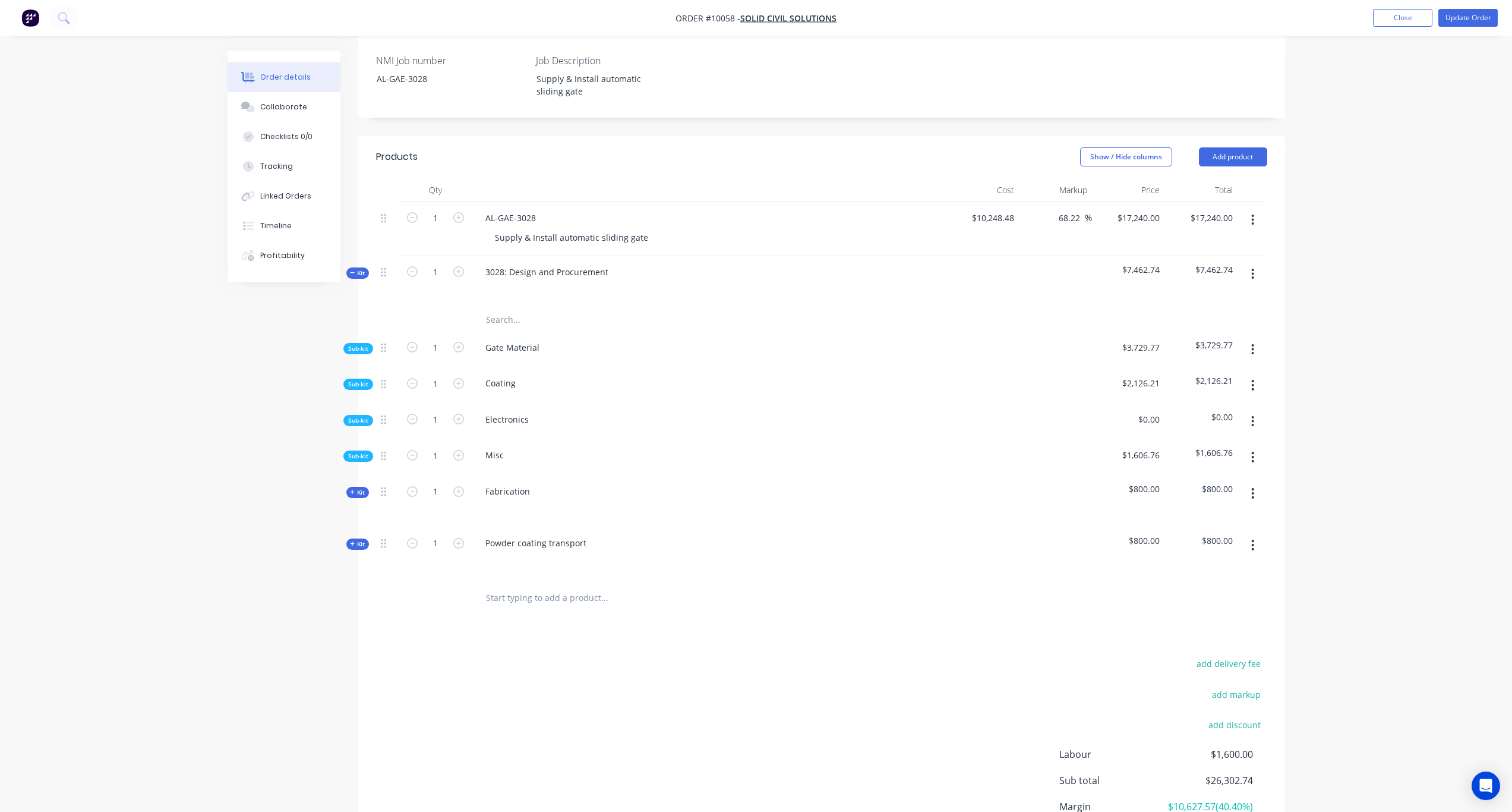
click at [365, 344] on span "Sub-kit" at bounding box center [358, 349] width 21 height 9
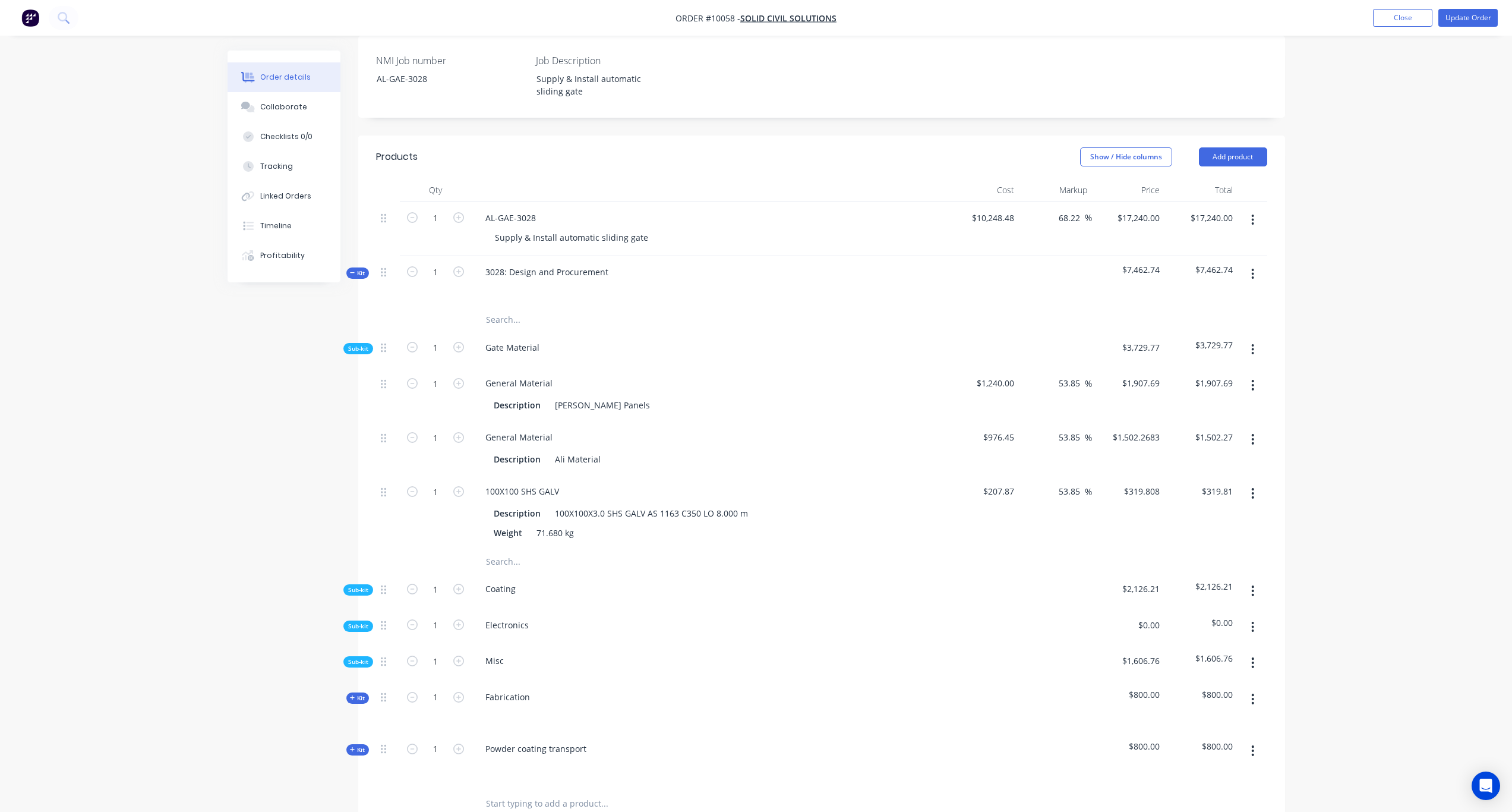
click at [1255, 213] on icon "button" at bounding box center [1253, 219] width 3 height 13
click at [1180, 316] on div "Delete" at bounding box center [1211, 322] width 91 height 18
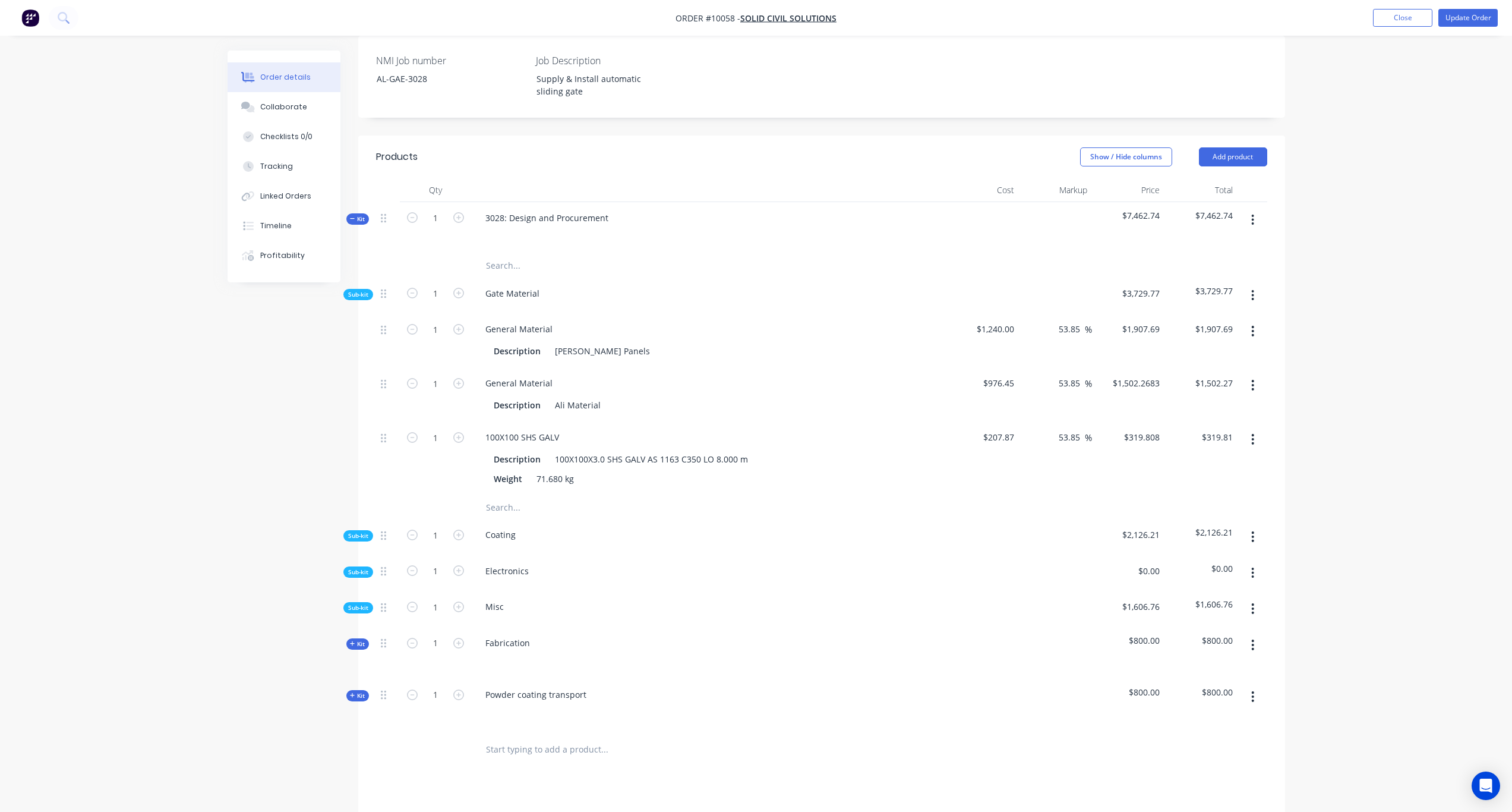
click at [356, 567] on span "Sub-kit" at bounding box center [358, 572] width 21 height 9
click at [360, 290] on span "Sub-kit" at bounding box center [358, 295] width 21 height 9
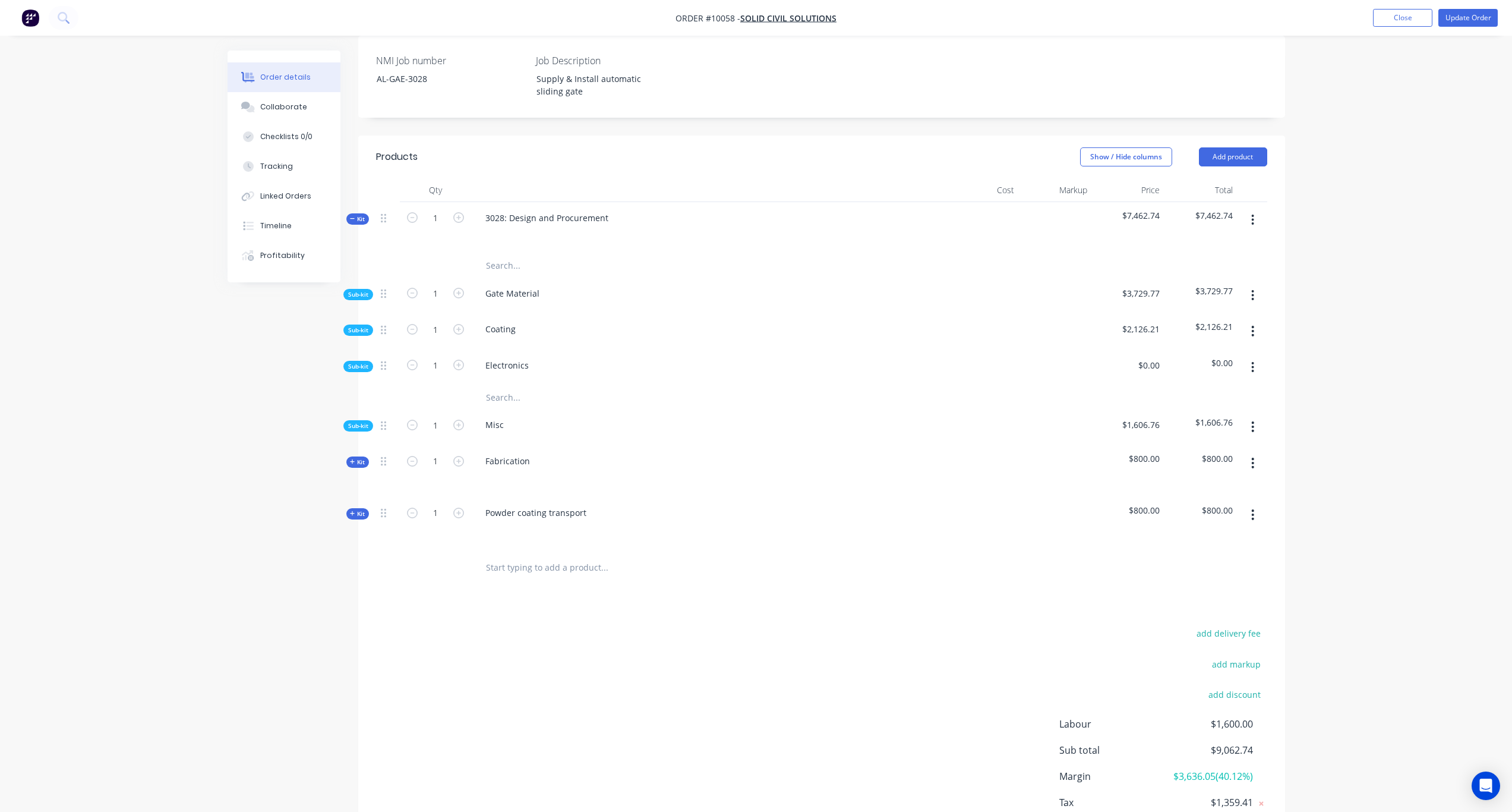
click at [1252, 361] on icon "button" at bounding box center [1253, 367] width 3 height 13
click at [1236, 390] on div "Add product to kit" at bounding box center [1211, 398] width 91 height 18
click at [1212, 437] on div "Product catalogue" at bounding box center [1211, 446] width 91 height 18
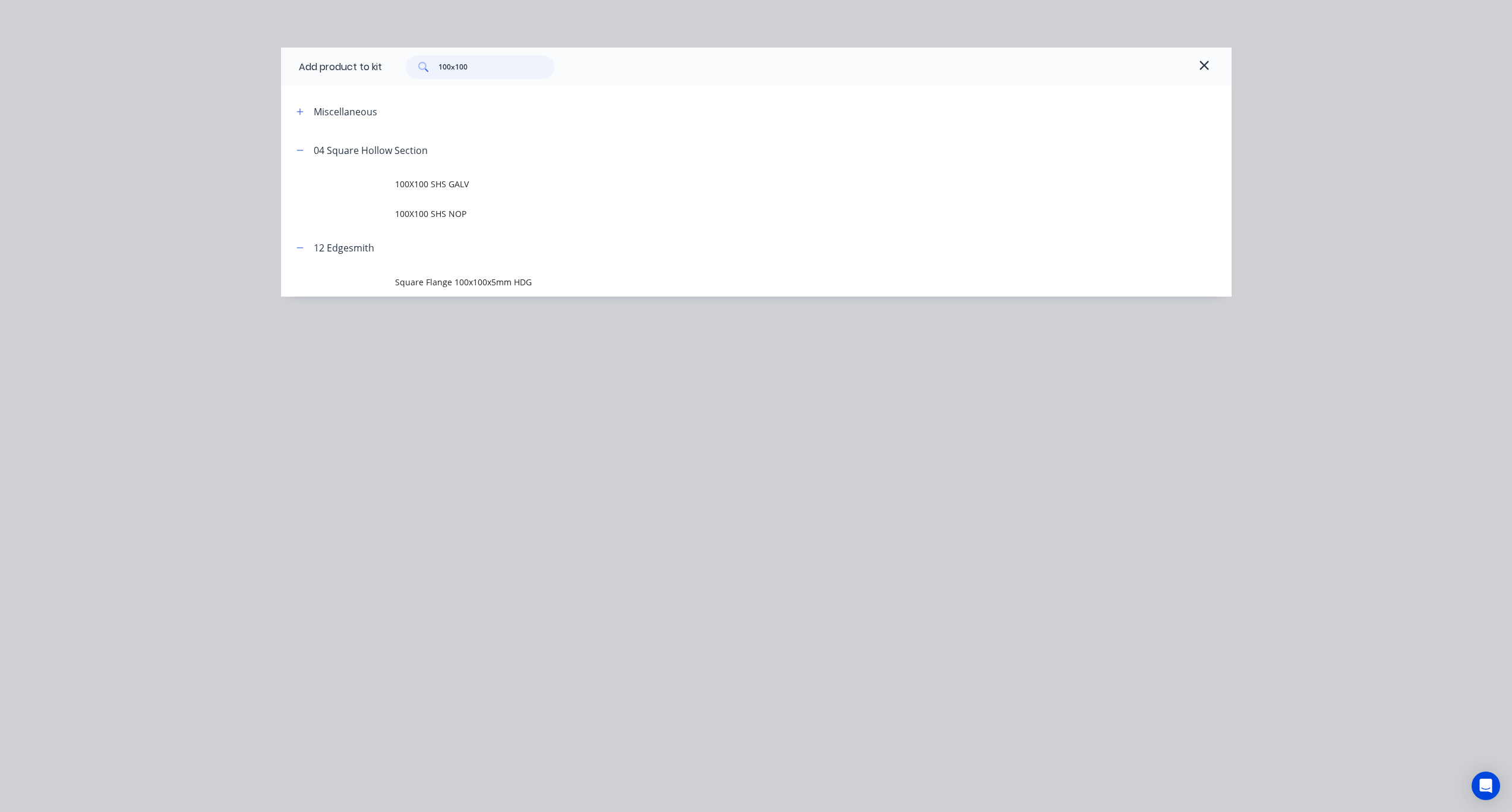
drag, startPoint x: 486, startPoint y: 66, endPoint x: 377, endPoint y: 61, distance: 109.1
click at [377, 61] on div "Add product to kit 100x100" at bounding box center [756, 66] width 951 height 39
click at [299, 111] on icon "button" at bounding box center [299, 111] width 7 height 7
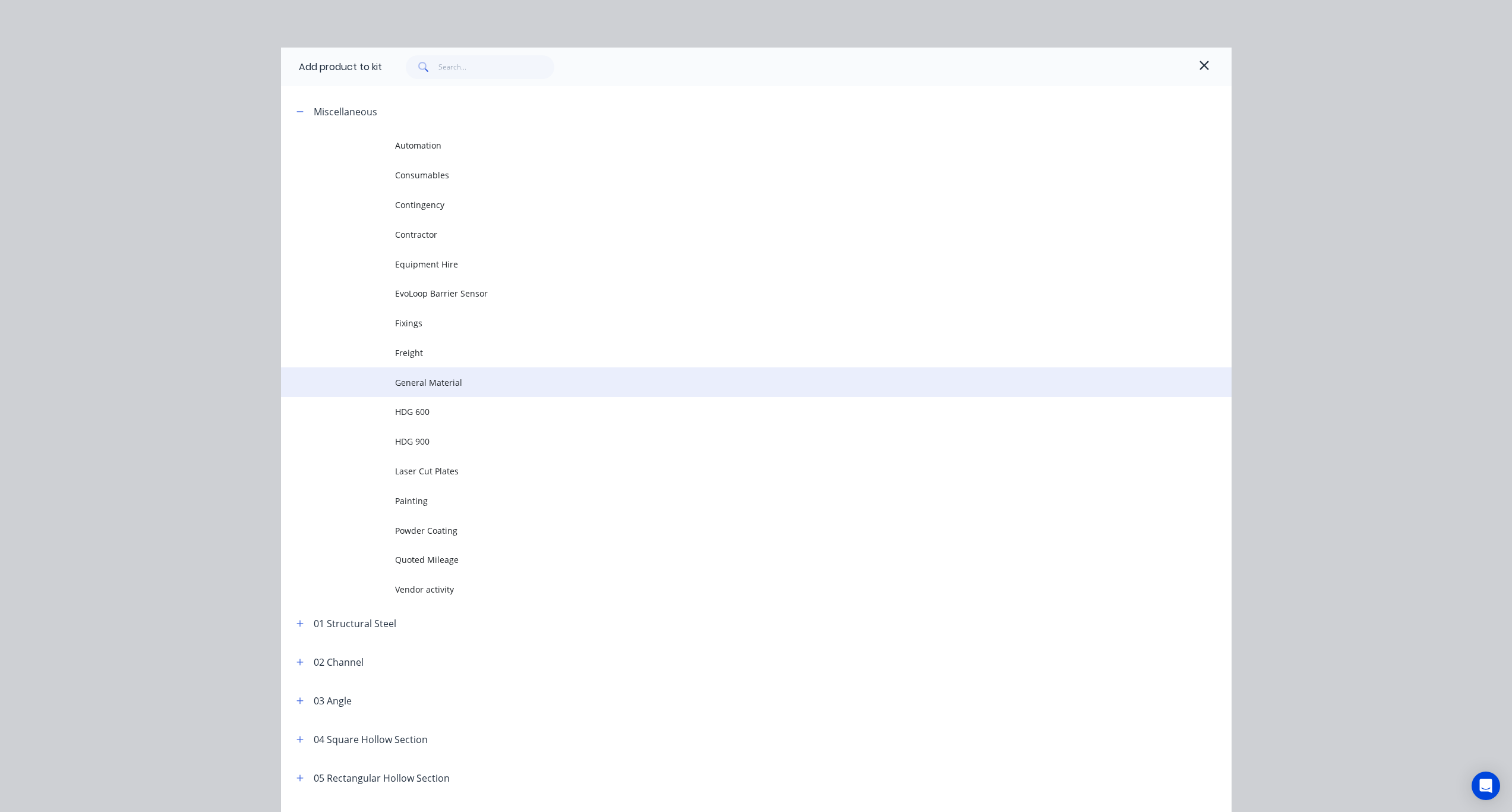
click at [443, 381] on span "General Material" at bounding box center [729, 382] width 669 height 12
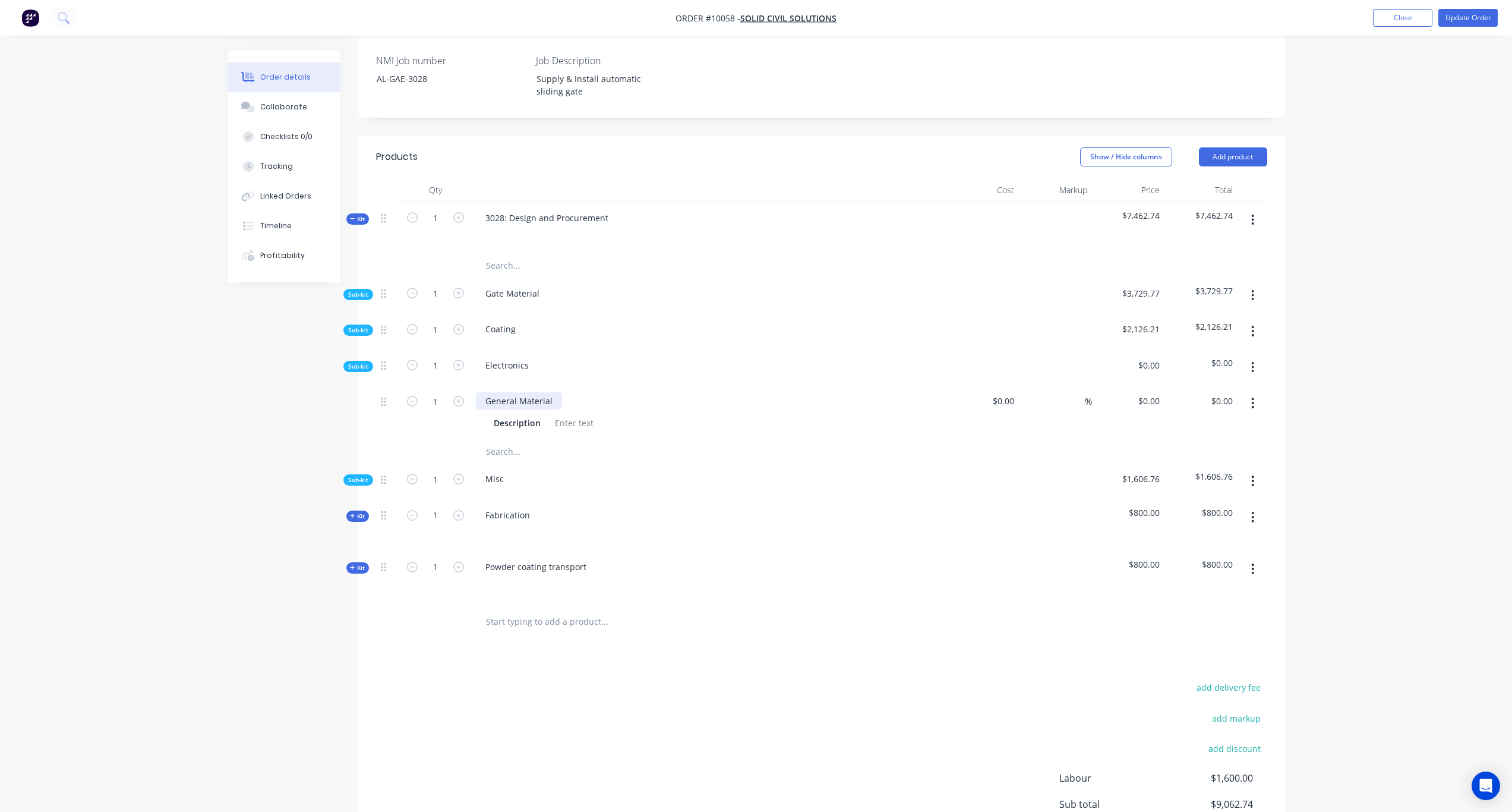
click at [539, 392] on div "General Material" at bounding box center [518, 401] width 86 height 18
drag, startPoint x: 550, startPoint y: 389, endPoint x: 484, endPoint y: 381, distance: 66.5
click at [484, 392] on div "General Material" at bounding box center [518, 401] width 86 height 18
click at [576, 414] on div at bounding box center [574, 423] width 48 height 18
click at [574, 414] on div at bounding box center [574, 423] width 48 height 18
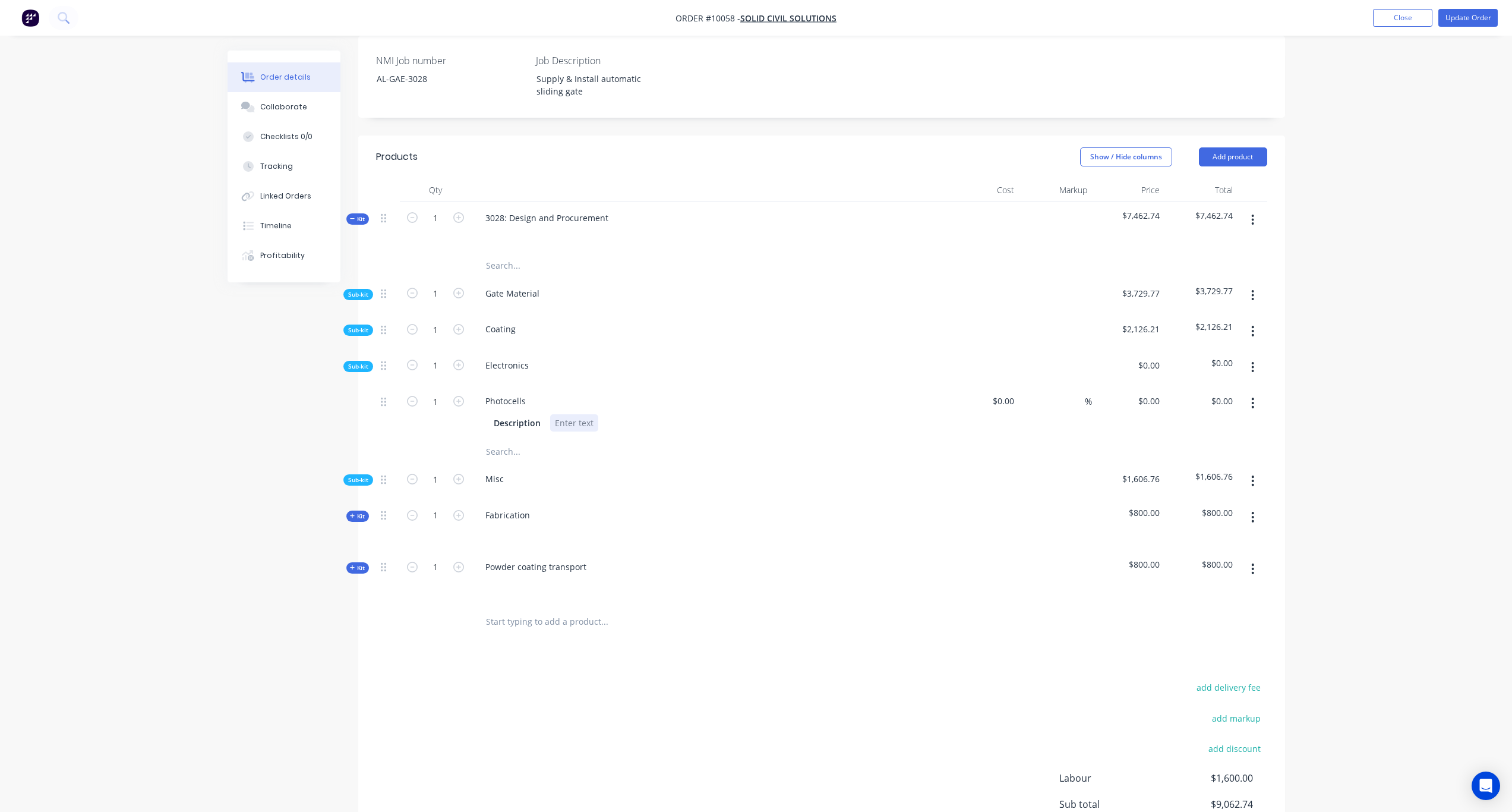
paste div
click at [327, 409] on div "Created by Karl Created 29/08/25 Required Assigned to Add team member Invoiced …" at bounding box center [756, 349] width 1057 height 1191
click at [997, 390] on div "$0.00" at bounding box center [983, 412] width 73 height 54
paste input "149.85"
type input "$149.85"
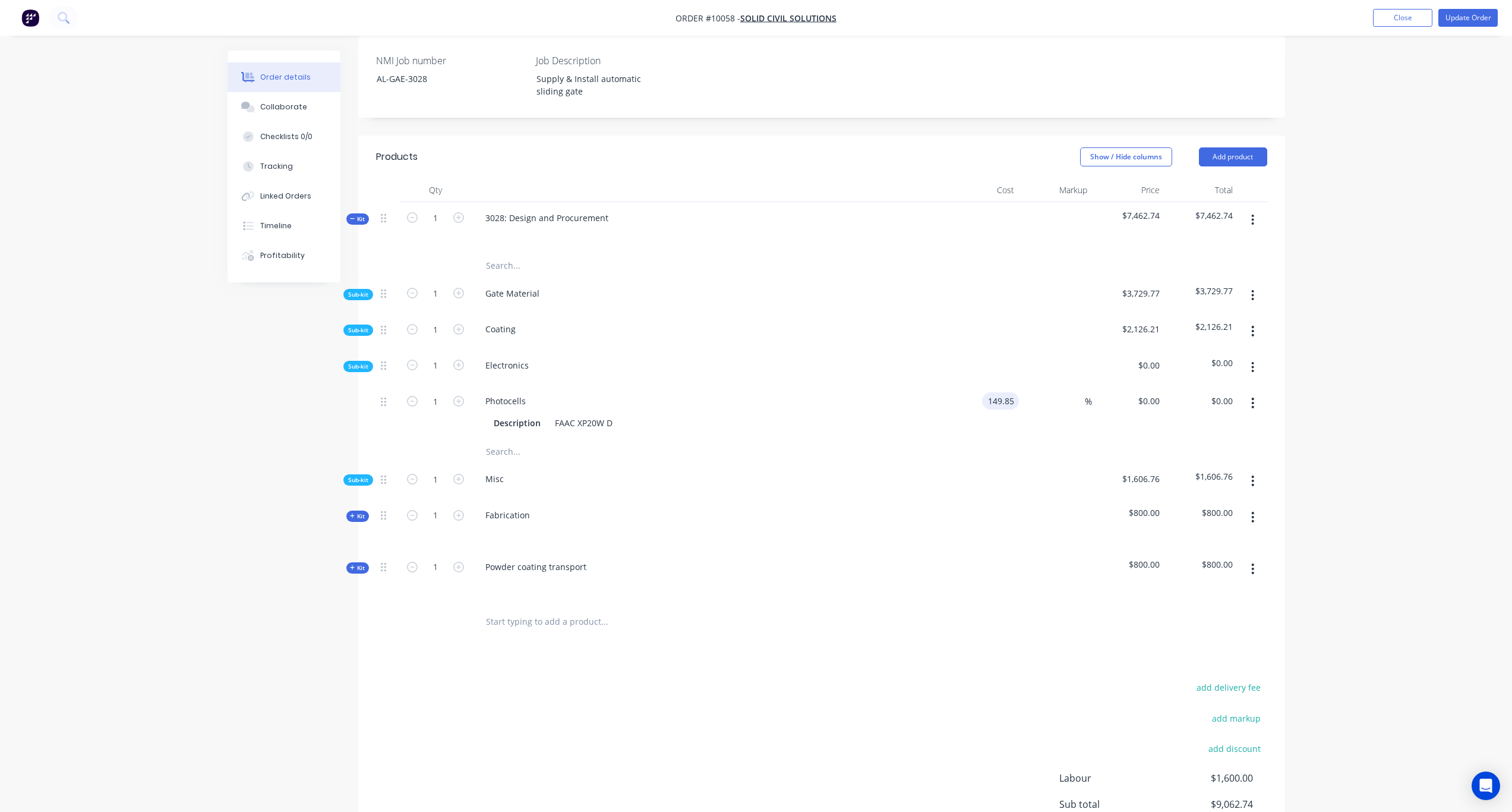
type input "$149.85"
click at [1267, 389] on div "Order details Collaborate Checklists 0/0 Tracking Linked Orders Timeline Profit…" at bounding box center [756, 324] width 1512 height 1242
drag, startPoint x: 1209, startPoint y: 391, endPoint x: 1216, endPoint y: 392, distance: 7.1
click at [1209, 392] on input "149.85" at bounding box center [1219, 401] width 37 height 18
paste input "230.54"
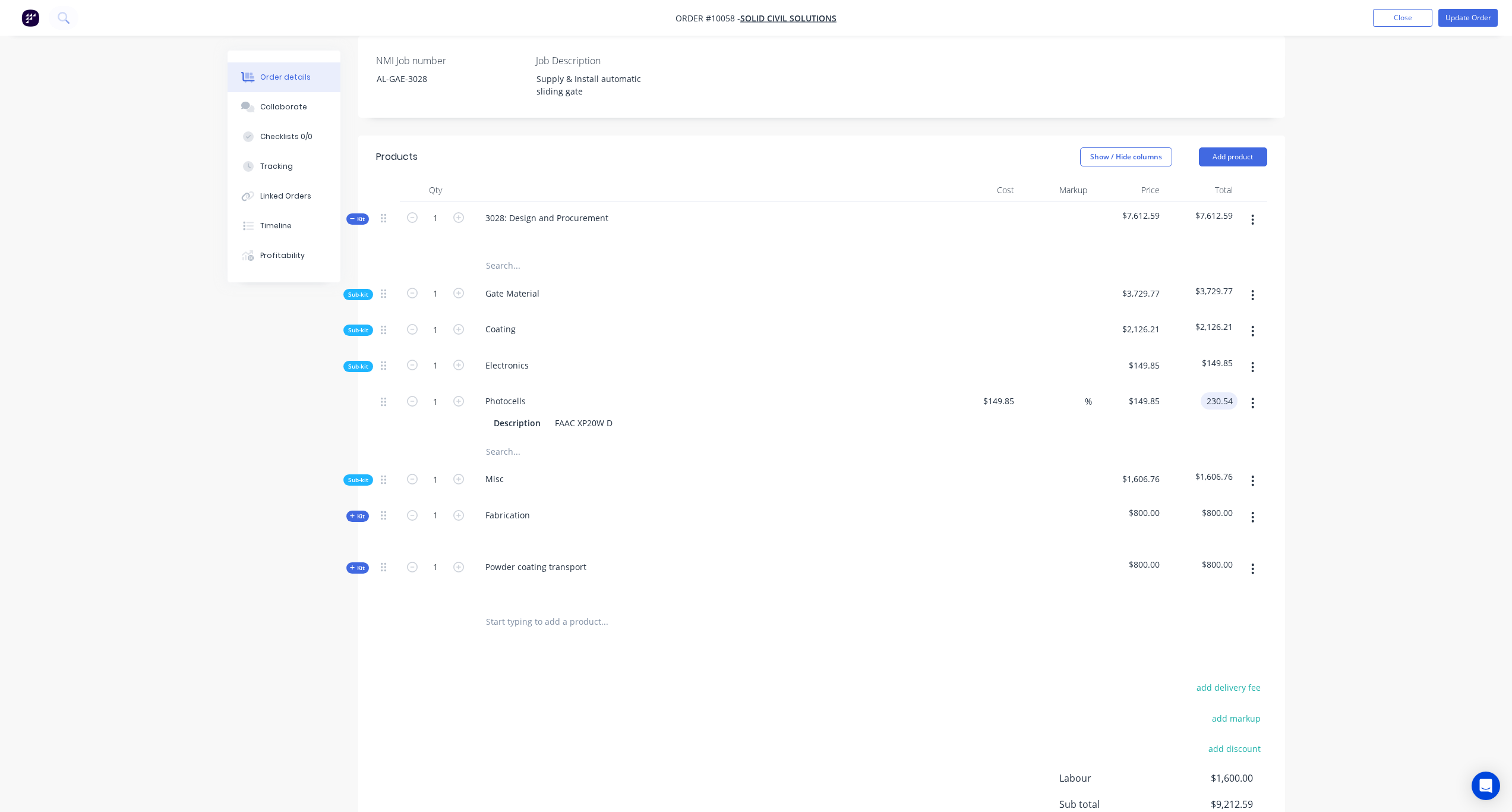
type input "230.54"
type input "53.85"
type input "$230.54"
click at [1267, 381] on div "Order details Collaborate Checklists 0/0 Tracking Linked Orders Timeline Profit…" at bounding box center [756, 324] width 1512 height 1242
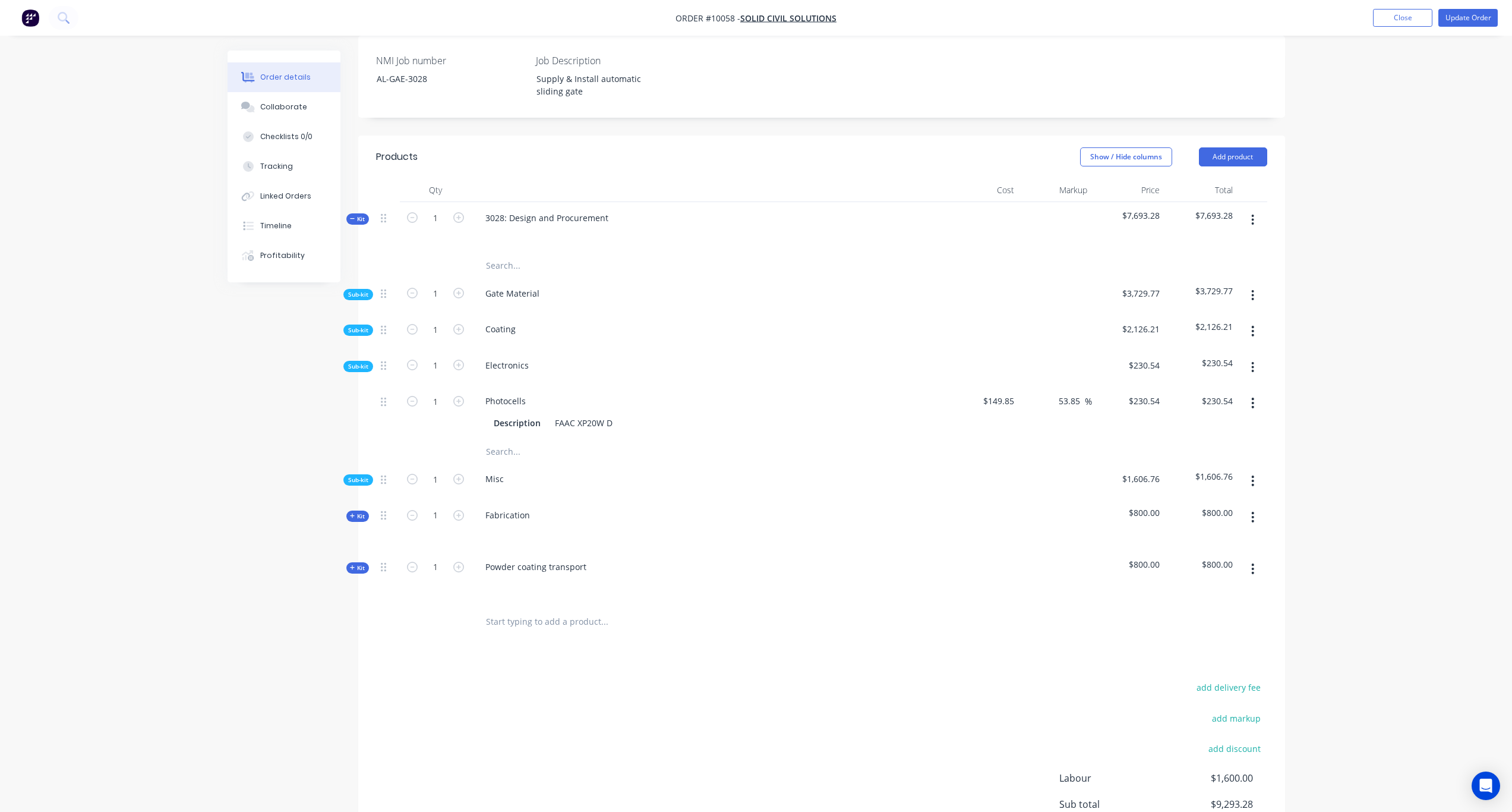
click at [365, 362] on span "Sub-kit" at bounding box center [358, 366] width 21 height 9
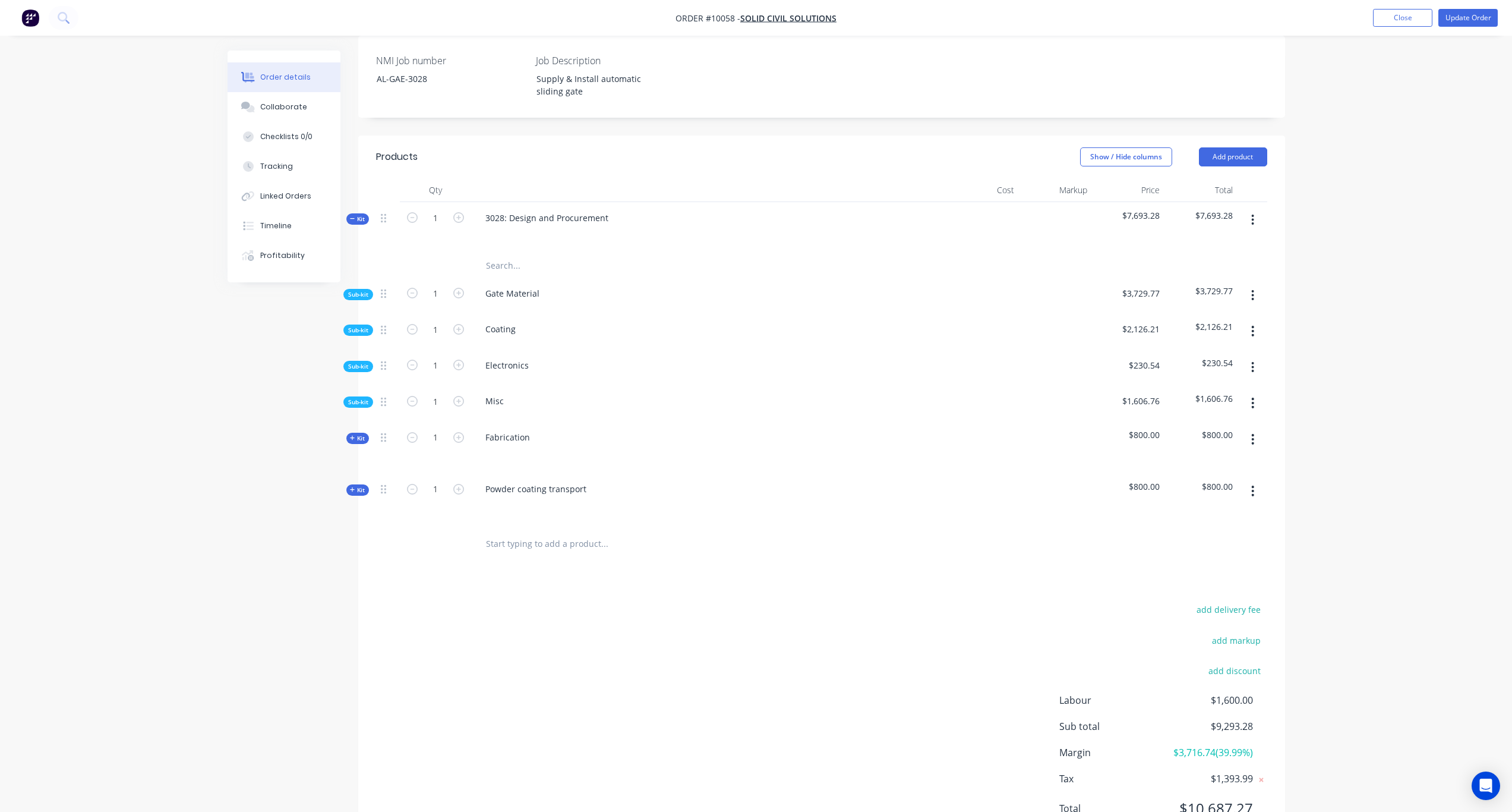
click at [354, 398] on span "Sub-kit" at bounding box center [358, 402] width 21 height 9
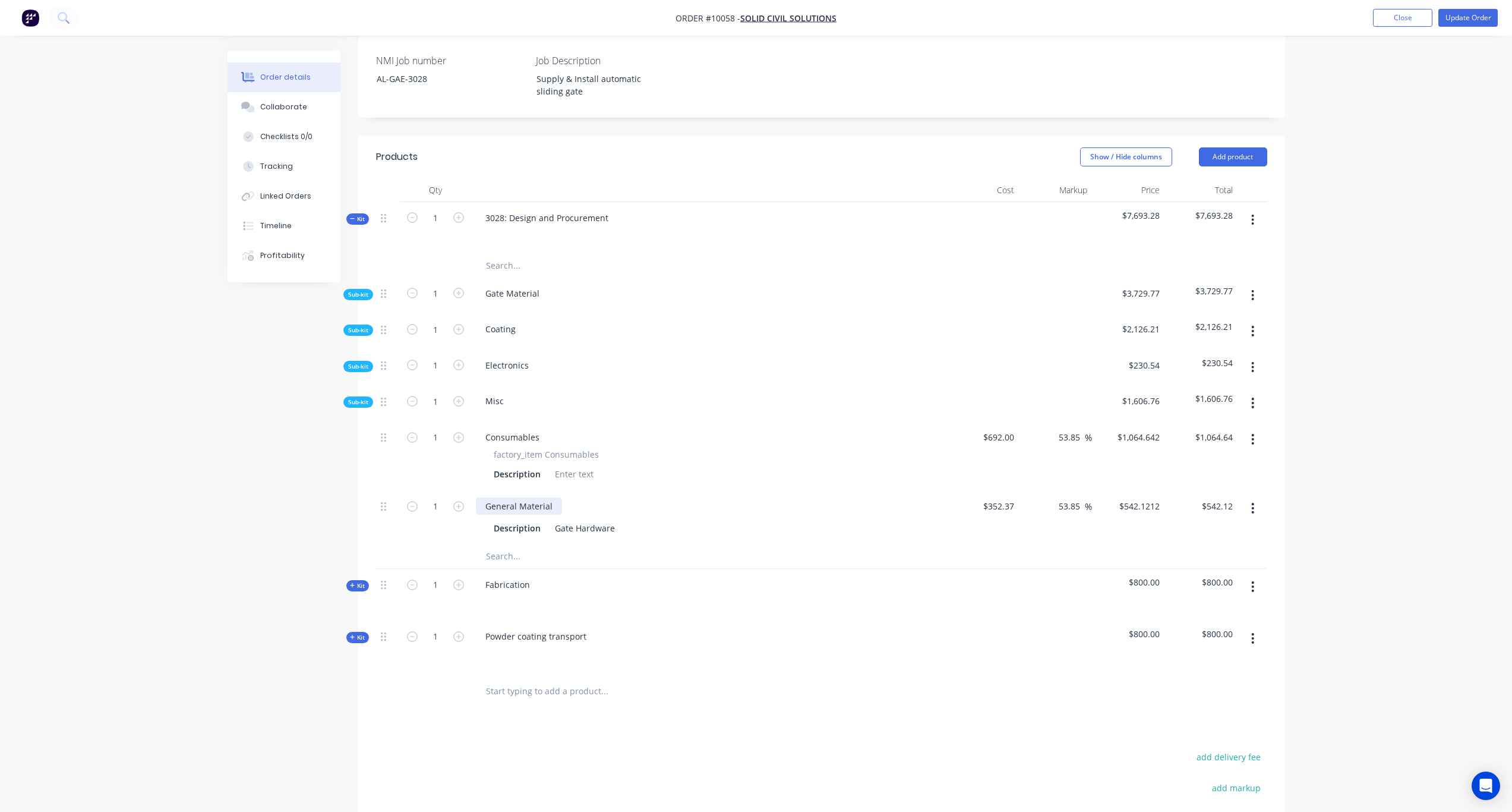
click at [521, 497] on div "General Material" at bounding box center [518, 506] width 86 height 18
drag, startPoint x: 553, startPoint y: 494, endPoint x: 378, endPoint y: 481, distance: 175.5
click at [378, 491] on div "1 General Material Description Gate Hardware $352.37 $352.37 53.85 53.85 % $542…" at bounding box center [821, 517] width 892 height 54
click at [275, 496] on div "Created by Karl Created 29/08/25 Required Assigned to Add team member Invoiced …" at bounding box center [756, 383] width 1057 height 1261
click at [362, 290] on span "Sub-kit" at bounding box center [358, 295] width 21 height 9
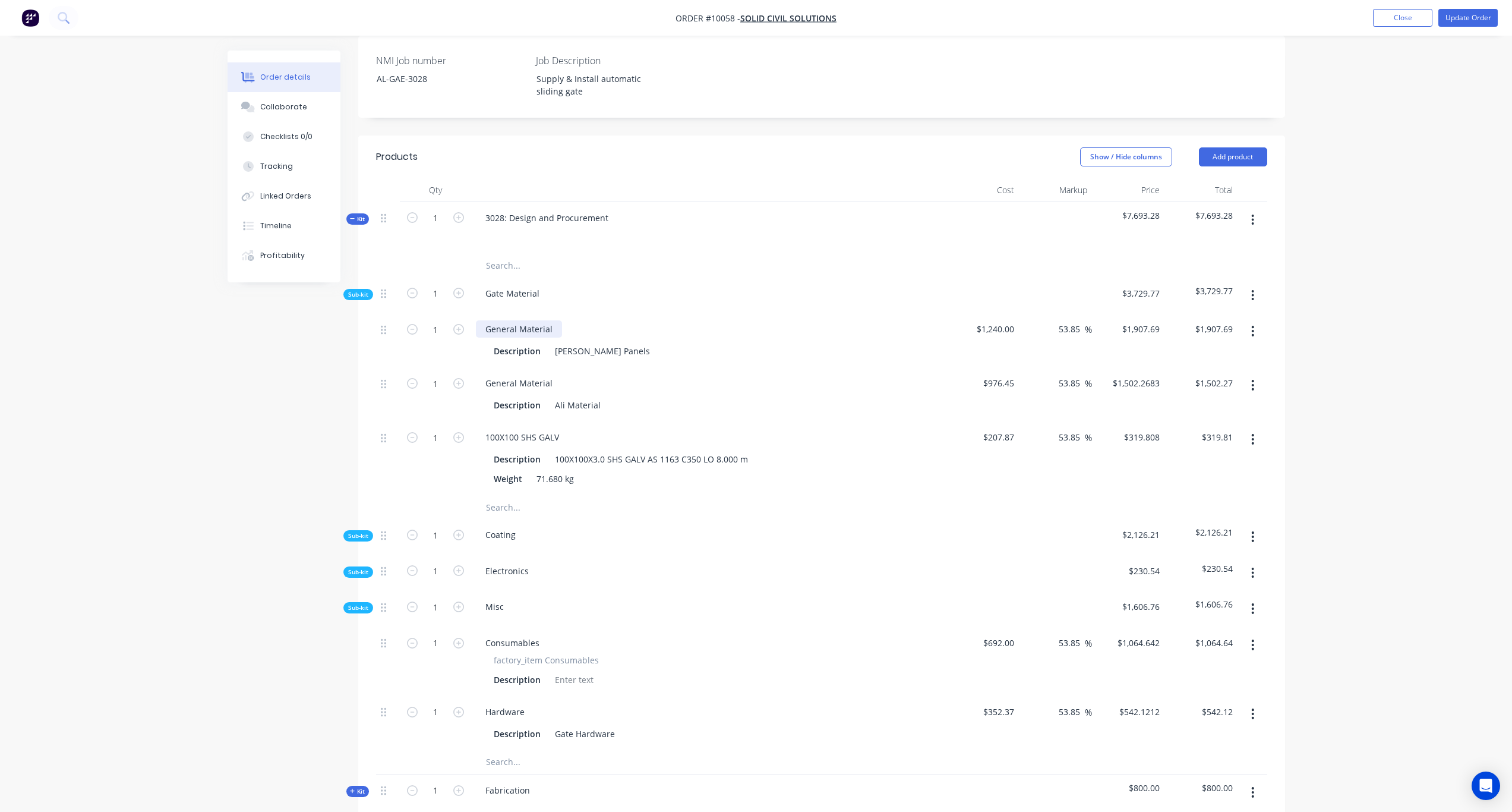
click at [521, 322] on div "General Material" at bounding box center [518, 329] width 86 height 18
drag, startPoint x: 544, startPoint y: 315, endPoint x: 451, endPoint y: 310, distance: 93.1
click at [451, 313] on div "1 General Material Description Ali Polo Panels $1,240.00 $1,240.00 53.85 53.85 …" at bounding box center [821, 340] width 892 height 54
click at [538, 376] on div "General Material" at bounding box center [518, 383] width 86 height 18
drag, startPoint x: 550, startPoint y: 369, endPoint x: 474, endPoint y: 369, distance: 76.0
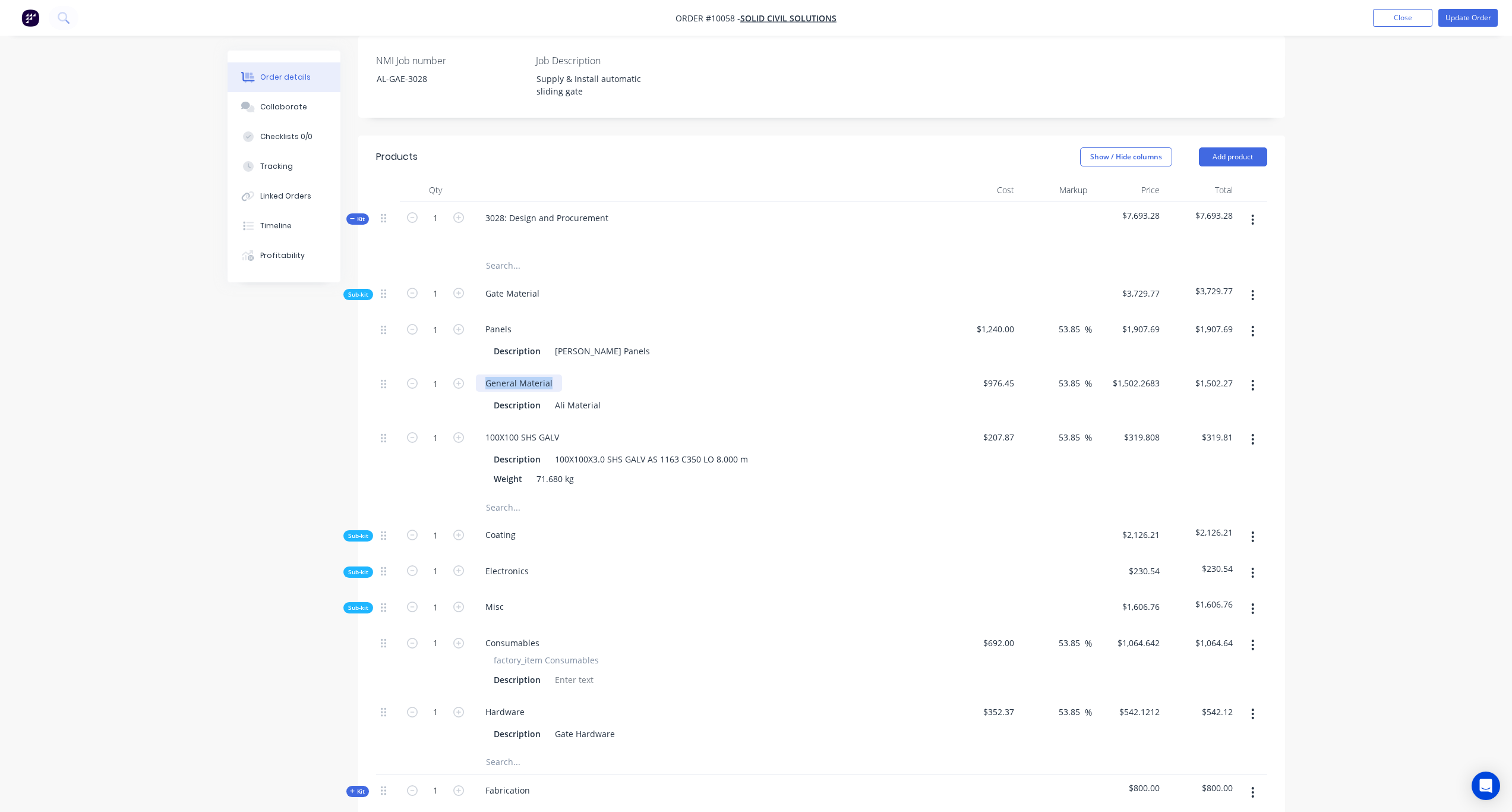
click at [474, 369] on div "General Material Description Ali Material" at bounding box center [709, 394] width 475 height 54
click at [237, 388] on div "Created by Karl Created 29/08/25 Required Assigned to Add team member Invoiced …" at bounding box center [756, 486] width 1057 height 1466
drag, startPoint x: 510, startPoint y: 318, endPoint x: 471, endPoint y: 310, distance: 39.8
click at [471, 313] on div "Panels Description Ali Polo Panels" at bounding box center [709, 340] width 475 height 54
click at [517, 321] on div "General Material" at bounding box center [518, 329] width 86 height 18
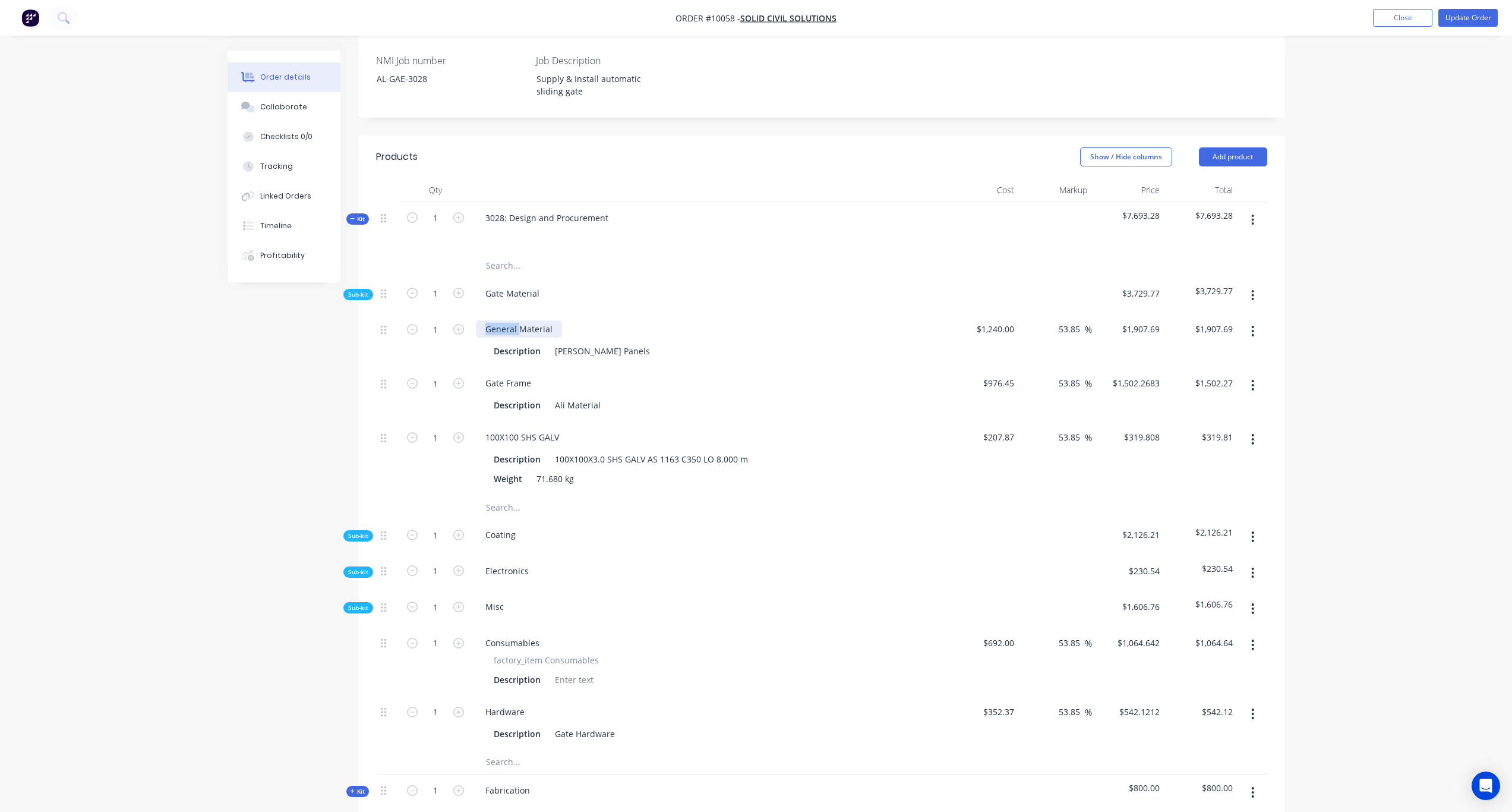
drag, startPoint x: 518, startPoint y: 317, endPoint x: 467, endPoint y: 315, distance: 51.0
click at [467, 315] on div "1 General Material Description Ali Polo Panels $1,240.00 $1,240.00 53.85 53.85 …" at bounding box center [821, 340] width 892 height 54
click at [518, 321] on div "Material" at bounding box center [502, 329] width 53 height 18
click at [486, 321] on div "Material" at bounding box center [502, 329] width 53 height 18
drag, startPoint x: 524, startPoint y: 315, endPoint x: 456, endPoint y: 315, distance: 68.0
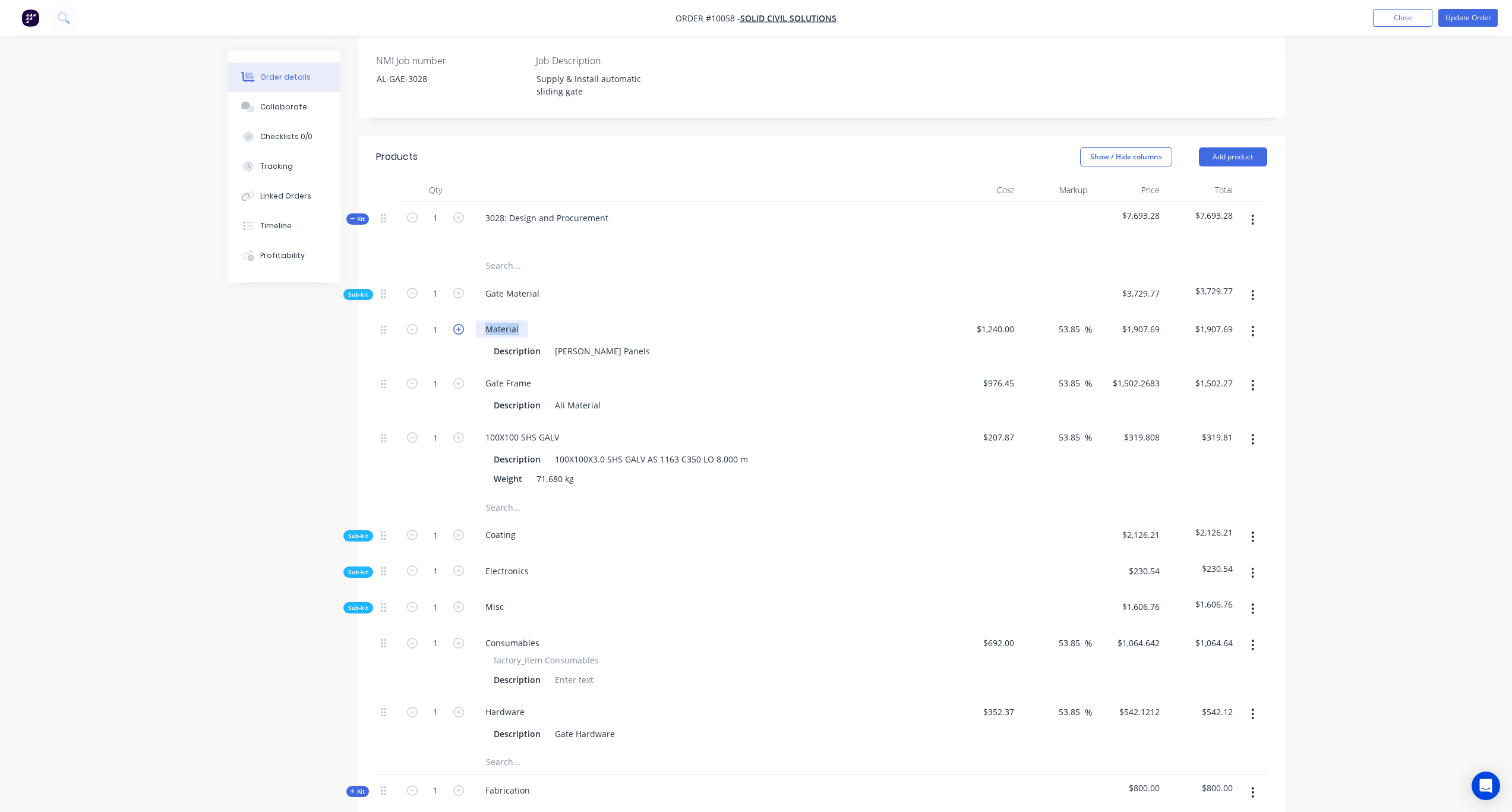
click at [456, 315] on div "1 Material Description Ali Polo Panels $1,240.00 $1,240.00 53.85 53.85 % $1,907…" at bounding box center [821, 340] width 892 height 54
click at [534, 429] on div "100X100 SHS GALV" at bounding box center [522, 437] width 93 height 18
drag, startPoint x: 563, startPoint y: 422, endPoint x: 356, endPoint y: 414, distance: 207.2
click at [356, 414] on div "Created by Karl Created 29/08/25 Required Assigned to Add team member Invoiced …" at bounding box center [756, 486] width 1057 height 1466
click at [486, 429] on div "post" at bounding box center [494, 437] width 37 height 18
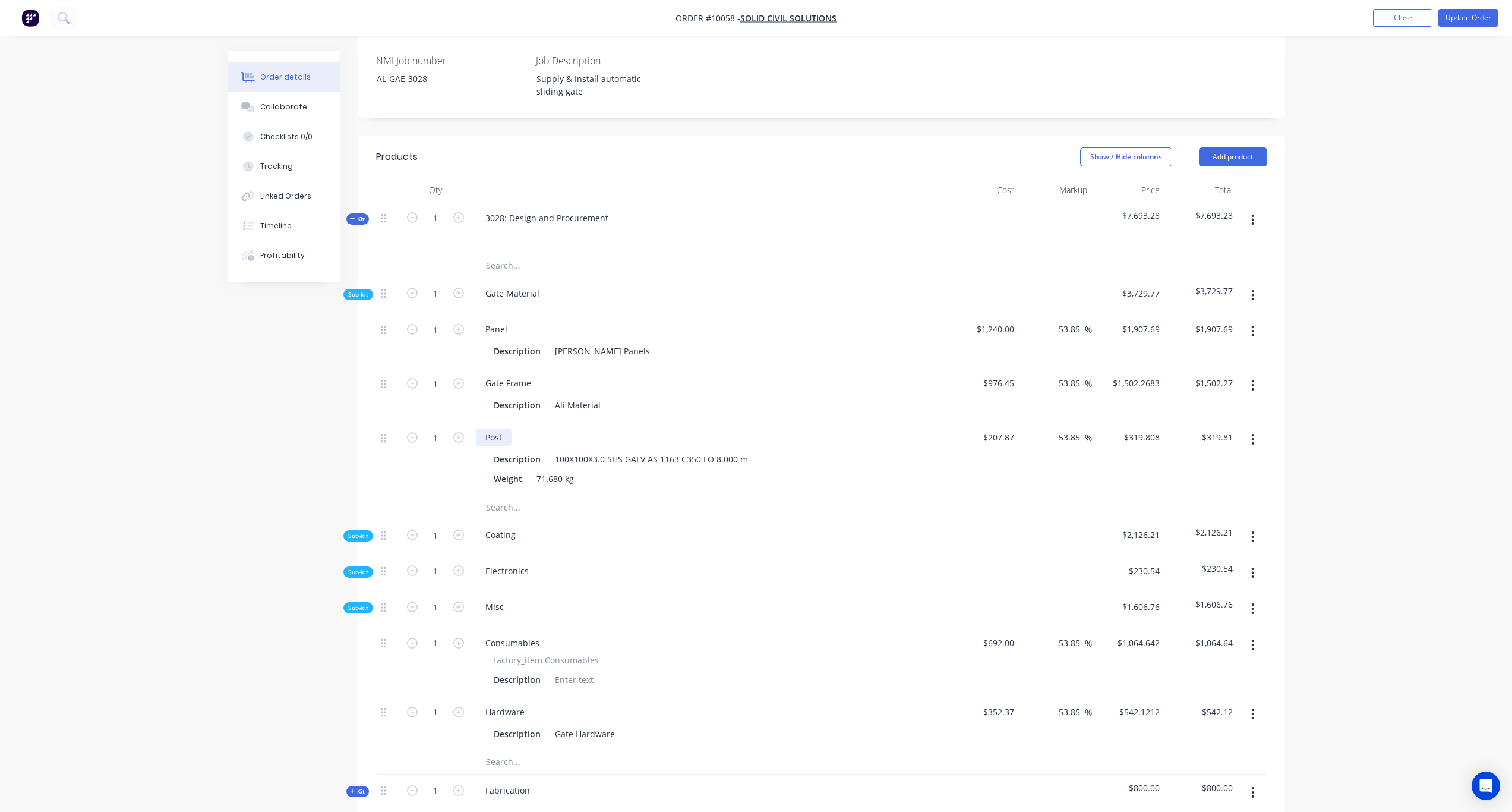
click at [506, 429] on div "Post" at bounding box center [493, 437] width 36 height 18
click at [240, 430] on div "Created by Karl Created 29/08/25 Required Assigned to Add team member Invoiced …" at bounding box center [756, 486] width 1057 height 1466
click at [1255, 598] on button "button" at bounding box center [1252, 609] width 28 height 21
click at [1225, 631] on div "Add product to kit" at bounding box center [1211, 640] width 91 height 18
click at [1222, 663] on div "Product catalogue" at bounding box center [1211, 687] width 91 height 18
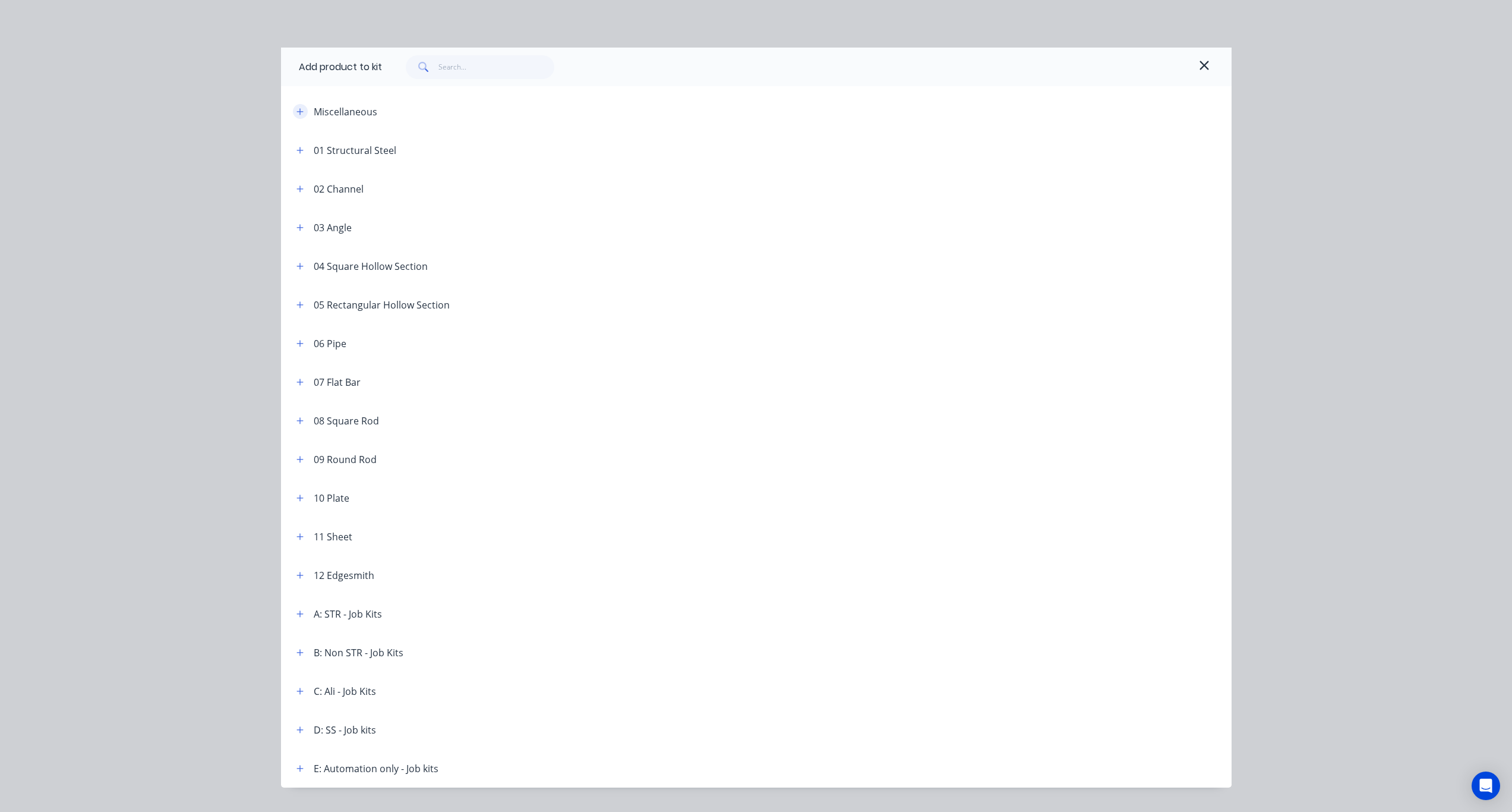
click at [300, 113] on button "button" at bounding box center [301, 112] width 15 height 15
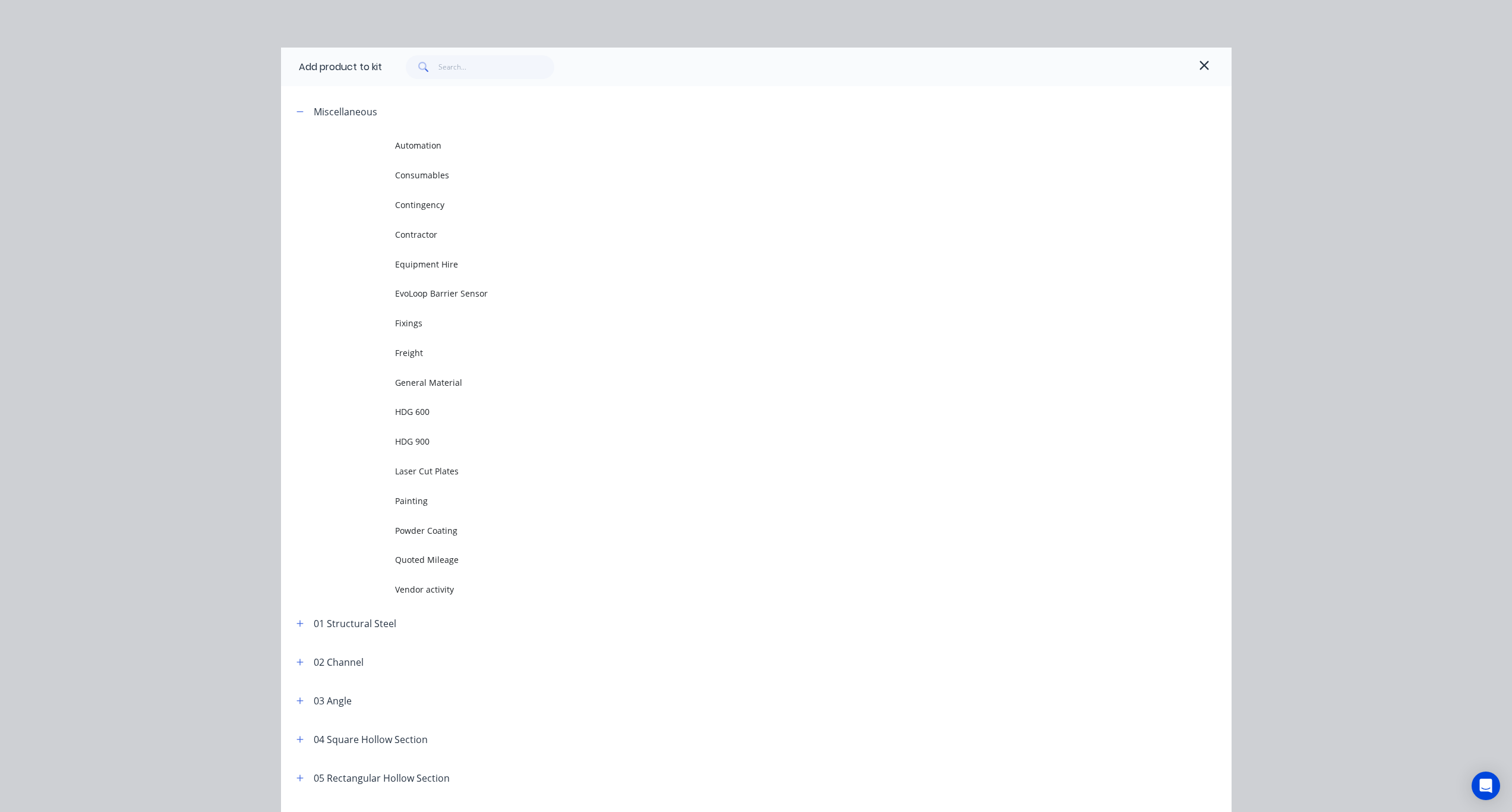
click at [445, 386] on span "General Material" at bounding box center [729, 382] width 669 height 12
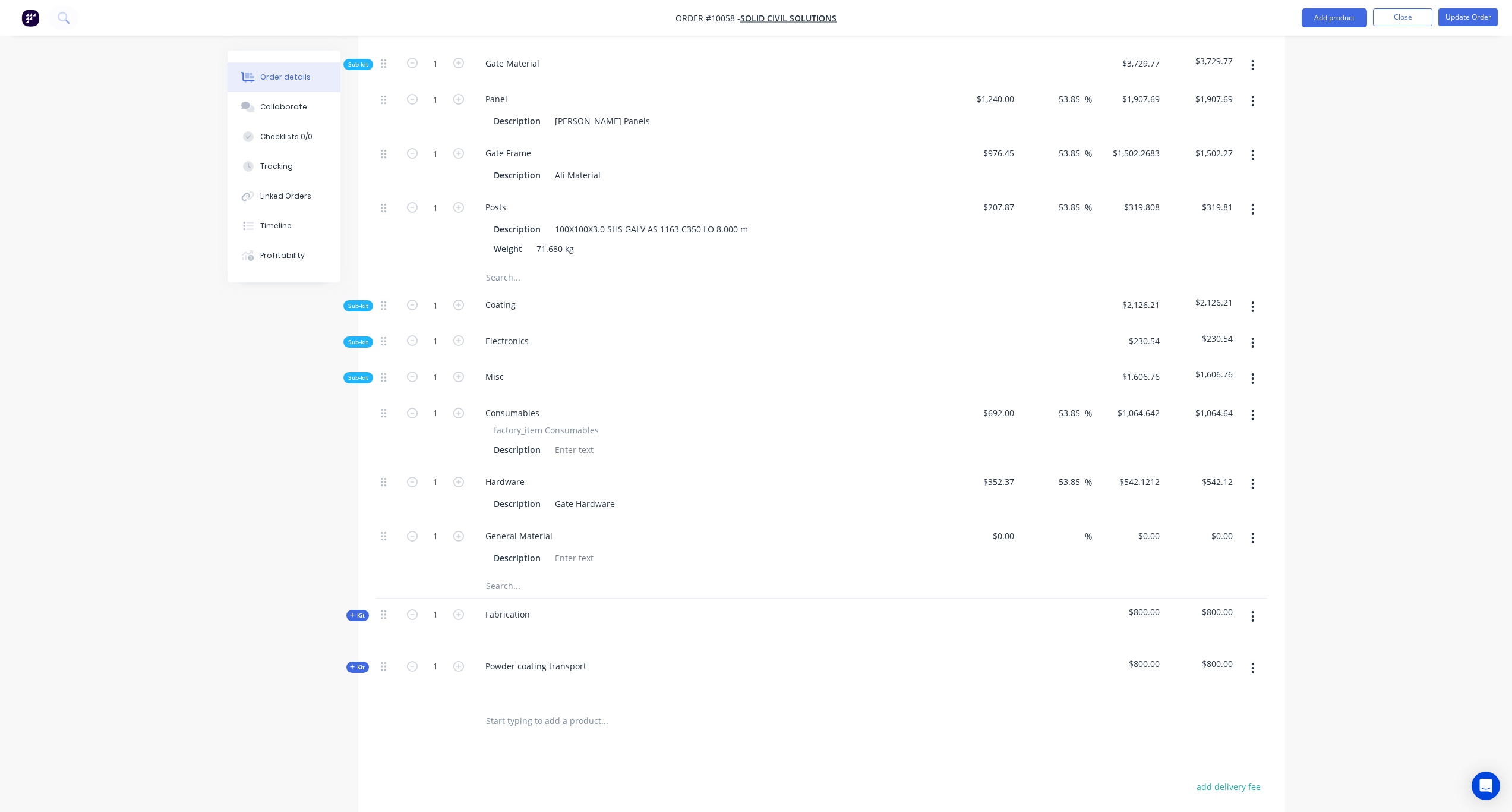
scroll to position [535, 0]
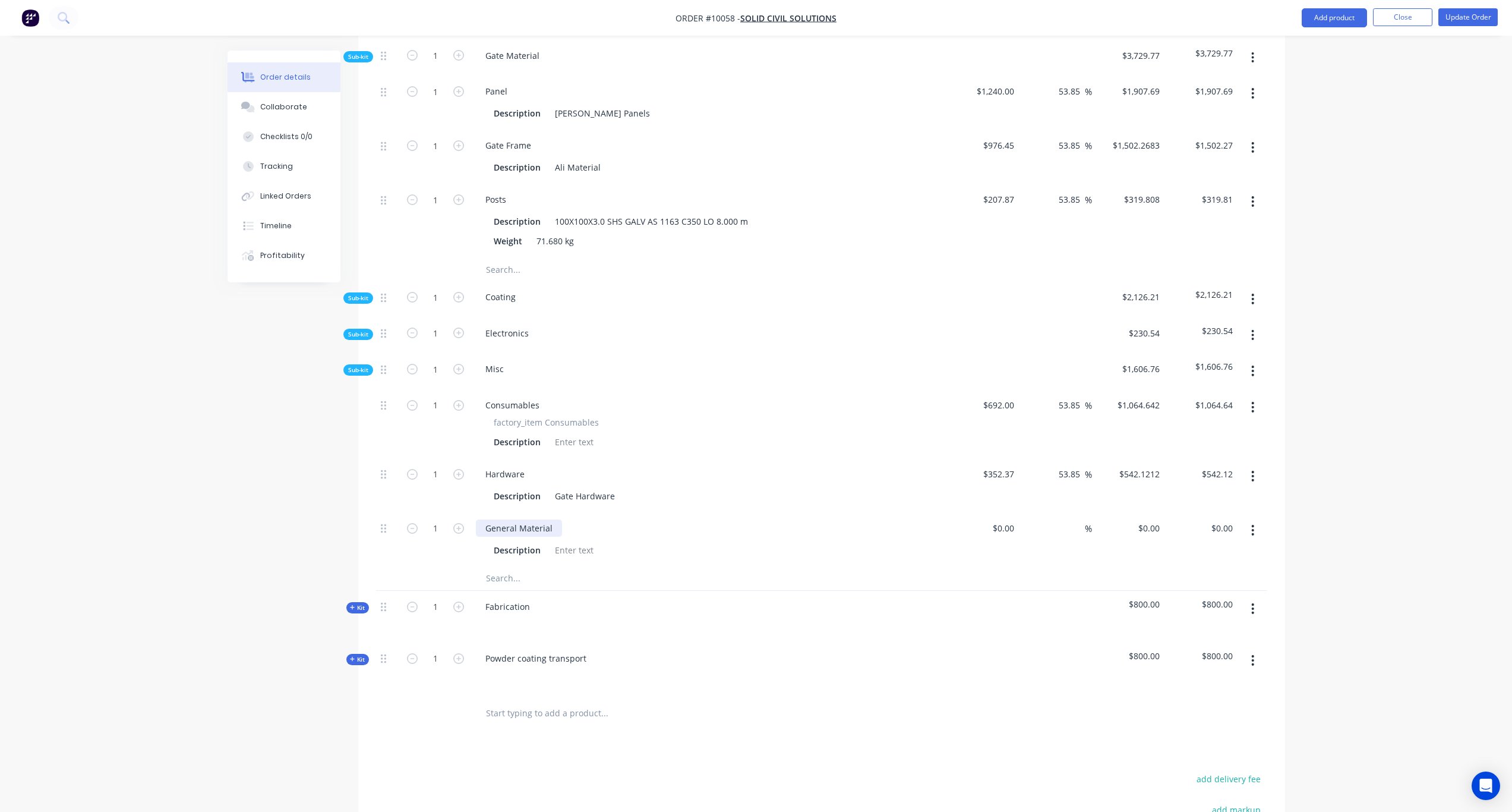
click at [535, 519] on div "General Material" at bounding box center [518, 528] width 86 height 18
drag, startPoint x: 548, startPoint y: 513, endPoint x: 476, endPoint y: 516, distance: 72.1
click at [476, 519] on div "General Material" at bounding box center [518, 528] width 86 height 18
click at [550, 519] on div "General Material" at bounding box center [518, 528] width 86 height 18
drag, startPoint x: 552, startPoint y: 516, endPoint x: 475, endPoint y: 516, distance: 77.0
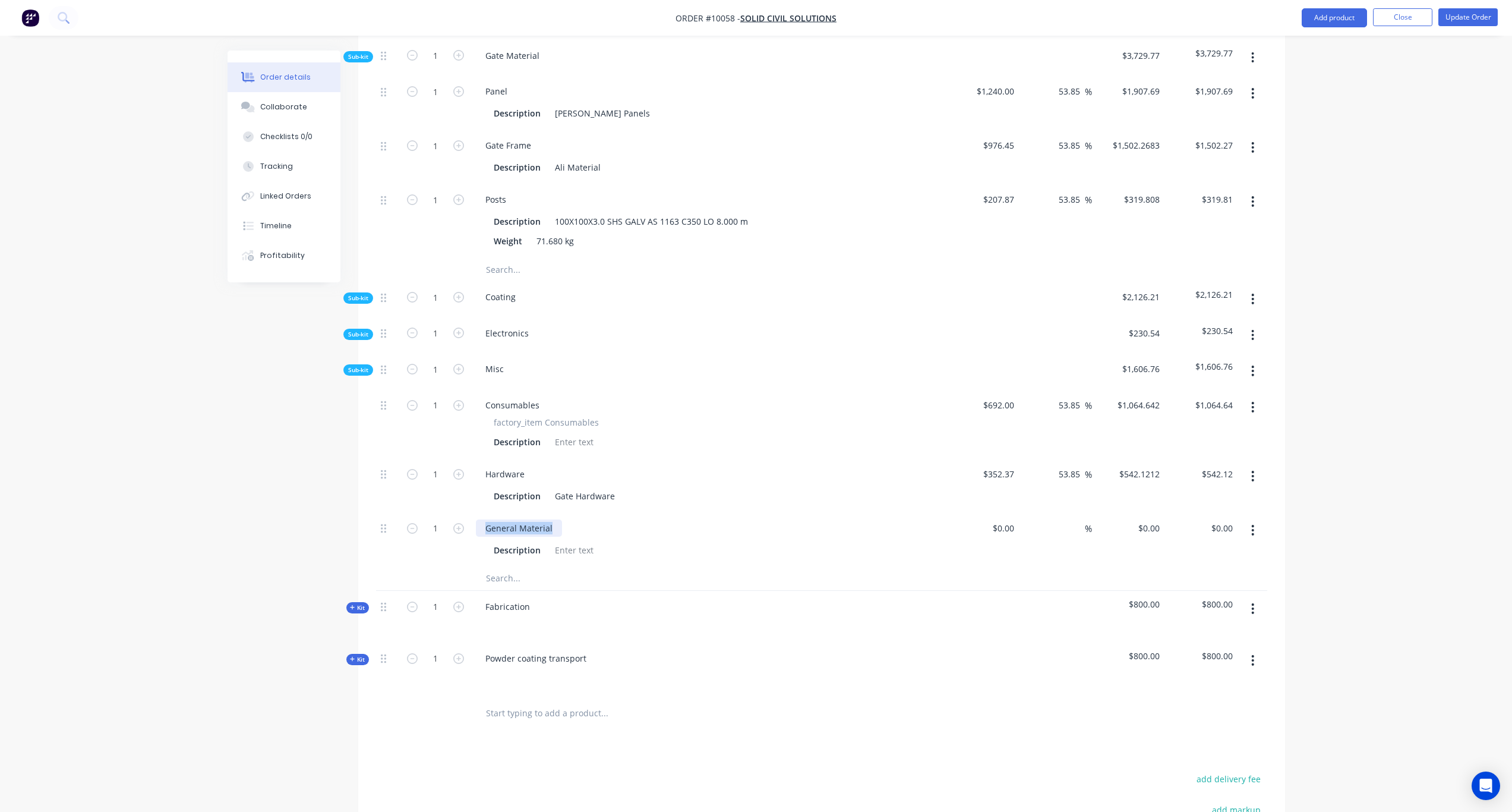
click at [475, 516] on div "General Material Description" at bounding box center [709, 539] width 475 height 54
click at [578, 542] on div at bounding box center [574, 550] width 48 height 18
click at [566, 542] on div at bounding box center [574, 550] width 48 height 18
paste div
click at [268, 497] on div "Created by Karl Created 29/08/25 Required Assigned to Add team member Invoiced …" at bounding box center [756, 276] width 1057 height 1521
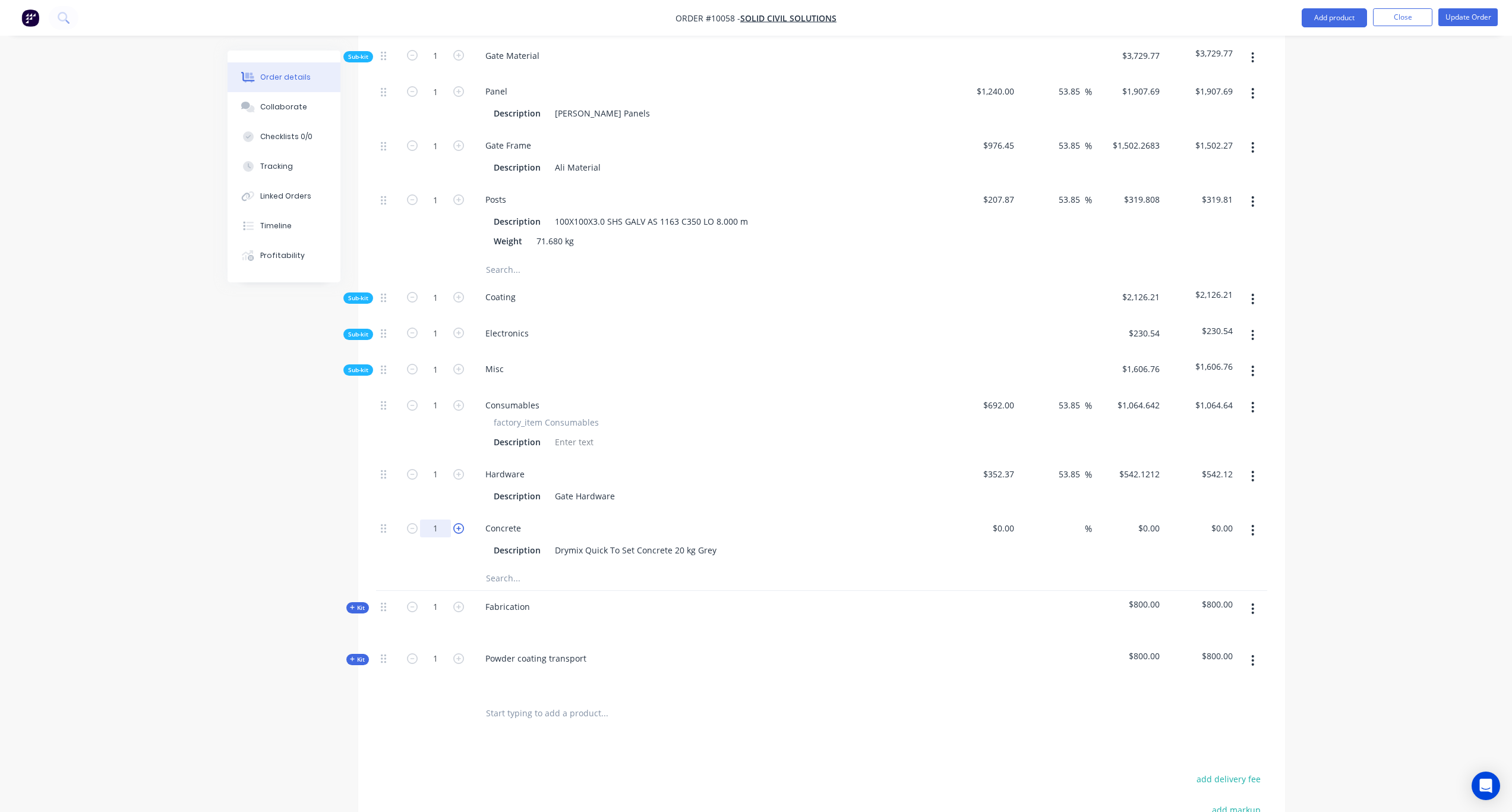
drag, startPoint x: 442, startPoint y: 515, endPoint x: 456, endPoint y: 514, distance: 14.0
click at [442, 519] on input "1" at bounding box center [435, 528] width 31 height 18
click at [303, 508] on div "Created by Karl Created 29/08/25 Required Assigned to Add team member Invoiced …" at bounding box center [756, 276] width 1057 height 1521
click at [1006, 519] on input at bounding box center [1006, 528] width 27 height 18
paste input "10.51"
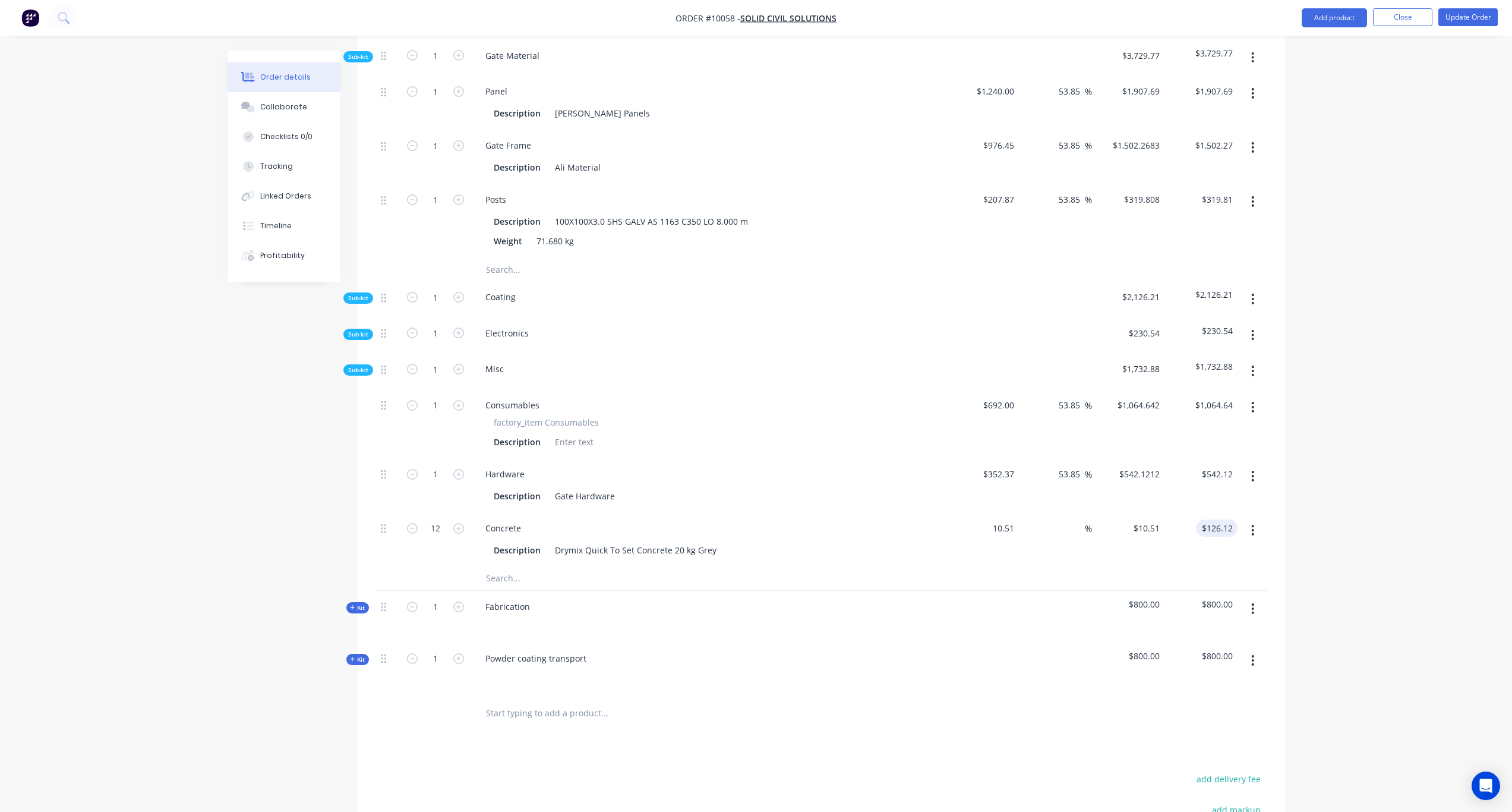
click at [1230, 519] on input "$126.12" at bounding box center [1219, 528] width 37 height 18
paste input "94.03"
click at [1267, 510] on div "Order details Collaborate Checklists 0/0 Tracking Linked Orders Timeline Profit…" at bounding box center [756, 251] width 1512 height 1571
click at [1002, 397] on input "$692.00" at bounding box center [1000, 405] width 37 height 18
click at [1267, 376] on div "Order details Collaborate Checklists 0/0 Tracking Linked Orders Timeline Profit…" at bounding box center [756, 251] width 1512 height 1571
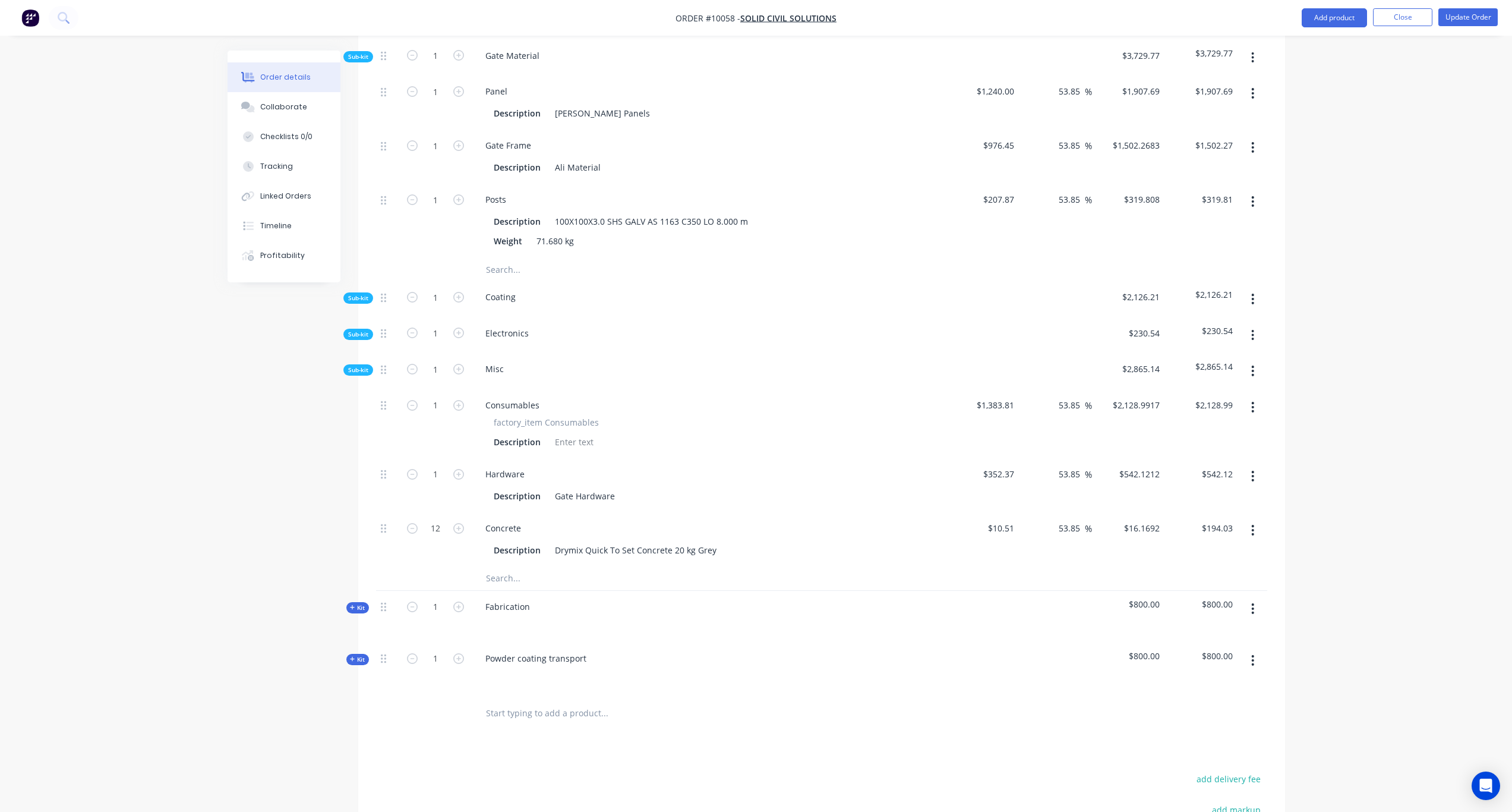
click at [368, 330] on span "Sub-kit" at bounding box center [358, 334] width 21 height 9
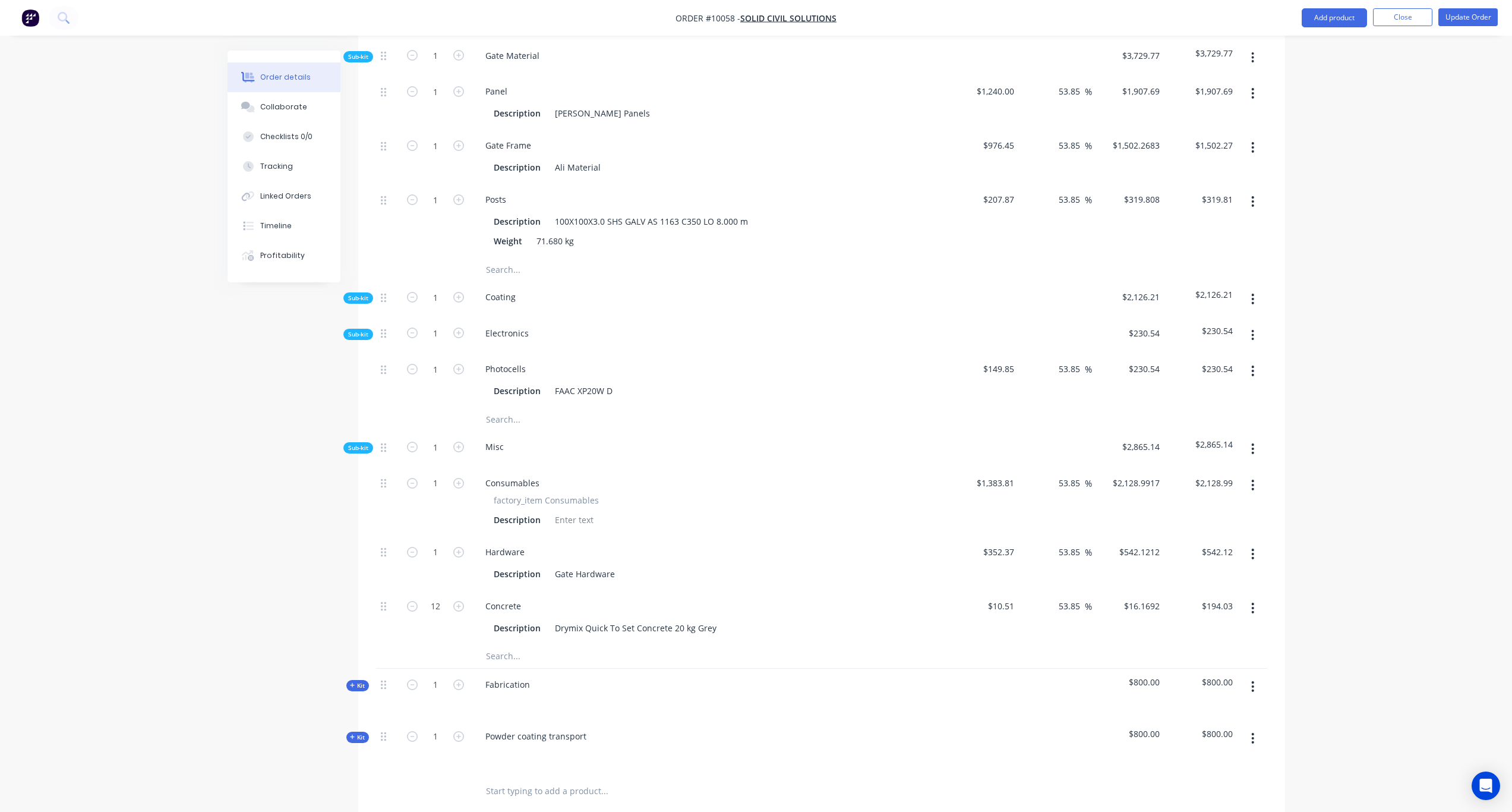
click at [1254, 330] on icon "button" at bounding box center [1253, 335] width 2 height 11
click at [1209, 358] on div "Add product to kit" at bounding box center [1211, 366] width 91 height 18
click at [1200, 405] on div "Product catalogue" at bounding box center [1211, 414] width 91 height 18
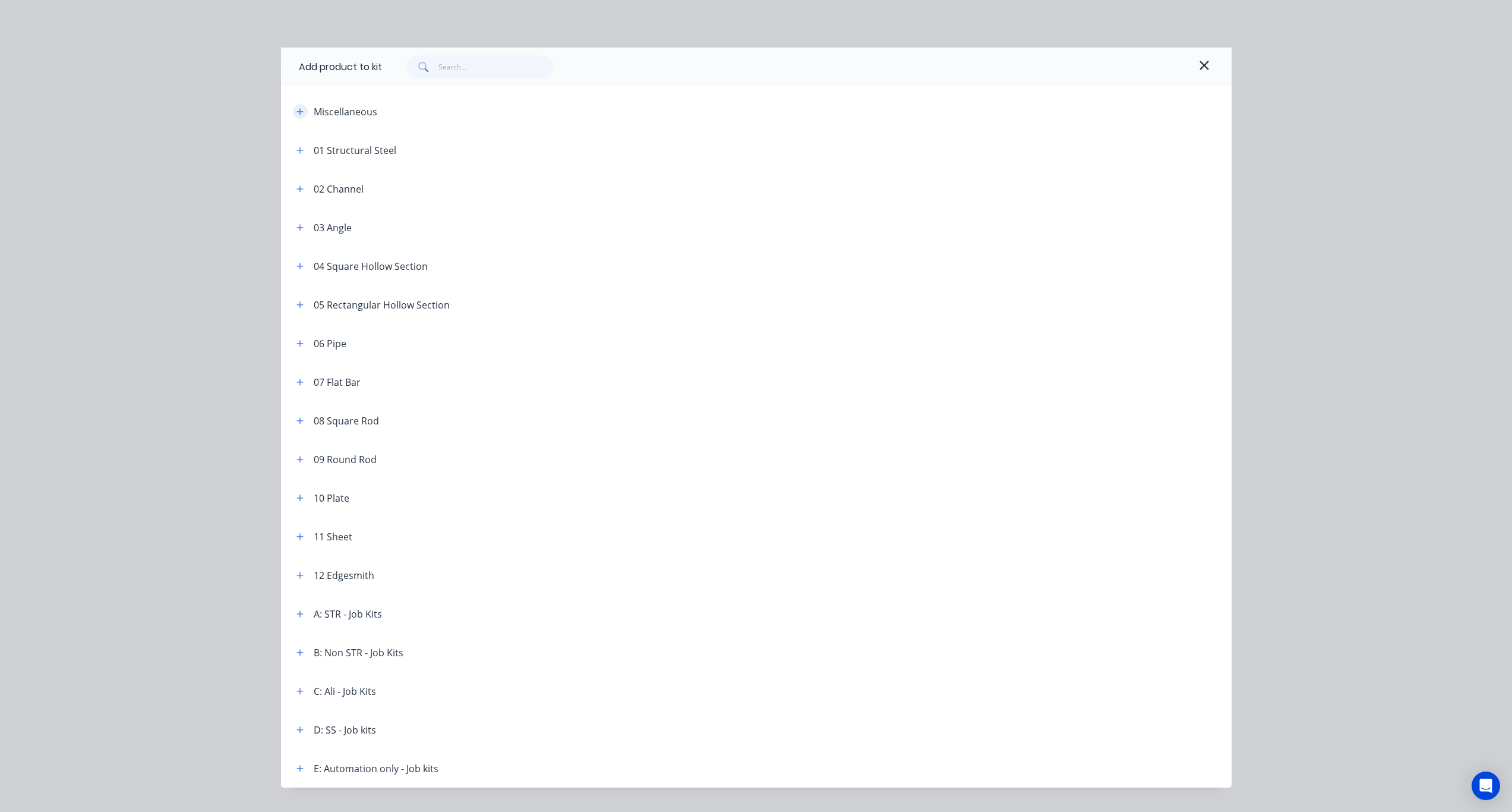
click at [296, 111] on icon "button" at bounding box center [299, 111] width 7 height 7
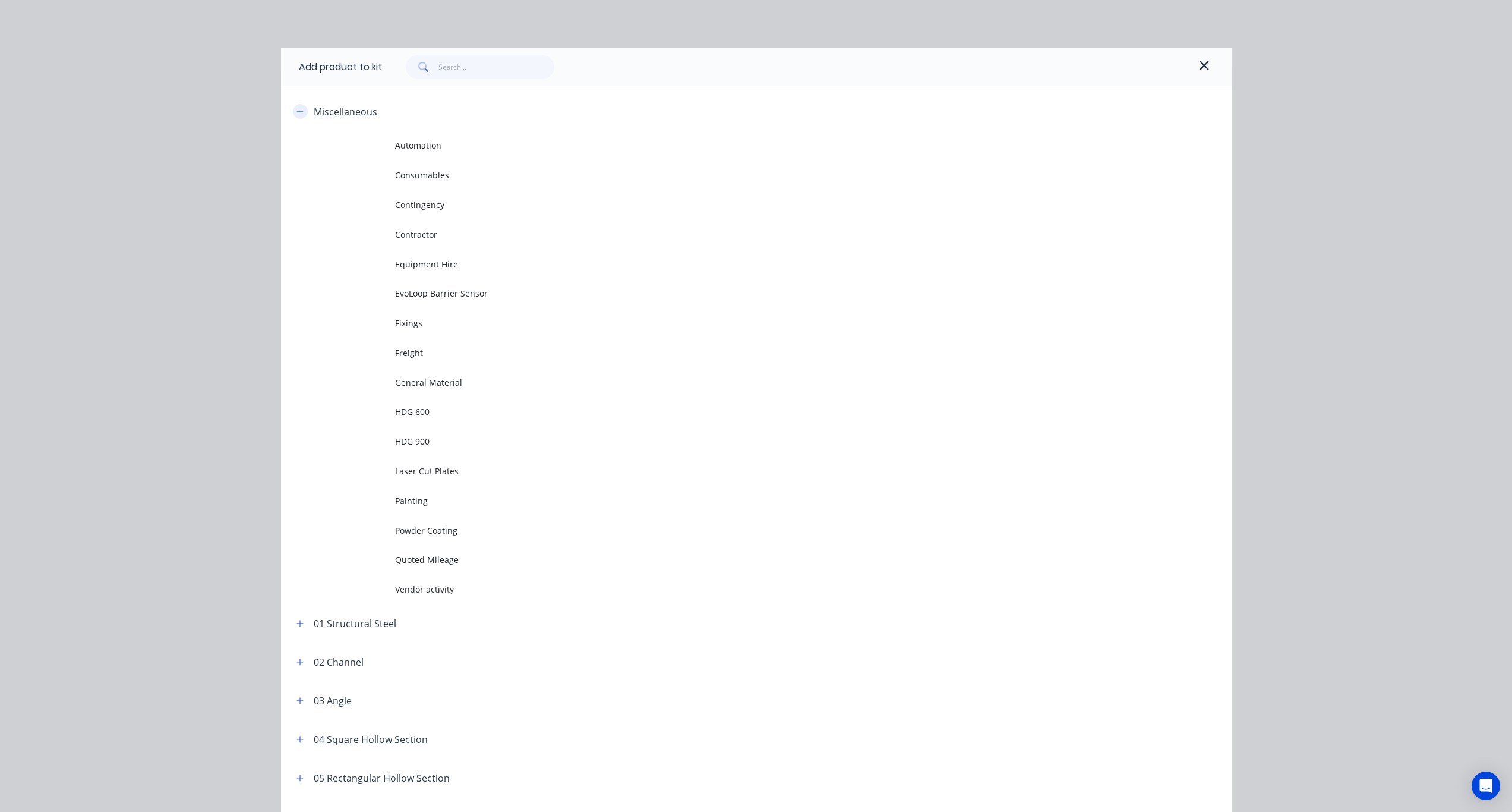
click at [293, 113] on button "button" at bounding box center [301, 112] width 15 height 15
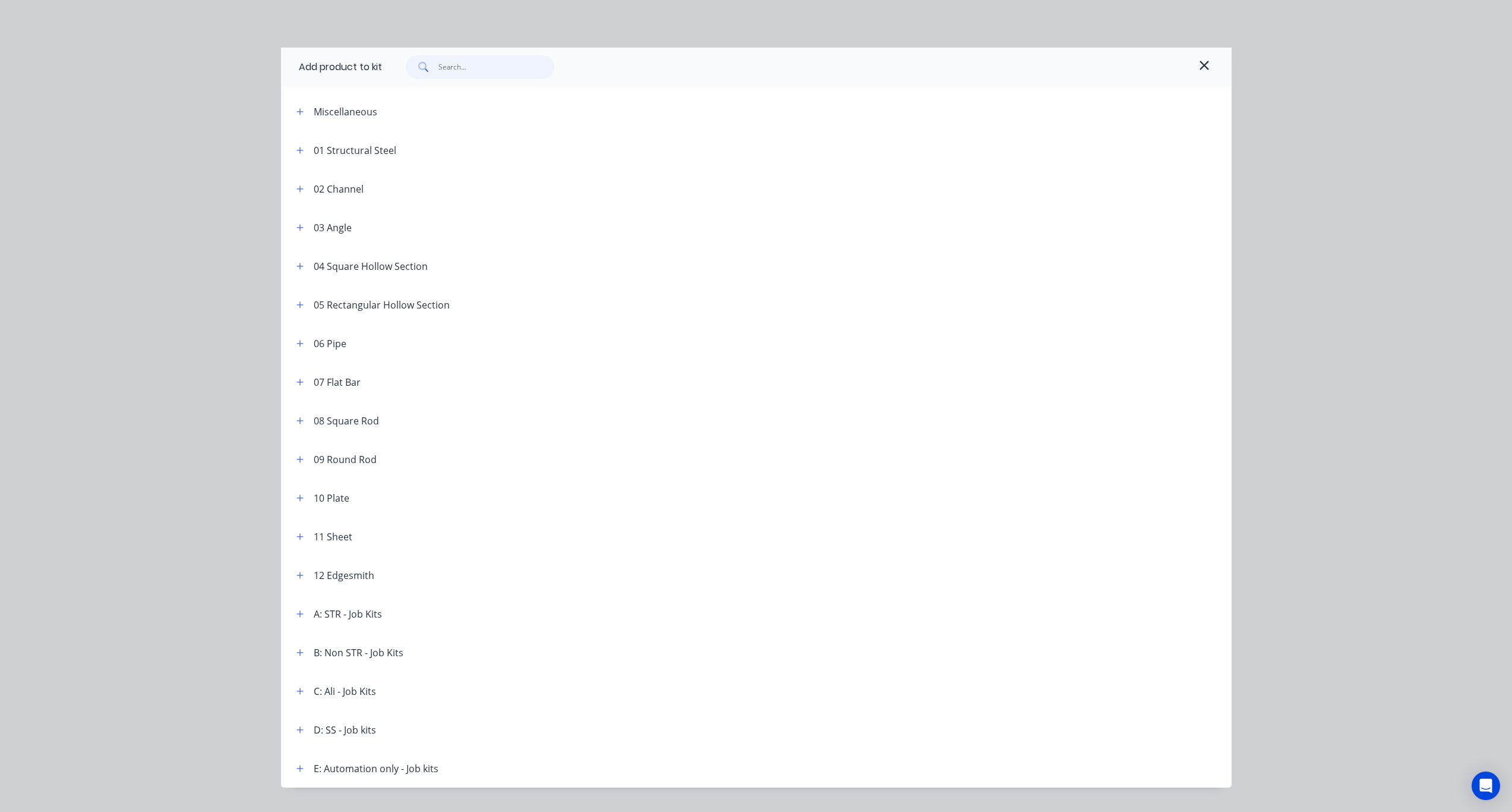
click at [471, 66] on input "text" at bounding box center [496, 67] width 116 height 24
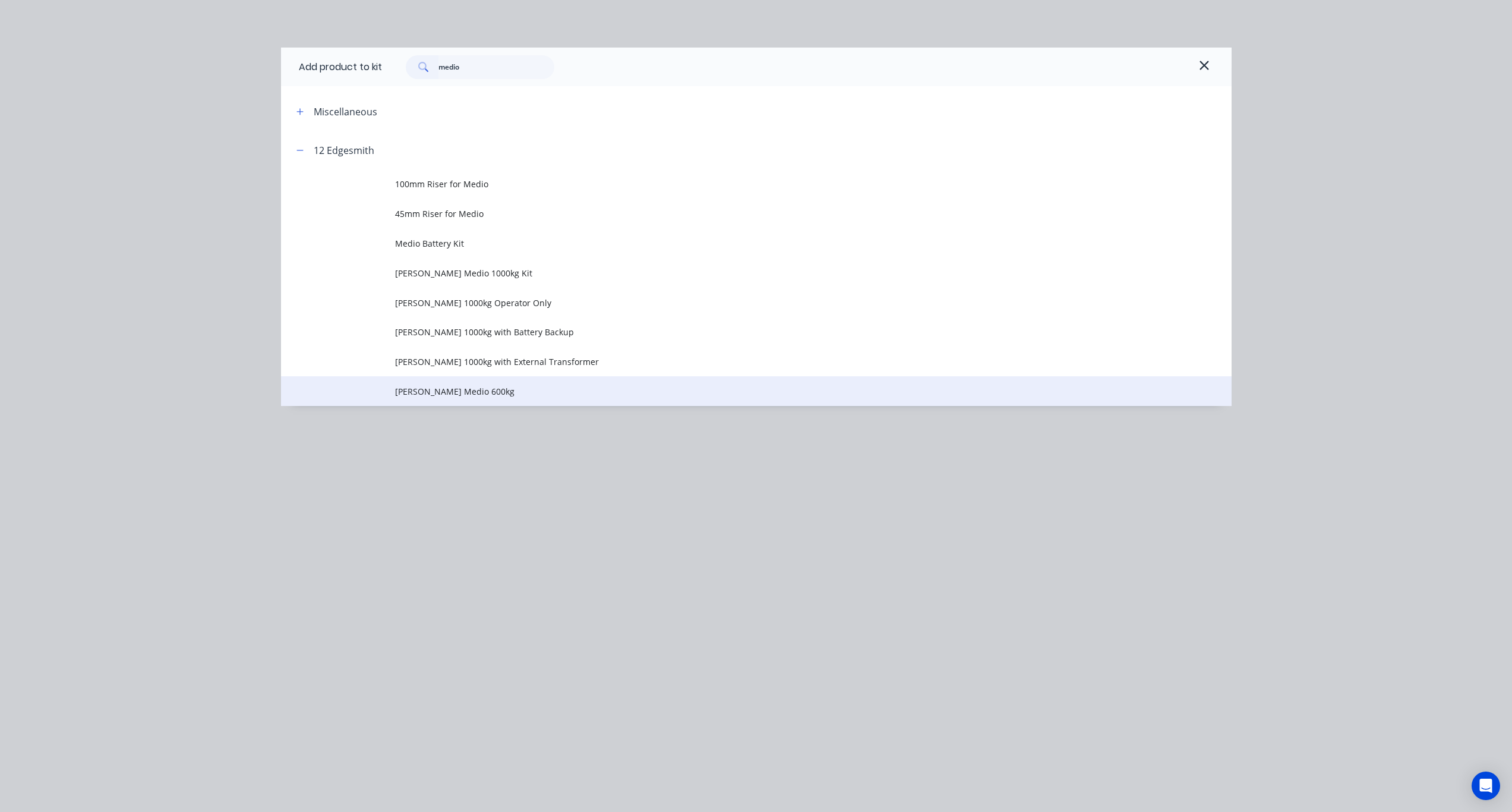
click at [471, 392] on span "Roger Medio 600kg" at bounding box center [729, 392] width 669 height 12
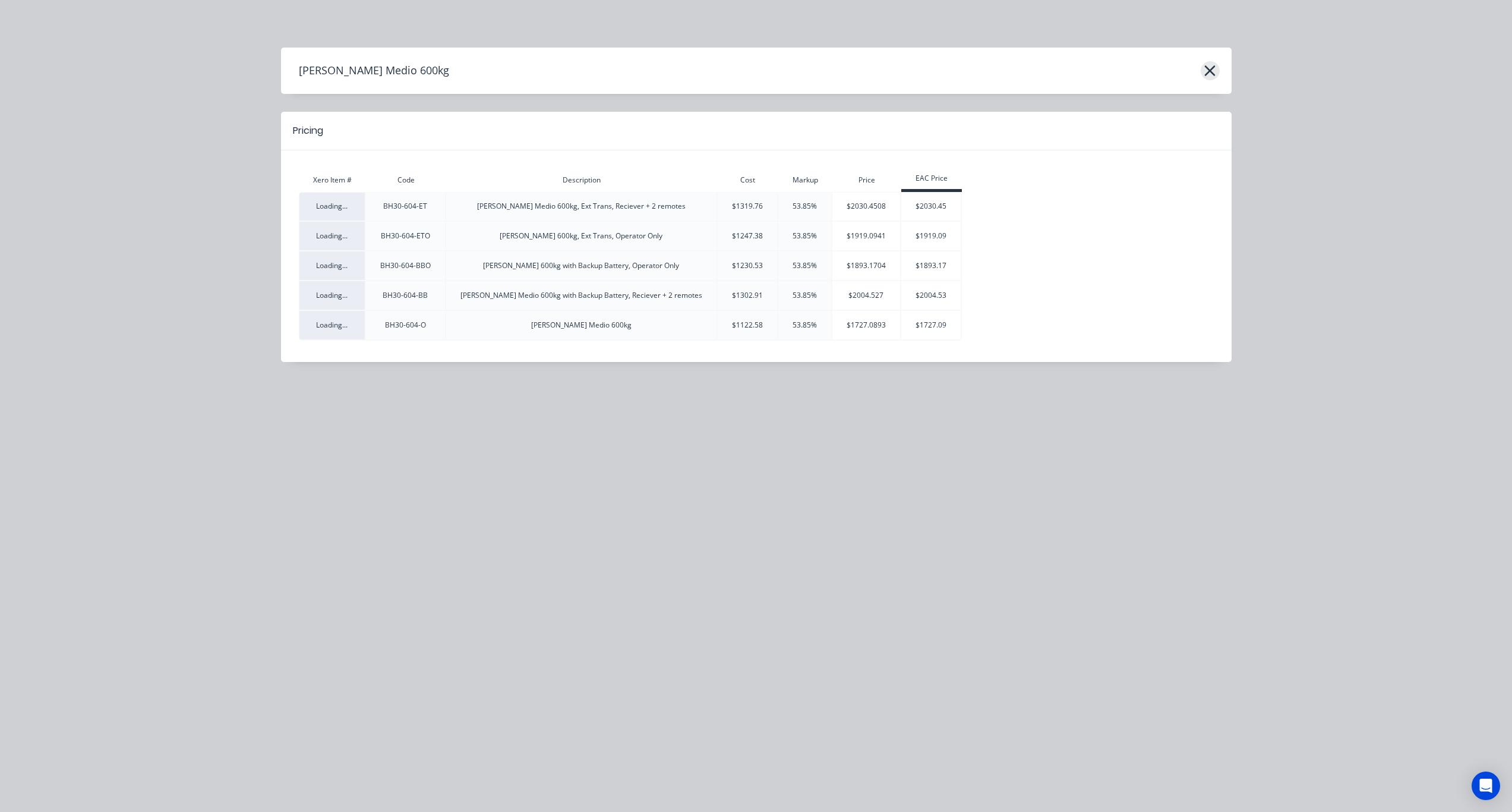
click at [1209, 68] on icon "button" at bounding box center [1210, 71] width 12 height 17
click at [1210, 72] on icon "button" at bounding box center [1211, 71] width 11 height 11
click at [1209, 72] on icon "button" at bounding box center [1211, 71] width 11 height 11
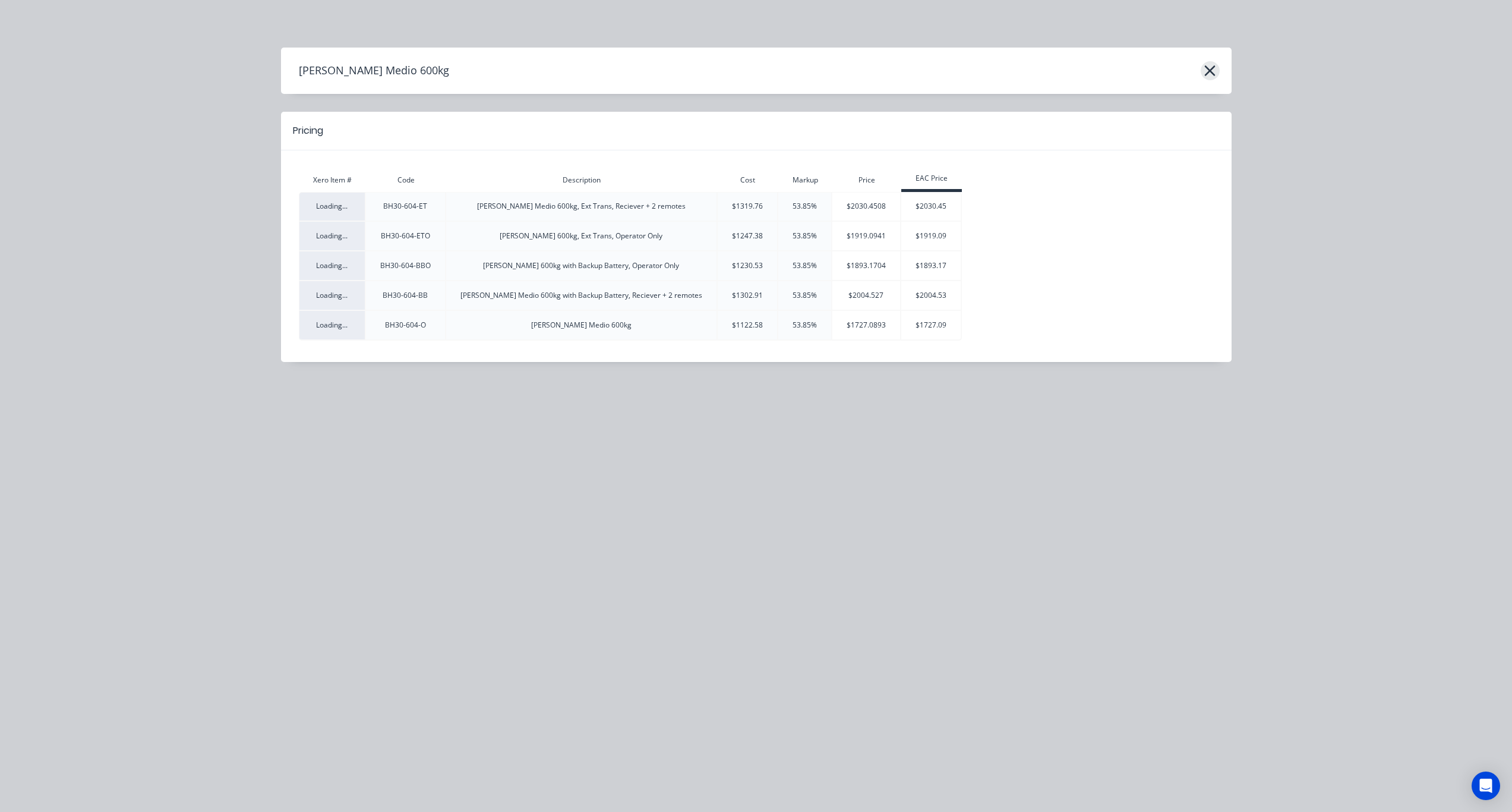
click at [1209, 72] on icon "button" at bounding box center [1211, 71] width 11 height 11
click at [1214, 72] on icon "button" at bounding box center [1210, 71] width 12 height 17
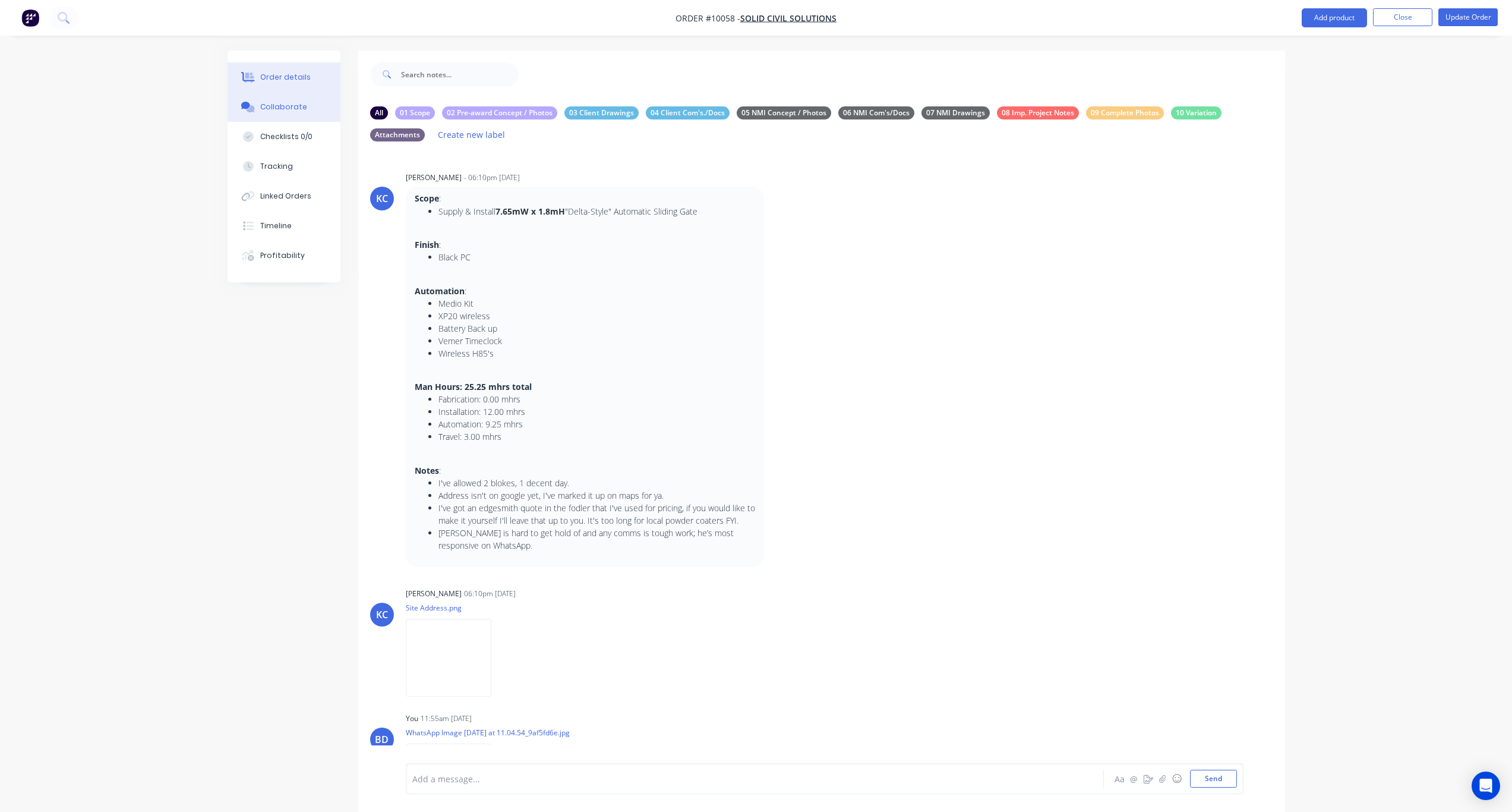
click at [296, 80] on div "Order details" at bounding box center [285, 77] width 50 height 11
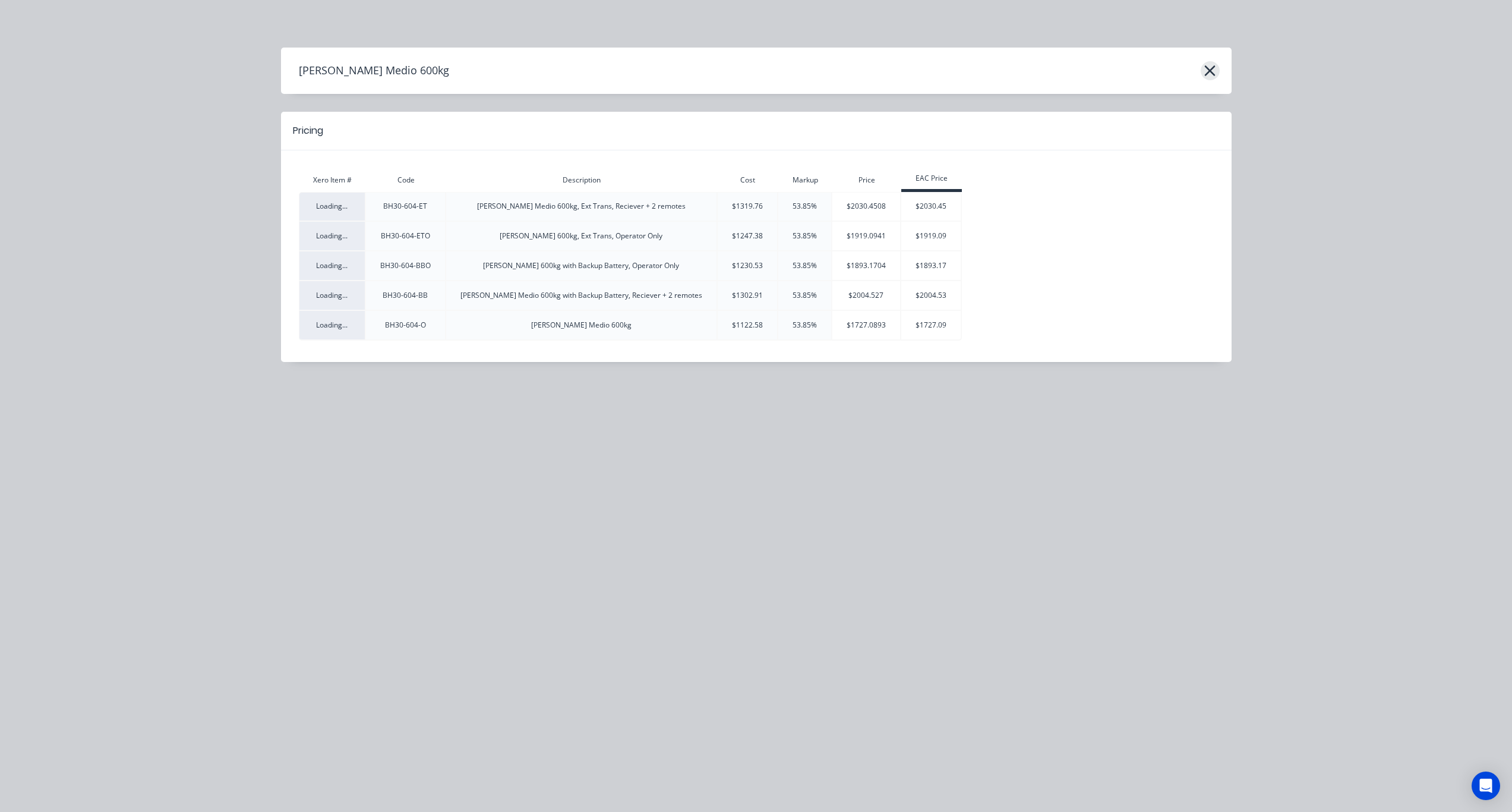
click at [1208, 72] on icon "button" at bounding box center [1211, 71] width 11 height 11
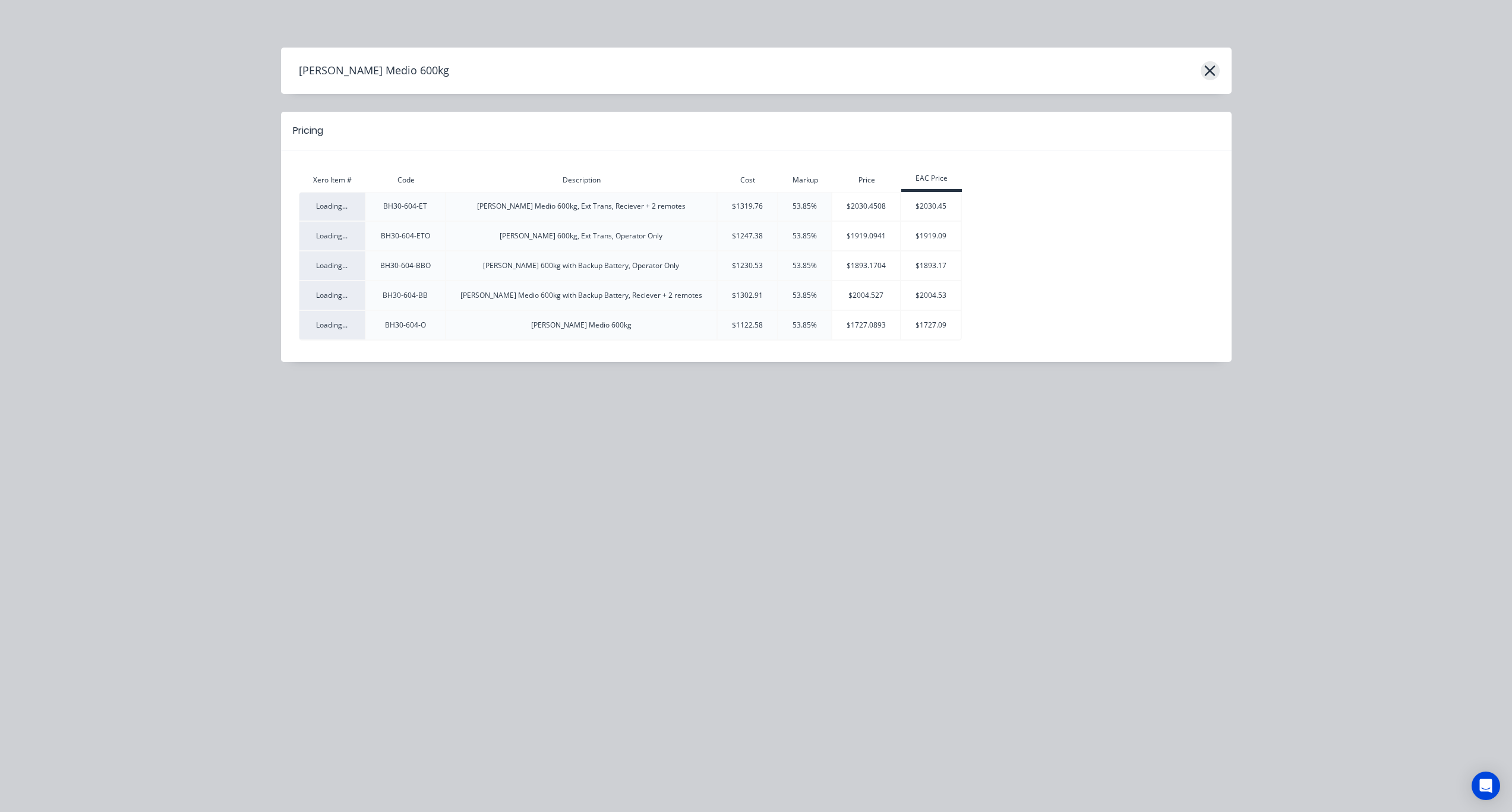
click at [1208, 72] on icon "button" at bounding box center [1211, 71] width 11 height 11
click at [832, 264] on div "$1893.1704" at bounding box center [866, 266] width 68 height 11
click at [835, 240] on div "$1919.0941" at bounding box center [866, 236] width 68 height 11
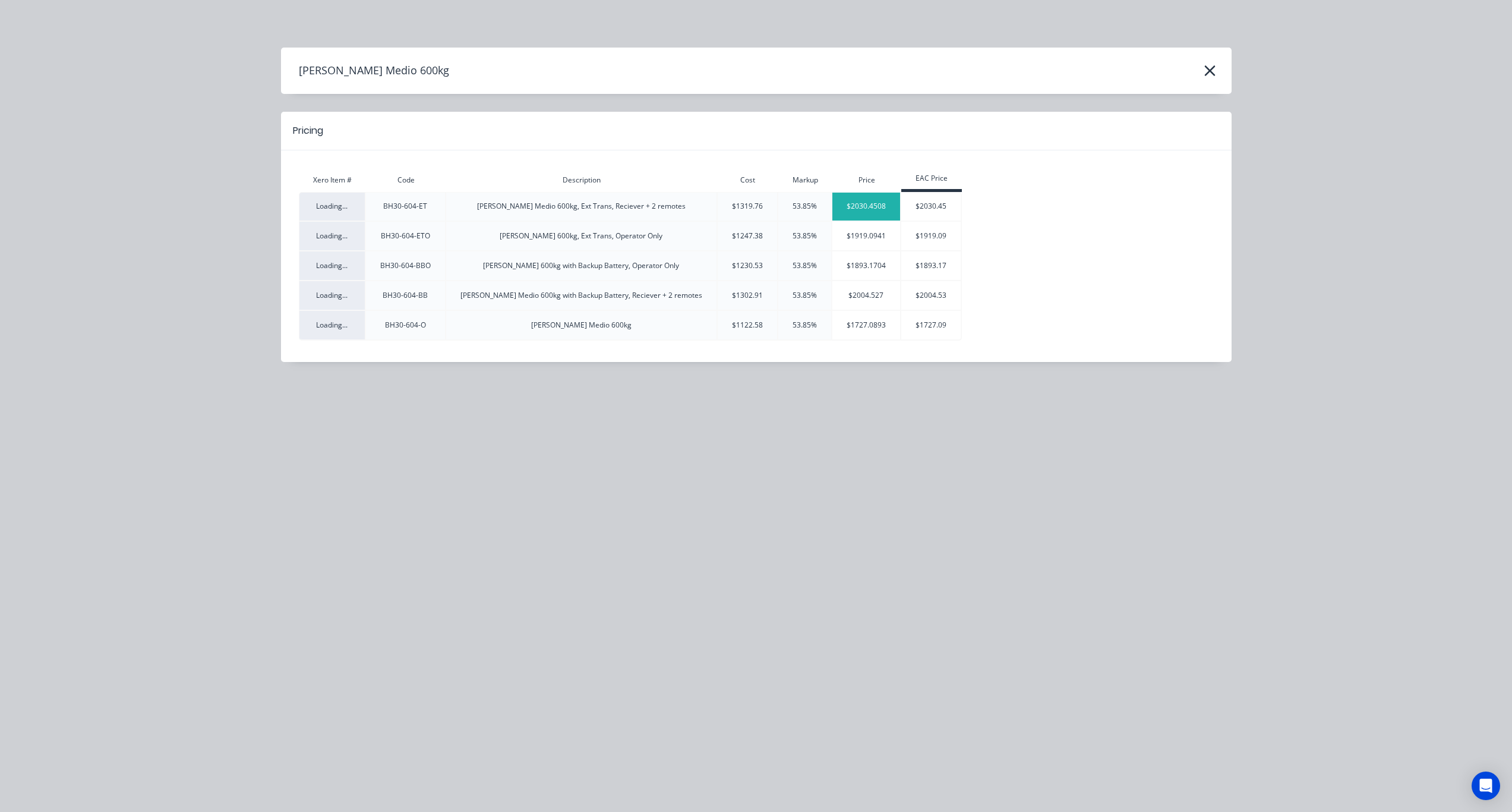
click at [836, 201] on div "$2030.4508" at bounding box center [866, 206] width 68 height 11
click at [901, 206] on div "$2030.45" at bounding box center [931, 206] width 59 height 11
click at [901, 268] on div "$1893.17" at bounding box center [931, 266] width 59 height 11
click at [910, 313] on div "$1727.09" at bounding box center [931, 324] width 59 height 28
click at [911, 341] on div "Xero Item # Code Description Cost Markup Price EAC Price Loading... BH30-604-ET…" at bounding box center [757, 256] width 915 height 176
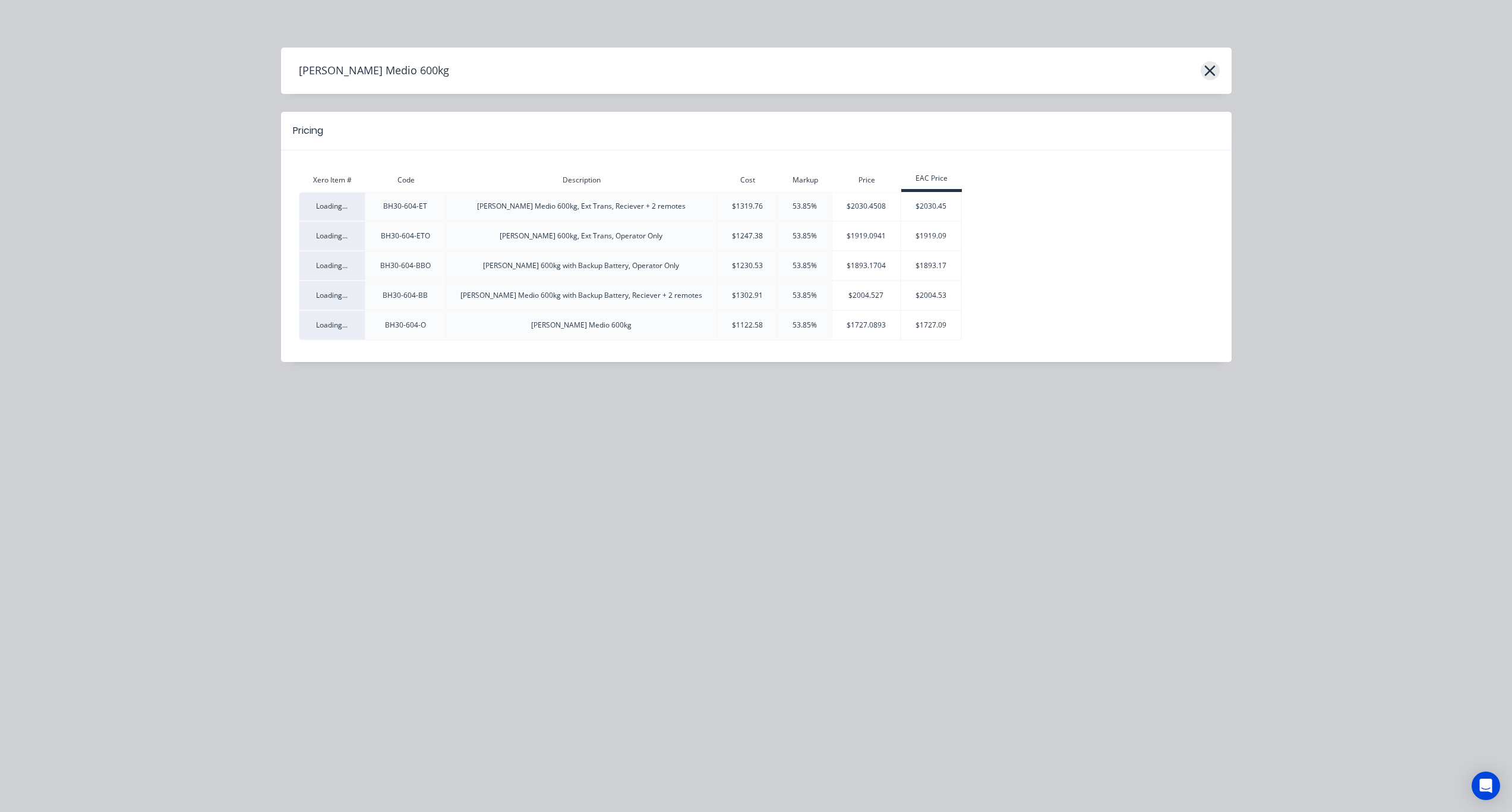
click at [1211, 71] on icon "button" at bounding box center [1210, 71] width 12 height 17
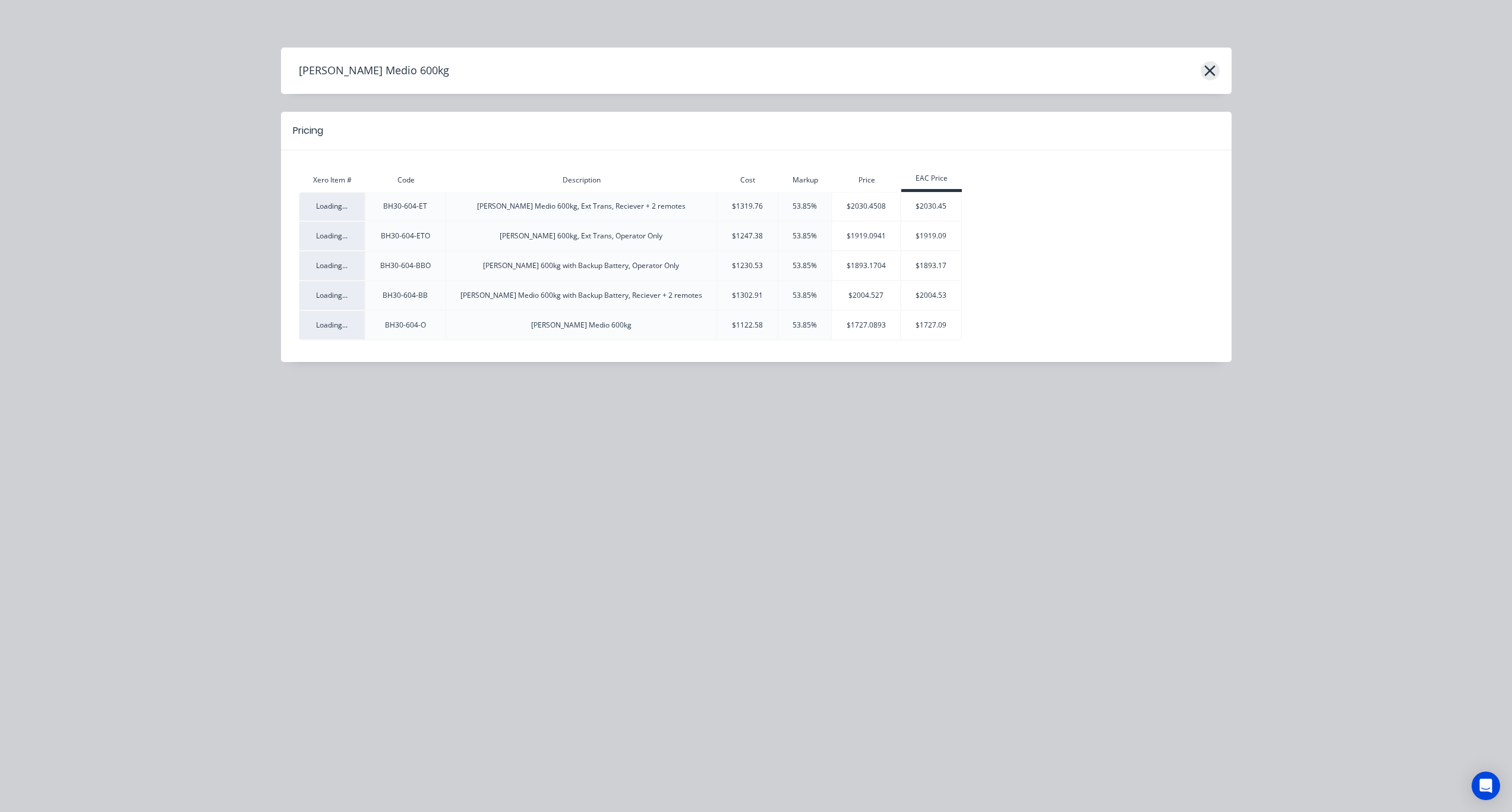
click at [1211, 71] on icon "button" at bounding box center [1210, 71] width 12 height 17
drag, startPoint x: 1140, startPoint y: 72, endPoint x: 839, endPoint y: 142, distance: 309.0
click at [1118, 75] on div "Roger Medio 600kg" at bounding box center [756, 71] width 951 height 23
click at [661, 238] on div "Roger Medio 600kg, Ext Trans, Operator Only" at bounding box center [581, 236] width 270 height 11
click at [792, 264] on div "53.85%" at bounding box center [804, 266] width 53 height 11
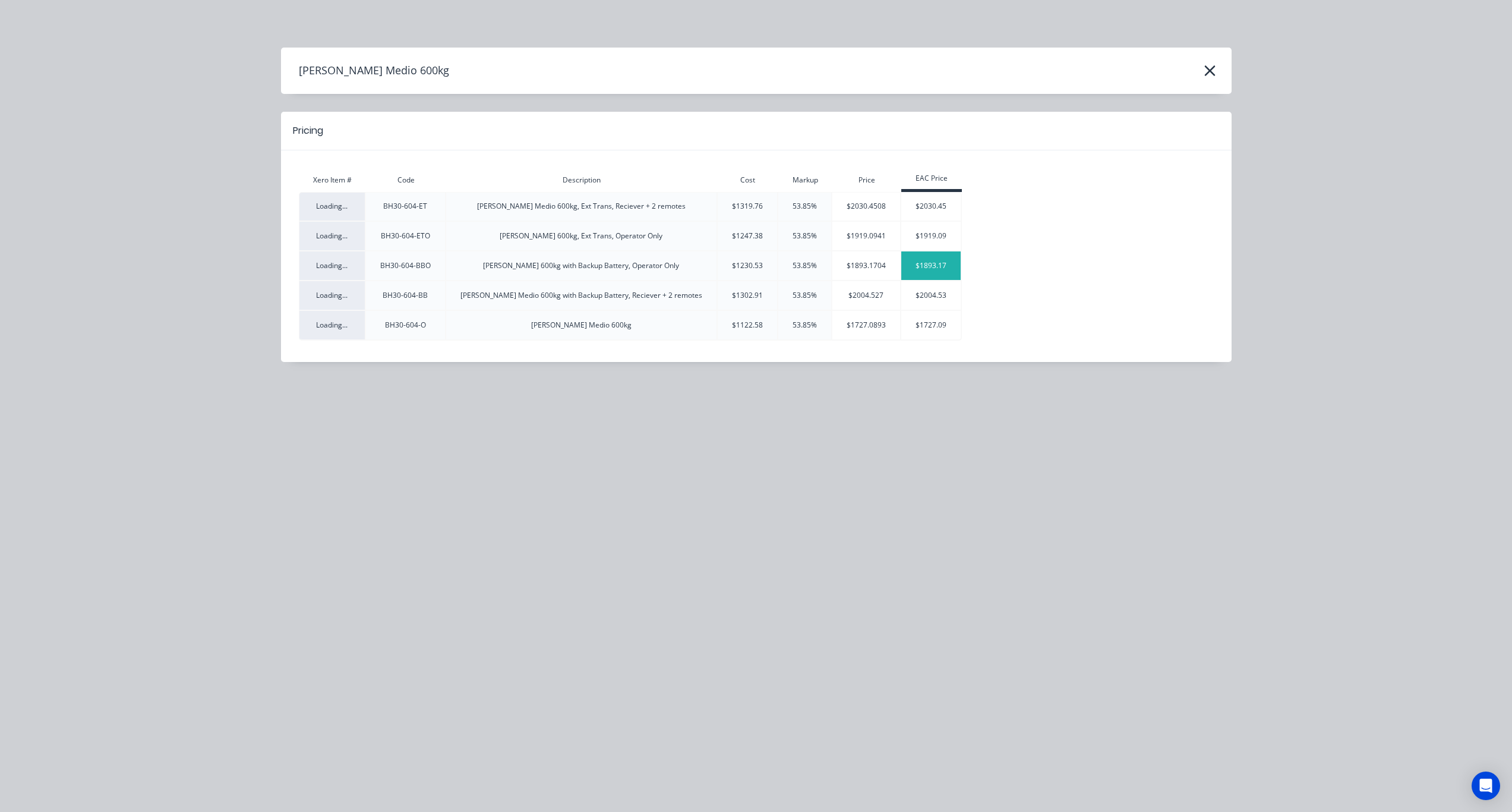
click at [901, 277] on div "$1893.17" at bounding box center [931, 265] width 59 height 28
click at [901, 300] on div "$2004.53" at bounding box center [931, 296] width 59 height 11
click at [901, 324] on div "$1727.09" at bounding box center [931, 325] width 59 height 11
click at [832, 318] on div "$1727.0893" at bounding box center [866, 324] width 68 height 28
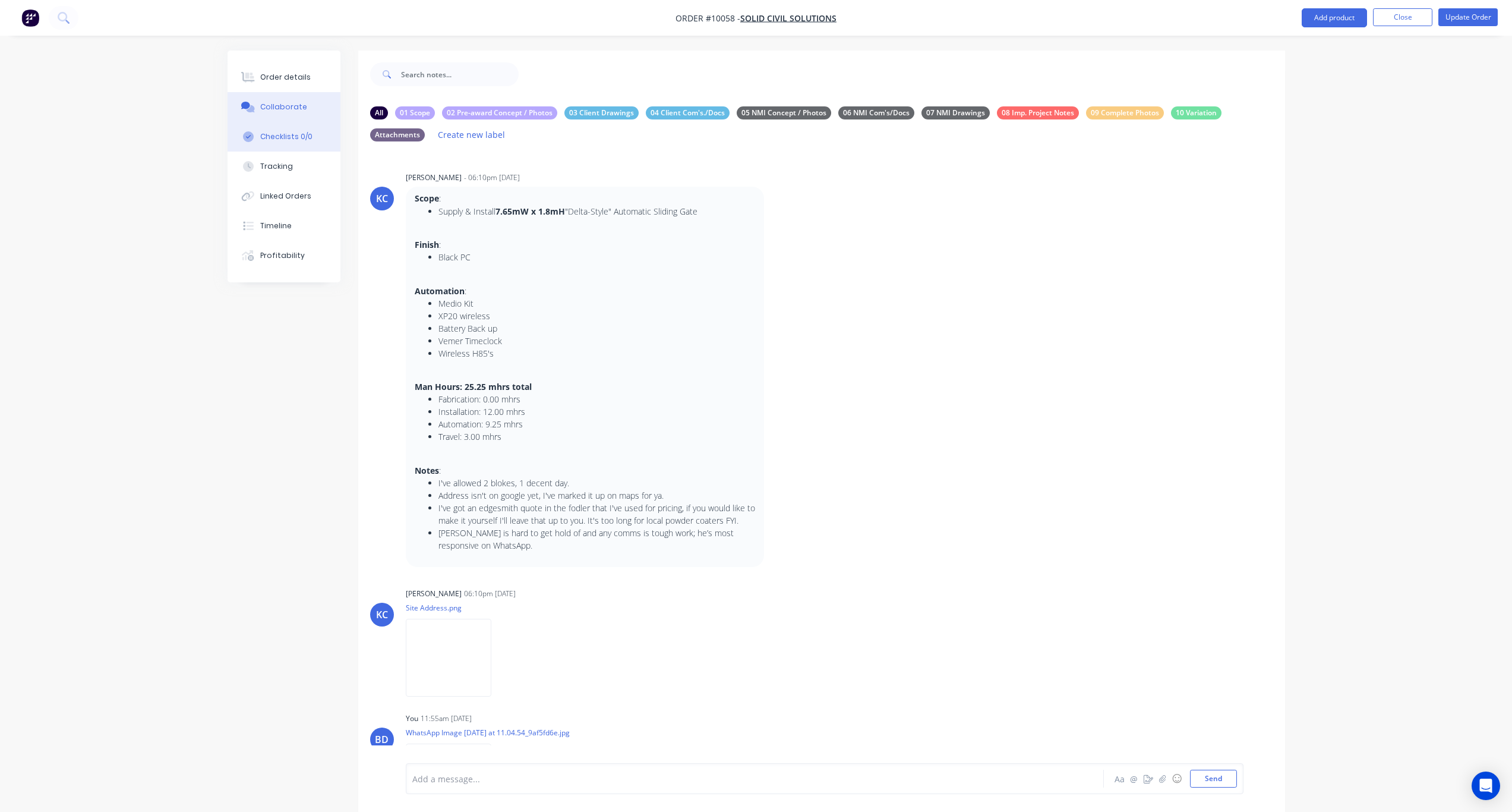
click at [282, 133] on div "Checklists 0/0" at bounding box center [286, 136] width 53 height 11
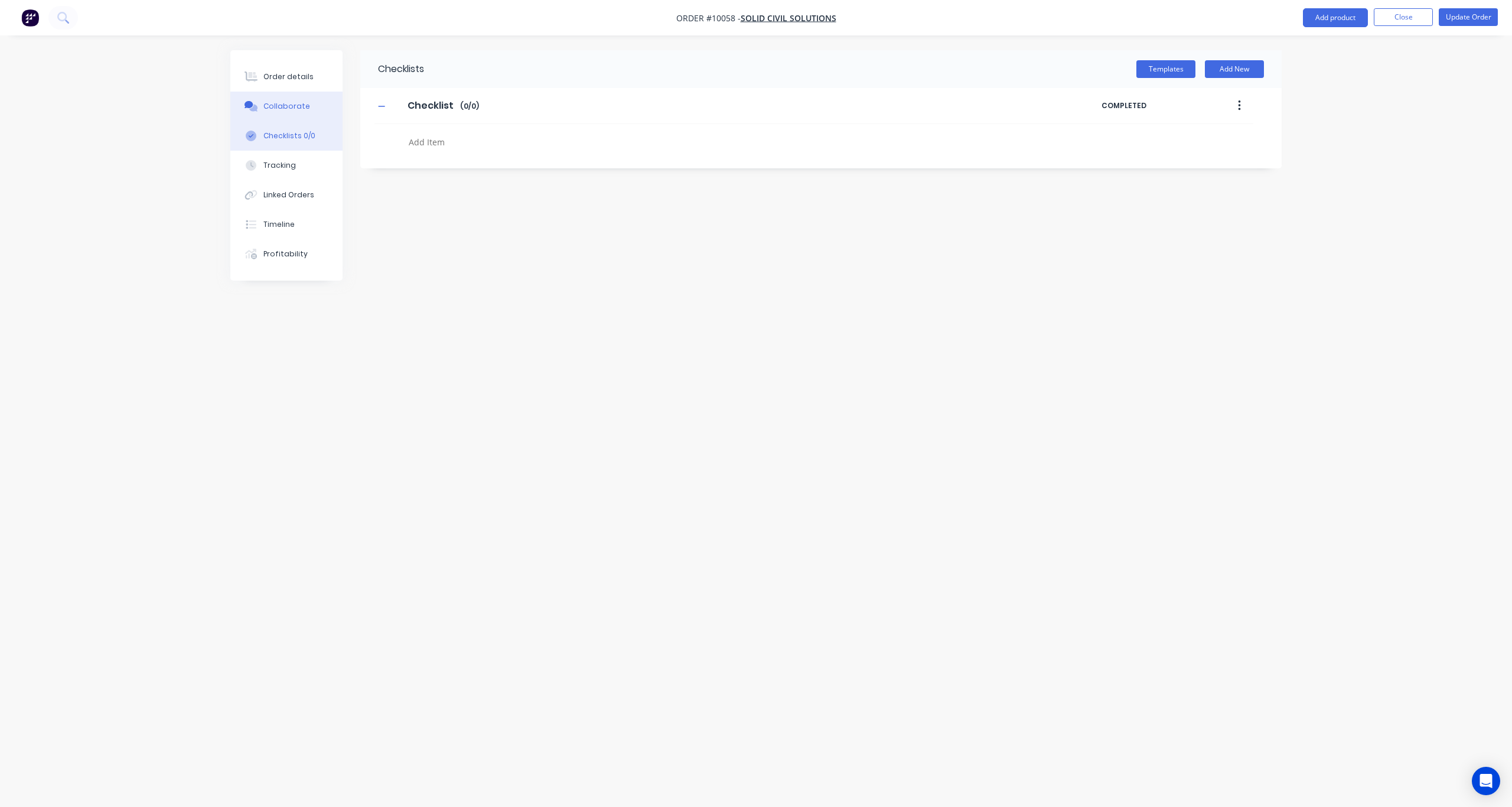
click at [287, 102] on div "Collaborate" at bounding box center [287, 106] width 47 height 11
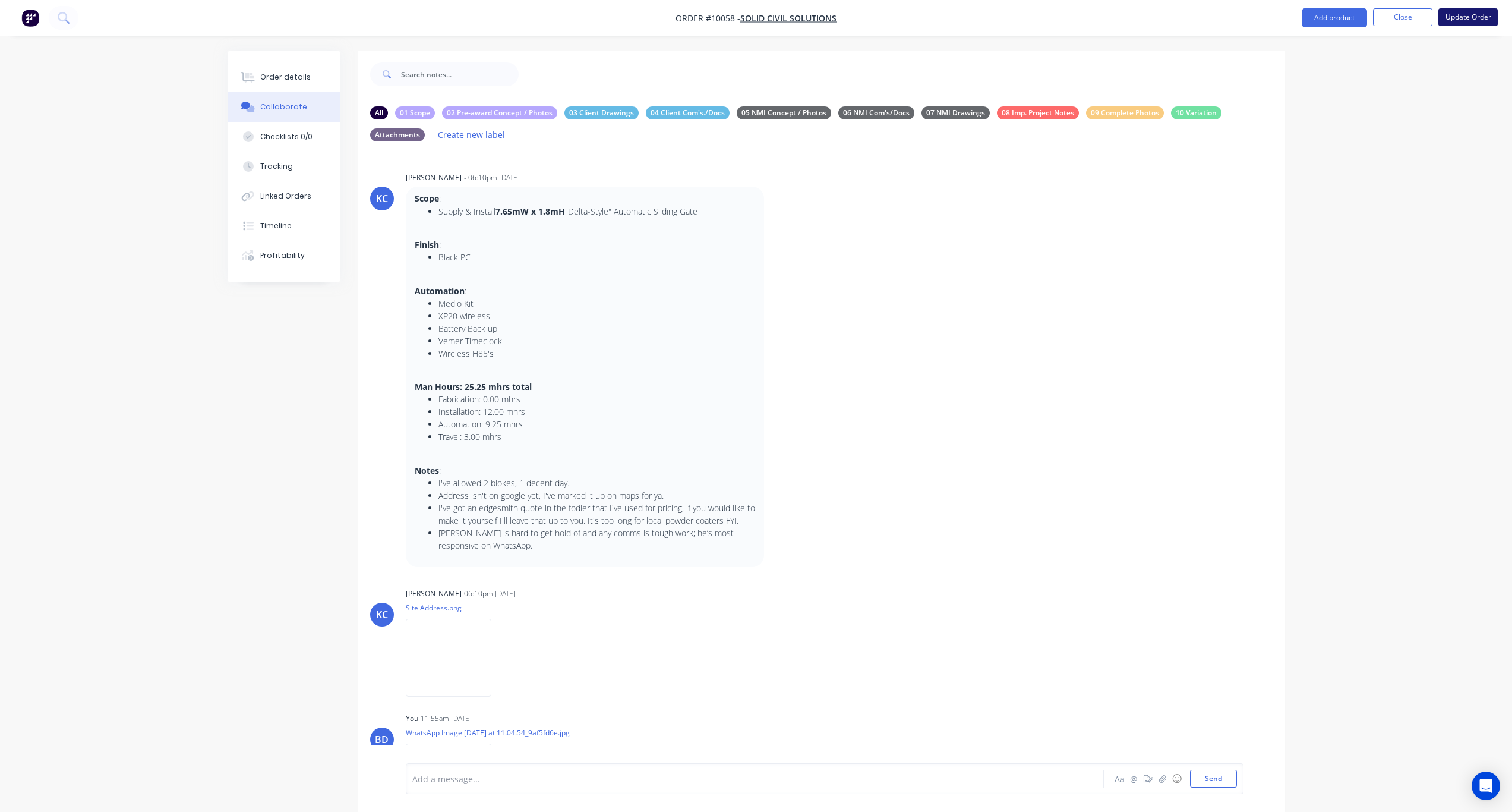
click at [1267, 23] on button "Update Order" at bounding box center [1469, 17] width 59 height 18
click at [299, 82] on button "Order details" at bounding box center [284, 77] width 113 height 30
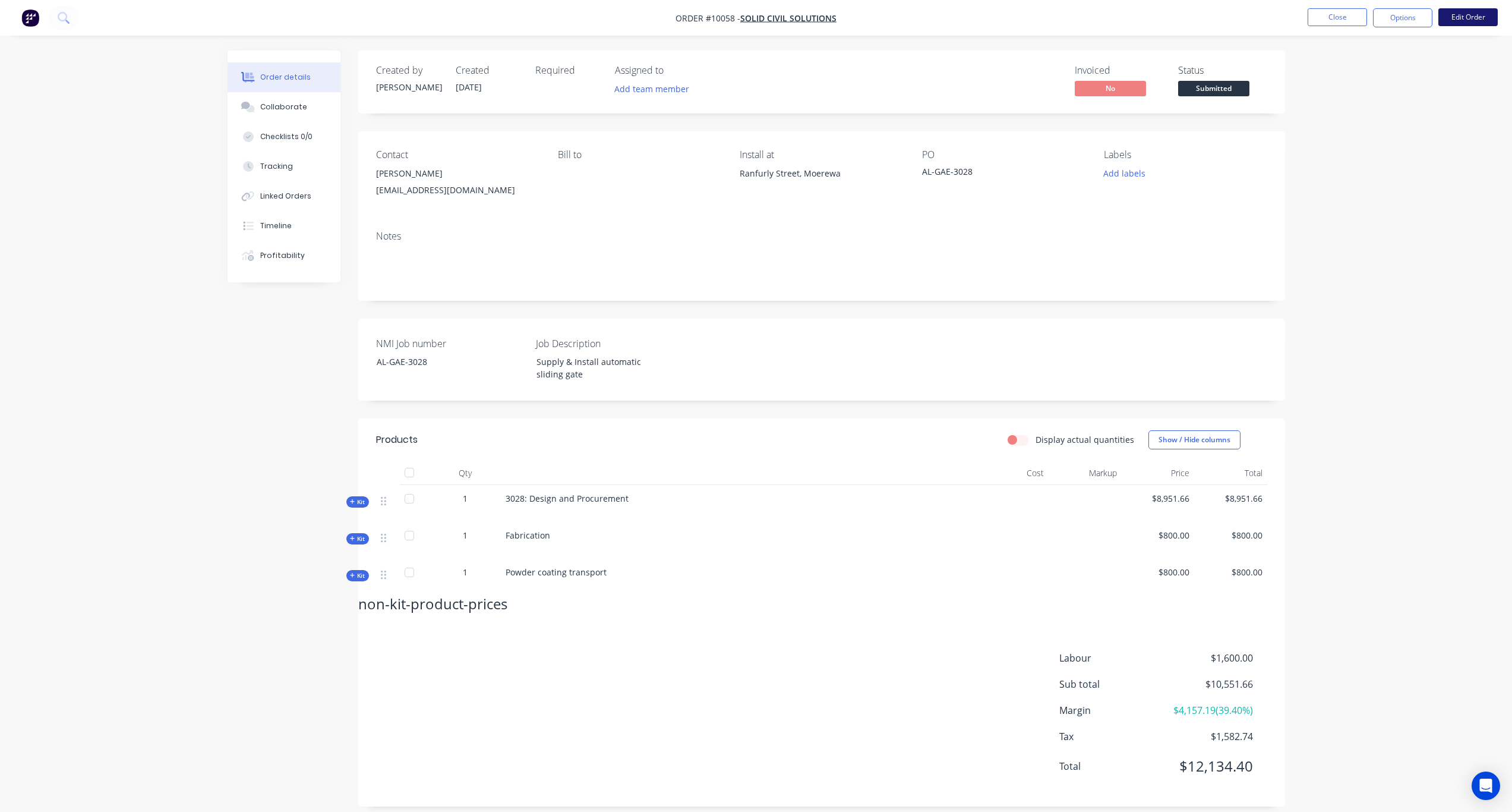
click at [1267, 18] on button "Edit Order" at bounding box center [1469, 17] width 59 height 18
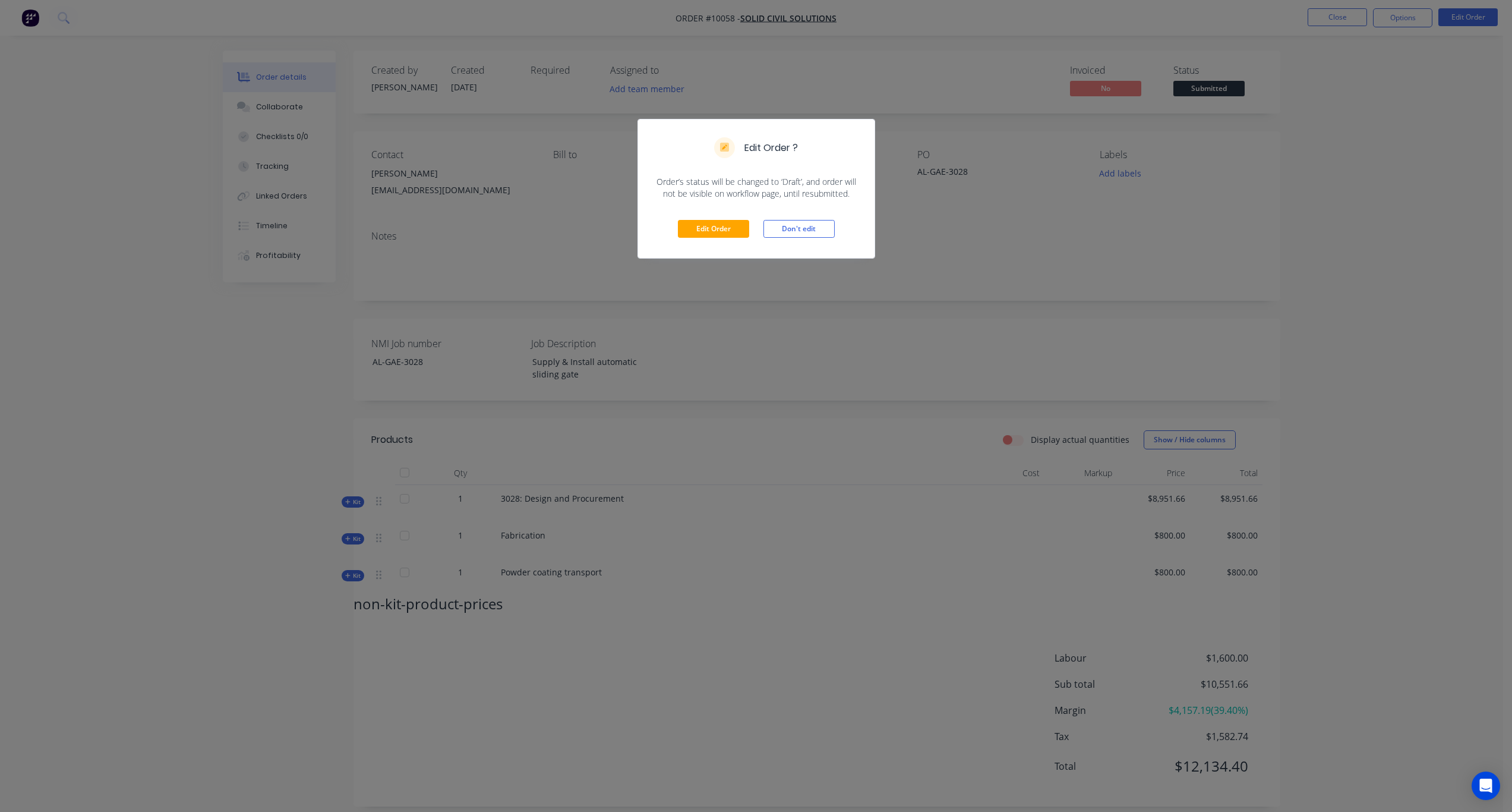
click at [713, 219] on div "Edit Order Don't edit" at bounding box center [756, 229] width 237 height 58
click at [713, 229] on button "Edit Order" at bounding box center [714, 229] width 72 height 18
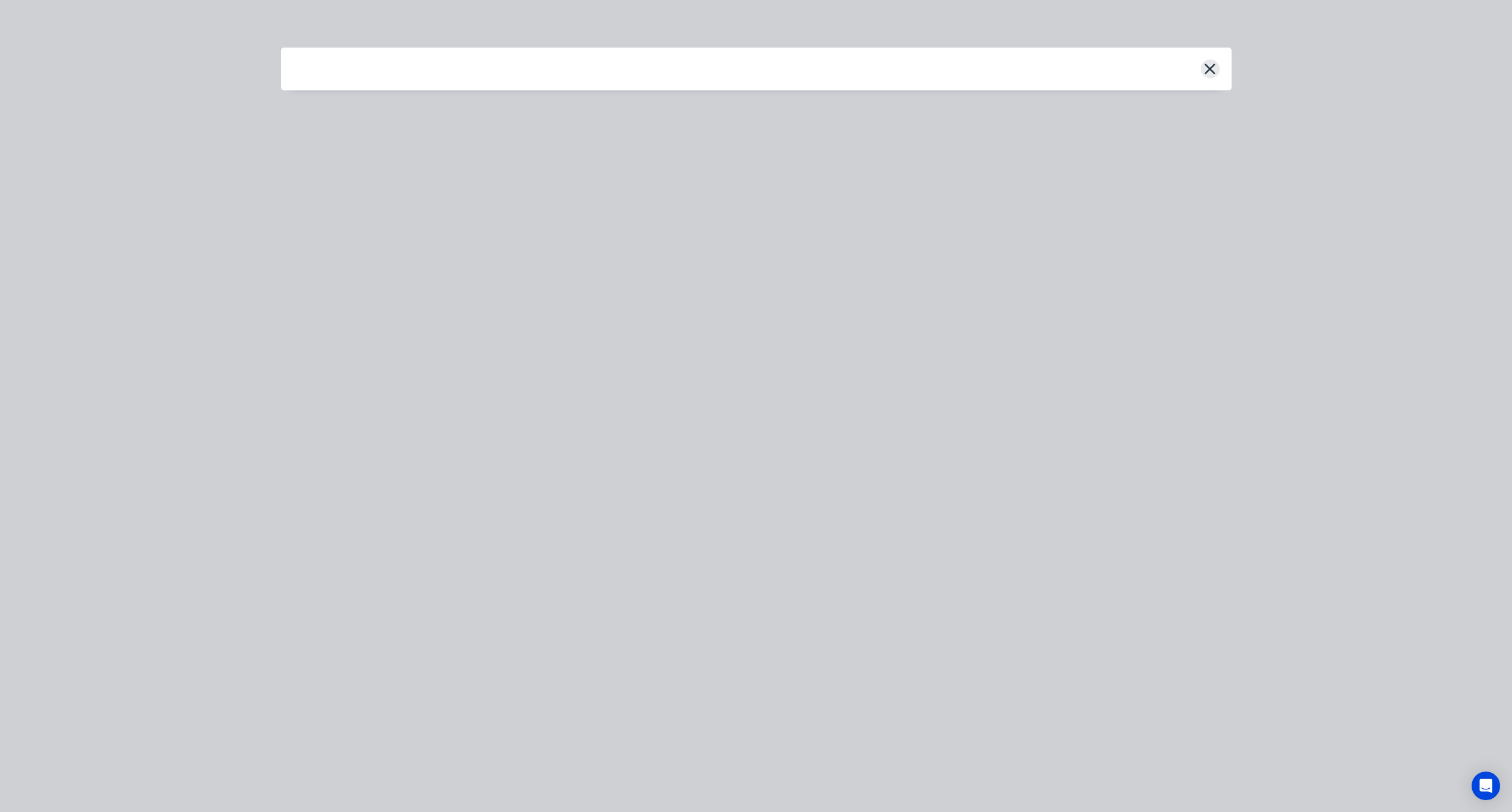
click at [1209, 66] on icon "button" at bounding box center [1210, 69] width 12 height 17
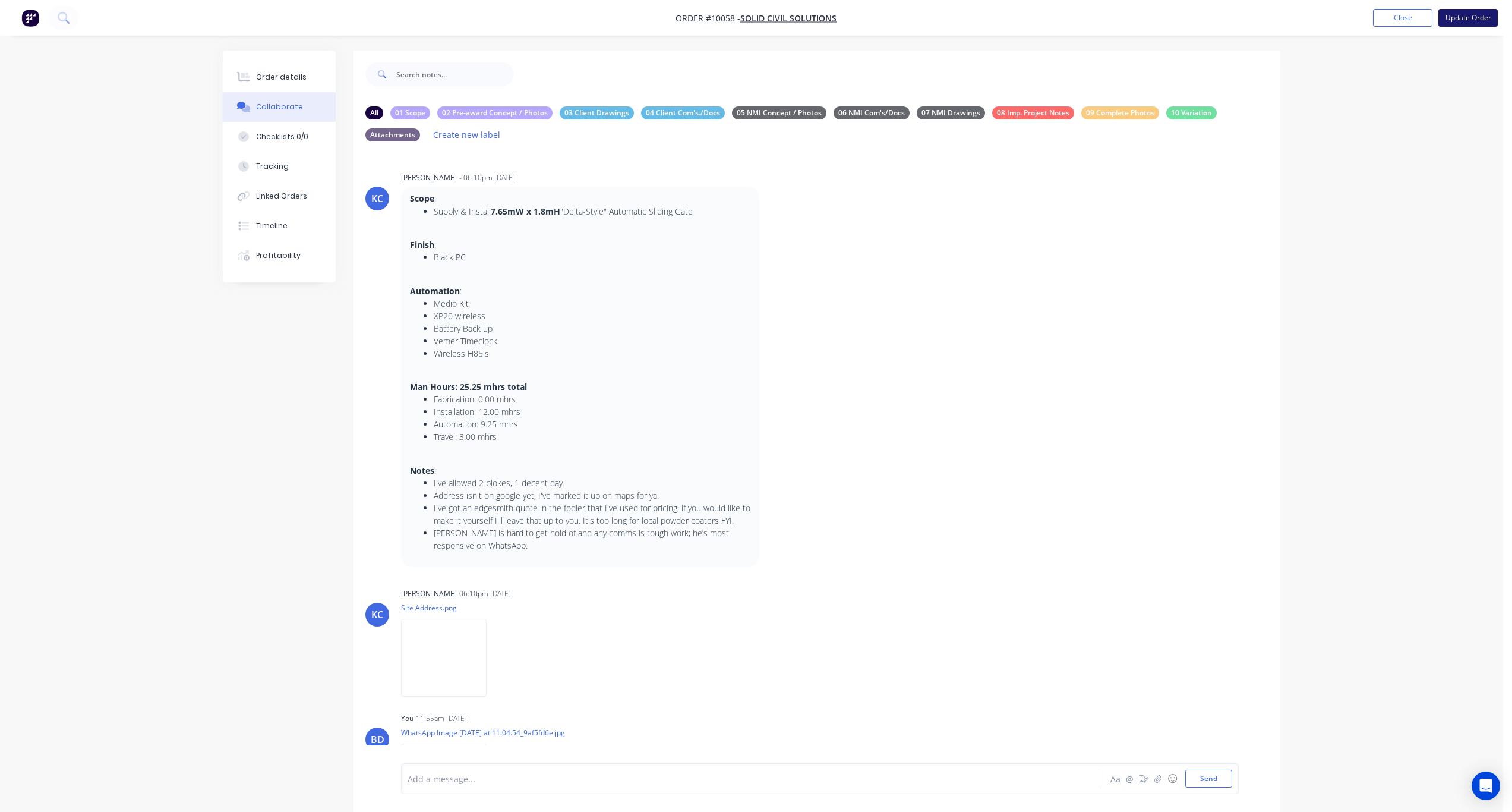
click at [1267, 21] on button "Update Order" at bounding box center [1469, 18] width 59 height 18
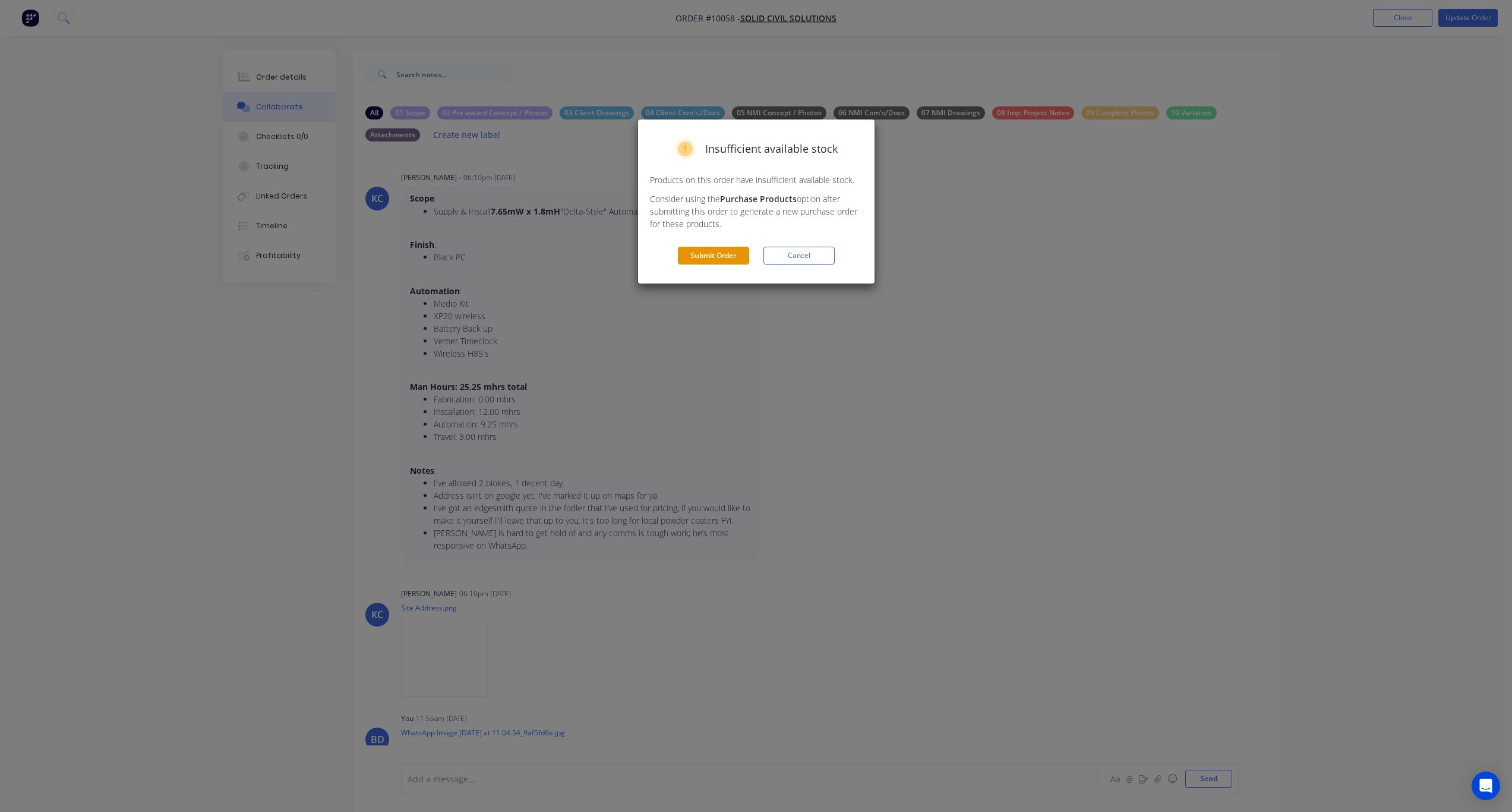
click at [712, 259] on button "Submit Order" at bounding box center [714, 255] width 72 height 18
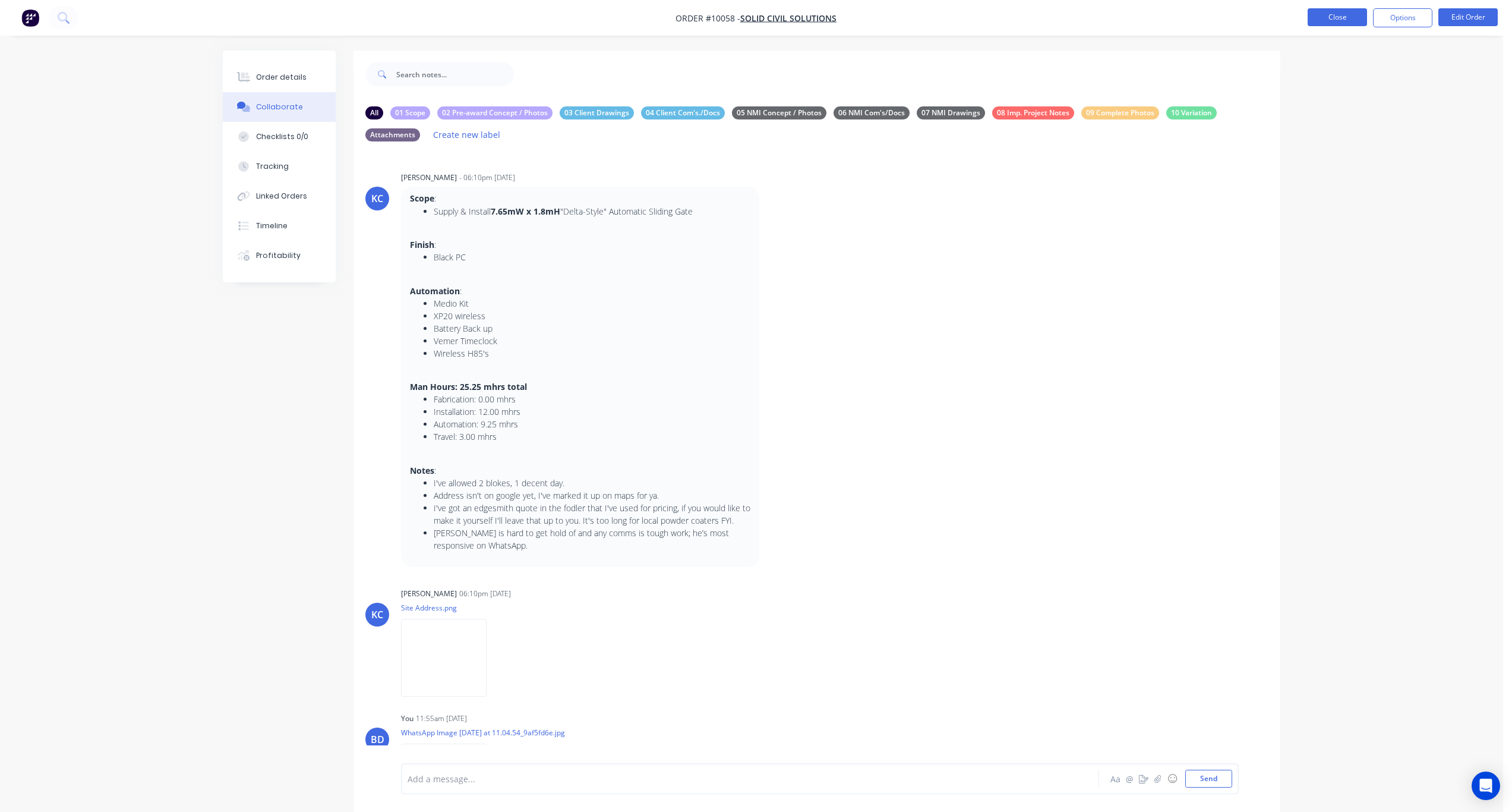
click at [1267, 21] on button "Close" at bounding box center [1338, 17] width 59 height 18
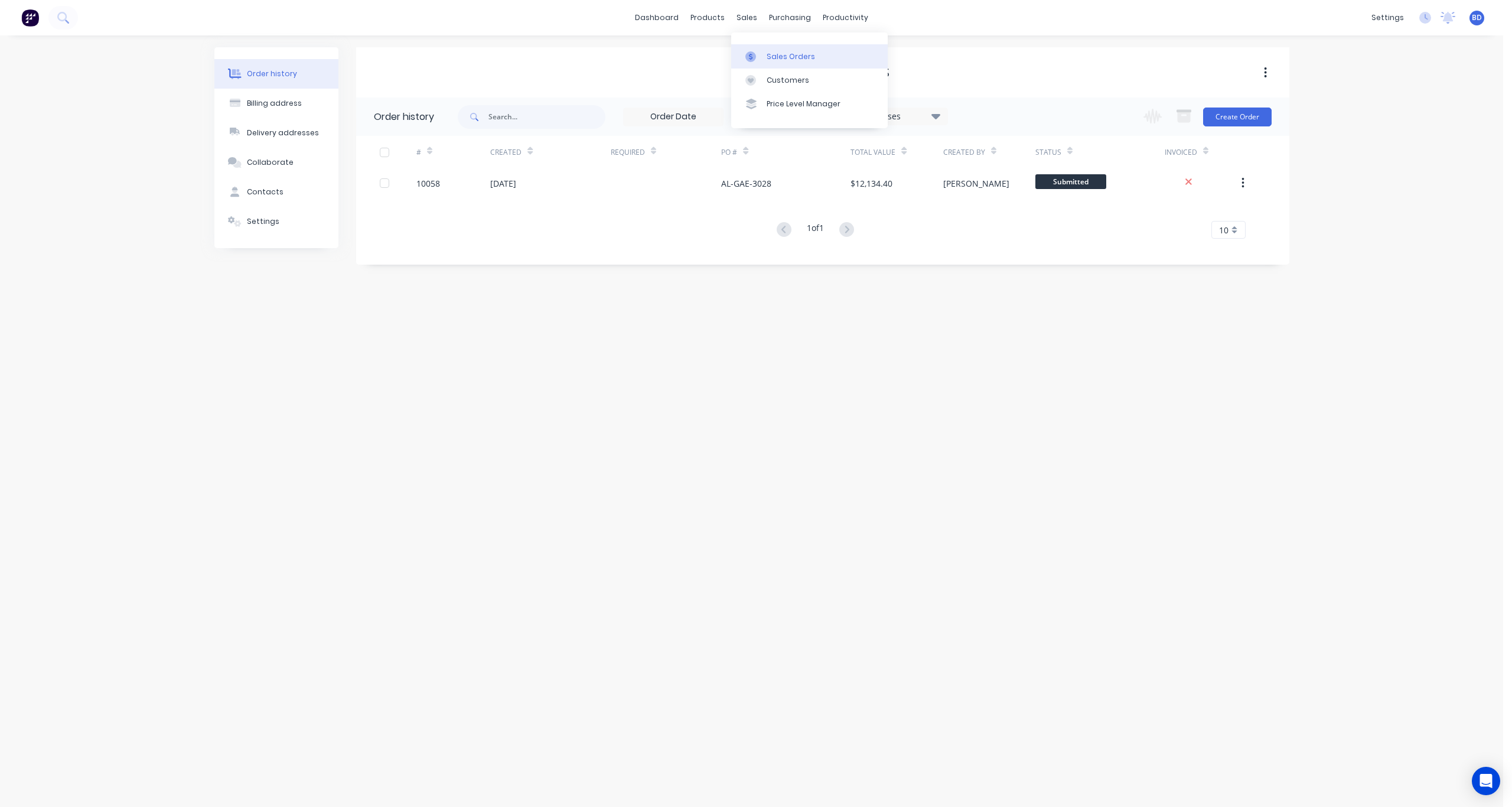
click at [781, 52] on div "Sales Orders" at bounding box center [791, 57] width 48 height 11
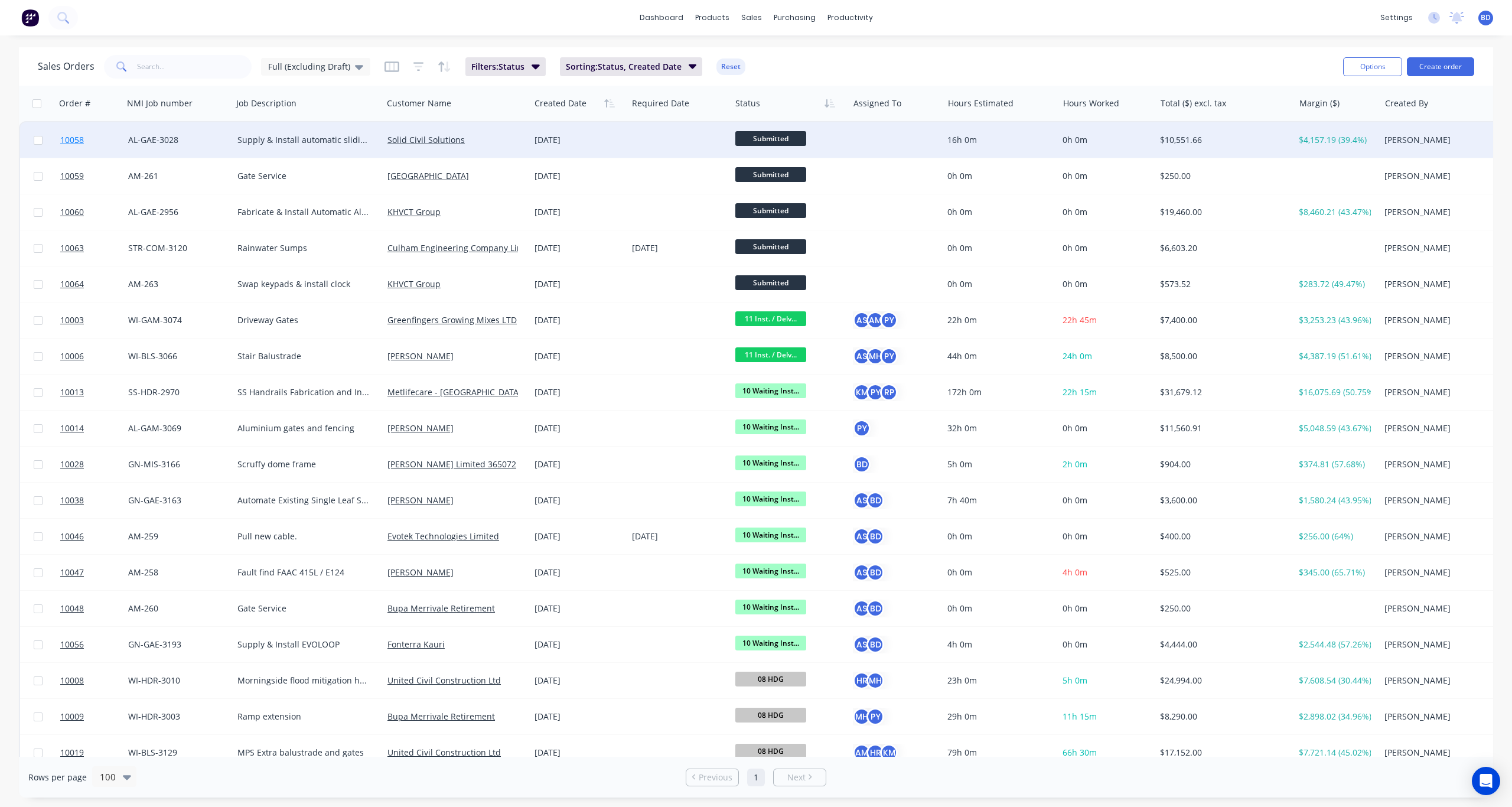
click at [68, 136] on span "10058" at bounding box center [72, 140] width 23 height 12
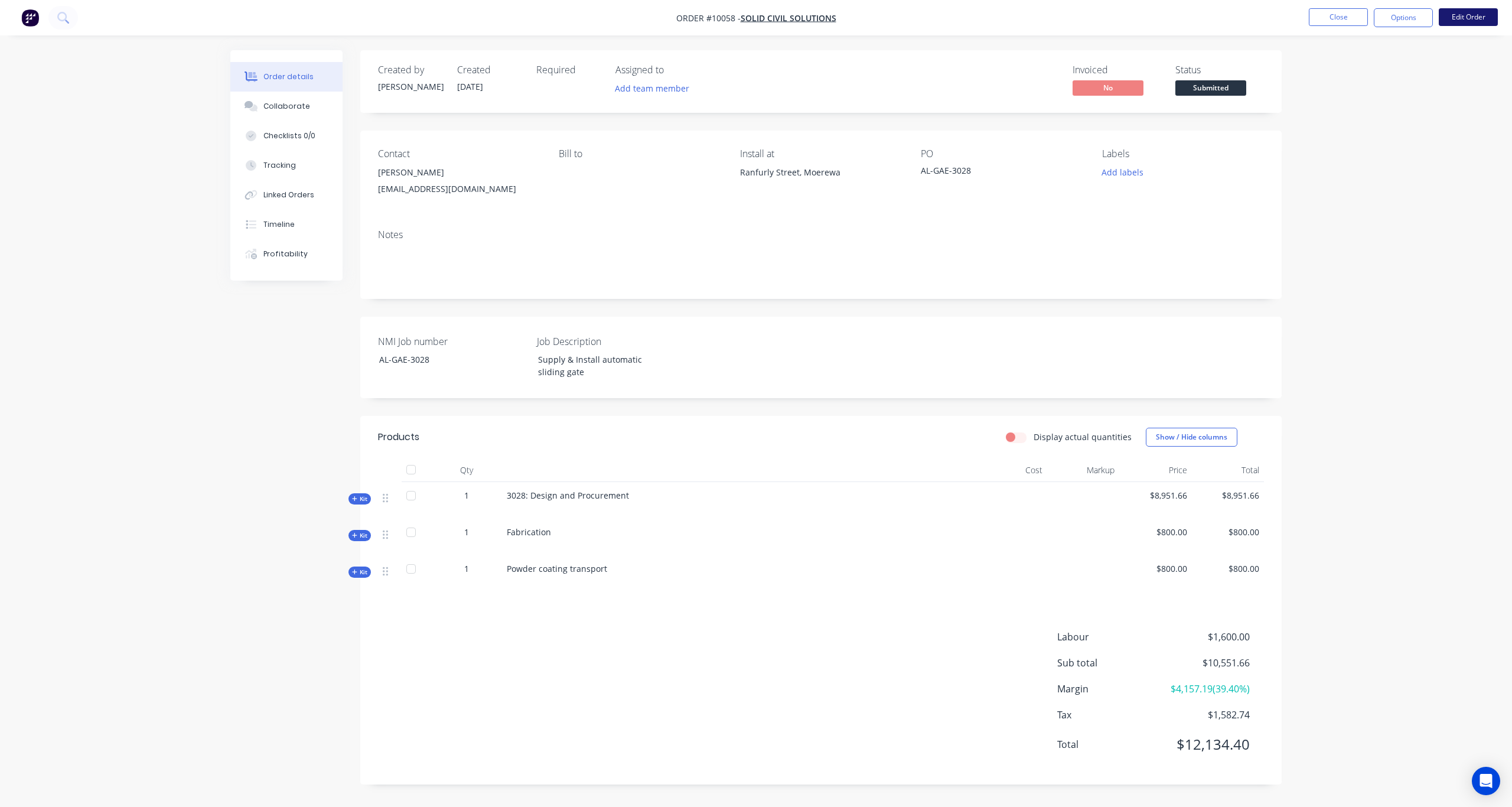
click at [1474, 20] on button "Edit Order" at bounding box center [1468, 17] width 59 height 17
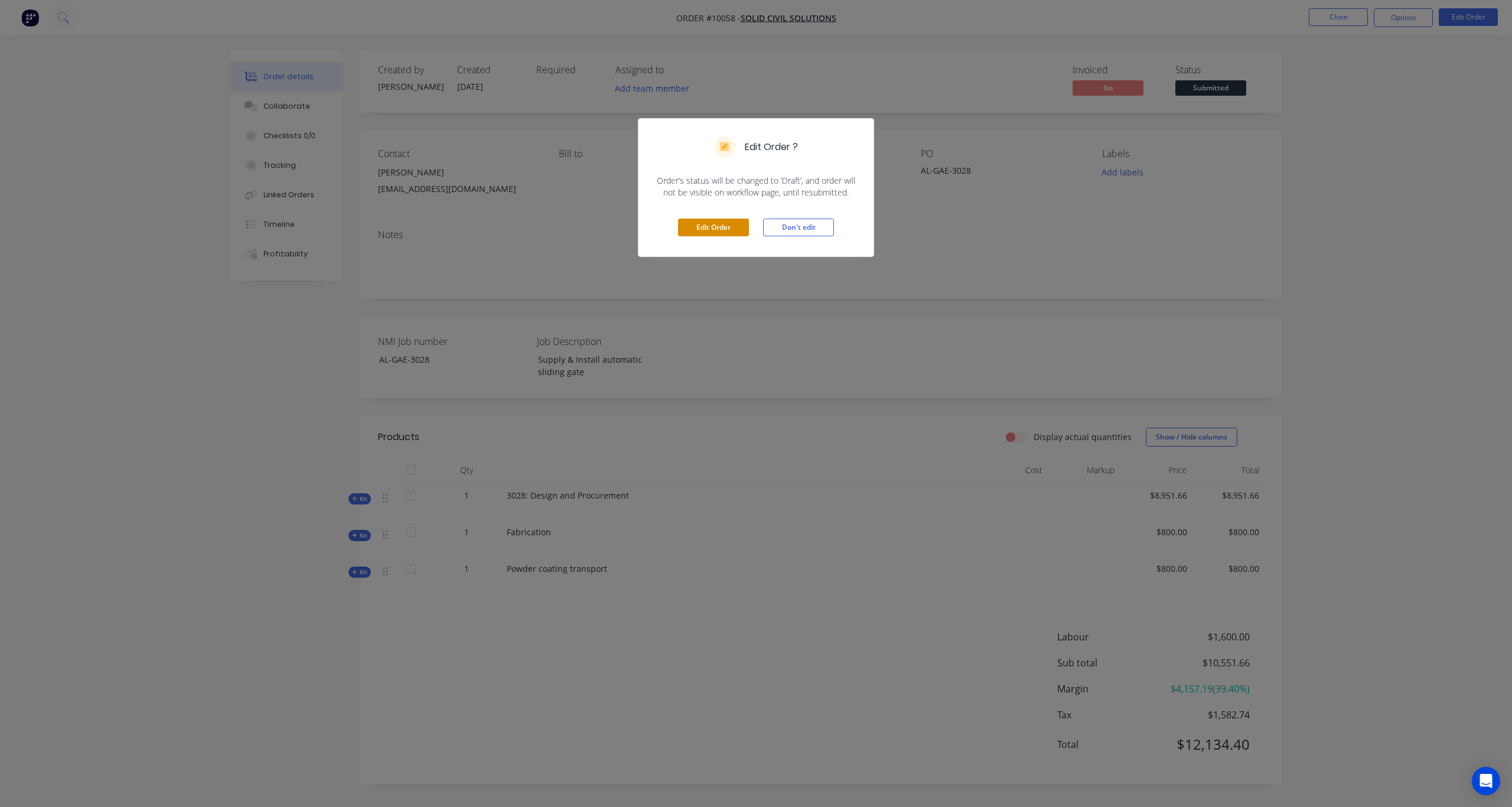
click at [710, 229] on button "Edit Order" at bounding box center [714, 227] width 71 height 17
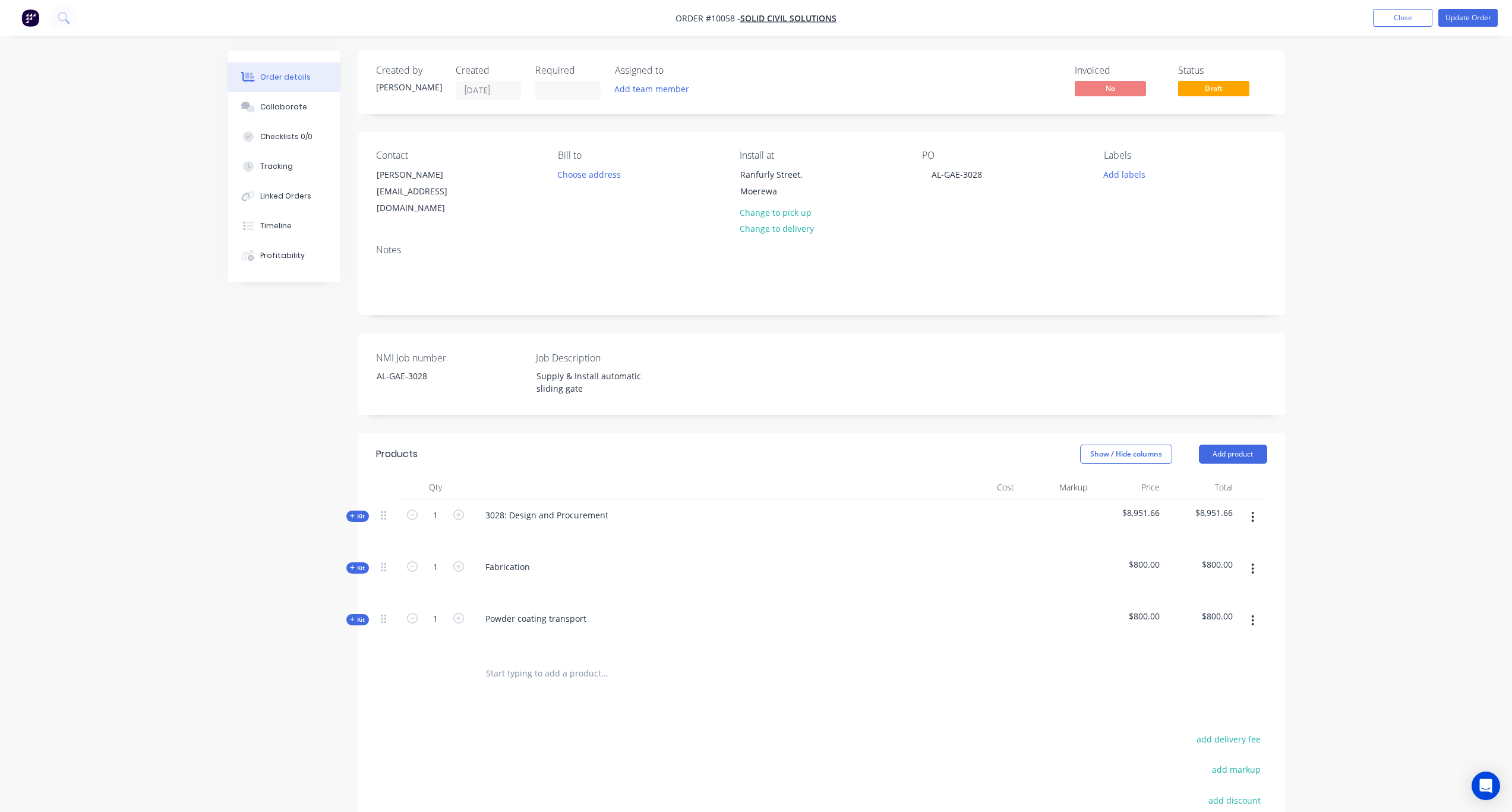
click at [362, 512] on span "Kit" at bounding box center [358, 516] width 15 height 9
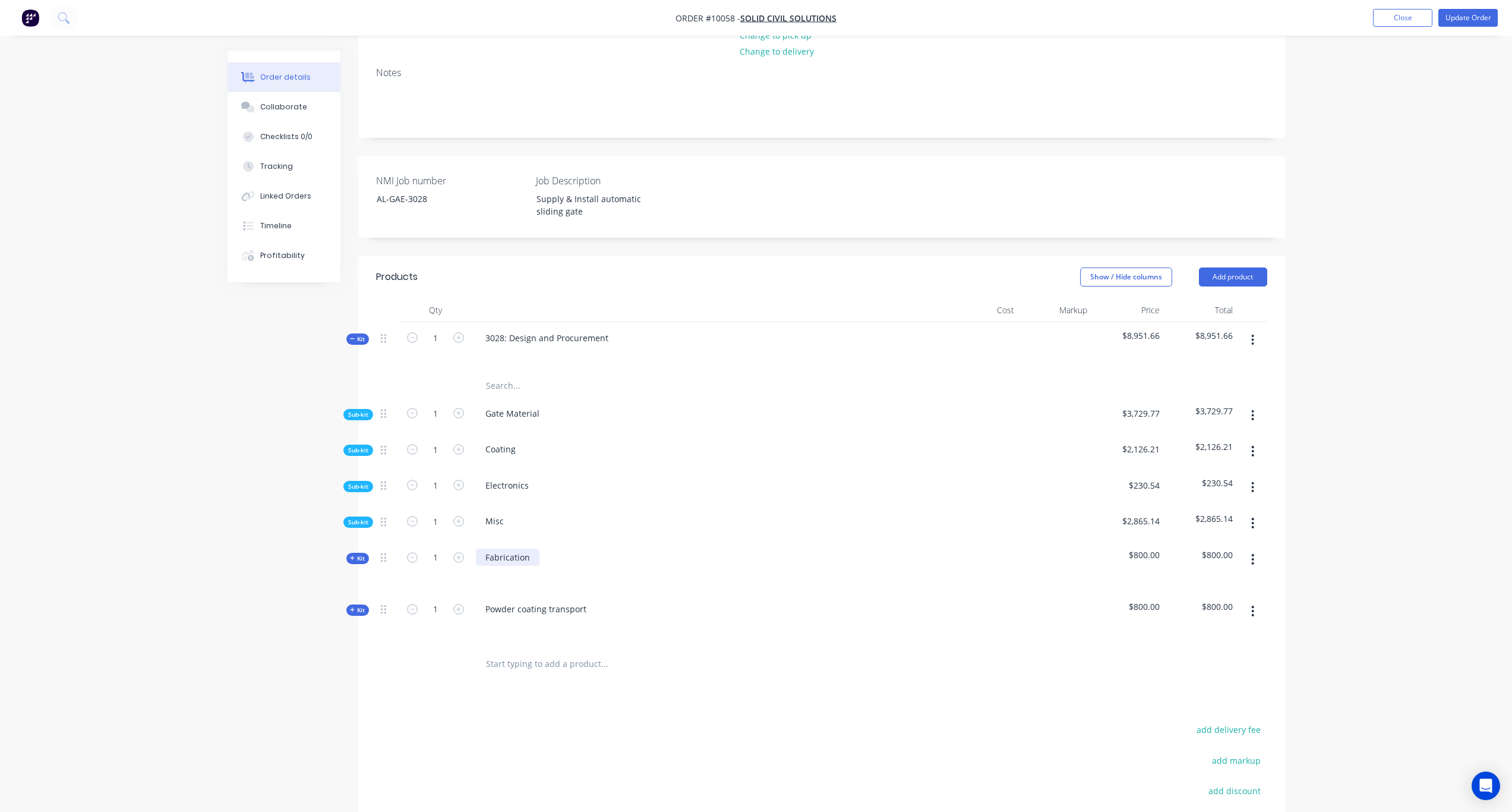
scroll to position [178, 0]
click at [362, 481] on span "Sub-kit" at bounding box center [358, 485] width 21 height 9
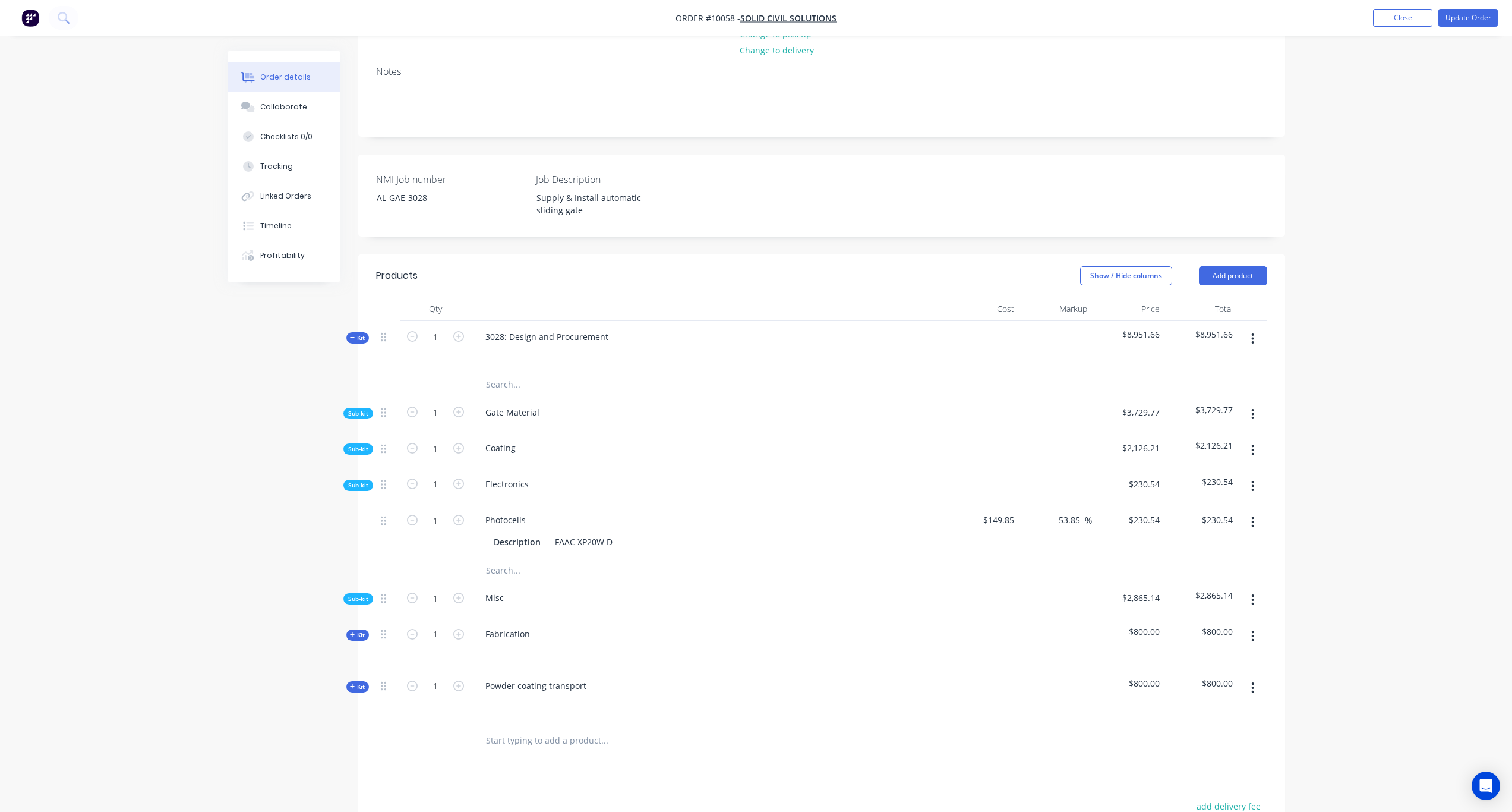
click at [1255, 475] on button "button" at bounding box center [1252, 486] width 28 height 21
click at [1198, 509] on div "Add product to kit" at bounding box center [1211, 517] width 91 height 18
click at [1198, 557] on div "Product catalogue" at bounding box center [1211, 565] width 91 height 18
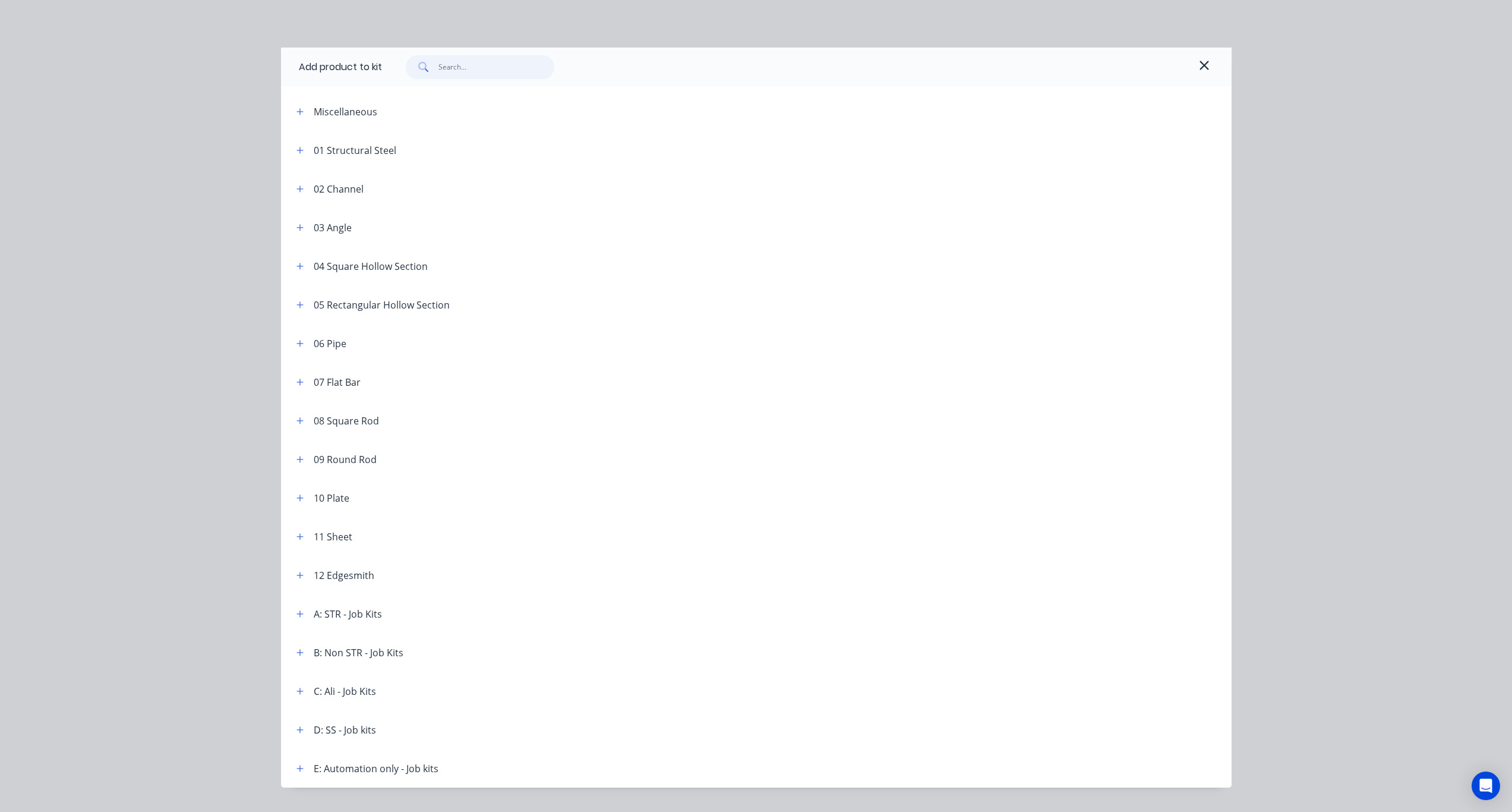
click at [475, 74] on input "text" at bounding box center [496, 67] width 116 height 24
click at [451, 66] on input "text" at bounding box center [496, 67] width 116 height 24
paste input "Roger Medio 600kg, Kit"
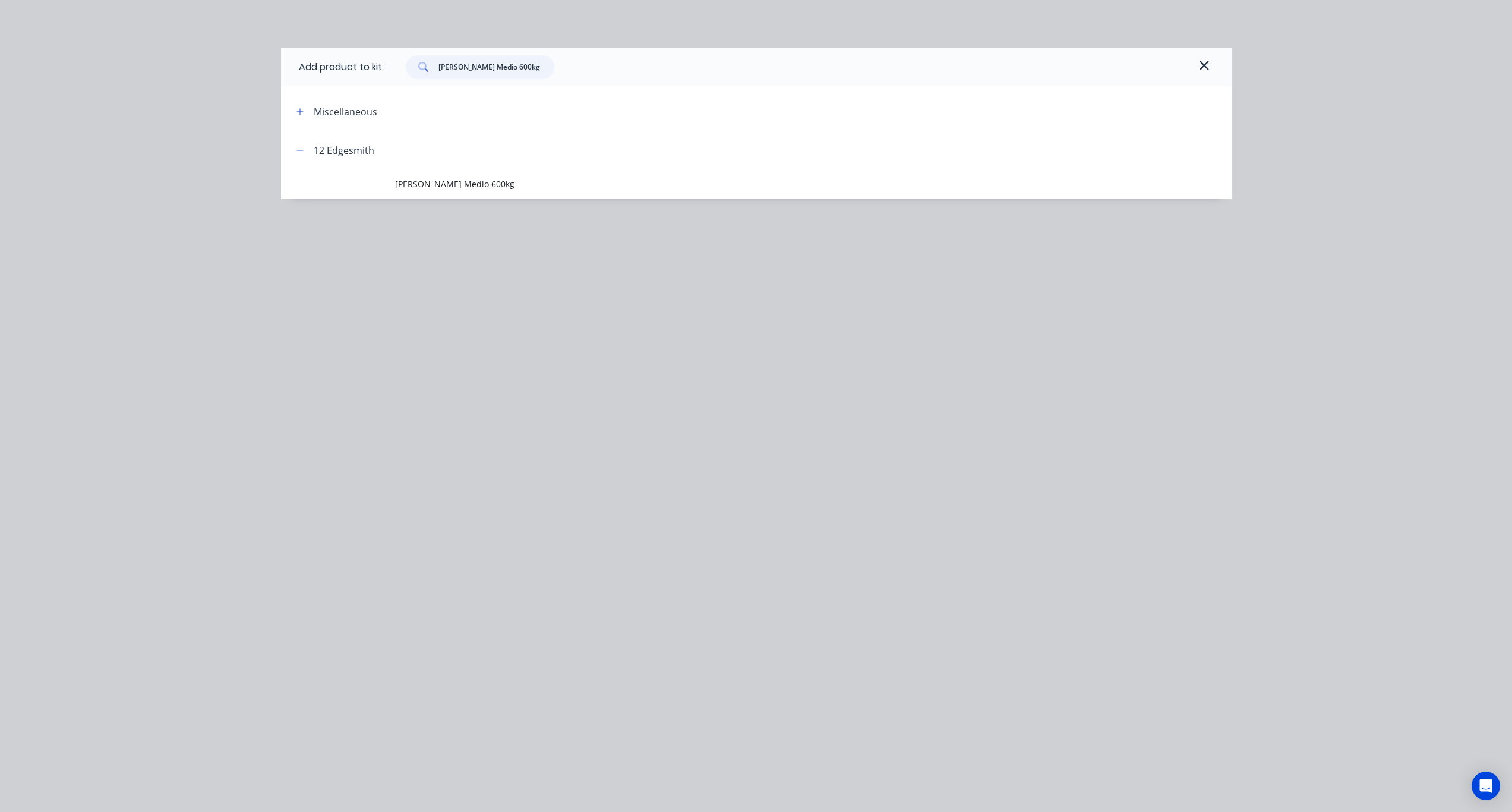
type input "[PERSON_NAME] Medio 600kg"
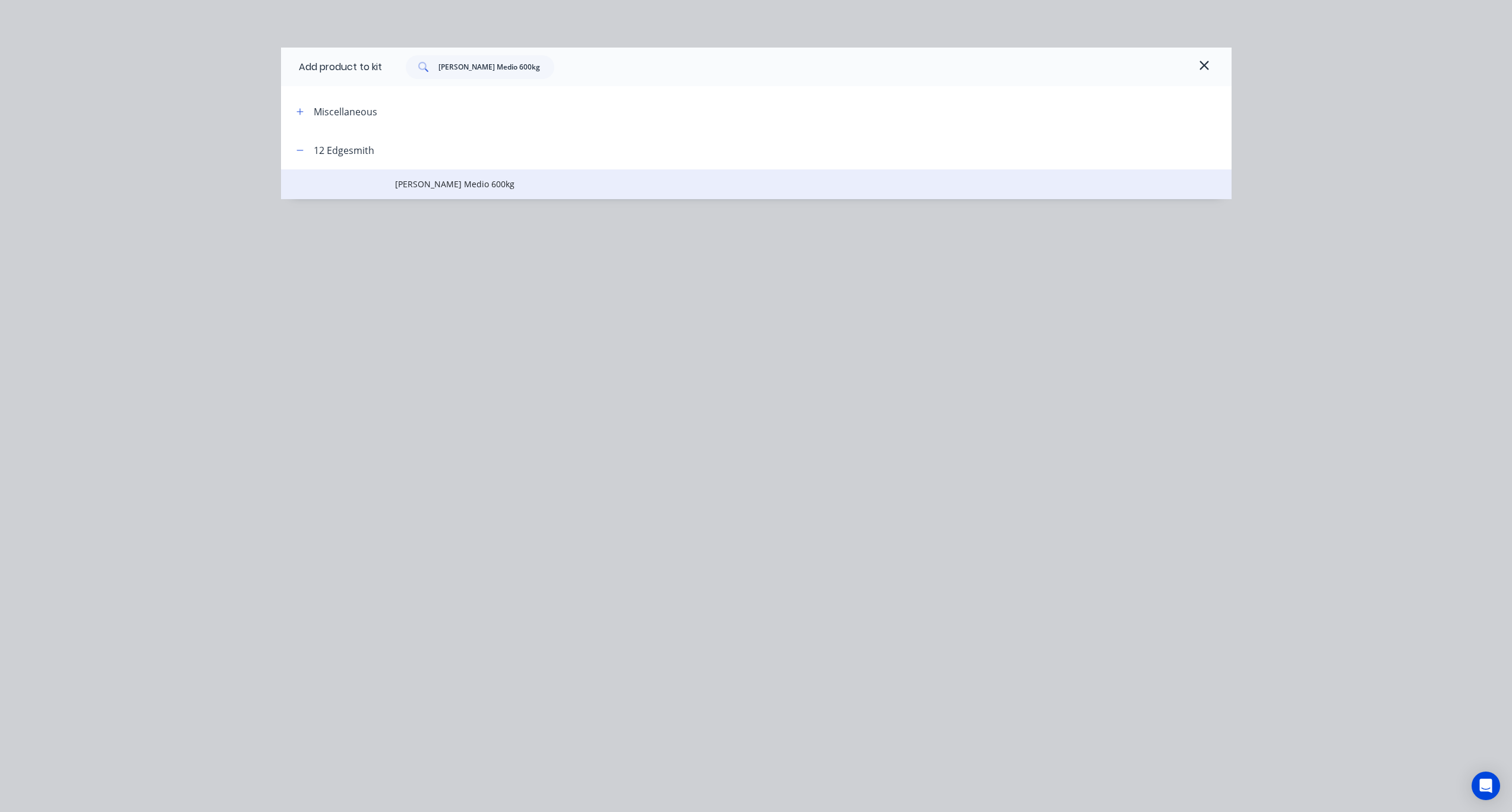
click at [454, 177] on span "[PERSON_NAME] Medio 600kg" at bounding box center [729, 184] width 669 height 12
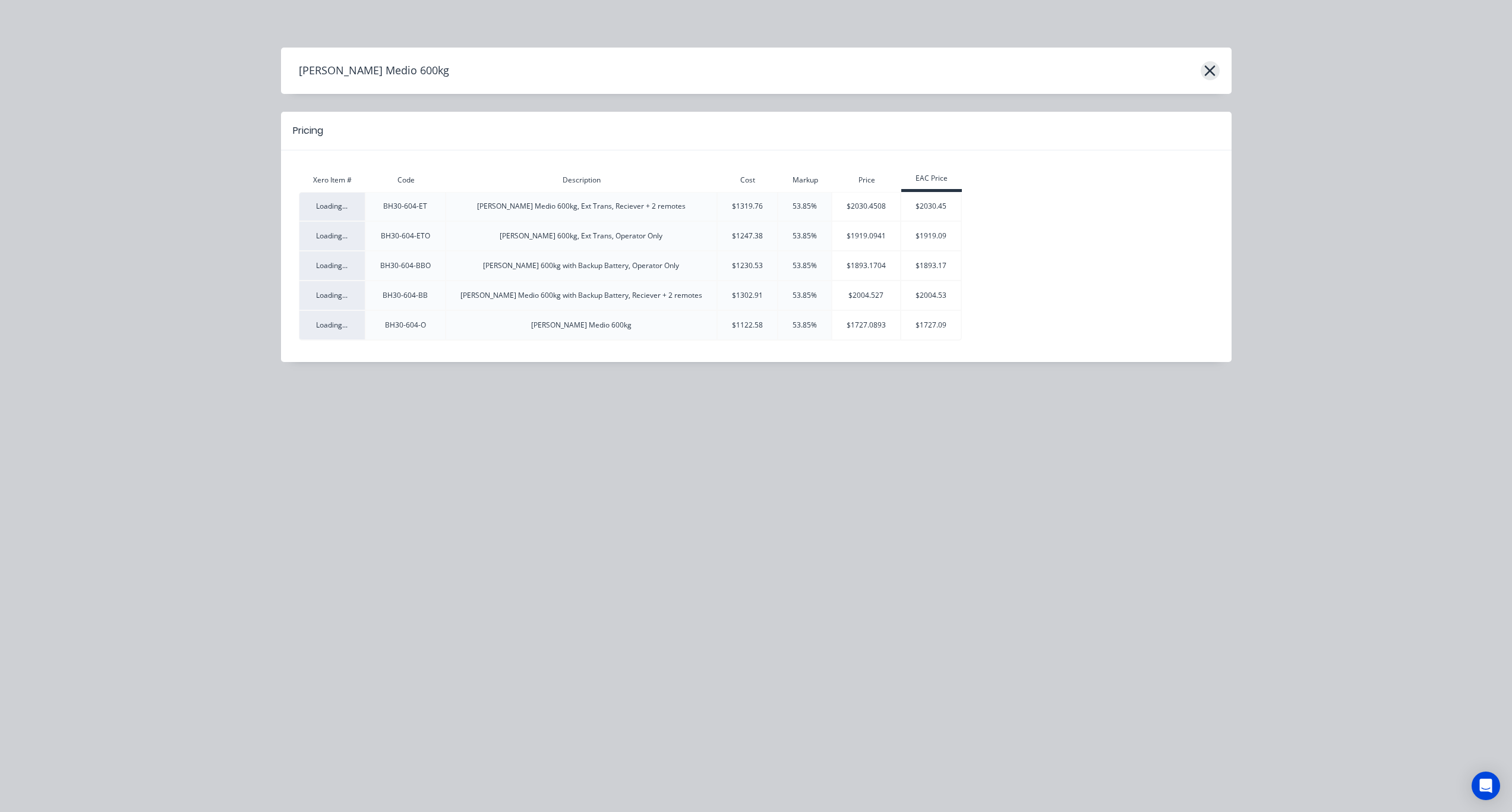
click at [1201, 71] on button "button" at bounding box center [1210, 70] width 19 height 19
click at [1209, 72] on icon "button" at bounding box center [1211, 71] width 11 height 11
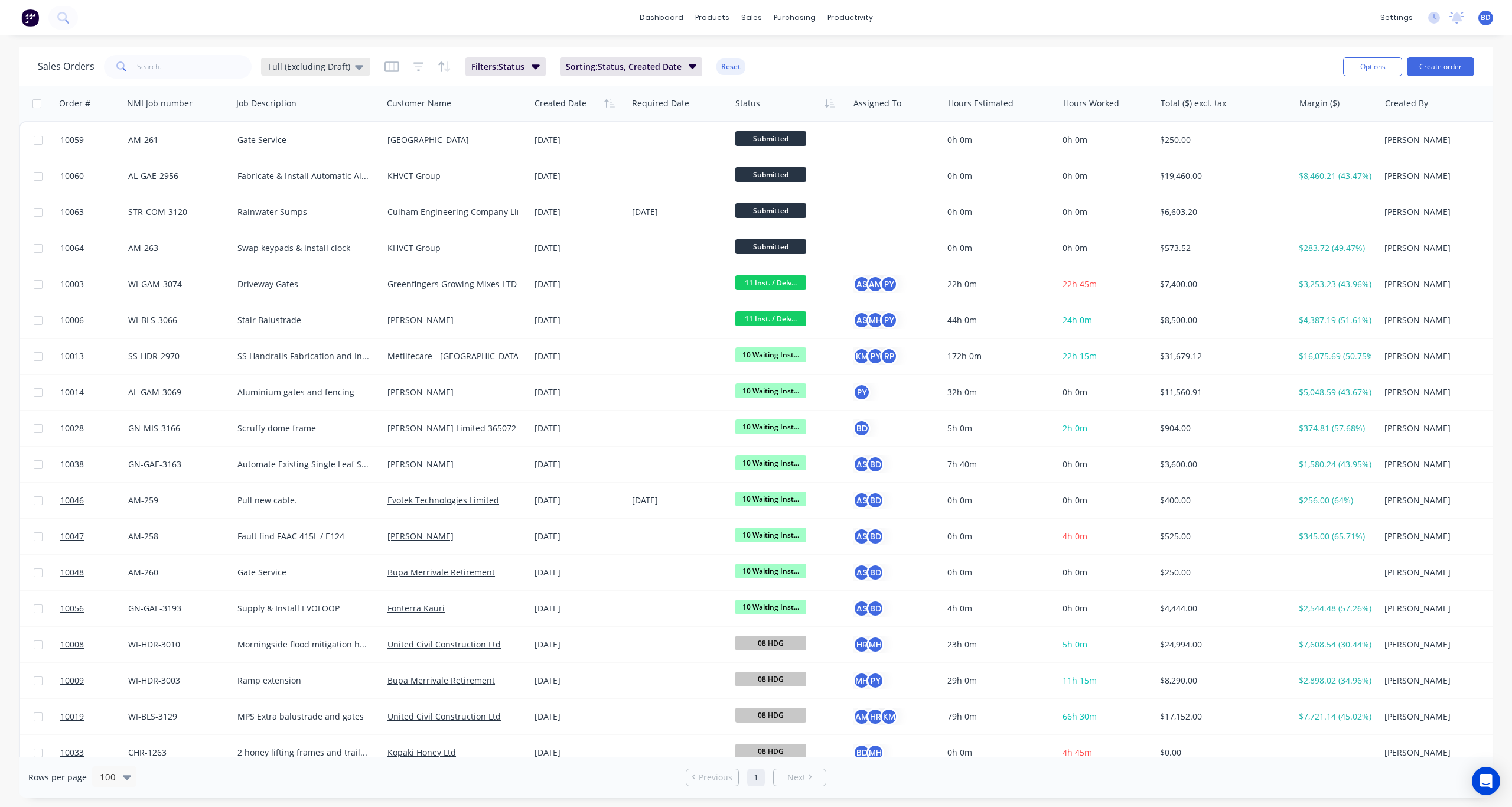
click at [306, 64] on span "Full (Excluding Draft)" at bounding box center [309, 67] width 82 height 12
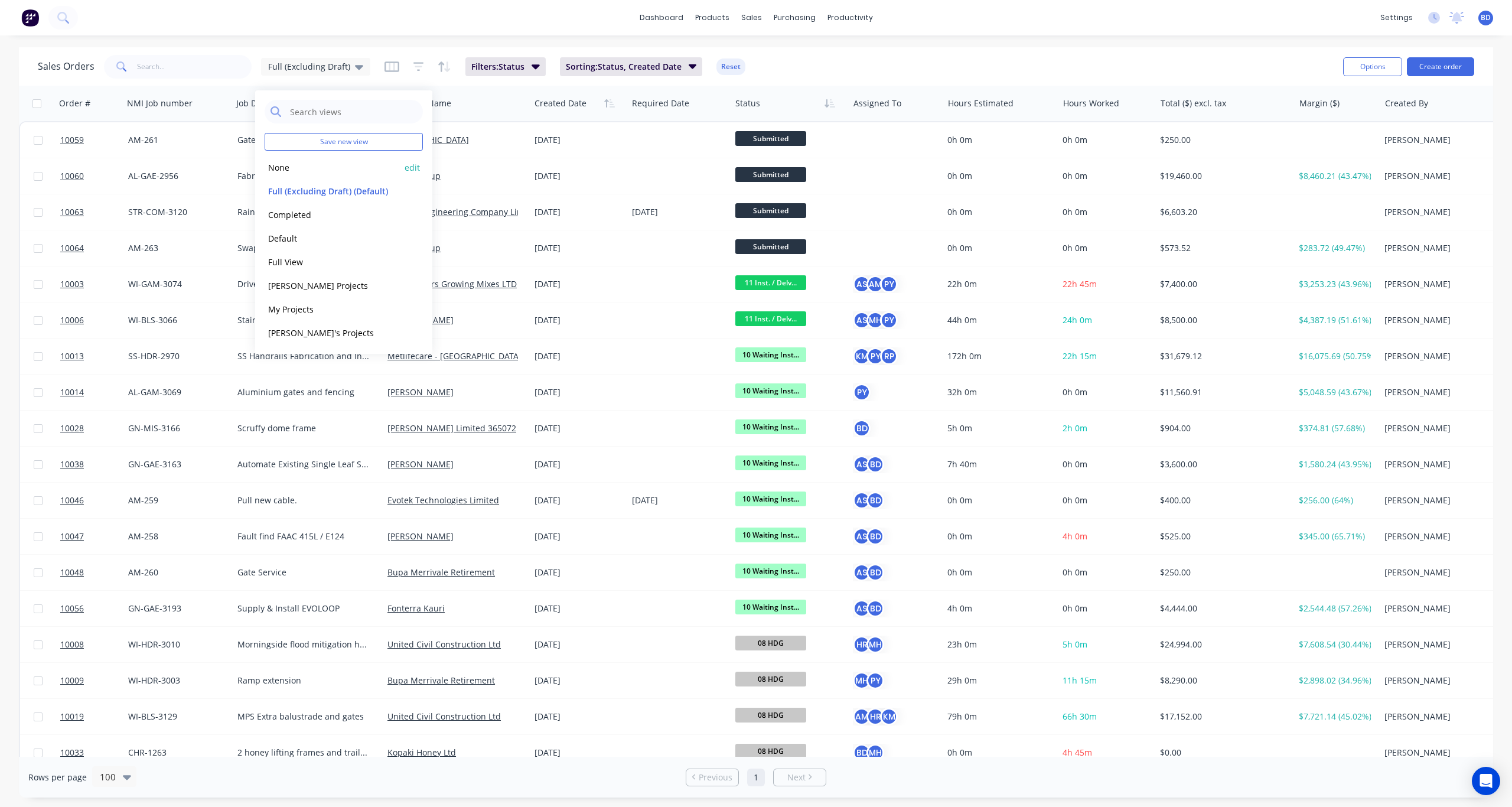
click at [288, 163] on button "None" at bounding box center [332, 167] width 135 height 14
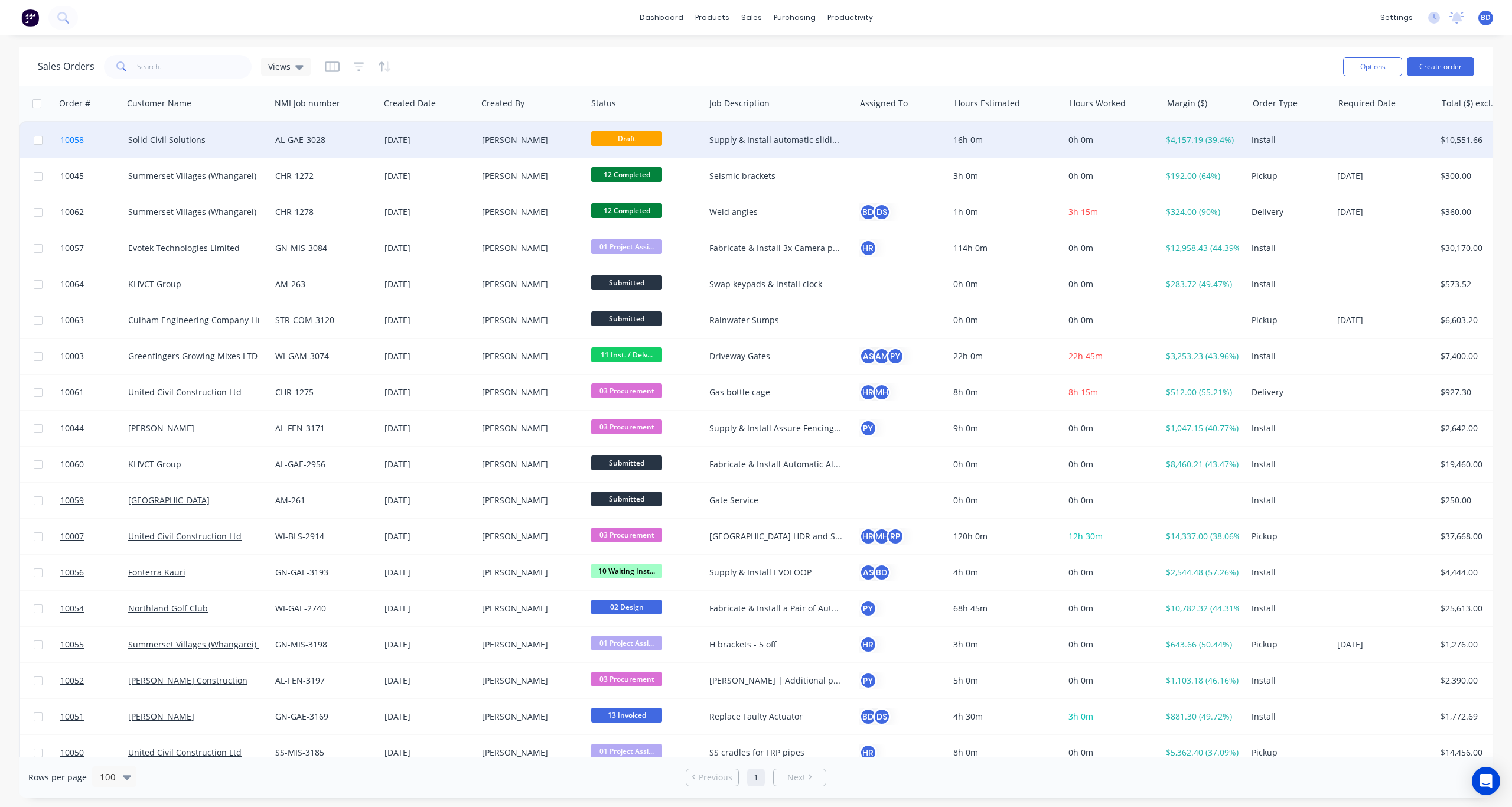
click at [65, 133] on link "10058" at bounding box center [95, 140] width 68 height 36
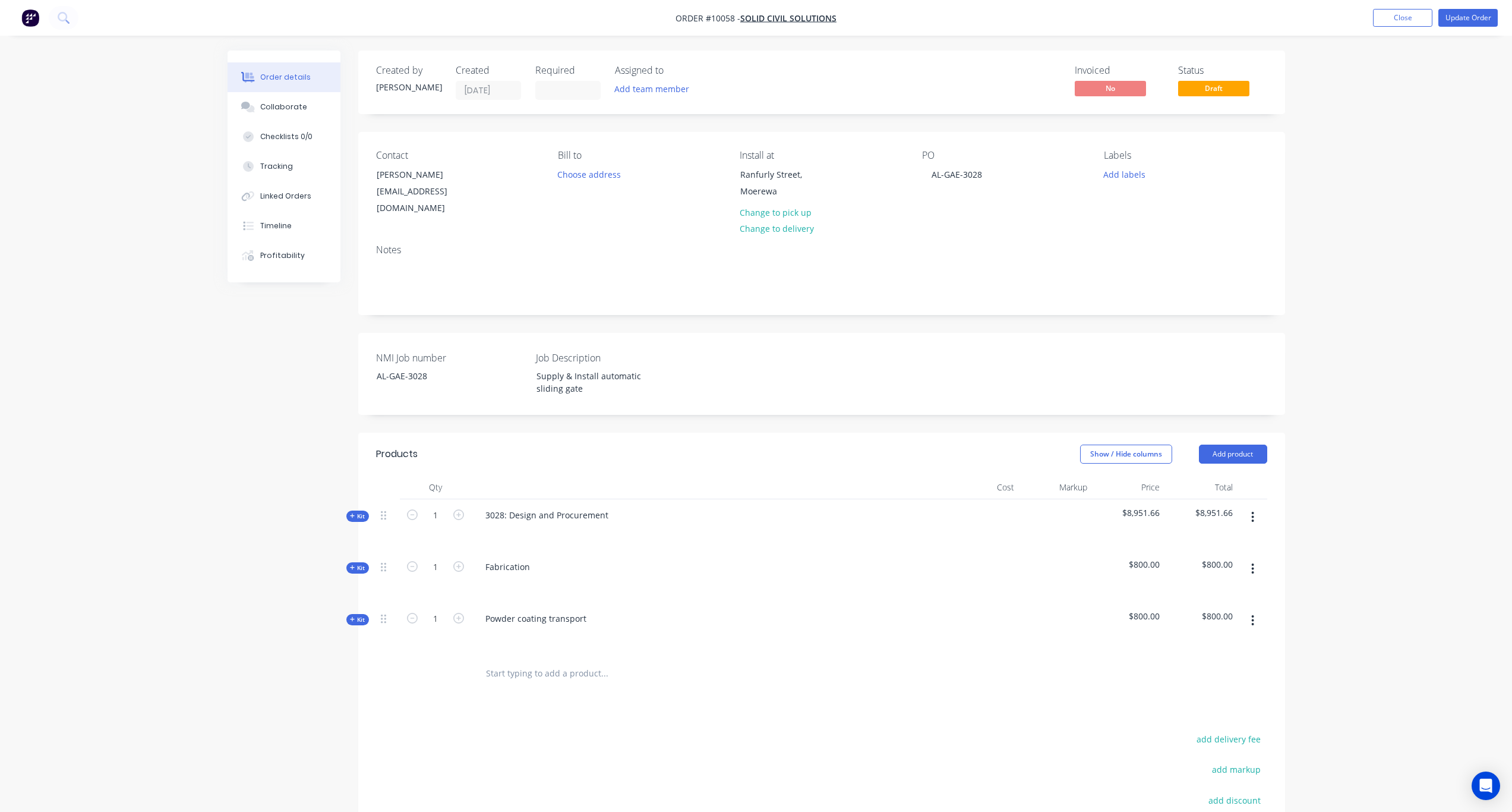
click at [365, 510] on div "Kit" at bounding box center [358, 516] width 23 height 11
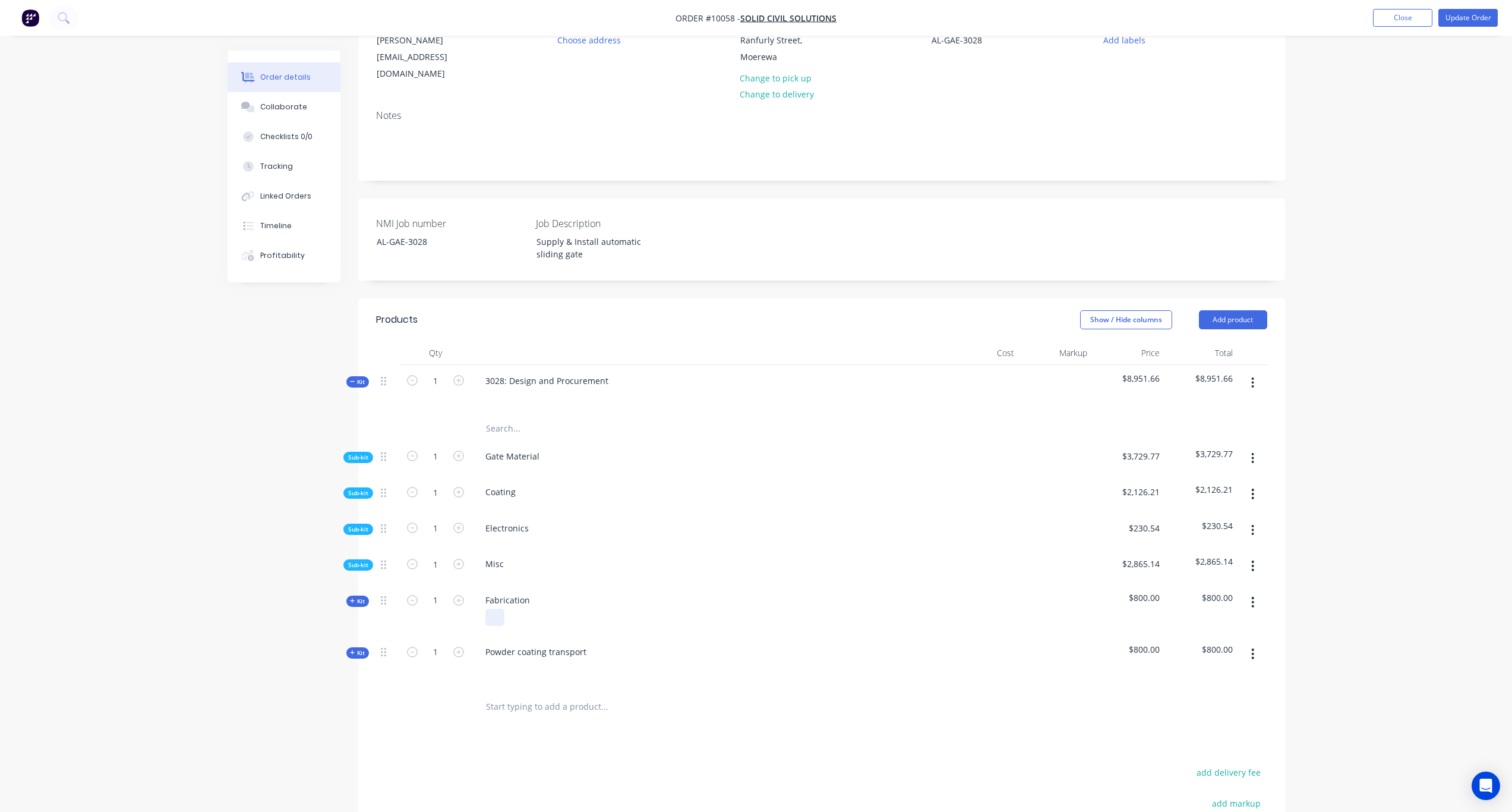
scroll to position [178, 0]
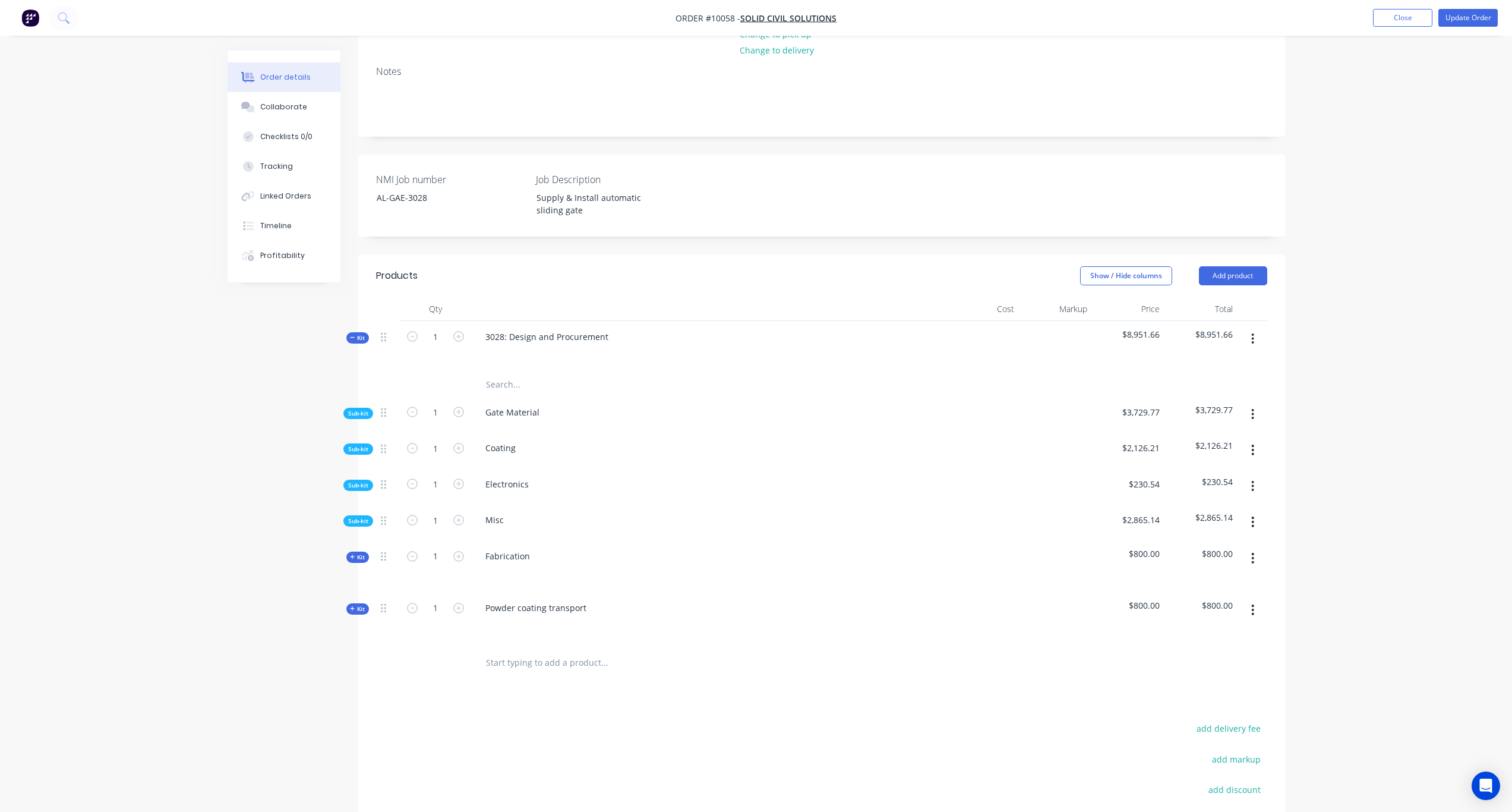
click at [359, 481] on span "Sub-kit" at bounding box center [358, 485] width 21 height 9
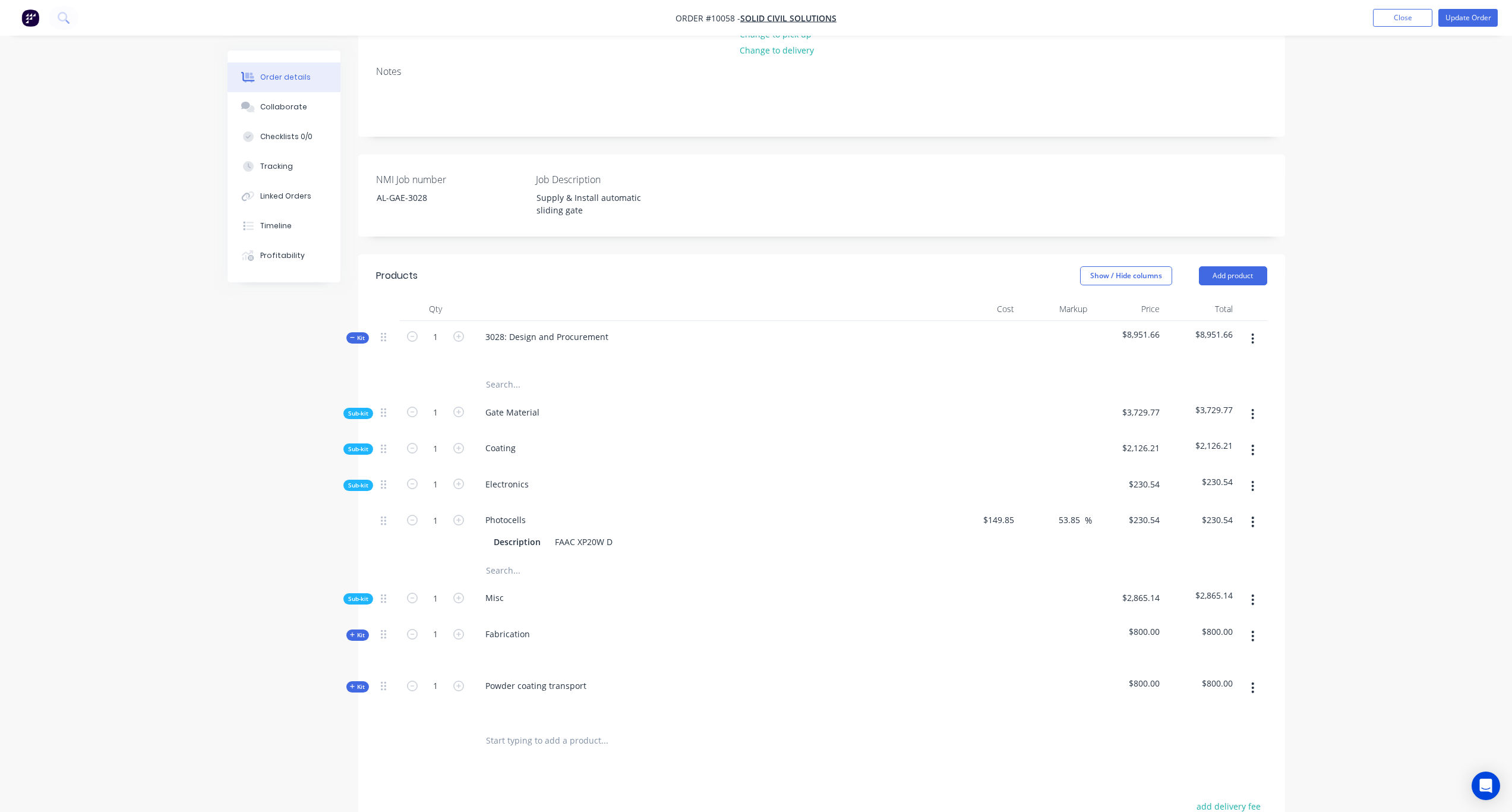
click at [1255, 475] on button "button" at bounding box center [1252, 486] width 28 height 21
click at [1203, 509] on div "Add product to kit" at bounding box center [1211, 517] width 91 height 18
click at [1218, 557] on div "Product catalogue" at bounding box center [1211, 565] width 91 height 18
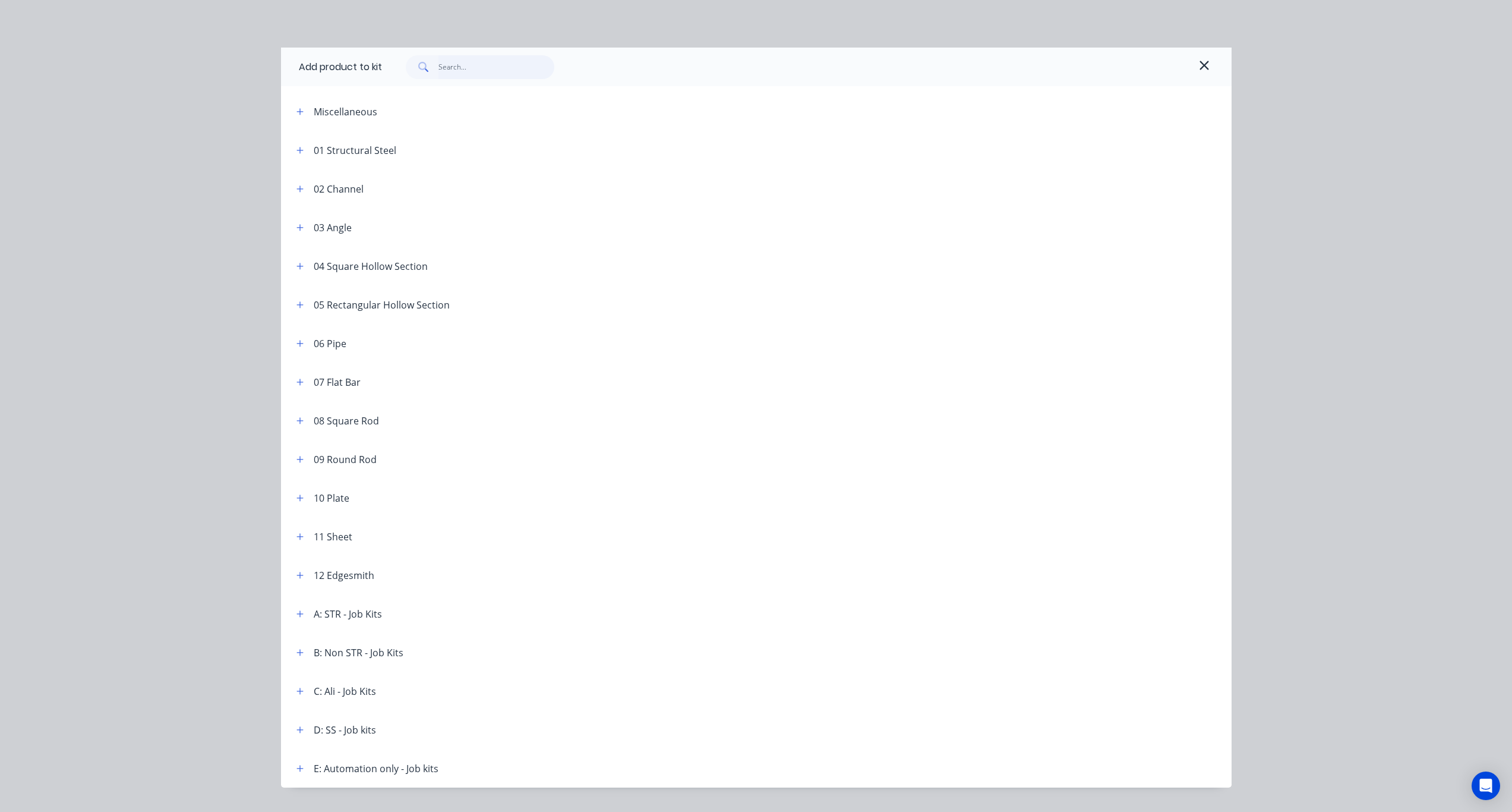
click at [467, 62] on input "text" at bounding box center [496, 67] width 116 height 24
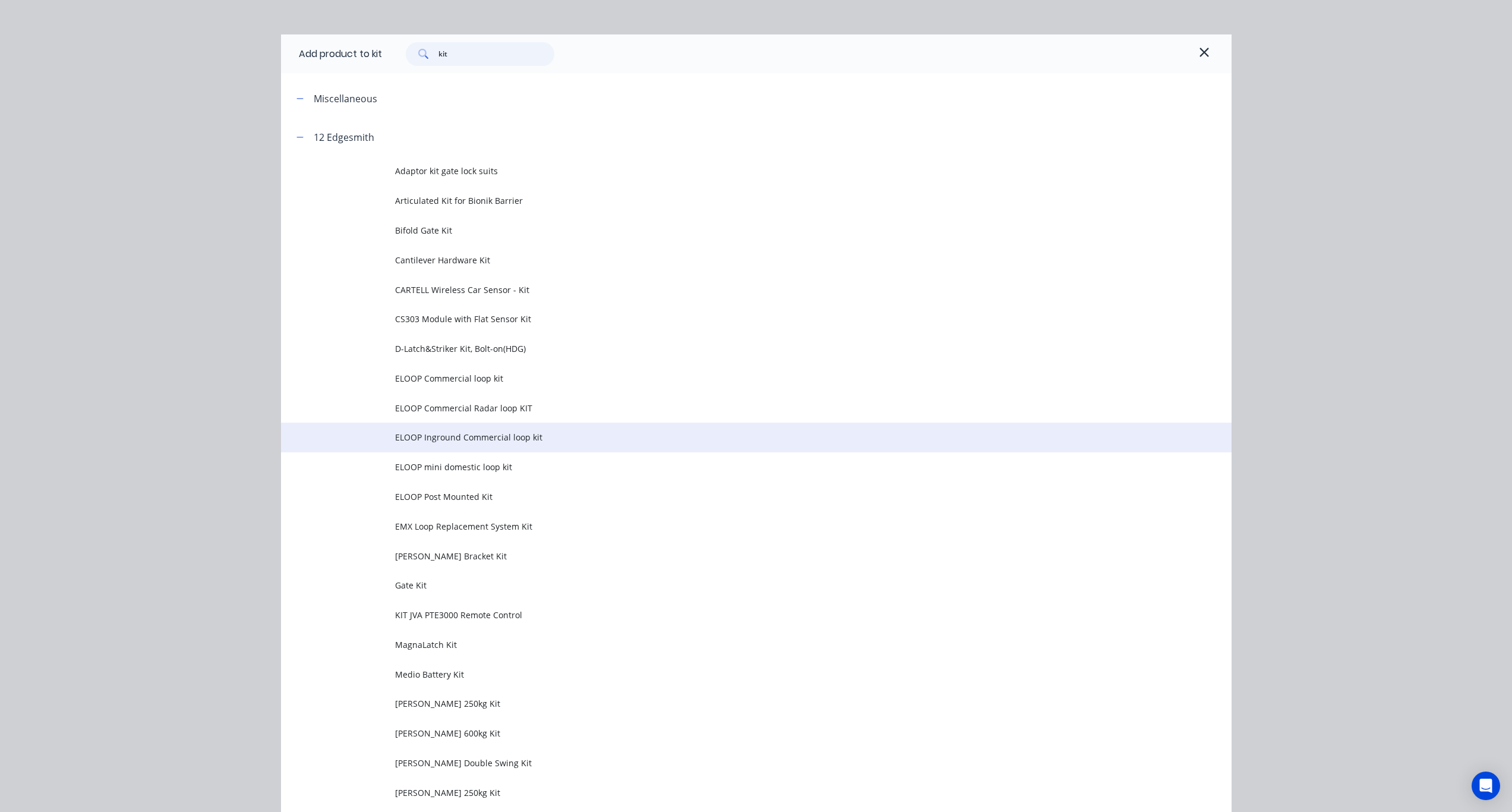
scroll to position [0, 0]
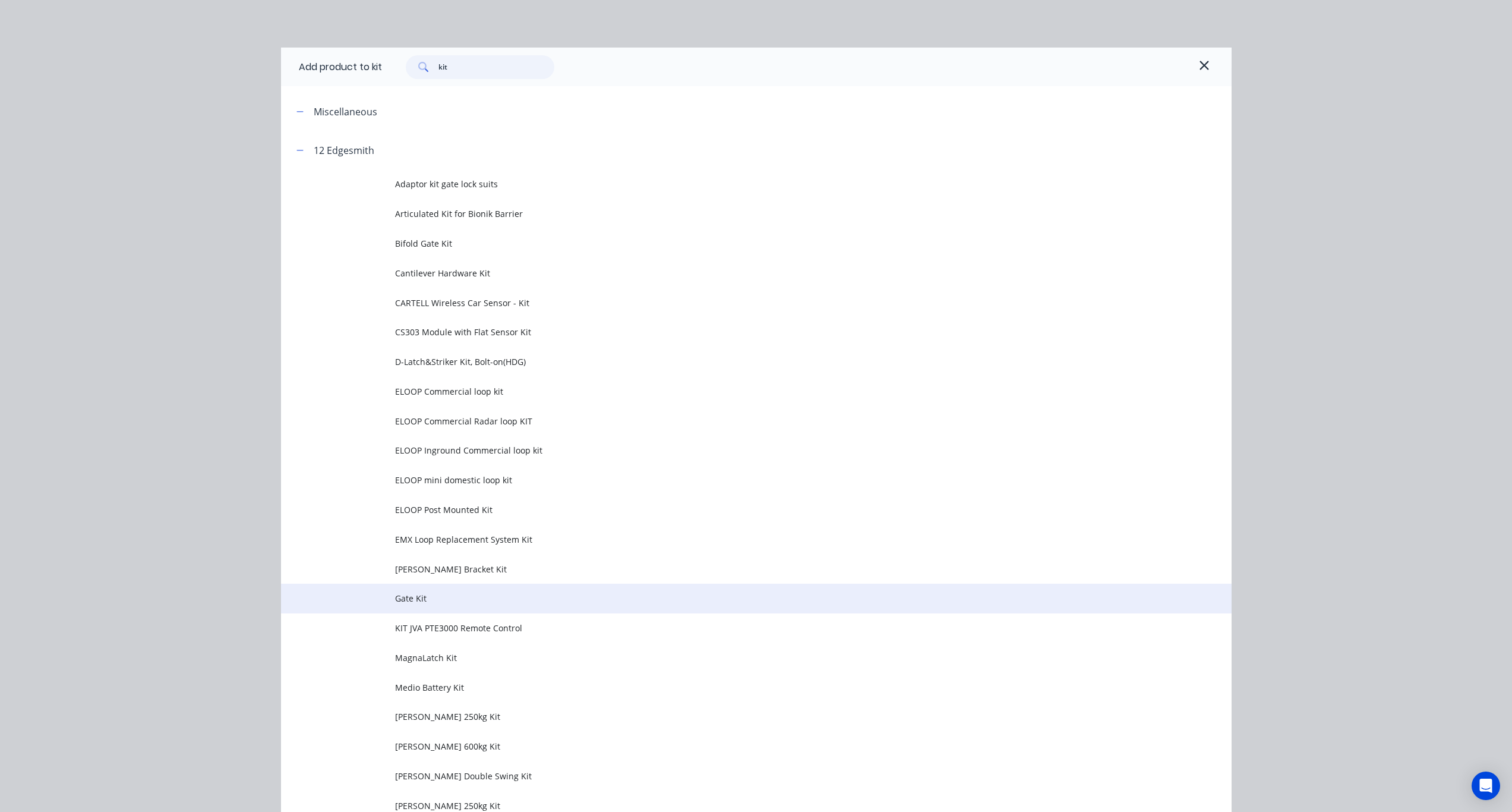
type input "kit"
click at [451, 597] on span "Gate Kit" at bounding box center [729, 598] width 669 height 12
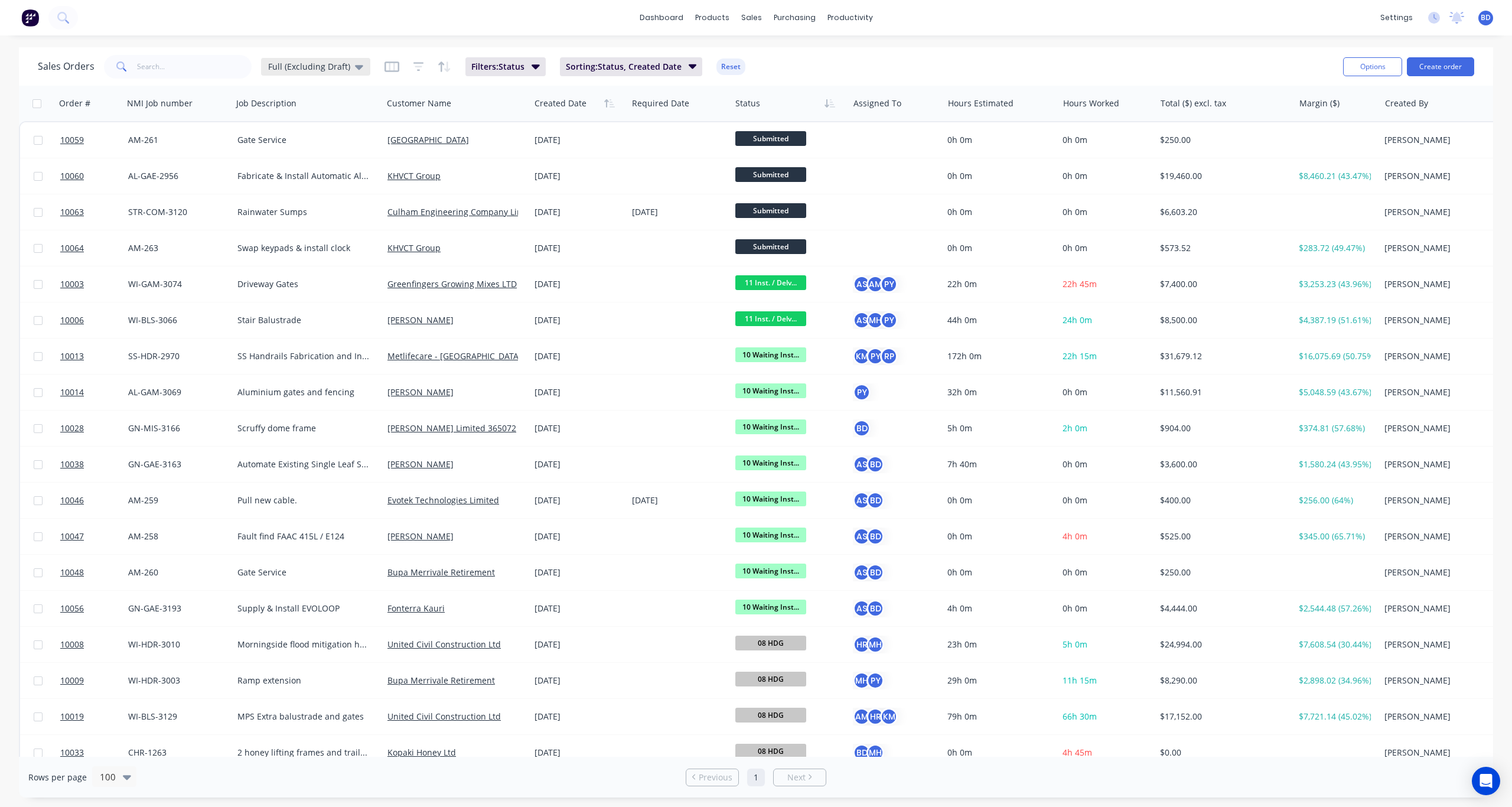
click at [340, 71] on span "Full (Excluding Draft)" at bounding box center [309, 67] width 82 height 12
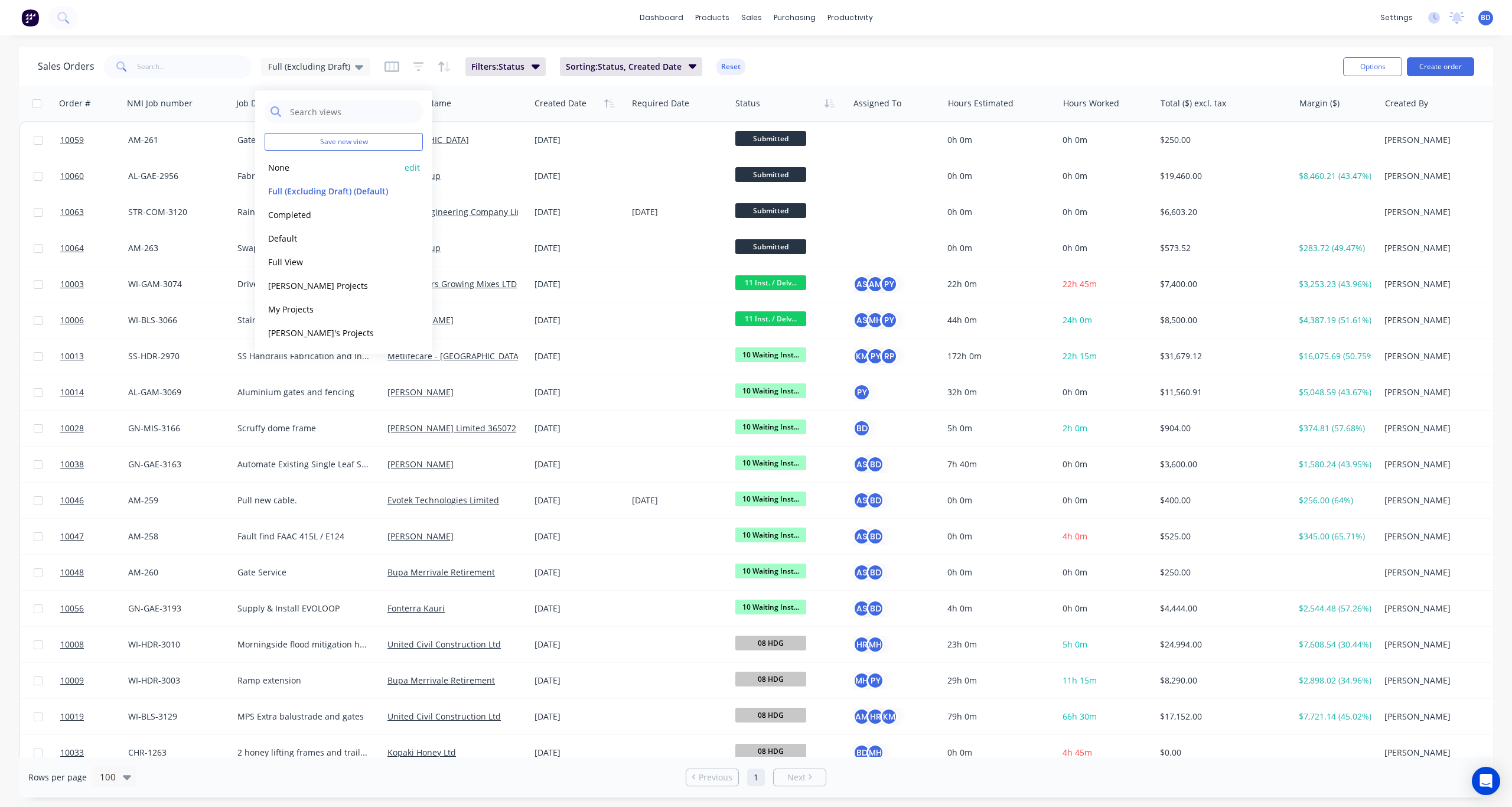
click at [319, 164] on button "None" at bounding box center [332, 167] width 135 height 14
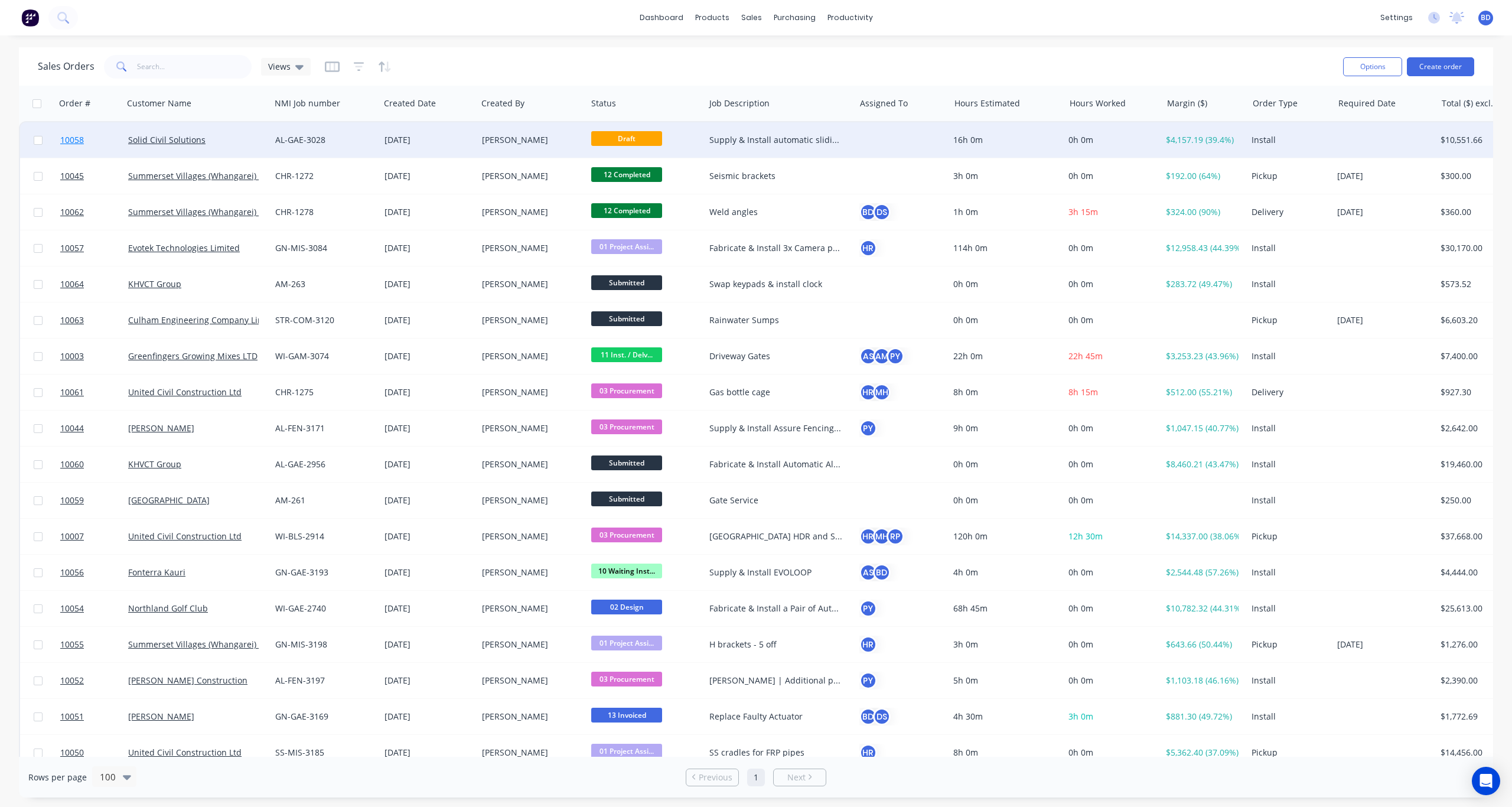
click at [71, 136] on span "10058" at bounding box center [72, 140] width 23 height 12
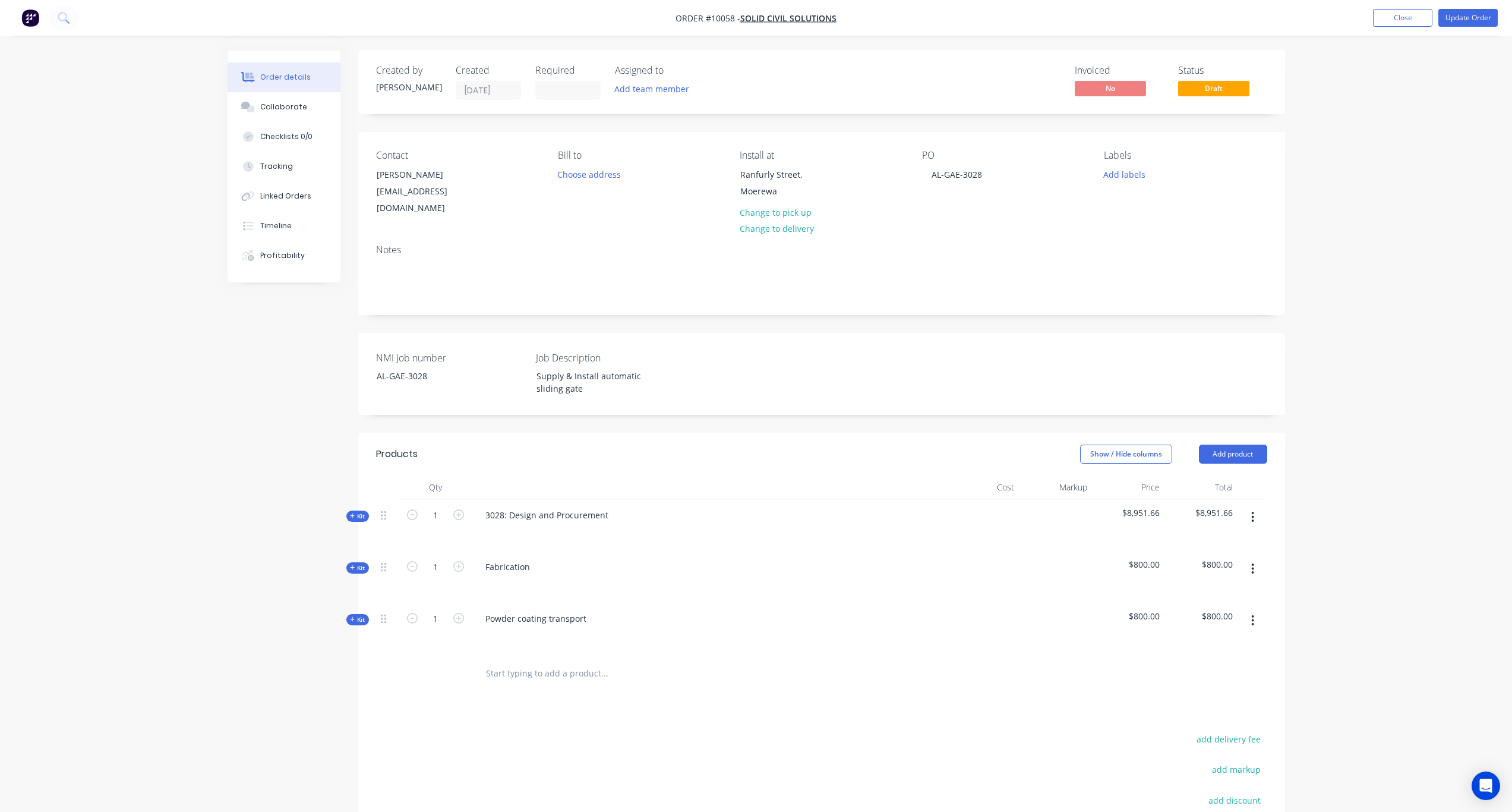
click at [358, 512] on span "Kit" at bounding box center [358, 516] width 15 height 9
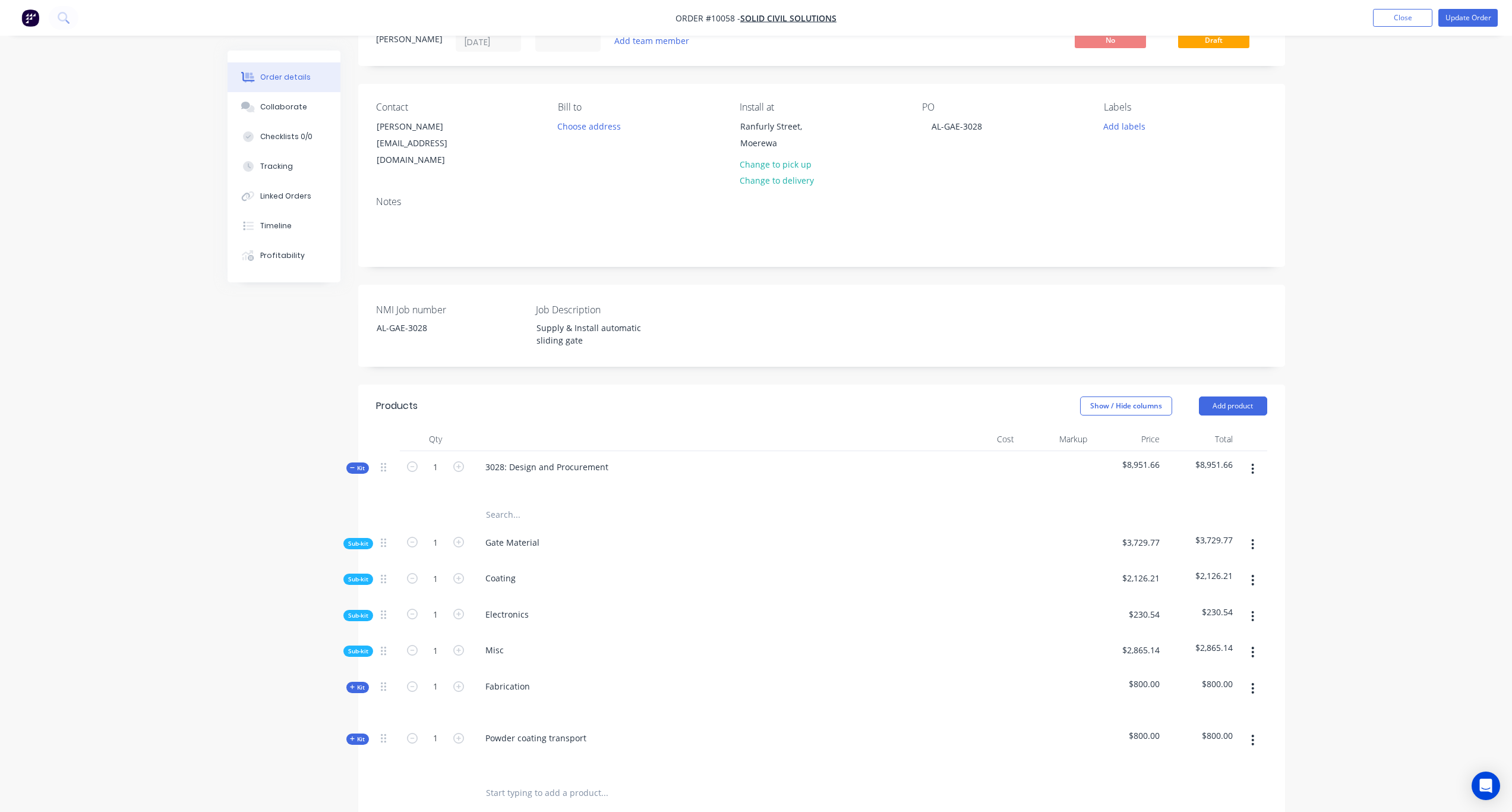
scroll to position [178, 0]
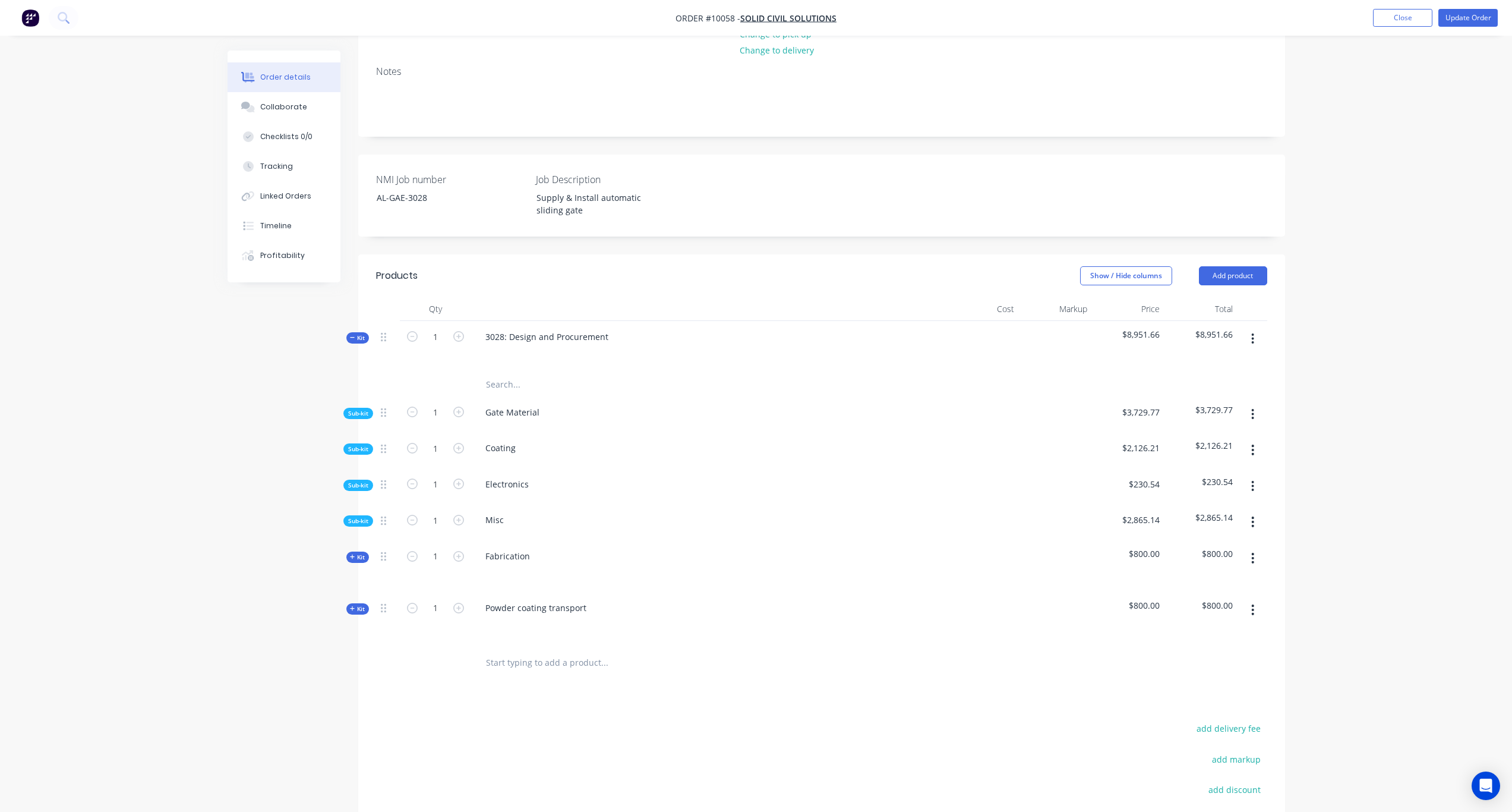
click at [361, 481] on span "Sub-kit" at bounding box center [358, 485] width 21 height 9
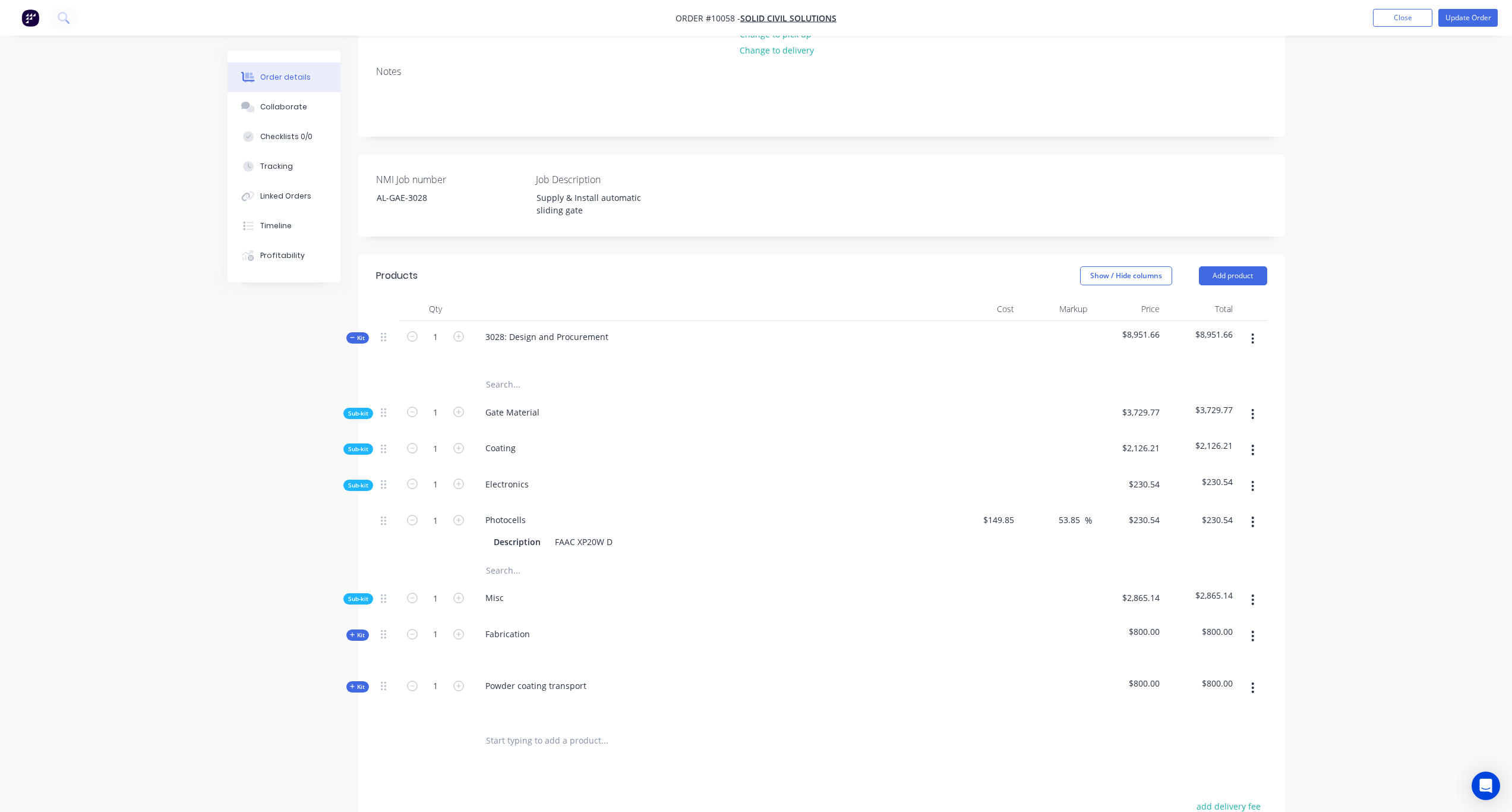
click at [1251, 475] on button "button" at bounding box center [1252, 486] width 28 height 21
click at [1222, 509] on div "Add product to kit" at bounding box center [1211, 517] width 91 height 18
click at [1204, 559] on div "Product catalogue" at bounding box center [1211, 565] width 91 height 18
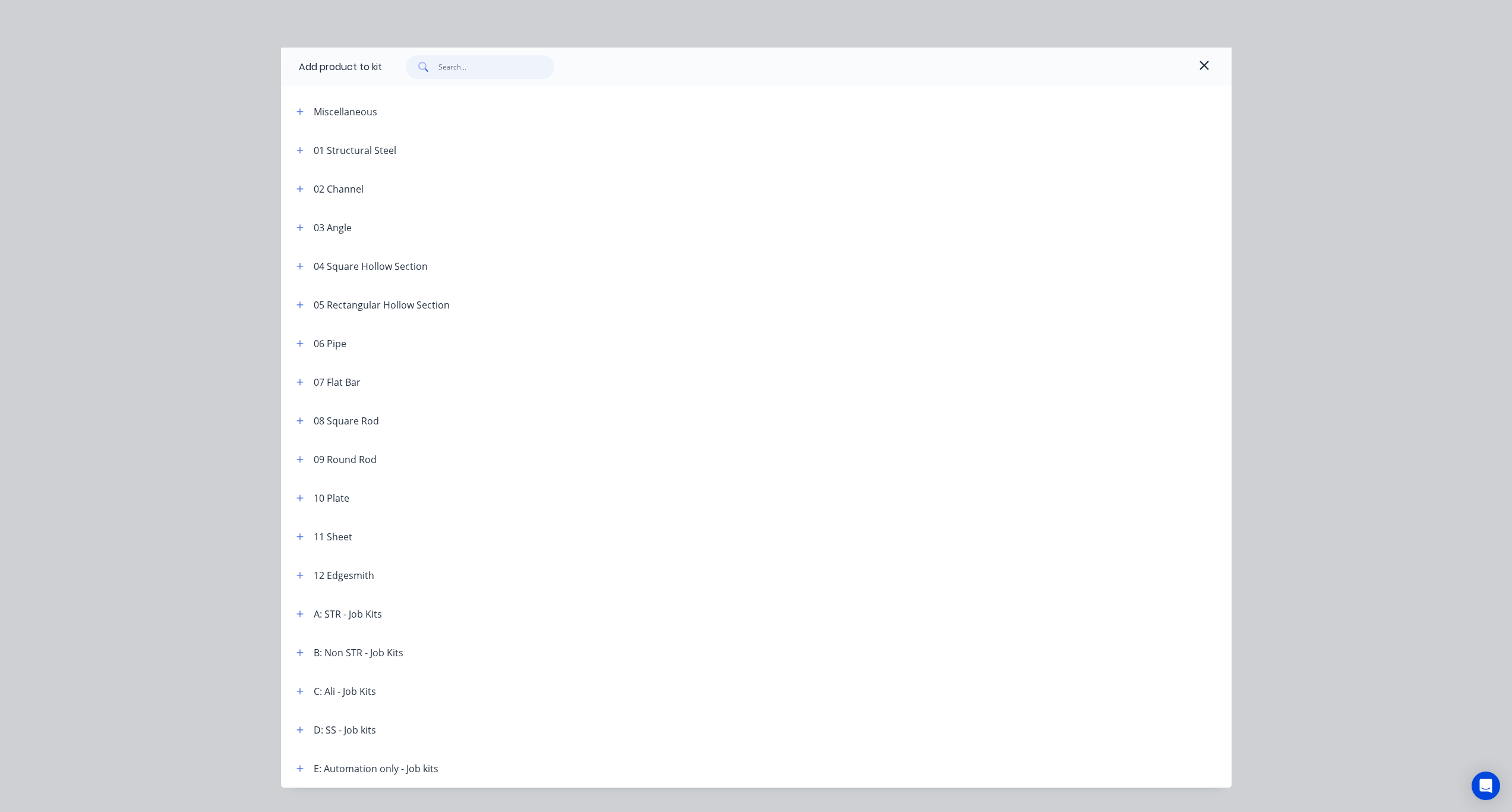
click at [471, 70] on input "text" at bounding box center [496, 67] width 116 height 24
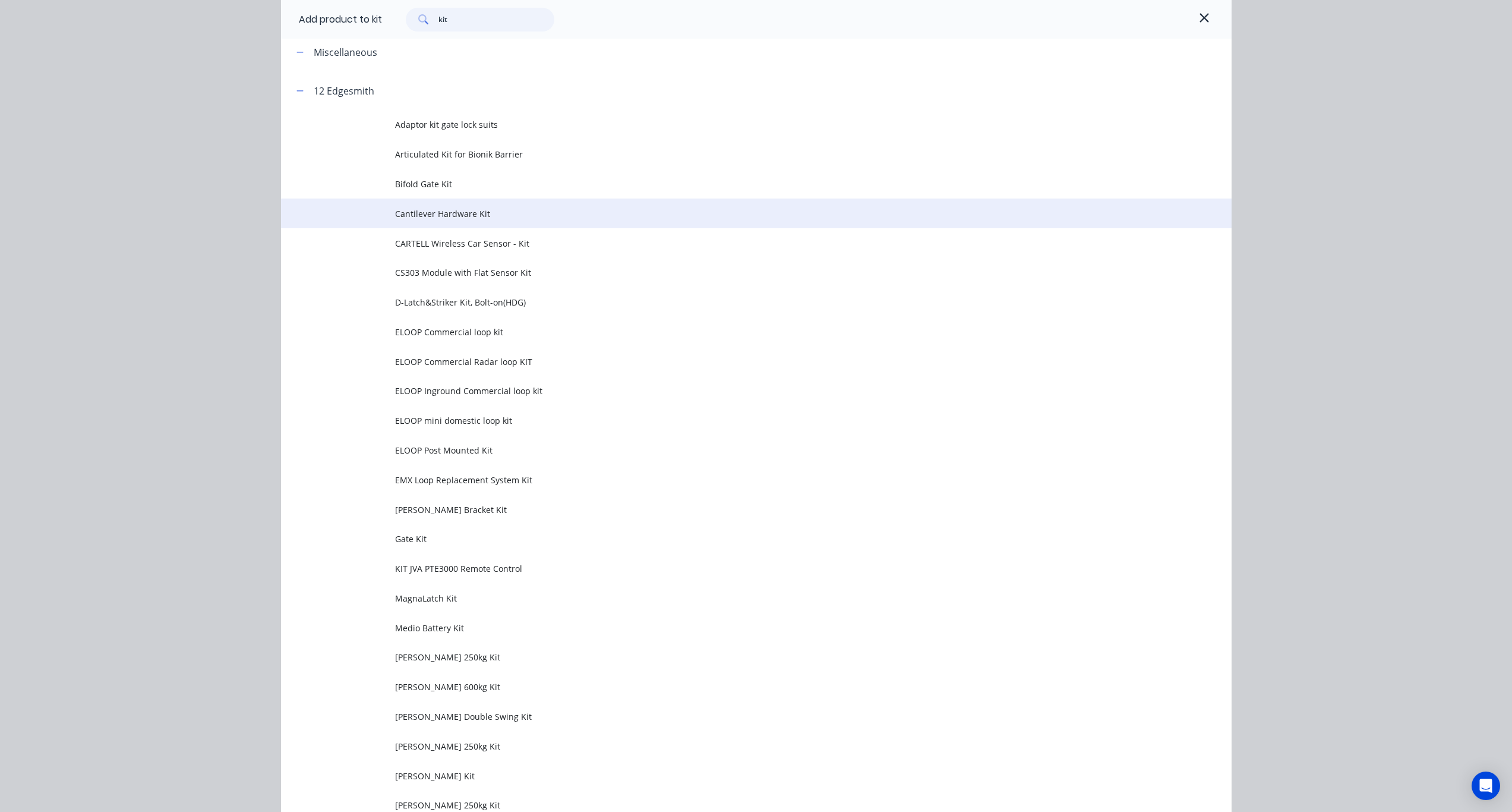
scroll to position [119, 0]
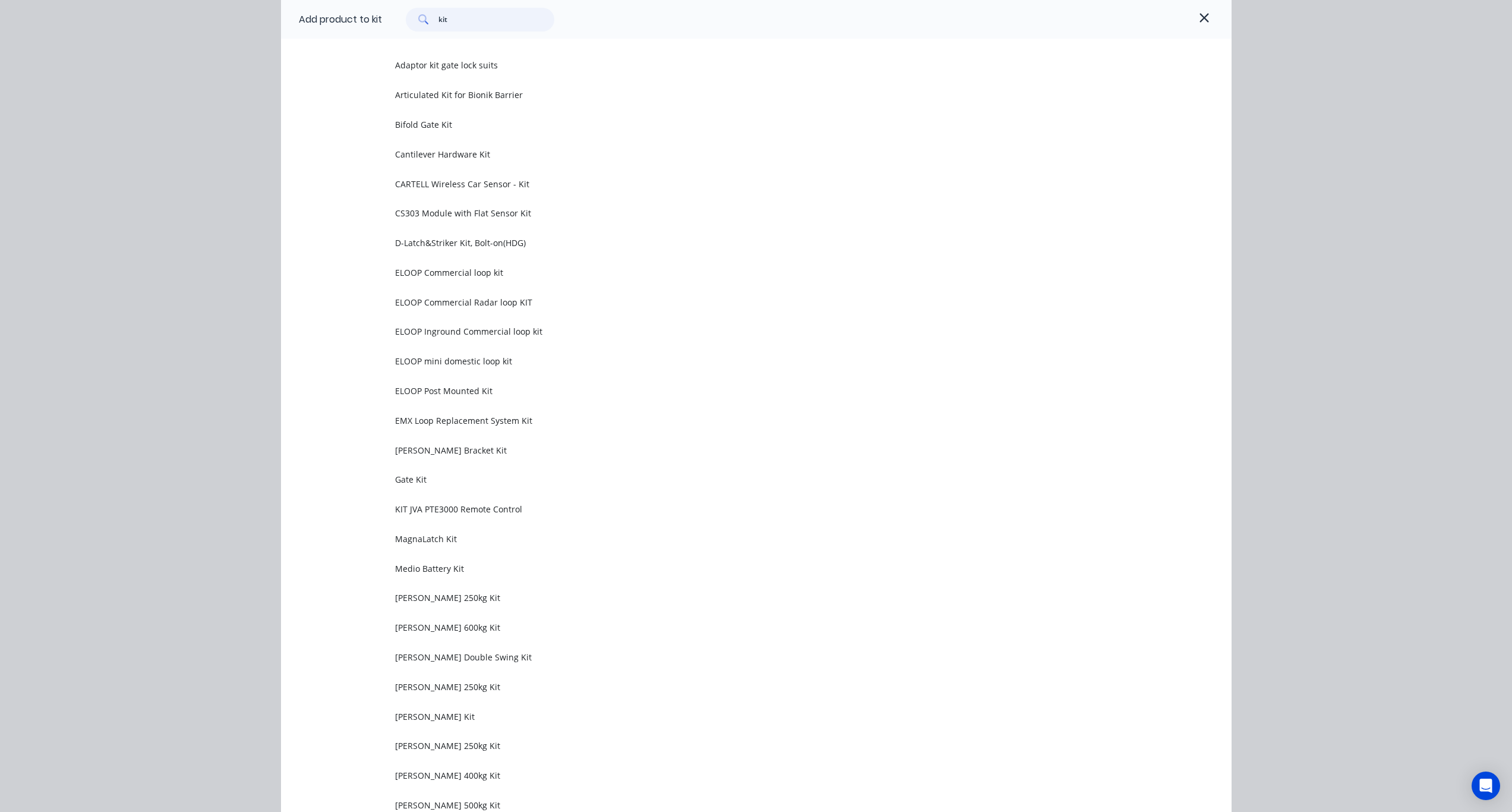
type input "kit"
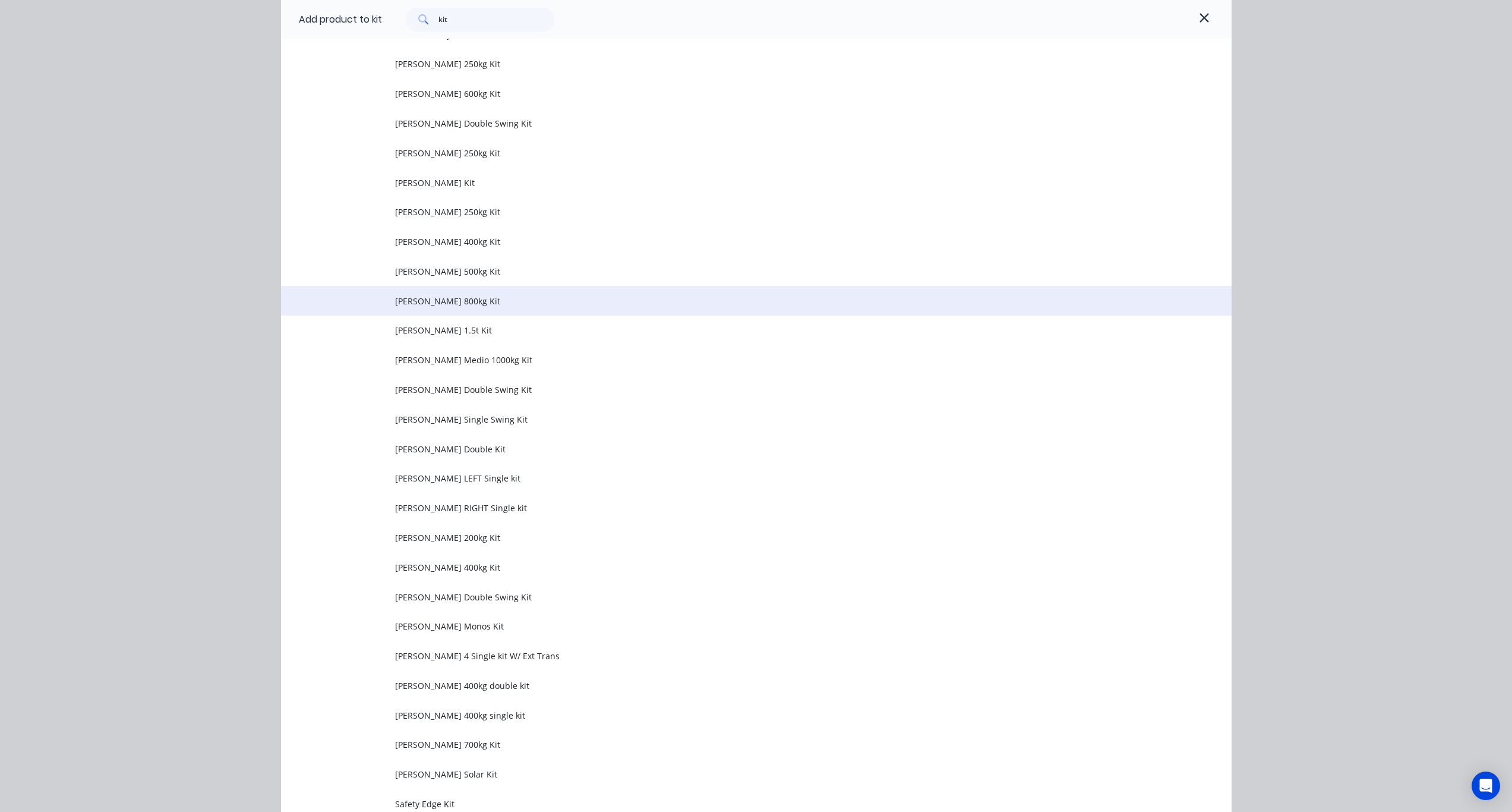
scroll to position [654, 0]
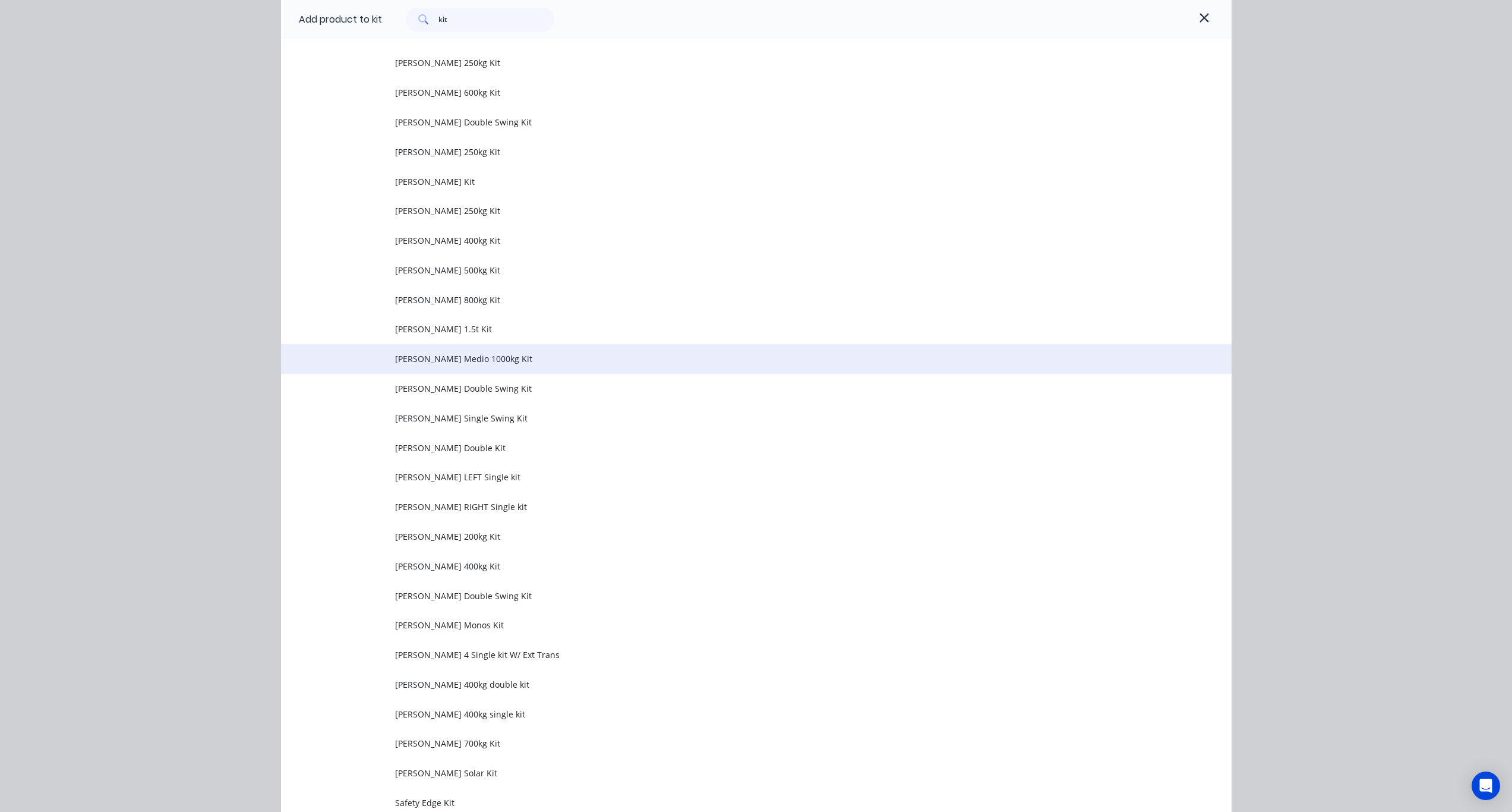
click at [494, 358] on span "Roger Medio 1000kg Kit" at bounding box center [729, 359] width 669 height 12
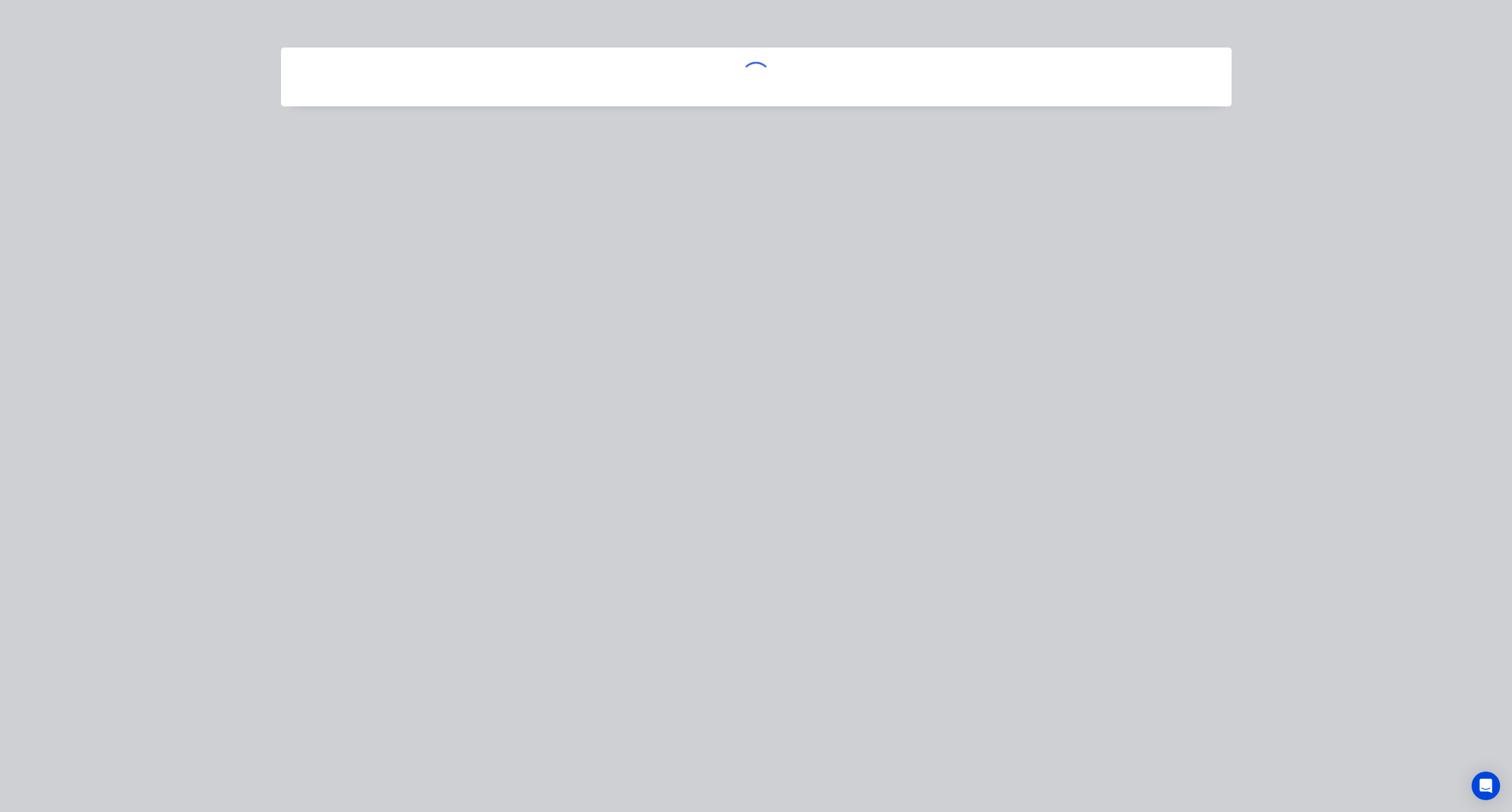
scroll to position [0, 0]
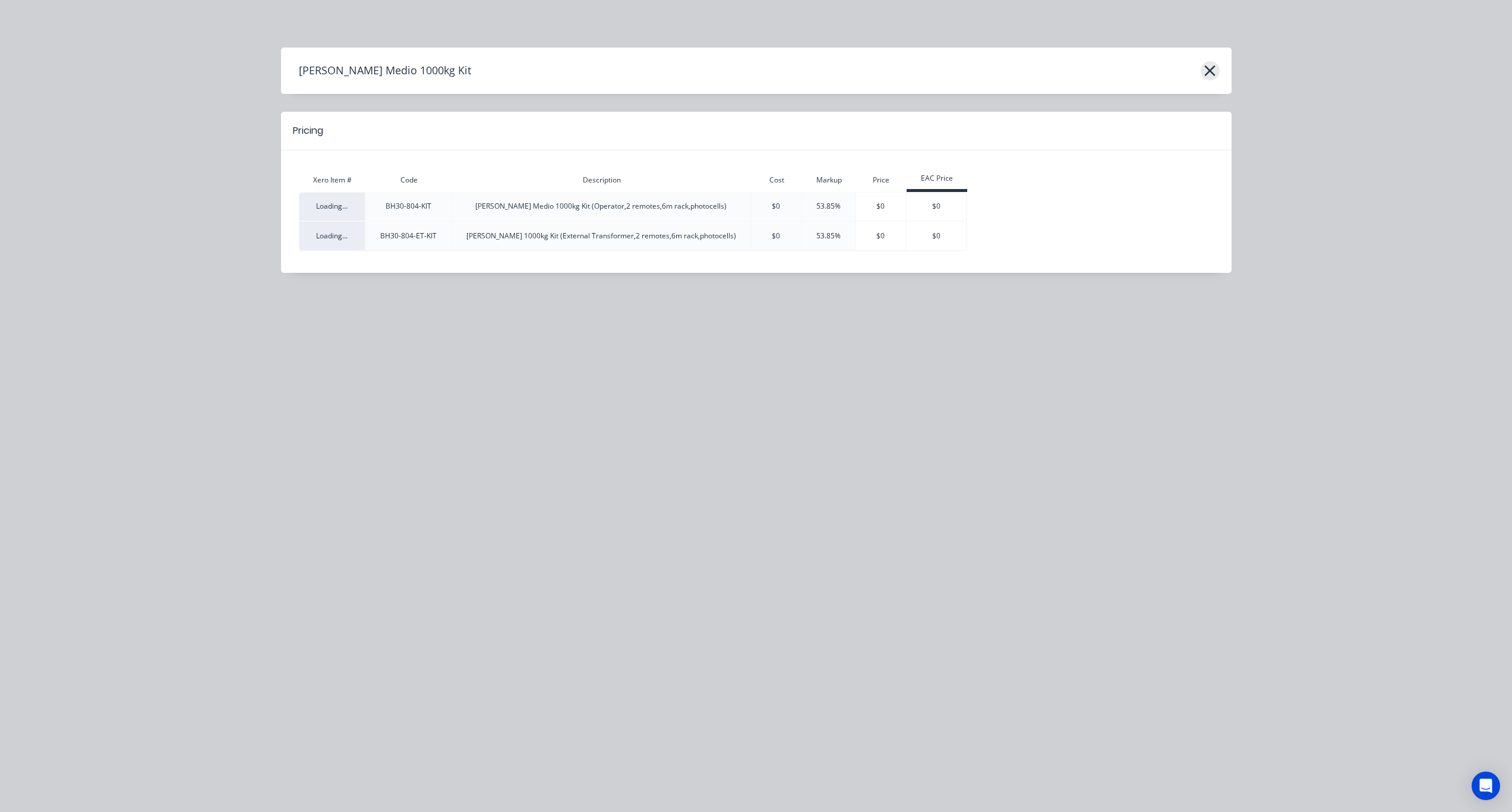
click at [1211, 65] on icon "button" at bounding box center [1210, 71] width 12 height 17
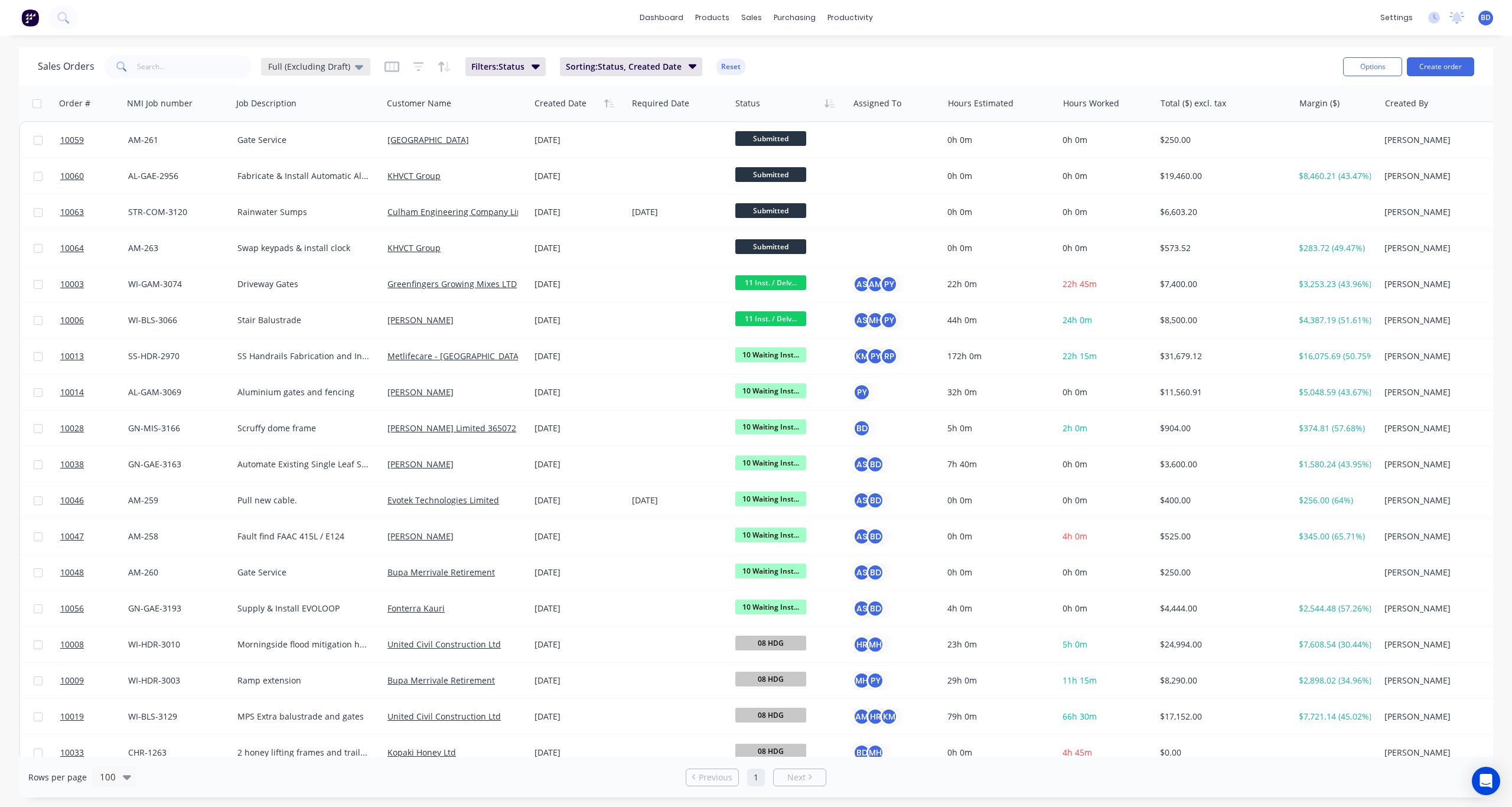
click at [316, 71] on span "Full (Excluding Draft)" at bounding box center [309, 67] width 82 height 12
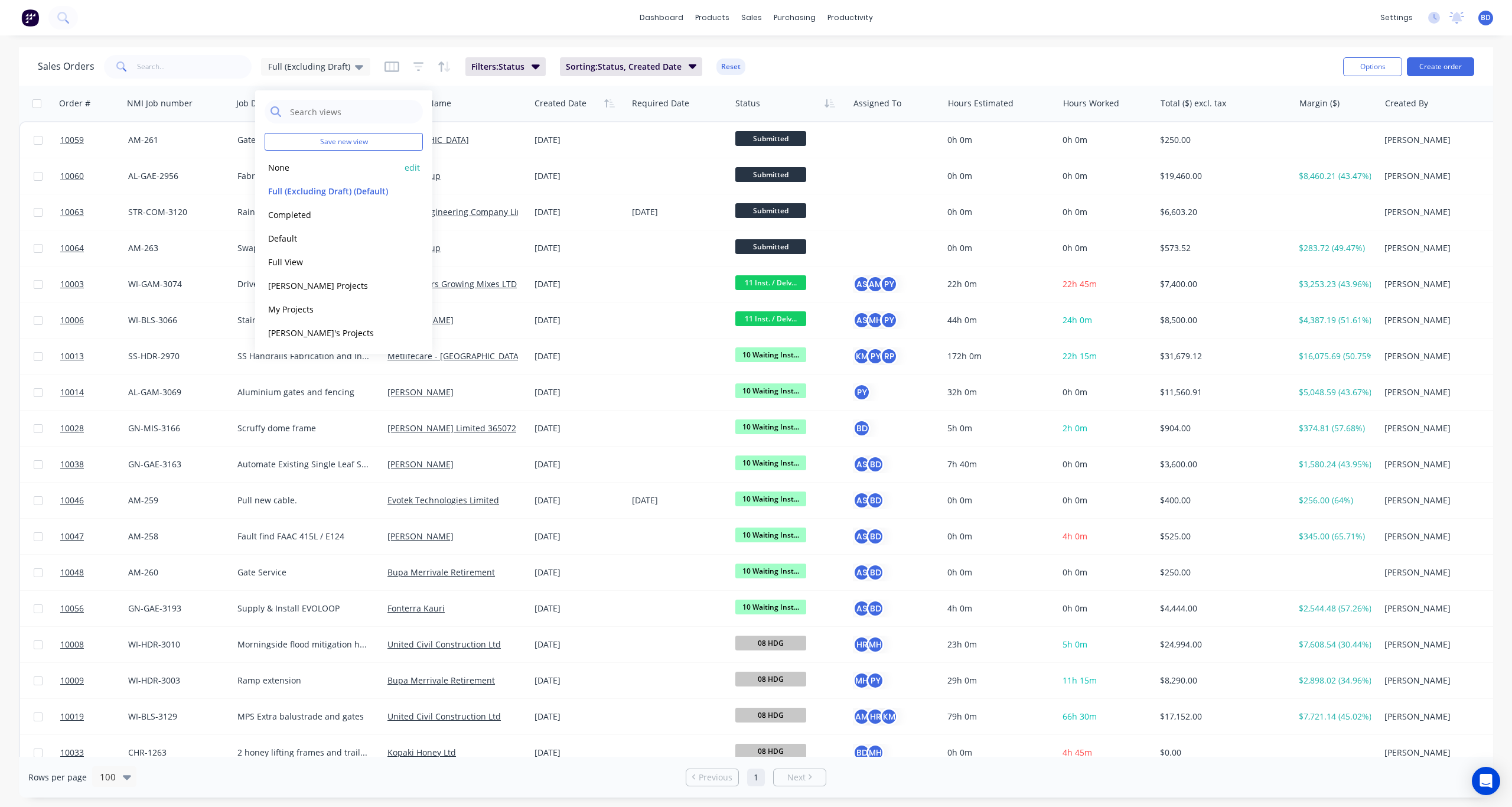
click at [313, 170] on button "None" at bounding box center [332, 167] width 135 height 14
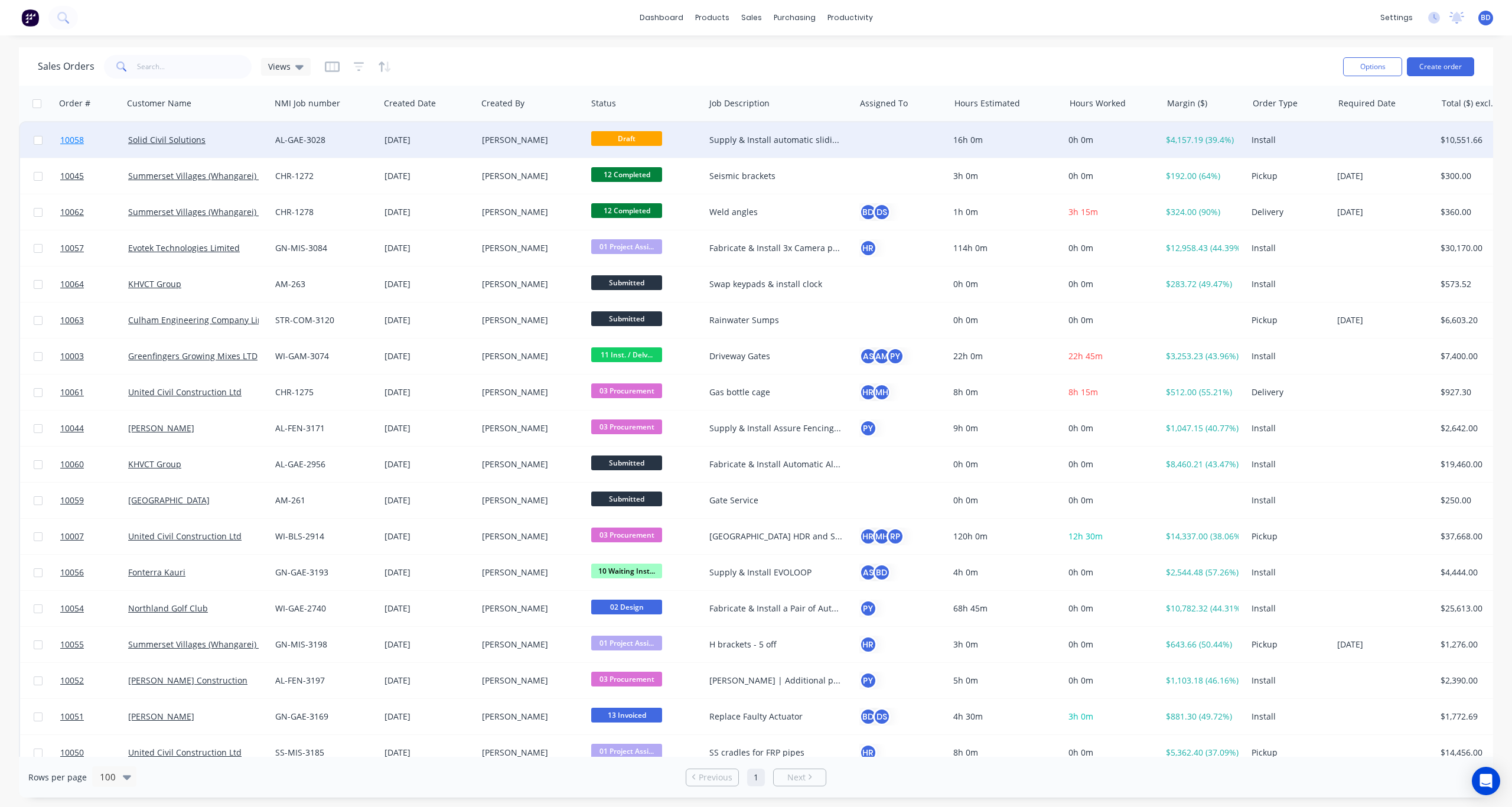
click at [82, 140] on span "10058" at bounding box center [72, 140] width 23 height 12
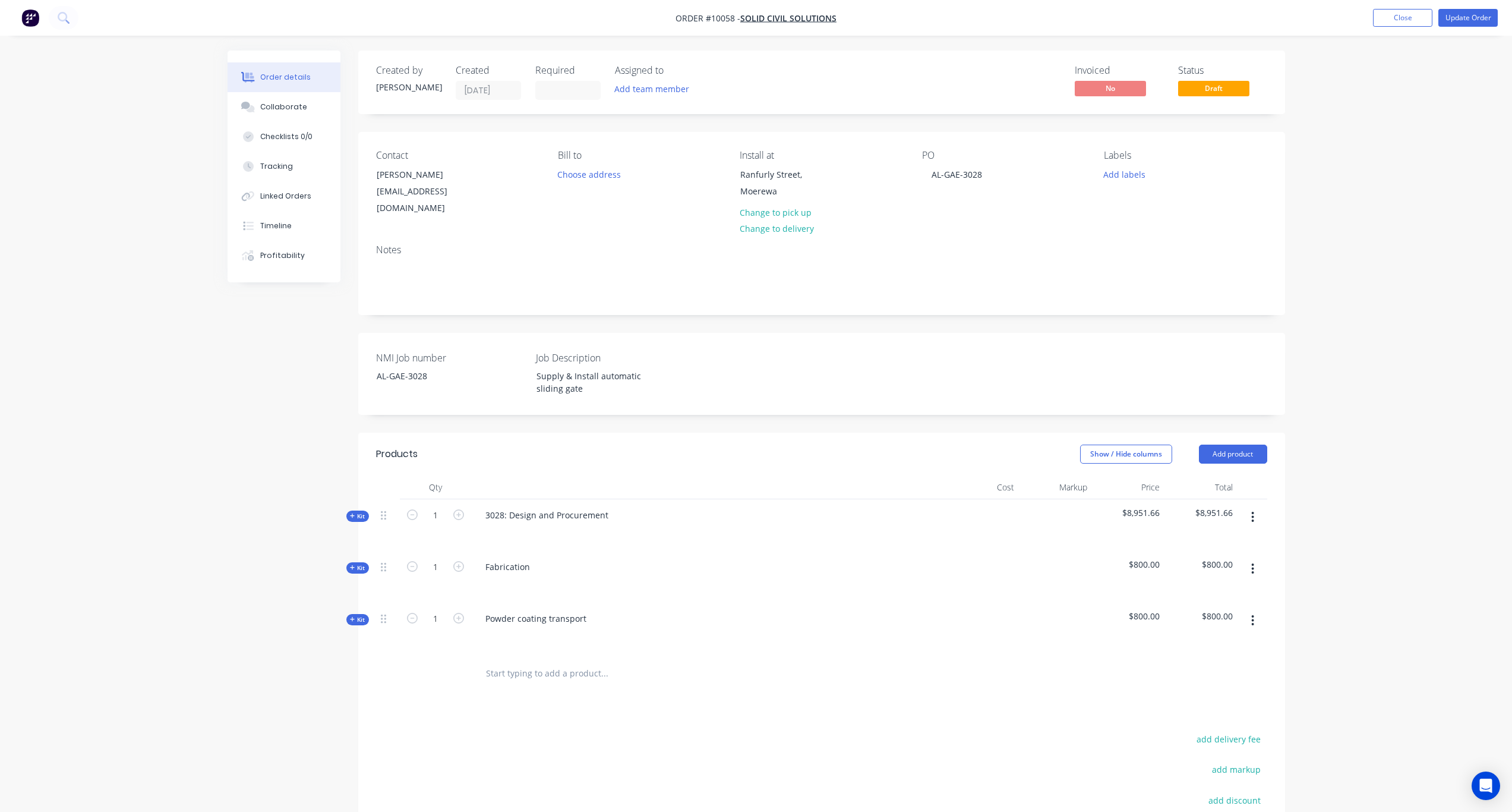
click at [353, 512] on span "Kit" at bounding box center [358, 516] width 15 height 9
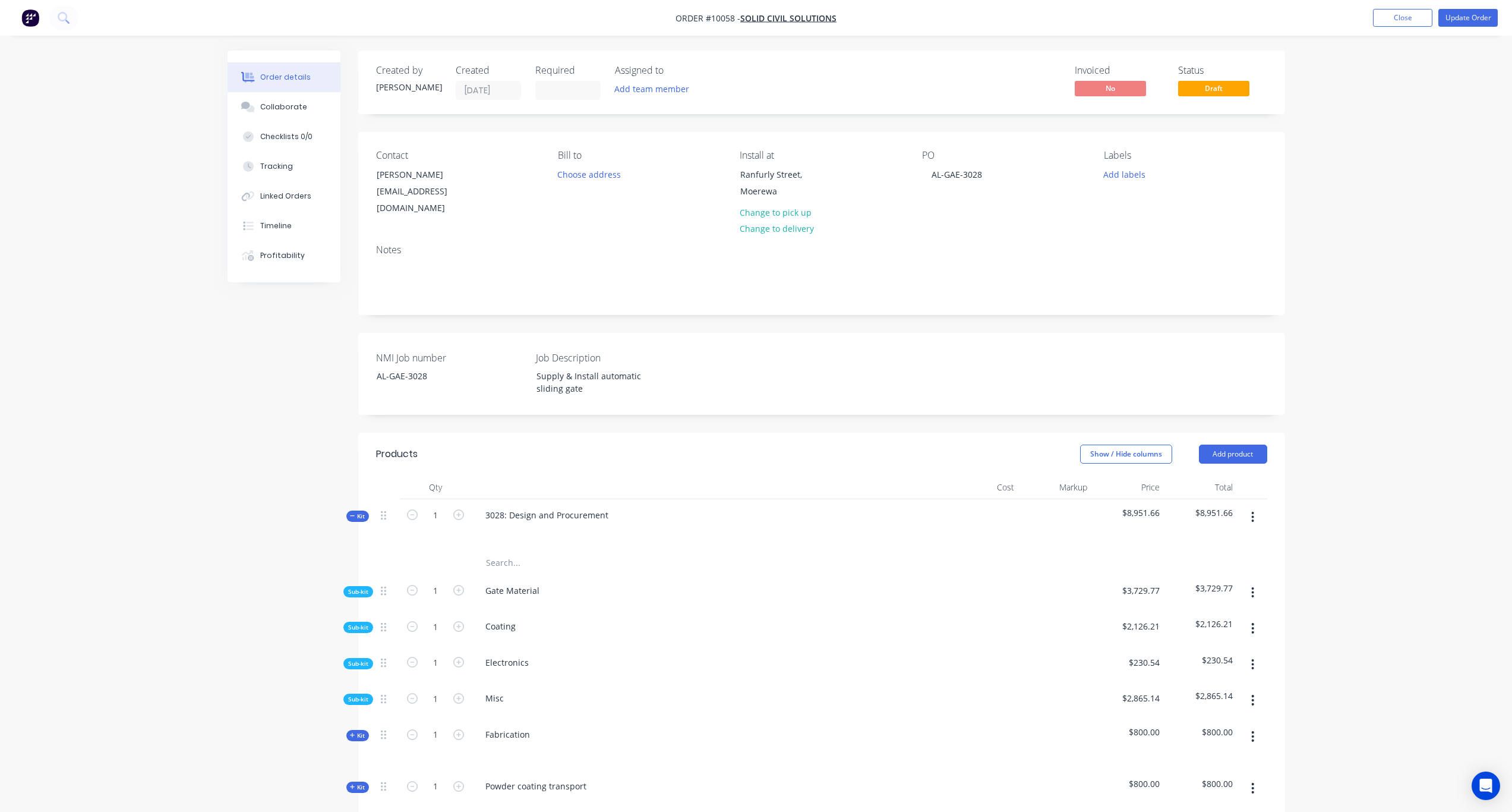
click at [357, 660] on span "Sub-kit" at bounding box center [358, 664] width 21 height 9
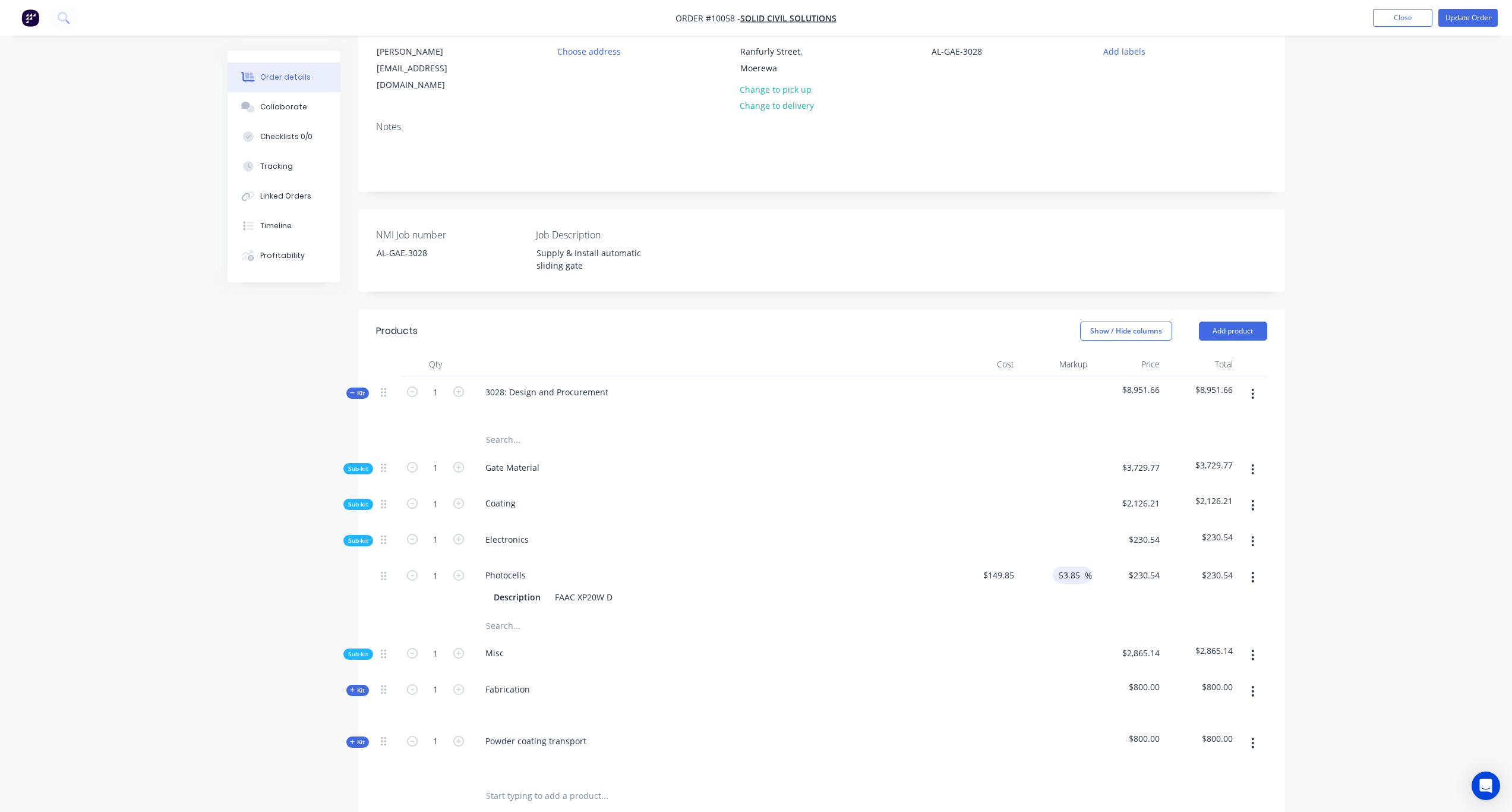
scroll to position [178, 0]
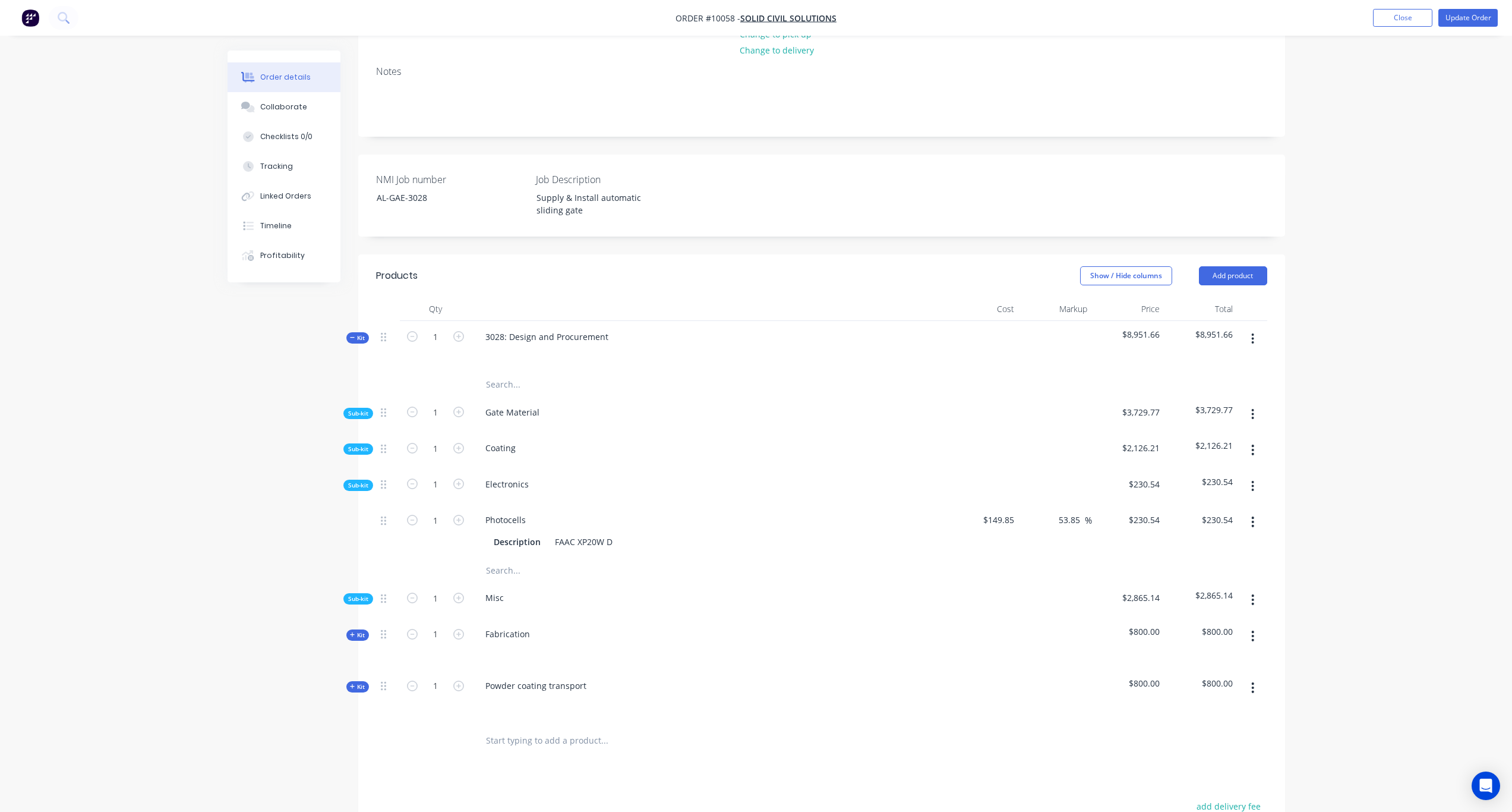
click at [1255, 475] on button "button" at bounding box center [1252, 486] width 28 height 21
click at [1209, 509] on div "Add product to kit" at bounding box center [1211, 517] width 91 height 18
click at [1200, 558] on div "Product catalogue" at bounding box center [1211, 565] width 91 height 18
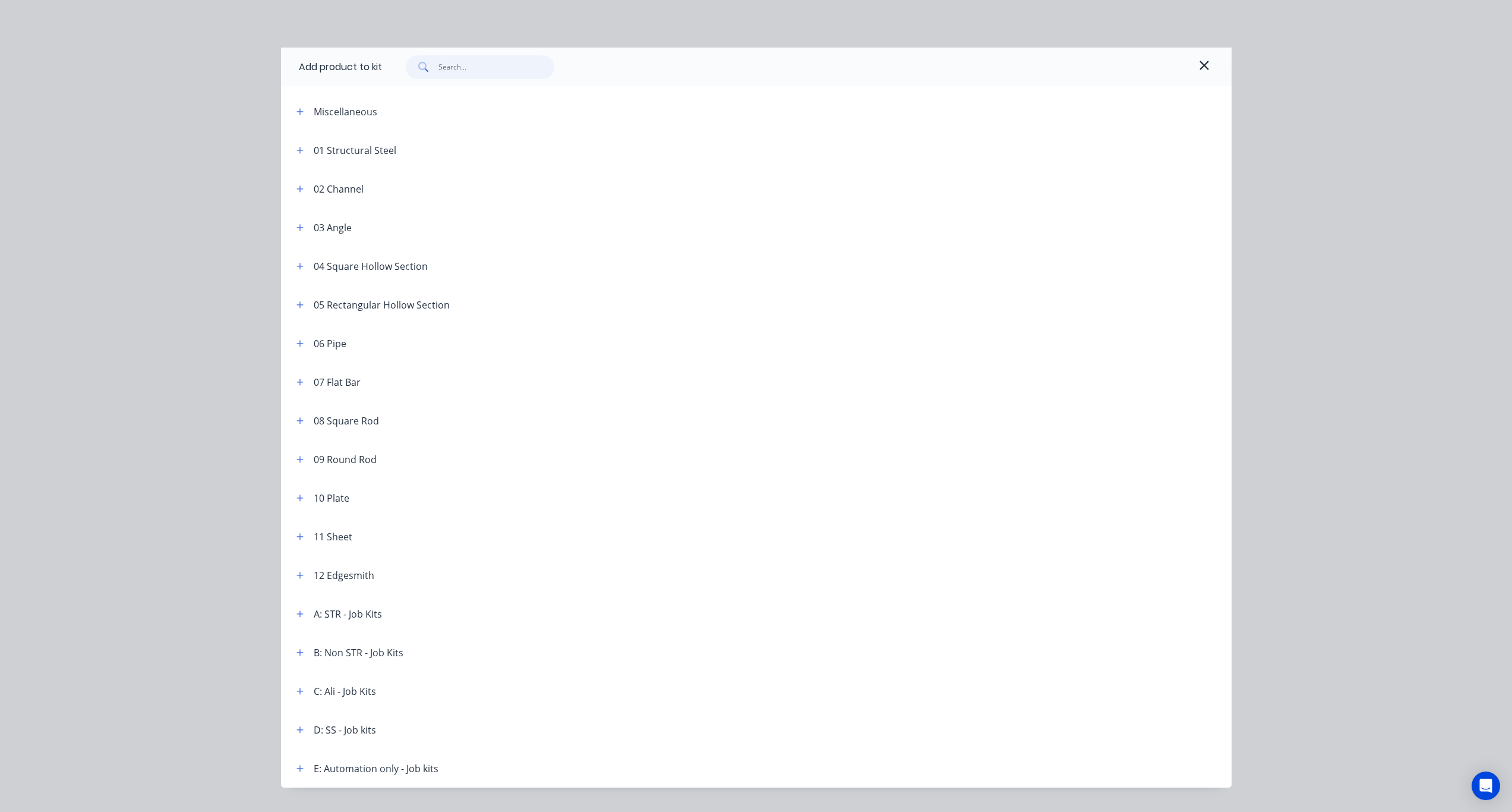
click at [478, 70] on input "text" at bounding box center [496, 67] width 116 height 24
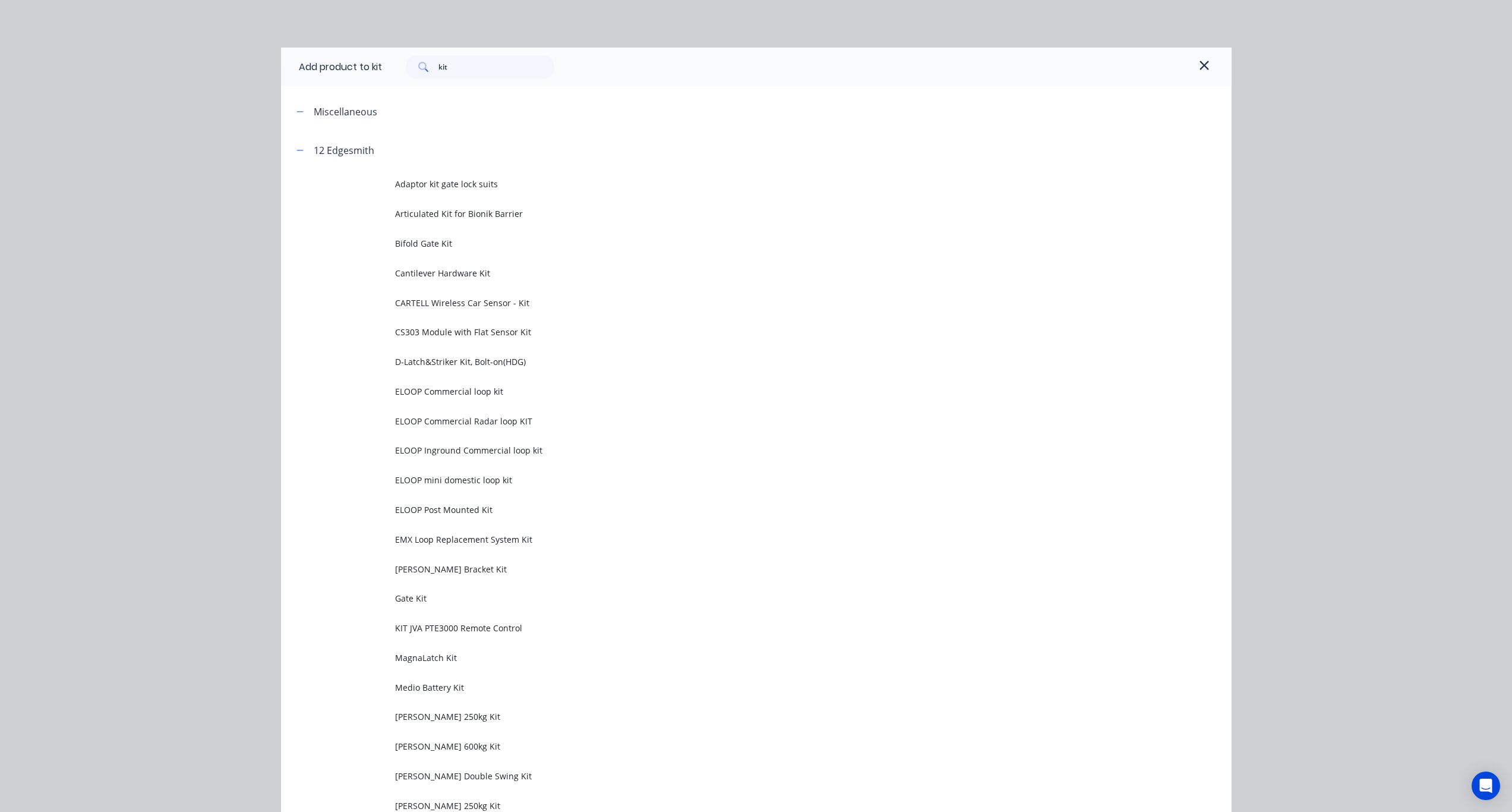
scroll to position [0, 0]
drag, startPoint x: 462, startPoint y: 66, endPoint x: 356, endPoint y: 62, distance: 106.1
click at [356, 62] on div "Add product to kit kit" at bounding box center [756, 66] width 951 height 39
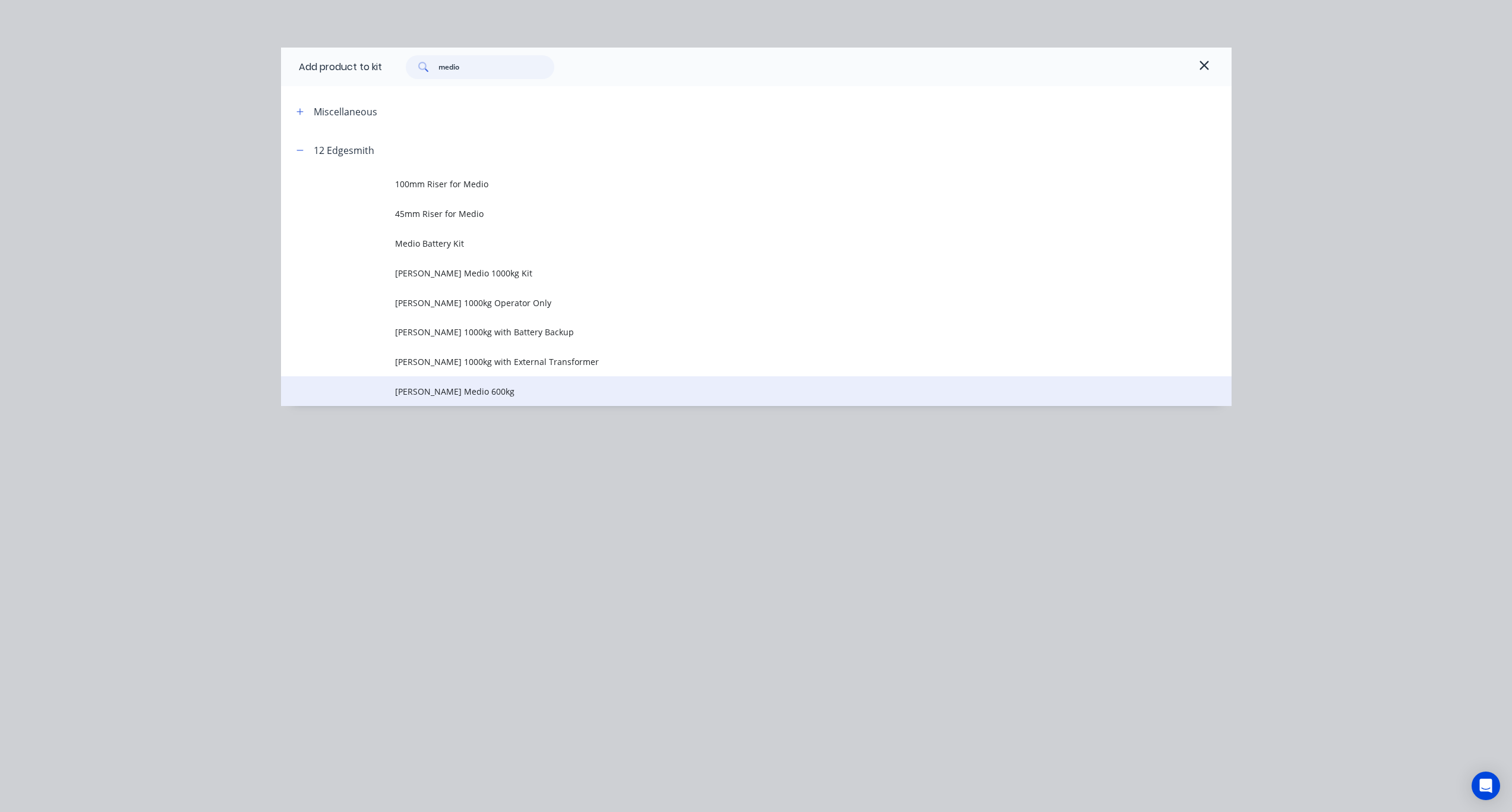
type input "medio"
click at [453, 388] on span "Roger Medio 600kg" at bounding box center [729, 392] width 669 height 12
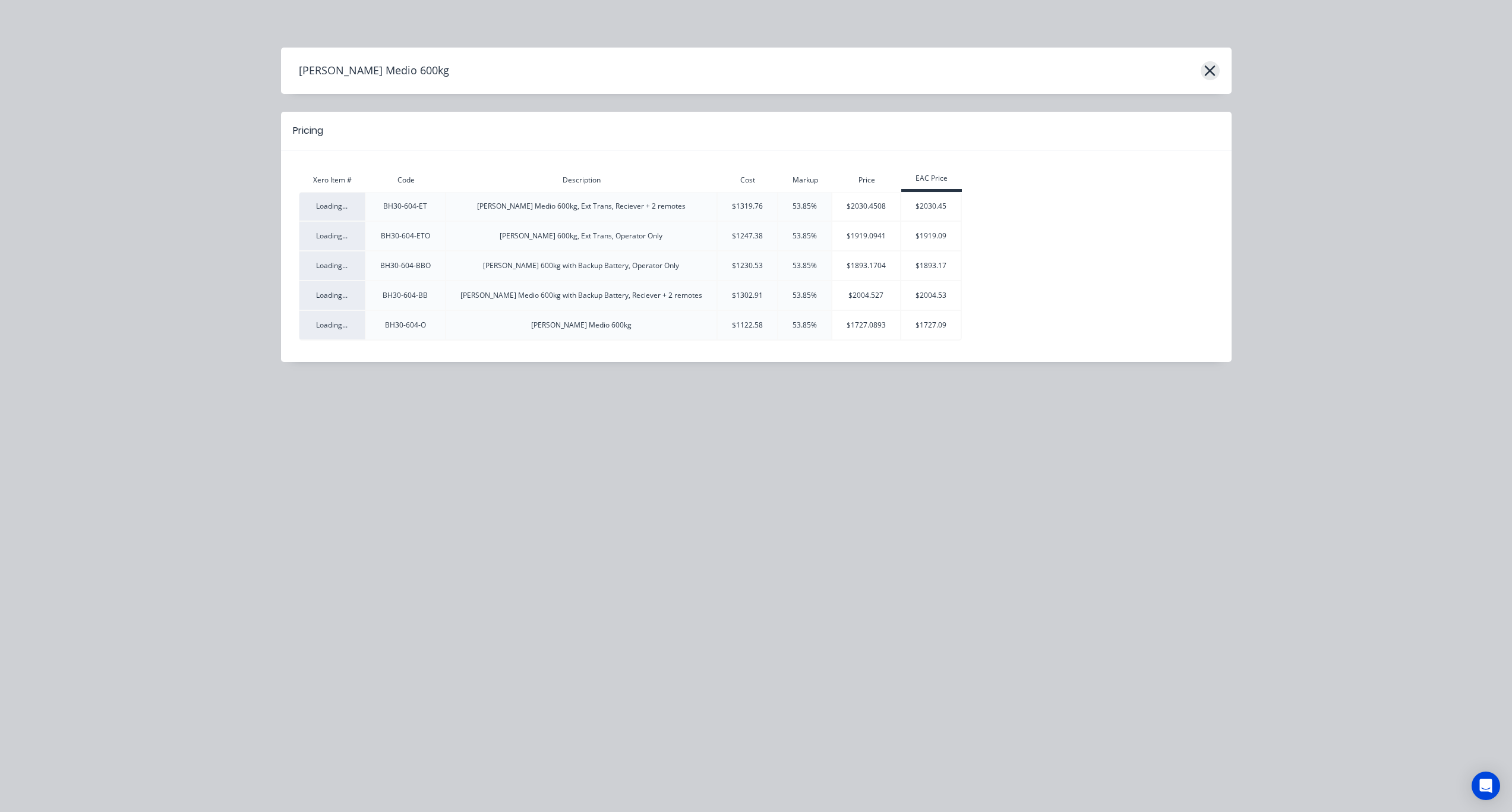
click at [1214, 73] on icon "button" at bounding box center [1211, 71] width 11 height 11
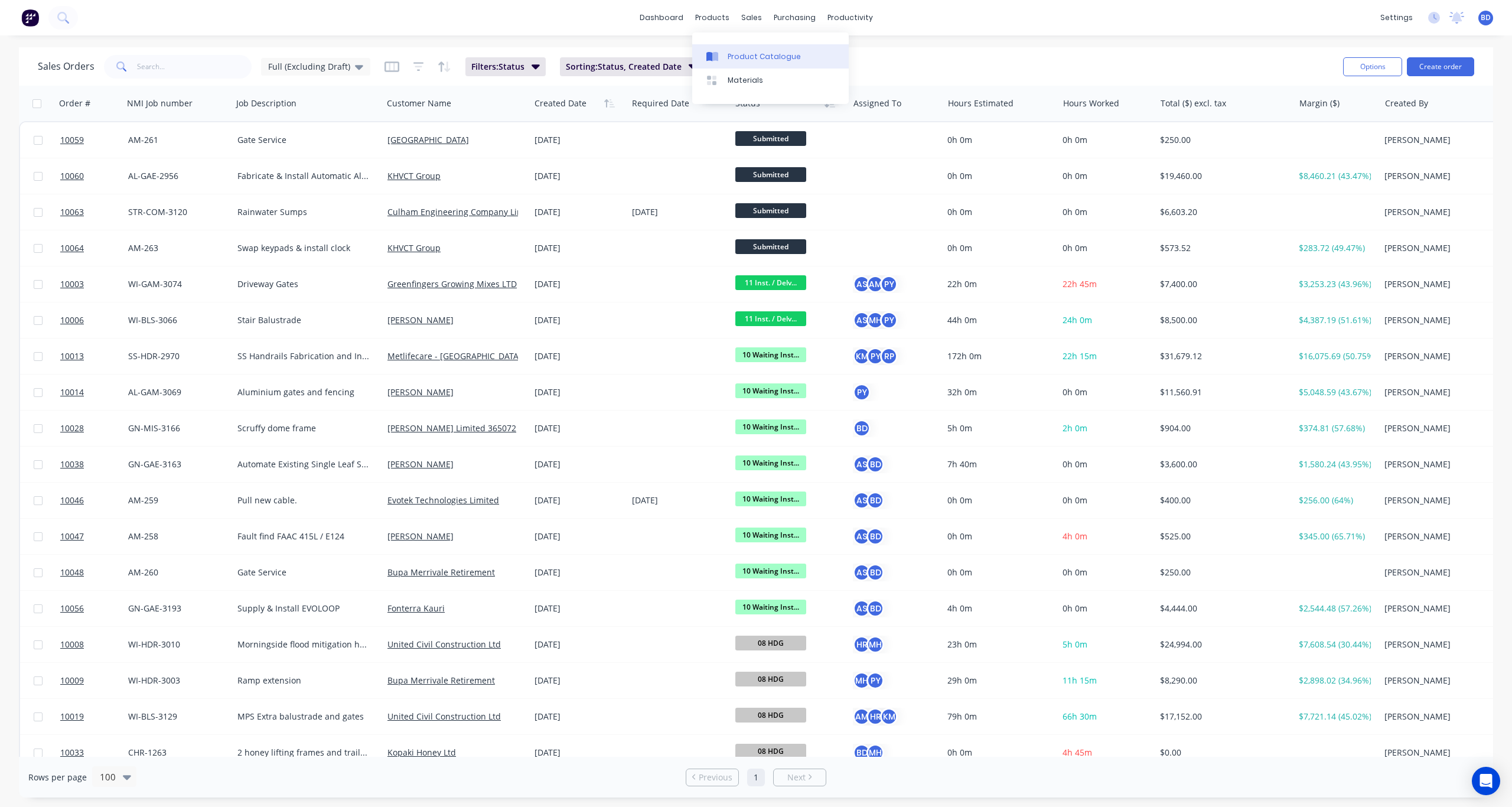
click at [746, 61] on div "Product Catalogue" at bounding box center [764, 57] width 73 height 11
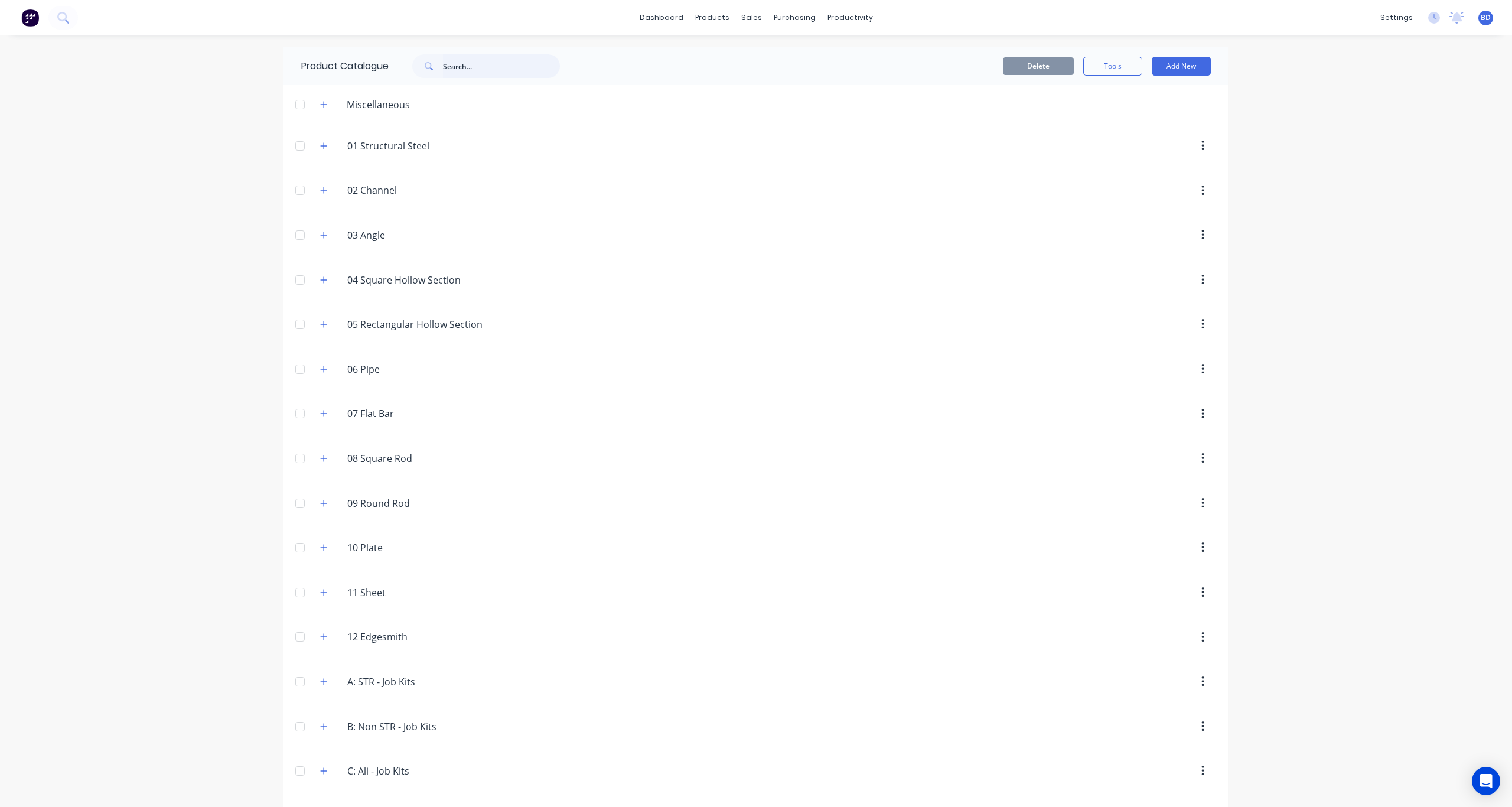
click at [487, 69] on input "text" at bounding box center [501, 66] width 117 height 23
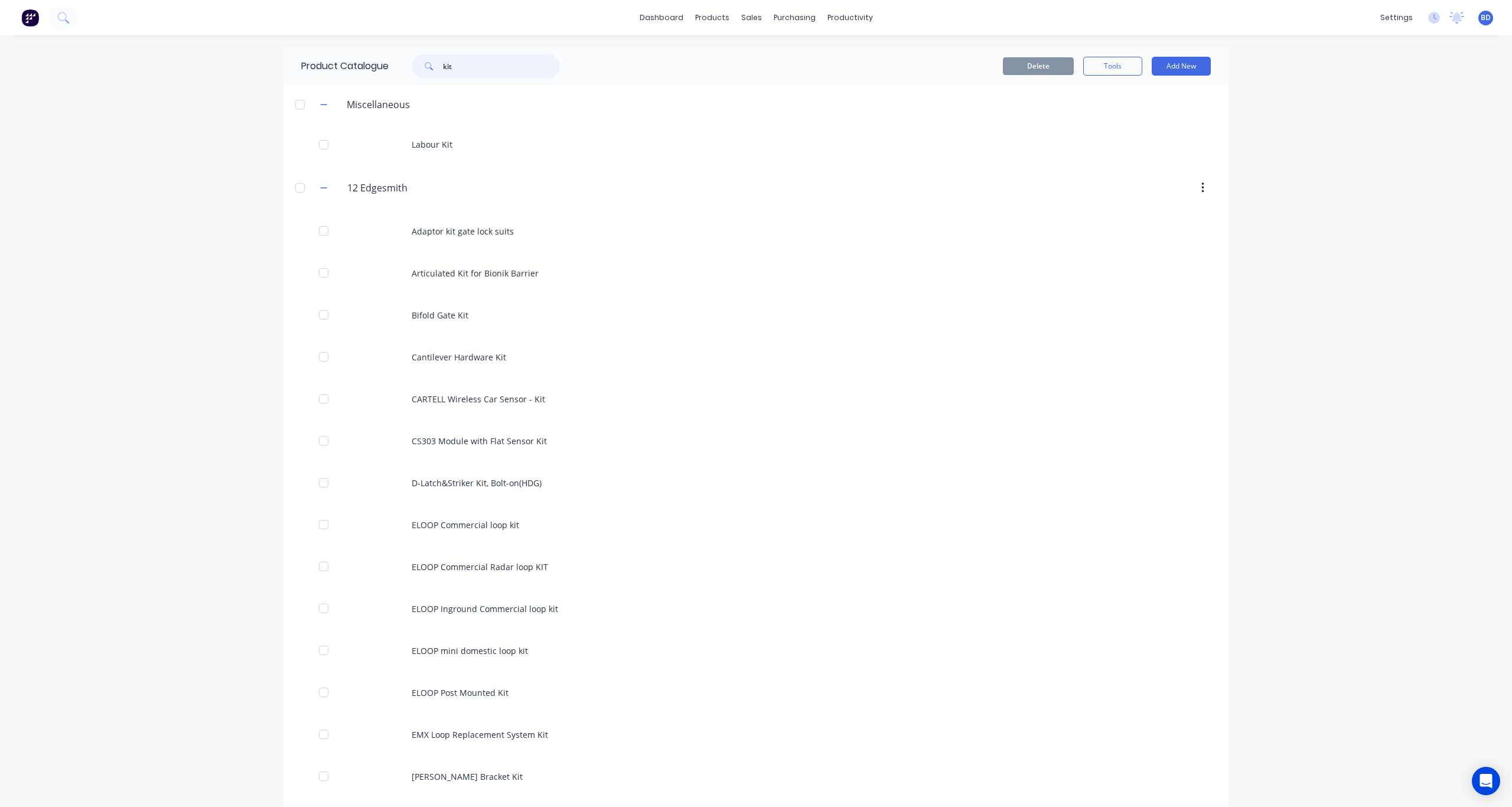
click at [443, 67] on input "kit" at bounding box center [501, 66] width 117 height 23
click at [490, 71] on input "medio kit" at bounding box center [501, 66] width 117 height 23
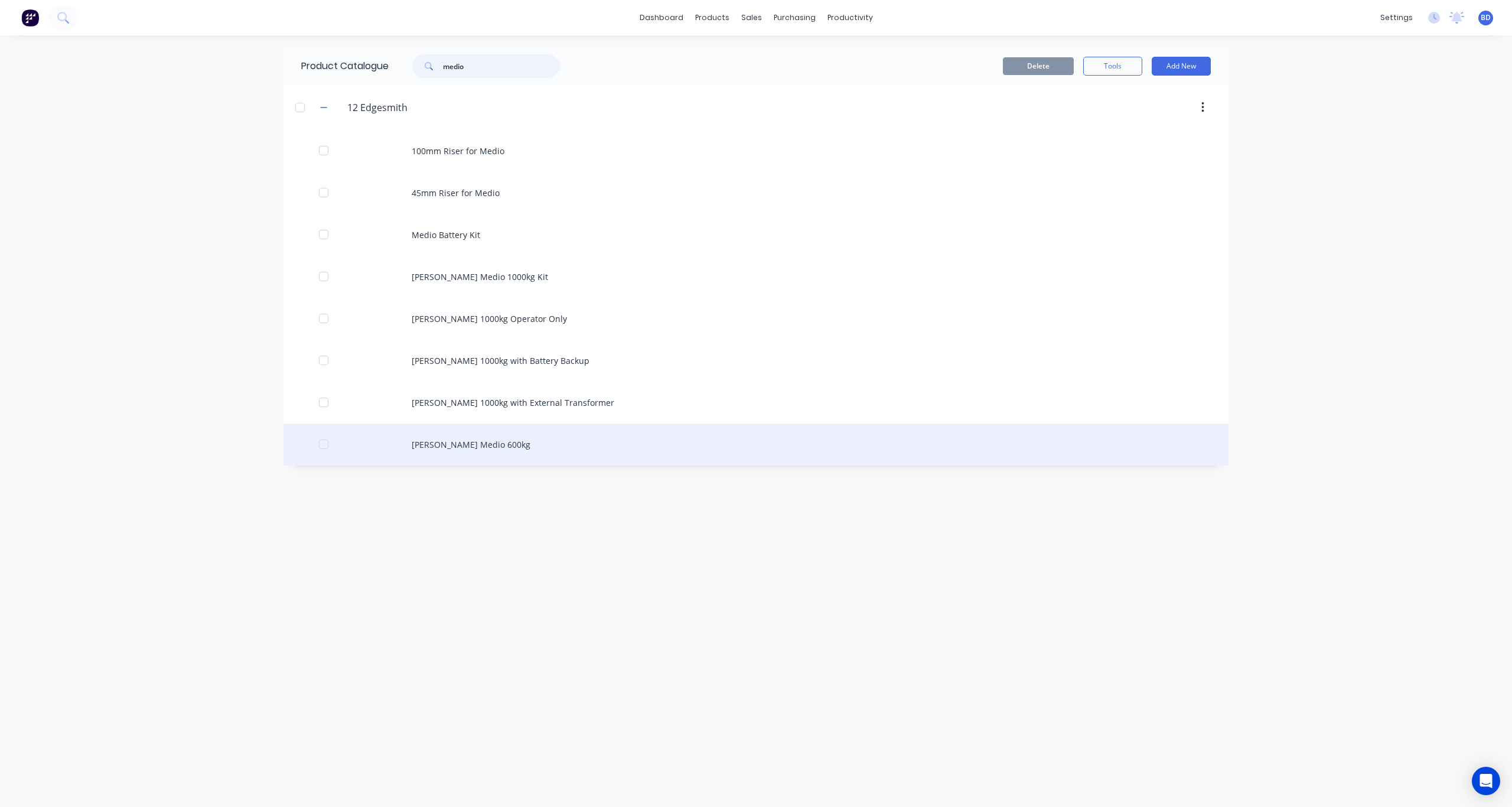
type input "medio"
click at [483, 445] on div "Roger Medio 600kg" at bounding box center [756, 444] width 945 height 42
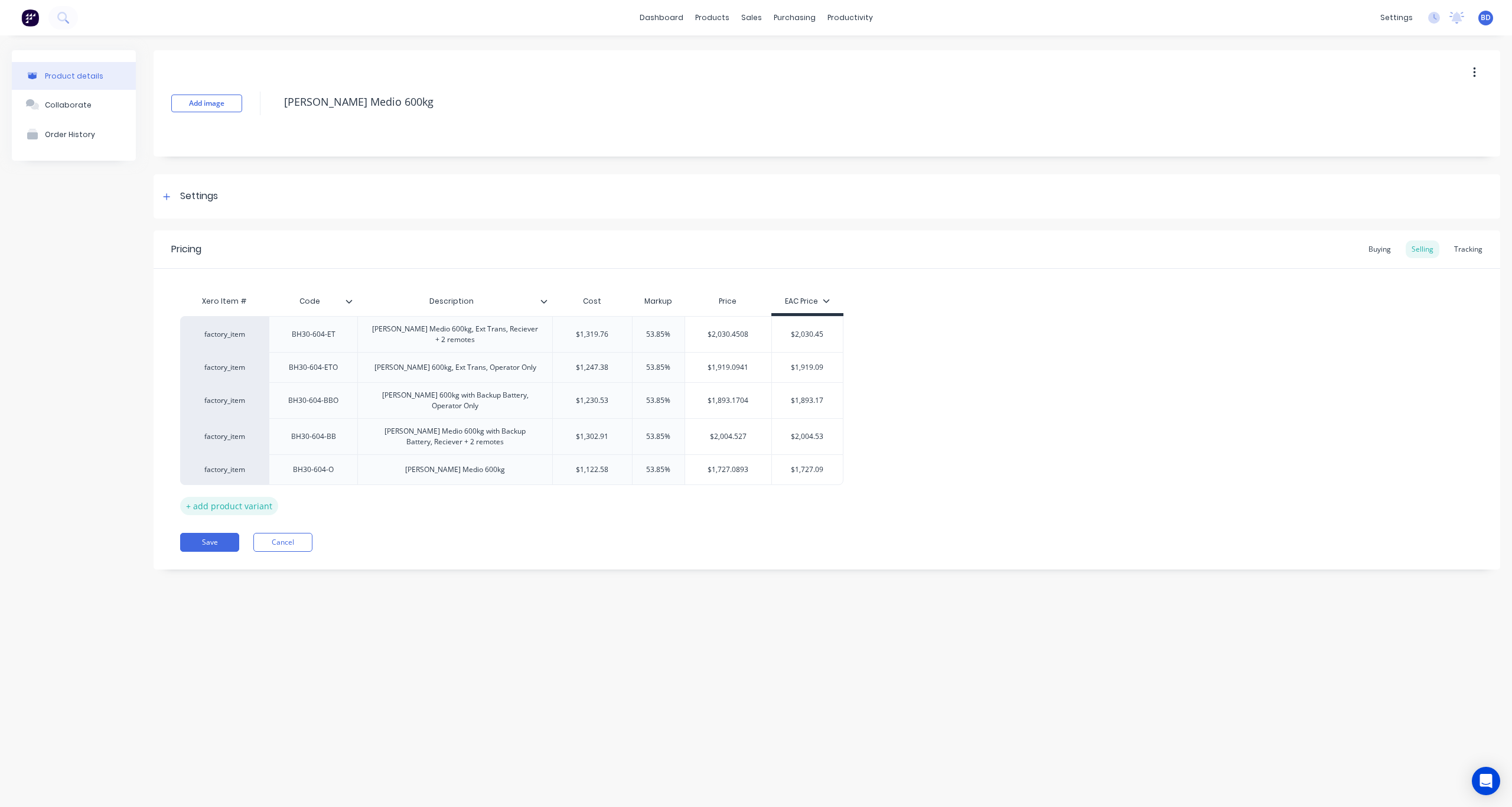
click at [225, 509] on div "+ add product variant" at bounding box center [229, 506] width 98 height 18
type textarea "x"
click at [306, 501] on div at bounding box center [313, 500] width 59 height 15
paste div
click at [456, 506] on div at bounding box center [456, 500] width 59 height 15
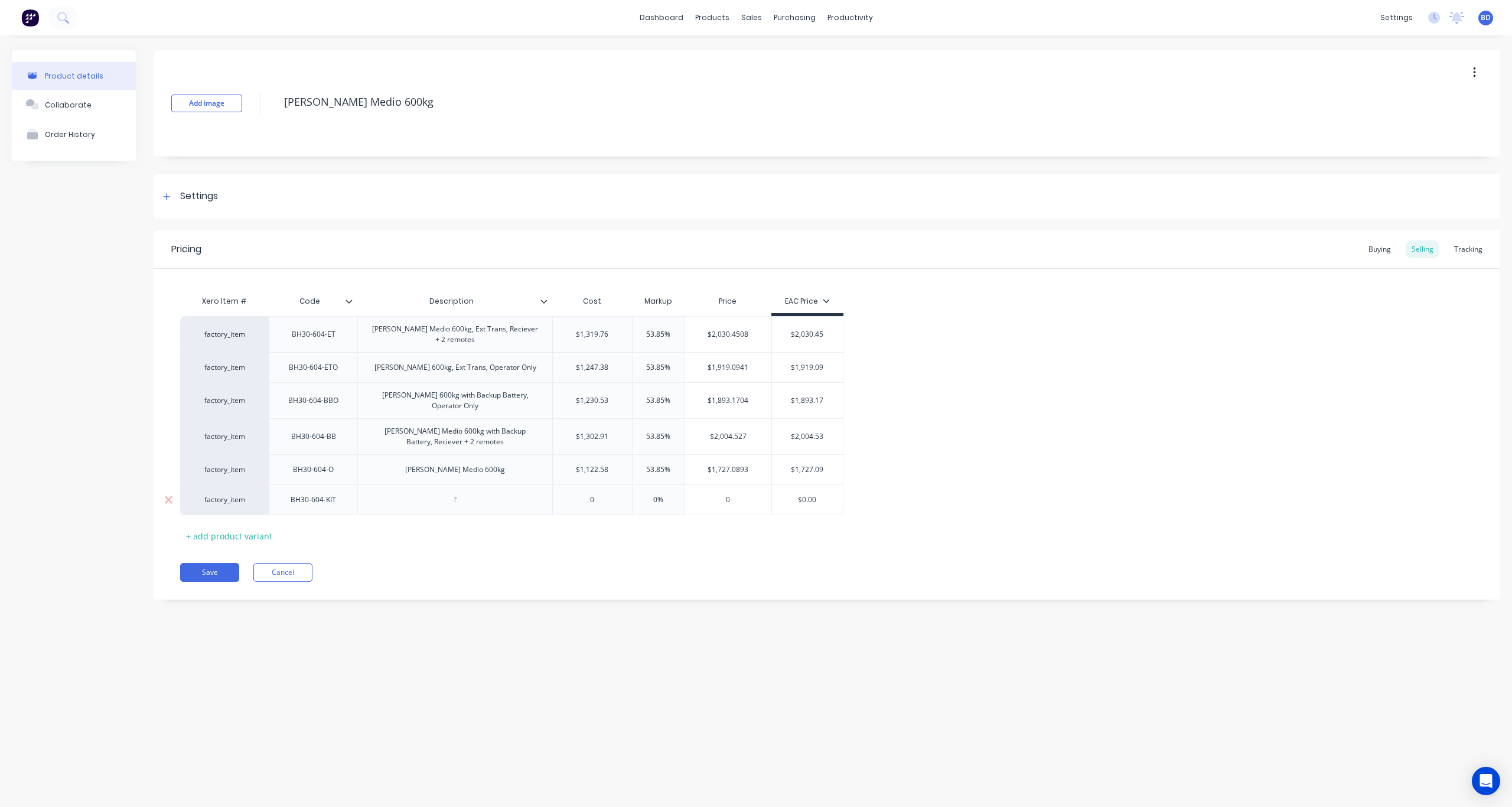
type textarea "x"
paste div
click at [607, 509] on div "0" at bounding box center [593, 503] width 79 height 30
type textarea "x"
type input "0"
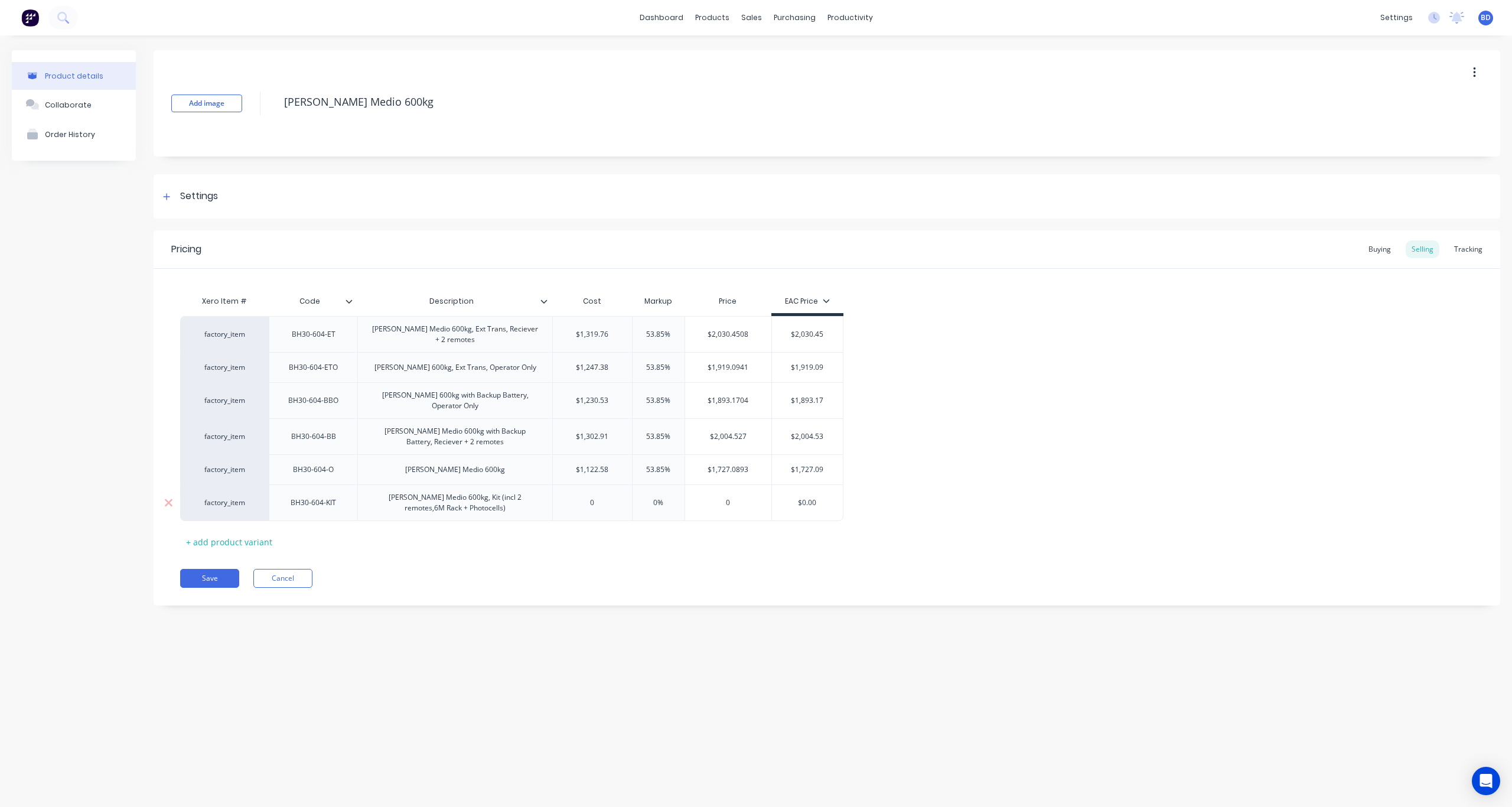
click at [599, 510] on div "0" at bounding box center [593, 503] width 79 height 30
drag, startPoint x: 604, startPoint y: 507, endPoint x: 564, endPoint y: 500, distance: 40.6
click at [564, 500] on input "0" at bounding box center [593, 503] width 79 height 11
drag, startPoint x: 588, startPoint y: 502, endPoint x: 606, endPoint y: 502, distance: 18.0
click at [606, 502] on input "0" at bounding box center [593, 503] width 79 height 11
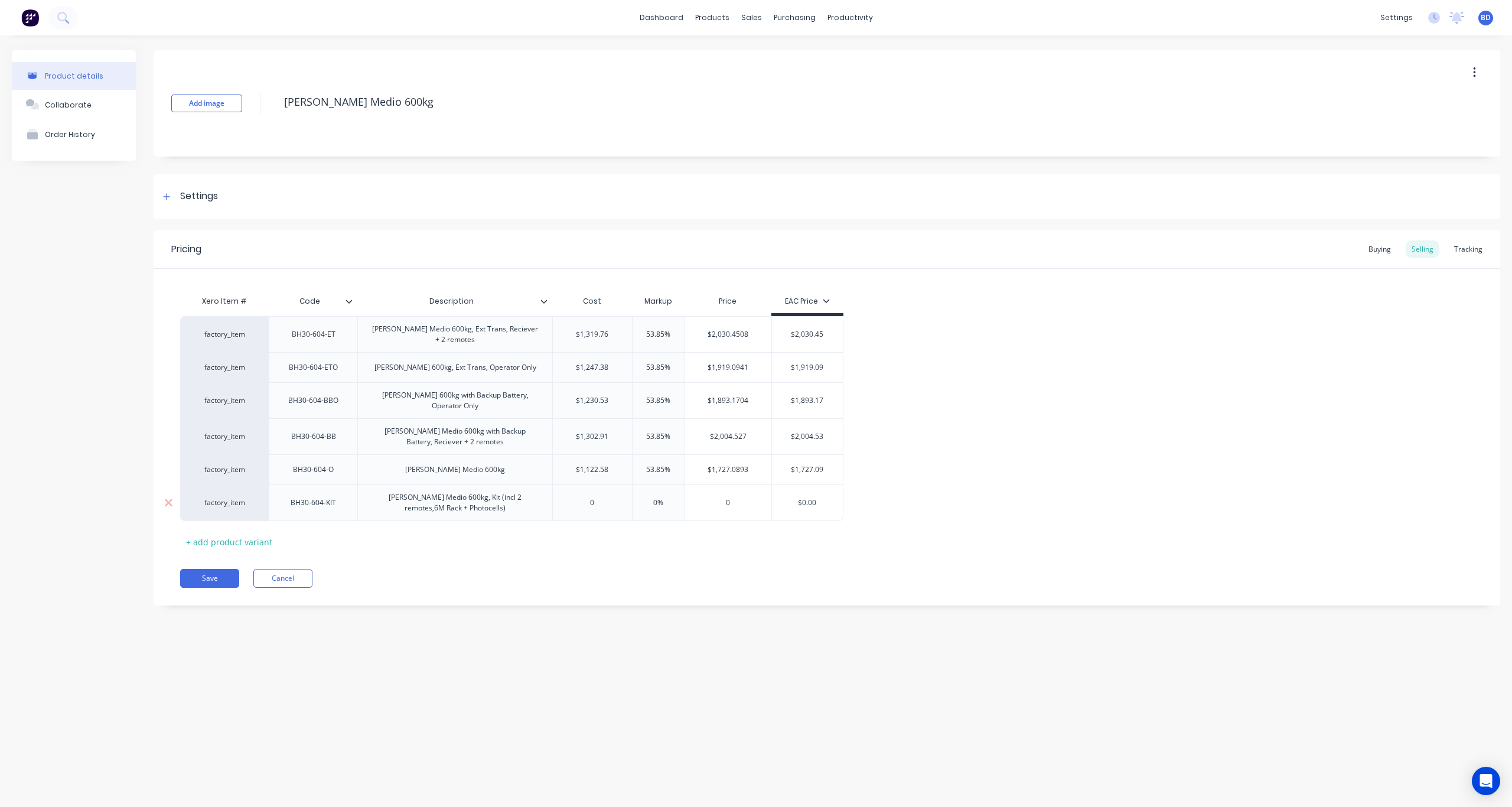
click at [730, 497] on div "0" at bounding box center [728, 503] width 87 height 30
type input "0"
click at [595, 502] on input "0" at bounding box center [593, 503] width 79 height 11
paste input "$1,432.08"
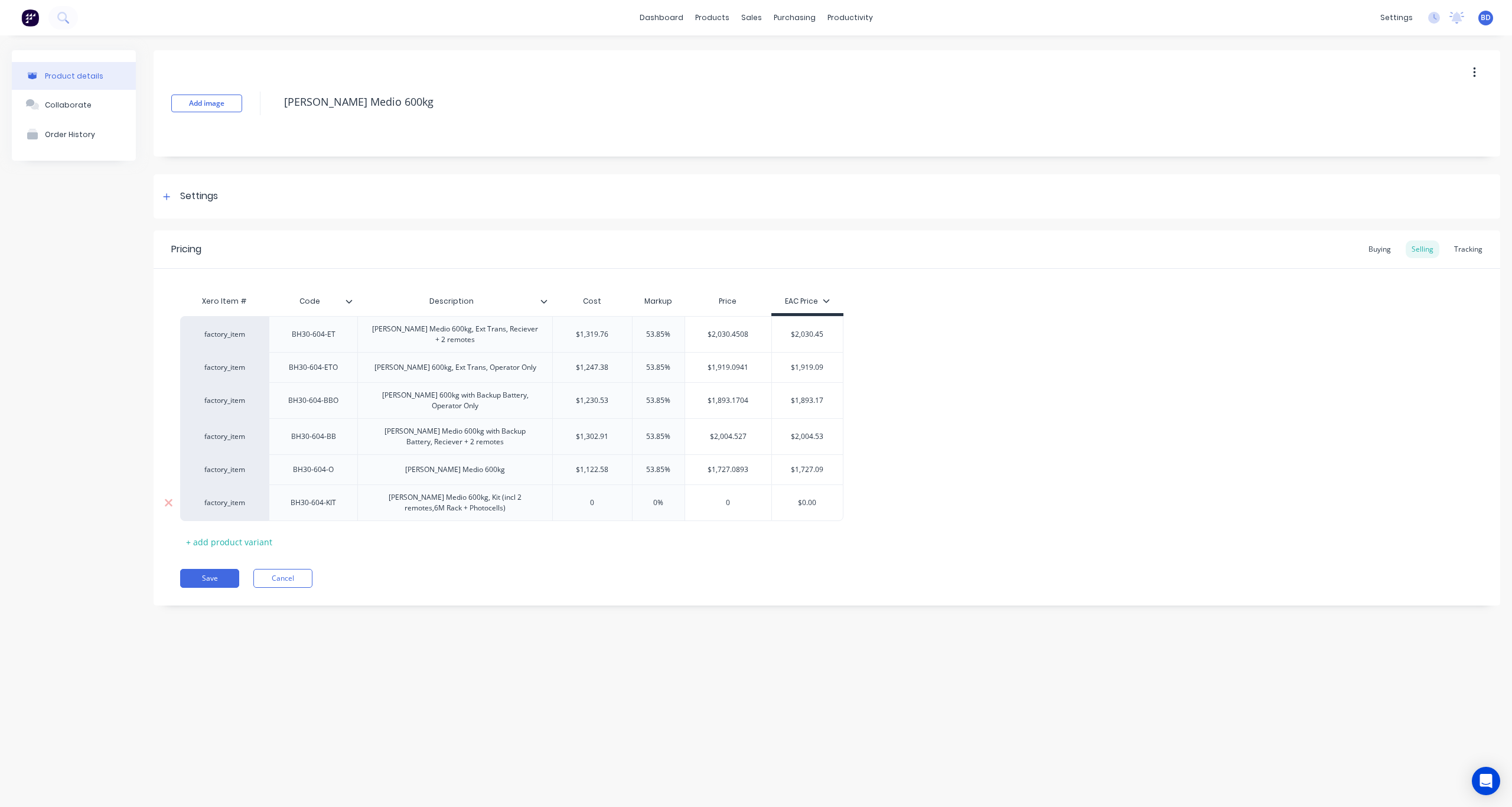
type textarea "x"
type input "$1,432.08"
type input "53.85%"
drag, startPoint x: 664, startPoint y: 472, endPoint x: 618, endPoint y: 469, distance: 46.1
click at [618, 469] on div "factory_item BH30-604-O Roger Medio 600kg $1,122.58 53.85% 53.85% $1,727.0893 $…" at bounding box center [512, 469] width 663 height 30
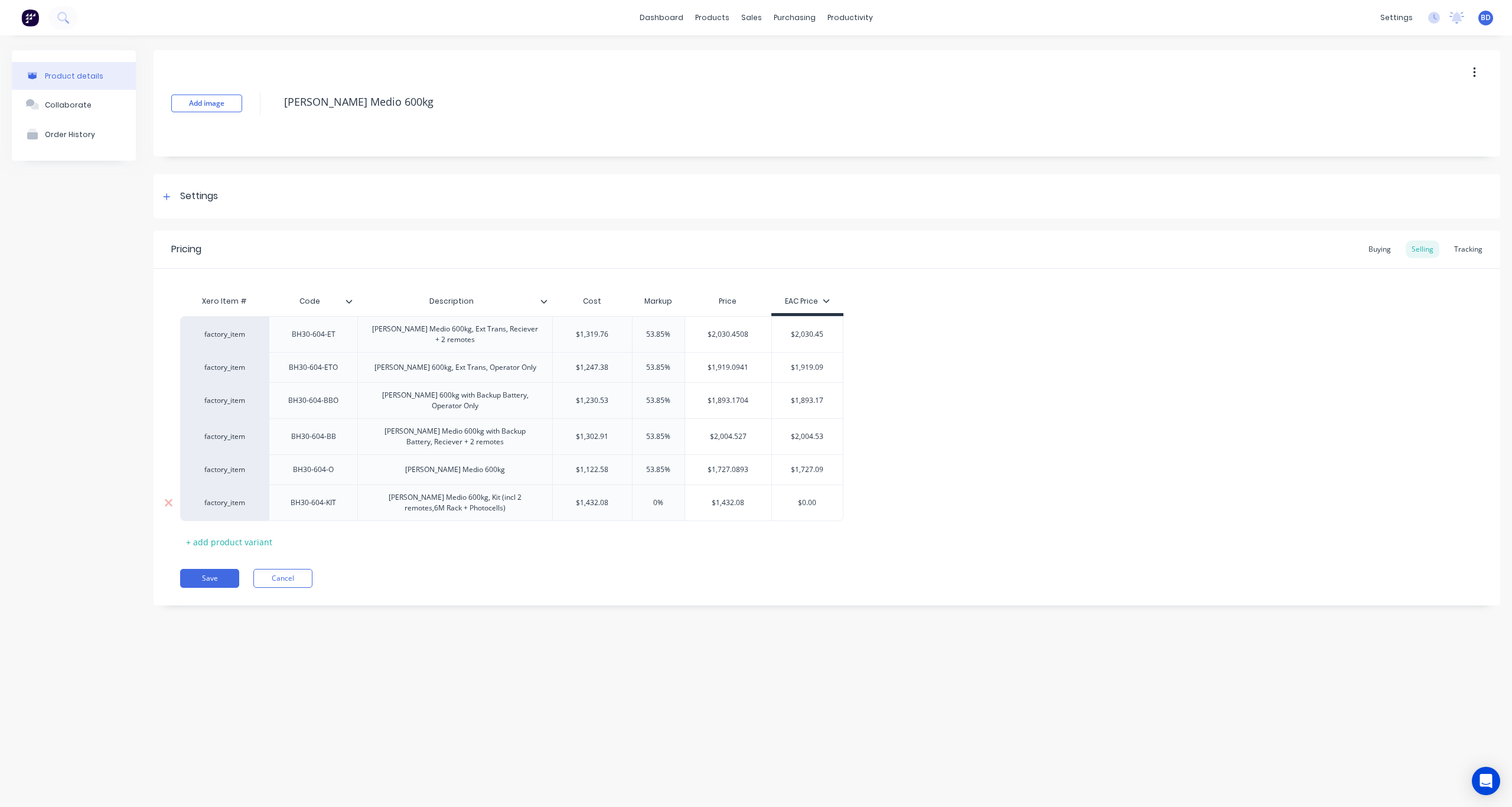
type input "0%"
click at [661, 506] on input "0%" at bounding box center [658, 503] width 59 height 11
drag, startPoint x: 674, startPoint y: 505, endPoint x: 620, endPoint y: 500, distance: 54.2
click at [620, 500] on div "factory_item BH30-604-KIT Roger Medio 600kg, Kit (incl 2 remotes,6M Rack + Phot…" at bounding box center [512, 503] width 663 height 36
paste input "53.85"
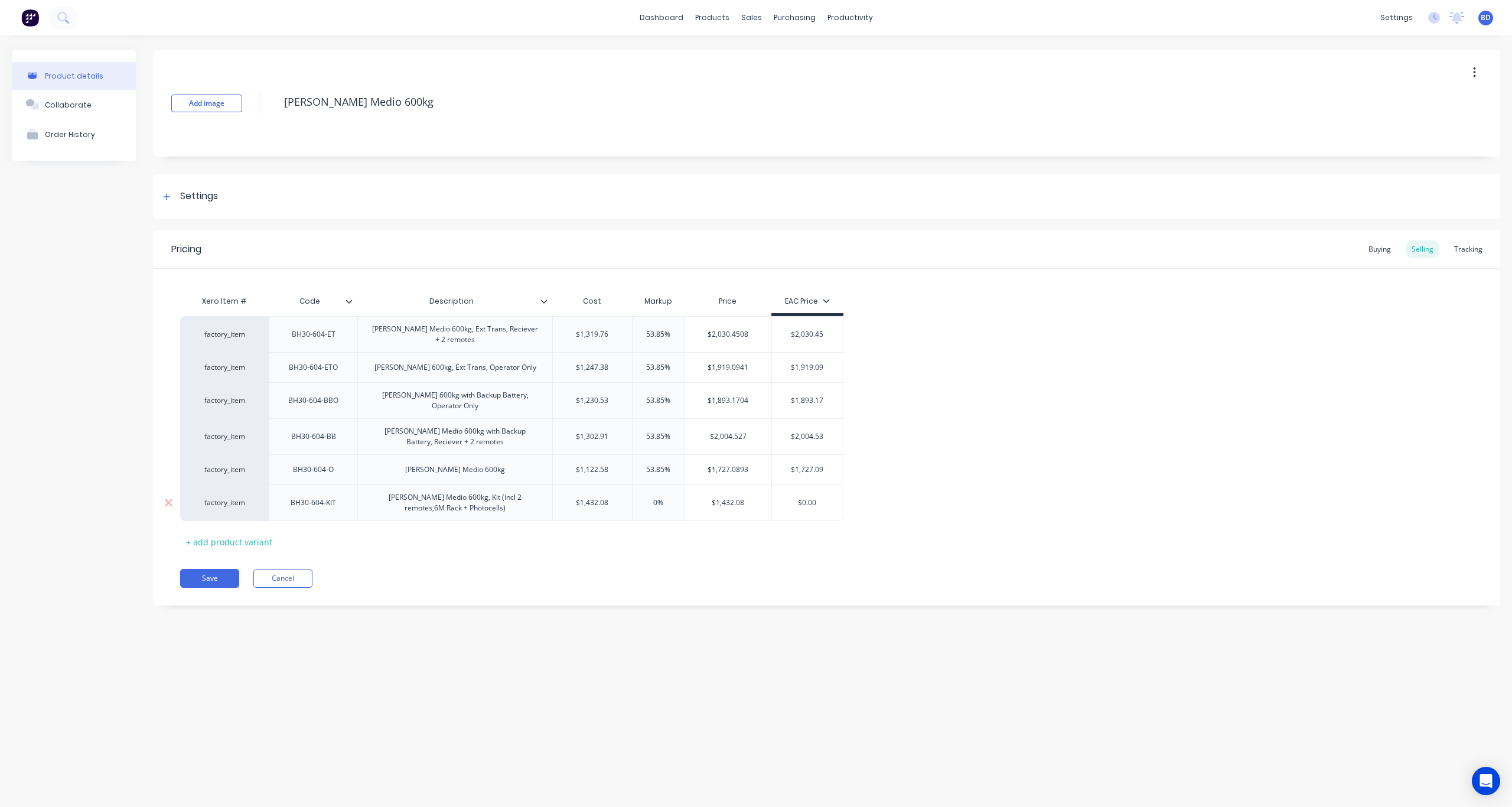
type textarea "x"
type input "53.85%"
click at [616, 567] on div "Pricing Buying Selling Tracking Xero Item # Code Description Cost Markup Price …" at bounding box center [827, 418] width 1347 height 375
click at [214, 573] on button "Save" at bounding box center [210, 578] width 59 height 19
type textarea "x"
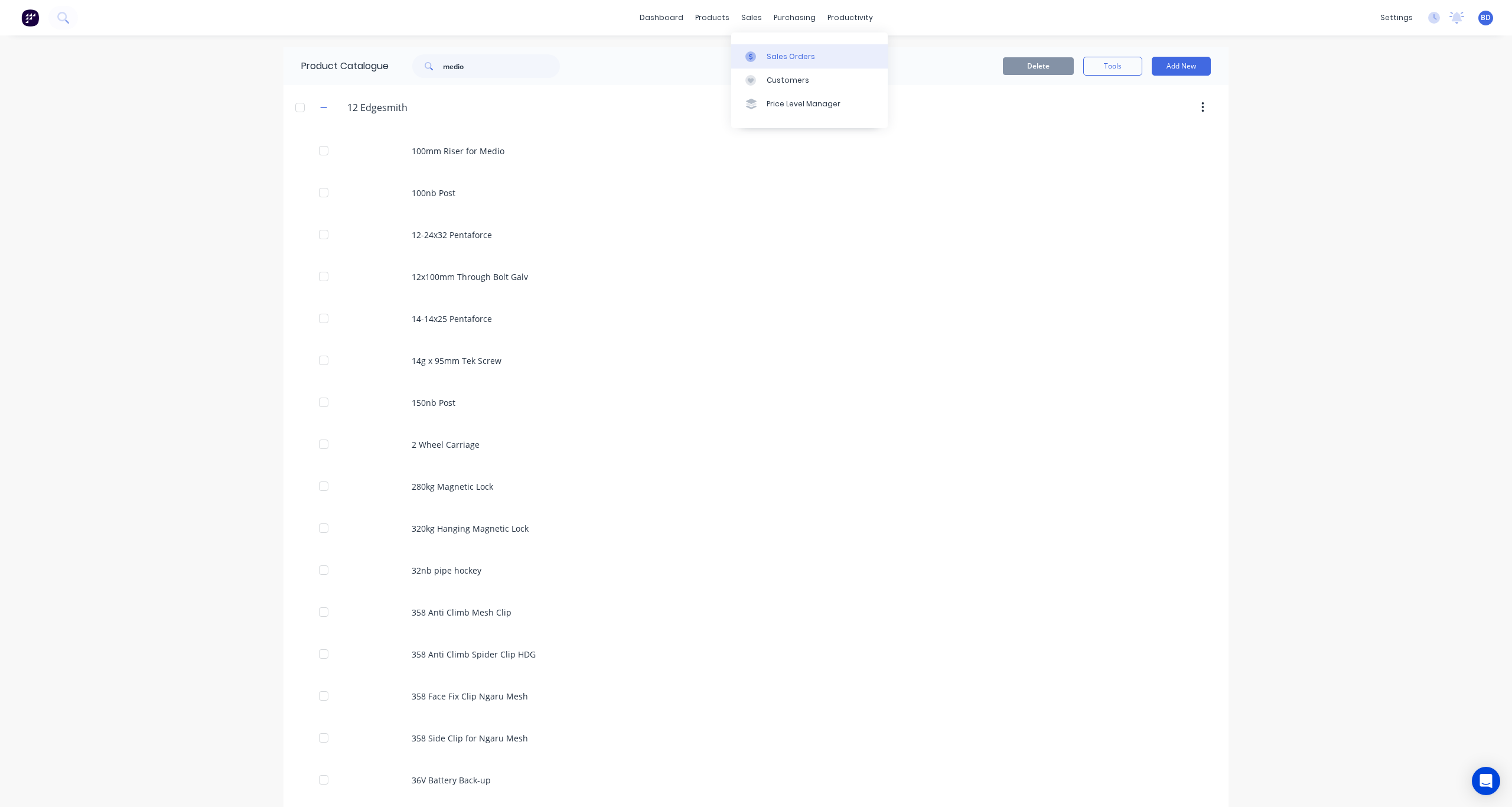
click at [767, 55] on div "Sales Orders" at bounding box center [791, 57] width 48 height 11
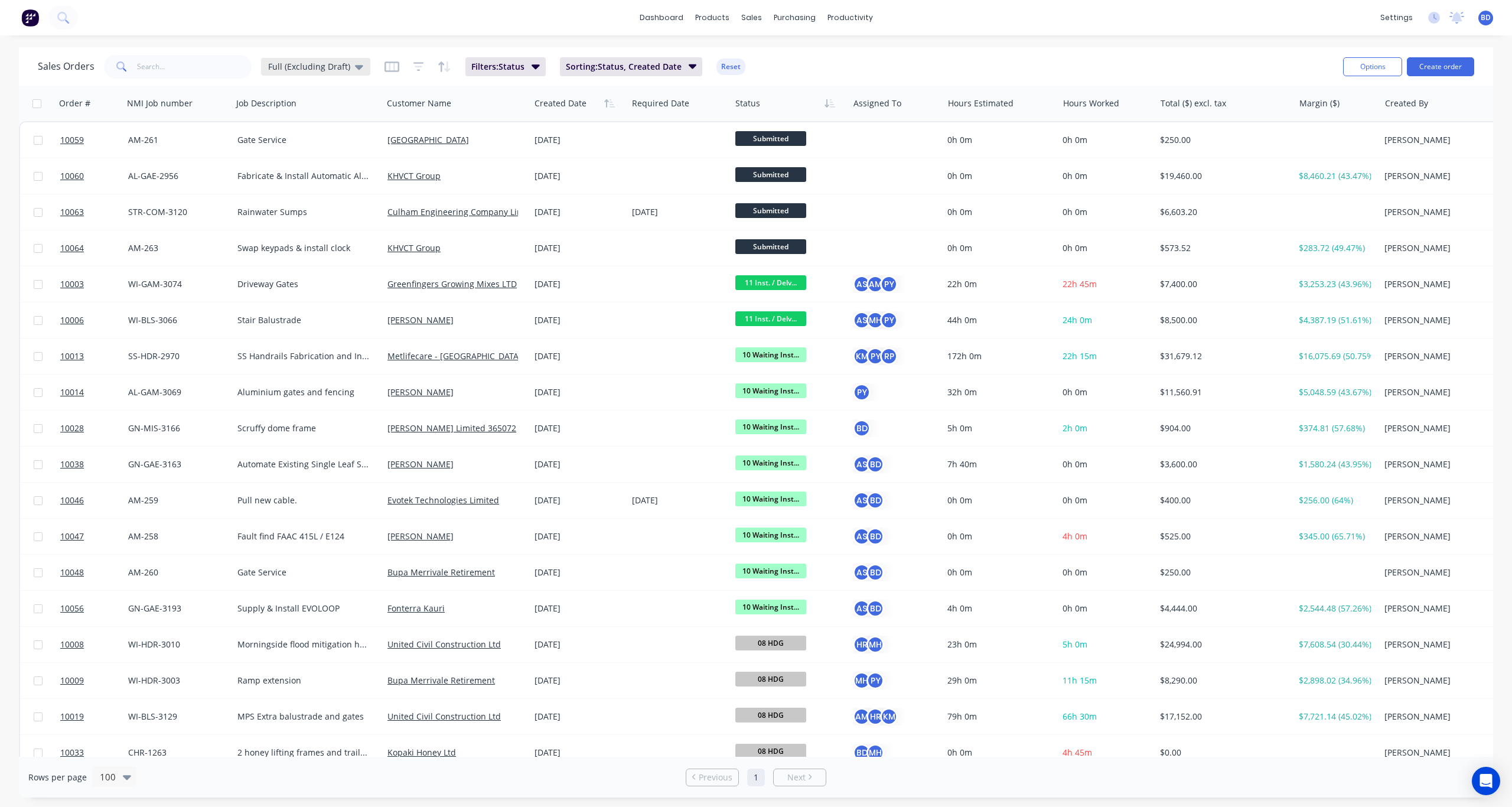
click at [292, 72] on div "Full (Excluding Draft)" at bounding box center [316, 66] width 109 height 17
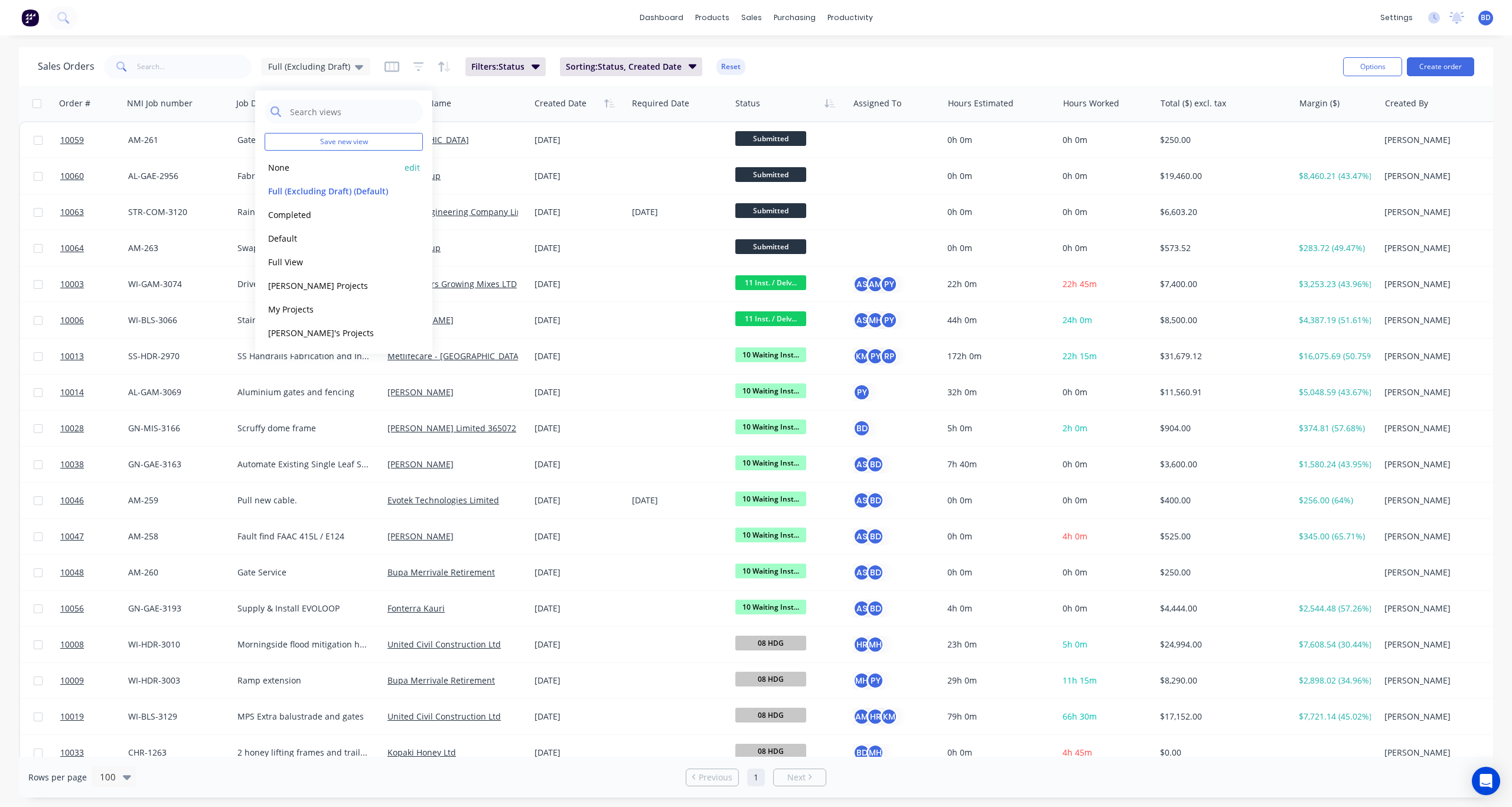
click at [284, 166] on button "None" at bounding box center [332, 167] width 135 height 14
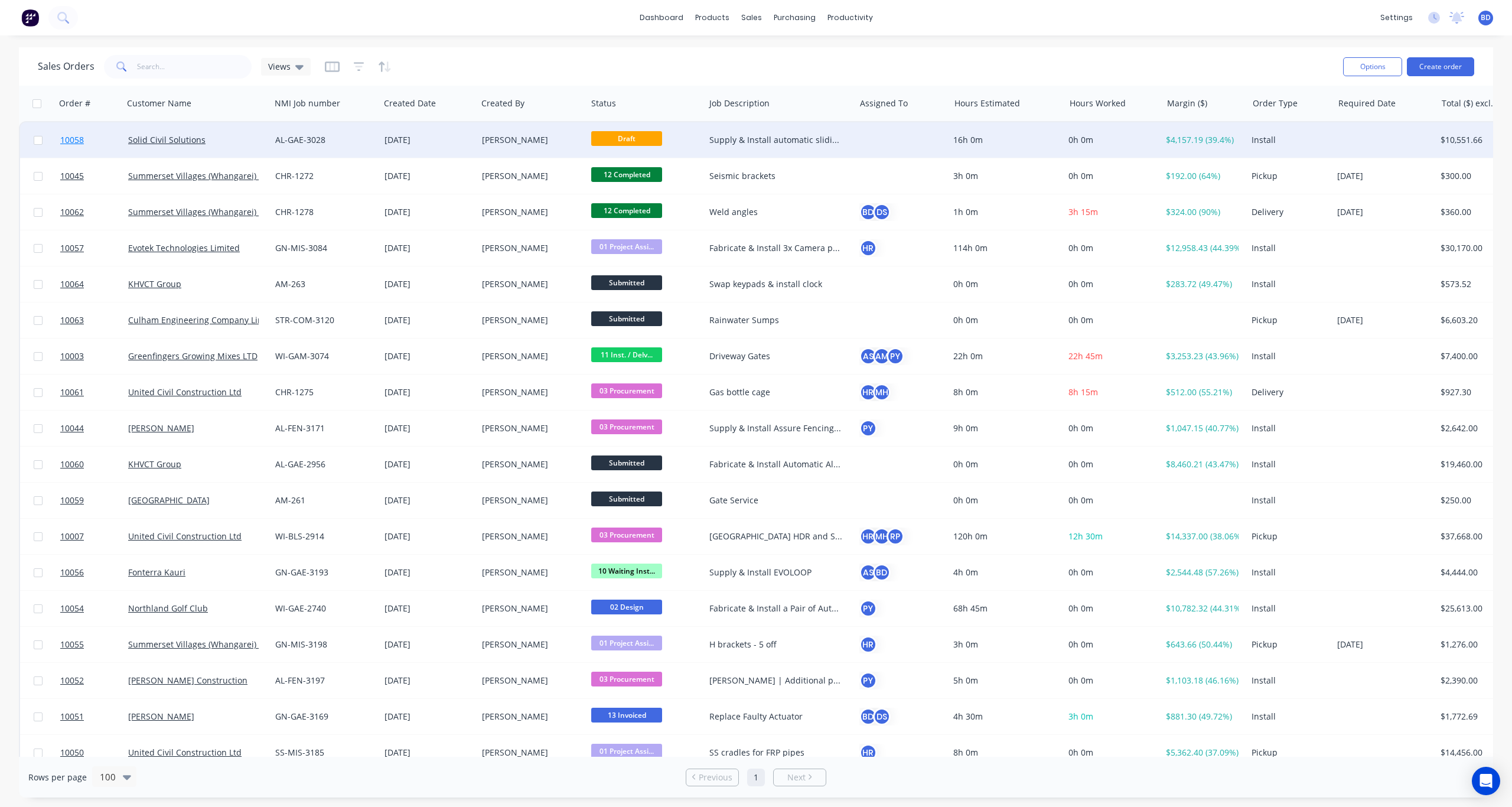
click at [82, 142] on span "10058" at bounding box center [72, 140] width 23 height 12
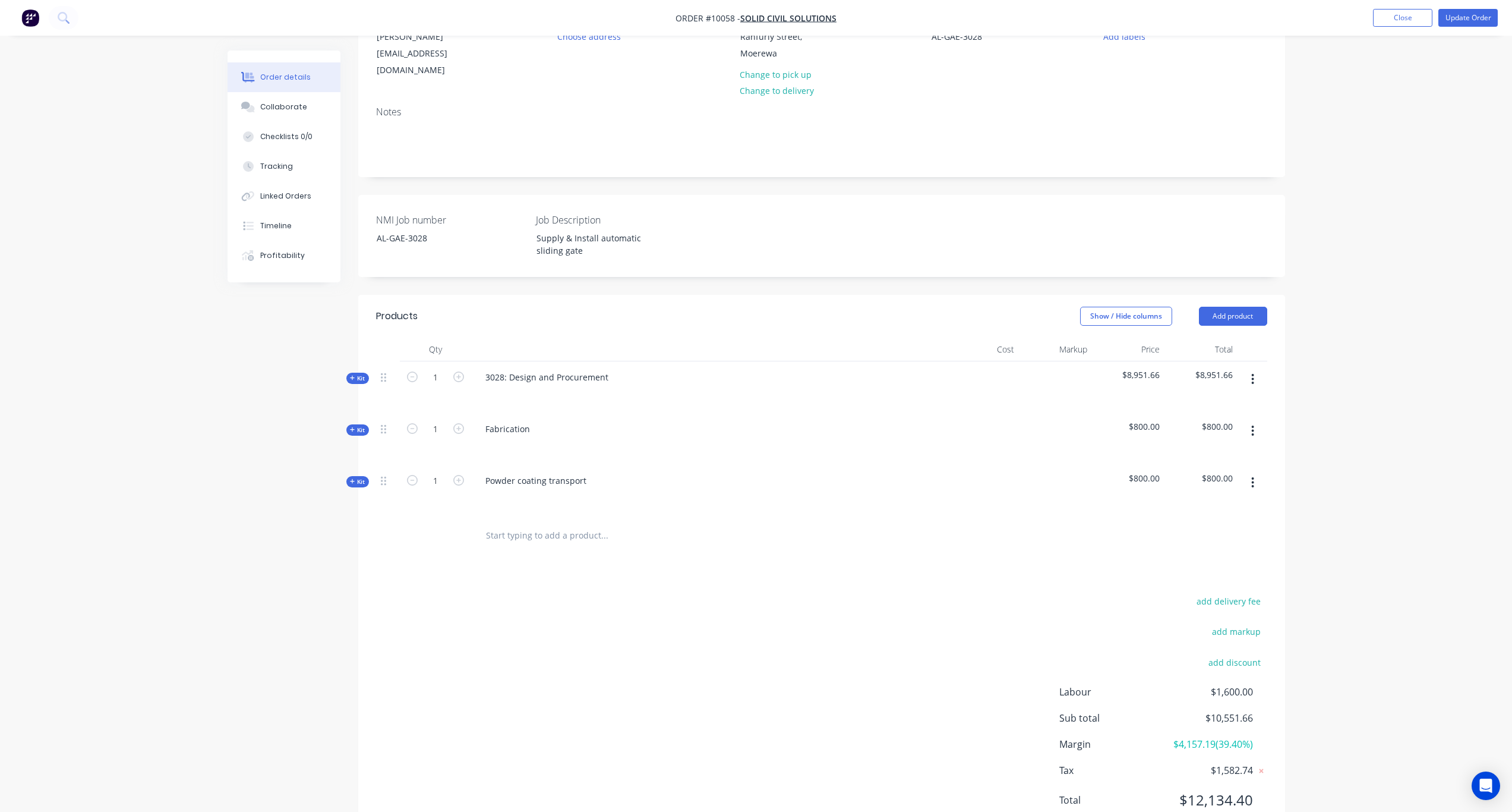
scroll to position [171, 0]
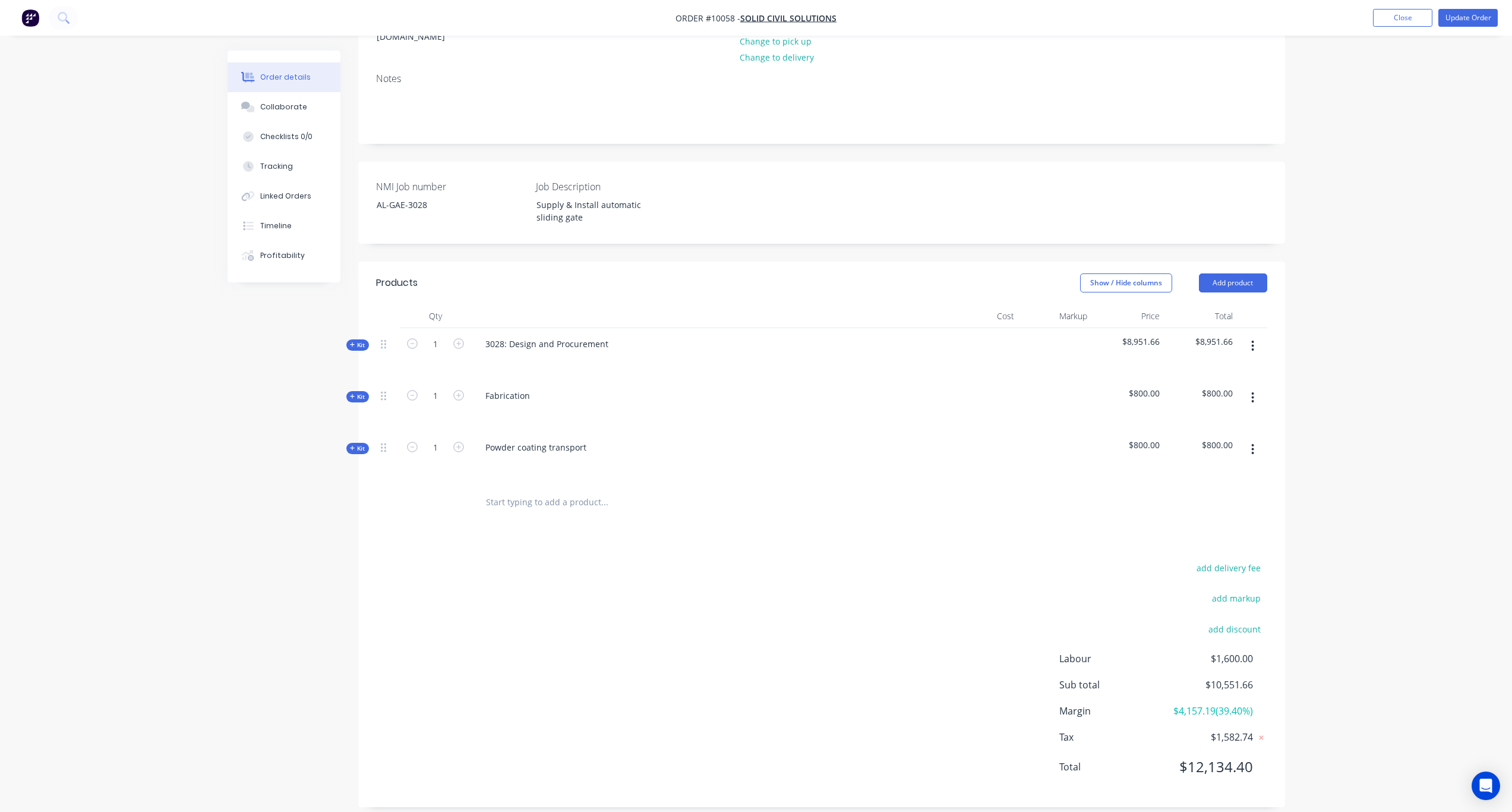
click at [361, 340] on span "Kit" at bounding box center [358, 345] width 15 height 9
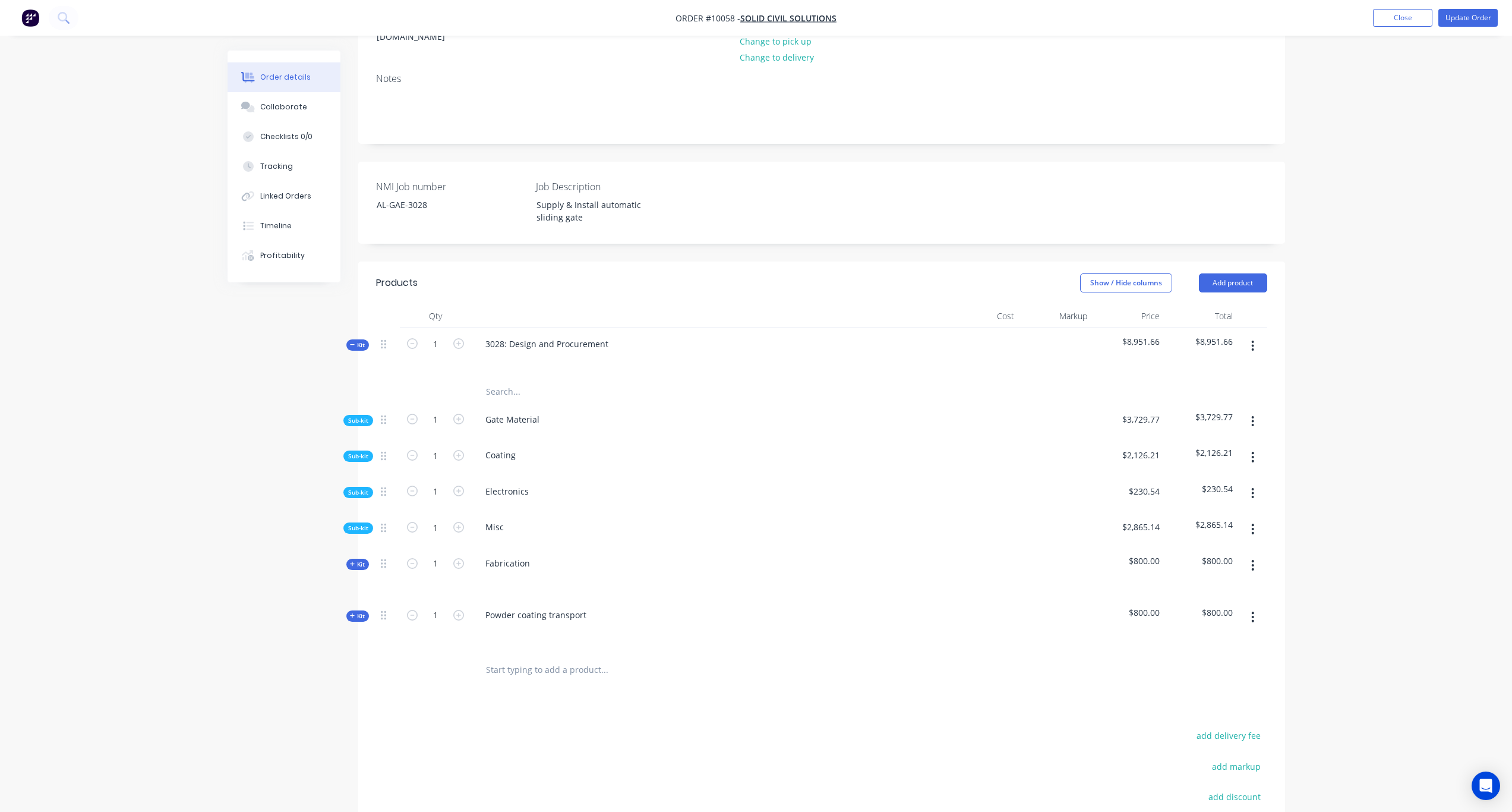
click at [359, 472] on div "Qty Cost Markup Price Total Kit 1 3028: Design and Procurement $8,951.66 $8,951…" at bounding box center [822, 497] width 927 height 385
click at [366, 487] on div "Sub-kit" at bounding box center [358, 492] width 30 height 11
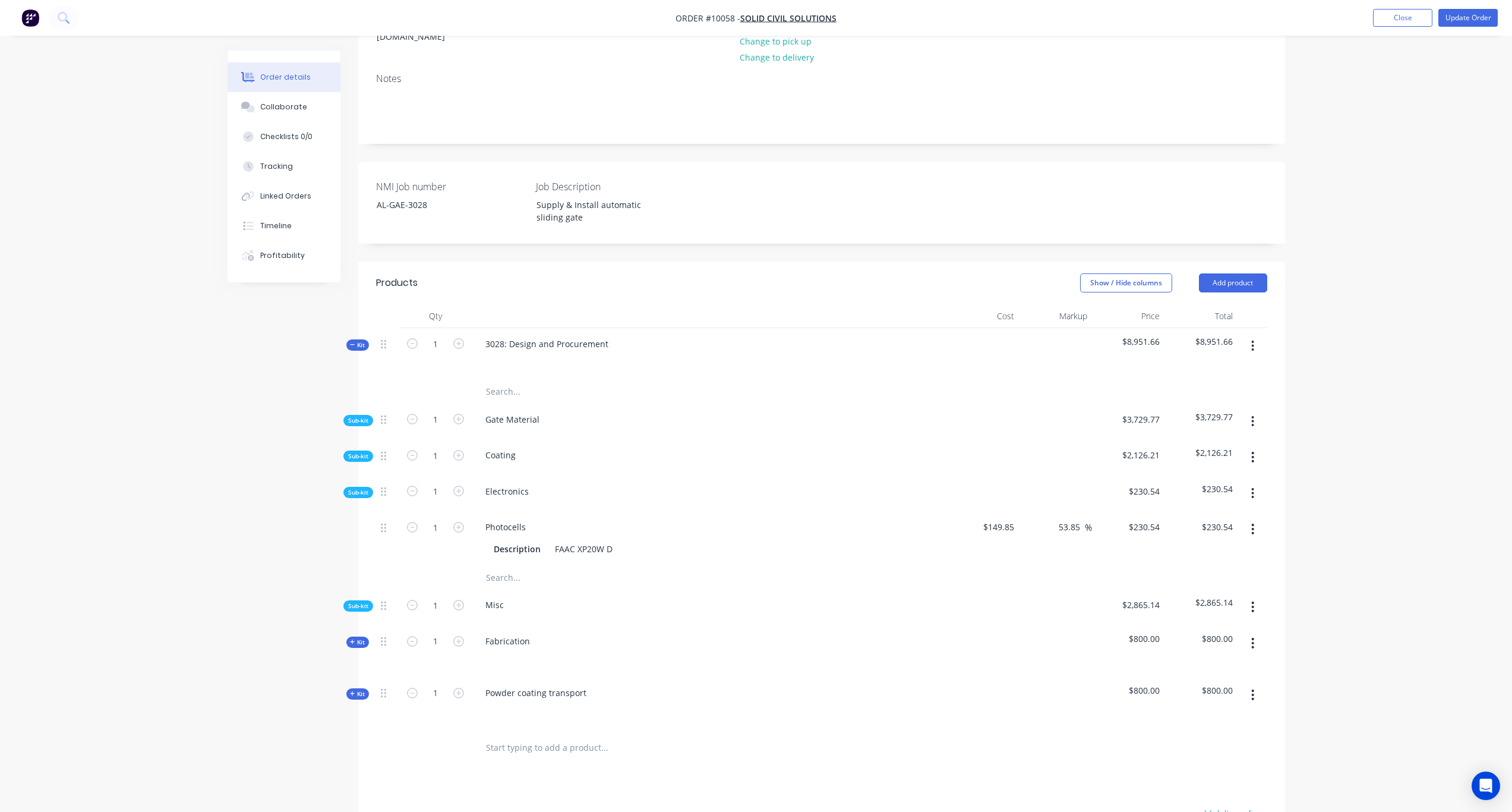
click at [1252, 523] on icon "button" at bounding box center [1253, 529] width 3 height 13
click at [1328, 450] on div "Order details Collaborate Checklists 0/0 Tracking Linked Orders Timeline Profit…" at bounding box center [756, 449] width 1512 height 1242
click at [1250, 483] on button "button" at bounding box center [1252, 494] width 28 height 21
click at [1189, 516] on div "Add product to kit" at bounding box center [1211, 524] width 91 height 18
click at [1201, 564] on div "Product catalogue" at bounding box center [1211, 572] width 91 height 18
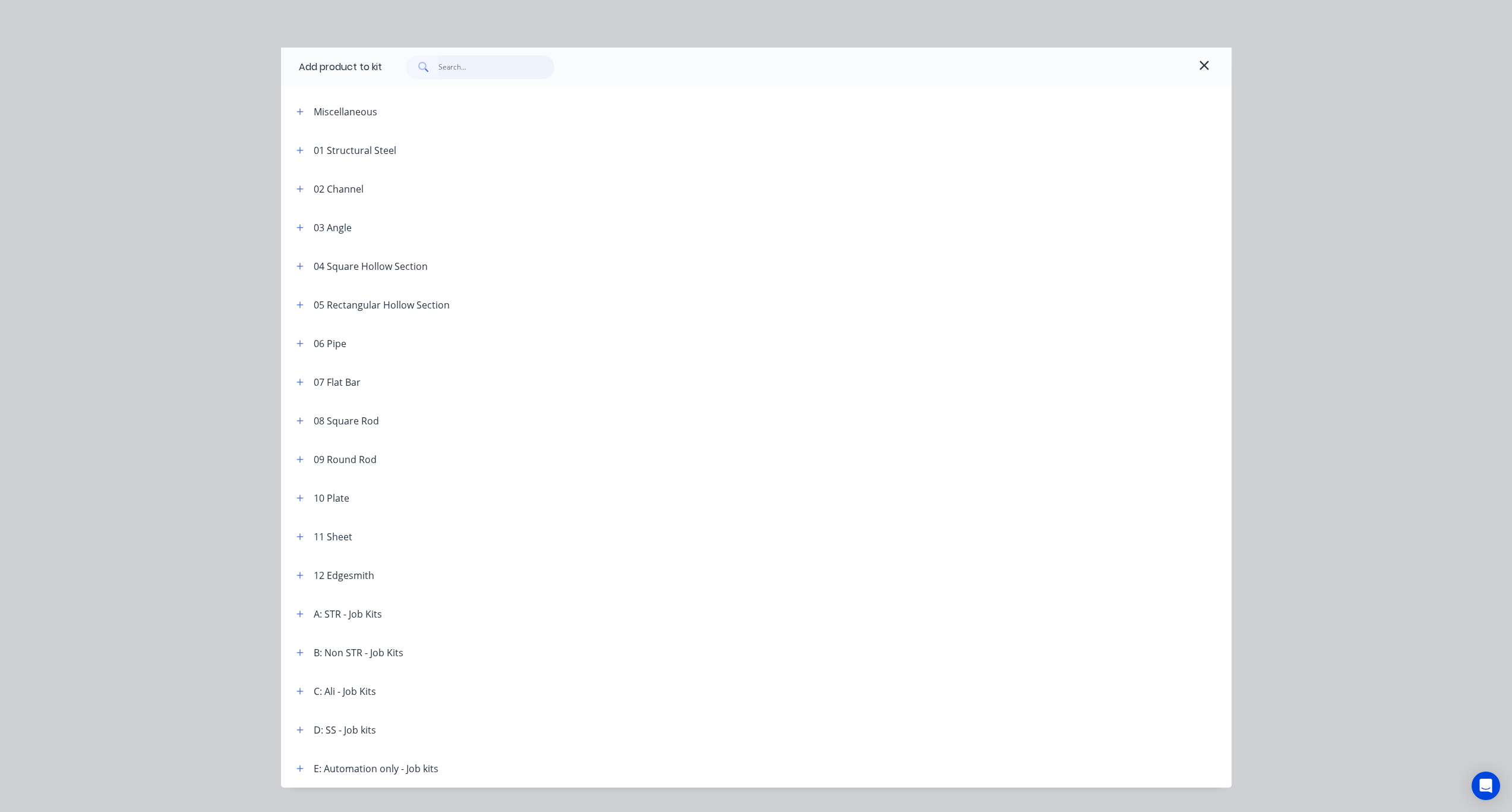
click at [477, 65] on input "text" at bounding box center [496, 67] width 116 height 24
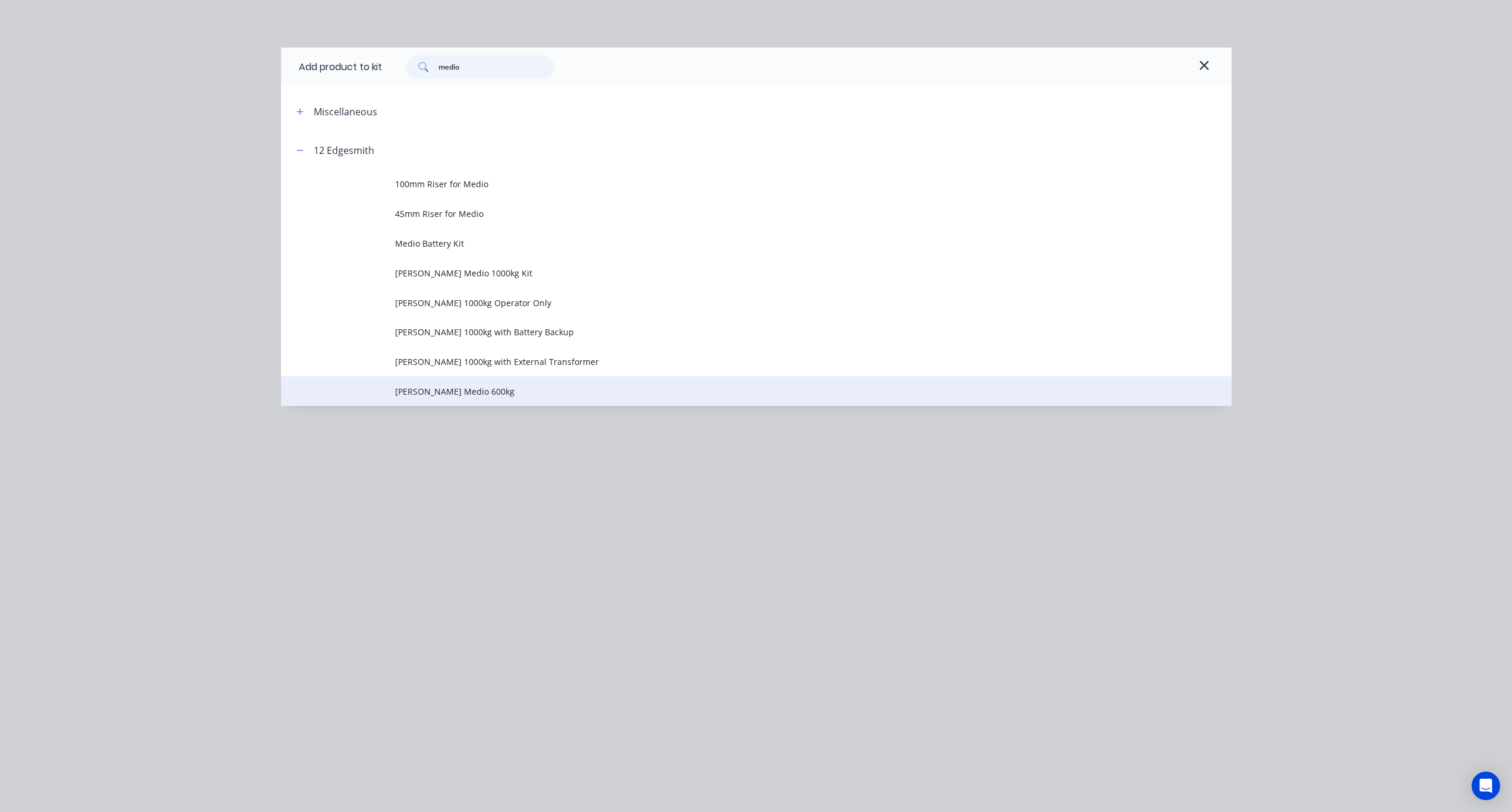
type input "medio"
click at [460, 388] on span "Roger Medio 600kg" at bounding box center [729, 392] width 669 height 12
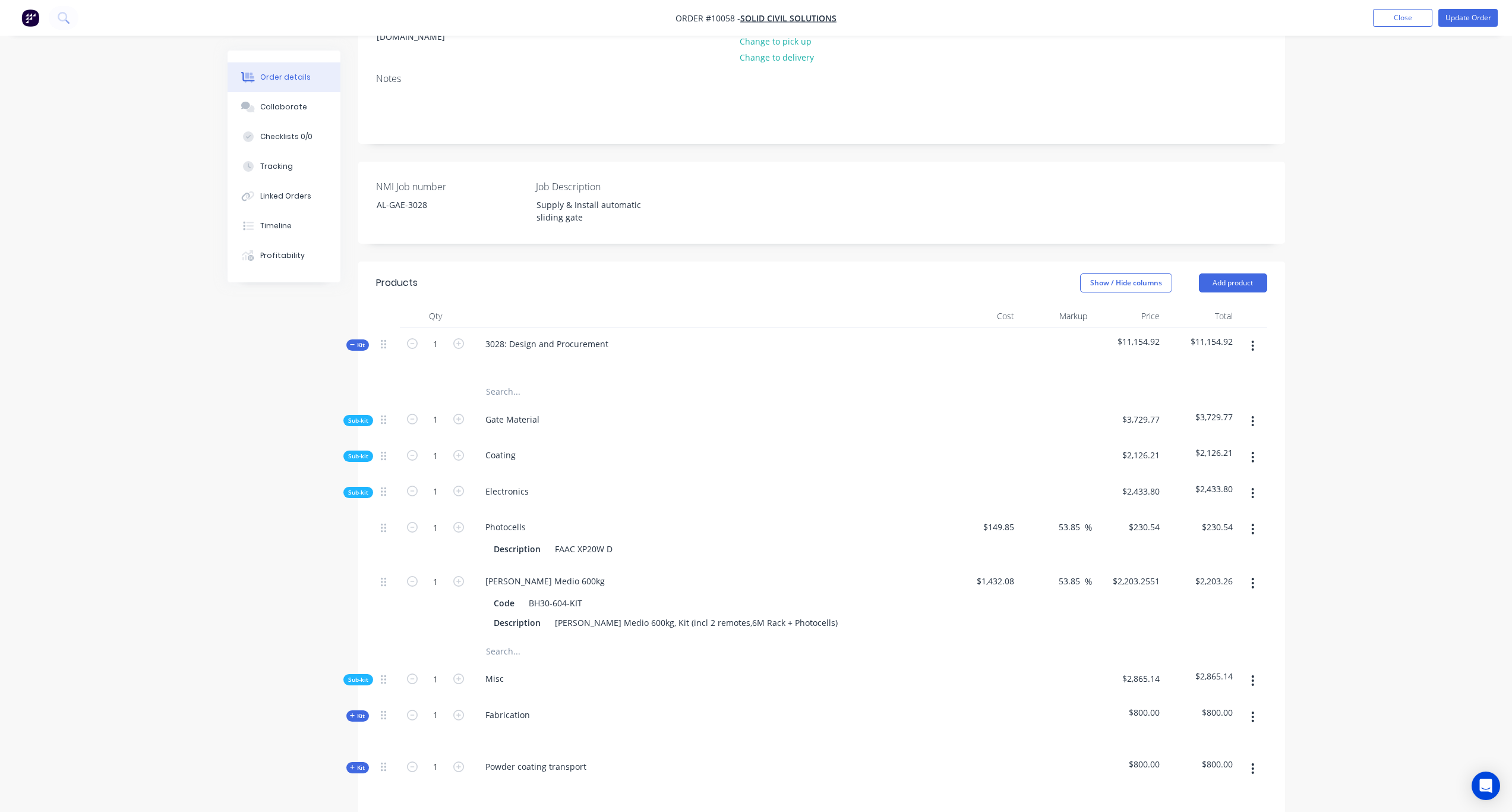
click at [1255, 487] on icon "button" at bounding box center [1253, 493] width 3 height 13
click at [1220, 516] on div "Add product to kit" at bounding box center [1211, 524] width 91 height 18
click at [1198, 564] on div "Product catalogue" at bounding box center [1211, 572] width 91 height 18
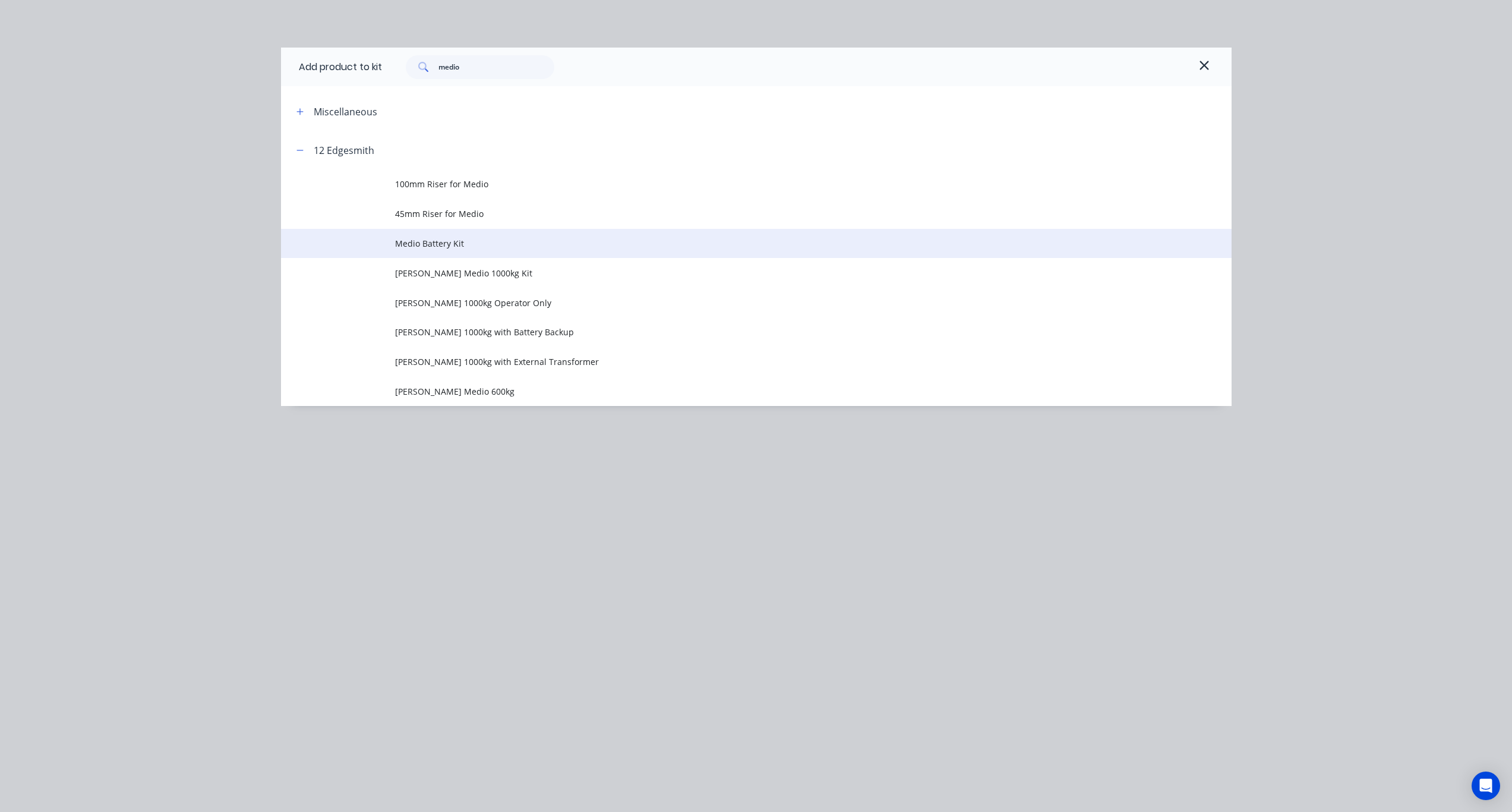
click at [463, 248] on span "Medio Battery Kit" at bounding box center [729, 243] width 669 height 12
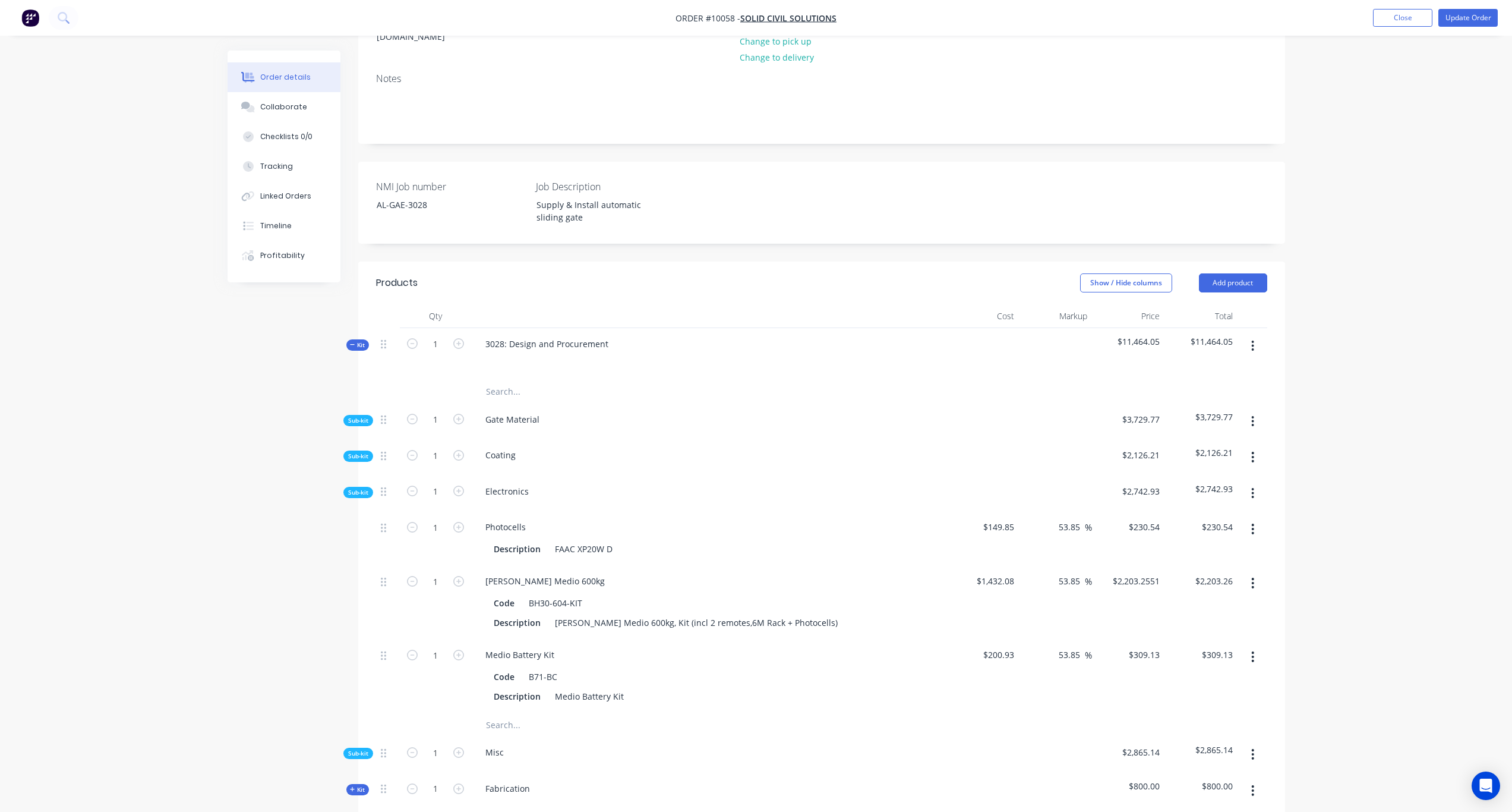
click at [1255, 487] on icon "button" at bounding box center [1253, 493] width 3 height 13
click at [1226, 516] on div "Add product to kit" at bounding box center [1211, 524] width 91 height 18
click at [1213, 564] on div "Product catalogue" at bounding box center [1211, 572] width 91 height 18
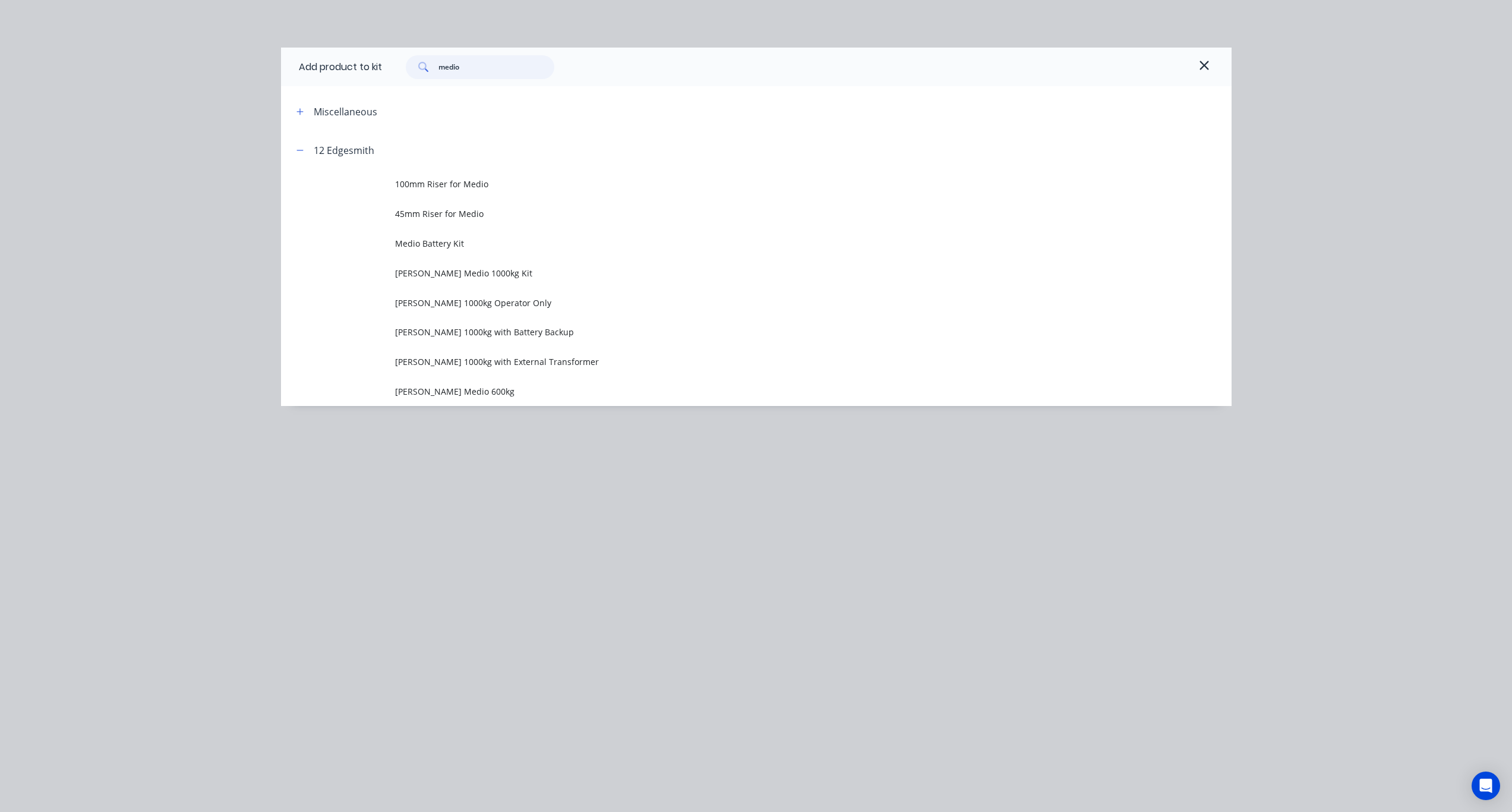
drag, startPoint x: 468, startPoint y: 66, endPoint x: 361, endPoint y: 58, distance: 107.3
click at [361, 58] on div "Add product to kit medio" at bounding box center [756, 66] width 951 height 39
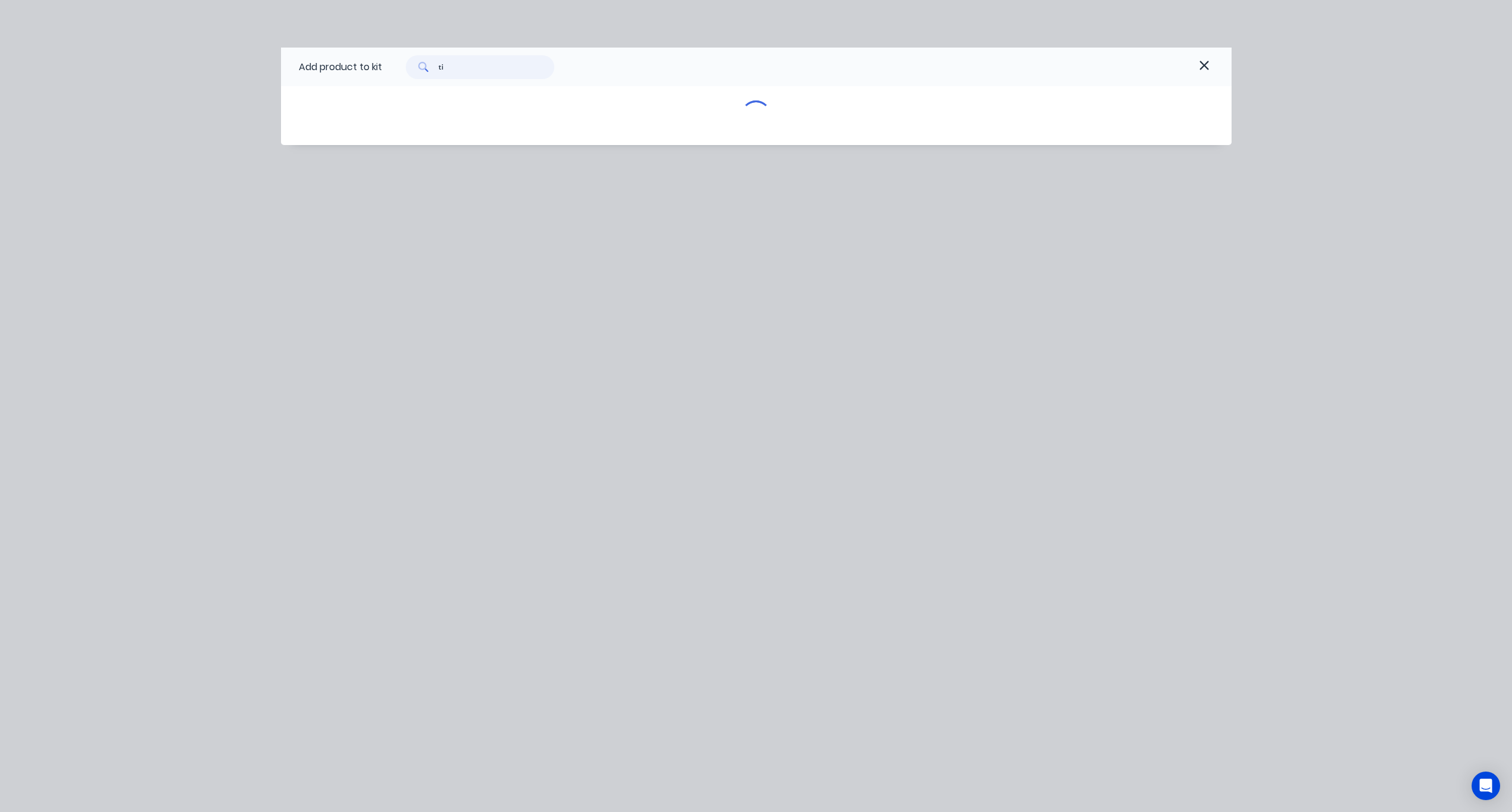
type input "t"
type input "c"
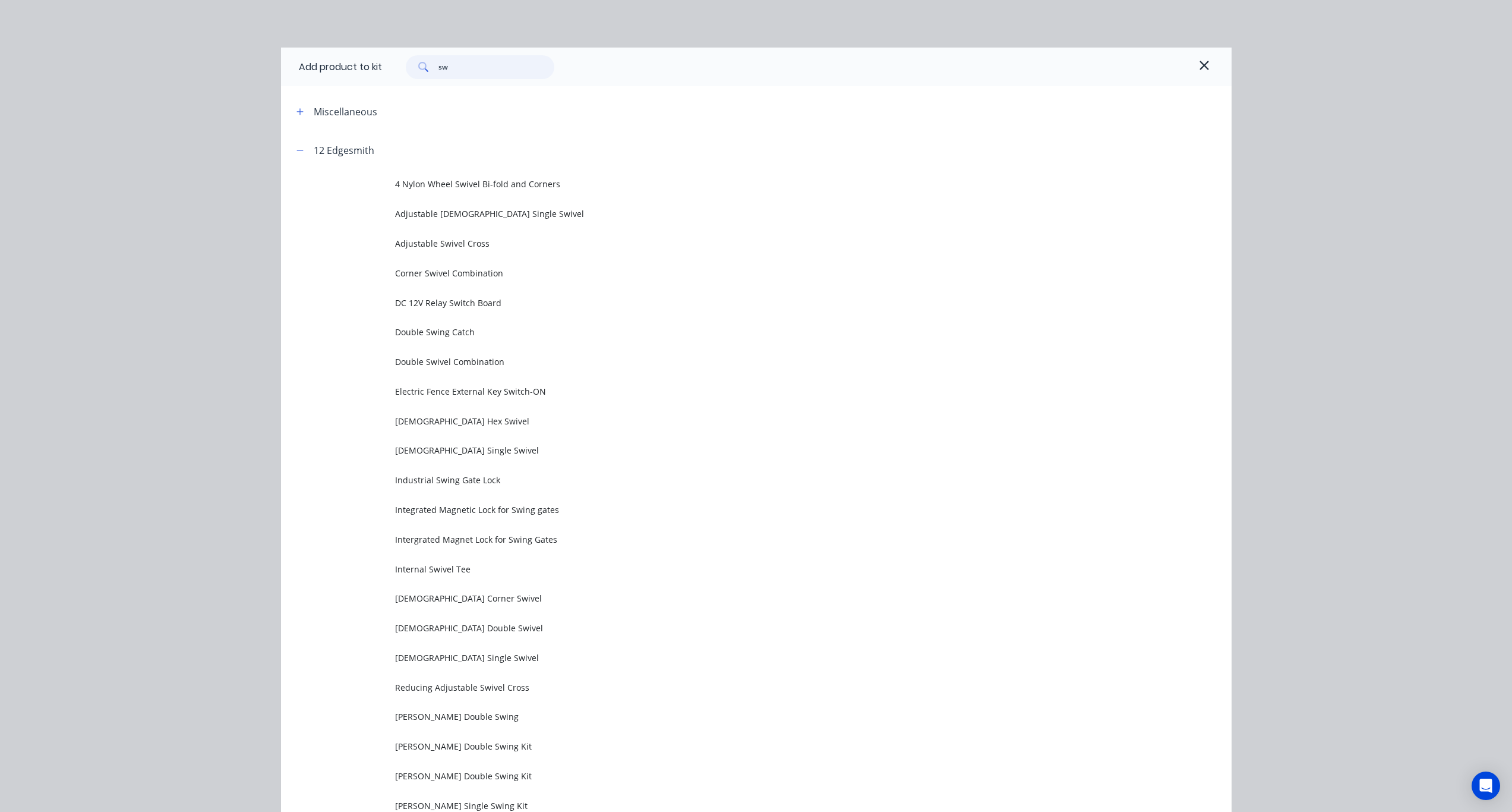
type input "s"
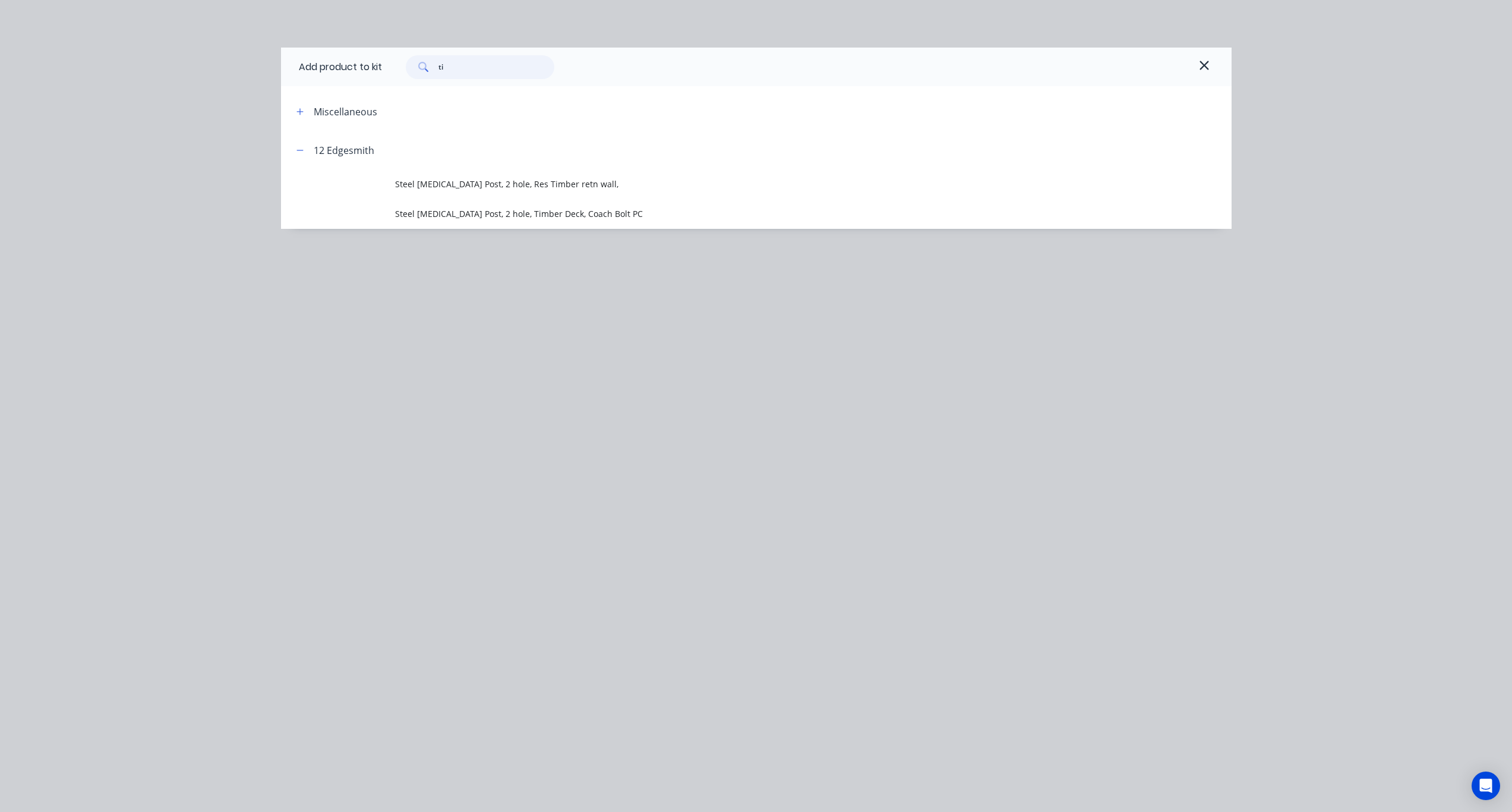
type input "t"
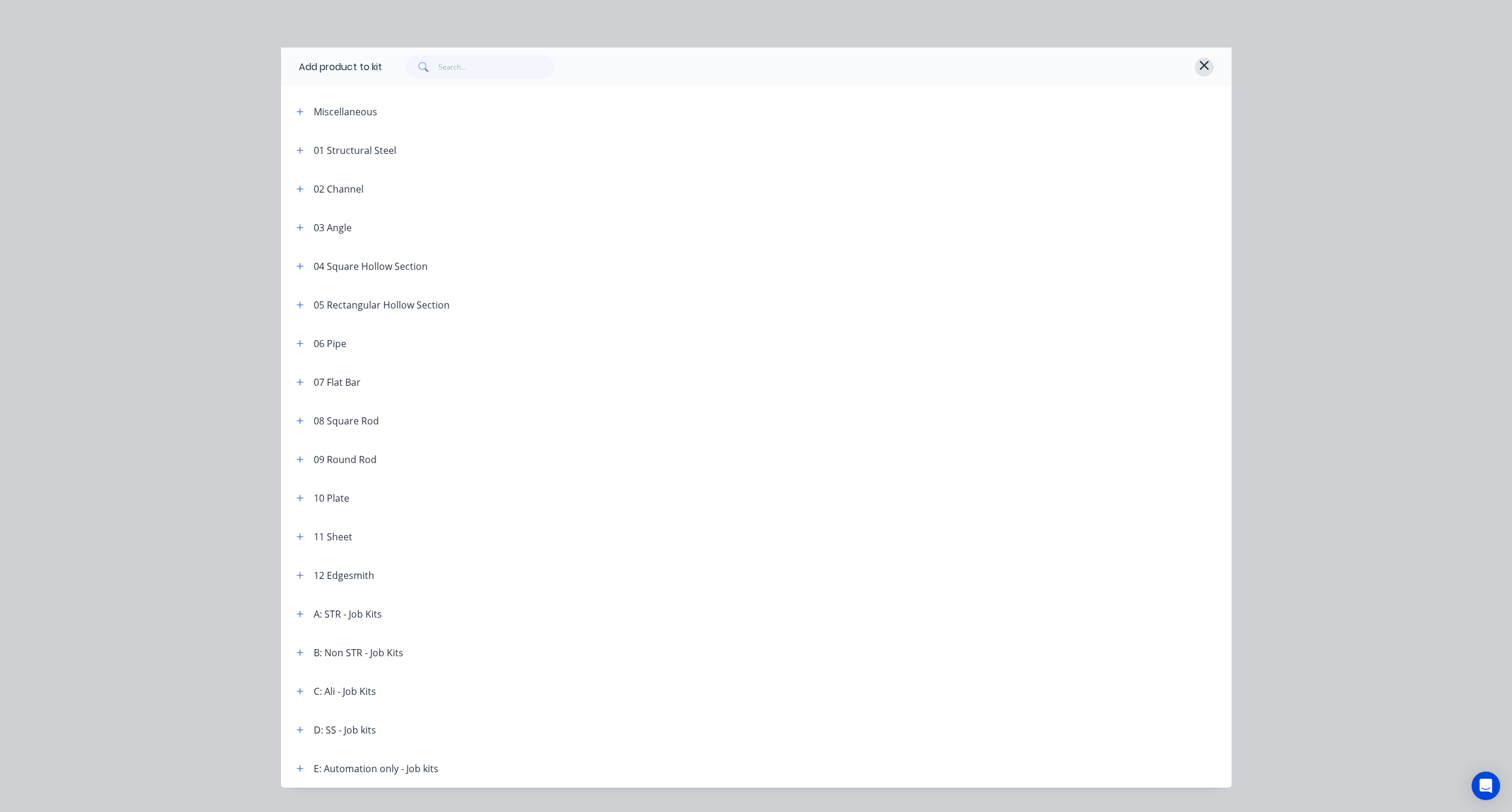
click at [1203, 62] on icon "button" at bounding box center [1204, 66] width 9 height 9
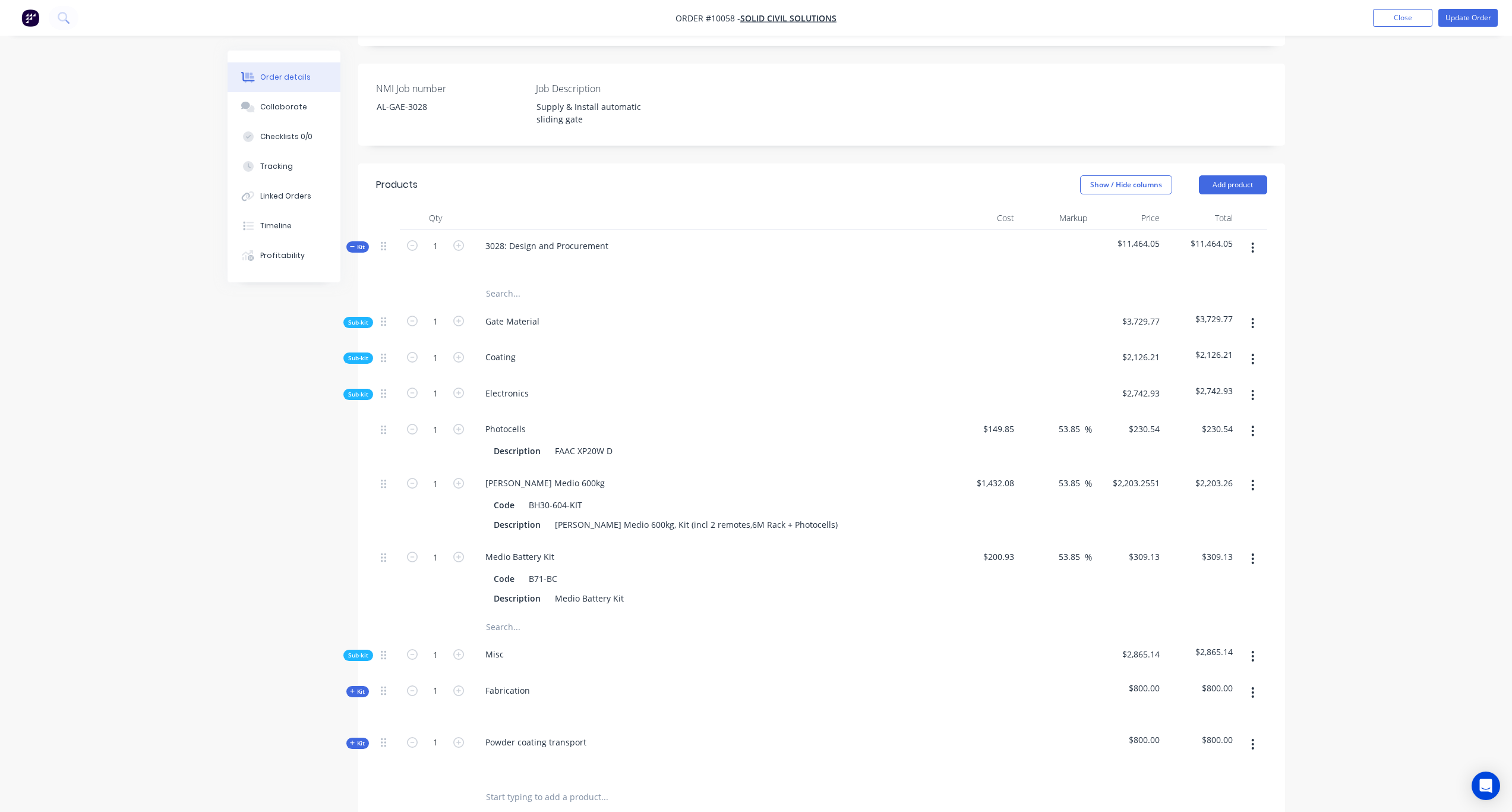
scroll to position [290, 0]
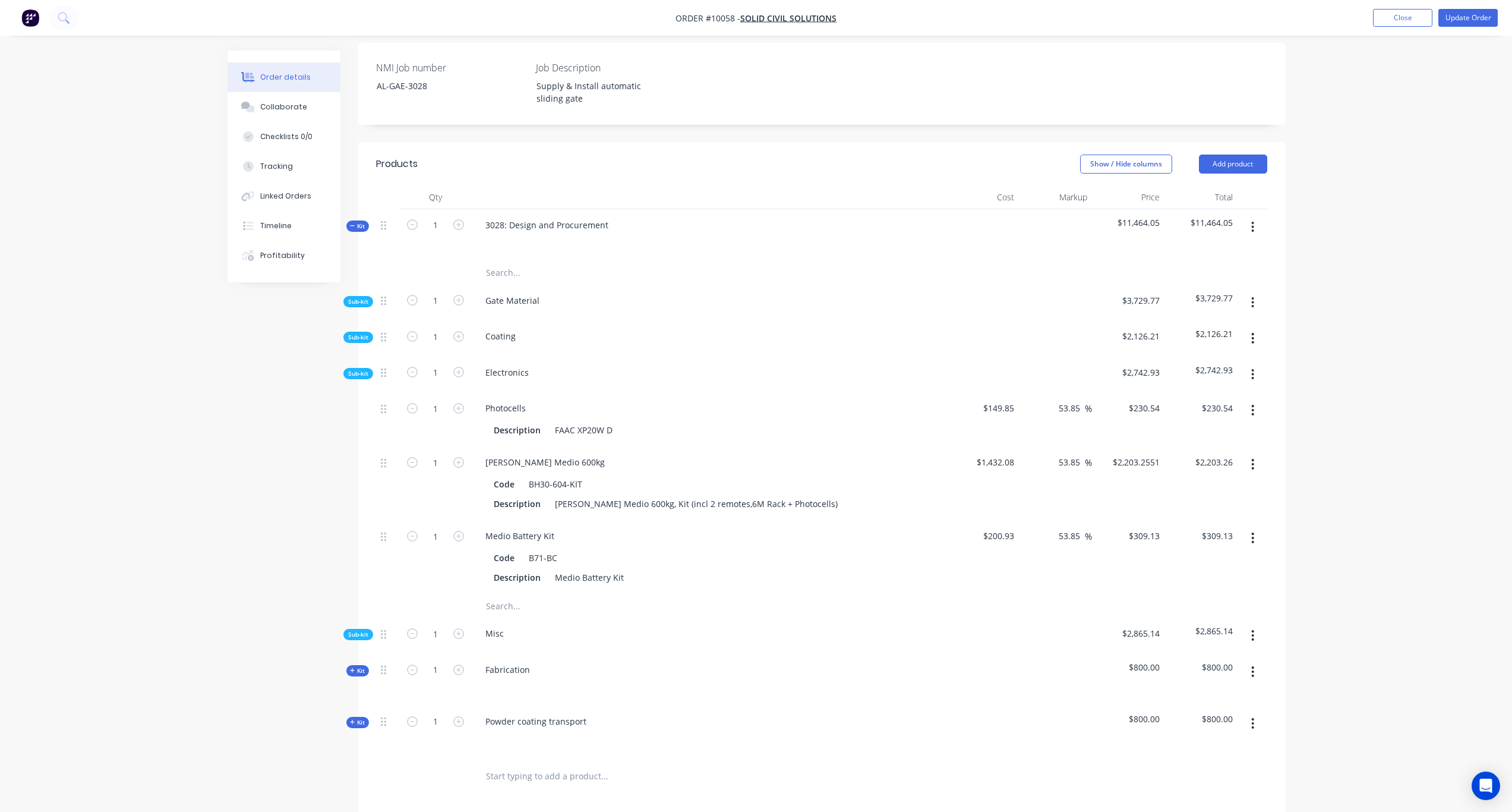
click at [1255, 364] on button "button" at bounding box center [1252, 375] width 28 height 21
click at [1204, 397] on div "Add product to kit" at bounding box center [1211, 405] width 91 height 18
click at [1201, 445] on div "Product catalogue" at bounding box center [1211, 453] width 91 height 18
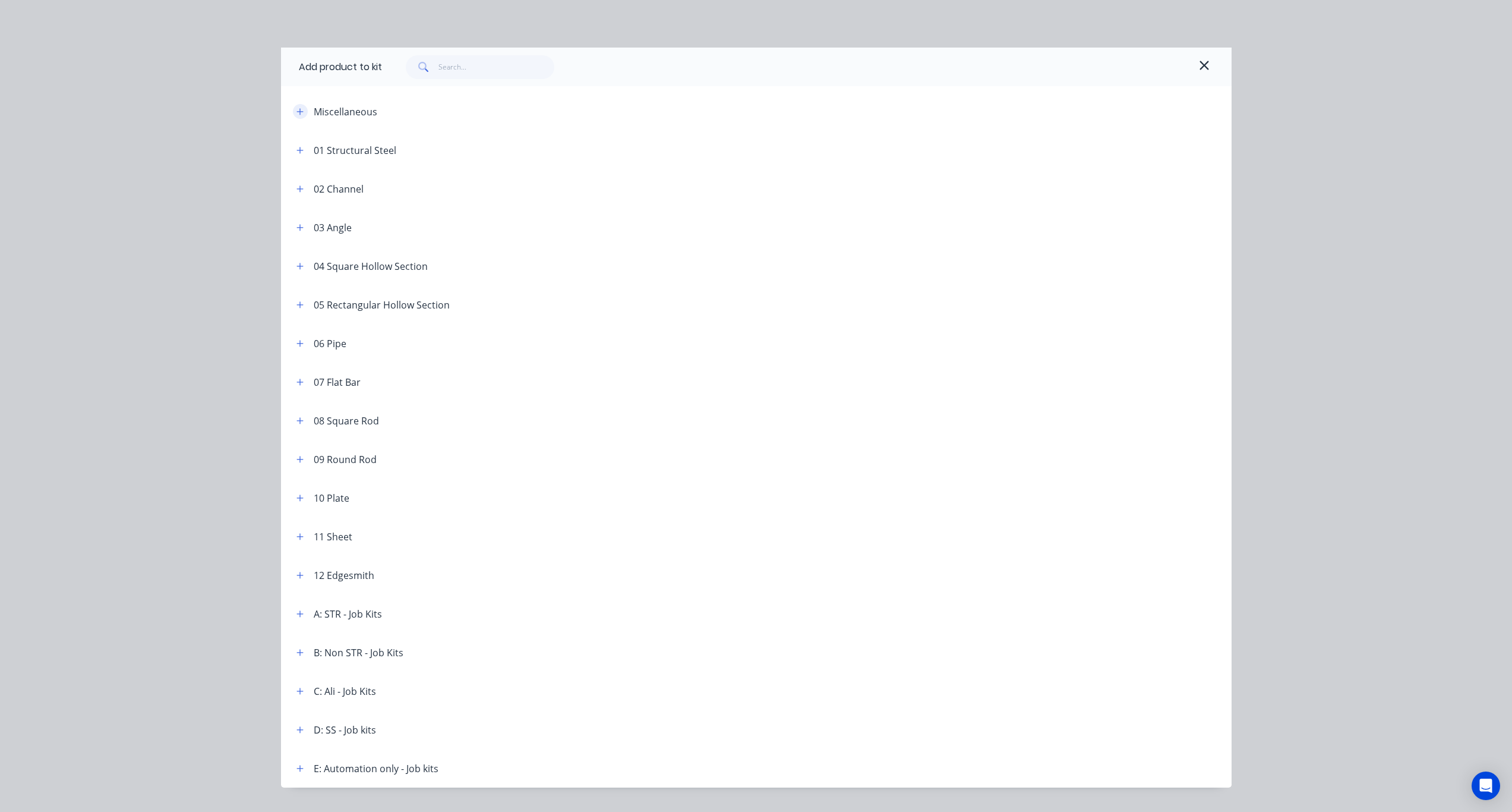
click at [299, 117] on button "button" at bounding box center [301, 112] width 15 height 15
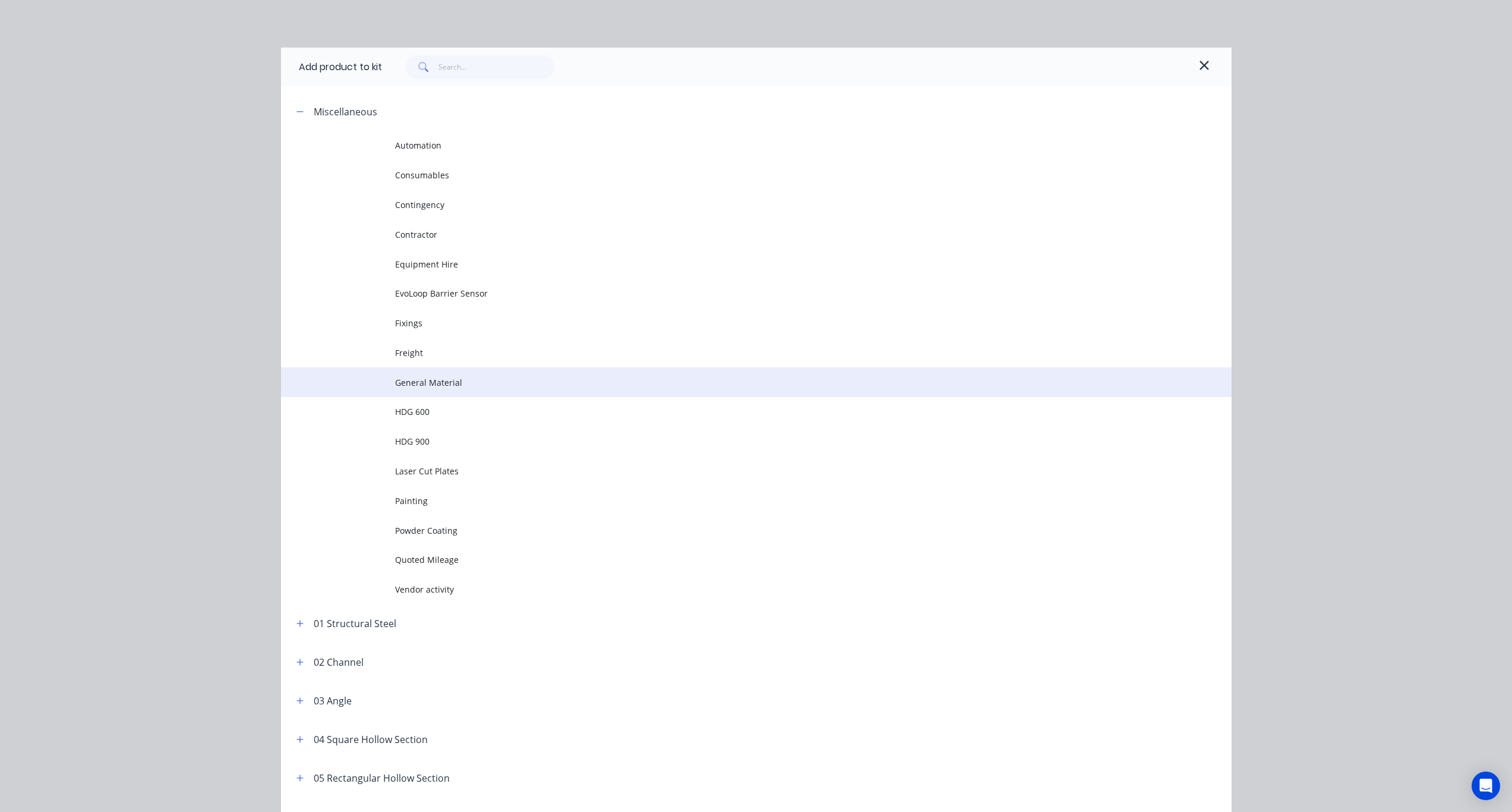
click at [430, 379] on span "General Material" at bounding box center [729, 382] width 669 height 12
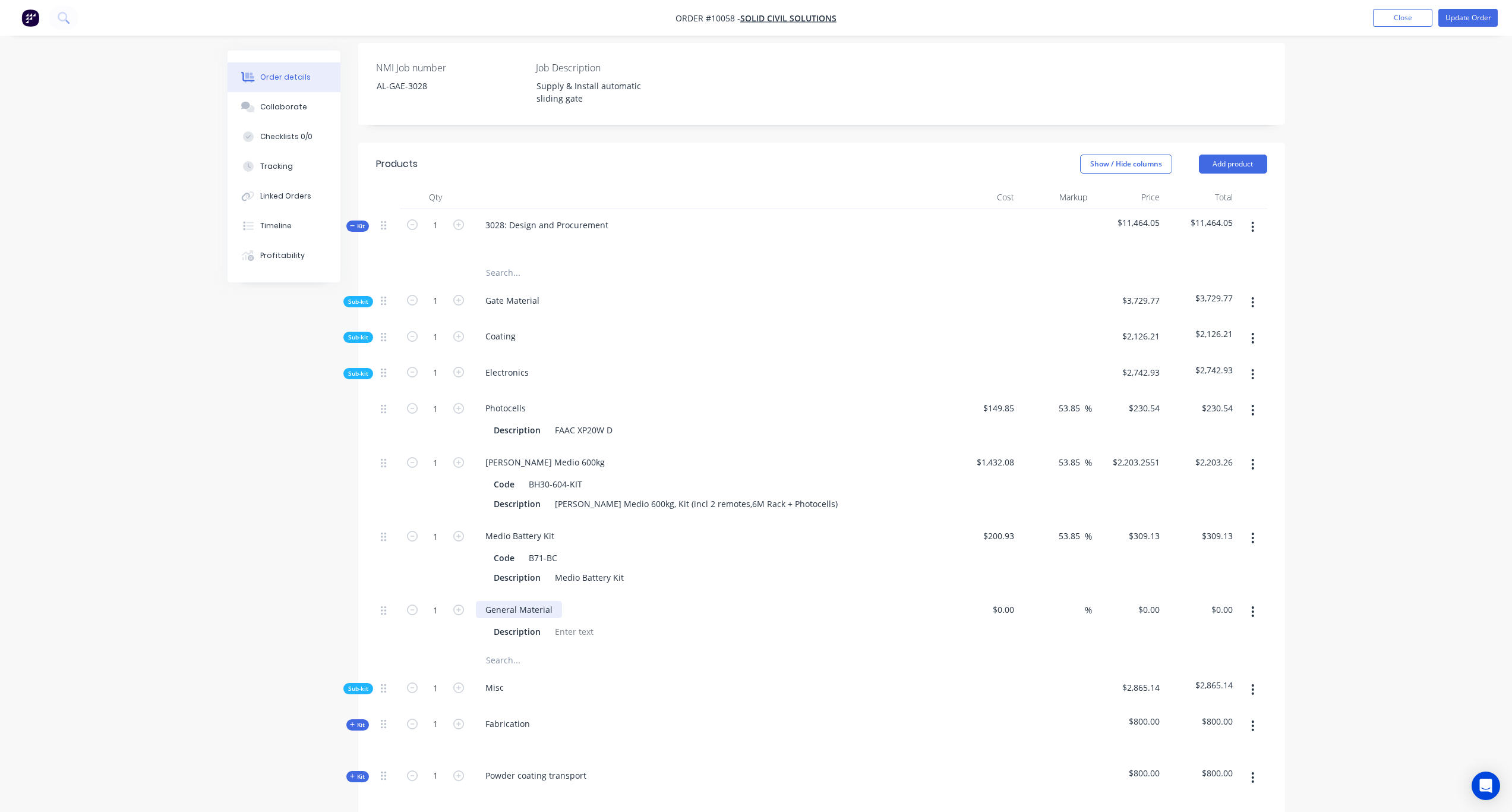
click at [531, 601] on div "General Material" at bounding box center [518, 609] width 86 height 18
drag, startPoint x: 551, startPoint y: 596, endPoint x: 464, endPoint y: 590, distance: 87.2
click at [464, 594] on div "1 General Material Description $0.00 $0.00 % $0.00 $0.00 $0.00 $0.00" at bounding box center [821, 621] width 892 height 54
paste div
click at [486, 601] on div "timeclock" at bounding box center [504, 609] width 56 height 18
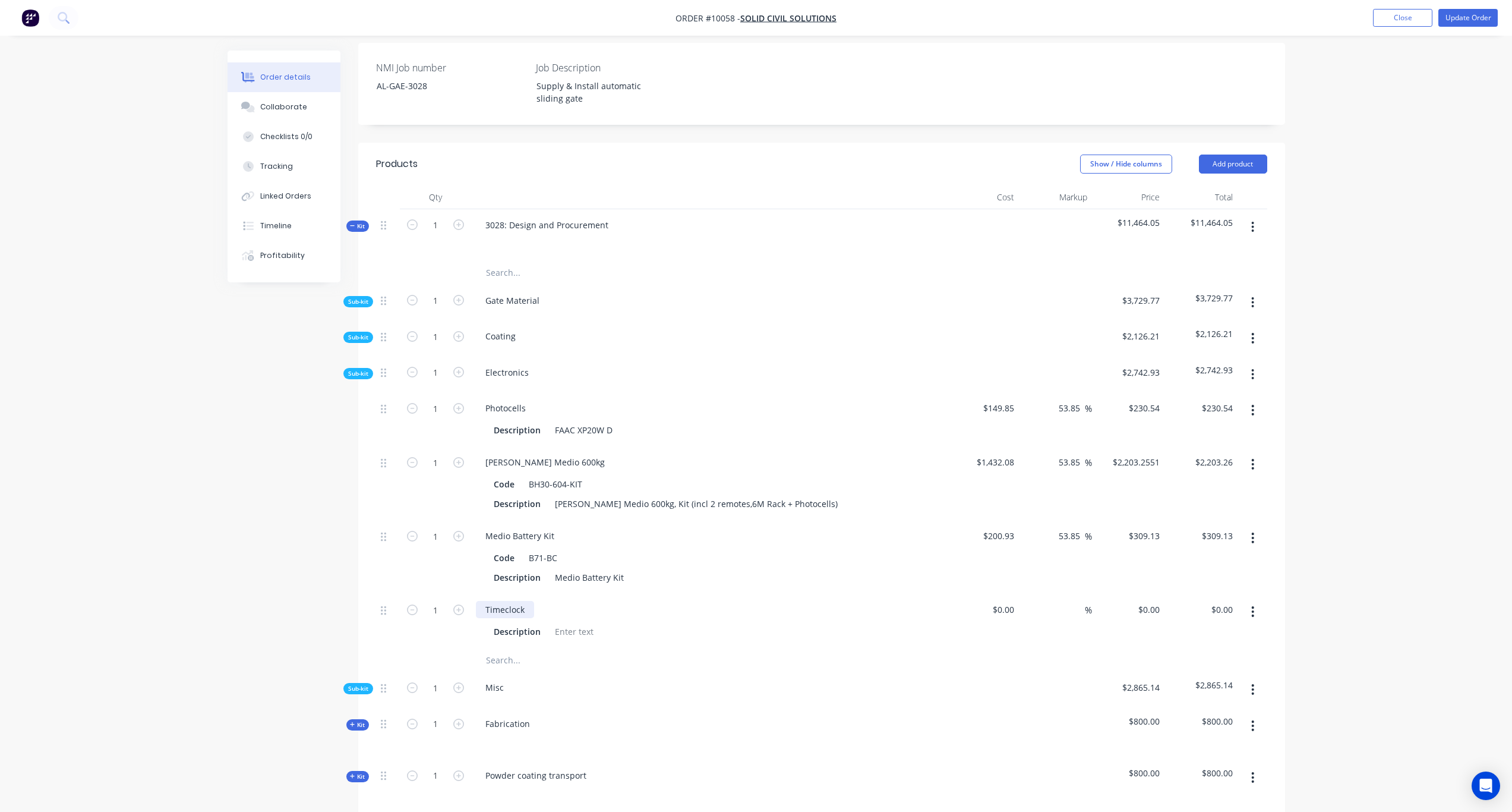
click at [527, 601] on div "Timeclock" at bounding box center [505, 609] width 58 height 18
click at [503, 399] on div "Photocells" at bounding box center [506, 408] width 59 height 18
click at [533, 399] on div "Photocells" at bounding box center [506, 408] width 59 height 18
click at [575, 623] on div at bounding box center [574, 631] width 48 height 18
paste div
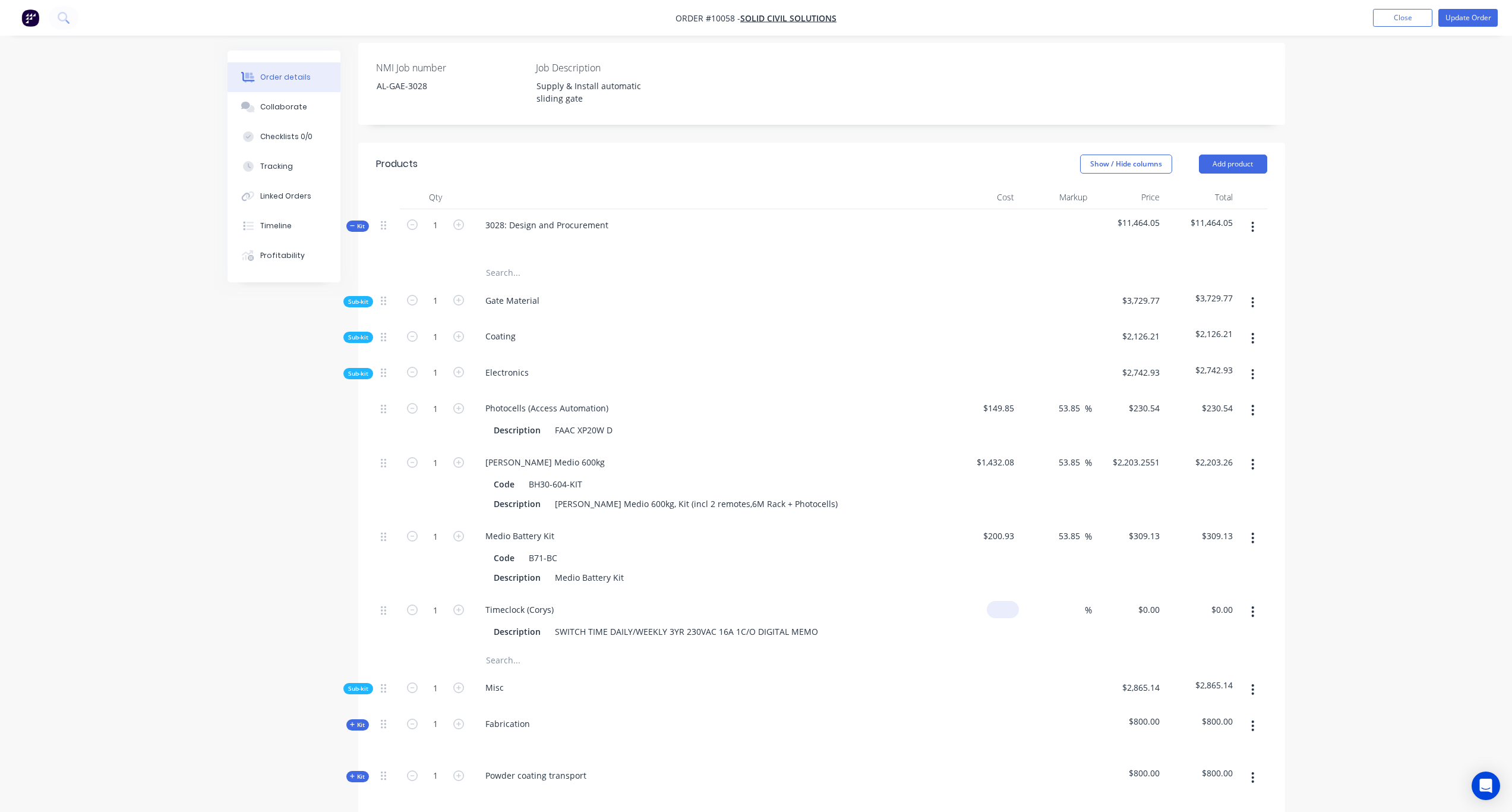
click at [1004, 601] on div "$0.00" at bounding box center [1003, 609] width 32 height 18
paste input "173.91"
type input "$173.91"
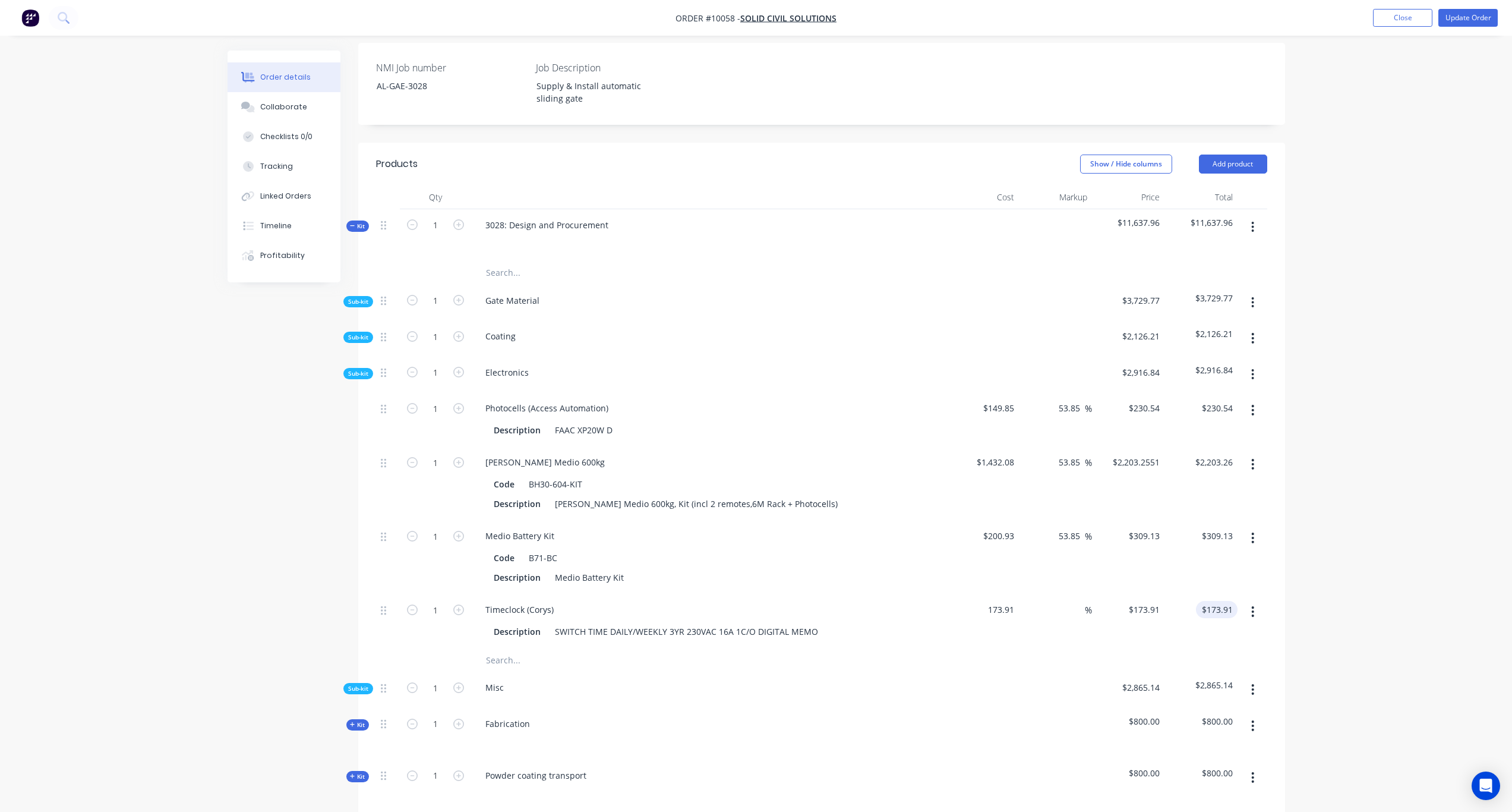
click at [1215, 601] on input "$173.91" at bounding box center [1219, 609] width 37 height 18
type input "$173.91"
paste input "267.55"
type input "267.55"
click at [1330, 570] on div "Order details Collaborate Checklists 0/0 Tracking Linked Orders Timeline Profit…" at bounding box center [756, 431] width 1512 height 1443
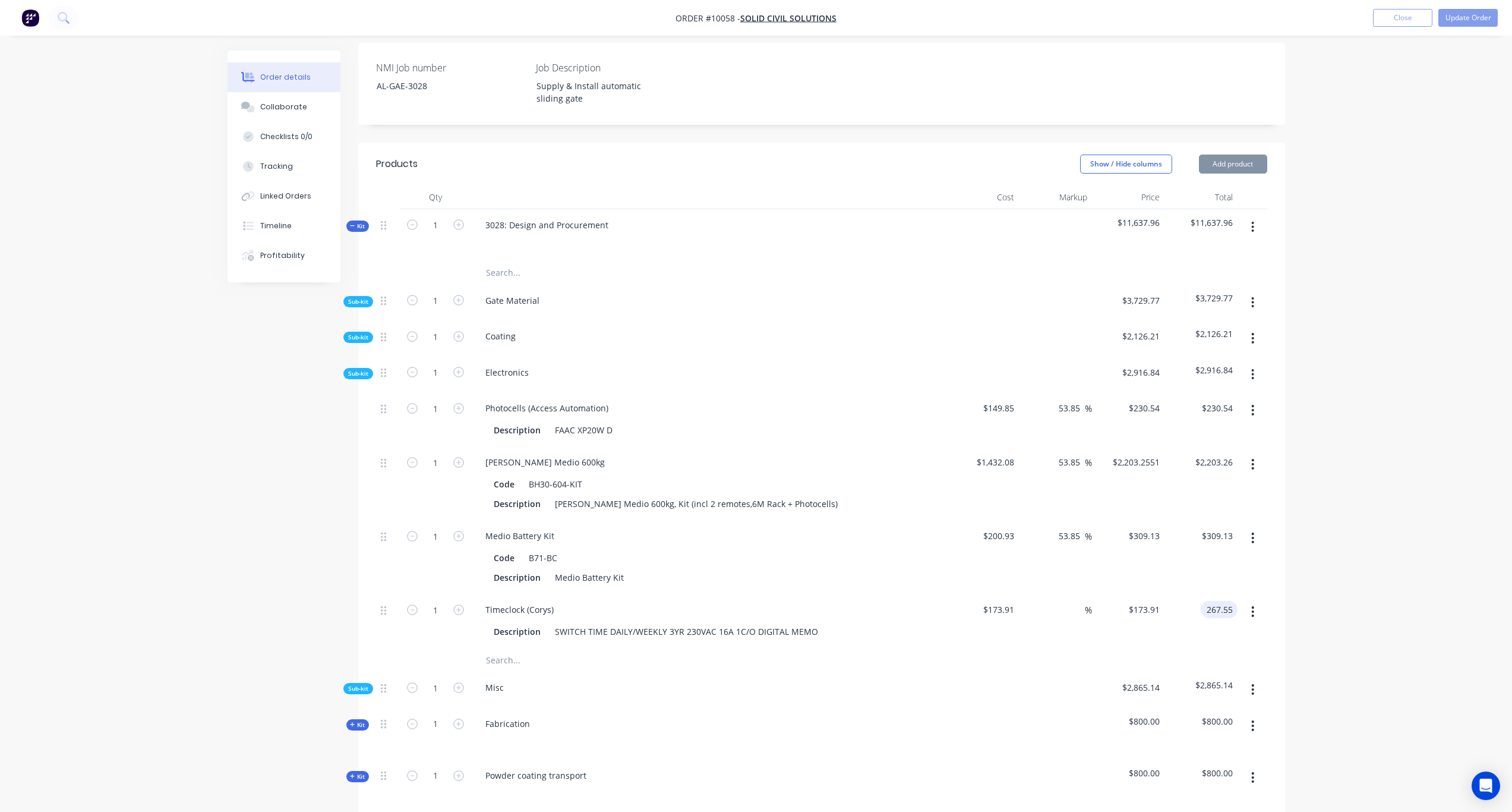
type input "53.84"
type input "$267.55"
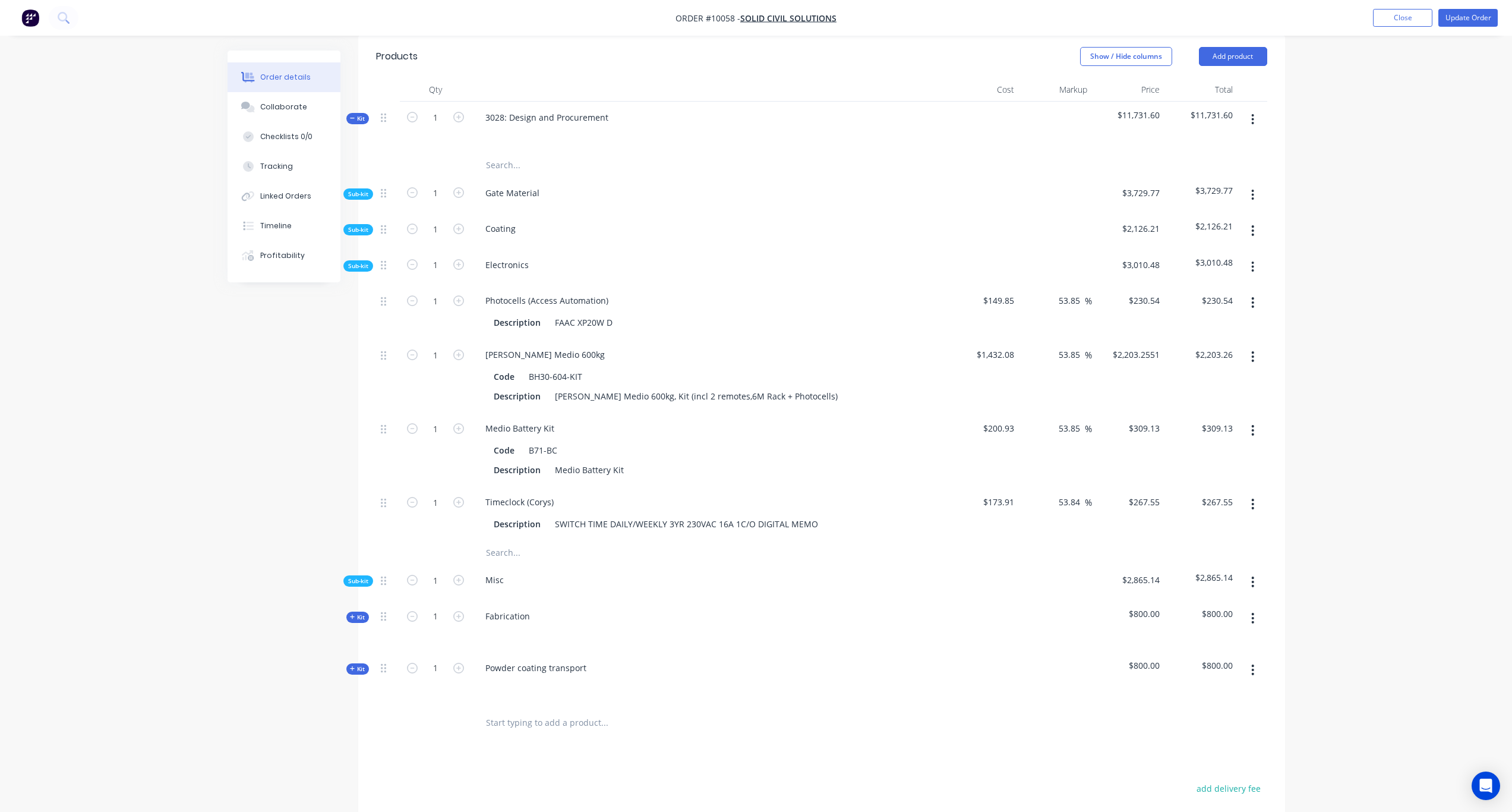
scroll to position [409, 0]
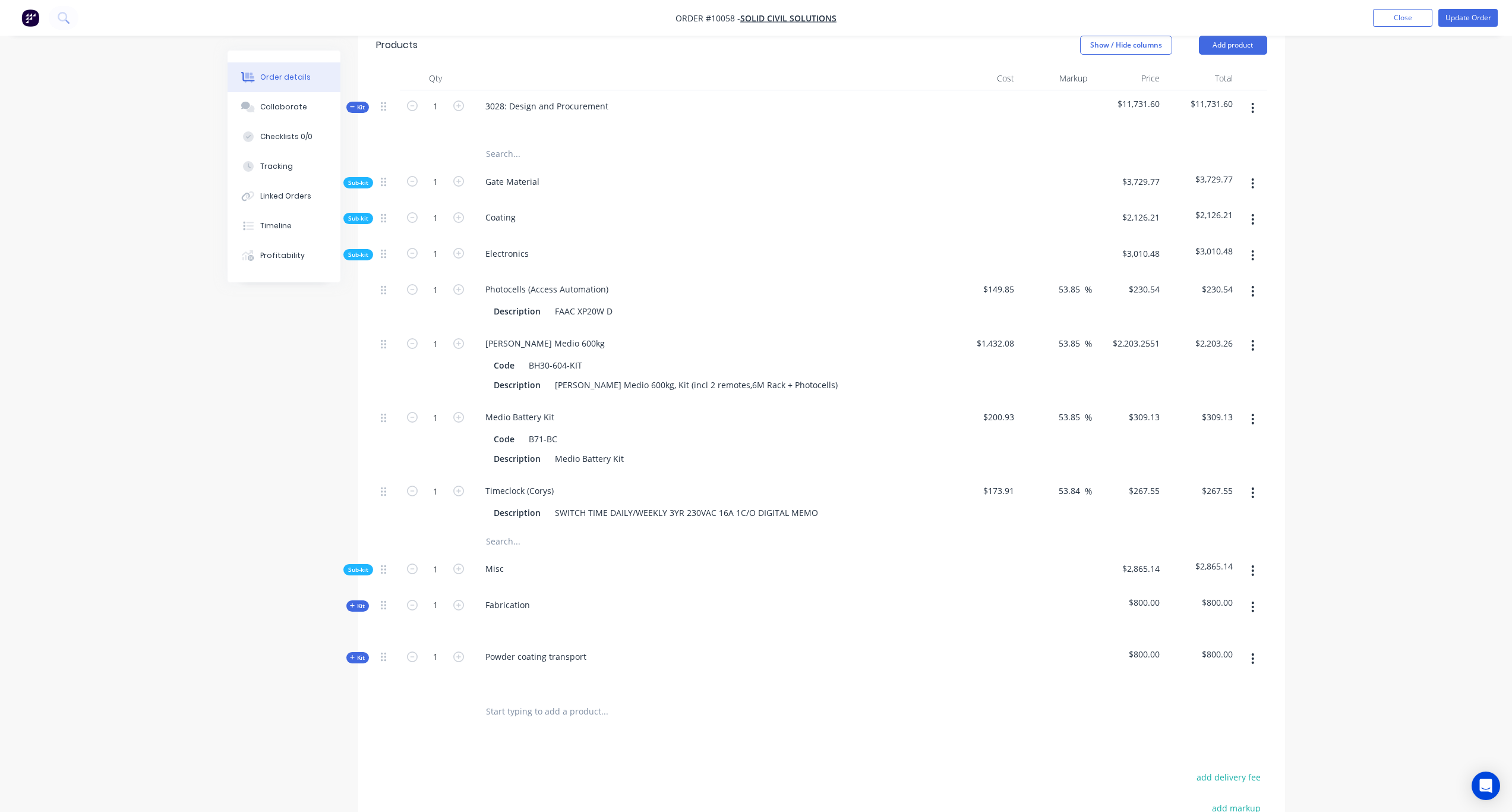
click at [1255, 249] on icon "button" at bounding box center [1253, 255] width 3 height 13
click at [1222, 278] on div "Add product to kit" at bounding box center [1211, 286] width 91 height 18
click at [1222, 326] on div "Product catalogue" at bounding box center [1211, 334] width 91 height 18
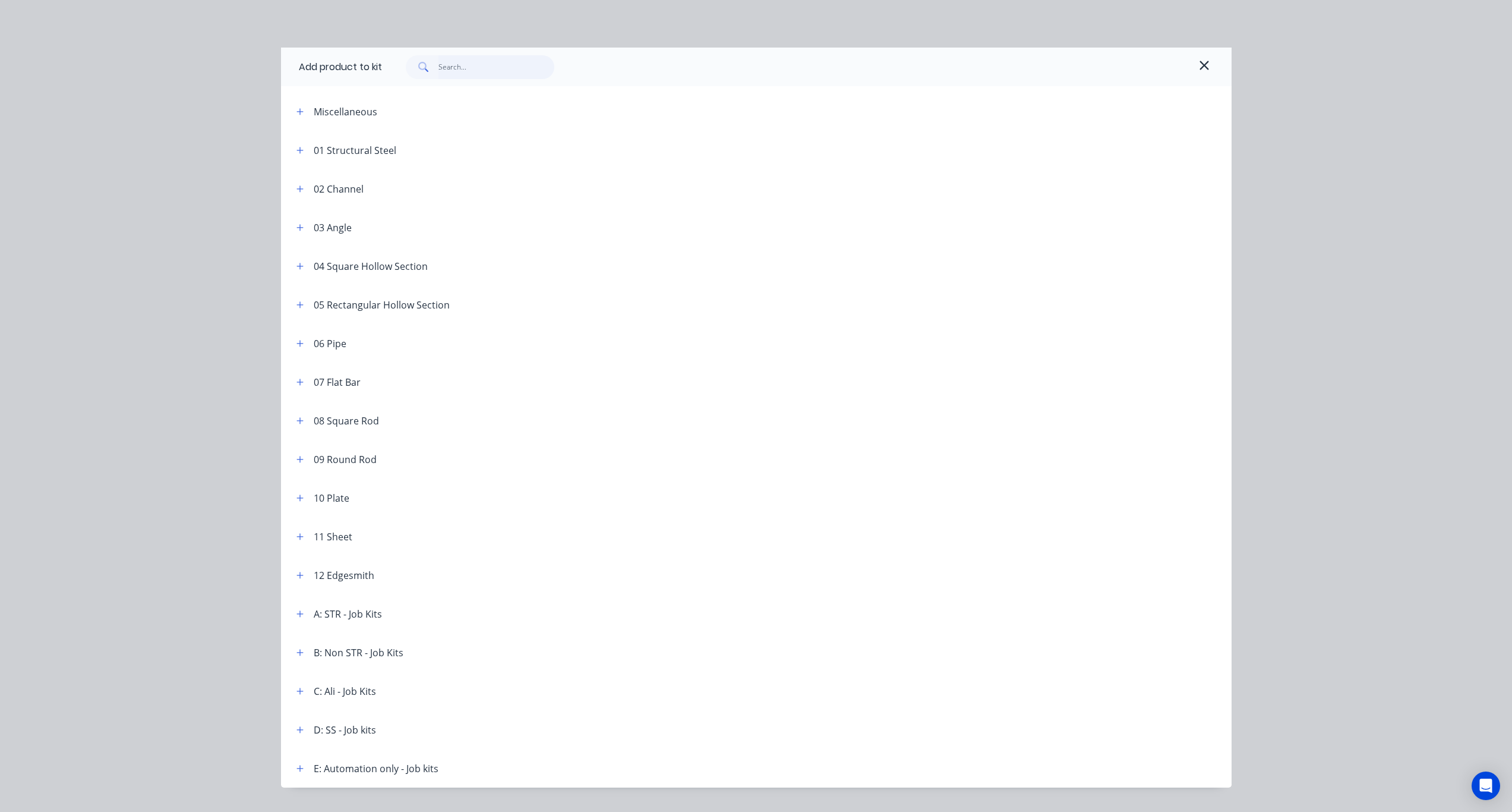
click at [465, 65] on input "text" at bounding box center [496, 67] width 116 height 24
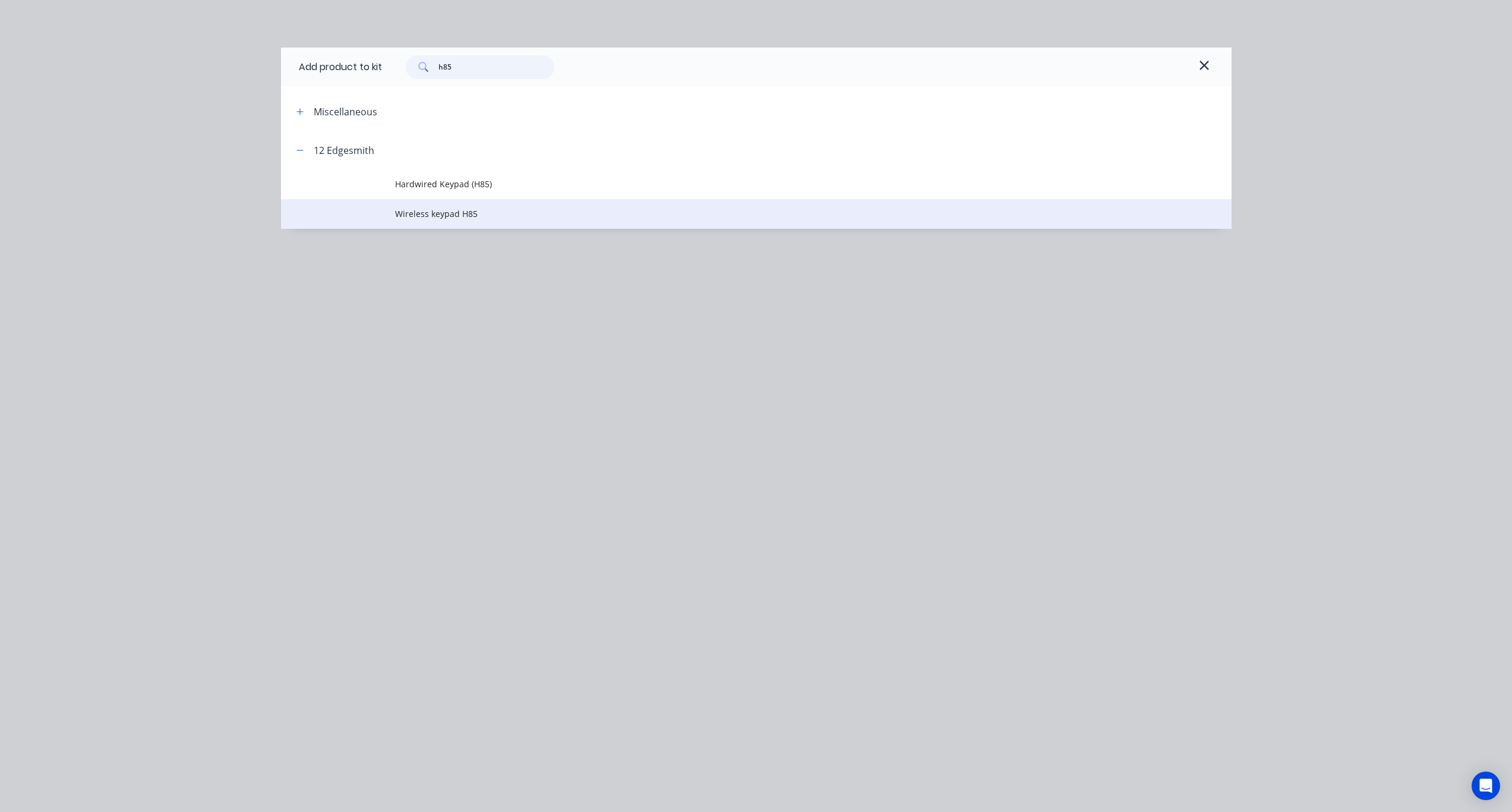
type input "h85"
click at [440, 219] on span "Wireless keypad H85" at bounding box center [729, 213] width 669 height 12
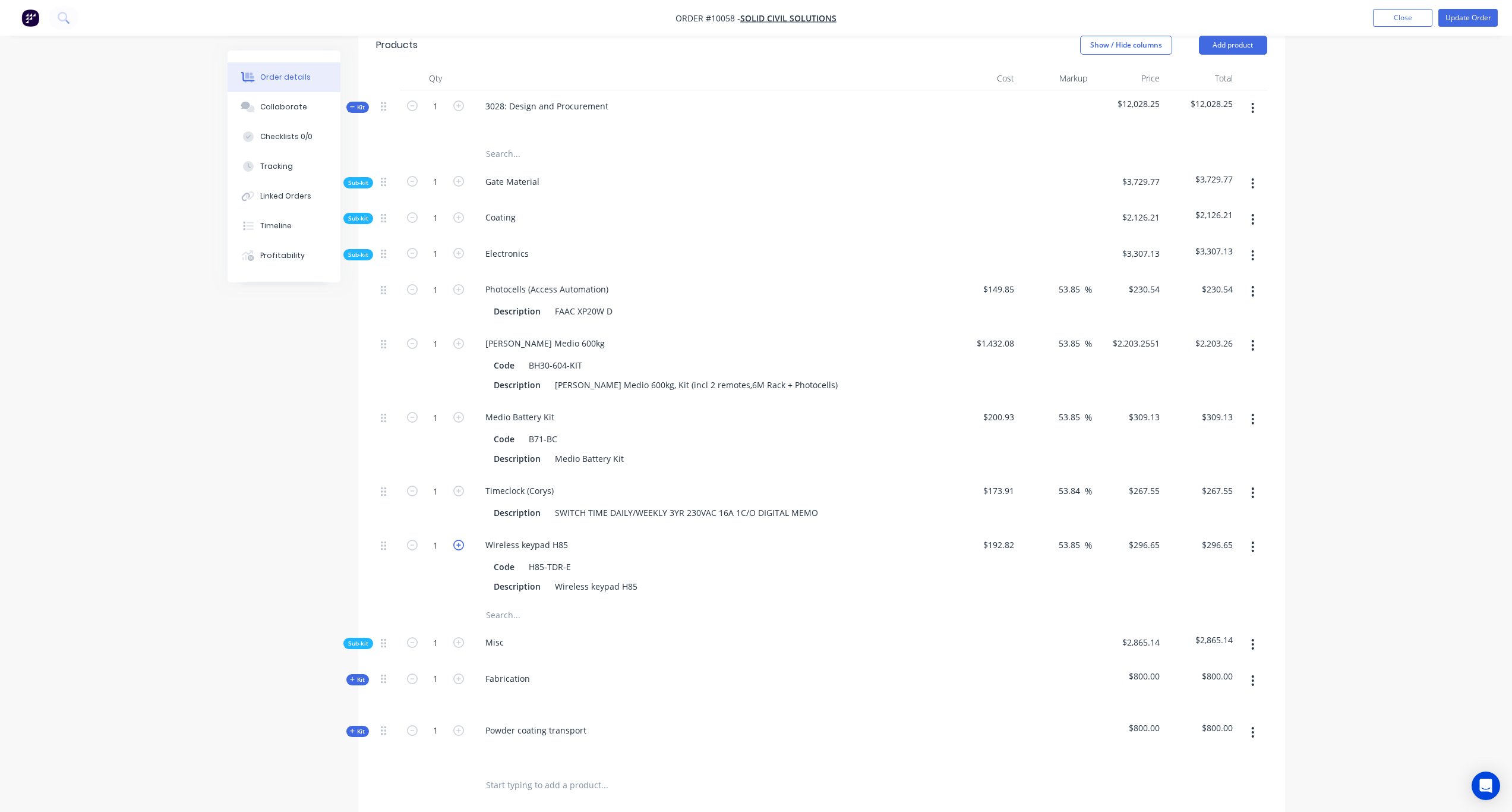
click at [461, 540] on icon "button" at bounding box center [459, 545] width 11 height 11
type input "2"
type input "$593.30"
click at [1252, 251] on icon "button" at bounding box center [1253, 256] width 2 height 11
click at [1209, 278] on div "Add product to kit" at bounding box center [1211, 286] width 91 height 18
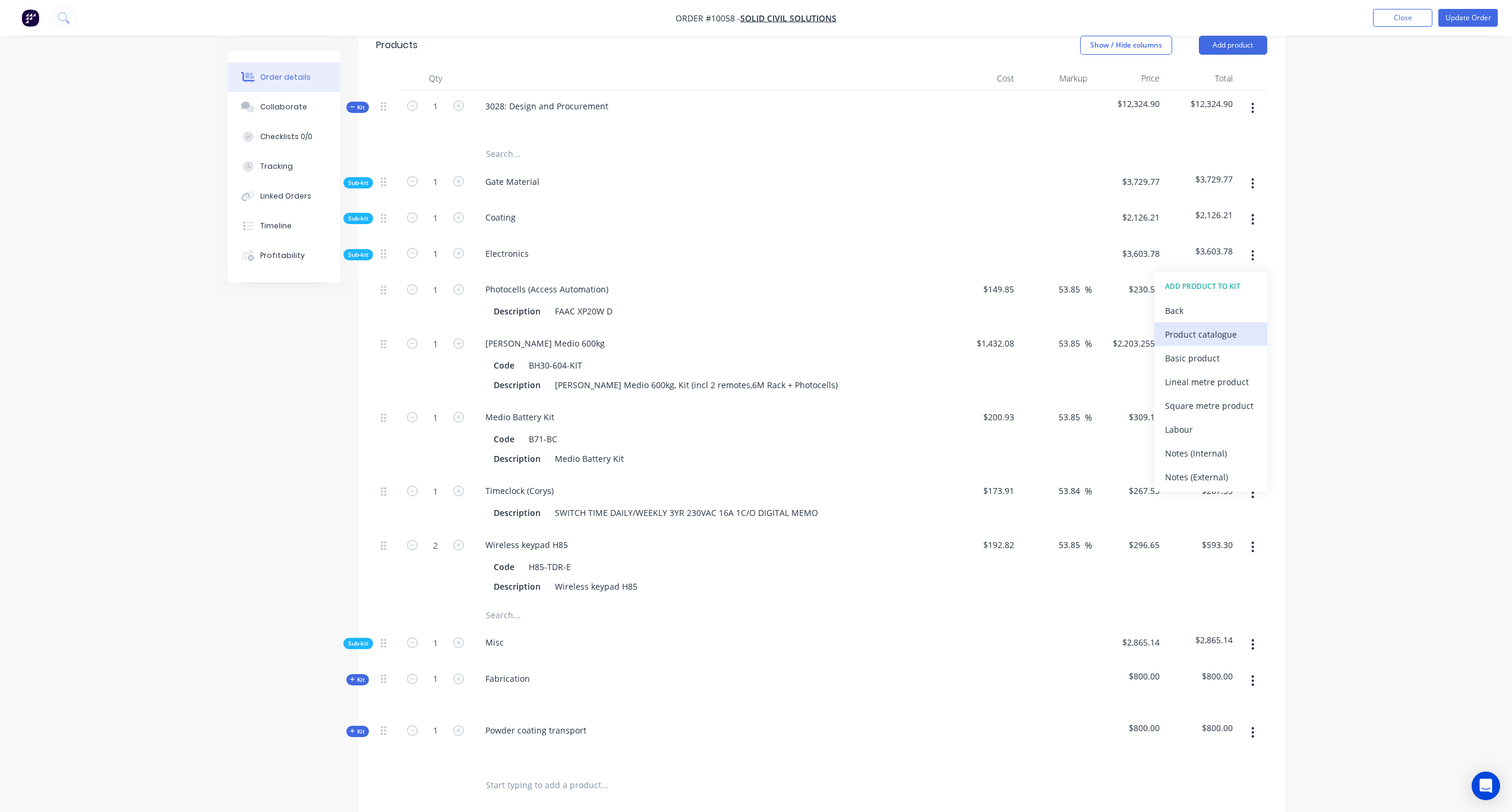
click at [1207, 326] on div "Product catalogue" at bounding box center [1211, 334] width 91 height 18
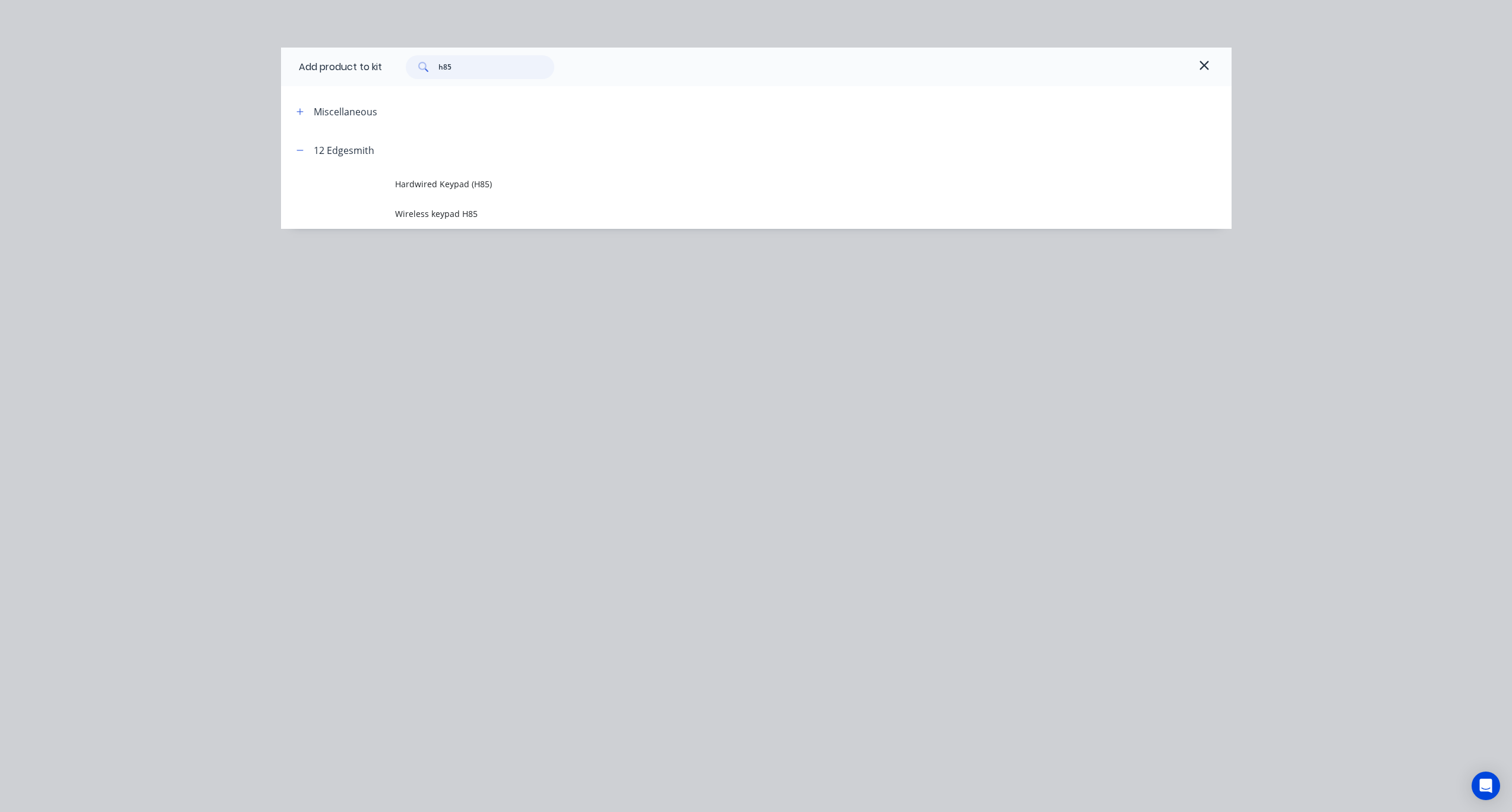
drag, startPoint x: 469, startPoint y: 75, endPoint x: 315, endPoint y: 45, distance: 156.9
click at [315, 45] on div "Add product to kit h85 Miscellaneous 12 Edgesmith Hardwired Keypad (H85) Wirele…" at bounding box center [756, 406] width 1512 height 812
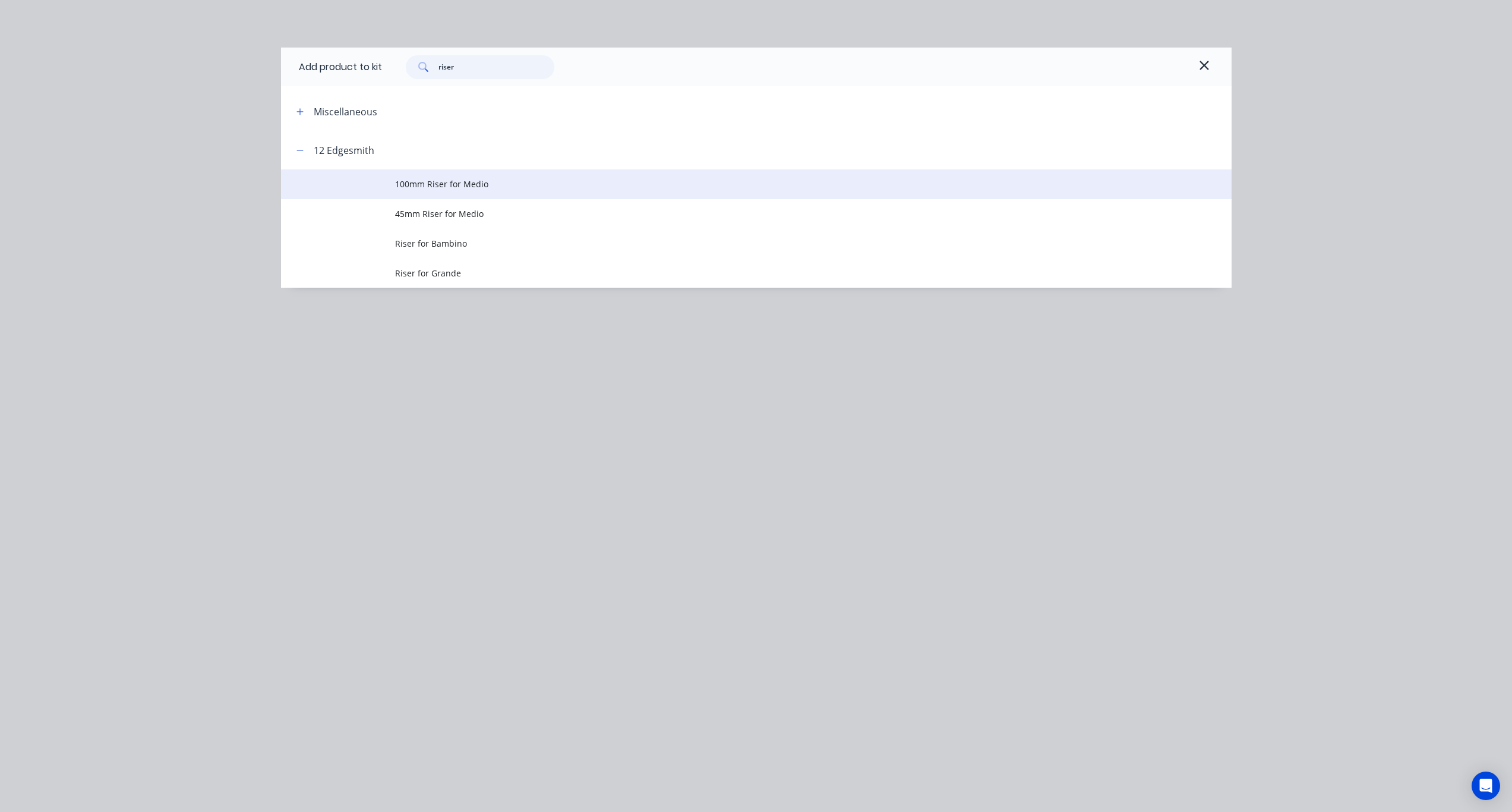
type input "riser"
click at [460, 188] on span "100mm Riser for Medio" at bounding box center [729, 184] width 669 height 12
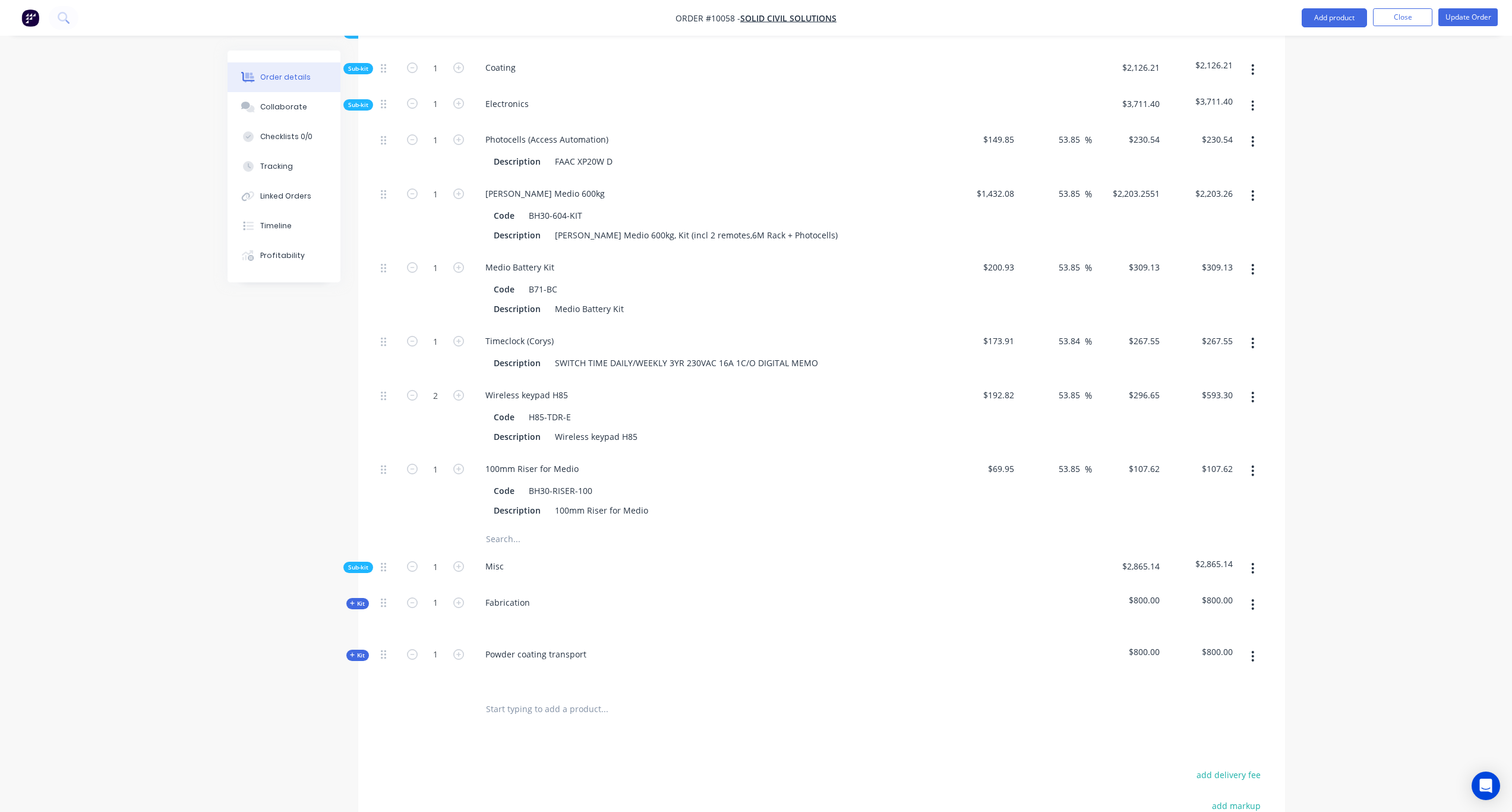
scroll to position [706, 0]
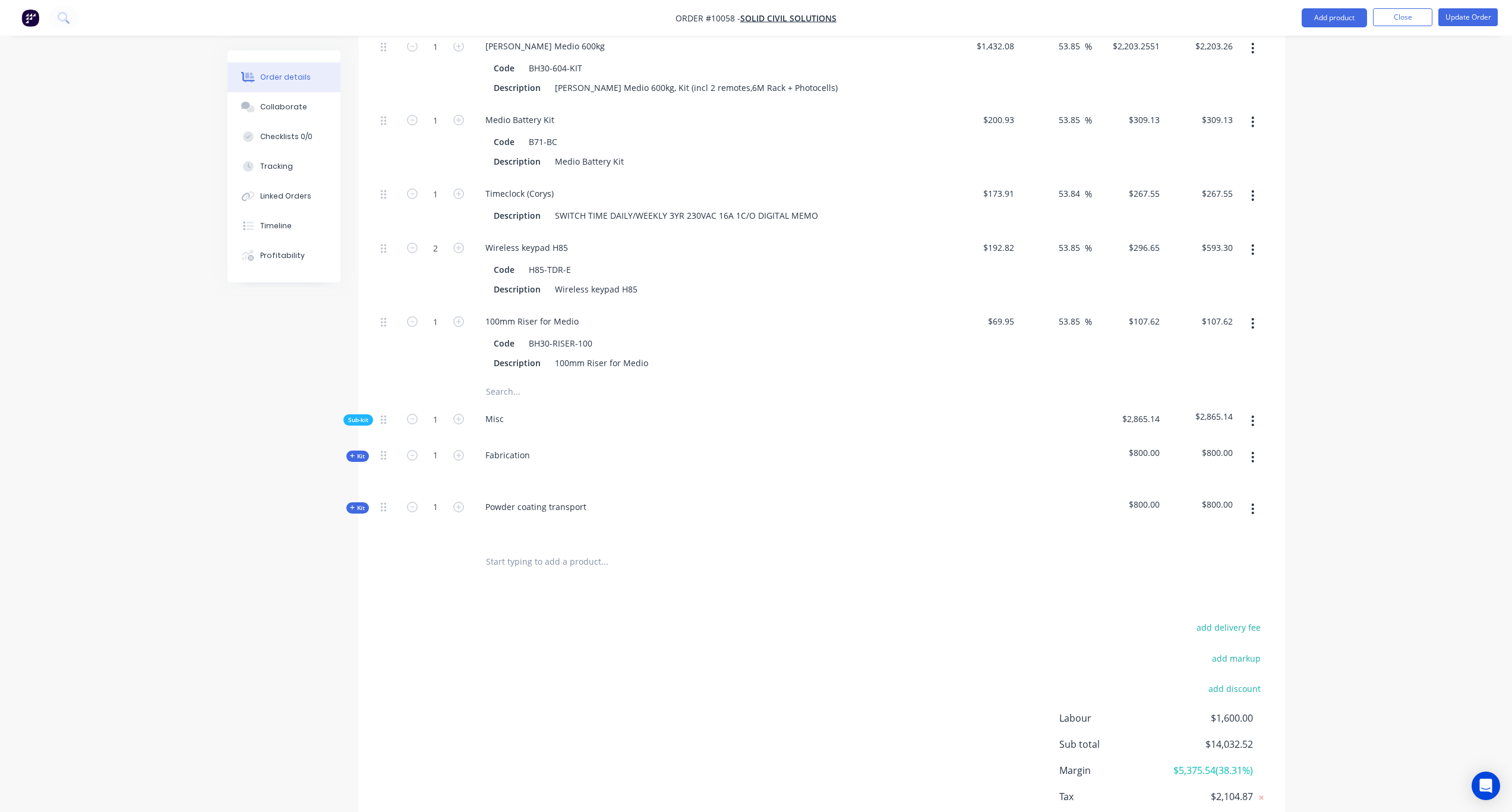
click at [1256, 411] on button "button" at bounding box center [1252, 421] width 28 height 21
click at [1352, 382] on div "Order details Collaborate Checklists 0/0 Tracking Linked Orders Timeline Profit…" at bounding box center [756, 89] width 1512 height 1591
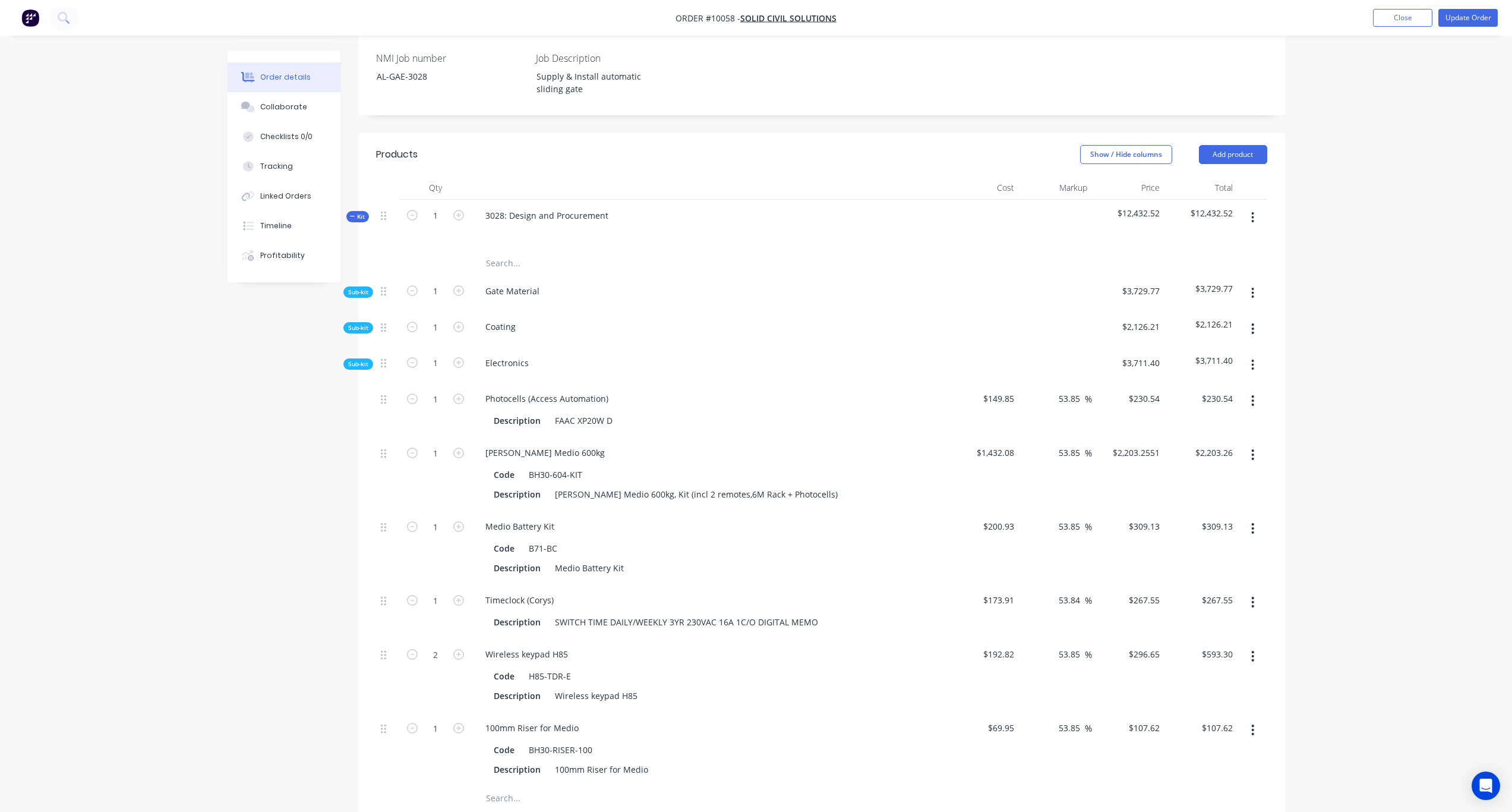
scroll to position [231, 0]
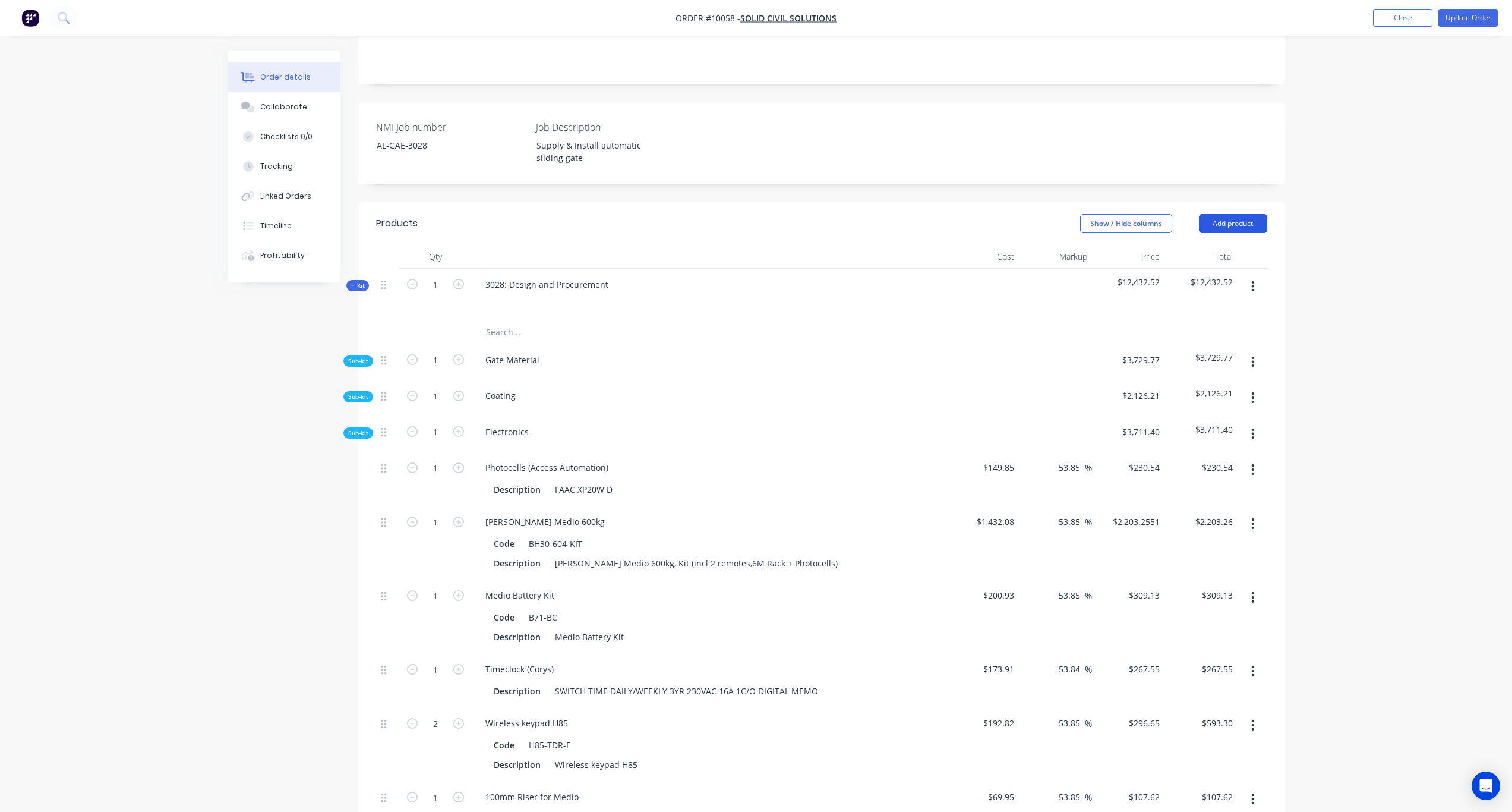
click at [1239, 214] on button "Add product" at bounding box center [1233, 223] width 69 height 19
click at [1202, 293] on div "Product Kit" at bounding box center [1211, 301] width 91 height 18
click at [1176, 316] on div "Back" at bounding box center [1211, 324] width 91 height 18
click at [1195, 245] on div "Product catalogue" at bounding box center [1211, 254] width 91 height 18
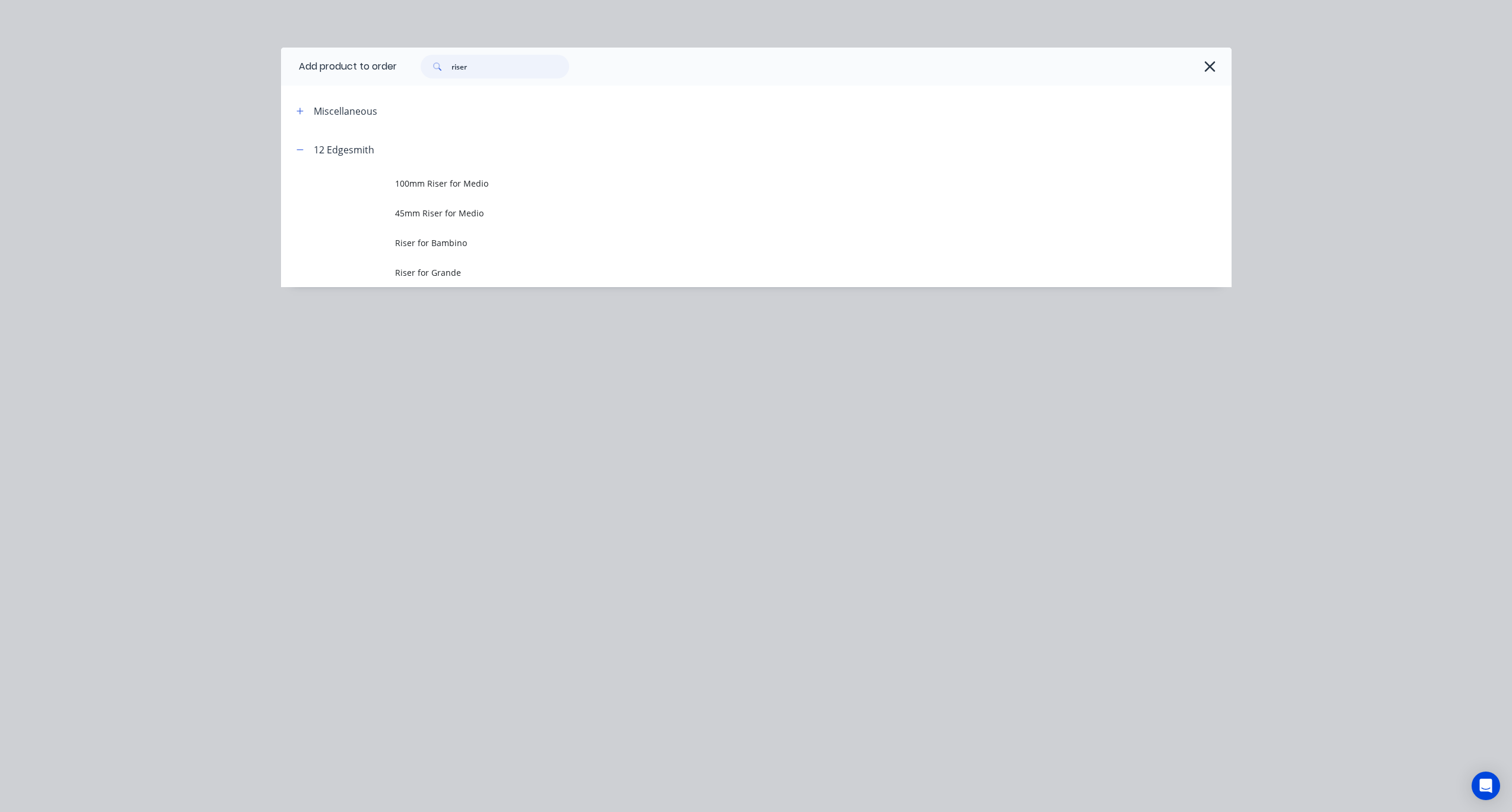
drag, startPoint x: 476, startPoint y: 64, endPoint x: 310, endPoint y: 54, distance: 166.3
click at [310, 54] on header "Add product to order riser" at bounding box center [756, 66] width 951 height 38
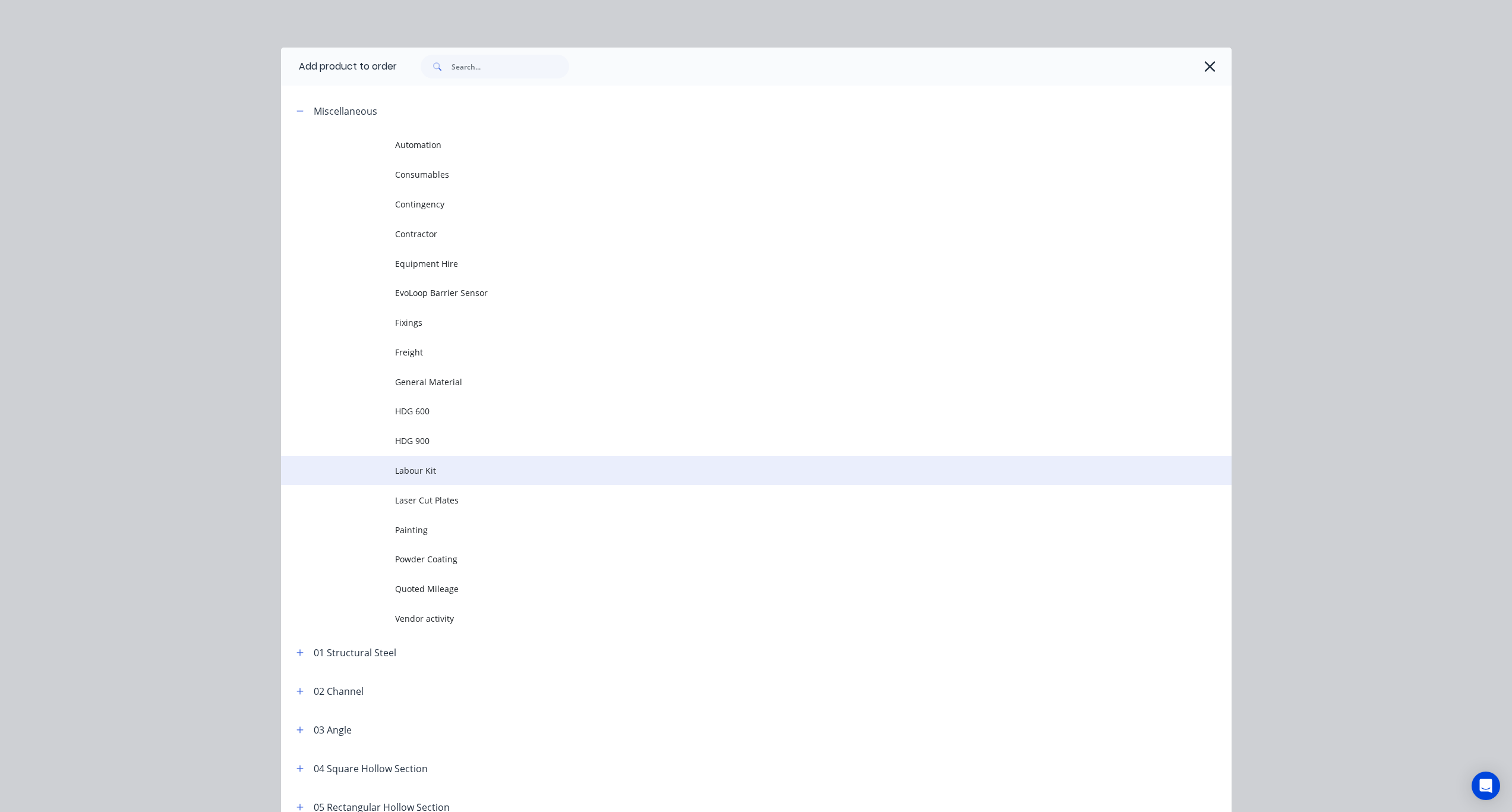
click at [442, 474] on span "Labour Kit" at bounding box center [729, 471] width 669 height 12
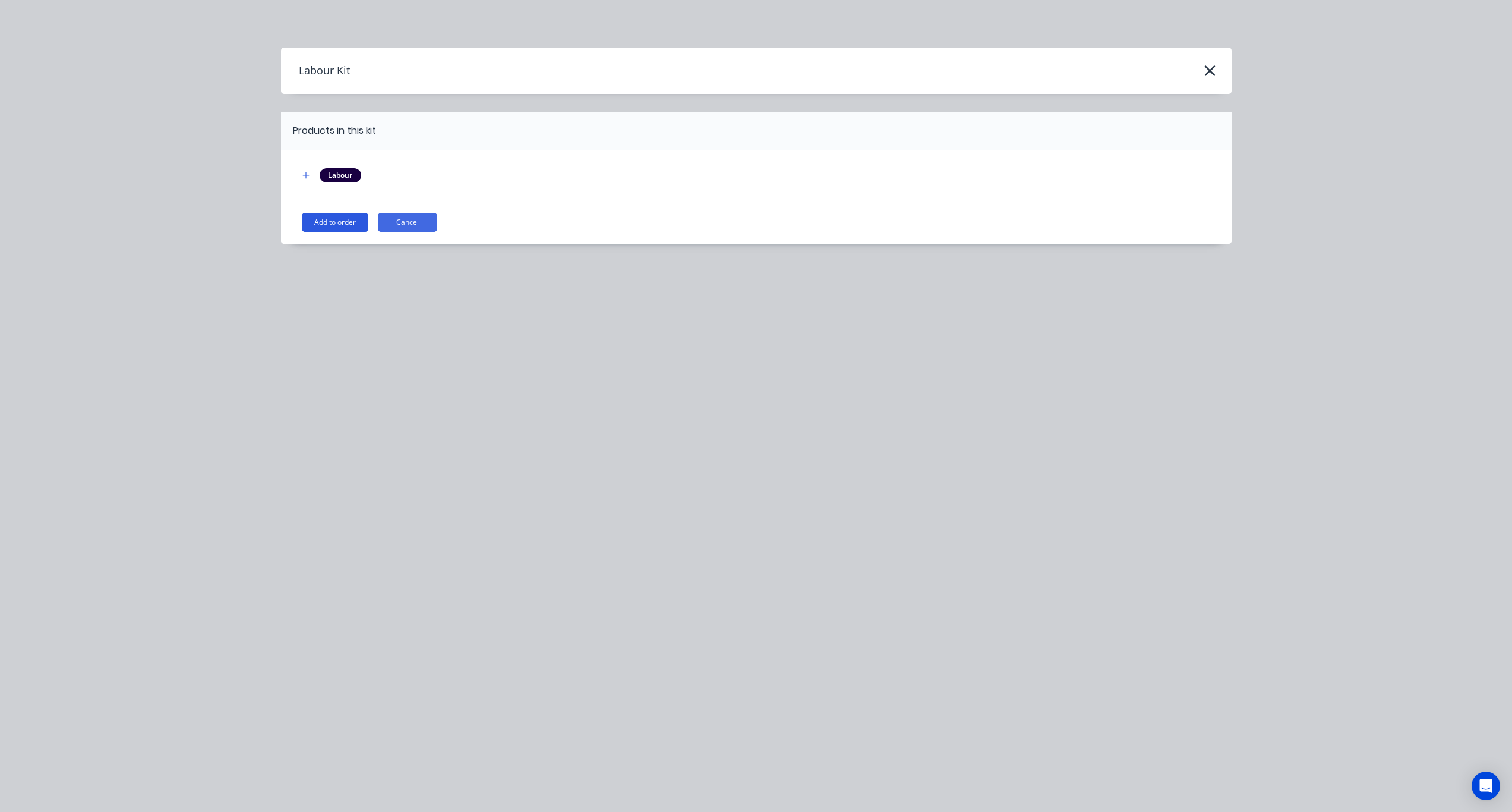
click at [350, 229] on button "Add to order" at bounding box center [334, 222] width 66 height 19
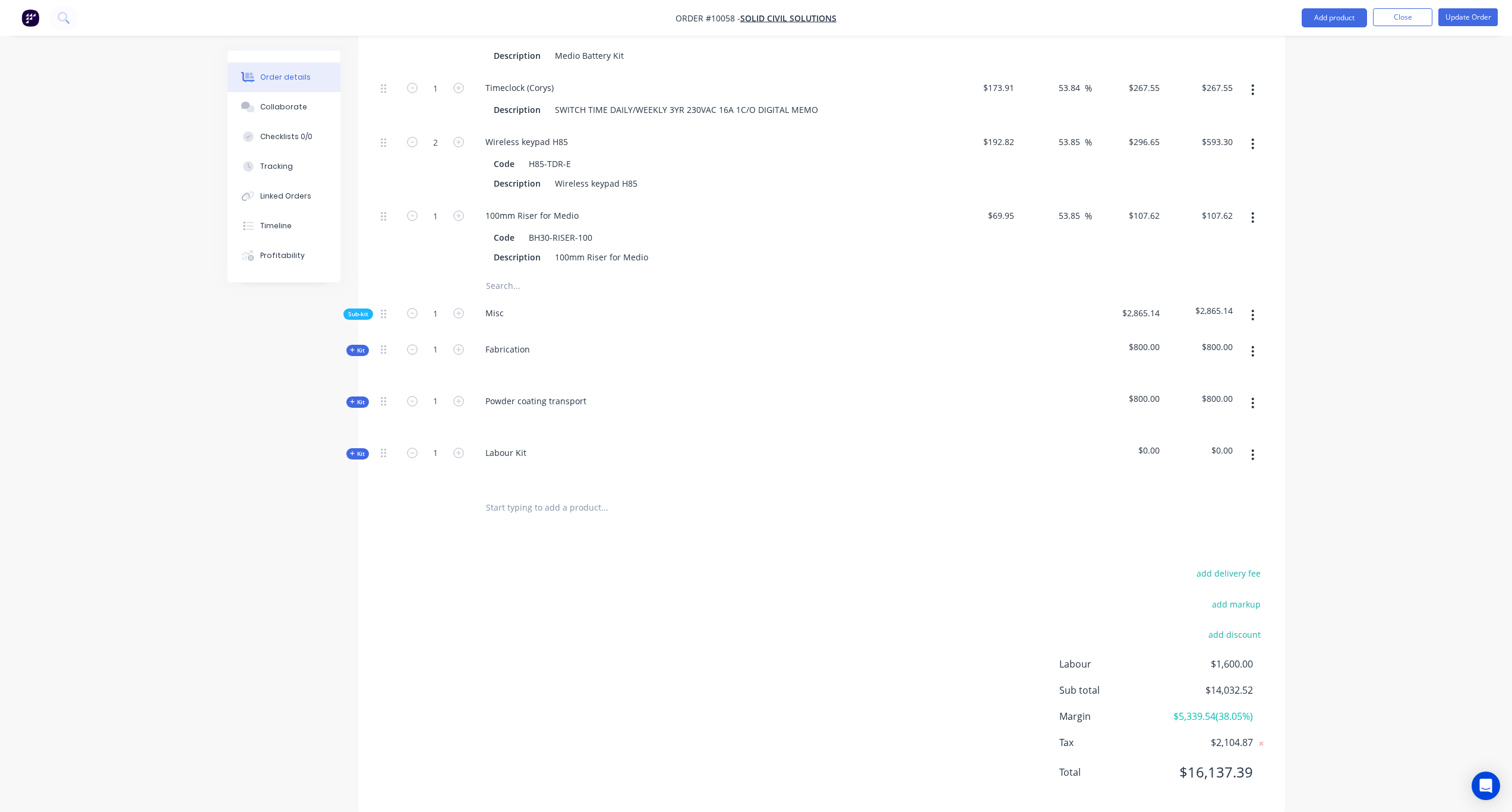
scroll to position [817, 0]
drag, startPoint x: 529, startPoint y: 437, endPoint x: 445, endPoint y: 433, distance: 84.1
click at [445, 433] on div "Kit 1 Labour Kit $0.00 $0.00" at bounding box center [821, 458] width 892 height 52
click at [326, 478] on div "Created by Karl Created 29/08/25 Required Assigned to Add team member Invoiced …" at bounding box center [756, 29] width 1057 height 1592
click at [517, 440] on div "Installation" at bounding box center [508, 447] width 64 height 18
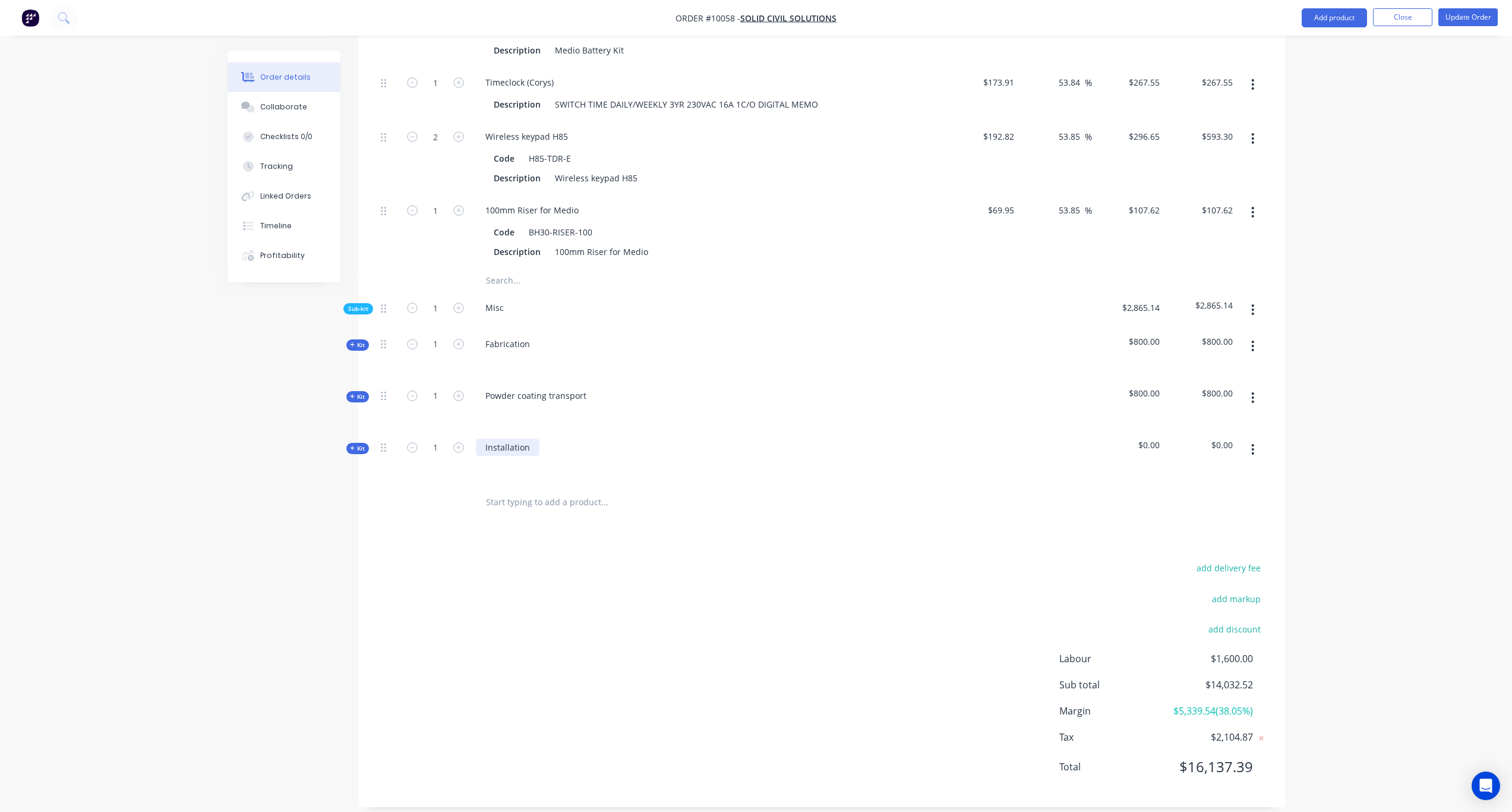
click at [485, 439] on div "Installation" at bounding box center [508, 447] width 64 height 18
click at [305, 546] on div "Created by Karl Created 29/08/25 Required Assigned to Add team member Invoiced …" at bounding box center [756, 29] width 1057 height 1592
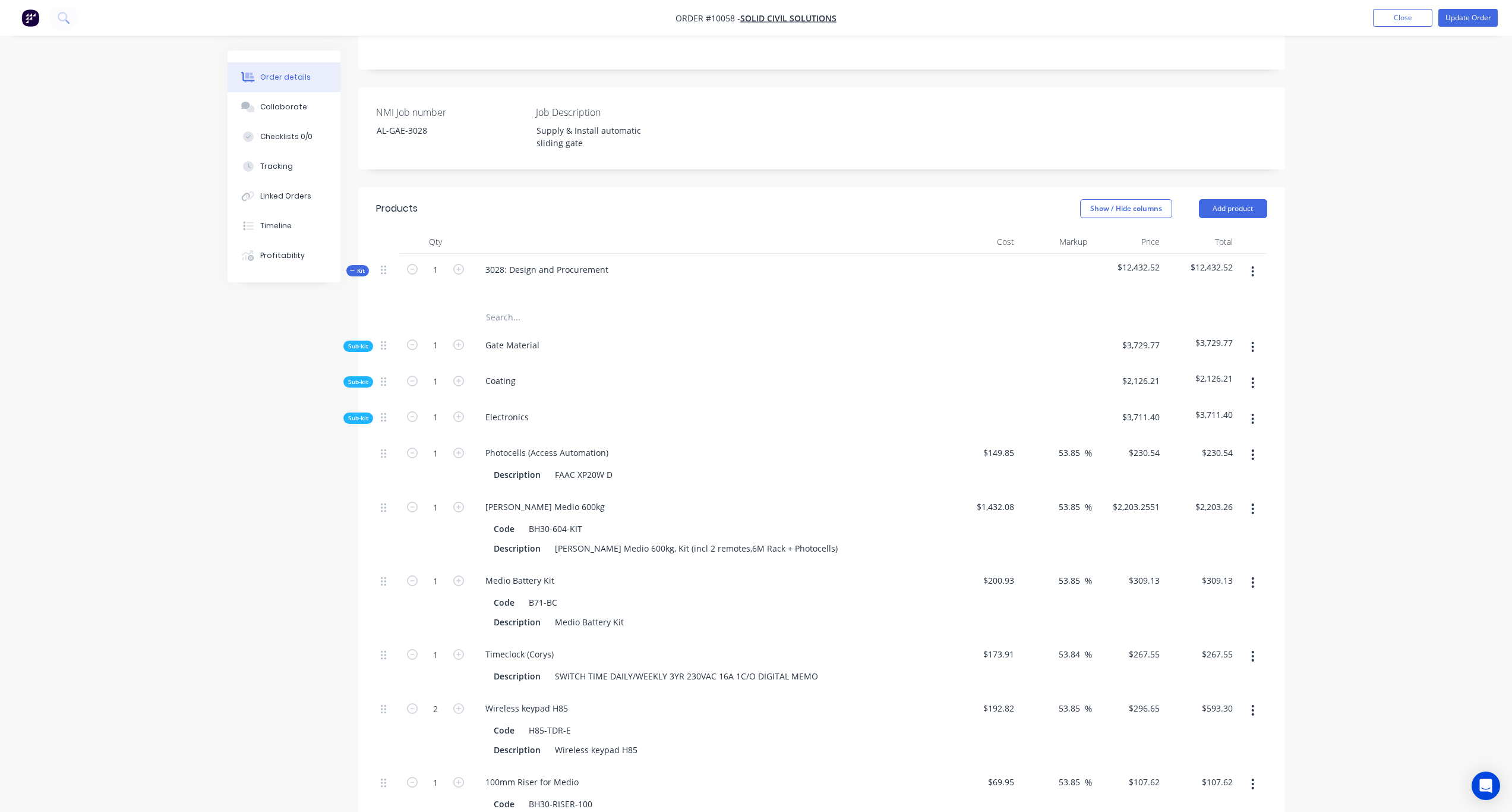
scroll to position [164, 0]
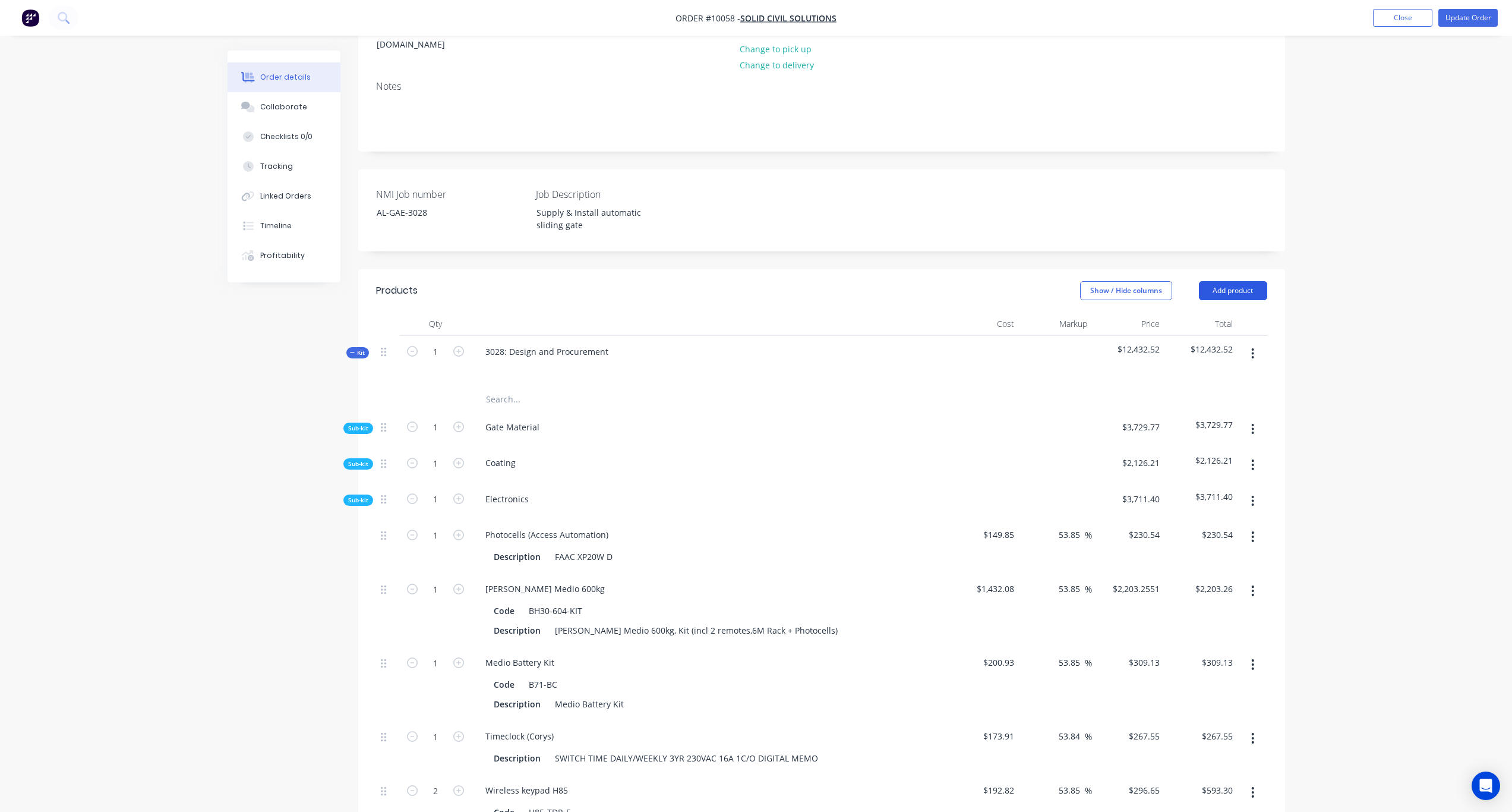
click at [1249, 281] on button "Add product" at bounding box center [1233, 290] width 69 height 19
click at [1219, 312] on div "Product catalogue" at bounding box center [1211, 321] width 91 height 18
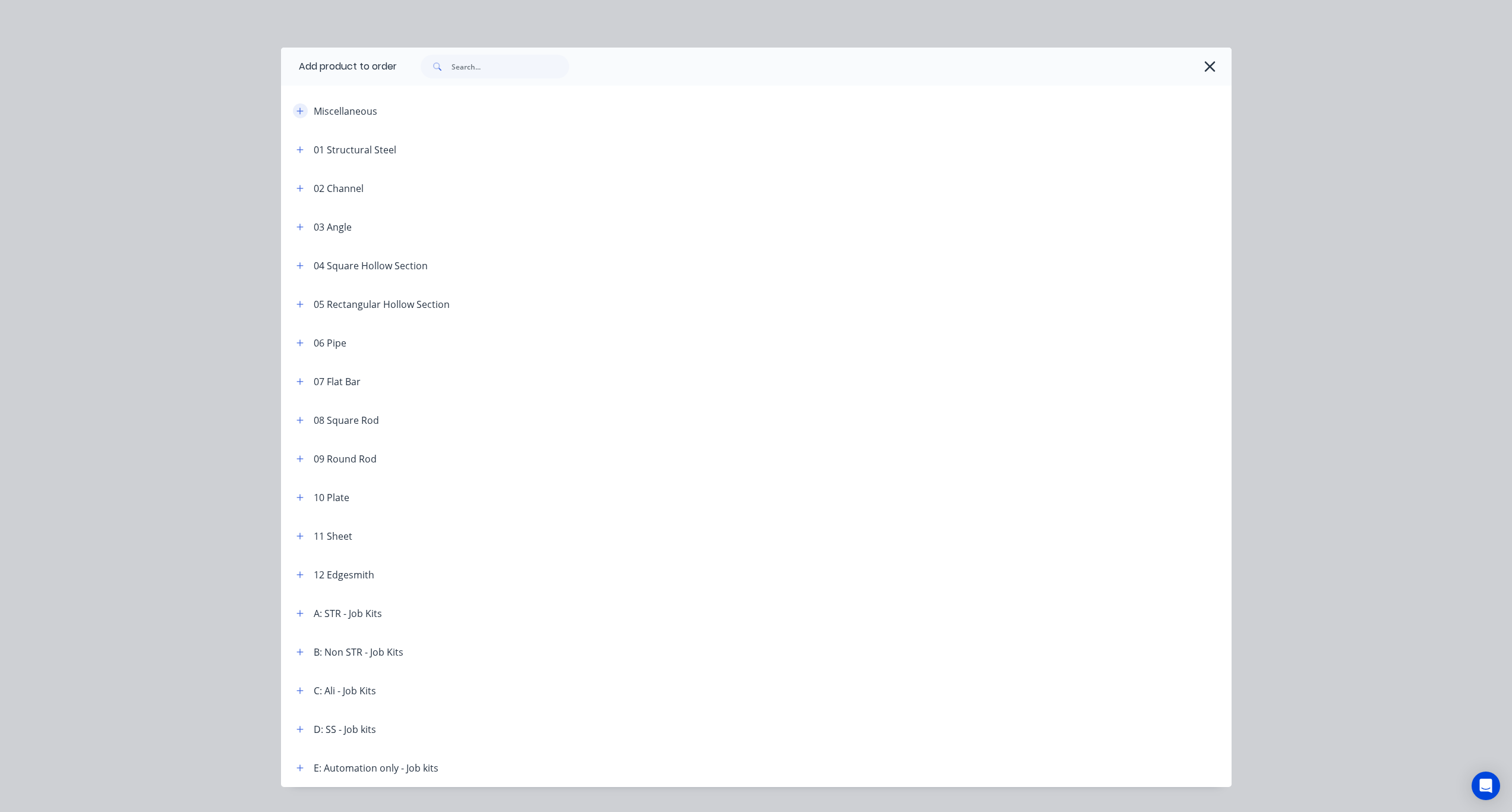
click at [298, 116] on button "button" at bounding box center [301, 111] width 15 height 15
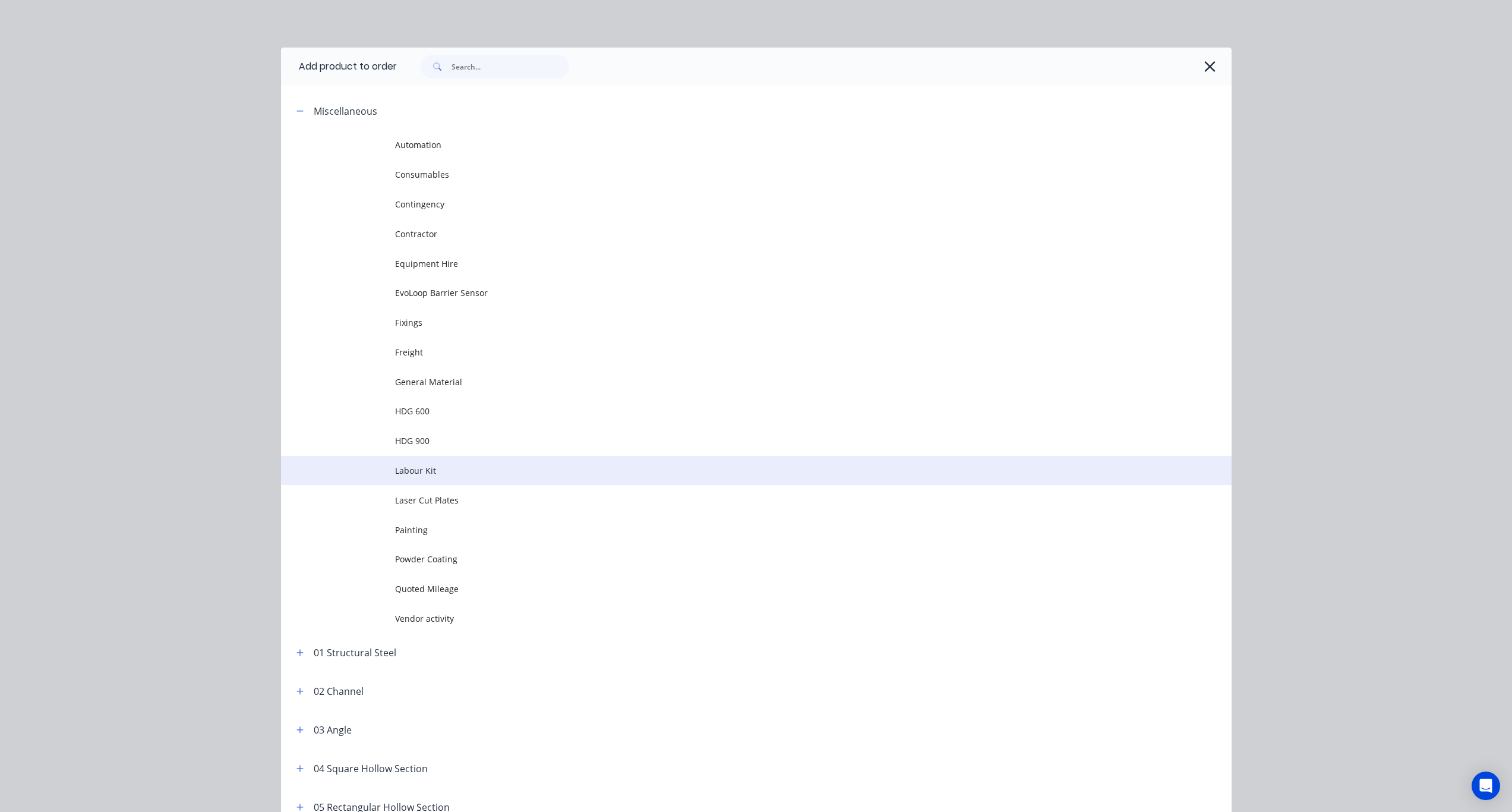
click at [423, 476] on span "Labour Kit" at bounding box center [729, 471] width 669 height 12
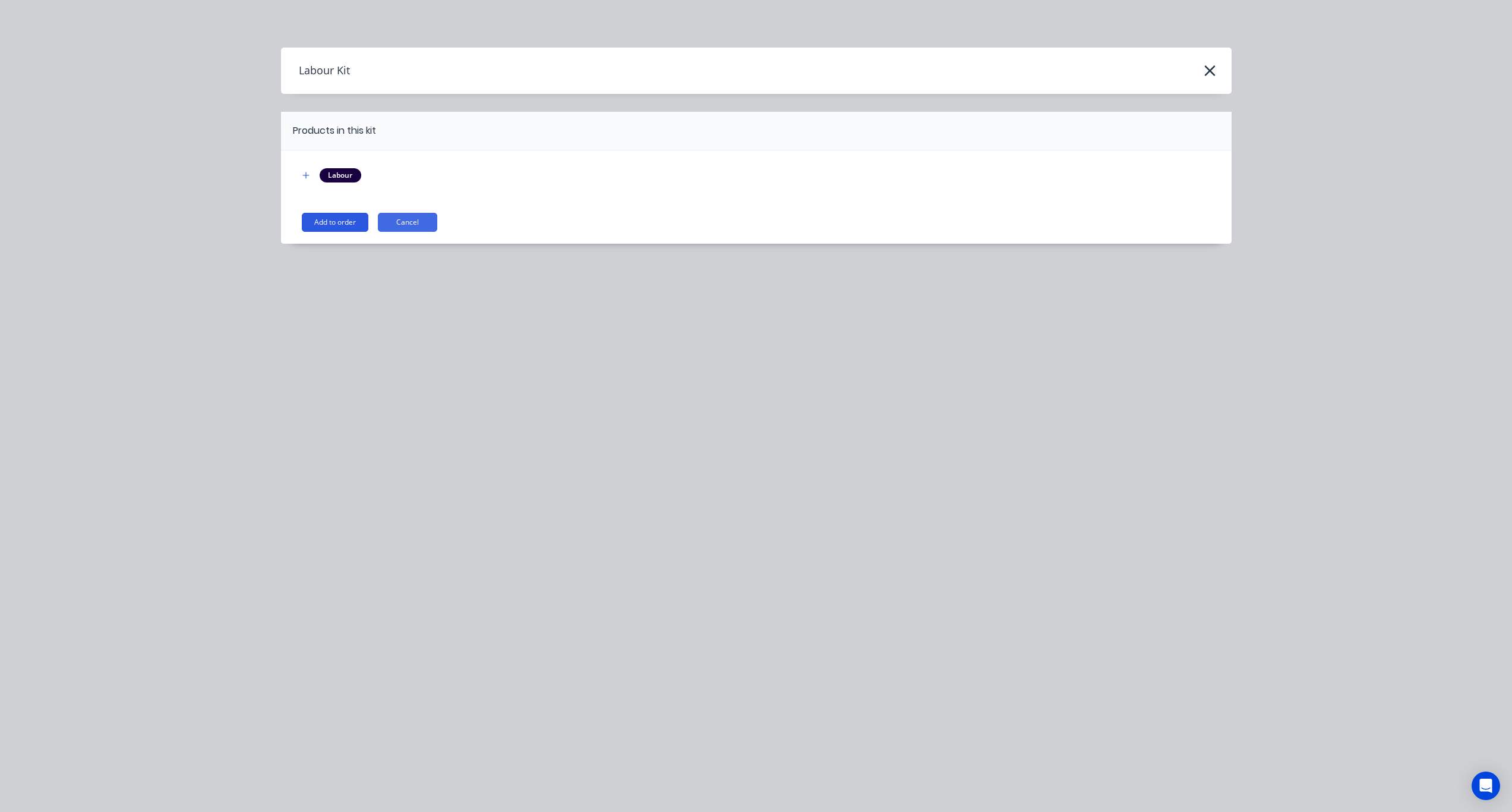
click at [337, 216] on button "Add to order" at bounding box center [334, 222] width 66 height 19
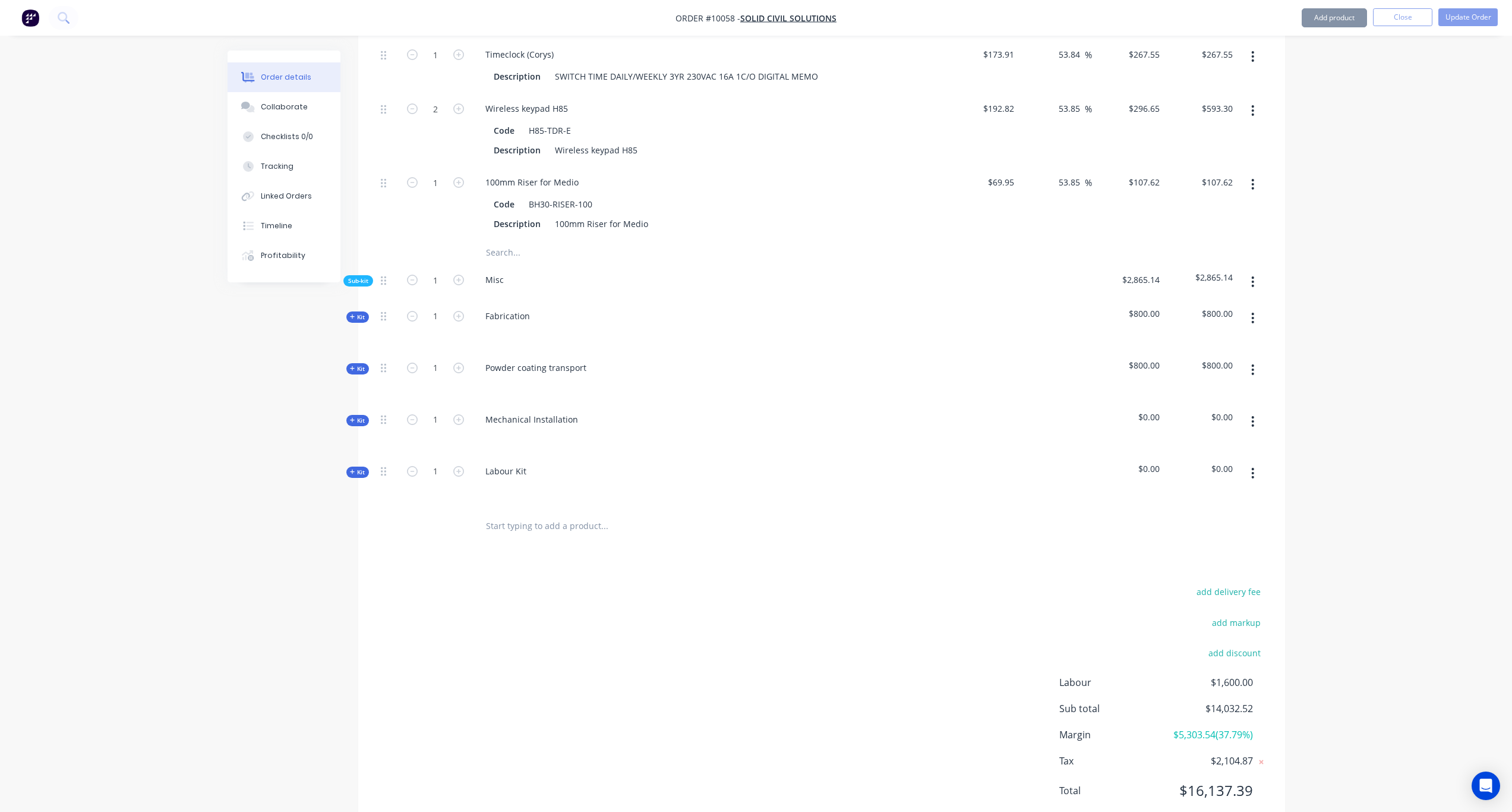
scroll to position [869, 0]
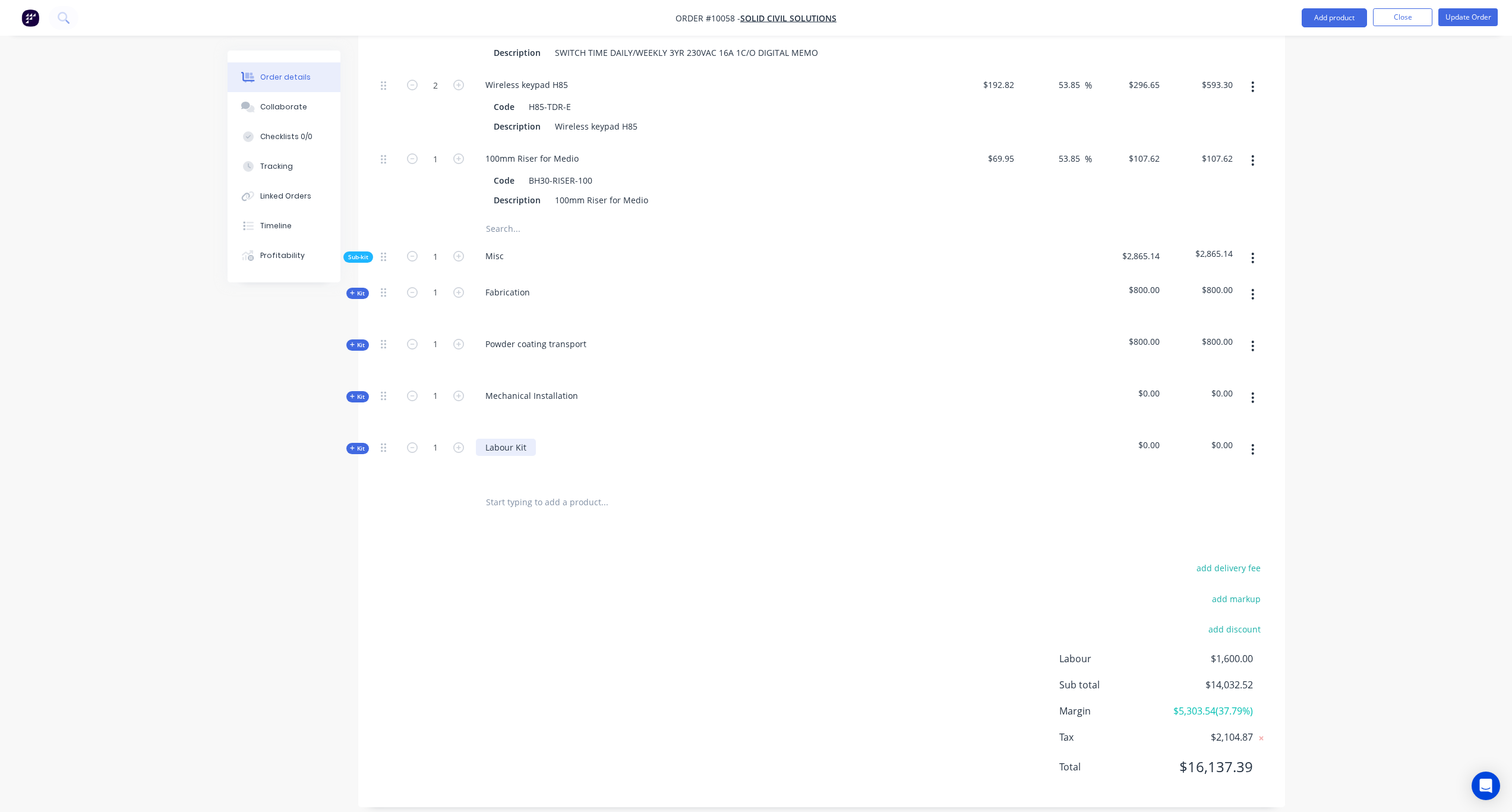
click at [519, 439] on div "Labour Kit" at bounding box center [506, 447] width 60 height 18
click at [536, 435] on div "Labour Kit" at bounding box center [709, 458] width 475 height 52
drag, startPoint x: 532, startPoint y: 435, endPoint x: 474, endPoint y: 431, distance: 58.1
click at [474, 432] on div "Labour Kit" at bounding box center [709, 458] width 475 height 52
click at [254, 404] on div "Created by Karl Created 29/08/25 Required Assigned to Add team member Invoiced …" at bounding box center [756, 3] width 1057 height 1644
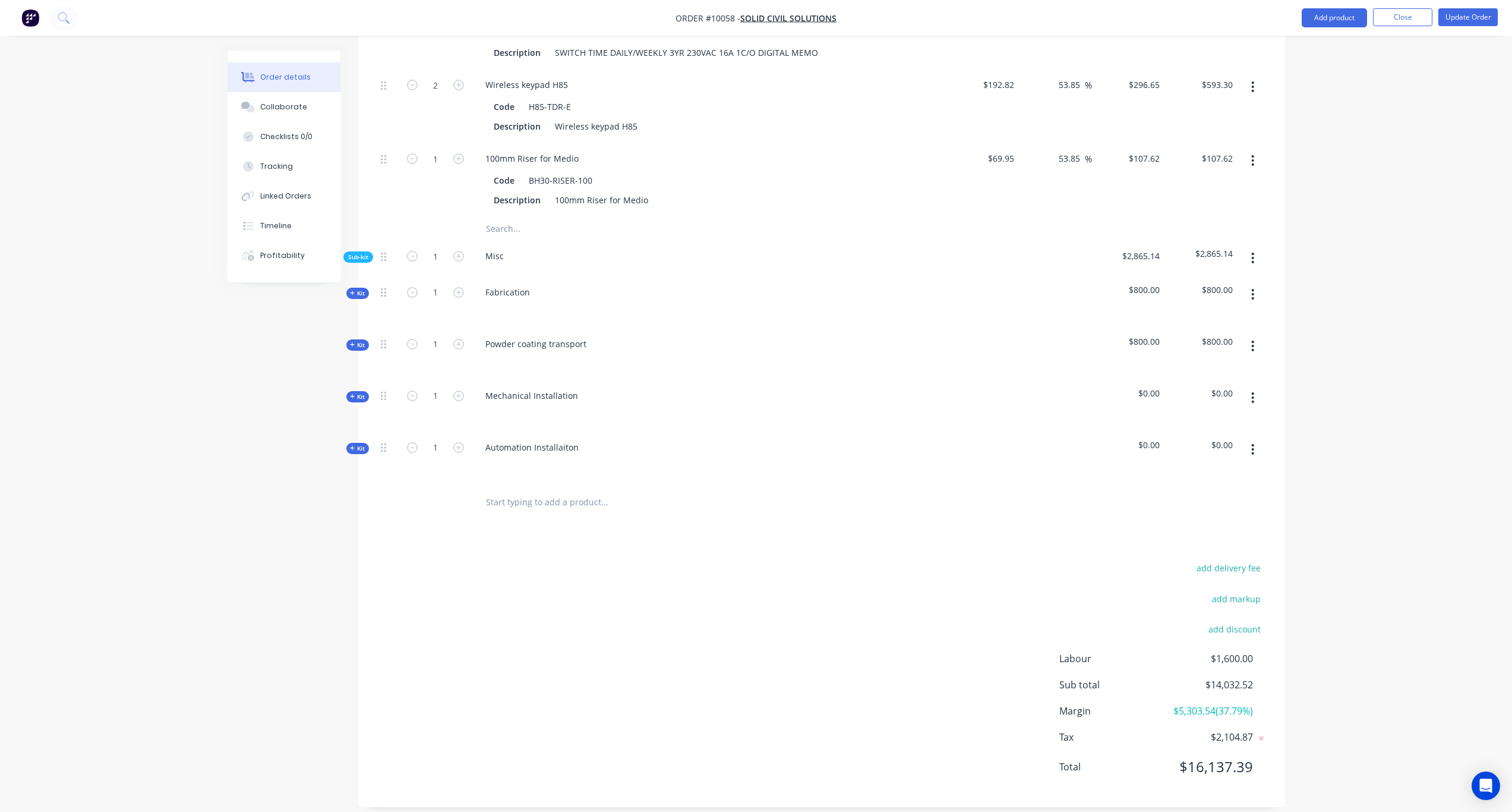
click at [350, 290] on icon at bounding box center [352, 293] width 5 height 6
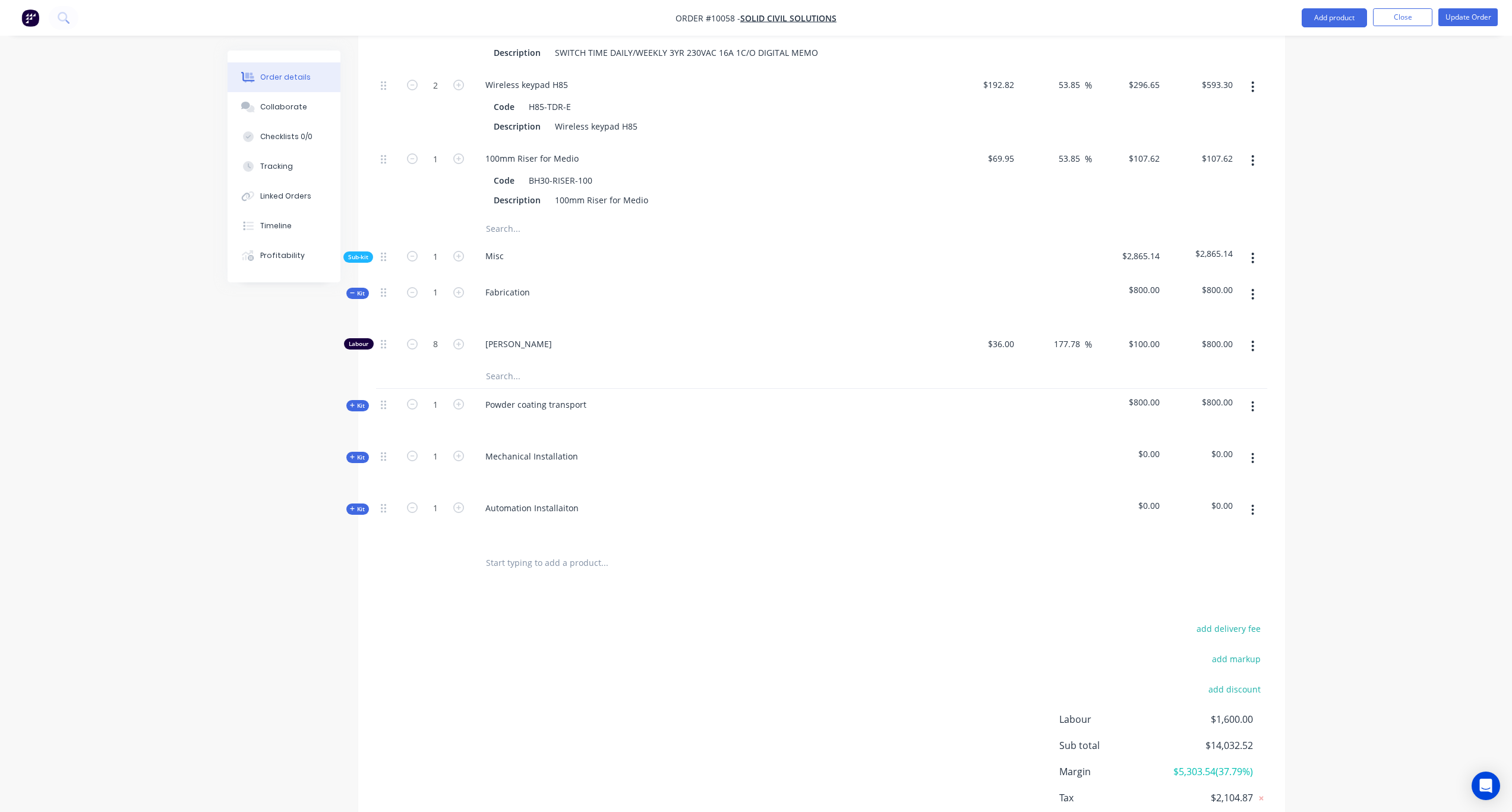
click at [357, 401] on span "Kit" at bounding box center [358, 406] width 15 height 9
click at [358, 513] on span "Kit" at bounding box center [358, 518] width 15 height 9
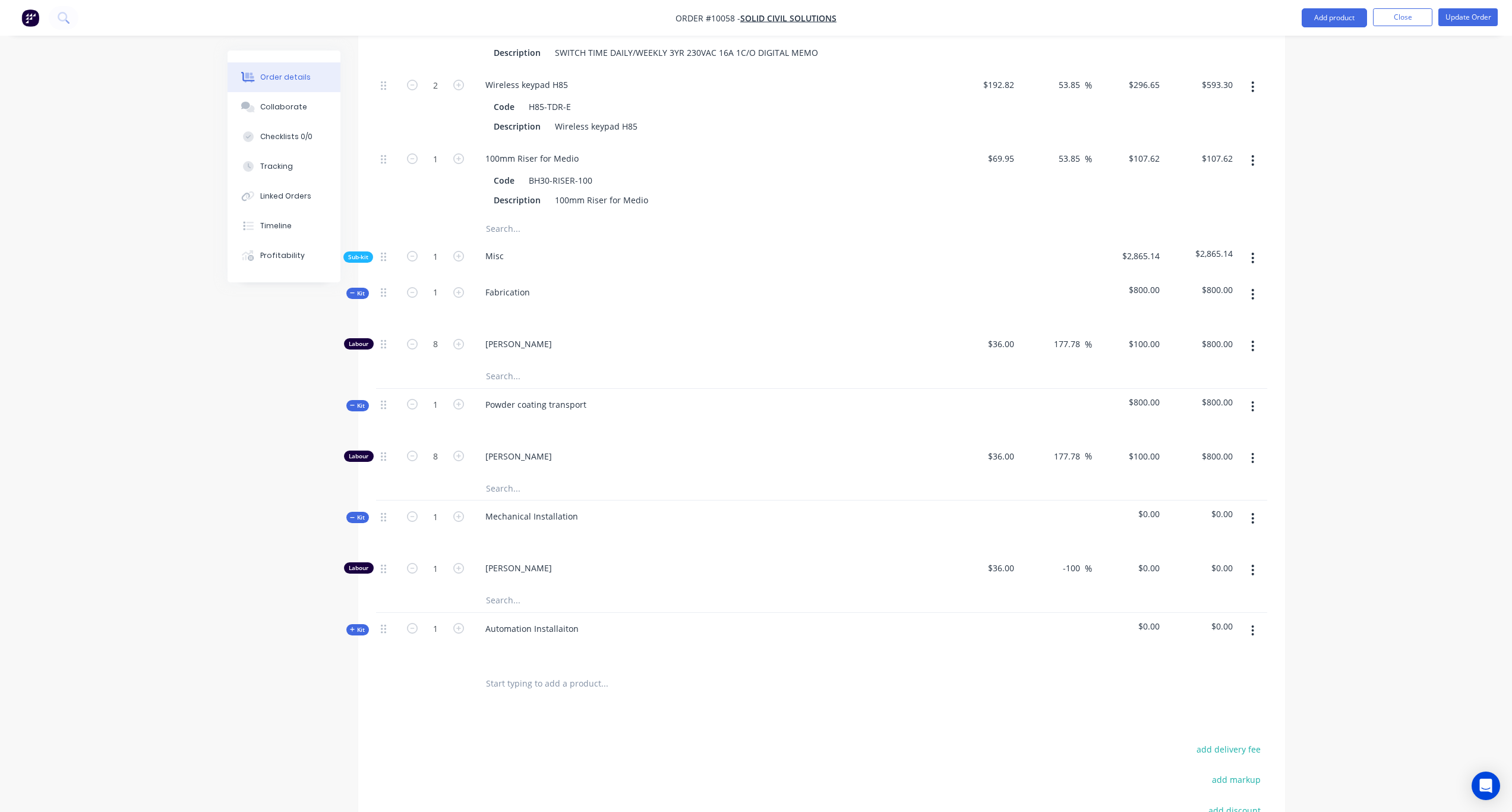
click at [362, 625] on span "Kit" at bounding box center [358, 630] width 15 height 9
drag, startPoint x: 433, startPoint y: 559, endPoint x: 497, endPoint y: 558, distance: 64.0
click at [433, 559] on input "1" at bounding box center [435, 567] width 31 height 18
type input "15"
click at [301, 539] on div "Created by Karl Created 29/08/25 Required Assigned to Add team member Invoiced …" at bounding box center [756, 123] width 1057 height 1885
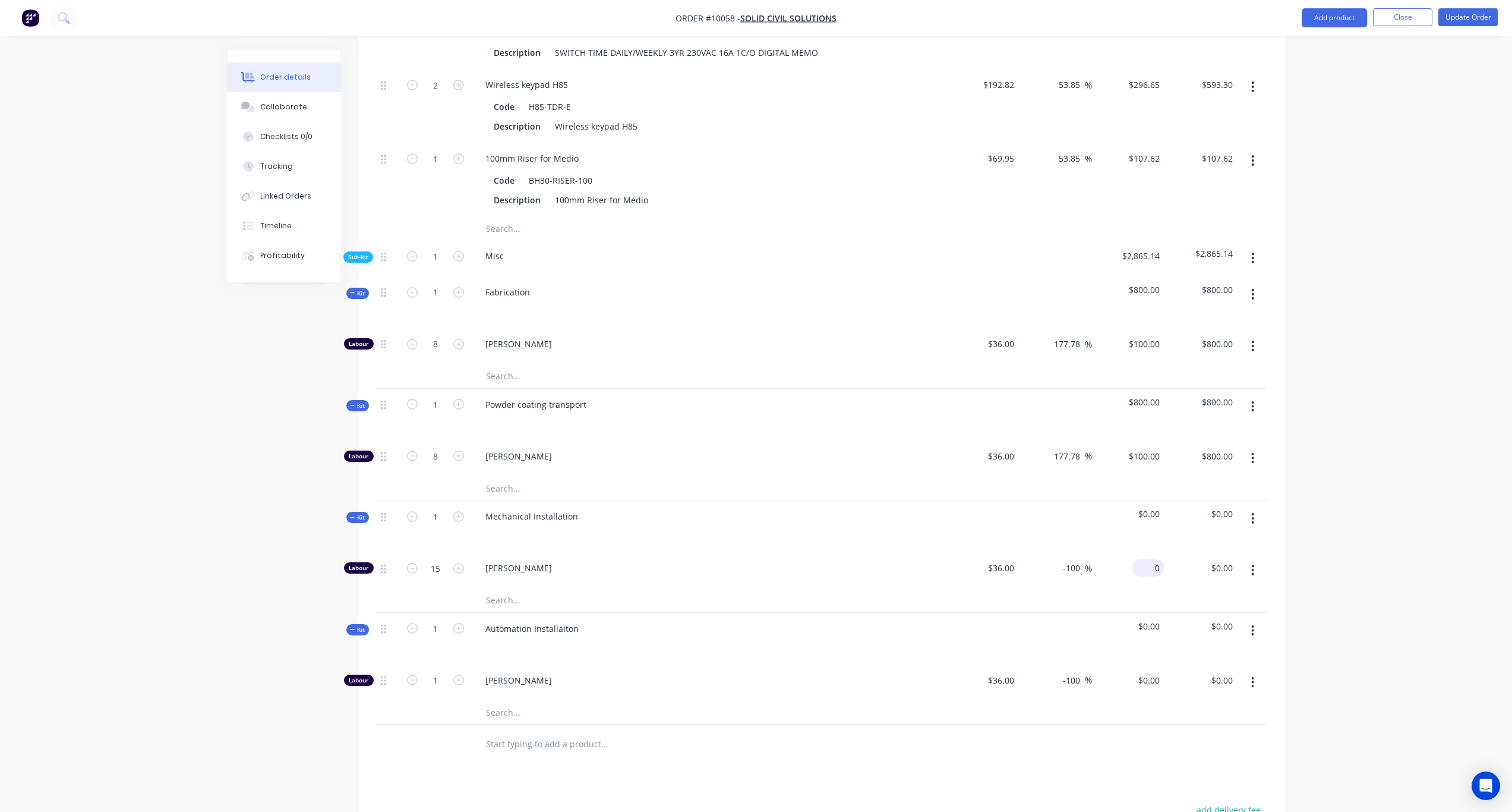
click at [1157, 559] on input "0" at bounding box center [1151, 567] width 27 height 18
type input "100"
click at [1382, 550] on div "Order details Collaborate Checklists 0/0 Tracking Linked Orders Timeline Profit…" at bounding box center [756, 98] width 1512 height 1936
type input "177.78"
type input "$100.00"
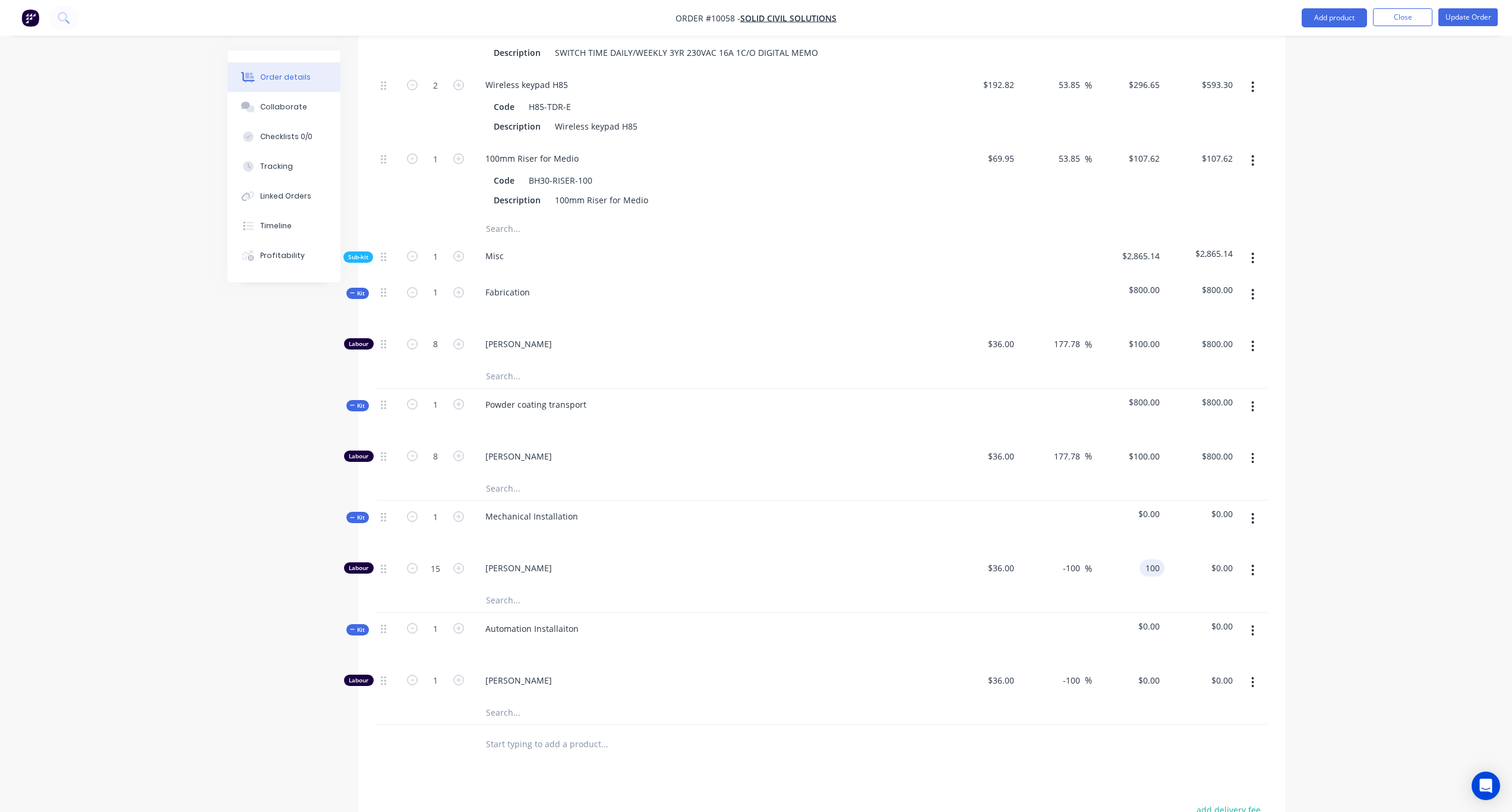
type input "$1,500.00"
drag, startPoint x: 442, startPoint y: 667, endPoint x: 467, endPoint y: 660, distance: 26.0
click at [442, 672] on input "1" at bounding box center [435, 680] width 31 height 18
type input "10.25"
click at [214, 632] on div "Order details Collaborate Checklists 0/0 Tracking Linked Orders Timeline Profit…" at bounding box center [756, 98] width 1512 height 1936
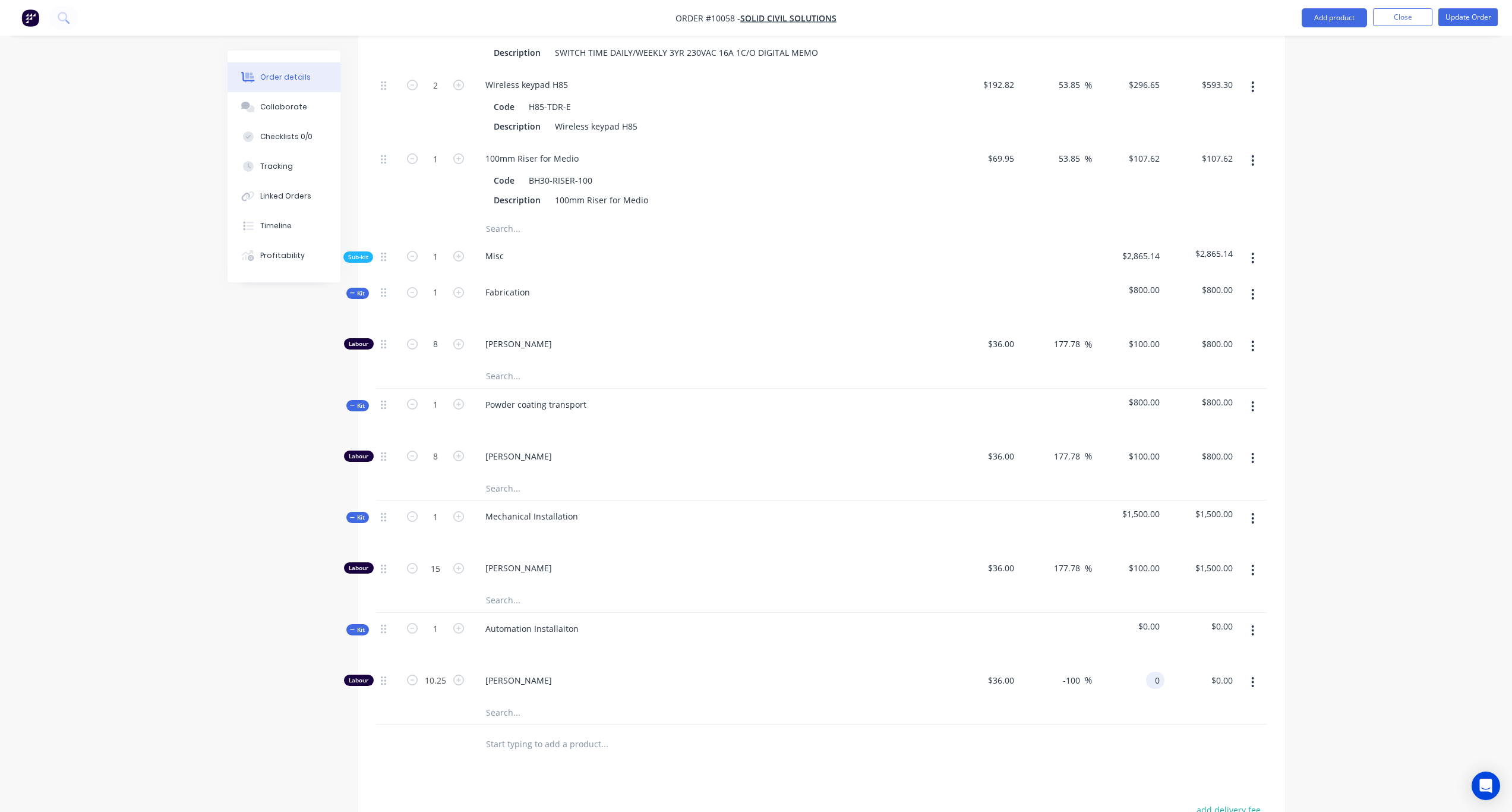
click at [1152, 672] on input "0" at bounding box center [1158, 680] width 14 height 18
type input "100"
click at [1338, 649] on div "Order details Collaborate Checklists 0/0 Tracking Linked Orders Timeline Profit…" at bounding box center [756, 98] width 1512 height 1936
type input "177.78"
type input "$100.00"
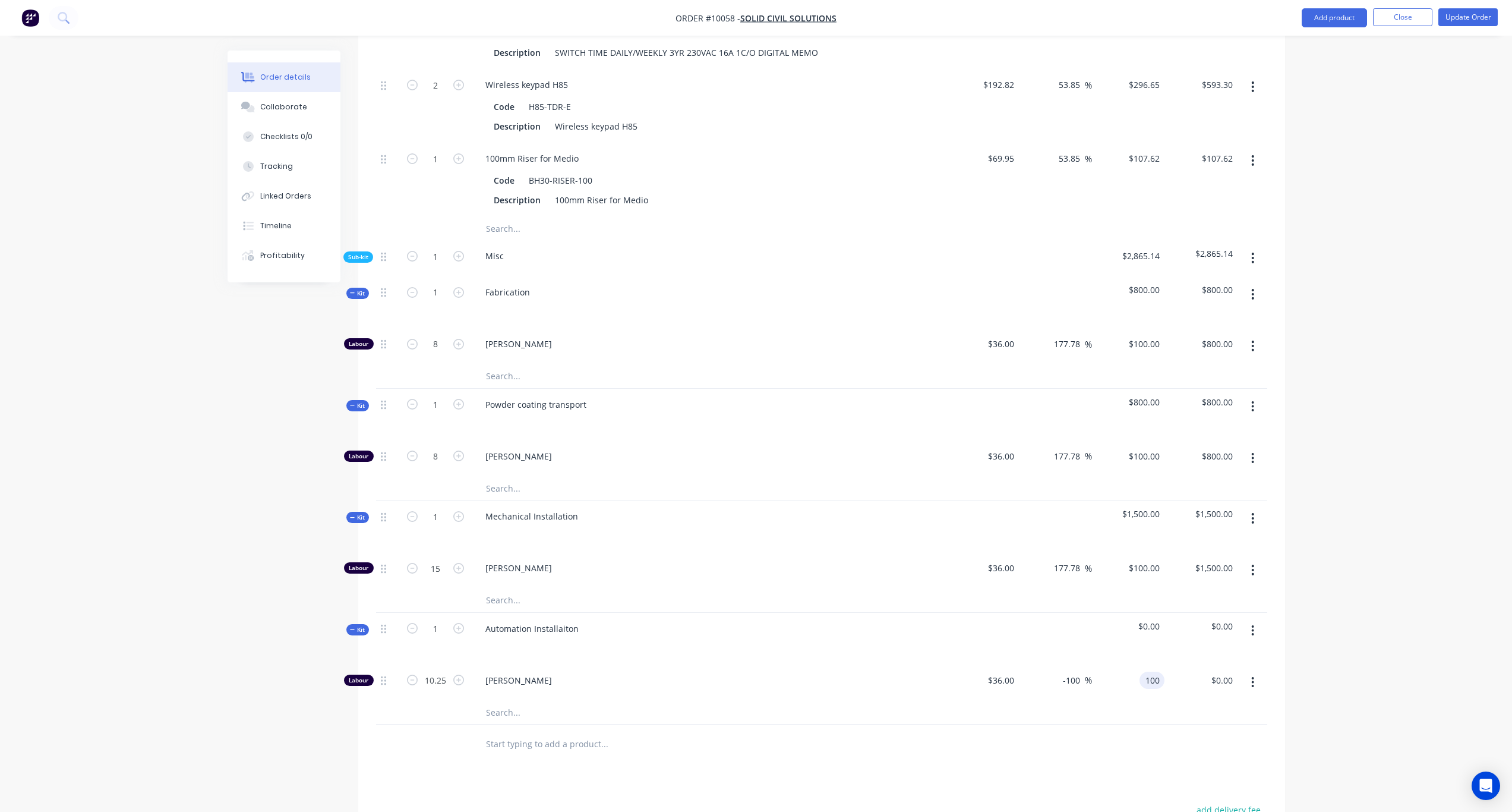
type input "$1,025.00"
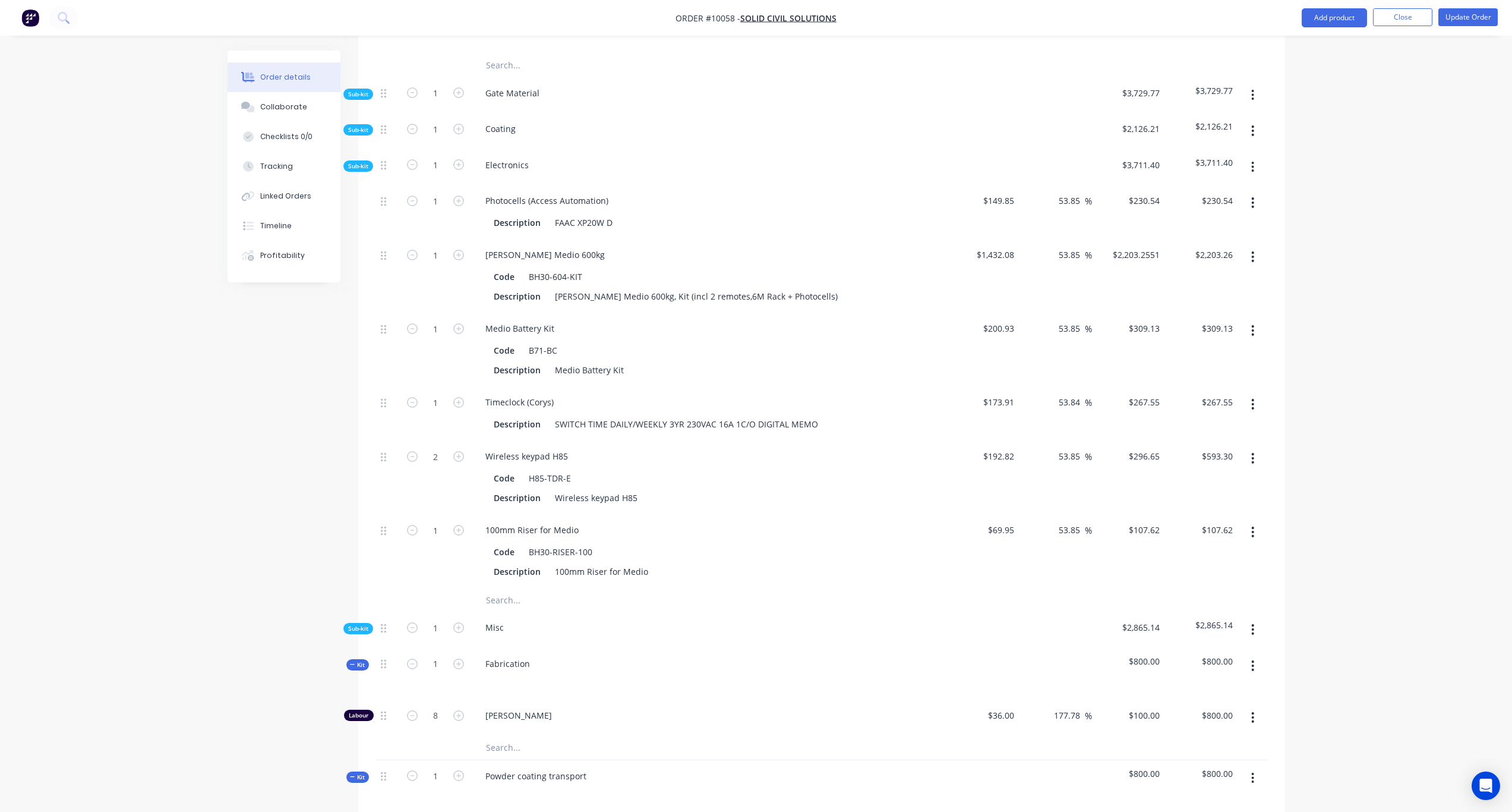
scroll to position [453, 0]
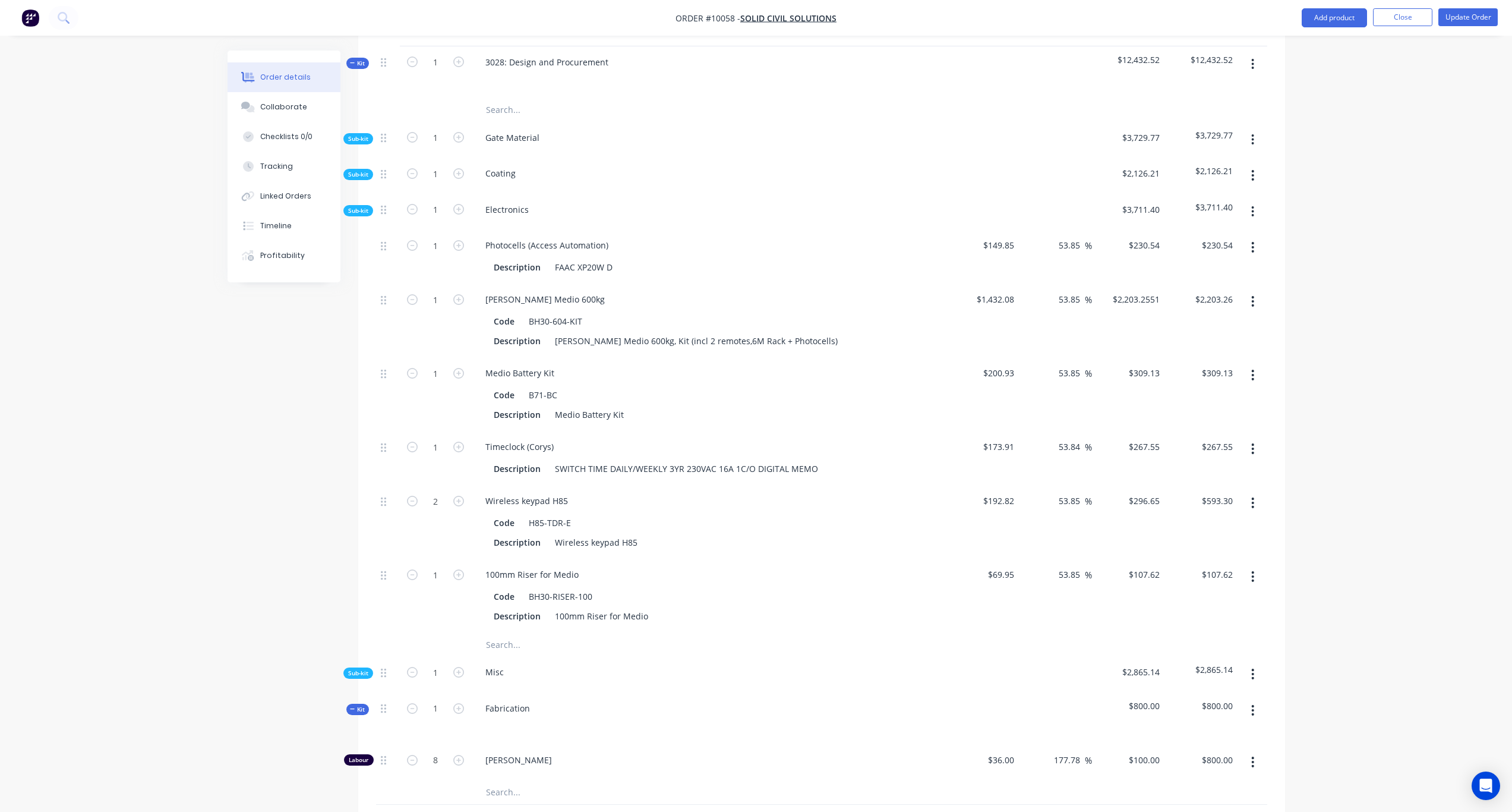
click at [351, 206] on span "Sub-kit" at bounding box center [358, 211] width 21 height 9
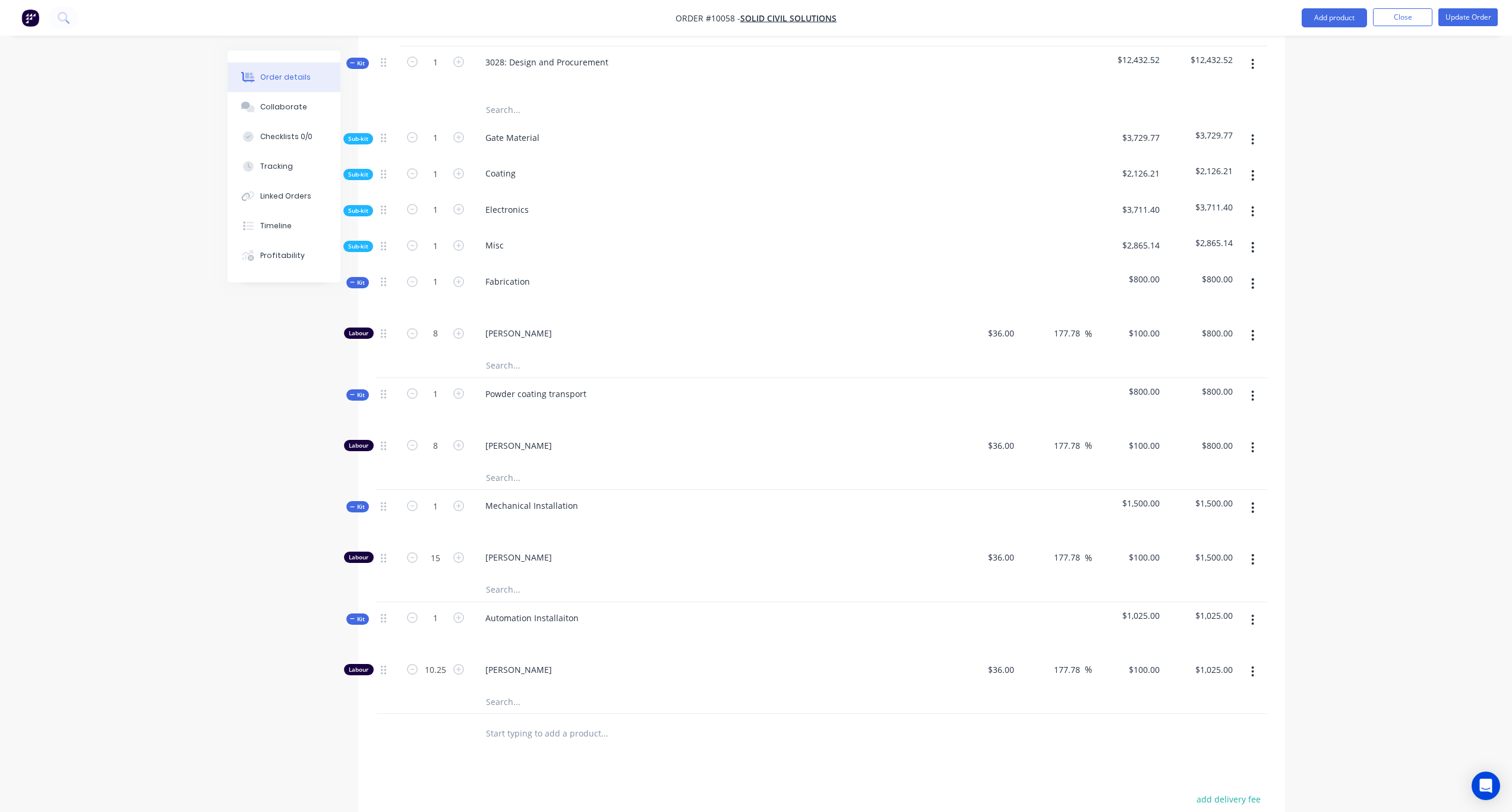
click at [363, 242] on span "Sub-kit" at bounding box center [358, 247] width 21 height 9
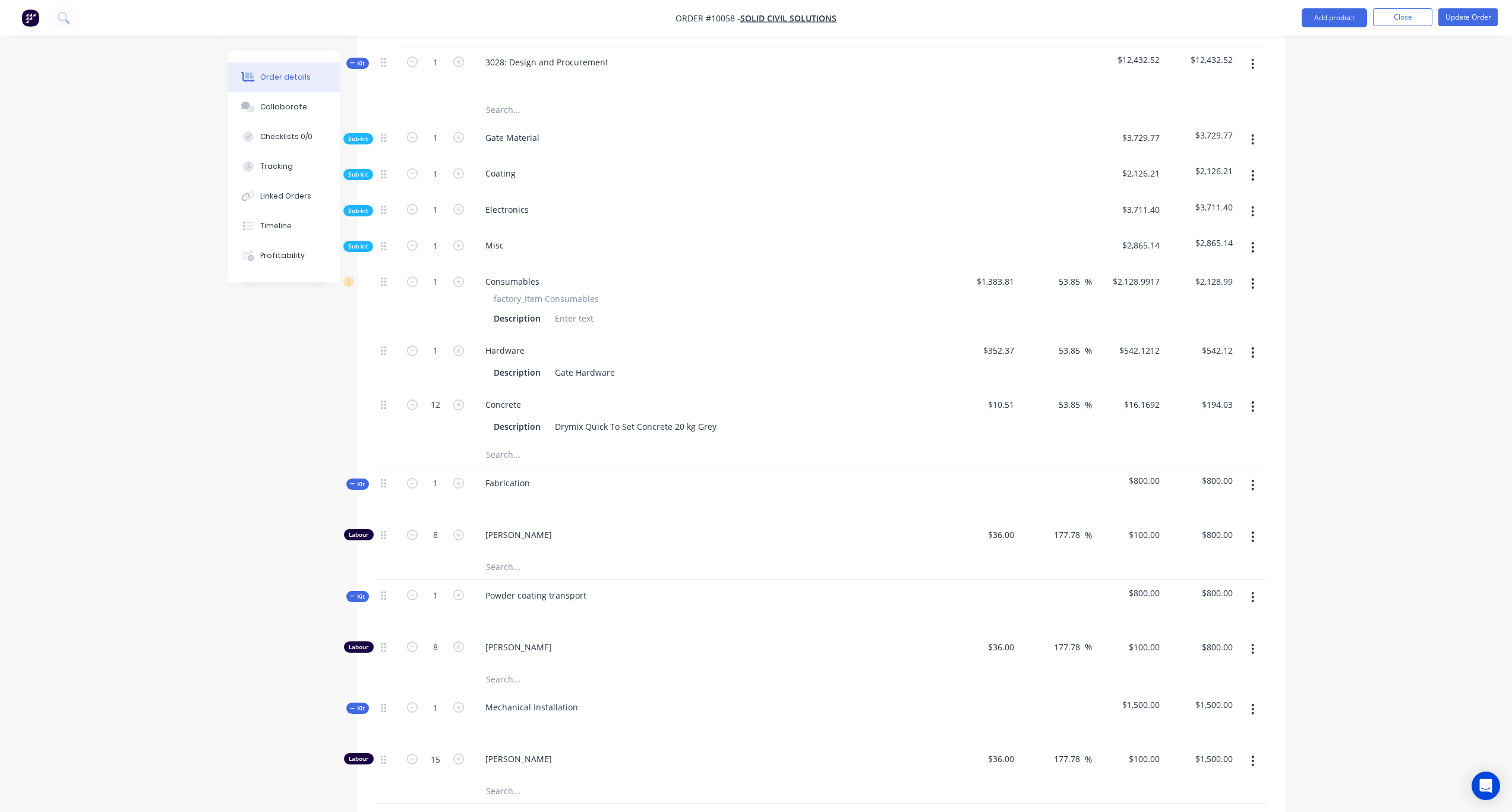
click at [1252, 241] on icon "button" at bounding box center [1253, 247] width 3 height 13
click at [1218, 270] on div "Add product to kit" at bounding box center [1211, 278] width 91 height 18
click at [1202, 318] on div "Product catalogue" at bounding box center [1211, 326] width 91 height 18
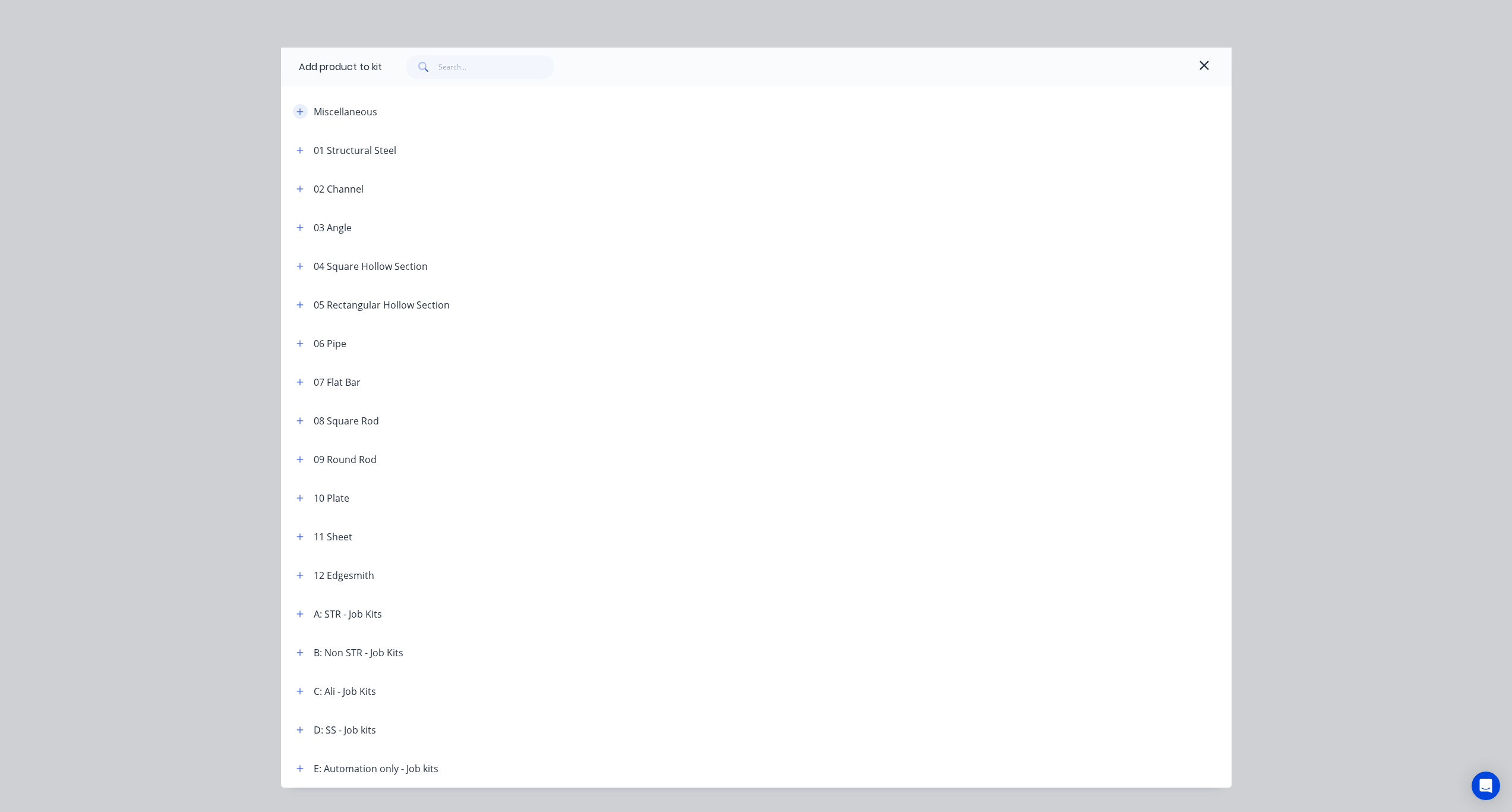
click at [296, 113] on icon "button" at bounding box center [299, 111] width 7 height 8
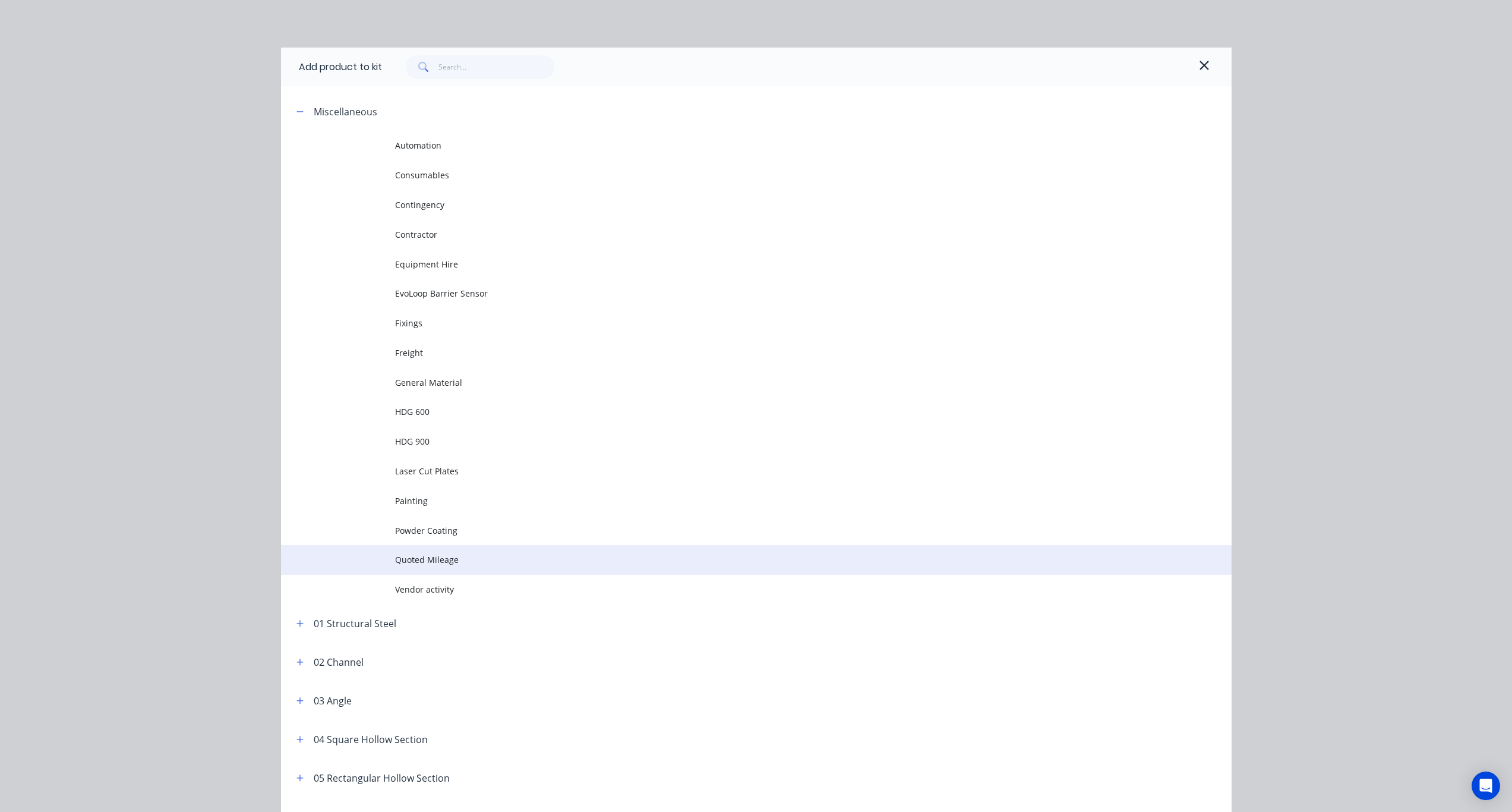
click at [435, 562] on span "Quoted Mileage" at bounding box center [729, 560] width 669 height 12
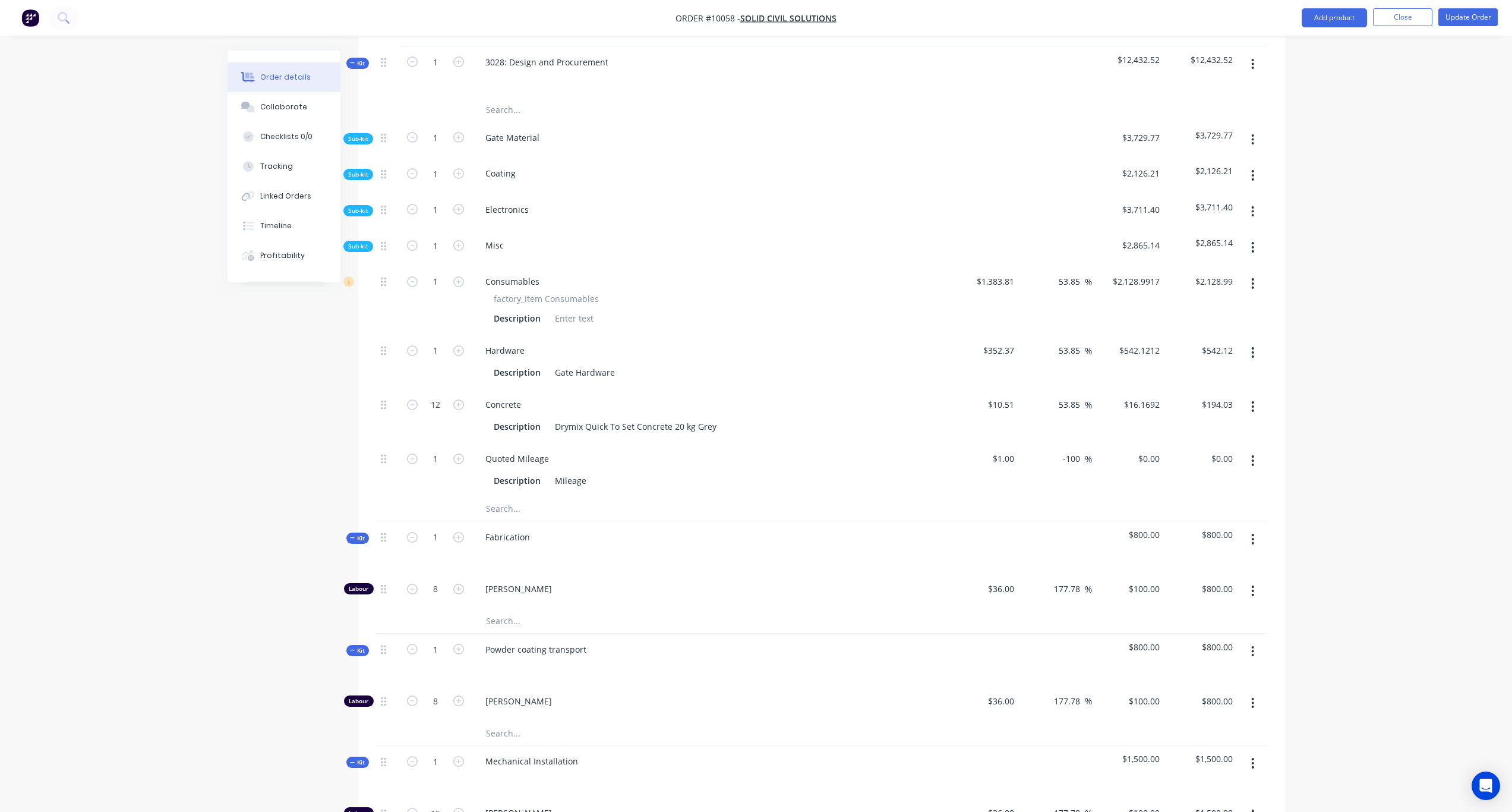
click at [1258, 237] on button "button" at bounding box center [1252, 248] width 28 height 21
click at [1228, 270] on div "Add product to kit" at bounding box center [1211, 278] width 91 height 18
click at [1209, 318] on div "Product catalogue" at bounding box center [1211, 326] width 91 height 18
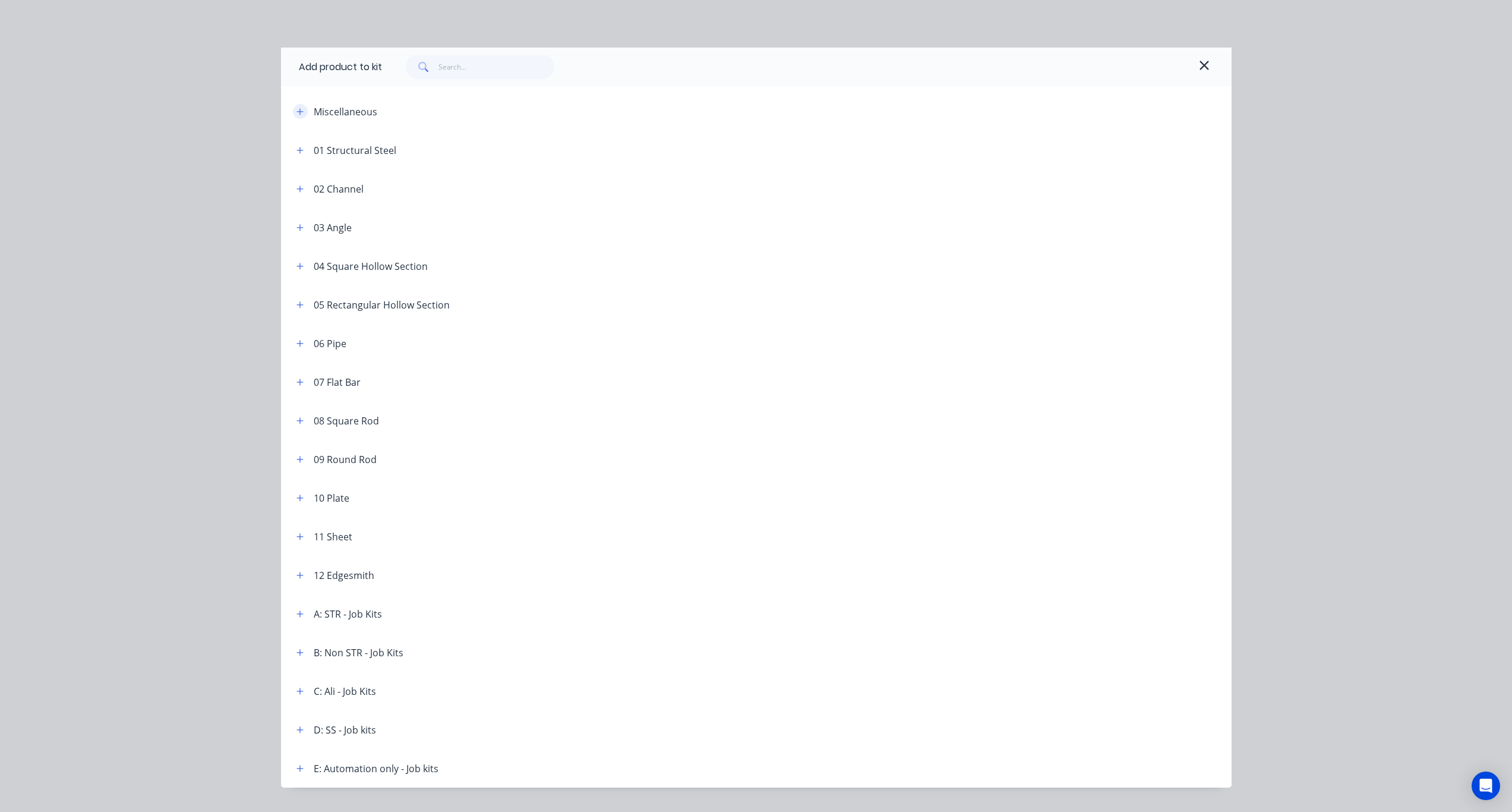
click at [299, 112] on icon "button" at bounding box center [299, 111] width 7 height 8
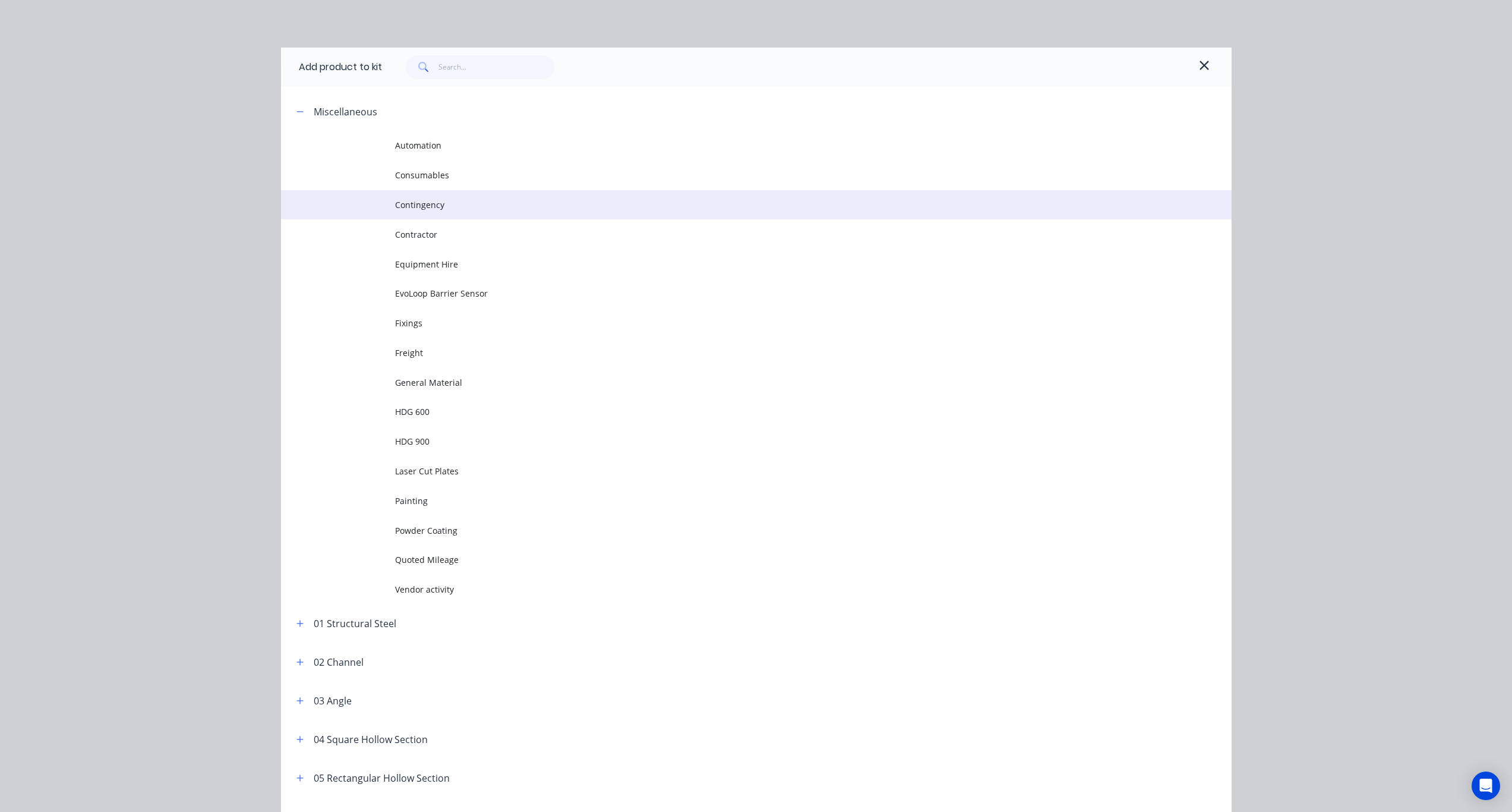
click at [431, 204] on span "Contingency" at bounding box center [729, 205] width 669 height 12
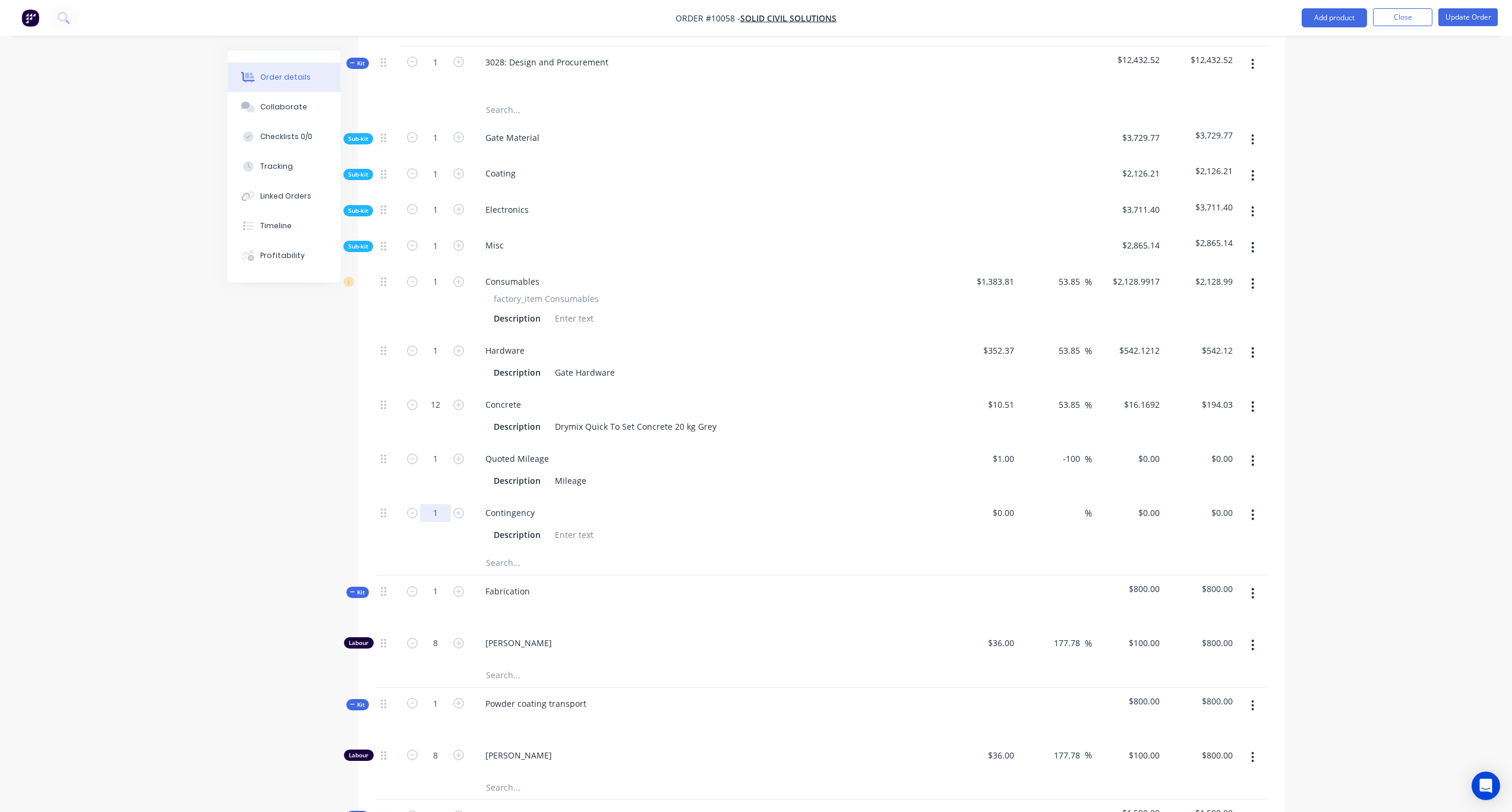
click at [445, 504] on input "1" at bounding box center [435, 513] width 31 height 18
click at [445, 450] on input "1" at bounding box center [435, 459] width 31 height 18
paste input "218.40"
type input "218.4"
click at [299, 453] on div "Created by Karl Created 29/08/25 Required Assigned to Add team member Invoiced …" at bounding box center [756, 481] width 1057 height 1768
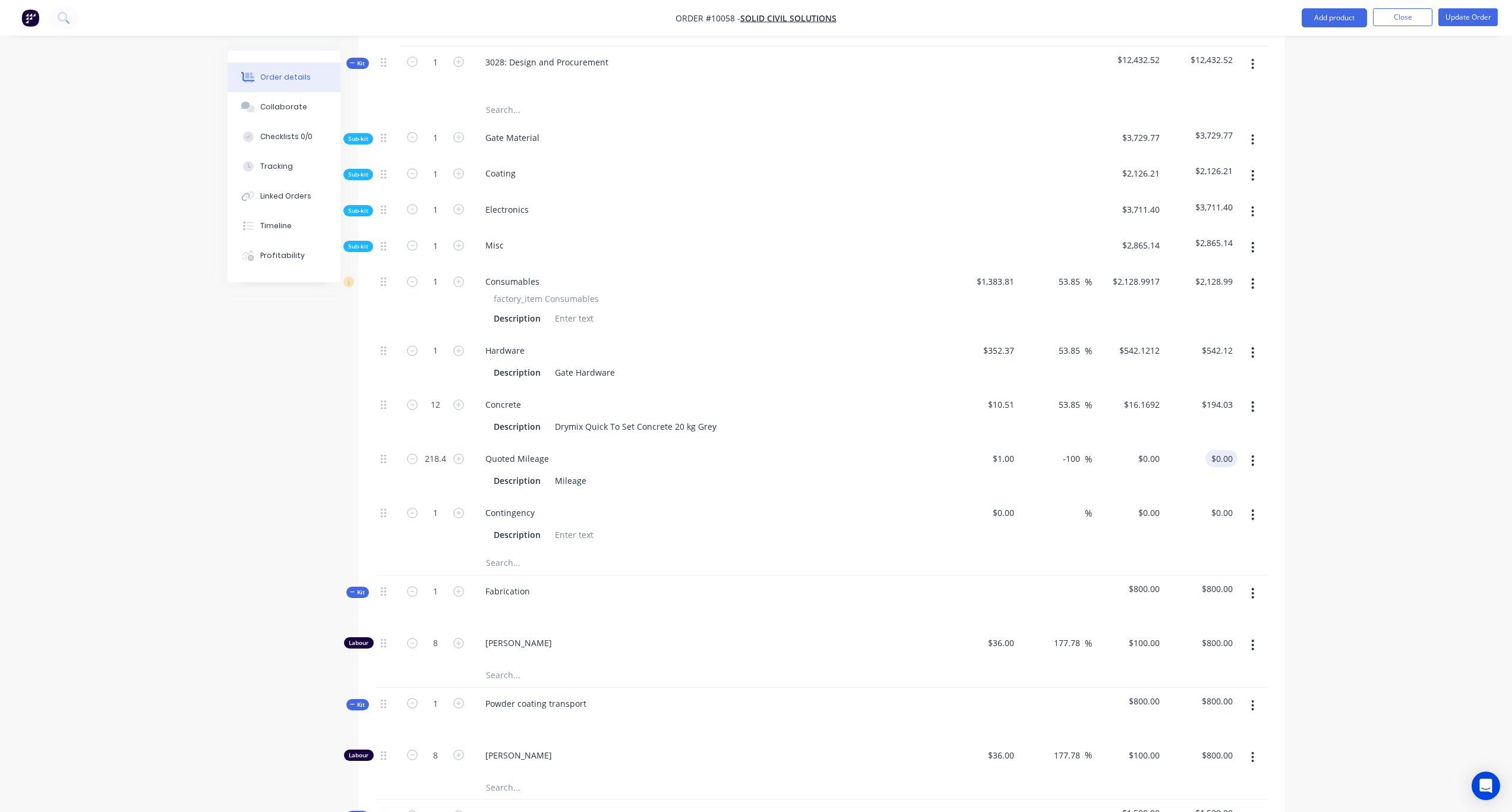
drag, startPoint x: 1213, startPoint y: 449, endPoint x: 1309, endPoint y: 456, distance: 96.3
click at [1213, 450] on div "$0.00 $0.00" at bounding box center [1222, 459] width 32 height 18
paste input "336"
type input "336.00"
type input "53.85"
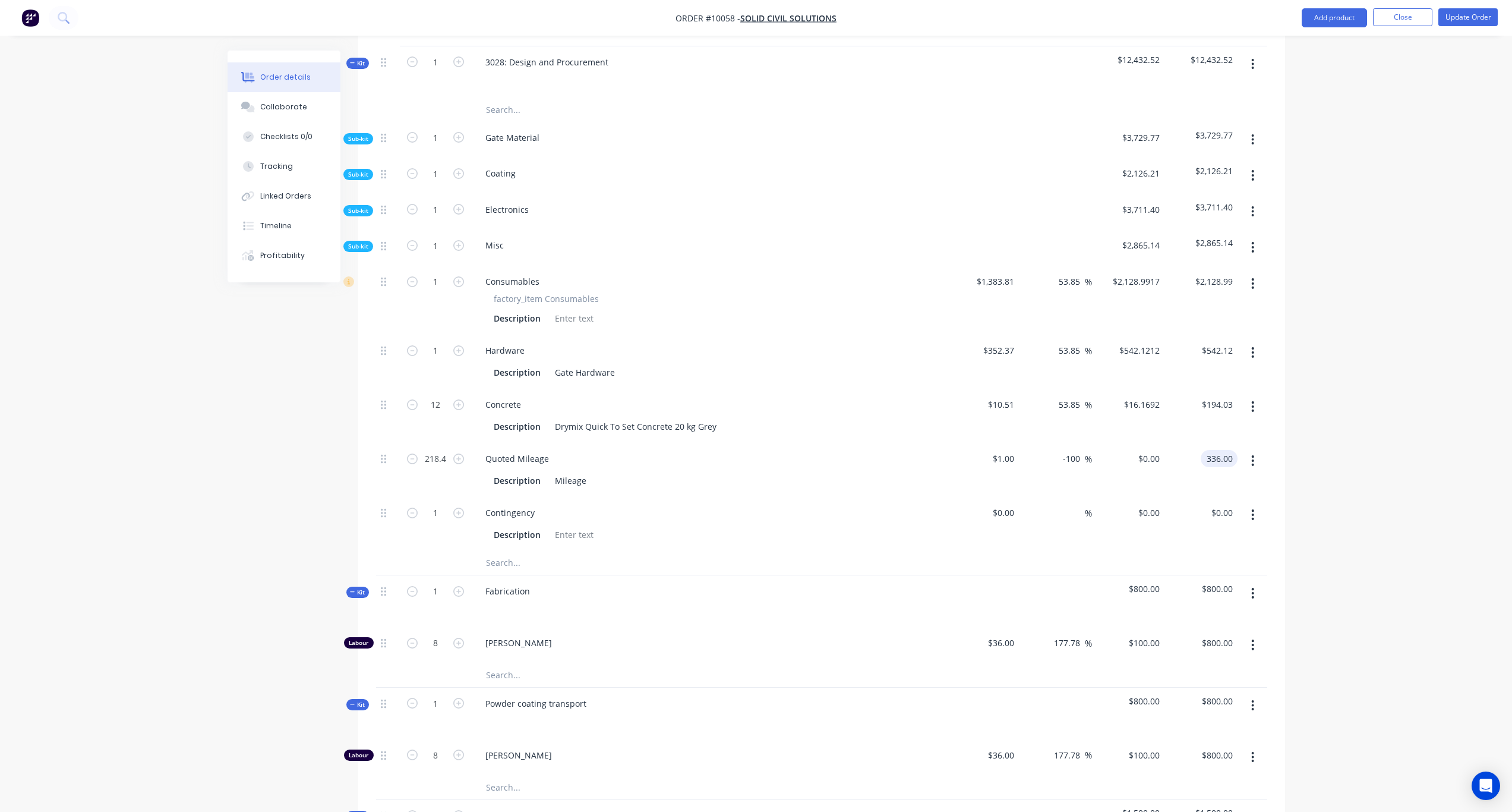
type input "$1.5385"
type input "$336.01"
click at [1360, 444] on div "Order details Collaborate Checklists 0/0 Tracking Linked Orders Timeline Profit…" at bounding box center [756, 456] width 1512 height 1819
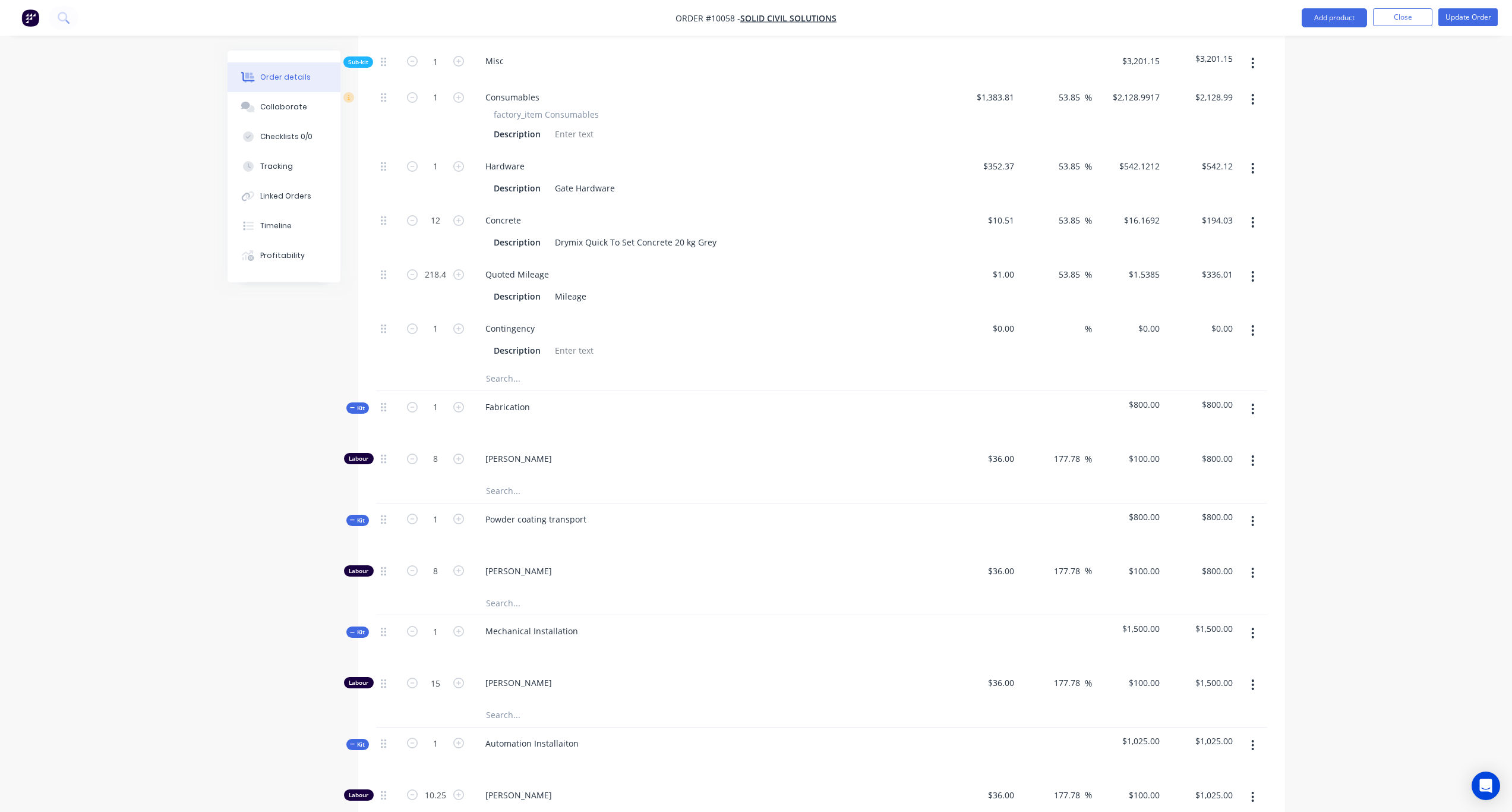
scroll to position [637, 0]
drag, startPoint x: 1229, startPoint y: 317, endPoint x: 1385, endPoint y: 327, distance: 156.3
click at [1229, 321] on input "$0.00" at bounding box center [1224, 329] width 27 height 18
paste input "346.56"
type input "346.56"
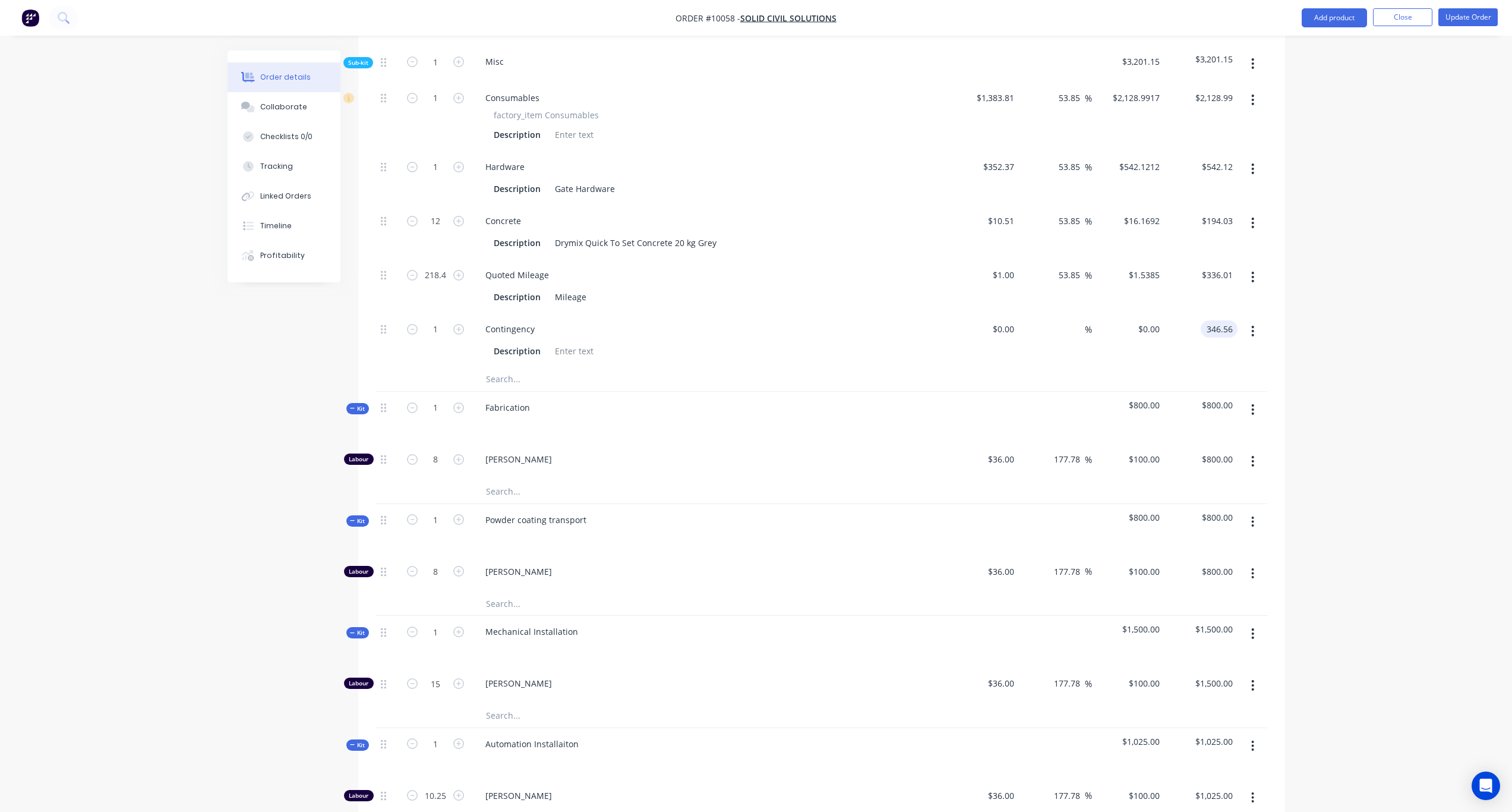
type input "$346.56"
click at [1401, 327] on div "Order details Collaborate Checklists 0/0 Tracking Linked Orders Timeline Profit…" at bounding box center [756, 273] width 1512 height 1819
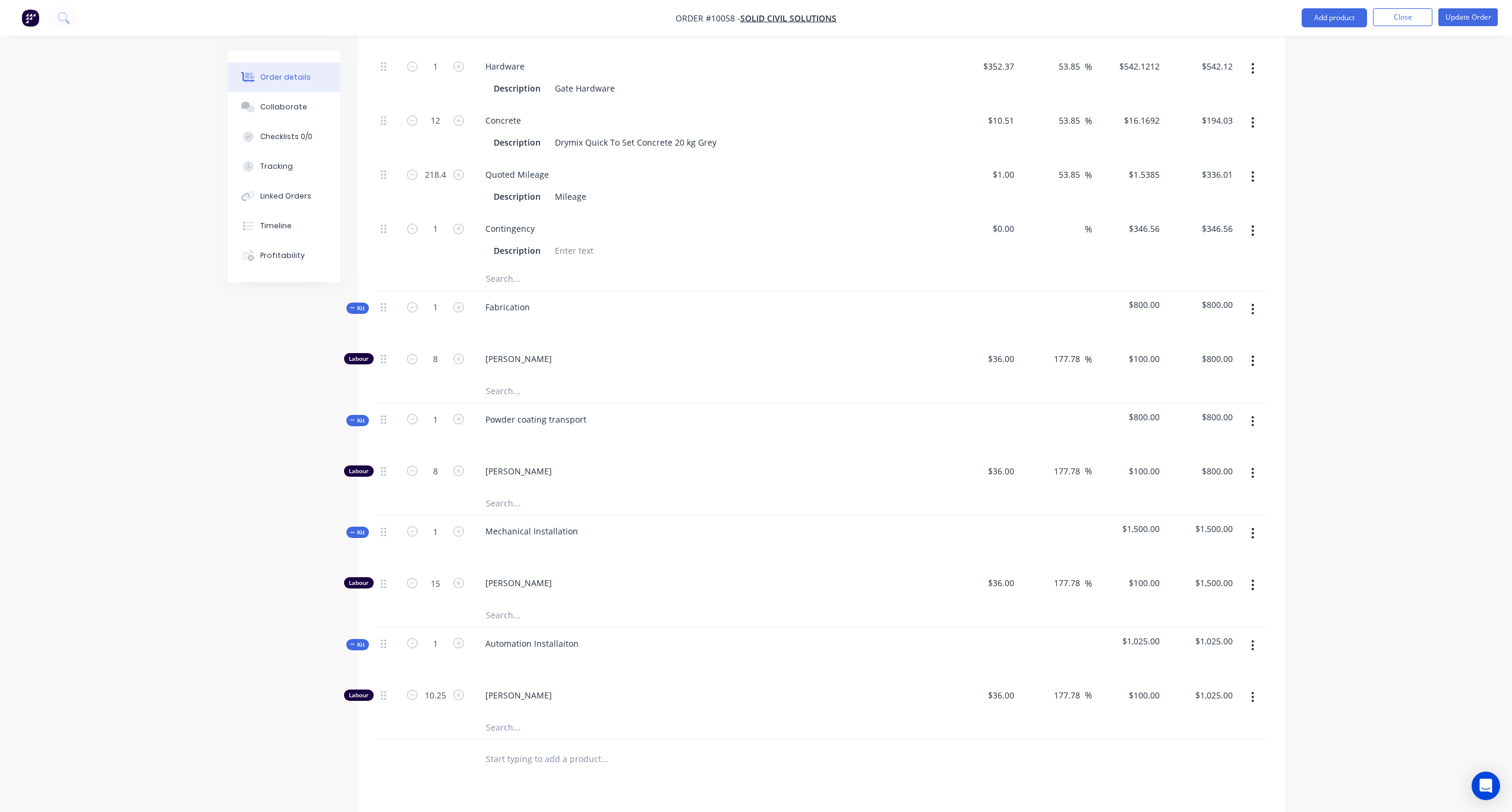
scroll to position [993, 0]
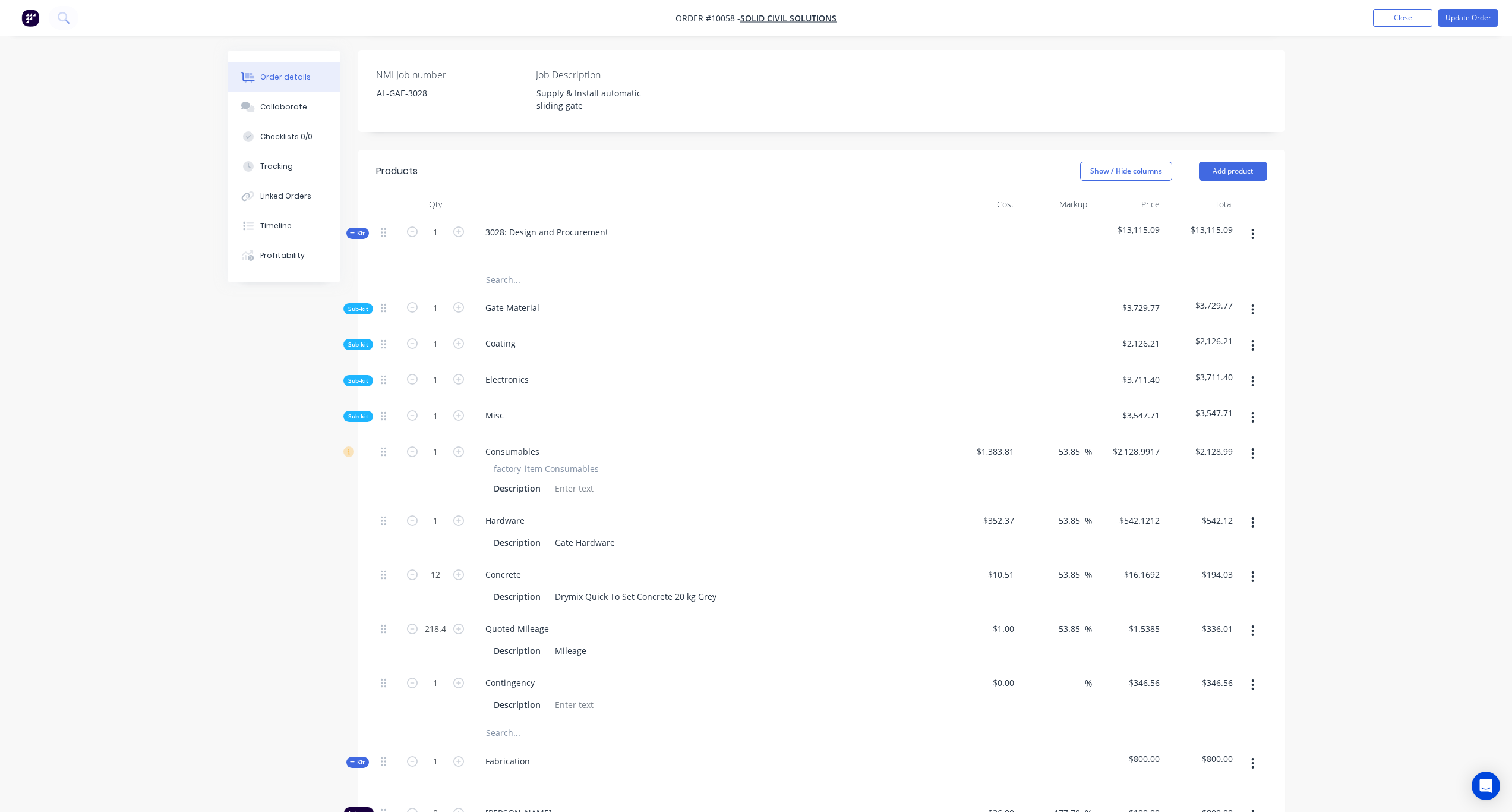
scroll to position [280, 0]
click at [360, 232] on span "Kit" at bounding box center [358, 236] width 15 height 9
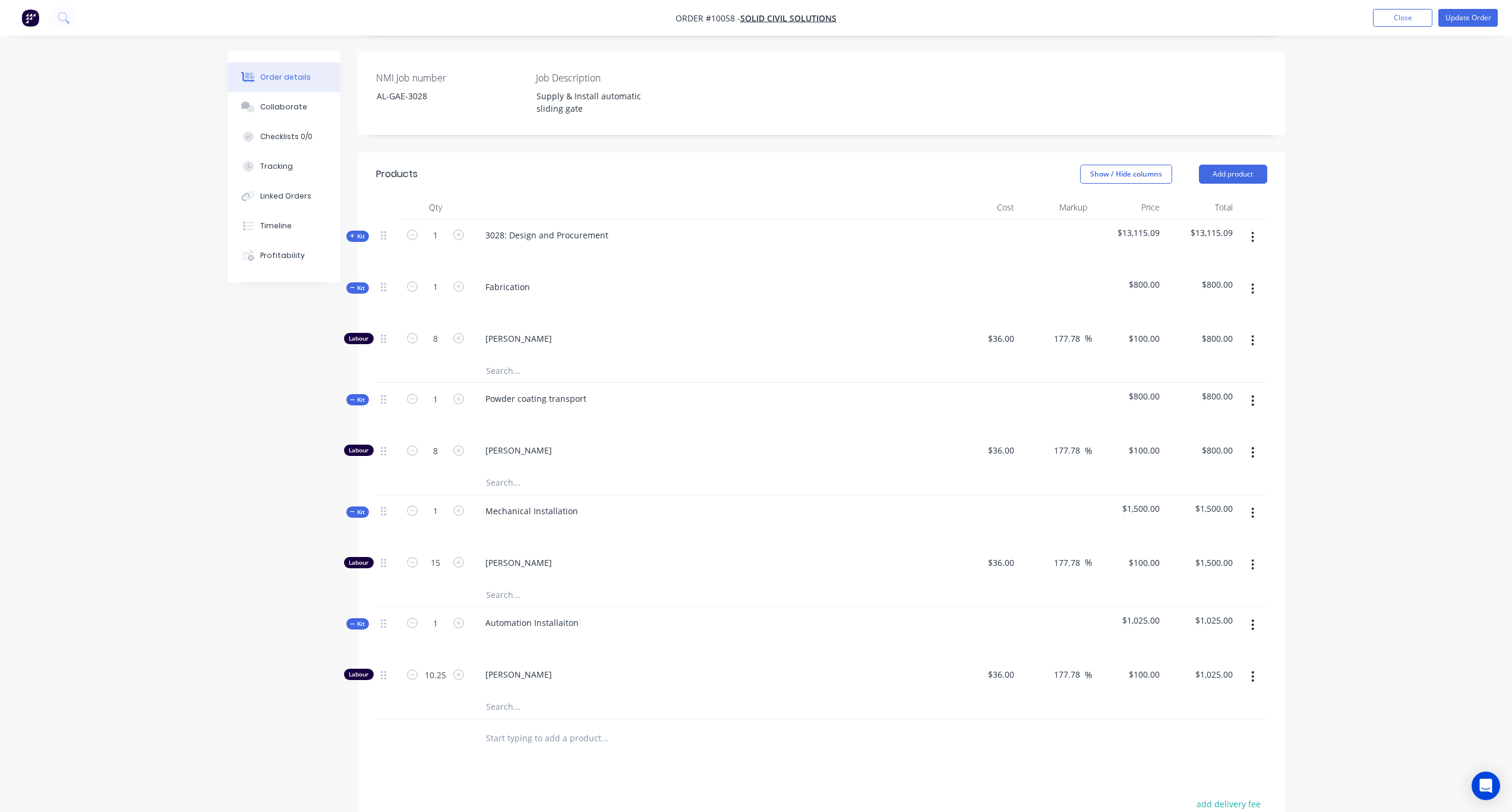
click at [361, 232] on span "Kit" at bounding box center [358, 236] width 15 height 9
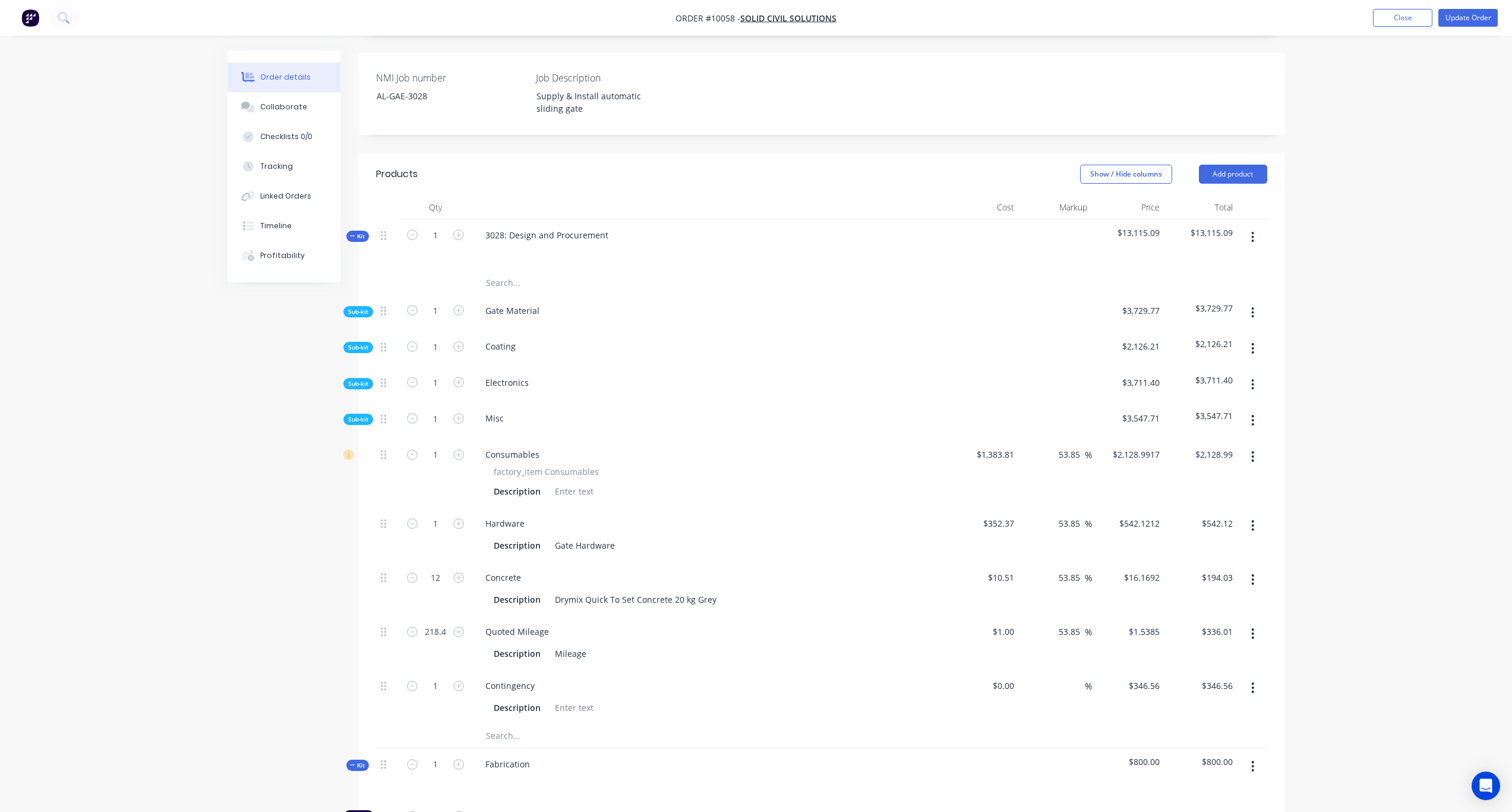
click at [1230, 302] on span "$3,729.77" at bounding box center [1201, 308] width 64 height 12
click at [345, 307] on div "Created by Karl Created 29/08/25 Required Assigned to Add team member Invoiced …" at bounding box center [756, 654] width 1057 height 1768
click at [352, 305] on div "Created by Karl Created 29/08/25 Required Assigned to Add team member Invoiced …" at bounding box center [756, 654] width 1057 height 1768
click at [359, 308] on span "Sub-kit" at bounding box center [358, 312] width 21 height 9
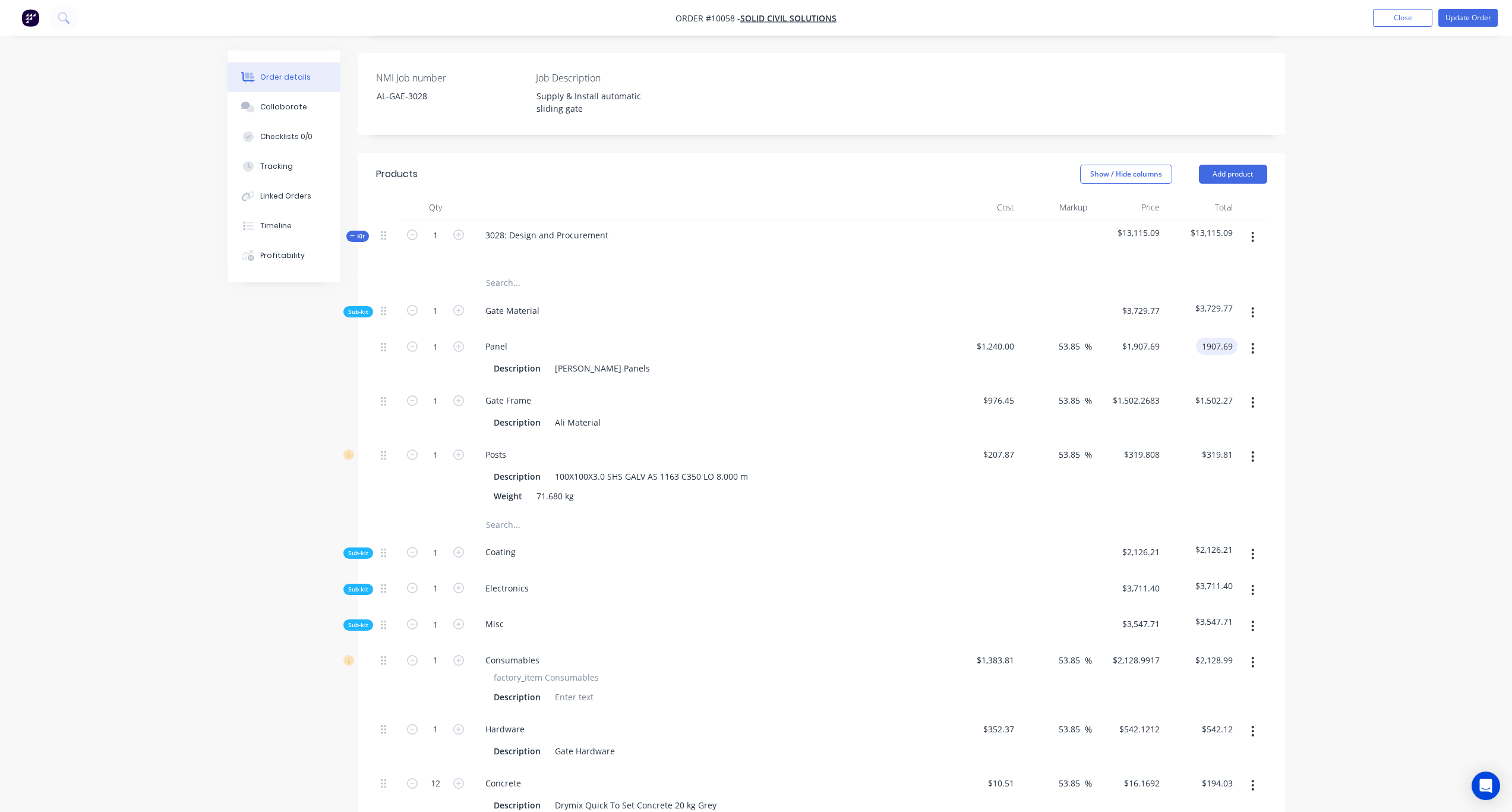
click at [1216, 337] on input "1907.69" at bounding box center [1219, 346] width 37 height 18
click at [1230, 337] on input "1907.69" at bounding box center [1219, 346] width 37 height 18
click at [1232, 337] on input "1907.69" at bounding box center [1219, 346] width 37 height 18
click at [1227, 337] on input "1907.69" at bounding box center [1219, 346] width 37 height 18
click at [1230, 337] on input "1907.69" at bounding box center [1219, 346] width 37 height 18
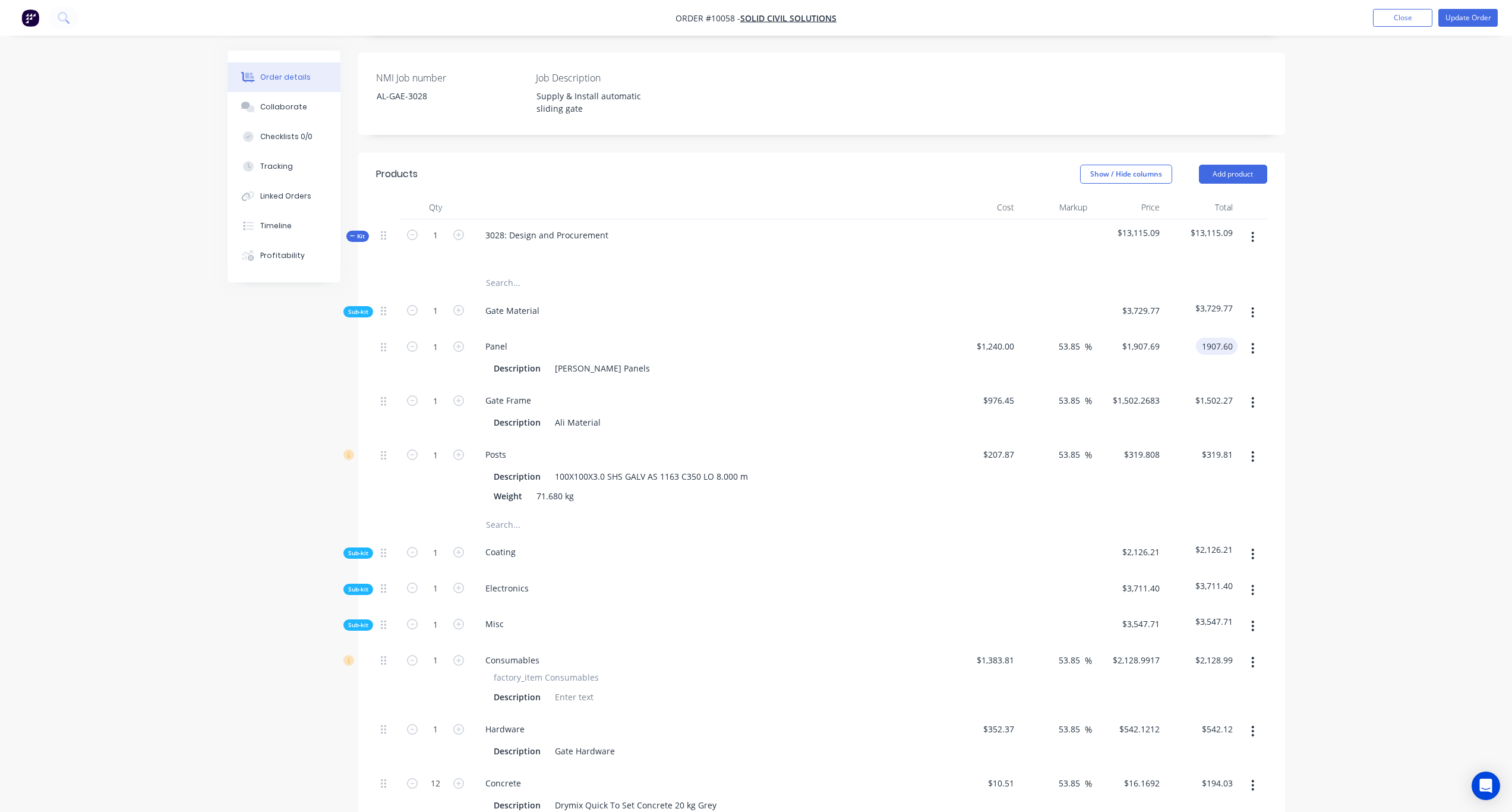
type input "1907.60"
click at [1482, 342] on div "Order details Collaborate Checklists 0/0 Tracking Linked Orders Timeline Profit…" at bounding box center [756, 732] width 1512 height 2025
type input "53.84"
type input "$1,907.60"
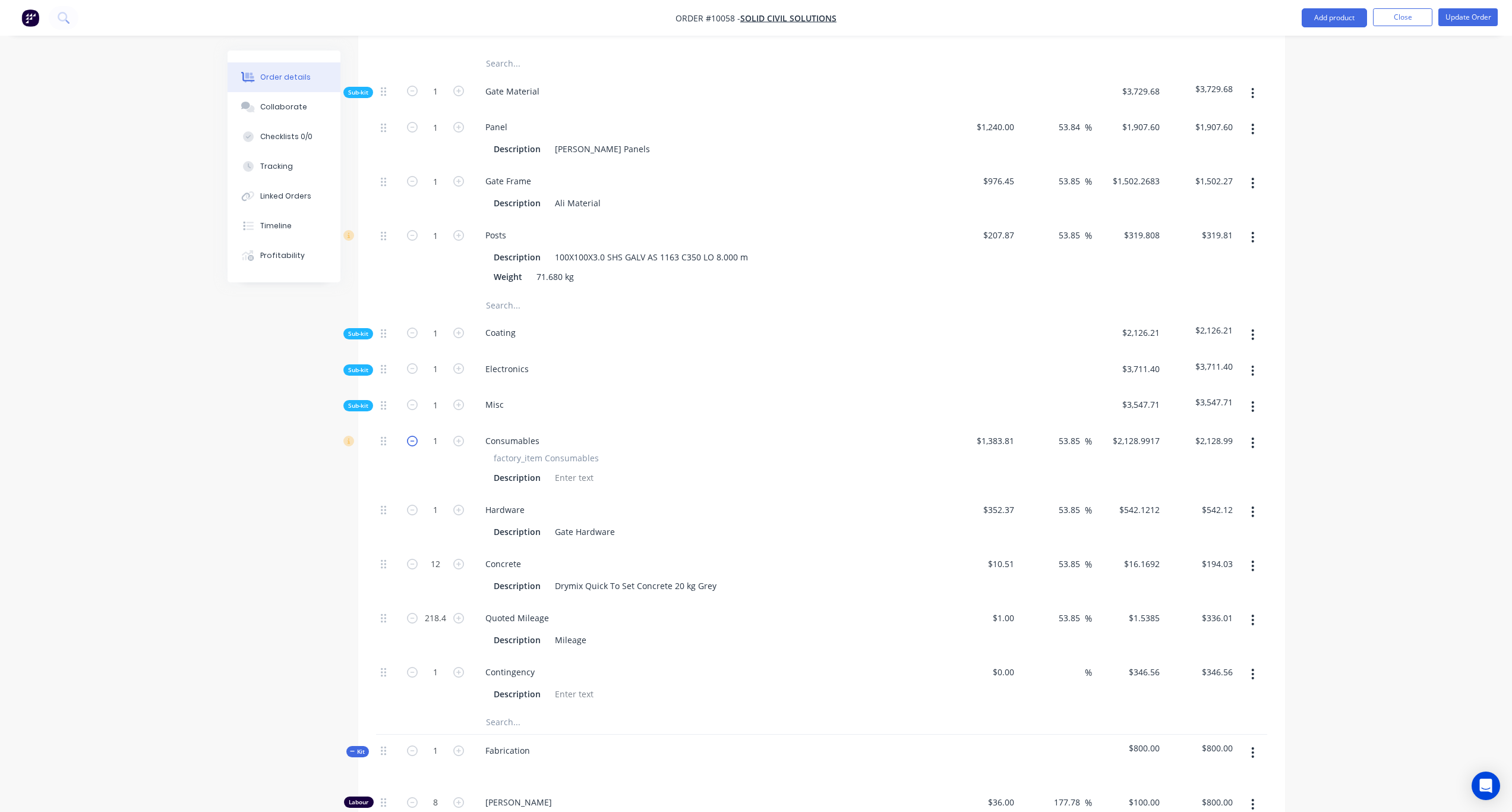
scroll to position [486, 0]
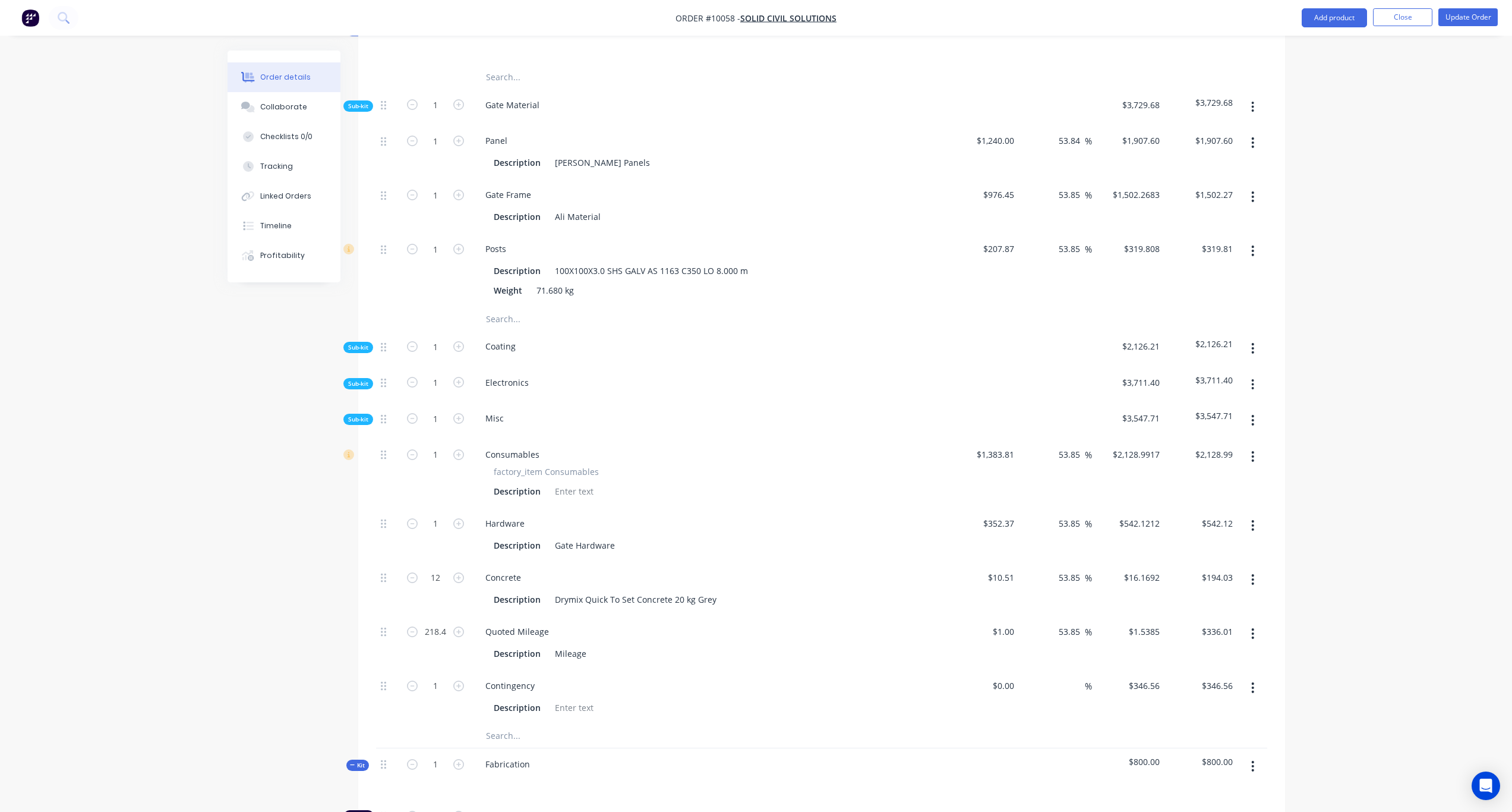
click at [356, 415] on span "Sub-kit" at bounding box center [358, 420] width 21 height 9
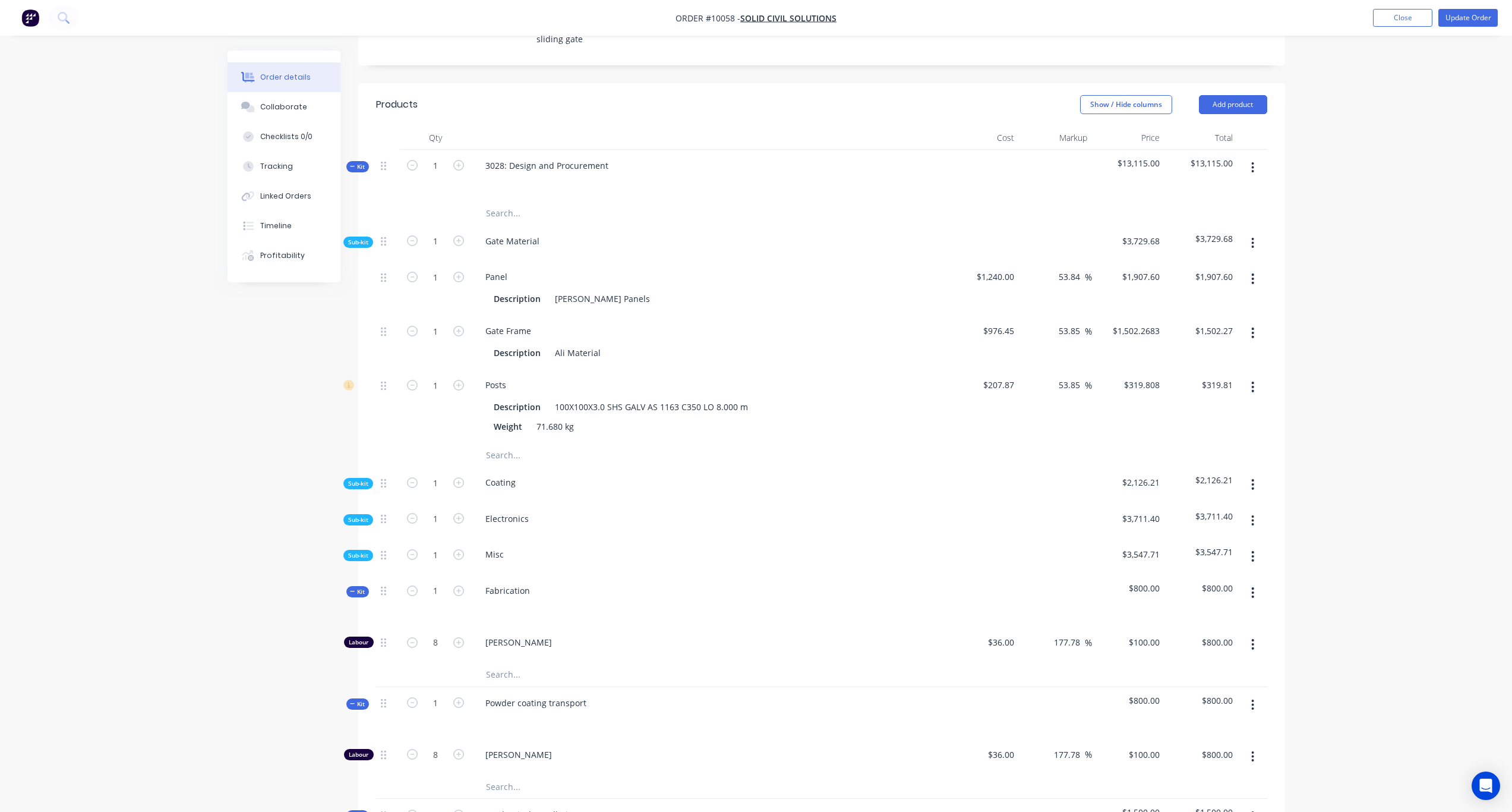
scroll to position [129, 0]
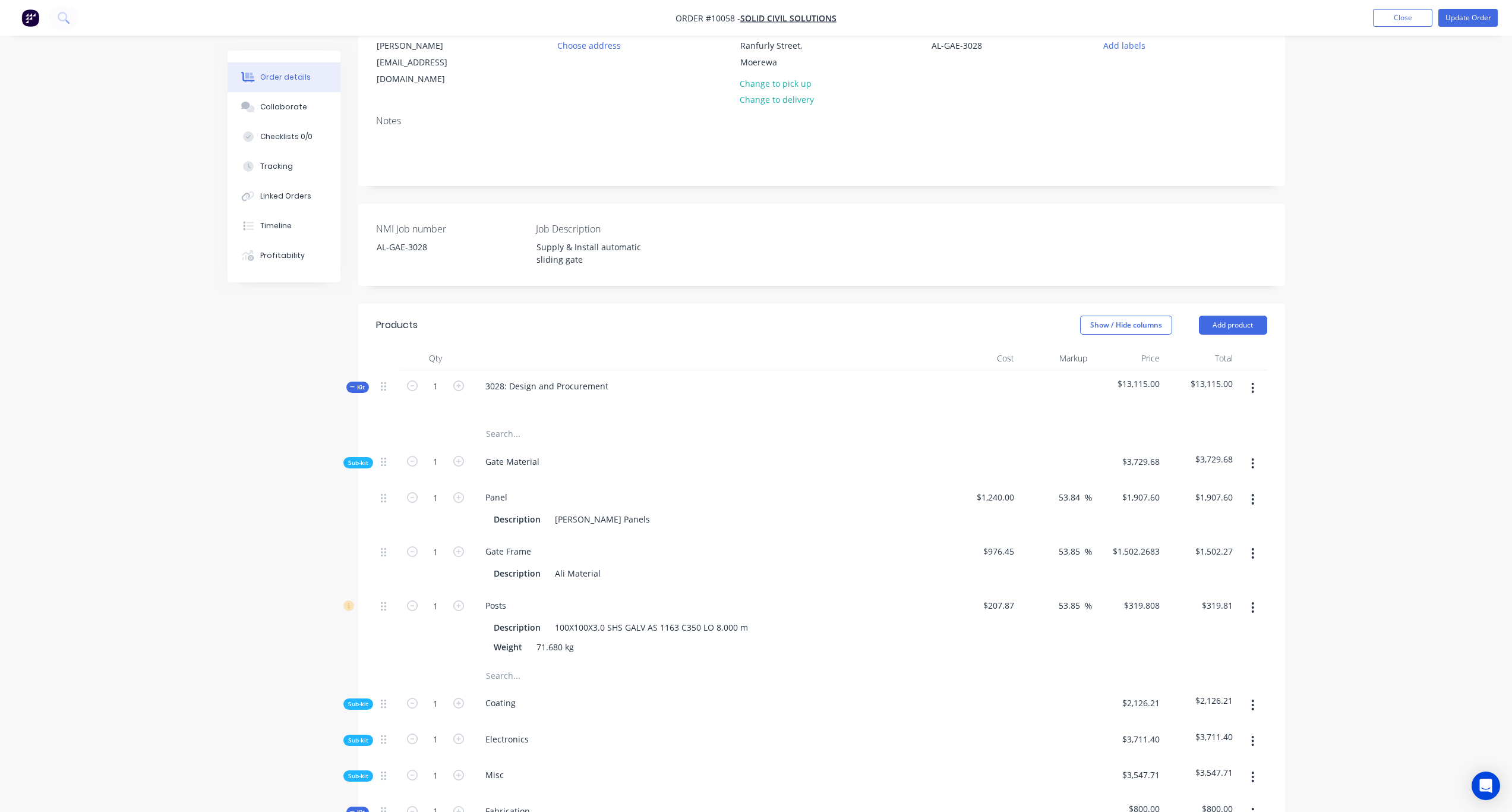
click at [362, 459] on span "Sub-kit" at bounding box center [358, 463] width 21 height 9
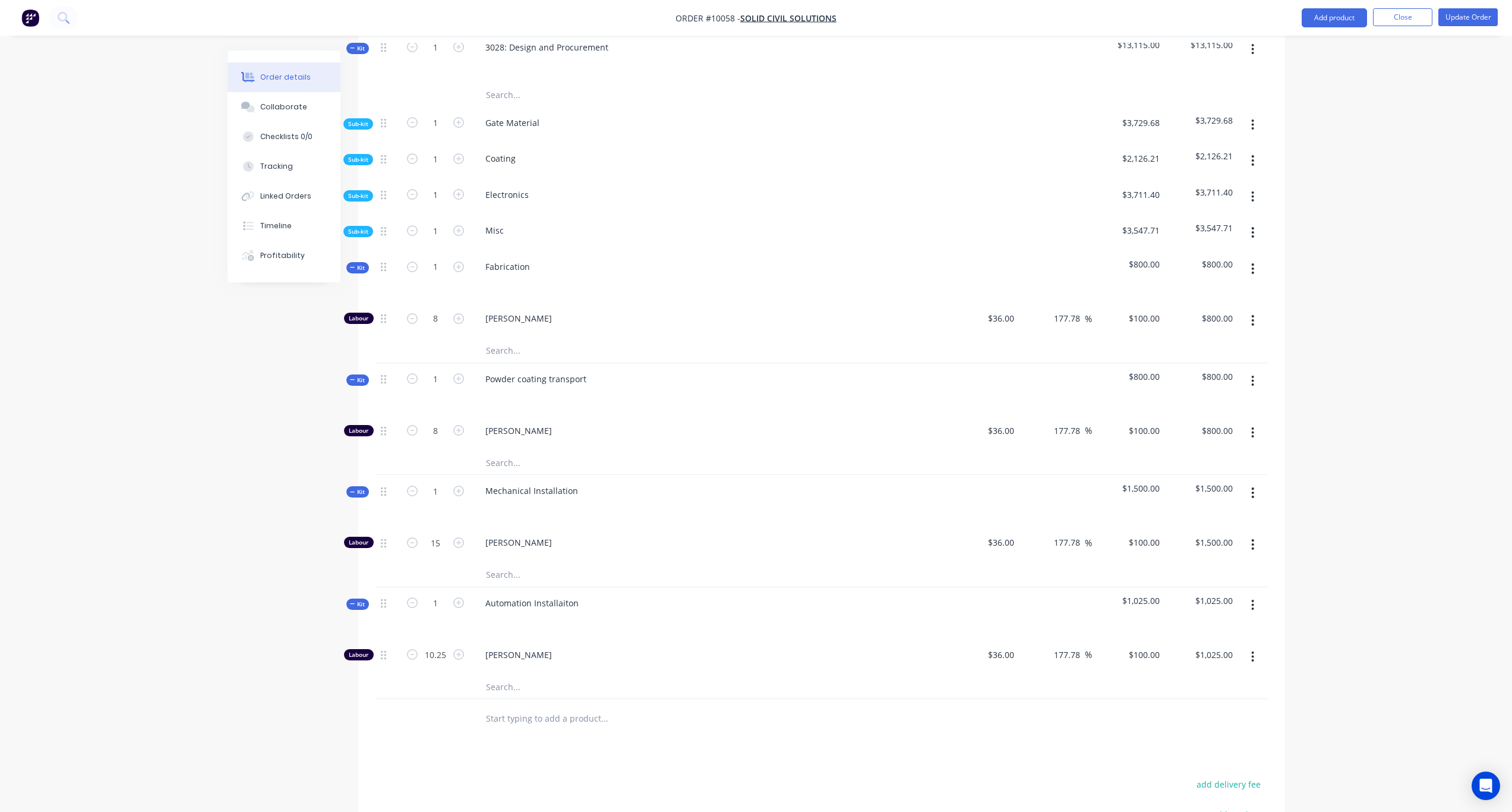
scroll to position [248, 0]
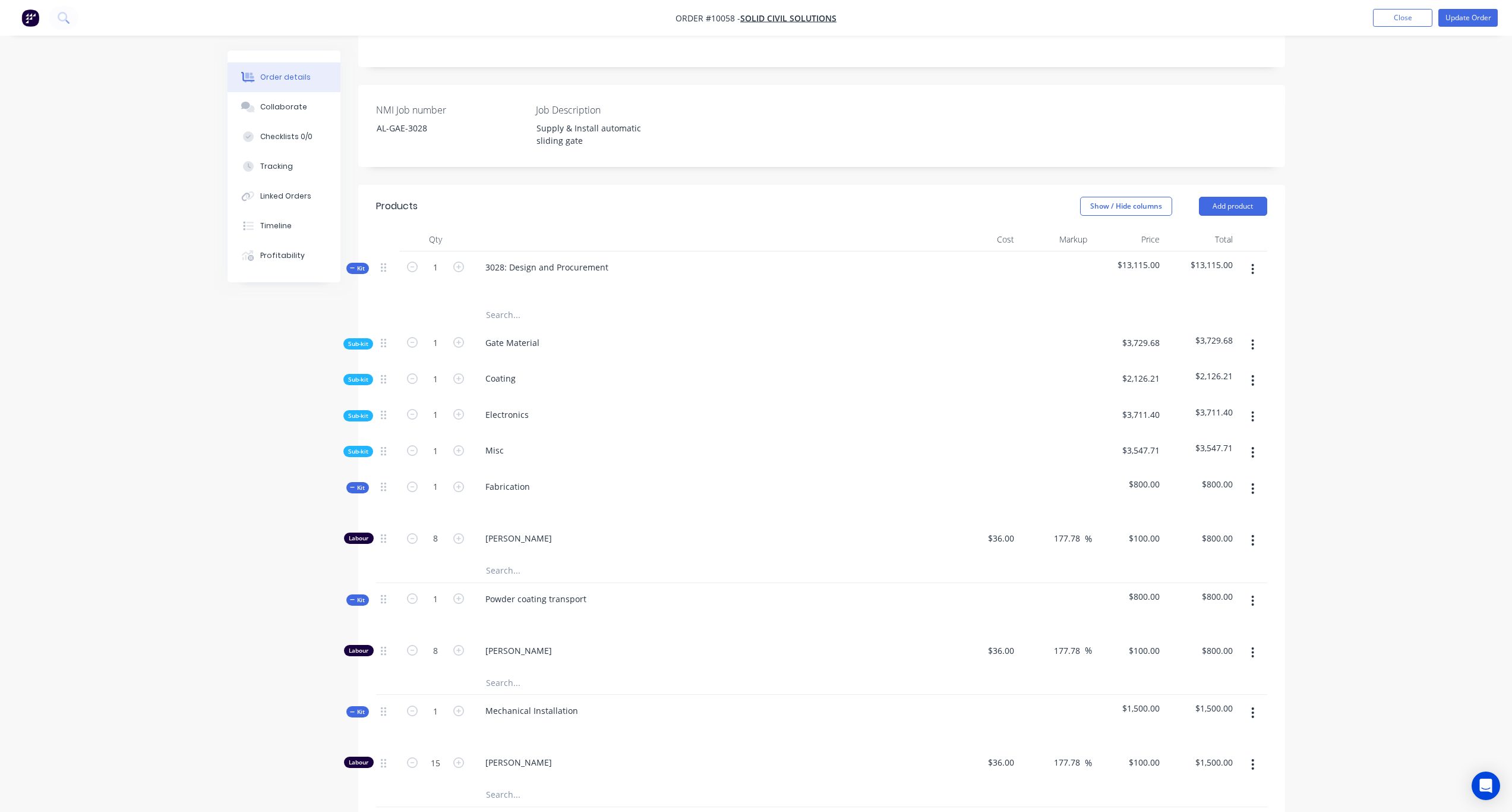
click at [357, 264] on span "Kit" at bounding box center [358, 269] width 15 height 9
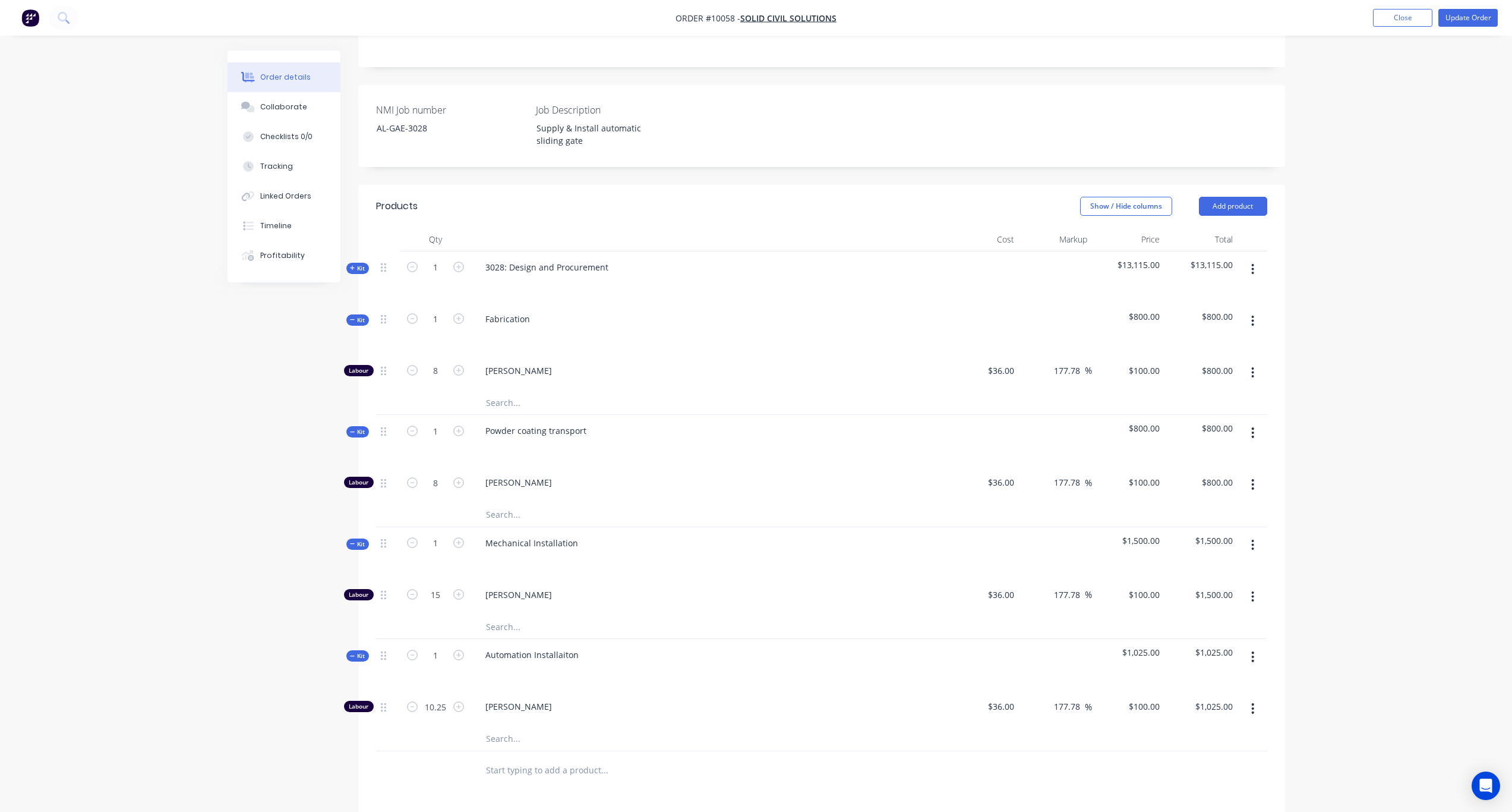
click at [360, 315] on span "Kit" at bounding box center [358, 320] width 15 height 9
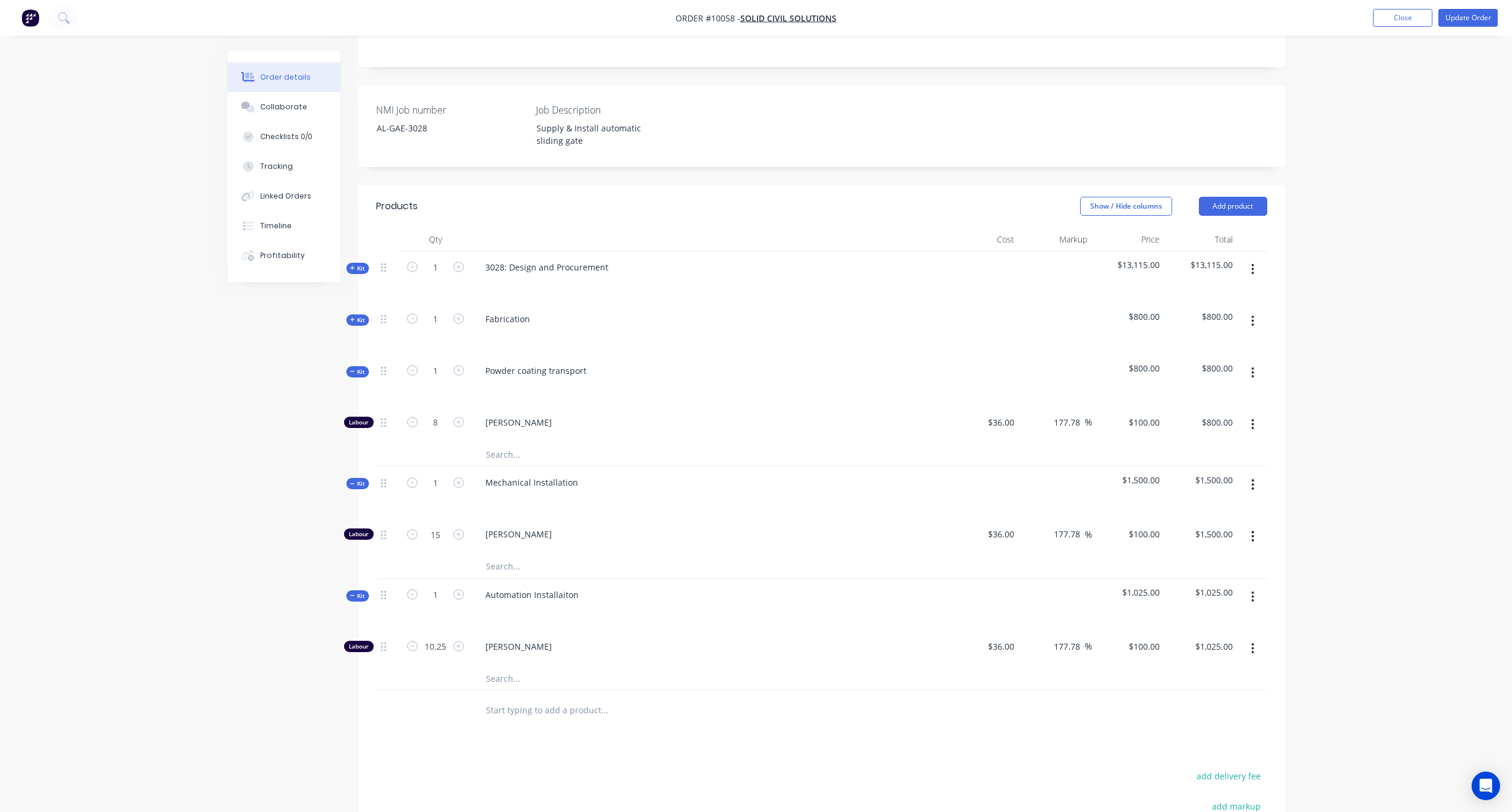
click at [360, 367] on span "Kit" at bounding box center [358, 372] width 15 height 9
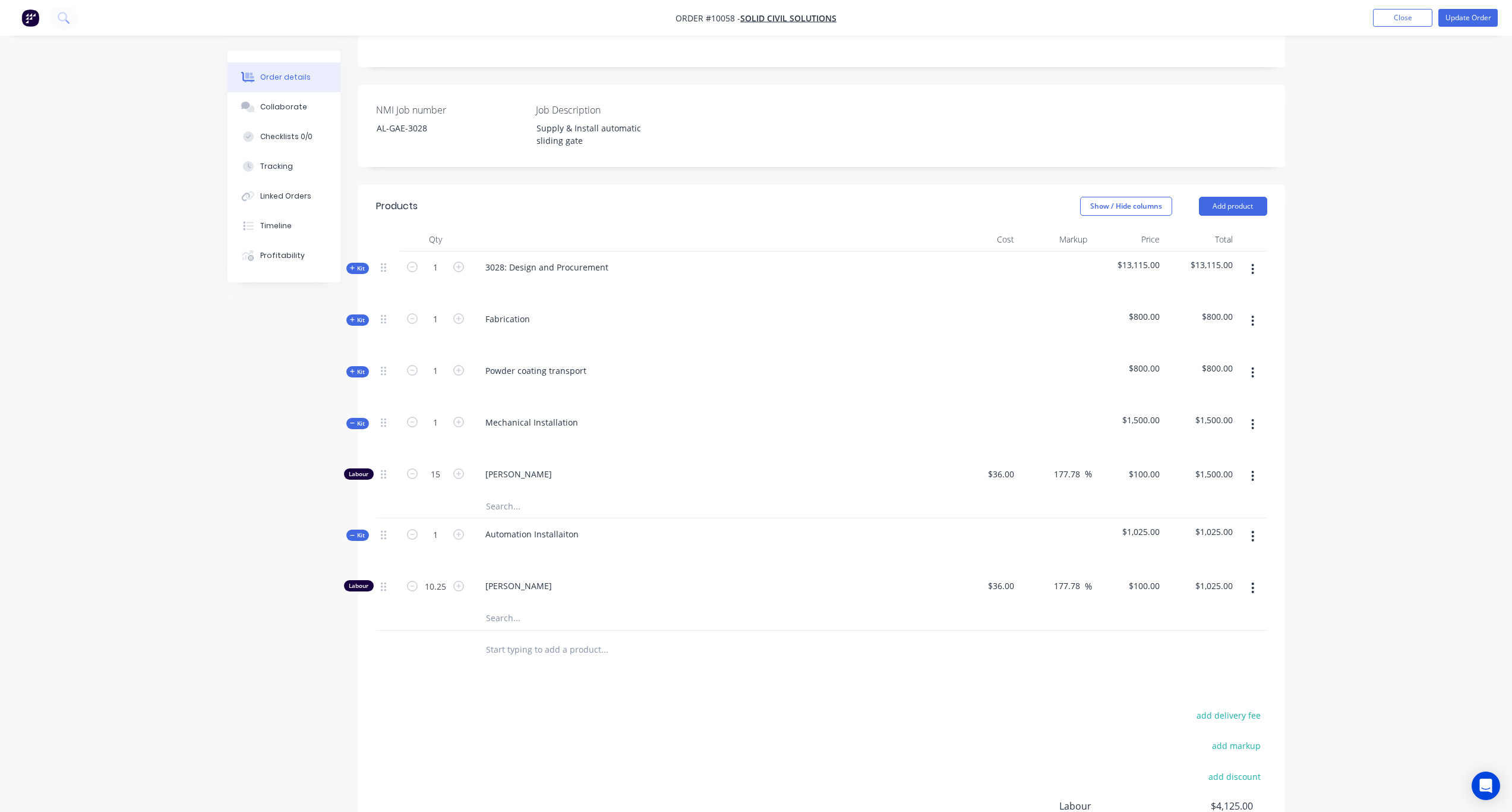
click at [361, 416] on div "Qty Cost Markup Price Total Kit 1 3028: Design and Procurement $13,115.00 $13,1…" at bounding box center [822, 449] width 927 height 442
click at [361, 419] on span "Kit" at bounding box center [358, 424] width 15 height 9
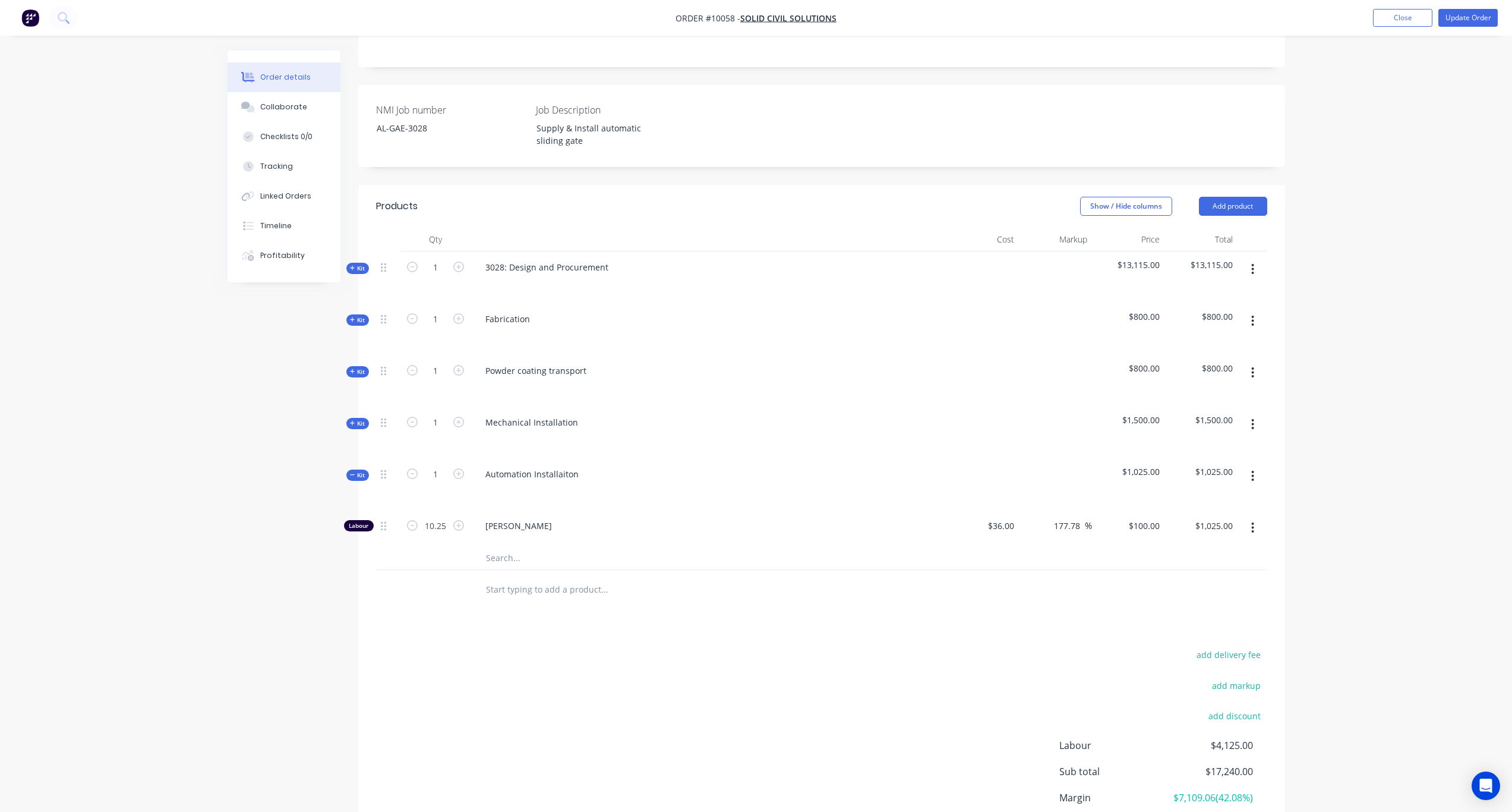
click at [362, 471] on span "Kit" at bounding box center [358, 475] width 15 height 9
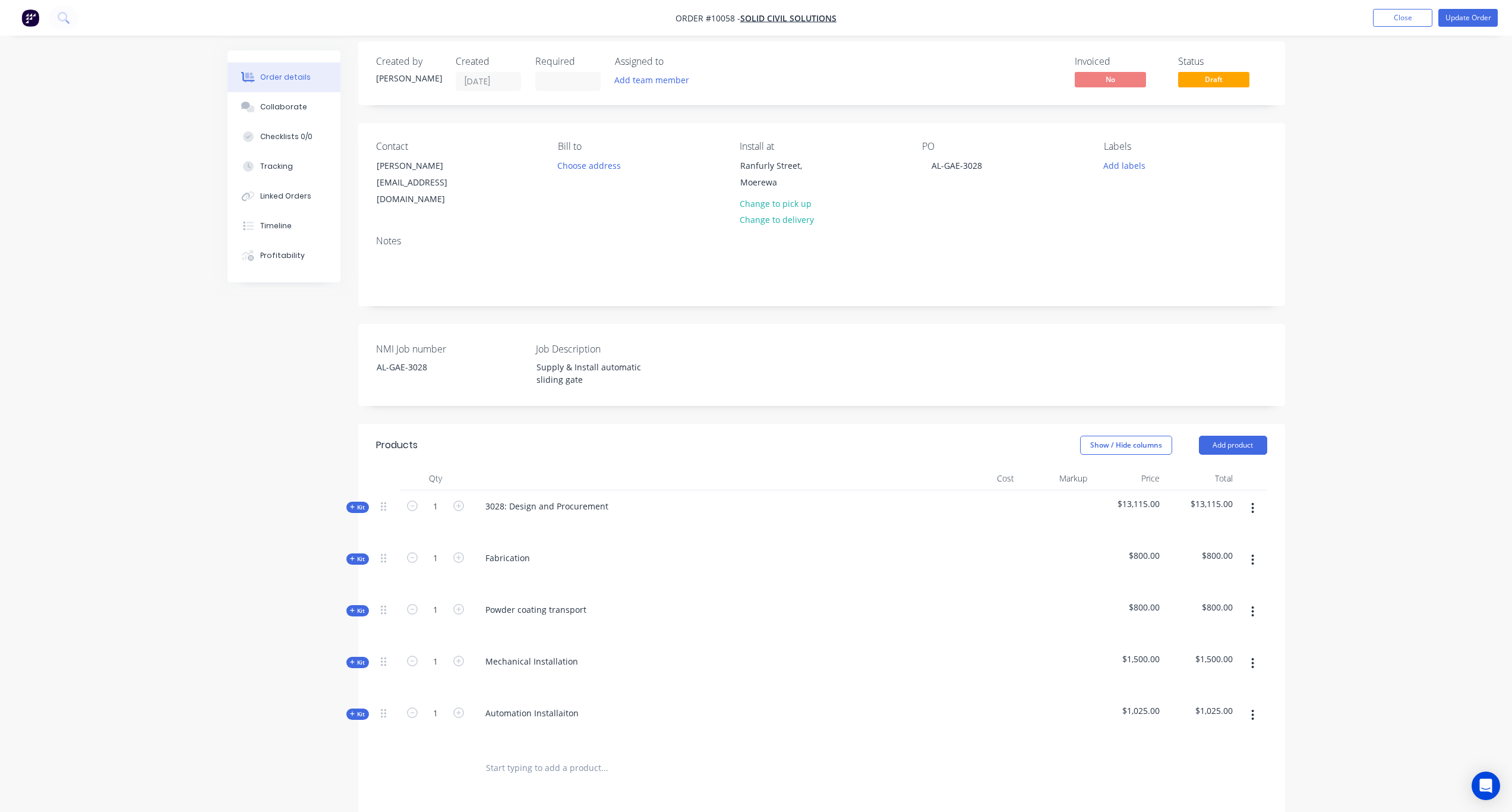
scroll to position [0, 0]
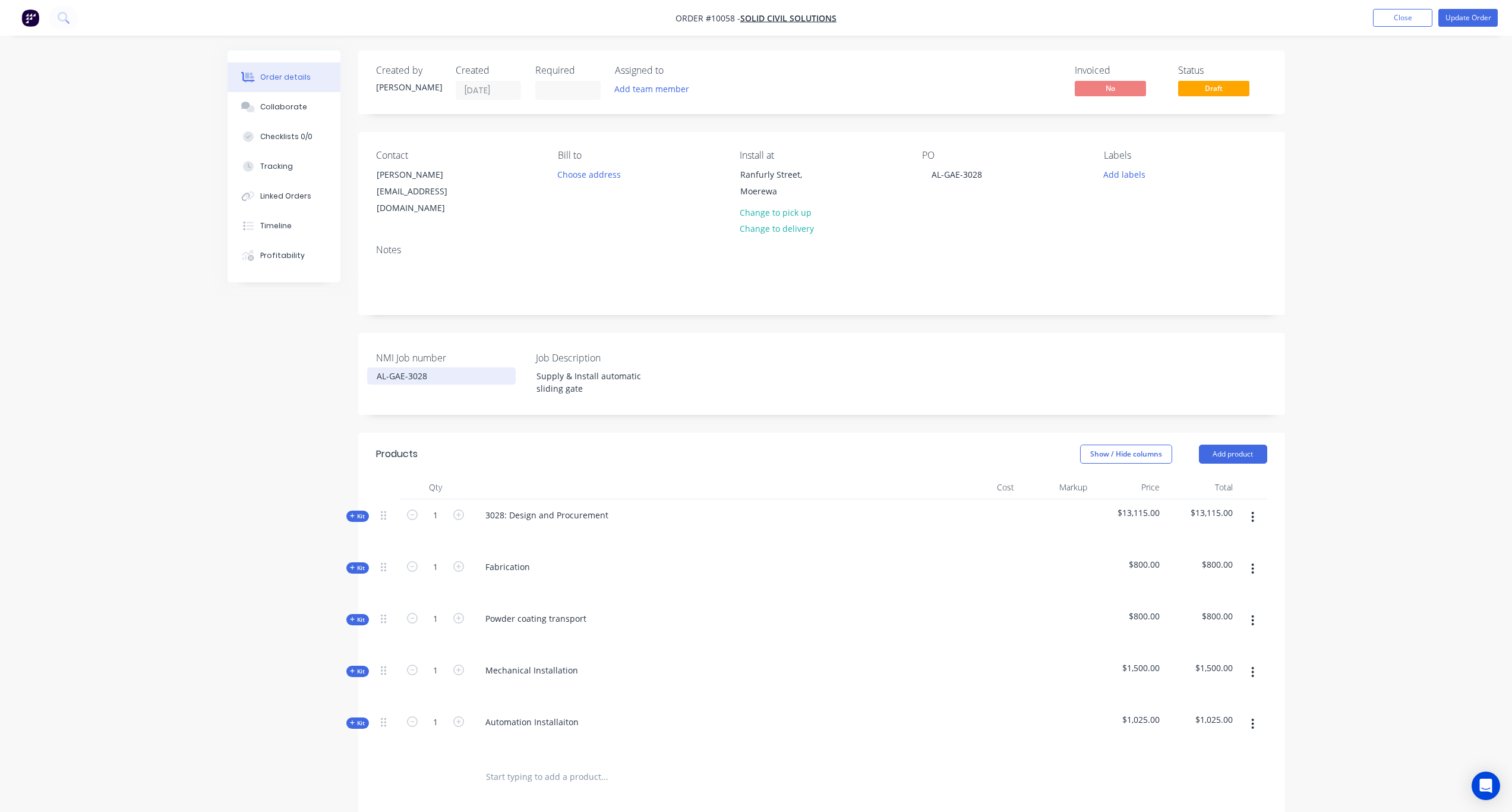
click at [426, 367] on div "AL-GAE-3028" at bounding box center [441, 376] width 148 height 18
drag, startPoint x: 432, startPoint y: 362, endPoint x: 349, endPoint y: 356, distance: 83.2
click at [349, 356] on div "Created by Karl Created 29/08/25 Required Assigned to Add team member Invoiced …" at bounding box center [756, 575] width 1057 height 1050
copy div "AL-GAE-3028"
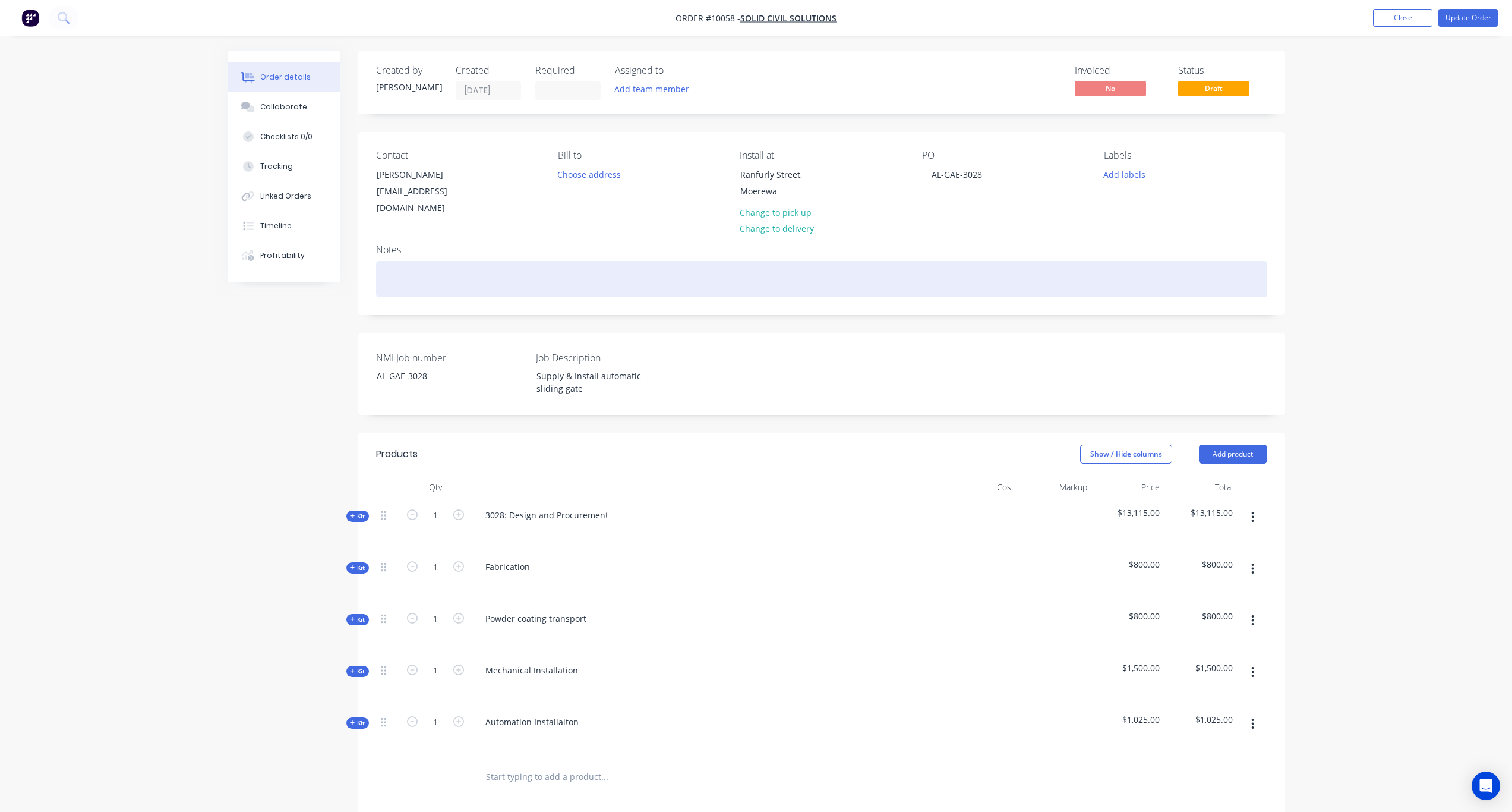
click at [425, 261] on div at bounding box center [821, 280] width 892 height 37
paste div
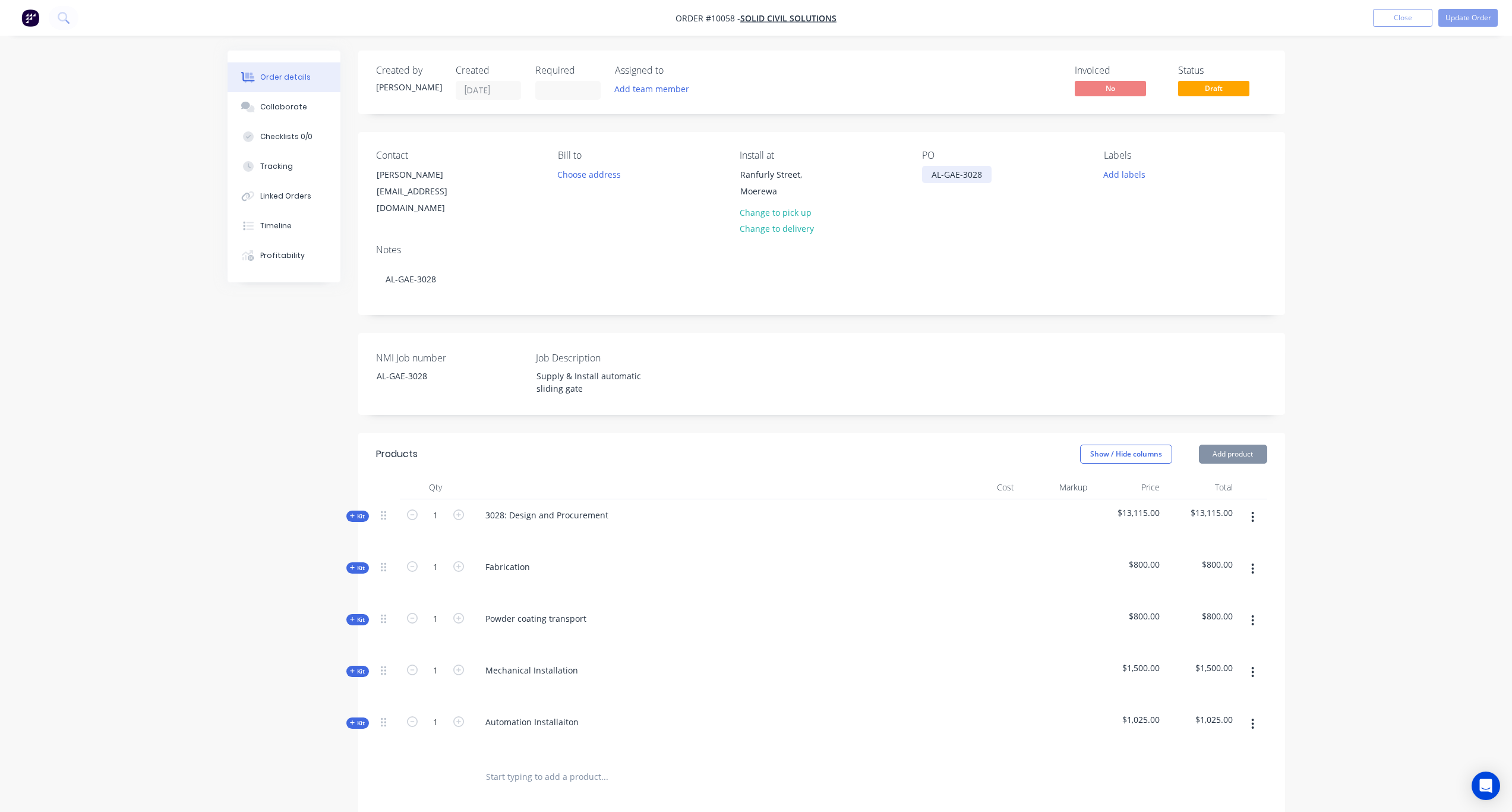
click at [944, 176] on div "AL-GAE-3028" at bounding box center [956, 174] width 69 height 18
drag, startPoint x: 963, startPoint y: 174, endPoint x: 923, endPoint y: 175, distance: 40.0
click at [923, 175] on div "AL-GAE-3028" at bounding box center [956, 174] width 69 height 18
click at [1136, 173] on button "Add labels" at bounding box center [1125, 174] width 55 height 16
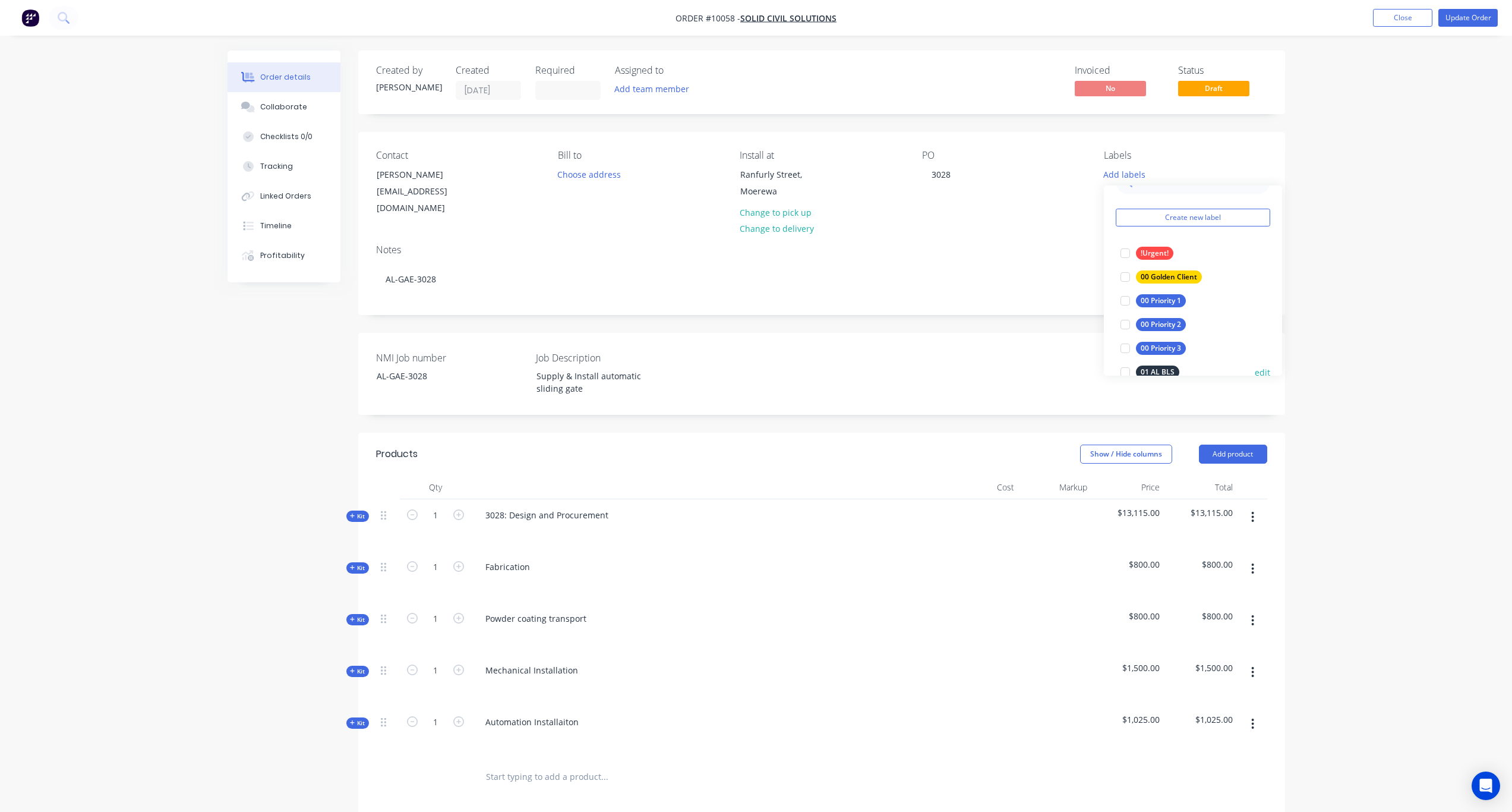
scroll to position [59, 0]
click at [1171, 318] on div "00 Priority 3" at bounding box center [1161, 316] width 50 height 13
click at [1160, 261] on div "01 AL GAE" at bounding box center [1158, 262] width 45 height 13
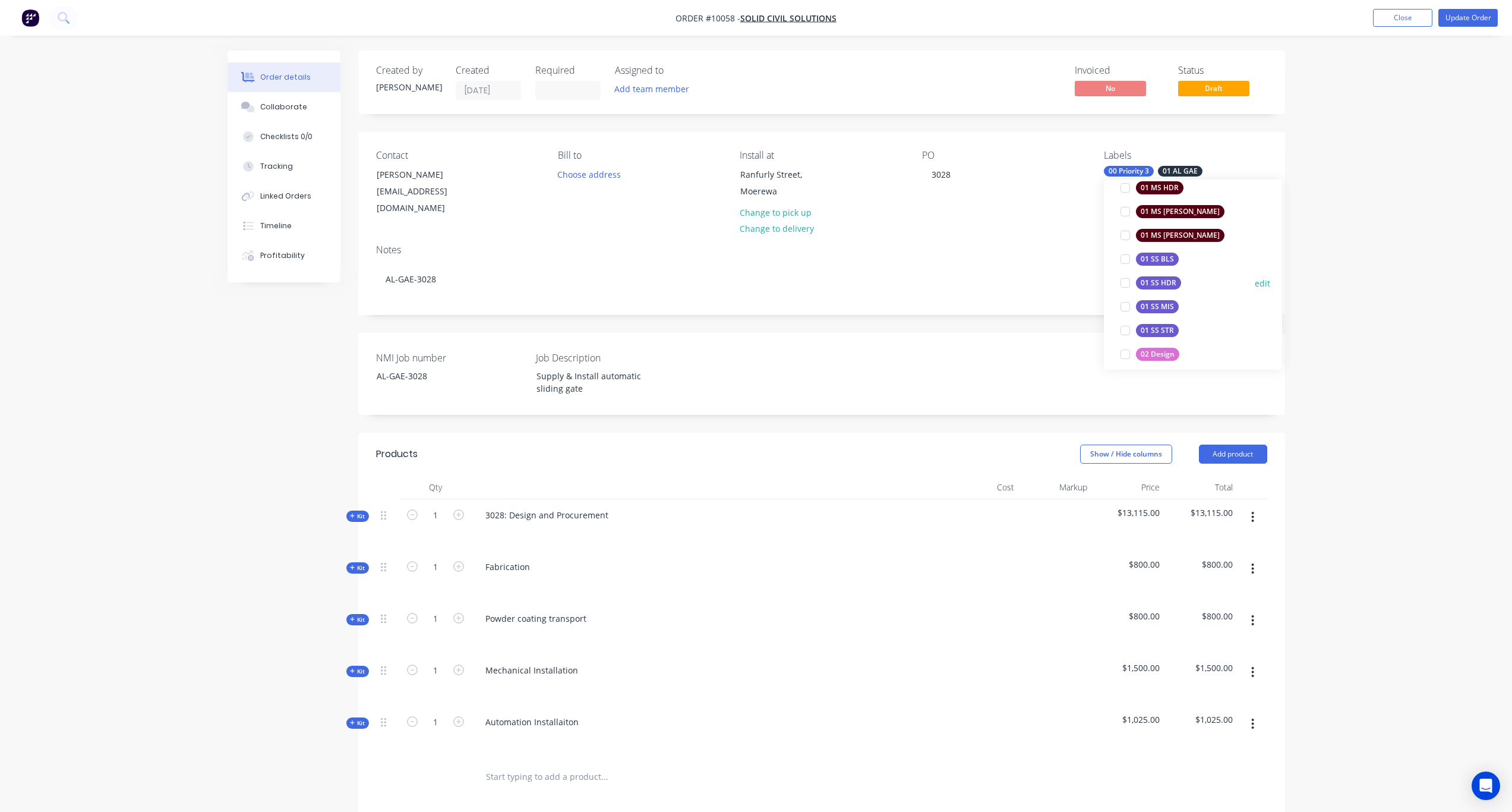
scroll to position [571, 0]
click at [1166, 203] on div "02 Design" at bounding box center [1157, 203] width 43 height 13
click at [1166, 267] on div "02 Shop Drawing" at bounding box center [1169, 262] width 68 height 13
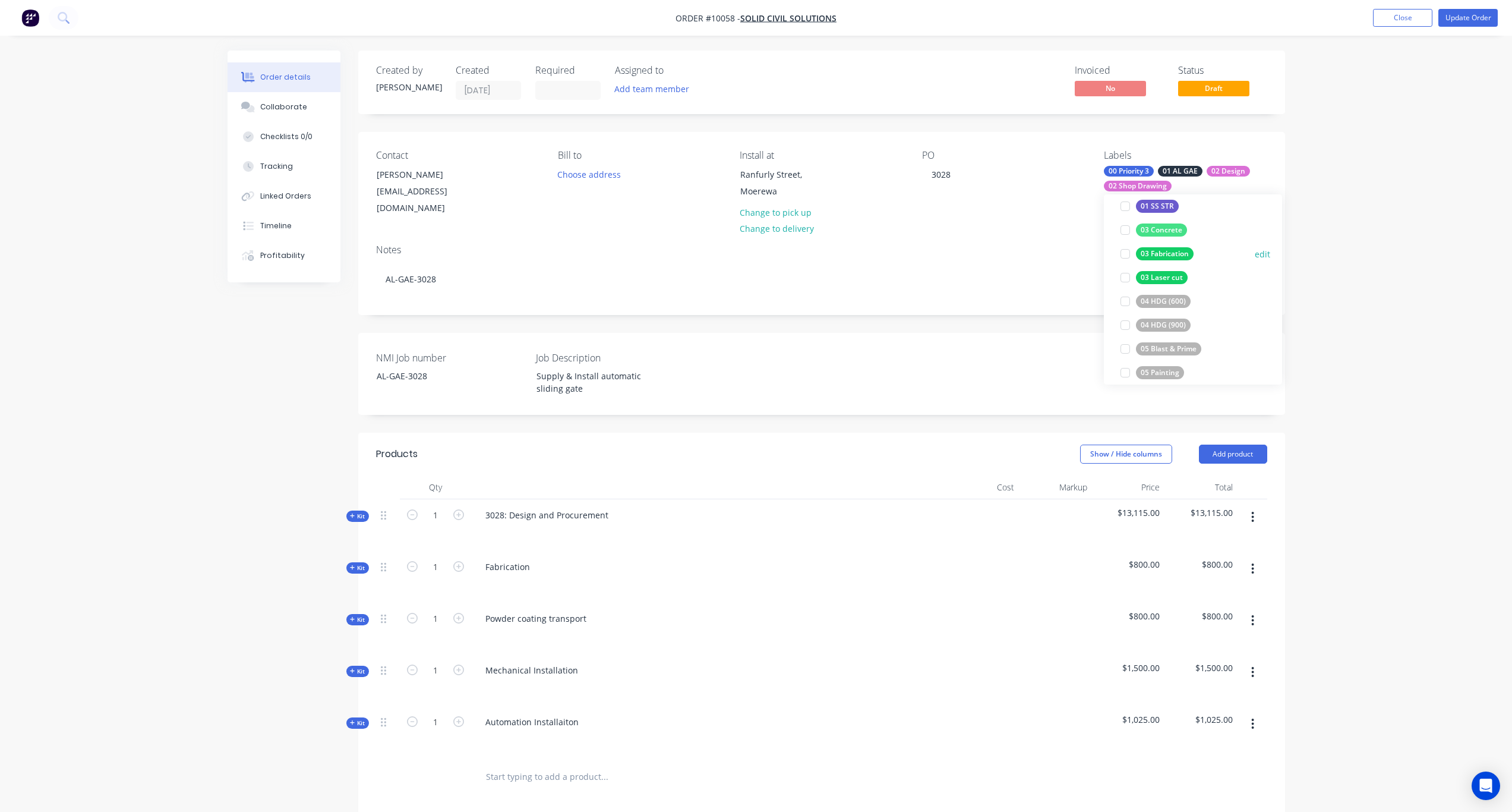
click at [1174, 255] on div "03 Fabrication" at bounding box center [1165, 254] width 58 height 13
click at [1179, 278] on div "05 Powder Coating" at bounding box center [1172, 277] width 74 height 13
click at [1167, 328] on div "06 Installation" at bounding box center [1165, 328] width 59 height 13
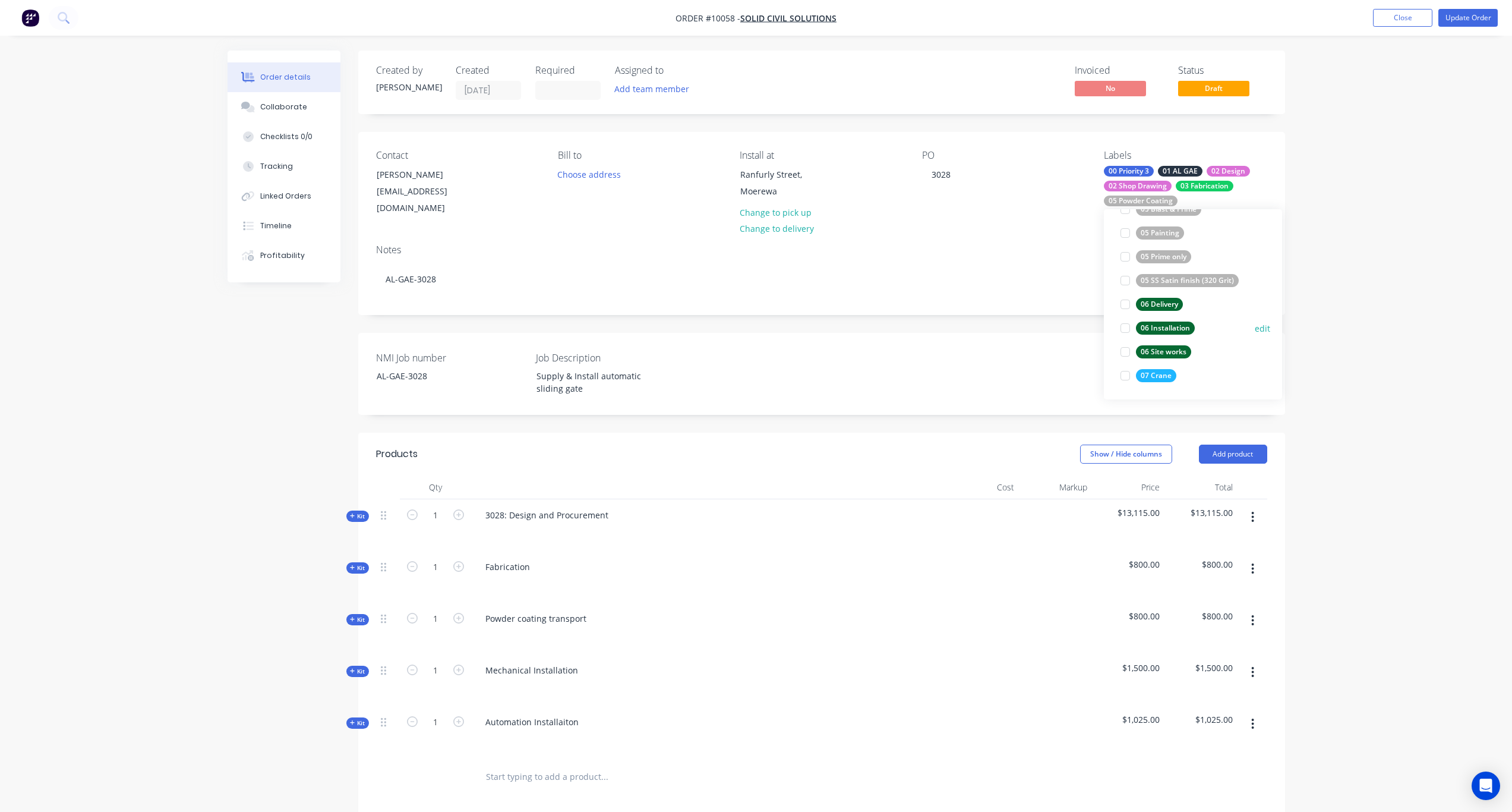
scroll to position [119, 0]
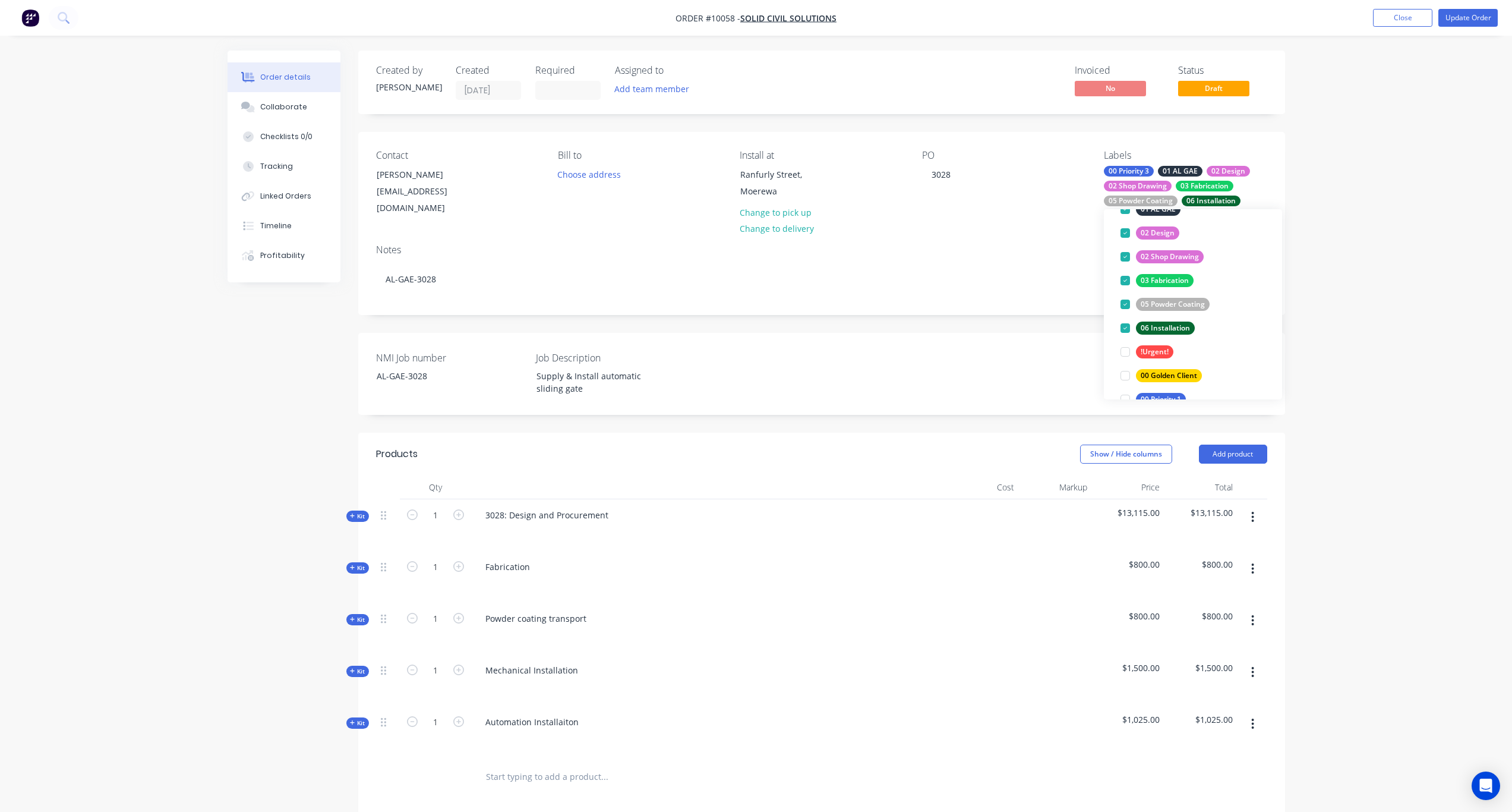
click at [1401, 254] on div "Order details Collaborate Checklists 0/0 Tracking Linked Orders Timeline Profit…" at bounding box center [756, 550] width 1512 height 1100
click at [595, 177] on button "Choose address" at bounding box center [589, 174] width 76 height 16
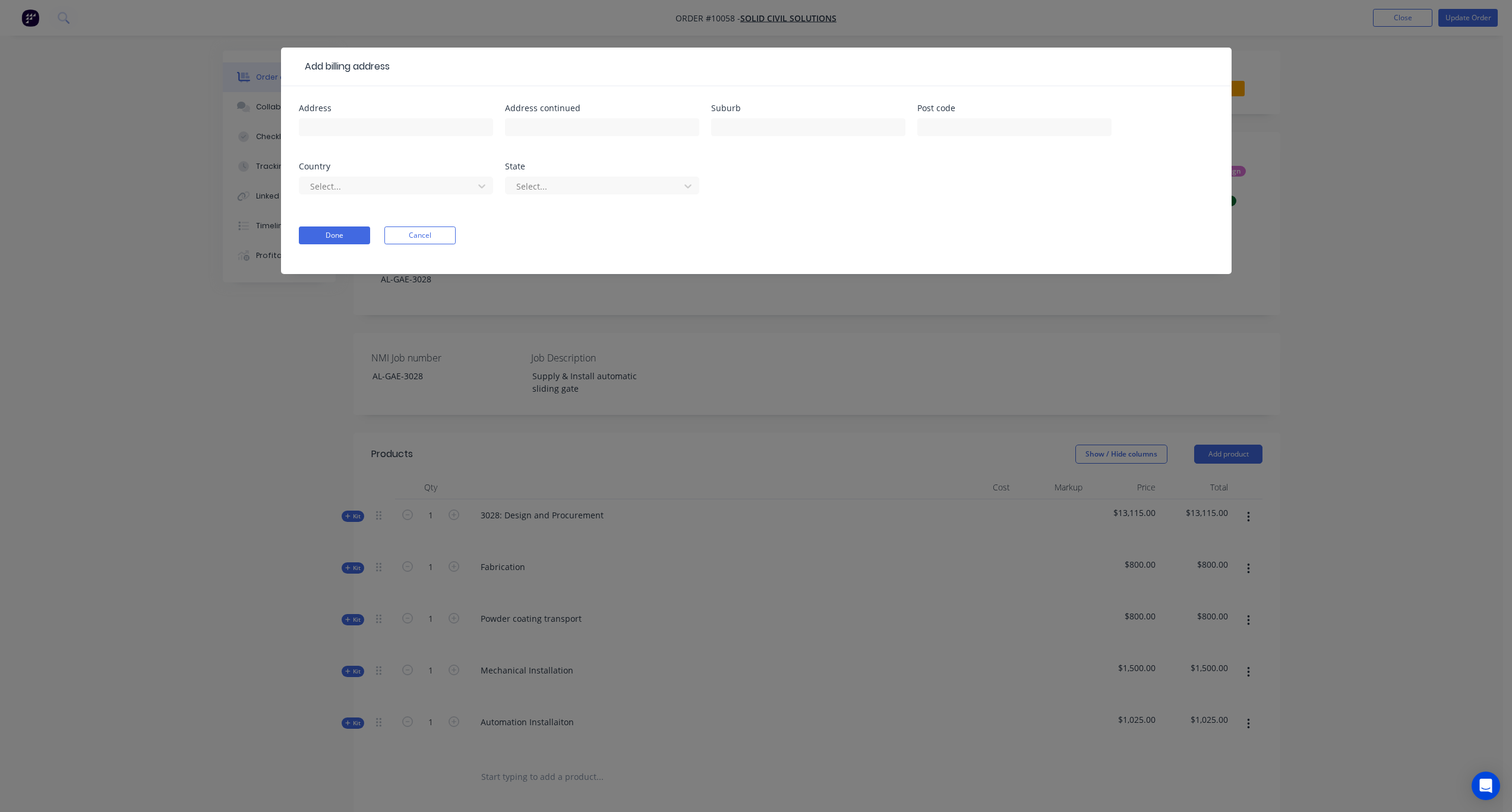
click at [426, 245] on form "Address Address continued Suburb Post code Country Select... State Select... Do…" at bounding box center [757, 189] width 915 height 170
click at [435, 233] on button "Cancel" at bounding box center [420, 235] width 72 height 18
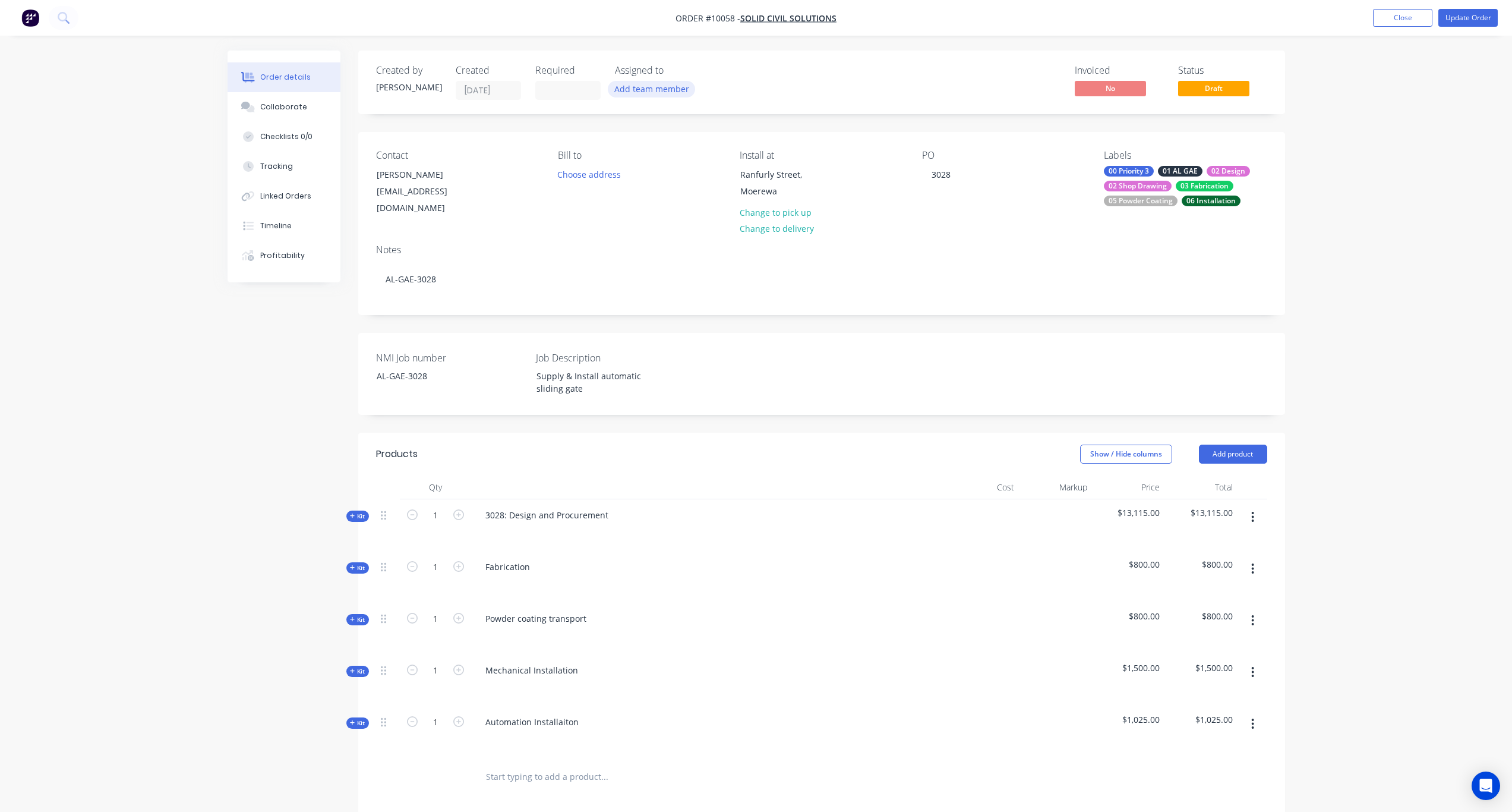
click at [640, 93] on button "Add team member" at bounding box center [651, 88] width 88 height 16
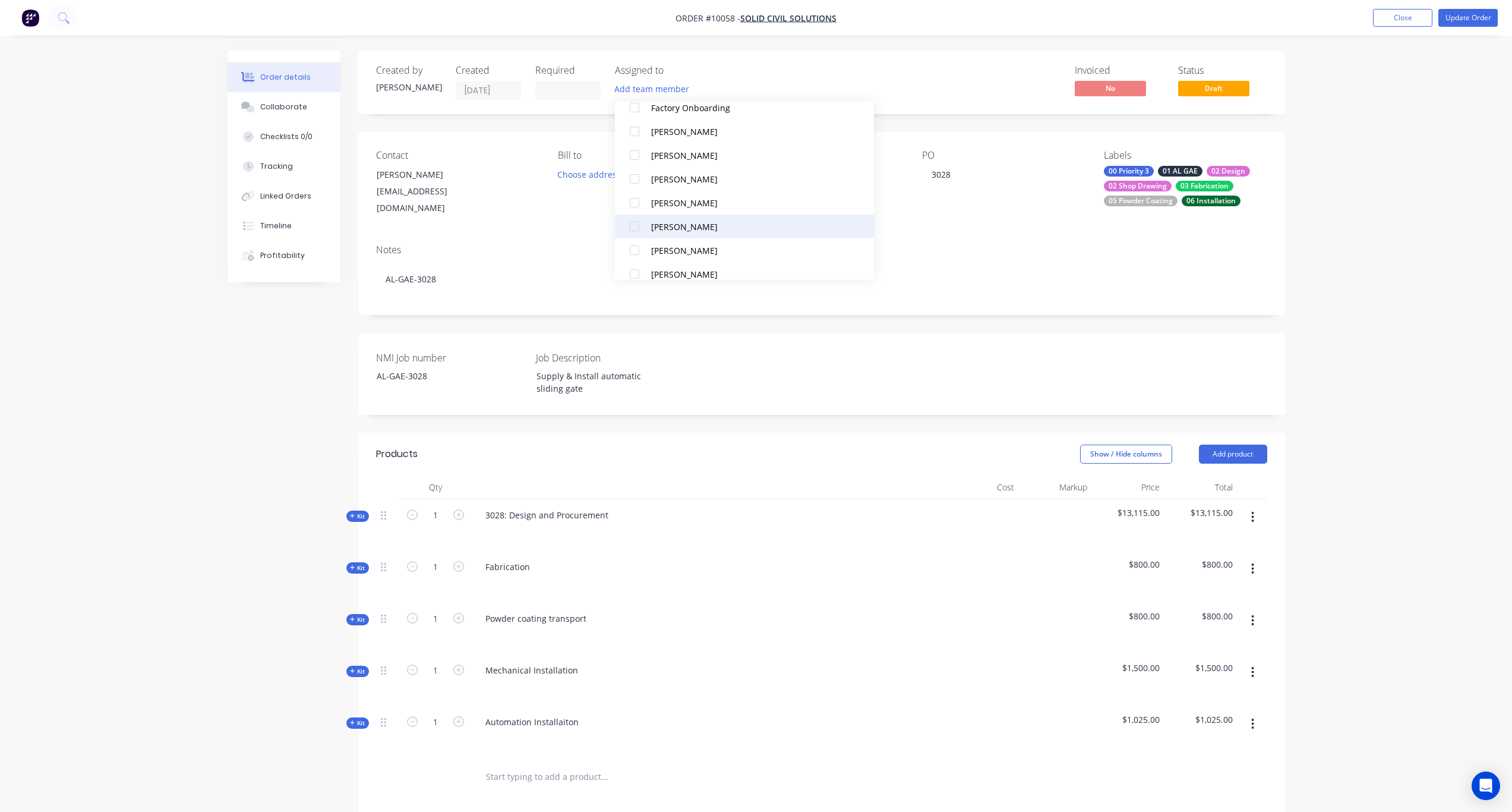
scroll to position [273, 0]
click at [678, 190] on div "Paul Yovich" at bounding box center [742, 191] width 183 height 12
click at [749, 77] on div "Invoiced No Status Draft" at bounding box center [1000, 82] width 534 height 35
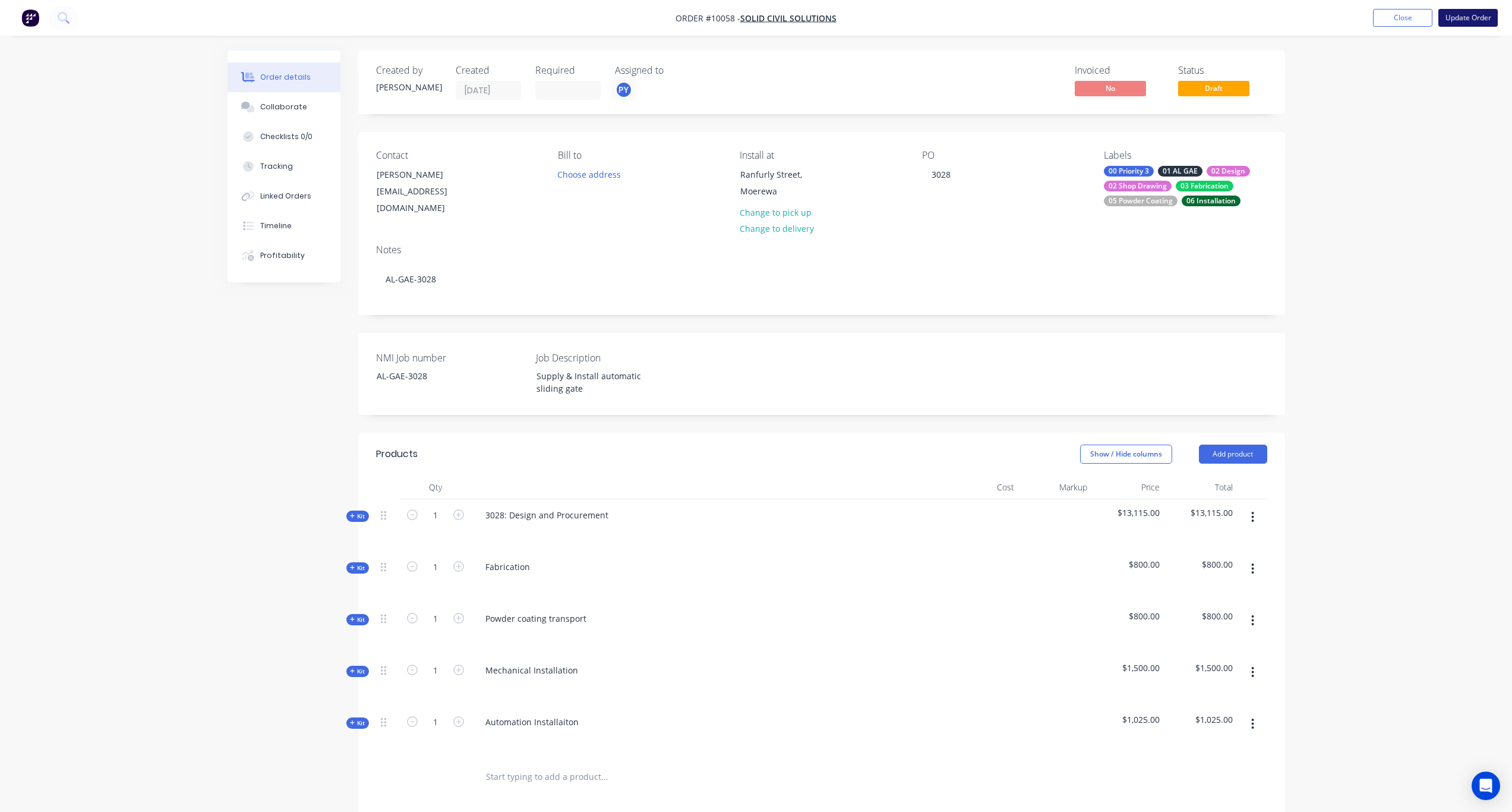
click at [1482, 19] on button "Update Order" at bounding box center [1469, 18] width 59 height 18
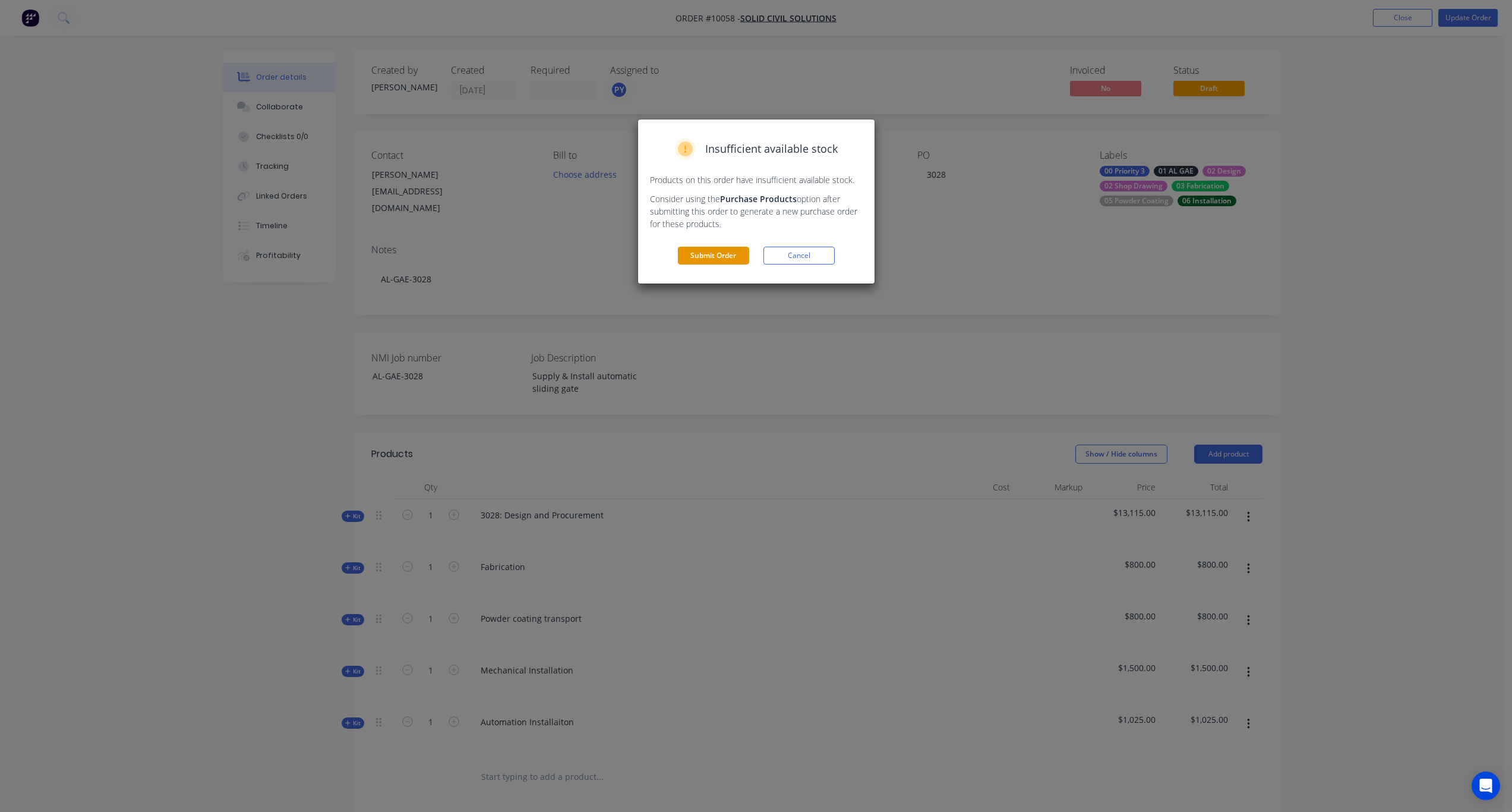
click at [730, 257] on button "Submit Order" at bounding box center [714, 255] width 72 height 18
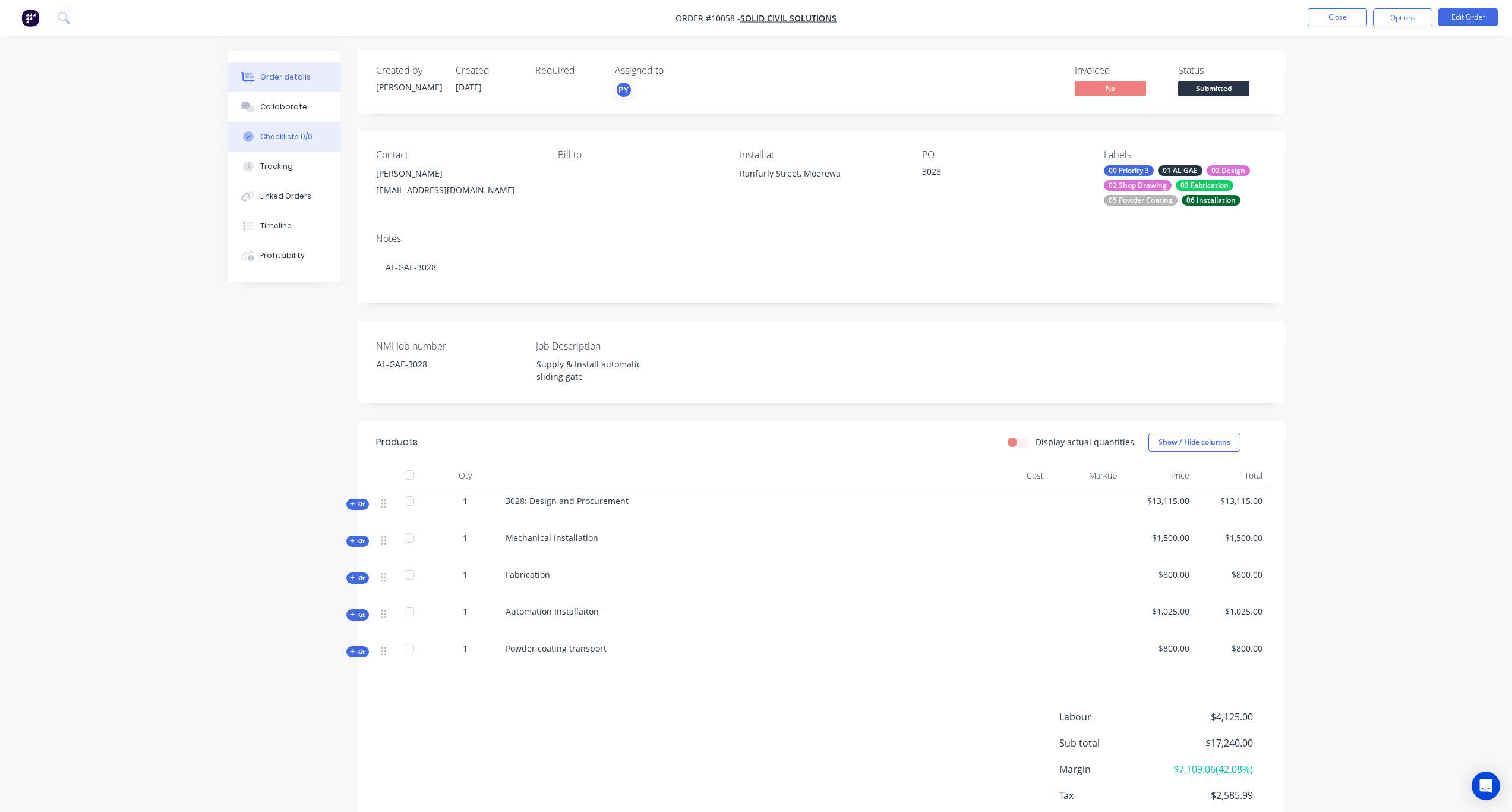
click at [288, 129] on button "Checklists 0/0" at bounding box center [284, 136] width 113 height 30
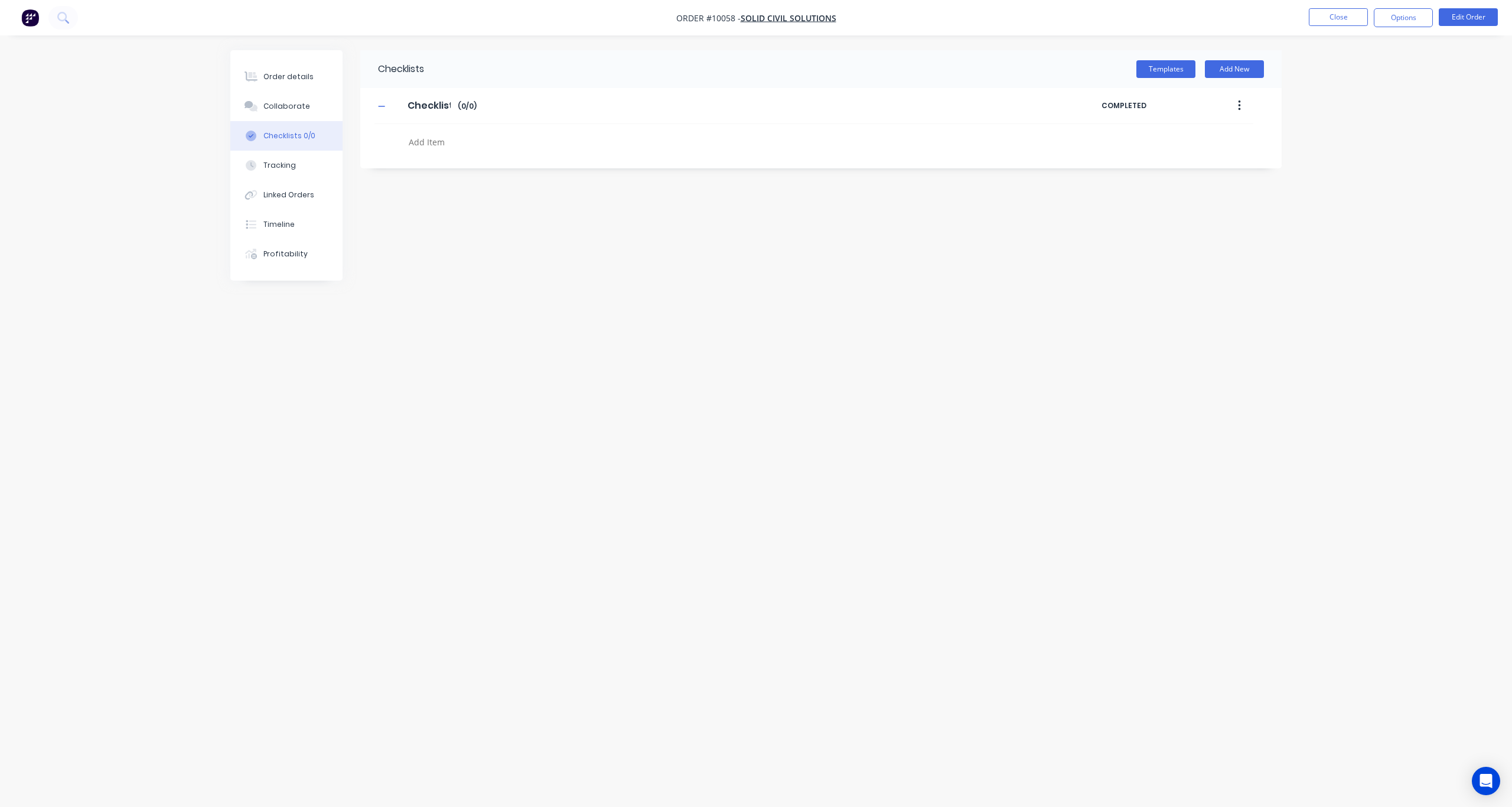
click at [1237, 104] on button "button" at bounding box center [1240, 106] width 28 height 21
click at [1177, 159] on div "Delete" at bounding box center [1197, 160] width 91 height 17
click at [1174, 71] on button "Templates" at bounding box center [1166, 69] width 59 height 17
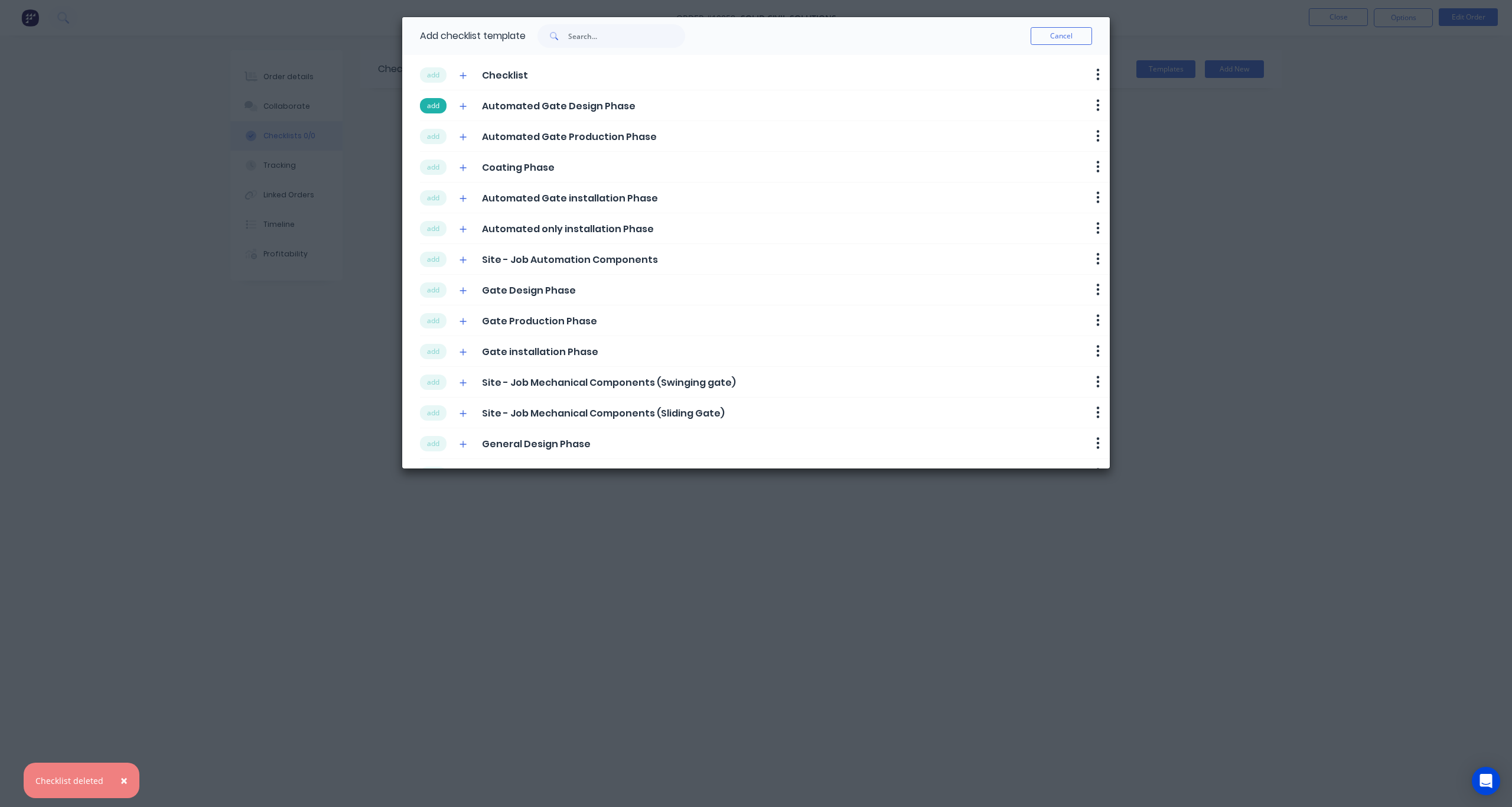
click at [434, 105] on button "add" at bounding box center [433, 106] width 26 height 15
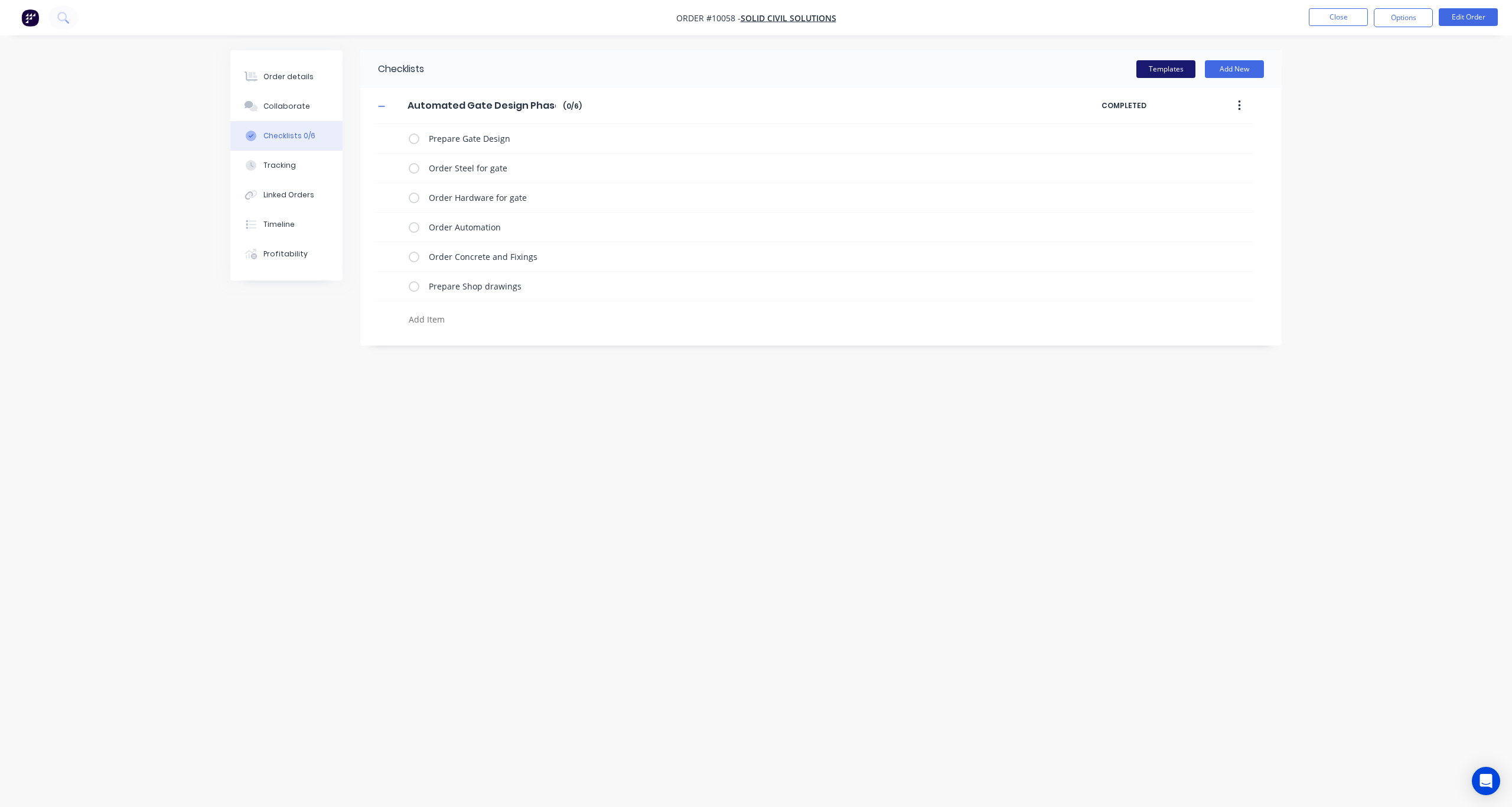
click at [1174, 66] on button "Templates" at bounding box center [1166, 69] width 59 height 17
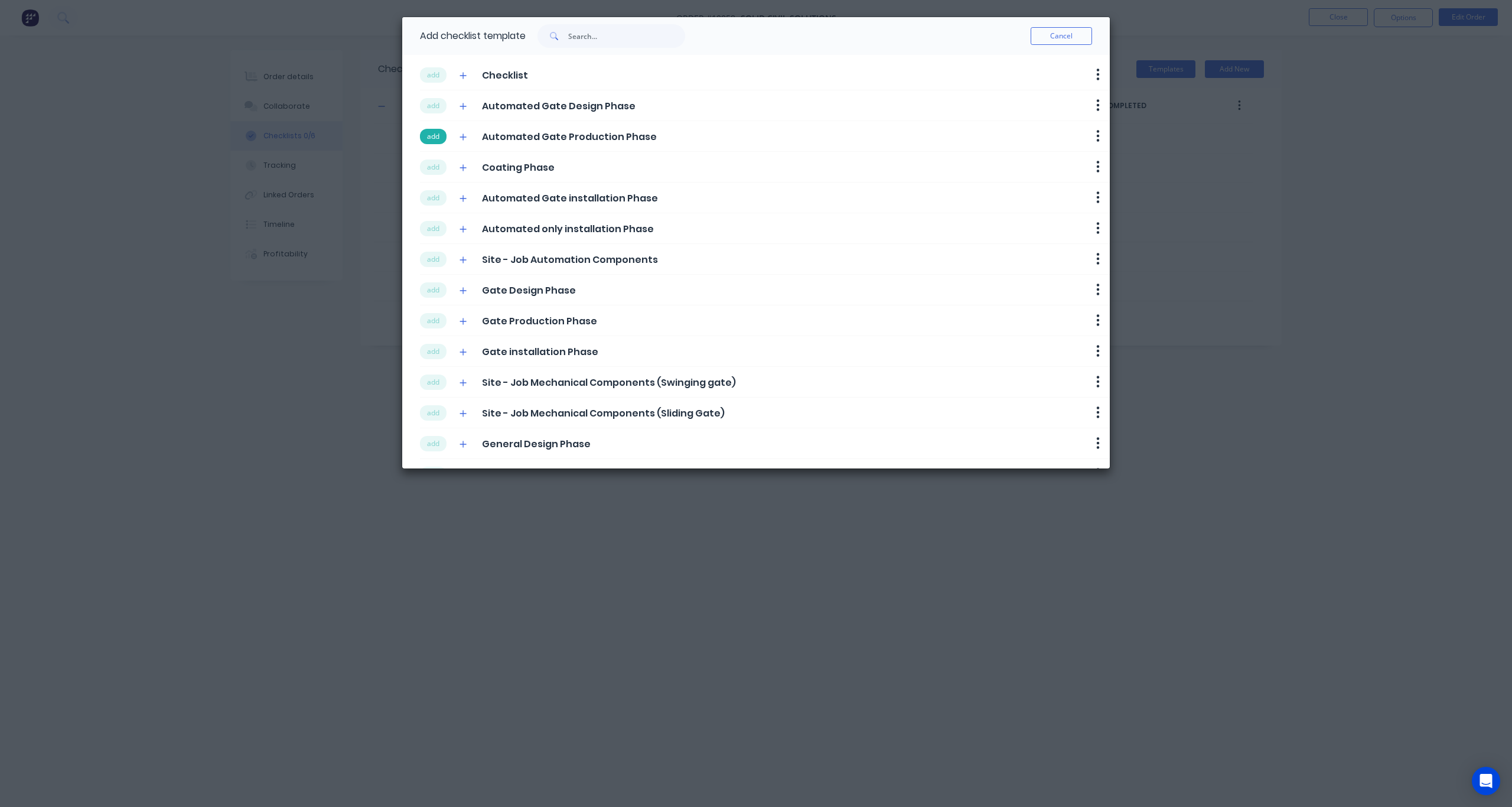
click at [427, 136] on button "add" at bounding box center [433, 136] width 26 height 15
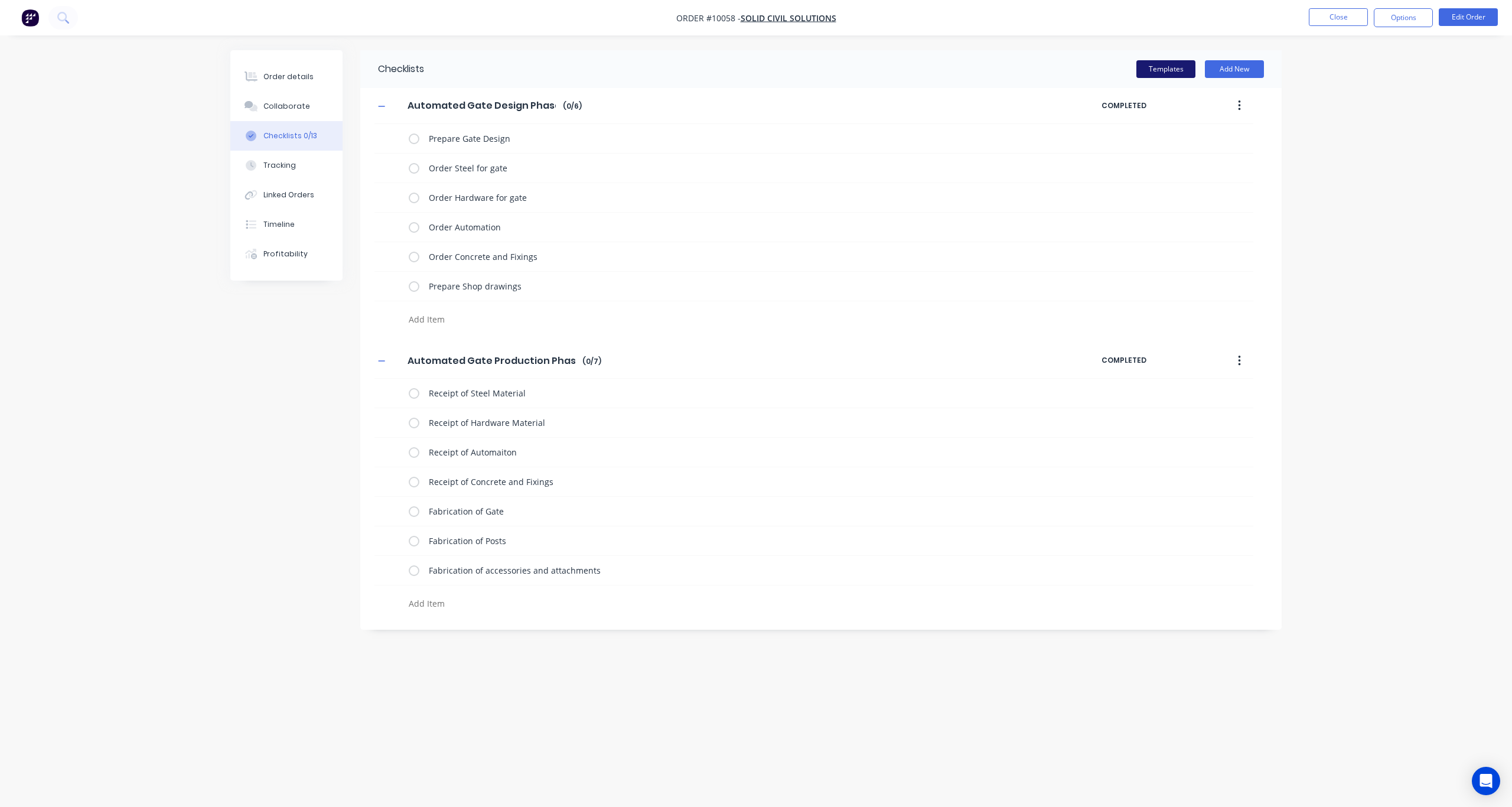
click at [1178, 64] on button "Templates" at bounding box center [1166, 69] width 59 height 17
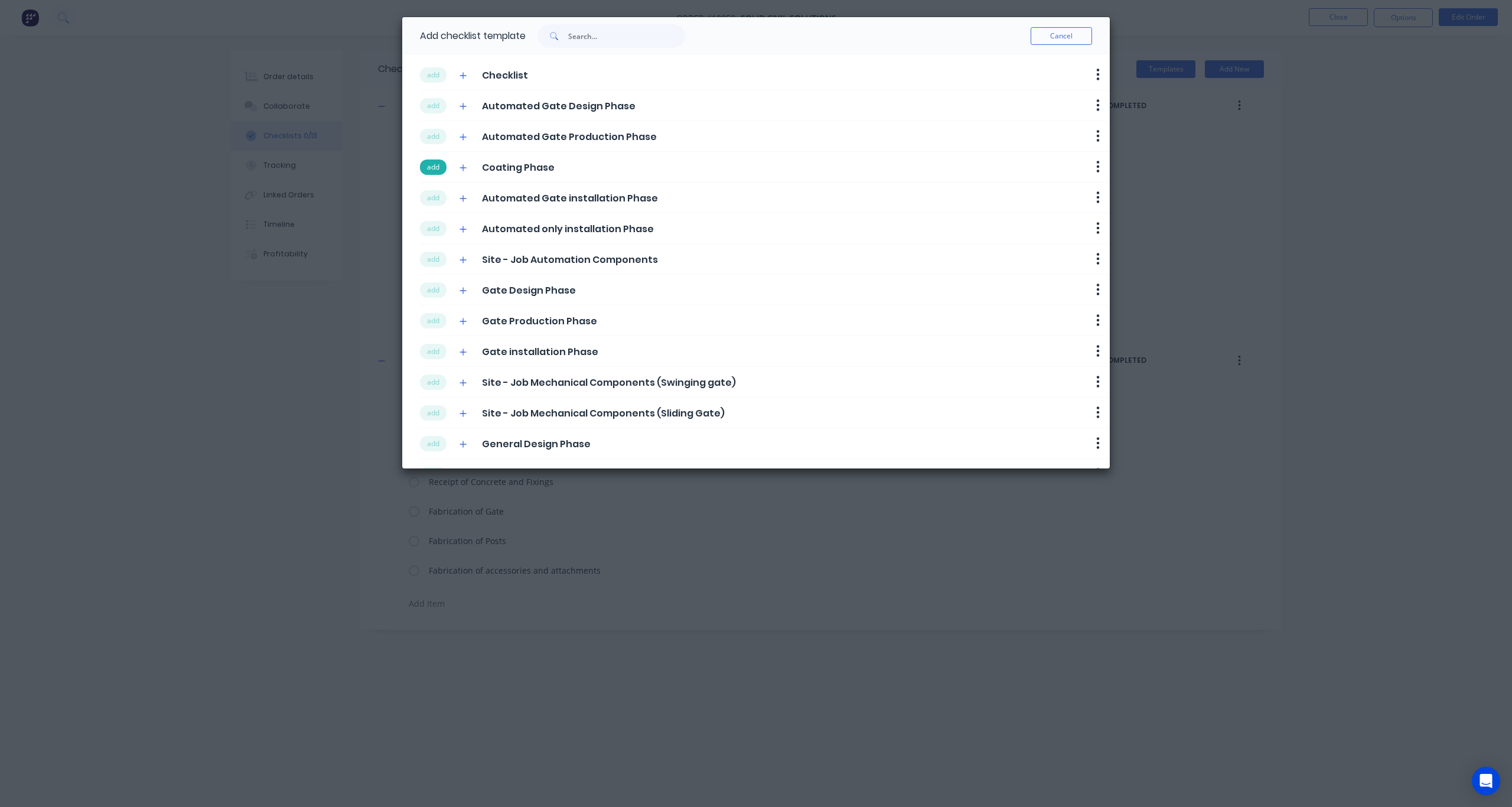
click at [434, 168] on button "add" at bounding box center [433, 167] width 26 height 15
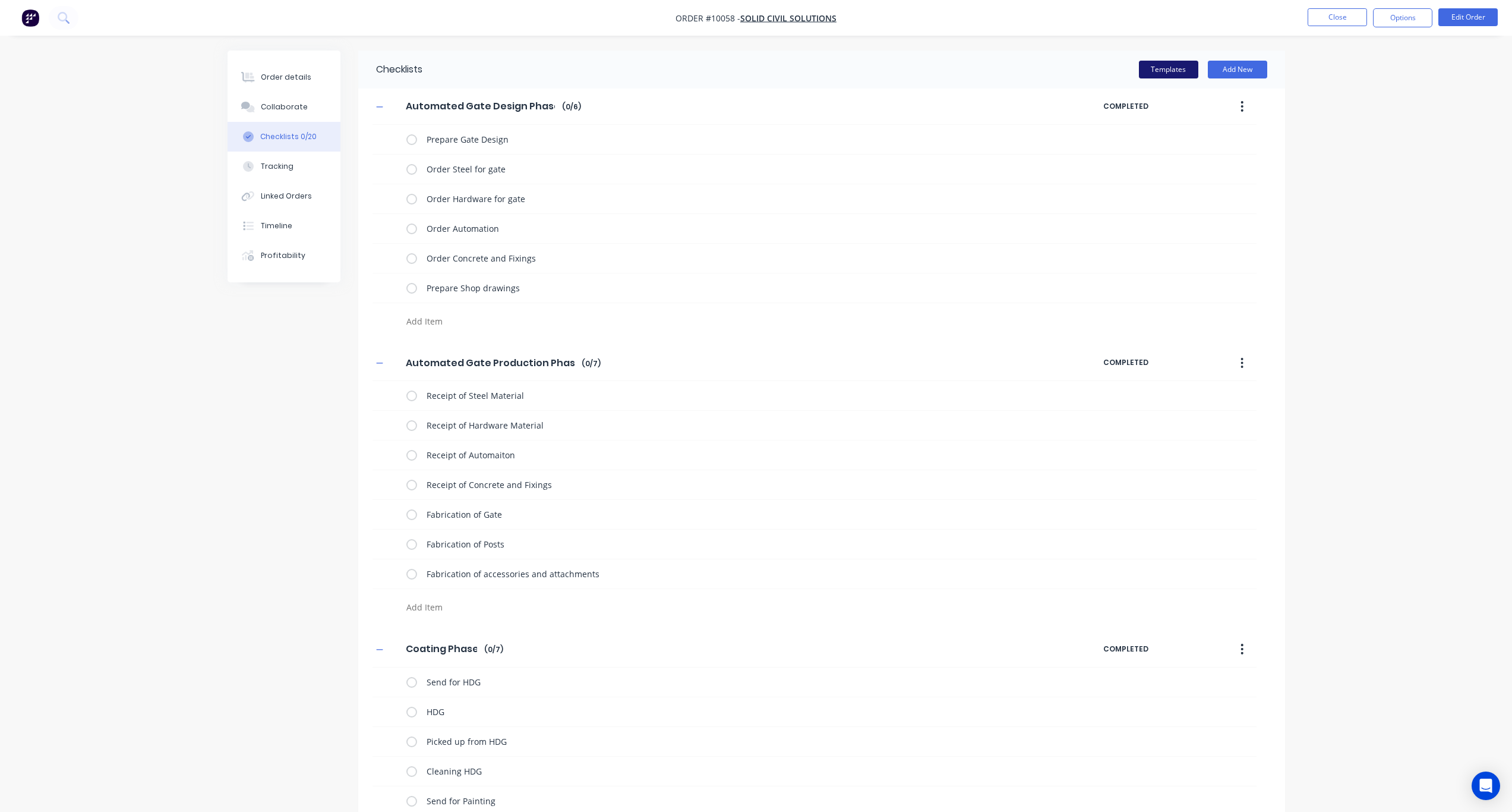
click at [1168, 70] on button "Templates" at bounding box center [1169, 69] width 59 height 18
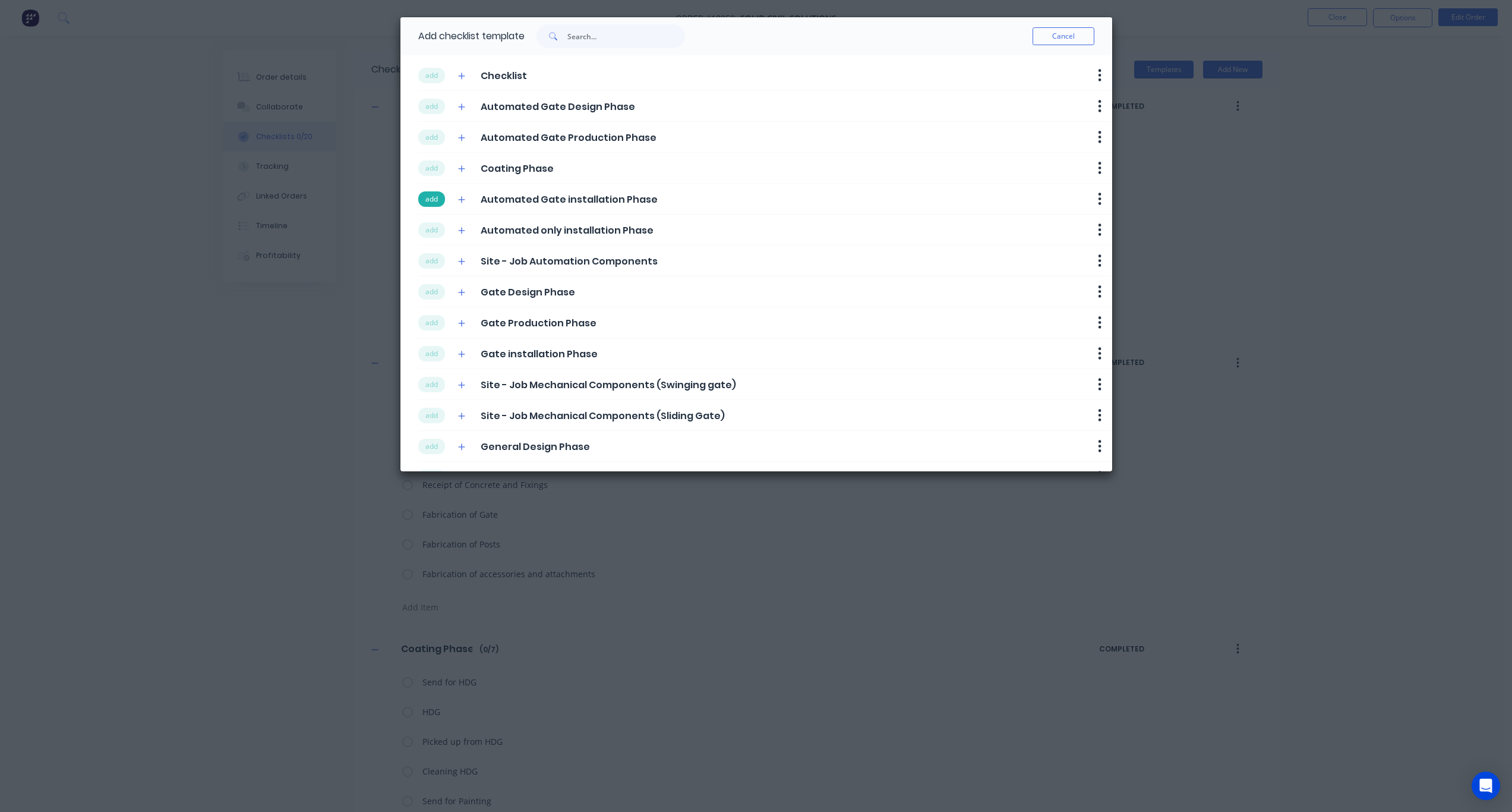
click at [436, 199] on button "add" at bounding box center [431, 199] width 27 height 15
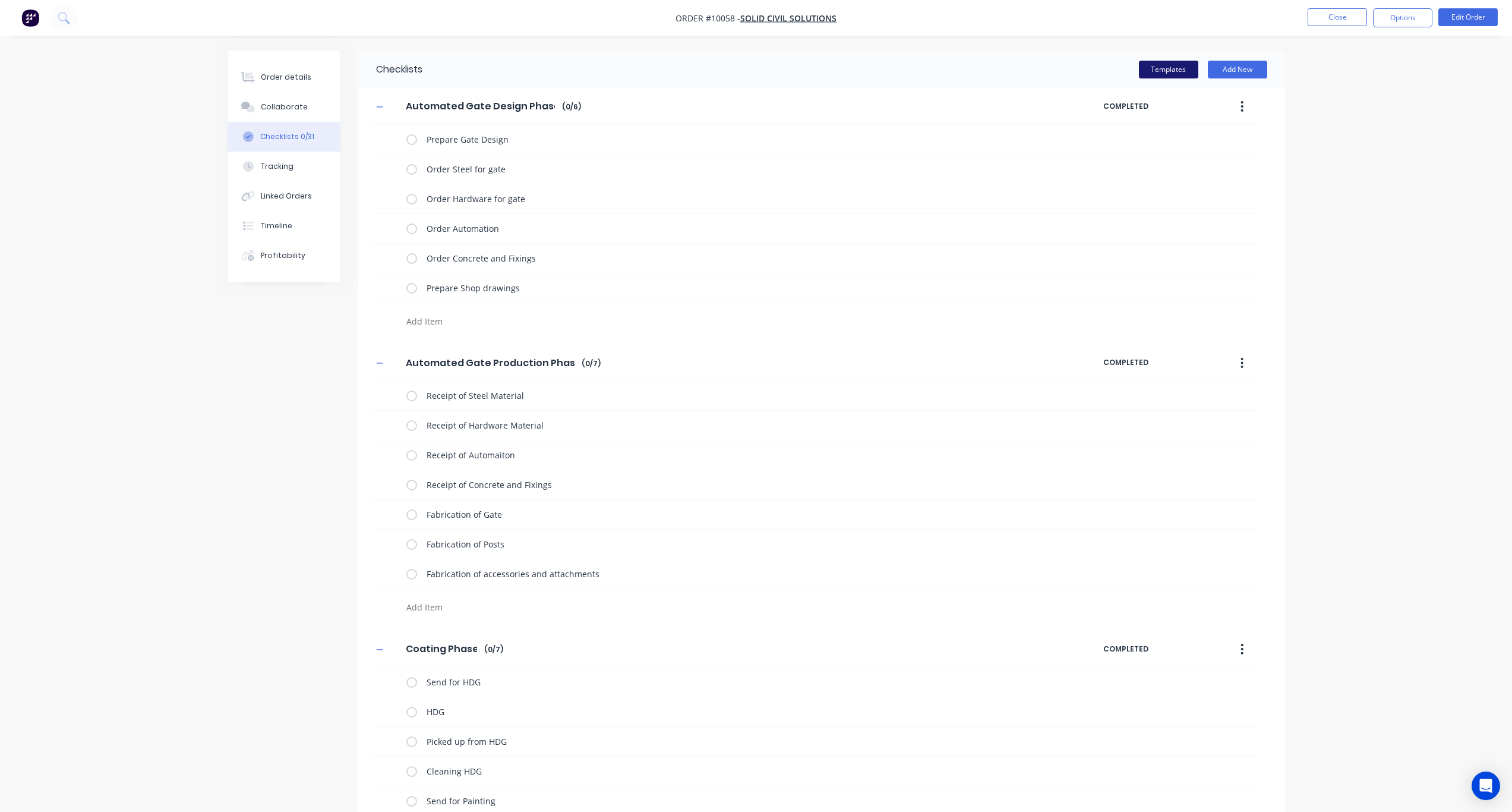
click at [1173, 69] on button "Templates" at bounding box center [1169, 69] width 59 height 18
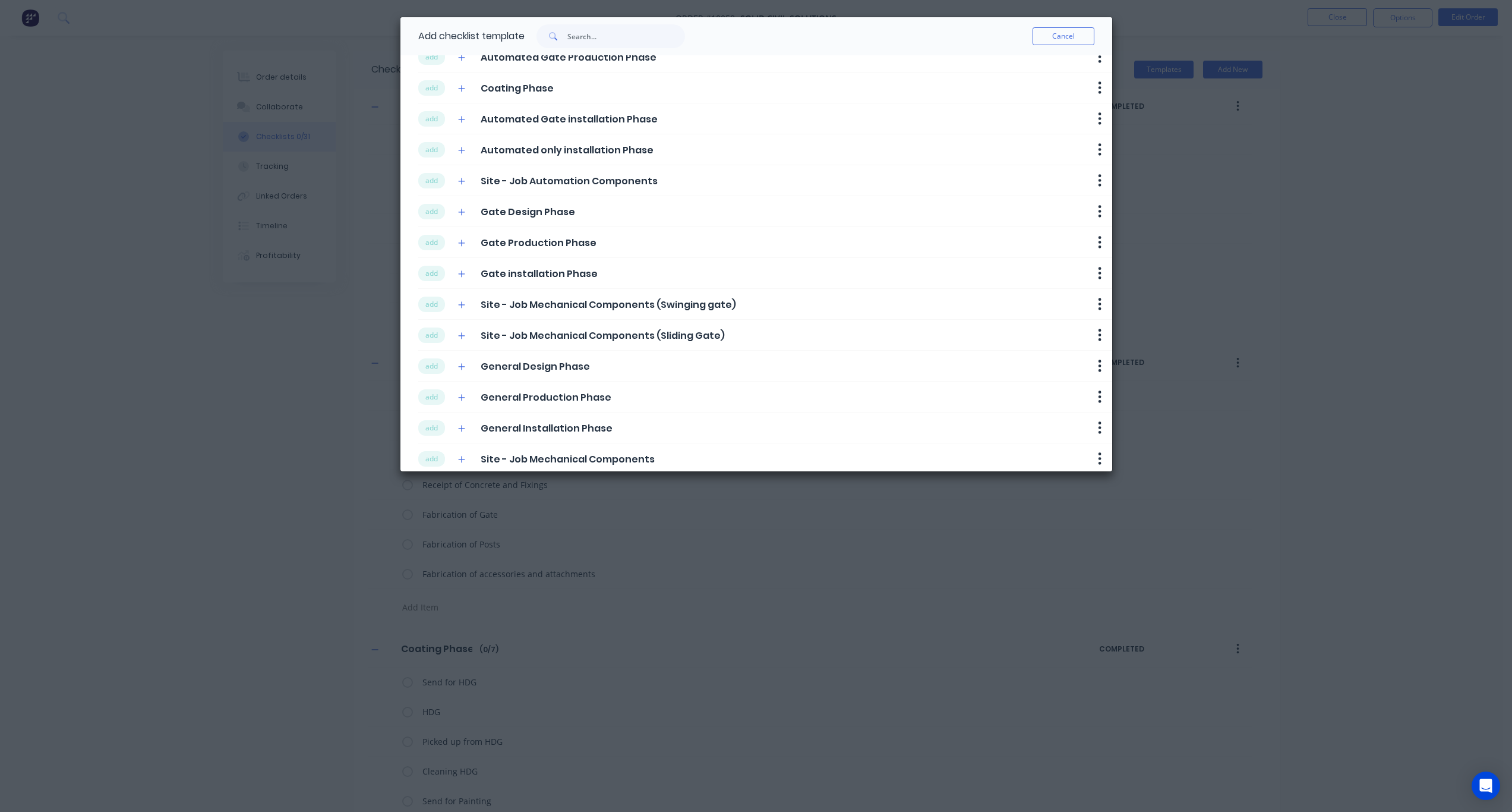
scroll to position [94, 0]
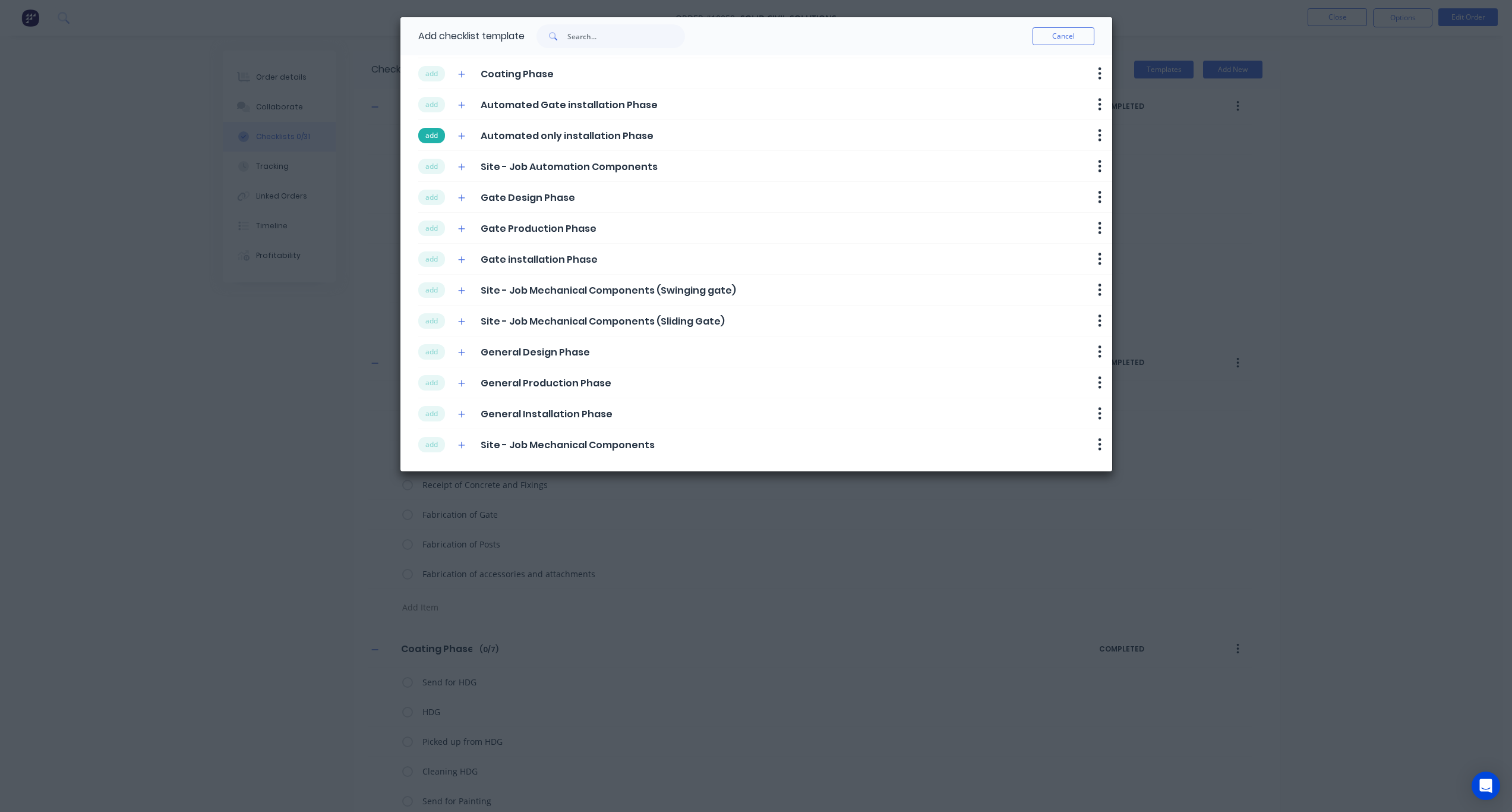
click at [435, 137] on button "add" at bounding box center [431, 136] width 27 height 15
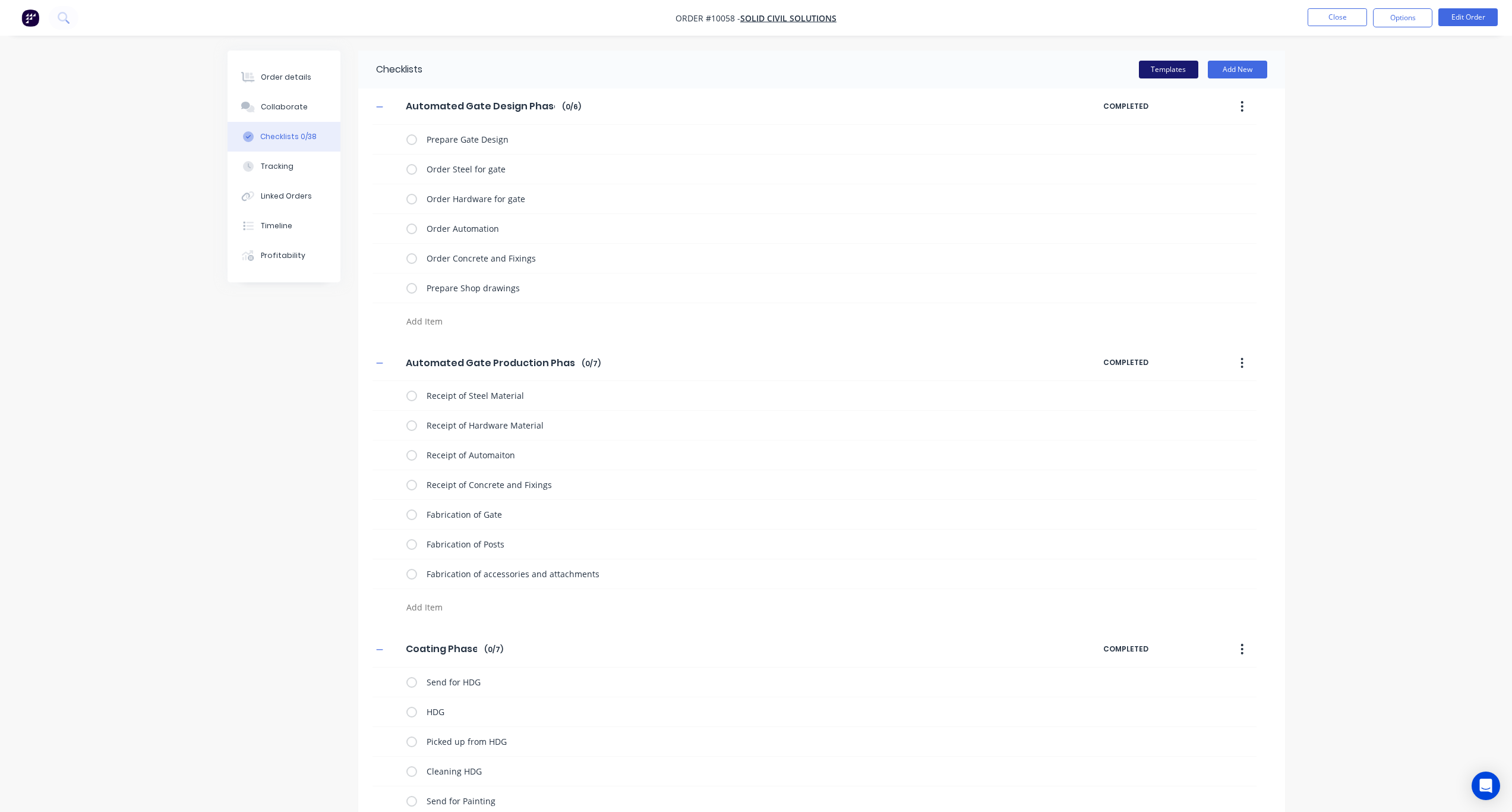
click at [1176, 69] on button "Templates" at bounding box center [1169, 69] width 59 height 18
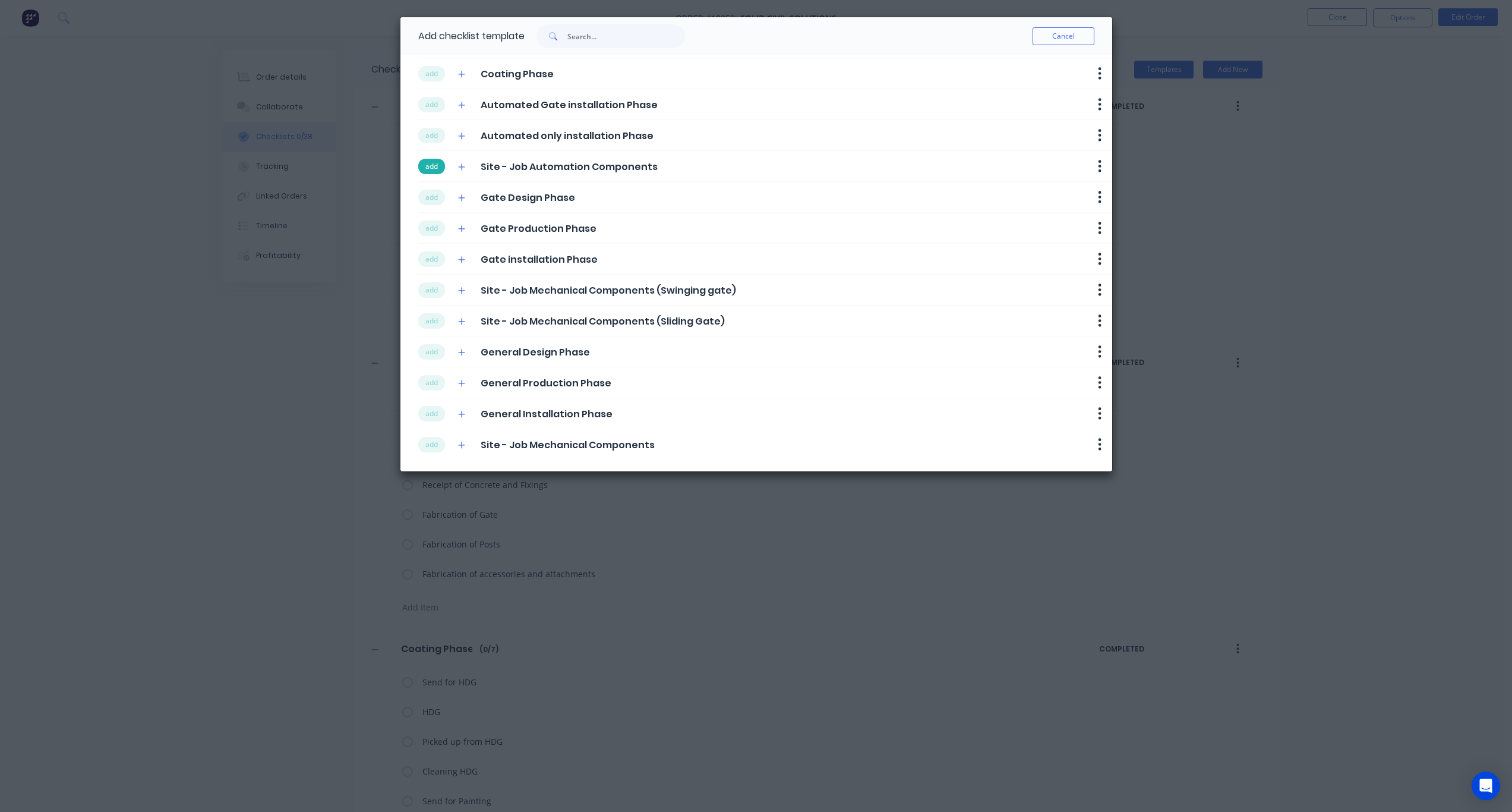
click at [430, 167] on button "add" at bounding box center [431, 166] width 27 height 15
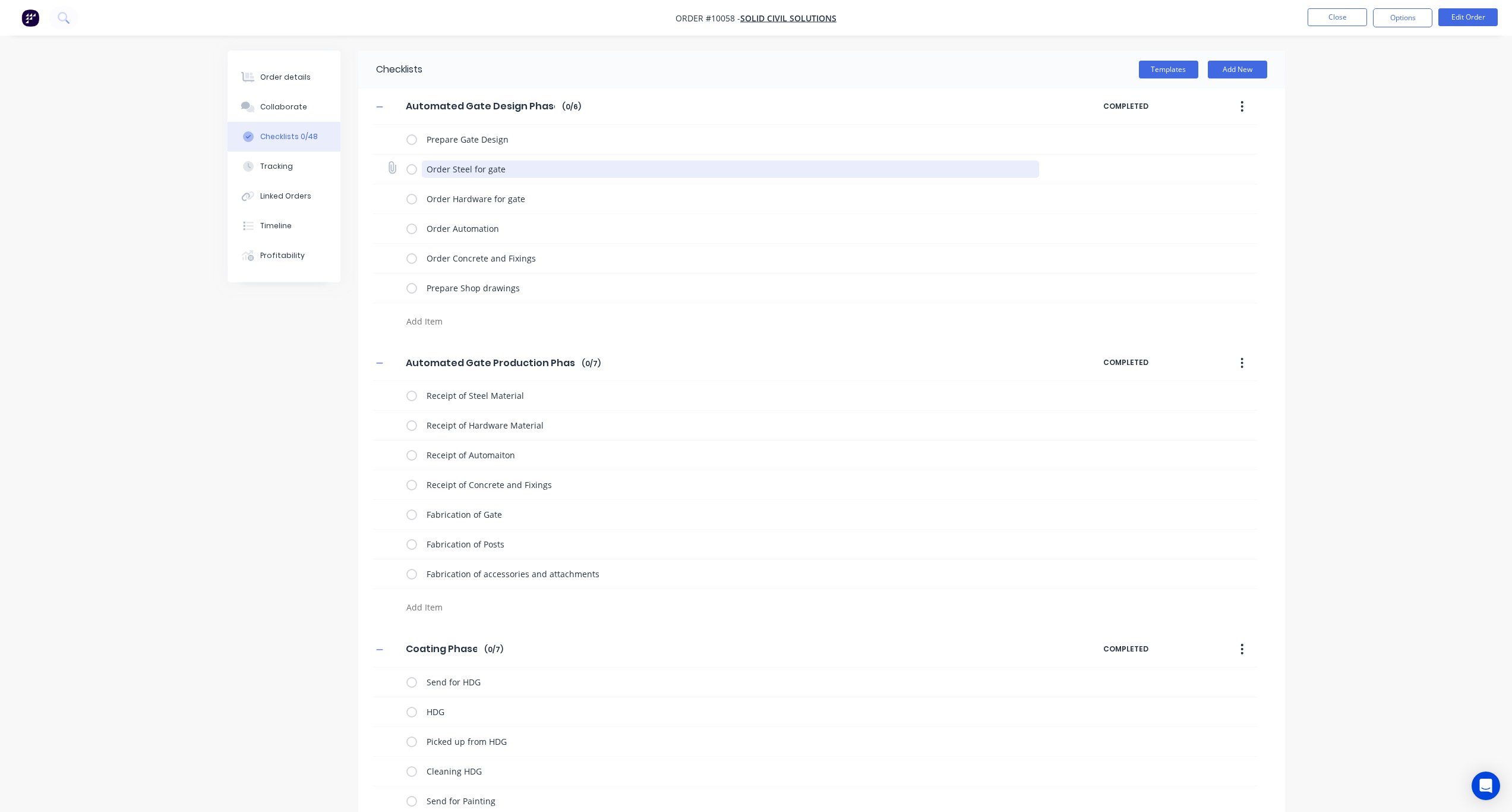
drag, startPoint x: 515, startPoint y: 168, endPoint x: 459, endPoint y: 164, distance: 56.1
click at [459, 164] on textarea "Order Steel for gate" at bounding box center [730, 169] width 617 height 18
click at [461, 170] on textarea "Order Steel for gate" at bounding box center [730, 169] width 617 height 18
drag, startPoint x: 470, startPoint y: 168, endPoint x: 454, endPoint y: 168, distance: 16.0
click at [454, 168] on textarea "Order Steel for gate" at bounding box center [730, 169] width 617 height 18
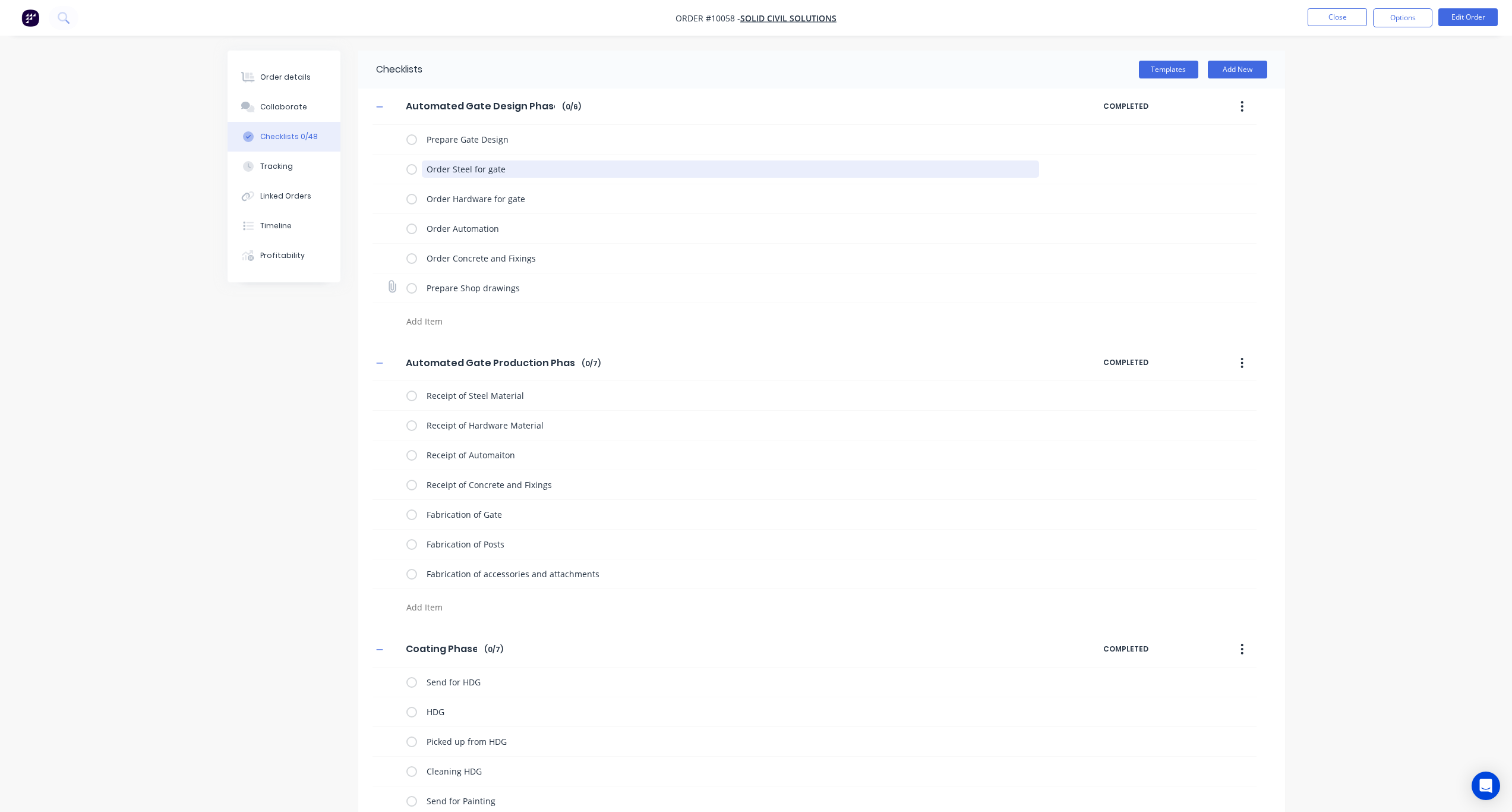
type textarea "x"
type textarea "Order AL for gate"
type textarea "x"
type textarea "Order ALi for gate"
type textarea "x"
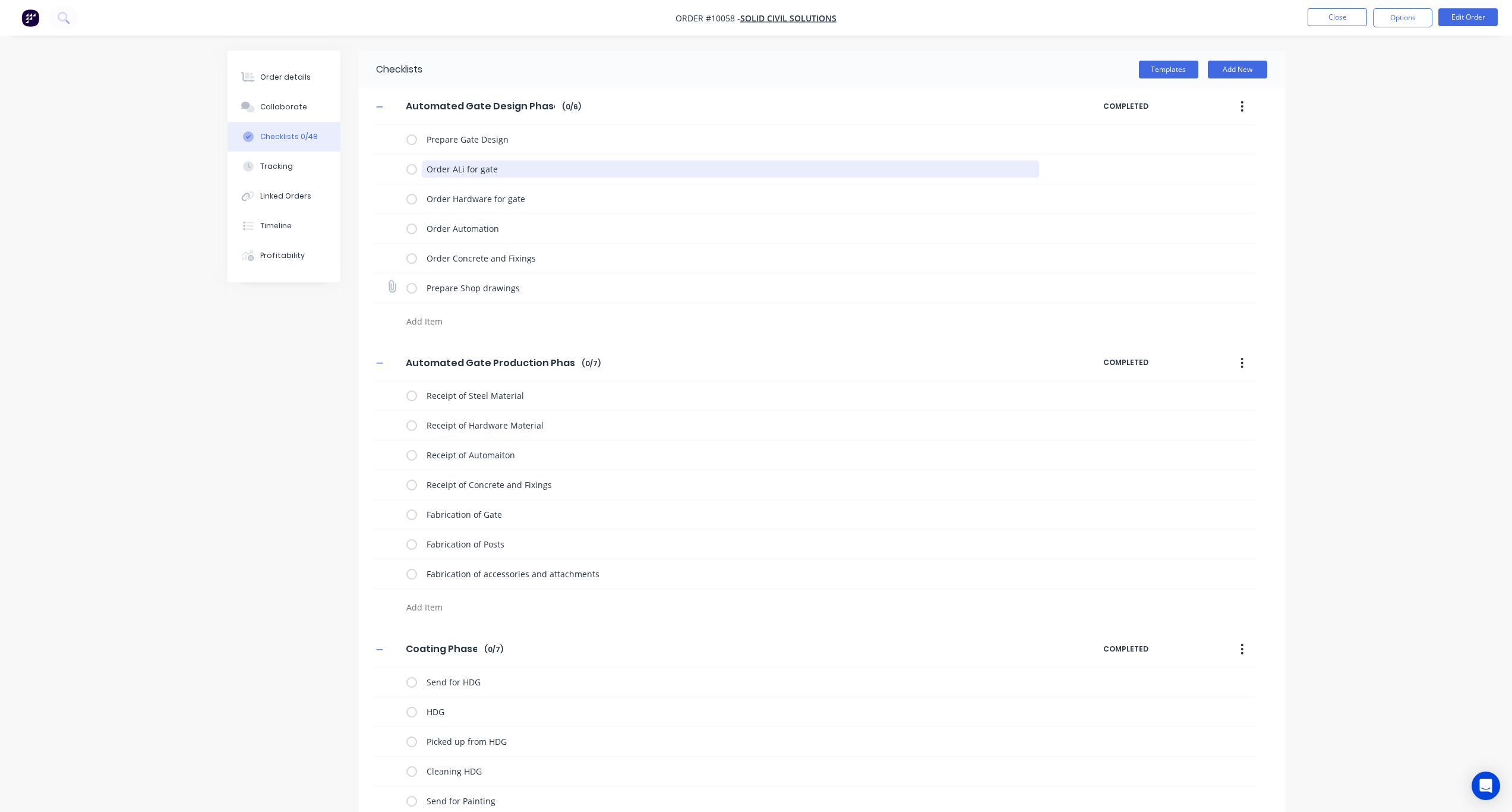
type textarea "Order AL for gate"
type textarea "x"
type textarea "Order A for gate"
type textarea "x"
type textarea "Order Al for gate"
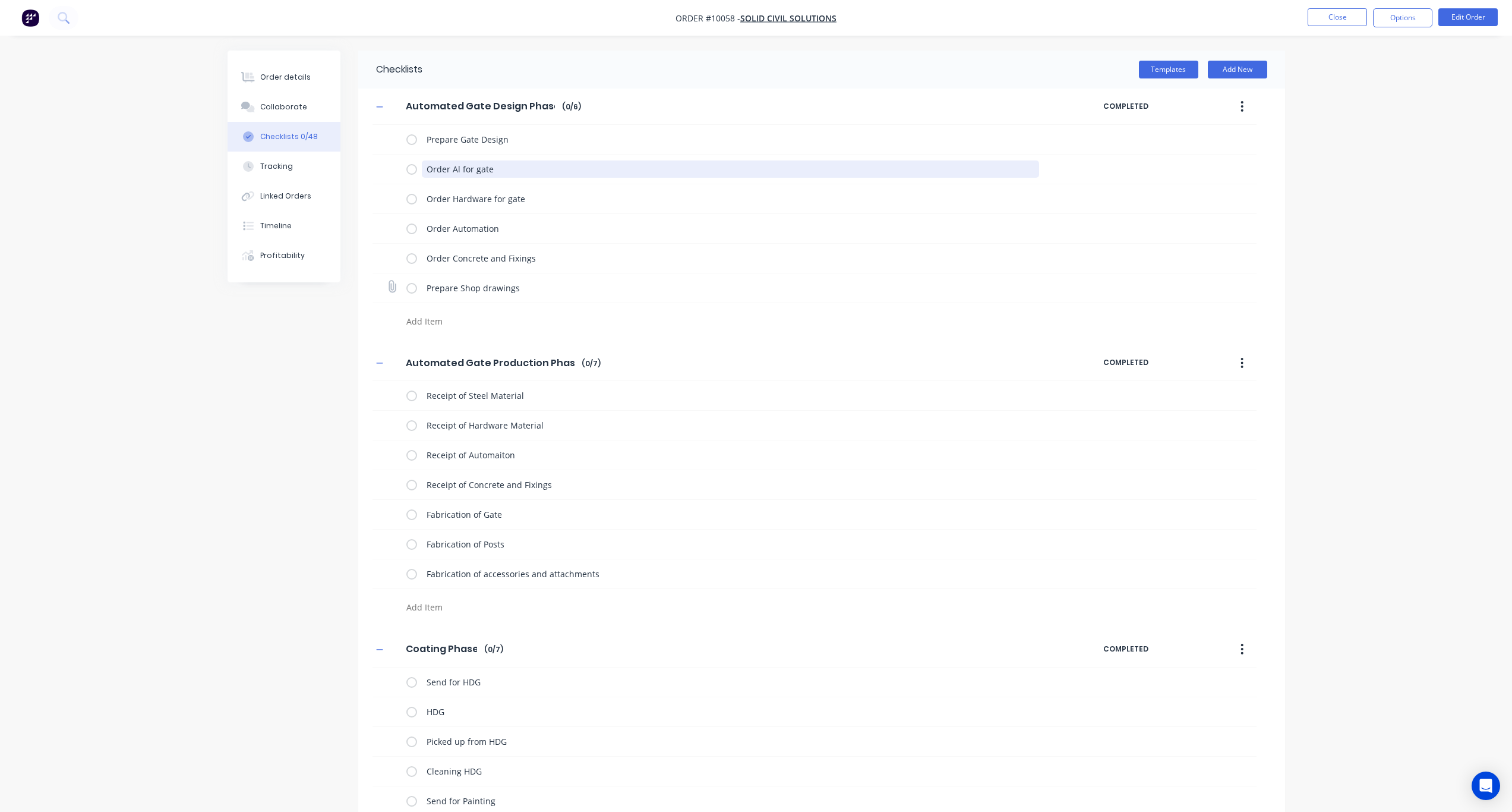
type textarea "x"
type textarea "Order Ali for gate"
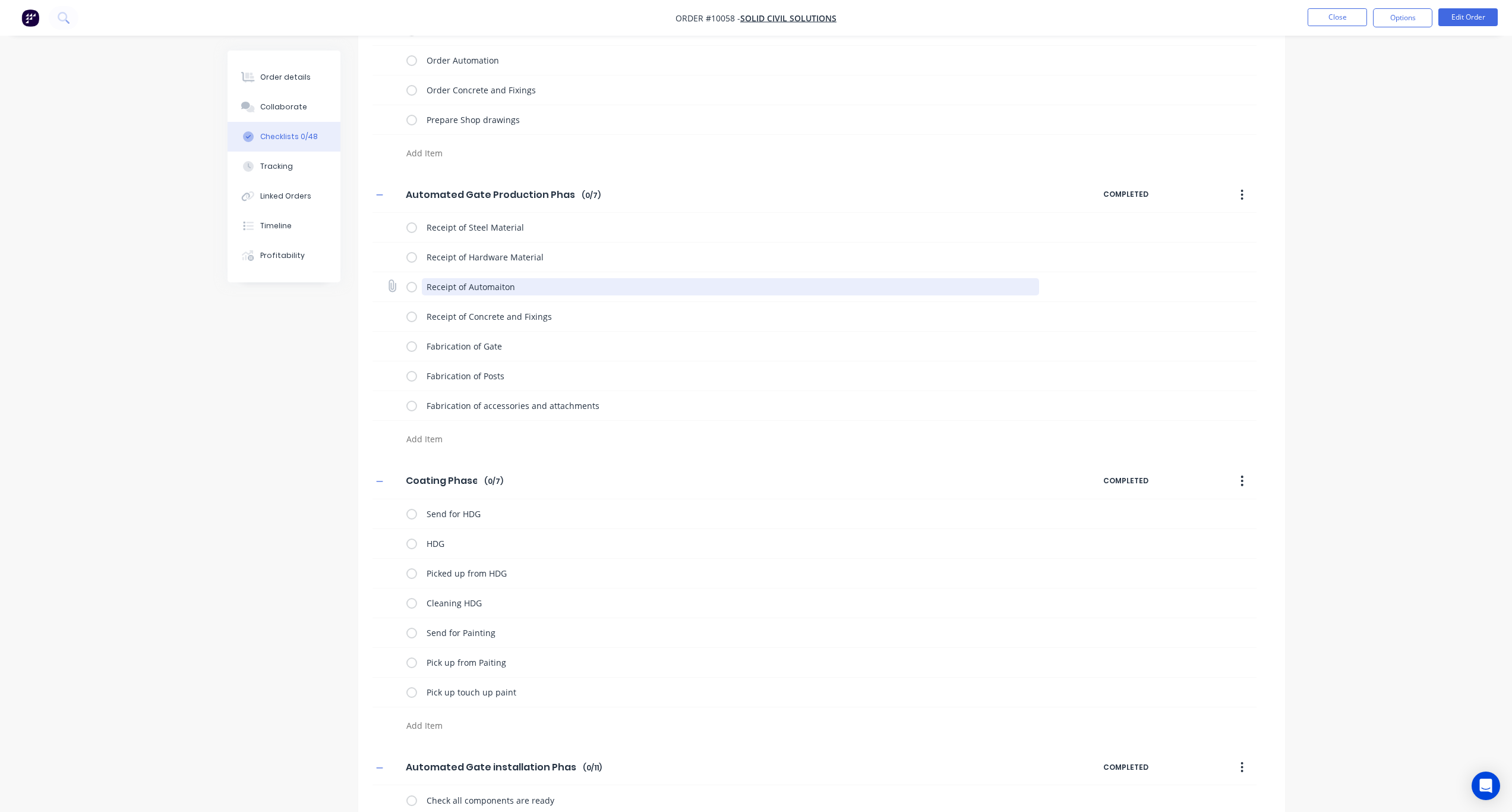
scroll to position [178, 0]
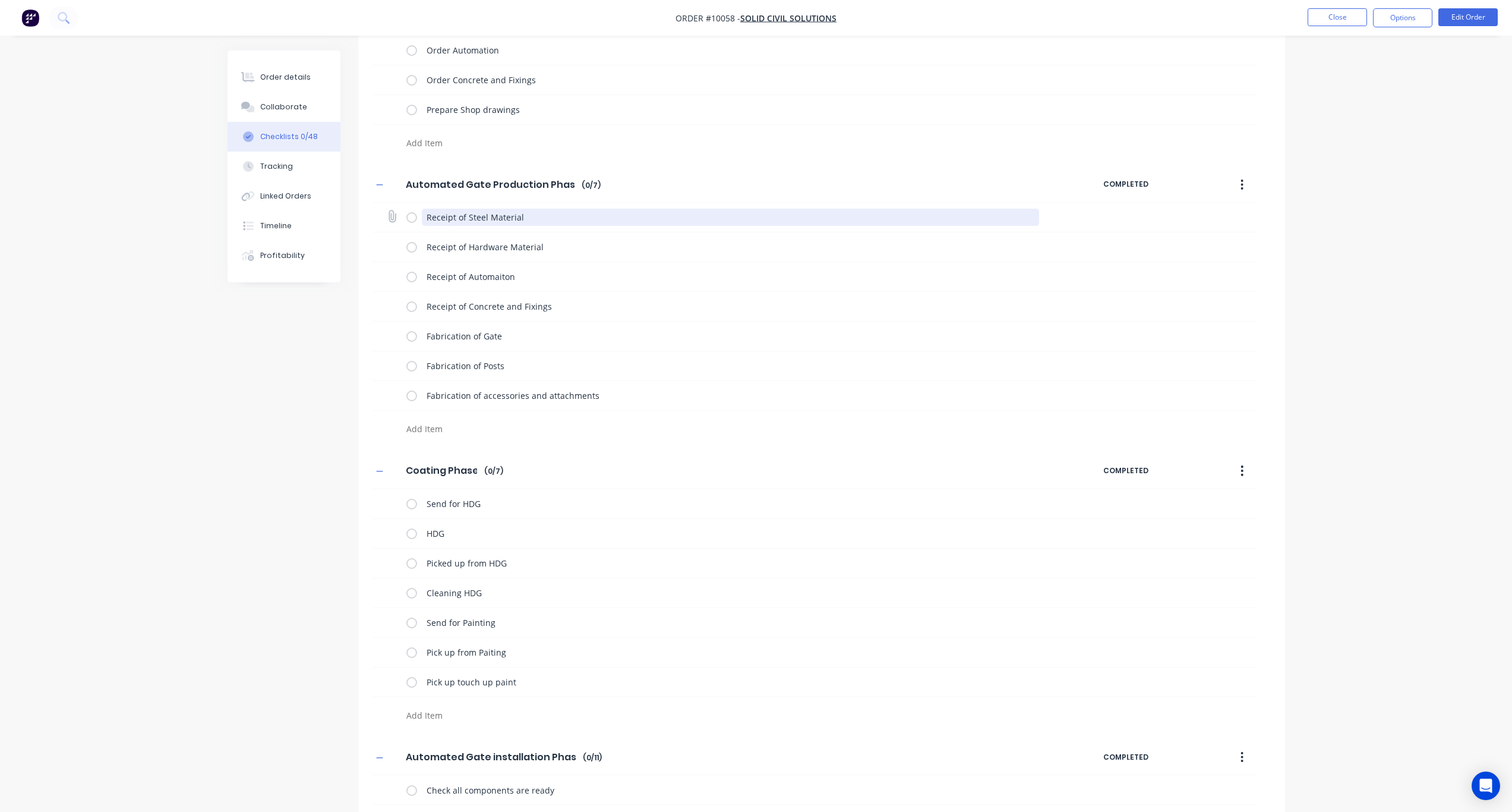
drag, startPoint x: 488, startPoint y: 218, endPoint x: 468, endPoint y: 216, distance: 20.1
click at [468, 216] on textarea "Receipt of Steel Material" at bounding box center [730, 217] width 617 height 18
type textarea "x"
type textarea "Receipt of AlMaterial"
type textarea "x"
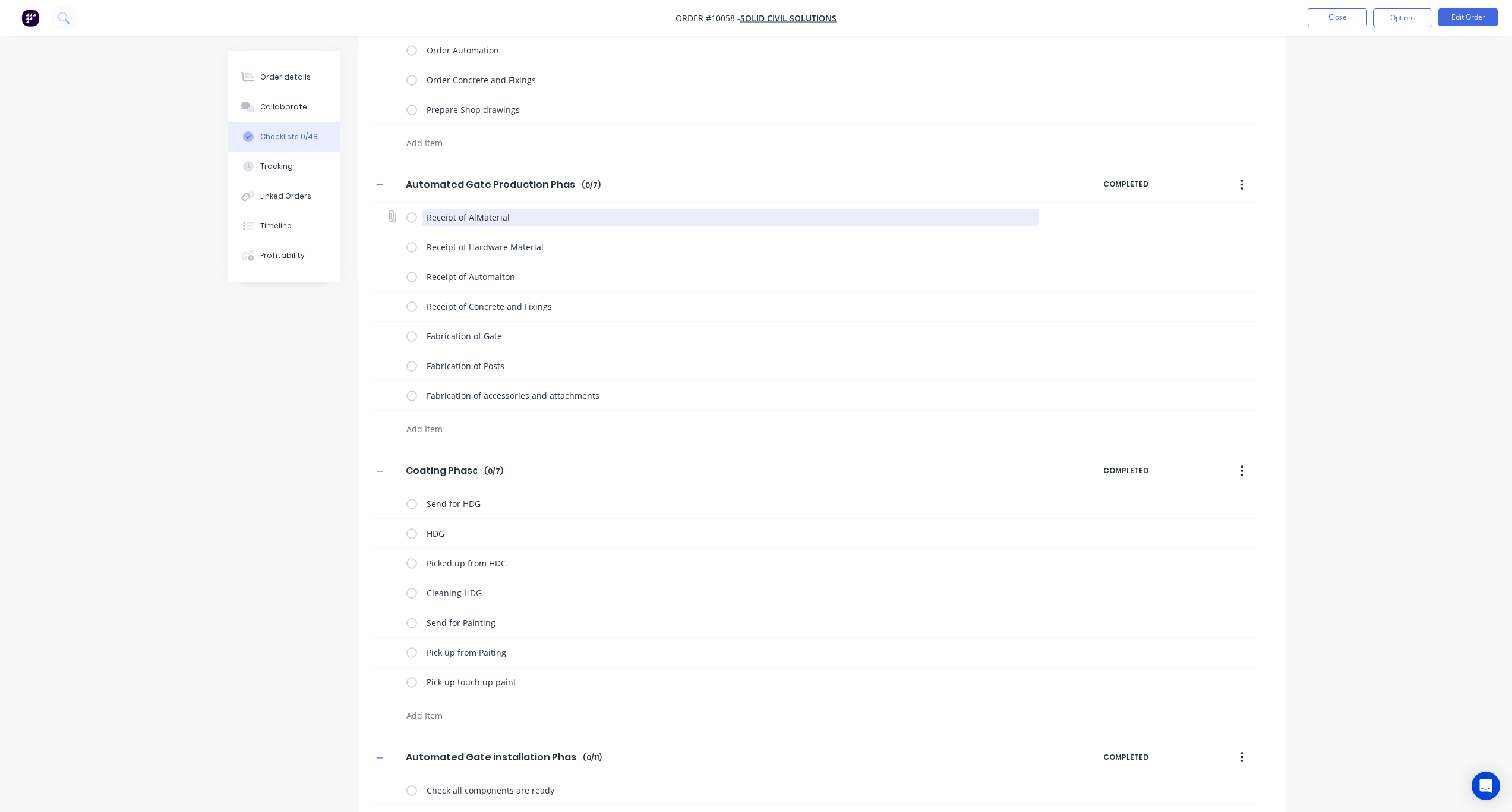
type textarea "Receipt of AliMaterial"
type textarea "x"
type textarea "Receipt of Ali Material"
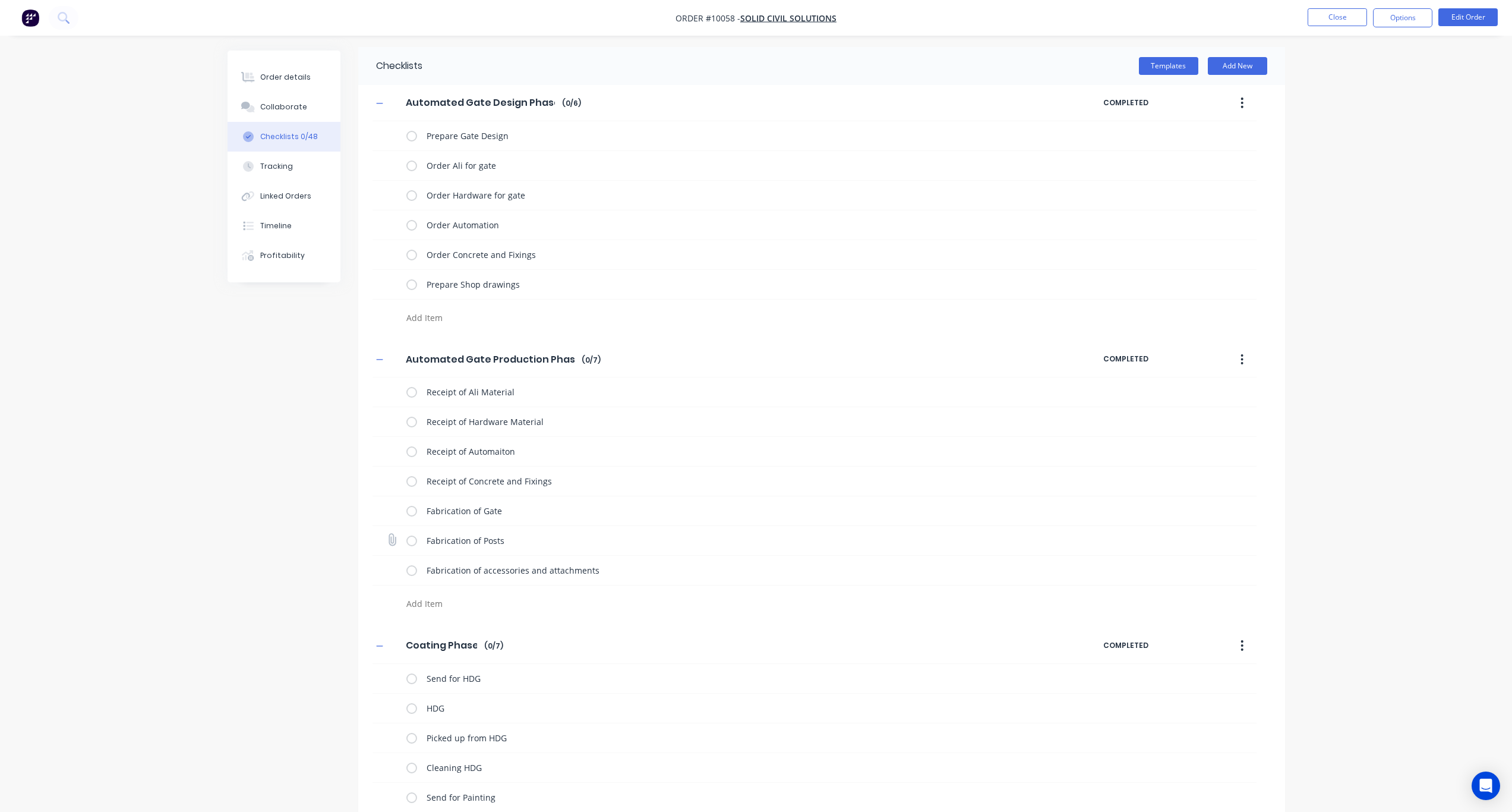
scroll to position [0, 0]
click at [469, 318] on textarea at bounding box center [687, 321] width 572 height 18
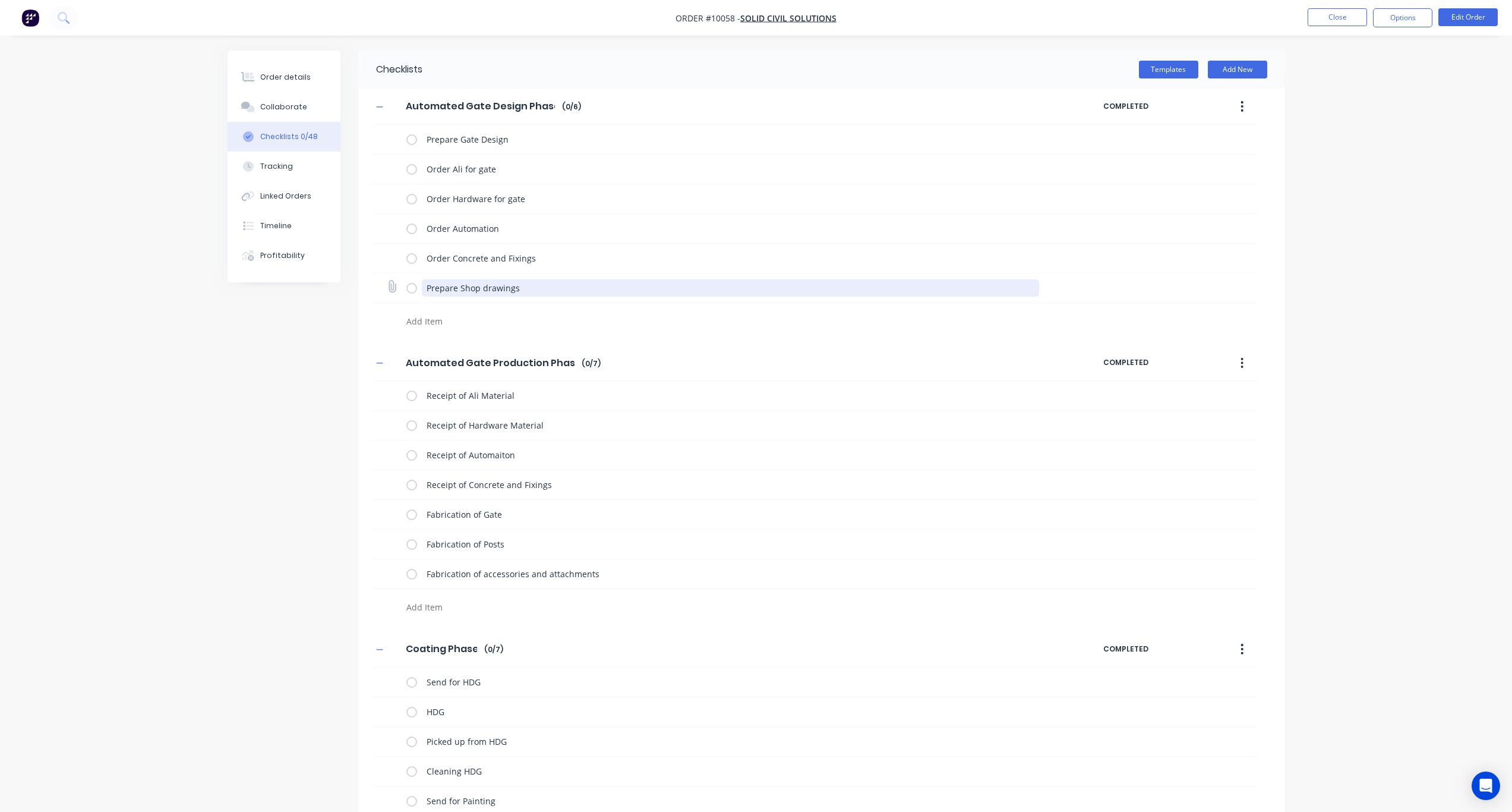
drag, startPoint x: 527, startPoint y: 290, endPoint x: 417, endPoint y: 286, distance: 110.1
click at [417, 286] on div "Prepare Shop drawings" at bounding box center [725, 287] width 637 height 24
click at [427, 315] on textarea at bounding box center [687, 321] width 572 height 18
paste textarea "Prepare Shop drawings"
type textarea "x"
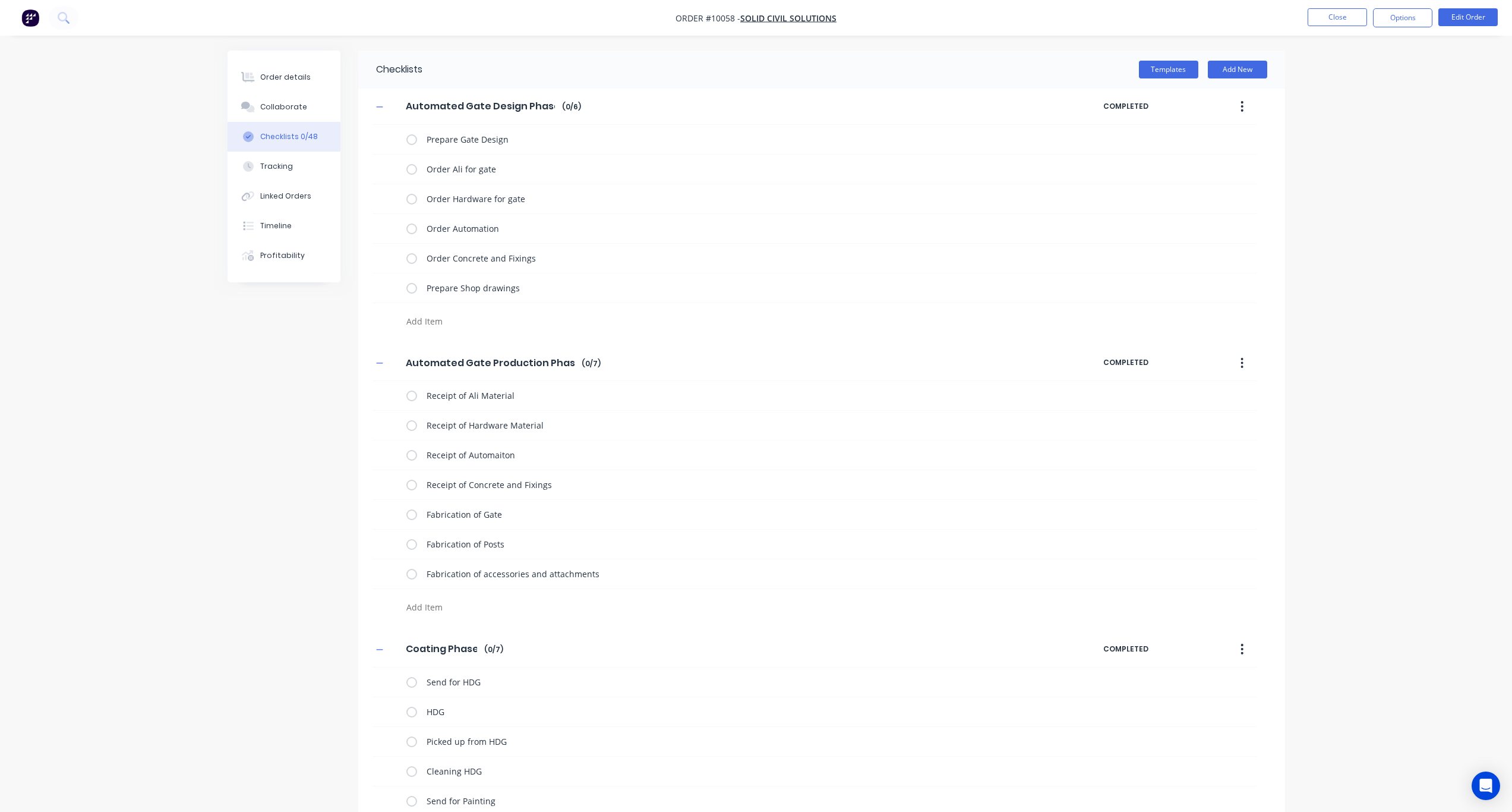
type textarea "Prepare Shop drawings"
type textarea "x"
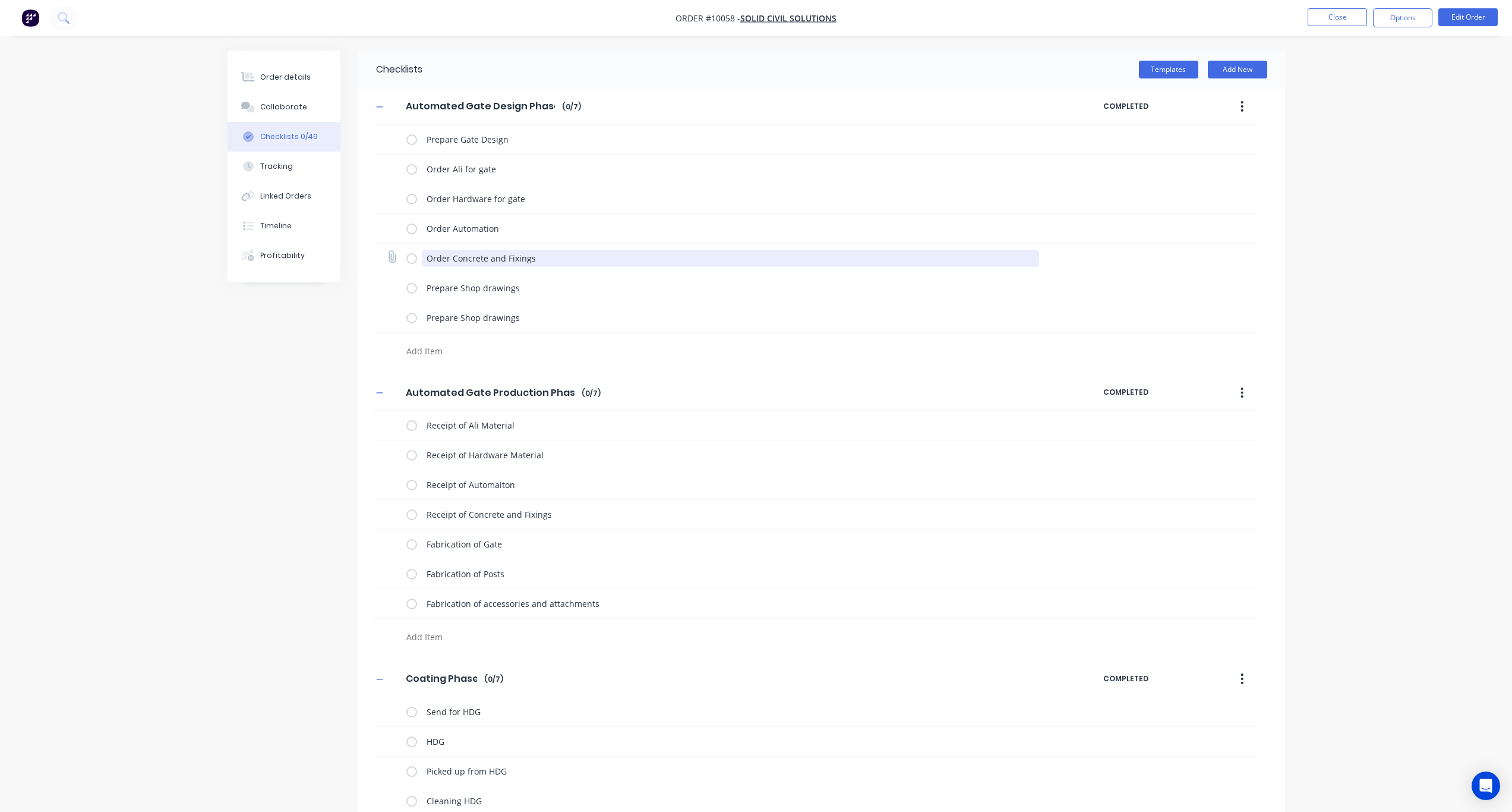
drag, startPoint x: 545, startPoint y: 259, endPoint x: 423, endPoint y: 256, distance: 122.0
click at [423, 256] on textarea "Order Concrete and Fixings" at bounding box center [730, 258] width 617 height 18
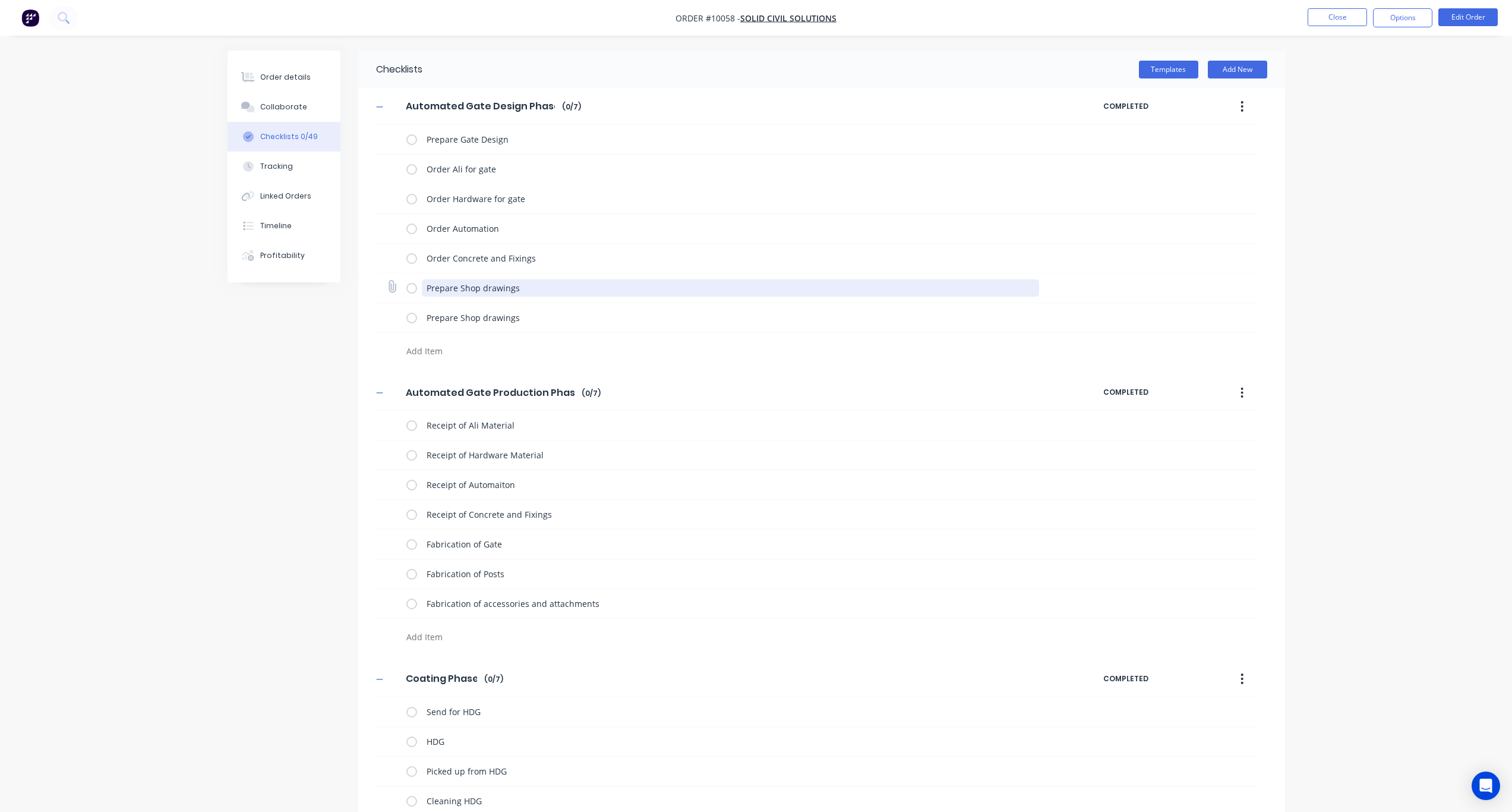
click at [506, 286] on textarea "Prepare Shop drawings" at bounding box center [730, 288] width 617 height 18
drag, startPoint x: 537, startPoint y: 289, endPoint x: 437, endPoint y: 286, distance: 100.0
click at [437, 286] on textarea "Prepare Shop drawings" at bounding box center [730, 288] width 617 height 18
paste textarea "Order Concrete and Fix"
type textarea "x"
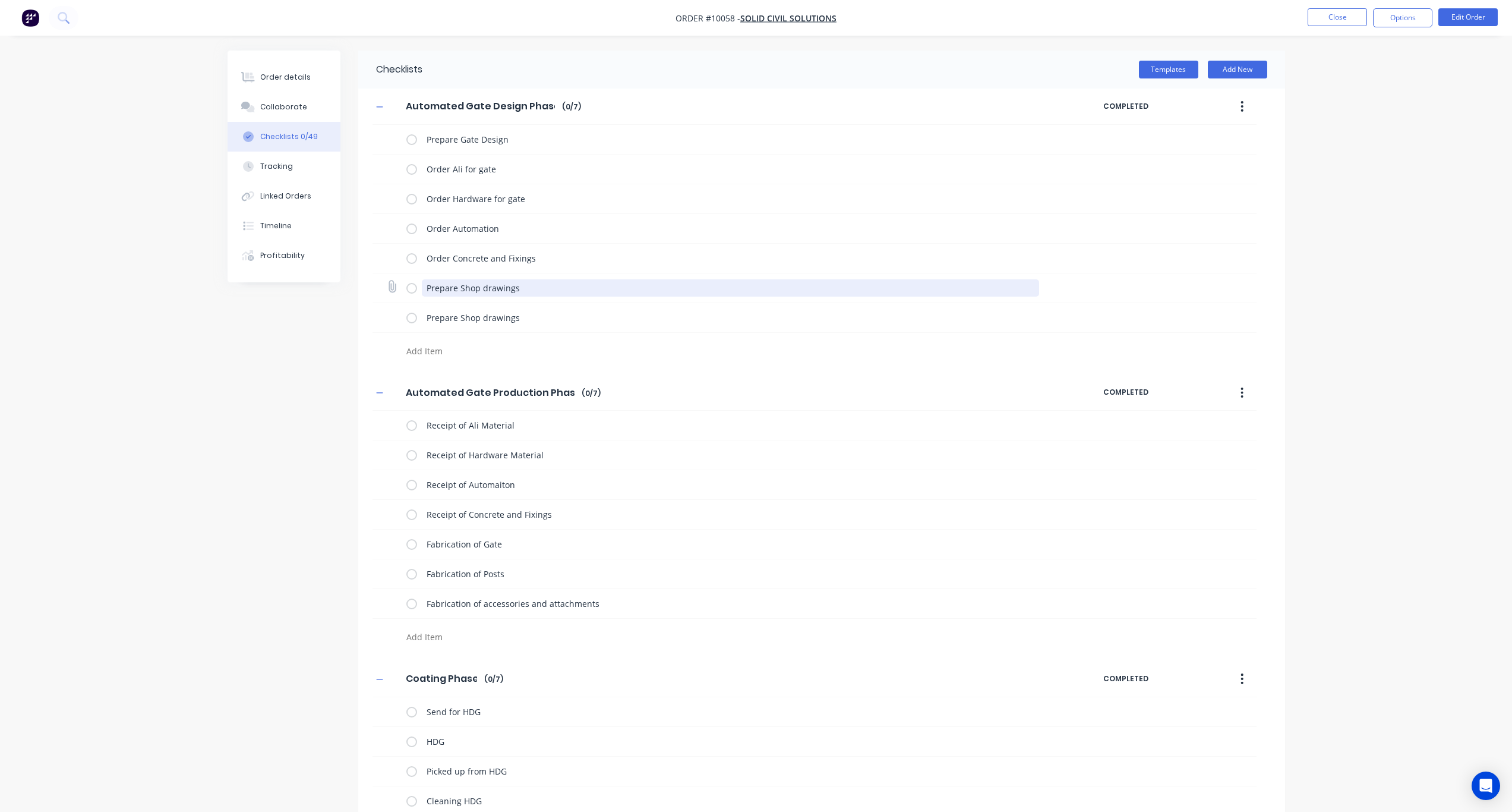
type textarea "PreOrder Concrete and Fixings"
drag, startPoint x: 556, startPoint y: 289, endPoint x: 407, endPoint y: 283, distance: 149.1
click at [407, 283] on div "PreOrder Concrete and Fixings" at bounding box center [725, 287] width 637 height 24
paste textarea
type textarea "x"
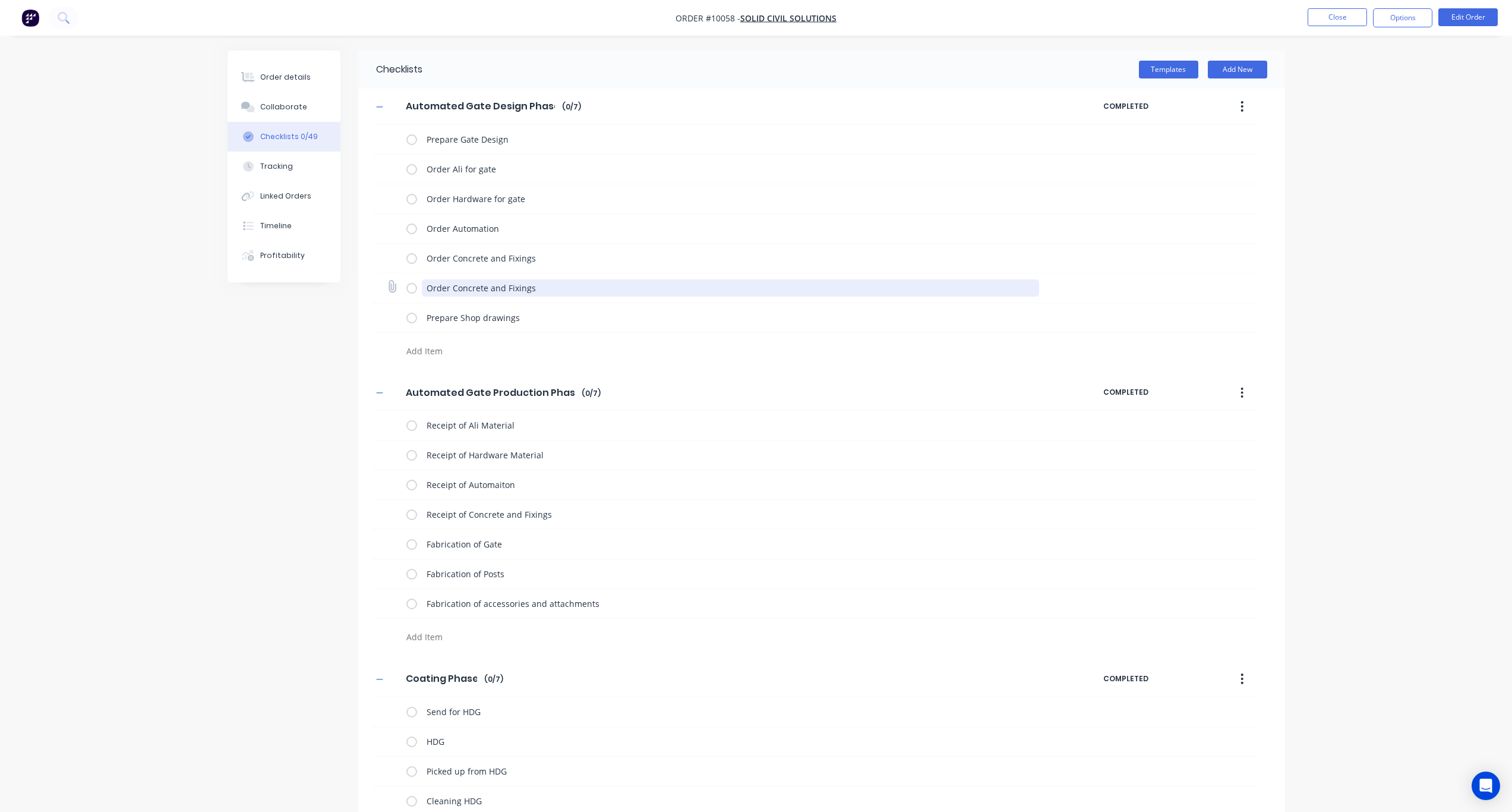
type textarea "Order Concrete and Fixings"
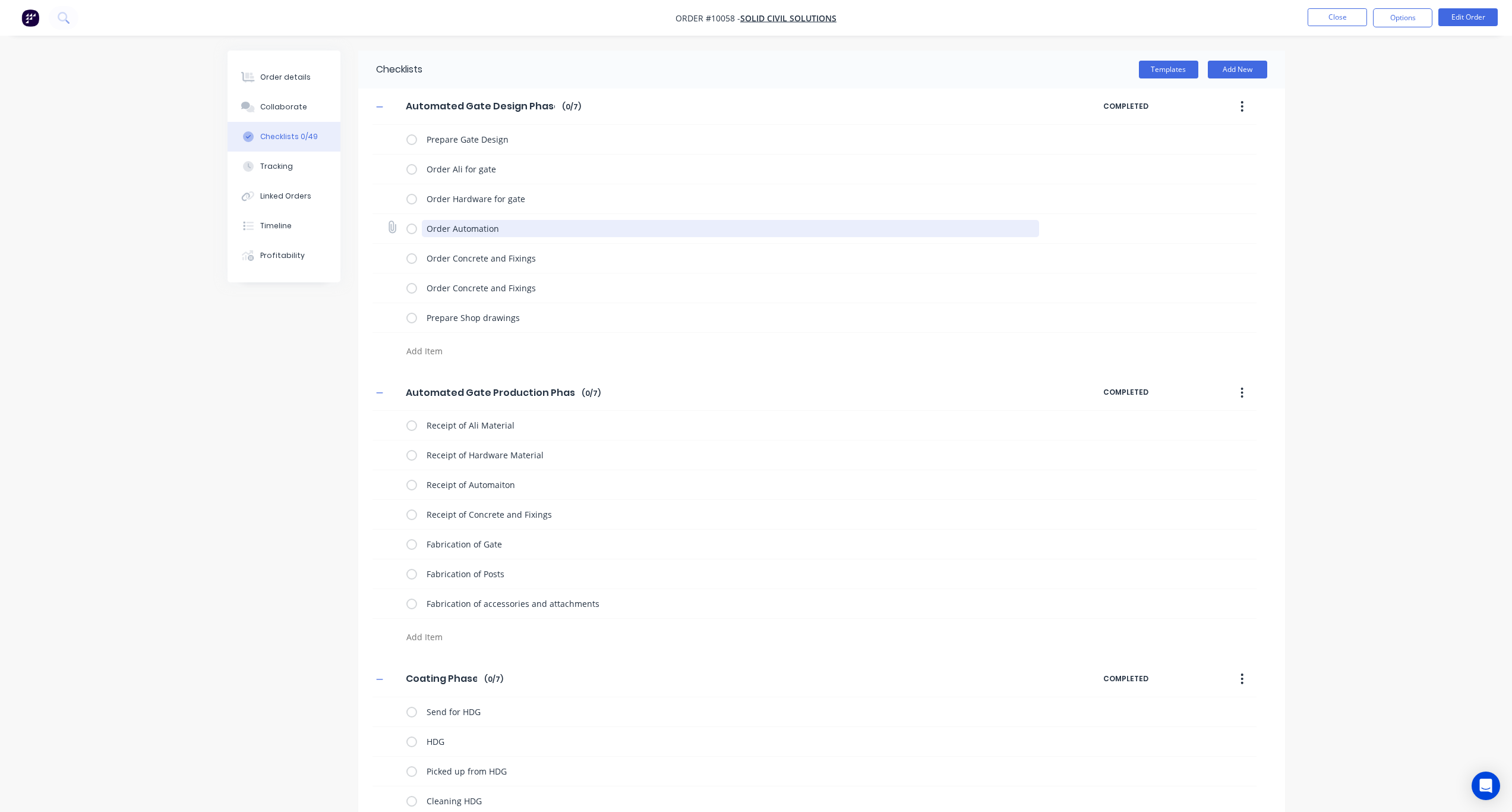
drag, startPoint x: 522, startPoint y: 232, endPoint x: 423, endPoint y: 234, distance: 99.0
click at [423, 234] on textarea "Order Automation" at bounding box center [730, 229] width 617 height 18
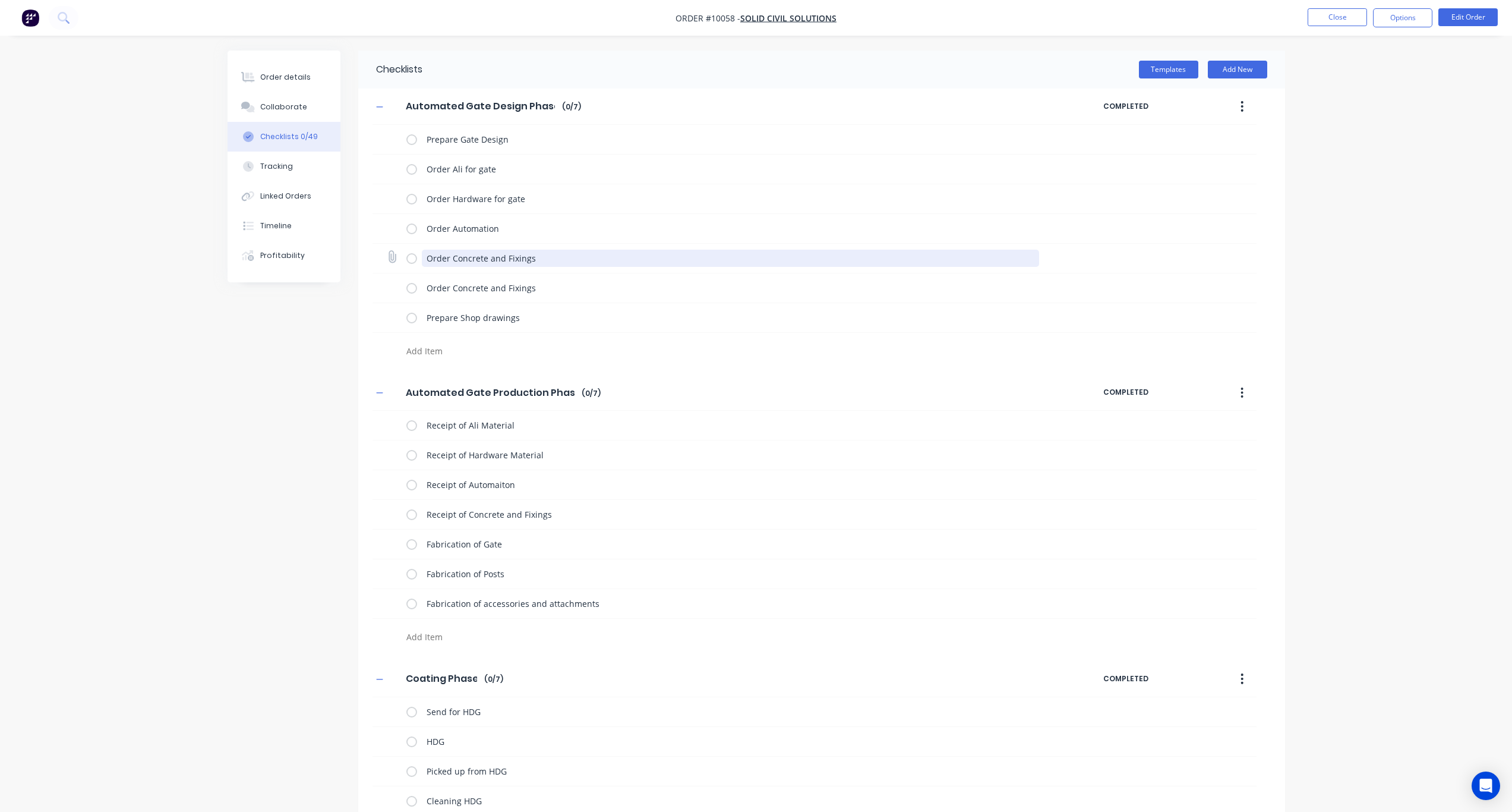
click at [565, 263] on textarea "Order Concrete and Fixings" at bounding box center [730, 258] width 617 height 18
drag, startPoint x: 551, startPoint y: 259, endPoint x: 404, endPoint y: 264, distance: 147.1
click at [404, 264] on div "Order Concrete and Fixings" at bounding box center [814, 258] width 884 height 30
paste textarea "Automation"
type textarea "x"
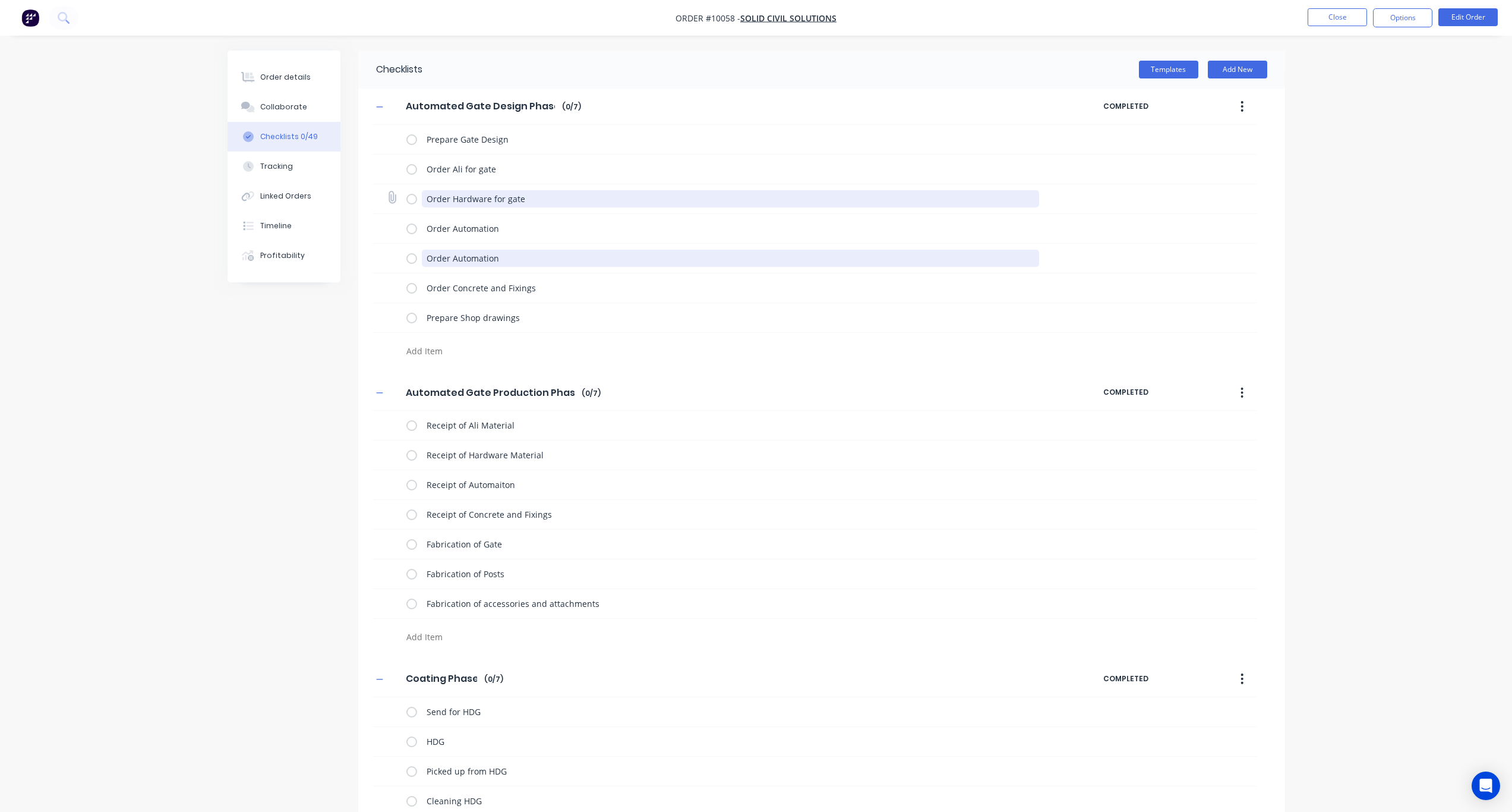
type textarea "Order Automation"
click at [521, 202] on textarea "Order Hardware for gate" at bounding box center [730, 199] width 617 height 18
drag, startPoint x: 534, startPoint y: 200, endPoint x: 426, endPoint y: 202, distance: 108.0
click at [426, 202] on textarea "Order Hardware for gate" at bounding box center [730, 199] width 617 height 18
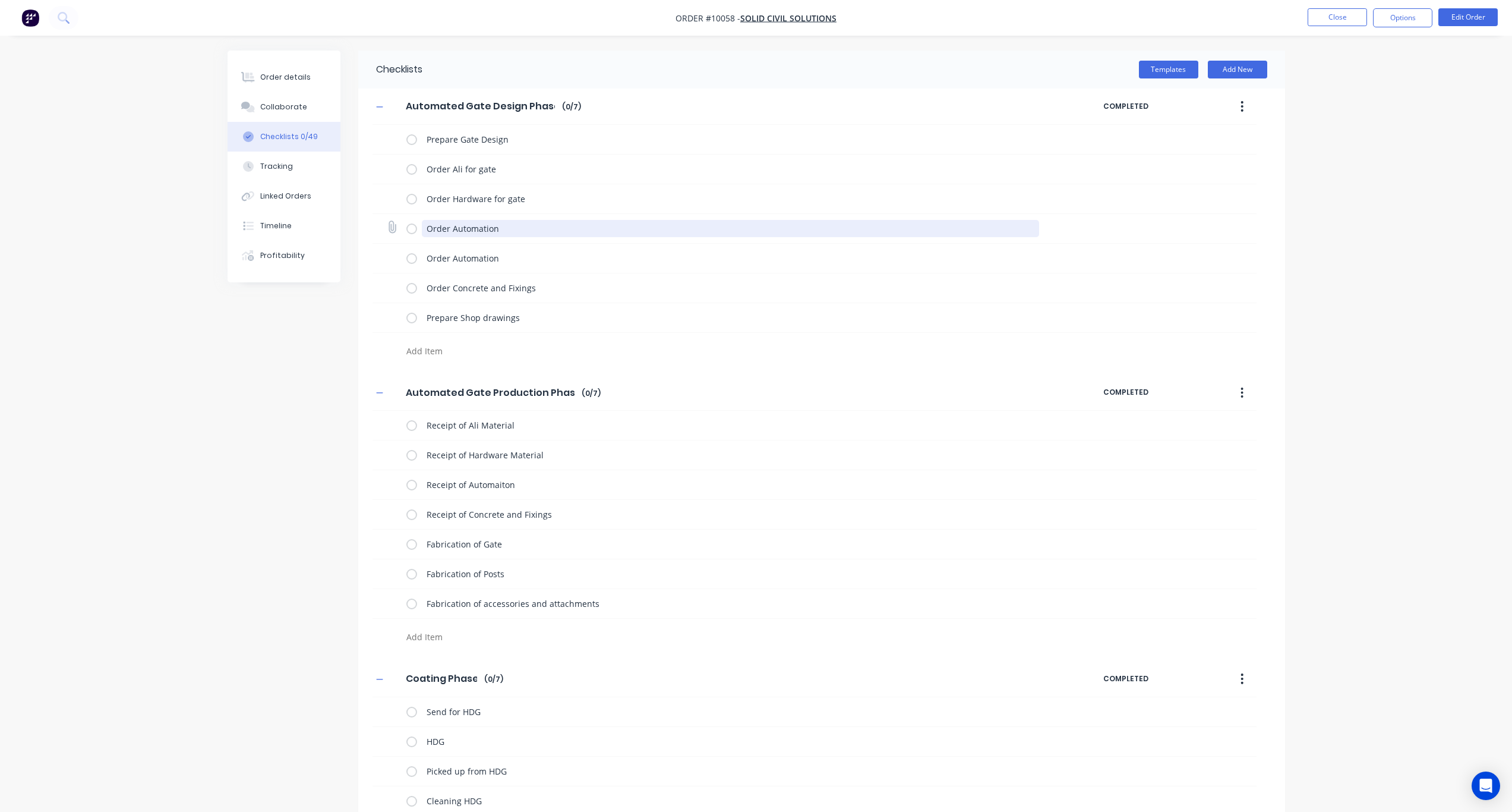
click at [509, 232] on textarea "Order Automation" at bounding box center [730, 229] width 617 height 18
drag, startPoint x: 524, startPoint y: 232, endPoint x: 416, endPoint y: 228, distance: 108.1
click at [416, 228] on div "Order Automation" at bounding box center [725, 228] width 637 height 24
paste textarea "Hardware for gate"
type textarea "x"
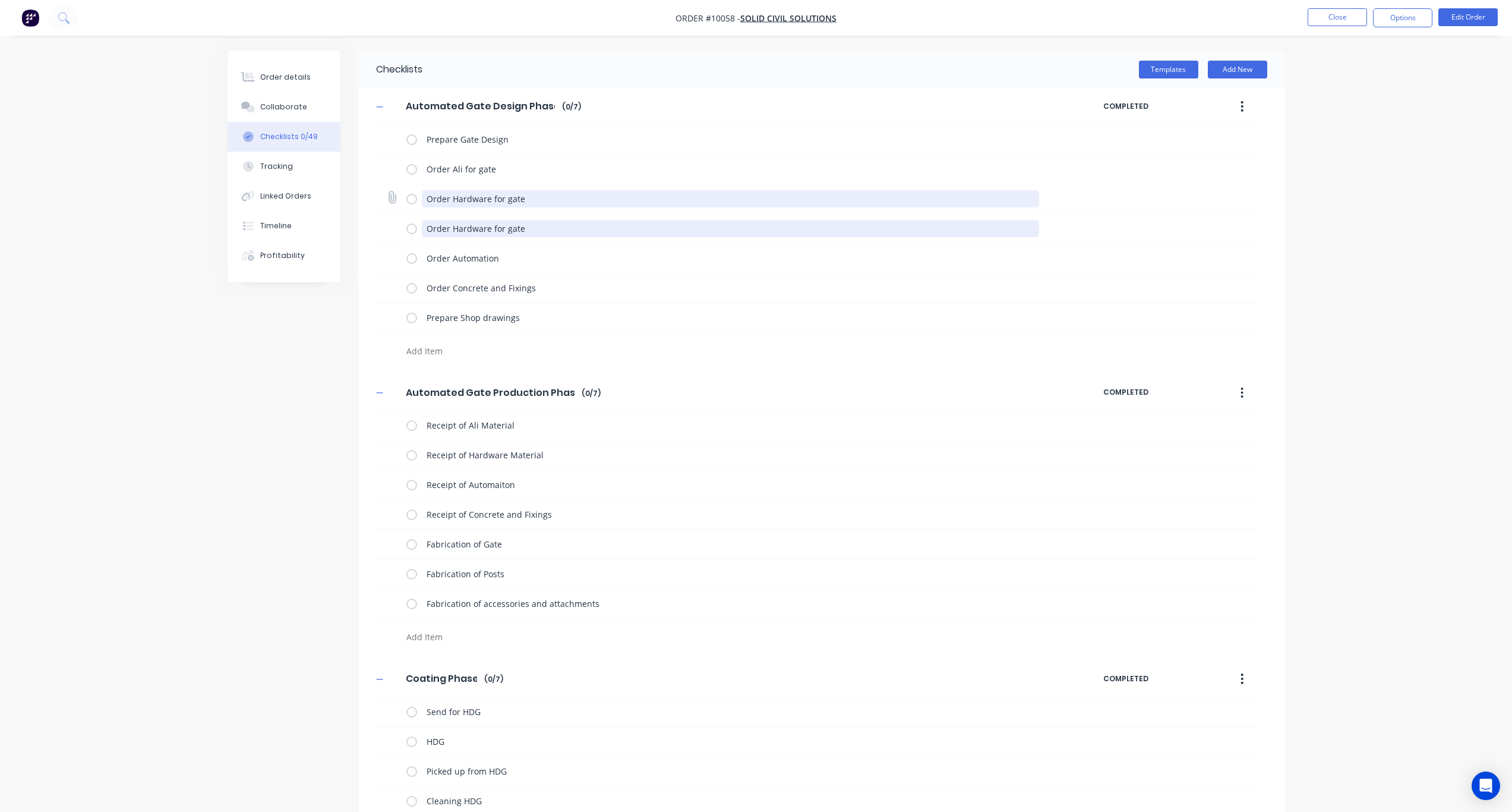
type textarea "Order Hardware for gate"
drag, startPoint x: 528, startPoint y: 199, endPoint x: 453, endPoint y: 198, distance: 75.0
click at [453, 198] on textarea "Order Hardware for gate" at bounding box center [730, 199] width 617 height 18
type textarea "x"
type textarea "Order S"
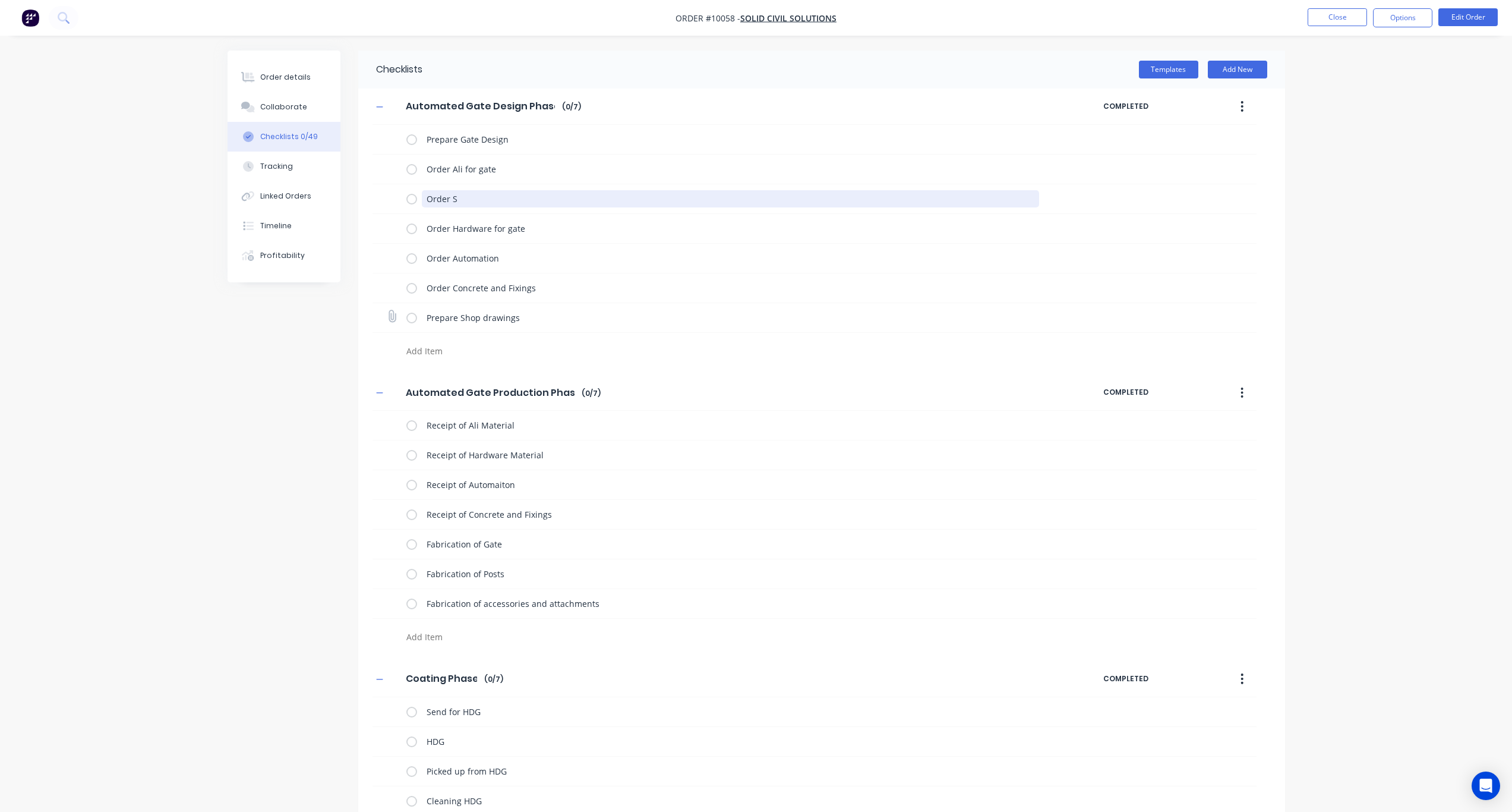
type textarea "x"
type textarea "Order St"
type textarea "x"
type textarea "Order Ste"
type textarea "x"
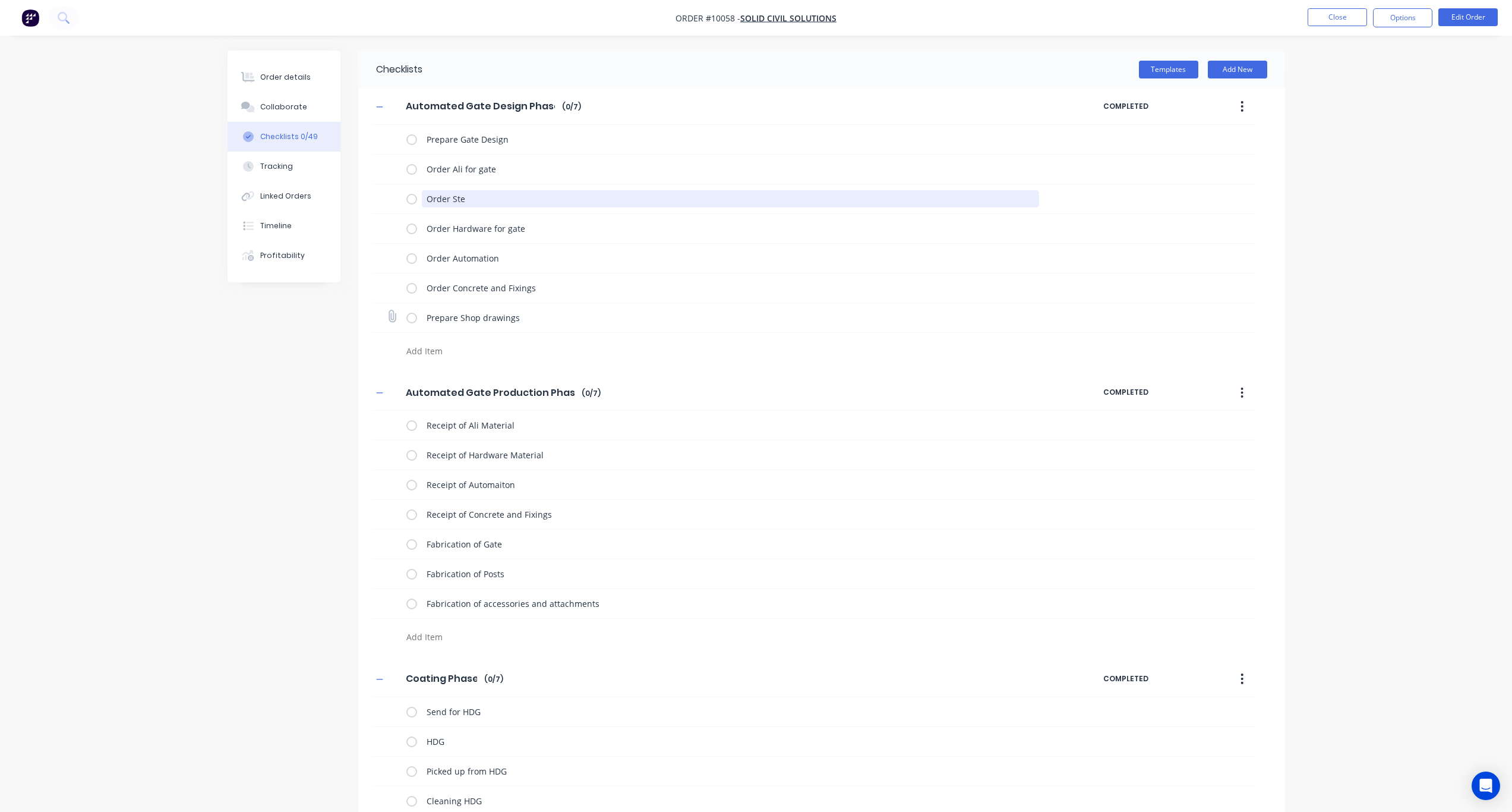
type textarea "Order Stee"
type textarea "x"
type textarea "Order Steel"
type textarea "x"
type textarea "Order Steel"
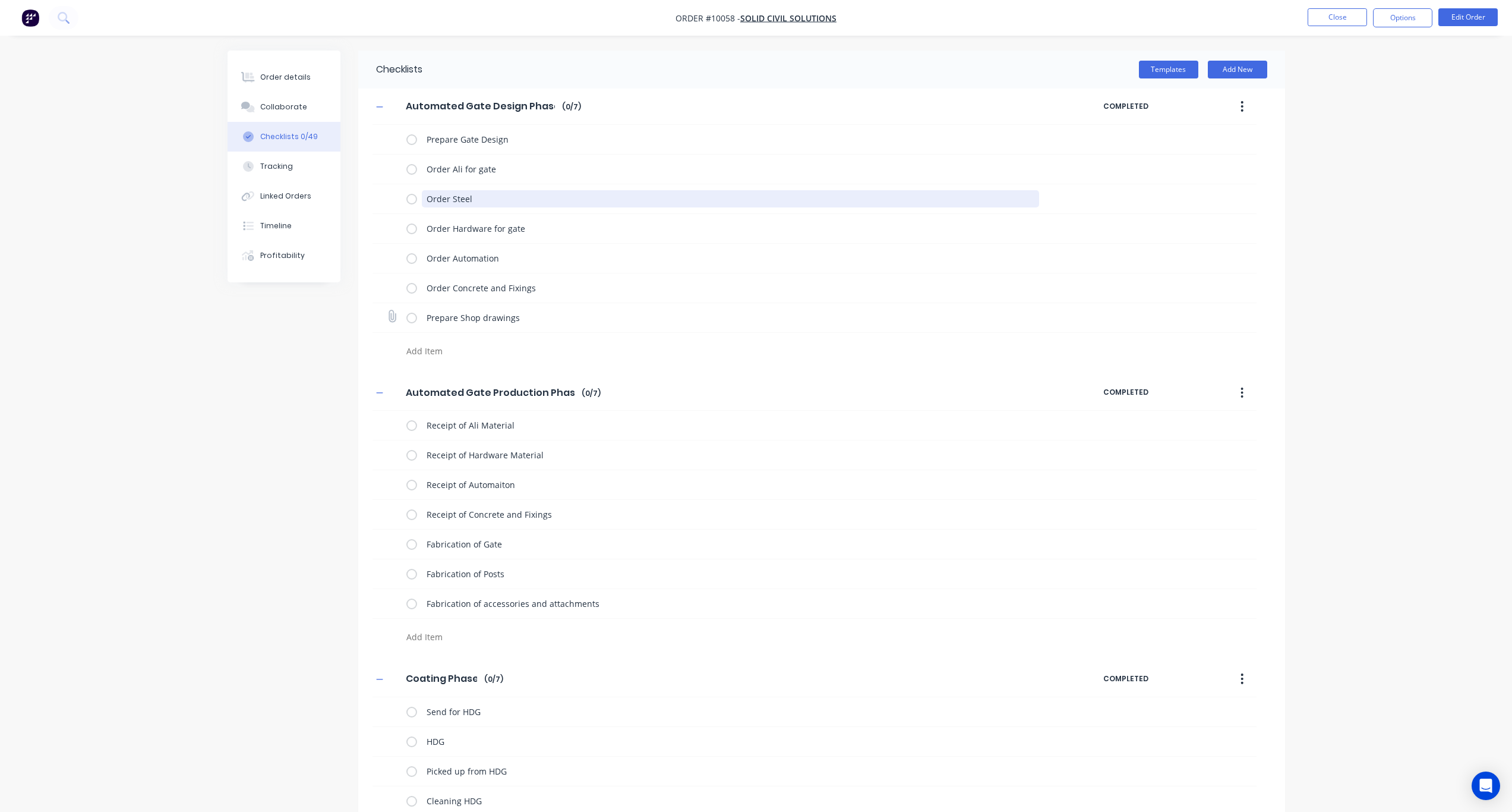
type textarea "x"
type textarea "Order Steel f"
type textarea "x"
type textarea "Order Steel fo"
type textarea "x"
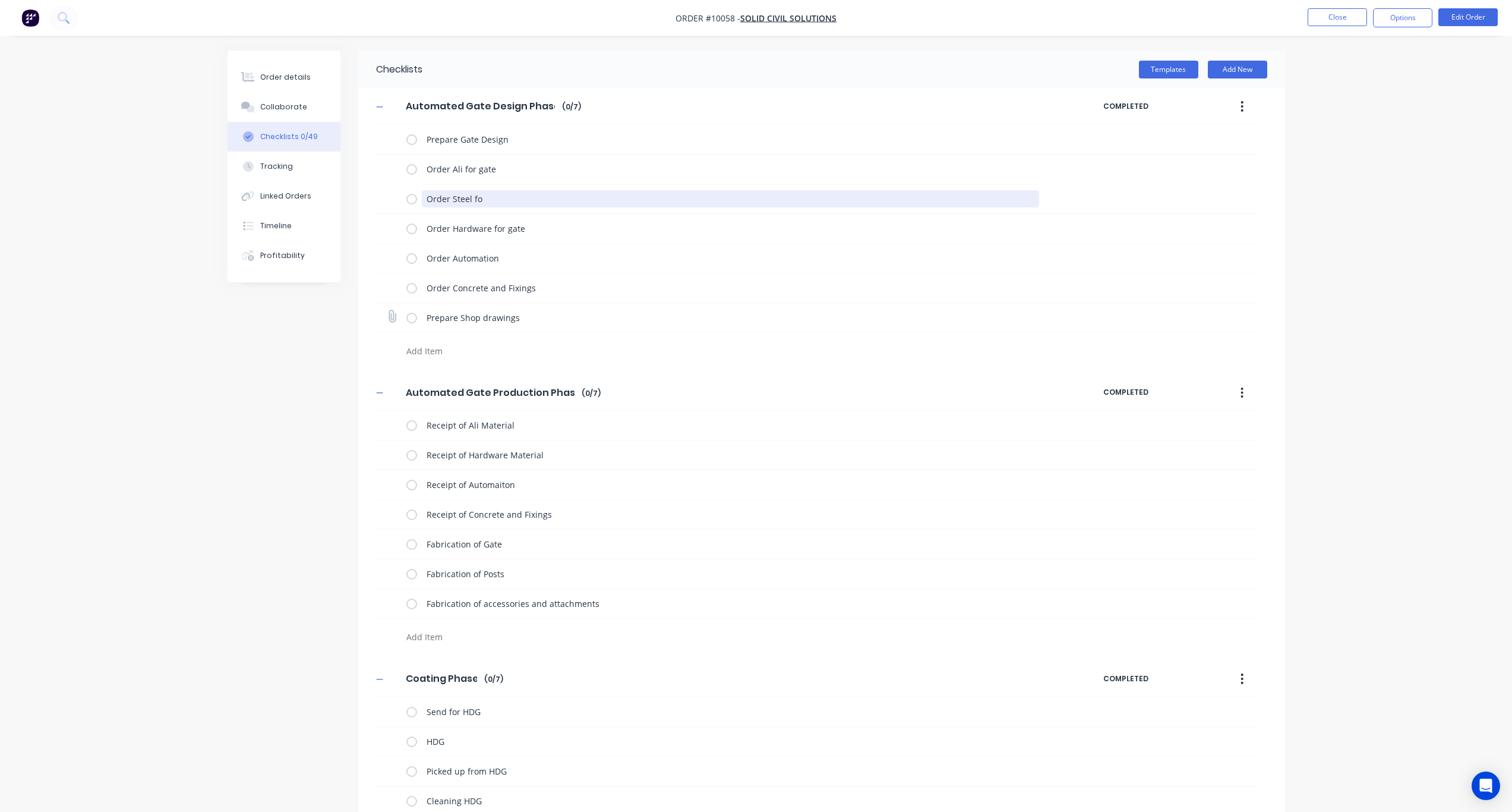
type textarea "Order Steel for"
type textarea "x"
type textarea "Order Steel for"
type textarea "x"
type textarea "Order Steel for P"
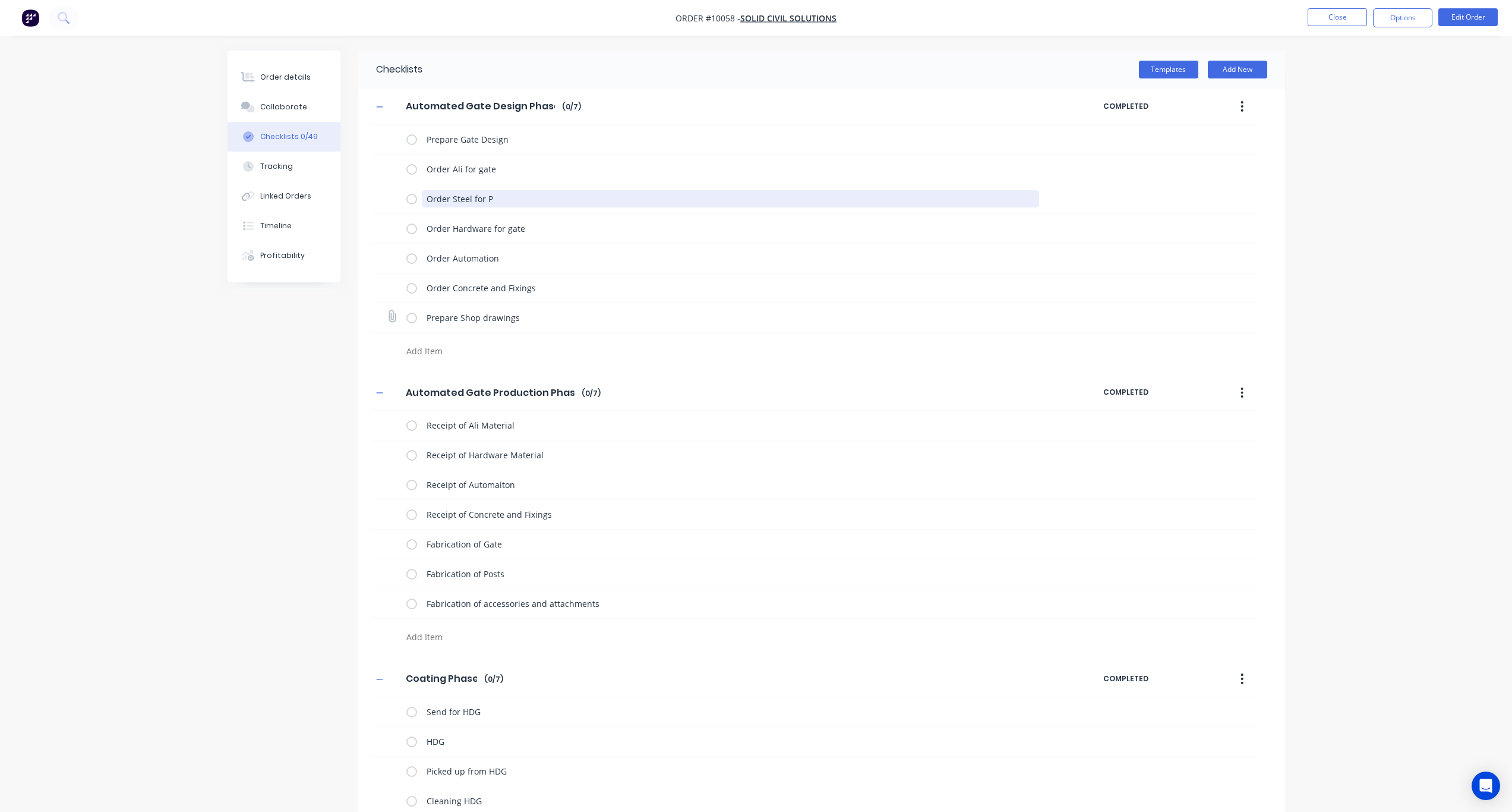
type textarea "x"
type textarea "Order Steel for Pos"
type textarea "x"
type textarea "Order Steel for Post"
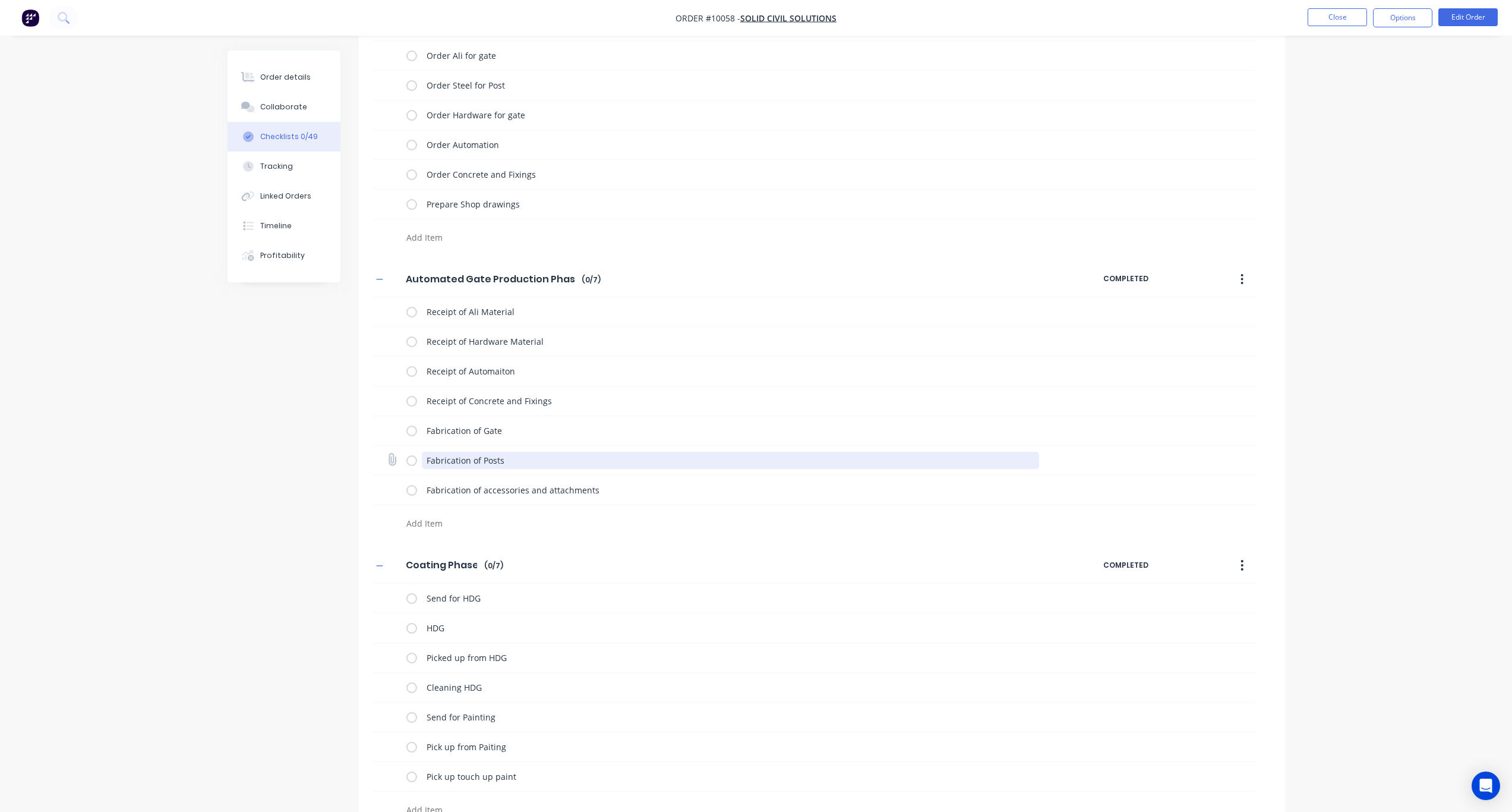
scroll to position [119, 0]
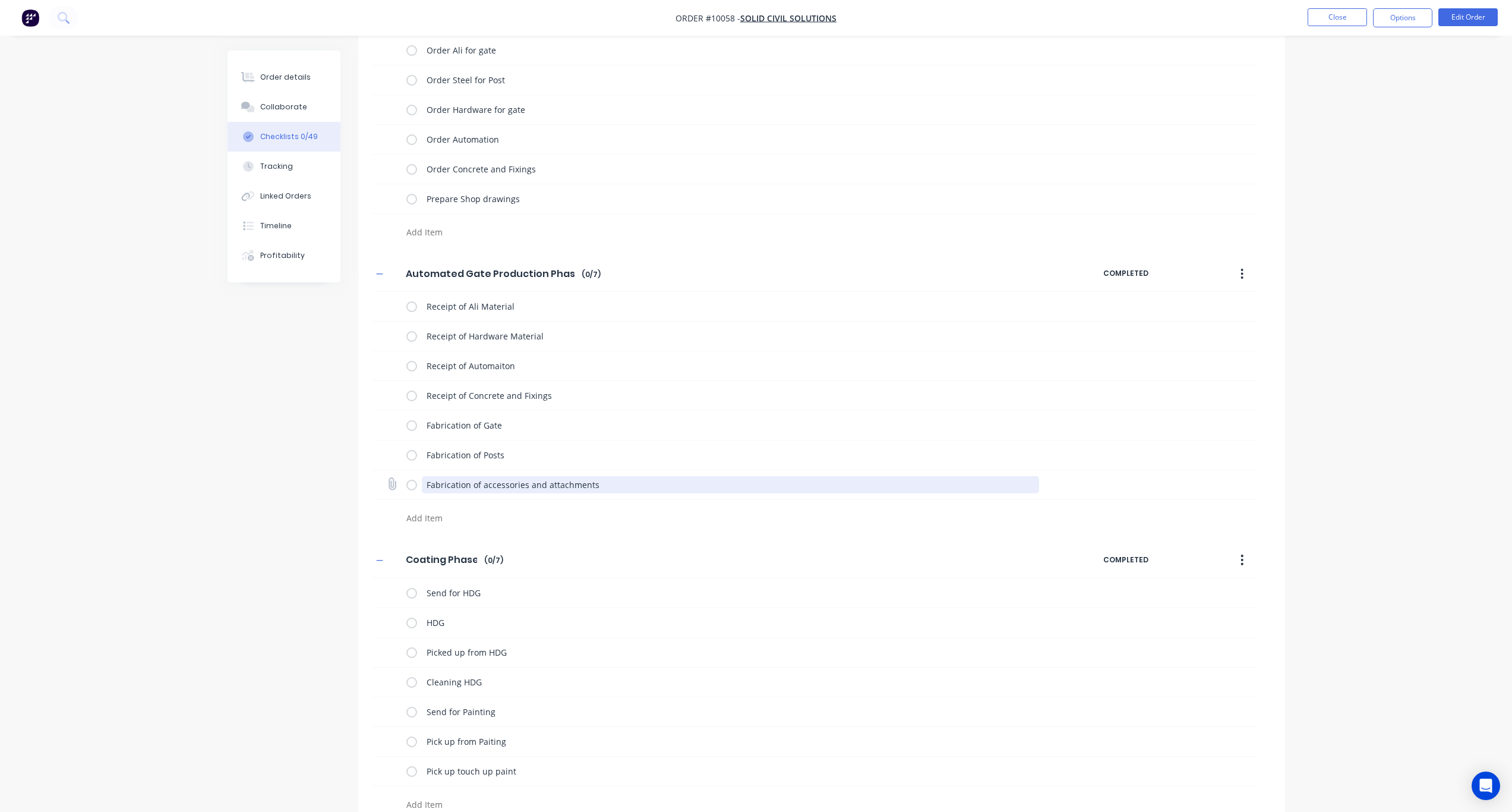
drag, startPoint x: 604, startPoint y: 484, endPoint x: 426, endPoint y: 481, distance: 178.0
click at [426, 481] on textarea "Fabrication of accessories and attachments" at bounding box center [730, 484] width 617 height 18
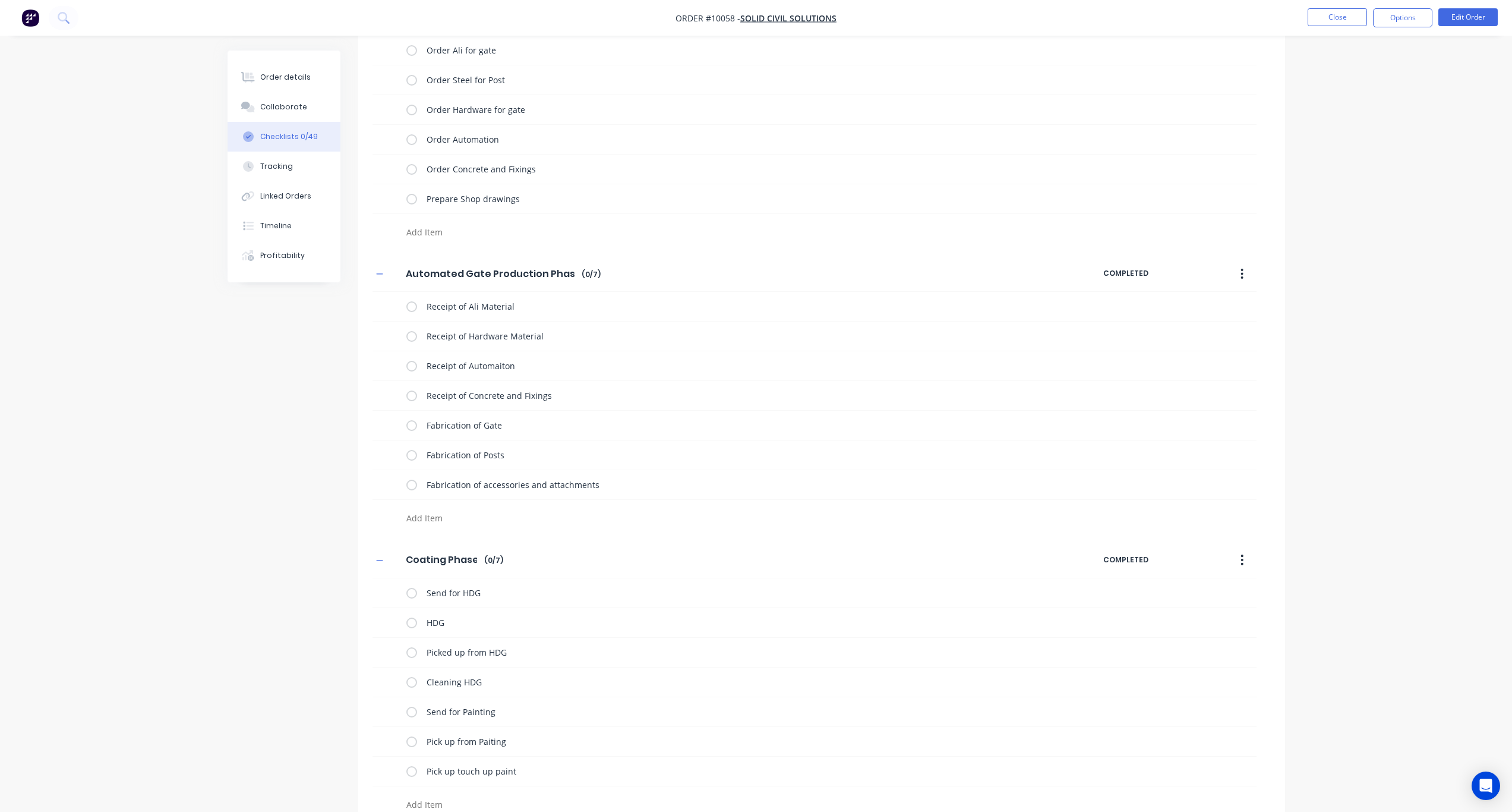
click at [431, 513] on textarea at bounding box center [687, 518] width 572 height 18
paste textarea "Fabrication of accessories and attachments"
type textarea "x"
type textarea "Fabrication of accessories and attachments"
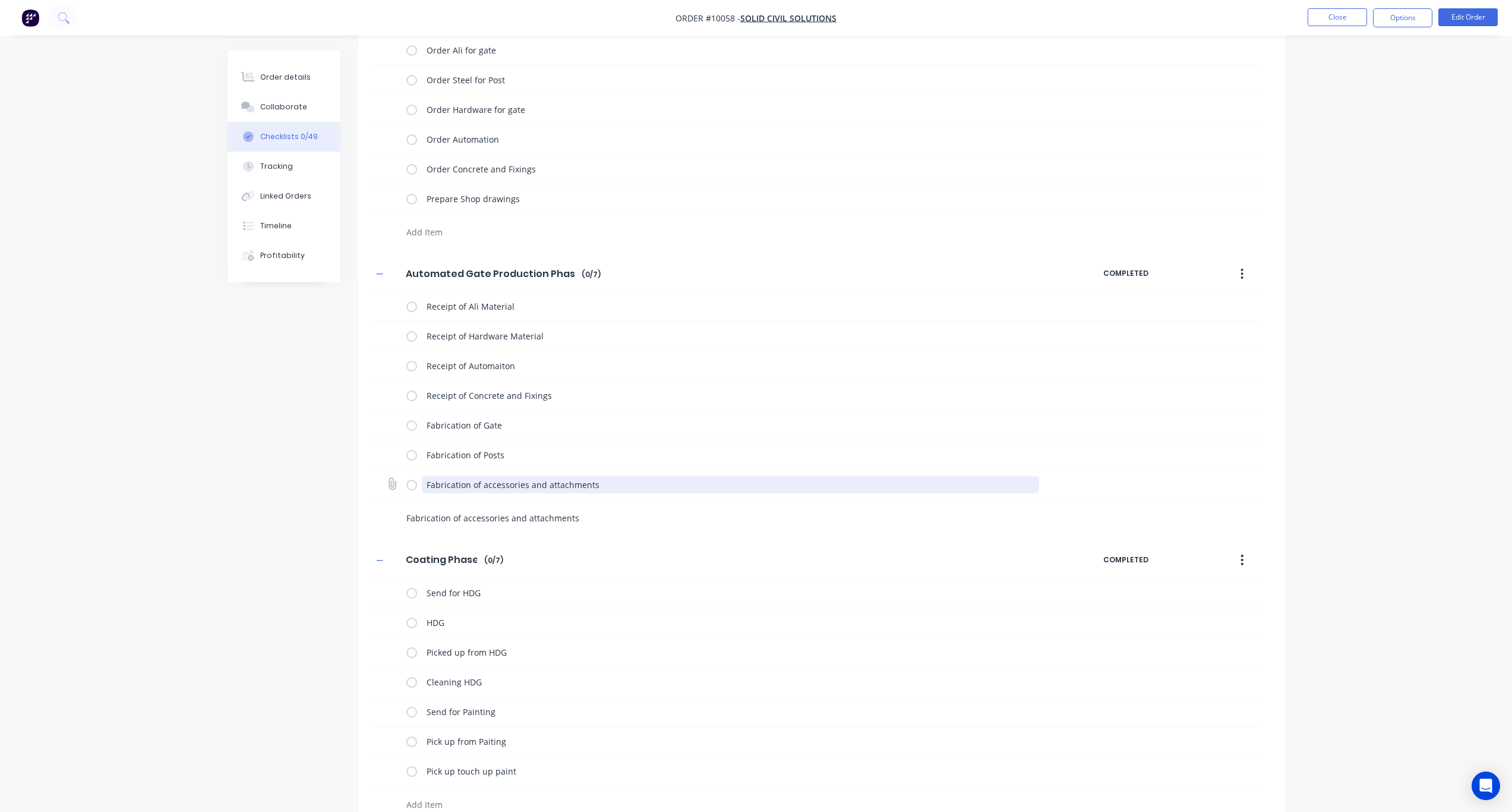
type textarea "x"
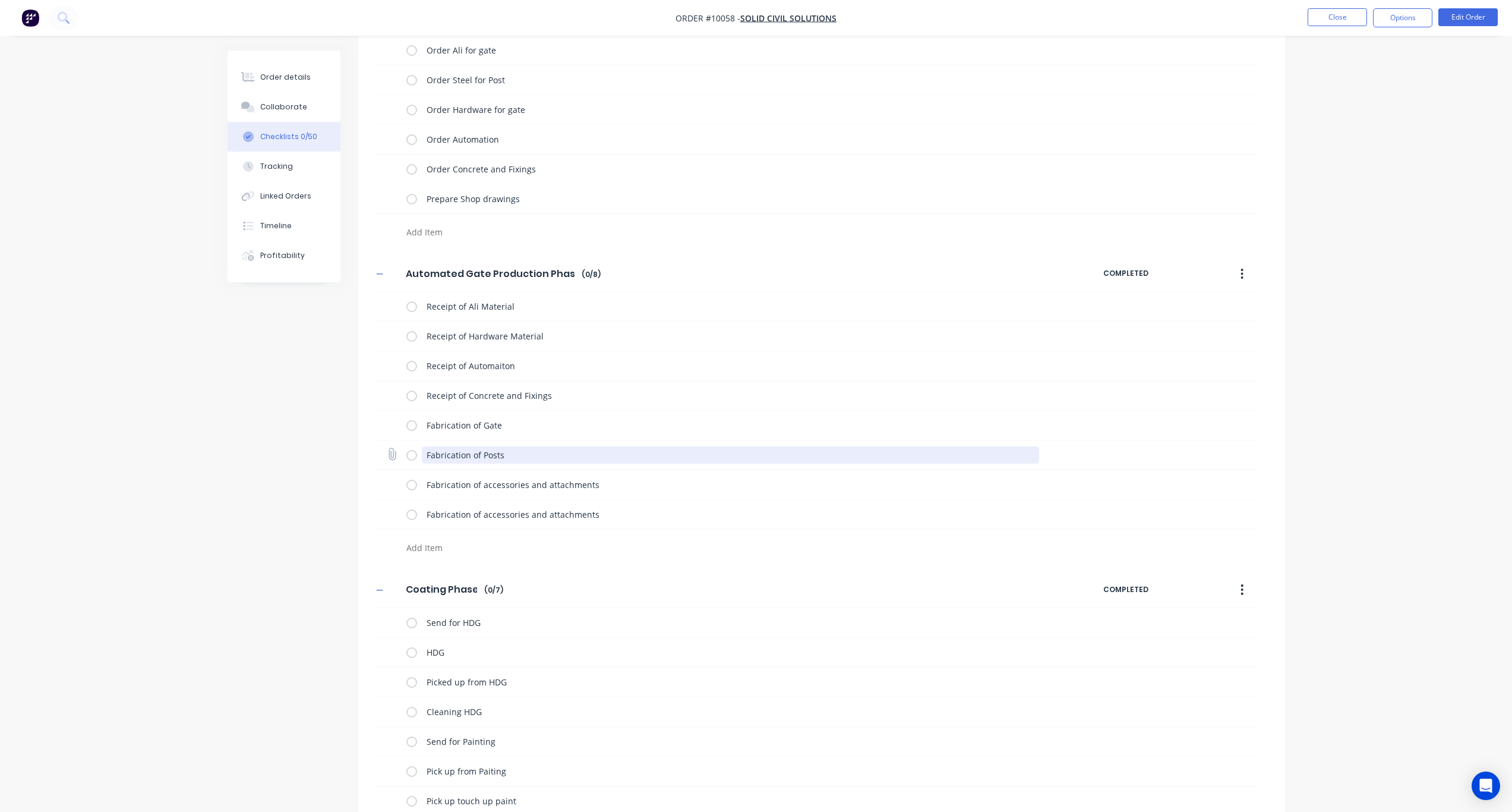
drag, startPoint x: 507, startPoint y: 459, endPoint x: 423, endPoint y: 453, distance: 84.2
click at [423, 453] on textarea "Fabrication of Posts" at bounding box center [730, 455] width 617 height 18
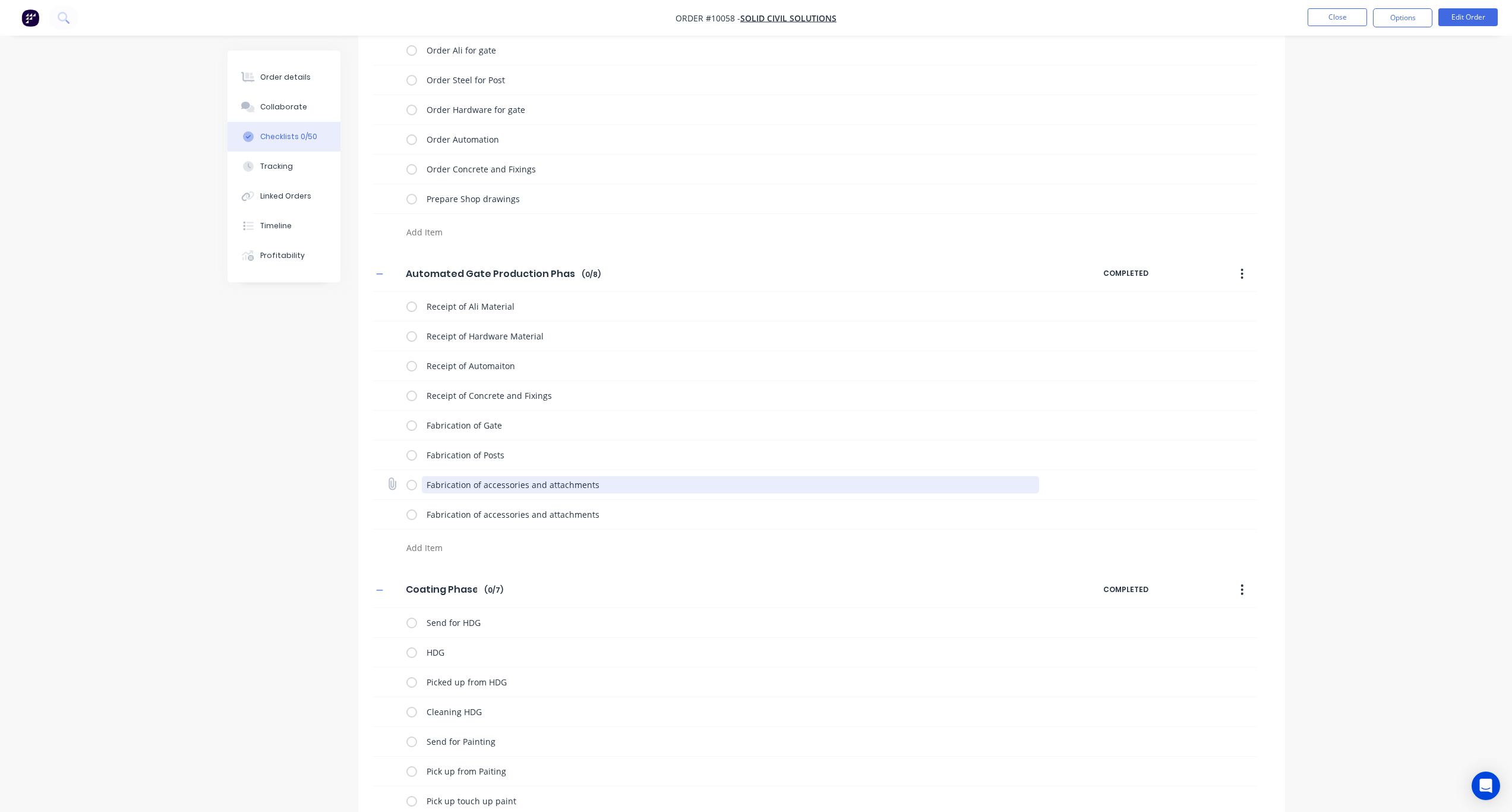
click at [614, 486] on textarea "Fabrication of accessories and attachments" at bounding box center [730, 484] width 617 height 18
drag, startPoint x: 615, startPoint y: 486, endPoint x: 421, endPoint y: 483, distance: 194.0
click at [421, 483] on div "Fabrication of accessories and attachments" at bounding box center [725, 484] width 637 height 24
paste textarea "Pos"
type textarea "x"
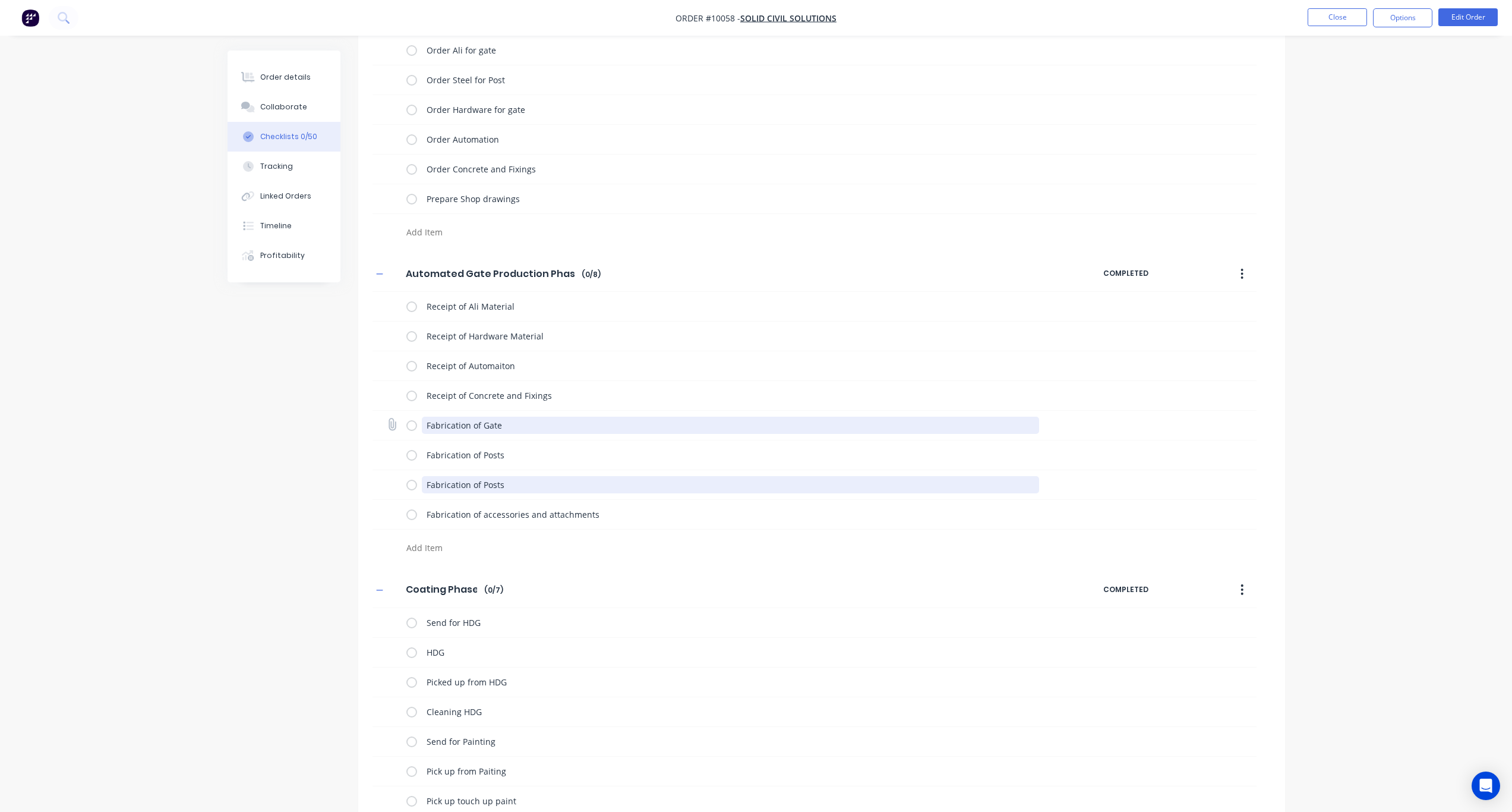
type textarea "Fabrication of Posts"
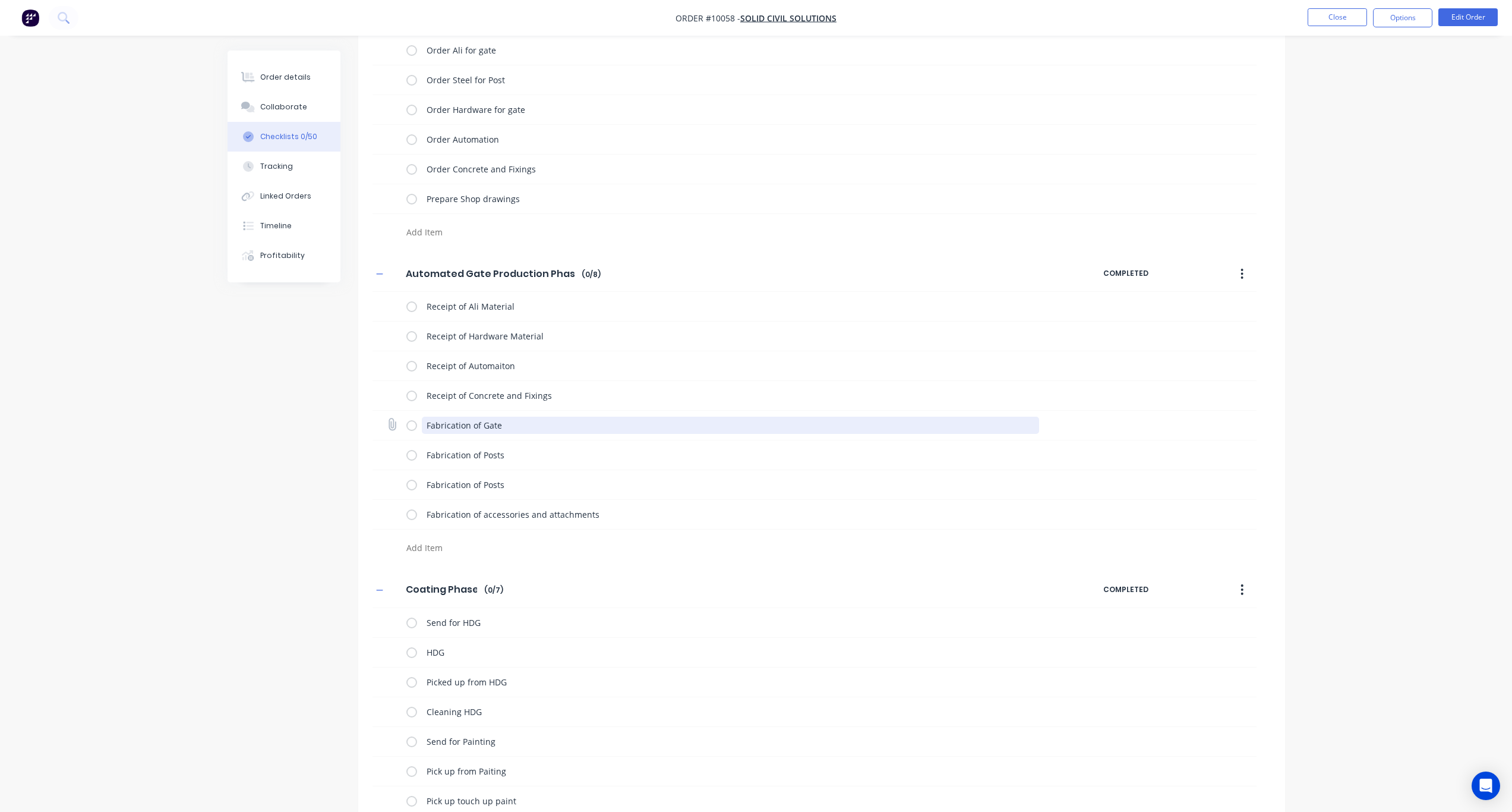
click at [506, 430] on textarea "Fabrication of Gate" at bounding box center [730, 425] width 617 height 18
drag, startPoint x: 513, startPoint y: 427, endPoint x: 426, endPoint y: 423, distance: 87.1
click at [426, 423] on textarea "Fabrication of Gate" at bounding box center [730, 425] width 617 height 18
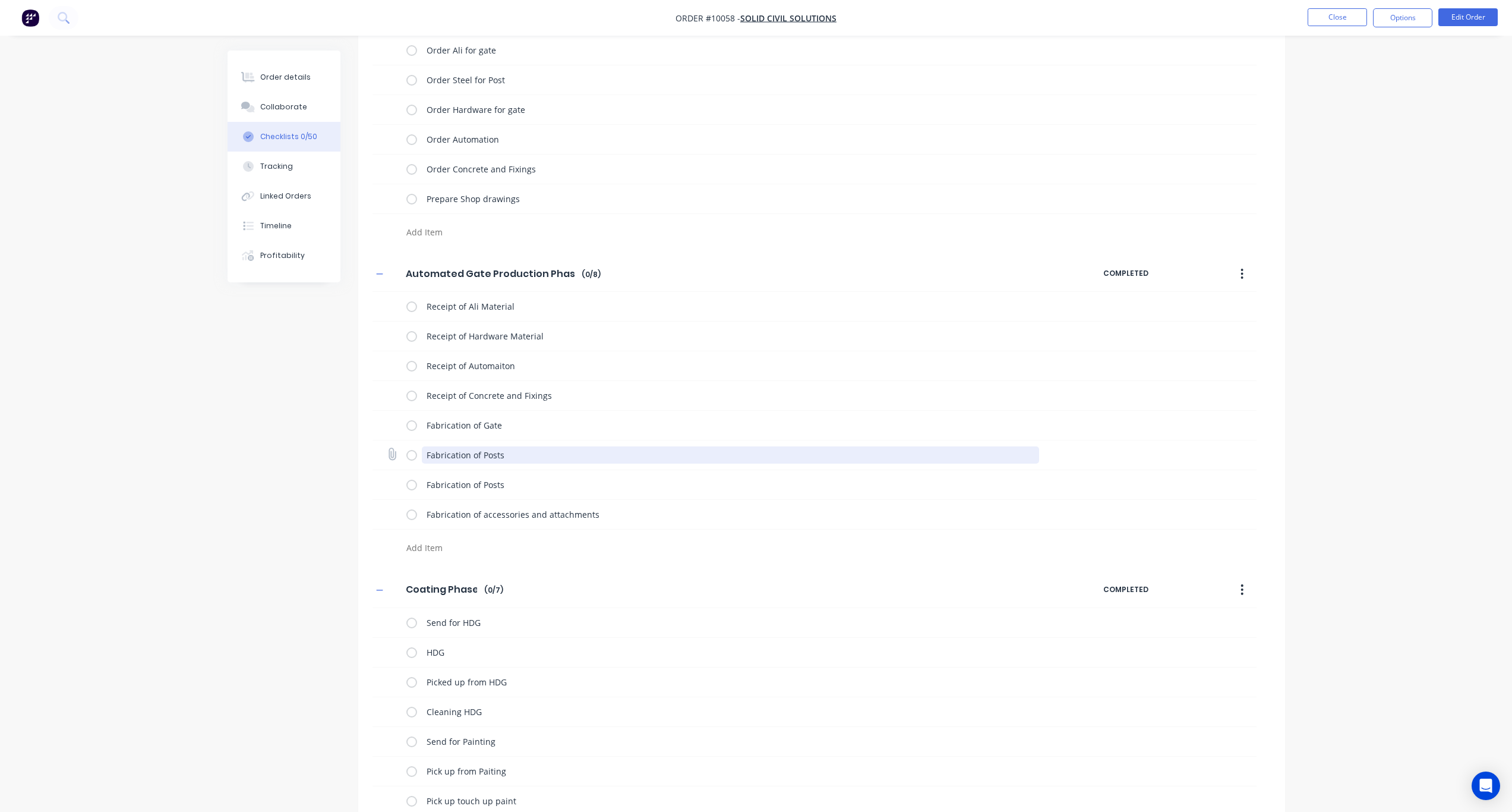
click at [521, 459] on textarea "Fabrication of Posts" at bounding box center [730, 455] width 617 height 18
drag, startPoint x: 526, startPoint y: 459, endPoint x: 413, endPoint y: 456, distance: 113.0
click at [413, 456] on div "Fabrication of Posts" at bounding box center [725, 455] width 637 height 24
paste textarea "Gate"
type textarea "x"
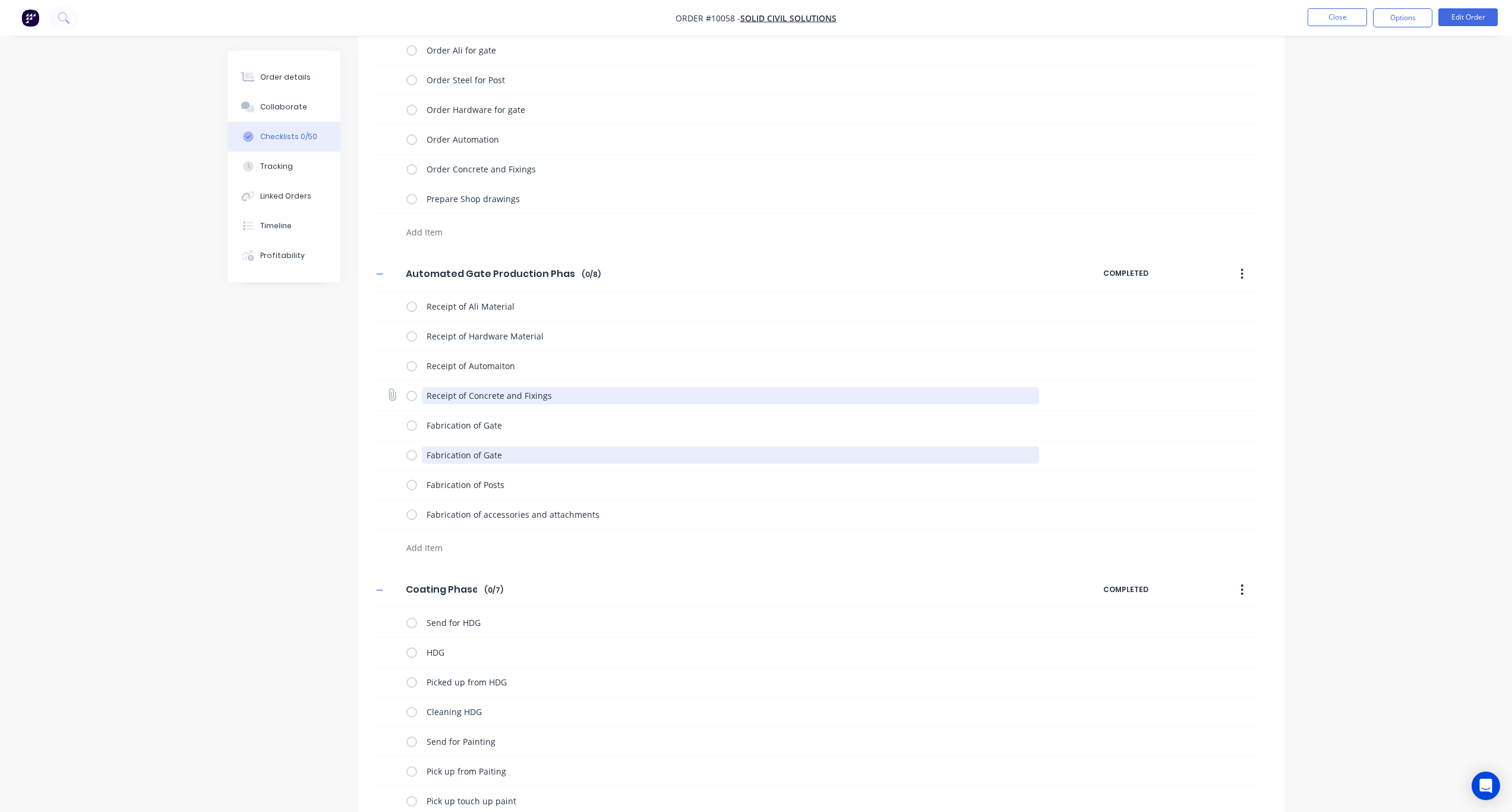
type textarea "Fabrication of Gate"
click at [538, 399] on textarea "Receipt of Concrete and Fixings" at bounding box center [730, 395] width 617 height 18
drag, startPoint x: 564, startPoint y: 395, endPoint x: 421, endPoint y: 397, distance: 143.0
click at [421, 397] on div "Receipt of Concrete and Fixings" at bounding box center [725, 395] width 637 height 24
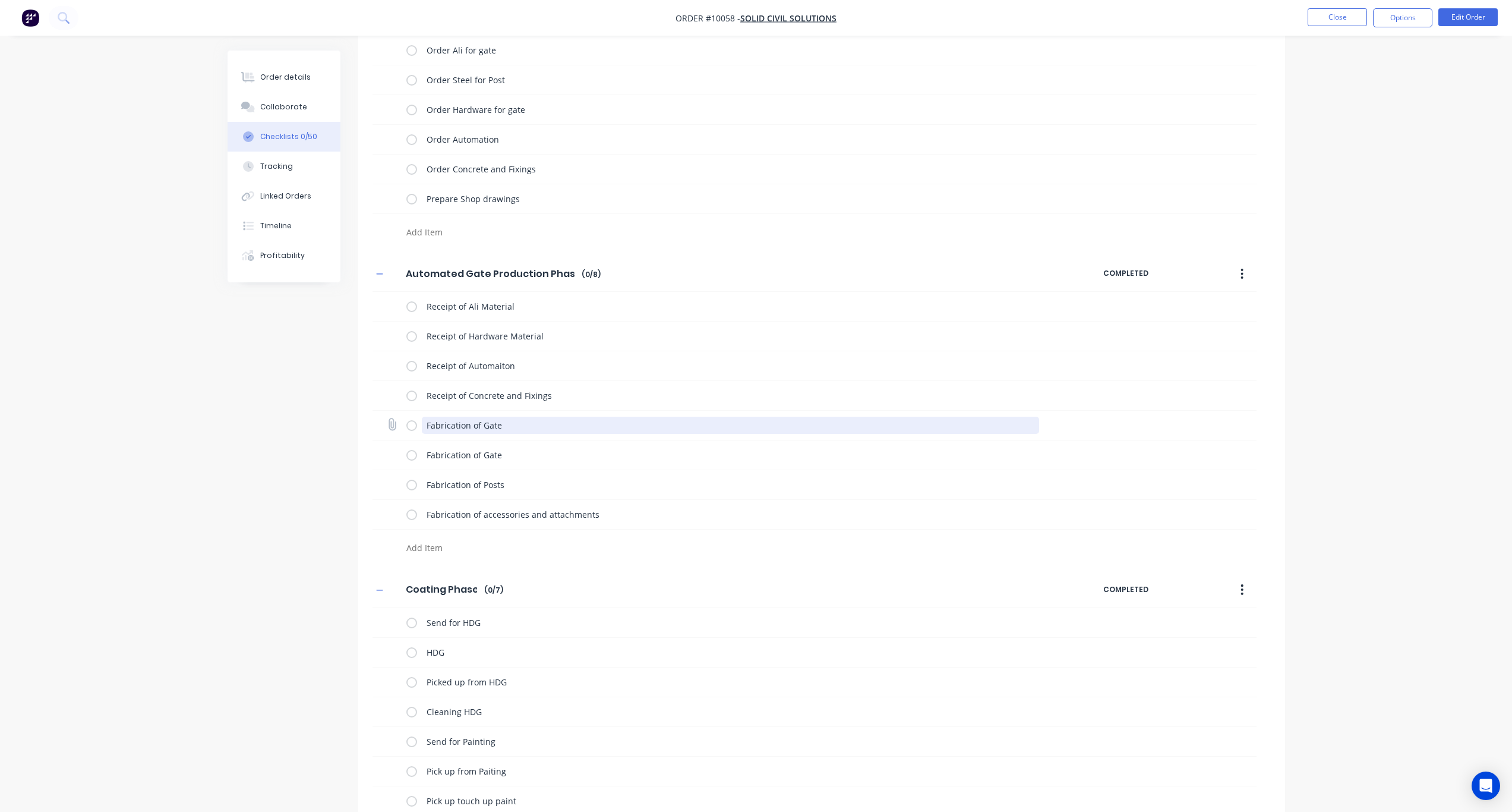
click at [519, 430] on textarea "Fabrication of Gate" at bounding box center [730, 425] width 617 height 18
drag, startPoint x: 531, startPoint y: 427, endPoint x: 421, endPoint y: 424, distance: 110.0
click at [421, 424] on div "Fabrication of Gate" at bounding box center [725, 425] width 637 height 24
paste textarea "Receipt of Concrete and Fixings"
type textarea "x"
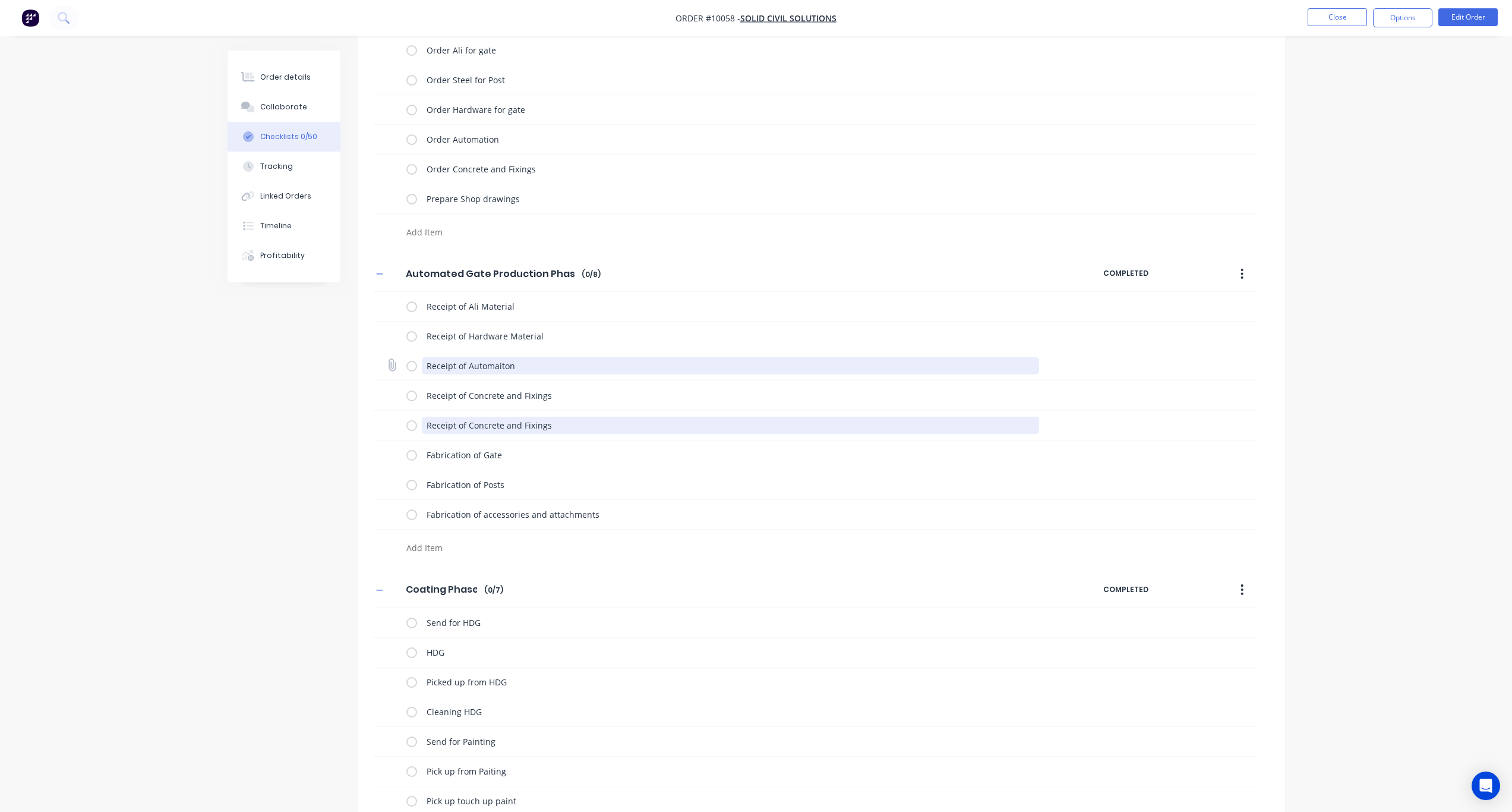
type textarea "Receipt of Concrete and Fixings"
drag, startPoint x: 525, startPoint y: 371, endPoint x: 405, endPoint y: 371, distance: 120.0
click at [405, 371] on div "Receipt of Automaiton" at bounding box center [814, 366] width 884 height 30
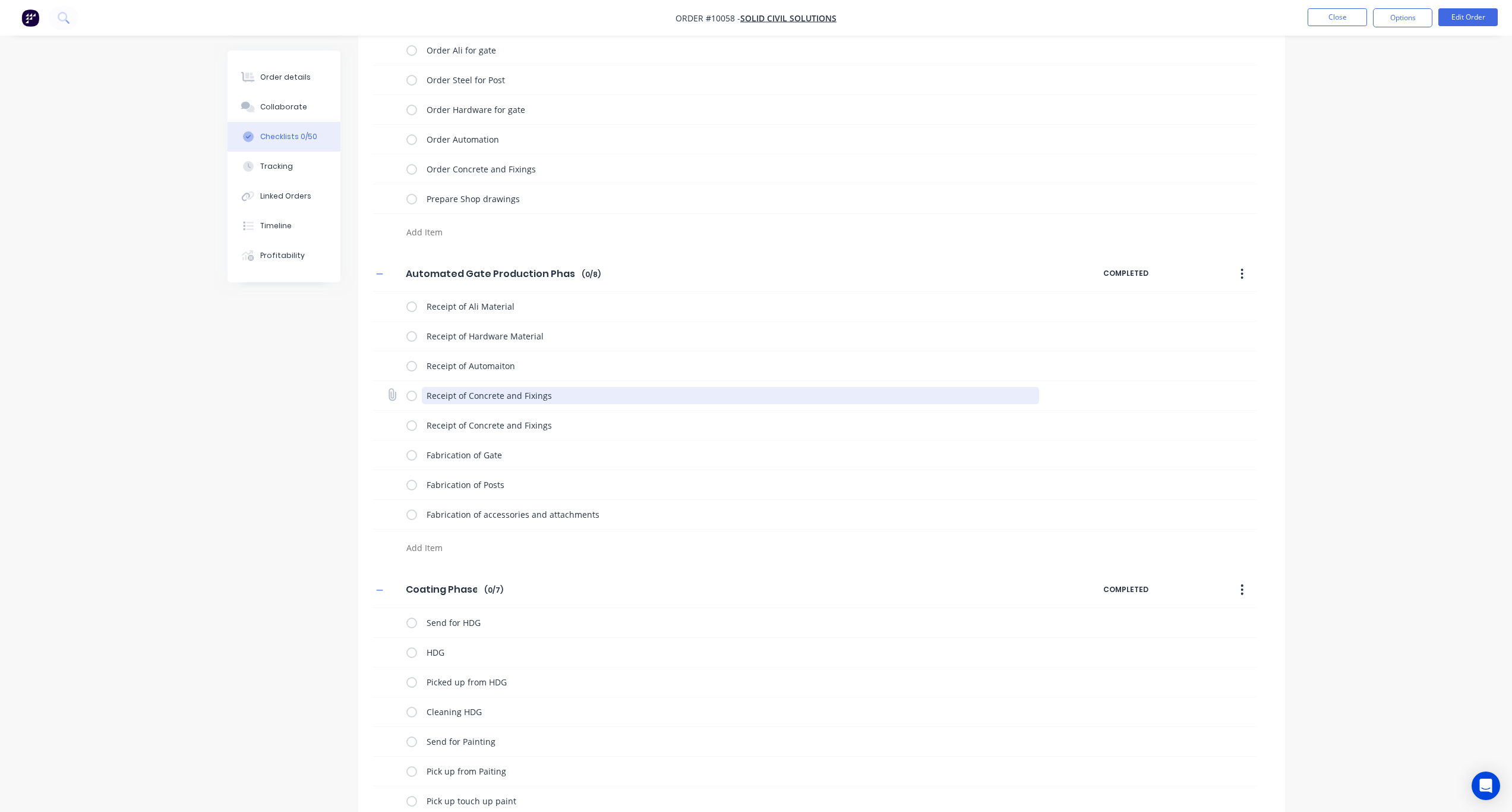
click at [560, 398] on textarea "Receipt of Concrete and Fixings" at bounding box center [730, 395] width 617 height 18
drag, startPoint x: 567, startPoint y: 396, endPoint x: 426, endPoint y: 398, distance: 141.0
click at [426, 398] on textarea "Receipt of Concrete and Fixings" at bounding box center [730, 395] width 617 height 18
paste textarea "Automaiton"
type textarea "x"
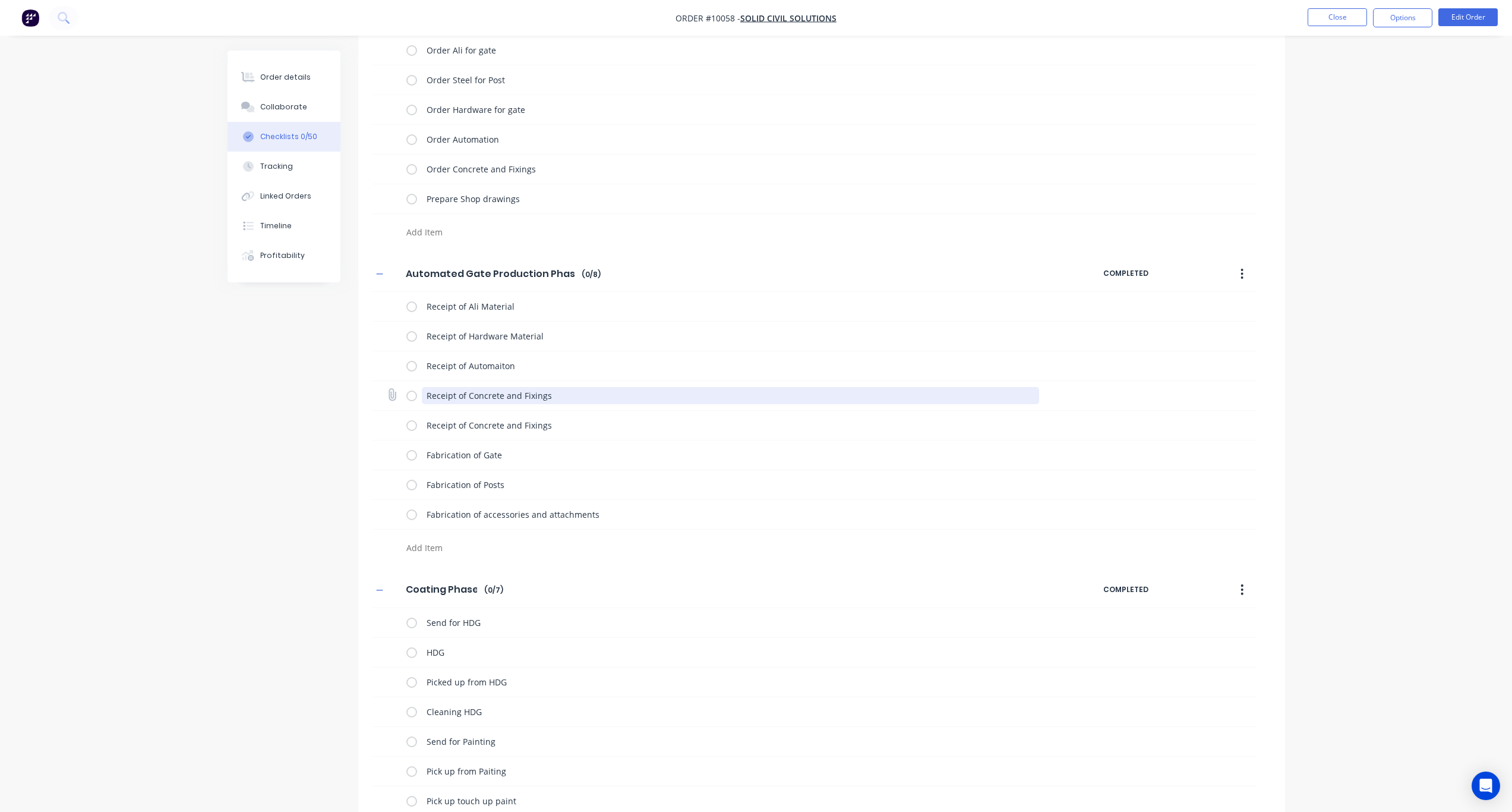
type textarea "Receipt of Automaiton"
type textarea "x"
type textarea "Receipt of Automation"
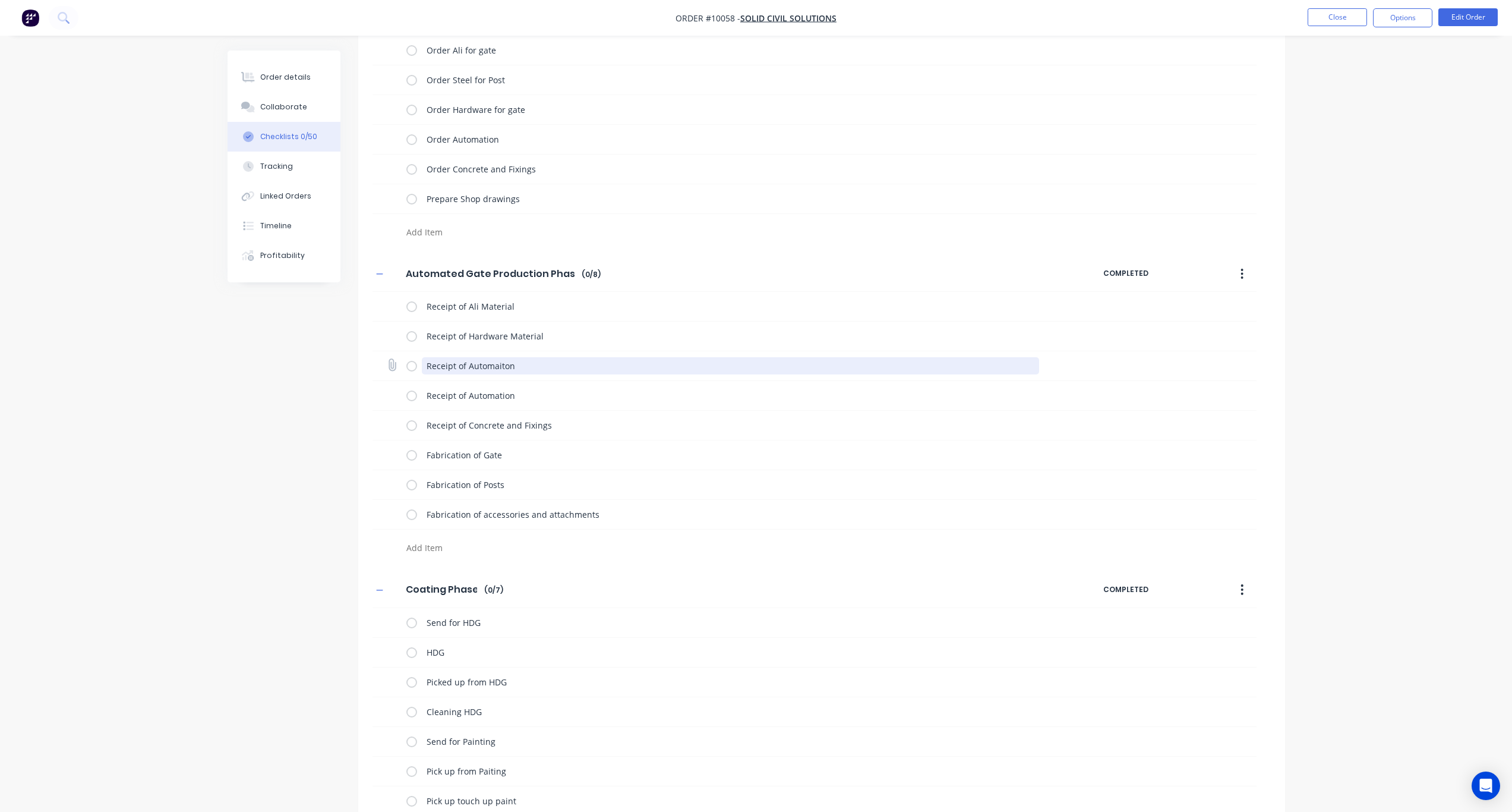
drag, startPoint x: 527, startPoint y: 368, endPoint x: 461, endPoint y: 365, distance: 66.1
click at [461, 365] on textarea "Receipt of Automaiton" at bounding box center [730, 366] width 617 height 18
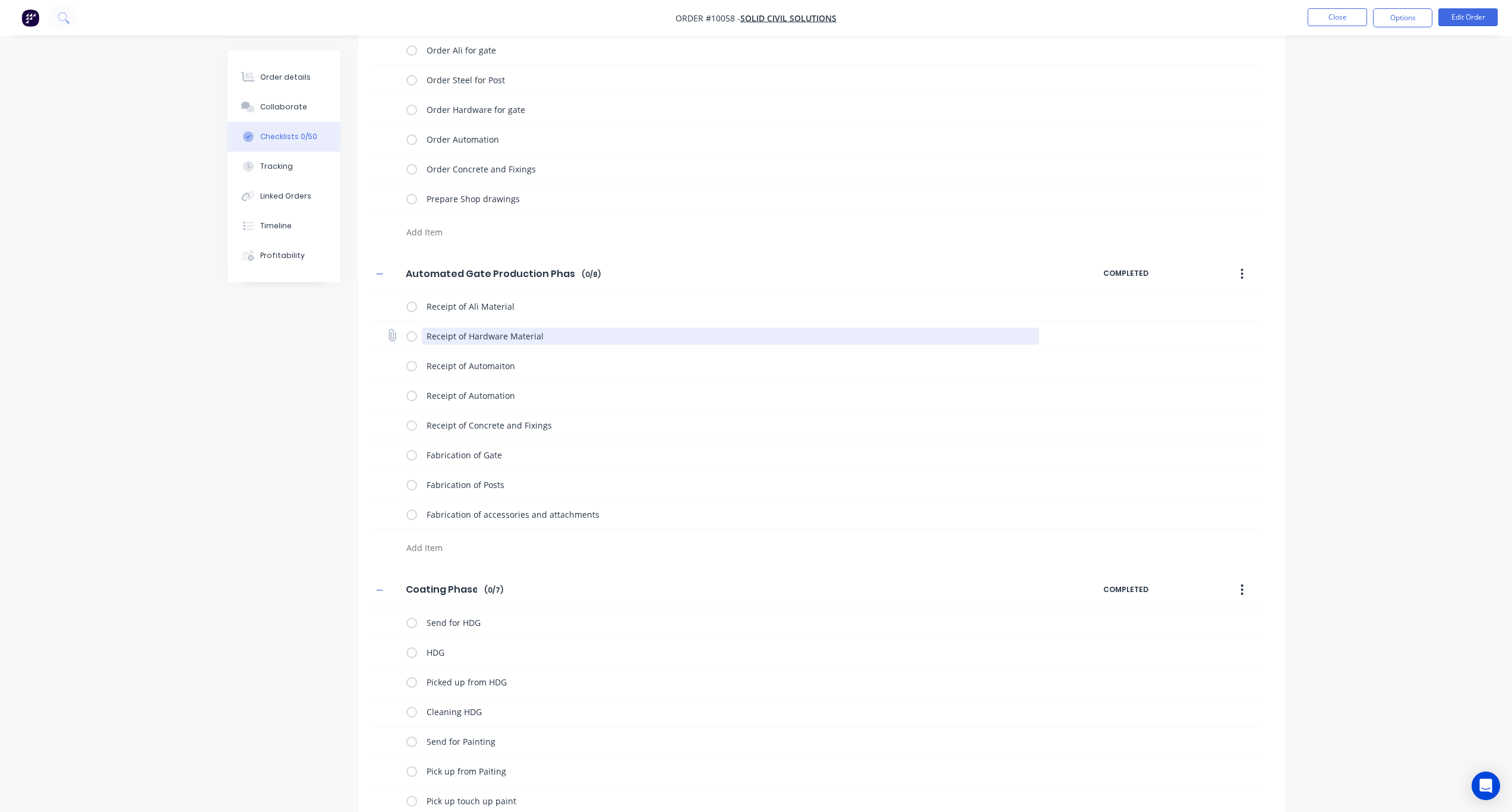
click at [551, 336] on textarea "Receipt of Hardware Material" at bounding box center [730, 336] width 617 height 18
drag, startPoint x: 559, startPoint y: 336, endPoint x: 424, endPoint y: 338, distance: 135.0
click at [424, 338] on textarea "Receipt of Hardware Material" at bounding box center [730, 336] width 617 height 18
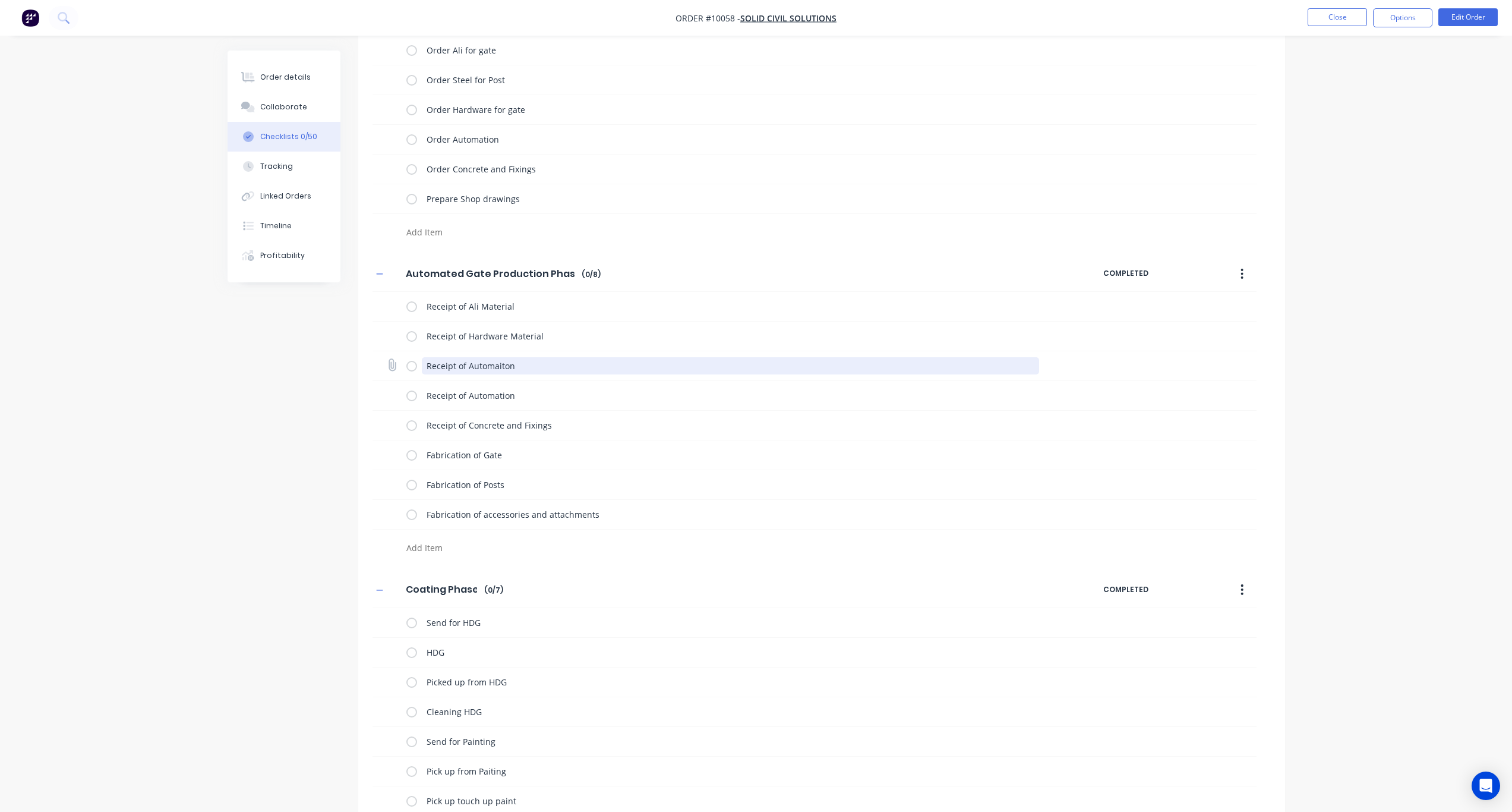
click at [515, 367] on textarea "Receipt of Automaiton" at bounding box center [730, 366] width 617 height 18
drag, startPoint x: 534, startPoint y: 367, endPoint x: 423, endPoint y: 364, distance: 111.0
click at [423, 364] on textarea "Receipt of Automaiton" at bounding box center [730, 366] width 617 height 18
paste textarea "Hardware Material"
type textarea "x"
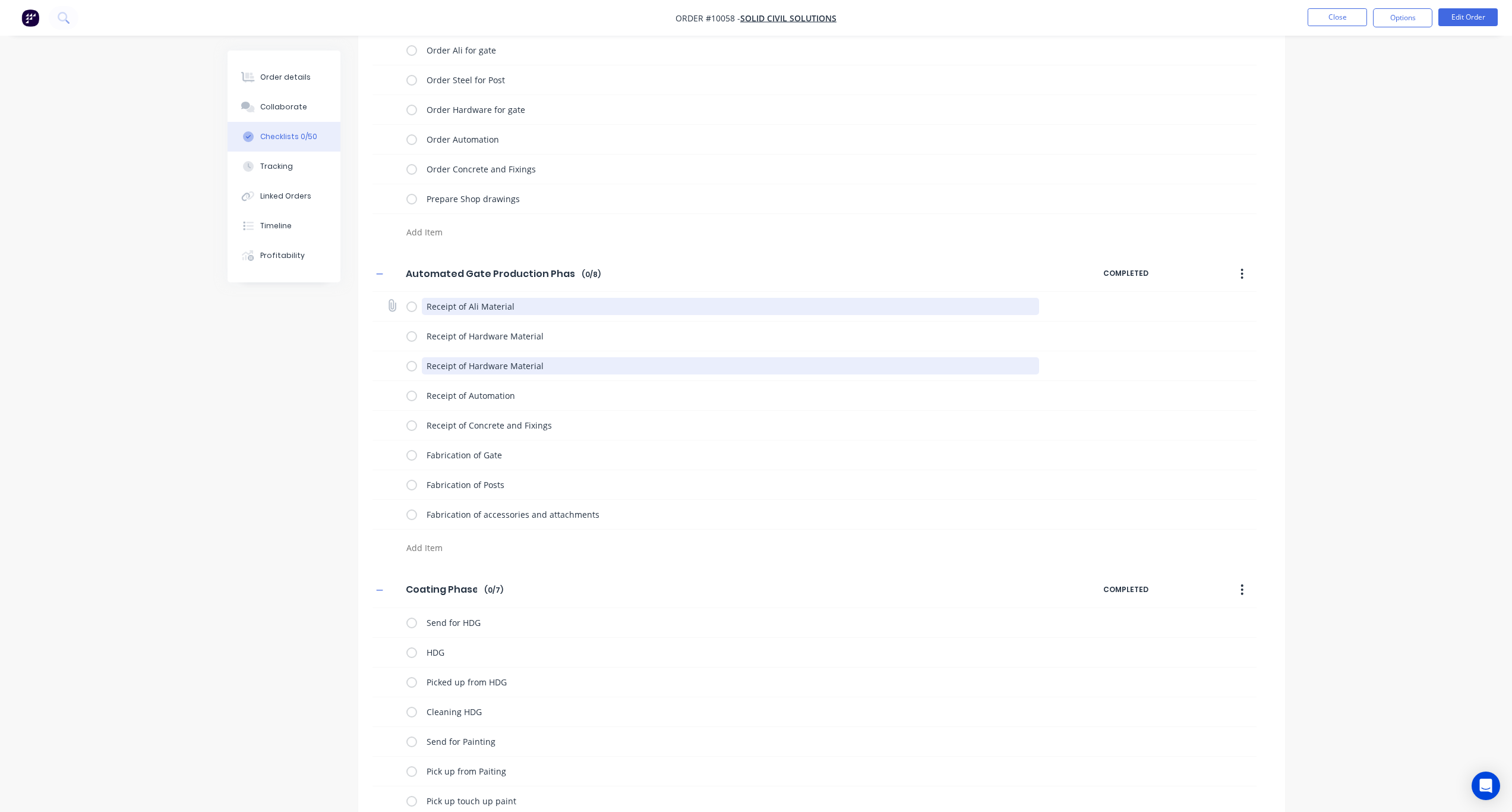
type textarea "Receipt of Hardware Material"
click at [519, 311] on textarea "Receipt of Ali Material" at bounding box center [730, 306] width 617 height 18
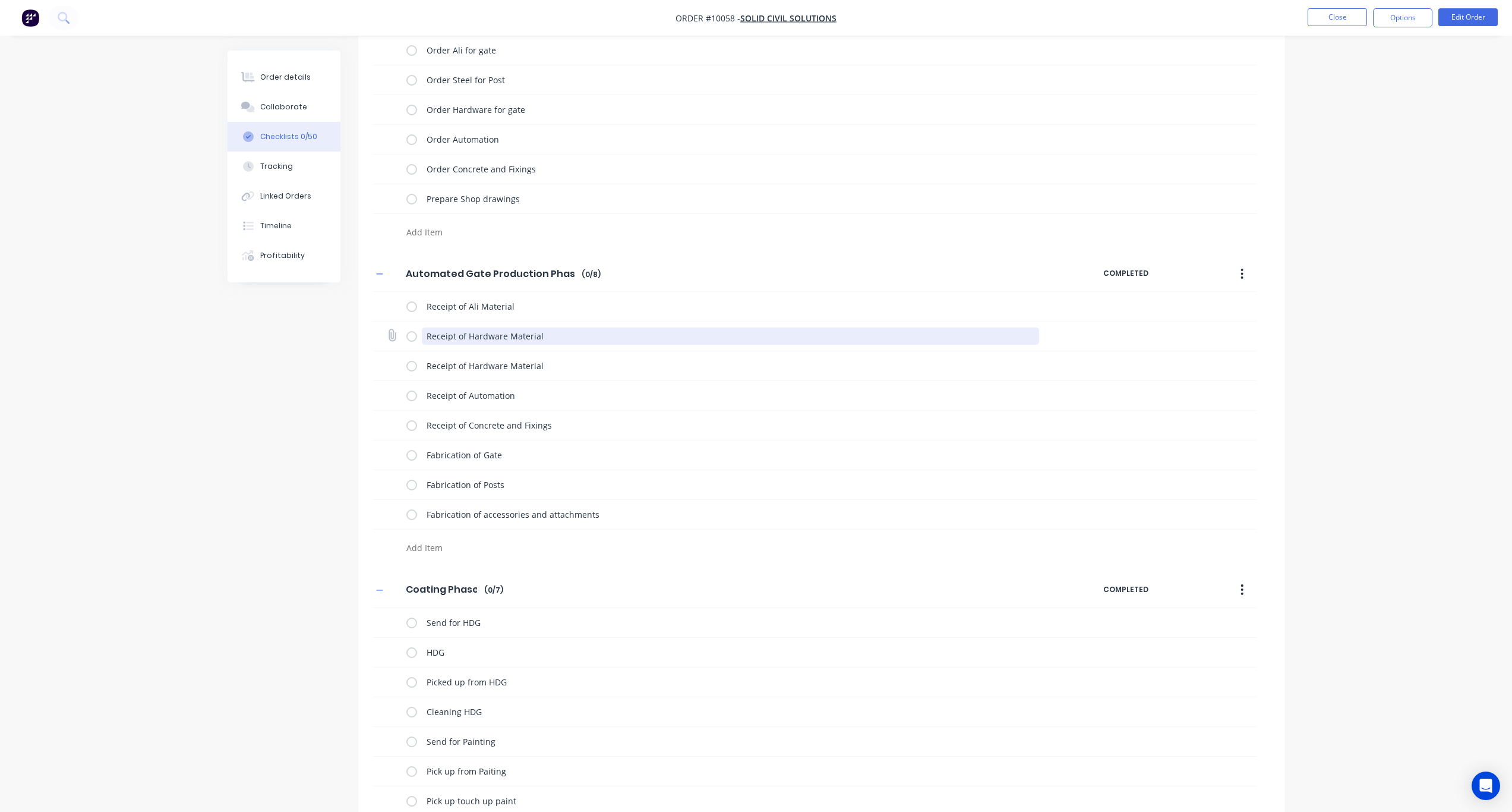
drag, startPoint x: 553, startPoint y: 340, endPoint x: 469, endPoint y: 335, distance: 84.1
click at [469, 335] on textarea "Receipt of Hardware Material" at bounding box center [730, 336] width 617 height 18
type textarea "x"
type textarea "Receipt of St"
type textarea "x"
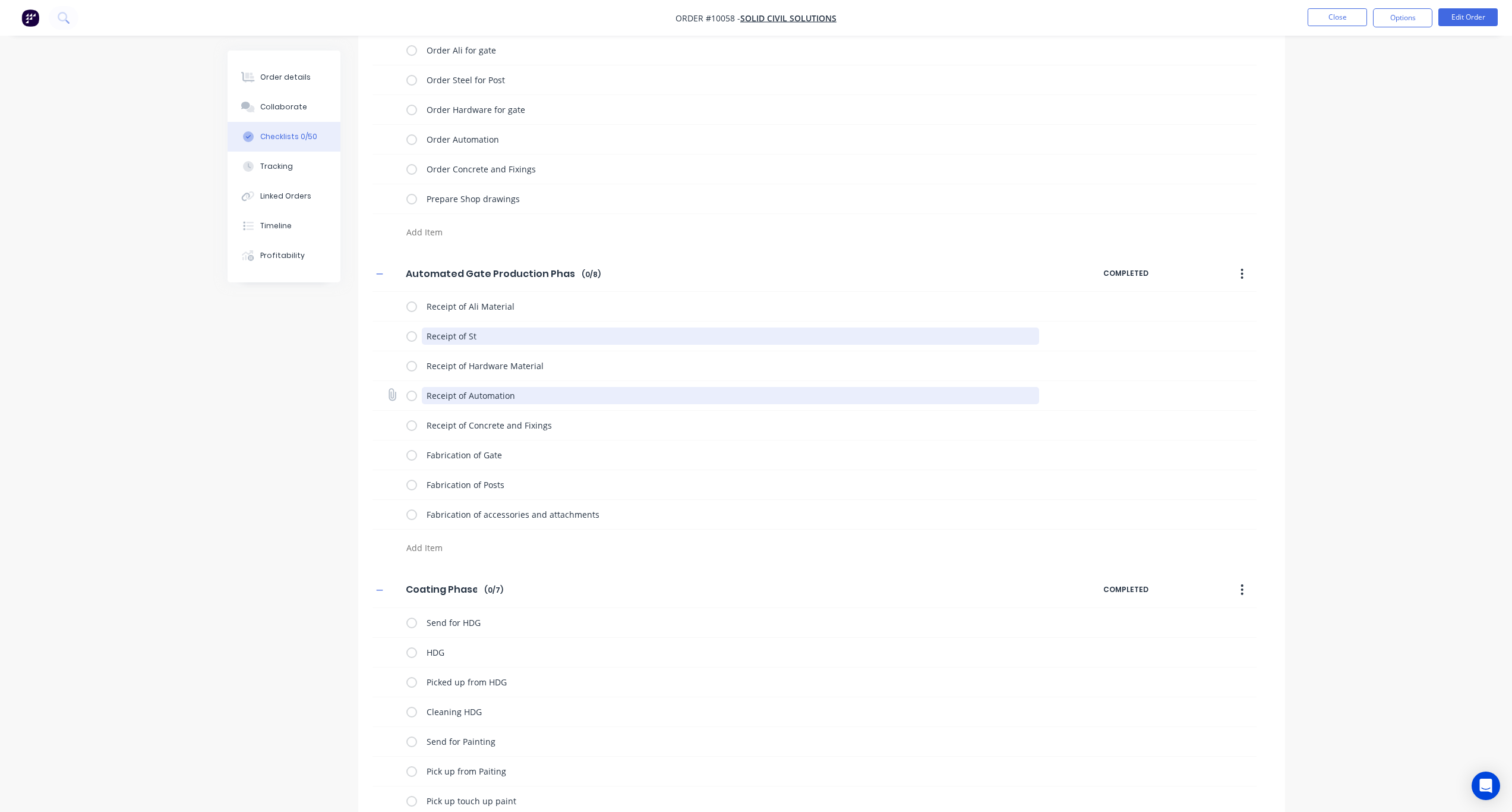
type textarea "Receipt of Ste"
type textarea "x"
type textarea "Receipt of Stee"
type textarea "x"
type textarea "Receipt of Steel"
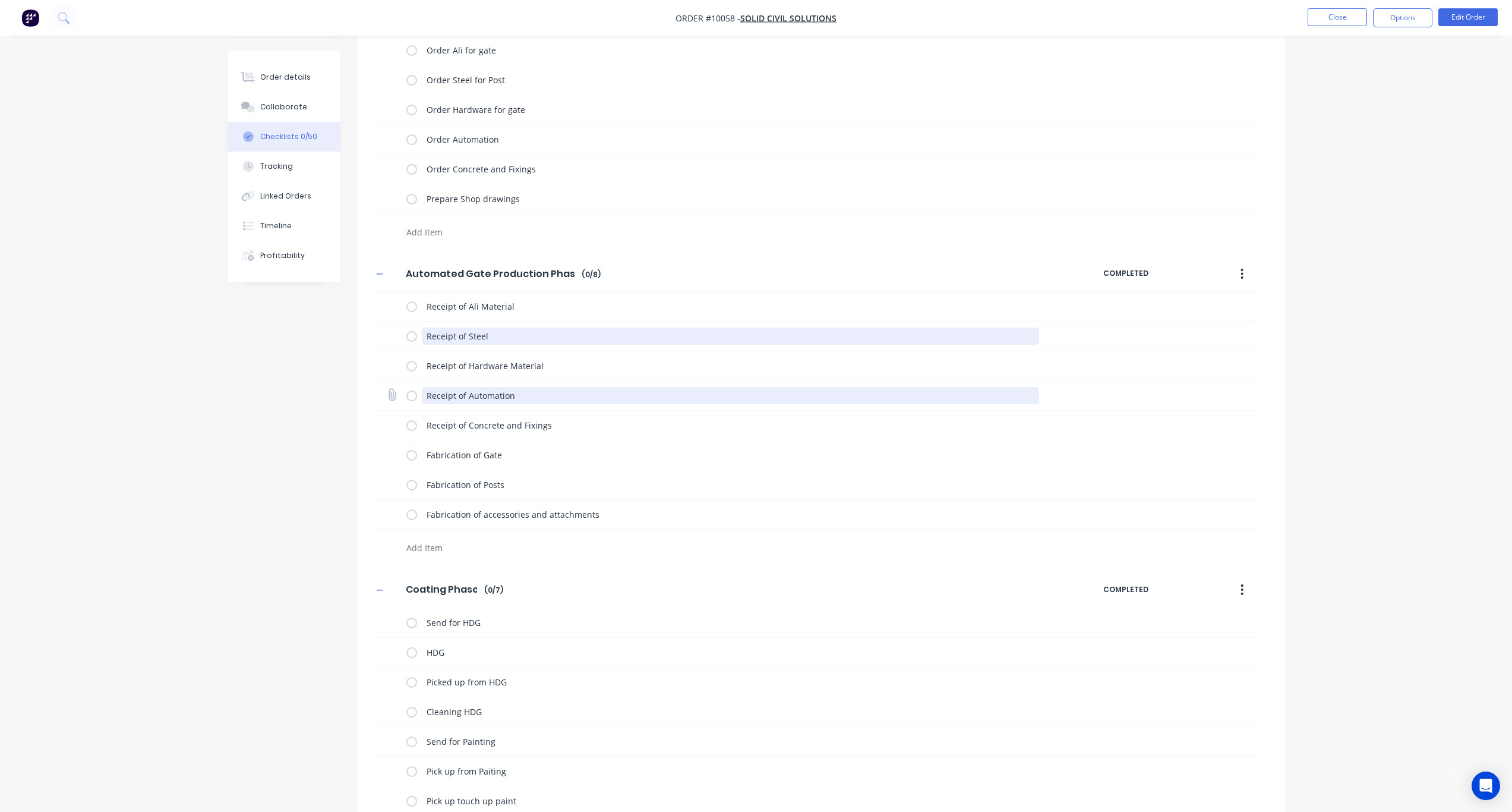
type textarea "x"
type textarea "Receipt of Steel"
type textarea "x"
type textarea "Receipt of Steel f"
type textarea "x"
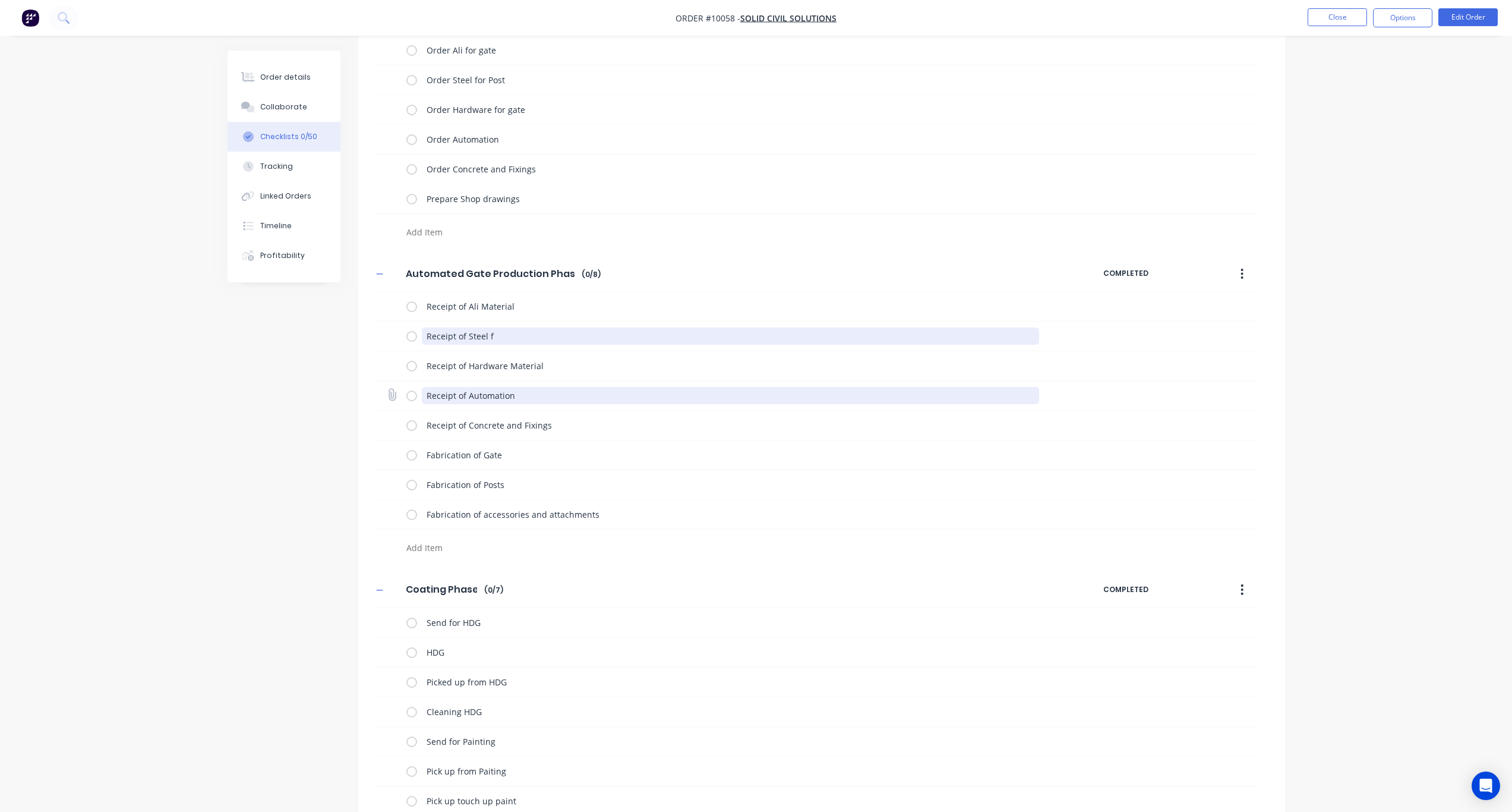
type textarea "Receipt of Steel fo"
type textarea "x"
type textarea "Receipt of Steel for"
type textarea "x"
type textarea "Receipt of Steel for"
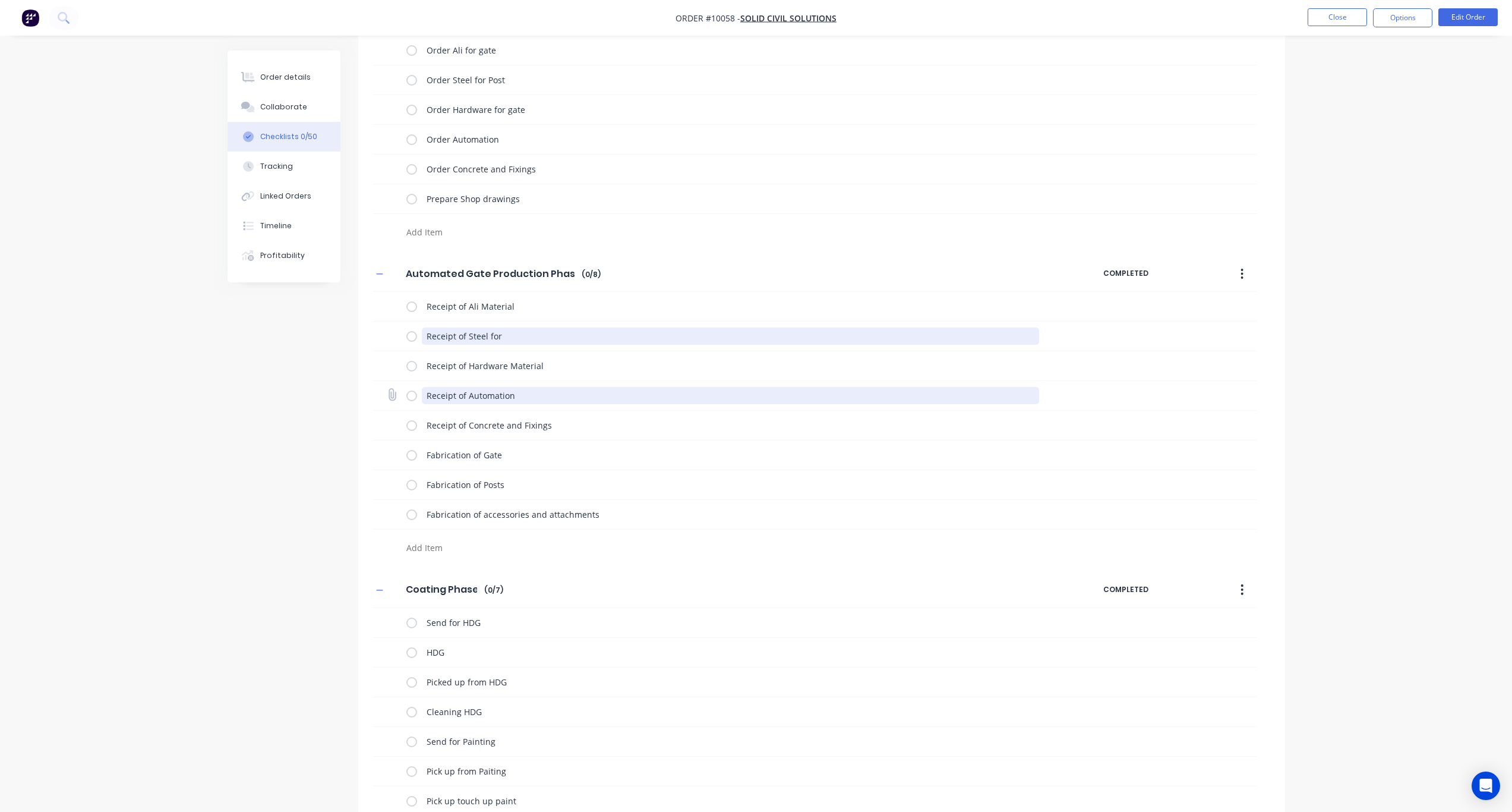
type textarea "x"
type textarea "Receipt of Steel for P"
type textarea "x"
type textarea "Receipt of Steel for Po"
type textarea "x"
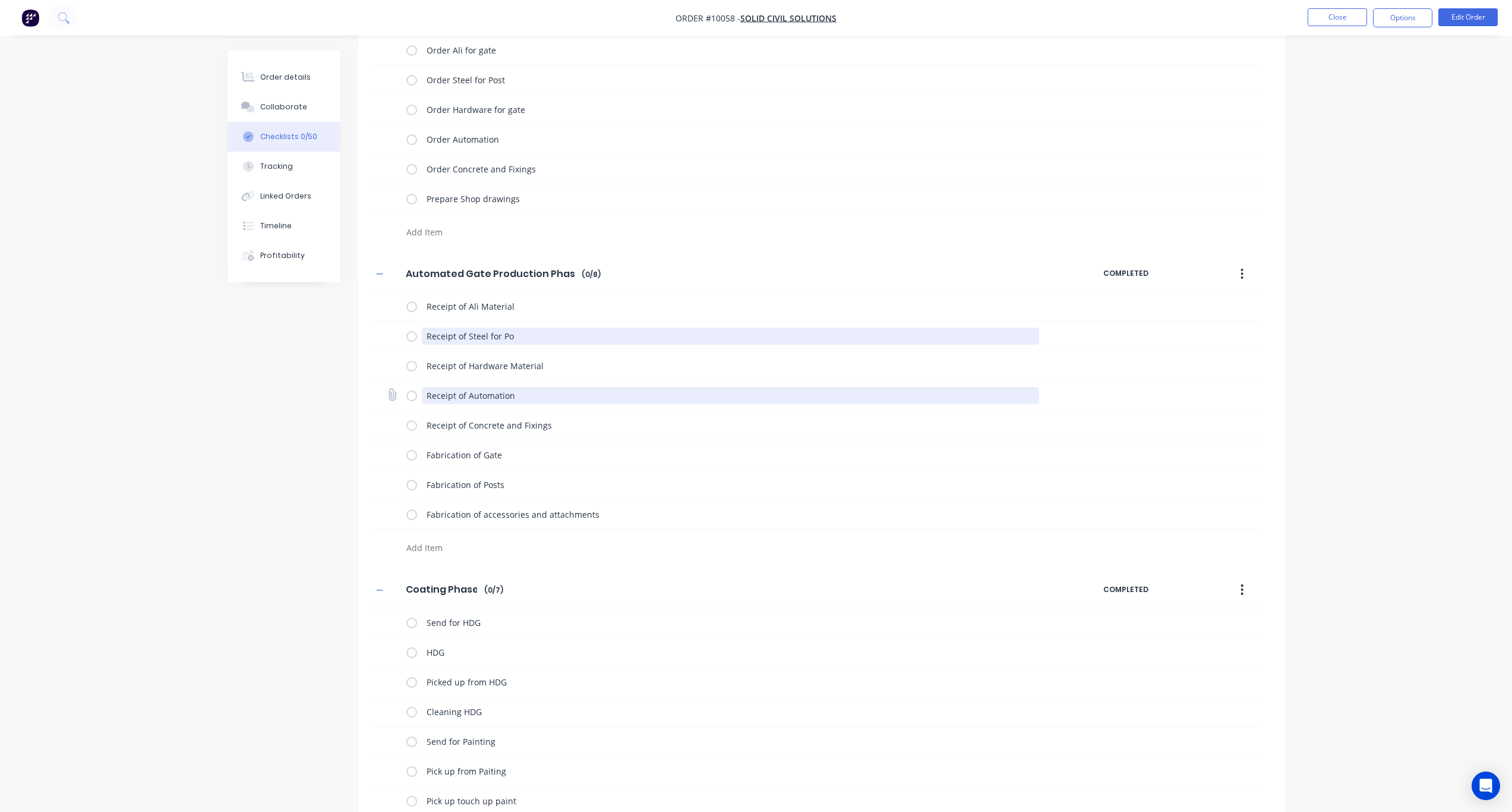
type textarea "Receipt of Steel for Pos"
type textarea "x"
type textarea "Receipt of Steel for Post"
type textarea "x"
type textarea "Receipt of Steel for Posts"
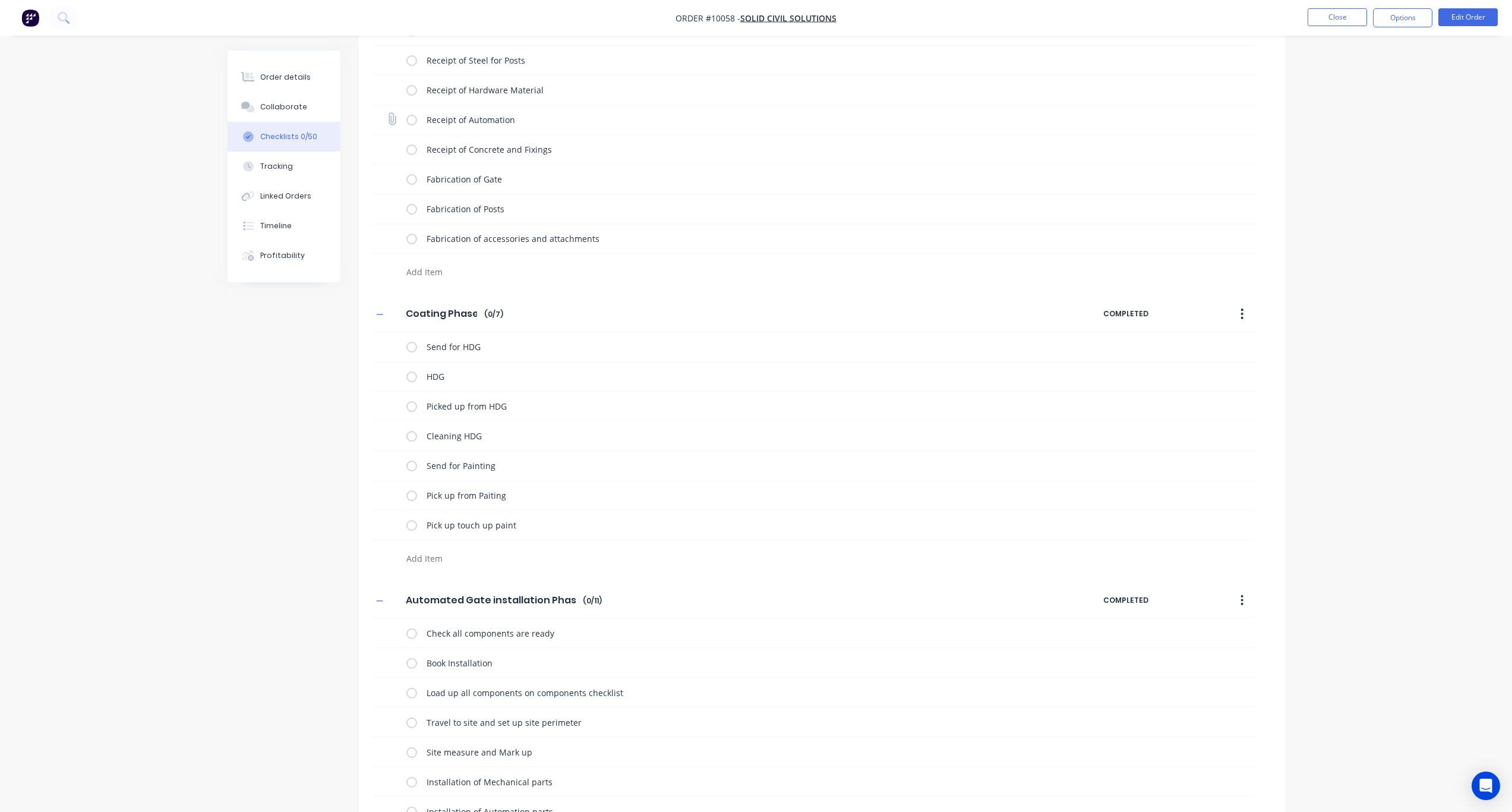
scroll to position [416, 0]
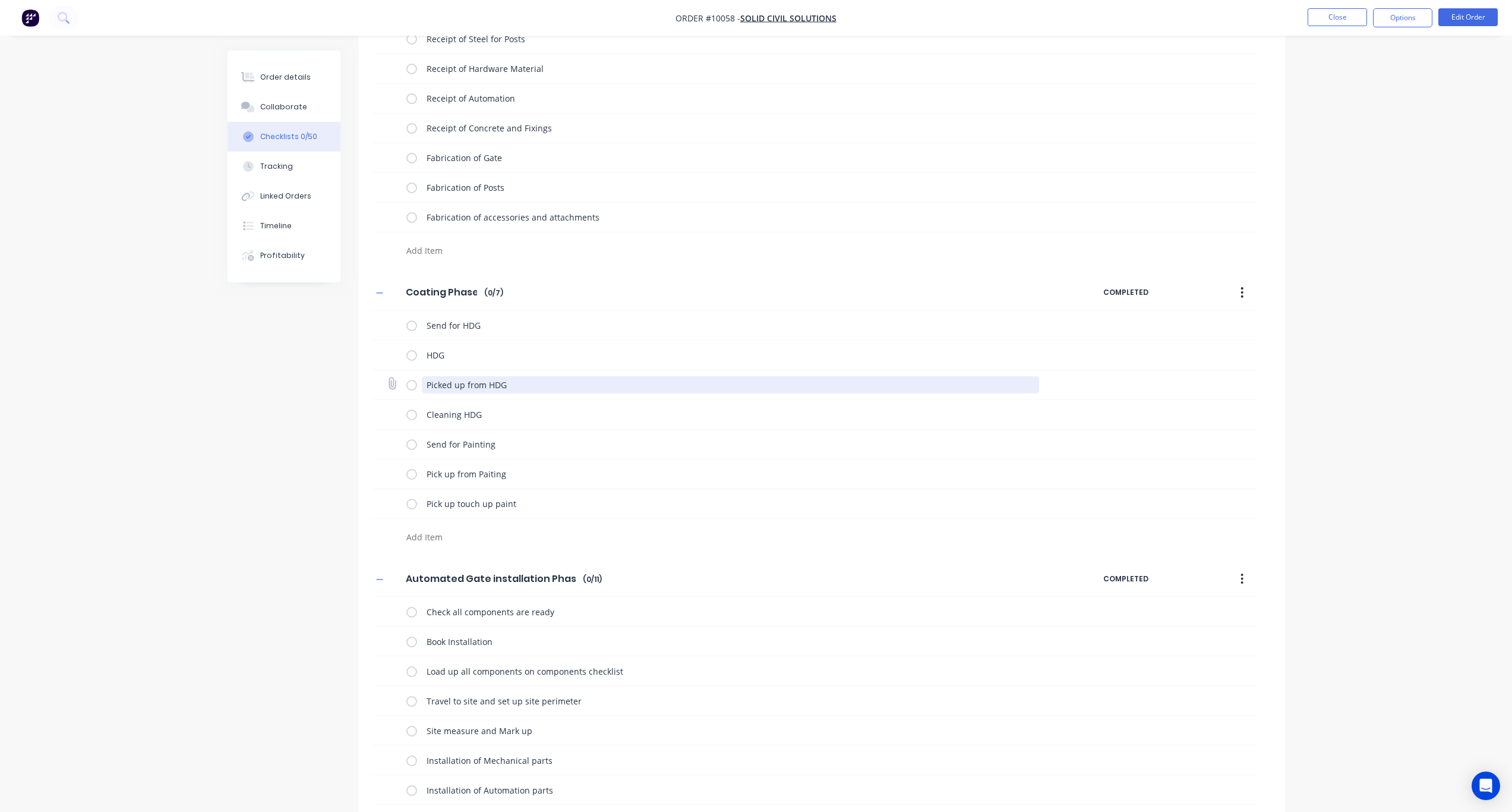
click at [522, 385] on textarea "Picked up from HDG" at bounding box center [730, 385] width 617 height 18
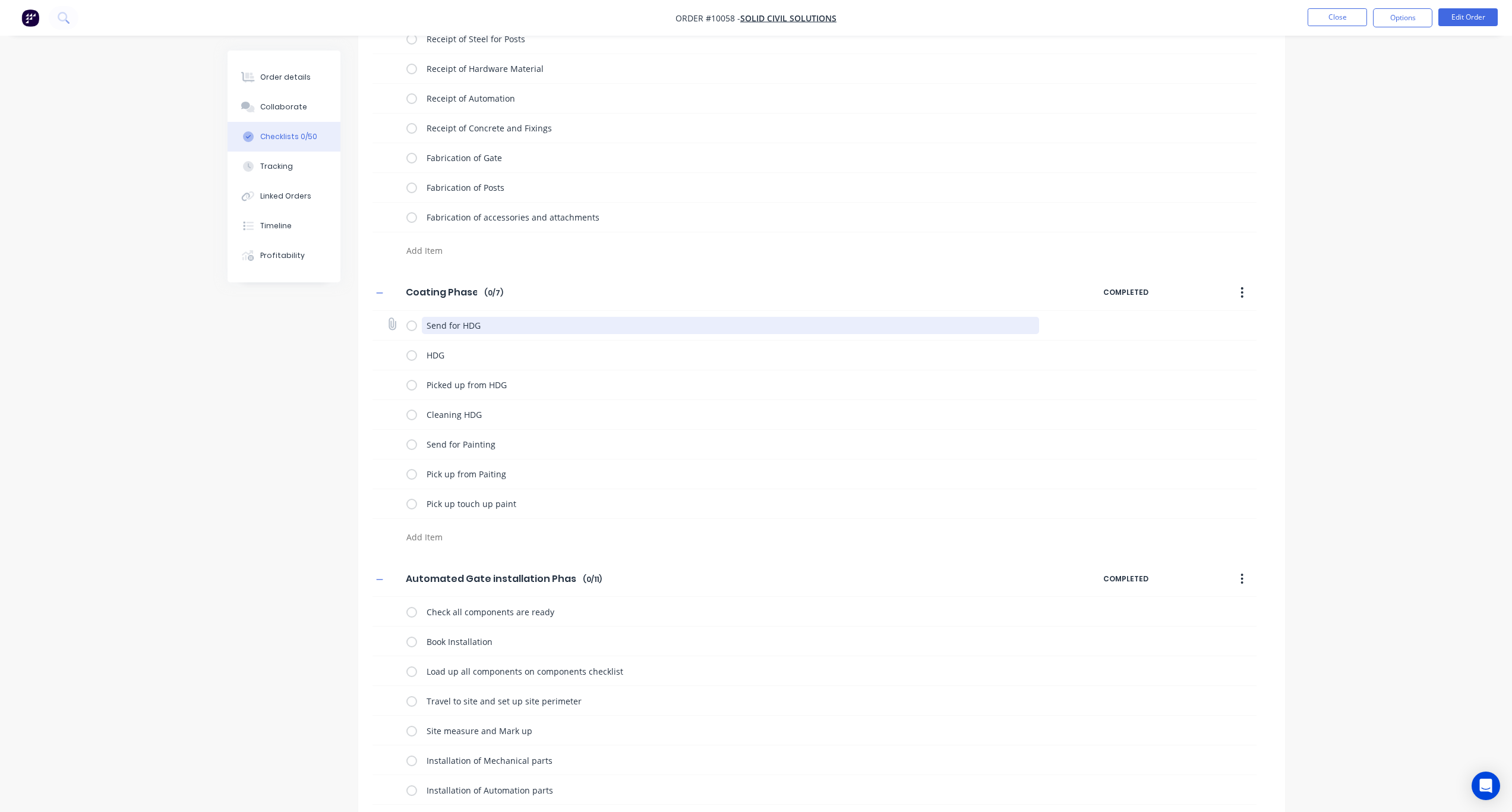
drag, startPoint x: 461, startPoint y: 322, endPoint x: 378, endPoint y: 319, distance: 83.1
click at [378, 319] on div "Send for HDG" at bounding box center [814, 325] width 884 height 30
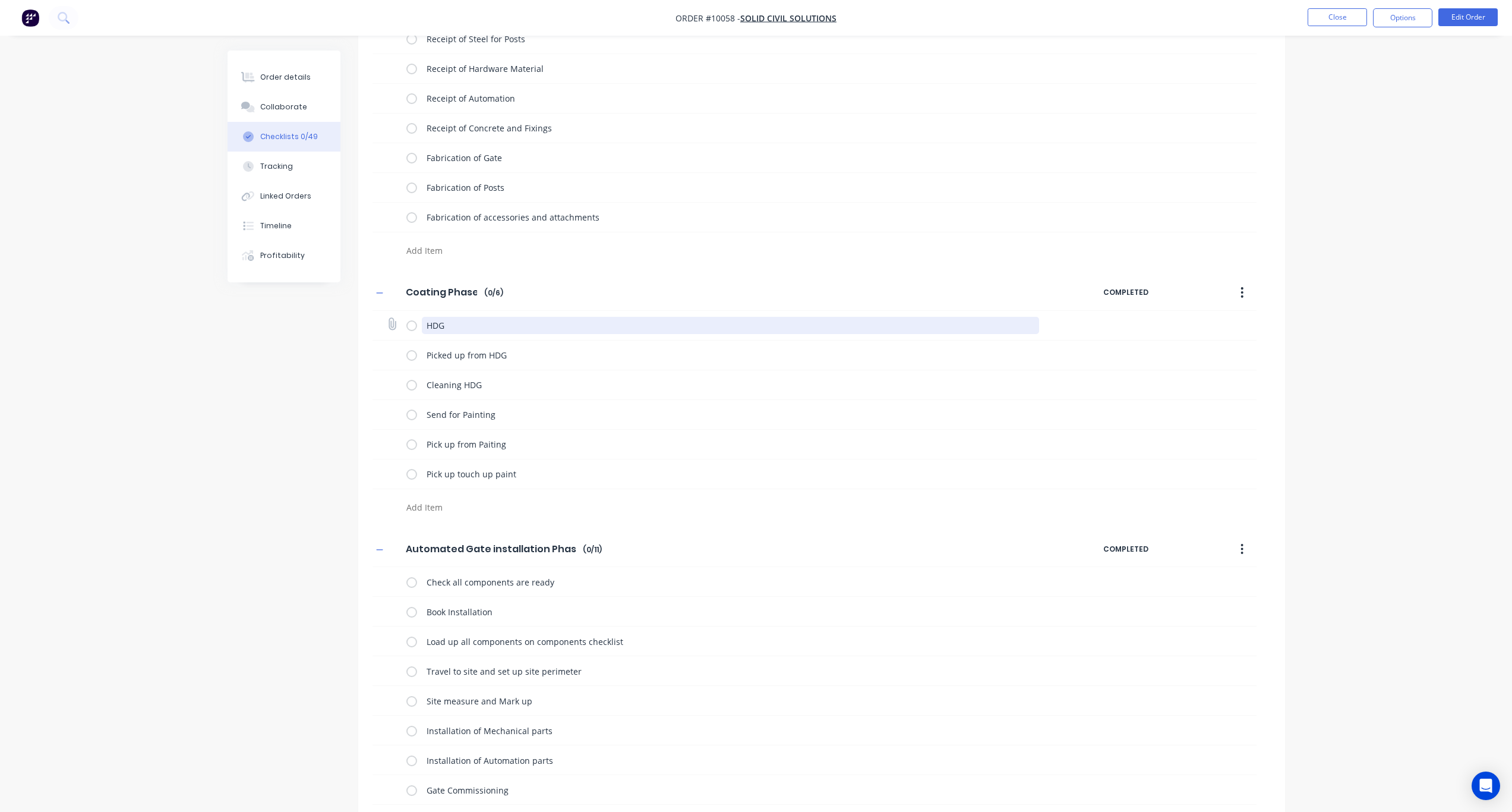
drag, startPoint x: 475, startPoint y: 332, endPoint x: 423, endPoint y: 326, distance: 52.3
click at [423, 326] on textarea "HDG" at bounding box center [730, 325] width 617 height 18
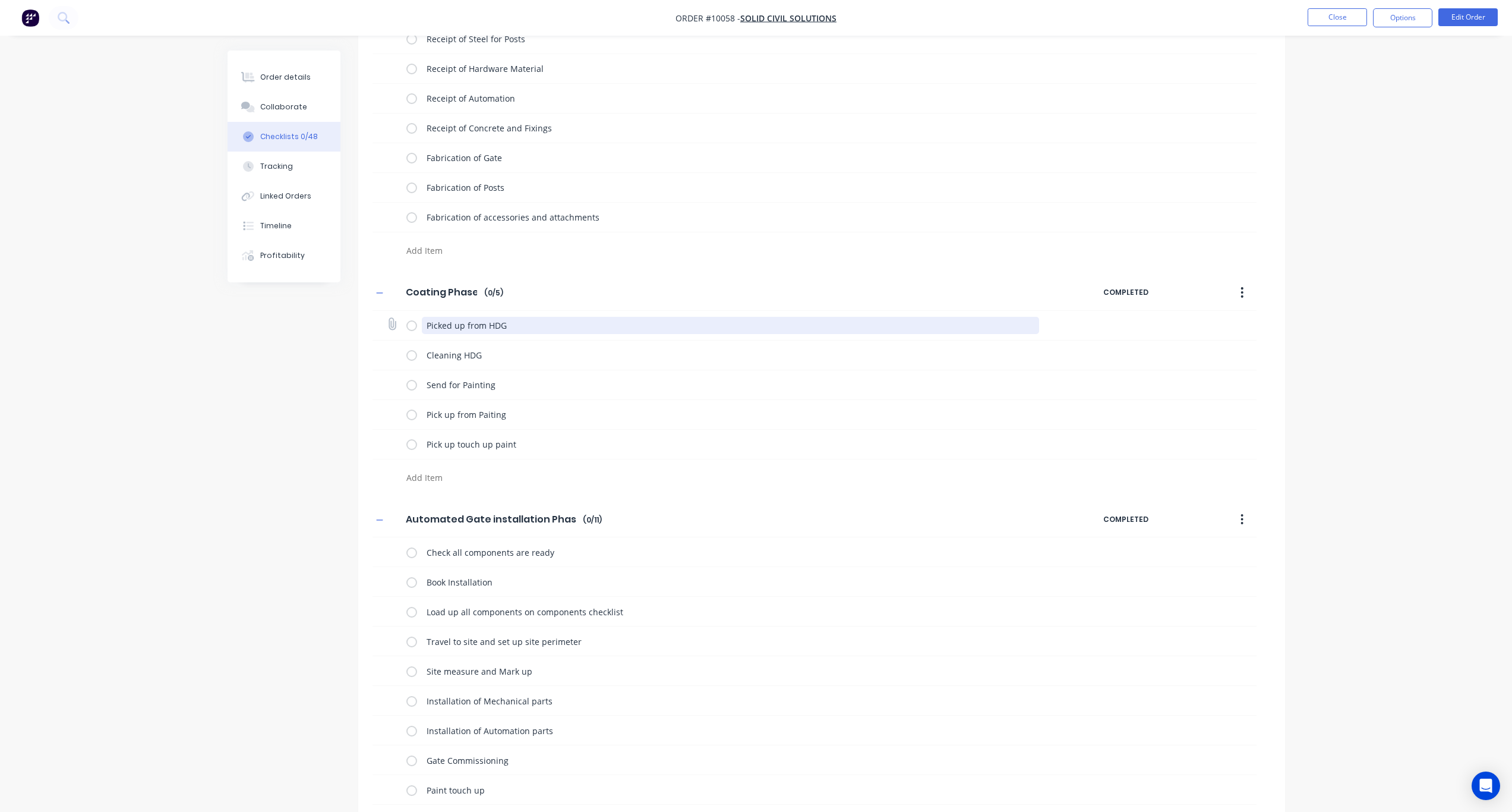
drag, startPoint x: 527, startPoint y: 327, endPoint x: 404, endPoint y: 329, distance: 123.0
click at [404, 329] on div "Picked up from HDG" at bounding box center [814, 325] width 884 height 30
drag, startPoint x: 469, startPoint y: 325, endPoint x: 408, endPoint y: 326, distance: 61.0
click at [408, 326] on div "Cleaning HDG" at bounding box center [725, 324] width 637 height 24
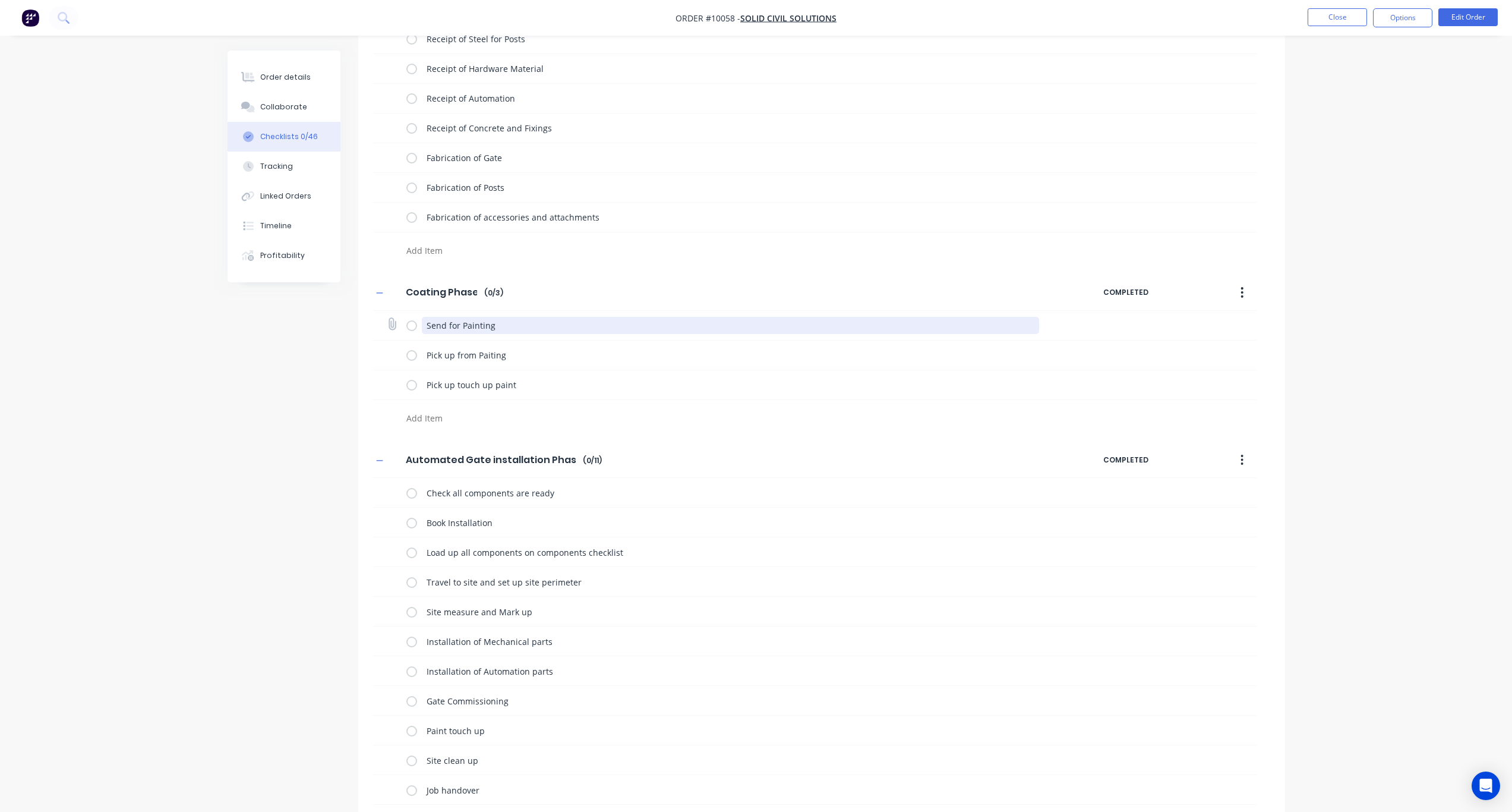
drag, startPoint x: 512, startPoint y: 328, endPoint x: 463, endPoint y: 327, distance: 49.0
click at [463, 327] on textarea "Send for Painting" at bounding box center [730, 325] width 617 height 18
type textarea "x"
type textarea "Send for P"
type textarea "x"
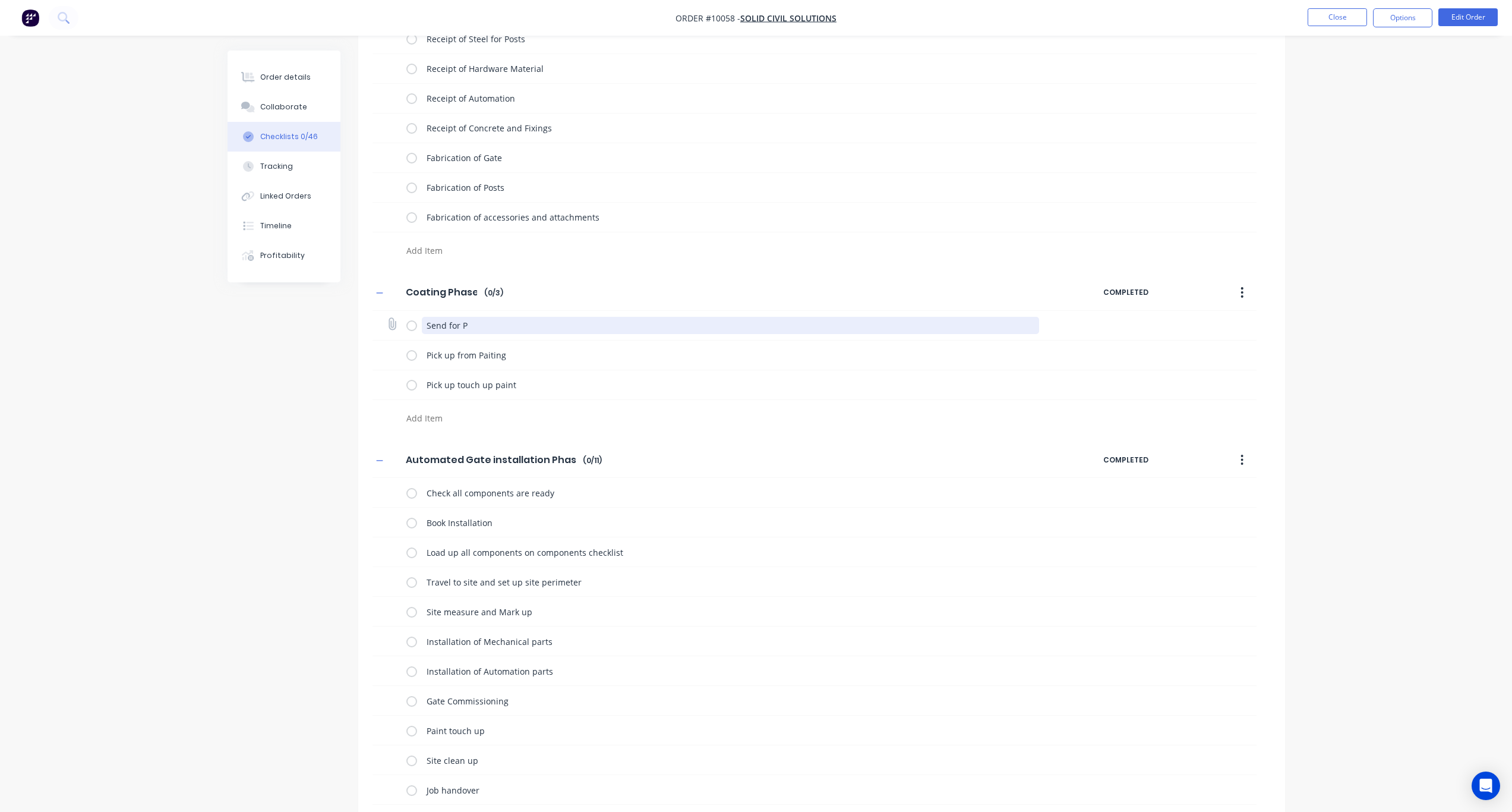
type textarea "Send for Po"
type textarea "x"
type textarea "Send for Pow"
type textarea "x"
type textarea "Send for Powd"
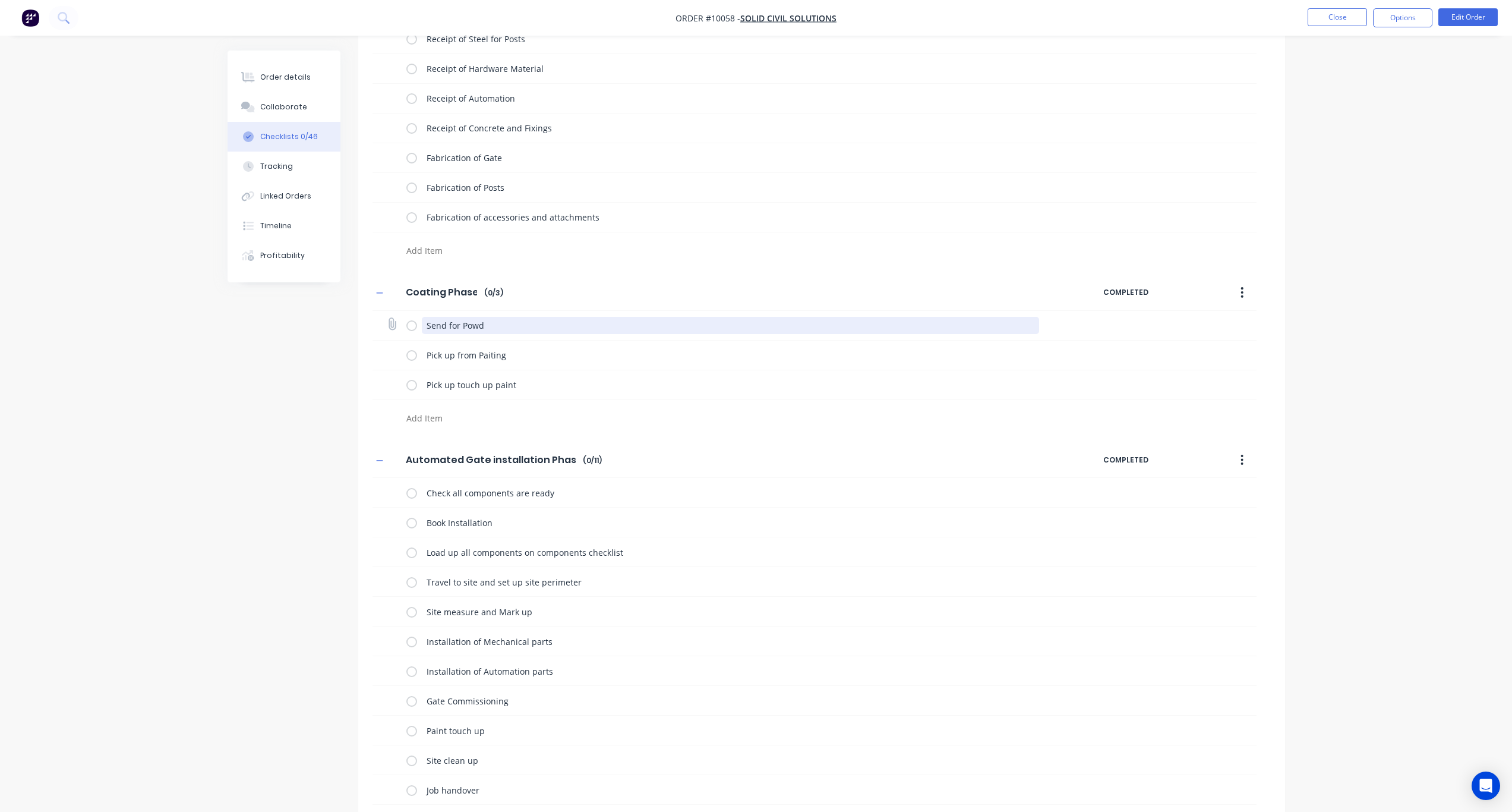
type textarea "x"
type textarea "Send for Powde"
type textarea "x"
type textarea "Send for Powder"
type textarea "x"
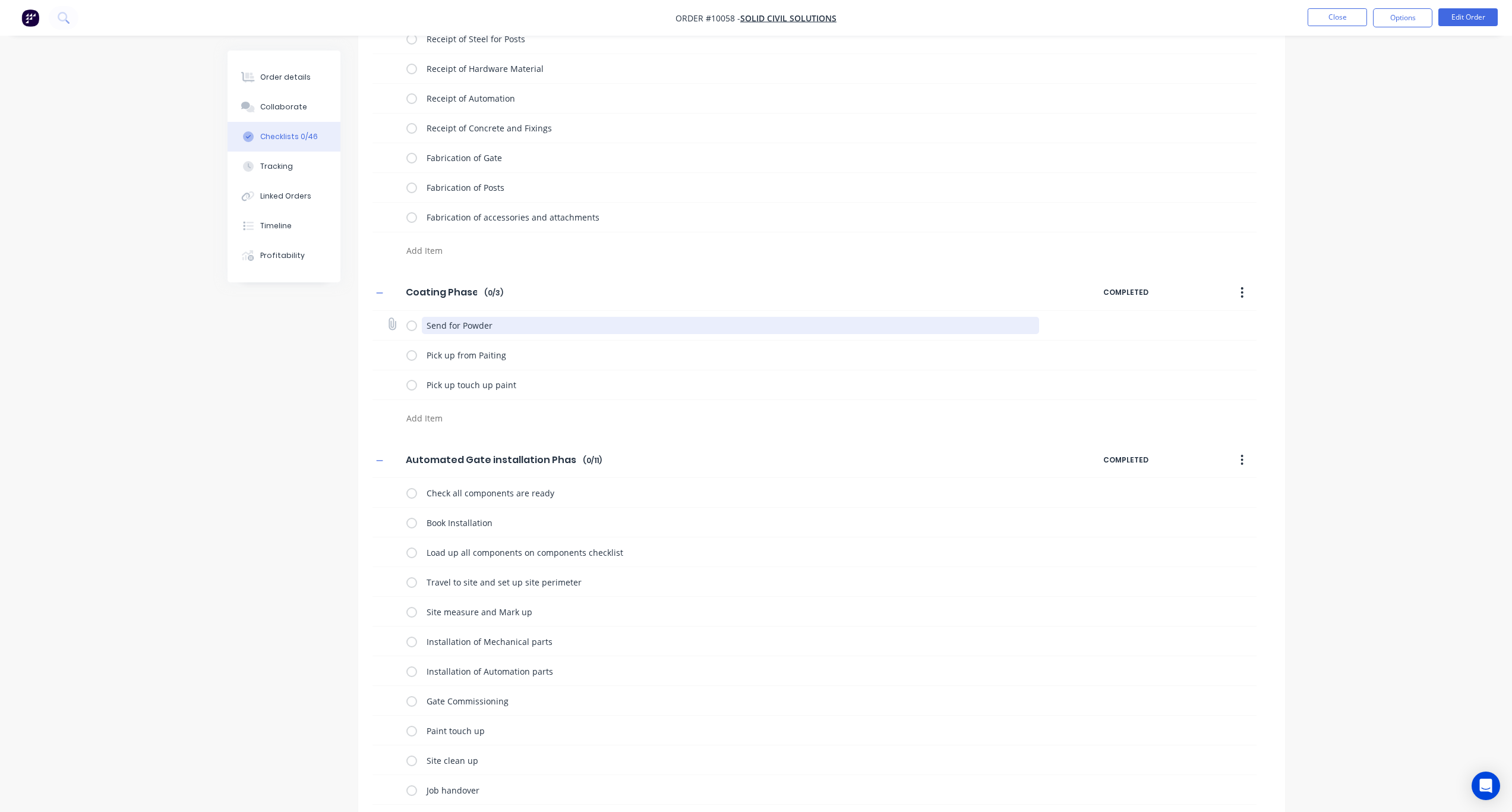
type textarea "Send for Powder"
type textarea "x"
type textarea "Send for Powder C"
type textarea "x"
type textarea "Send for Powder Co"
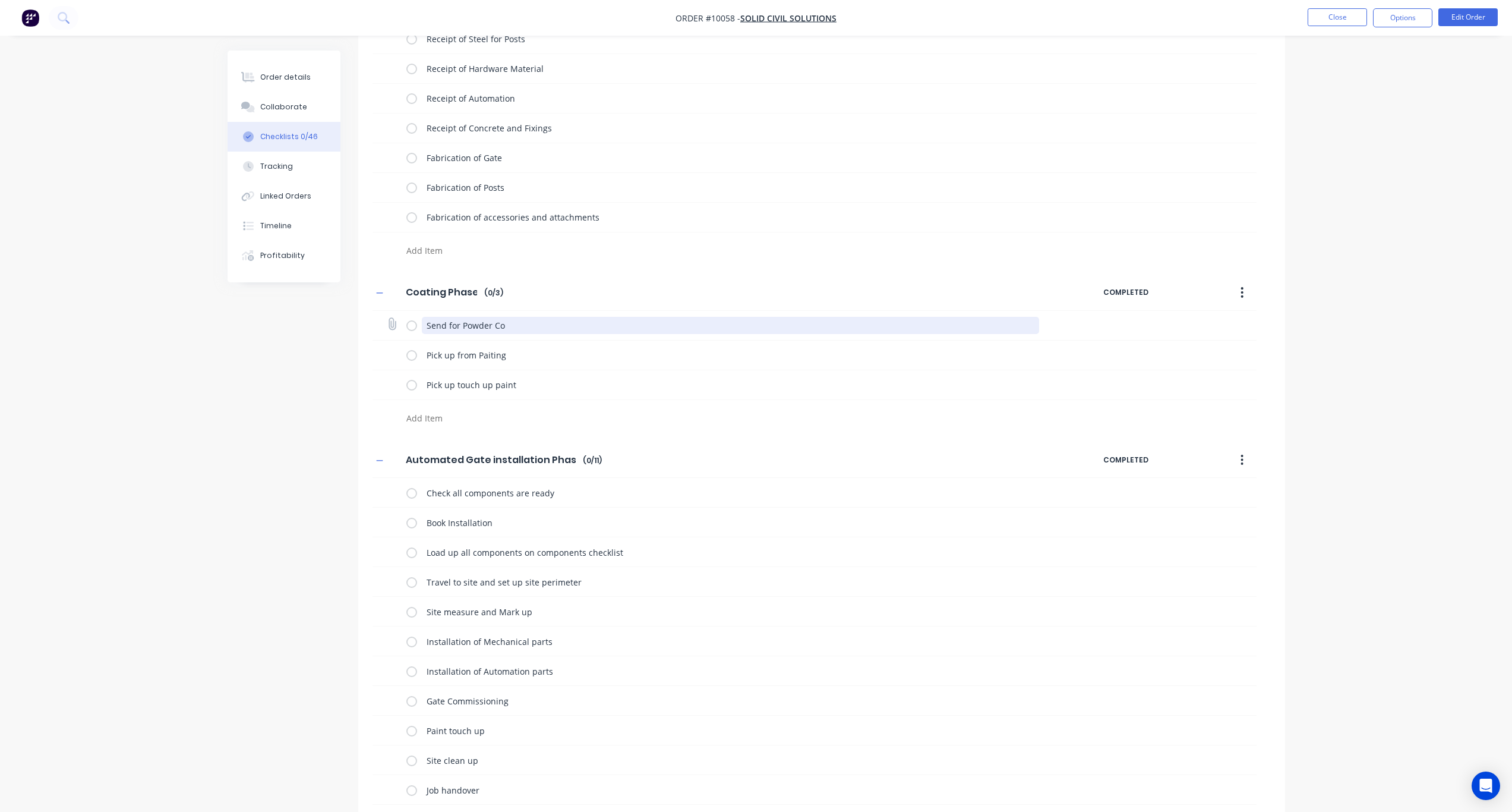
type textarea "x"
type textarea "Send for Powder Coa"
type textarea "x"
type textarea "Send for Powder Coati"
type textarea "x"
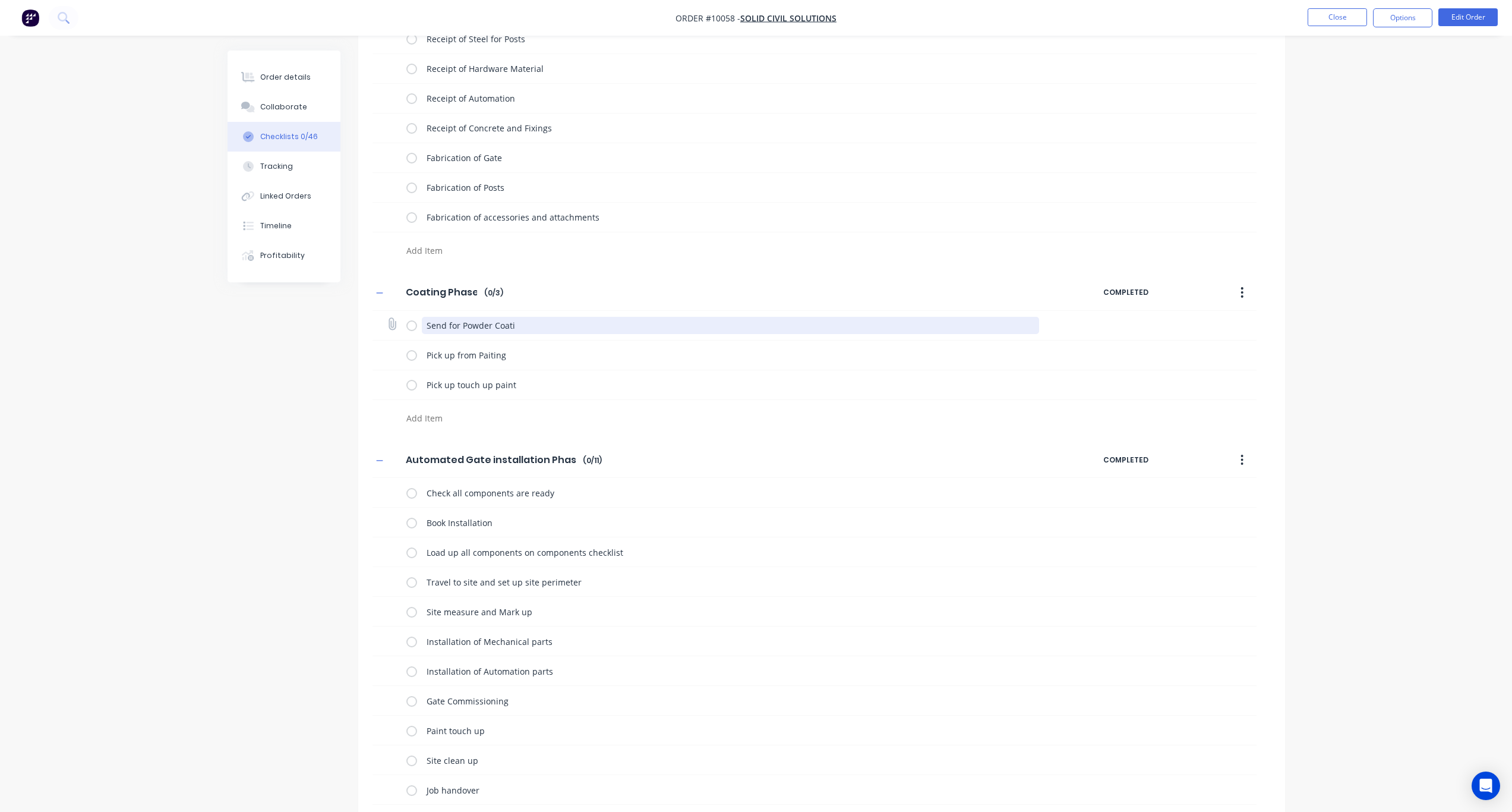
type textarea "Send for Powder Coatin"
type textarea "x"
type textarea "Send for Powder Coating"
type textarea "x"
drag, startPoint x: 547, startPoint y: 324, endPoint x: 464, endPoint y: 321, distance: 83.1
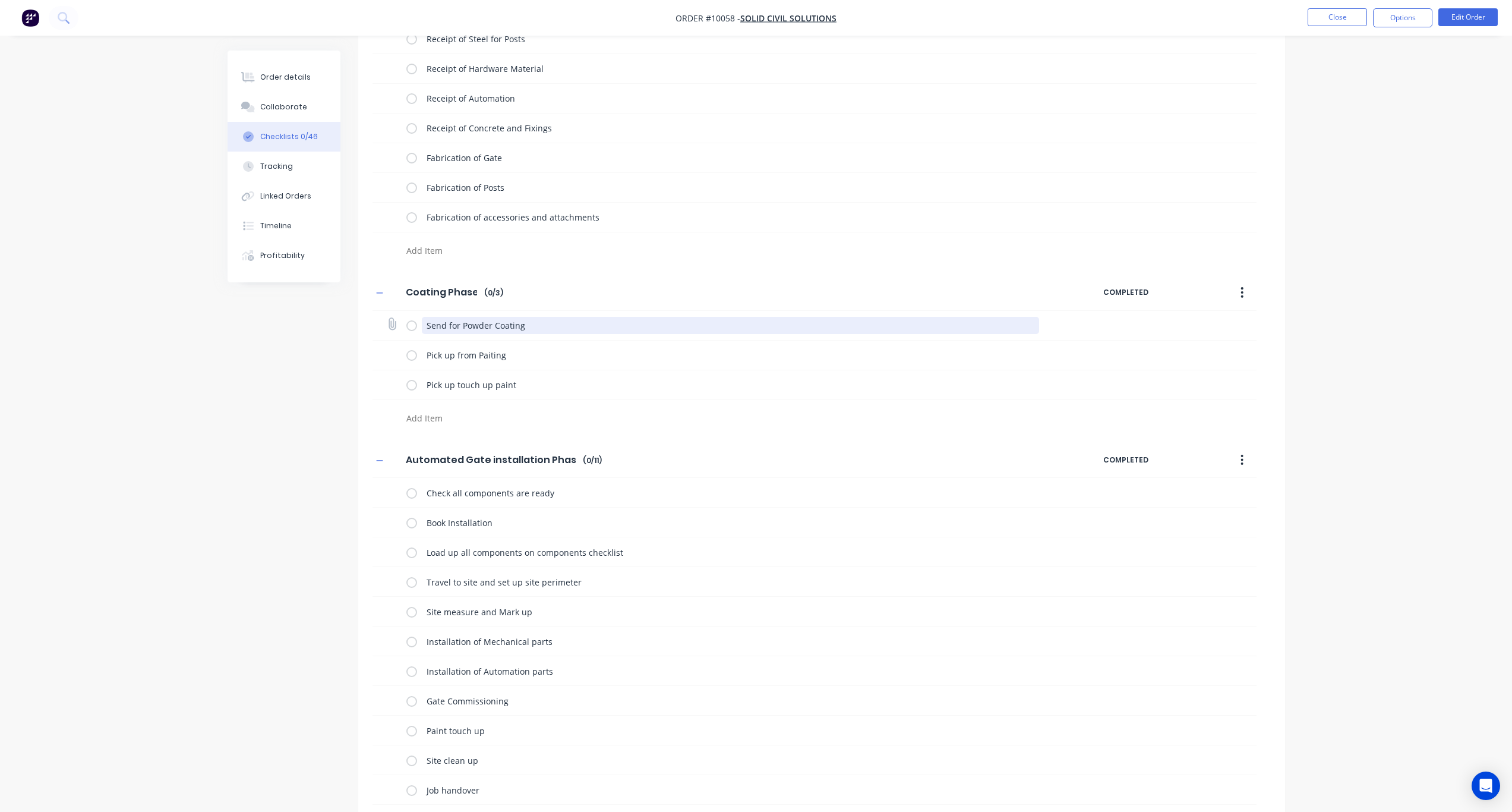
click at [464, 321] on textarea "Send for Powder Coating" at bounding box center [730, 325] width 617 height 18
type textarea "Send for Powder Coating"
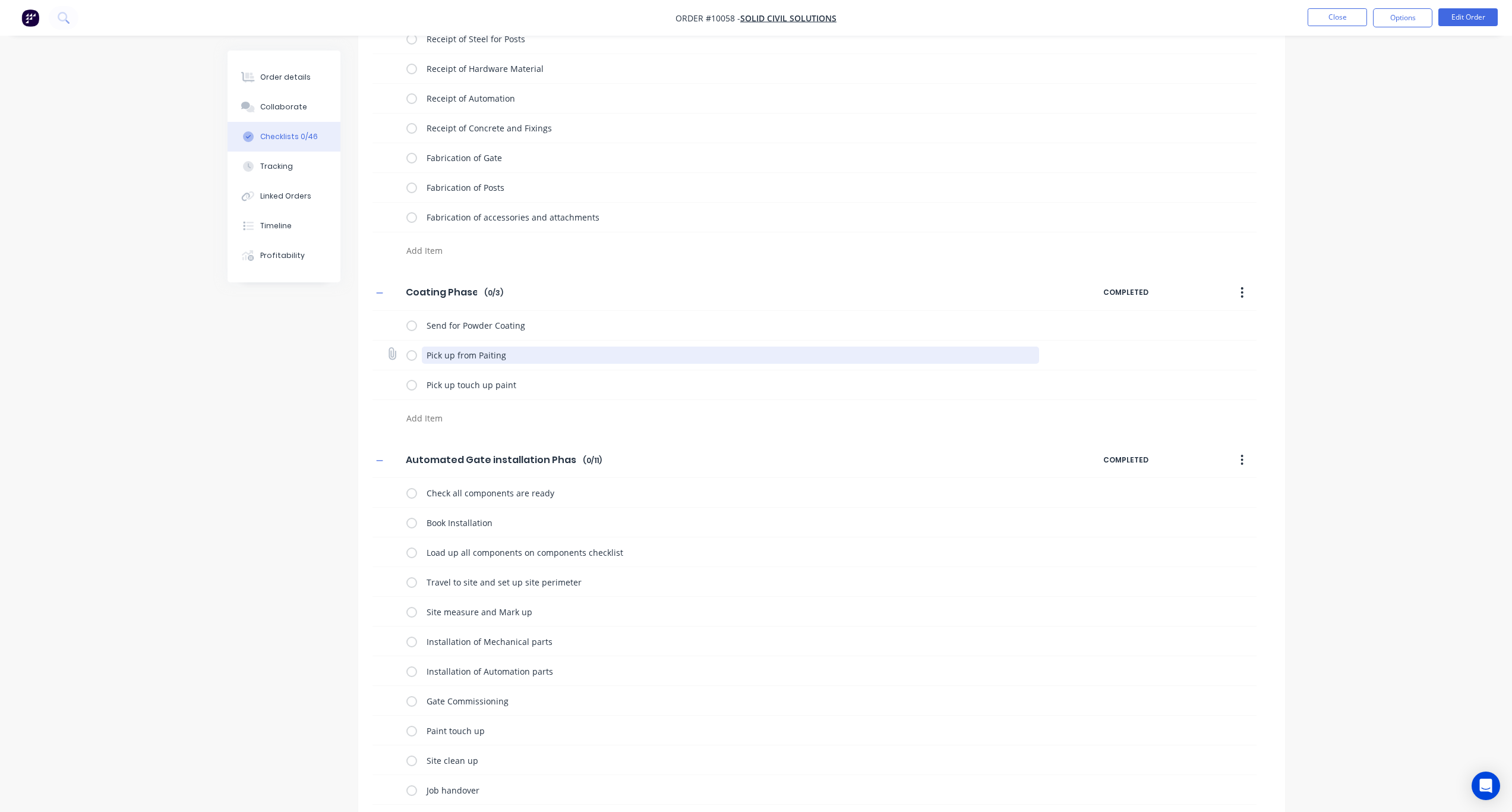
drag, startPoint x: 513, startPoint y: 359, endPoint x: 478, endPoint y: 359, distance: 35.0
click at [478, 359] on textarea "Pick up from Paiting" at bounding box center [730, 355] width 617 height 18
paste textarea "owder Coa"
type textarea "x"
type textarea "Pick up from Powder Coating"
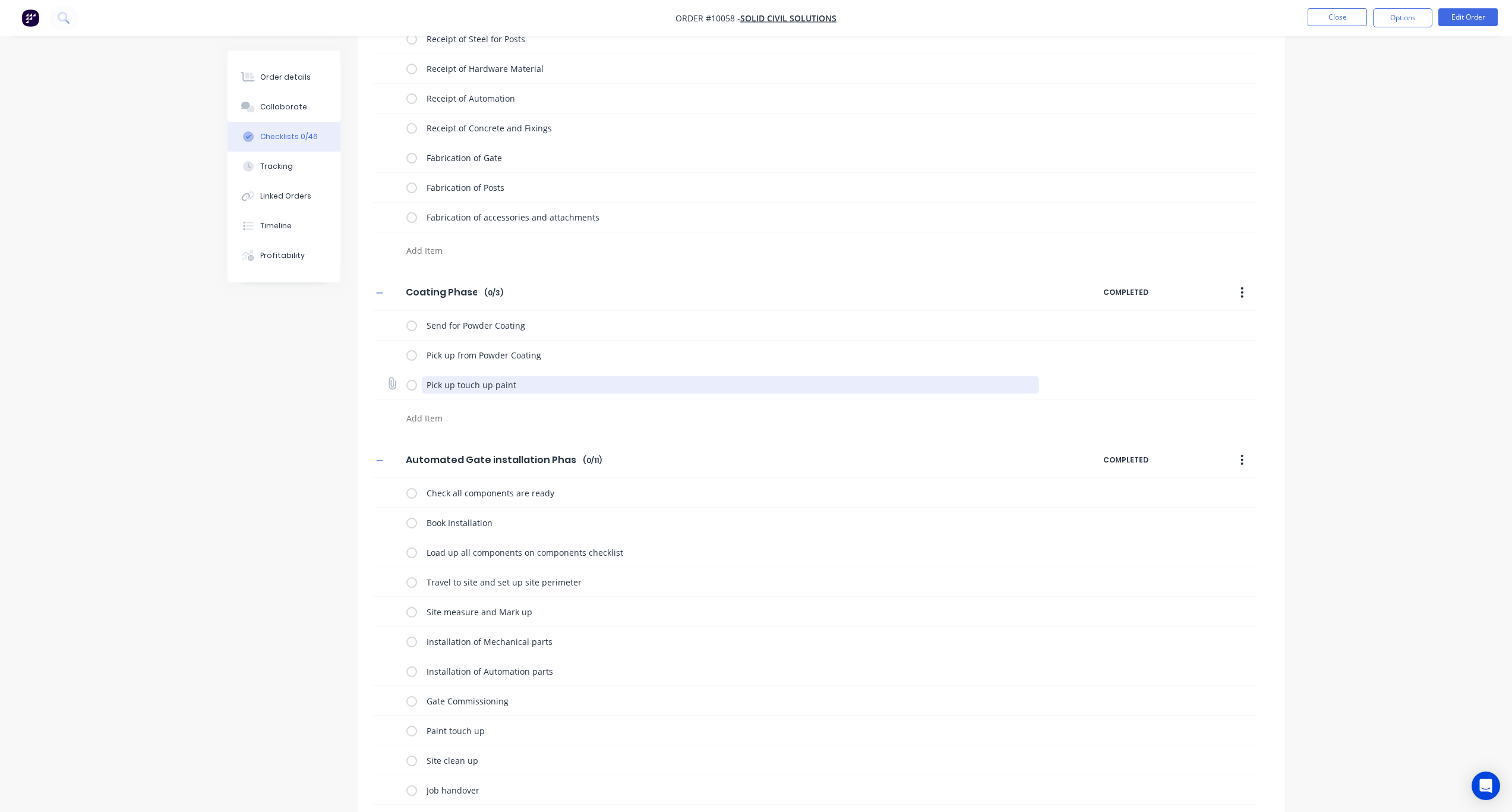
drag, startPoint x: 528, startPoint y: 386, endPoint x: 511, endPoint y: 386, distance: 17.0
click at [511, 386] on textarea "Pick up touch up paint" at bounding box center [730, 385] width 617 height 18
click at [565, 388] on textarea "Pick up touch up paint" at bounding box center [730, 385] width 617 height 18
click at [304, 451] on div "Checklists Templates Add New Automated Gate Design Phase Automated Gate Design …" at bounding box center [756, 573] width 1057 height 1878
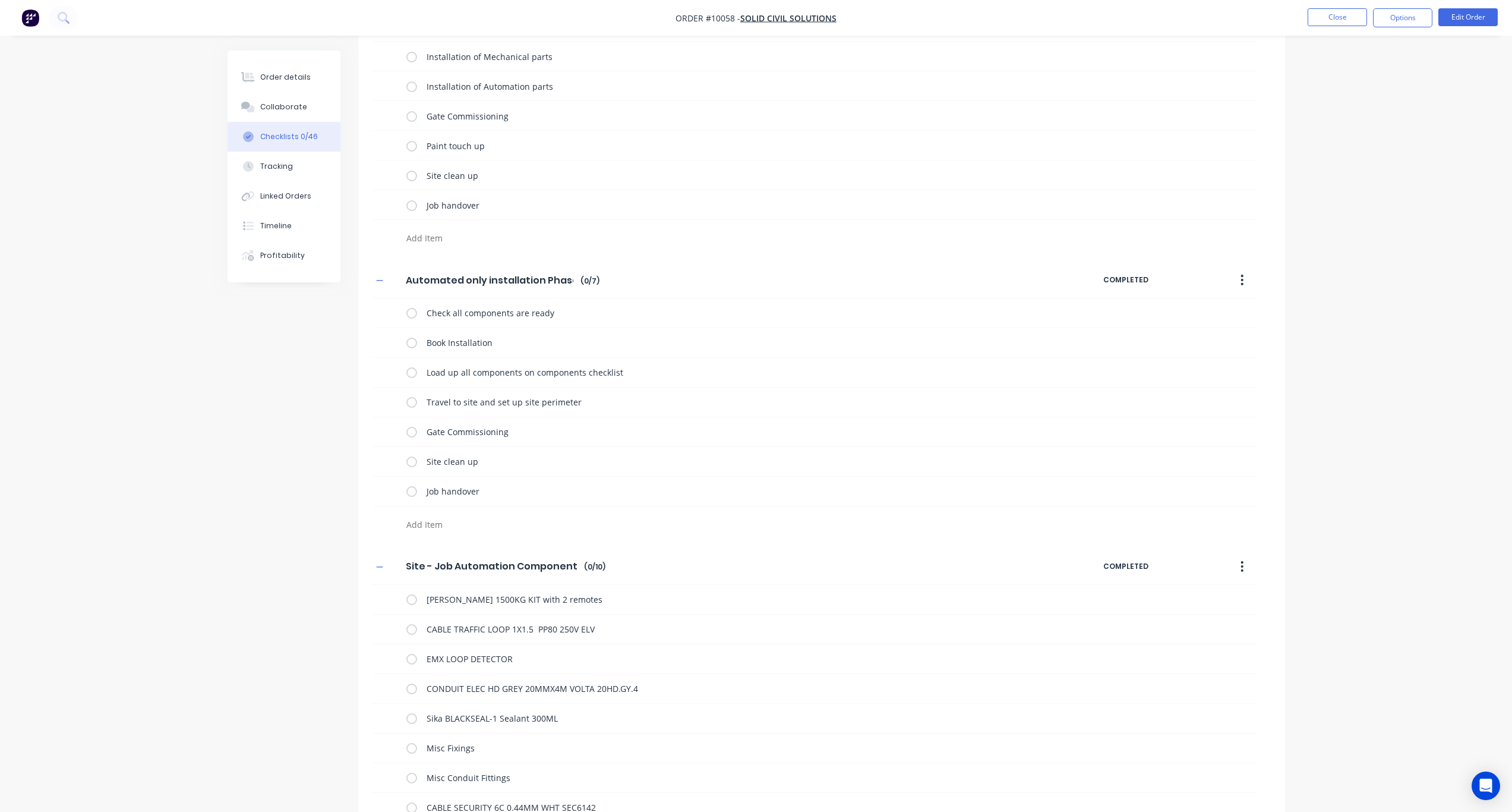
scroll to position [1011, 0]
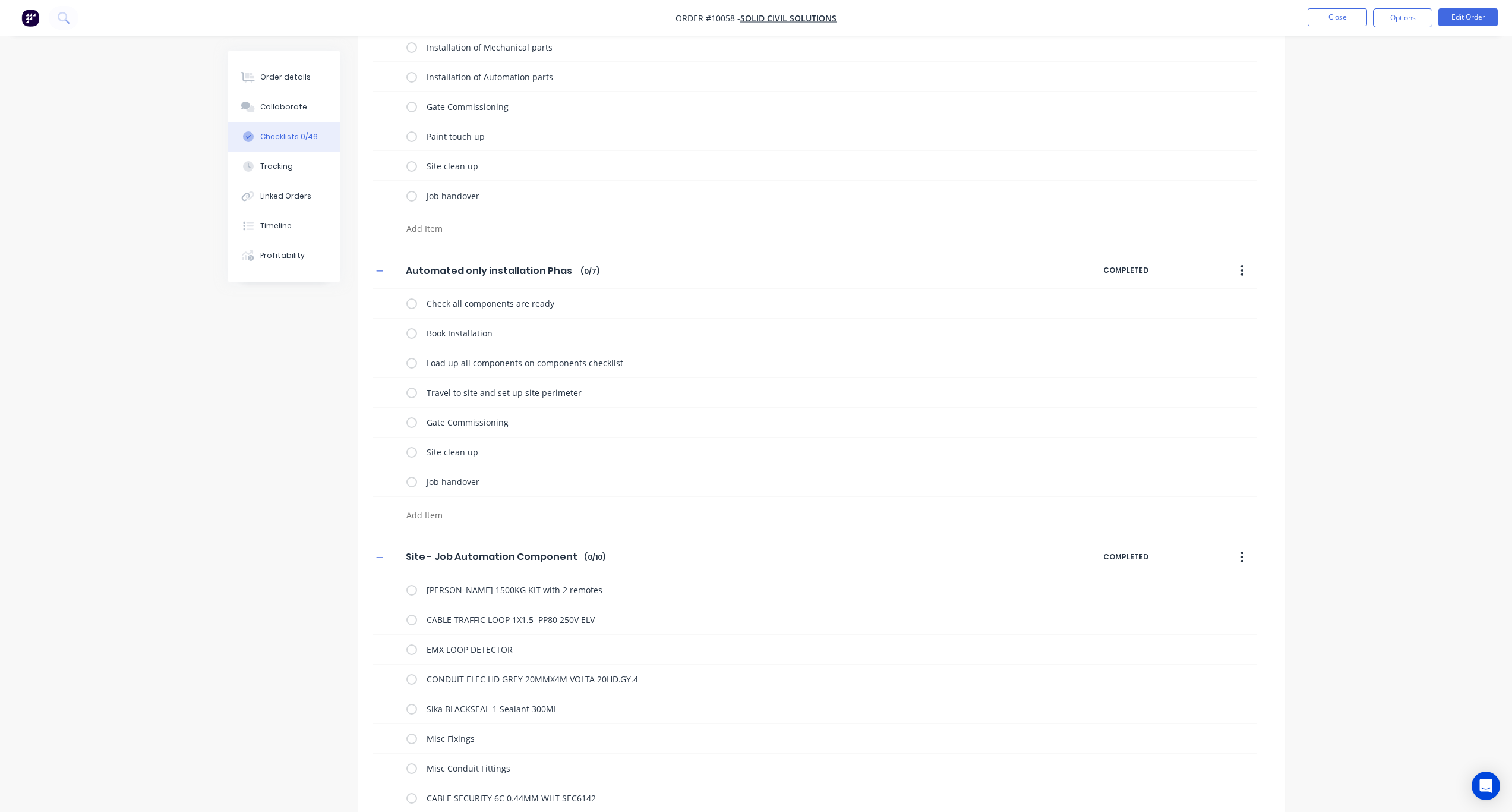
click at [1243, 272] on icon "button" at bounding box center [1242, 270] width 3 height 13
click at [1188, 324] on div "Delete" at bounding box center [1201, 325] width 91 height 18
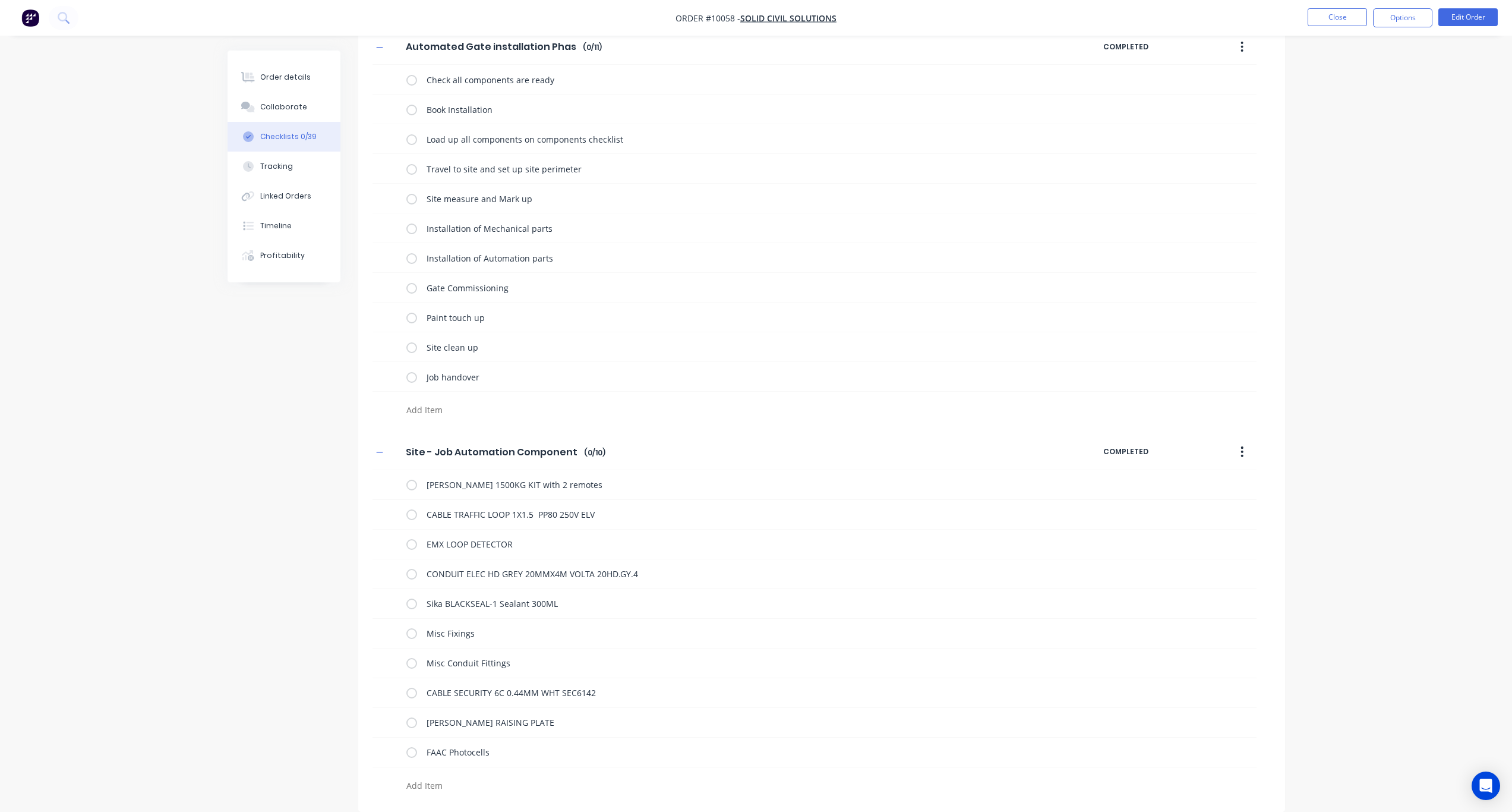
scroll to position [830, 0]
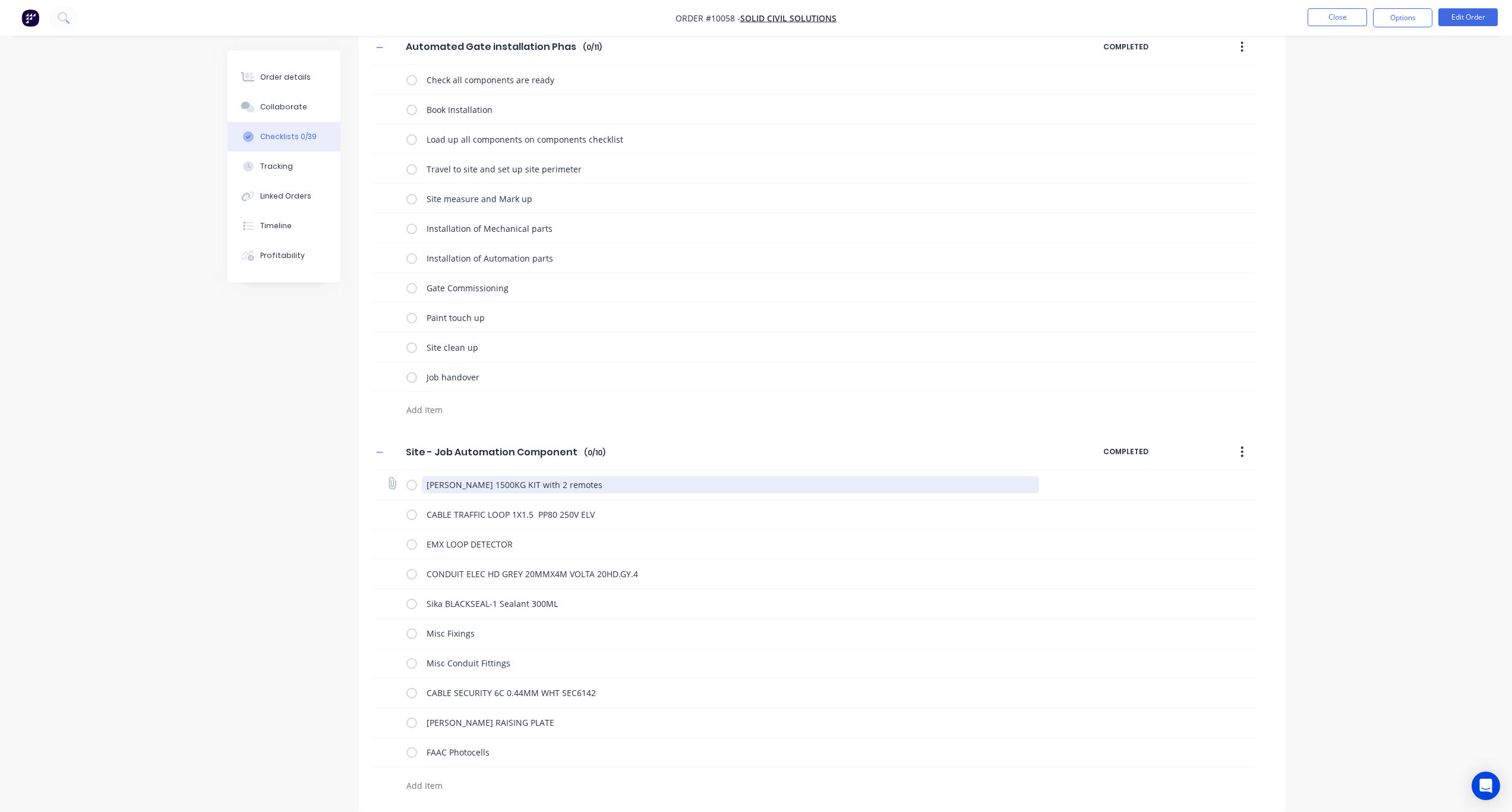
drag, startPoint x: 616, startPoint y: 489, endPoint x: 440, endPoint y: 490, distance: 176.0
click at [440, 490] on textarea "ROGER GRANDE 1500KG KIT with 2 remotes" at bounding box center [730, 484] width 617 height 18
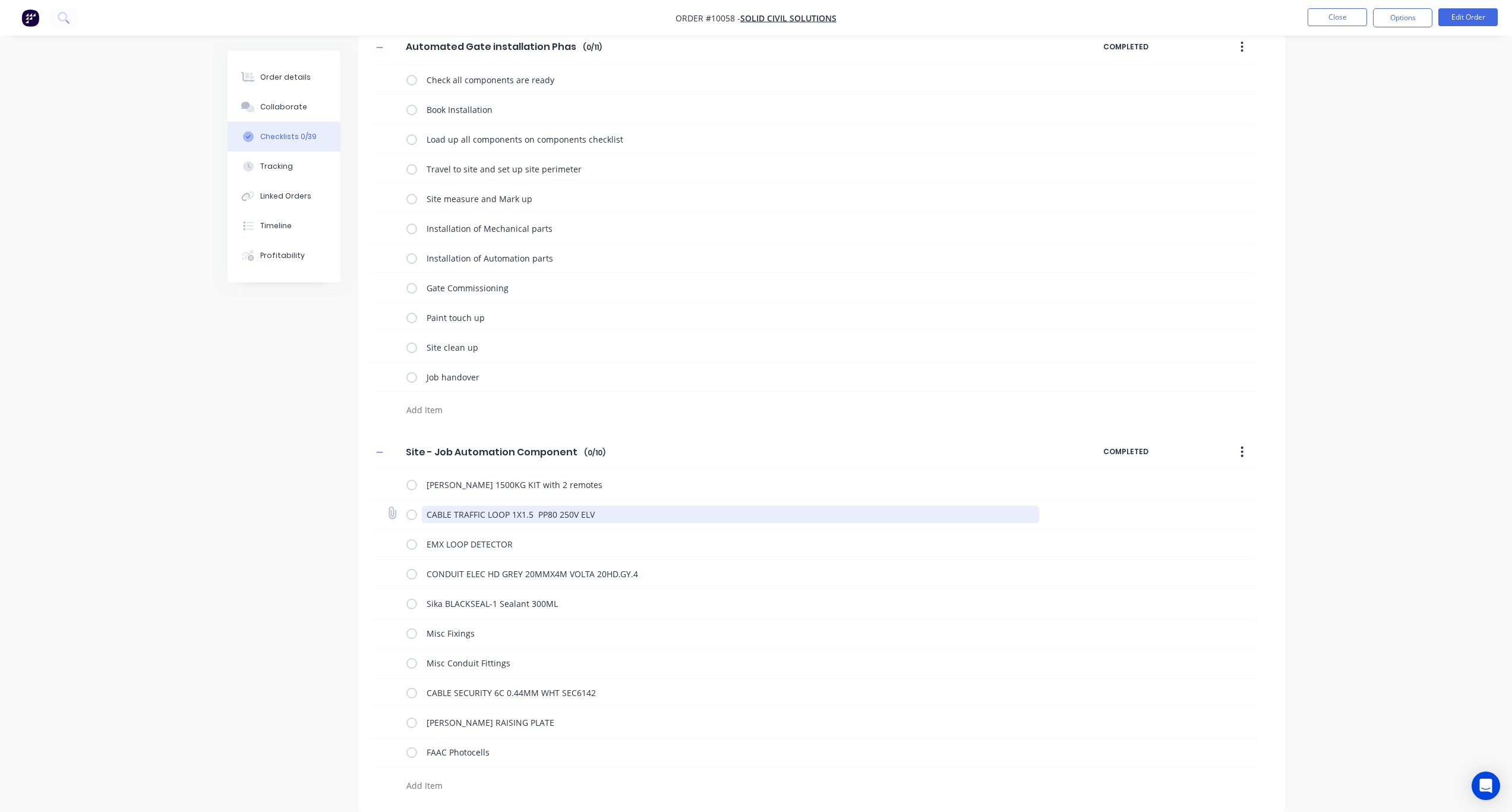
click at [613, 513] on textarea "CABLE TRAFFIC LOOP 1X1.5 PP80 250V ELV" at bounding box center [730, 514] width 617 height 18
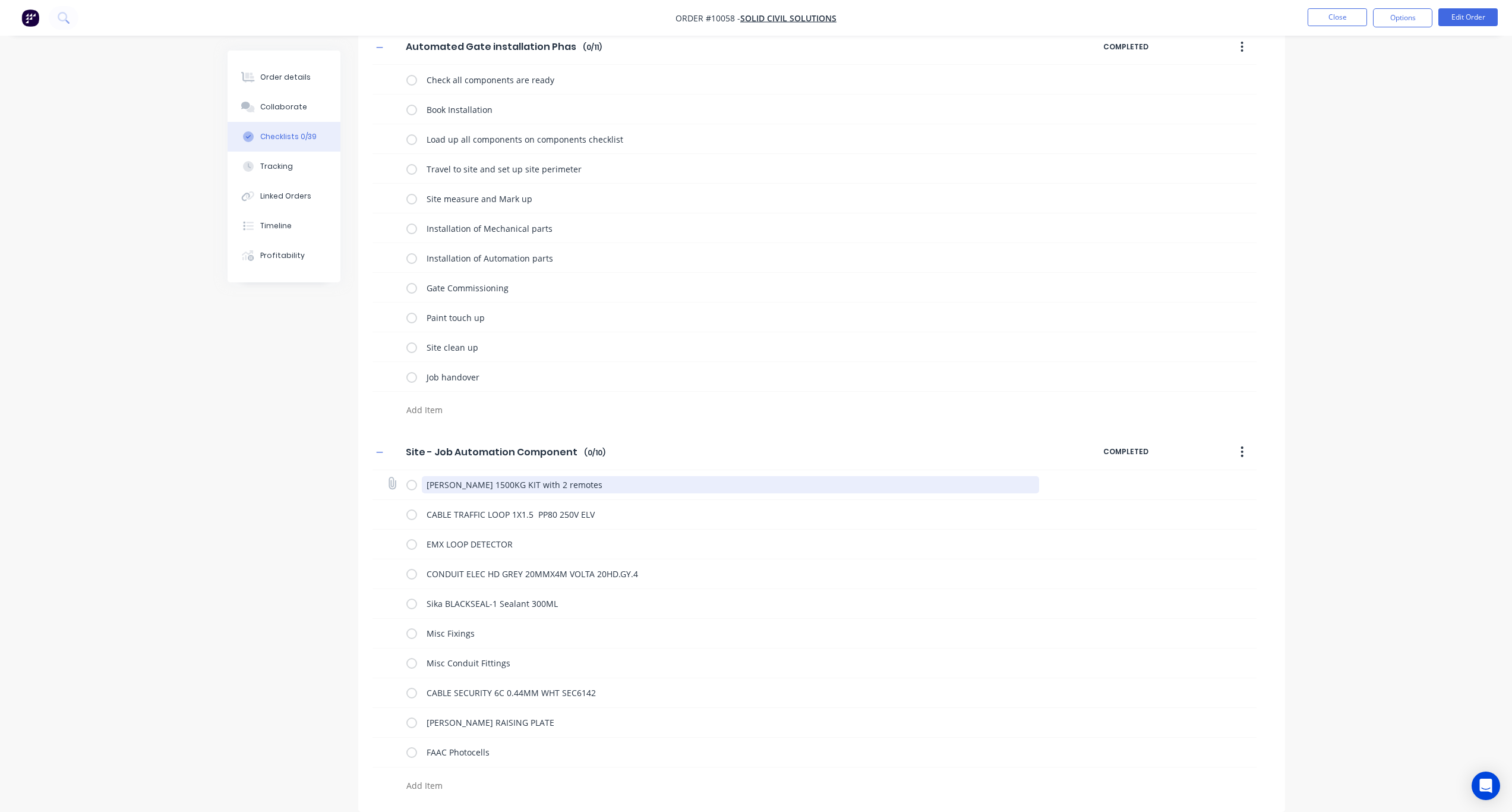
drag, startPoint x: 631, startPoint y: 484, endPoint x: 394, endPoint y: 479, distance: 237.1
click at [394, 479] on div "ROGER GRANDE 1500KG KIT with 2 remotes" at bounding box center [814, 484] width 884 height 30
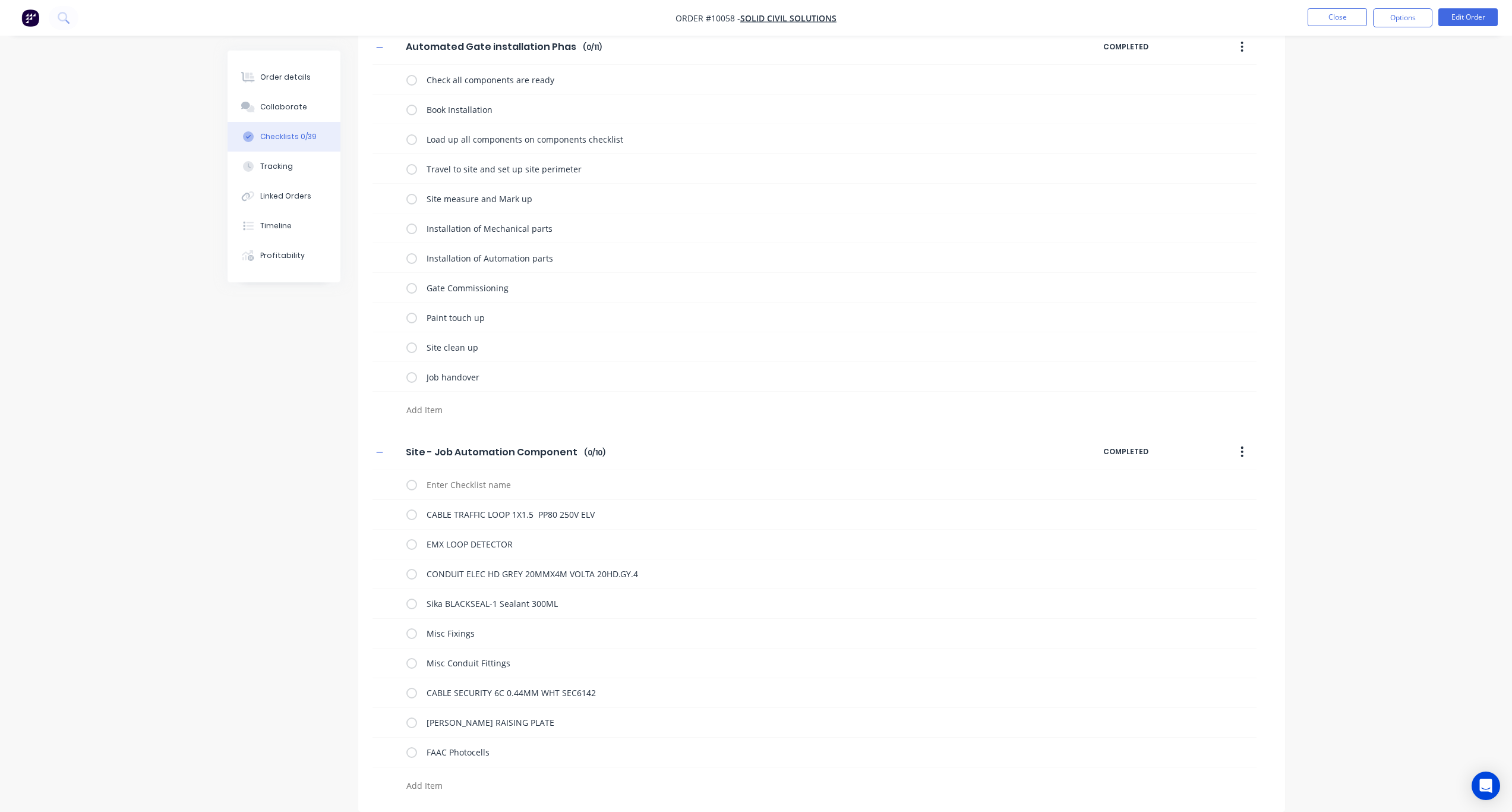
scroll to position [800, 0]
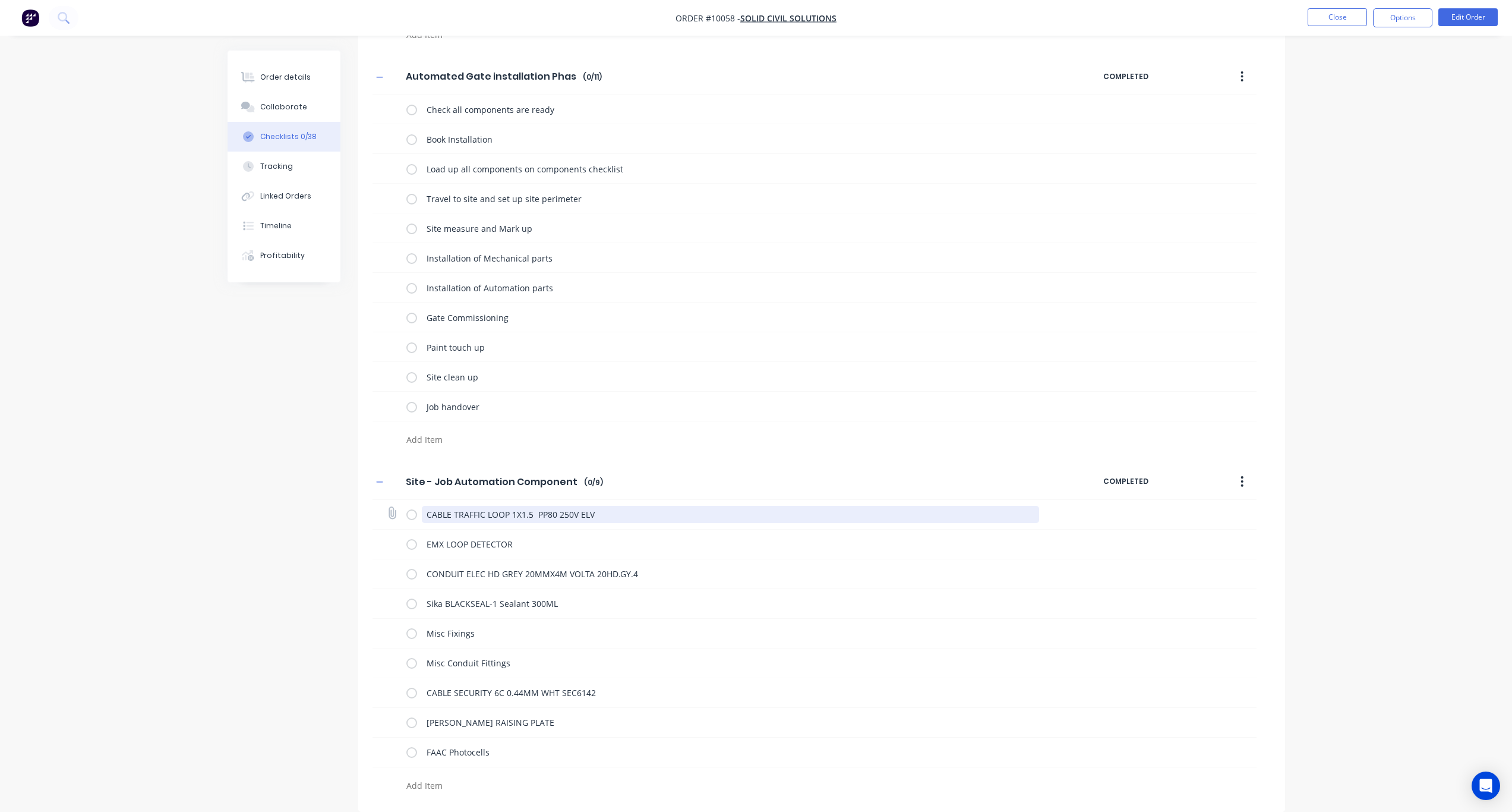
drag, startPoint x: 615, startPoint y: 521, endPoint x: 402, endPoint y: 516, distance: 213.1
click at [402, 516] on div "CABLE TRAFFIC LOOP 1X1.5 PP80 250V ELV" at bounding box center [814, 514] width 884 height 30
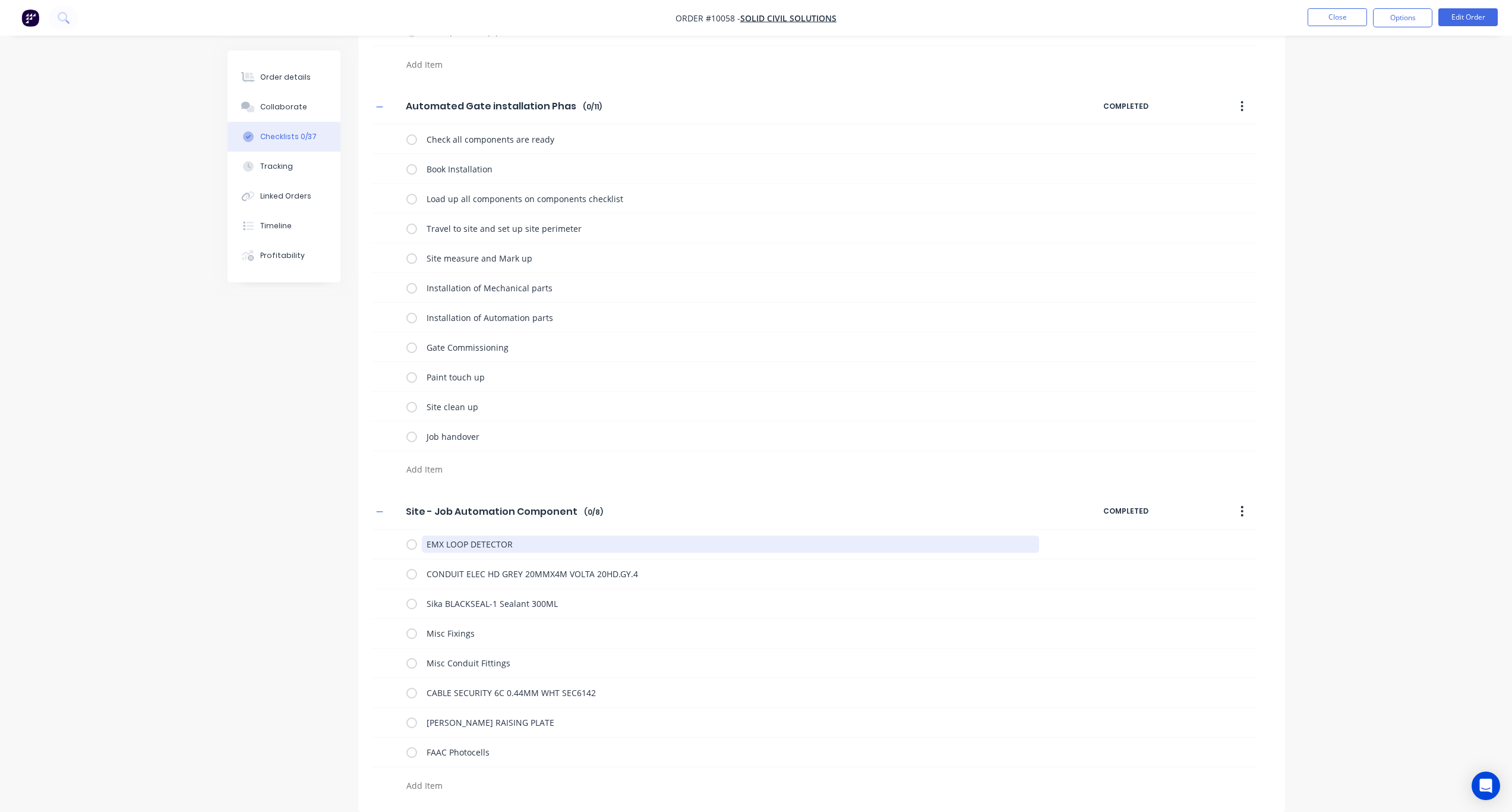
drag, startPoint x: 552, startPoint y: 545, endPoint x: 368, endPoint y: 542, distance: 184.0
click at [368, 542] on div "Site - Job Automation Components Site - Job Automation Components Enter Checkli…" at bounding box center [822, 646] width 927 height 305
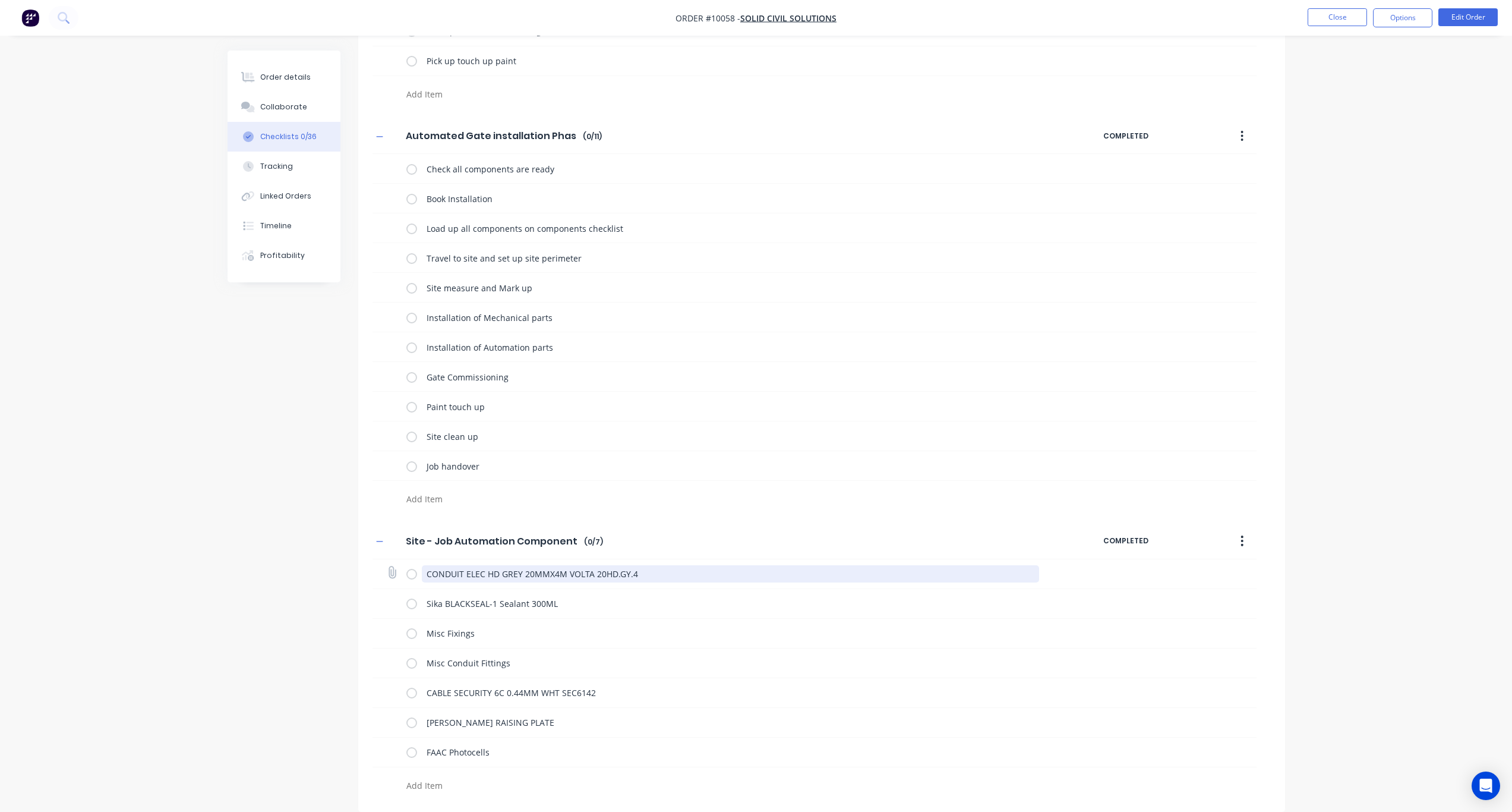
scroll to position [740, 0]
drag, startPoint x: 636, startPoint y: 576, endPoint x: 394, endPoint y: 574, distance: 242.0
click at [394, 574] on div "CONDUIT ELEC HD GREY 20MMX4M VOLTA 20HD.GY.4" at bounding box center [814, 574] width 884 height 30
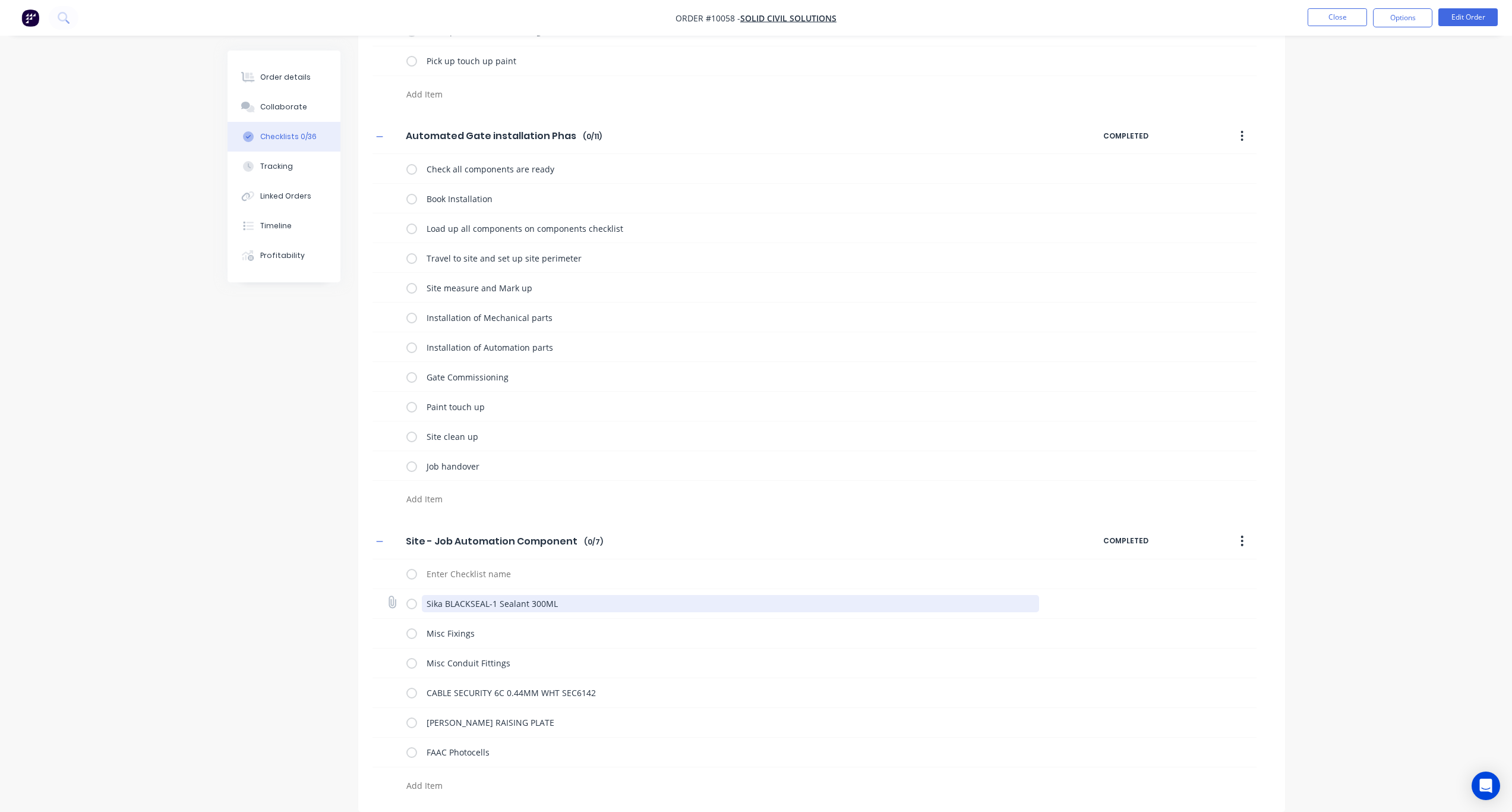
scroll to position [711, 0]
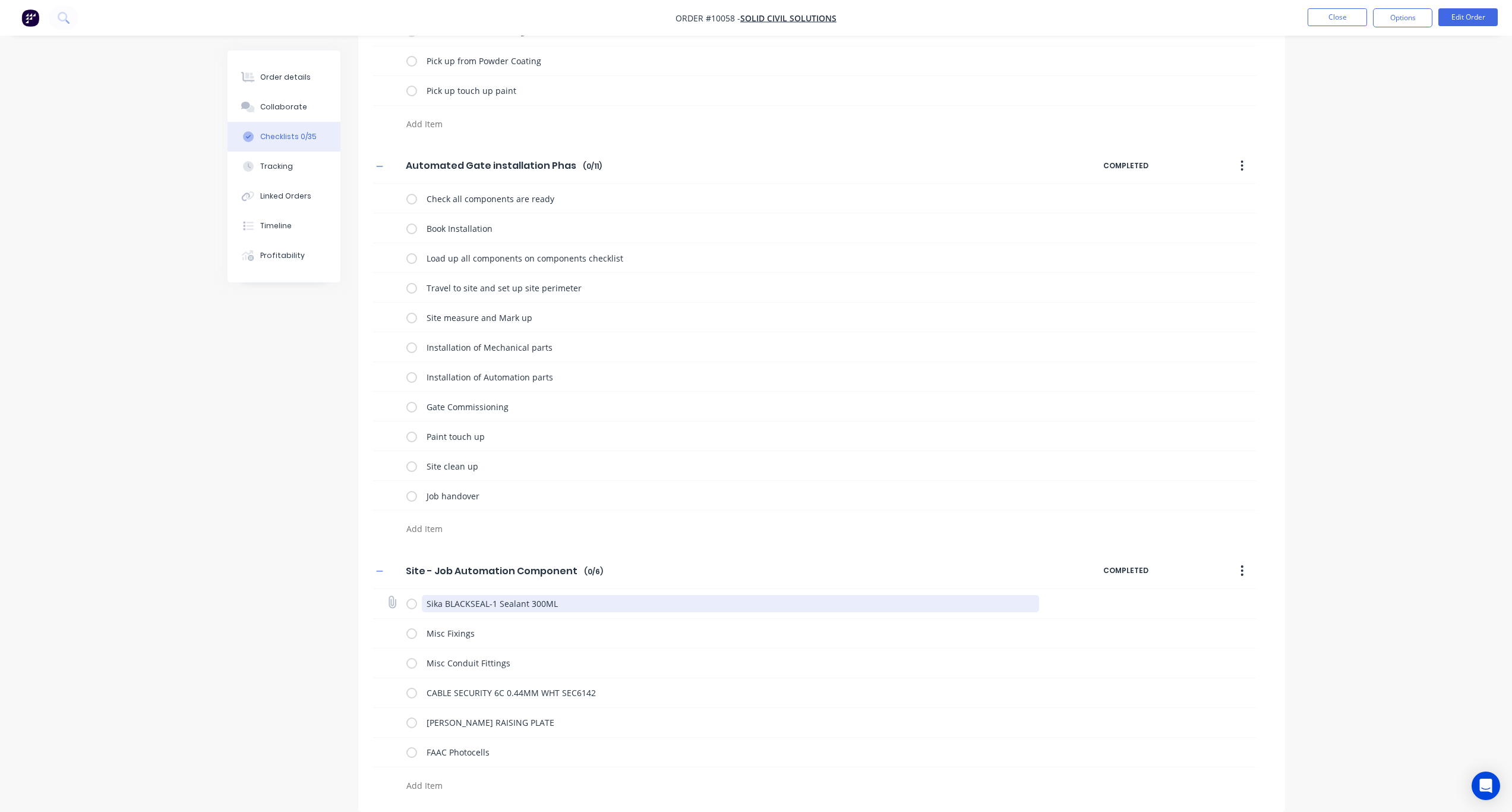
drag, startPoint x: 583, startPoint y: 607, endPoint x: 394, endPoint y: 594, distance: 189.4
click at [394, 594] on div "Sika BLACKSEAL-1 Sealant 300ML" at bounding box center [814, 603] width 884 height 30
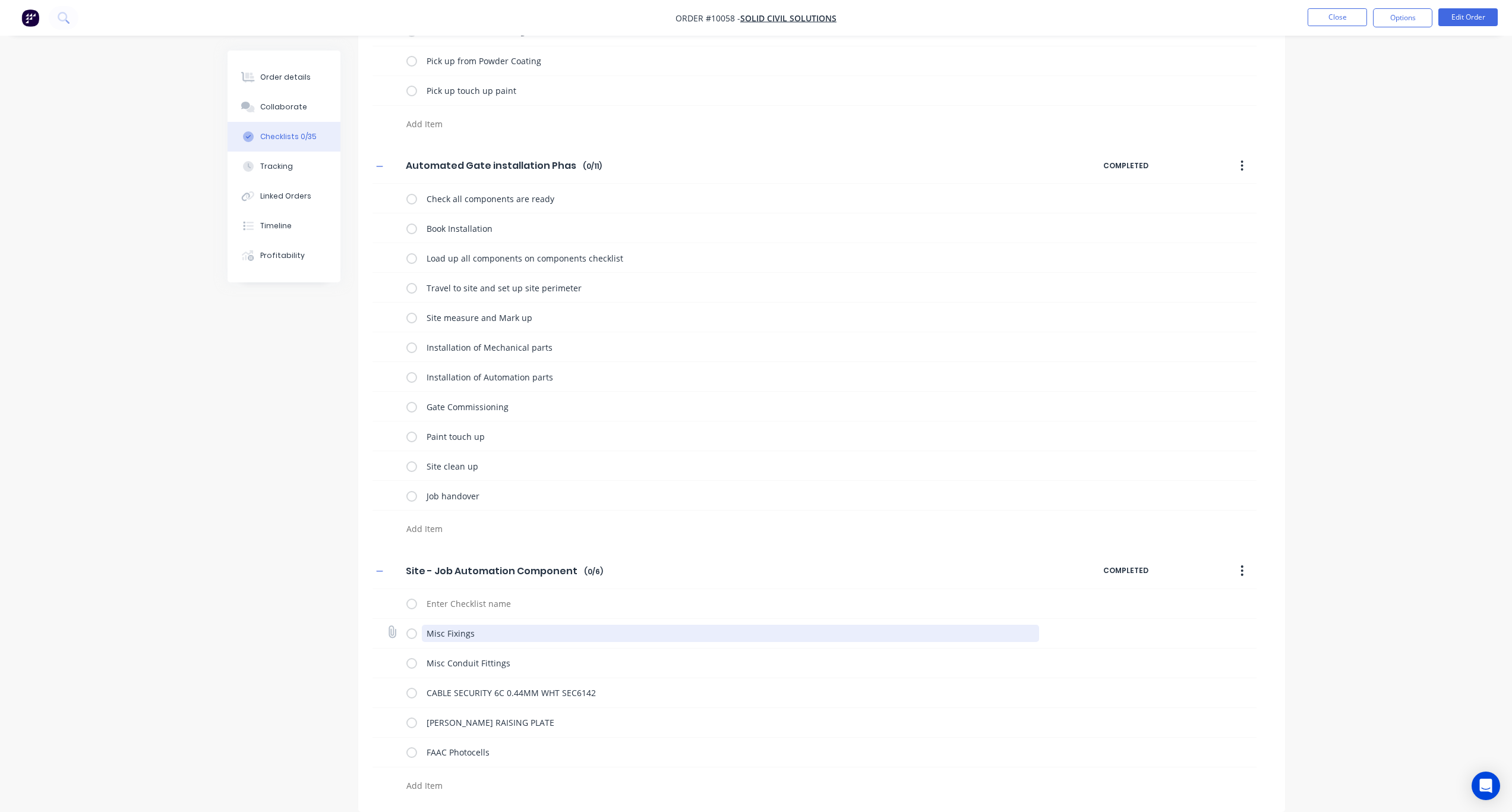
scroll to position [681, 0]
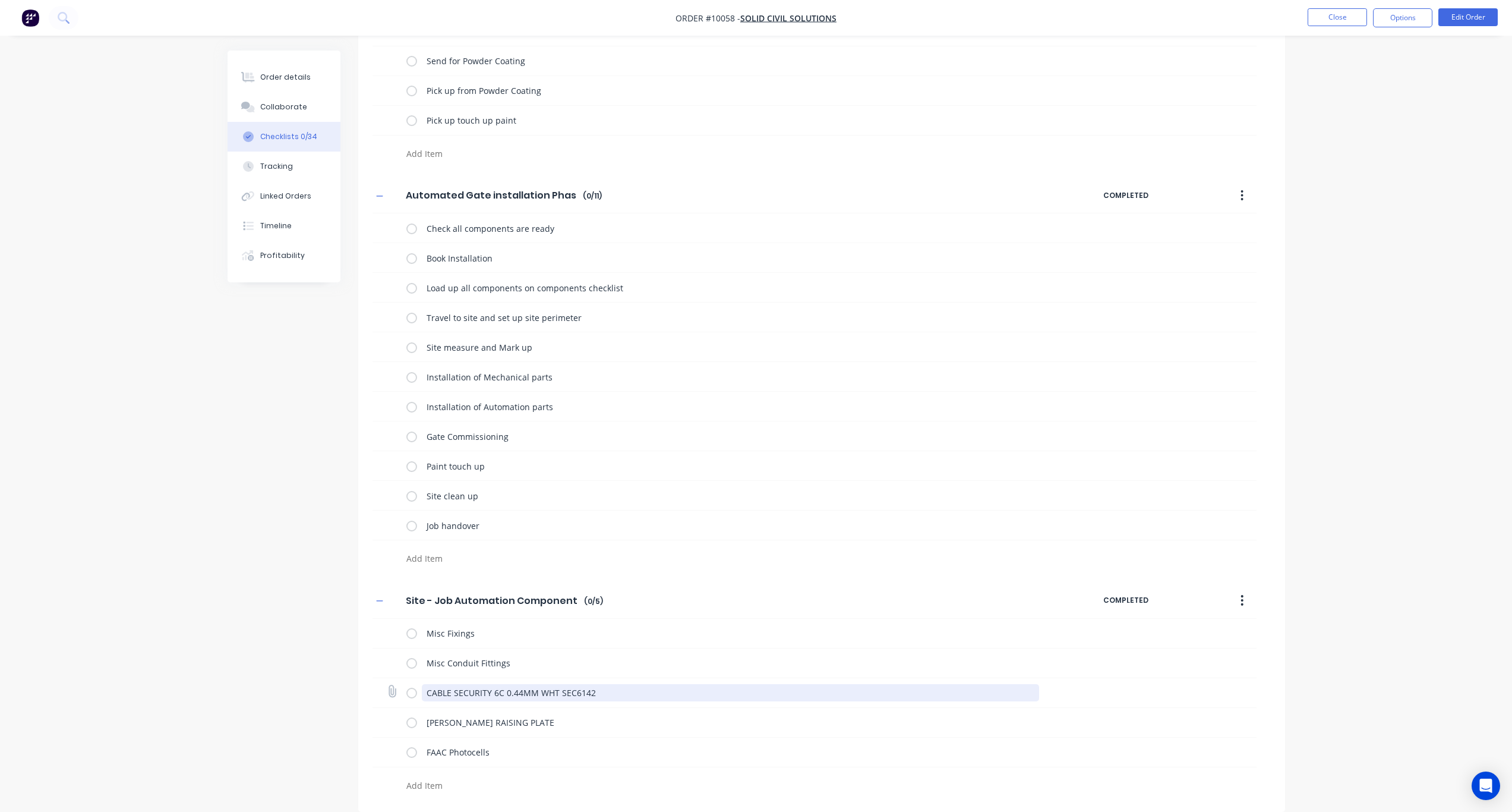
click at [611, 695] on textarea "CABLE SECURITY 6C 0.44MM WHT SEC6142" at bounding box center [730, 692] width 617 height 18
drag, startPoint x: 611, startPoint y: 693, endPoint x: 454, endPoint y: 692, distance: 157.0
click at [454, 692] on textarea "CABLE SECURITY 6C 0.44MM WHT SEC6142" at bounding box center [730, 692] width 617 height 18
type textarea "x"
type textarea "CABLE"
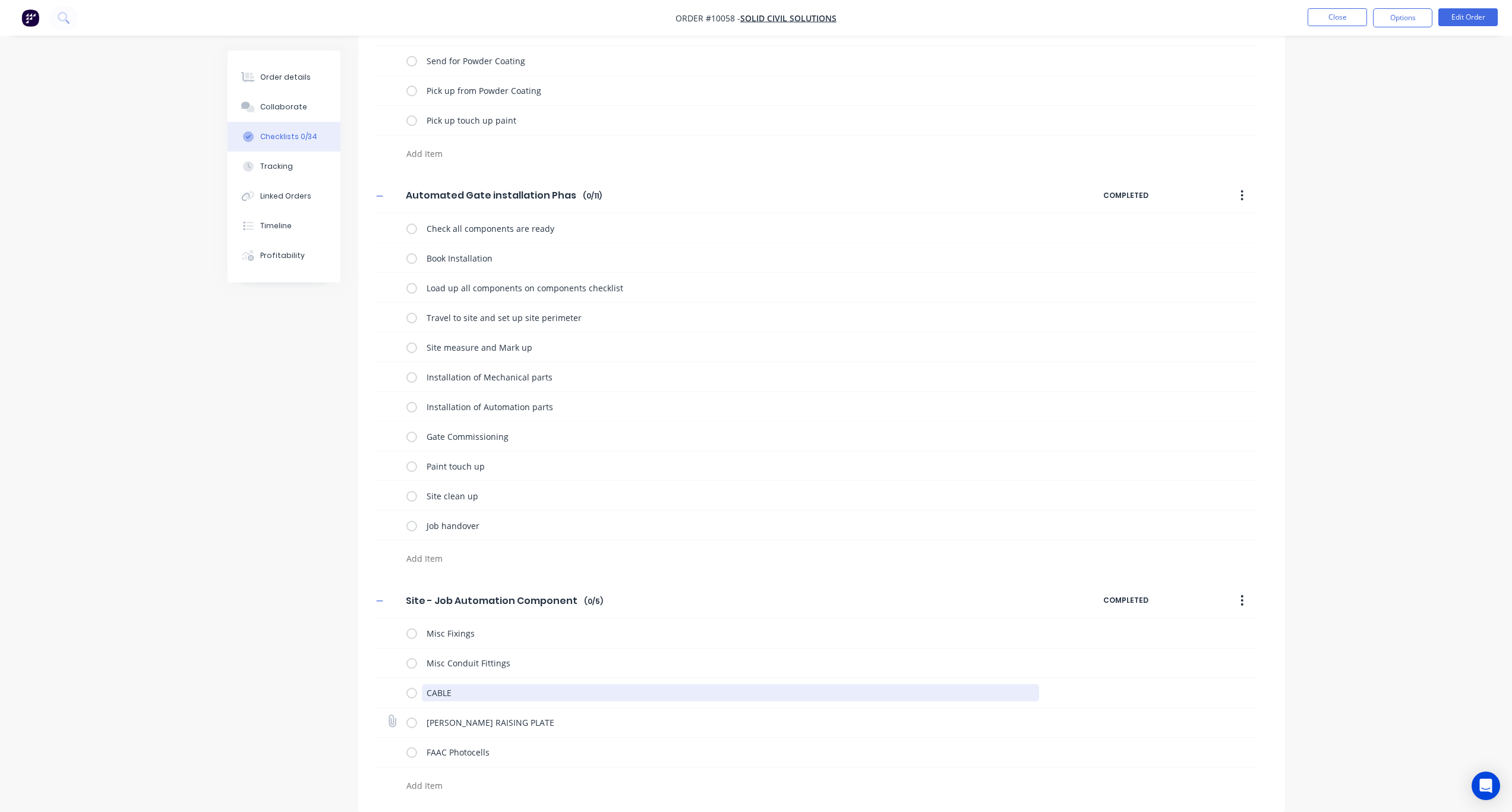
type textarea "x"
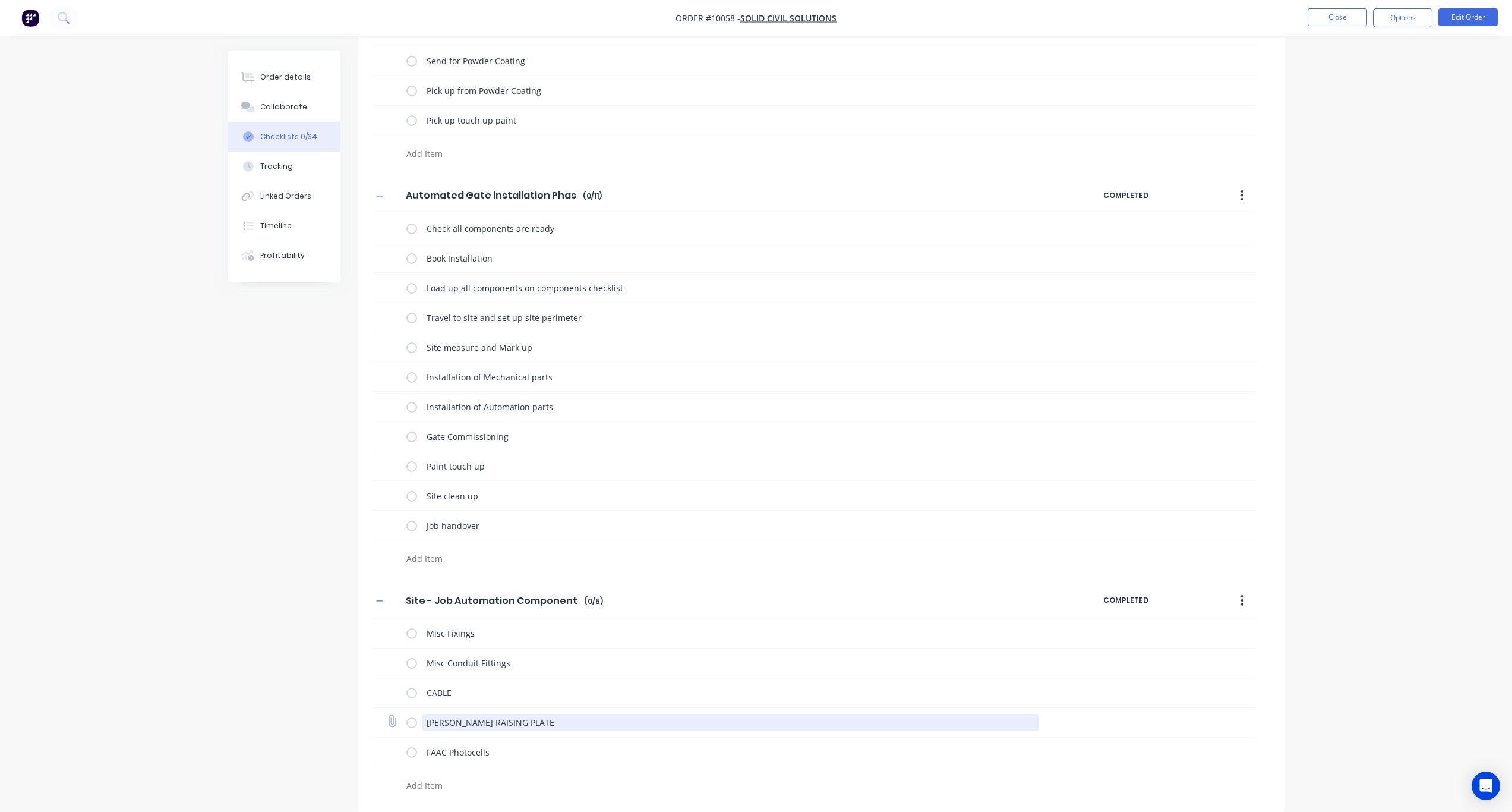
click at [553, 721] on textarea "ROGER GRANDE RAISING PLATE" at bounding box center [730, 722] width 617 height 18
drag, startPoint x: 576, startPoint y: 724, endPoint x: 410, endPoint y: 721, distance: 166.0
click at [410, 721] on div "ROGER GRANDE RAISING PLATE" at bounding box center [725, 722] width 637 height 24
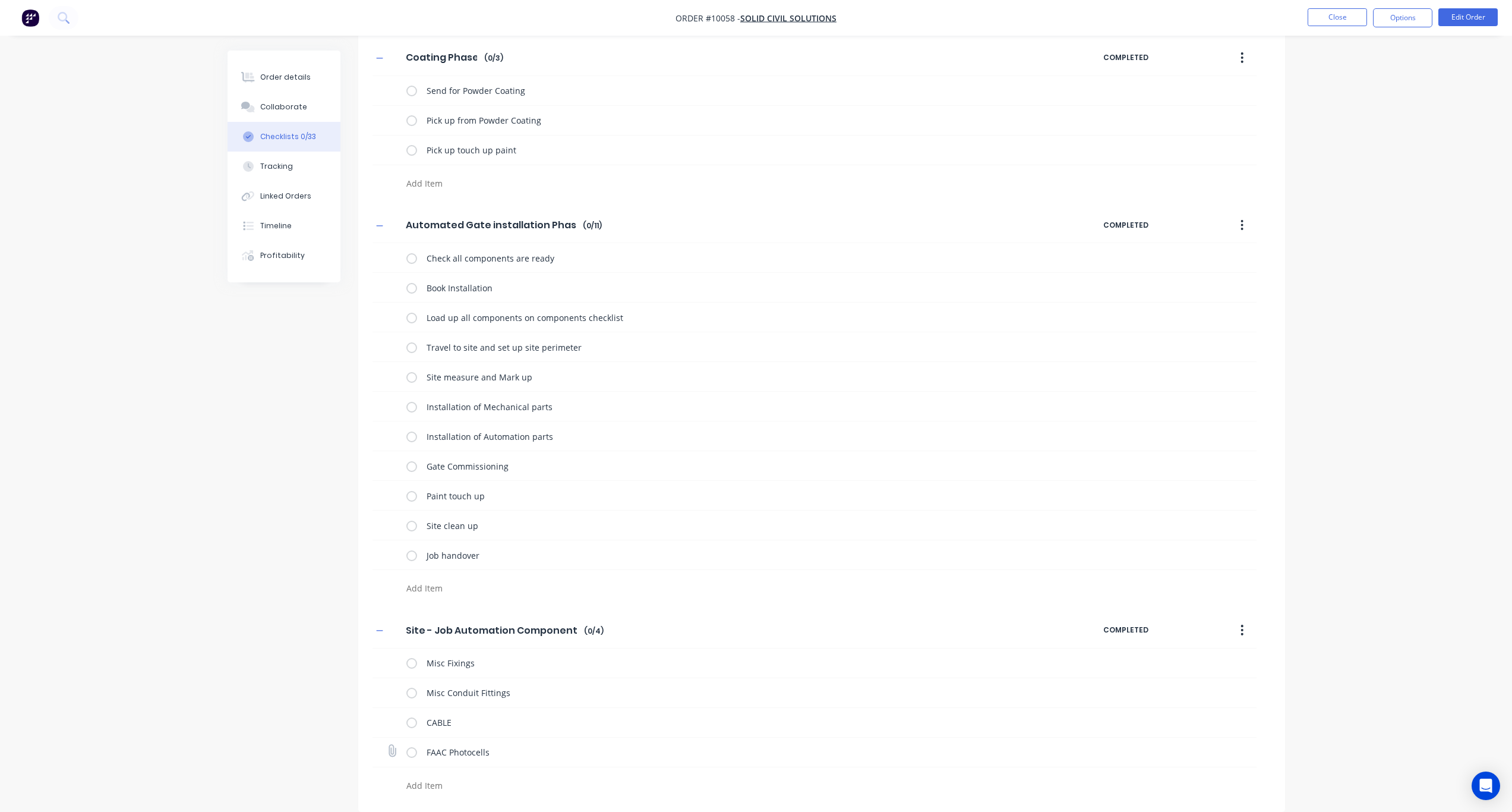
click at [453, 767] on div "FAAC Photocells" at bounding box center [814, 753] width 884 height 30
click at [442, 788] on textarea at bounding box center [687, 785] width 572 height 18
paste textarea "Roger Medio 600kg, Kit (incl 2 remotes,6M Rack + Photocells)"
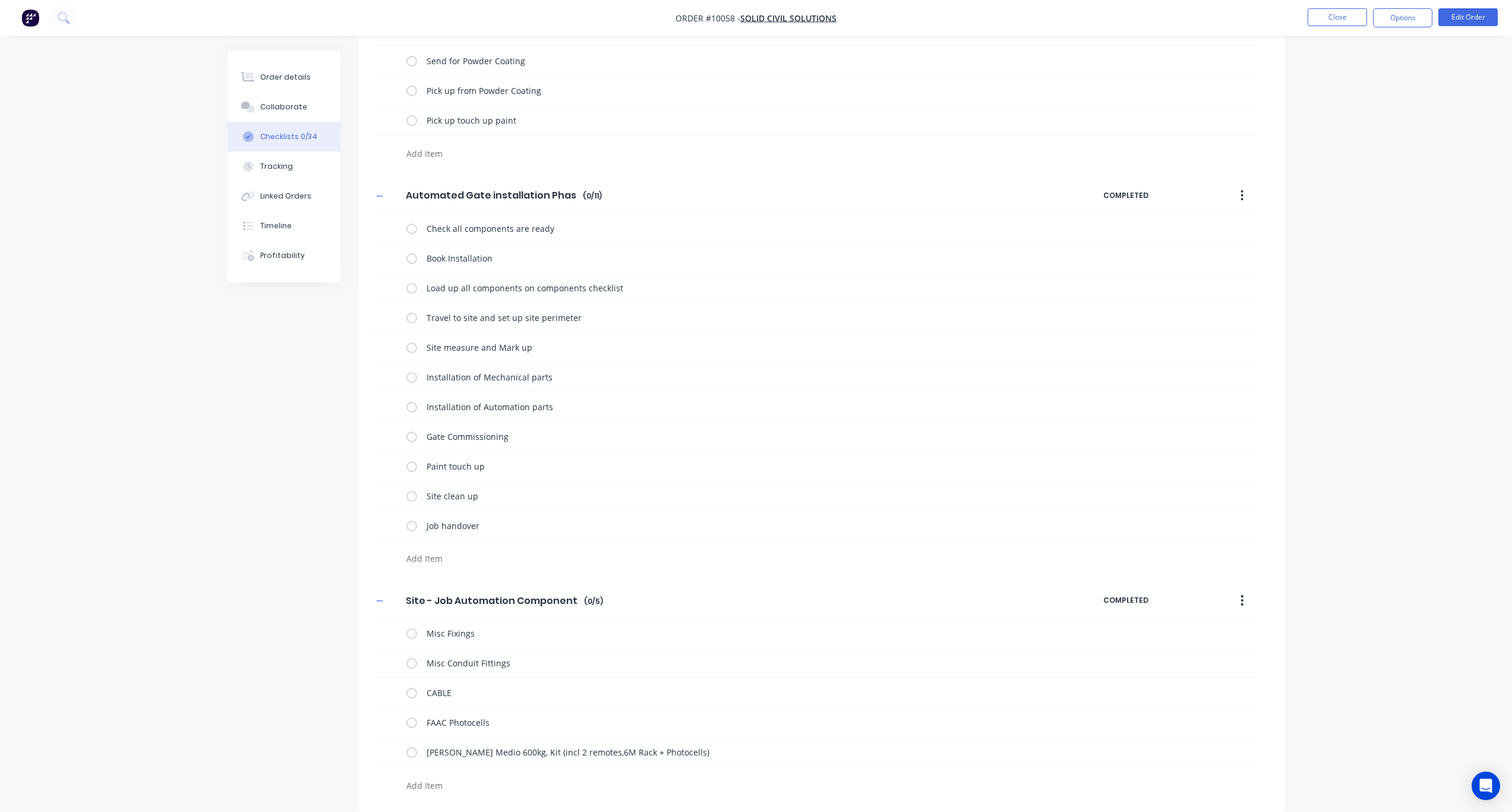
click at [429, 782] on textarea at bounding box center [687, 785] width 572 height 18
paste textarea "Medio Battery Kit"
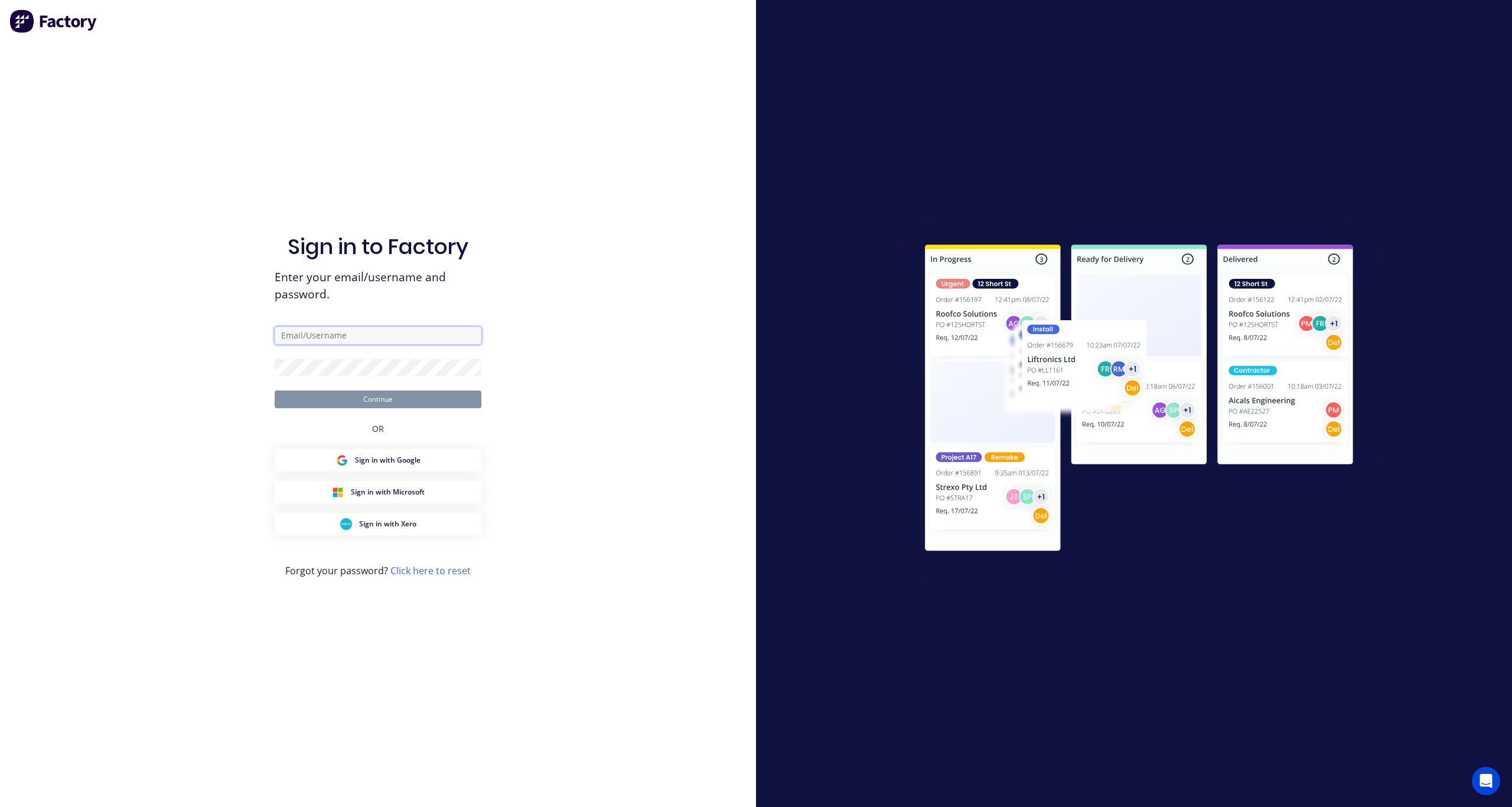
click at [356, 338] on input "text" at bounding box center [378, 335] width 207 height 17
click at [455, 397] on button "Continue" at bounding box center [378, 399] width 207 height 17
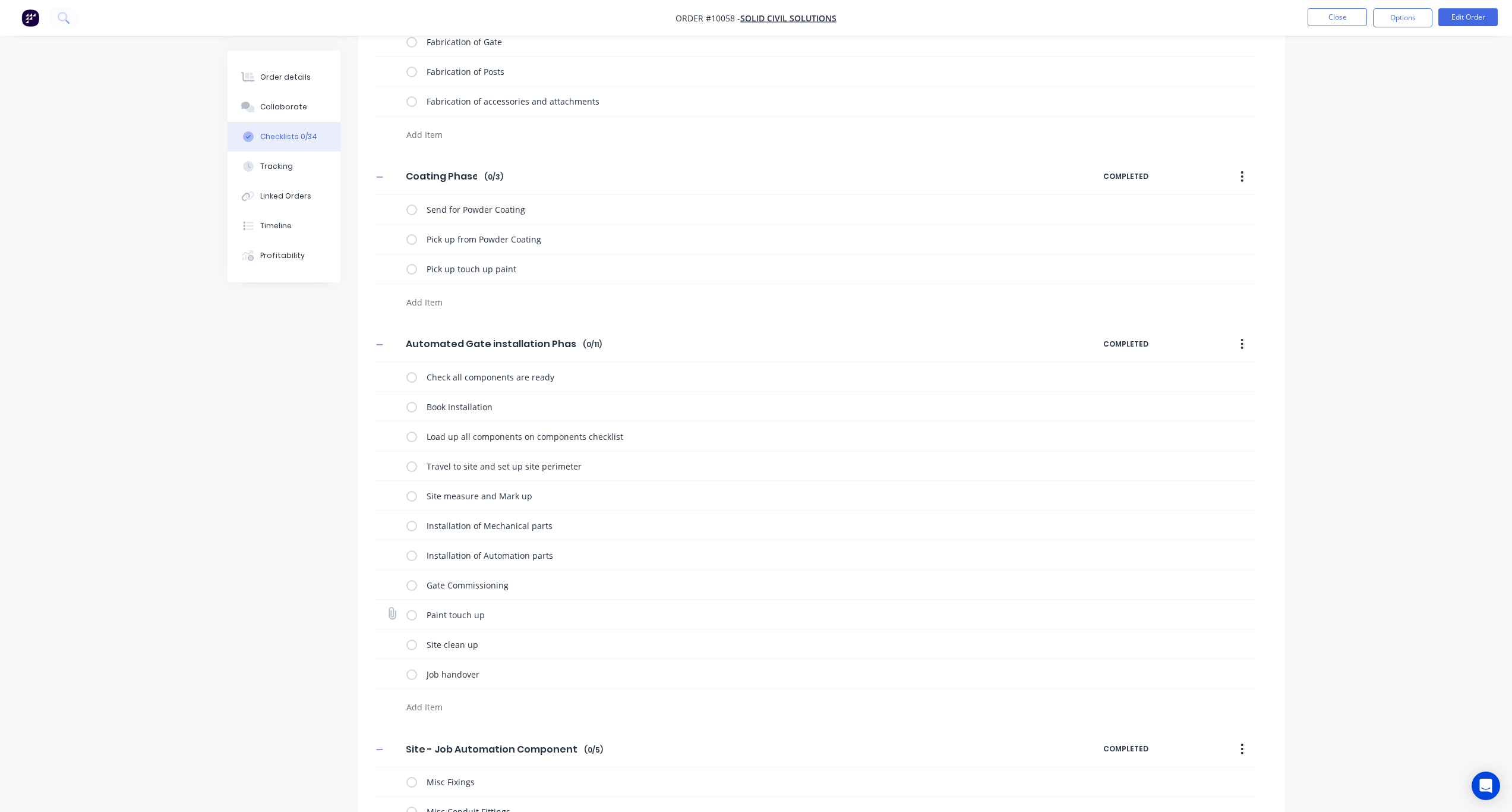
scroll to position [681, 0]
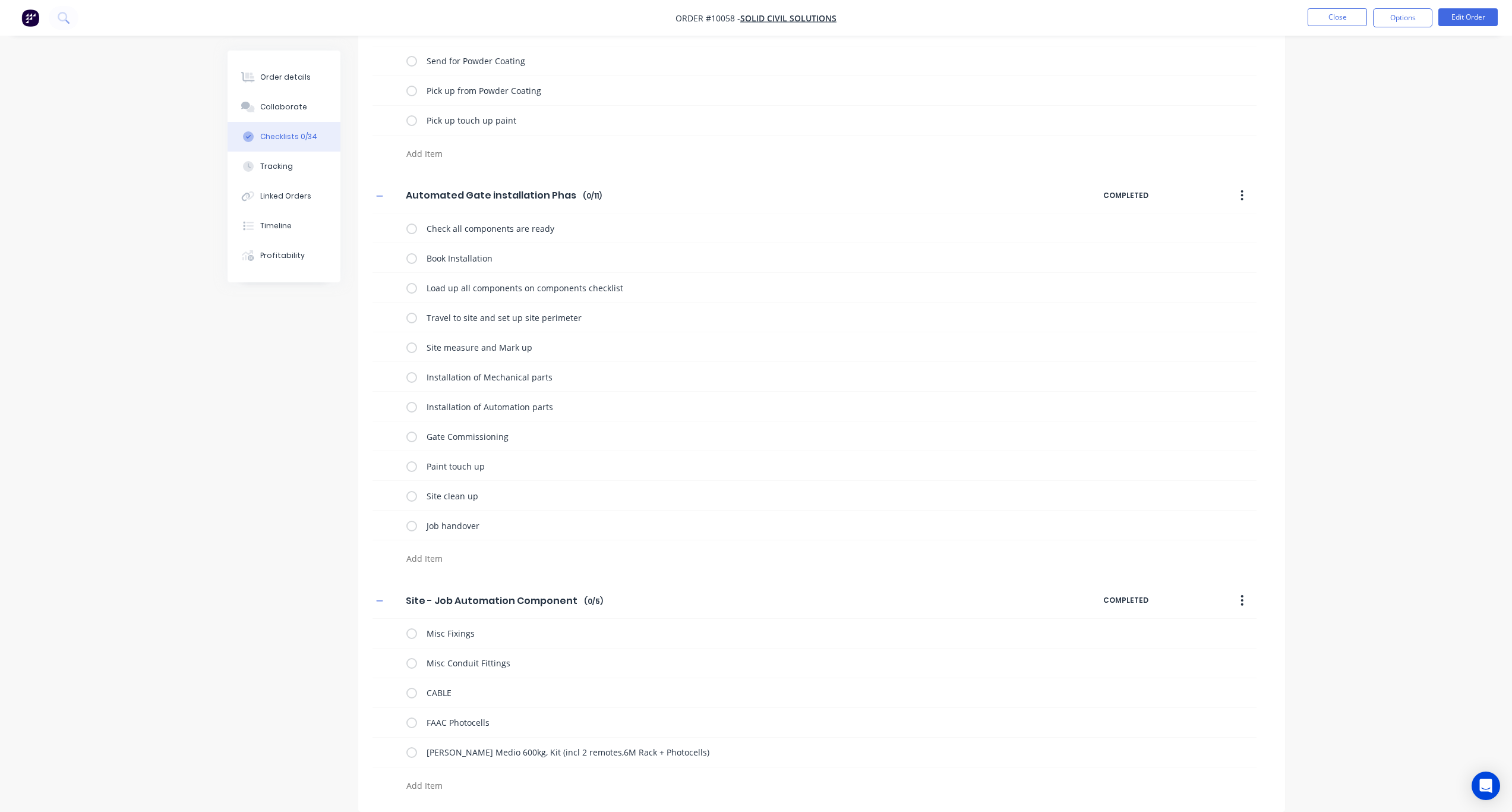
click at [442, 787] on textarea at bounding box center [687, 785] width 572 height 18
paste textarea "Medio Battery Kit"
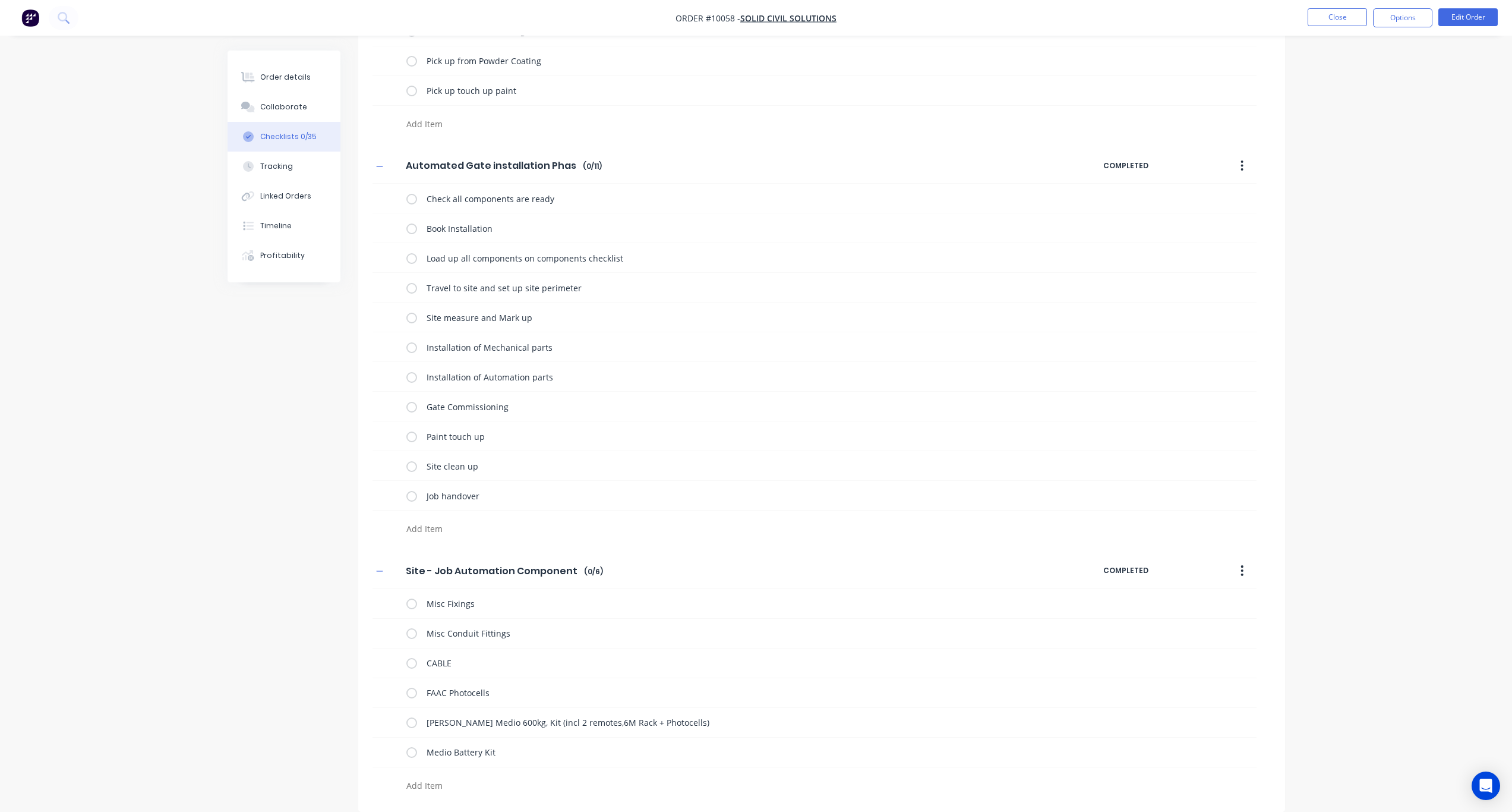
click at [419, 782] on textarea at bounding box center [687, 785] width 572 height 18
paste textarea "SWITCH TIME DAILY/WEEKLY 3YR 230VAC 16A 1C/O DIGITAL MEMO"
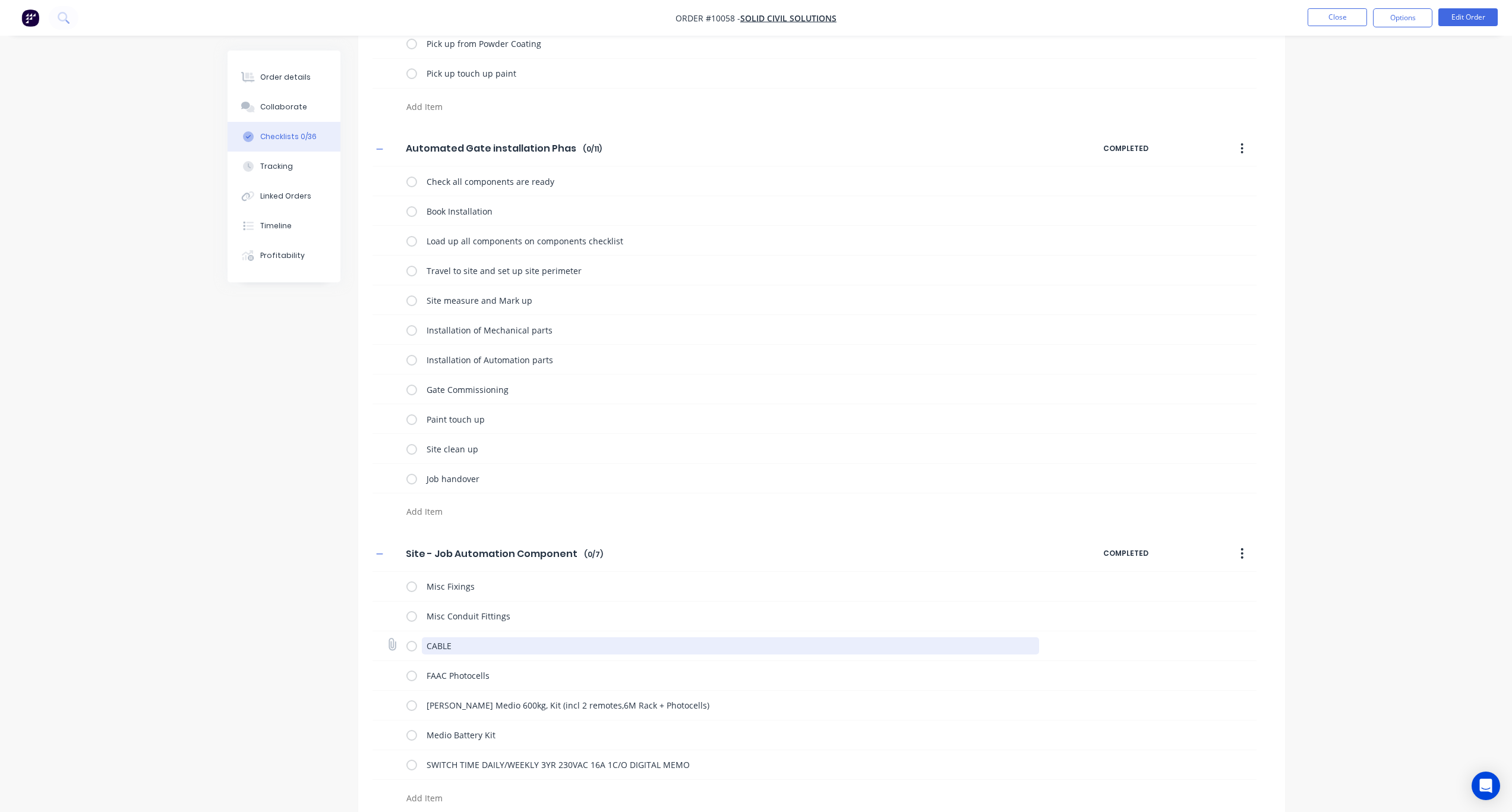
scroll to position [740, 0]
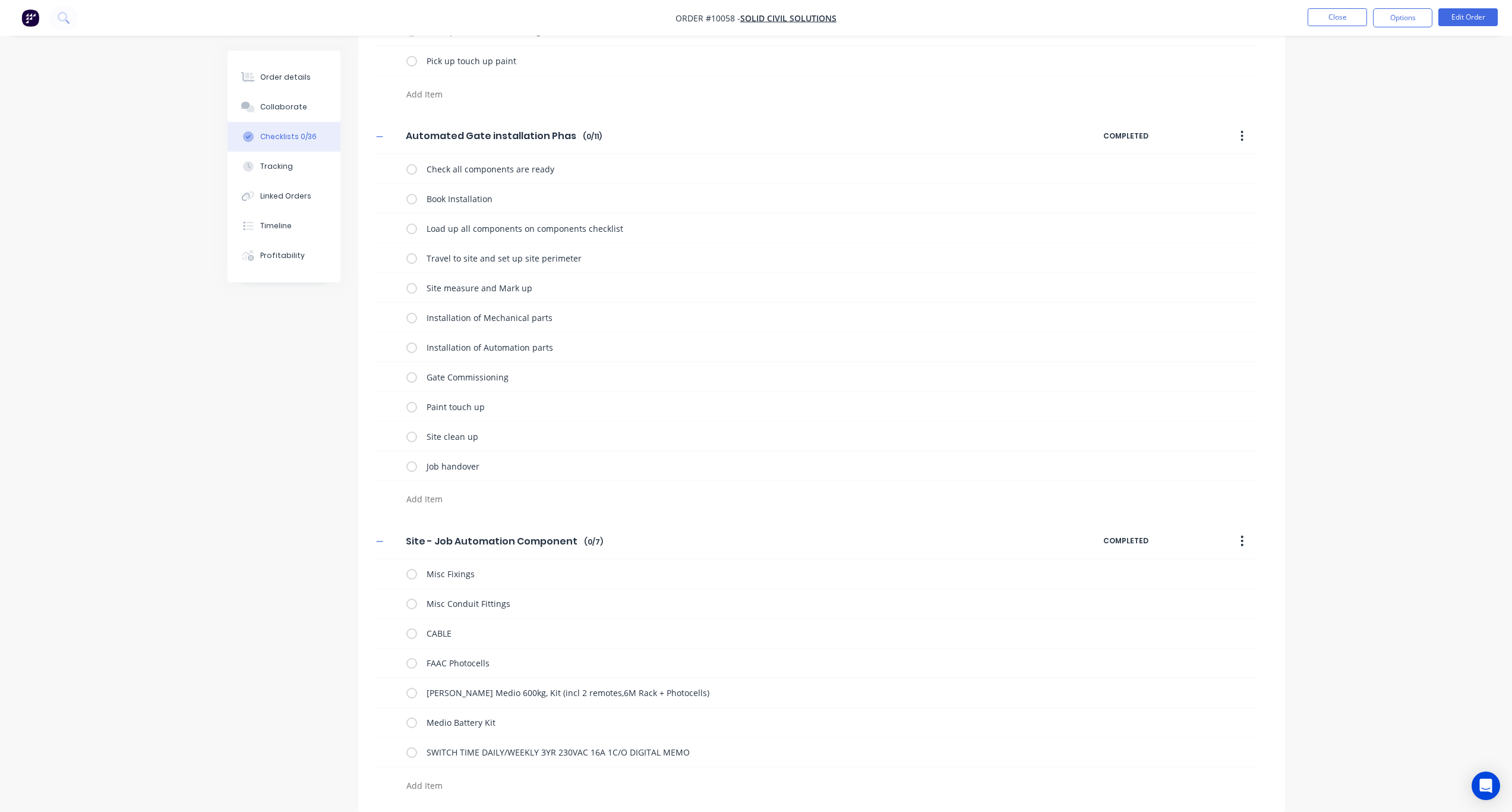
click at [446, 771] on div at bounding box center [681, 783] width 619 height 30
click at [432, 785] on textarea at bounding box center [687, 785] width 572 height 18
paste textarea "Wireless keypad H85"
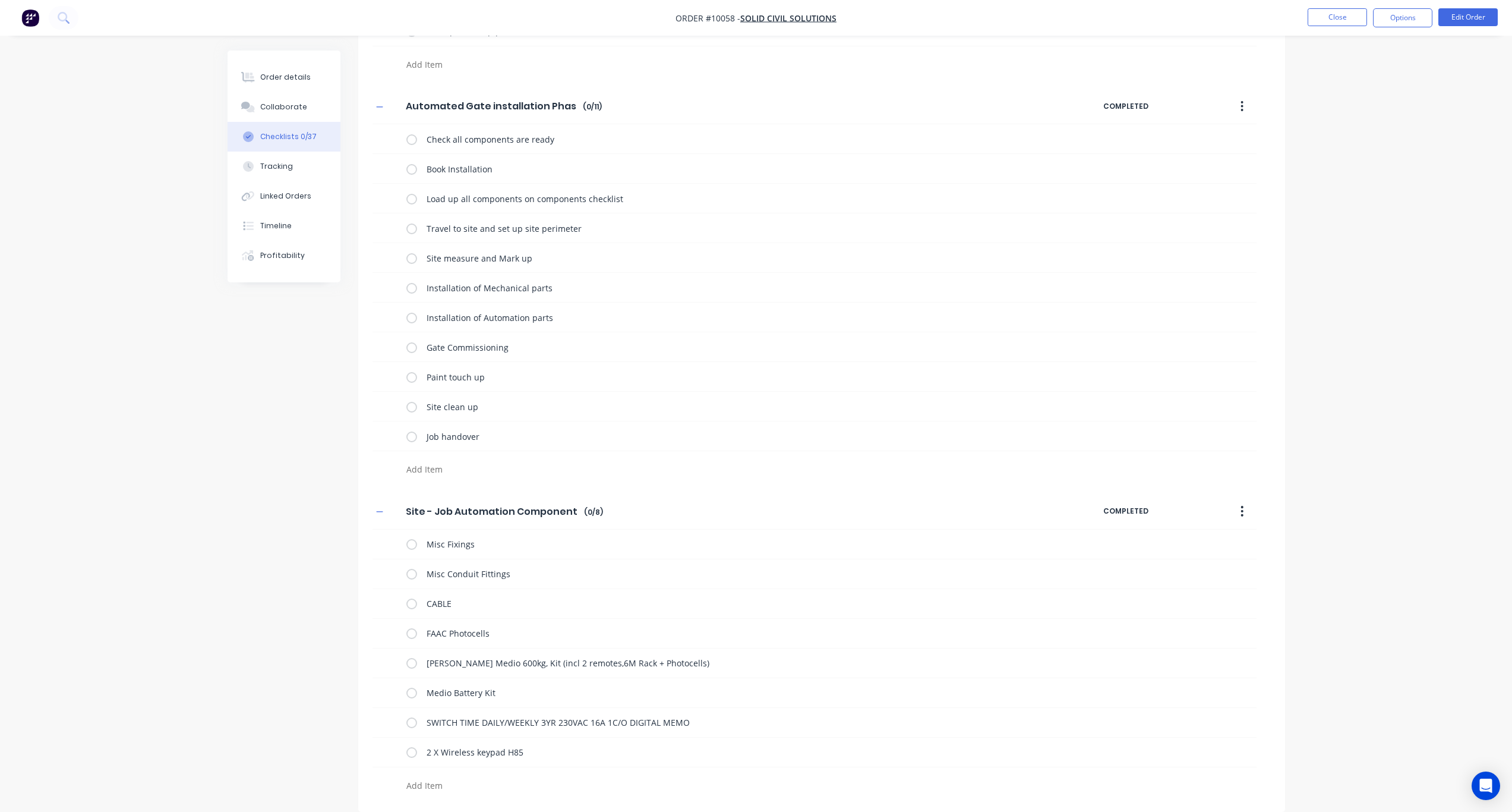
click at [425, 783] on textarea at bounding box center [687, 785] width 572 height 18
paste textarea "100mm Riser for Medio"
click at [215, 625] on div "Order details Collaborate Checklists 0/38 Tracking Linked Orders Timeline Profi…" at bounding box center [756, 36] width 1512 height 1612
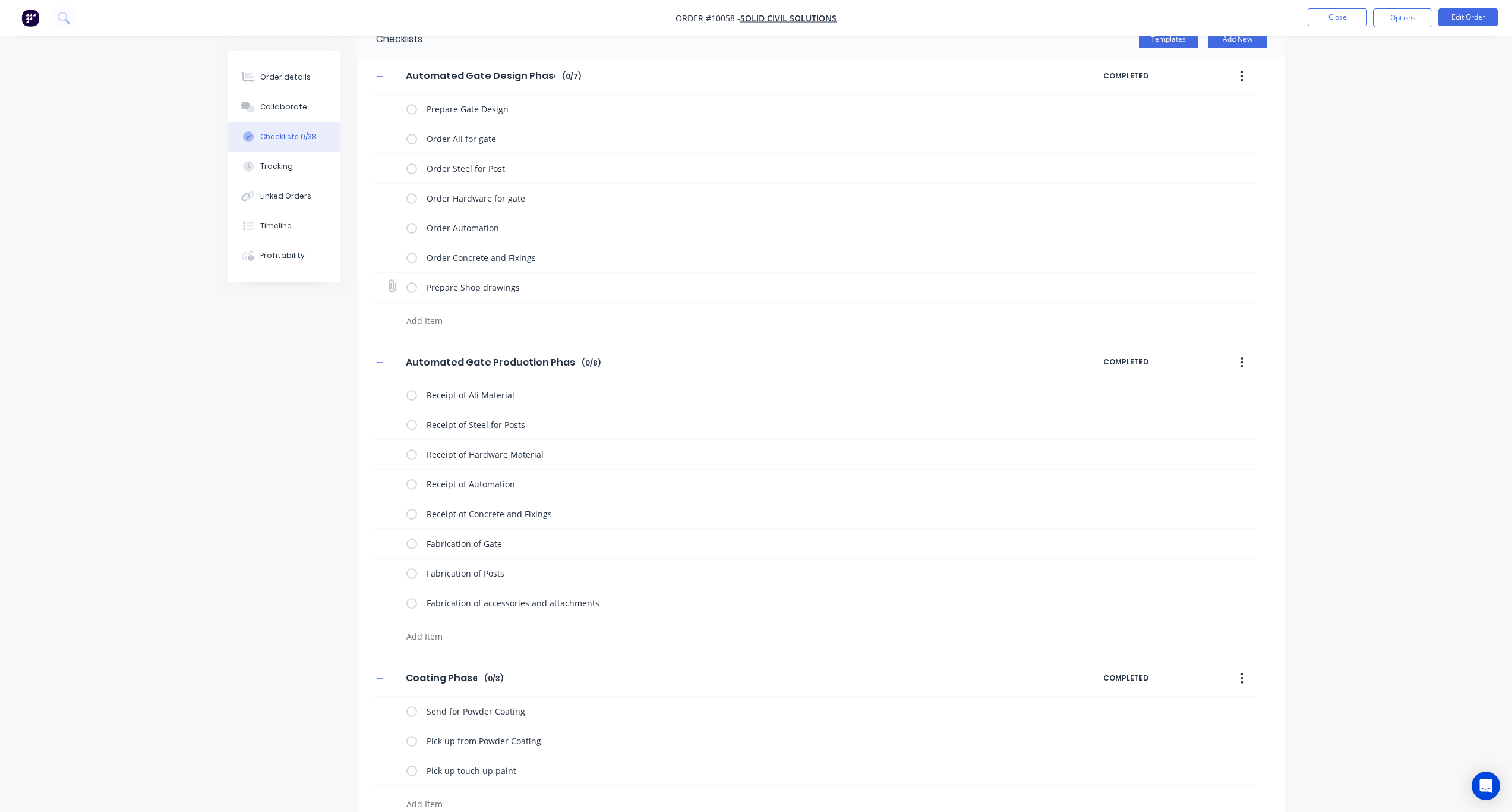
scroll to position [0, 0]
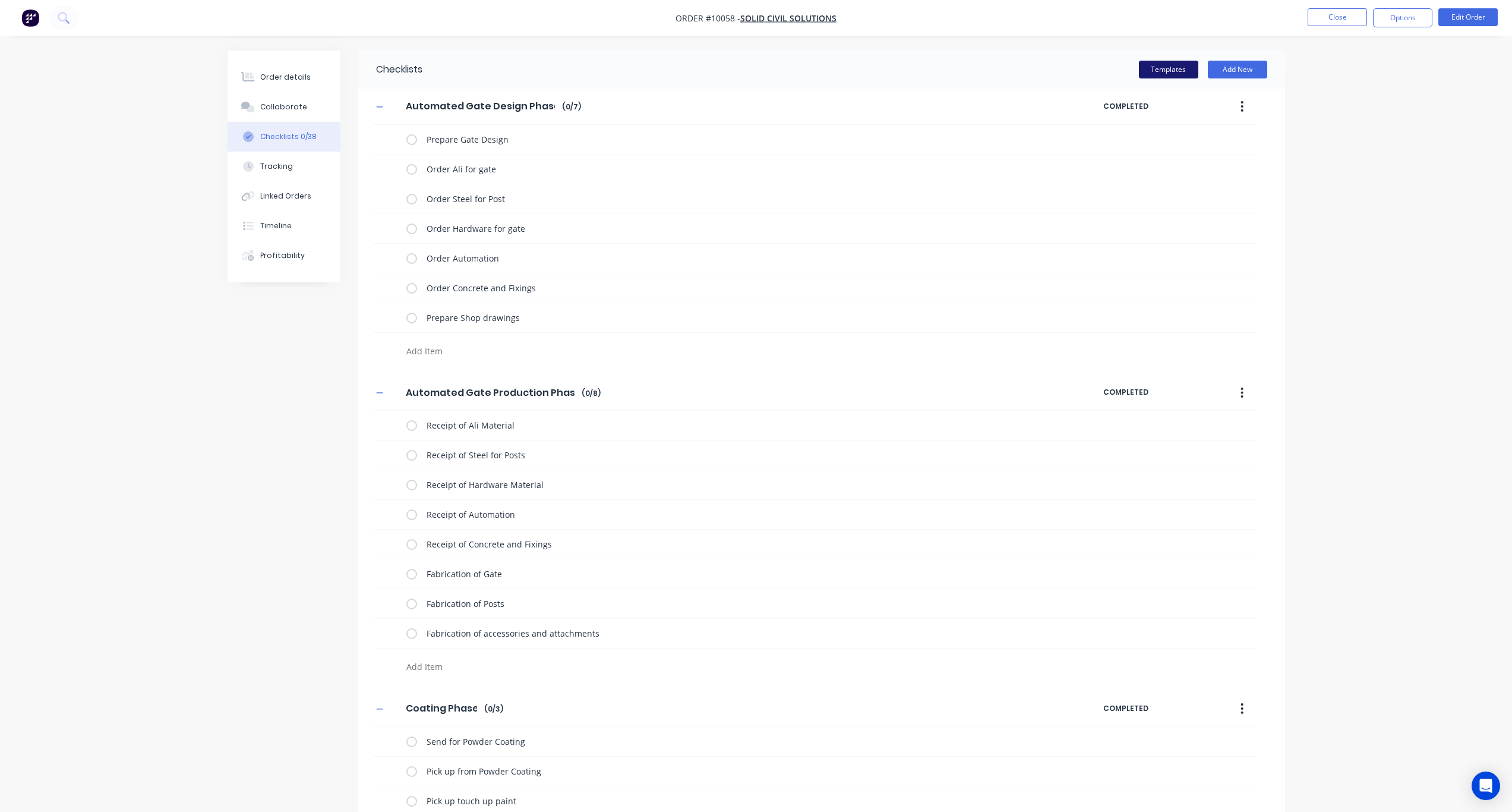
click at [1176, 64] on button "Templates" at bounding box center [1169, 69] width 59 height 18
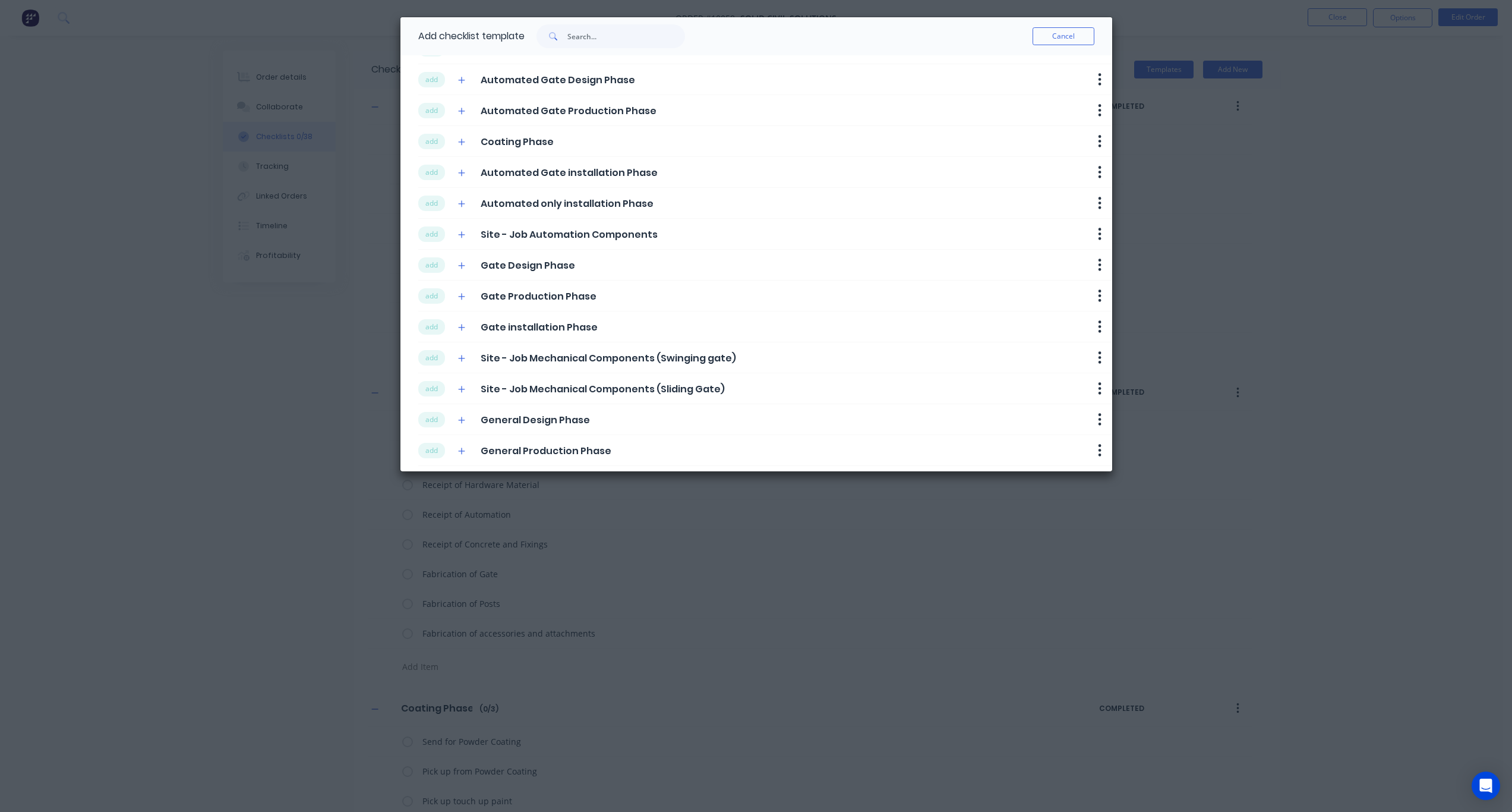
scroll to position [59, 0]
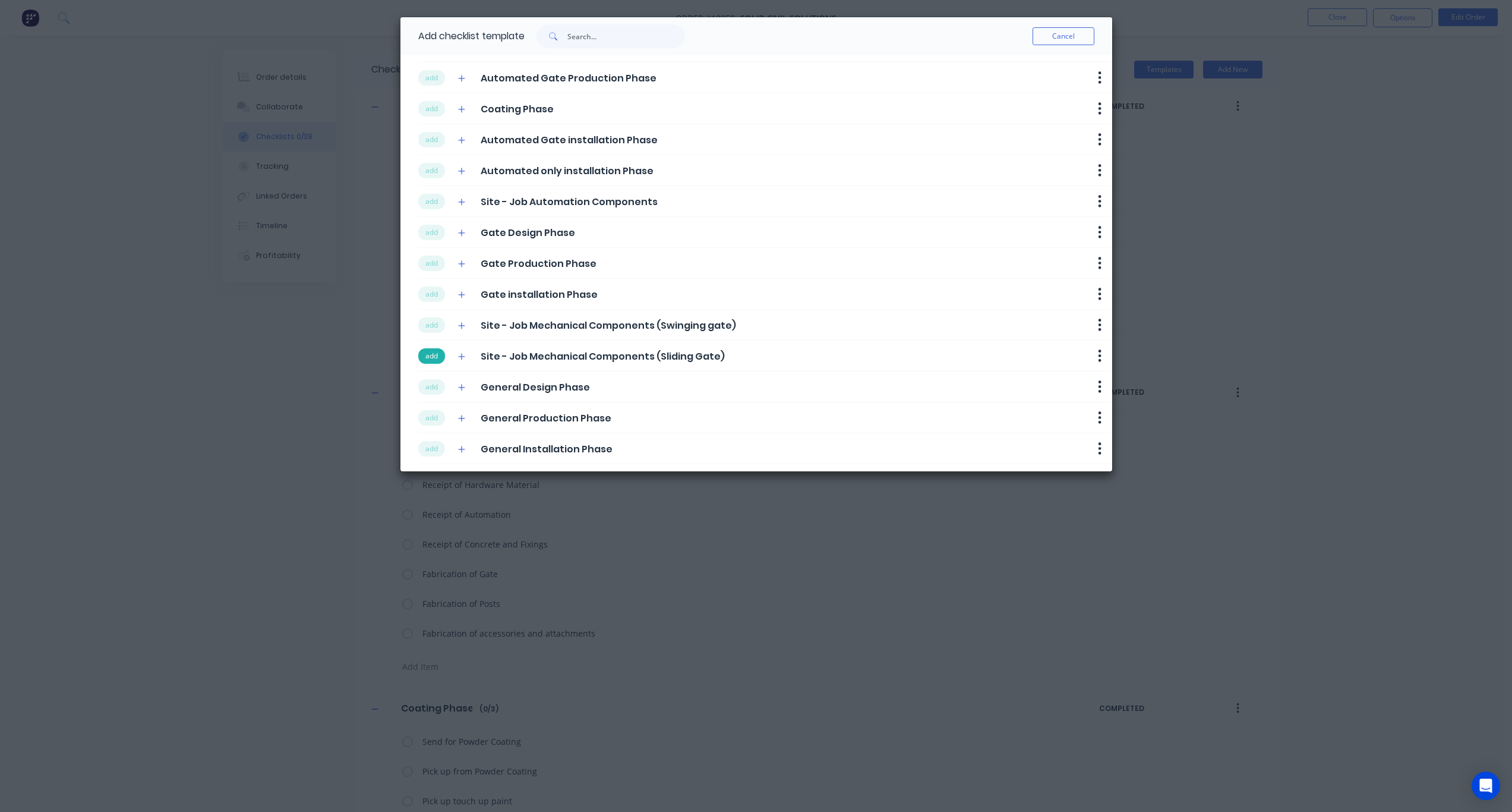
click at [431, 356] on button "add" at bounding box center [431, 356] width 27 height 15
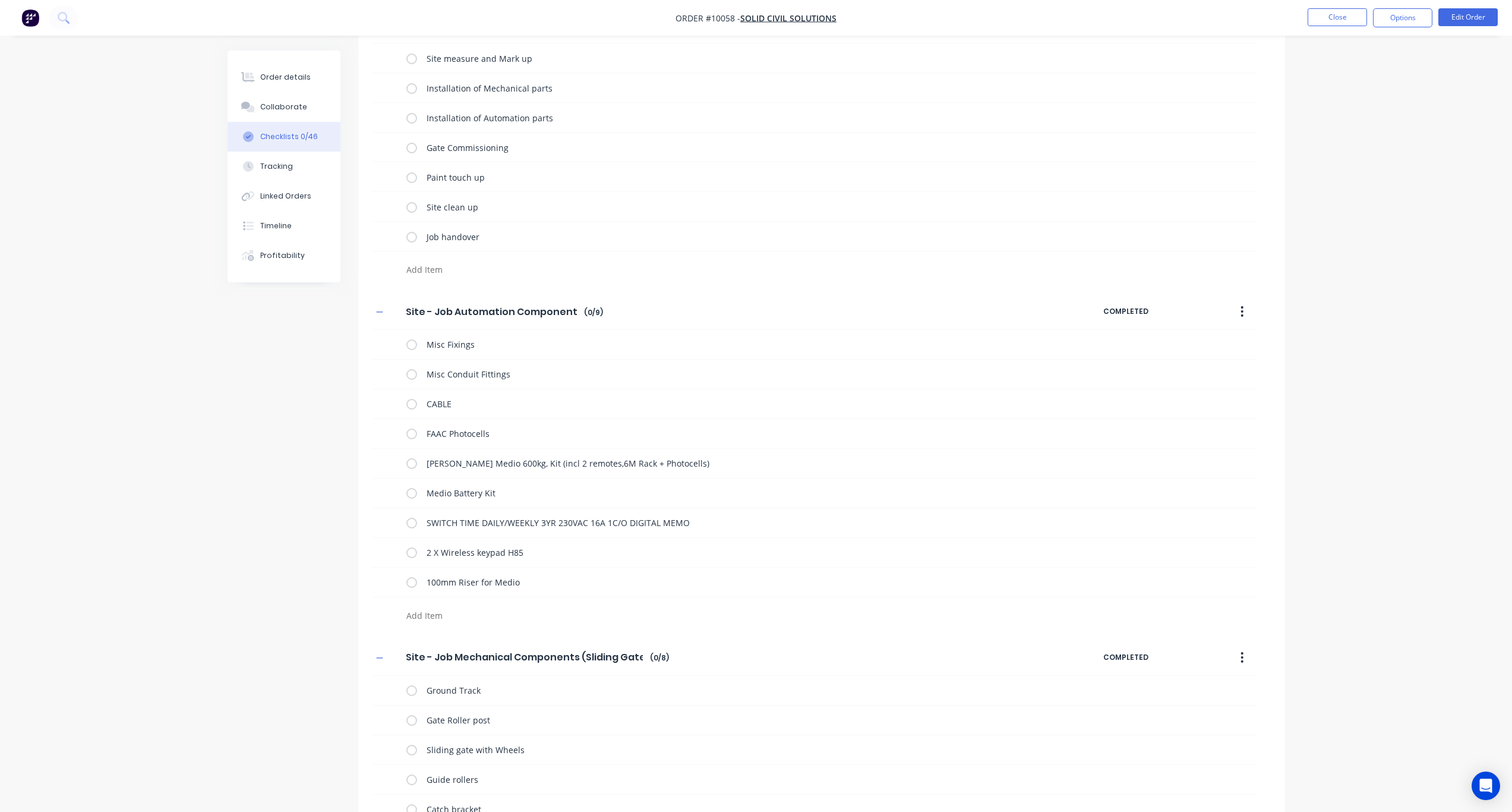
scroll to position [1116, 0]
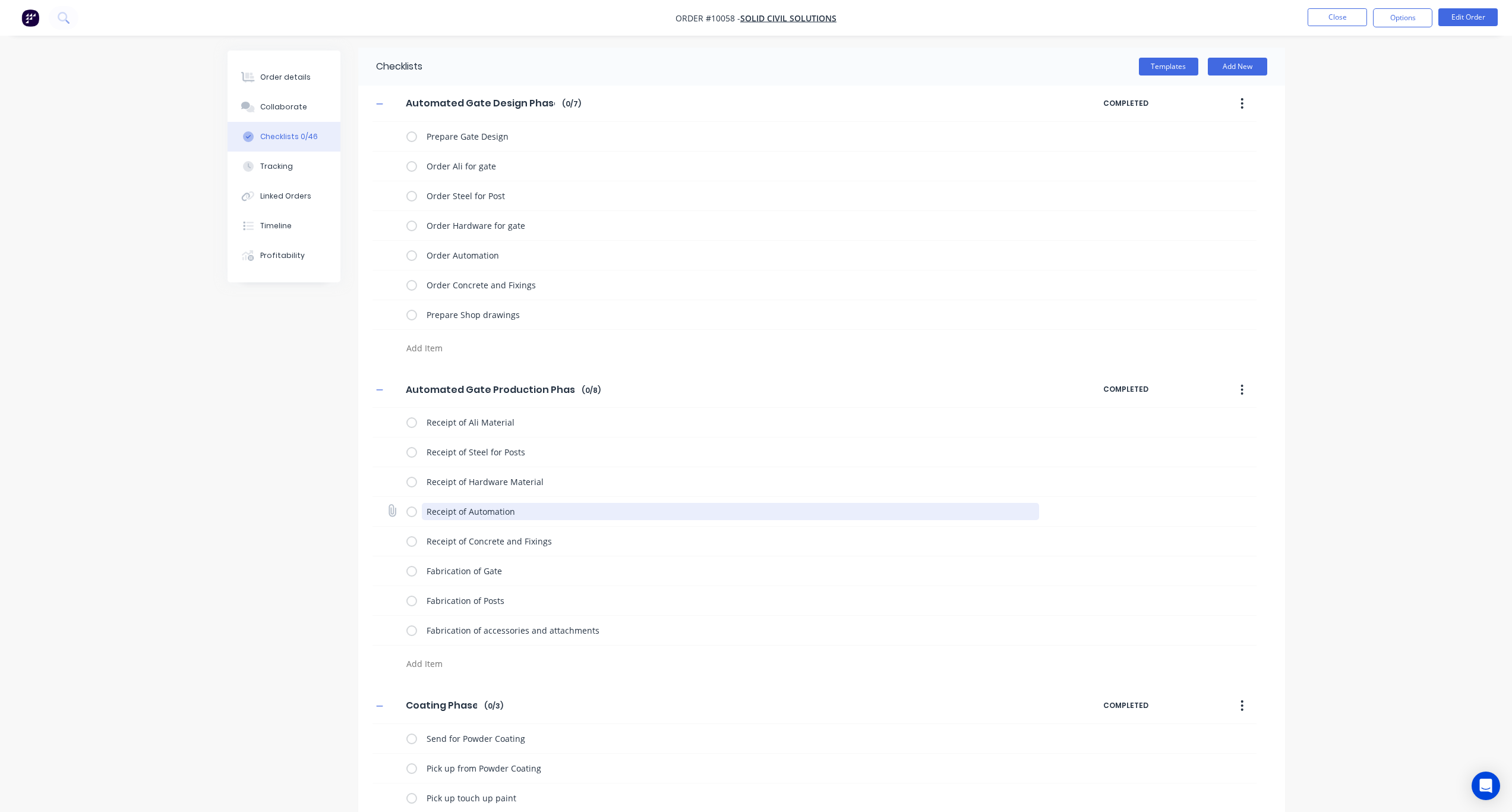
scroll to position [0, 0]
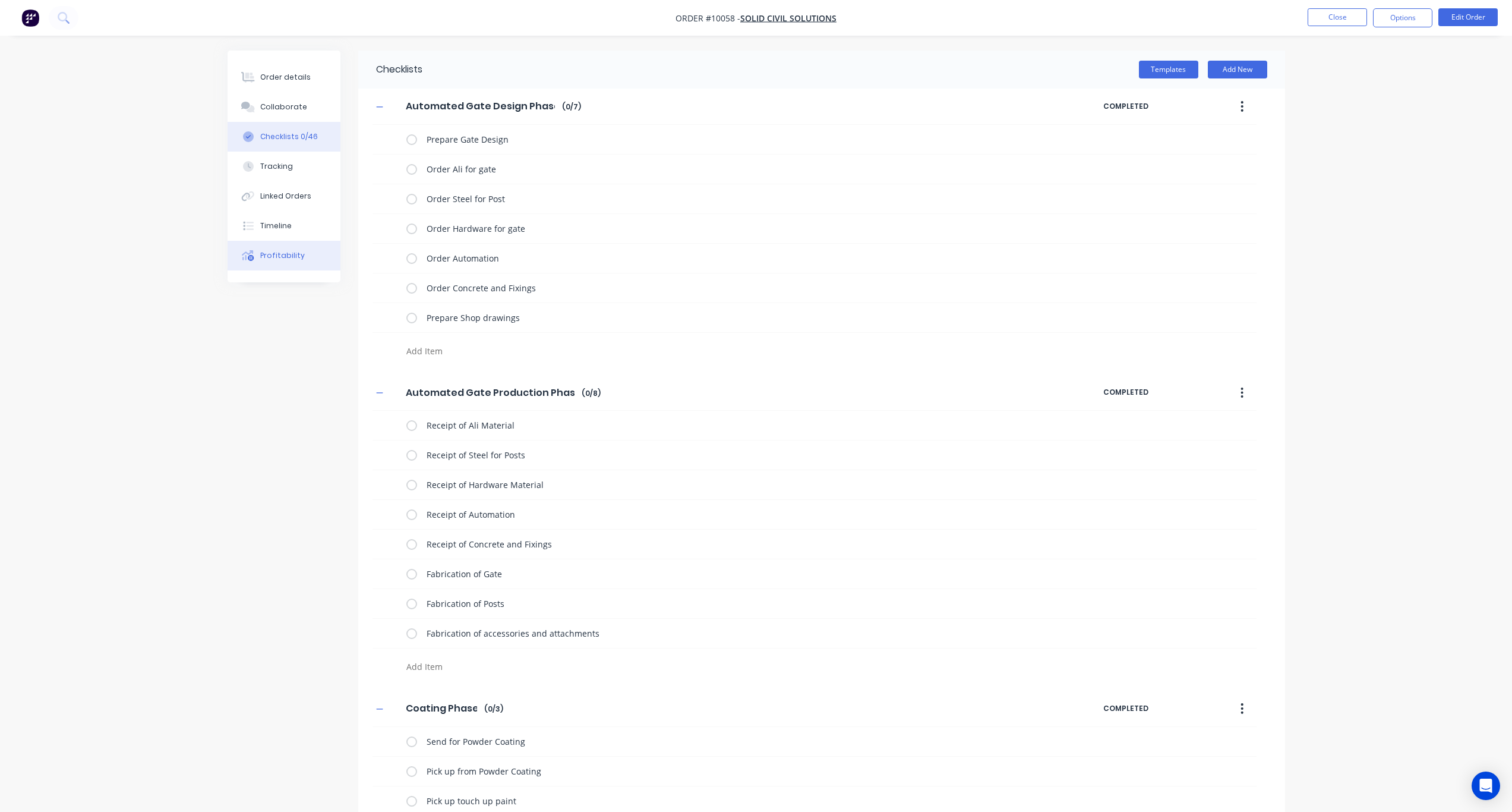
click at [286, 254] on div "Profitability" at bounding box center [282, 256] width 45 height 11
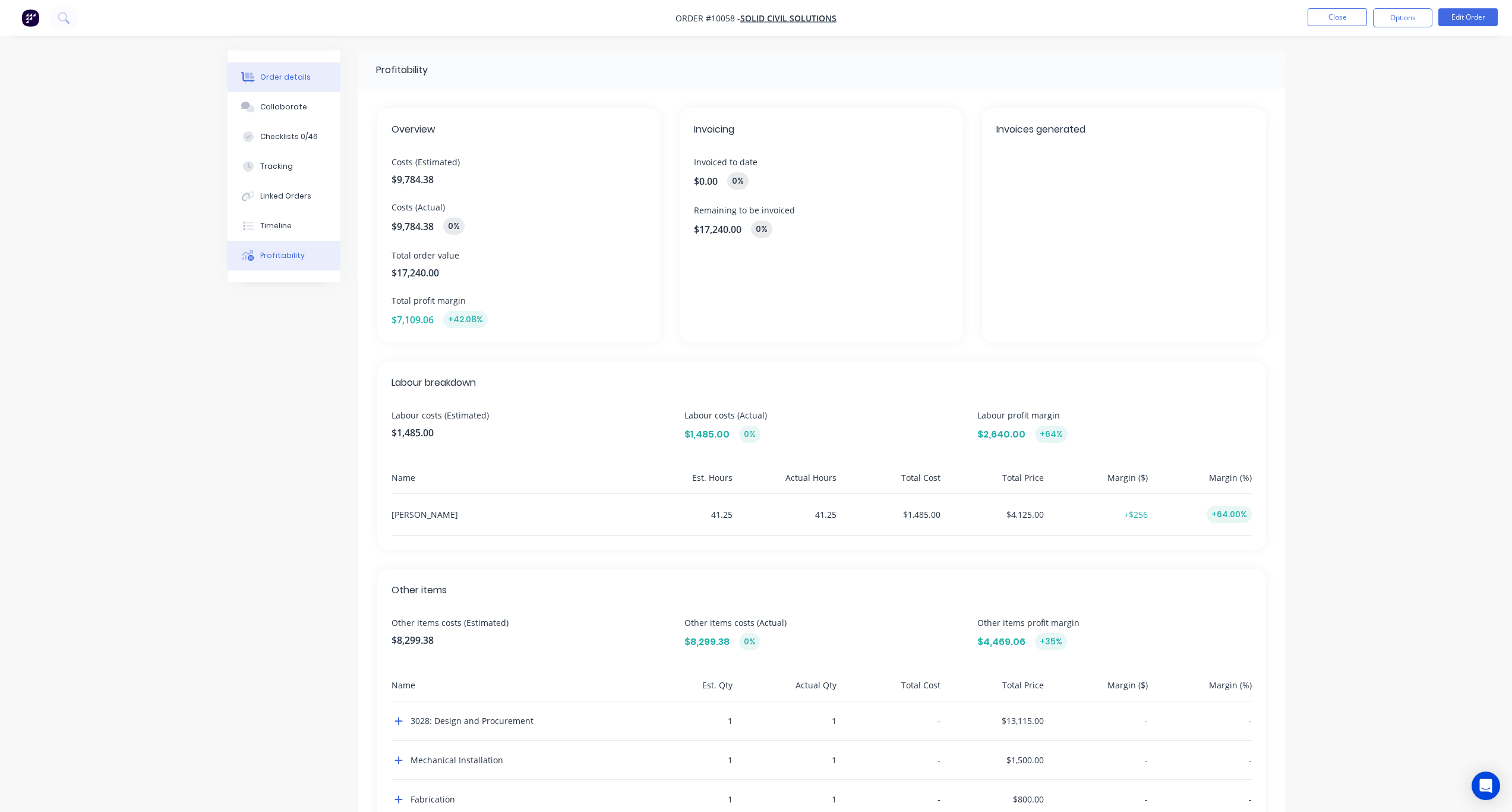
click at [282, 78] on div "Order details" at bounding box center [285, 77] width 50 height 11
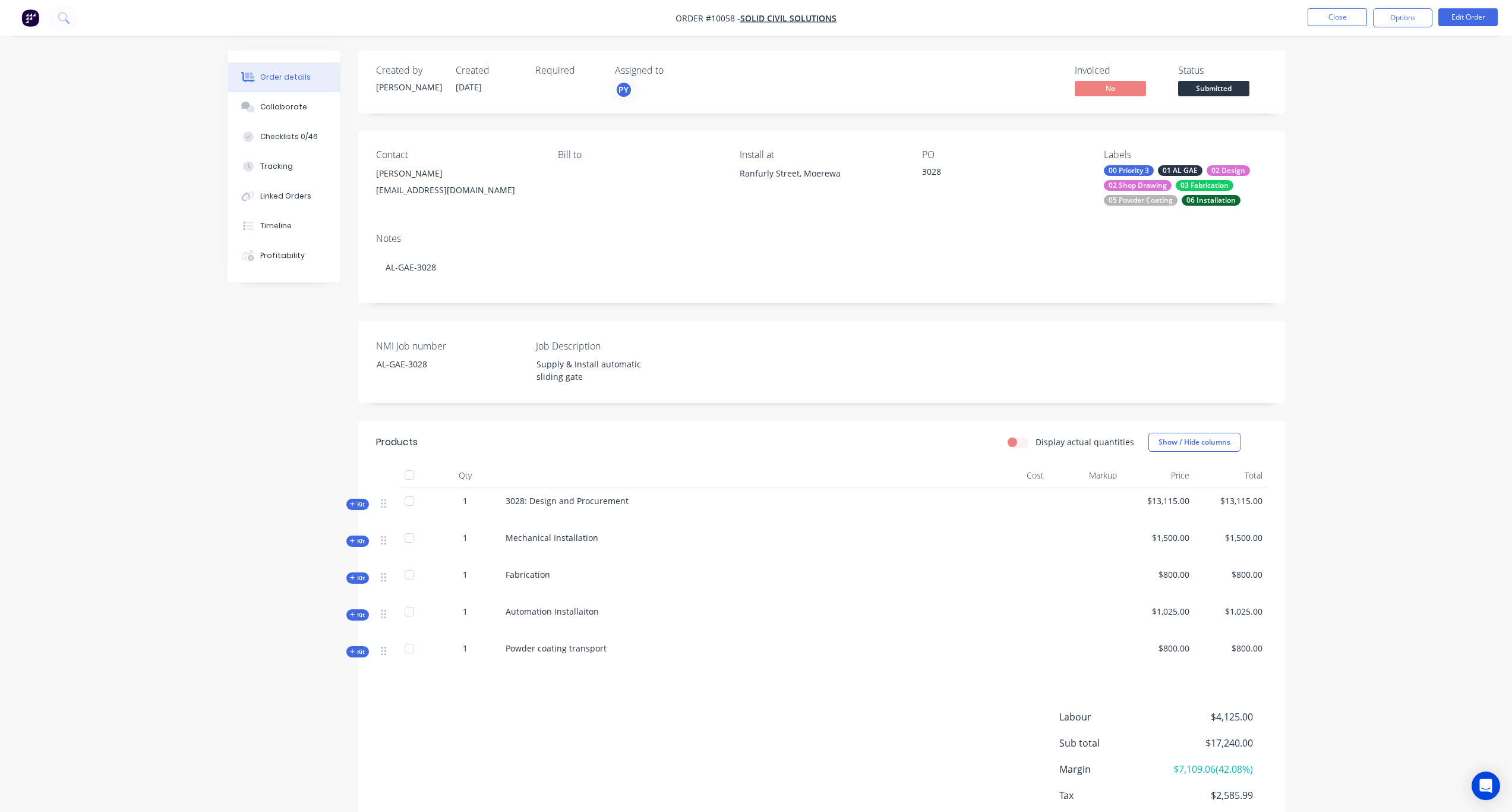
click at [1223, 85] on span "Submitted" at bounding box center [1214, 88] width 72 height 15
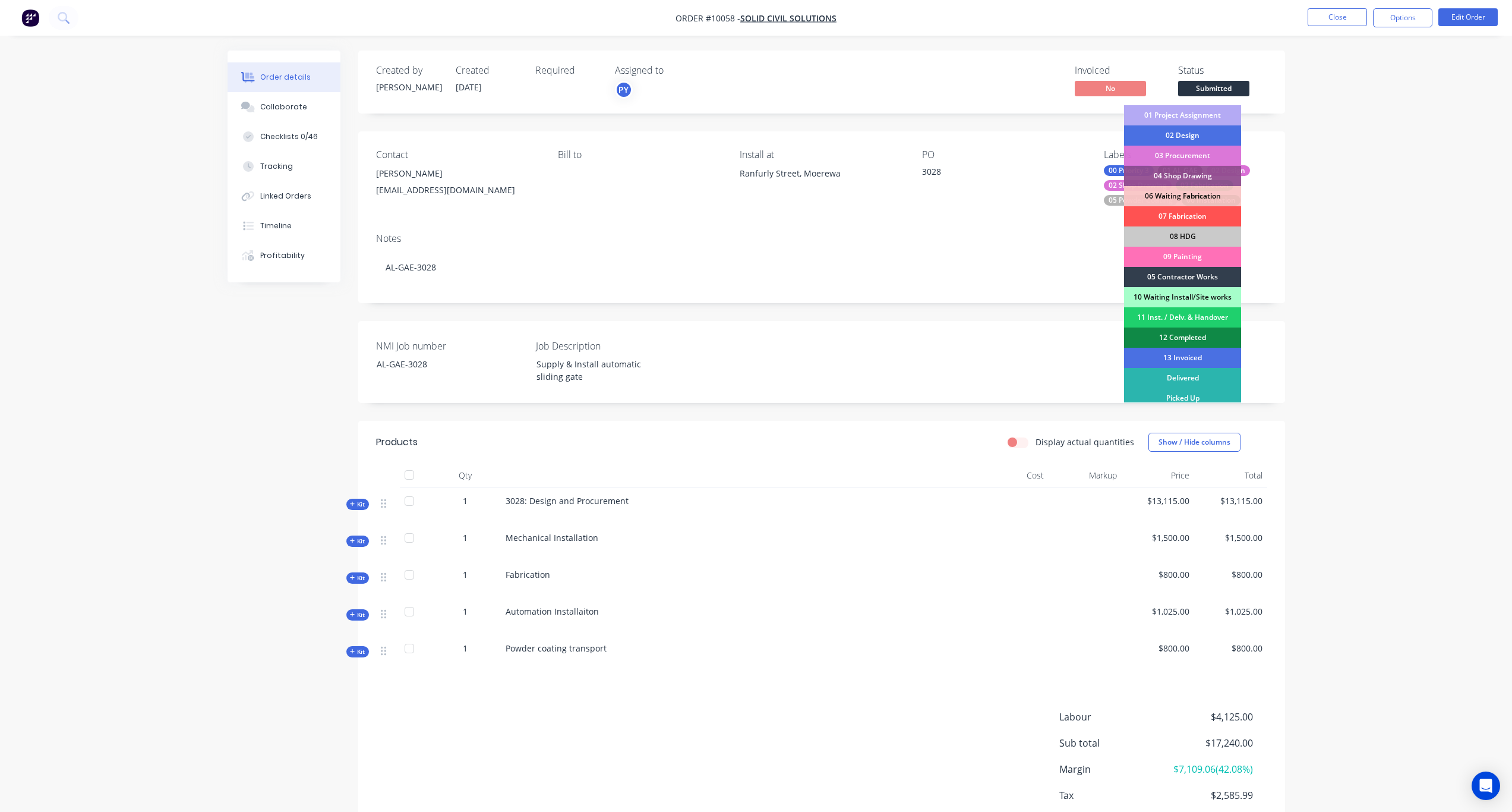
click at [1198, 117] on div "01 Project Assignment" at bounding box center [1183, 115] width 117 height 21
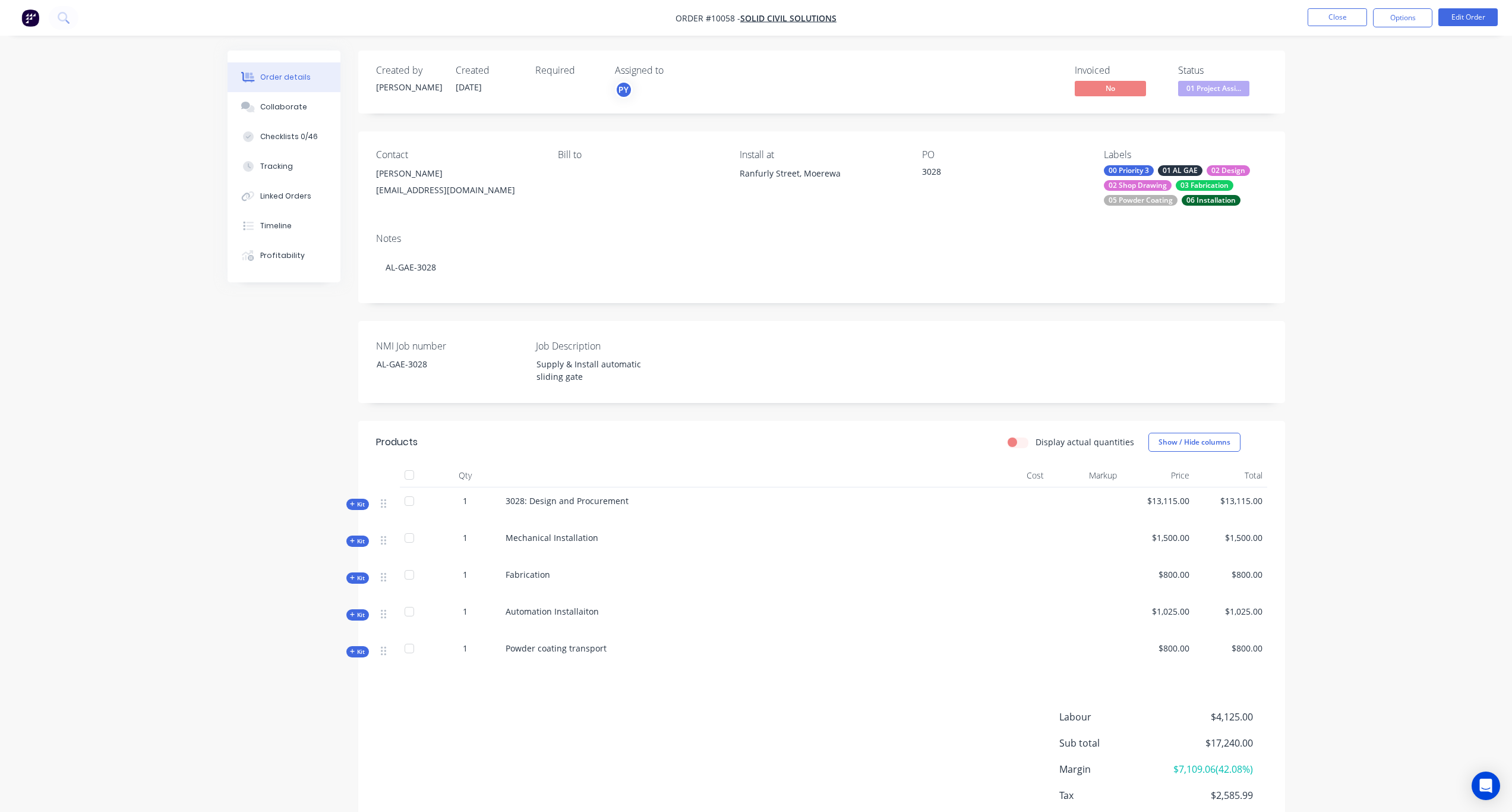
click at [1351, 161] on div "Order details Collaborate Checklists 0/46 Tracking Linked Orders Timeline Profi…" at bounding box center [756, 442] width 1512 height 884
click at [1325, 18] on button "Close" at bounding box center [1338, 17] width 59 height 18
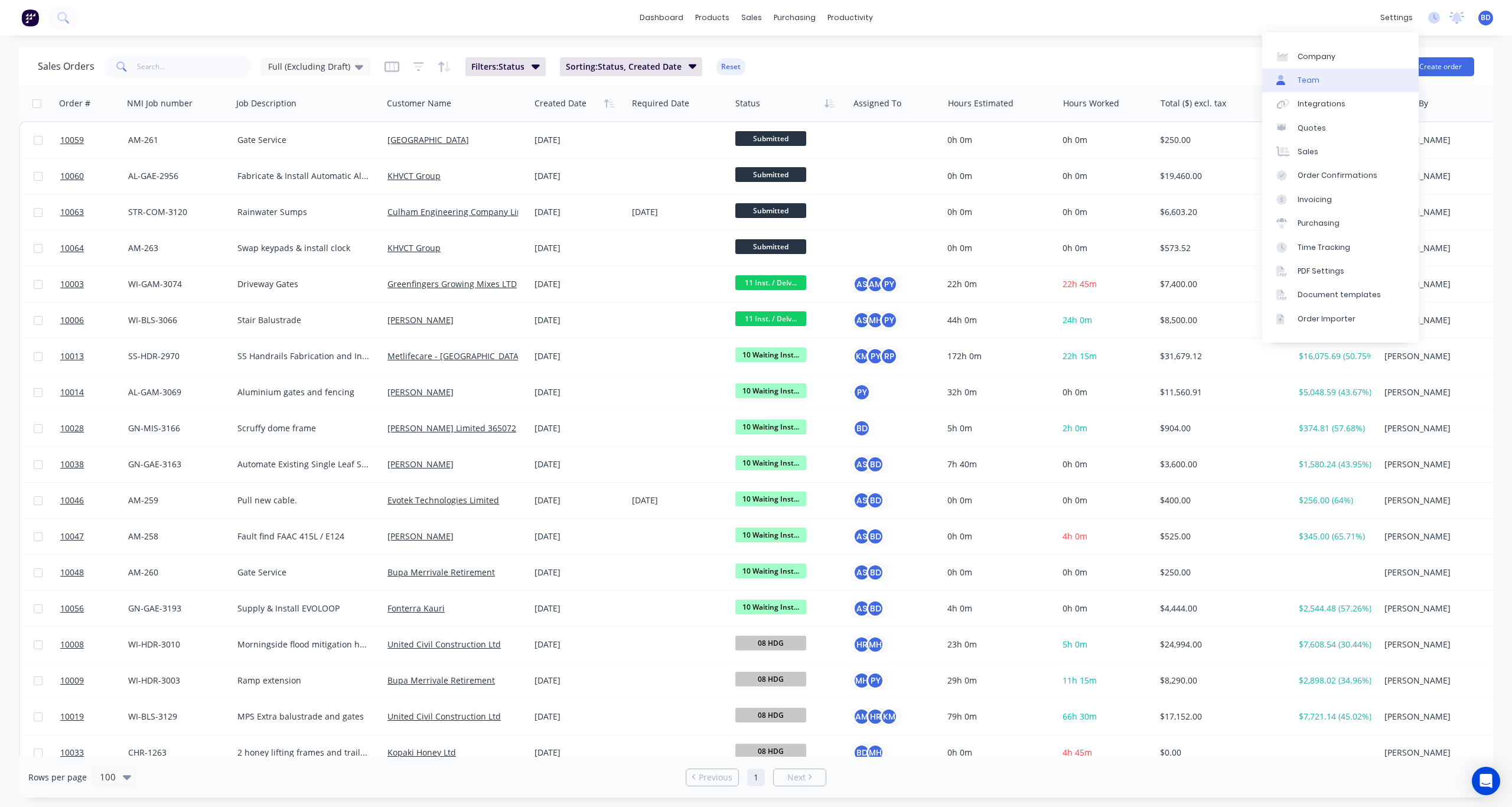
click at [1350, 76] on link "Team" at bounding box center [1340, 80] width 157 height 23
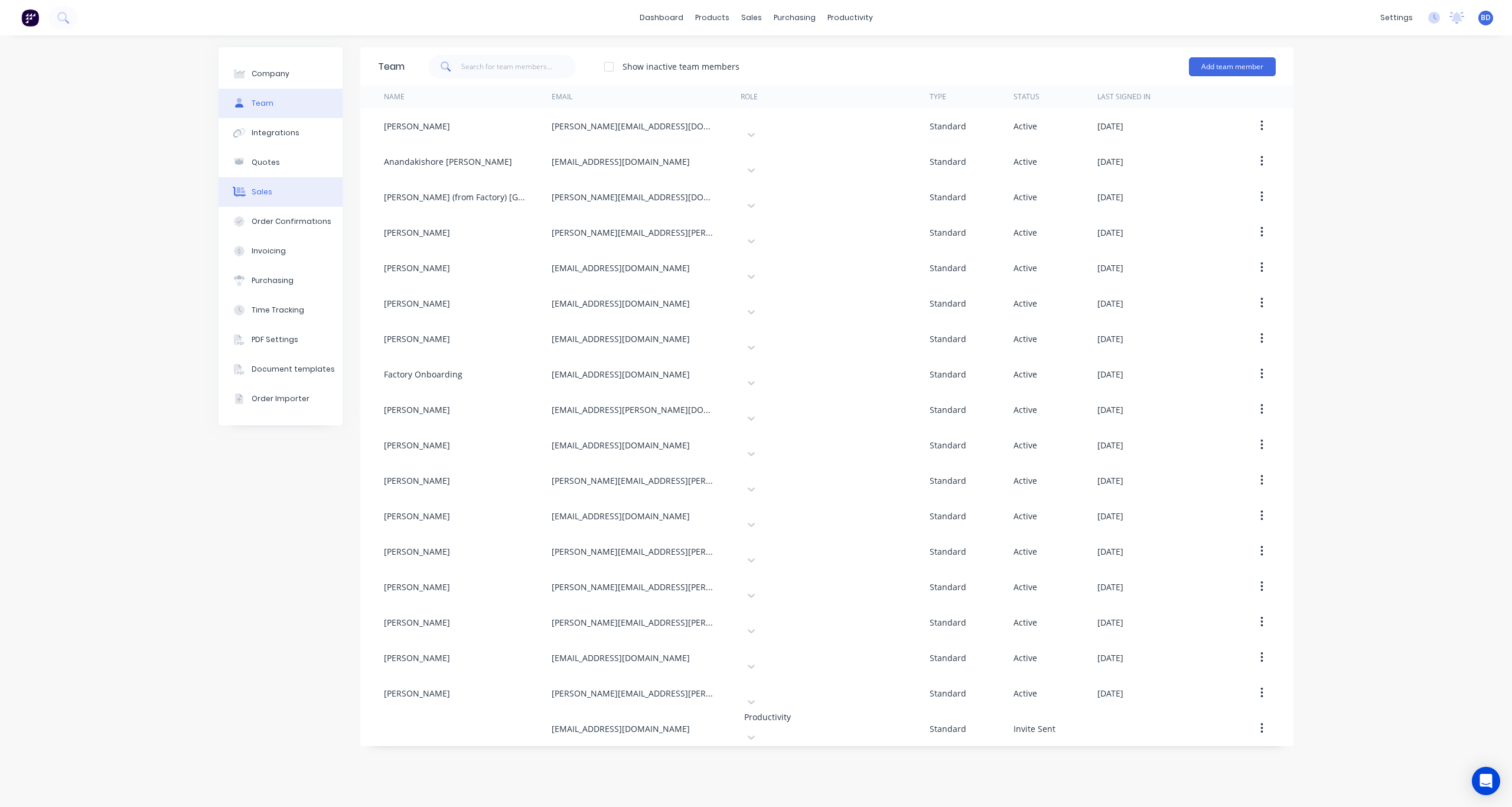
click at [290, 192] on button "Sales" at bounding box center [281, 192] width 124 height 30
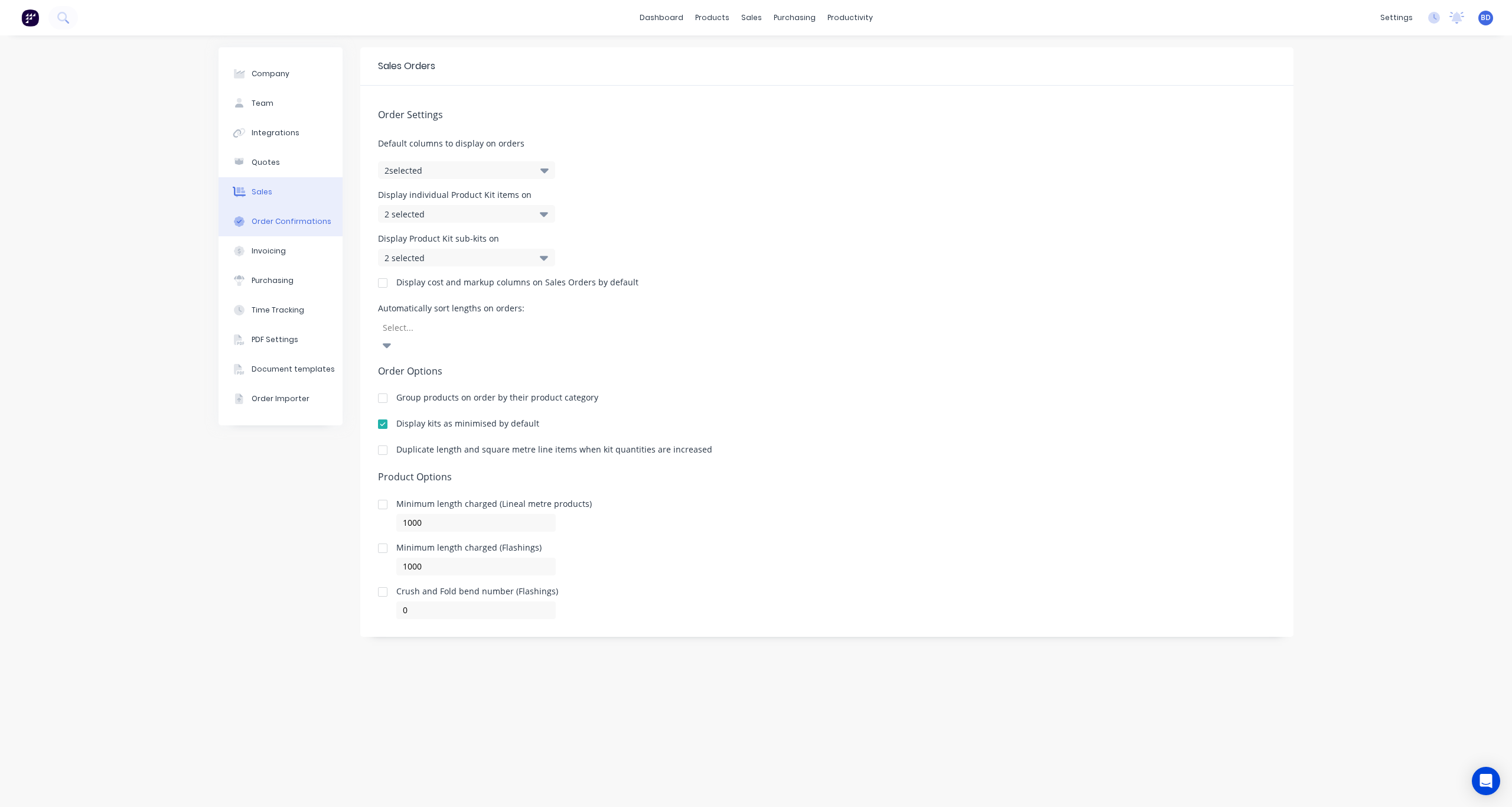
click at [287, 221] on div "Order Confirmations" at bounding box center [291, 222] width 79 height 11
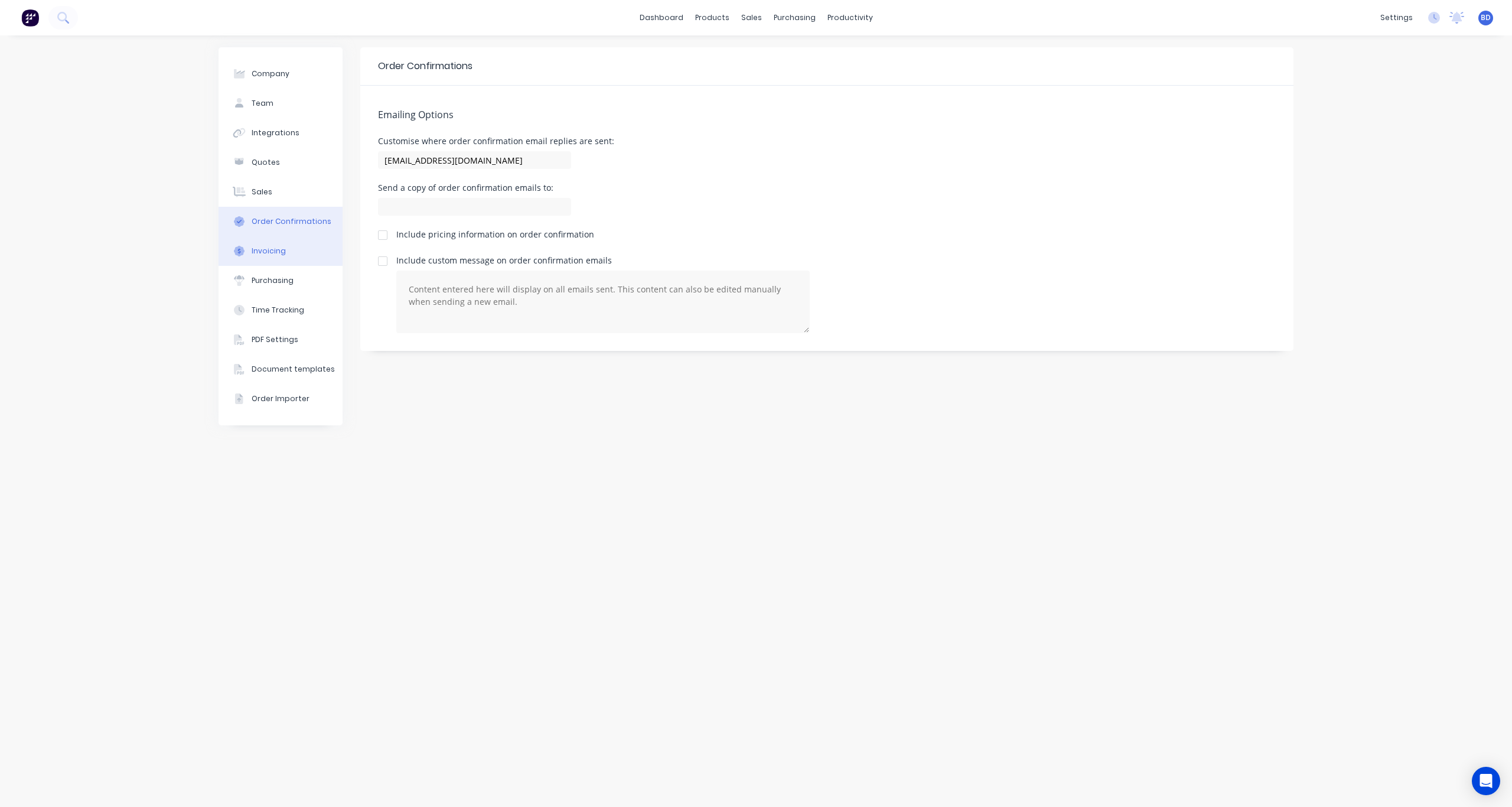
click at [277, 252] on div "Invoicing" at bounding box center [268, 251] width 34 height 11
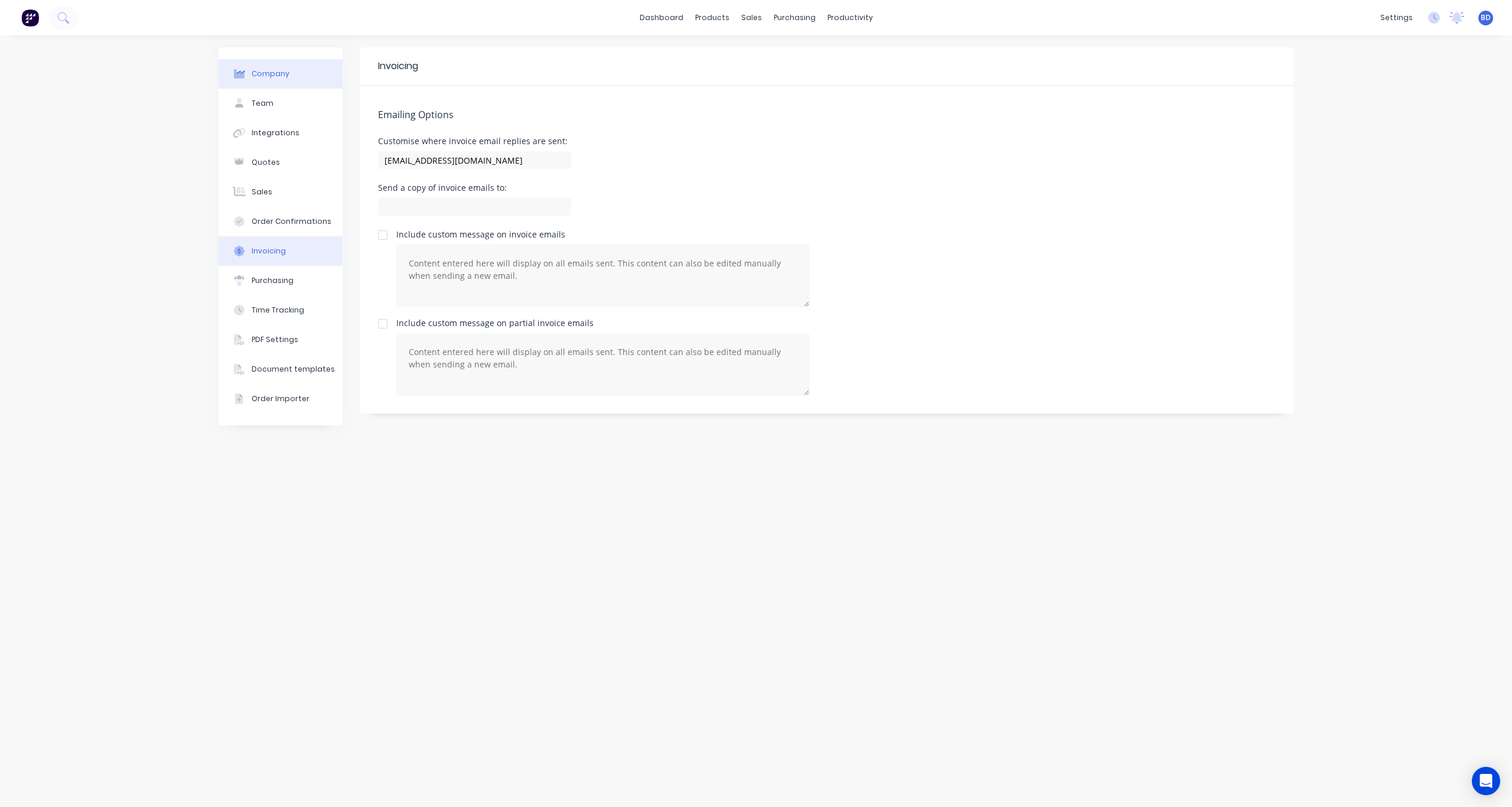
click at [269, 73] on div "Company" at bounding box center [270, 74] width 38 height 11
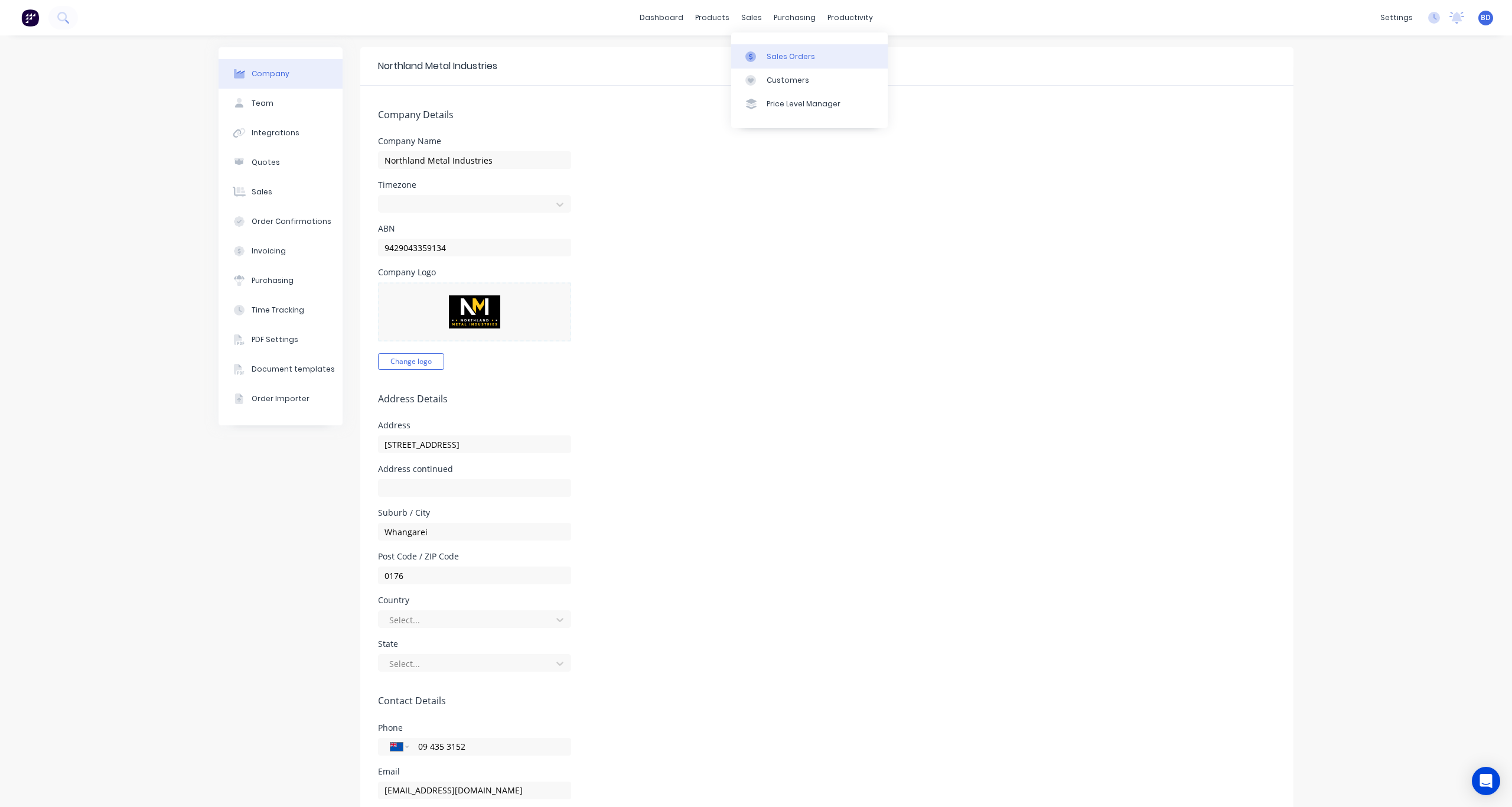
click at [775, 52] on div "Sales Orders" at bounding box center [791, 57] width 48 height 11
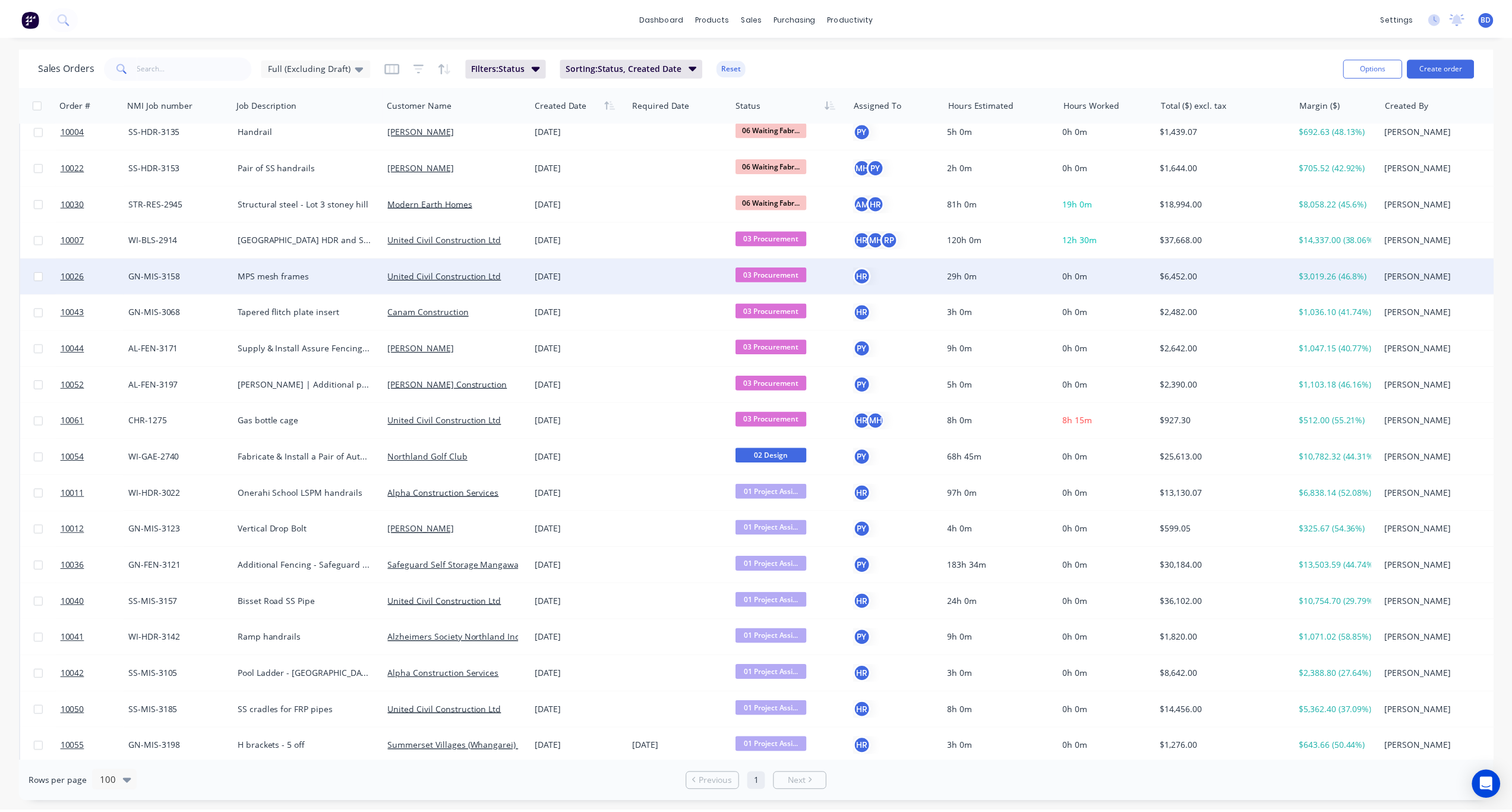
scroll to position [817, 0]
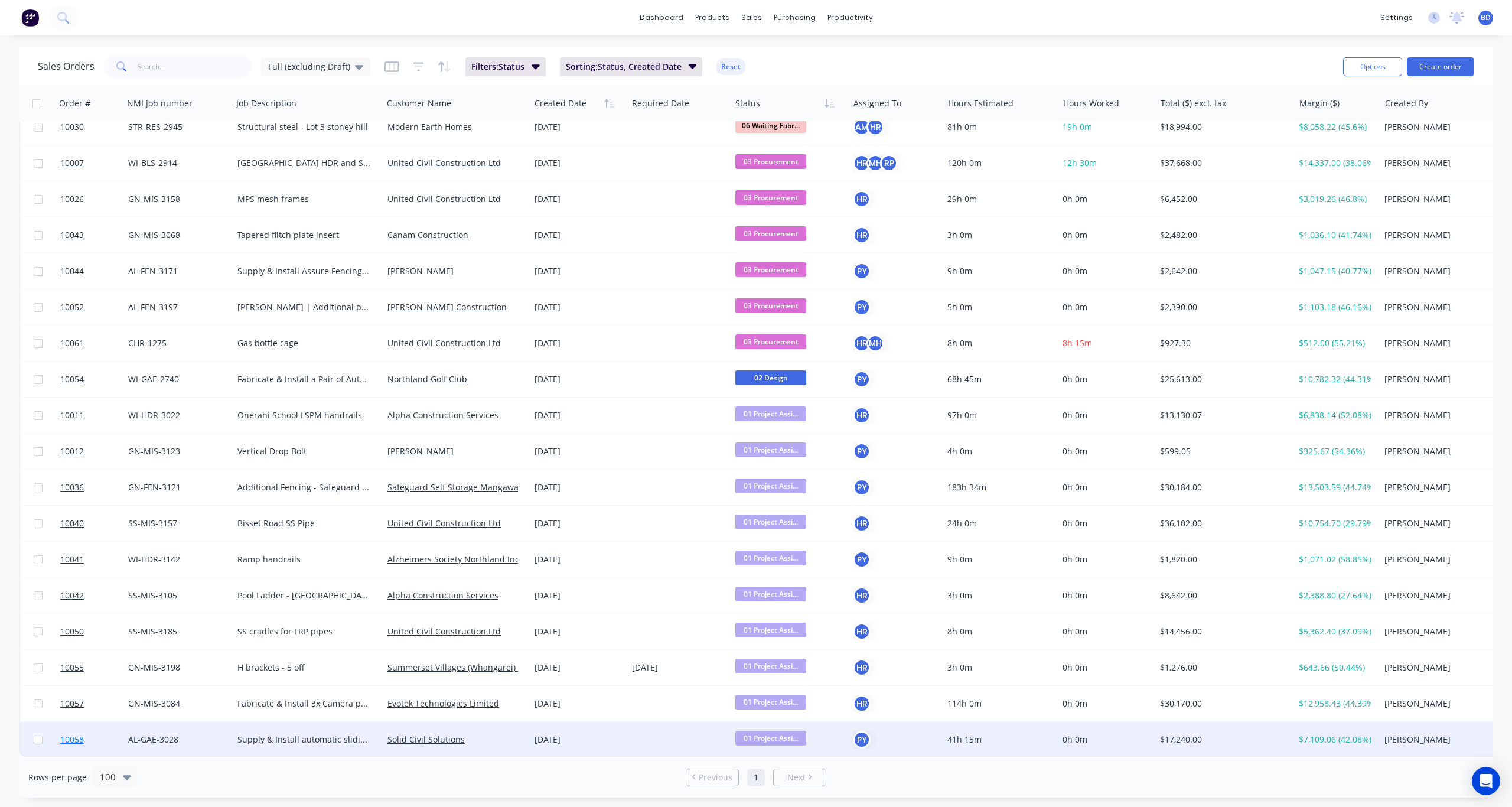
click at [67, 734] on span "10058" at bounding box center [72, 740] width 23 height 12
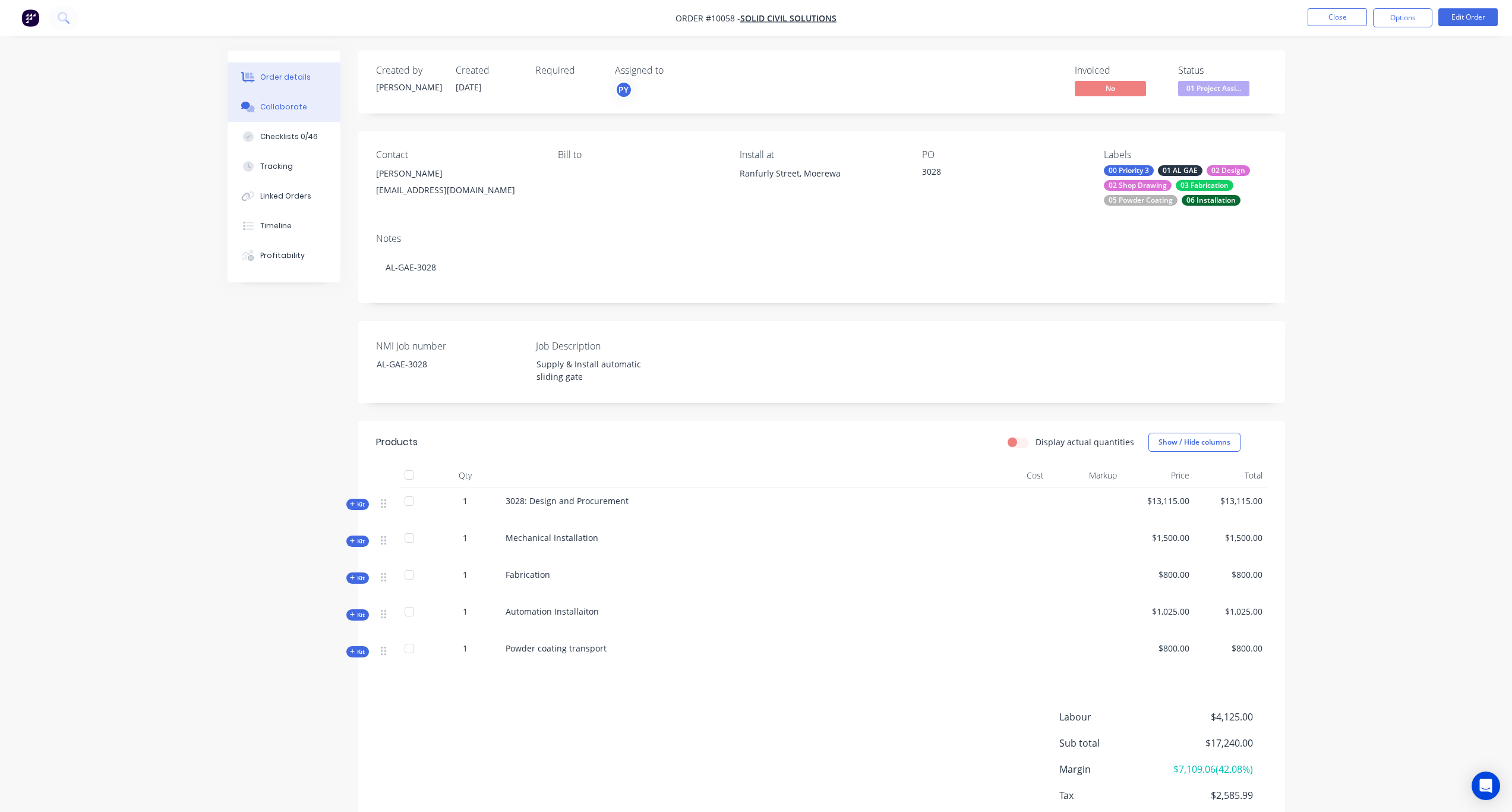
click at [301, 115] on button "Collaborate" at bounding box center [284, 107] width 113 height 30
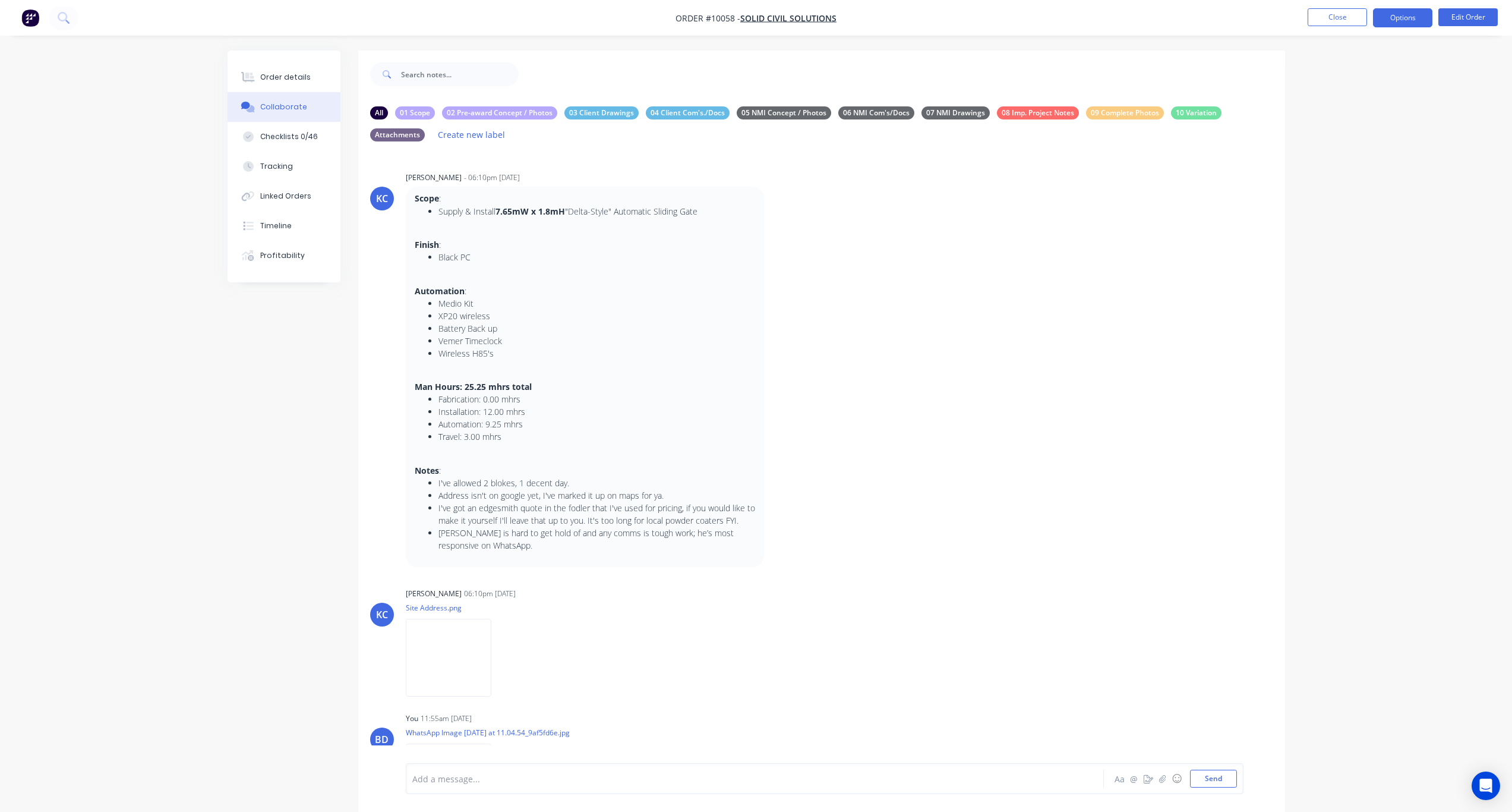
click at [1414, 16] on button "Options" at bounding box center [1403, 18] width 59 height 19
click at [1387, 100] on div "Order Confirmation" at bounding box center [1367, 102] width 110 height 18
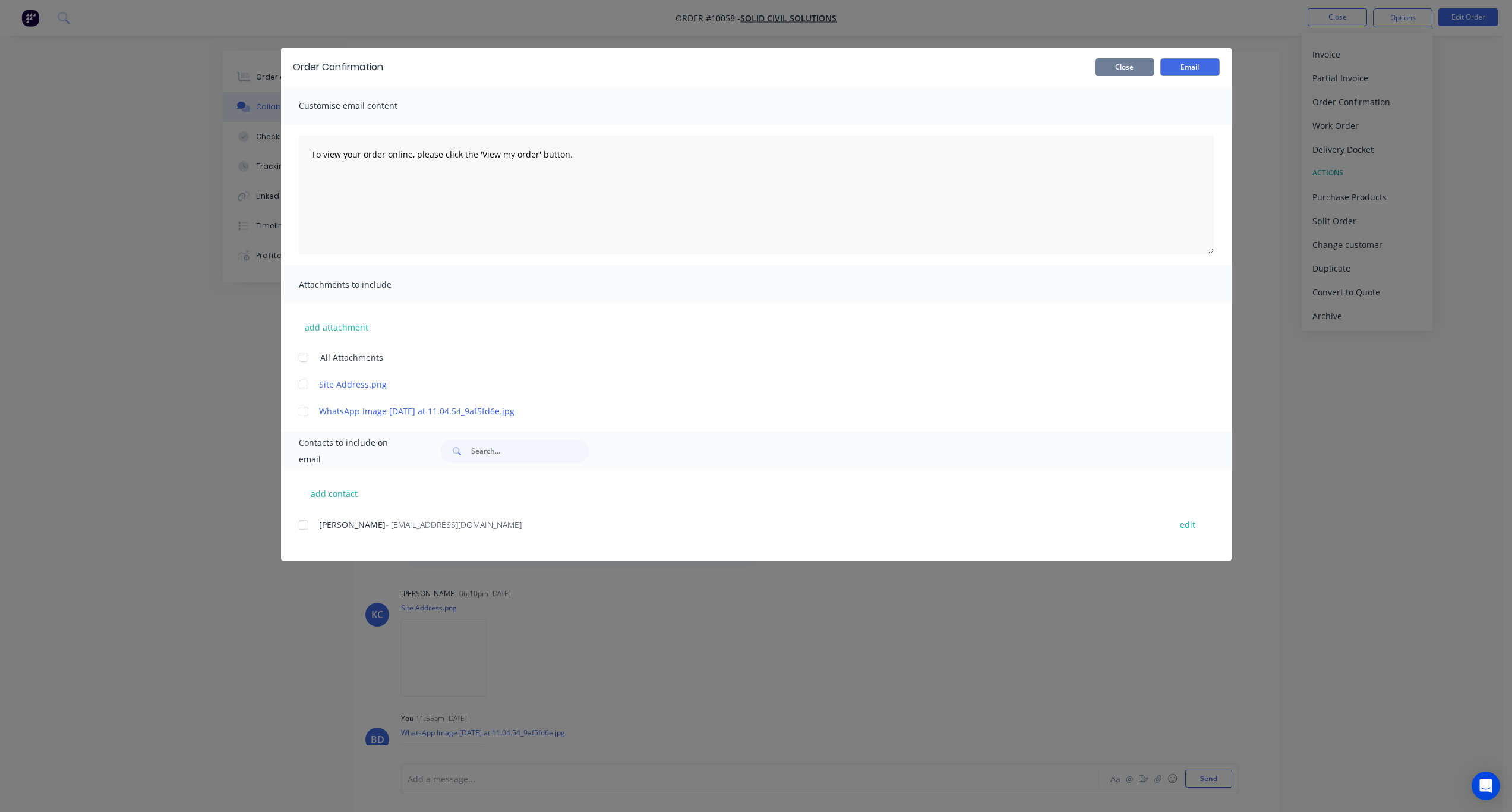
click at [1128, 69] on button "Close" at bounding box center [1124, 66] width 59 height 18
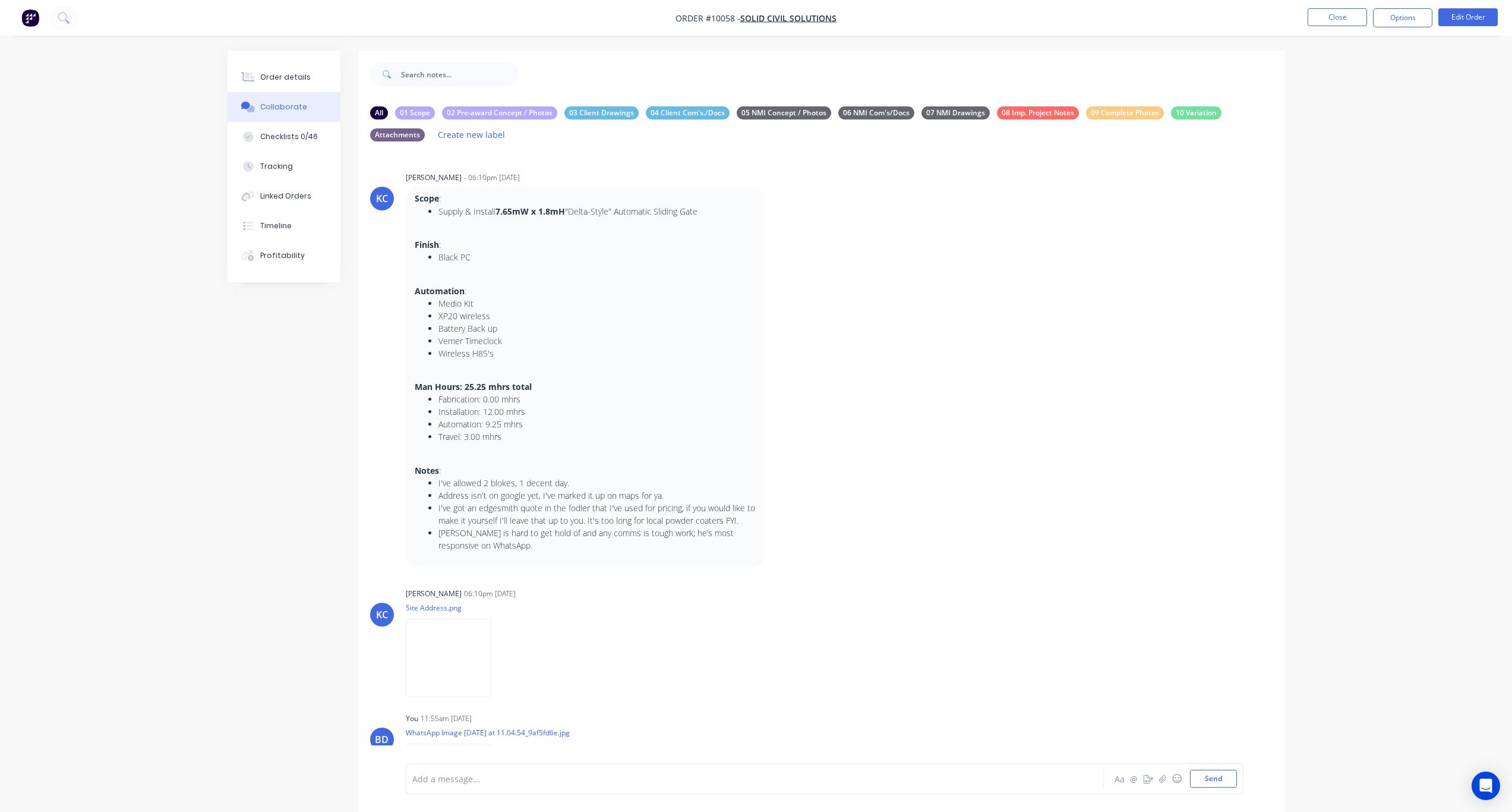
click at [1412, 27] on nav "Order #10058 - Solid Civil Solutions Close Options Edit Order" at bounding box center [756, 18] width 1512 height 36
click at [1412, 21] on button "Options" at bounding box center [1403, 18] width 59 height 19
click at [1349, 144] on div "Work Order" at bounding box center [1367, 143] width 110 height 18
click at [1360, 91] on div "With pricing" at bounding box center [1367, 96] width 110 height 18
click at [285, 78] on div "Order details" at bounding box center [285, 77] width 50 height 11
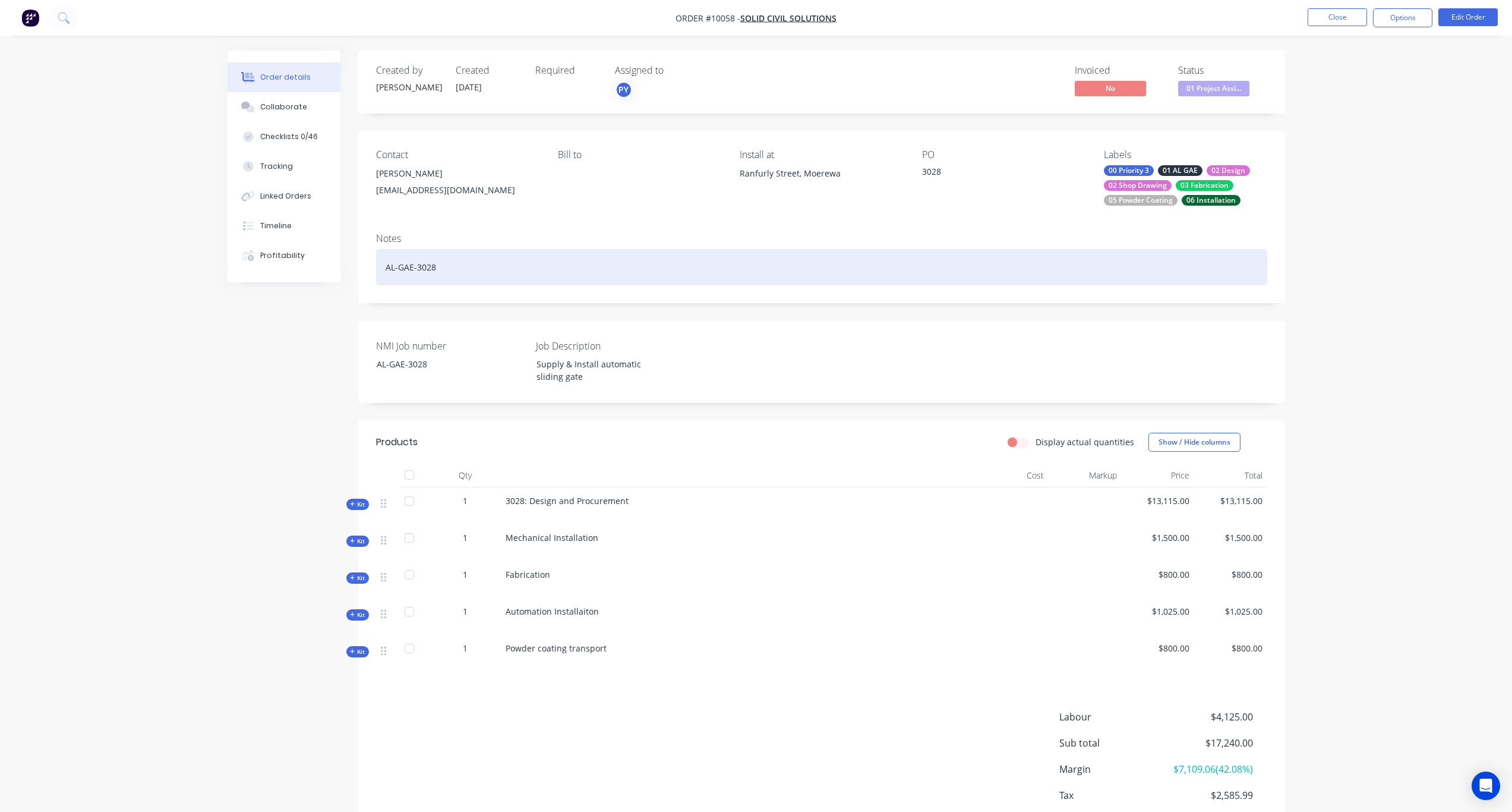
click at [449, 266] on div "AL-GAE-3028" at bounding box center [821, 267] width 892 height 37
drag, startPoint x: 473, startPoint y: 270, endPoint x: 368, endPoint y: 267, distance: 105.0
click at [368, 267] on div "Notes AL-GAE-3028" at bounding box center [822, 263] width 927 height 80
copy div "AL-GAE-3028"
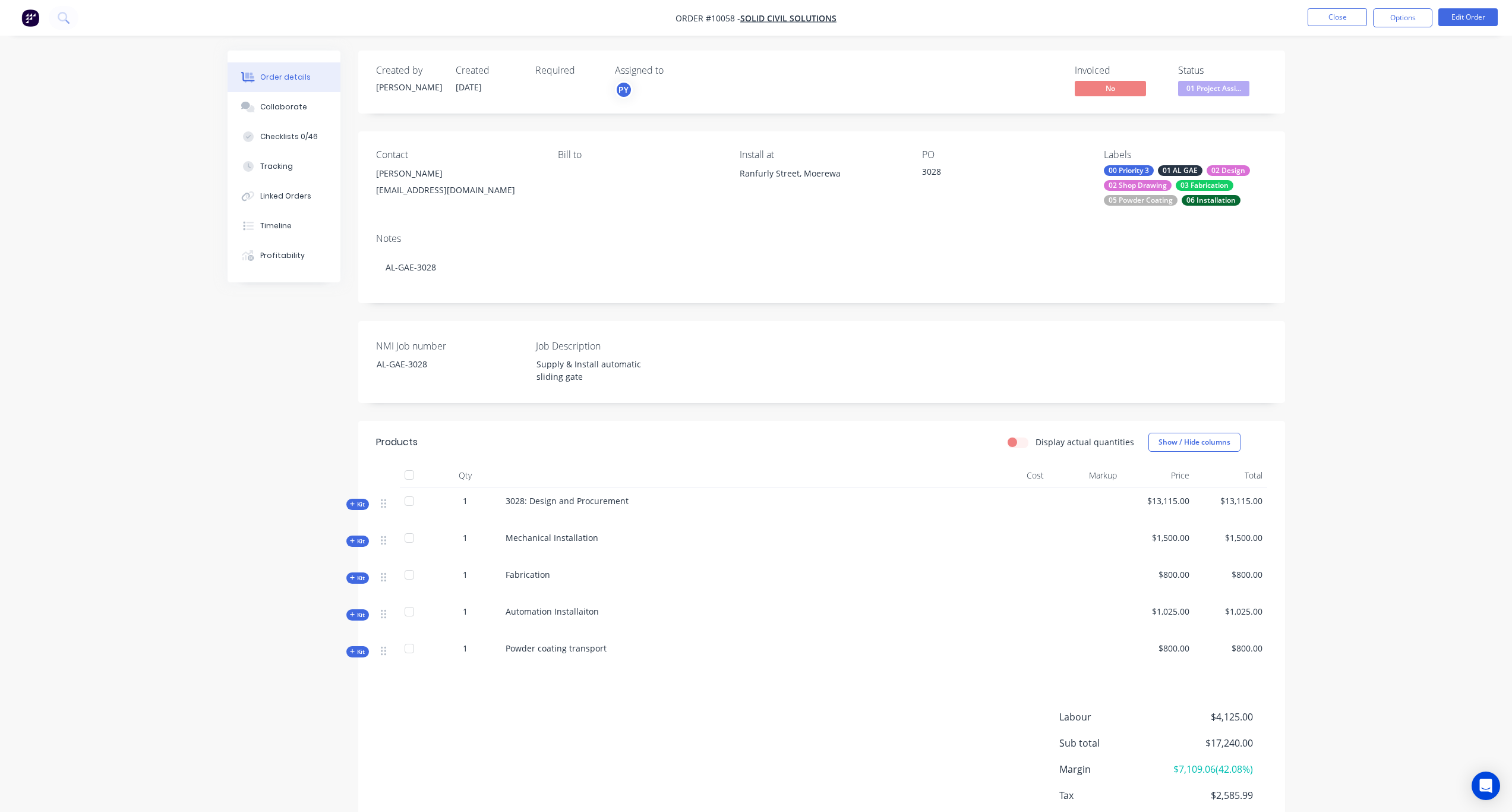
click at [356, 651] on span "Kit" at bounding box center [358, 652] width 15 height 9
click at [358, 612] on span "Kit" at bounding box center [358, 615] width 15 height 9
click at [350, 649] on div "Labour" at bounding box center [359, 651] width 30 height 11
click at [358, 615] on span "Kit" at bounding box center [358, 615] width 15 height 9
click at [359, 654] on span "Kit" at bounding box center [358, 652] width 15 height 9
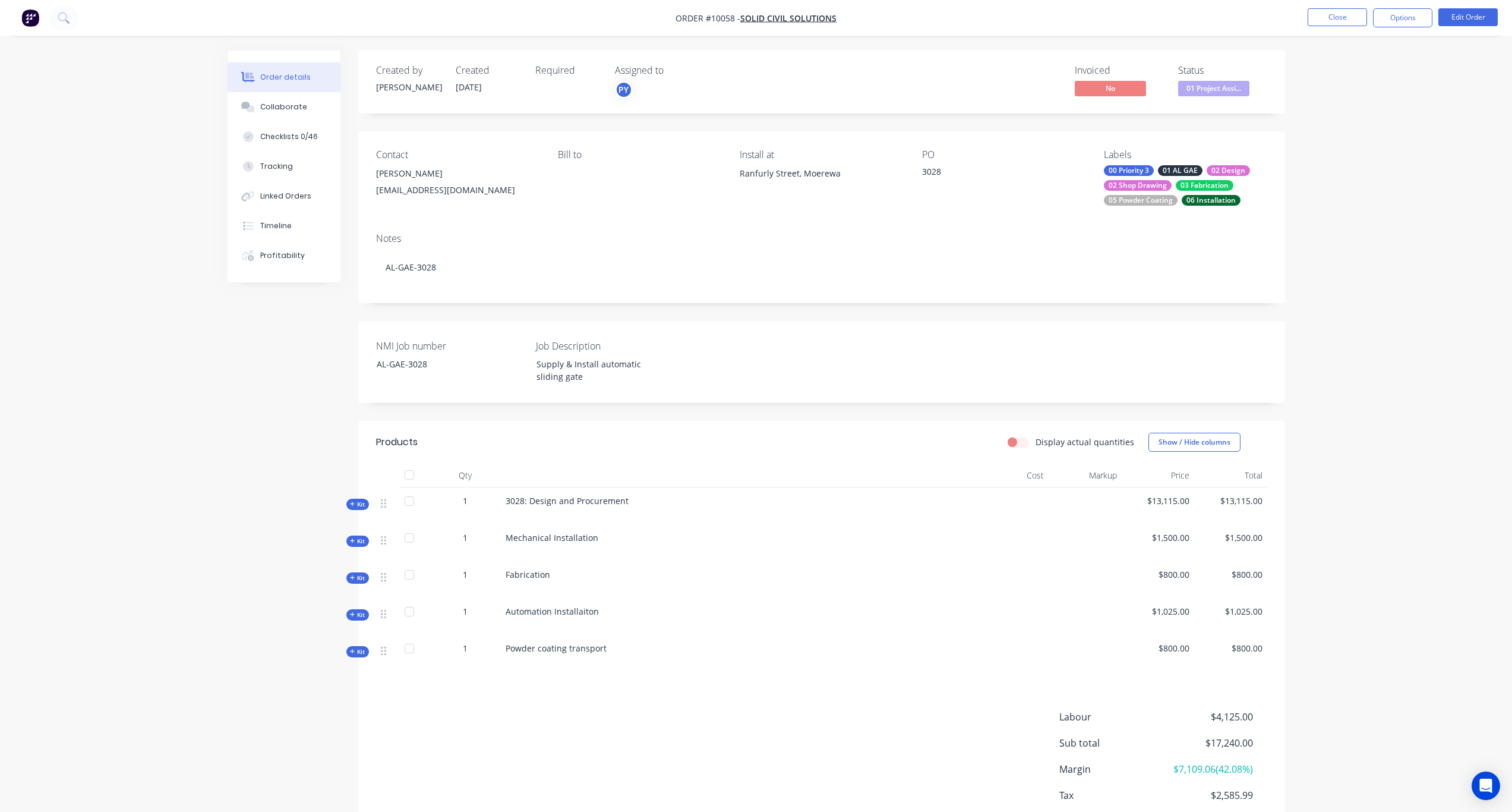
click at [358, 544] on span "Kit" at bounding box center [358, 542] width 15 height 9
click at [353, 507] on icon at bounding box center [352, 504] width 5 height 6
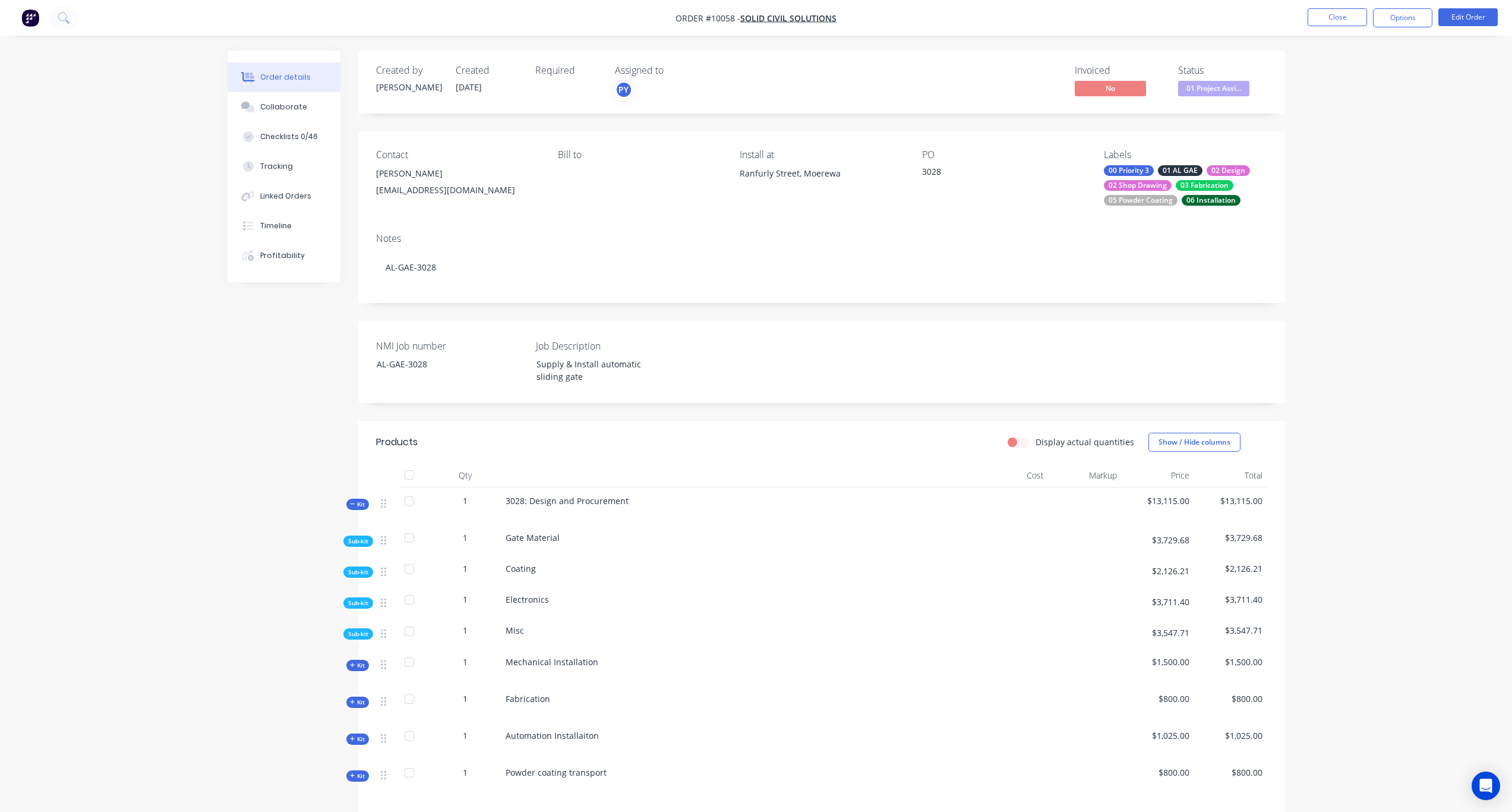
click at [353, 504] on icon at bounding box center [352, 504] width 5 height 1
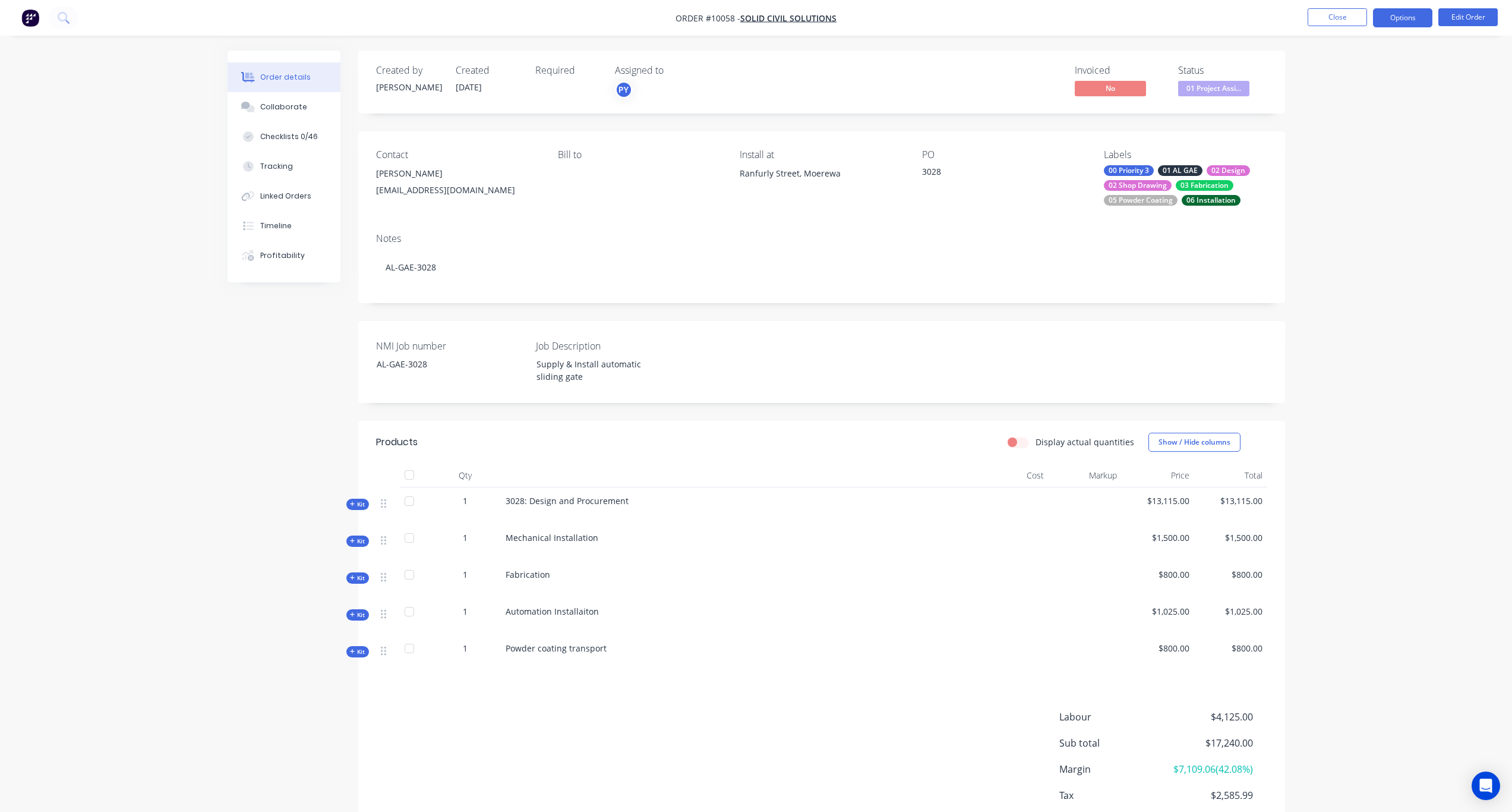
click at [1409, 18] on button "Options" at bounding box center [1403, 18] width 59 height 19
click at [1345, 144] on div "Work Order" at bounding box center [1367, 143] width 110 height 18
click at [1358, 99] on div "With pricing" at bounding box center [1367, 96] width 110 height 18
click at [1361, 406] on div "Order details Collaborate Checklists 0/46 Tracking Linked Orders Timeline Profi…" at bounding box center [756, 442] width 1512 height 884
click at [356, 503] on span "Kit" at bounding box center [358, 504] width 15 height 9
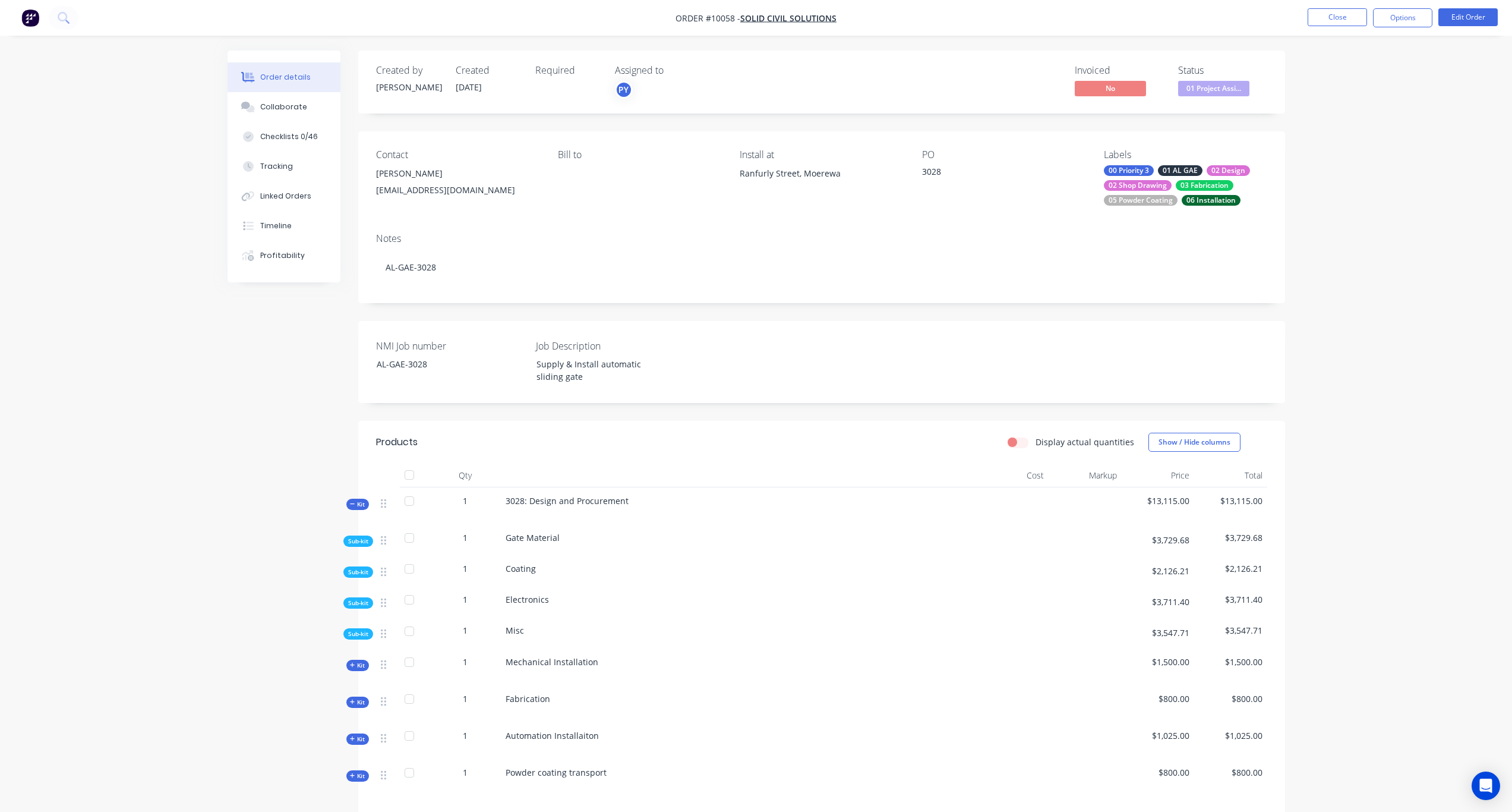
click at [356, 503] on span "Kit" at bounding box center [358, 504] width 15 height 9
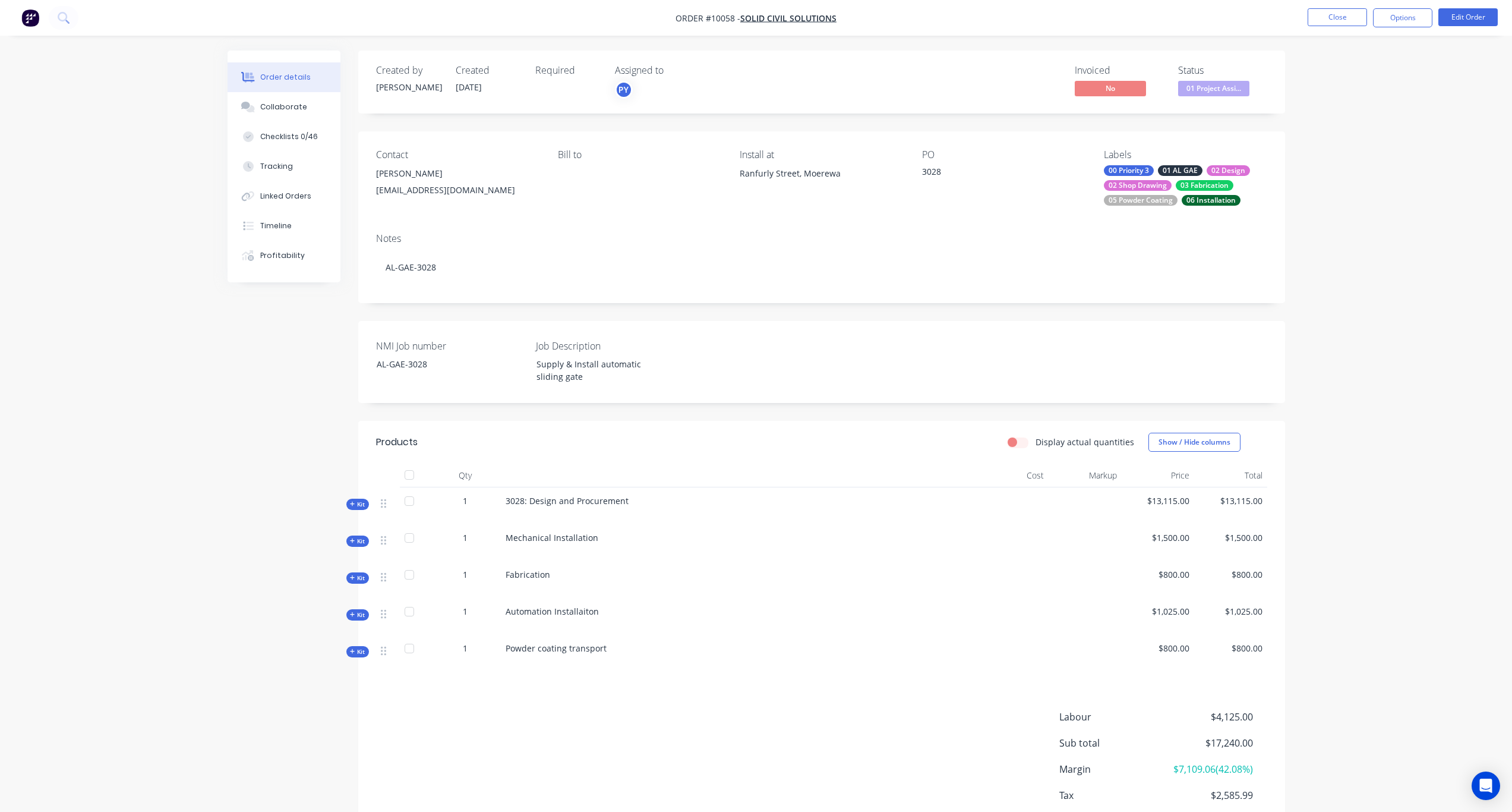
click at [356, 503] on span "Kit" at bounding box center [358, 504] width 15 height 9
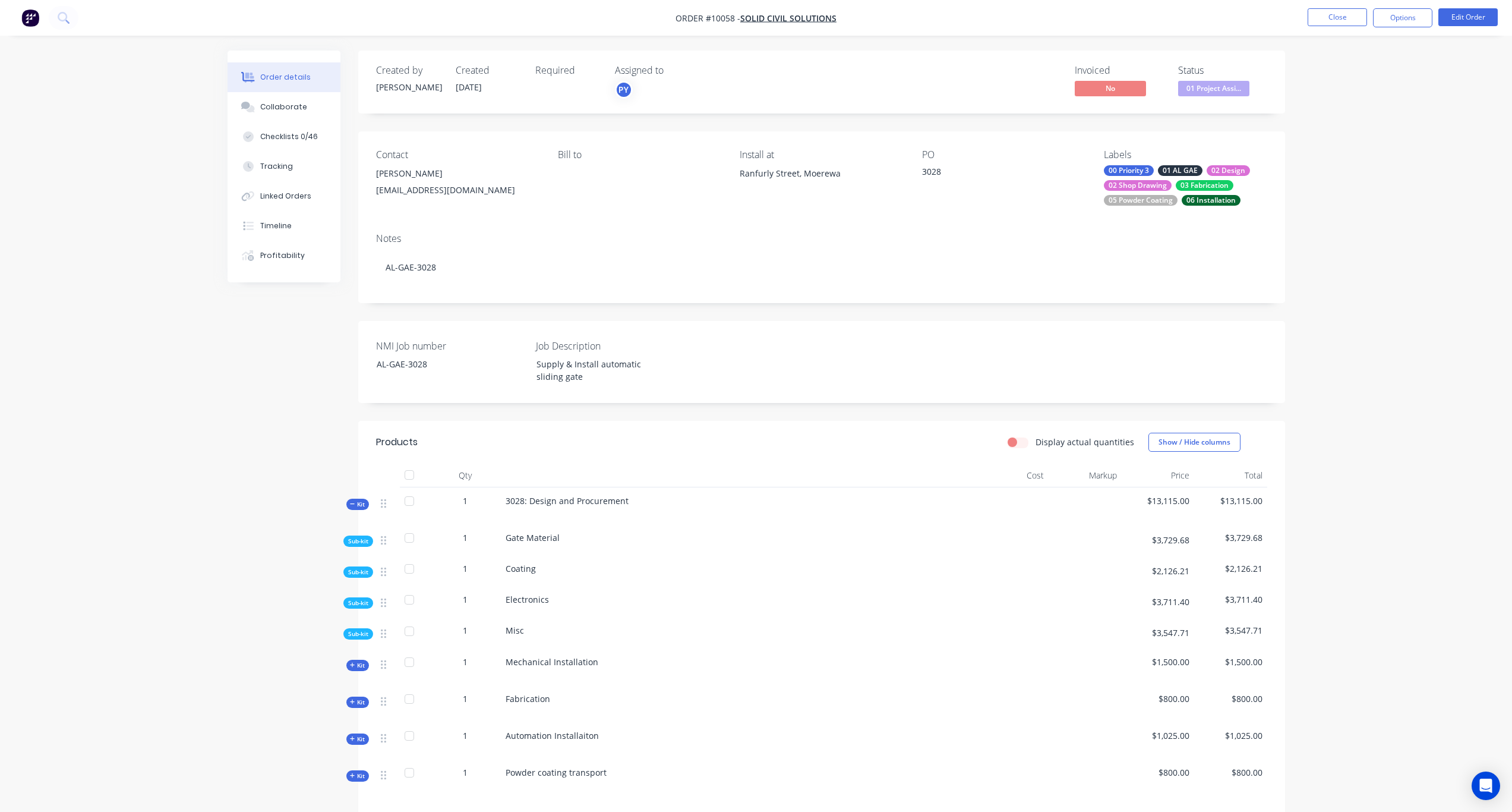
click at [357, 539] on span "Sub-kit" at bounding box center [358, 542] width 21 height 9
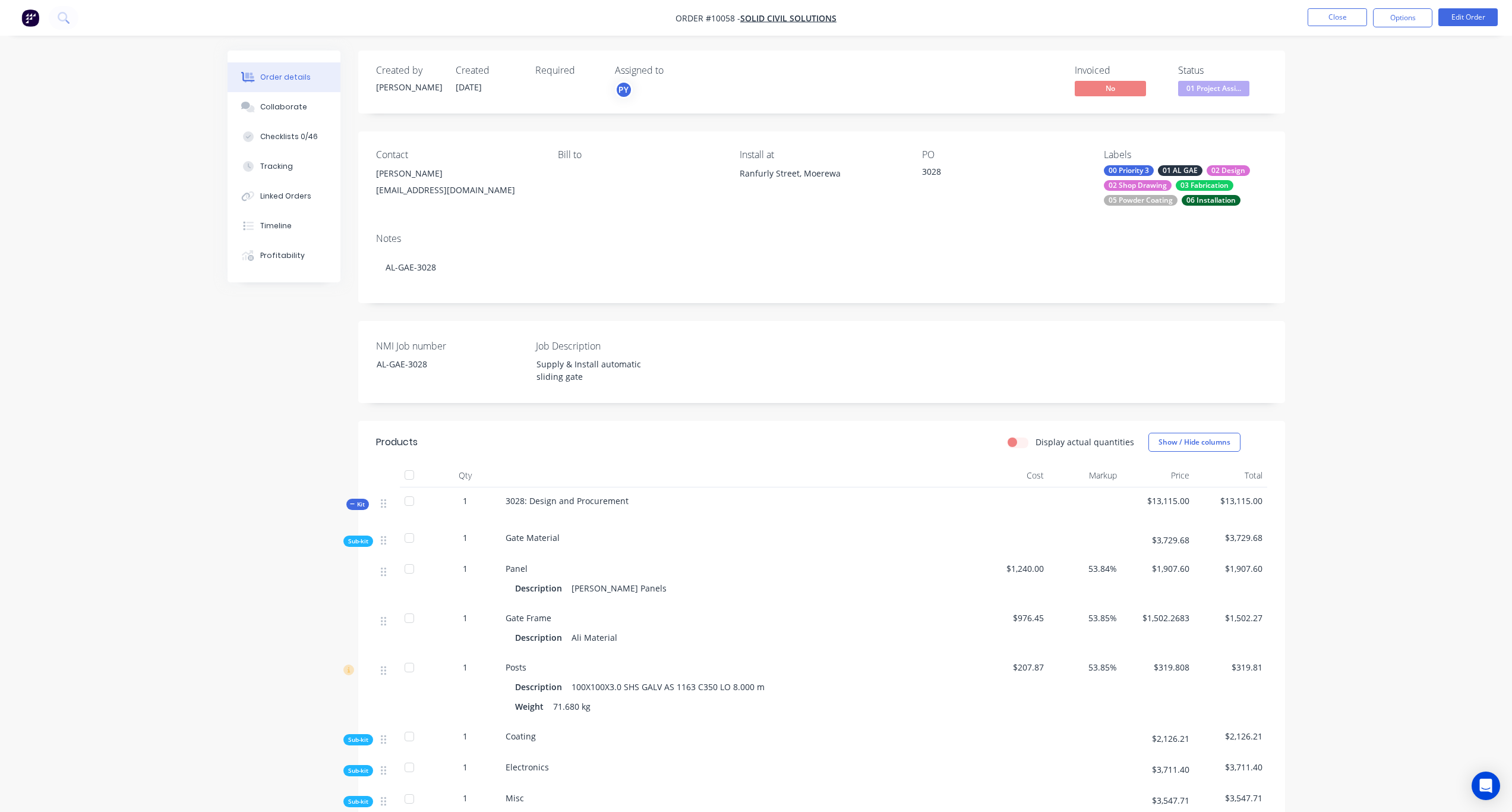
click at [591, 589] on div "Ali Polo Panels" at bounding box center [619, 588] width 104 height 18
click at [573, 589] on div "Ali Polo Panels" at bounding box center [619, 588] width 104 height 18
click at [1492, 18] on button "Edit Order" at bounding box center [1469, 17] width 59 height 18
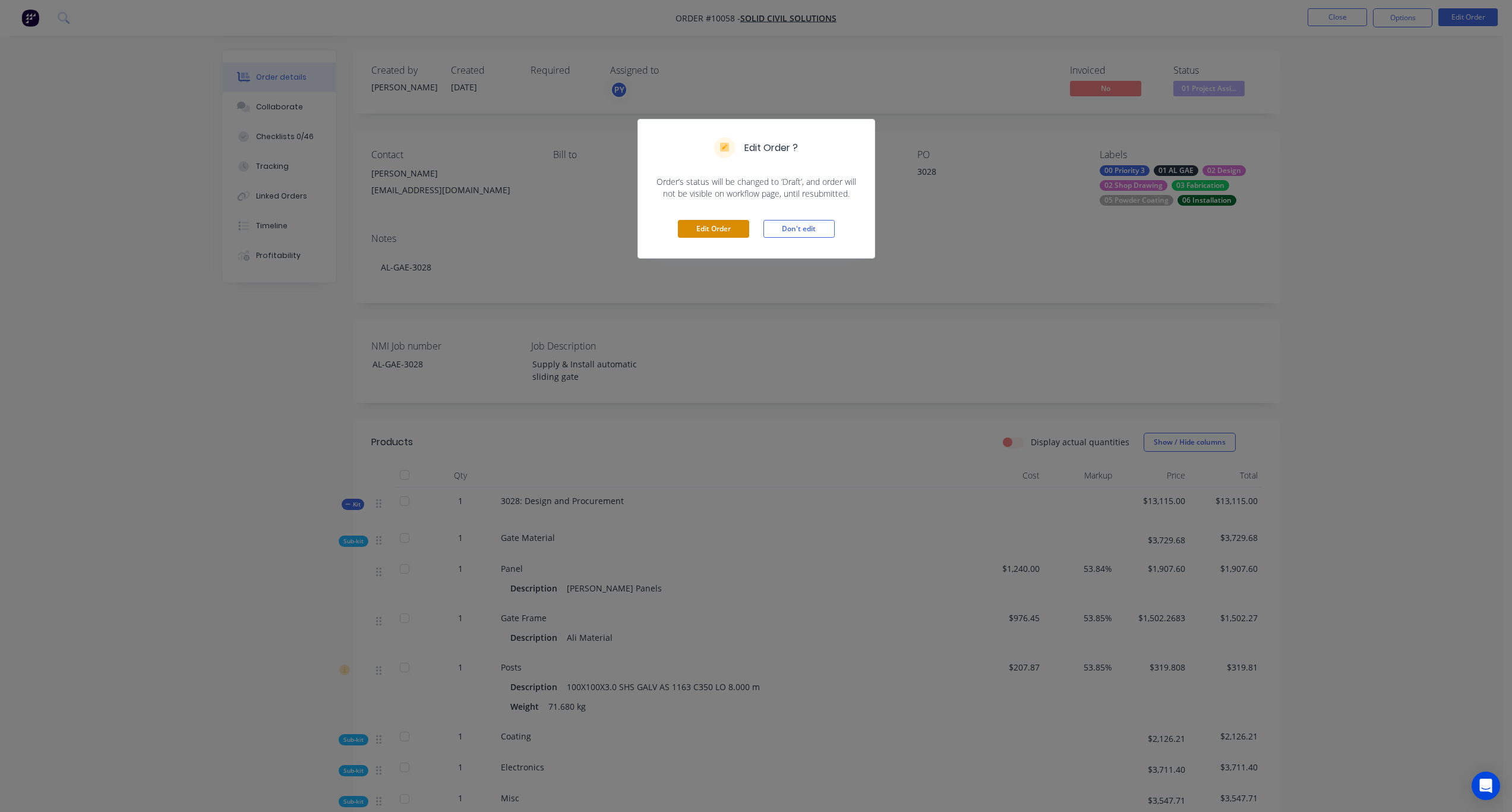
click at [742, 236] on button "Edit Order" at bounding box center [714, 229] width 72 height 18
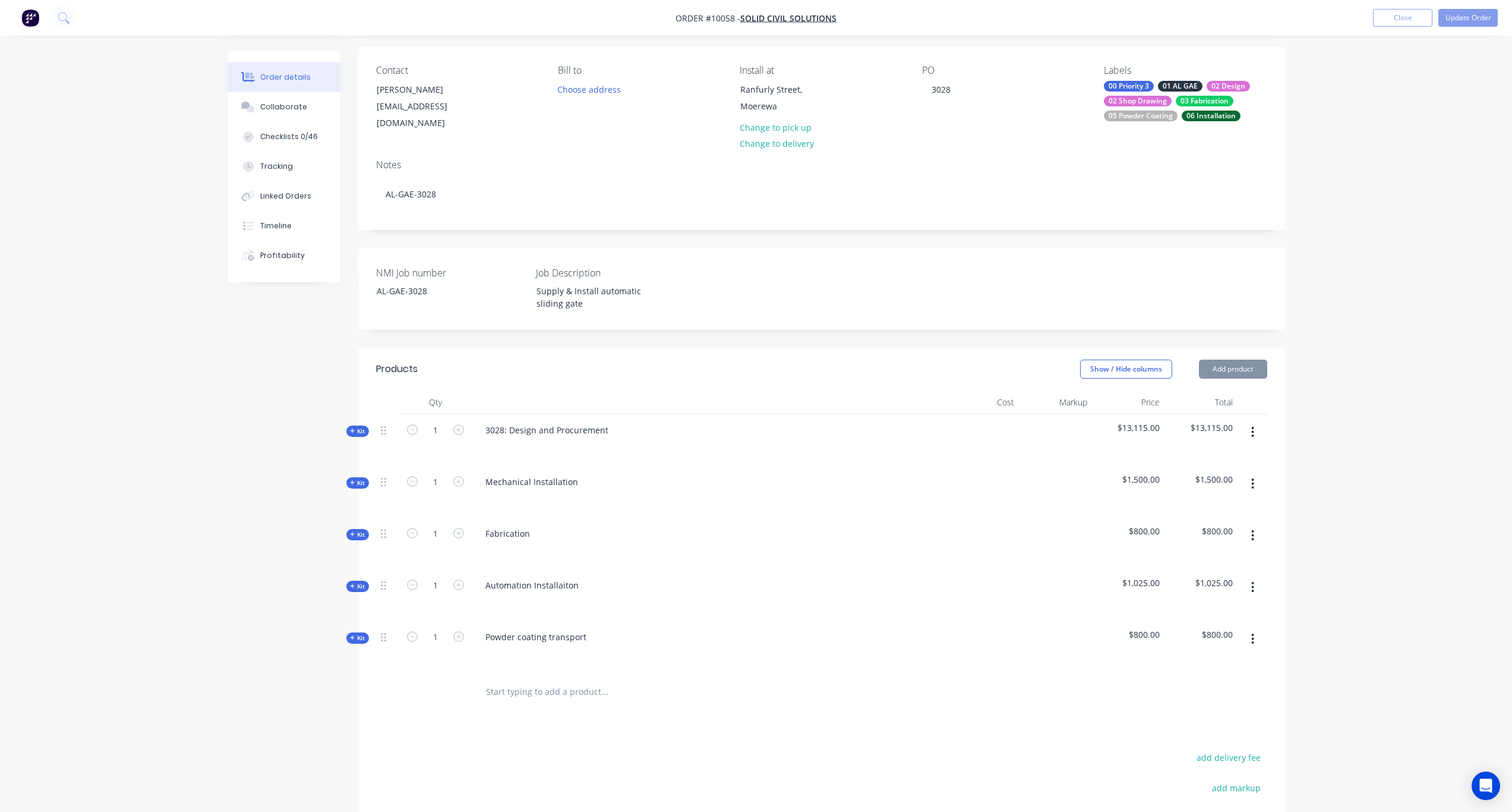
scroll to position [119, 0]
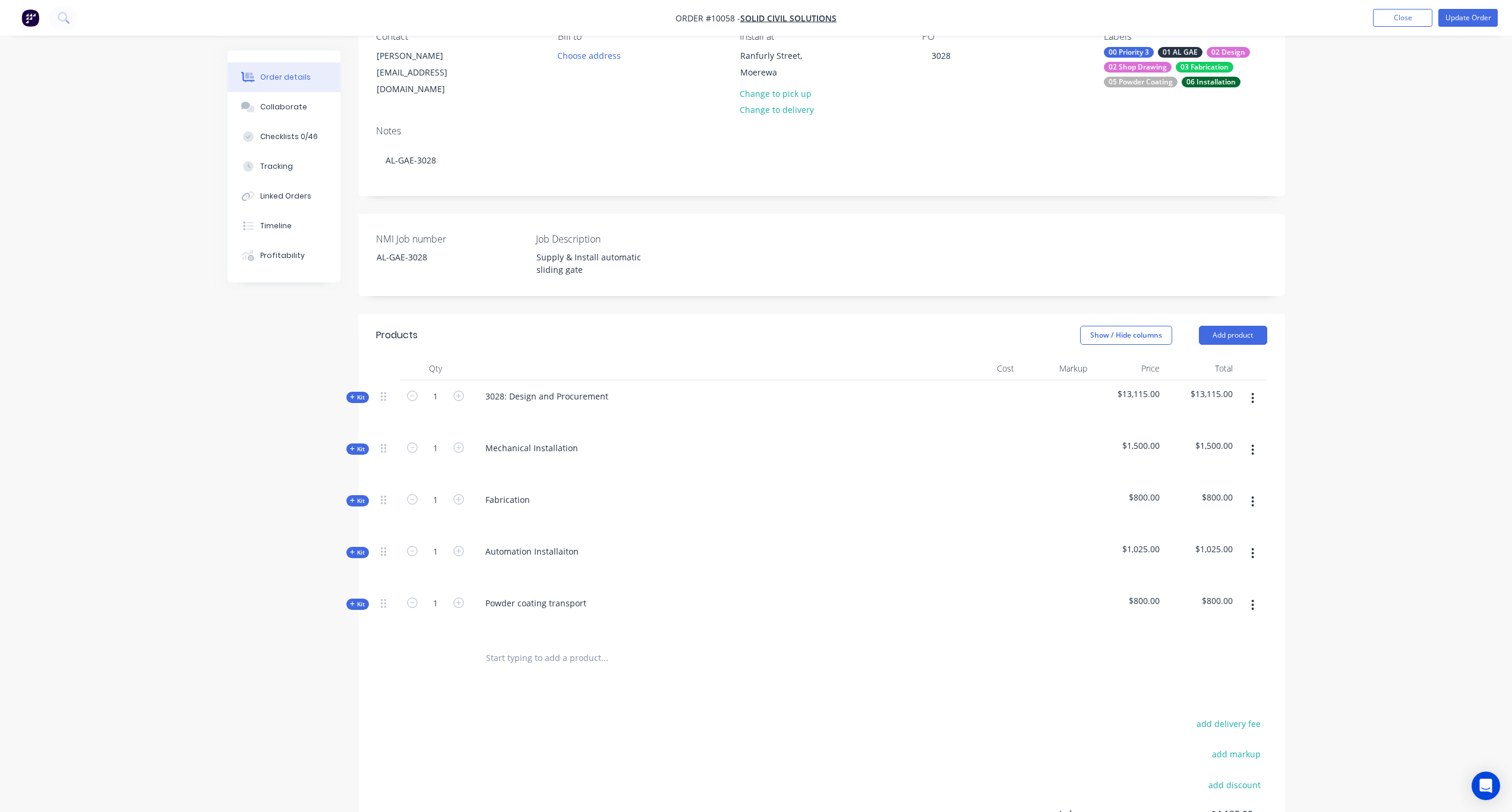
click at [359, 445] on span "Kit" at bounding box center [358, 449] width 15 height 9
click at [362, 445] on span "Kit" at bounding box center [358, 449] width 15 height 9
click at [362, 376] on div "Qty Cost Markup Price Total Kit 1 3028: Design and Procurement $13,115.00 $13,1…" at bounding box center [822, 516] width 927 height 321
click at [359, 393] on span "Kit" at bounding box center [358, 398] width 15 height 9
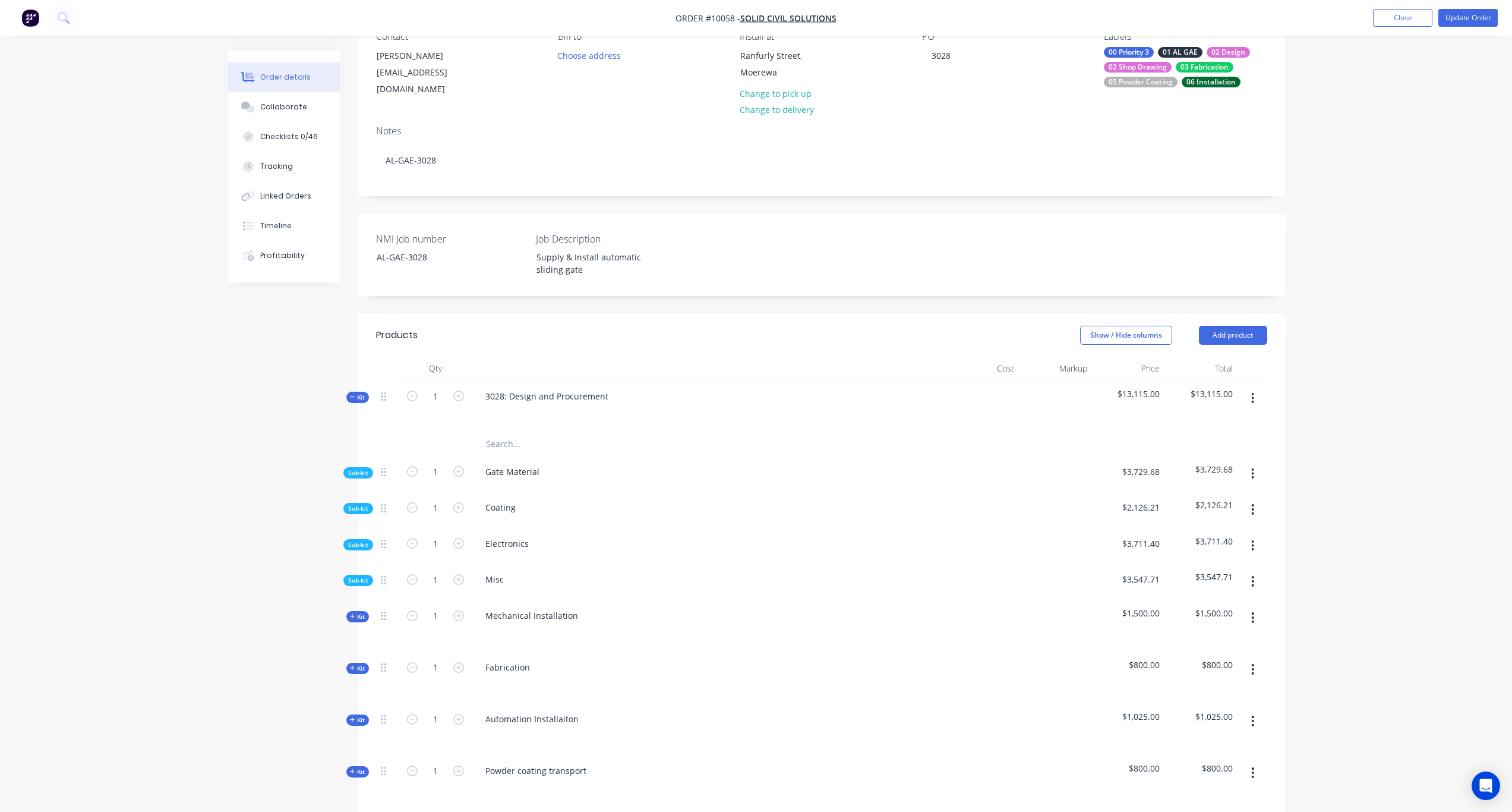
click at [364, 468] on span "Sub-kit" at bounding box center [358, 473] width 21 height 9
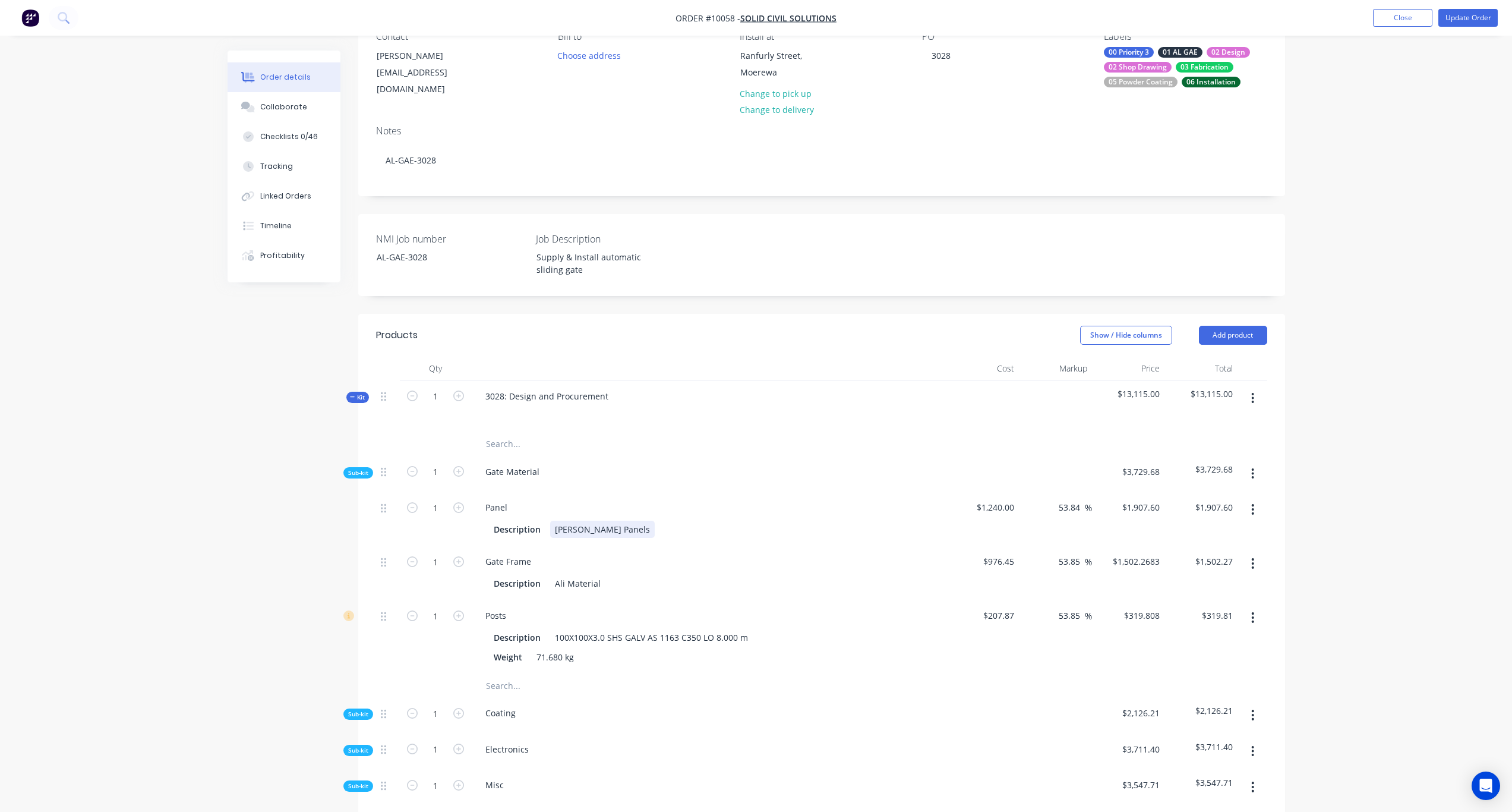
click at [562, 521] on div "Ali Polo Panels" at bounding box center [602, 529] width 104 height 18
click at [554, 521] on div "Ali Polo Panels" at bounding box center [602, 529] width 104 height 18
click at [611, 521] on div "Ali Polo Panels" at bounding box center [602, 529] width 104 height 18
click at [267, 540] on div "Created by Karl Created 29/08/25 Required Assigned to PY Invoiced No Status Dra…" at bounding box center [756, 643] width 1057 height 1423
click at [362, 468] on span "Sub-kit" at bounding box center [358, 473] width 21 height 9
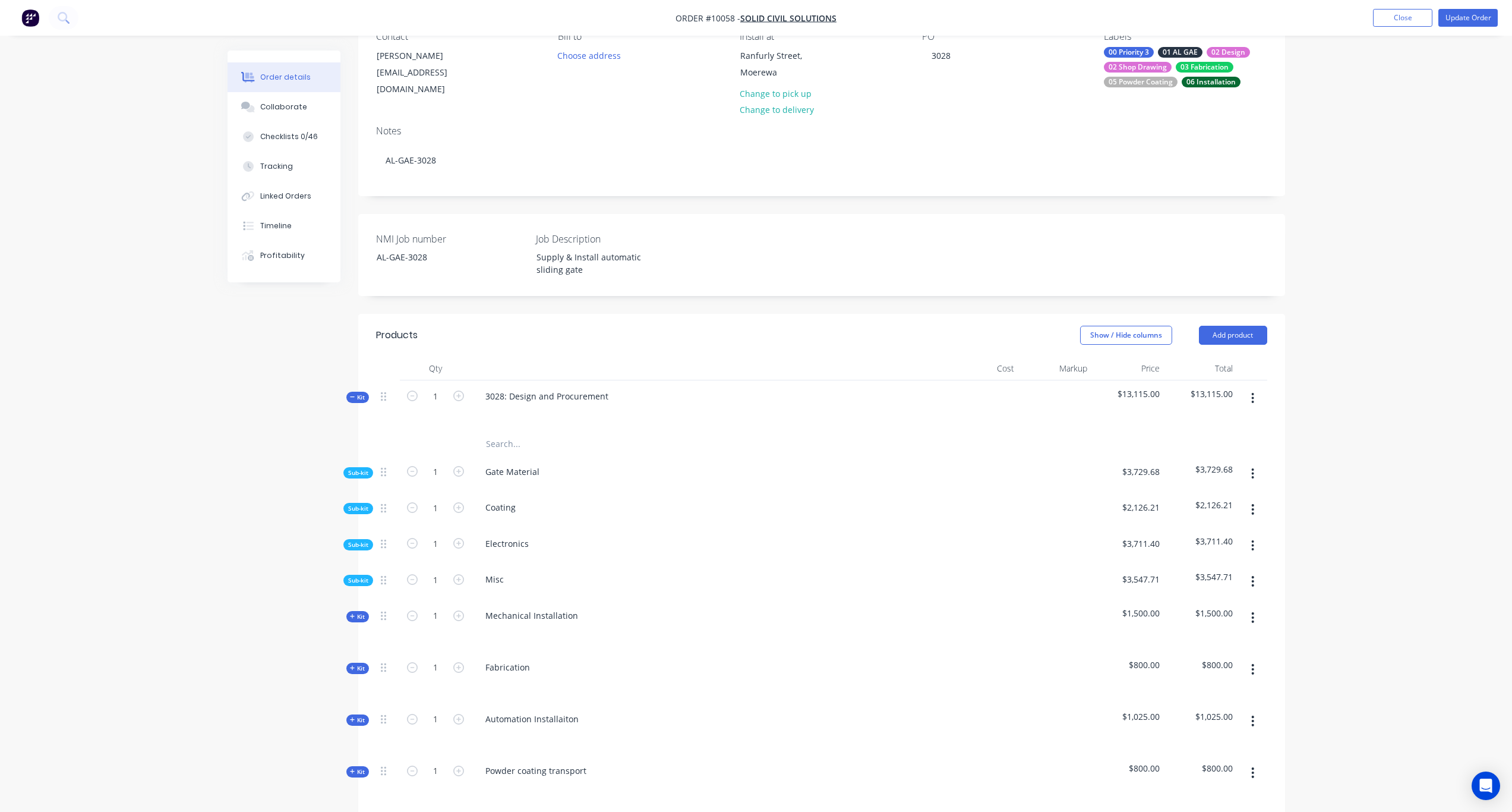
click at [357, 393] on span "Kit" at bounding box center [358, 398] width 15 height 9
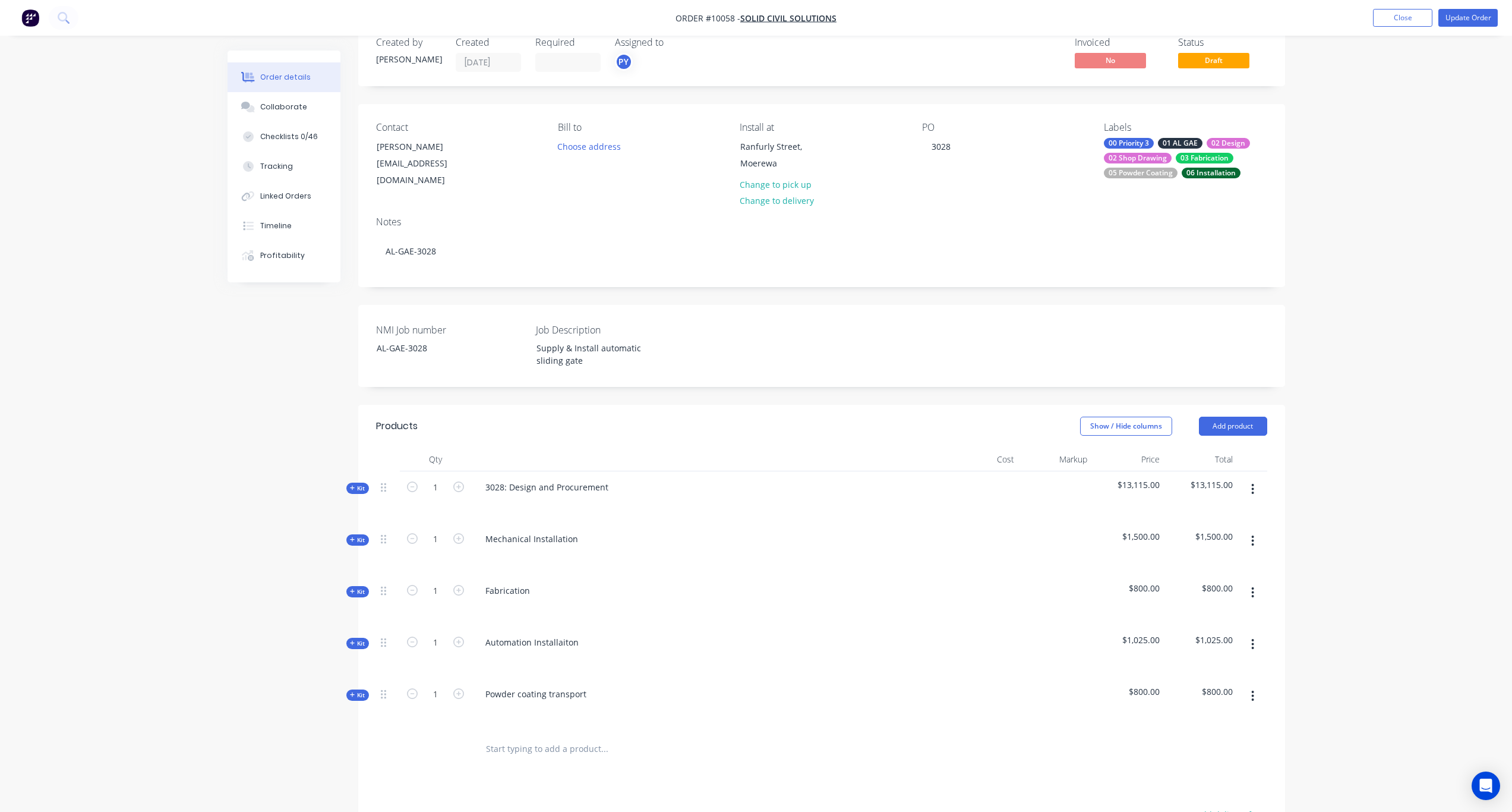
scroll to position [0, 0]
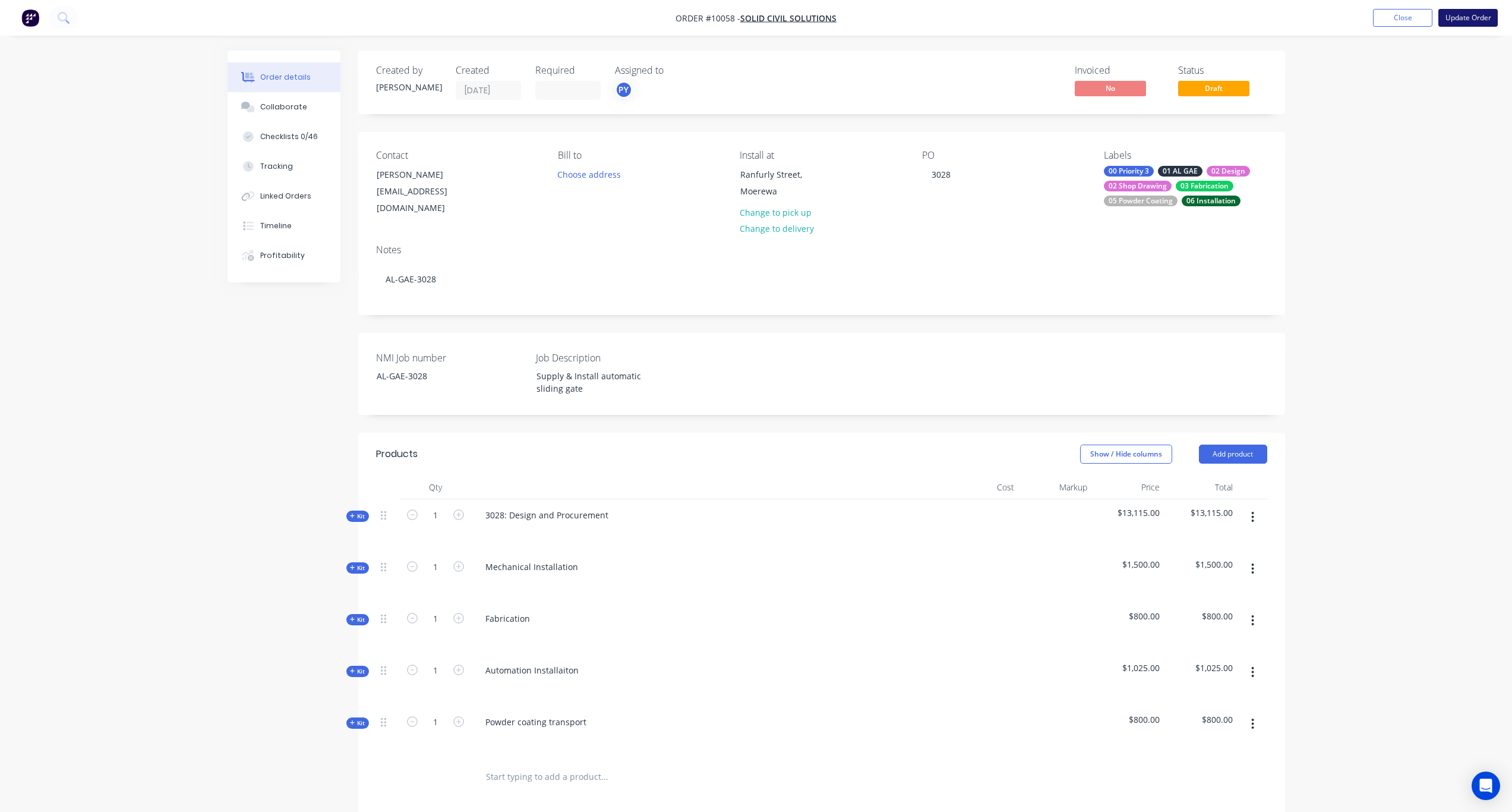
click at [1469, 15] on button "Update Order" at bounding box center [1469, 18] width 59 height 18
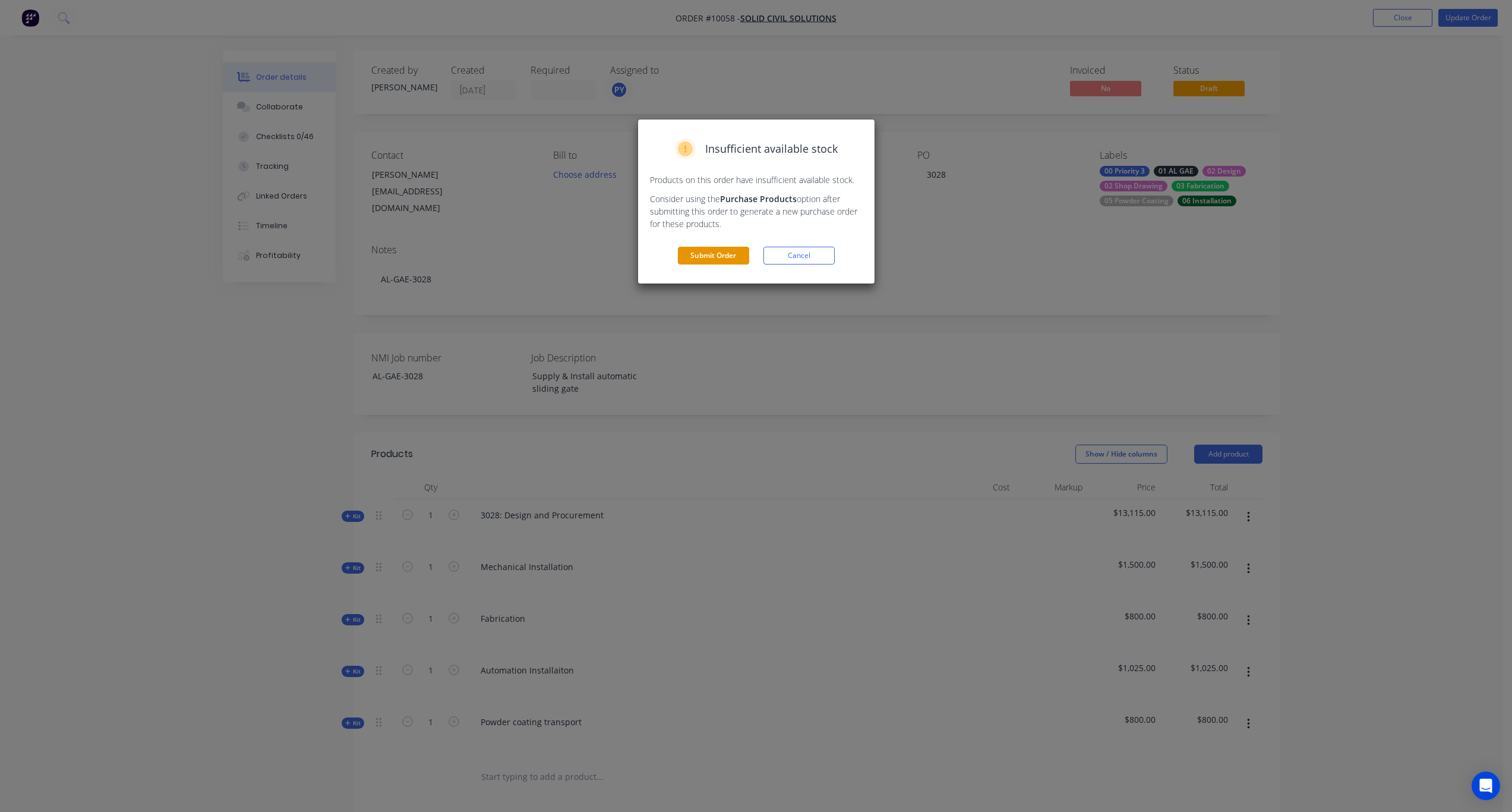
click at [730, 259] on button "Submit Order" at bounding box center [714, 255] width 72 height 18
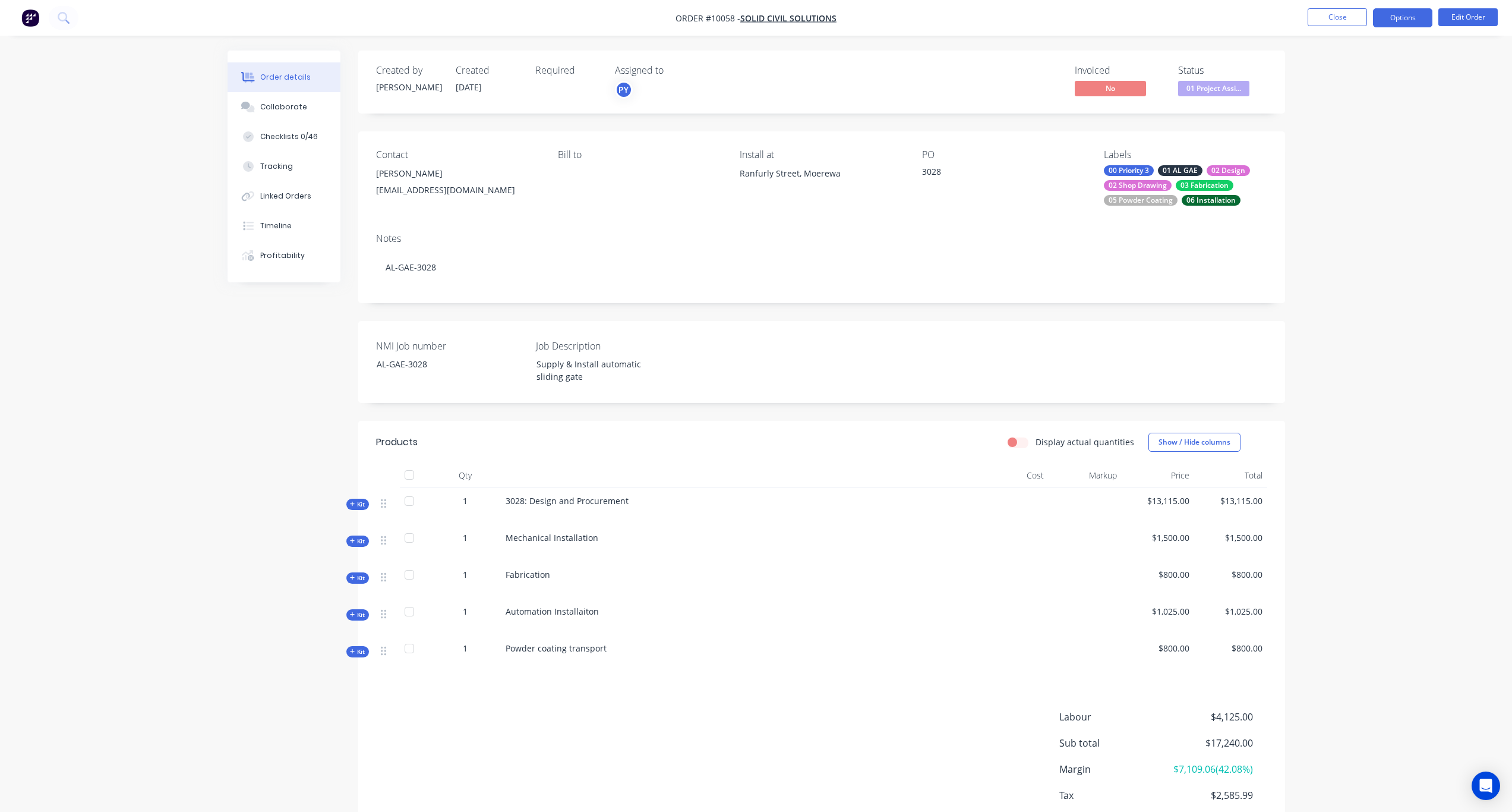
click at [1389, 17] on button "Options" at bounding box center [1403, 18] width 59 height 19
click at [1366, 137] on div "Work Order" at bounding box center [1367, 143] width 110 height 18
click at [1360, 97] on div "With pricing" at bounding box center [1367, 96] width 110 height 18
click at [1485, 187] on div "Order details Collaborate Checklists 0/46 Tracking Linked Orders Timeline Profi…" at bounding box center [756, 442] width 1512 height 884
drag, startPoint x: 386, startPoint y: 579, endPoint x: 388, endPoint y: 528, distance: 51.0
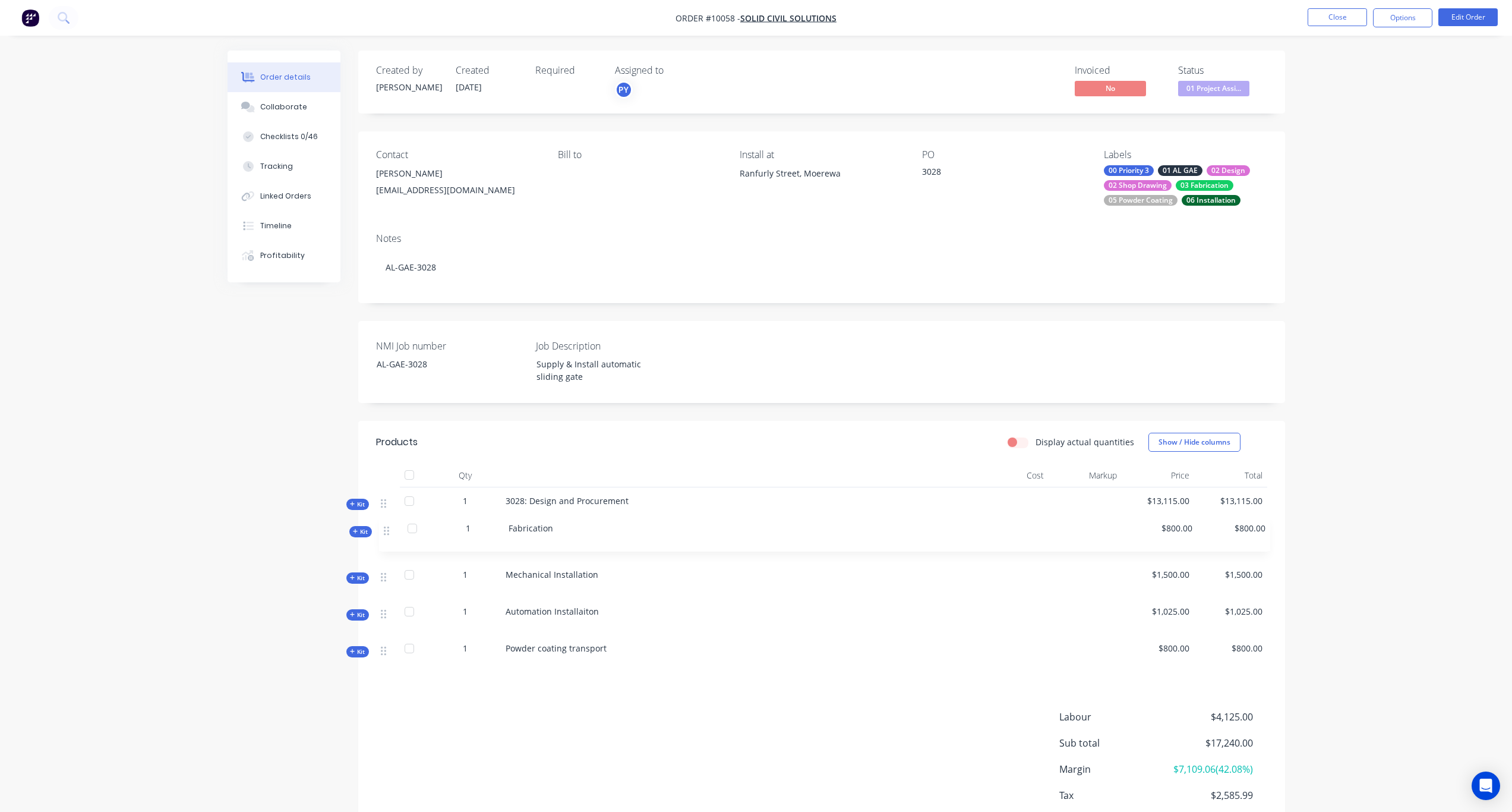
click at [388, 528] on div "Kit 1 3028: Design and Procurement $13,115.00 $13,115.00 Kit 1 Mechanical Insta…" at bounding box center [821, 580] width 892 height 184
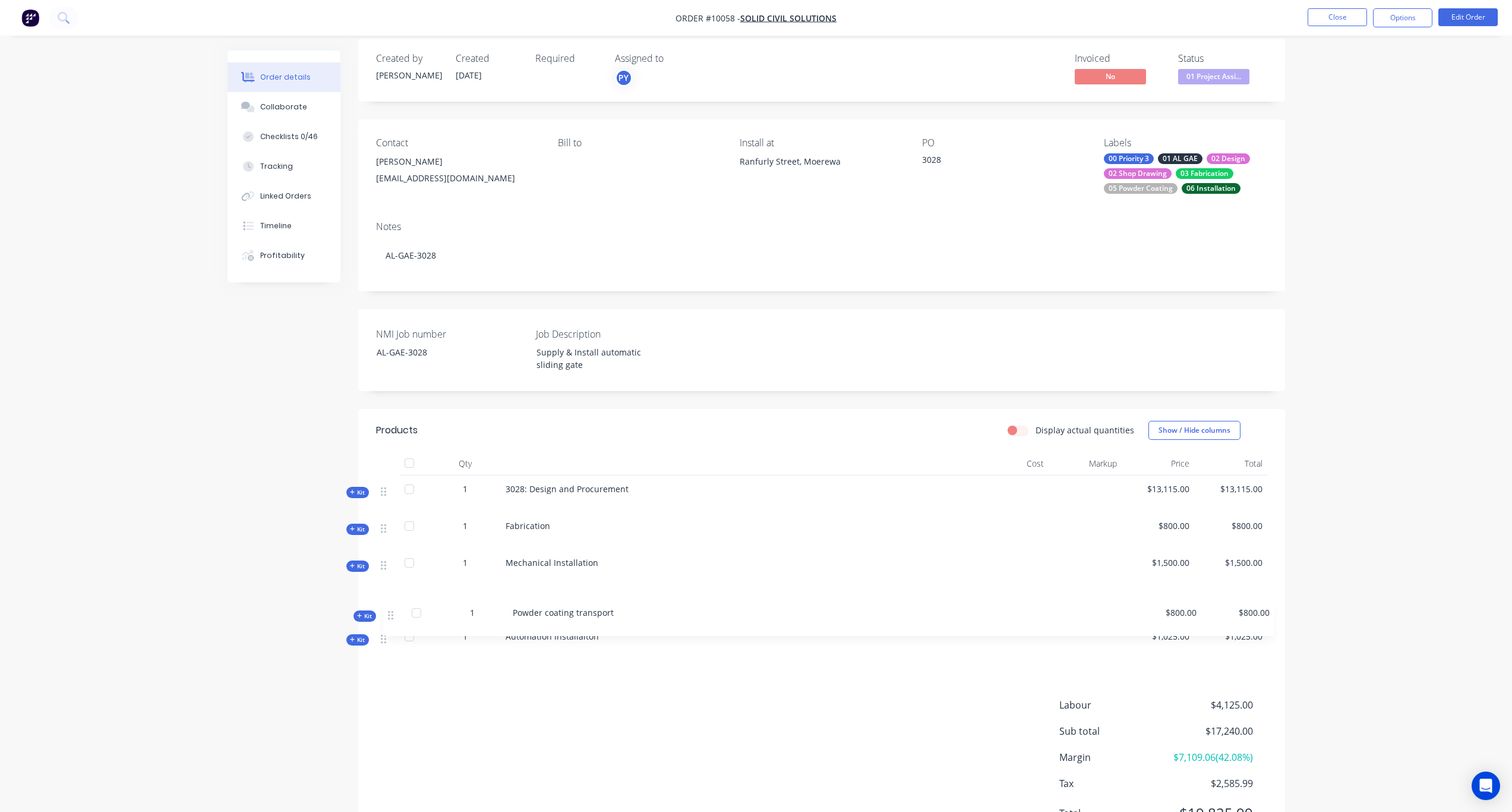
scroll to position [13, 0]
drag, startPoint x: 386, startPoint y: 652, endPoint x: 387, endPoint y: 551, distance: 101.0
click at [387, 551] on div "Kit 1 3028: Design and Procurement $13,115.00 $13,115.00 Kit 1 Fabrication $800…" at bounding box center [821, 567] width 892 height 184
click at [247, 561] on div "Created by Karl Created 29/08/25 Required Assigned to PY Invoiced No Status 01 …" at bounding box center [756, 453] width 1057 height 833
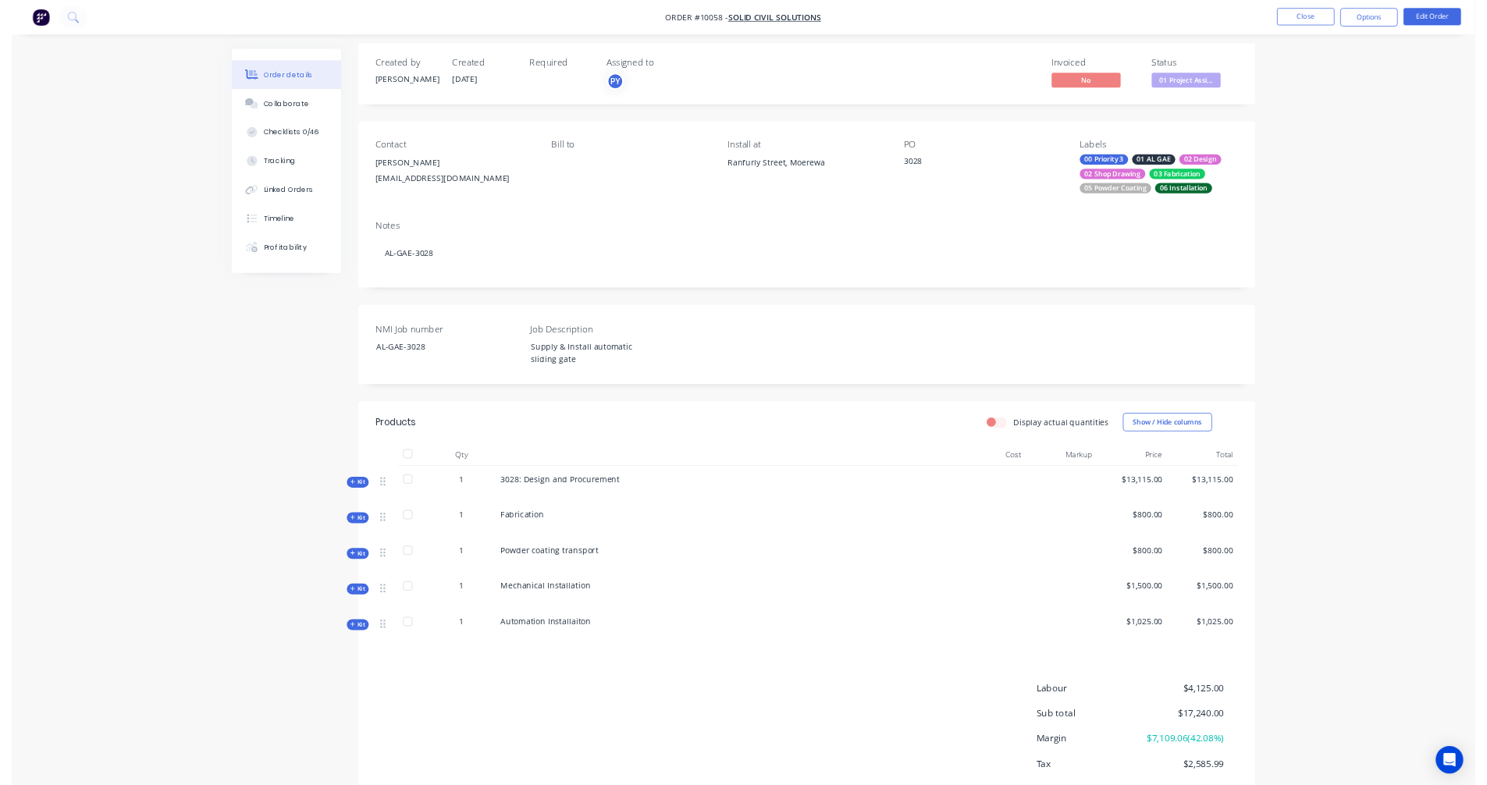
scroll to position [0, 0]
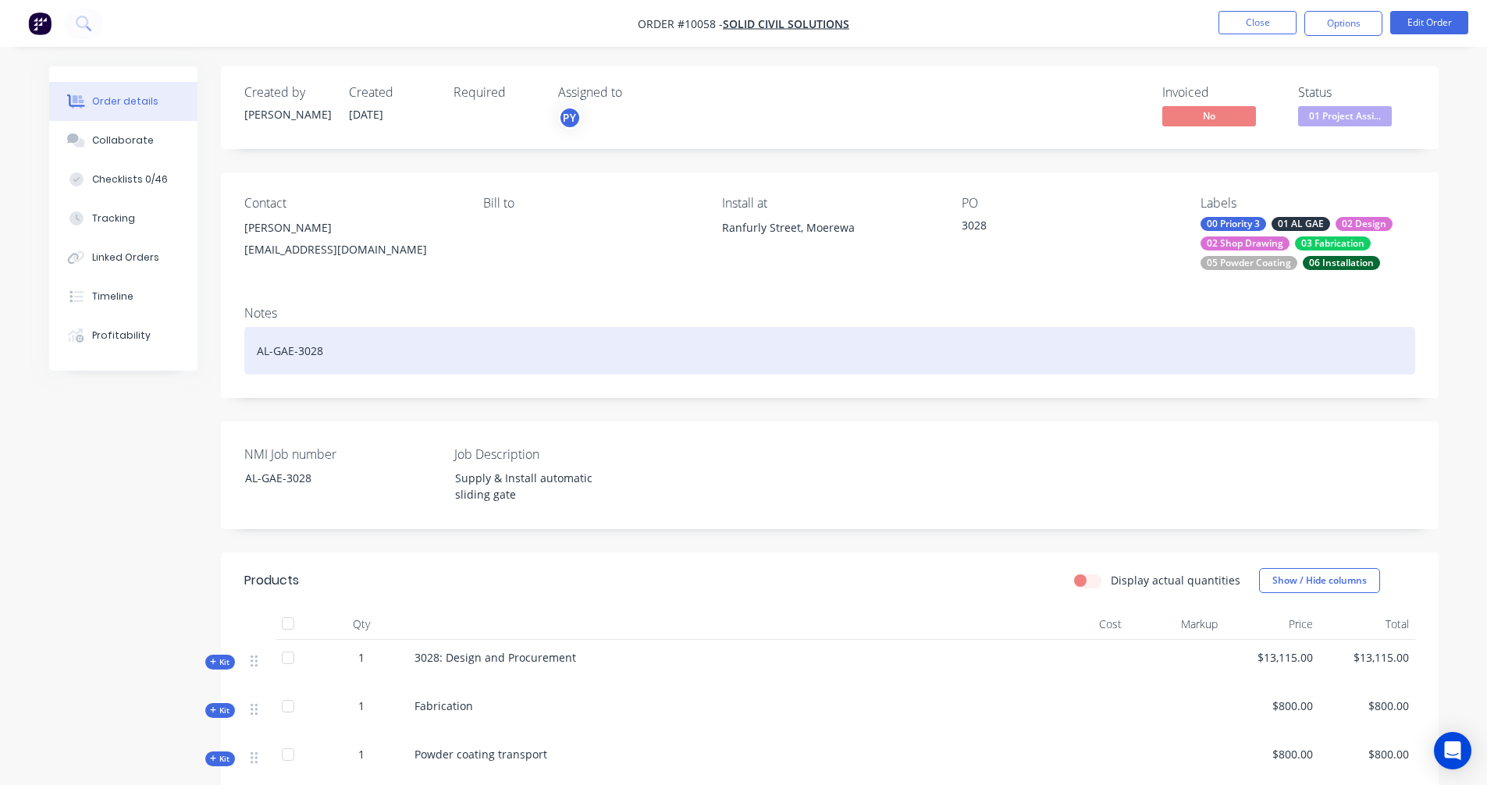
click at [335, 350] on div "AL-GAE-3028" at bounding box center [829, 351] width 1171 height 48
drag, startPoint x: 336, startPoint y: 351, endPoint x: 233, endPoint y: 350, distance: 103.0
click at [233, 350] on div "Notes AL-GAE-3028" at bounding box center [830, 345] width 1218 height 105
copy div "AL-GAE-3028"
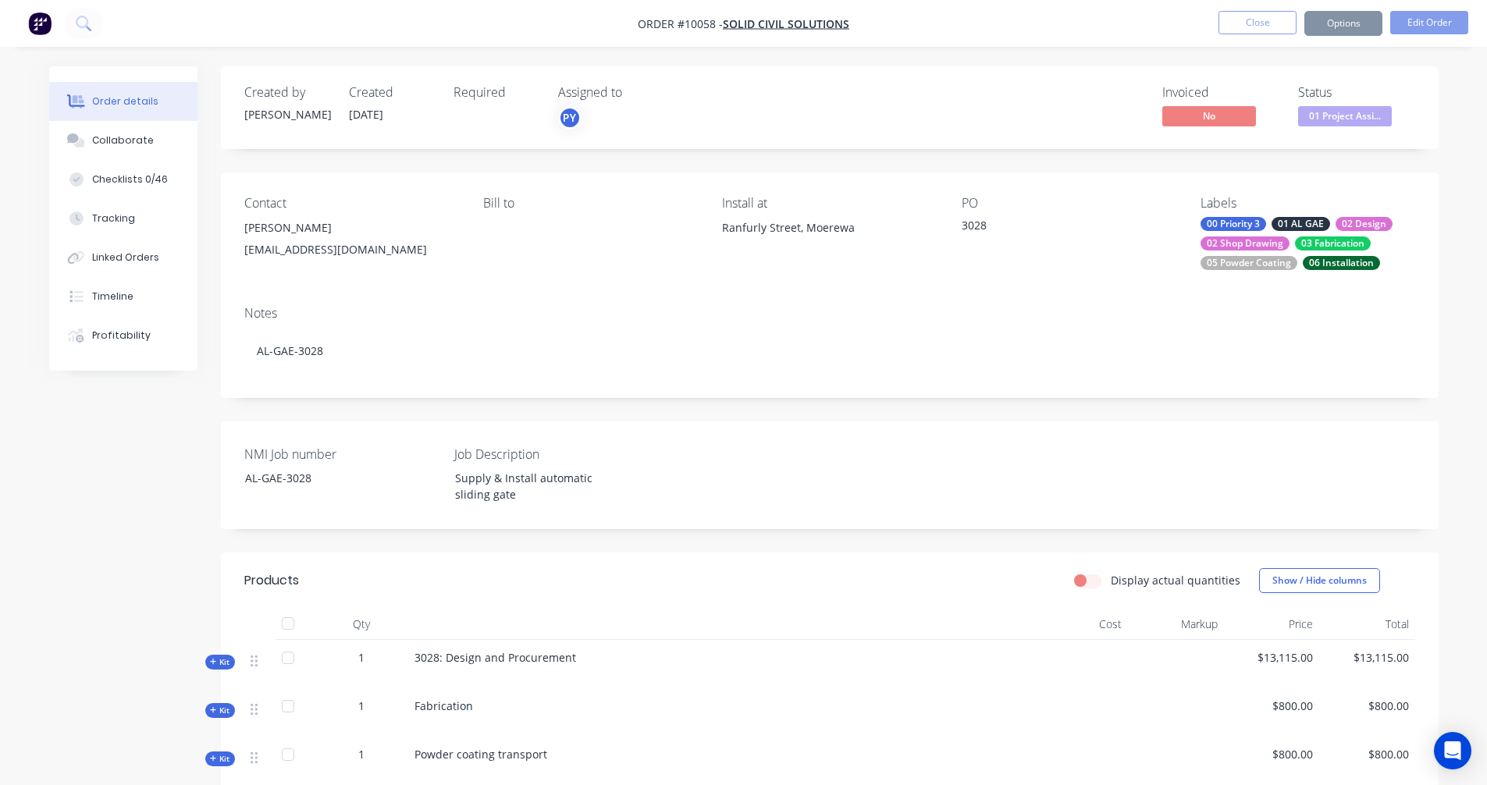
click at [297, 226] on div "Justin Webster" at bounding box center [351, 228] width 214 height 22
drag, startPoint x: 245, startPoint y: 224, endPoint x: 319, endPoint y: 233, distance: 74.7
click at [319, 233] on div "Justin Webster" at bounding box center [351, 228] width 214 height 22
drag, startPoint x: 722, startPoint y: 27, endPoint x: 834, endPoint y: 23, distance: 111.7
click at [834, 23] on span "Order #10058 - Solid Civil Solutions" at bounding box center [744, 24] width 212 height 16
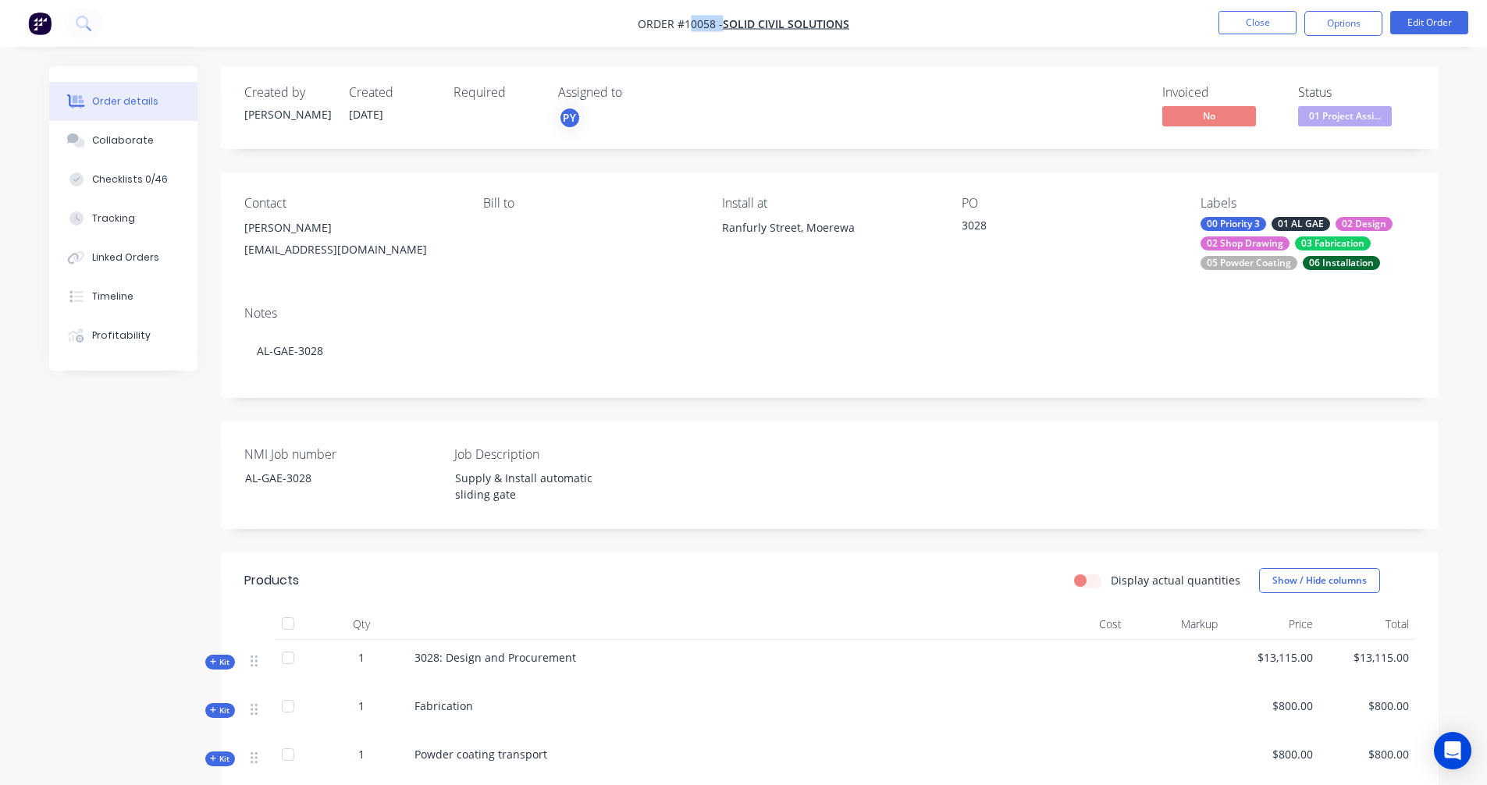
drag, startPoint x: 855, startPoint y: 24, endPoint x: 691, endPoint y: 21, distance: 164.7
click at [691, 21] on nav "Order #10058 - Solid Civil Solutions Close Options Edit Order" at bounding box center [743, 23] width 1487 height 47
click at [462, 492] on div "Supply & Install automatic sliding gate" at bounding box center [540, 486] width 195 height 39
drag, startPoint x: 452, startPoint y: 480, endPoint x: 500, endPoint y: 500, distance: 52.5
click at [500, 500] on div "Supply & Install automatic sliding gate" at bounding box center [540, 486] width 195 height 39
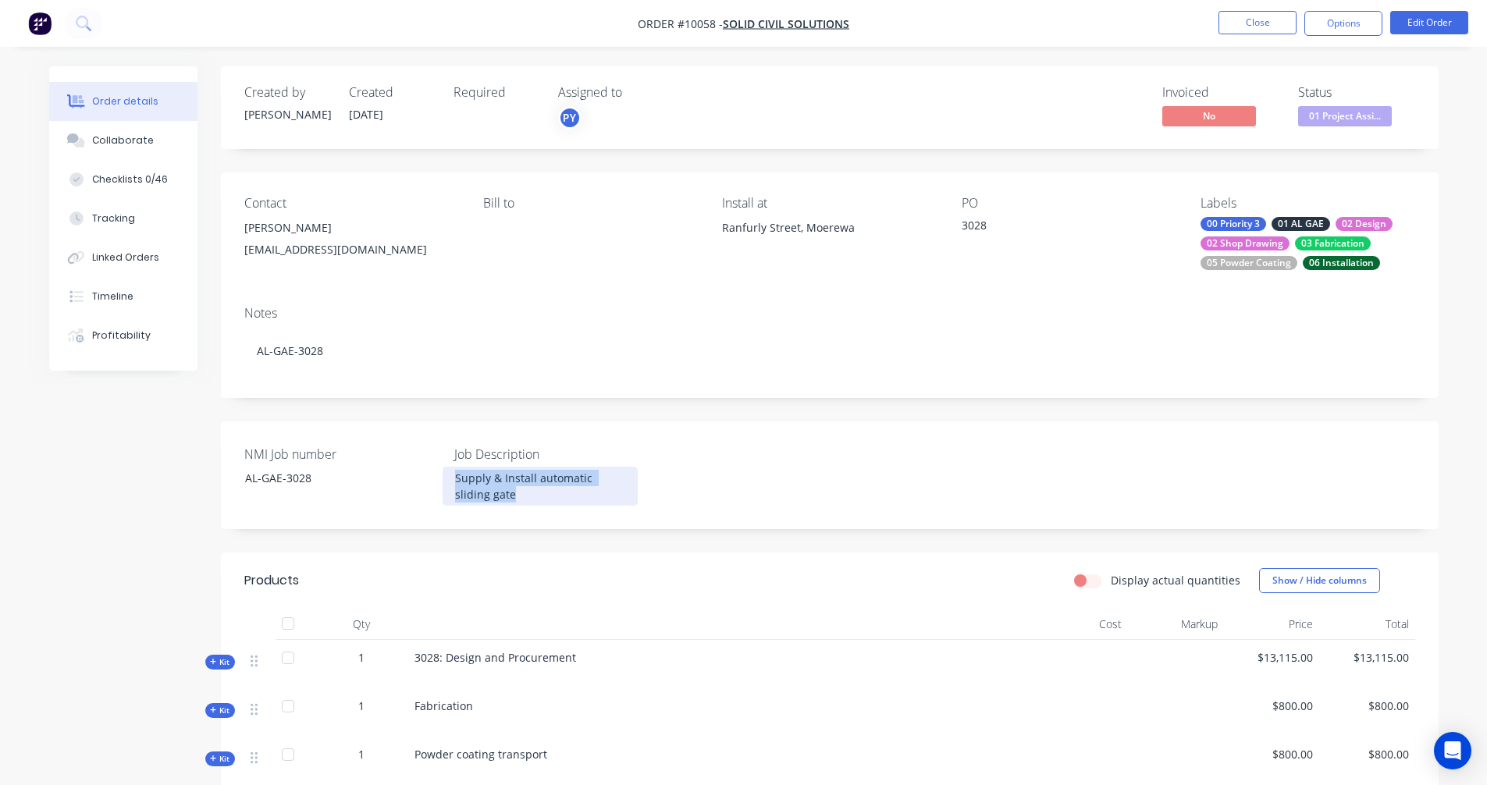
copy div "Supply & Install automatic sliding gate"
click at [1232, 22] on button "Close" at bounding box center [1257, 22] width 78 height 23
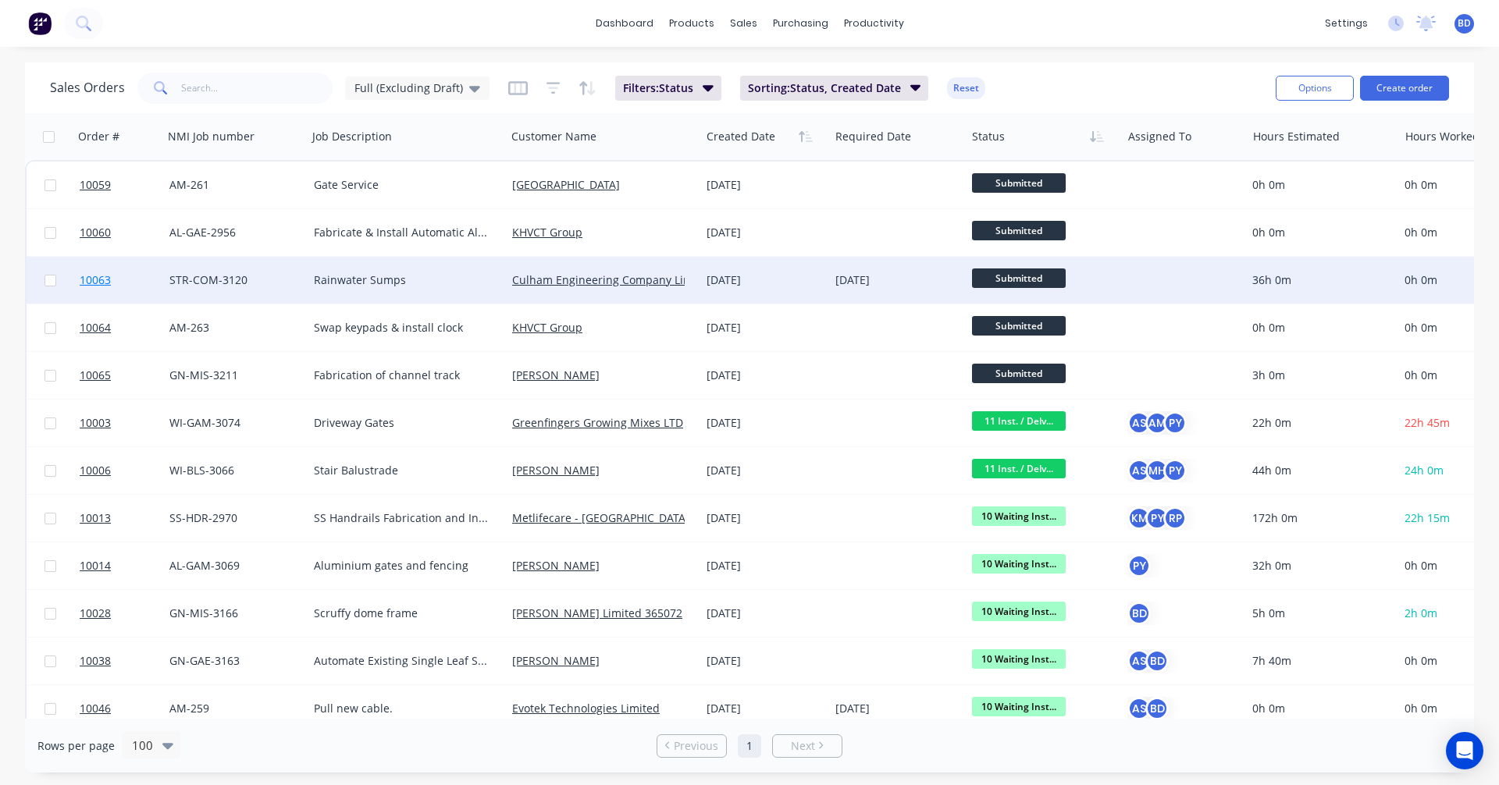
click at [99, 277] on span "10063" at bounding box center [95, 280] width 31 height 16
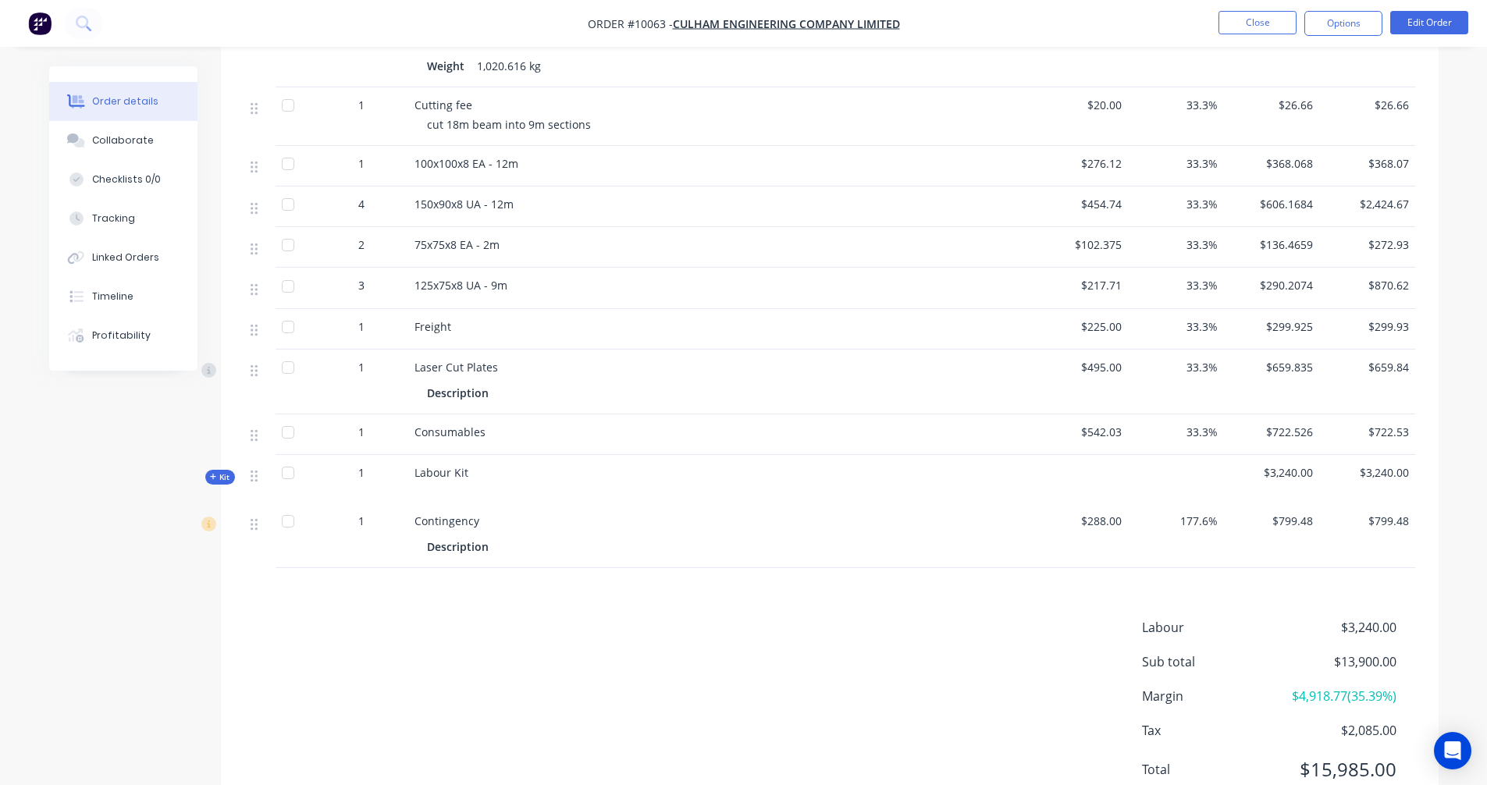
scroll to position [624, 0]
click at [205, 475] on div "Kit" at bounding box center [220, 476] width 30 height 15
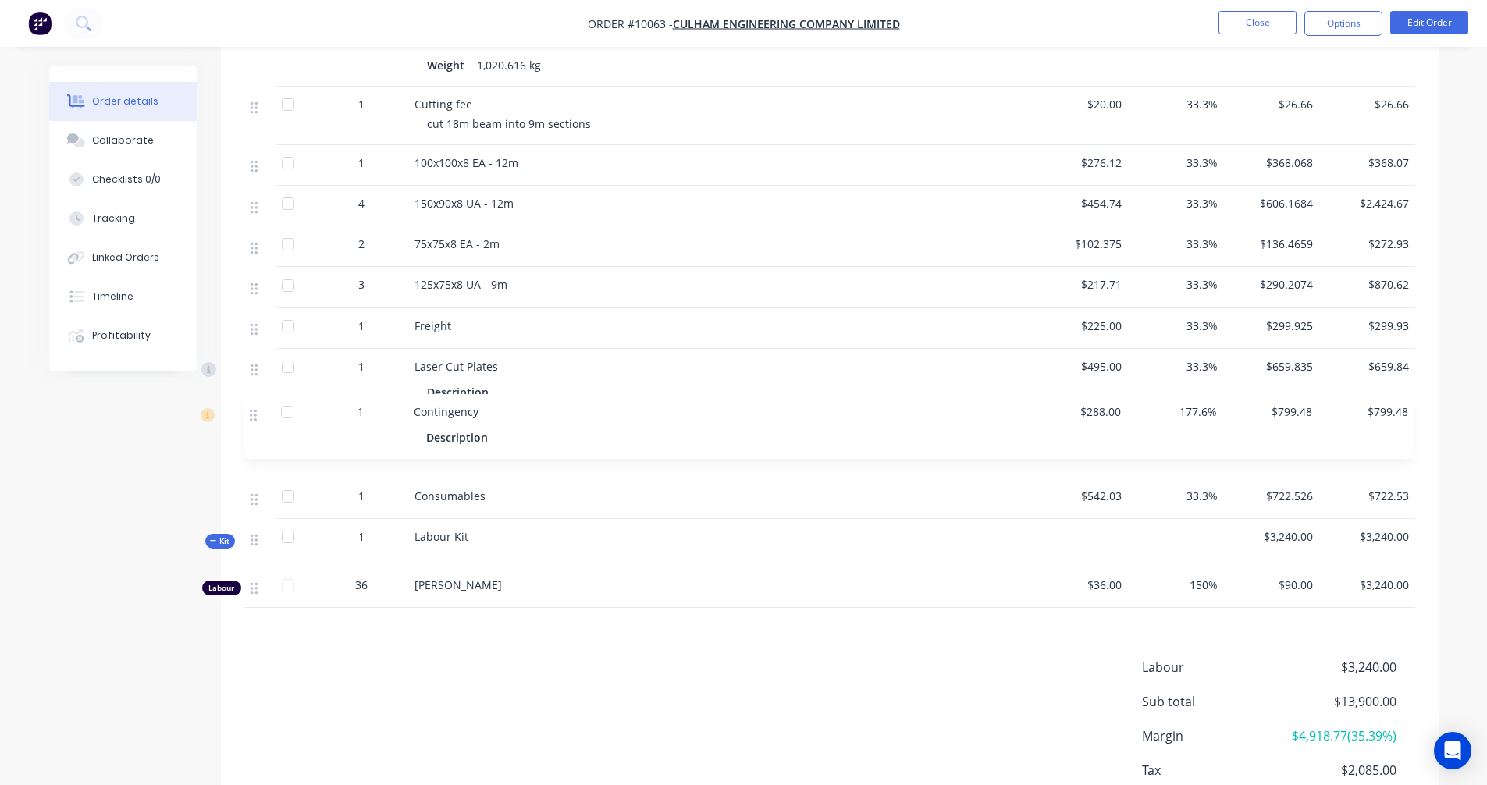
drag, startPoint x: 254, startPoint y: 568, endPoint x: 254, endPoint y: 414, distance: 153.8
click at [254, 414] on div "3 360UB56.7 UNIVERSAL BEAM Description 9m Weight 1,020.616 kg $1,054.08 33.3% $…" at bounding box center [829, 302] width 1171 height 612
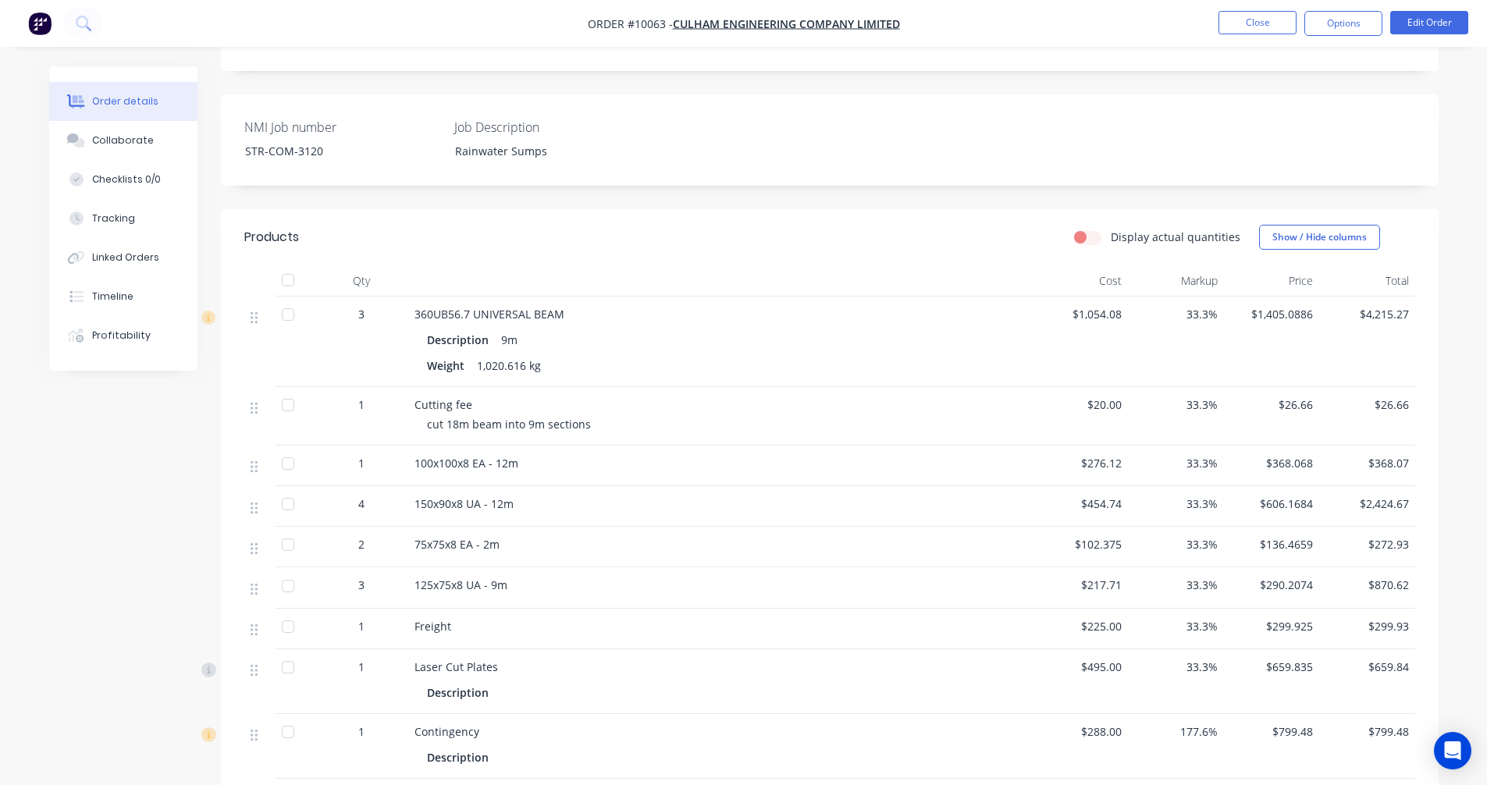
scroll to position [312, 0]
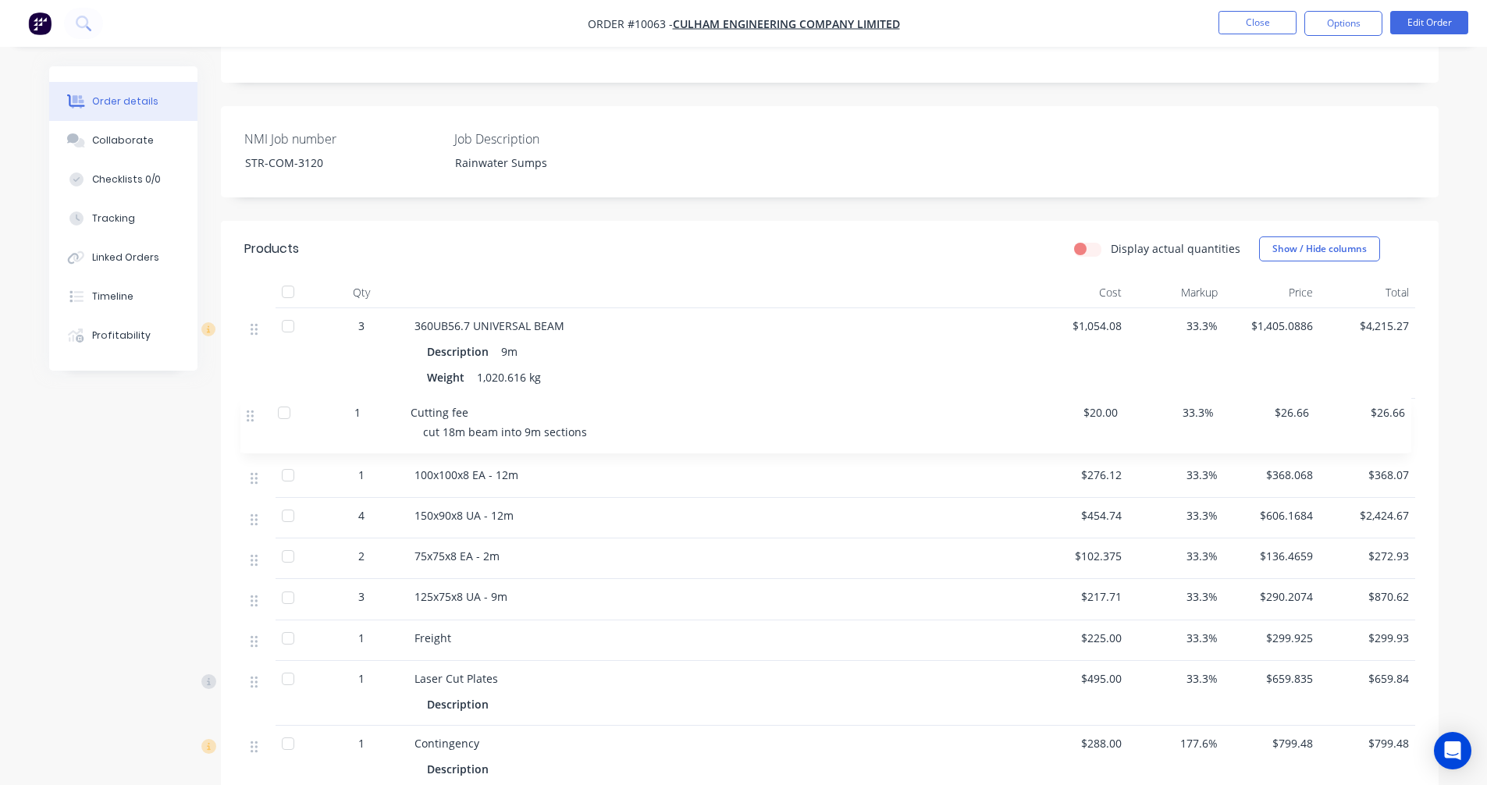
click at [259, 419] on div "3 360UB56.7 UNIVERSAL BEAM Description 9m Weight 1,020.616 kg $1,054.08 33.3% $…" at bounding box center [829, 614] width 1171 height 612
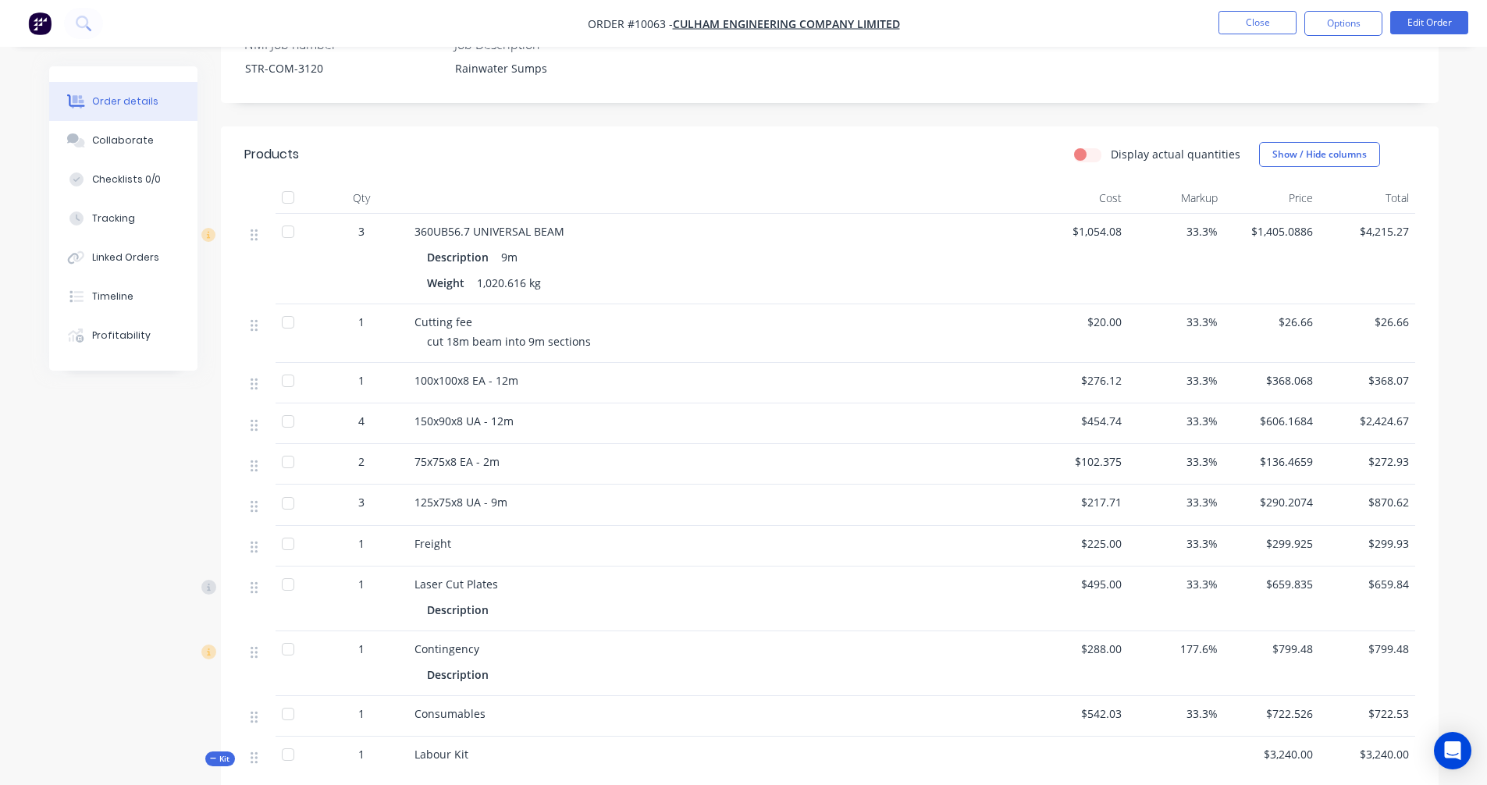
scroll to position [156, 0]
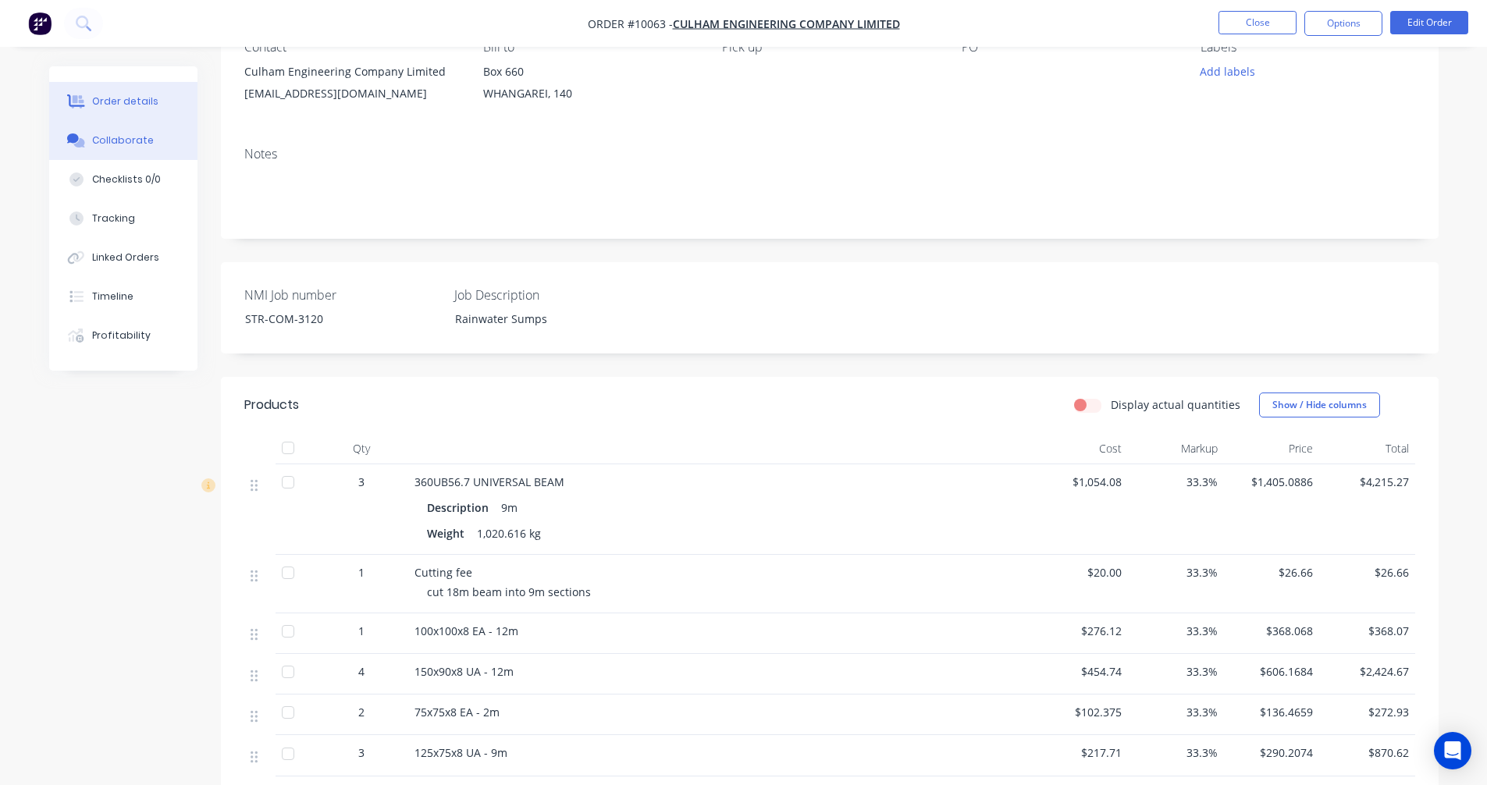
click at [129, 148] on button "Collaborate" at bounding box center [123, 140] width 148 height 39
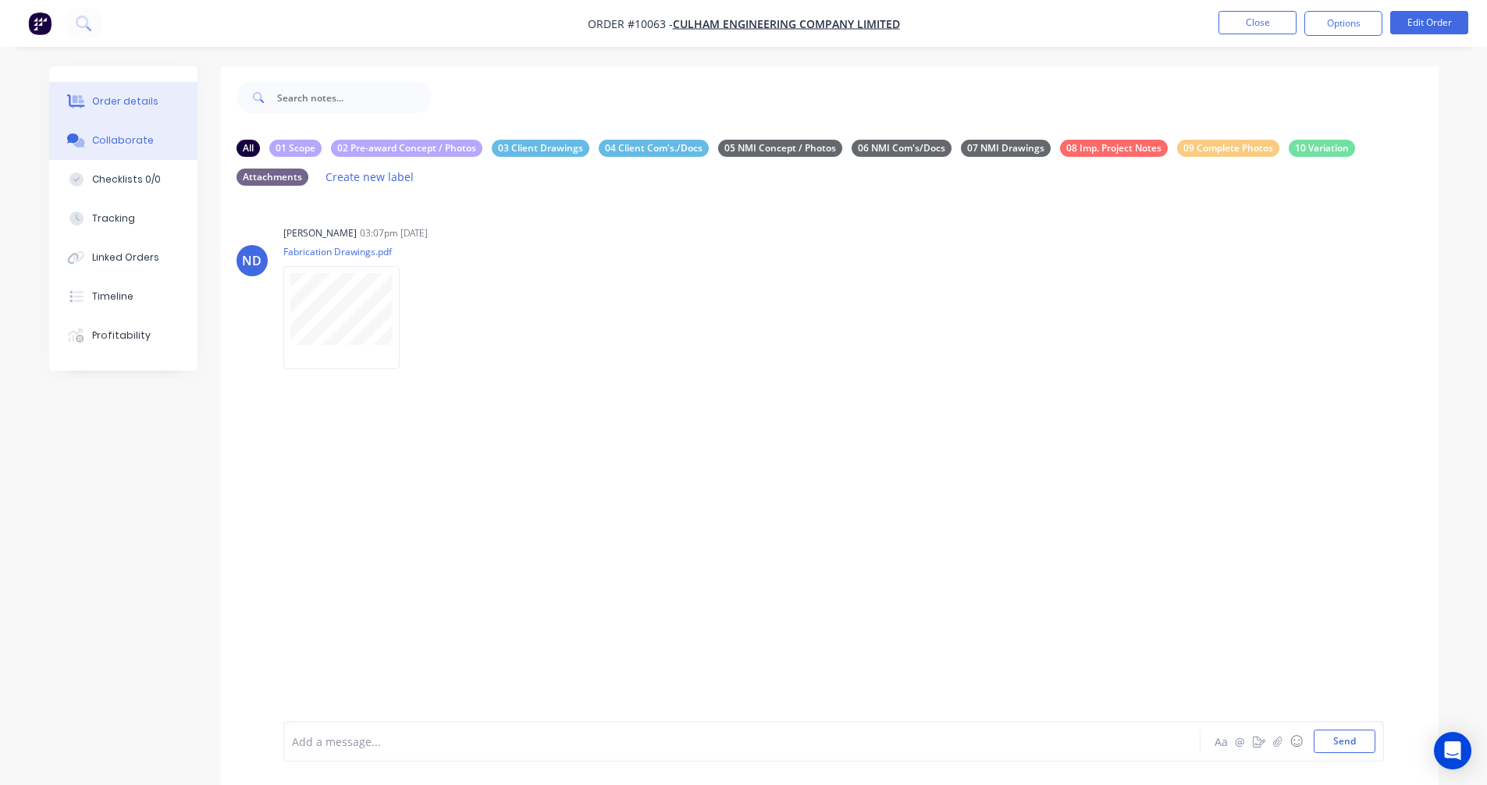
click at [116, 102] on div "Order details" at bounding box center [125, 101] width 66 height 14
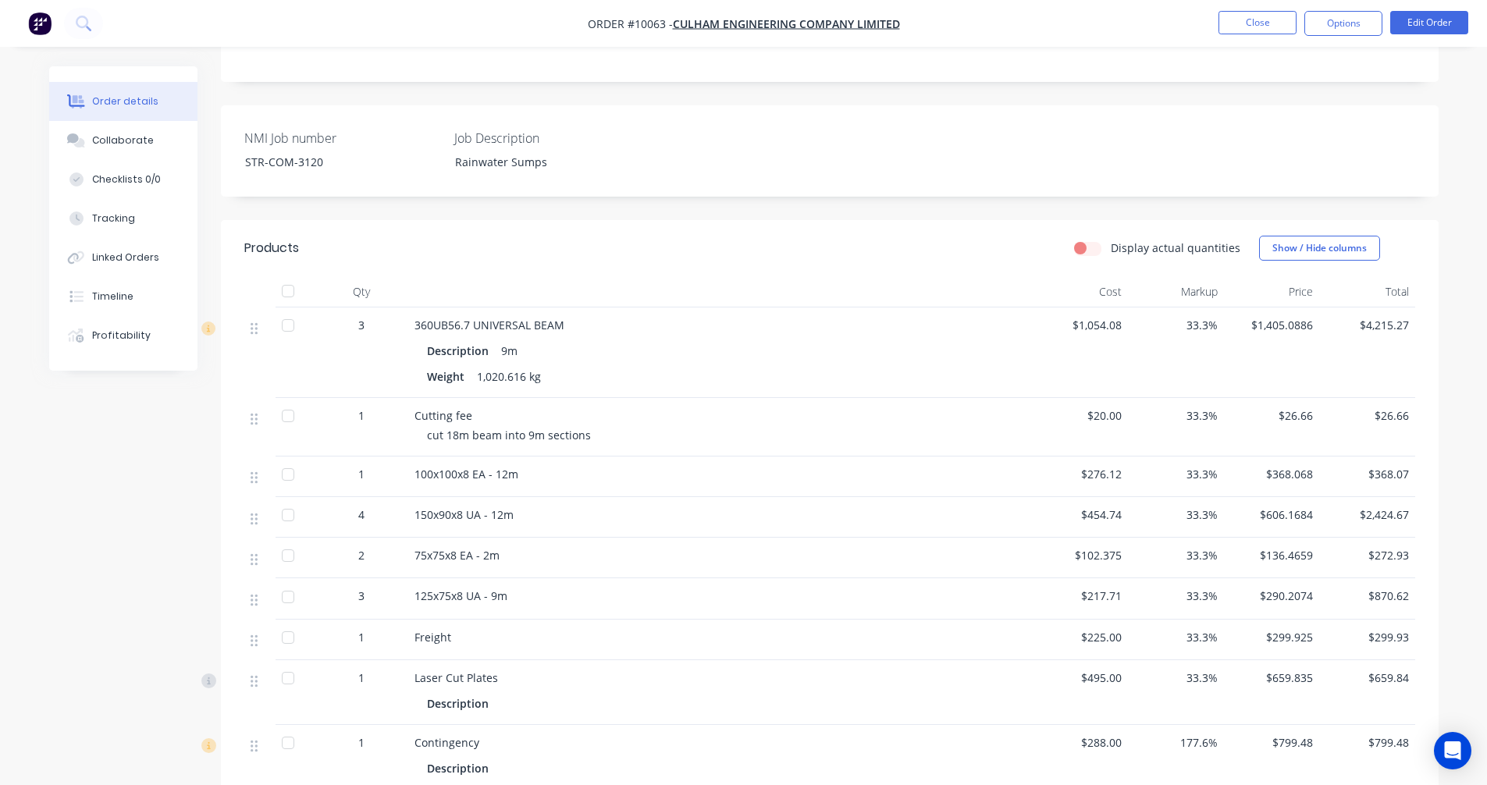
scroll to position [312, 0]
click at [1416, 23] on button "Edit Order" at bounding box center [1429, 22] width 78 height 23
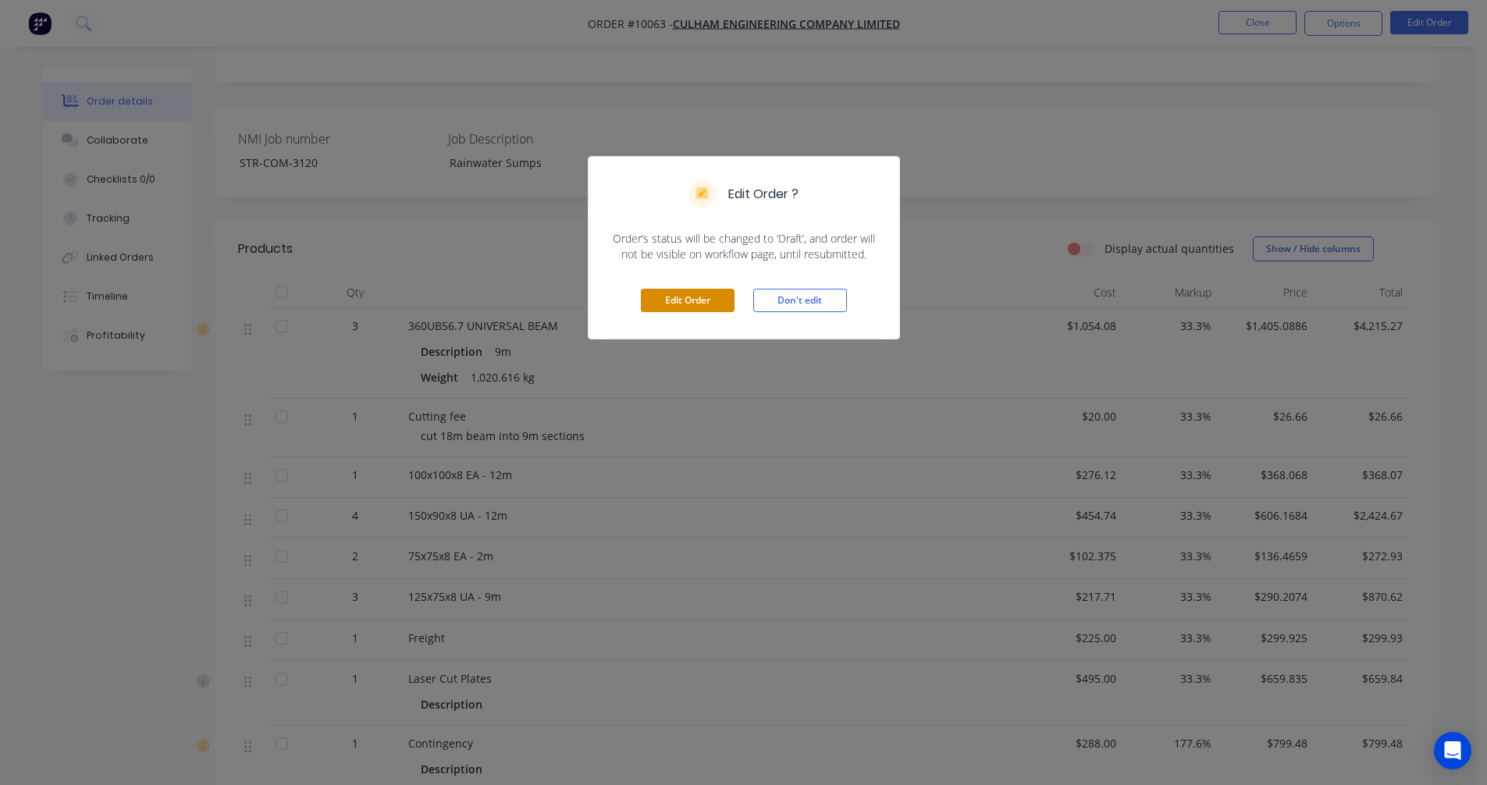
click at [701, 294] on button "Edit Order" at bounding box center [688, 300] width 94 height 23
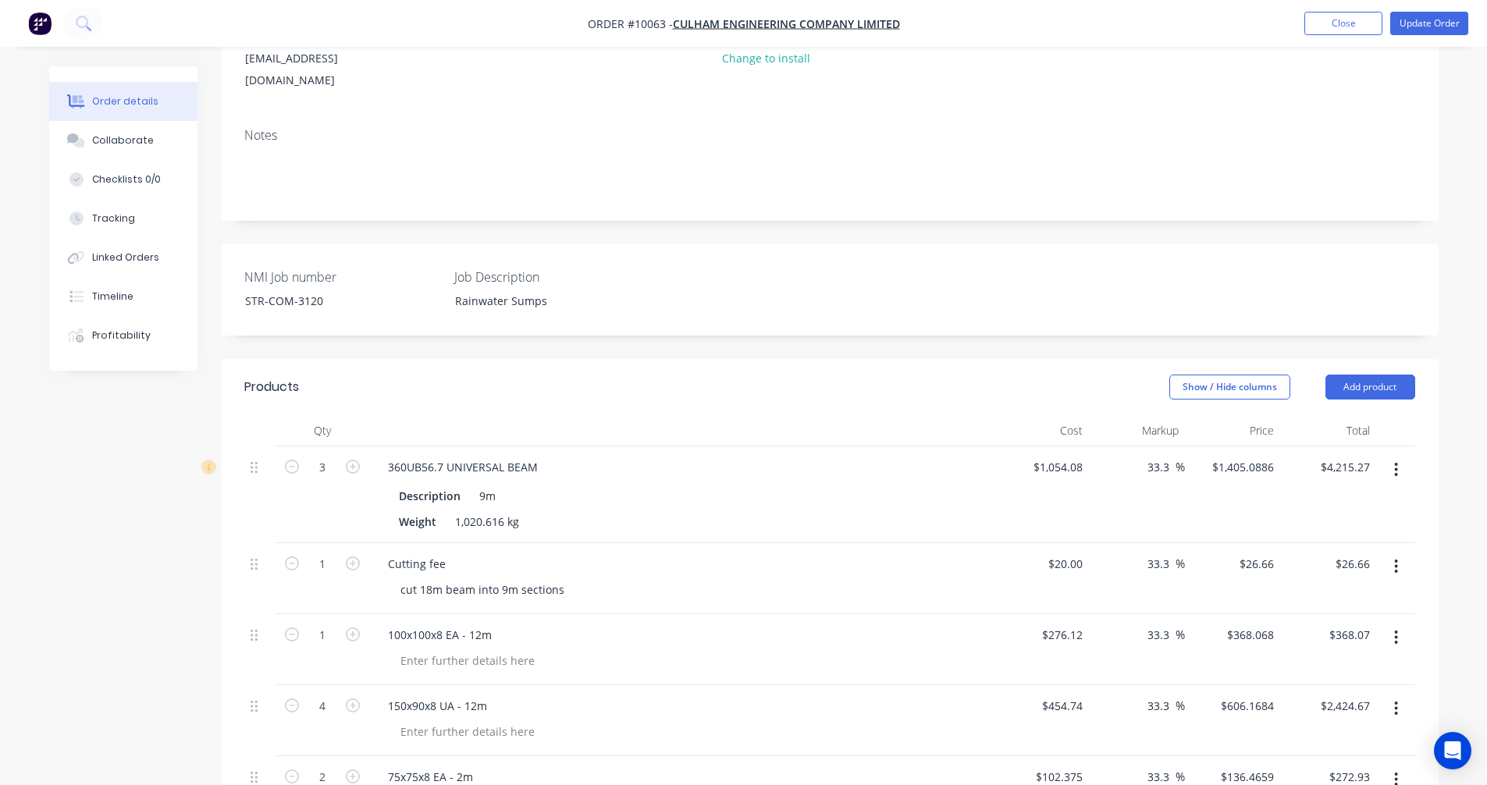
scroll to position [234, 0]
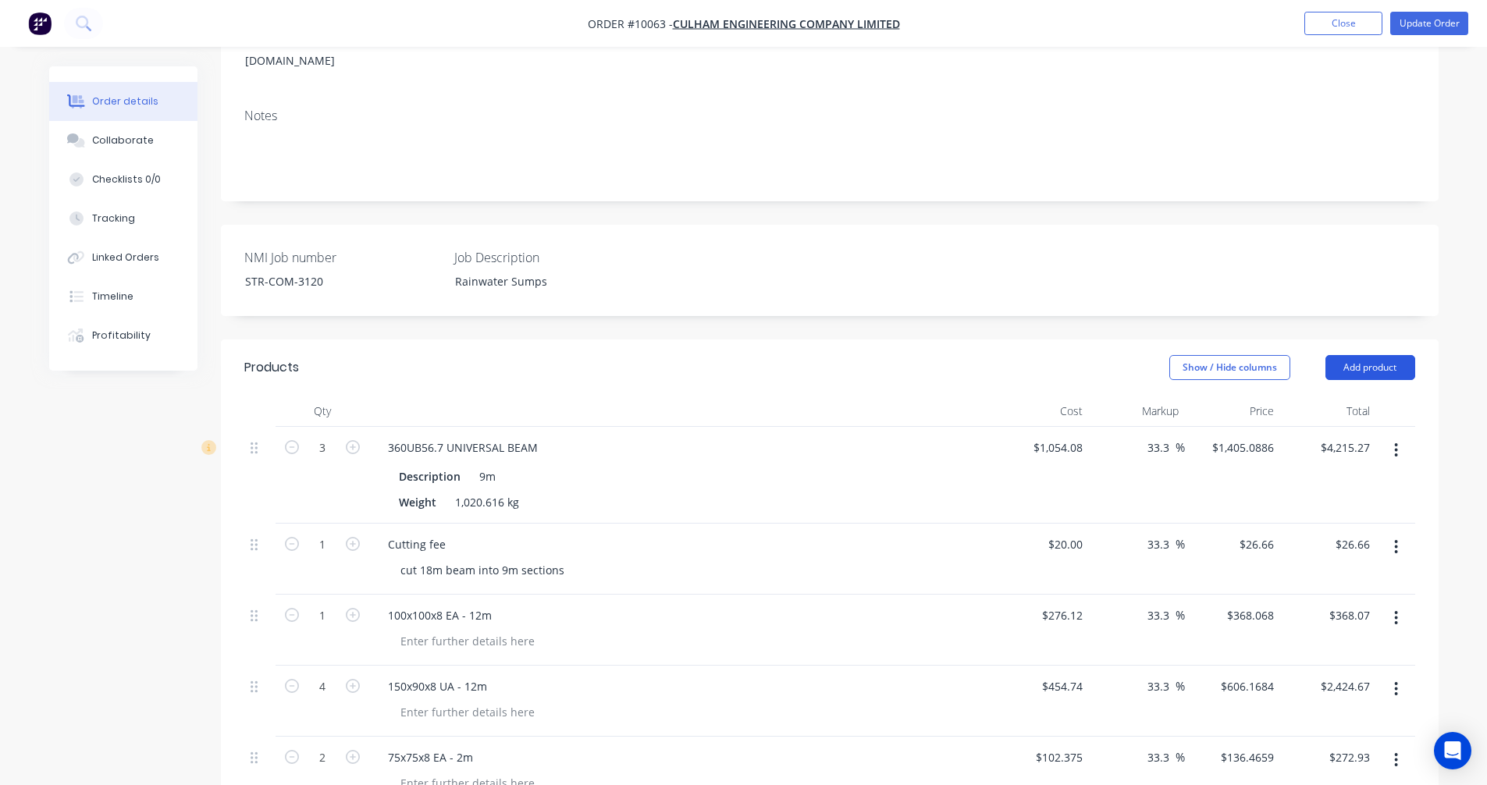
click at [1385, 355] on button "Add product" at bounding box center [1370, 367] width 90 height 25
click at [881, 355] on div "Show / Hide columns Add product Product catalogue Basic product Product Kit Lin…" at bounding box center [953, 367] width 922 height 25
click at [1353, 355] on button "Add product" at bounding box center [1370, 367] width 90 height 25
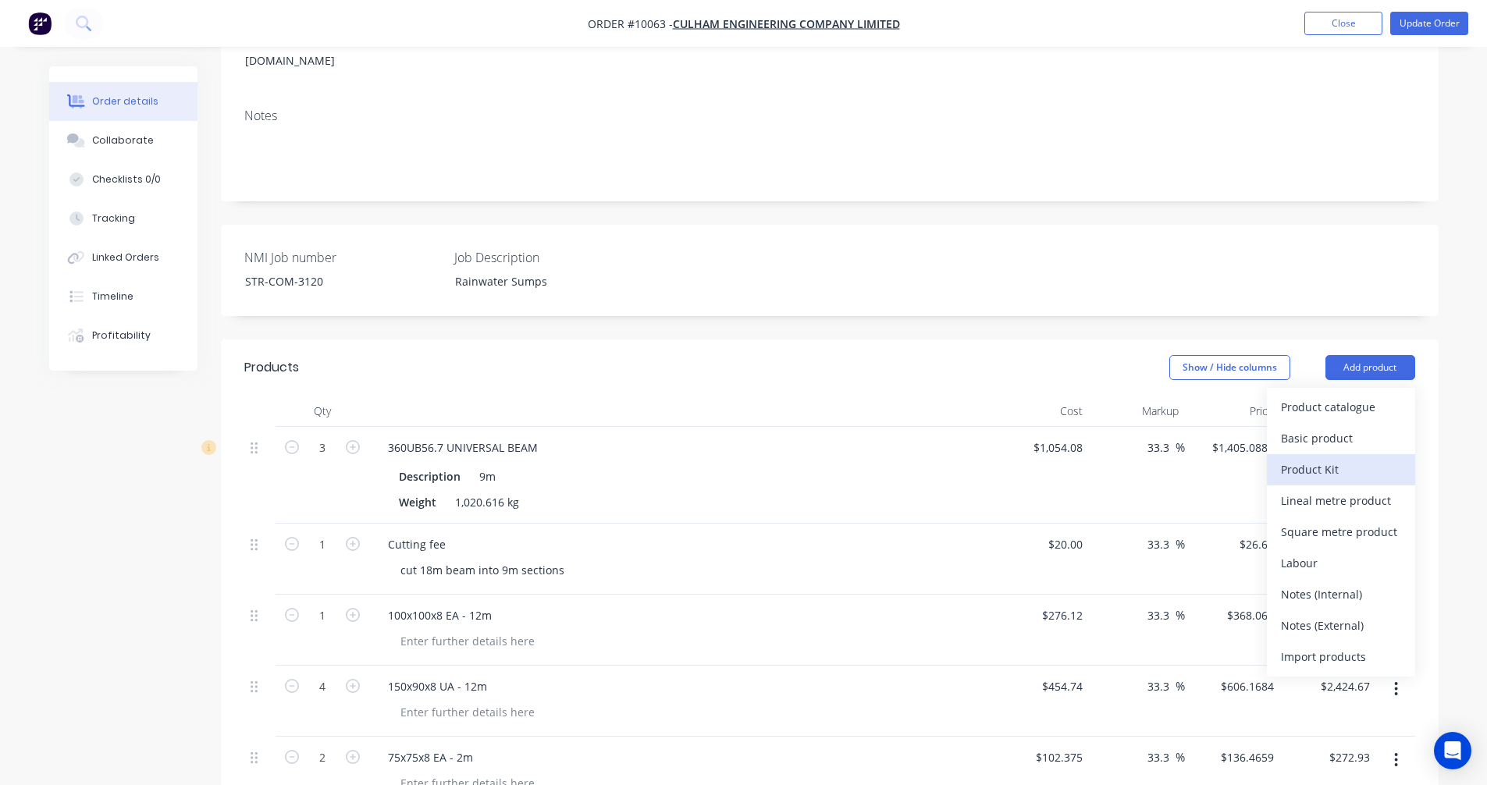
click at [1315, 458] on div "Product Kit" at bounding box center [1341, 469] width 120 height 23
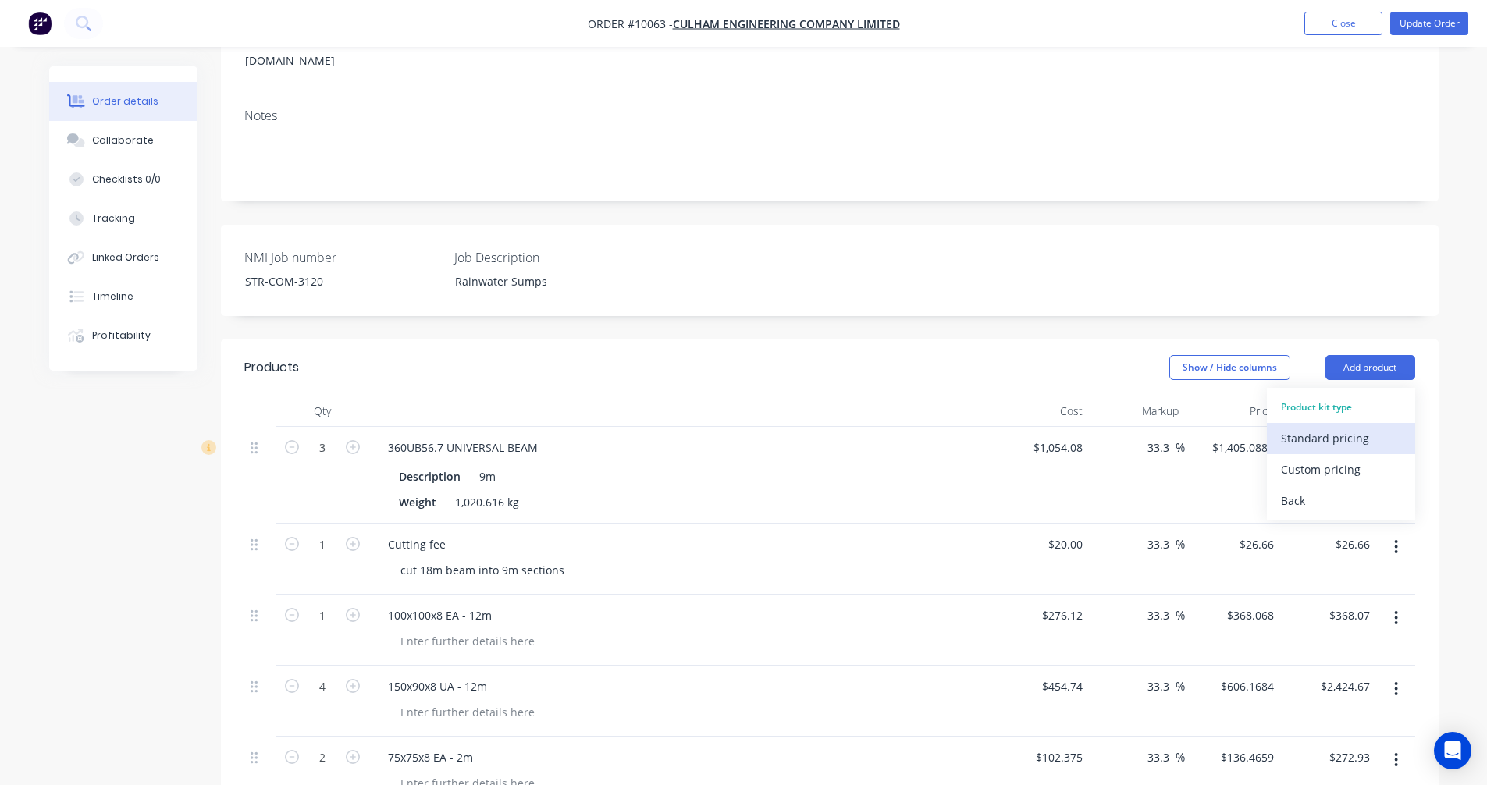
click at [1324, 427] on div "Standard pricing" at bounding box center [1341, 438] width 120 height 23
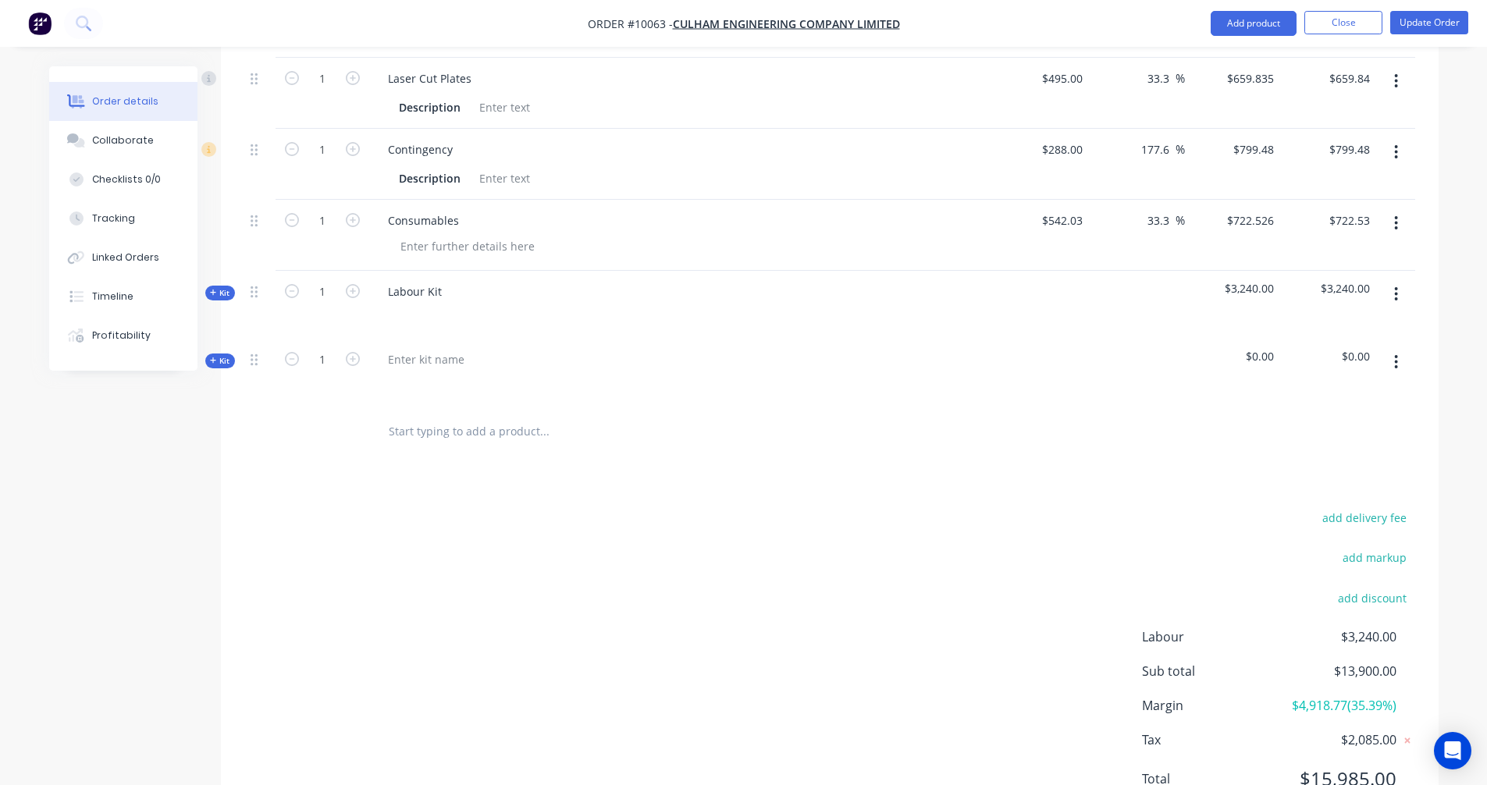
scroll to position [1019, 0]
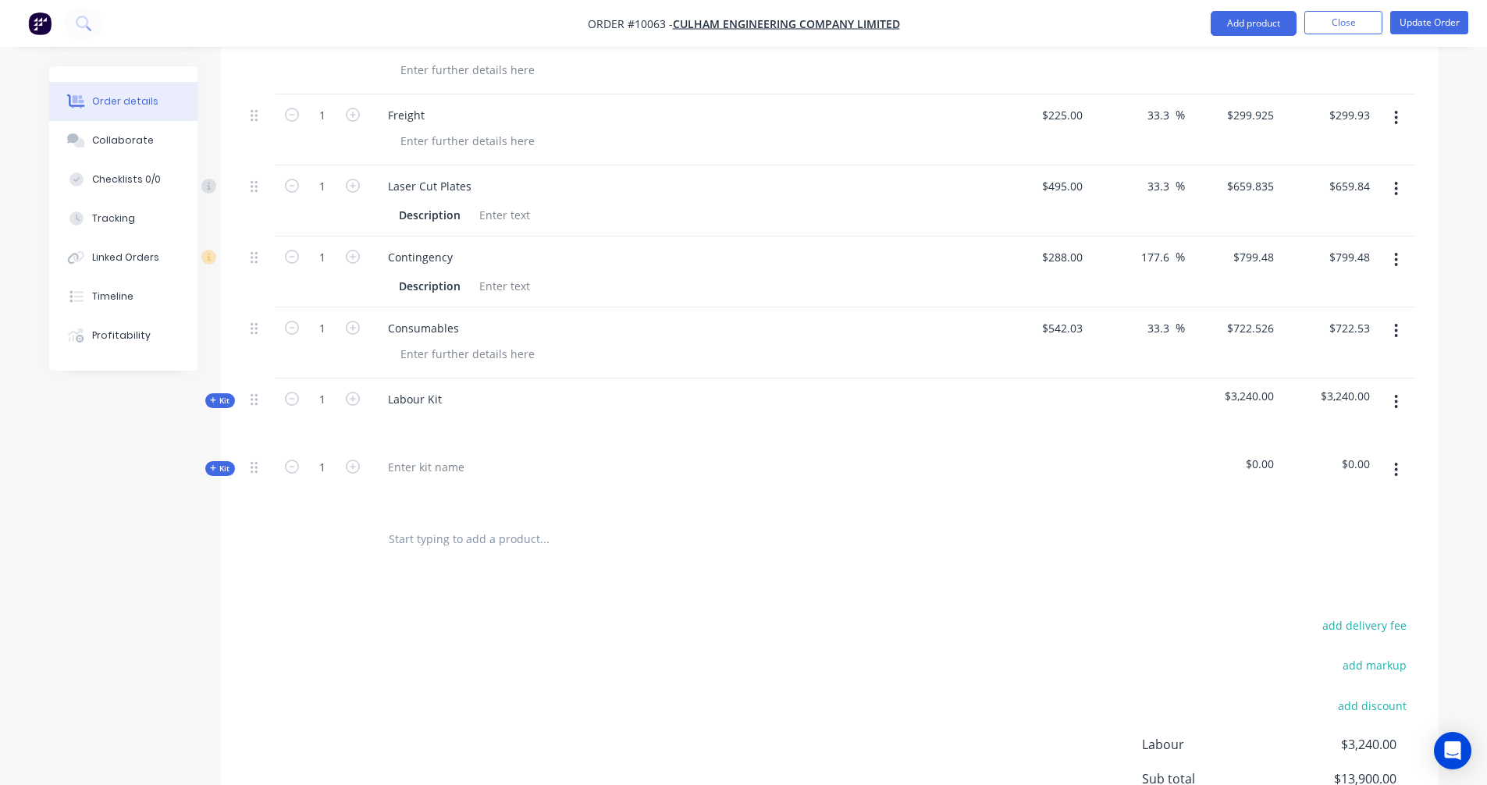
click at [227, 463] on span "Kit" at bounding box center [220, 469] width 20 height 12
click at [1403, 456] on button "button" at bounding box center [1396, 470] width 37 height 28
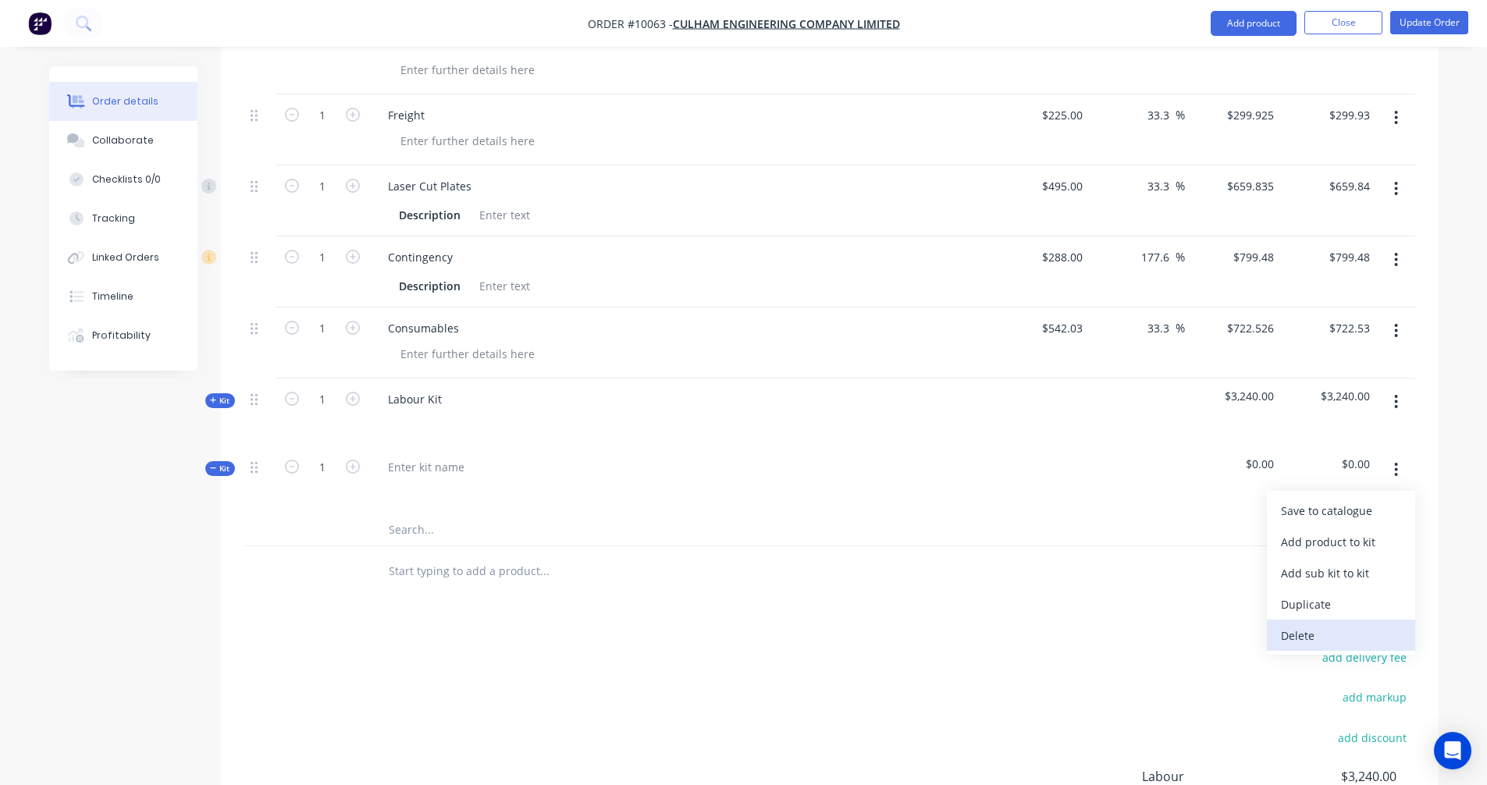
click at [1316, 624] on div "Delete" at bounding box center [1341, 635] width 120 height 23
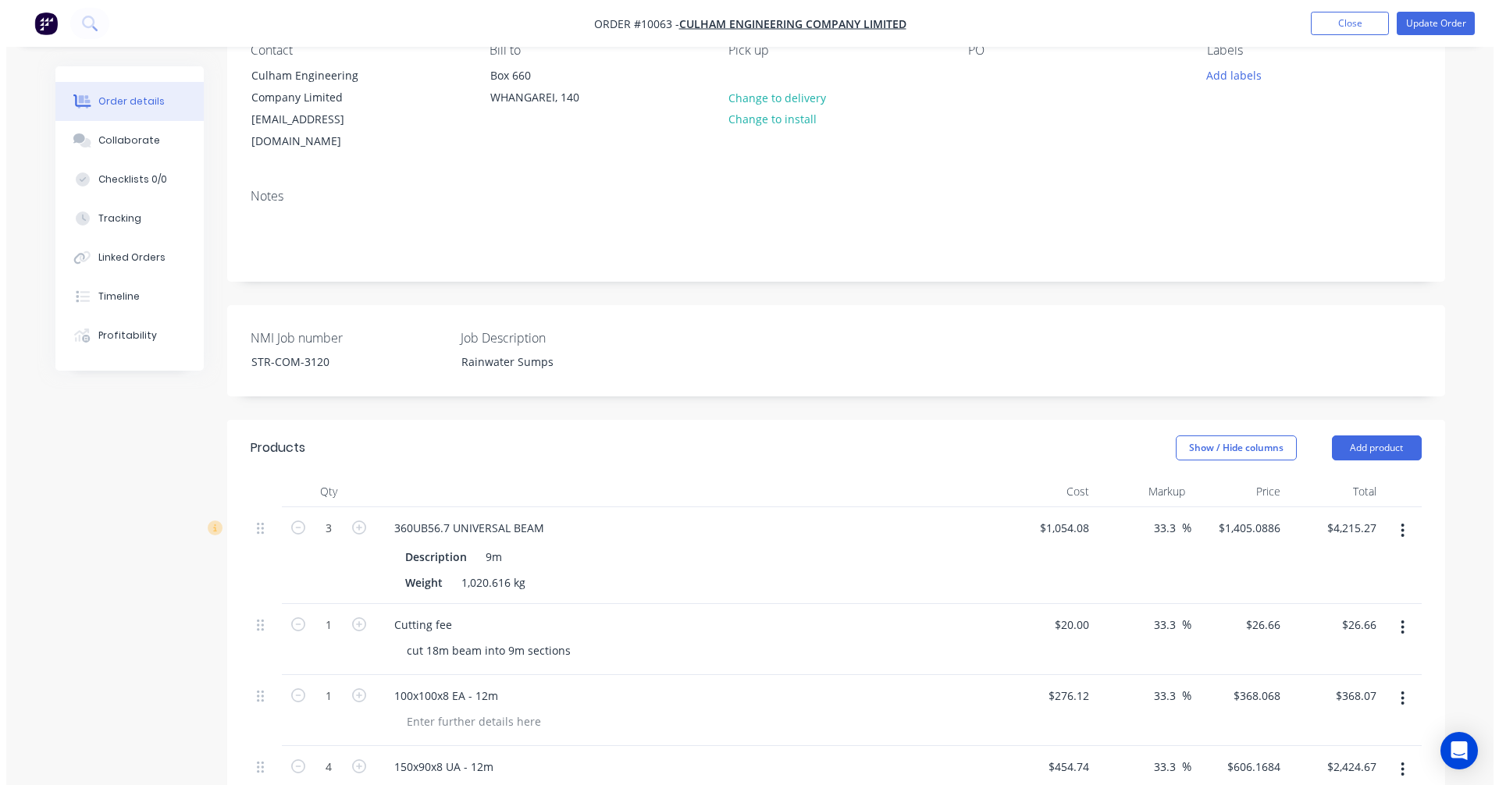
scroll to position [0, 0]
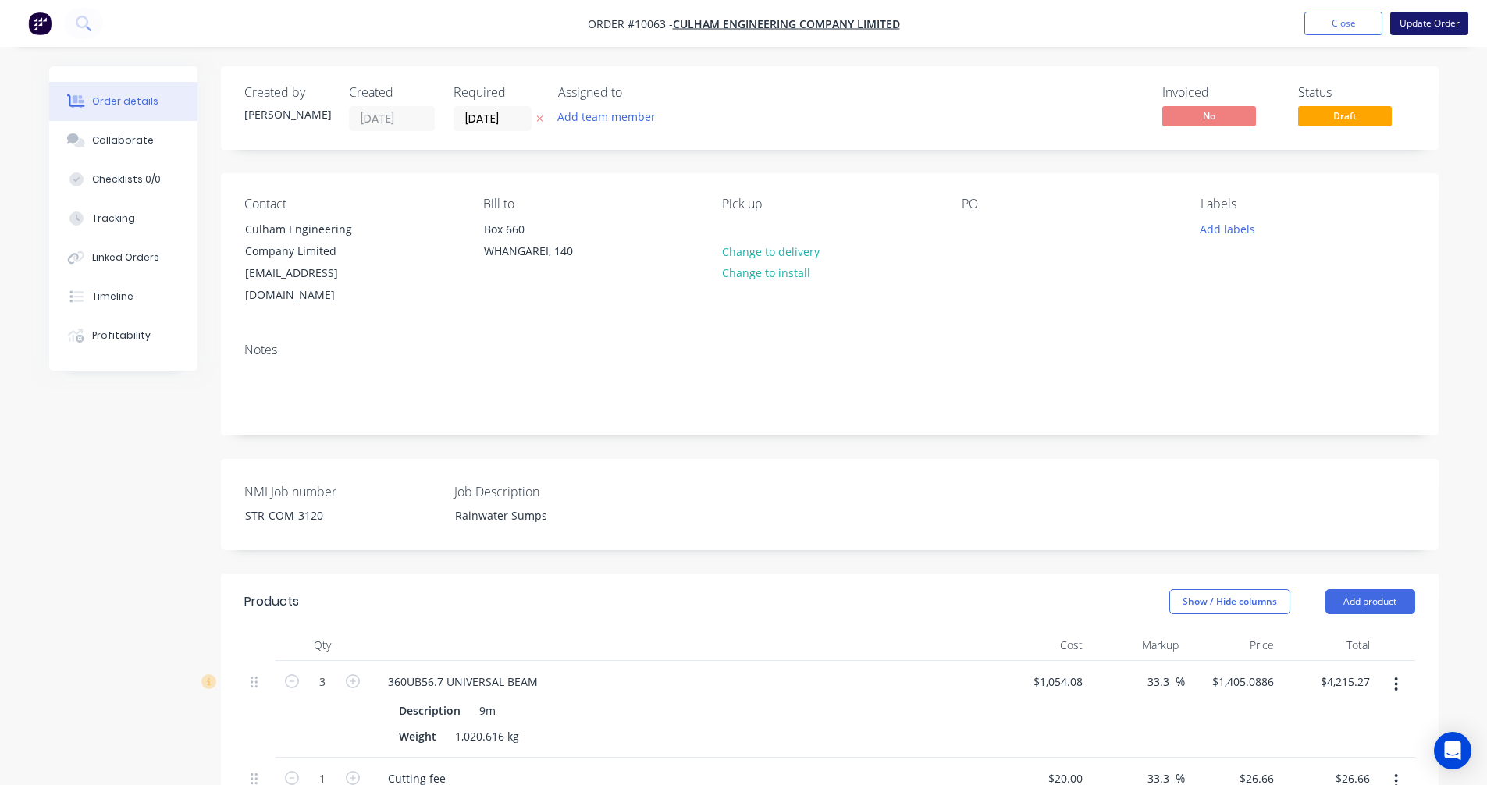
click at [1453, 27] on button "Update Order" at bounding box center [1429, 23] width 78 height 23
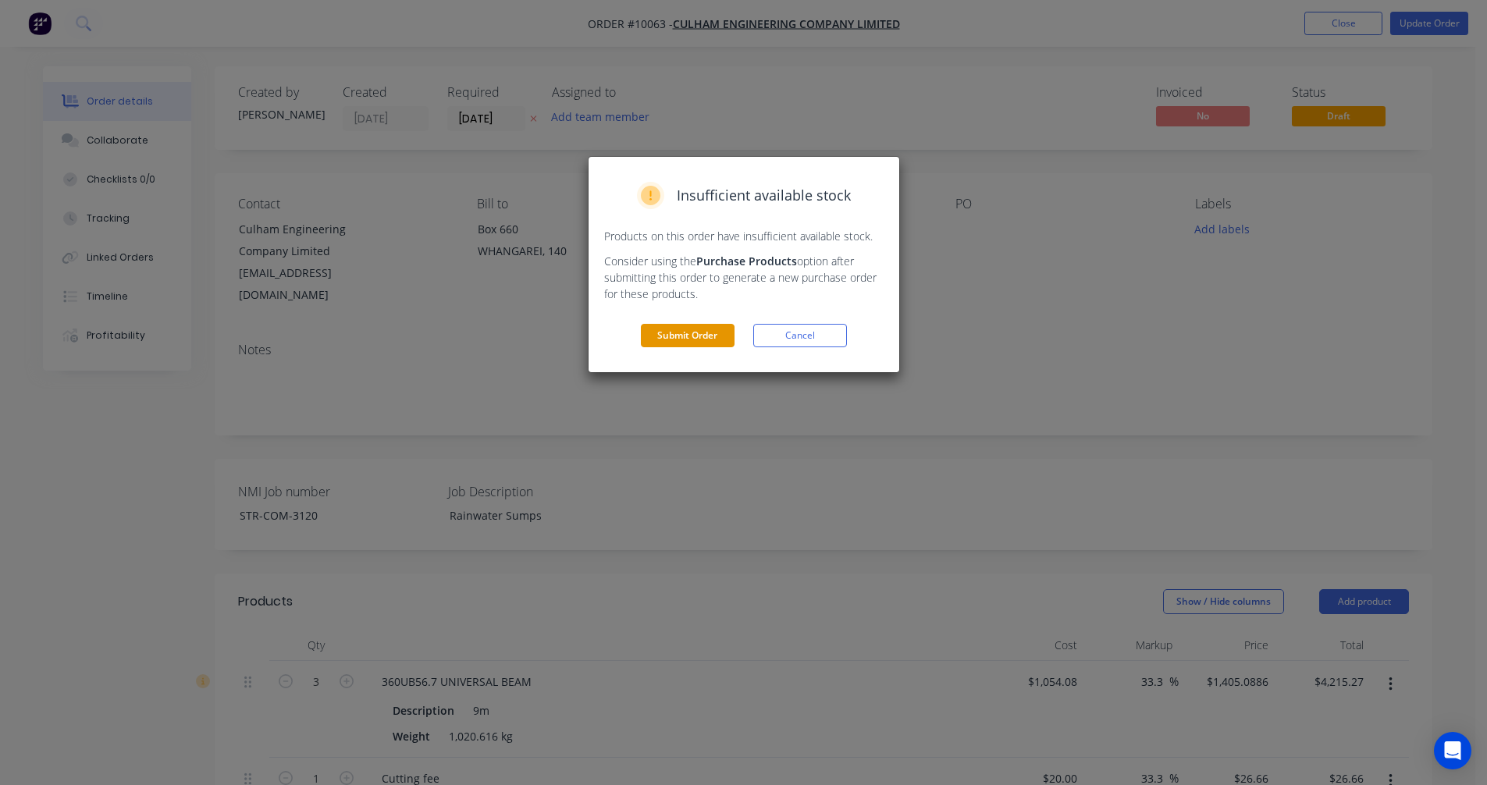
click at [703, 327] on button "Submit Order" at bounding box center [688, 335] width 94 height 23
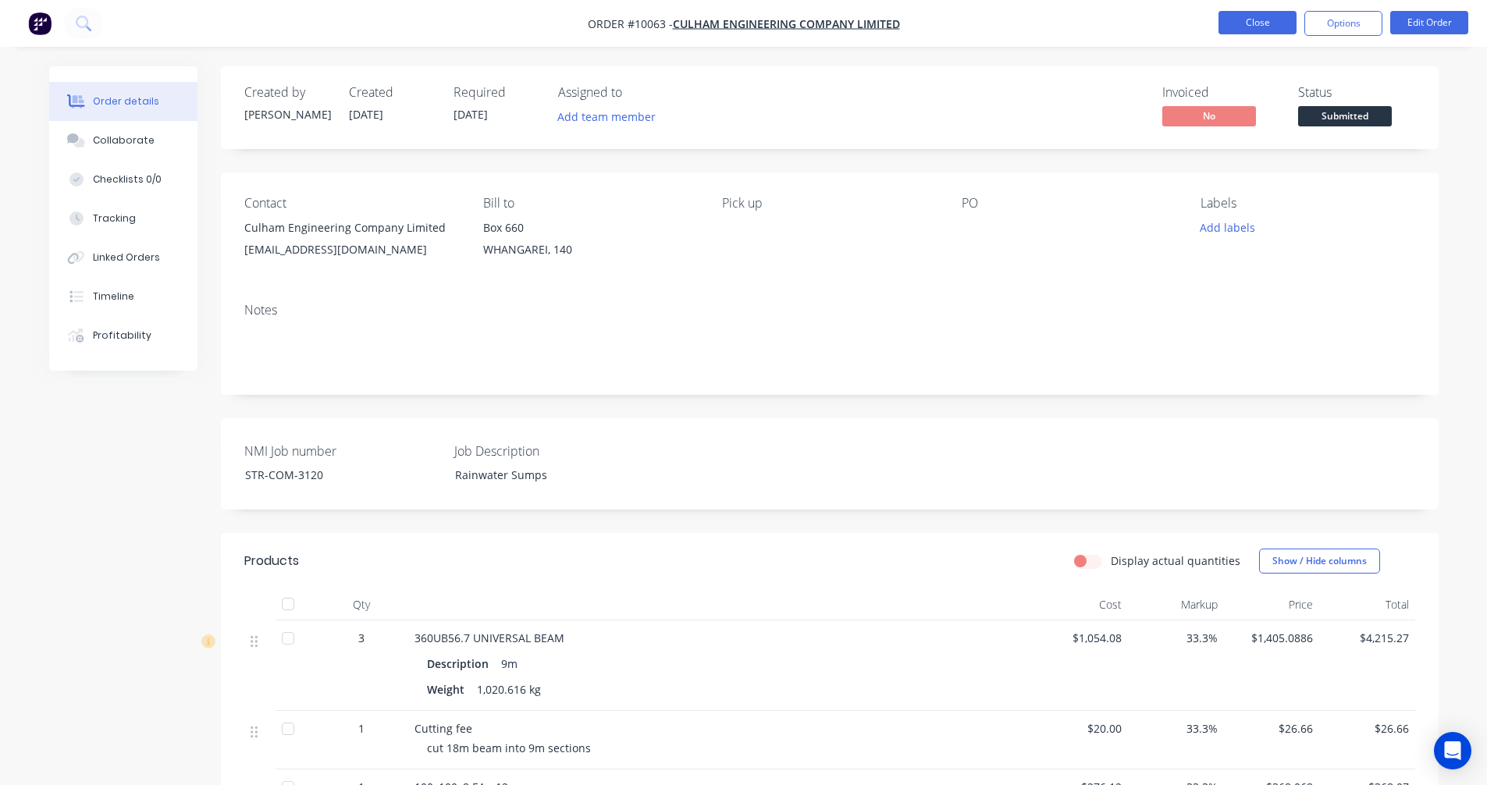
click at [1251, 21] on button "Close" at bounding box center [1257, 22] width 78 height 23
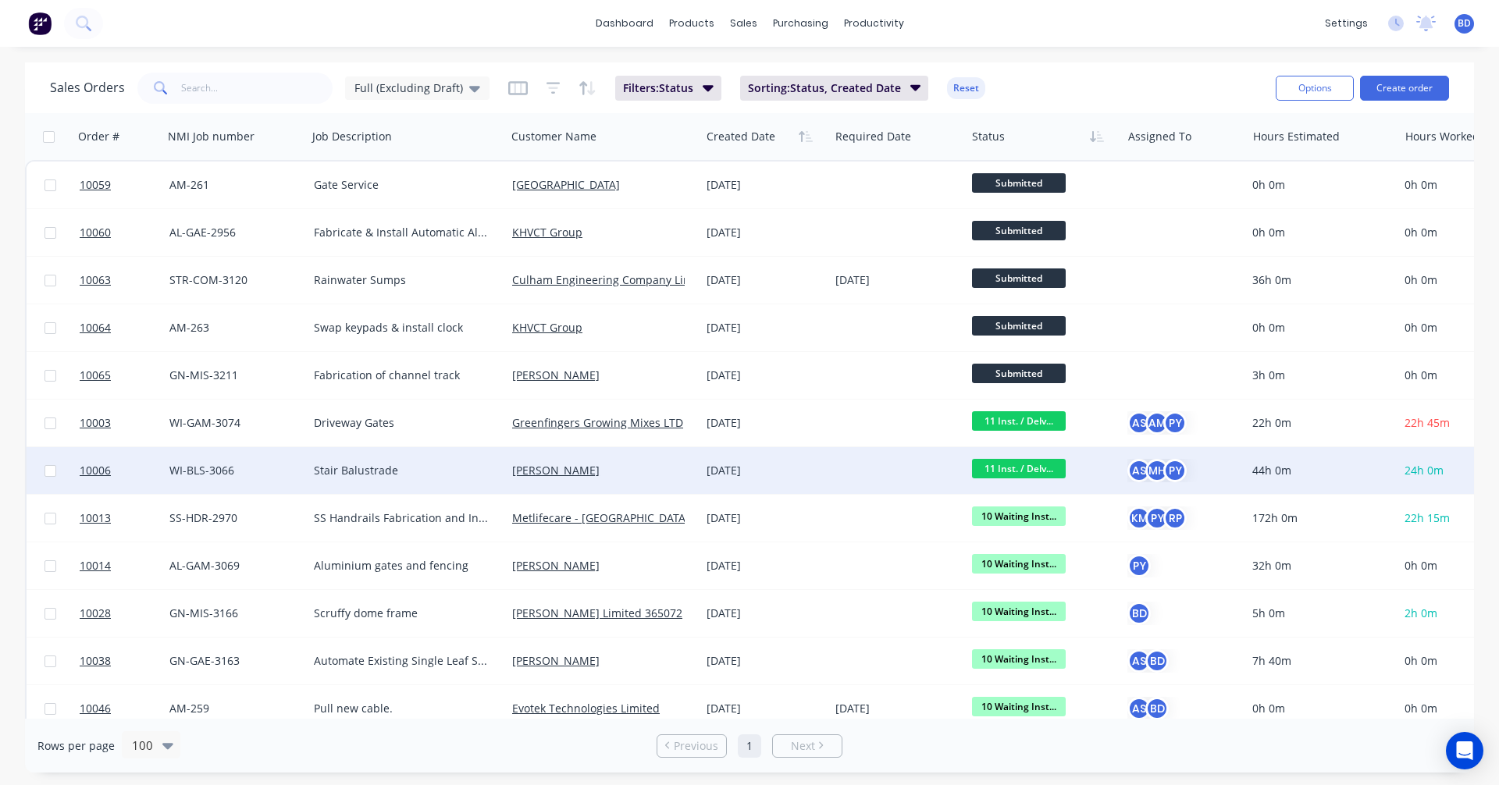
click at [1046, 469] on span "11 Inst. / Delv..." at bounding box center [1019, 469] width 94 height 20
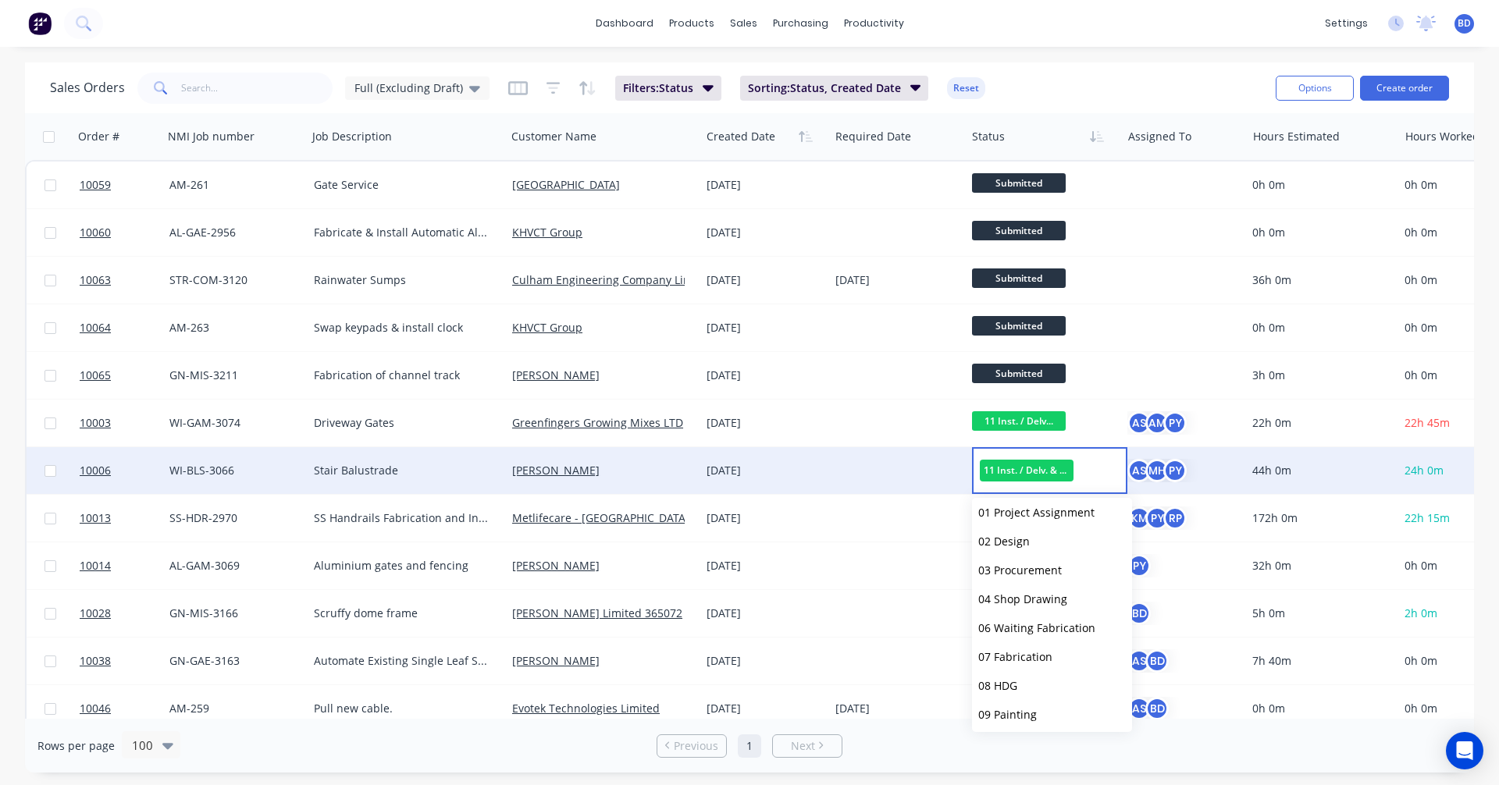
scroll to position [234, 0]
click at [1038, 625] on span "12 Completed" at bounding box center [1014, 631] width 73 height 15
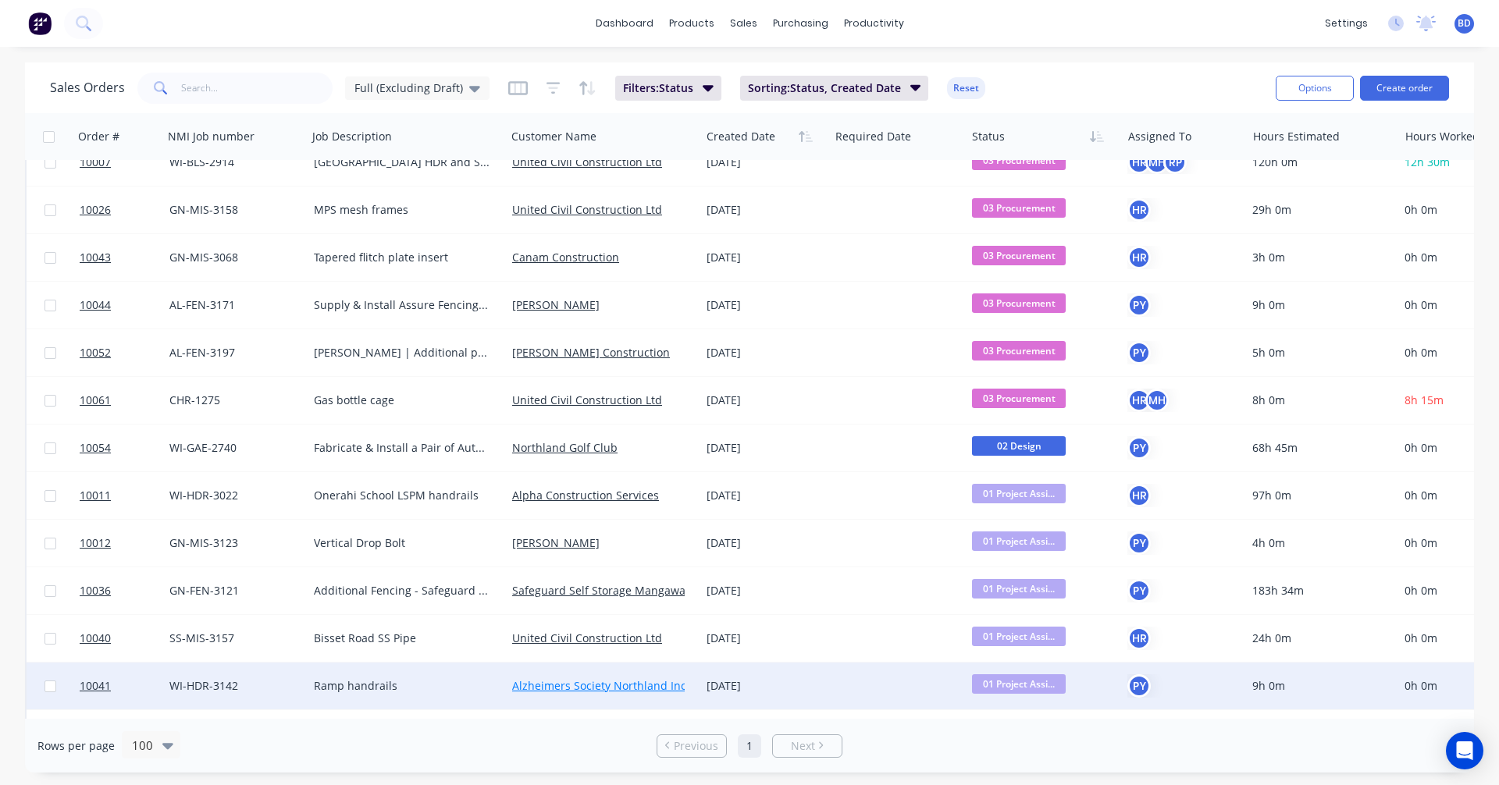
scroll to position [1119, 0]
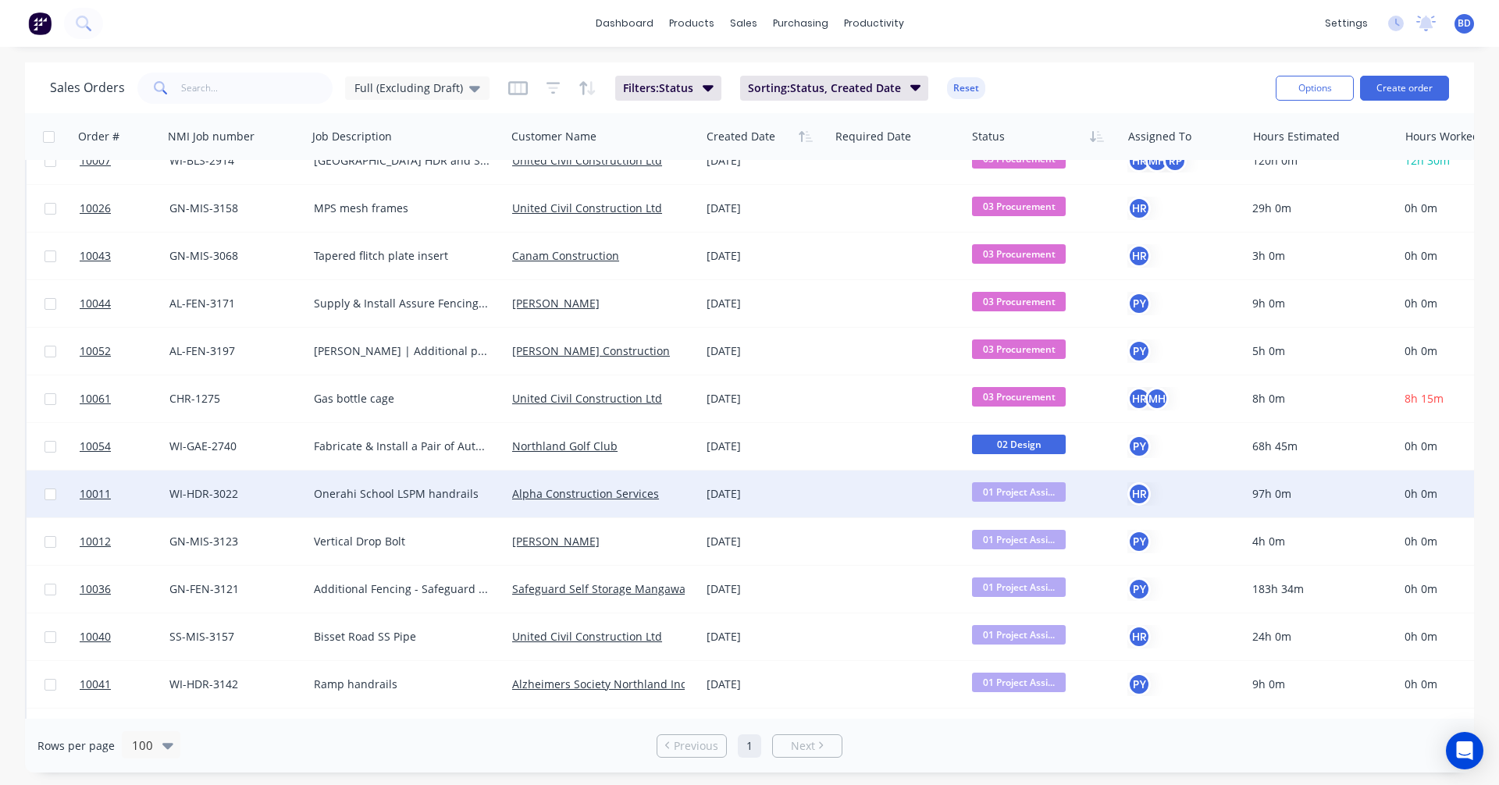
click at [1007, 489] on span "01 Project Assi..." at bounding box center [1019, 492] width 94 height 20
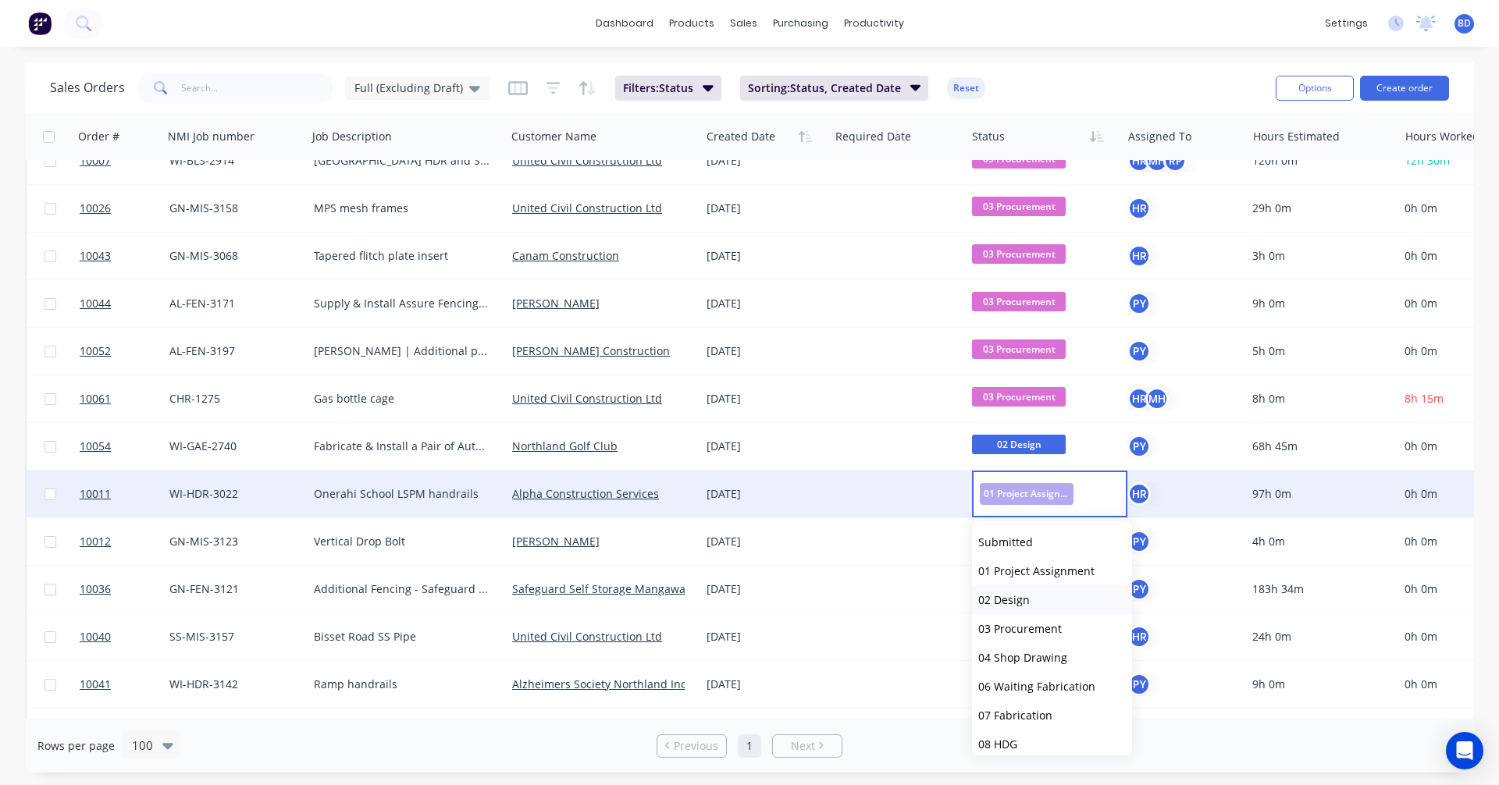
click at [1026, 599] on span "02 Design" at bounding box center [1004, 599] width 52 height 15
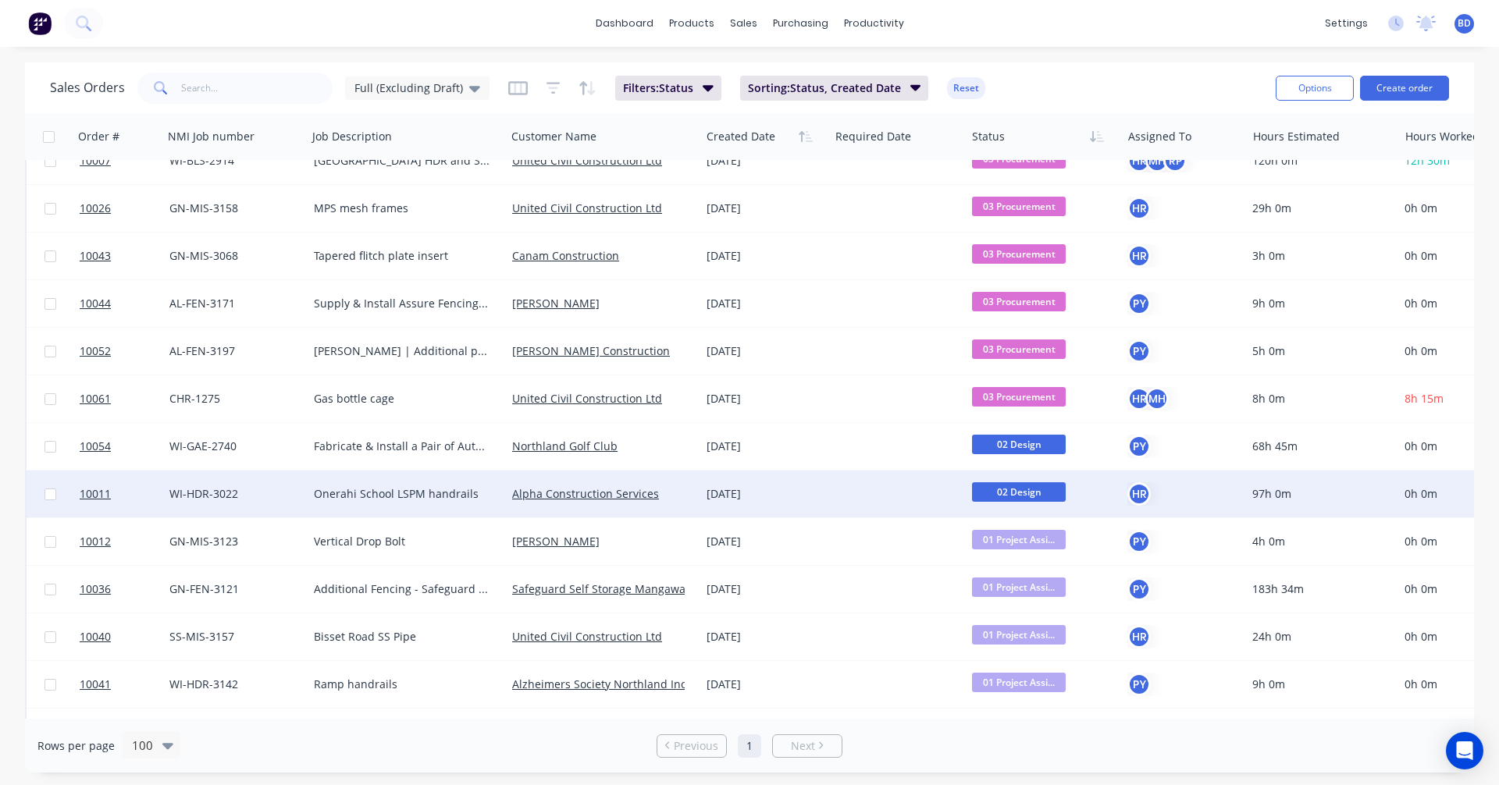
click at [1032, 496] on span "02 Design" at bounding box center [1019, 492] width 94 height 20
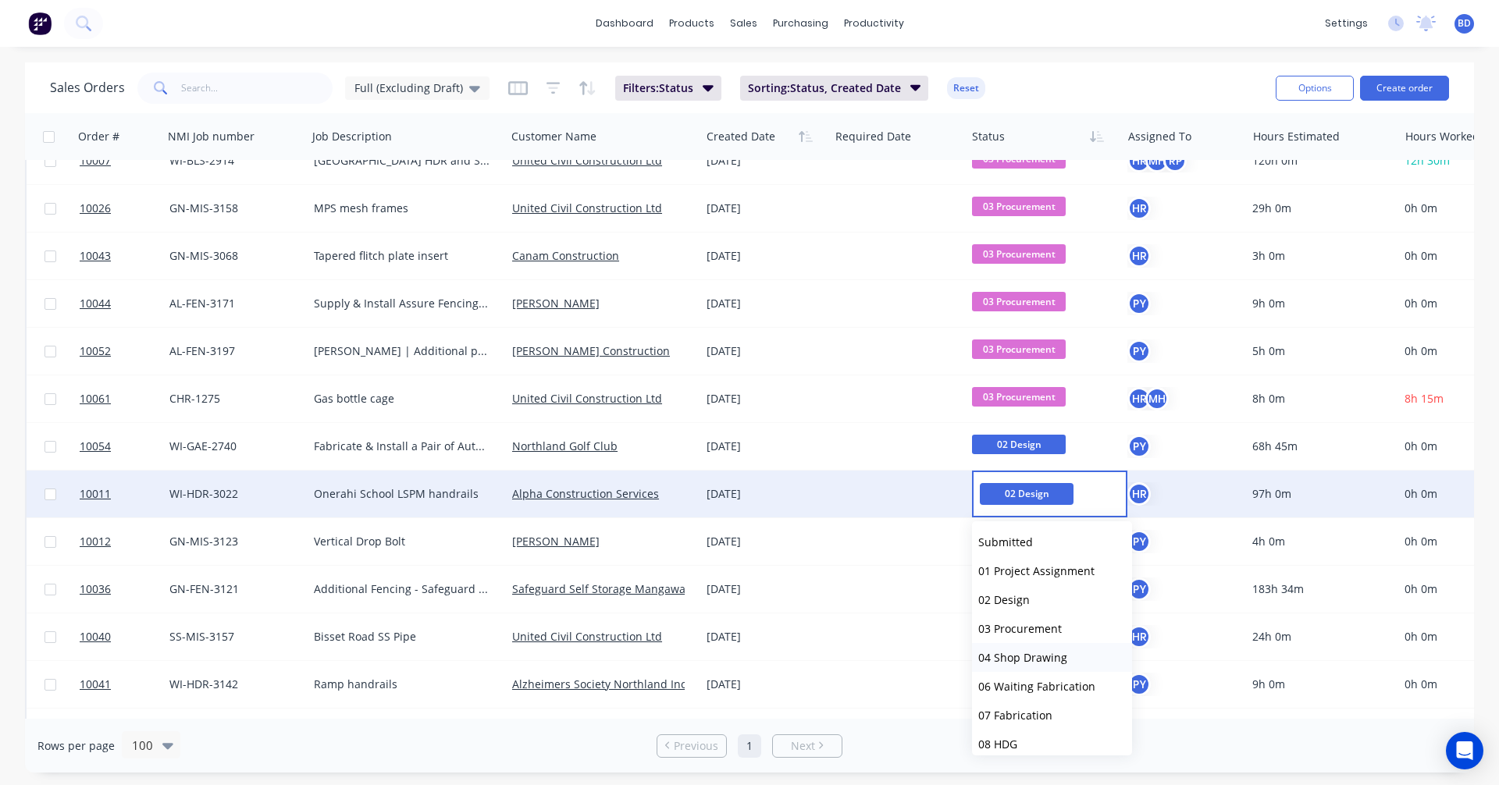
click at [1044, 658] on span "04 Shop Drawing" at bounding box center [1022, 657] width 89 height 15
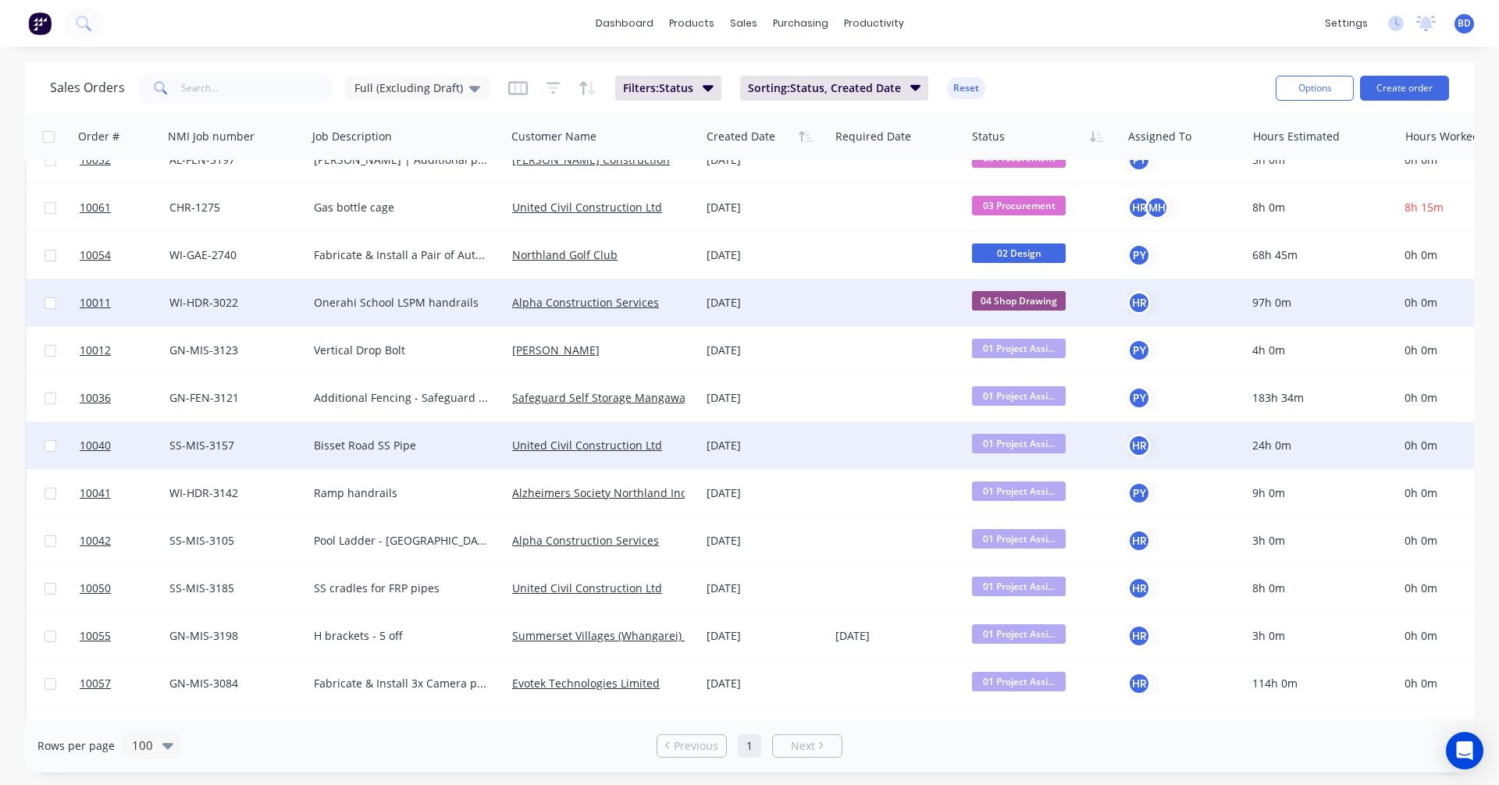
scroll to position [1353, 0]
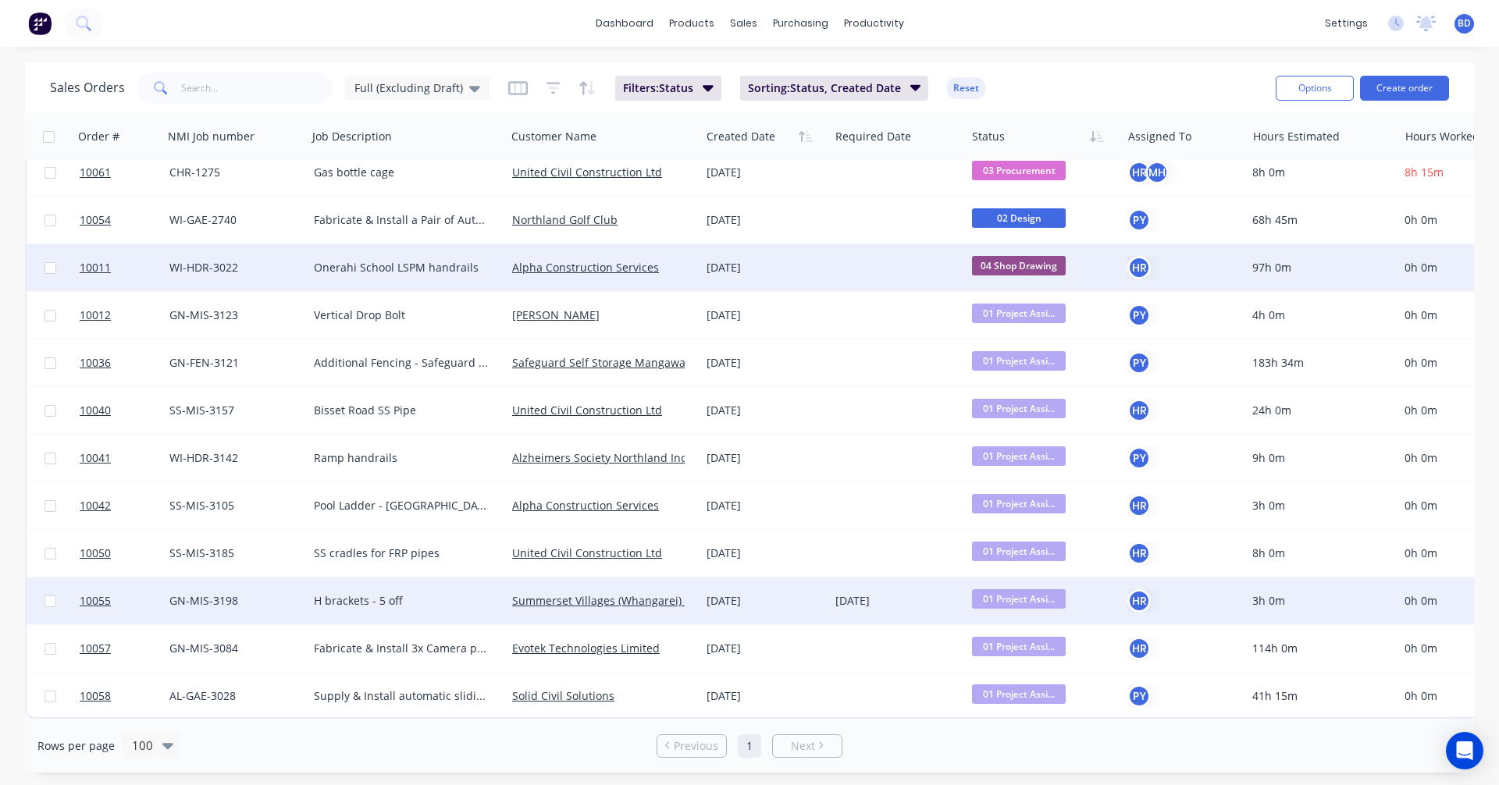
click at [1018, 595] on span "01 Project Assi..." at bounding box center [1019, 599] width 94 height 20
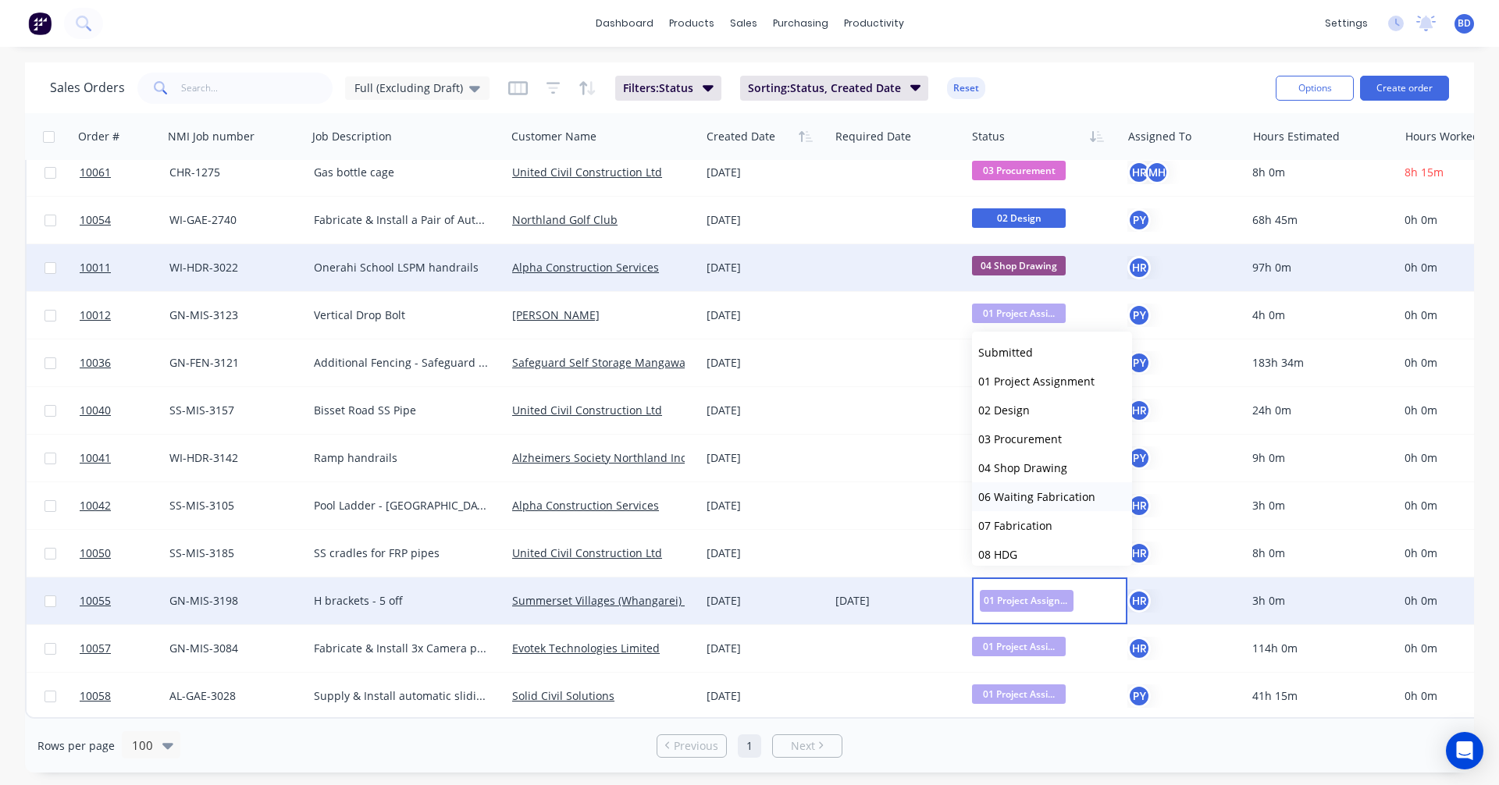
click at [1044, 507] on button "06 Waiting Fabrication" at bounding box center [1052, 496] width 160 height 29
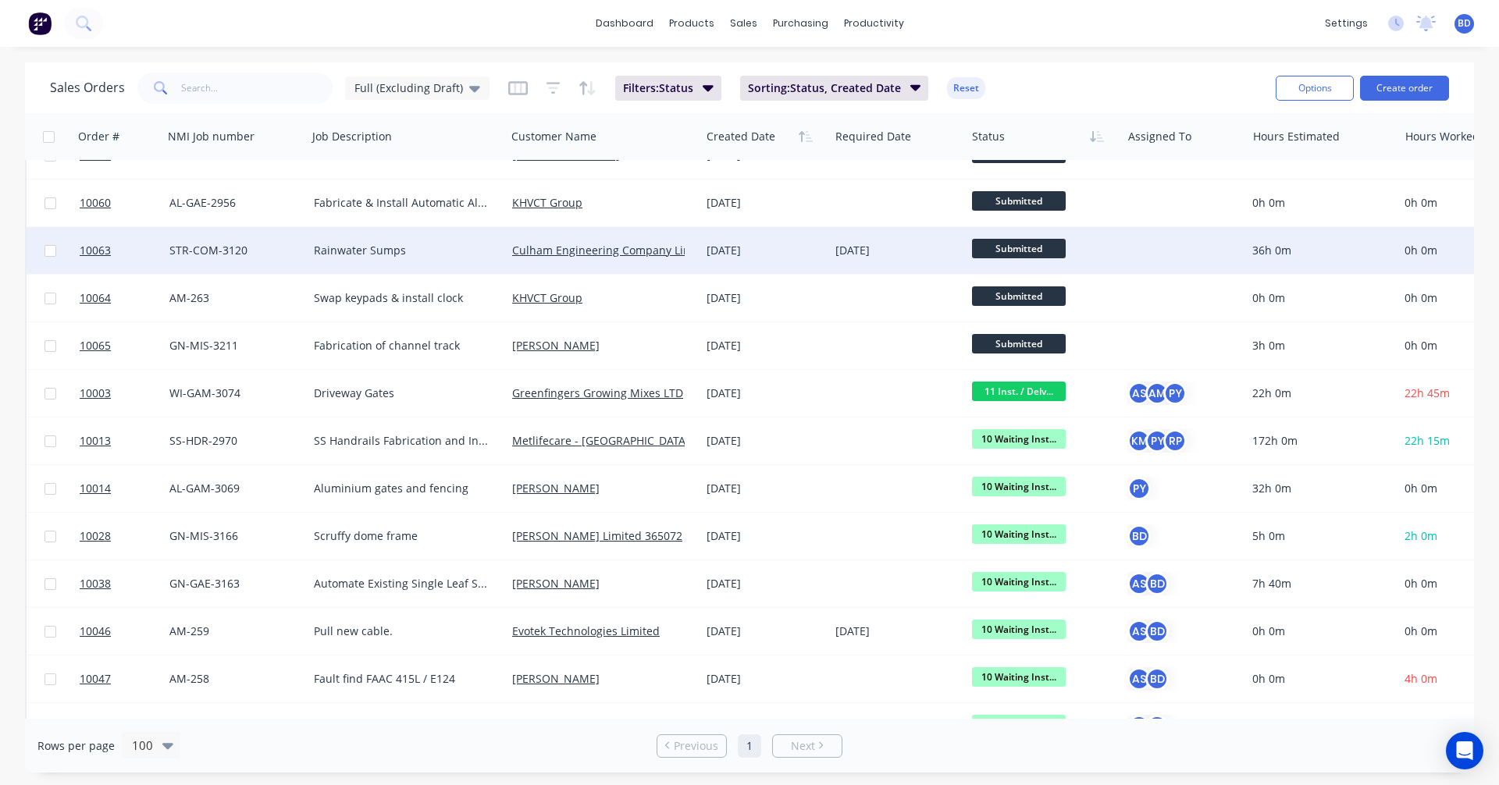
scroll to position [0, 0]
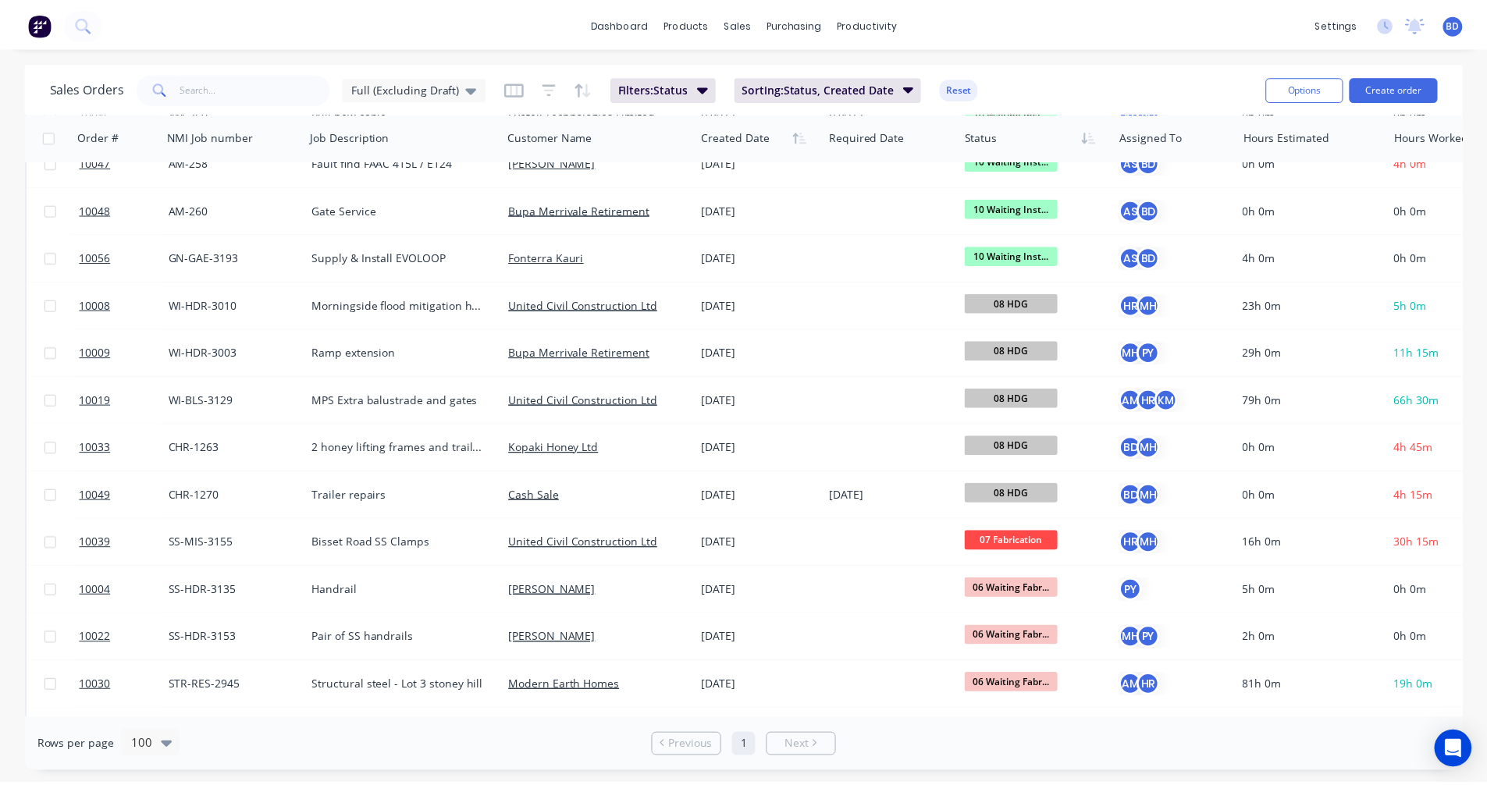
scroll to position [1353, 0]
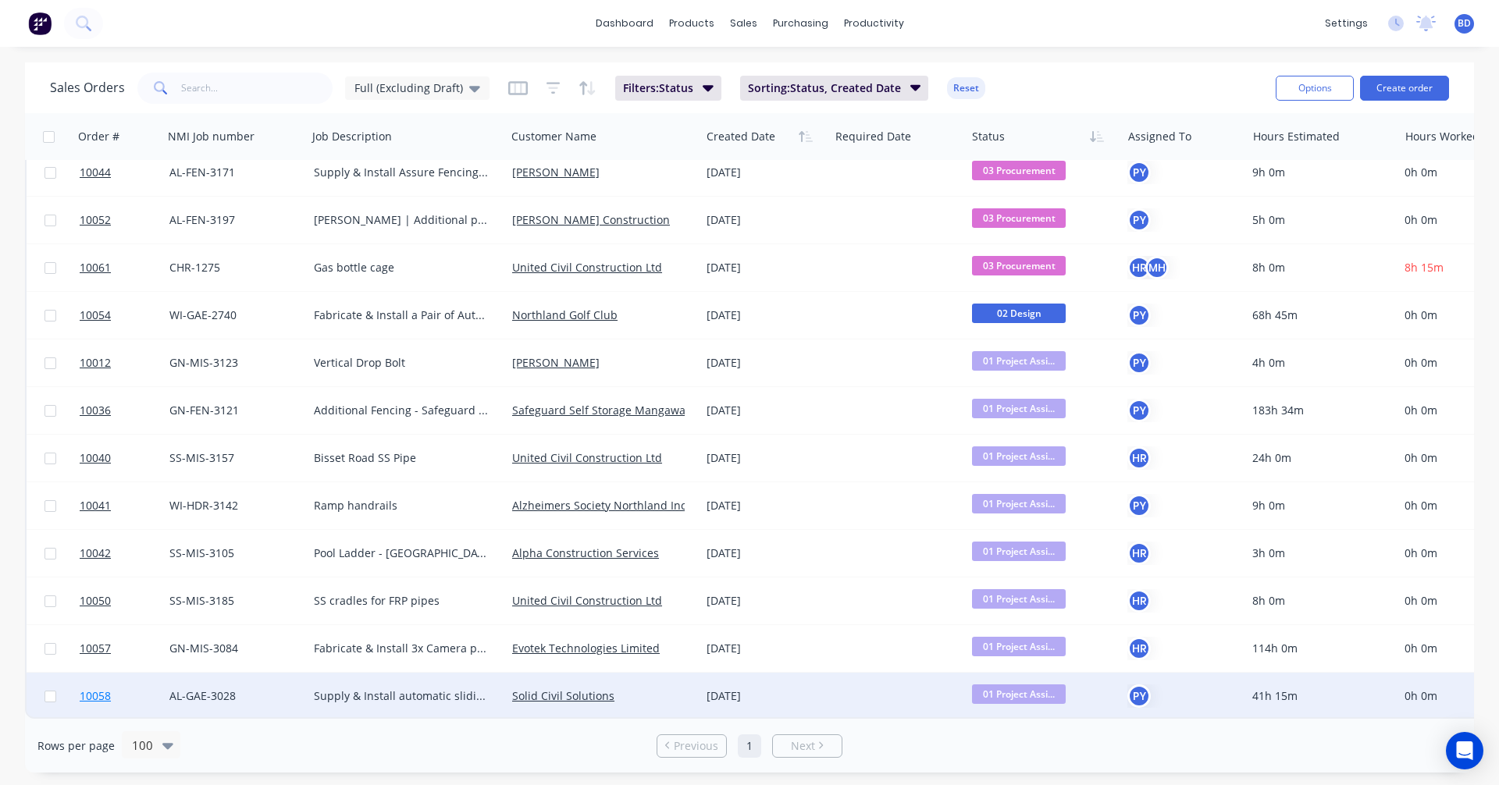
click at [105, 689] on span "10058" at bounding box center [95, 696] width 31 height 16
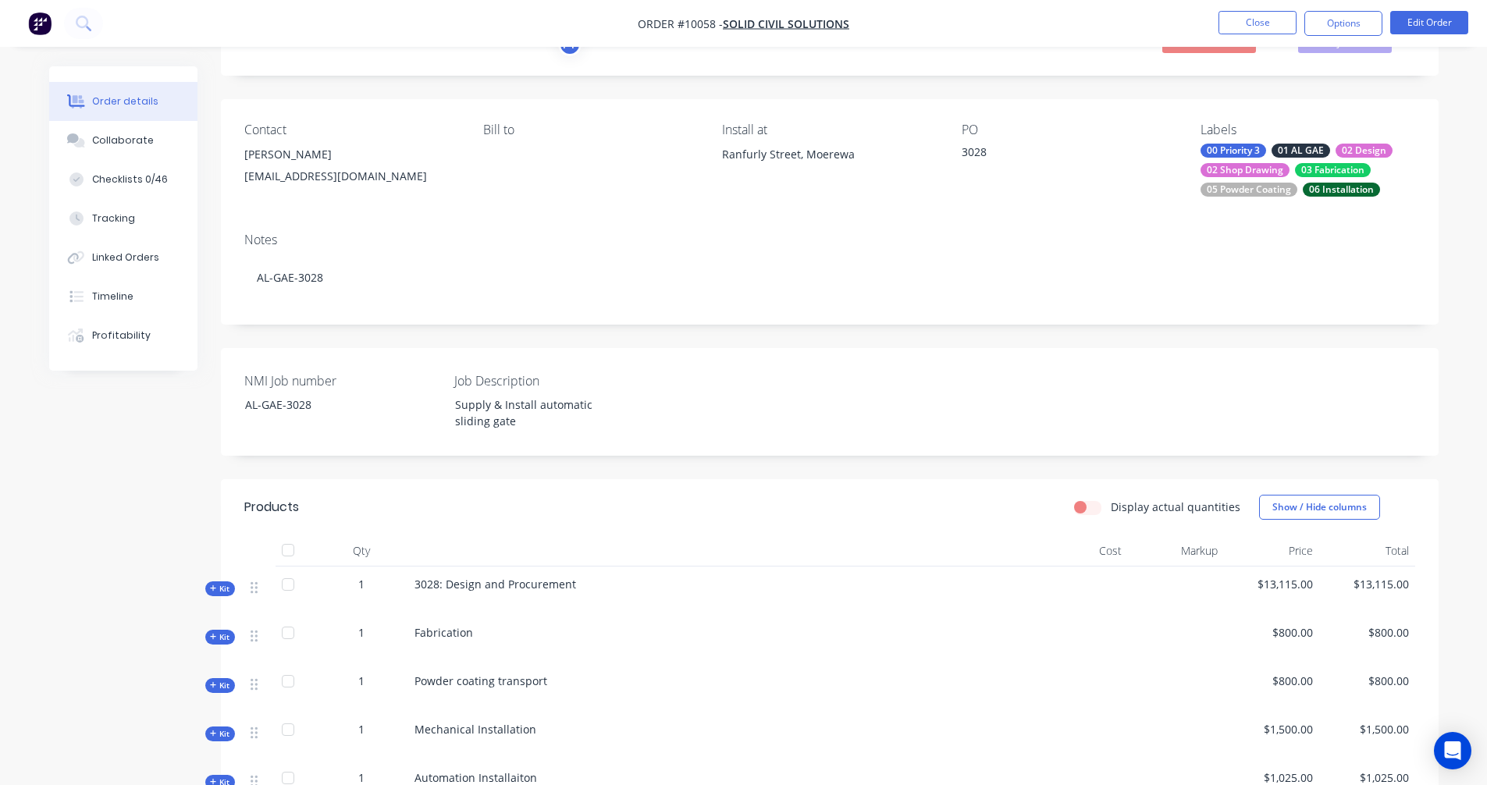
scroll to position [375, 0]
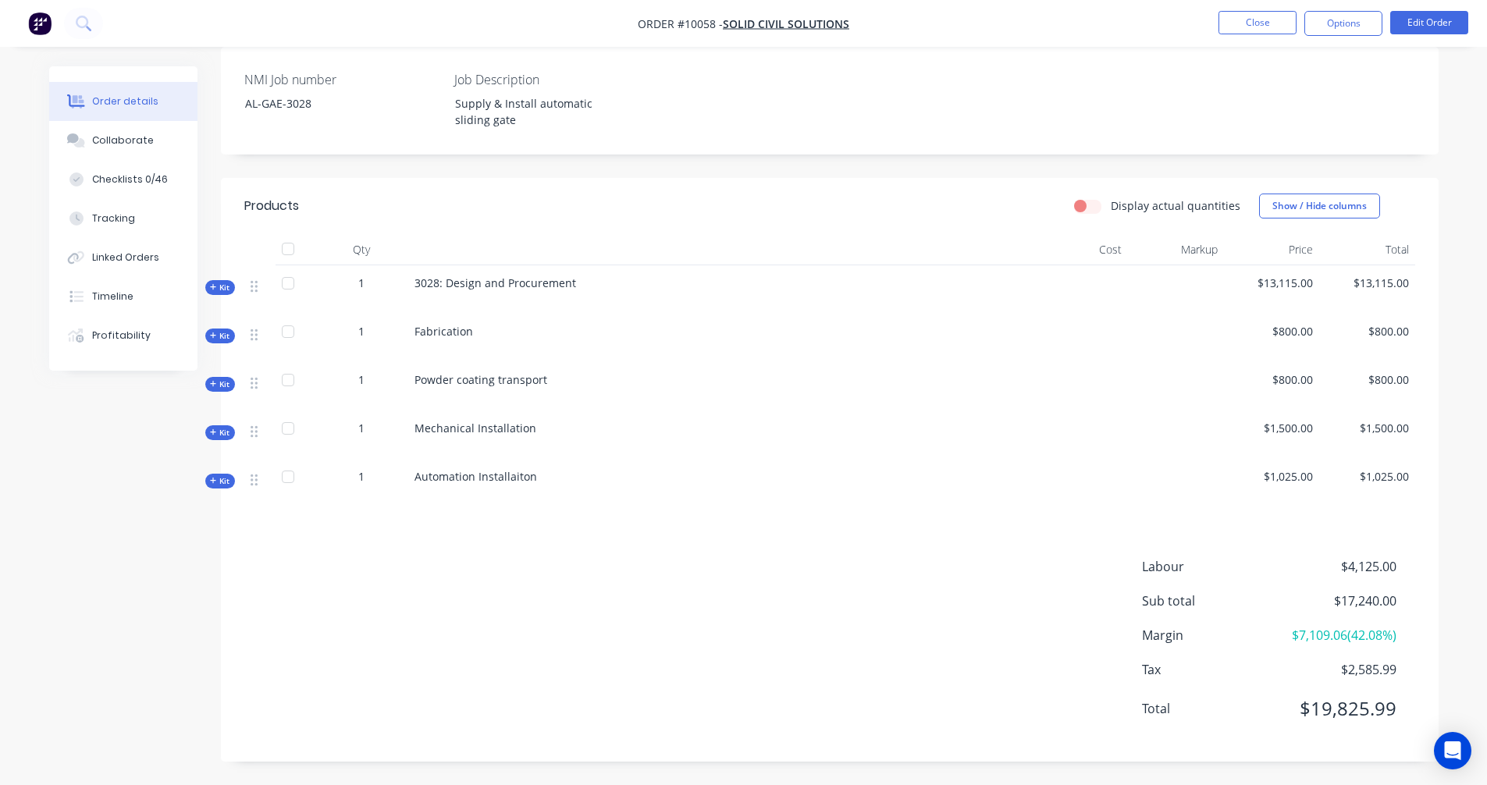
click at [226, 337] on span "Kit" at bounding box center [220, 336] width 20 height 12
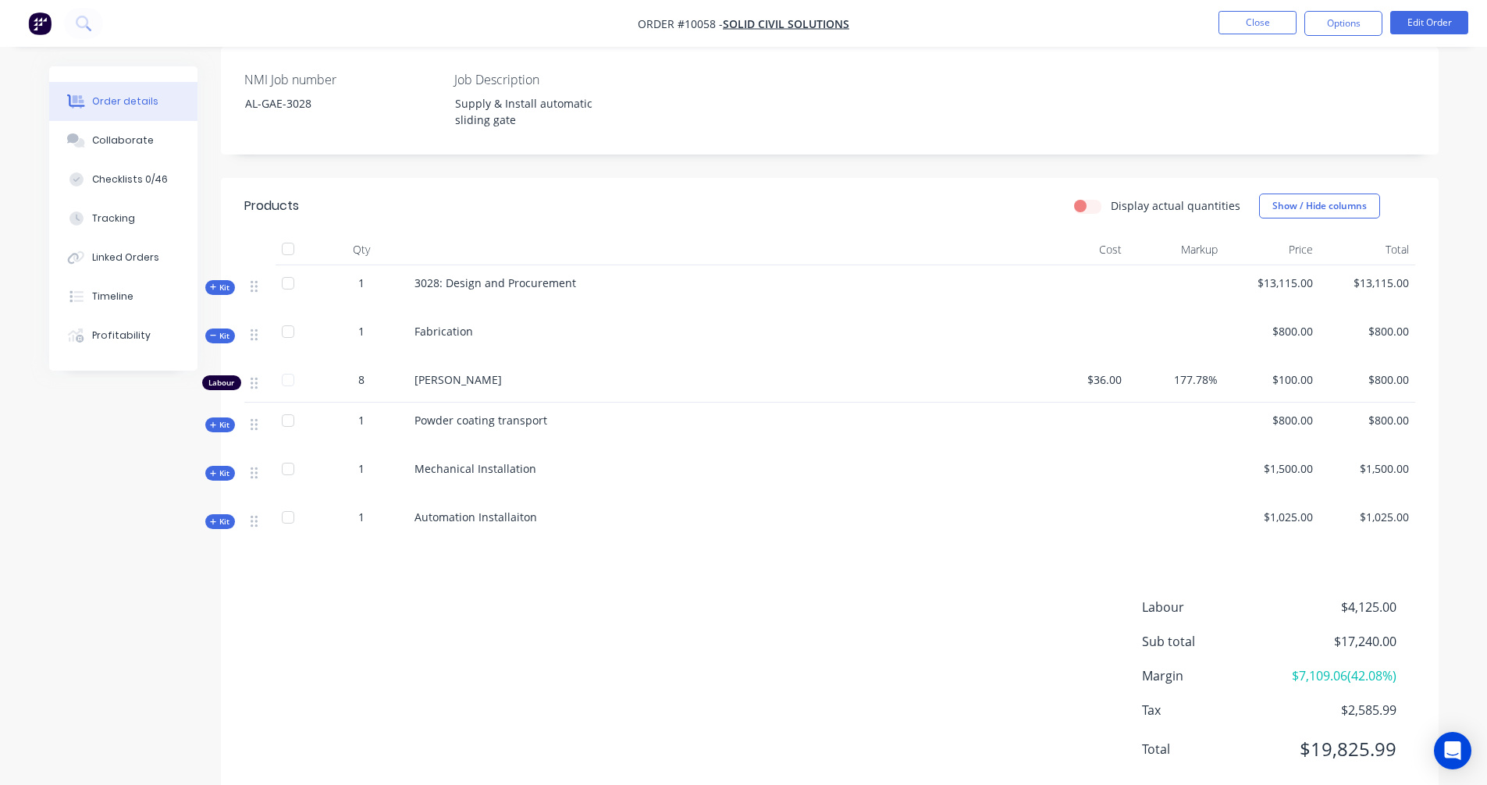
click at [221, 425] on span "Kit" at bounding box center [220, 425] width 20 height 12
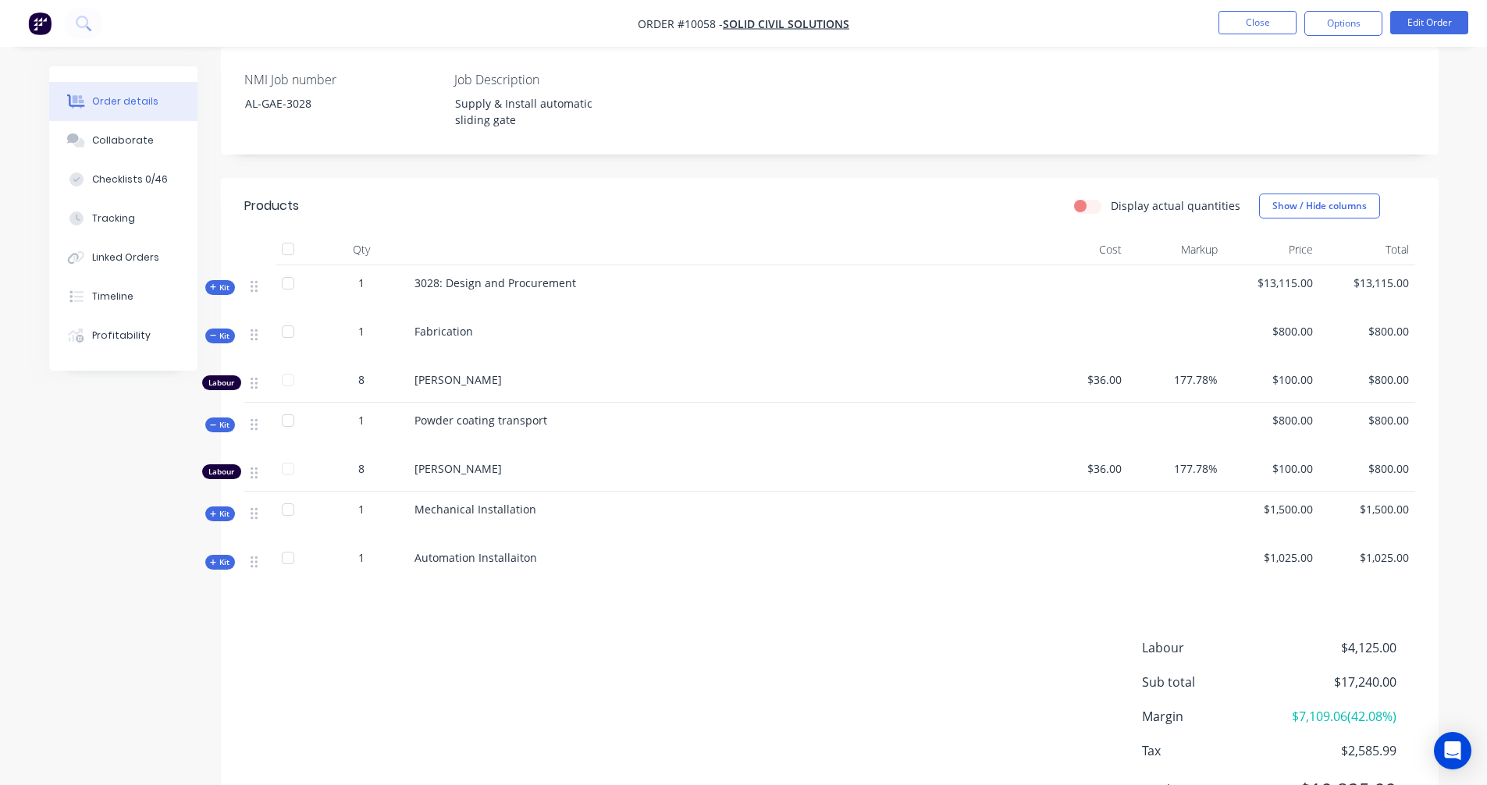
click at [224, 514] on span "Kit" at bounding box center [220, 514] width 20 height 12
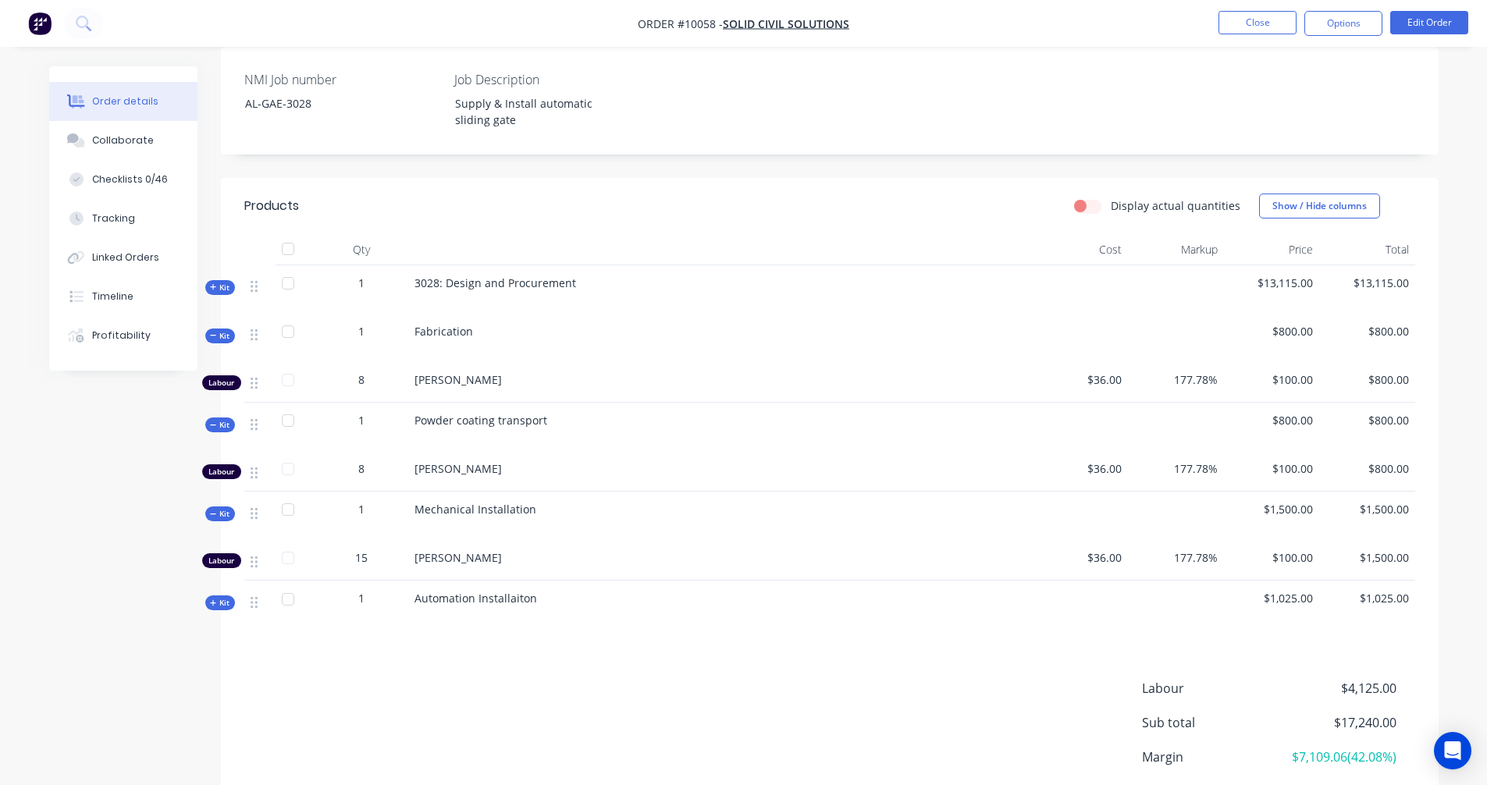
click at [218, 603] on span "Kit" at bounding box center [220, 603] width 20 height 12
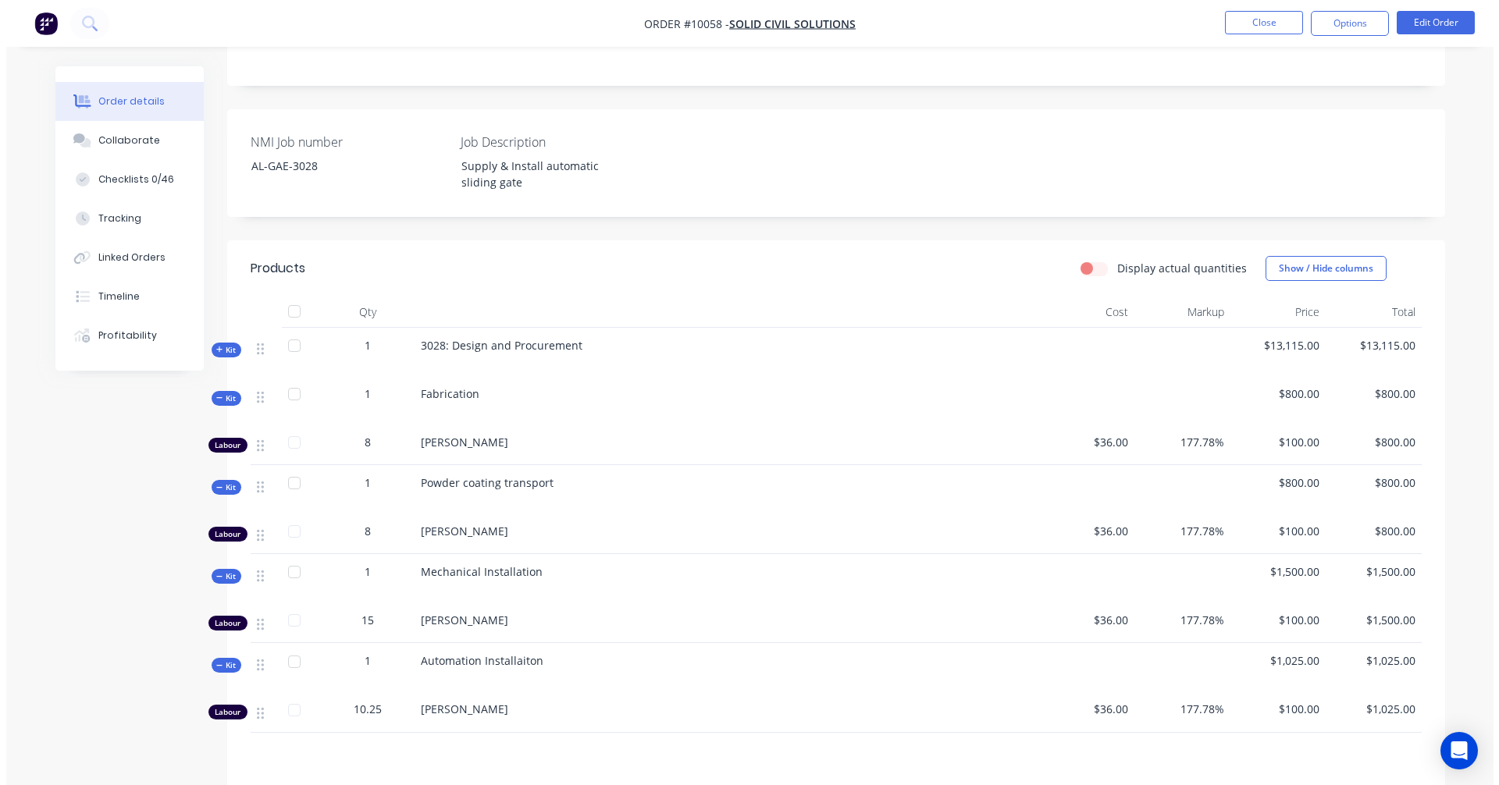
scroll to position [0, 0]
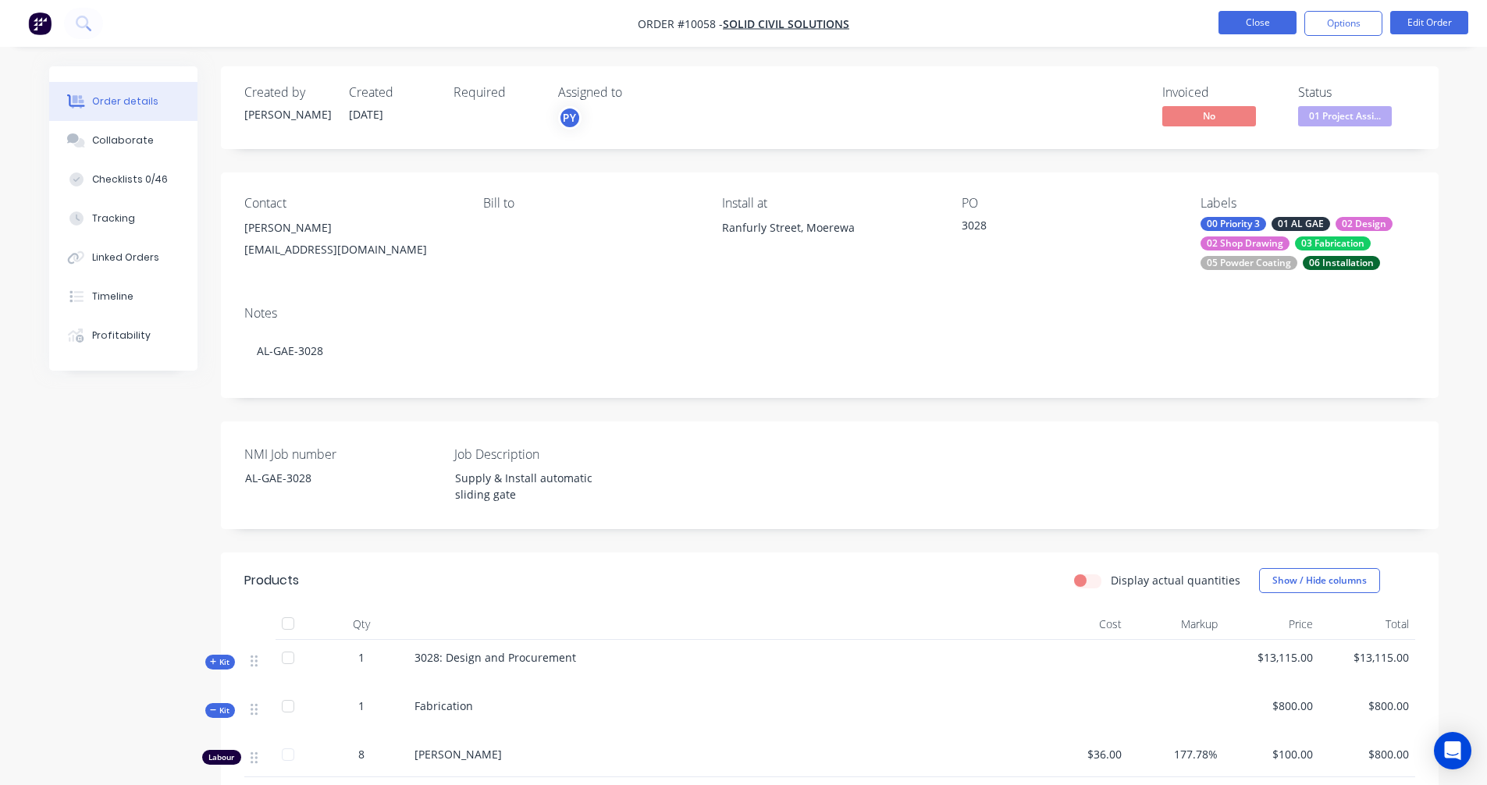
click at [1246, 21] on button "Close" at bounding box center [1257, 22] width 78 height 23
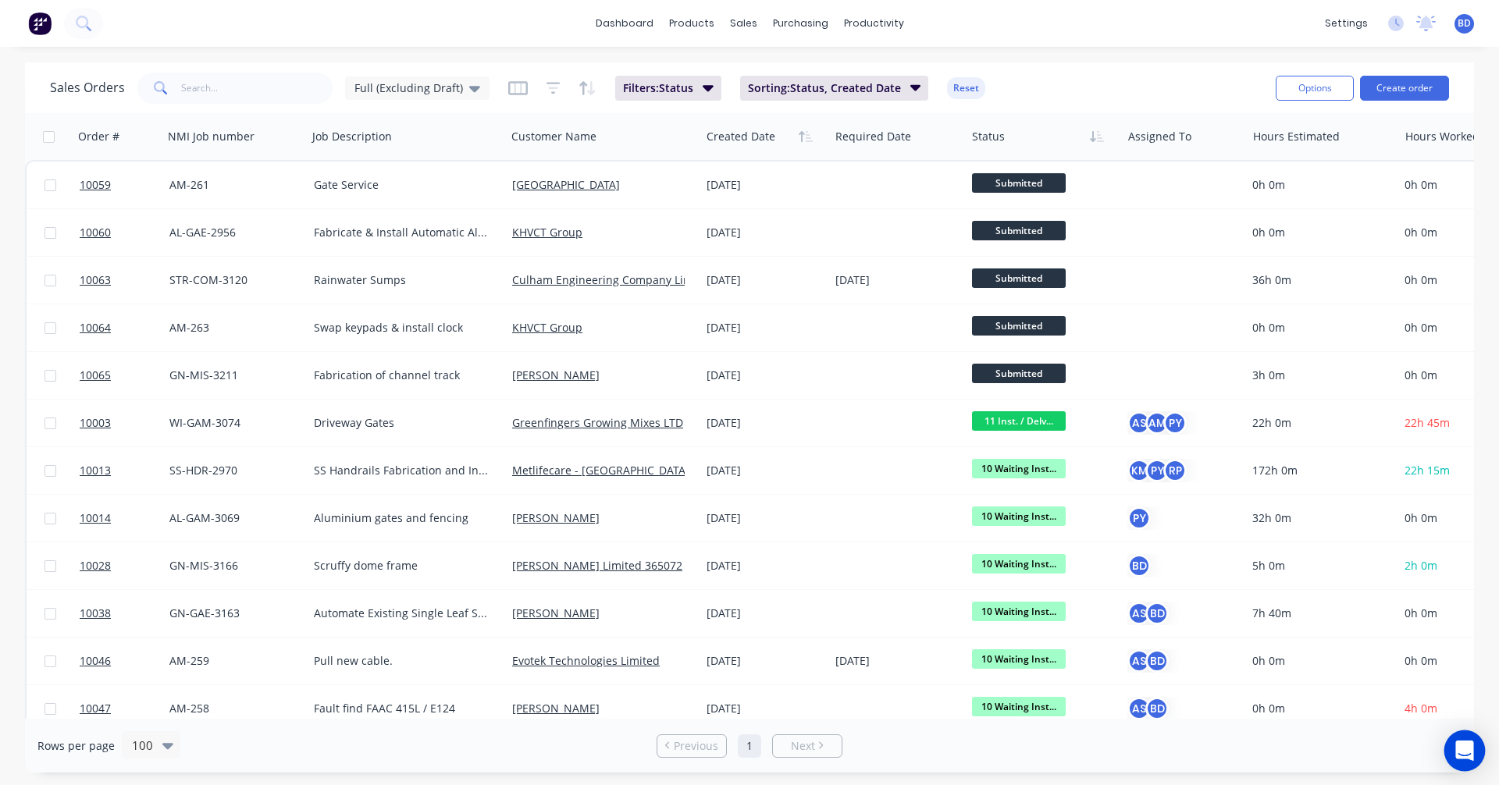
click at [1456, 753] on icon "Open Intercom Messenger" at bounding box center [1464, 751] width 20 height 20
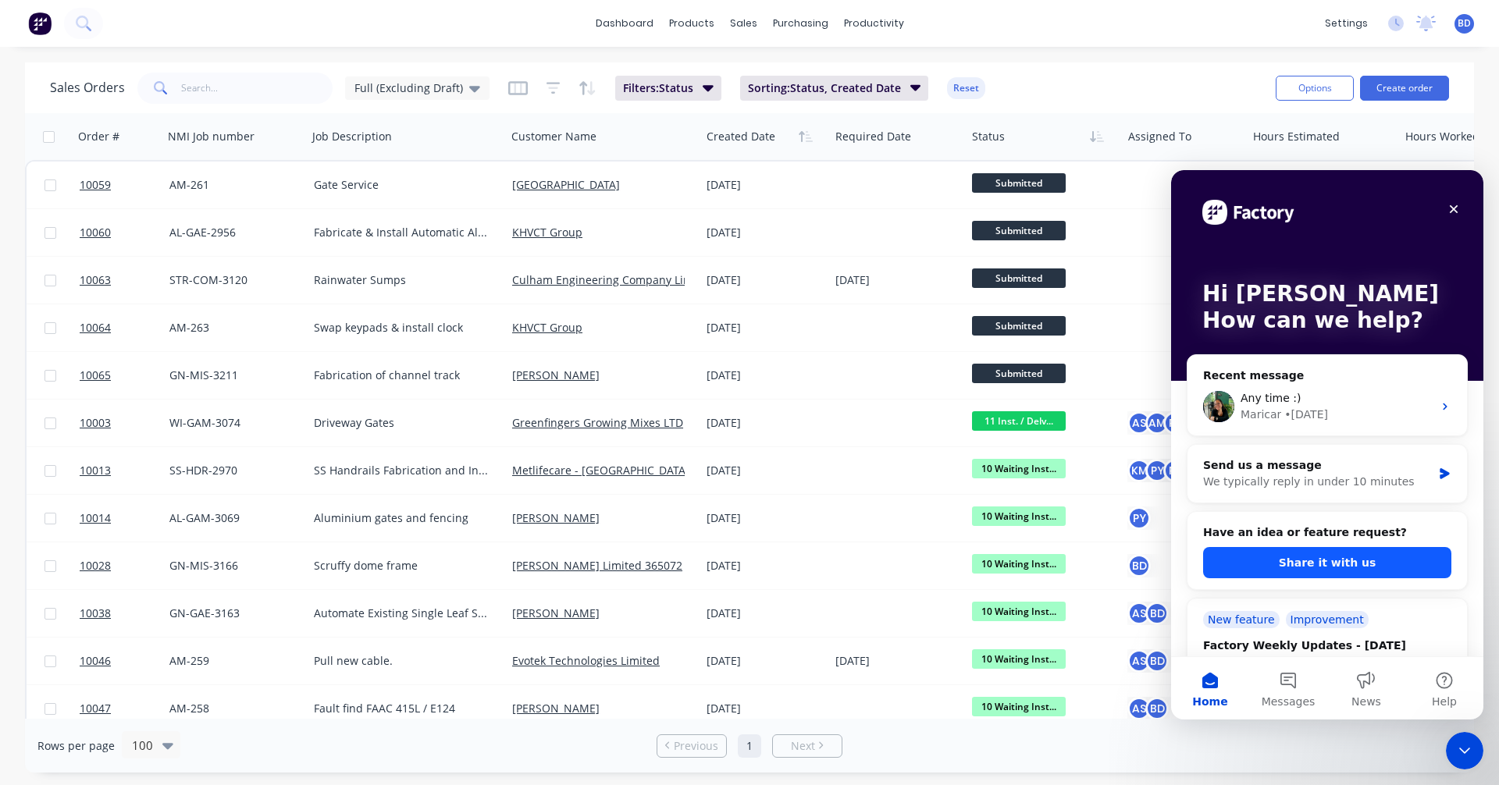
click at [1384, 565] on button "Share it with us" at bounding box center [1327, 562] width 248 height 31
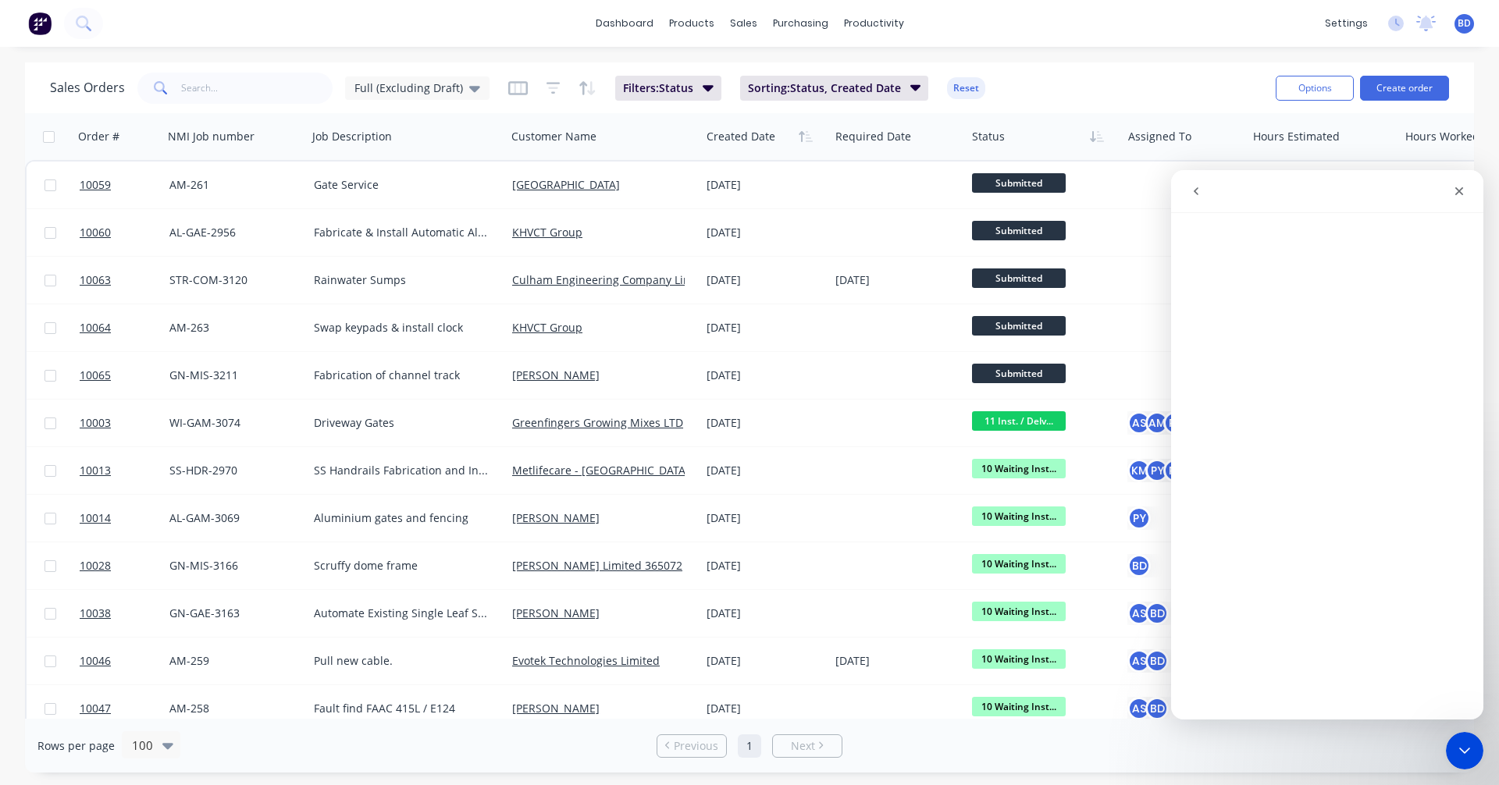
click at [1192, 185] on icon "go back" at bounding box center [1195, 191] width 12 height 12
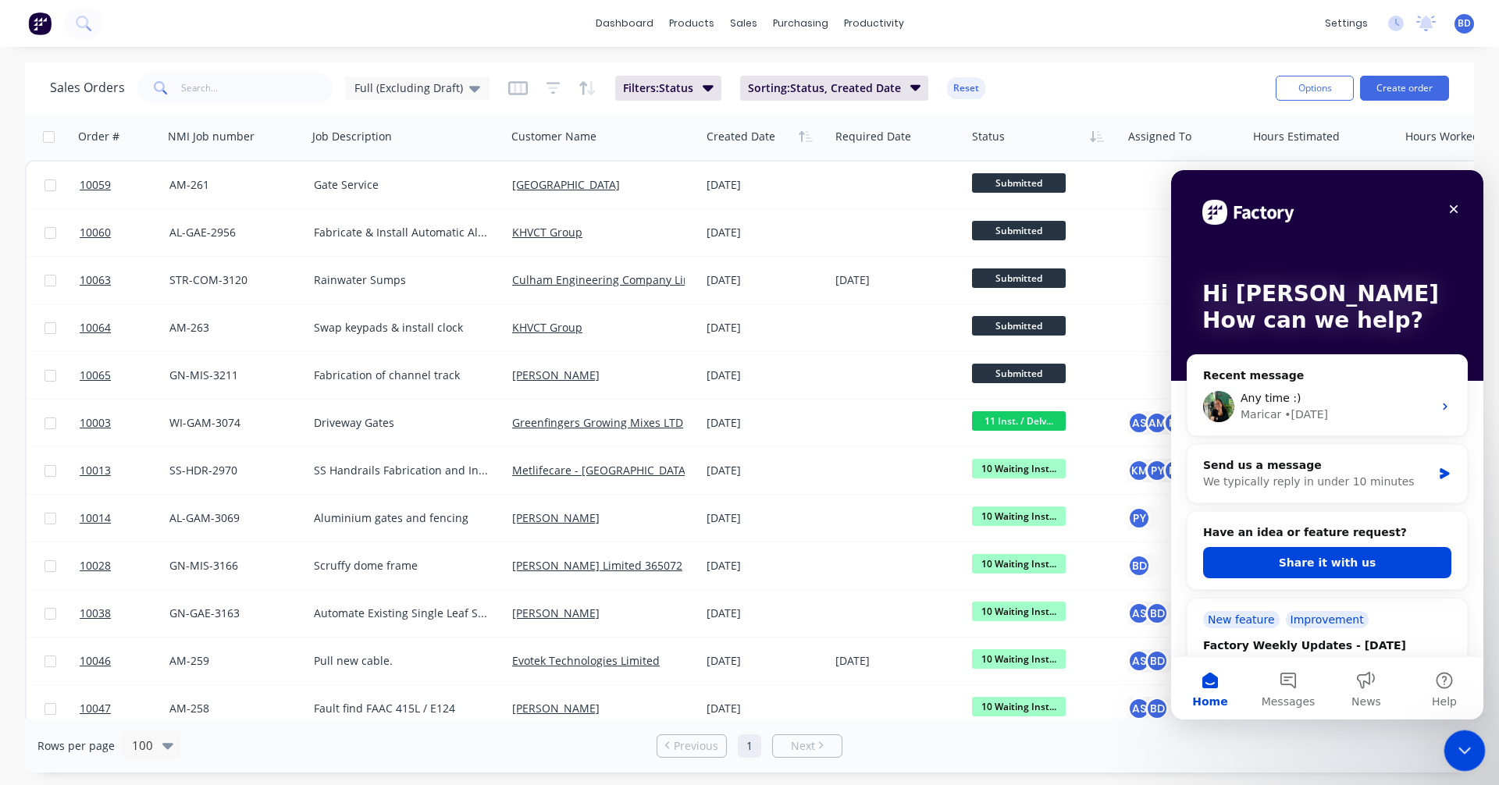
click at [1464, 731] on div "Close Intercom Messenger" at bounding box center [1461, 748] width 37 height 37
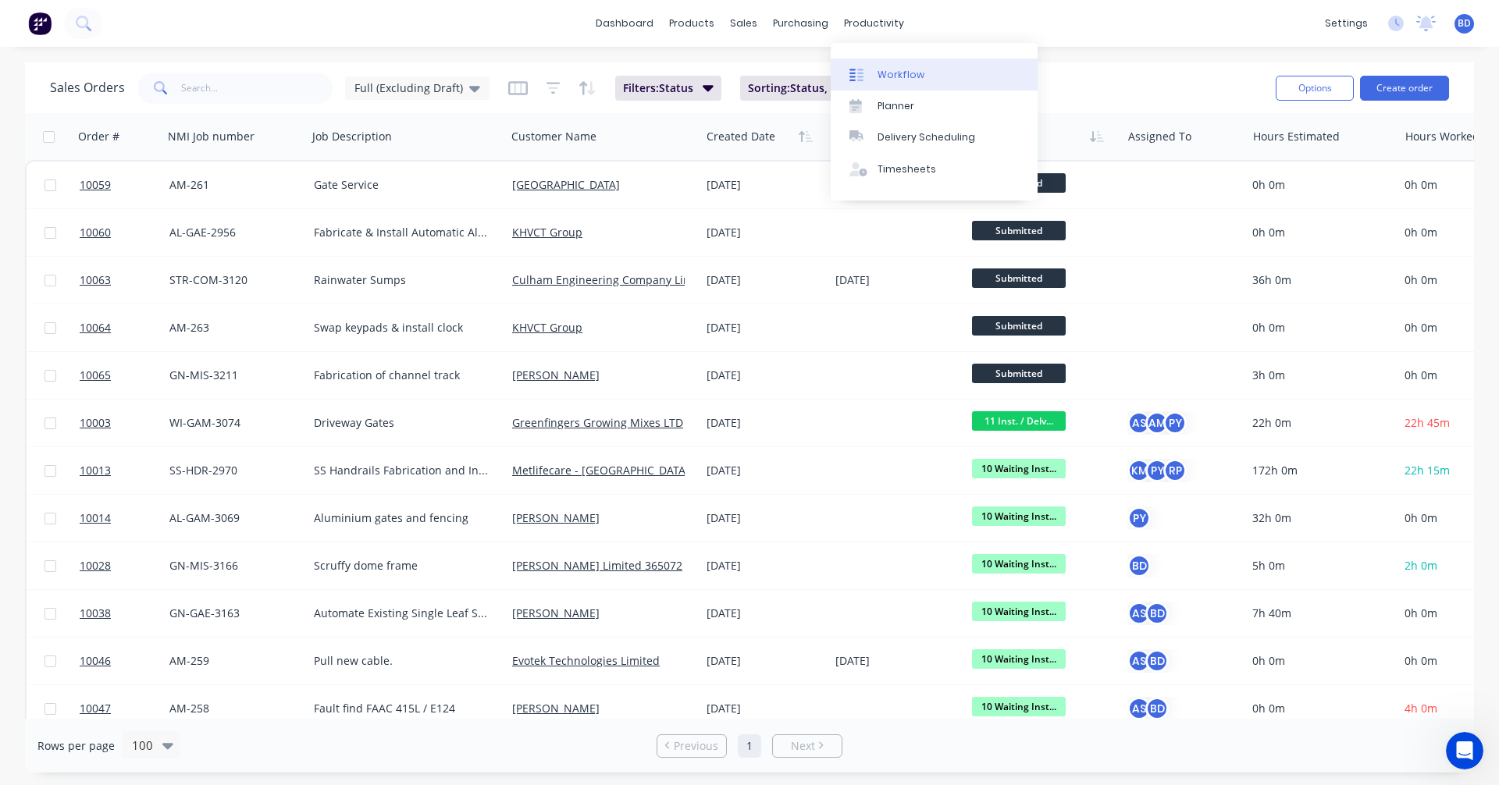
click at [887, 70] on div "Workflow" at bounding box center [900, 75] width 47 height 14
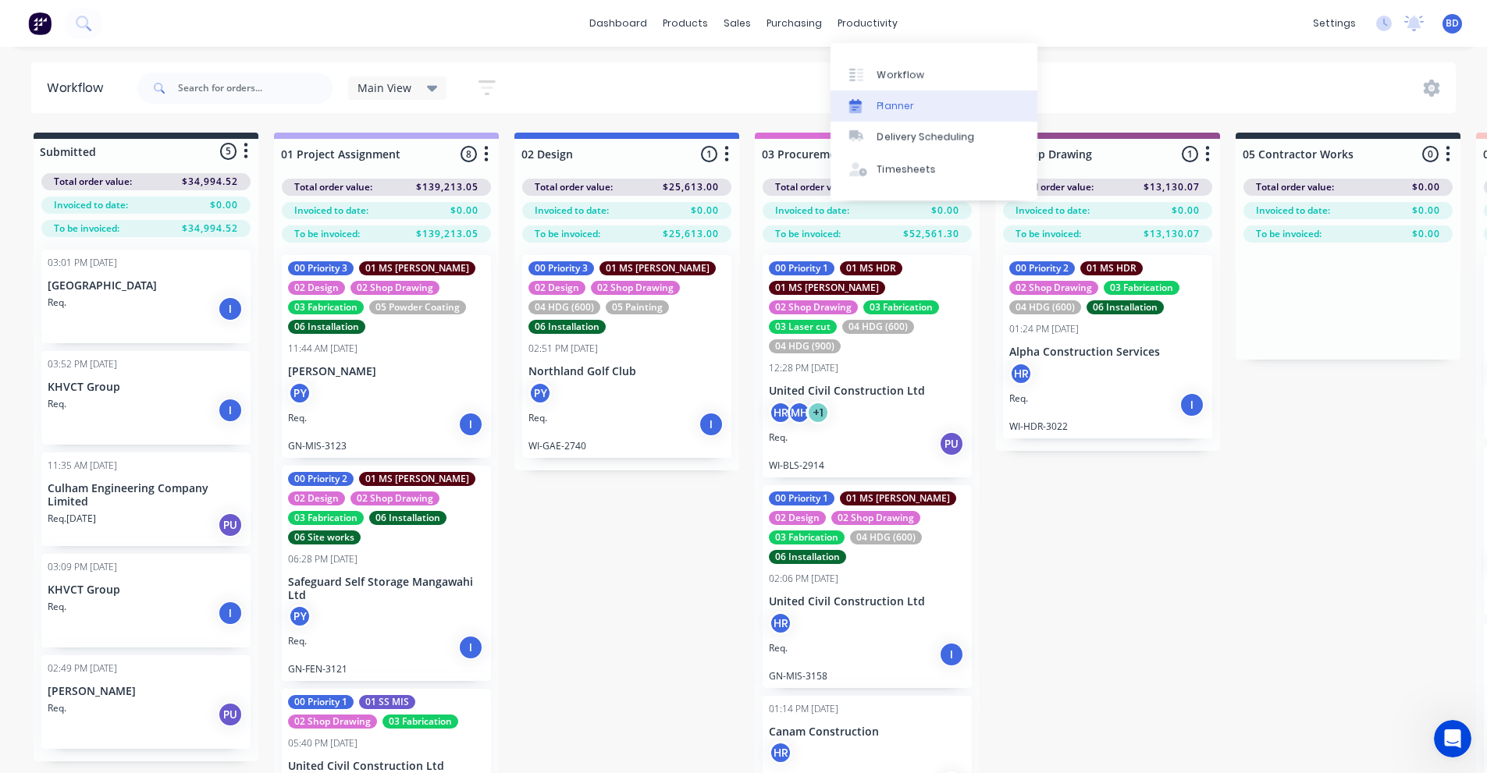
click at [896, 100] on div "Planner" at bounding box center [895, 106] width 37 height 14
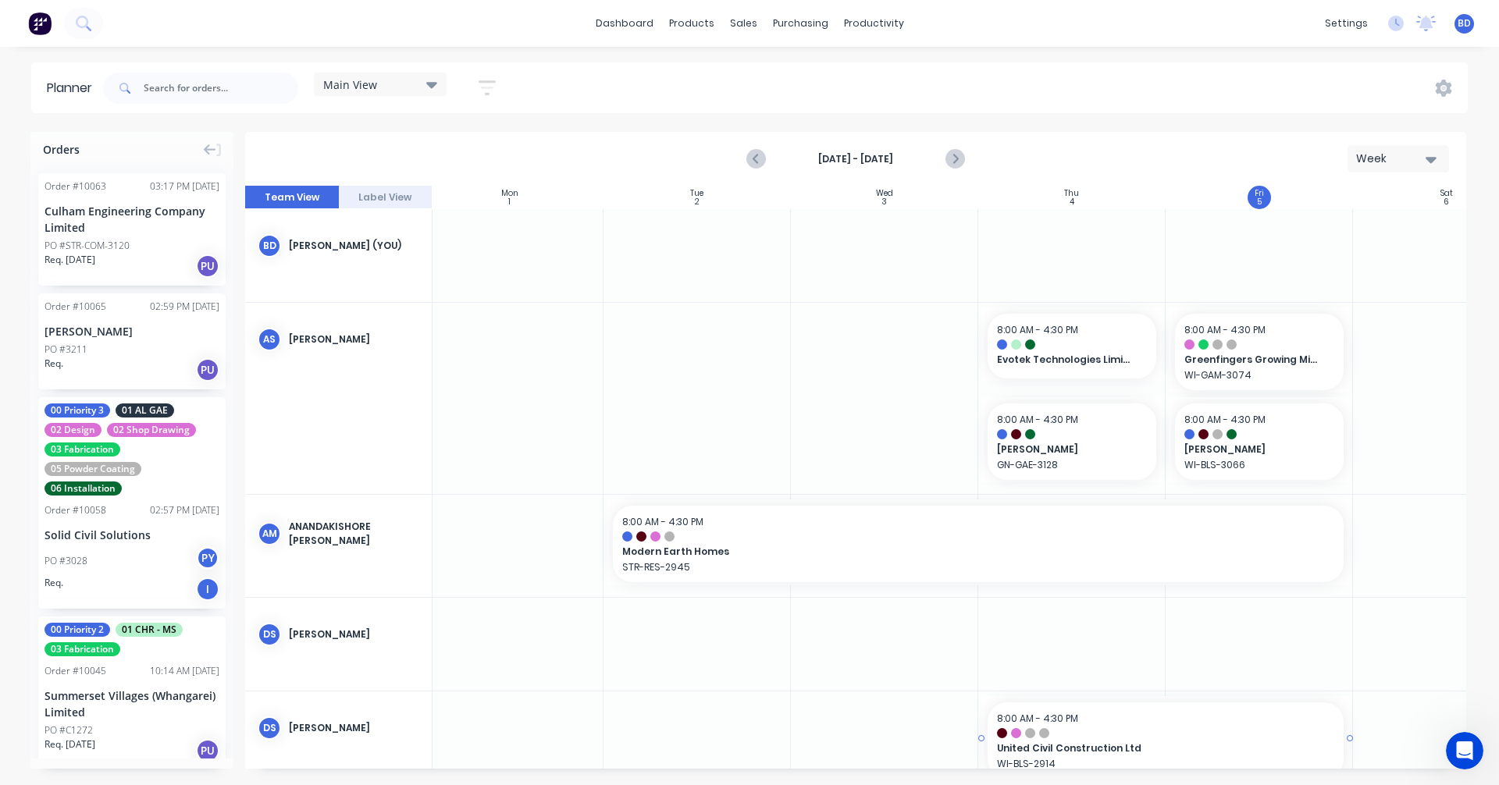
scroll to position [0, 235]
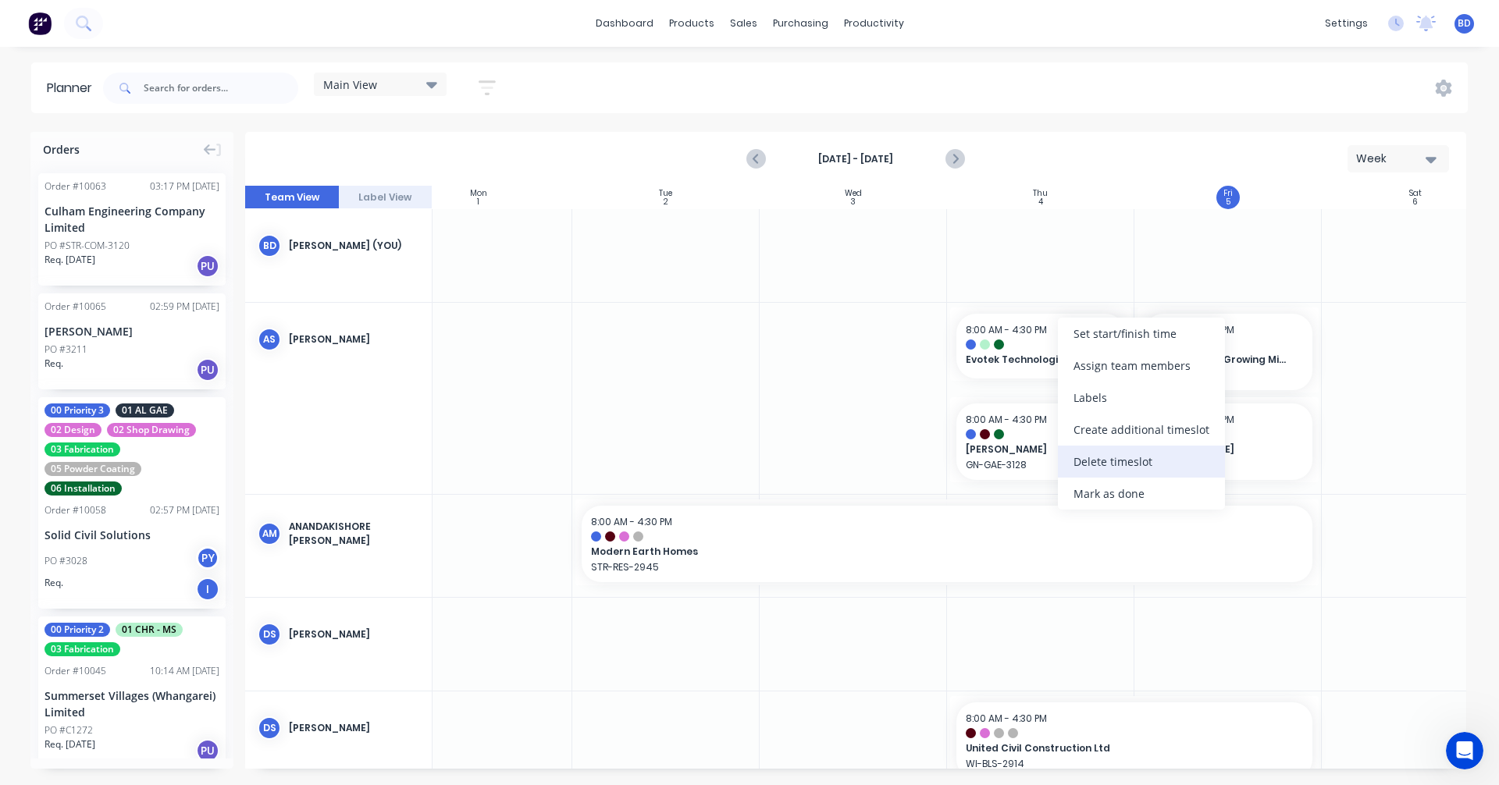
click at [1125, 461] on div "Delete timeslot" at bounding box center [1141, 462] width 167 height 32
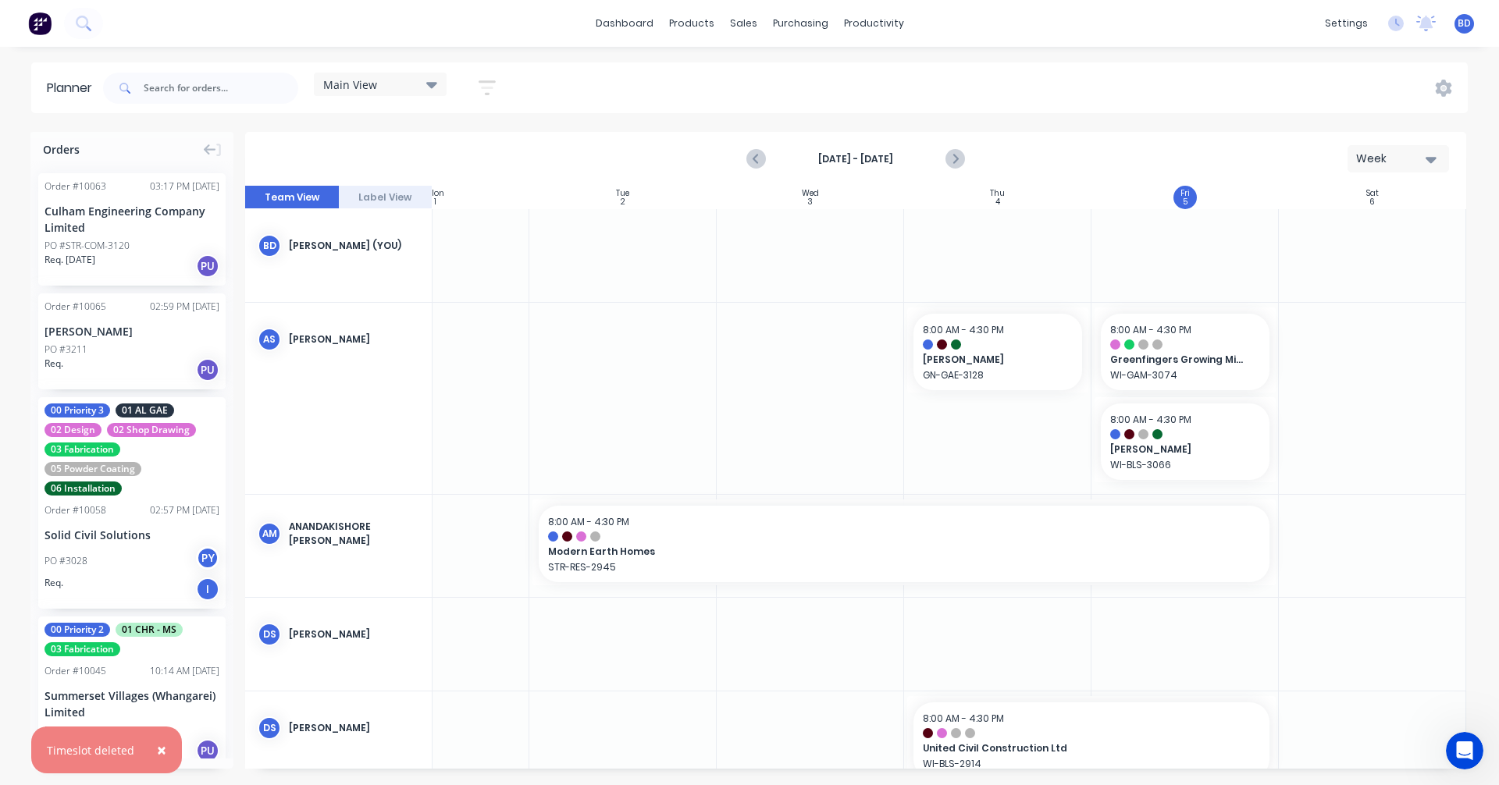
scroll to position [0, 284]
click at [955, 160] on icon "Next page" at bounding box center [954, 159] width 7 height 12
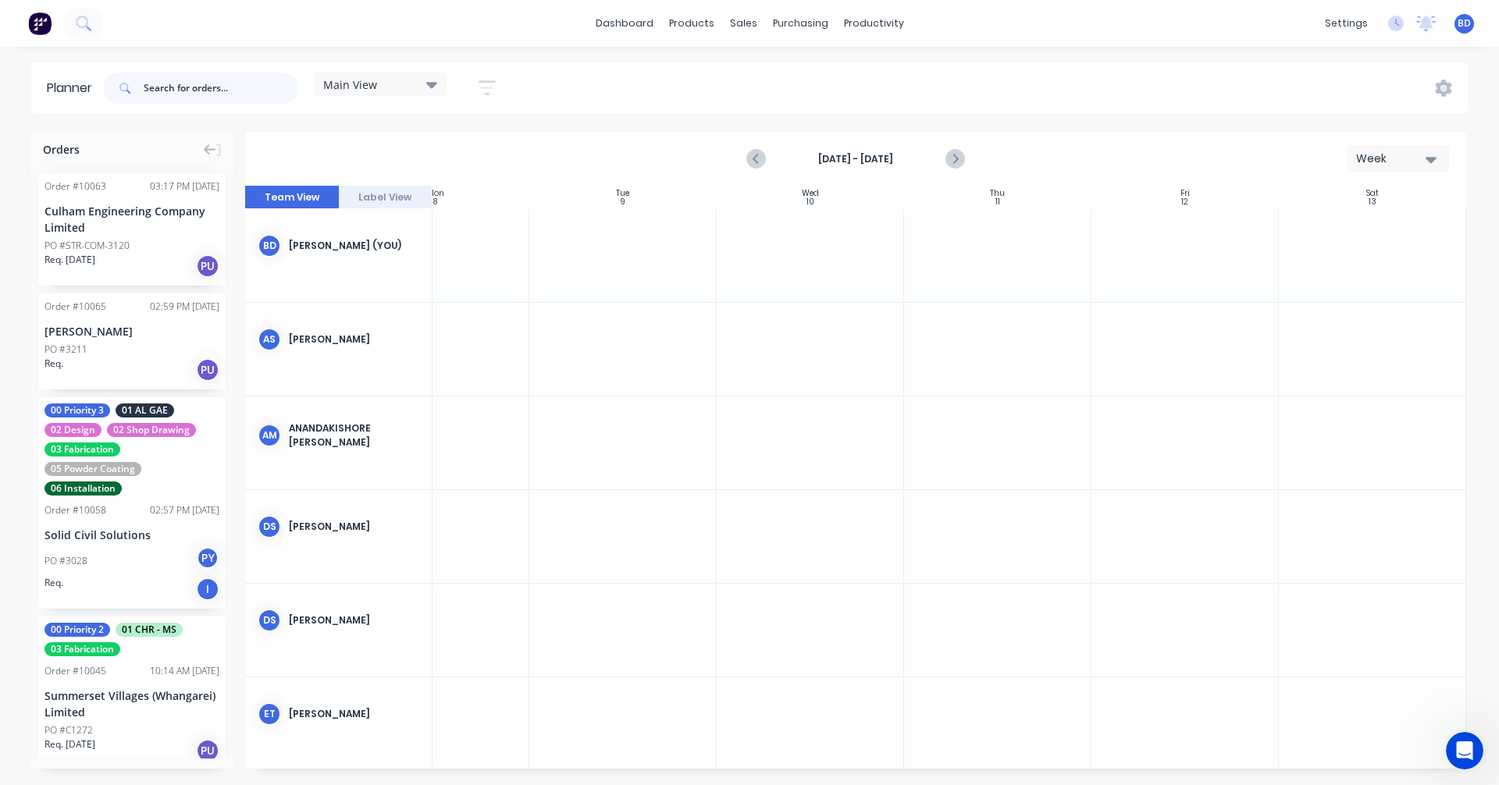
click at [187, 90] on input "text" at bounding box center [221, 88] width 155 height 31
click at [184, 91] on input "text" at bounding box center [221, 88] width 155 height 31
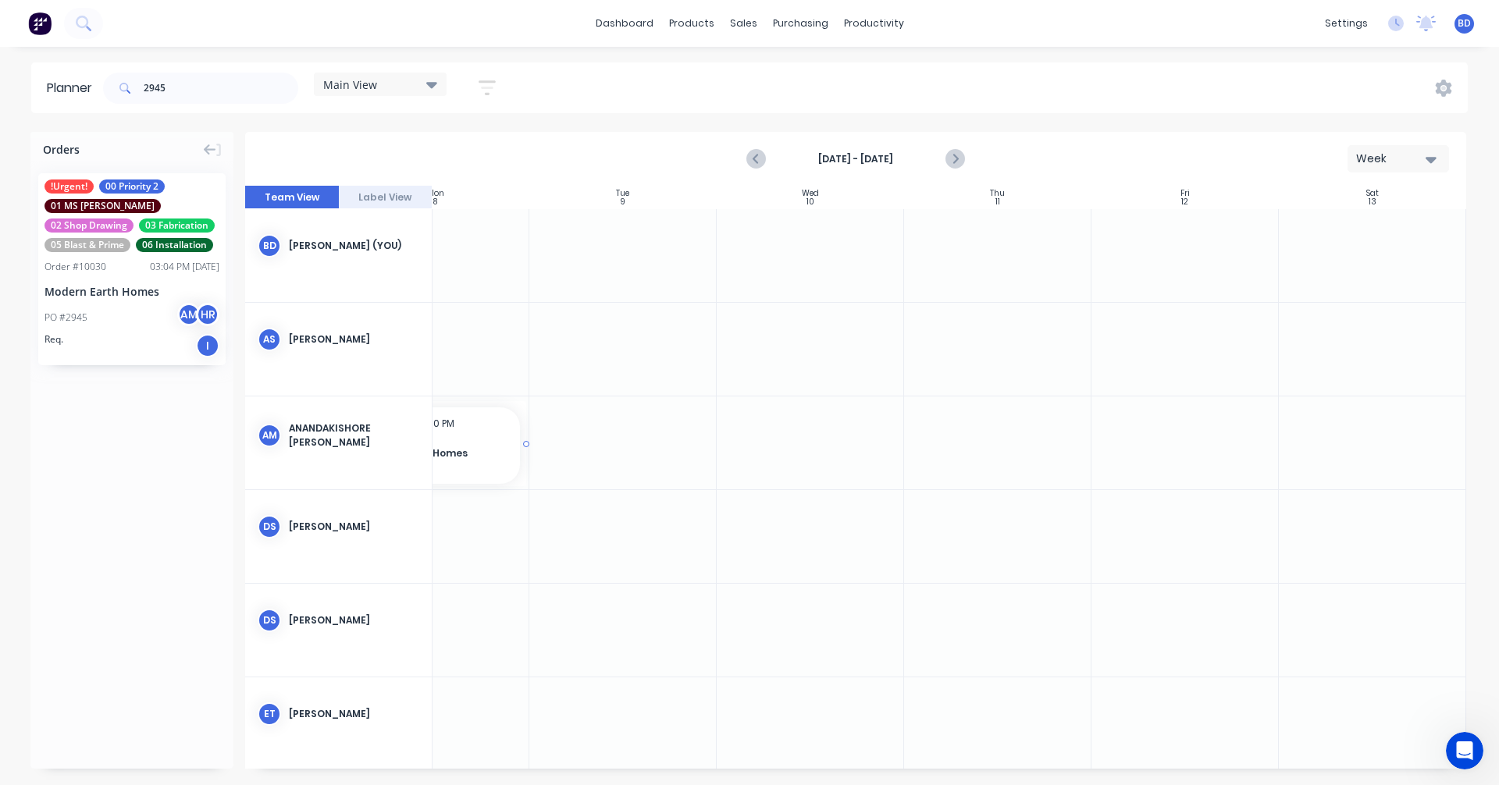
scroll to position [0, 268]
drag, startPoint x: 116, startPoint y: 274, endPoint x: 488, endPoint y: 462, distance: 417.1
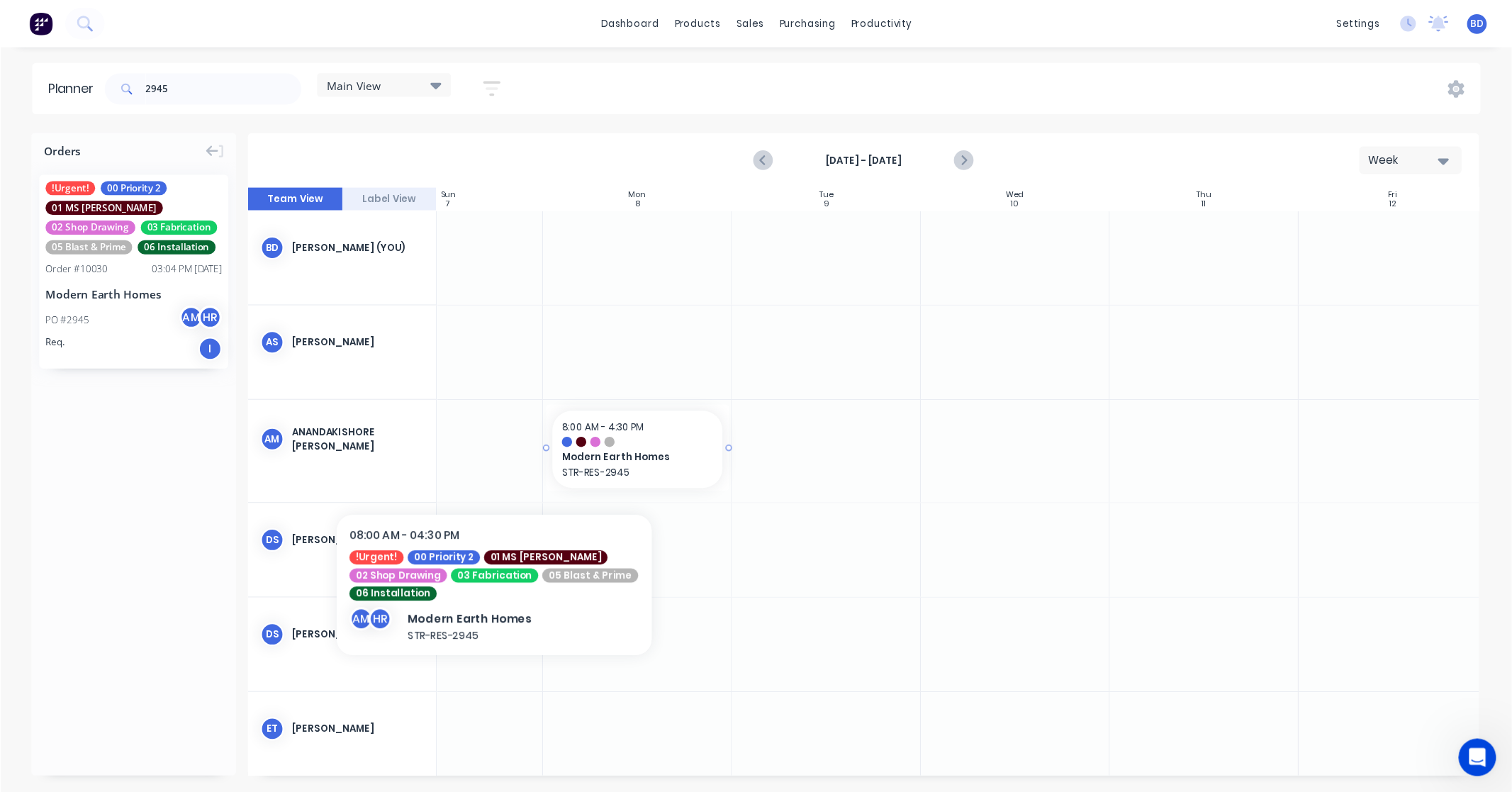
scroll to position [0, 0]
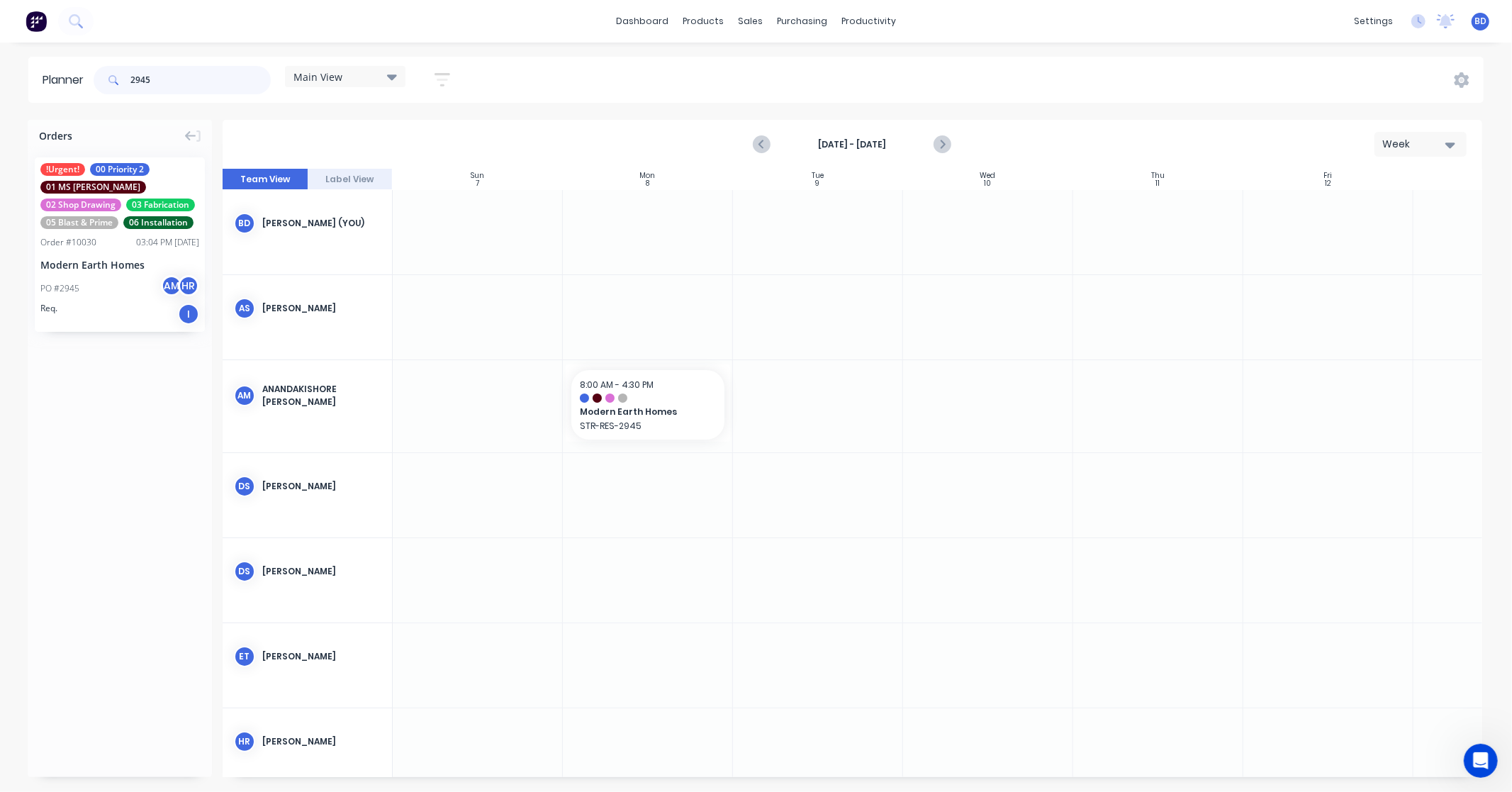
drag, startPoint x: 160, startPoint y: 83, endPoint x: 83, endPoint y: 78, distance: 77.2
click at [83, 78] on header "Planner 2945 Main View Save new view None edit Main View (Default) edit Duncan …" at bounding box center [756, 79] width 1455 height 46
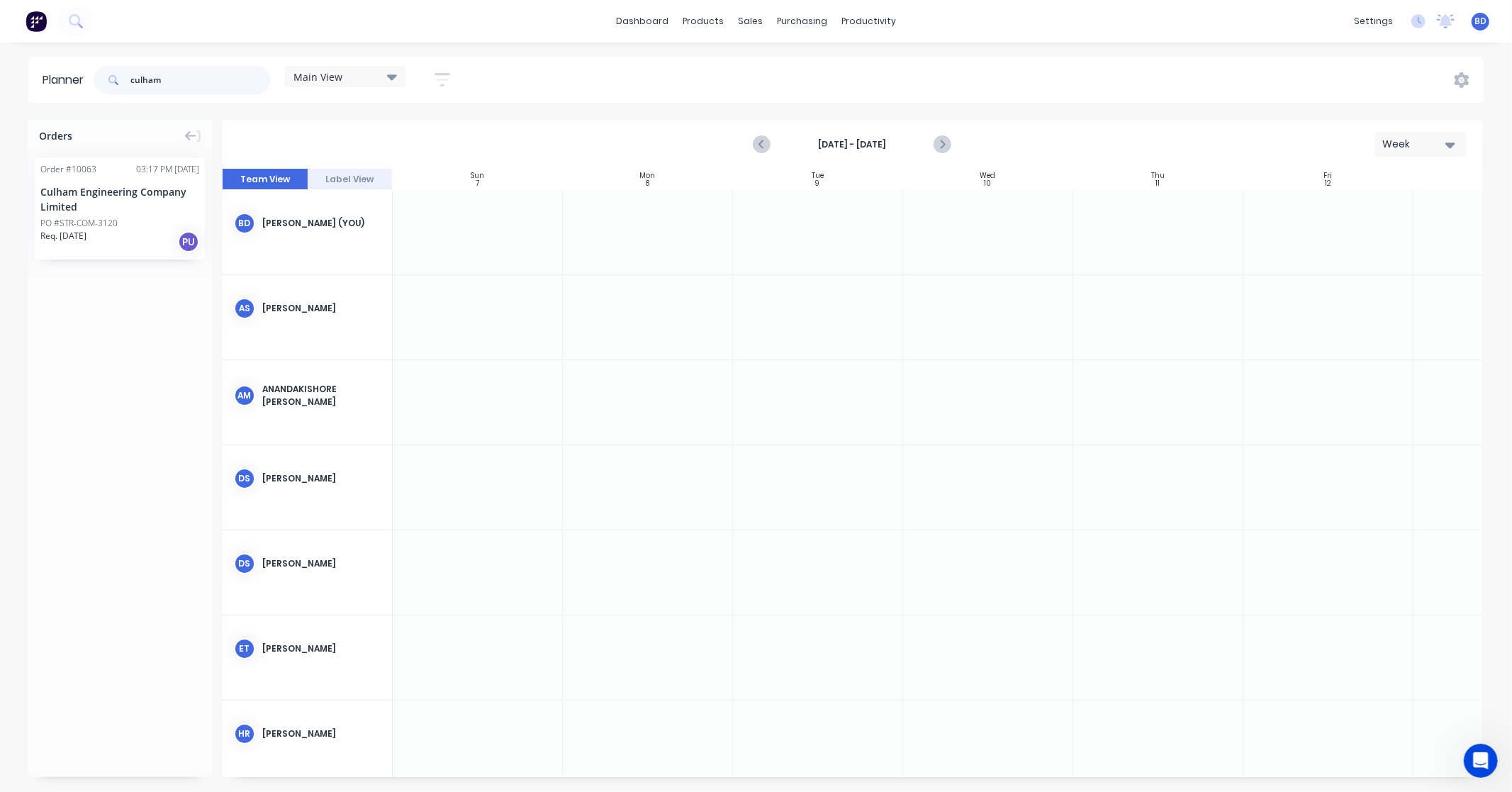
type input "culham"
drag, startPoint x: 104, startPoint y: 203, endPoint x: 774, endPoint y: 421, distance: 704.6
drag, startPoint x: 900, startPoint y: 392, endPoint x: 902, endPoint y: 378, distance: 14.1
drag, startPoint x: 902, startPoint y: 391, endPoint x: 1135, endPoint y: 395, distance: 233.0
drag, startPoint x: 1237, startPoint y: 389, endPoint x: 1144, endPoint y: 390, distance: 93.0
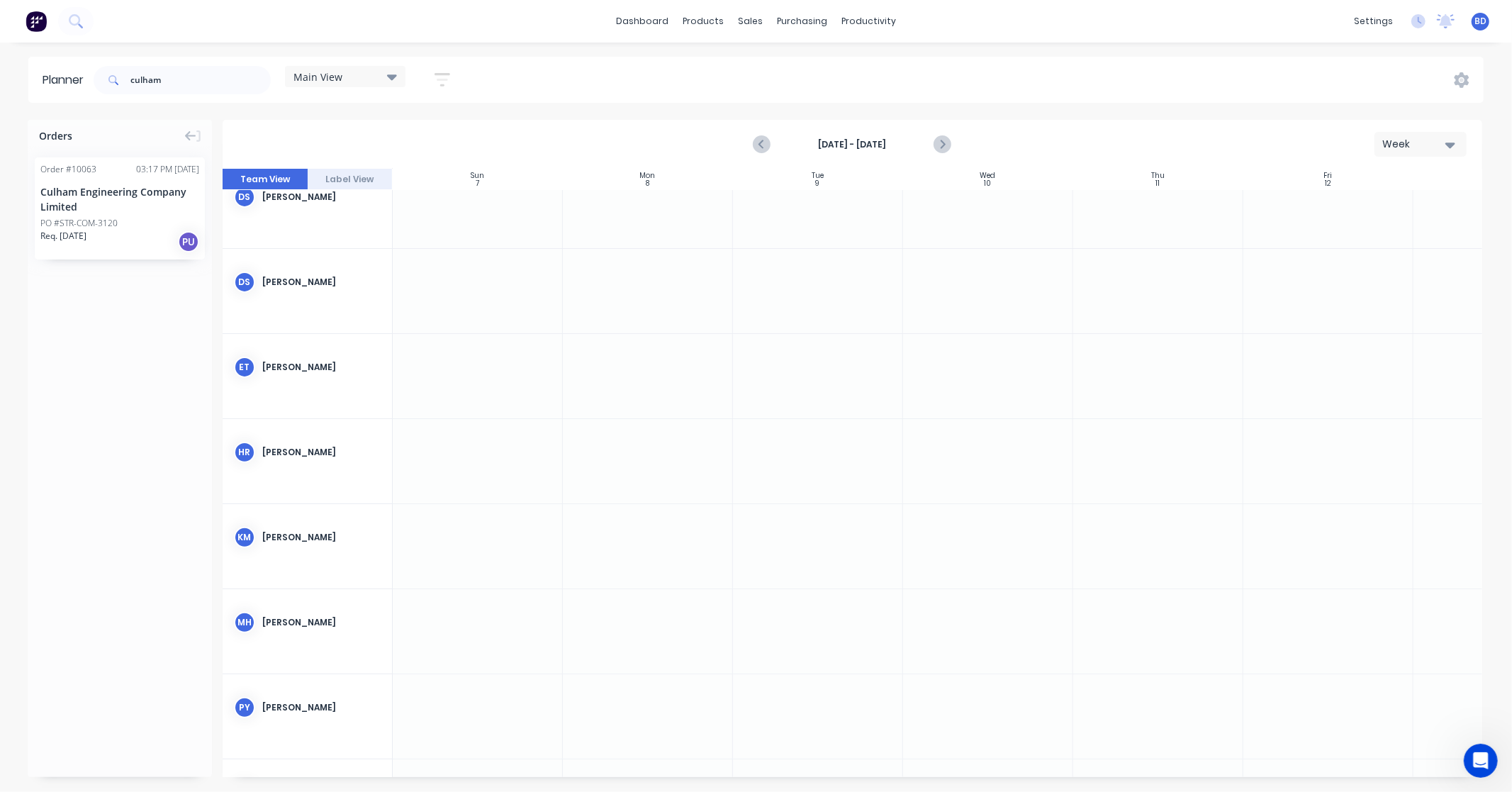
scroll to position [315, 0]
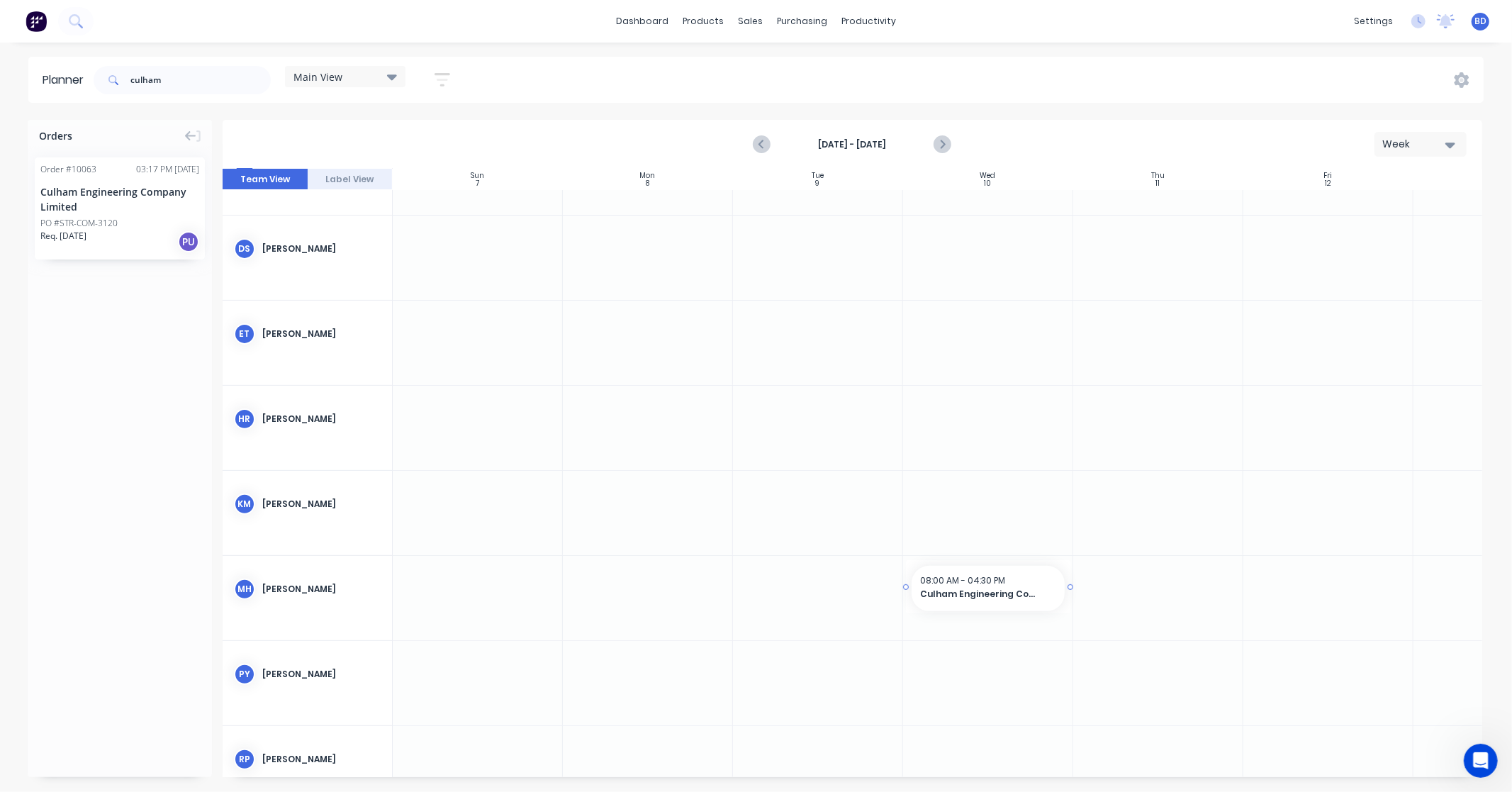
drag, startPoint x: 132, startPoint y: 208, endPoint x: 990, endPoint y: 610, distance: 947.5
drag, startPoint x: 1069, startPoint y: 585, endPoint x: 1199, endPoint y: 585, distance: 130.0
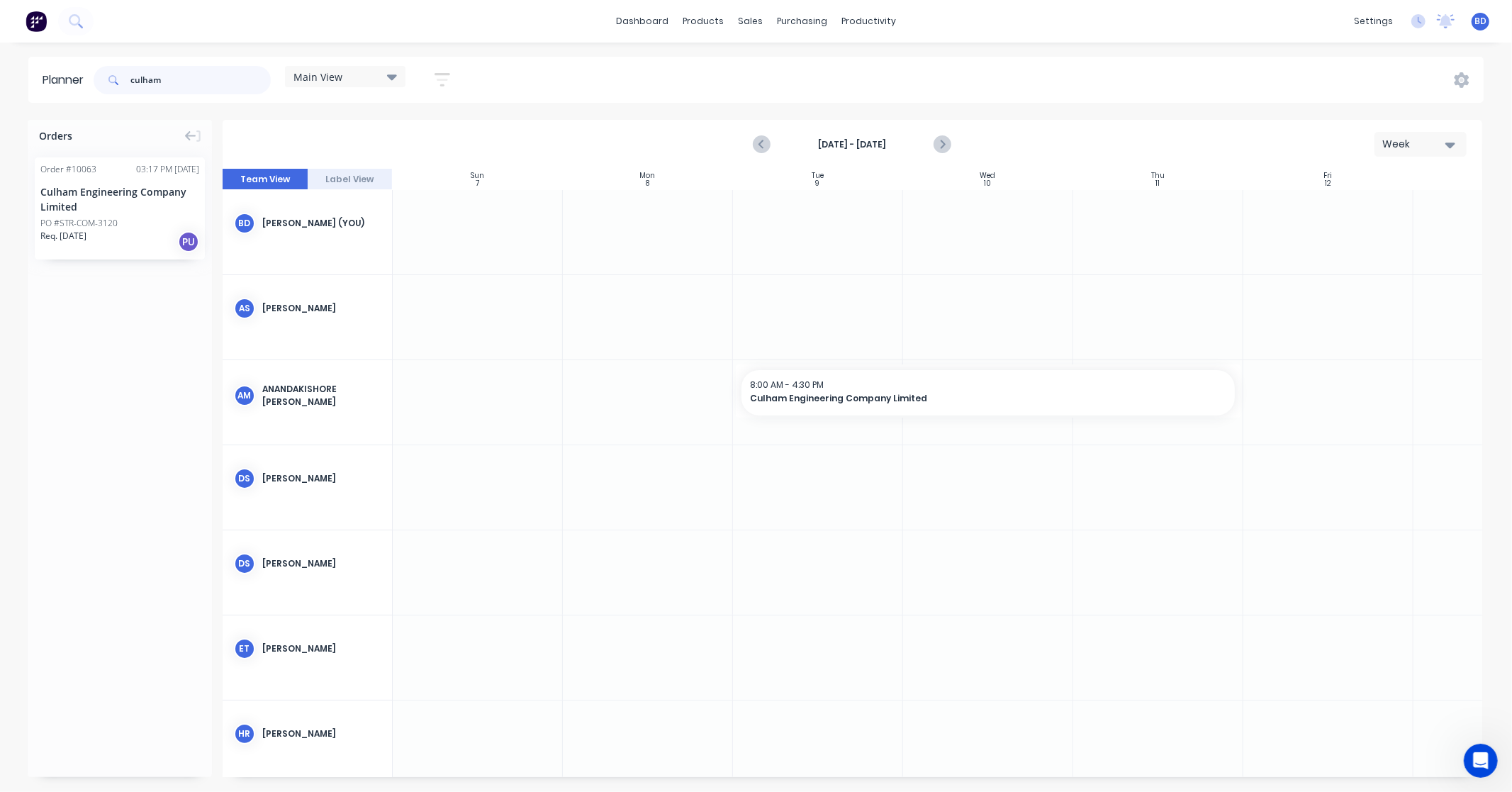
drag, startPoint x: 186, startPoint y: 79, endPoint x: -10, endPoint y: 66, distance: 196.4
click at [0, 66] on html "dashboard products sales purchasing productivity dashboard products Product Cat…" at bounding box center [756, 396] width 1512 height 792
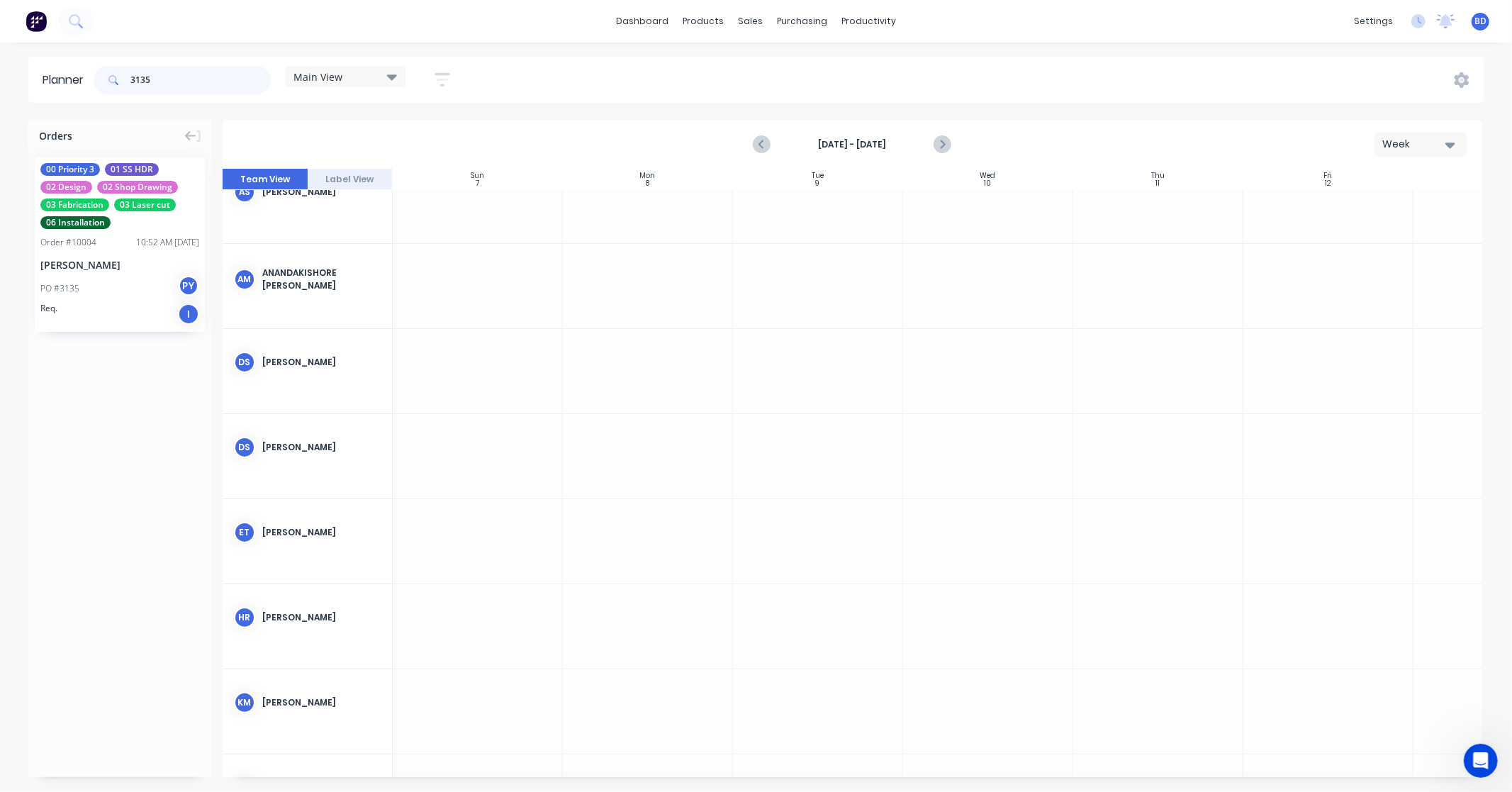
scroll to position [157, 0]
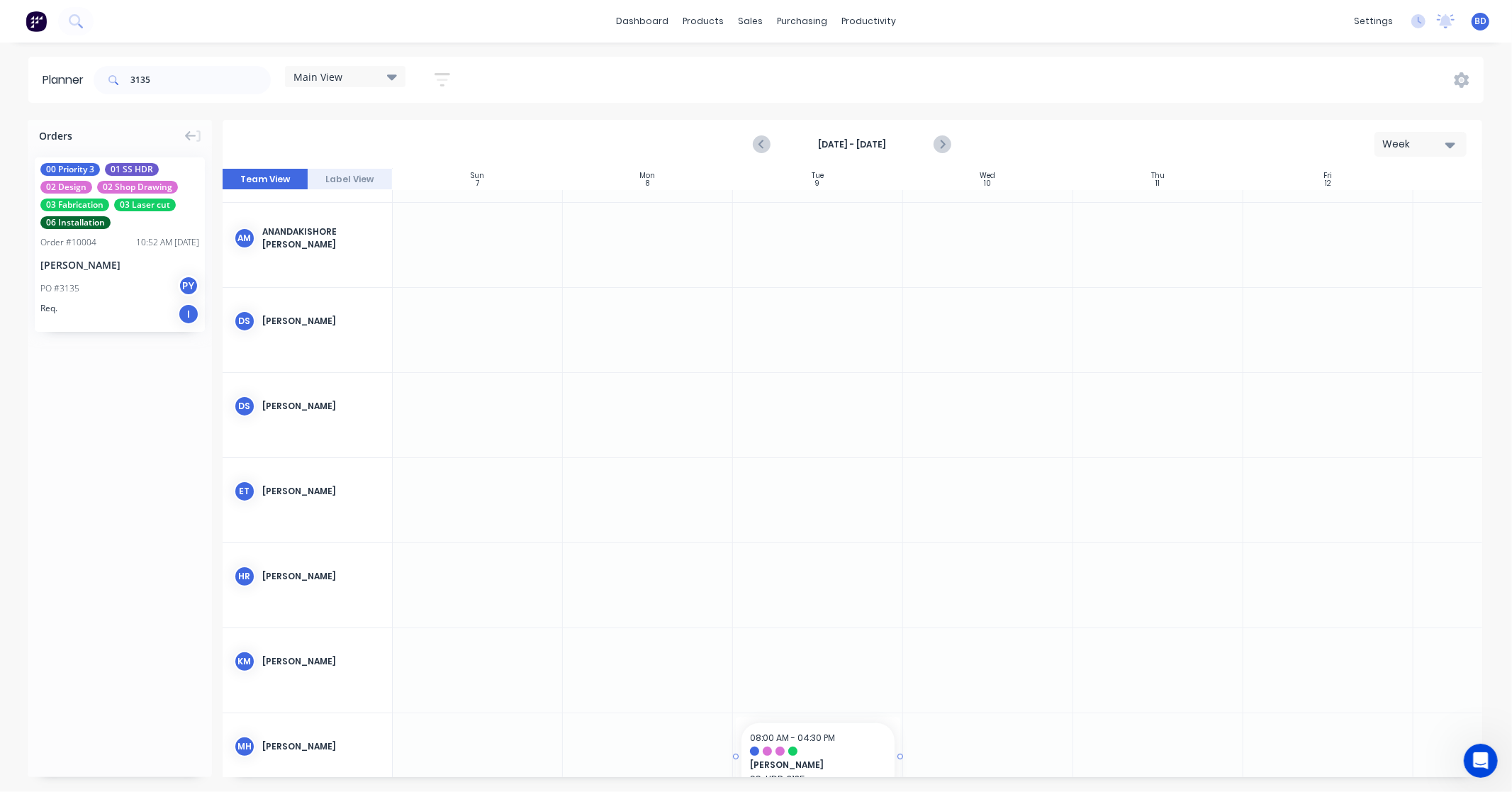
drag, startPoint x: 131, startPoint y: 205, endPoint x: 747, endPoint y: 730, distance: 809.4
drag, startPoint x: 160, startPoint y: 78, endPoint x: 57, endPoint y: 73, distance: 103.1
click at [57, 73] on header "Planner 3135 Main View Save new view None edit Main View (Default) edit Duncan …" at bounding box center [756, 79] width 1455 height 46
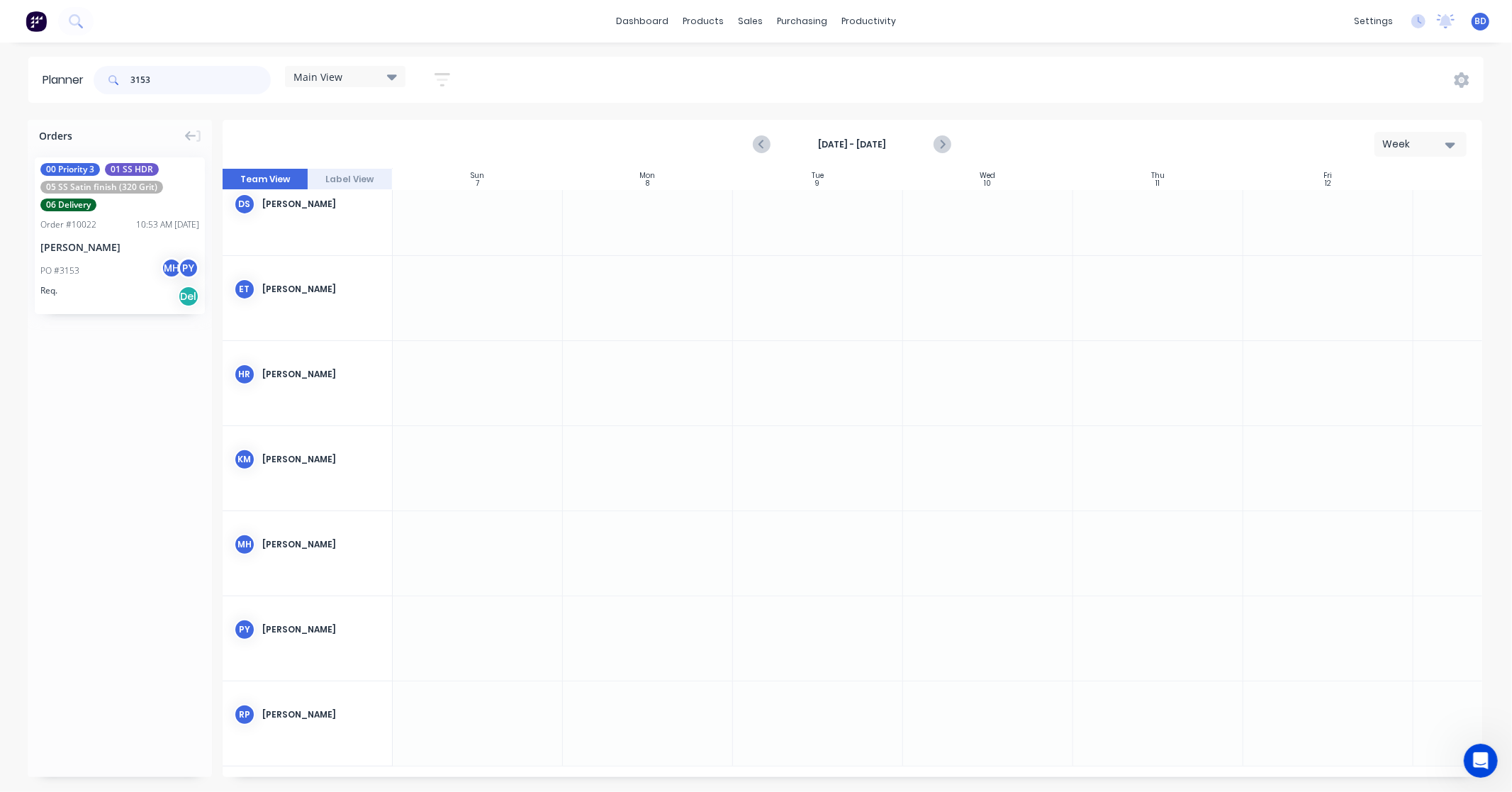
scroll to position [364, 0]
type input "3153"
drag, startPoint x: 110, startPoint y: 202, endPoint x: 770, endPoint y: 527, distance: 735.7
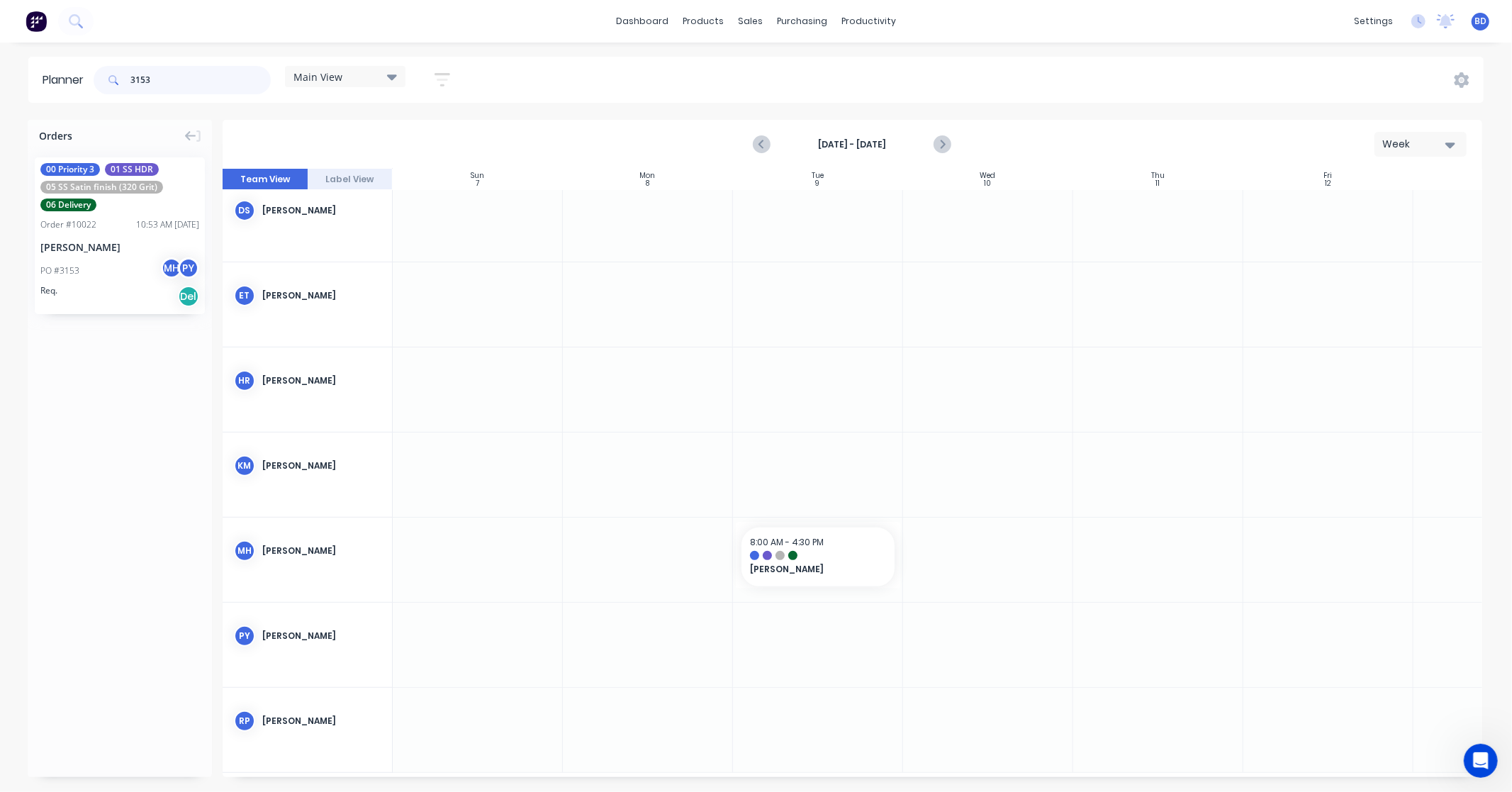
drag, startPoint x: 176, startPoint y: 82, endPoint x: 30, endPoint y: 79, distance: 146.0
click at [30, 79] on header "Planner 3153 Main View Save new view None edit Main View (Default) edit Duncan …" at bounding box center [756, 79] width 1455 height 46
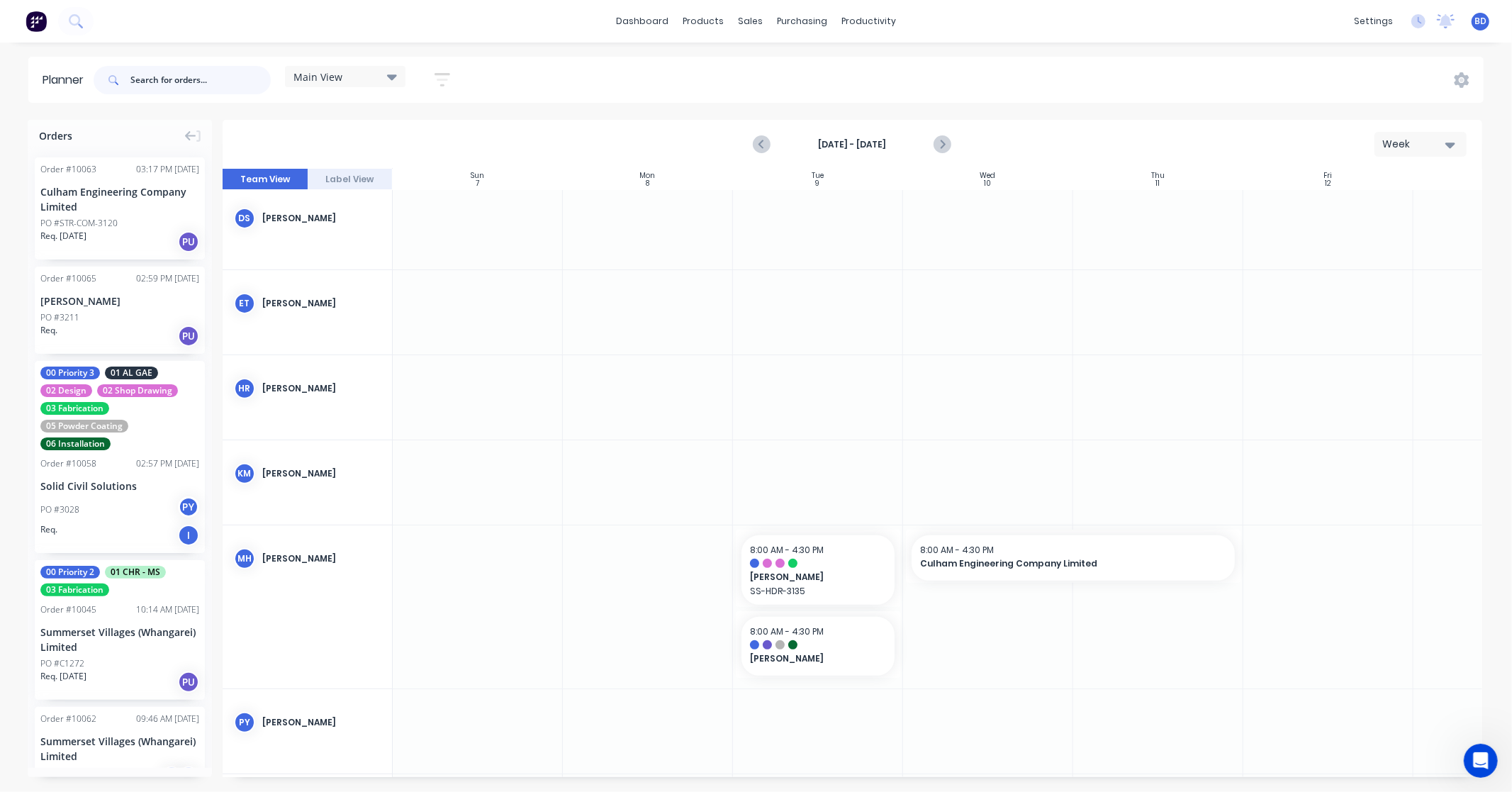
scroll to position [361, 0]
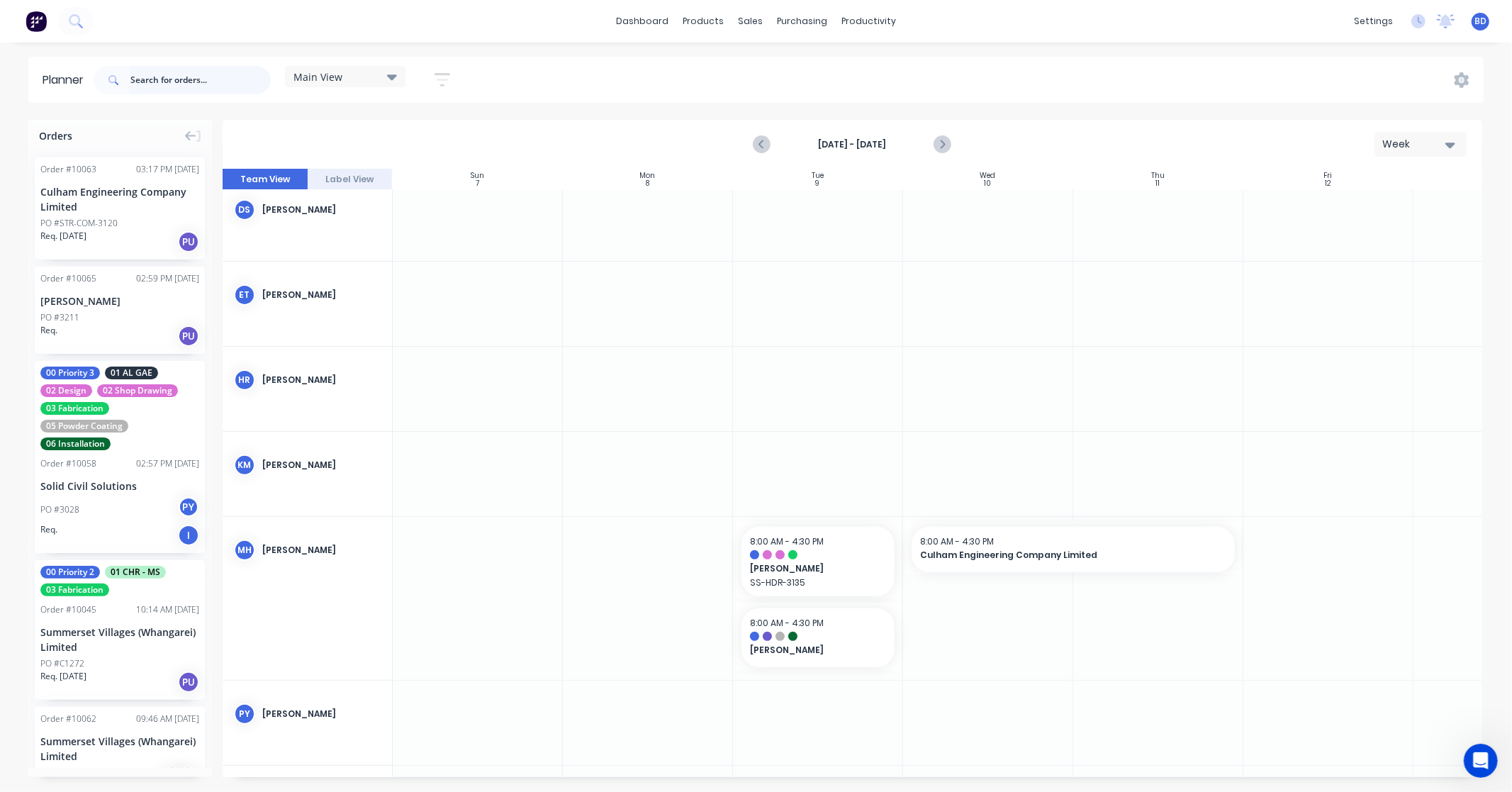
click at [185, 81] on input "text" at bounding box center [201, 80] width 141 height 28
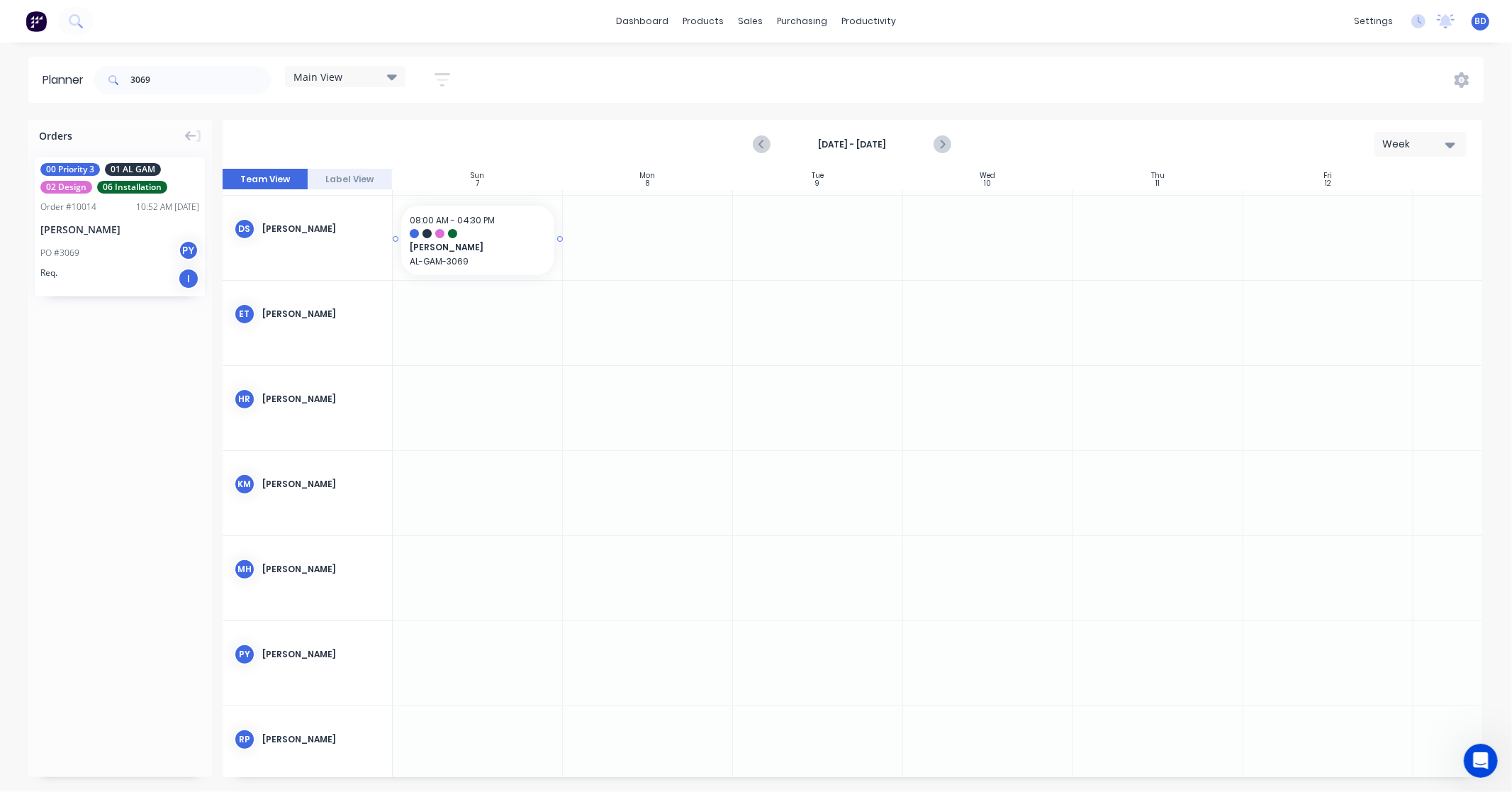
scroll to position [331, 0]
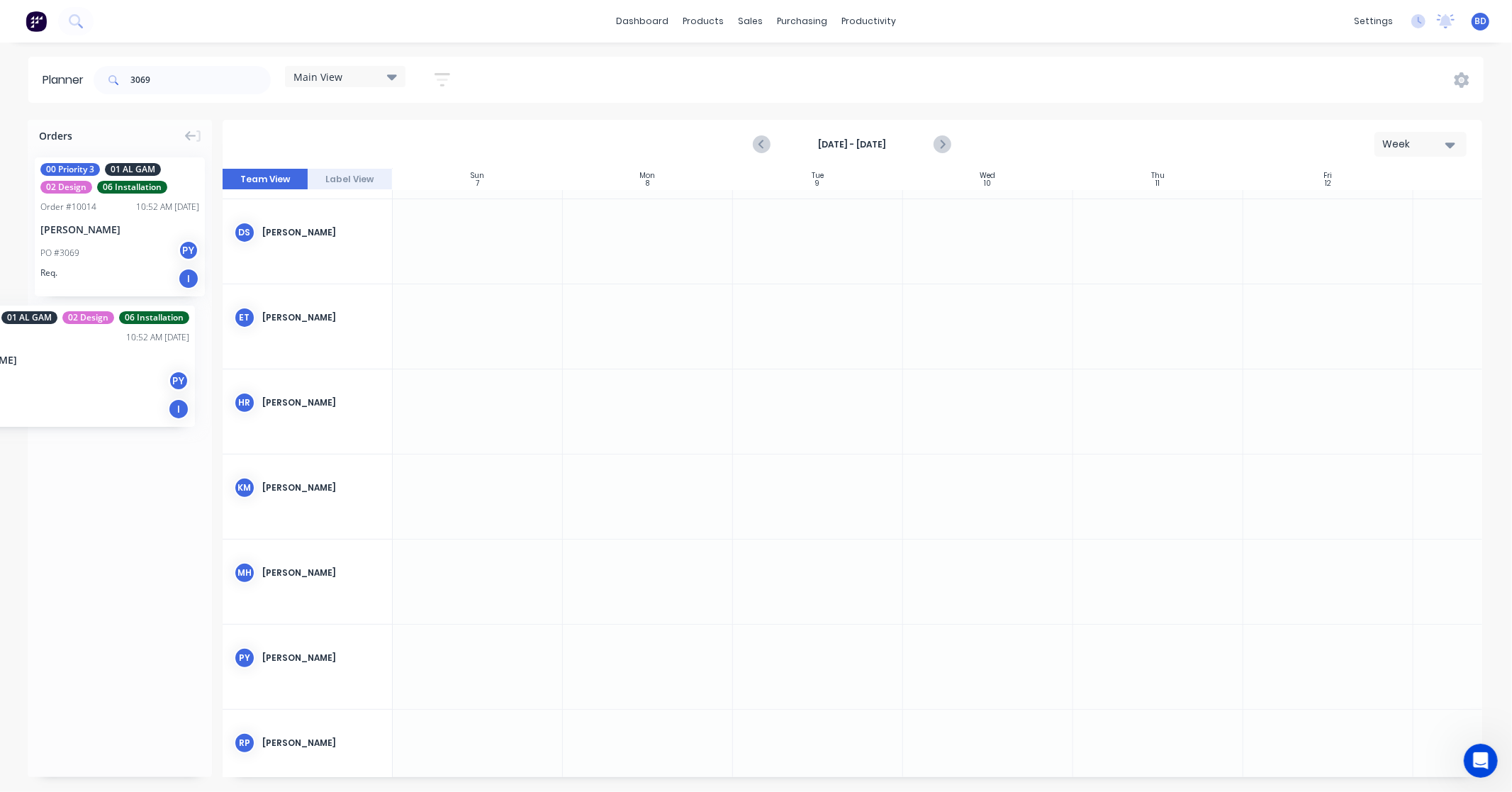
drag, startPoint x: 117, startPoint y: 234, endPoint x: -69, endPoint y: 295, distance: 195.7
click at [0, 295] on html "dashboard products sales purchasing productivity dashboard products Product Cat…" at bounding box center [756, 396] width 1512 height 792
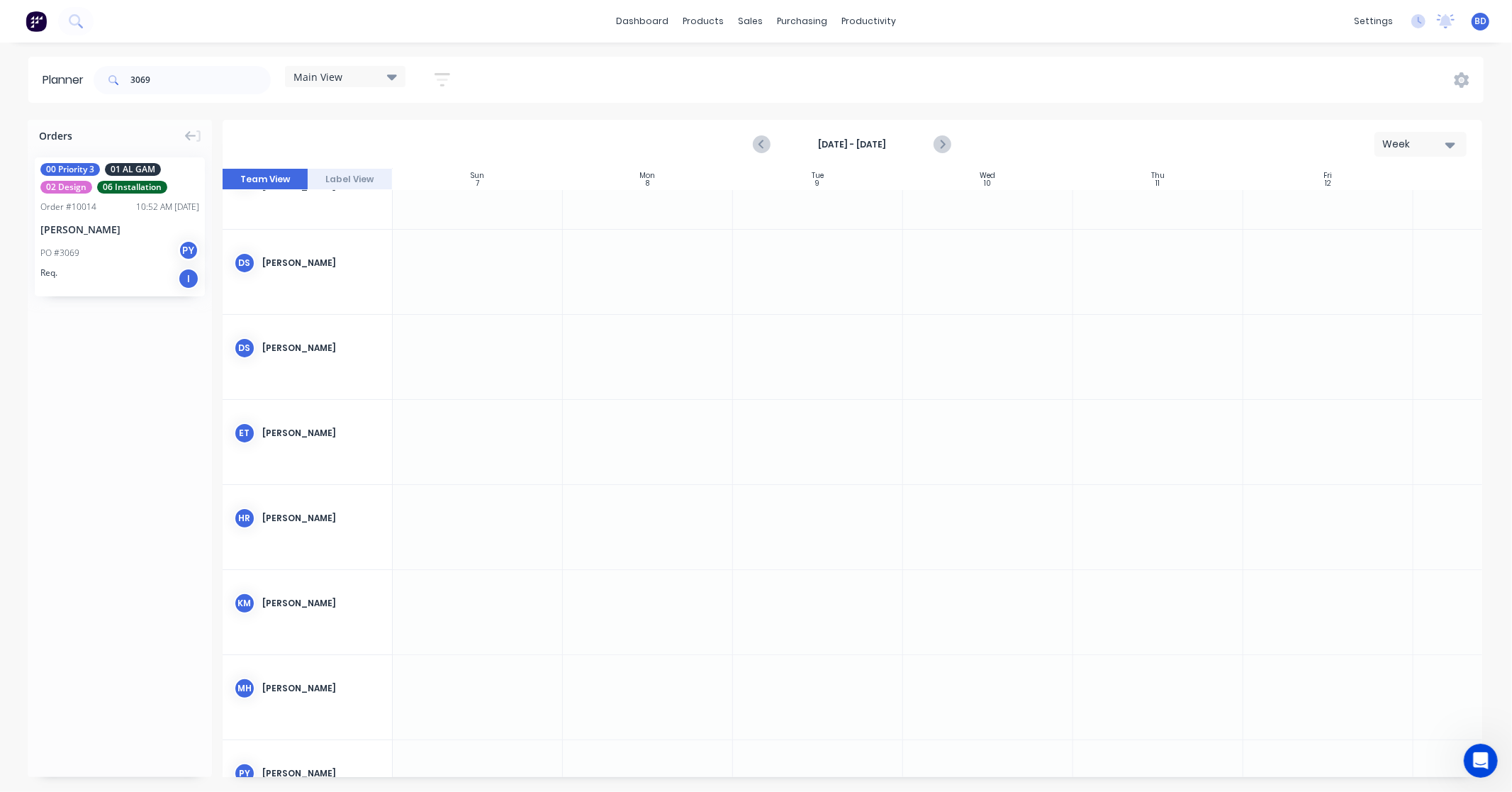
scroll to position [0, 0]
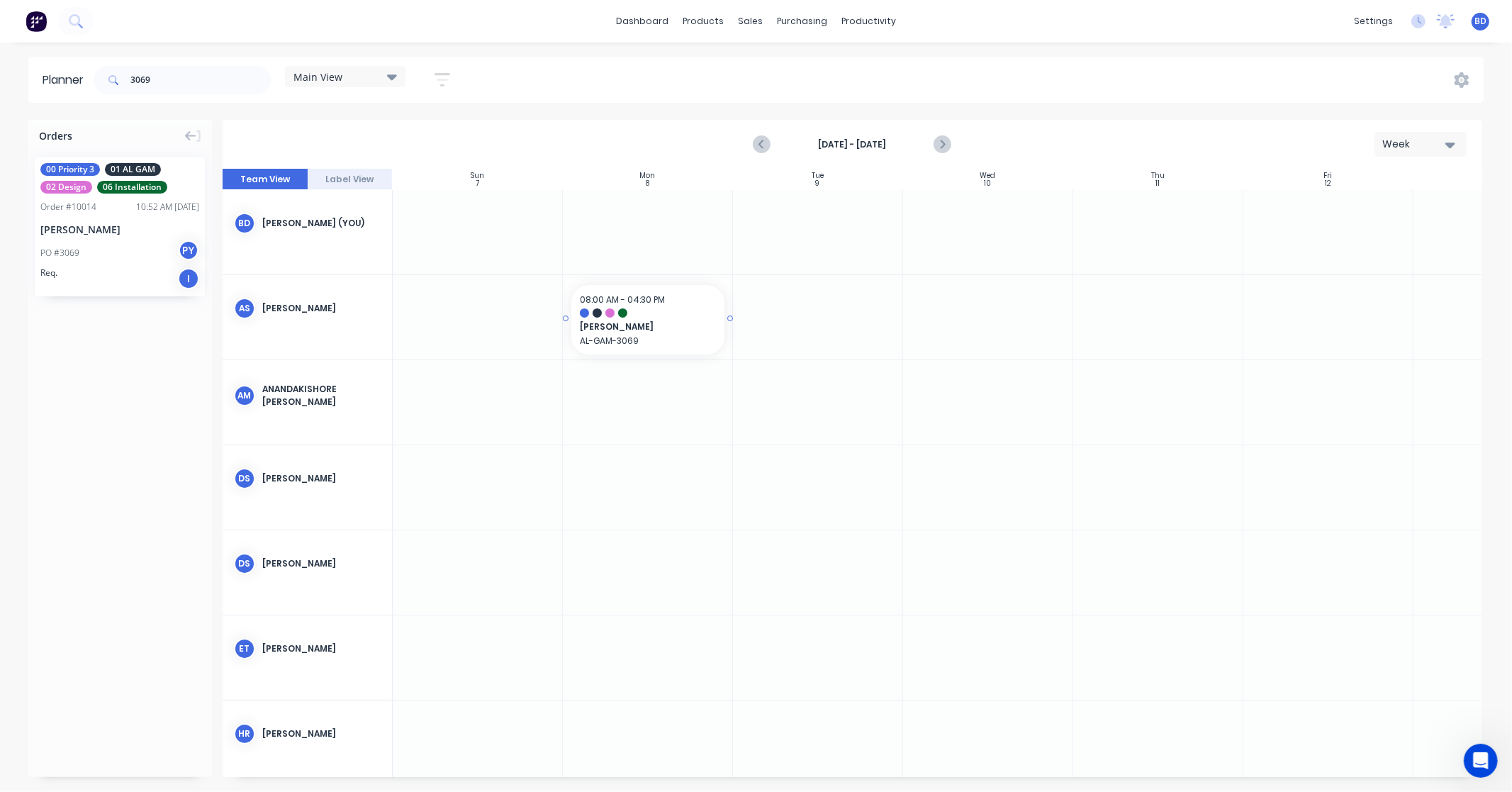
drag, startPoint x: 78, startPoint y: 242, endPoint x: 647, endPoint y: 337, distance: 576.9
drag, startPoint x: 730, startPoint y: 317, endPoint x: 847, endPoint y: 321, distance: 117.1
drag, startPoint x: 175, startPoint y: 76, endPoint x: 28, endPoint y: 73, distance: 147.0
click at [28, 73] on header "Planner 3069 Main View Save new view None edit Main View (Default) edit Duncan …" at bounding box center [756, 79] width 1455 height 46
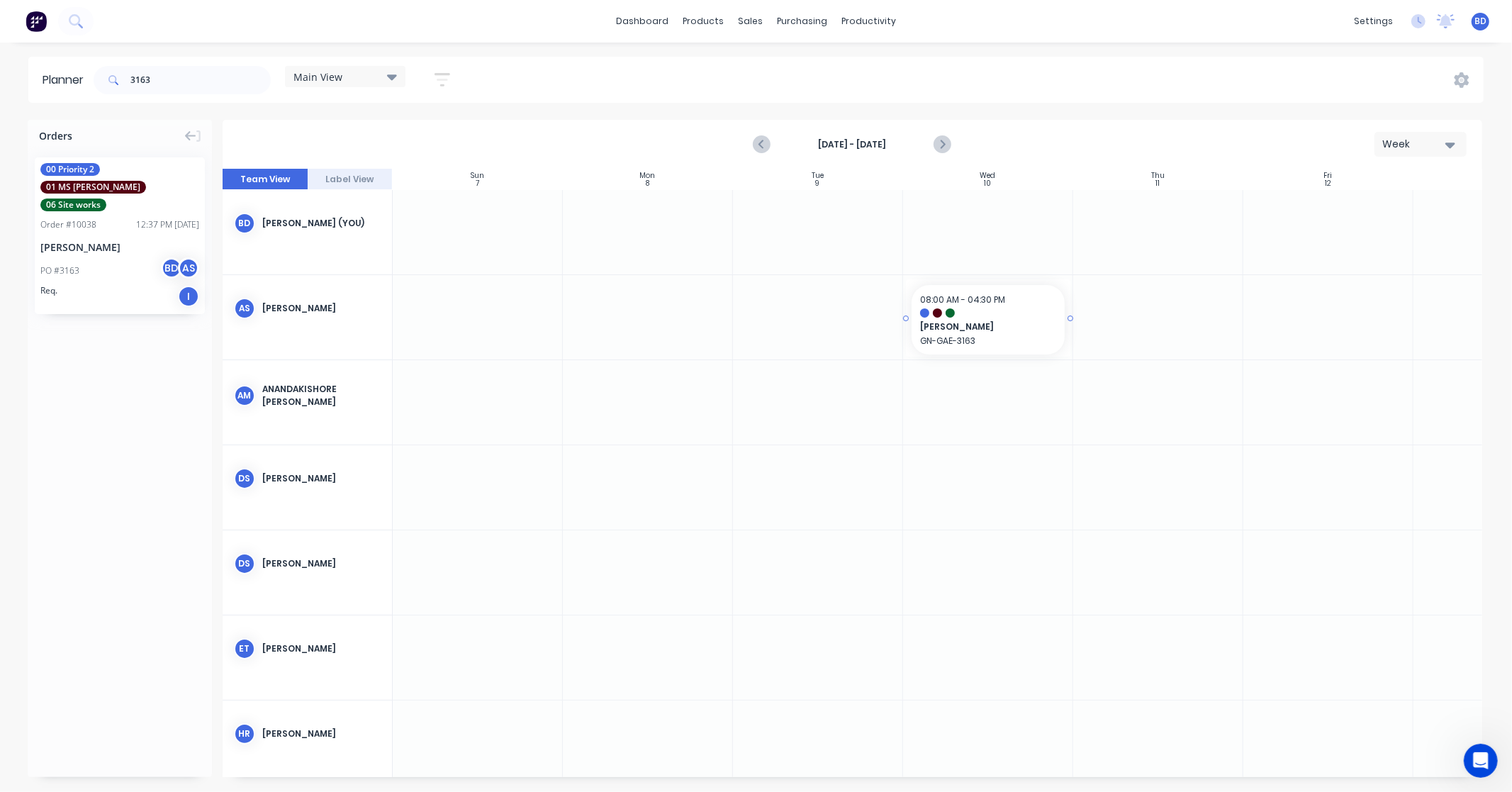
drag, startPoint x: 128, startPoint y: 222, endPoint x: 997, endPoint y: 337, distance: 876.6
drag, startPoint x: 178, startPoint y: 83, endPoint x: 64, endPoint y: 82, distance: 114.0
click at [64, 82] on header "Planner 3163 Main View Save new view None edit Main View (Default) edit Duncan …" at bounding box center [756, 79] width 1455 height 46
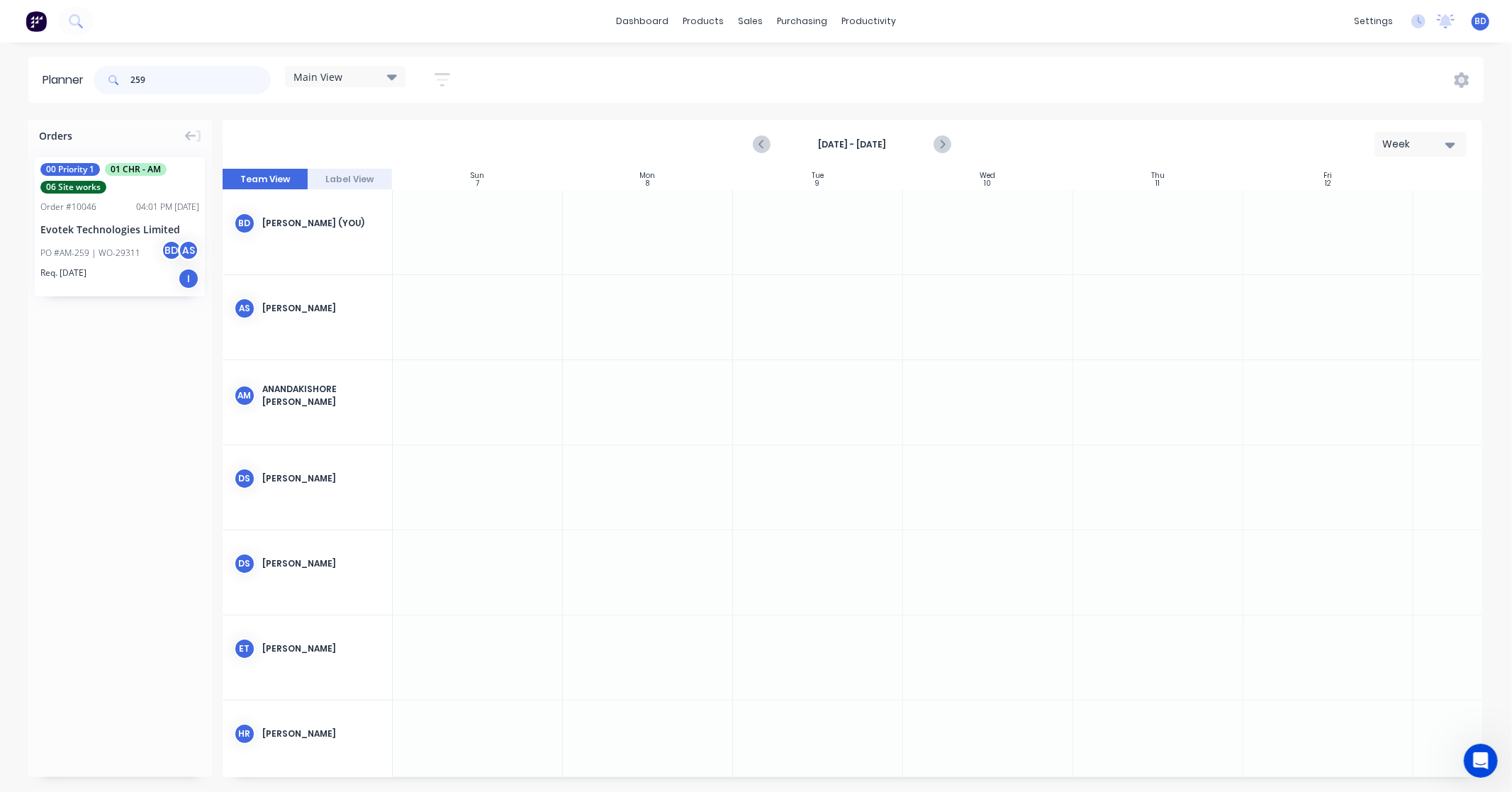
type input "259"
drag, startPoint x: 108, startPoint y: 214, endPoint x: 973, endPoint y: 337, distance: 873.7
drag, startPoint x: 160, startPoint y: 81, endPoint x: 103, endPoint y: 79, distance: 57.0
click at [103, 79] on div "259" at bounding box center [182, 80] width 177 height 28
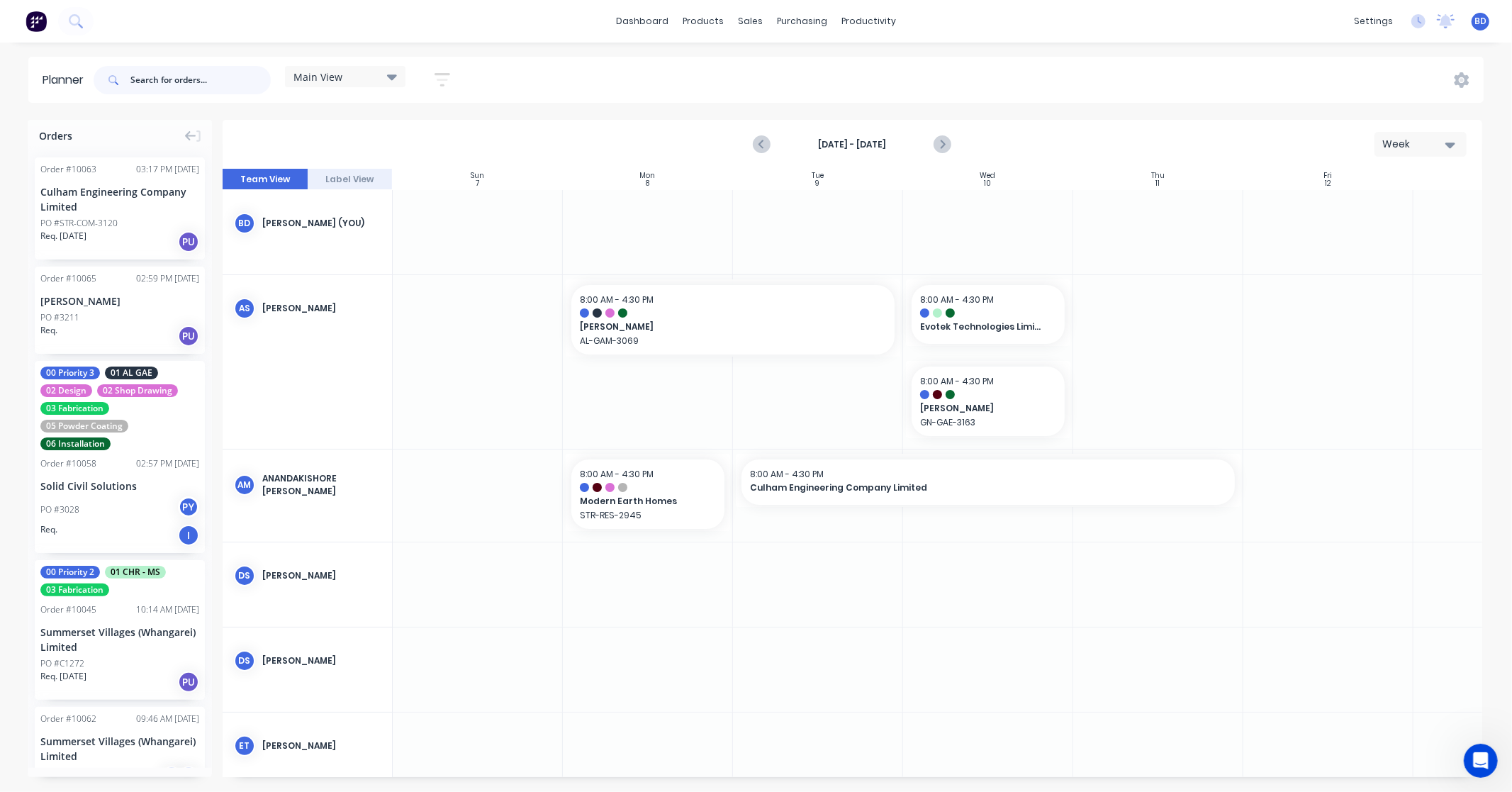
click at [200, 84] on input "text" at bounding box center [201, 80] width 141 height 28
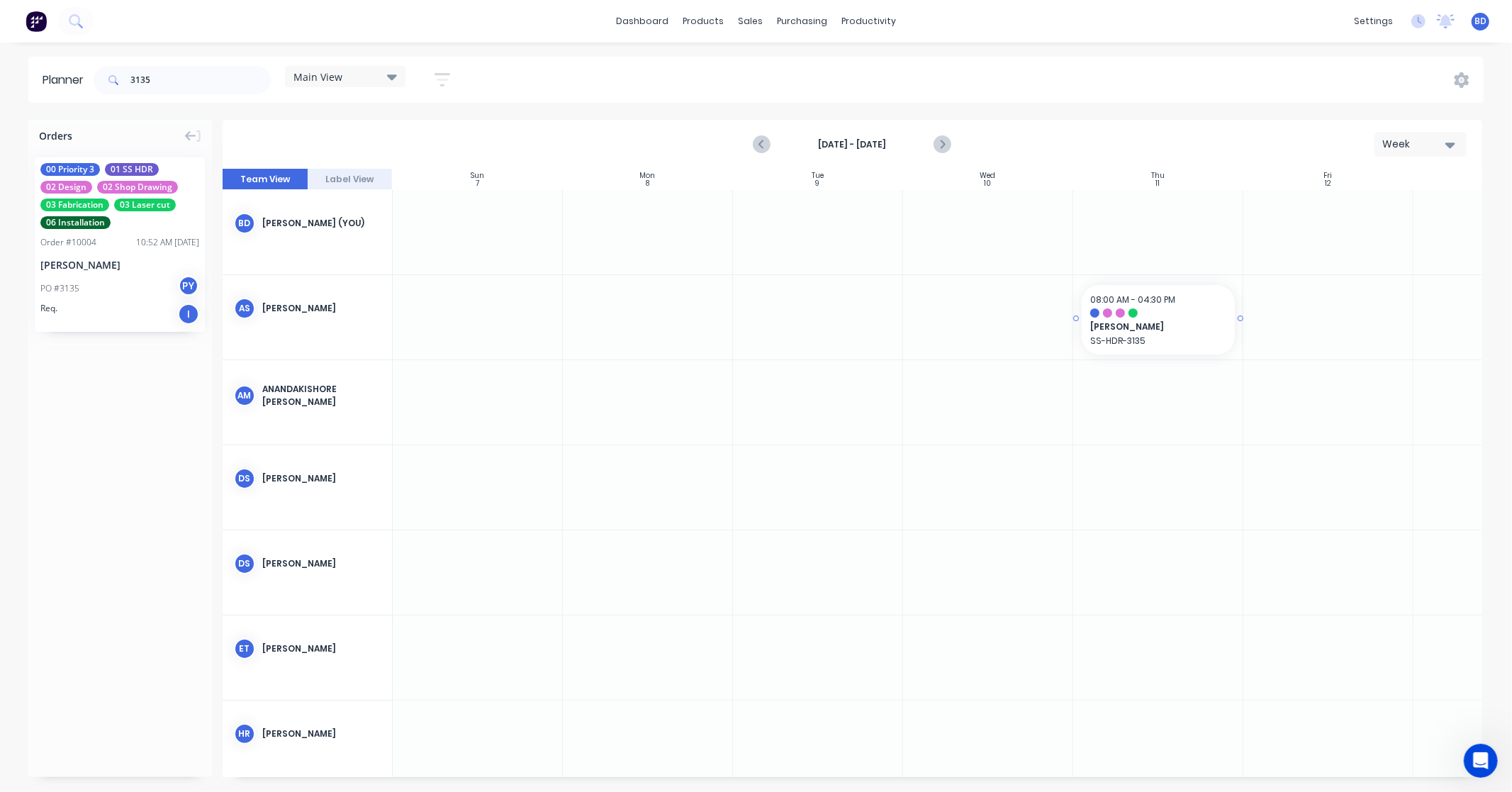
drag, startPoint x: 136, startPoint y: 205, endPoint x: 1075, endPoint y: 342, distance: 948.9
drag, startPoint x: 199, startPoint y: 81, endPoint x: 12, endPoint y: 69, distance: 187.4
click at [12, 69] on div "Planner 3135 Main View Save new view None edit Main View (Default) edit Duncan …" at bounding box center [756, 79] width 1512 height 46
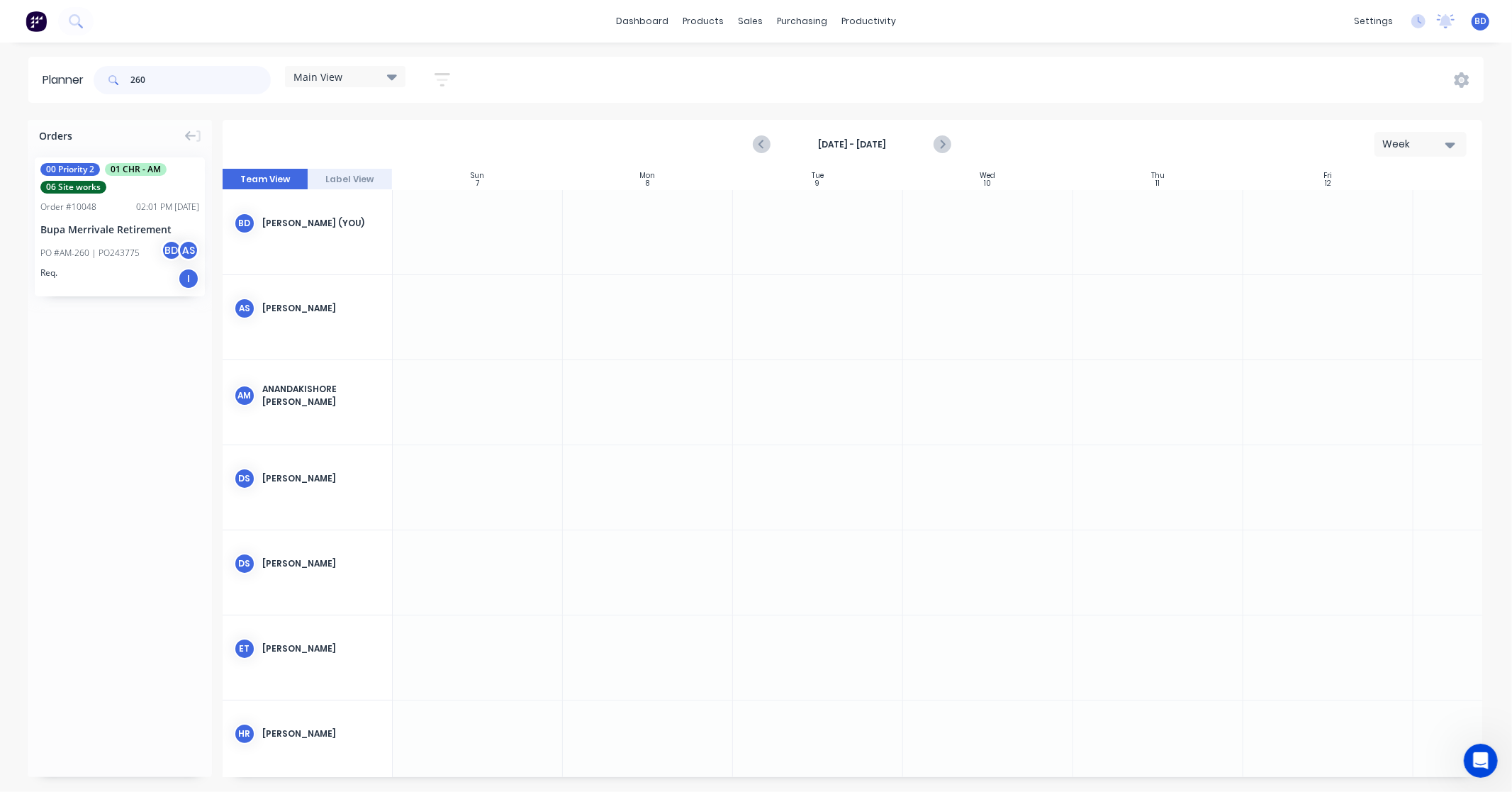
type input "260"
drag, startPoint x: 102, startPoint y: 243, endPoint x: 1118, endPoint y: 305, distance: 1017.9
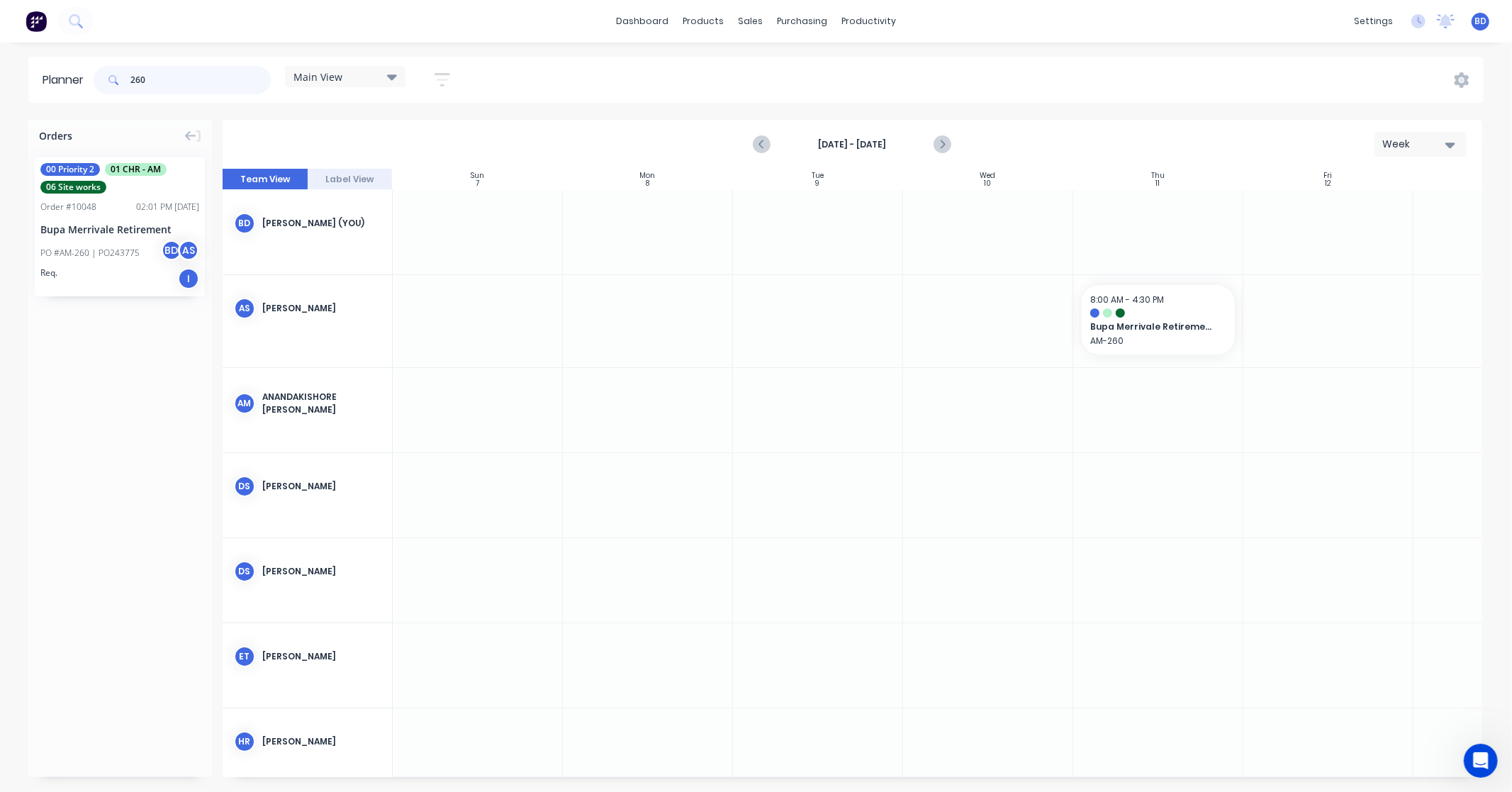
drag, startPoint x: 168, startPoint y: 79, endPoint x: 21, endPoint y: 81, distance: 147.0
click at [21, 81] on div "Planner 260 Main View Save new view None edit Main View (Default) edit Duncan e…" at bounding box center [756, 79] width 1512 height 46
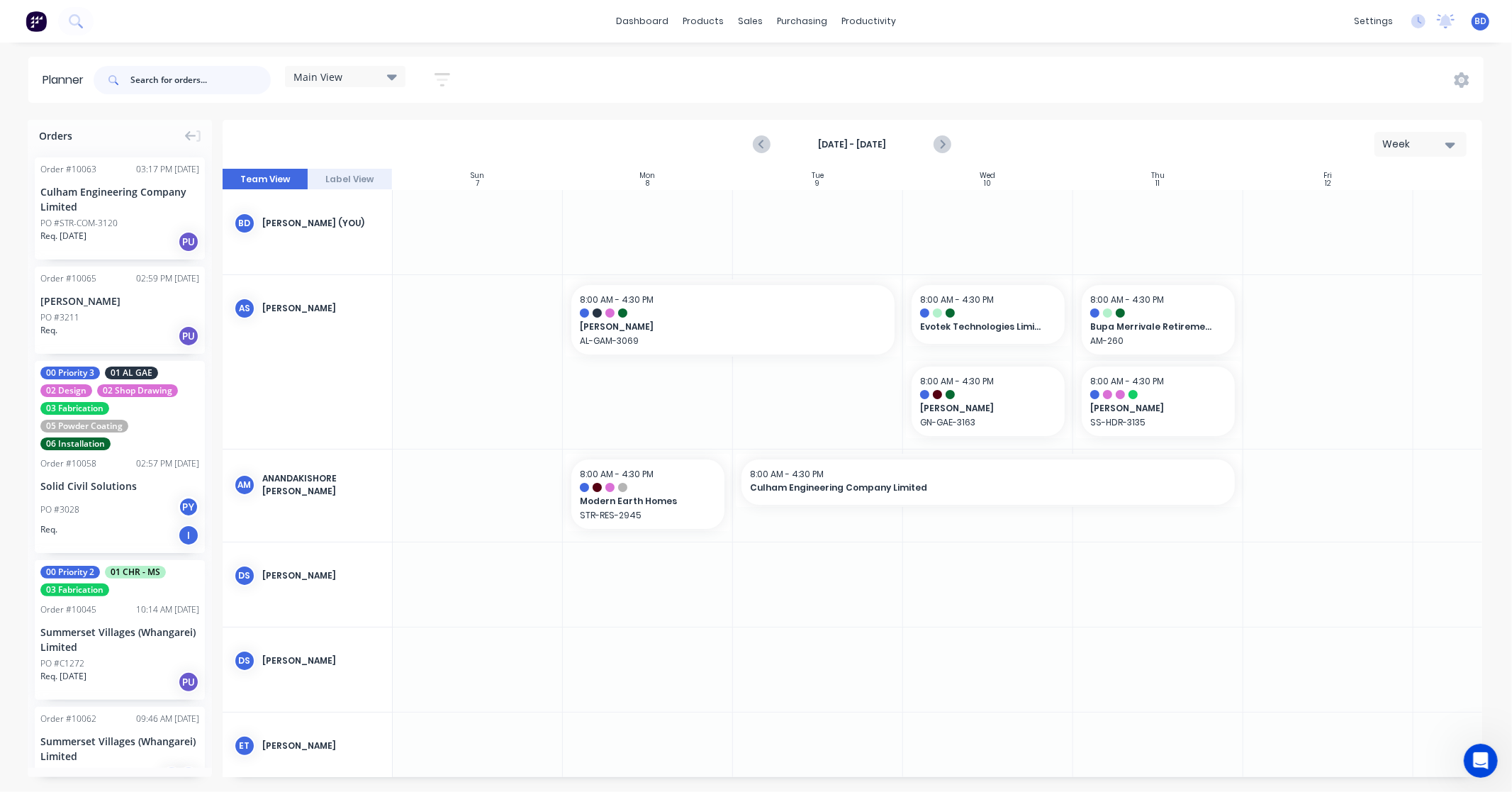
click at [185, 87] on input "text" at bounding box center [201, 80] width 141 height 28
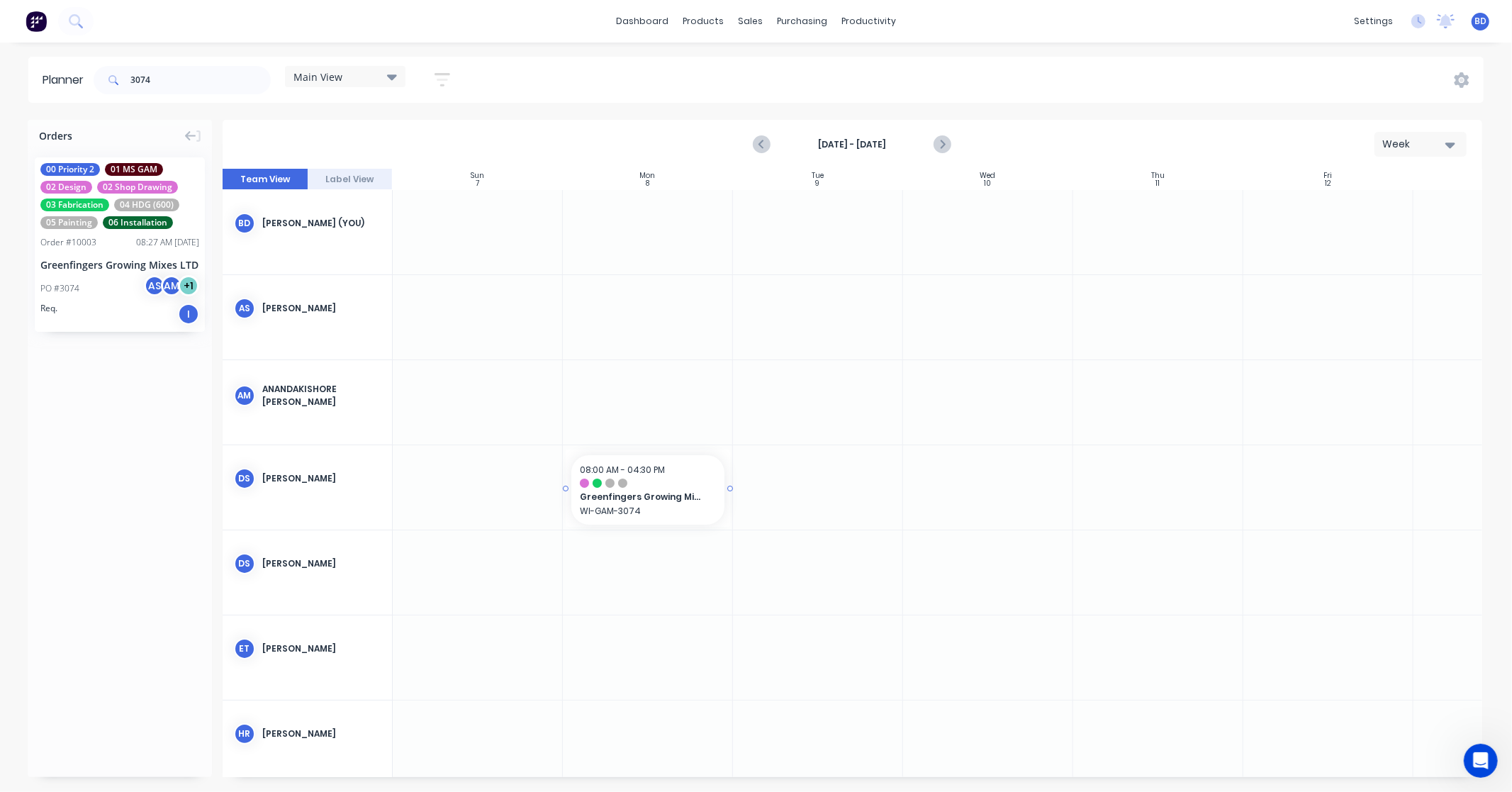
drag, startPoint x: 115, startPoint y: 213, endPoint x: 671, endPoint y: 488, distance: 620.3
drag, startPoint x: 109, startPoint y: 221, endPoint x: 598, endPoint y: 589, distance: 612.0
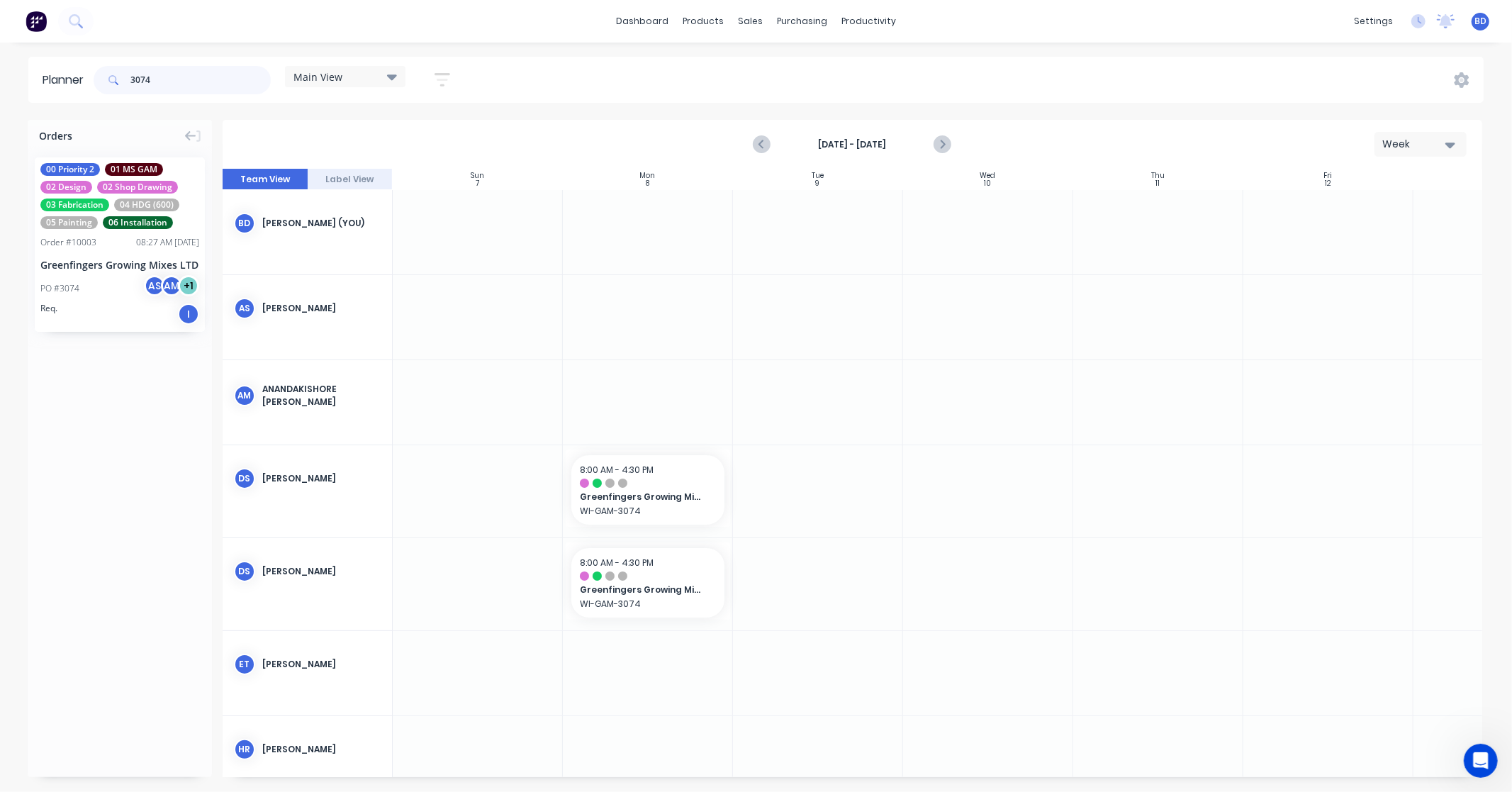
drag, startPoint x: 163, startPoint y: 79, endPoint x: 29, endPoint y: 69, distance: 134.4
click at [29, 69] on header "Planner 3074 Main View Save new view None edit Main View (Default) edit Duncan …" at bounding box center [756, 79] width 1455 height 46
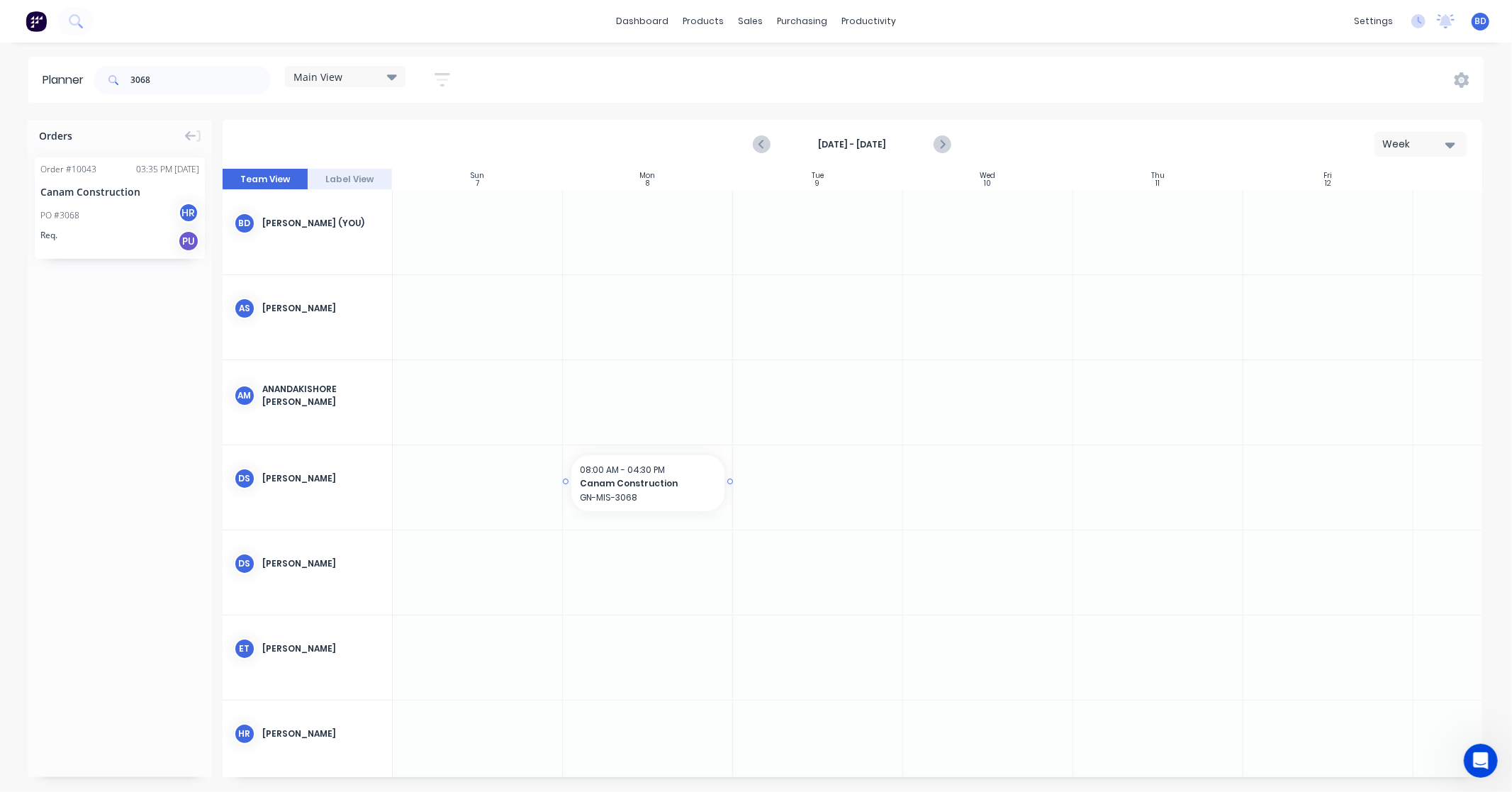
drag, startPoint x: 85, startPoint y: 195, endPoint x: 607, endPoint y: 480, distance: 594.7
drag, startPoint x: 186, startPoint y: 79, endPoint x: -31, endPoint y: 65, distance: 217.5
click at [0, 65] on html "dashboard products sales purchasing productivity dashboard products Product Cat…" at bounding box center [756, 396] width 1512 height 792
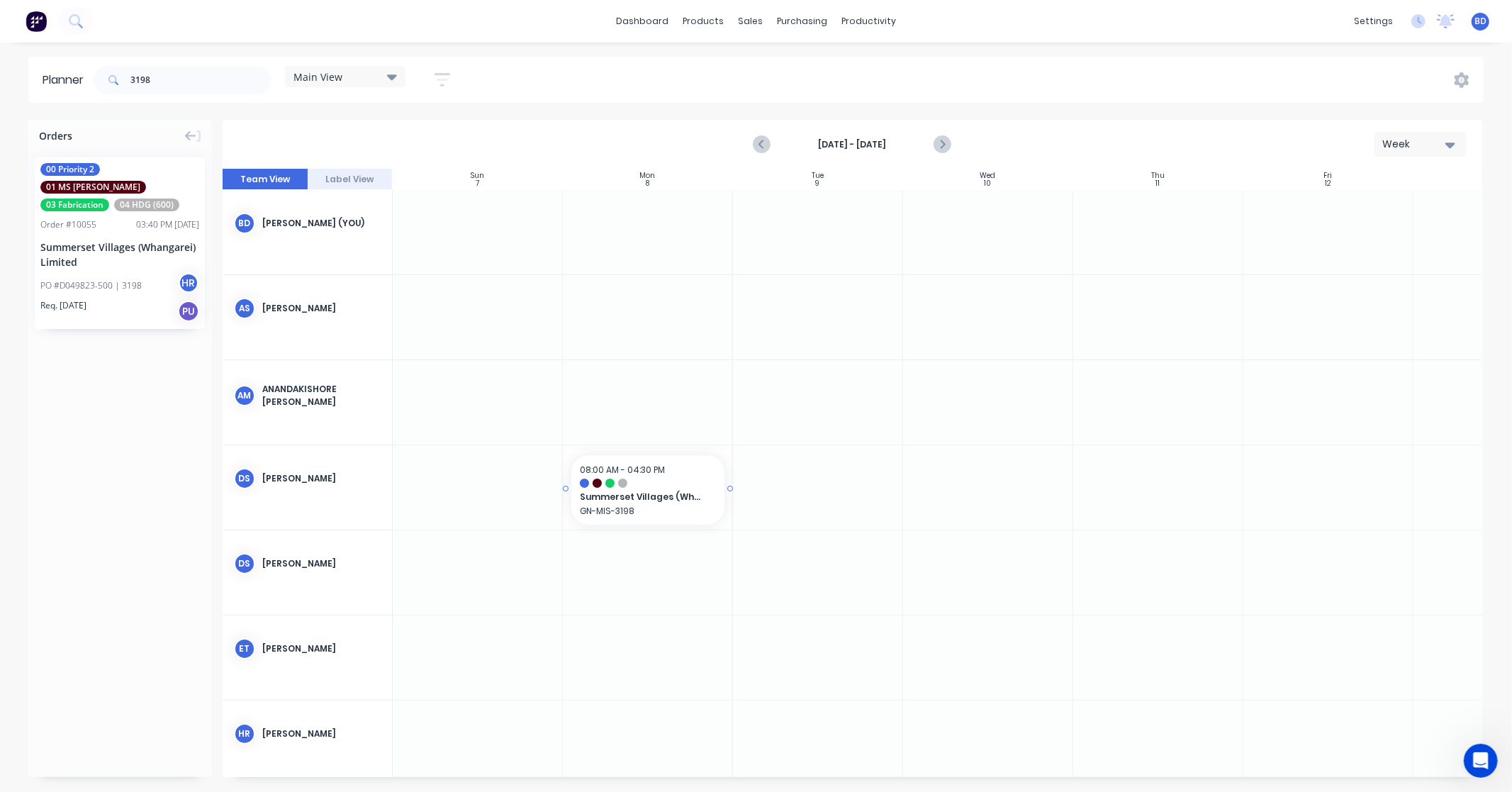
drag, startPoint x: 130, startPoint y: 213, endPoint x: 699, endPoint y: 476, distance: 626.8
drag, startPoint x: 169, startPoint y: 84, endPoint x: 18, endPoint y: 79, distance: 151.1
click at [18, 79] on div "Planner 3198 Main View Save new view None edit Main View (Default) edit Duncan …" at bounding box center [756, 79] width 1512 height 46
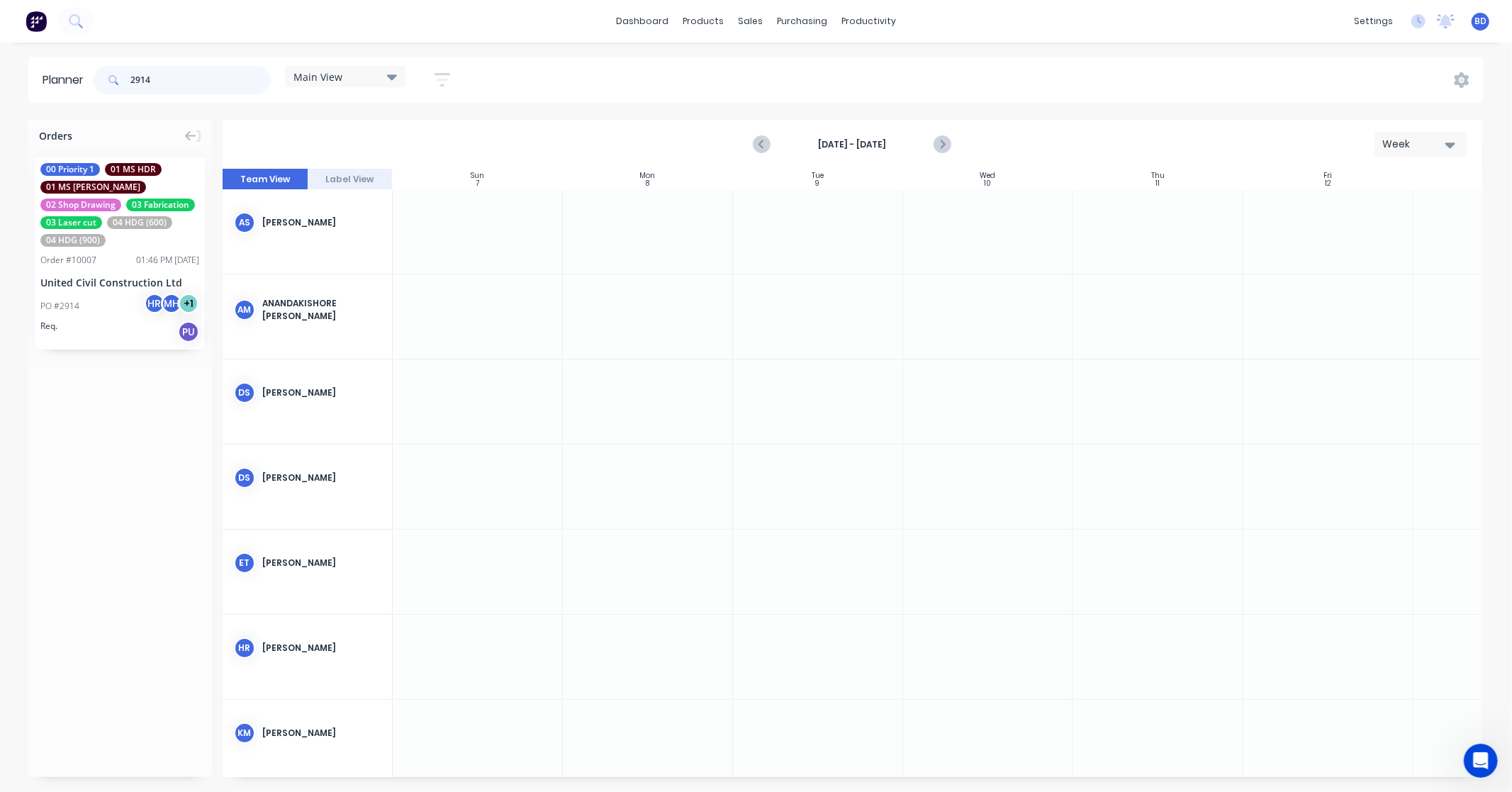
scroll to position [157, 0]
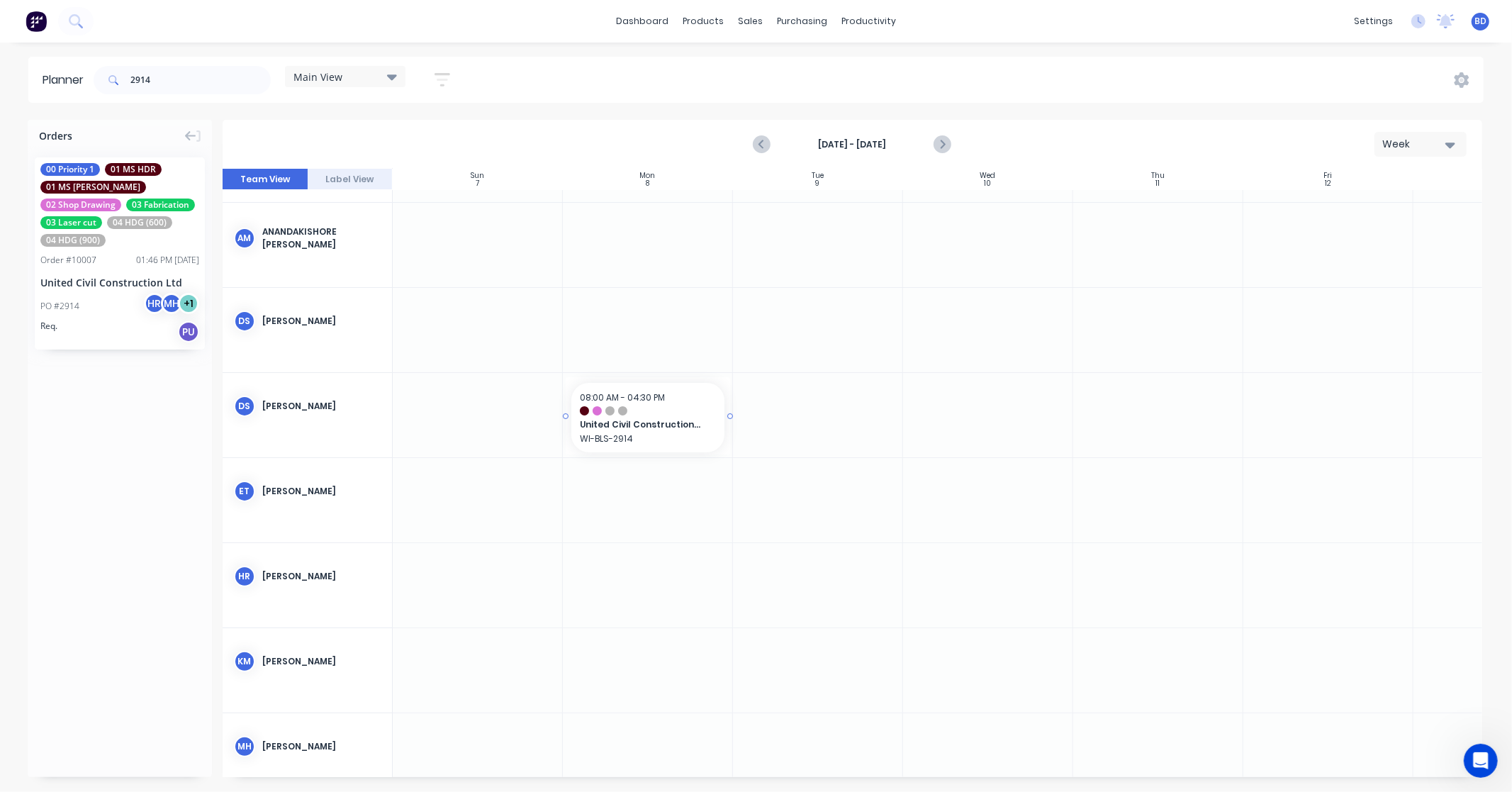
drag, startPoint x: 119, startPoint y: 234, endPoint x: 725, endPoint y: 425, distance: 635.4
drag, startPoint x: 98, startPoint y: 81, endPoint x: 41, endPoint y: 78, distance: 57.1
click at [41, 78] on header "Planner 2914 Main View Save new view None edit Main View (Default) edit Duncan …" at bounding box center [756, 79] width 1455 height 46
type input "3022"
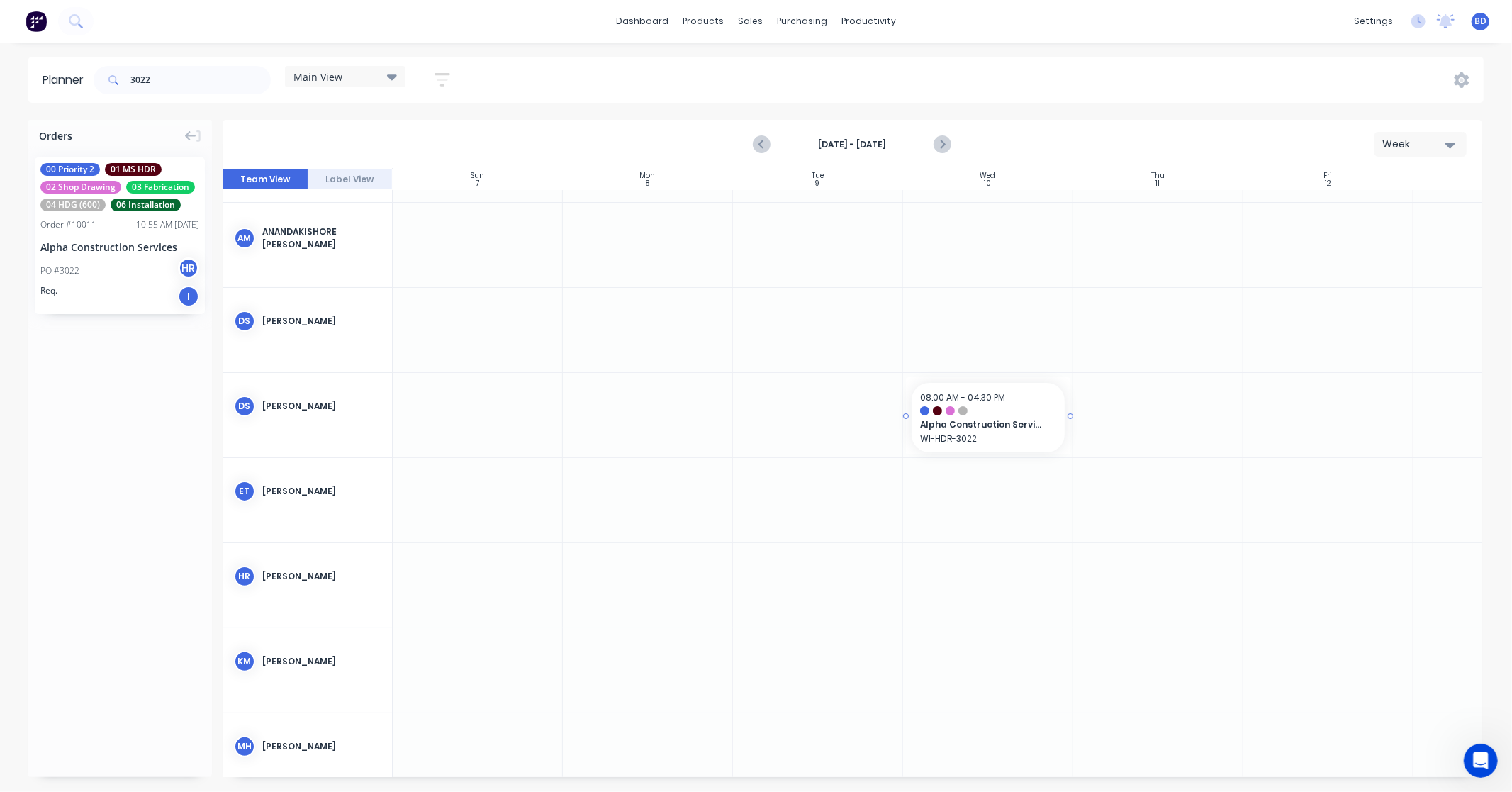
drag, startPoint x: 126, startPoint y: 218, endPoint x: 939, endPoint y: 416, distance: 836.8
drag, startPoint x: 1067, startPoint y: 417, endPoint x: 1324, endPoint y: 425, distance: 257.1
drag, startPoint x: 201, startPoint y: 79, endPoint x: -54, endPoint y: 58, distance: 255.9
click at [0, 58] on html "dashboard products sales purchasing productivity dashboard products Product Cat…" at bounding box center [756, 396] width 1512 height 792
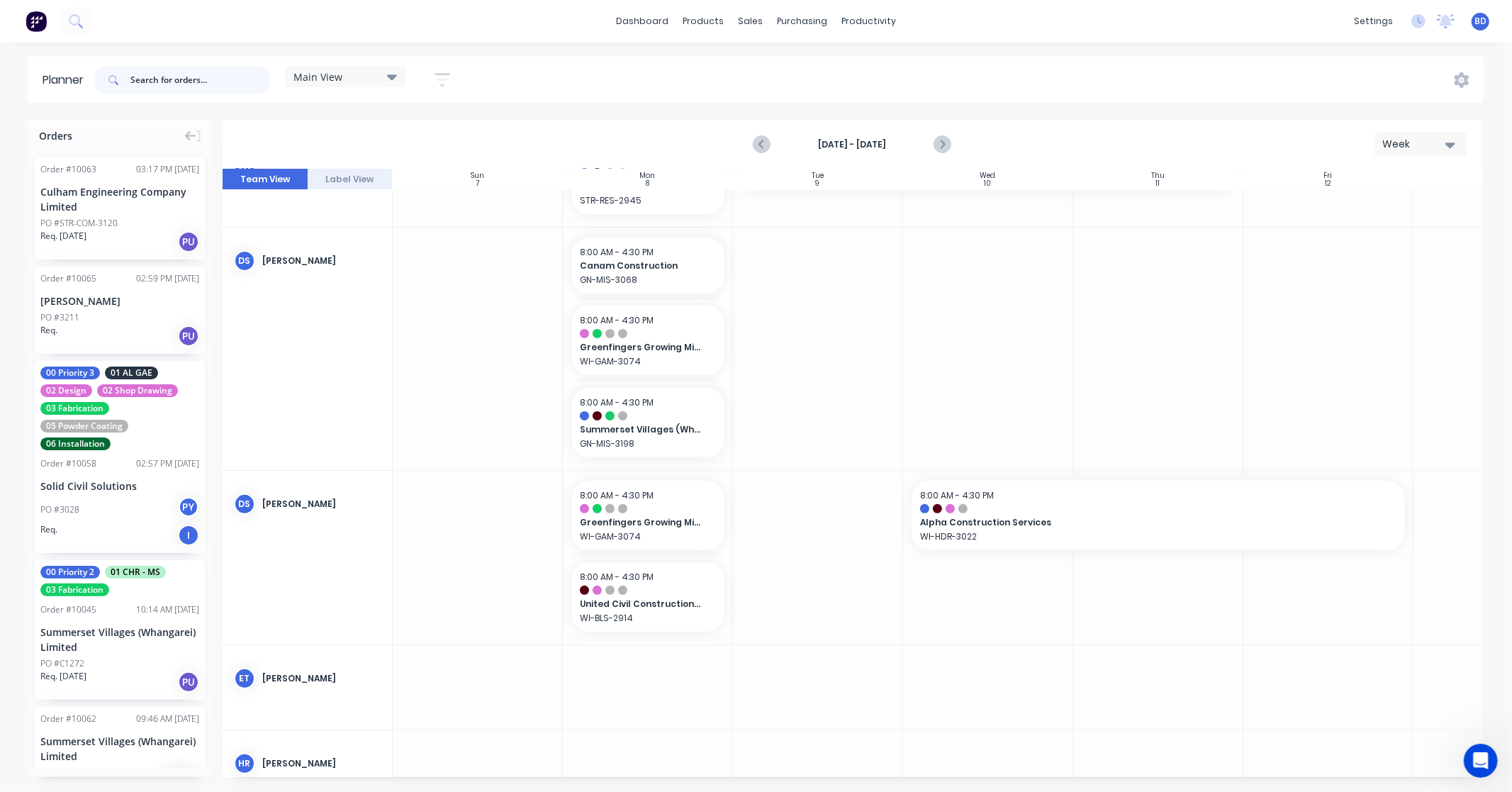
scroll to position [0, 0]
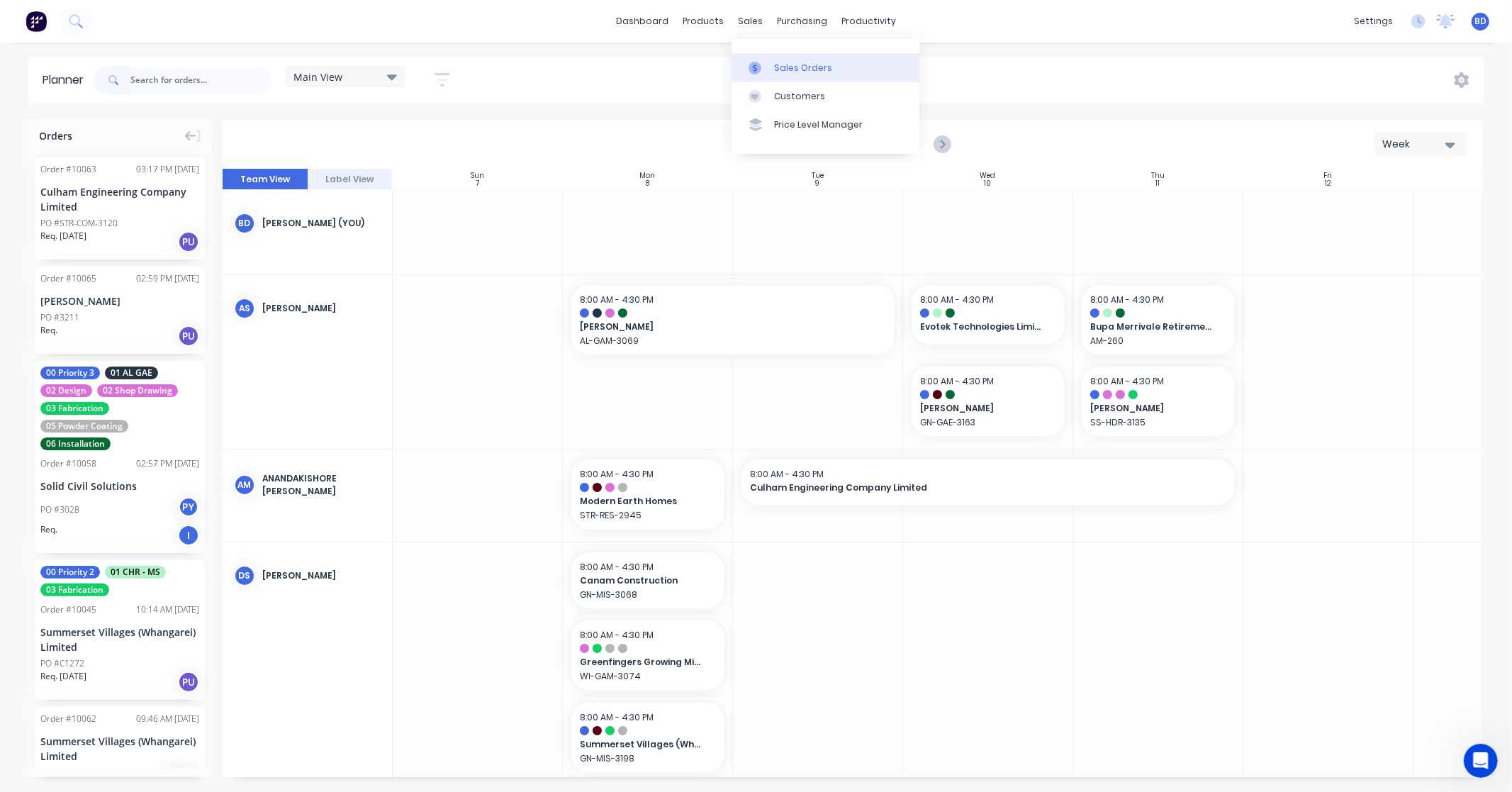
click at [812, 64] on div "Sales Orders" at bounding box center [803, 68] width 58 height 13
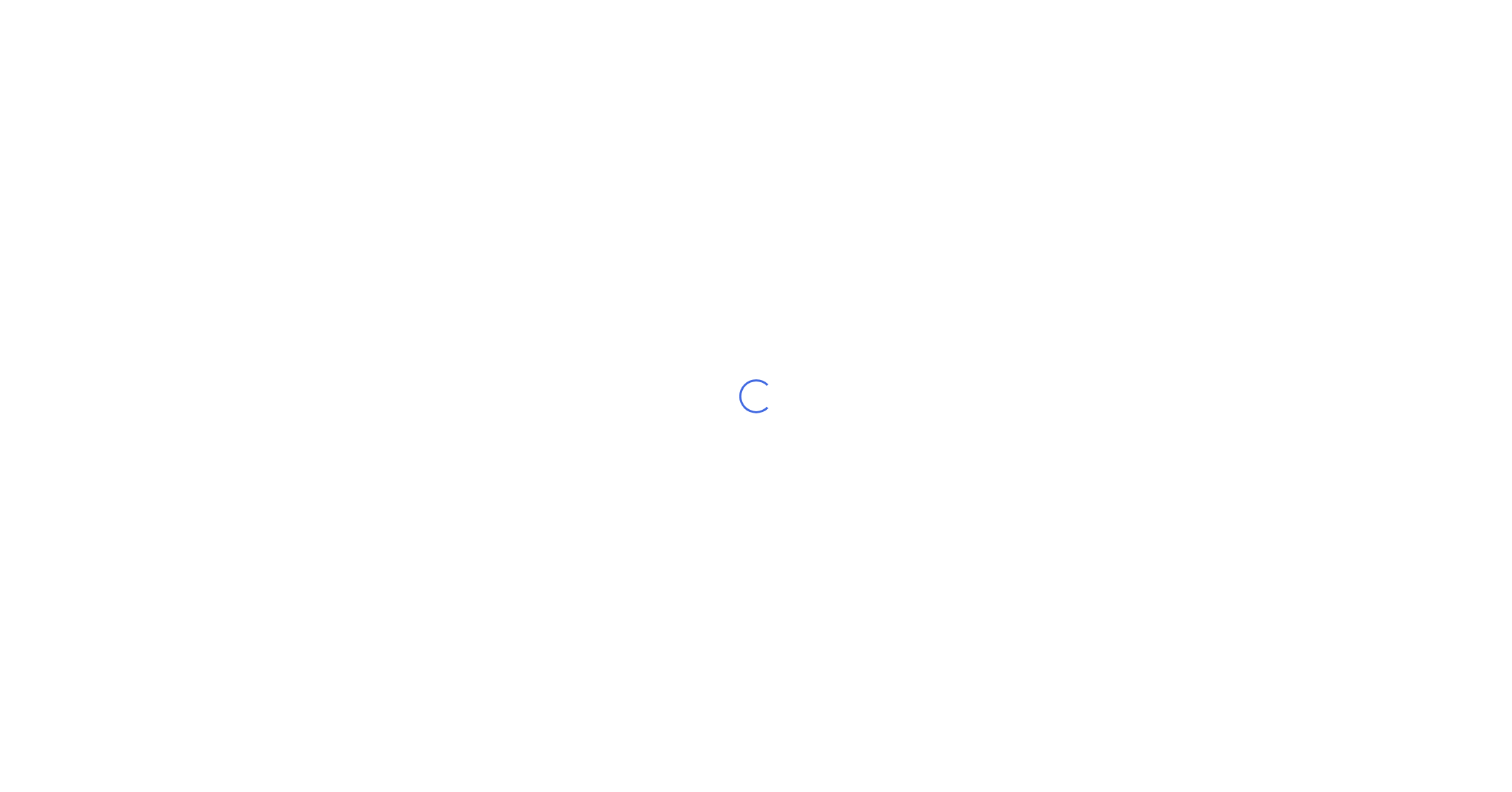
select select "NZ"
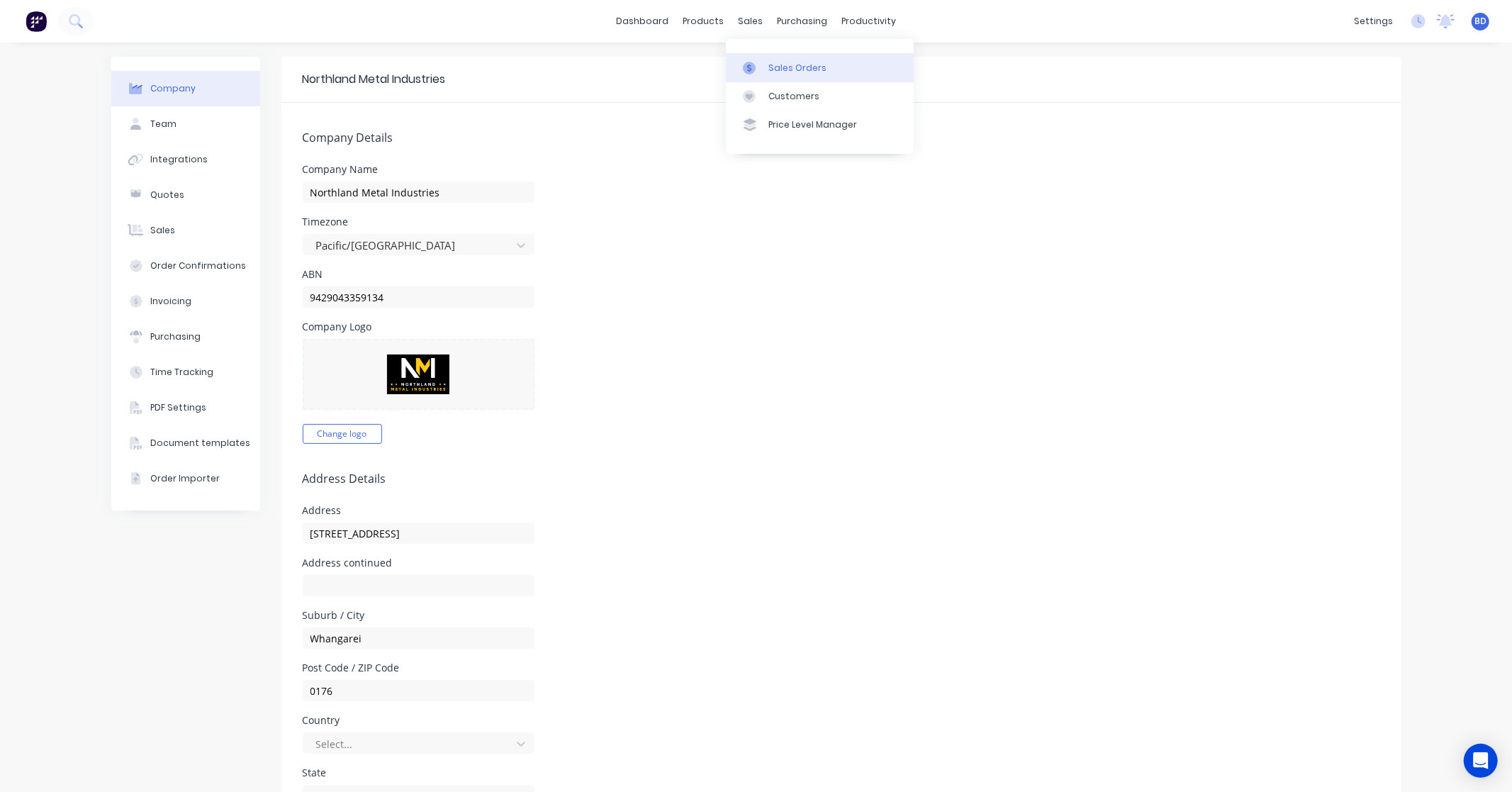
click at [766, 66] on link "Sales Orders" at bounding box center [819, 67] width 188 height 28
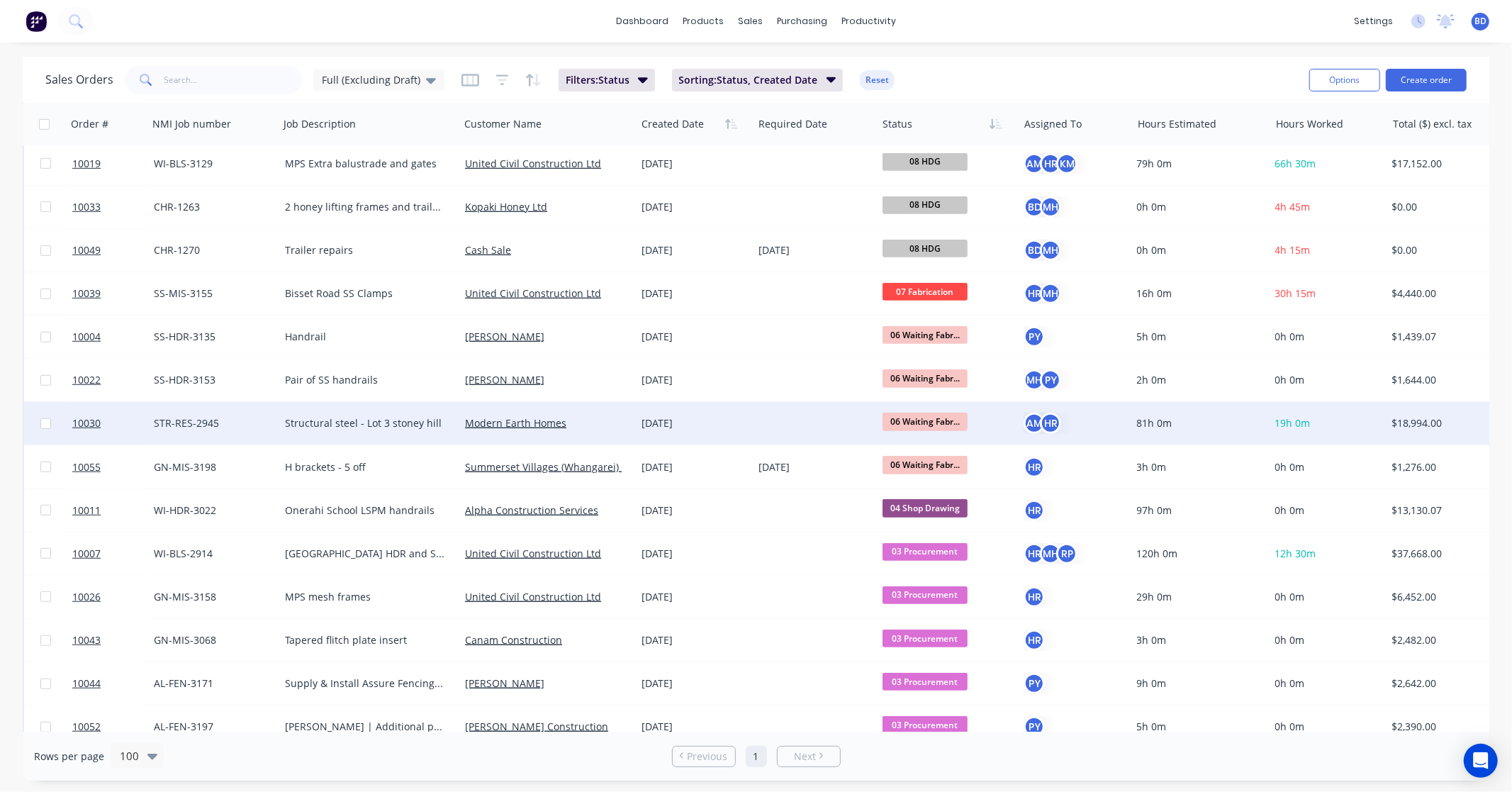
scroll to position [708, 0]
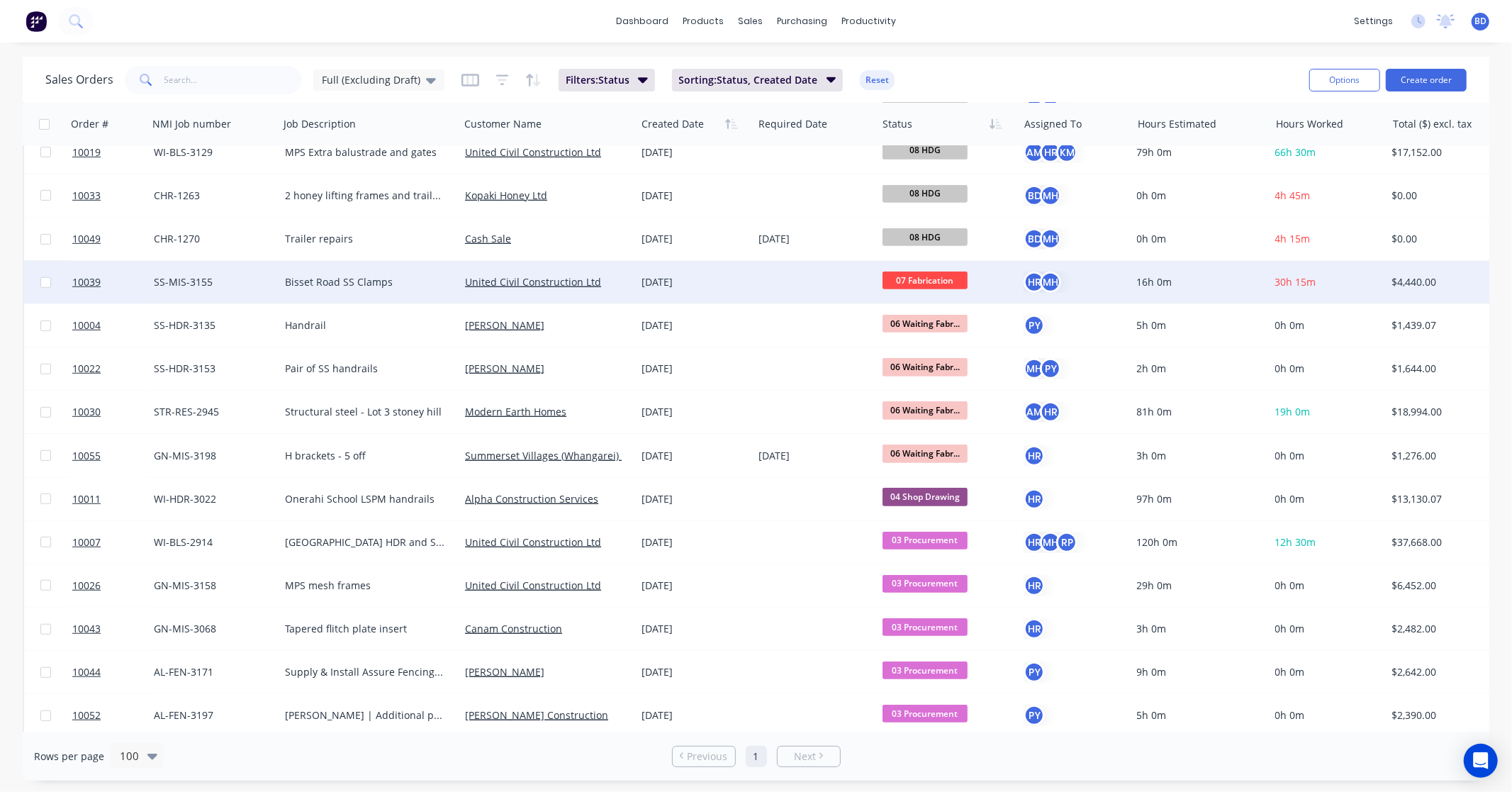
click at [954, 280] on span "07 Fabrication" at bounding box center [925, 281] width 85 height 18
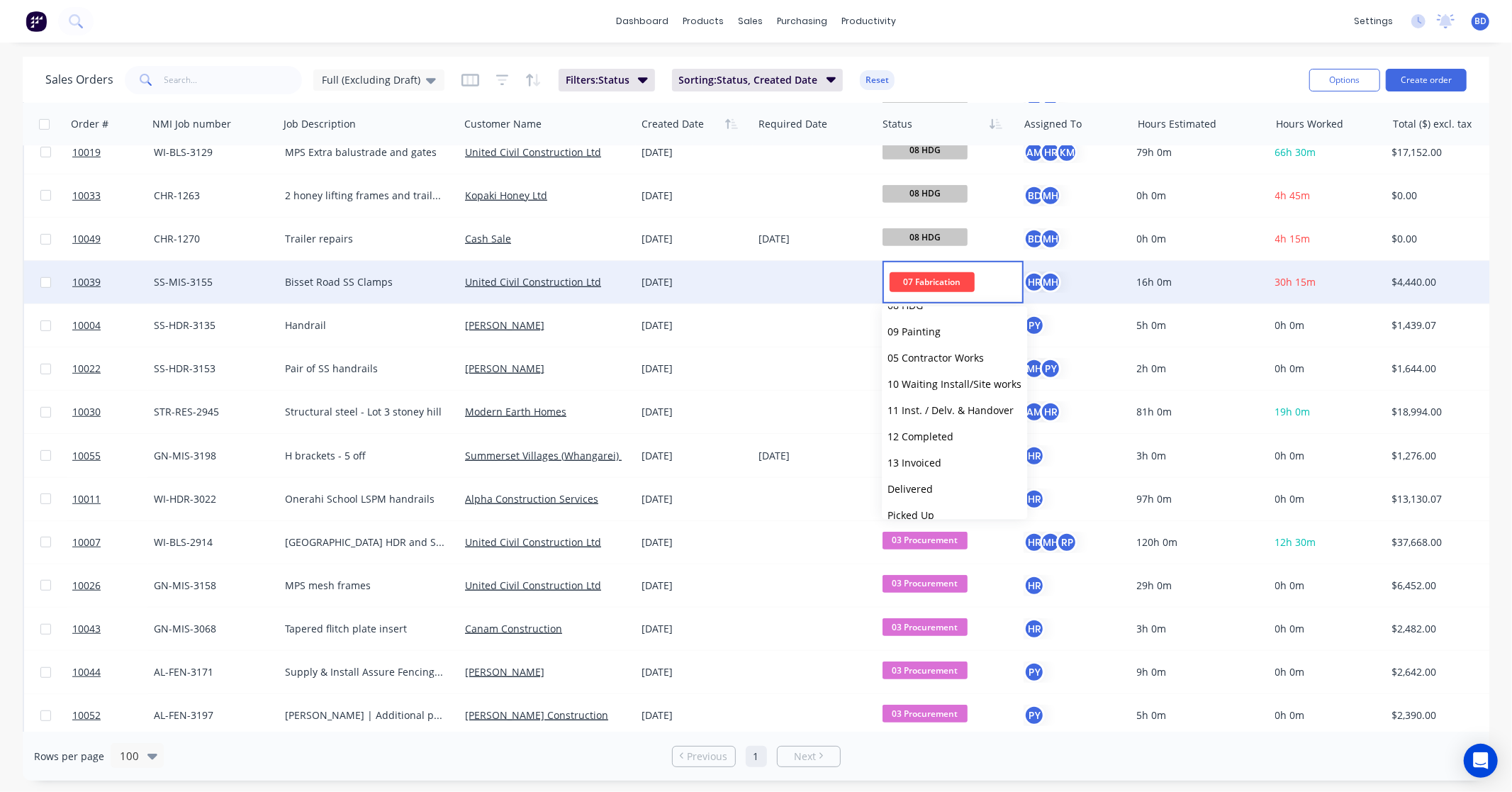
scroll to position [218, 0]
click at [948, 421] on span "12 Completed" at bounding box center [920, 421] width 66 height 14
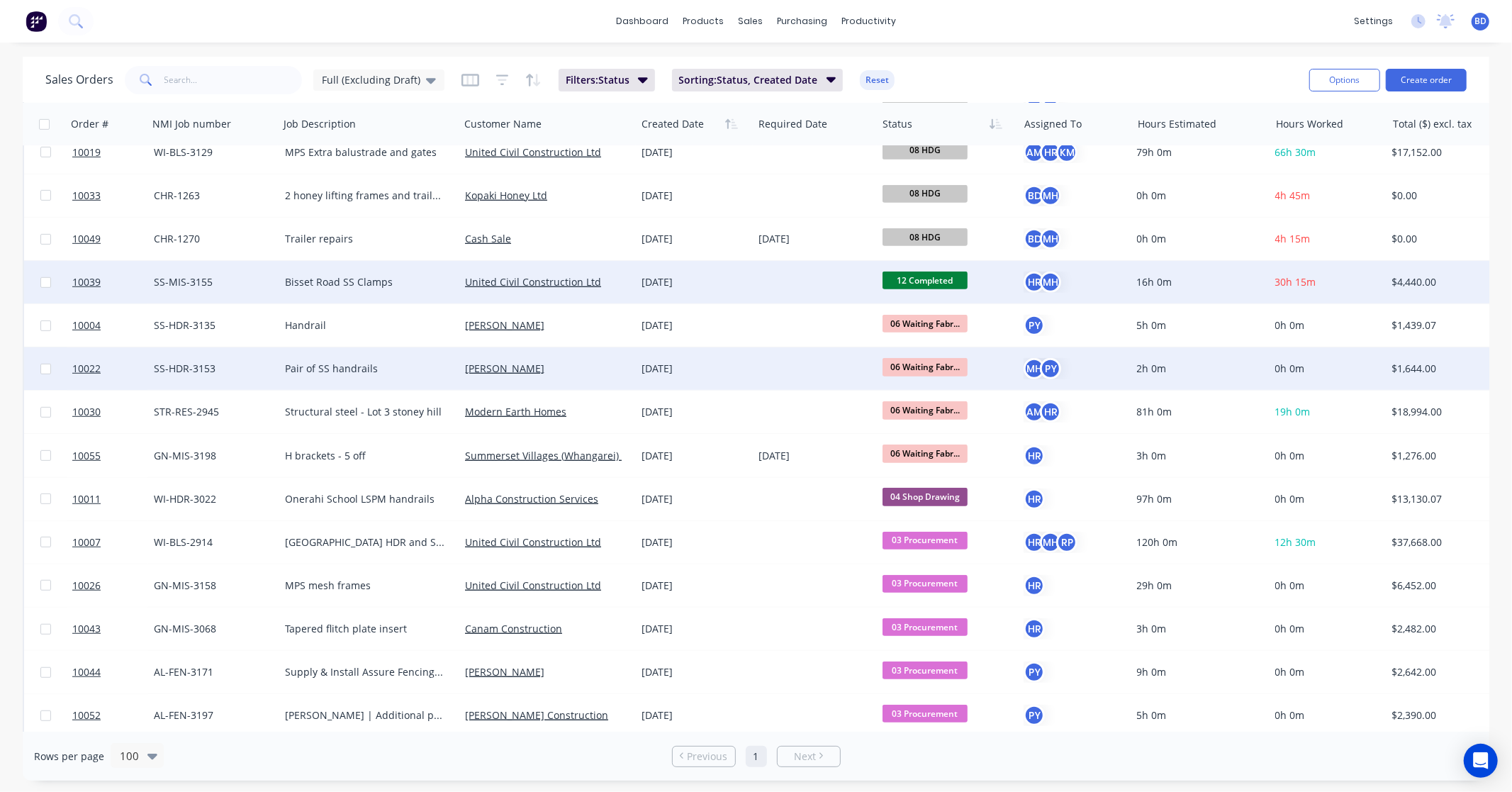
scroll to position [787, 0]
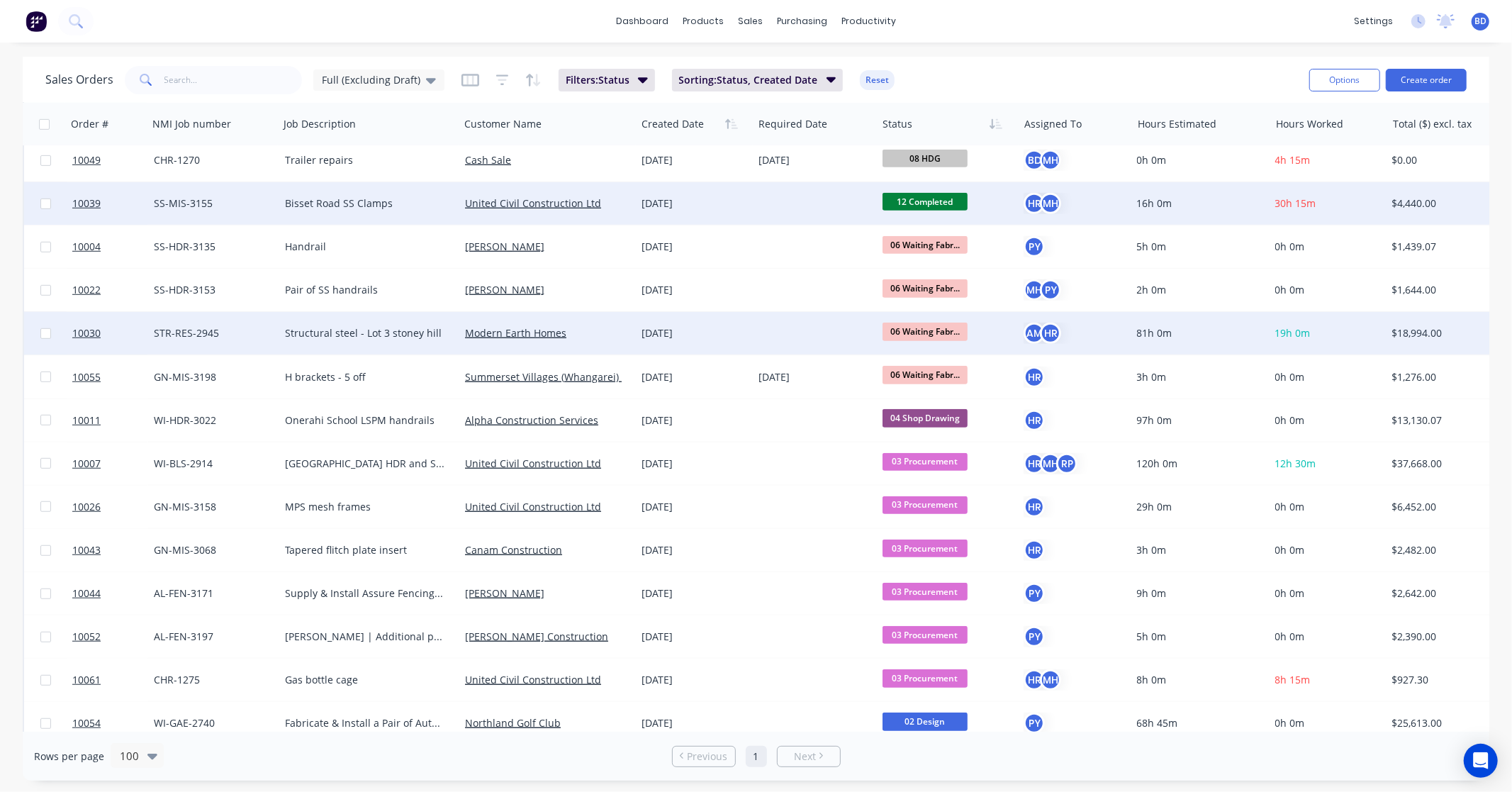
click at [930, 329] on span "06 Waiting Fabr..." at bounding box center [925, 332] width 85 height 18
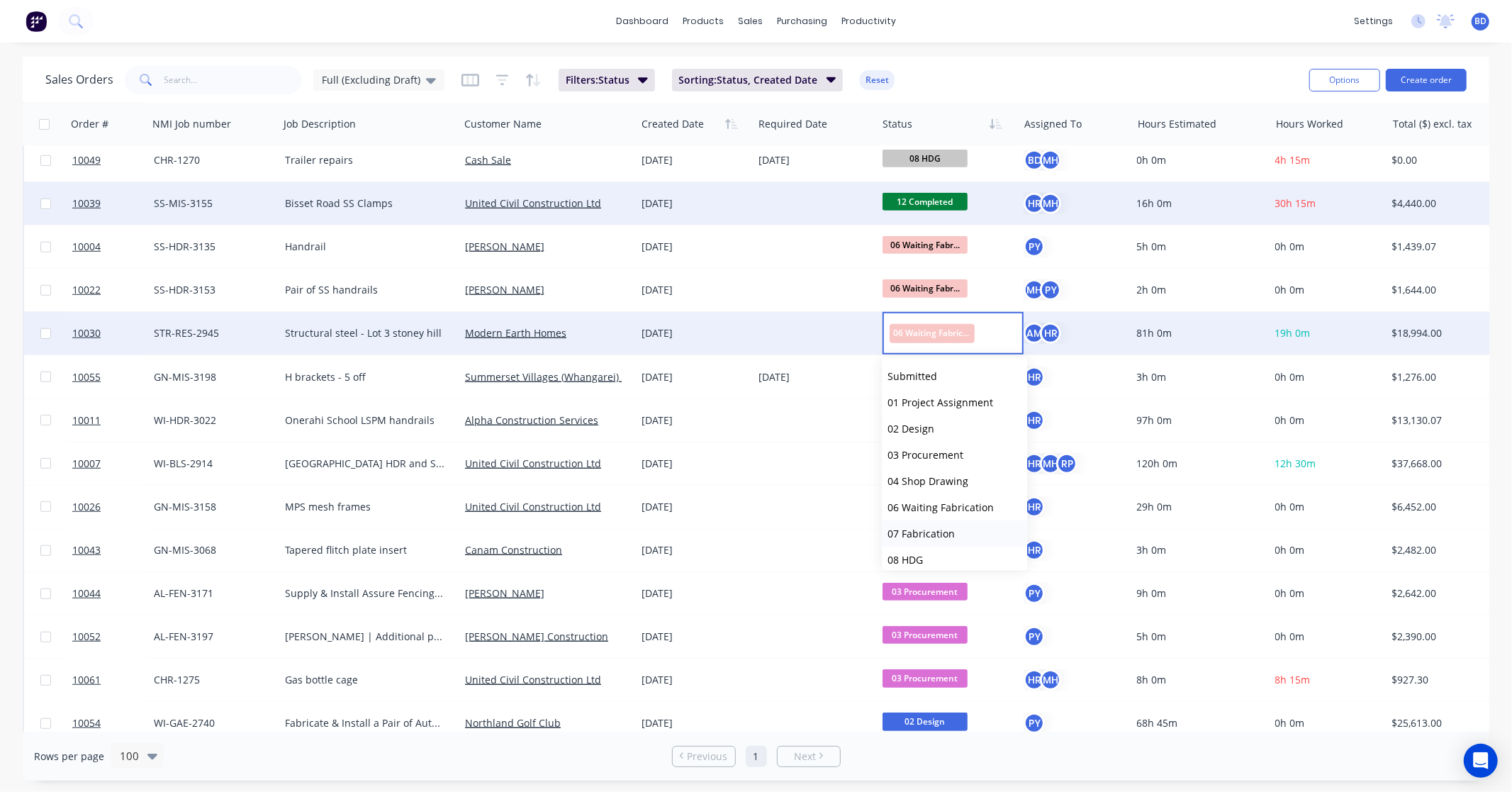
click at [941, 531] on span "07 Fabrication" at bounding box center [921, 533] width 67 height 14
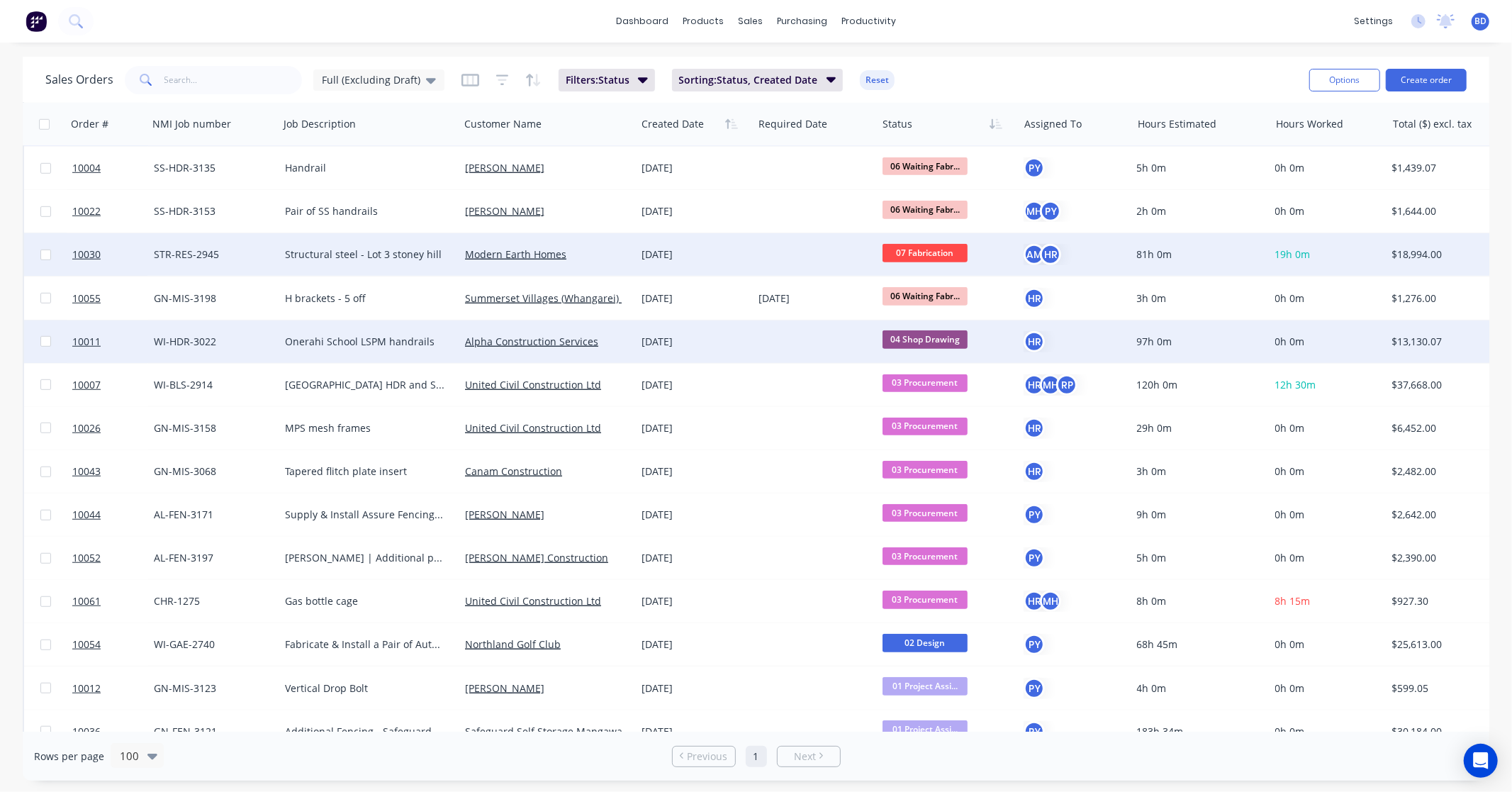
scroll to position [945, 0]
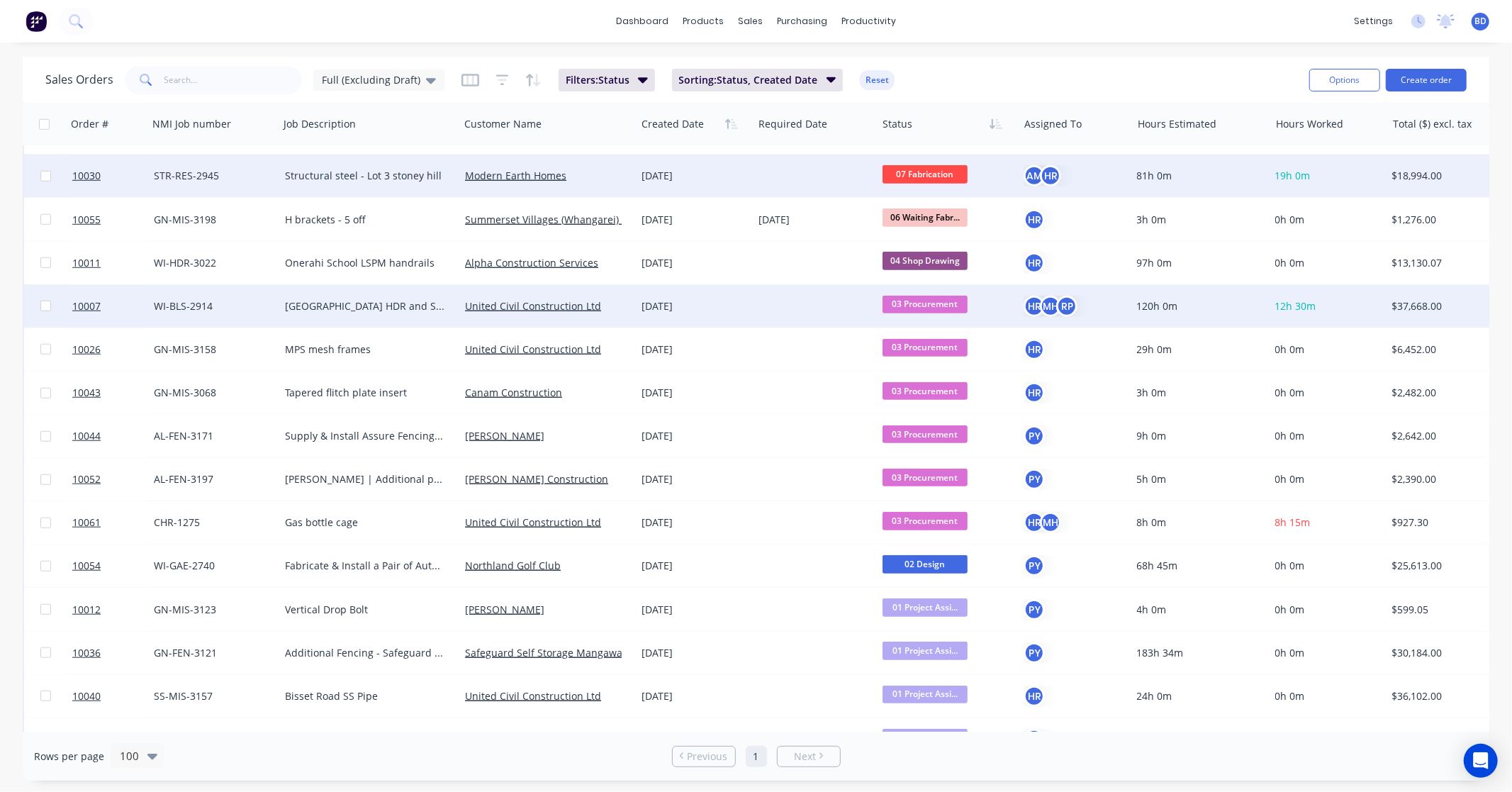
click at [928, 307] on span "03 Procurement" at bounding box center [925, 304] width 85 height 18
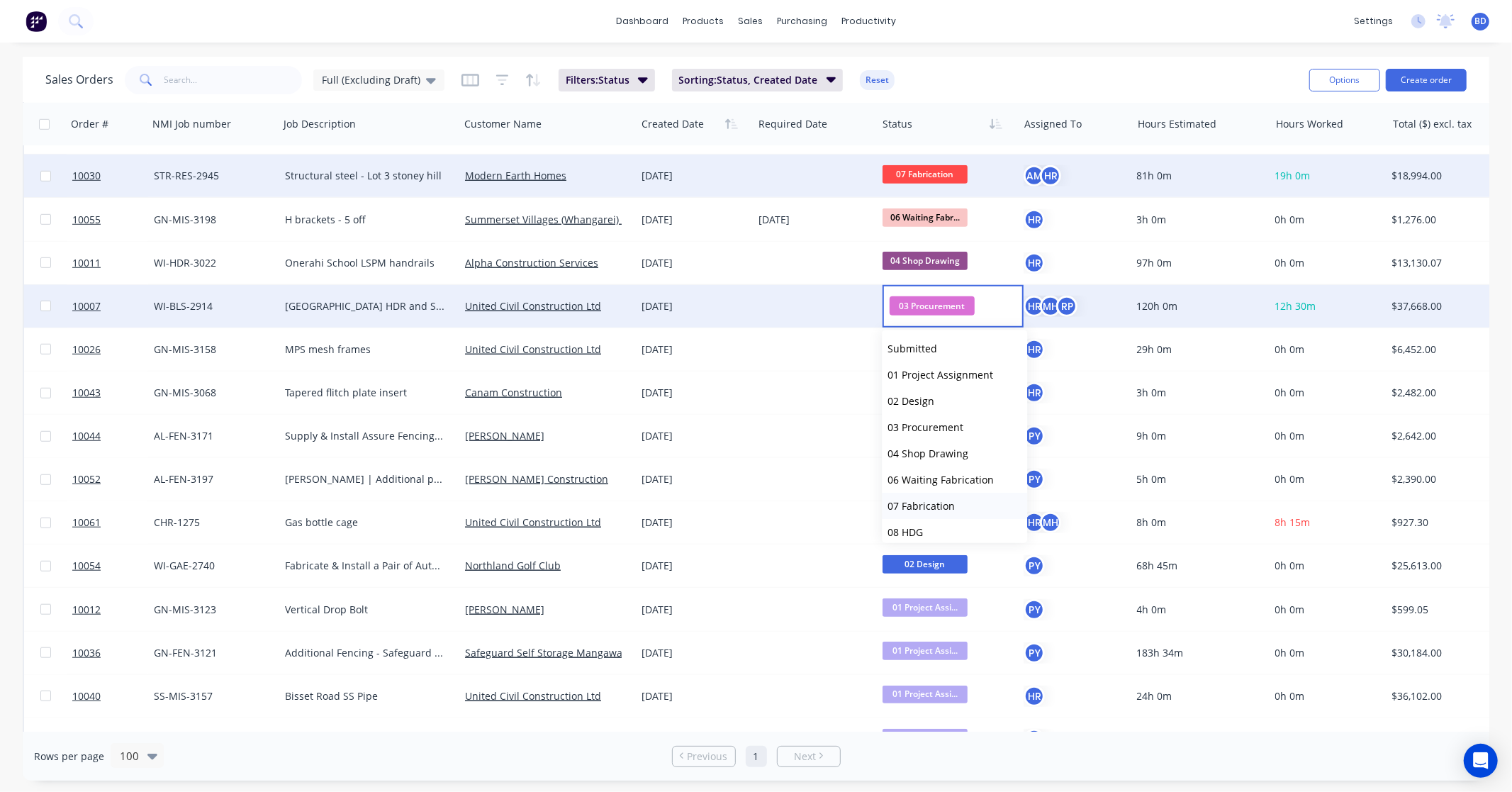
click at [935, 502] on span "07 Fabrication" at bounding box center [921, 506] width 67 height 14
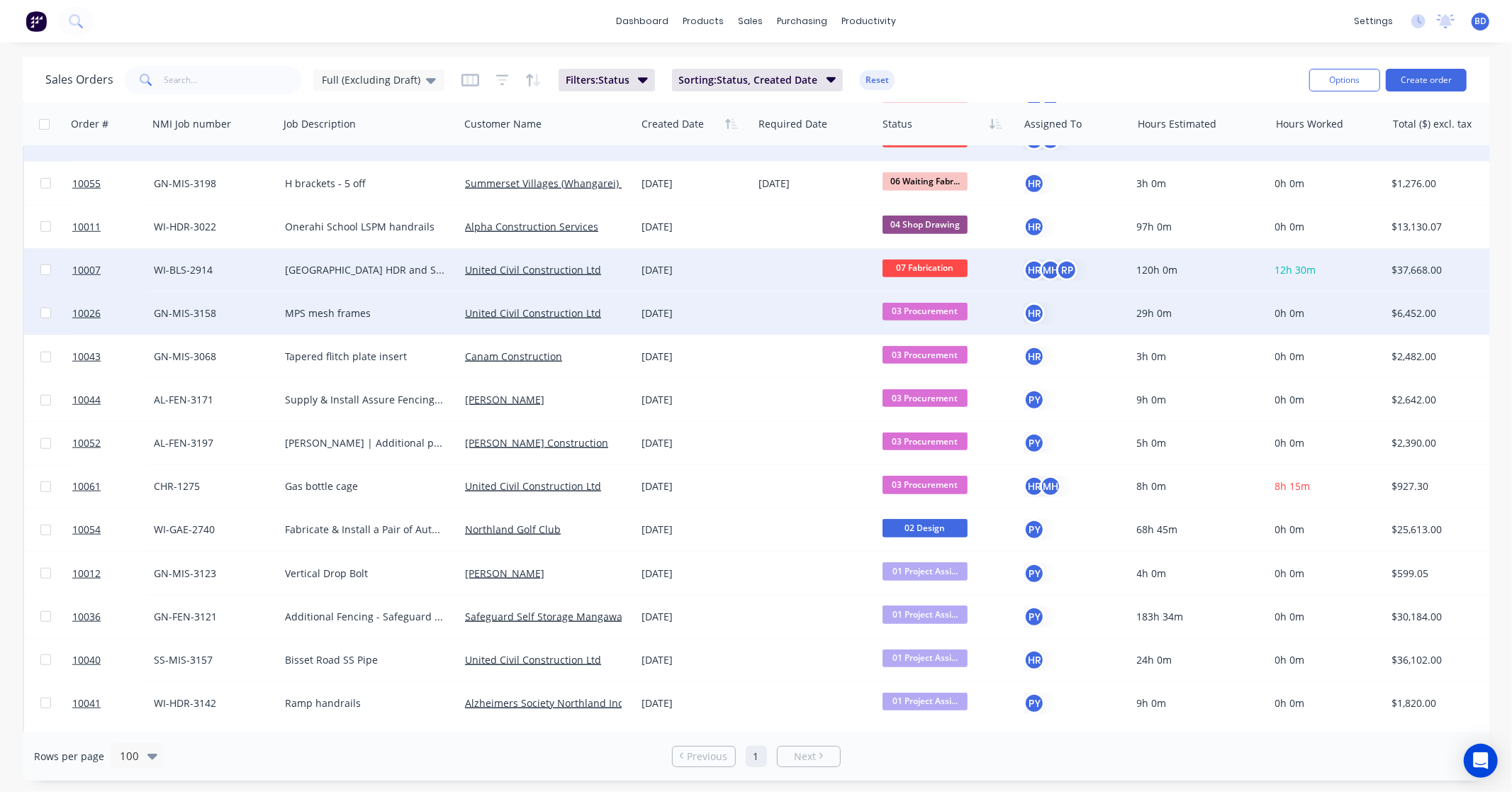
scroll to position [1024, 0]
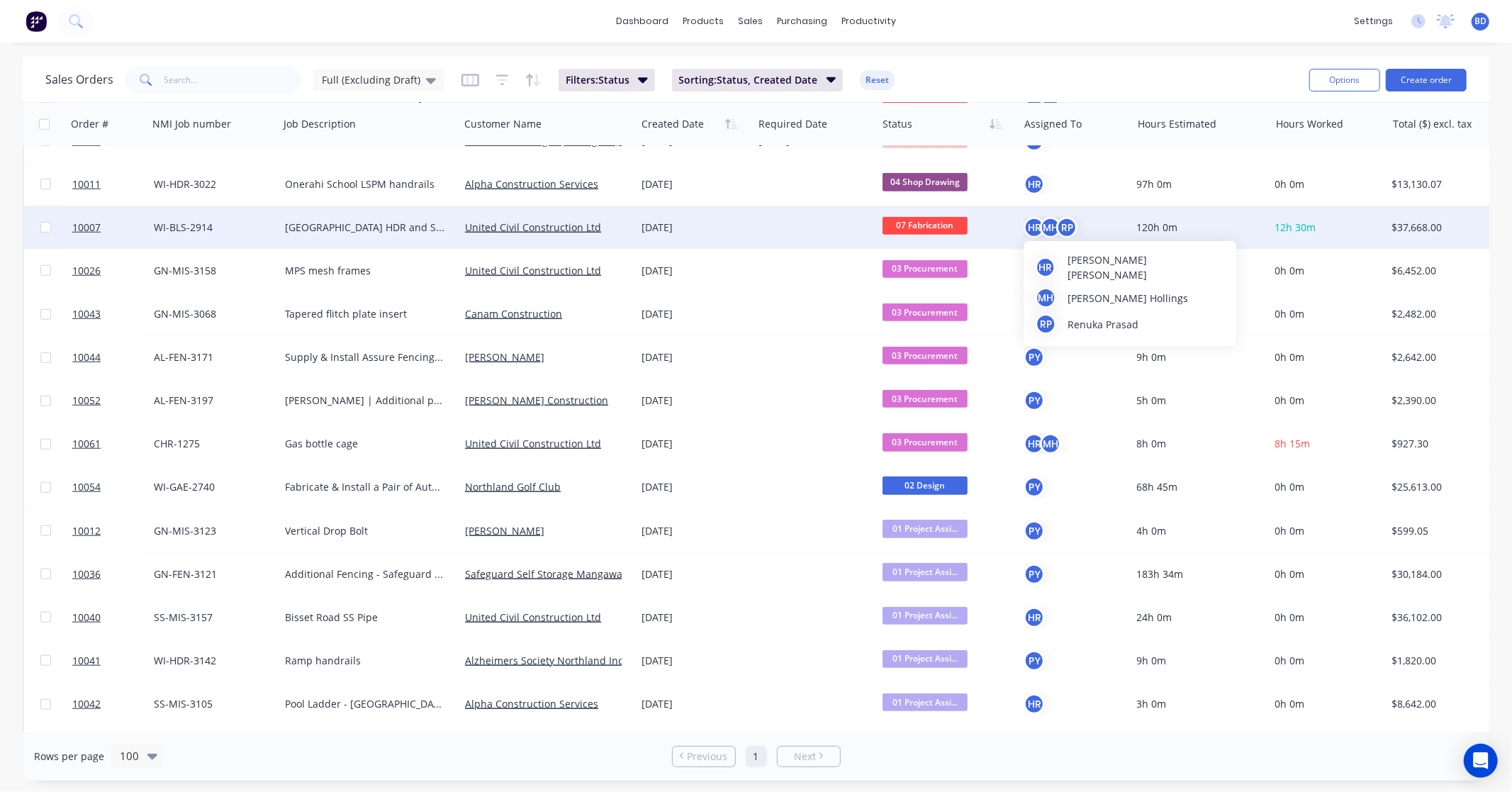
click at [1052, 225] on div "MH" at bounding box center [1050, 227] width 21 height 21
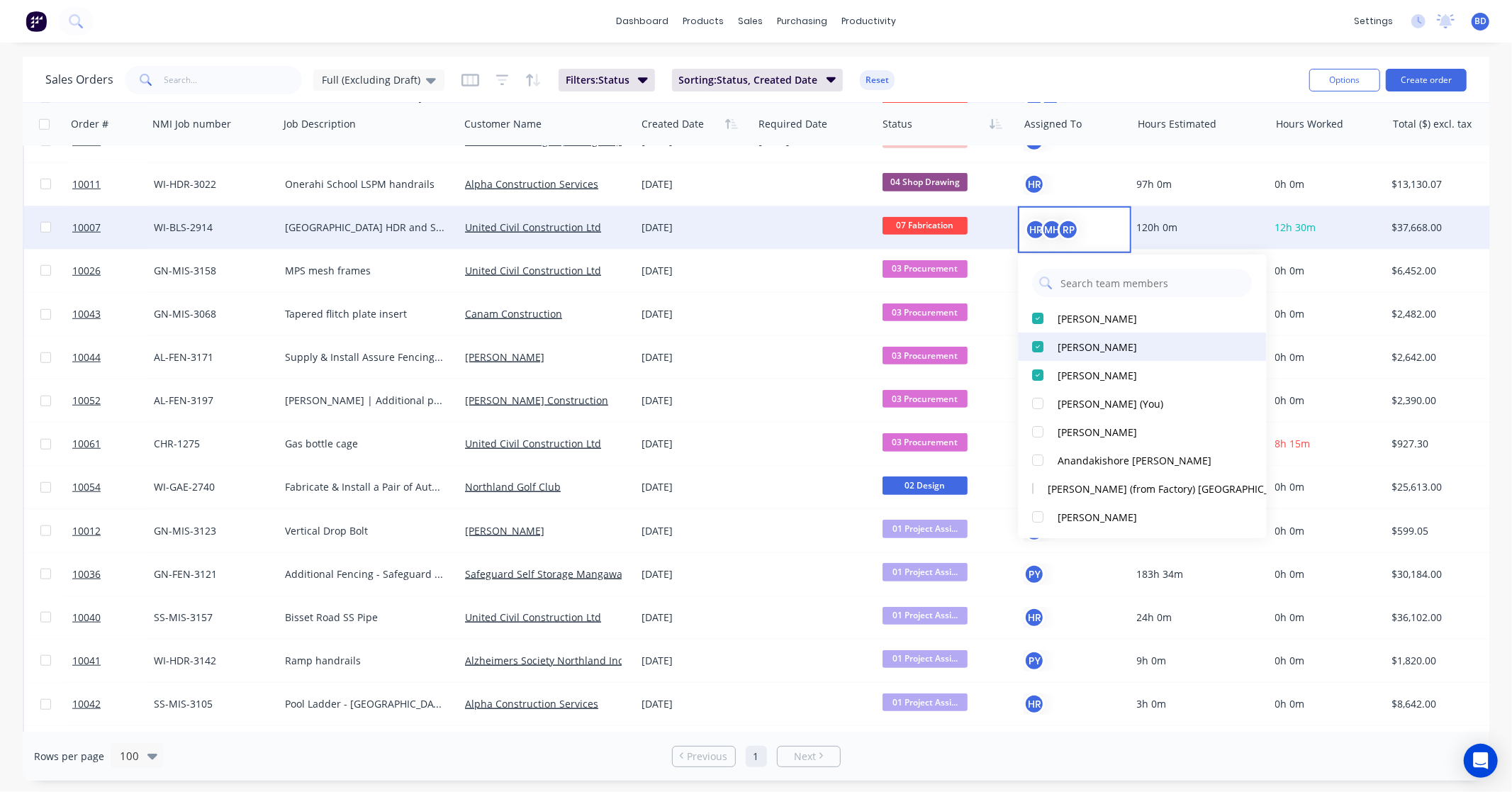
click at [1031, 342] on div at bounding box center [1038, 346] width 28 height 28
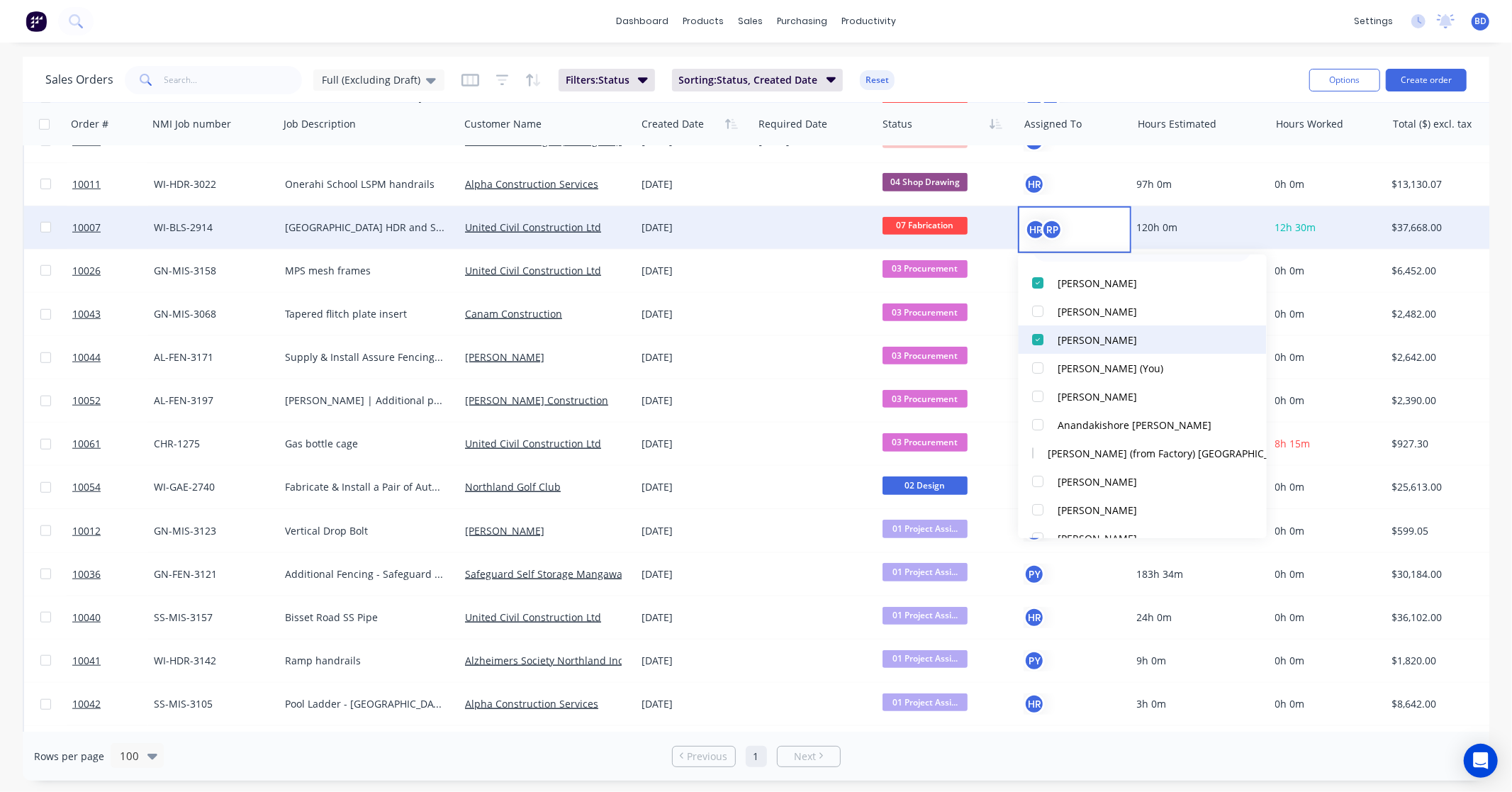
scroll to position [79, 0]
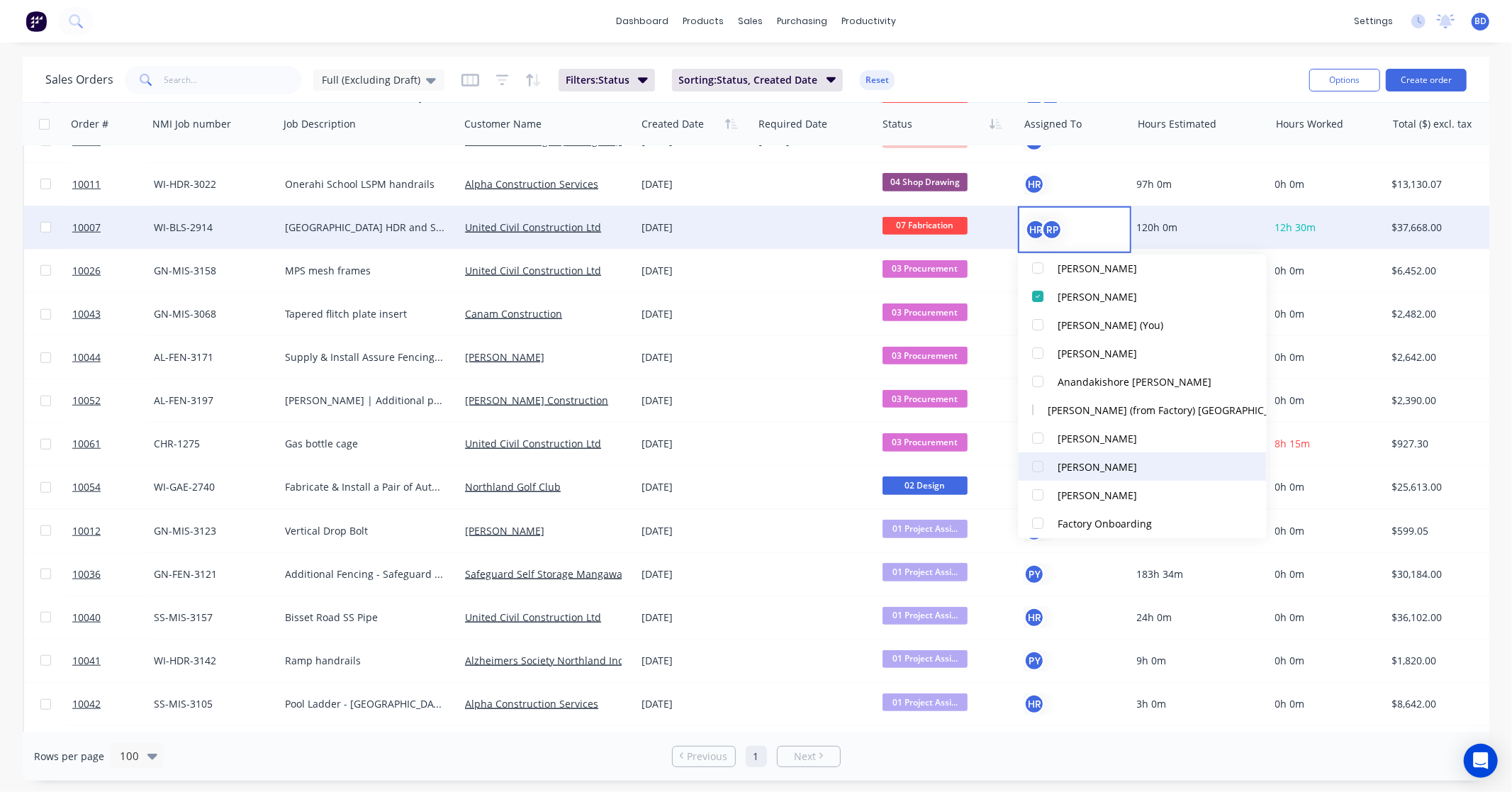
click at [1049, 466] on div at bounding box center [1038, 466] width 28 height 28
click at [1040, 34] on div "dashboard products sales purchasing productivity dashboard products Product Cat…" at bounding box center [756, 21] width 1512 height 43
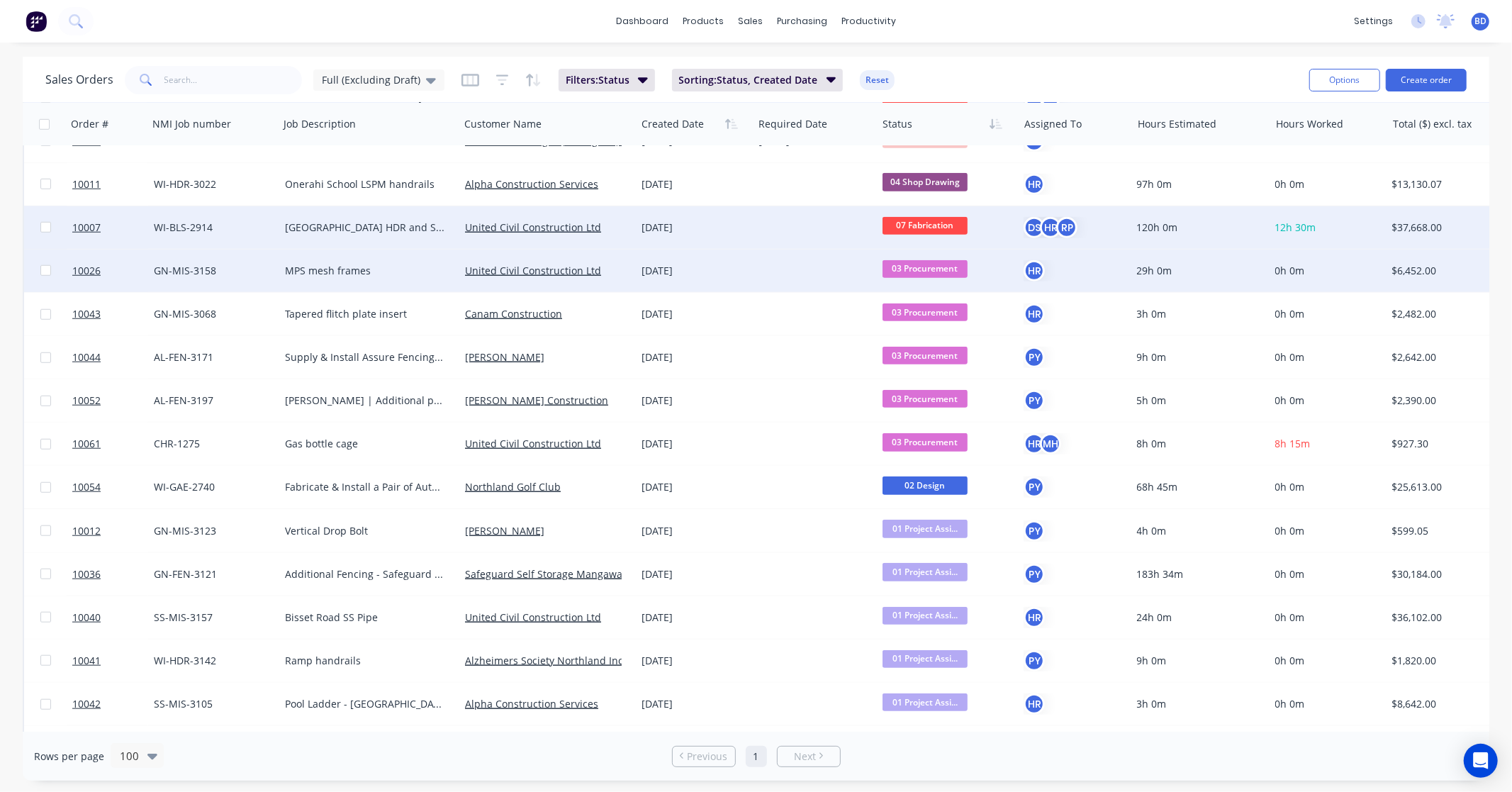
click at [945, 266] on span "03 Procurement" at bounding box center [925, 269] width 85 height 18
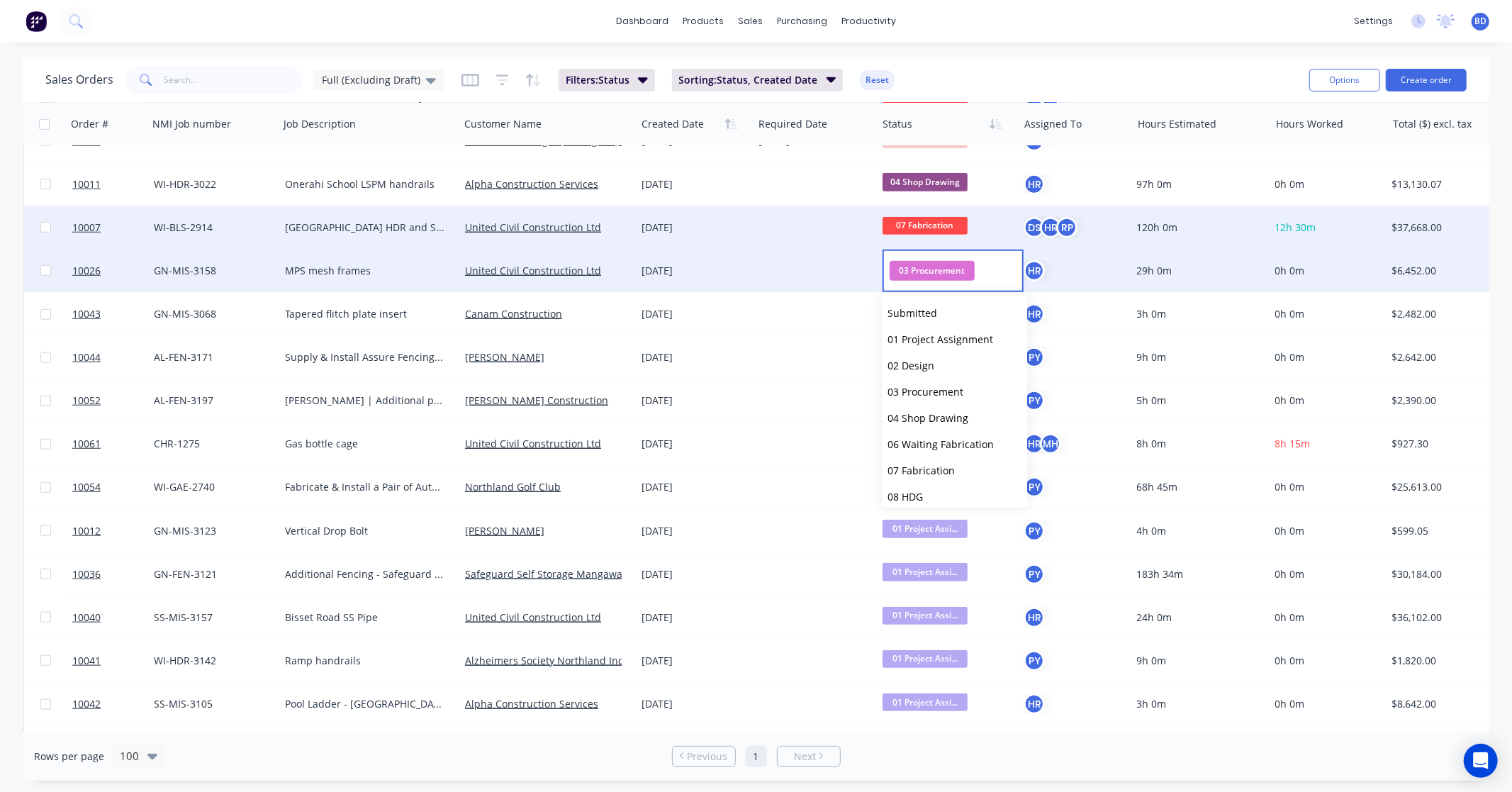
click at [945, 266] on span "03 Procurement" at bounding box center [933, 270] width 85 height 19
click at [825, 252] on div at bounding box center [815, 271] width 124 height 43
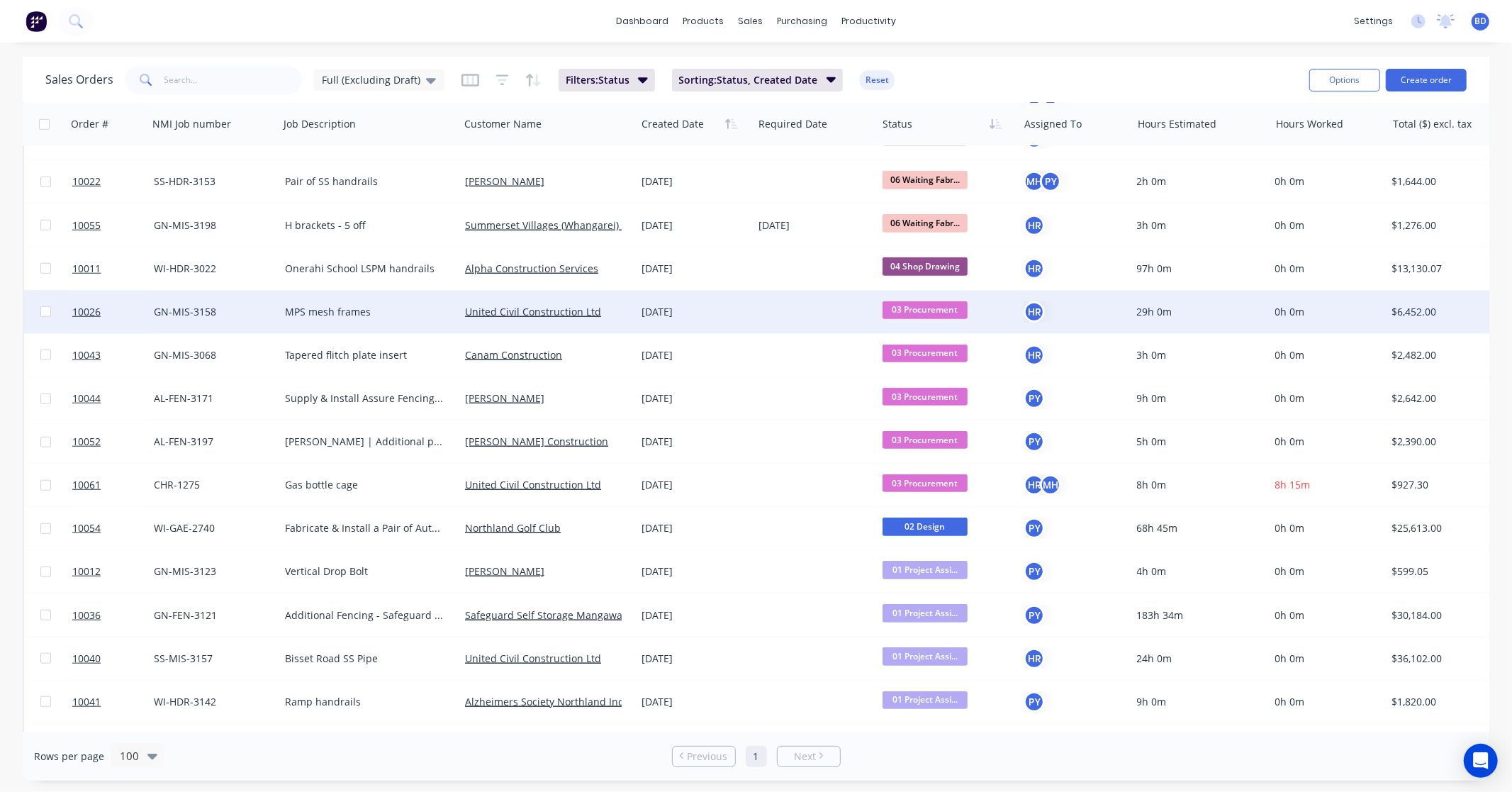
scroll to position [945, 0]
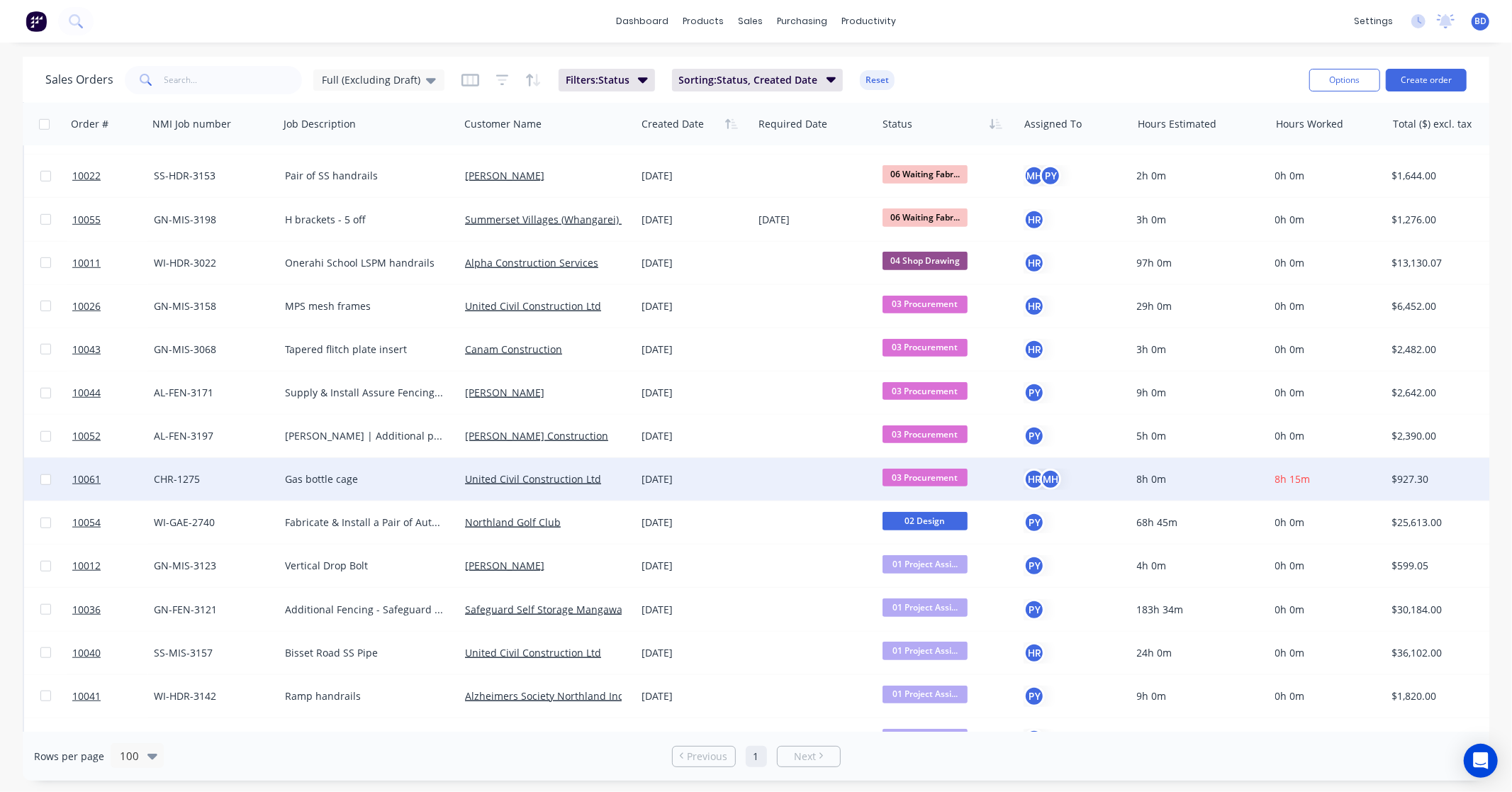
click at [944, 473] on span "03 Procurement" at bounding box center [925, 478] width 85 height 18
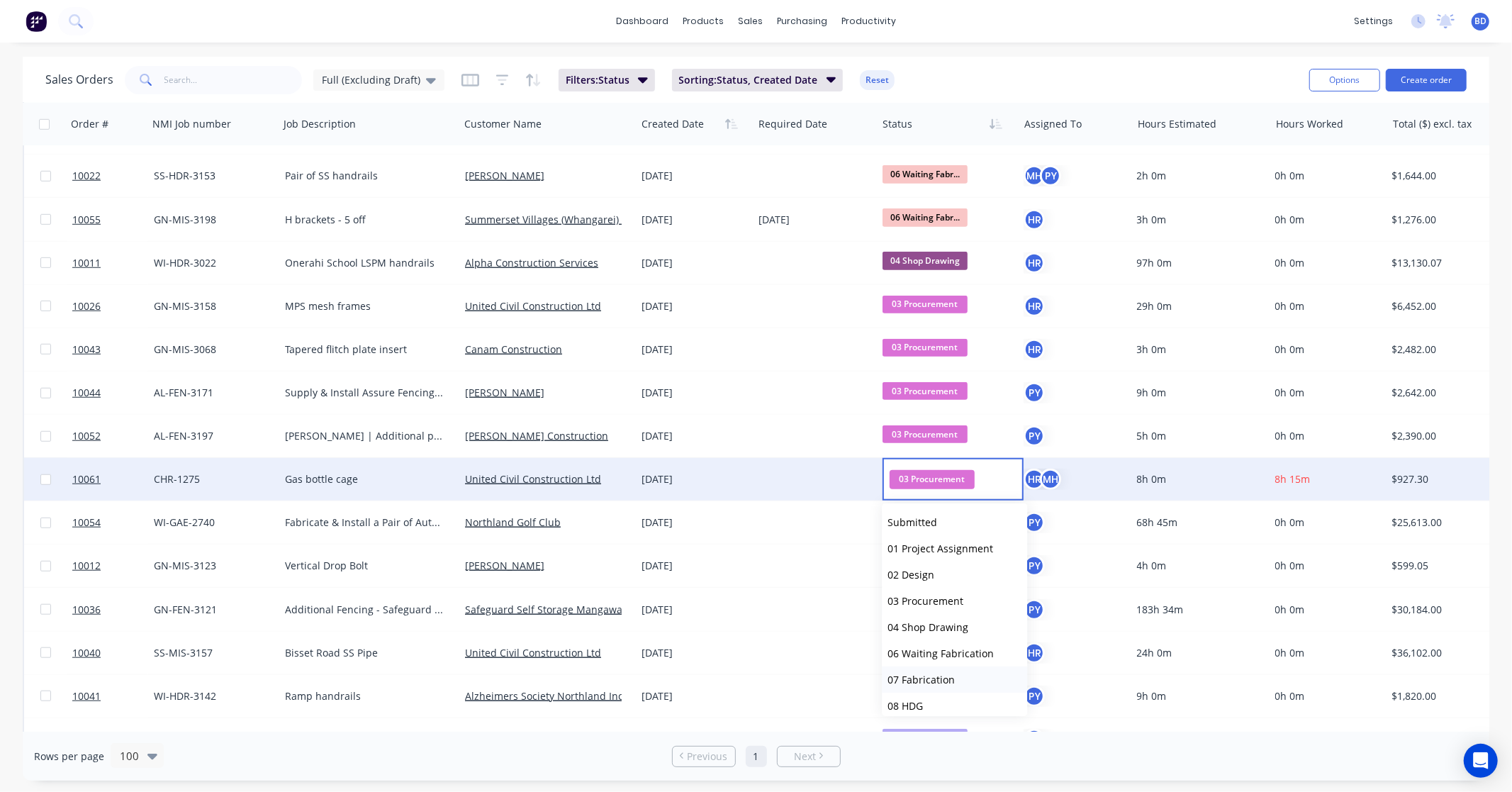
click at [935, 685] on button "07 Fabrication" at bounding box center [954, 679] width 145 height 26
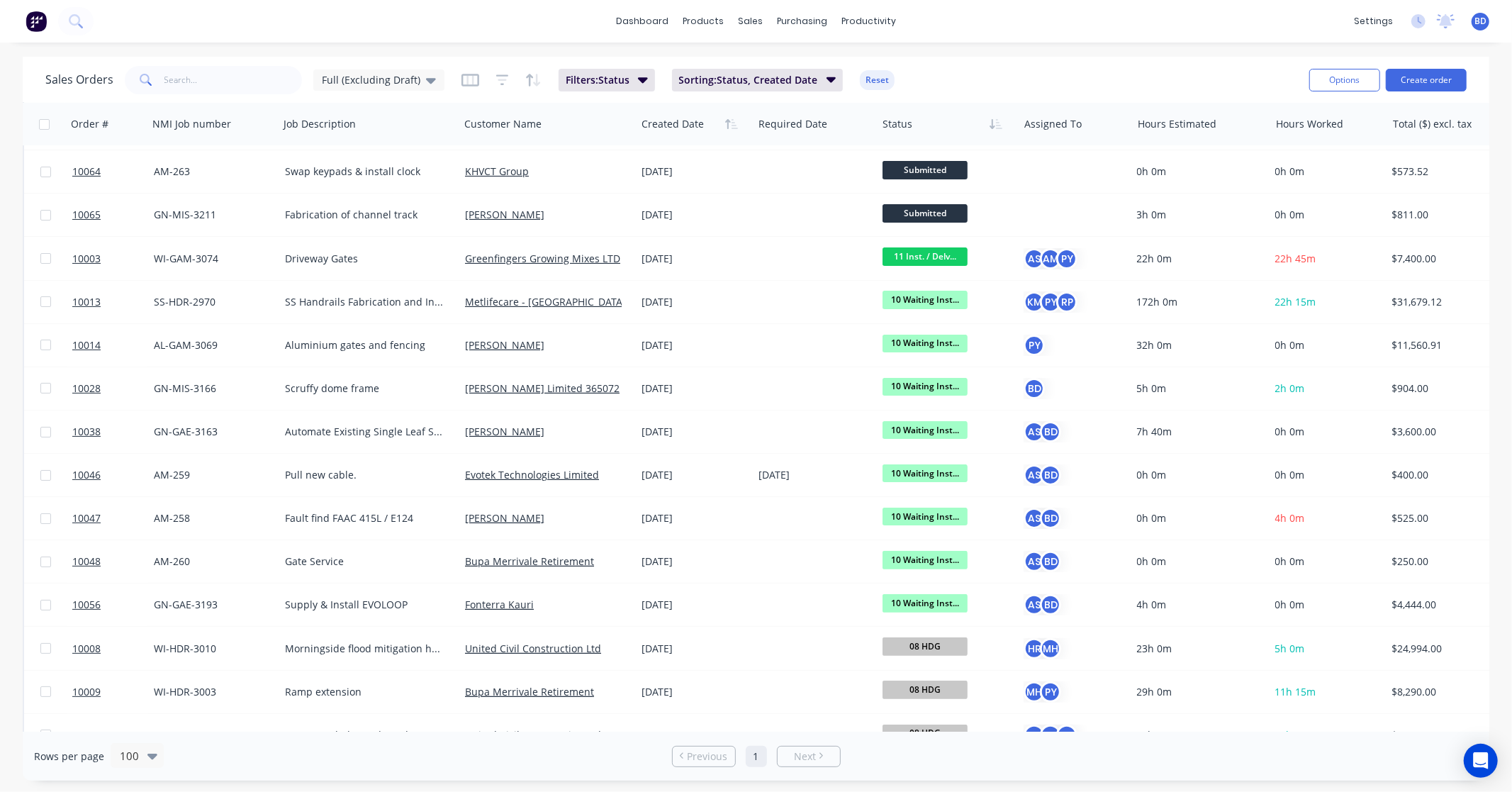
scroll to position [0, 0]
